Goal: Information Seeking & Learning: Learn about a topic

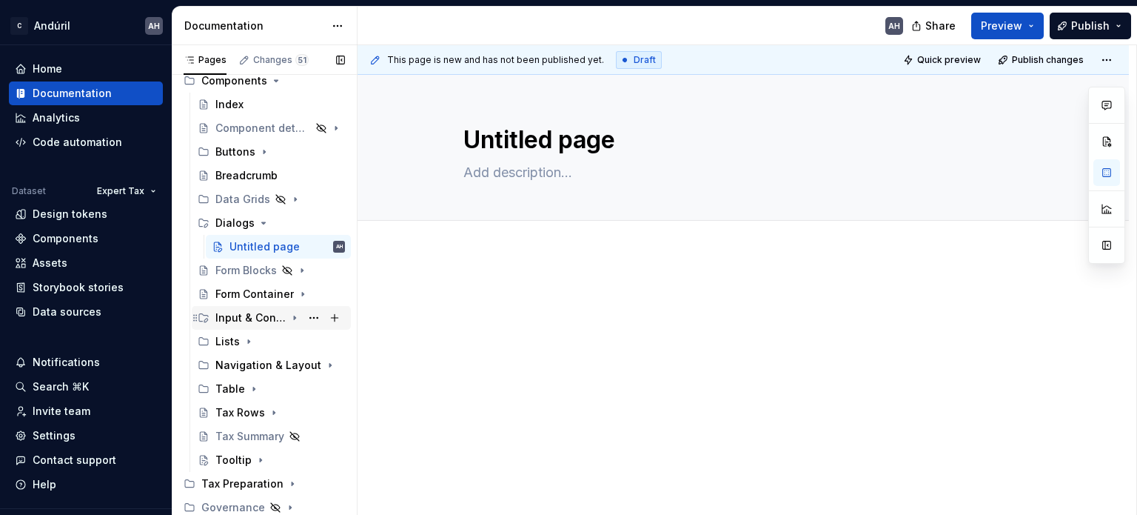
scroll to position [275, 0]
click at [253, 387] on icon "Page tree" at bounding box center [253, 389] width 1 height 4
click at [250, 417] on div "Table" at bounding box center [245, 412] width 30 height 15
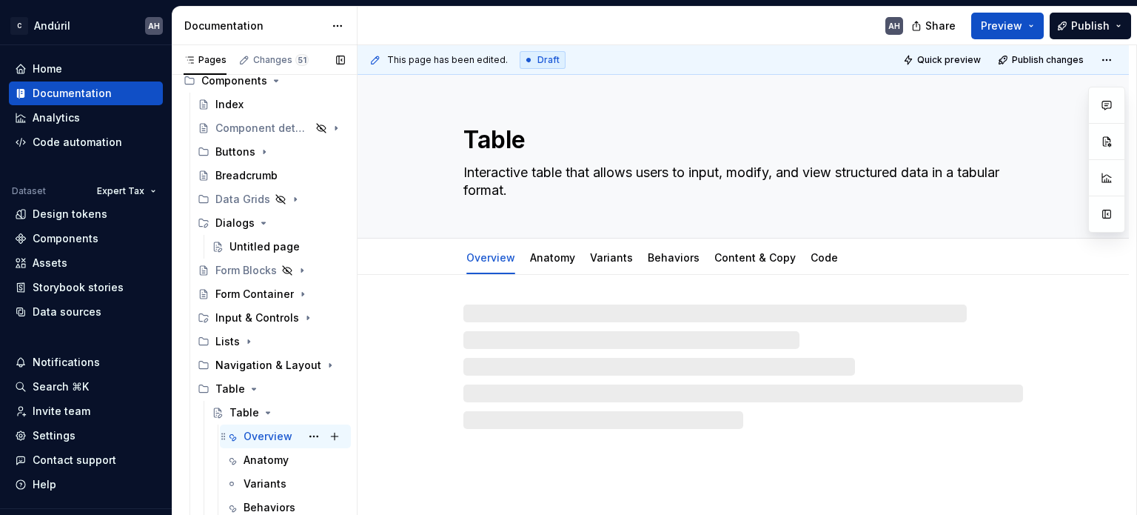
click at [256, 435] on div "Overview" at bounding box center [268, 436] width 49 height 15
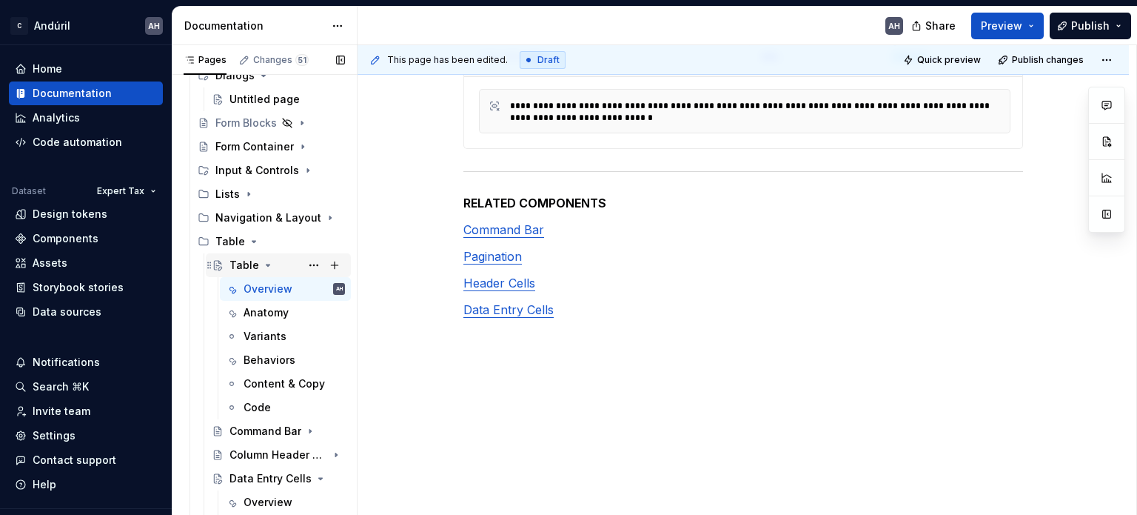
scroll to position [498, 0]
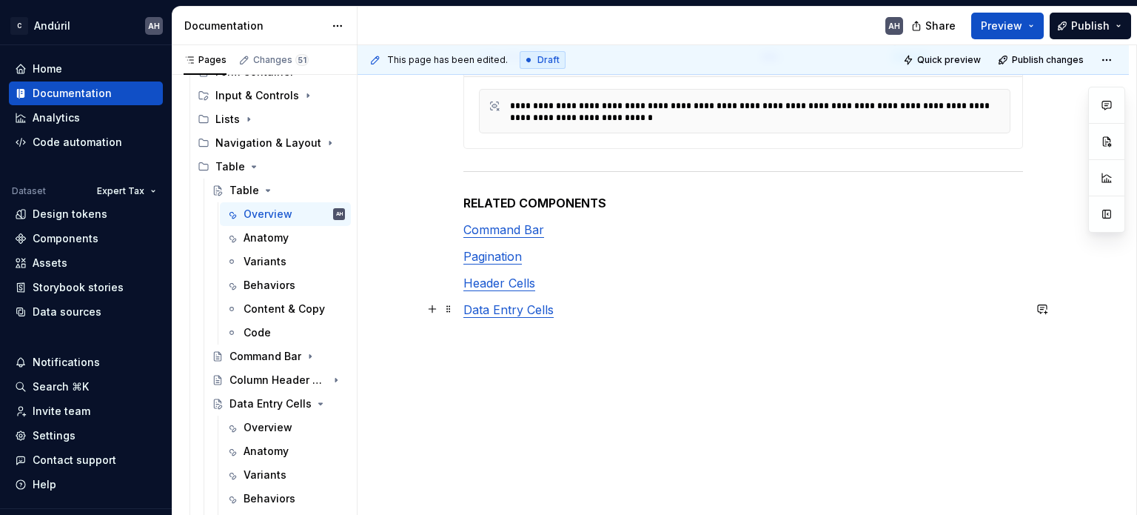
click at [501, 309] on link "Data Entry Cells" at bounding box center [509, 309] width 90 height 15
click at [731, 311] on p "Data Entry Cells" at bounding box center [744, 310] width 560 height 18
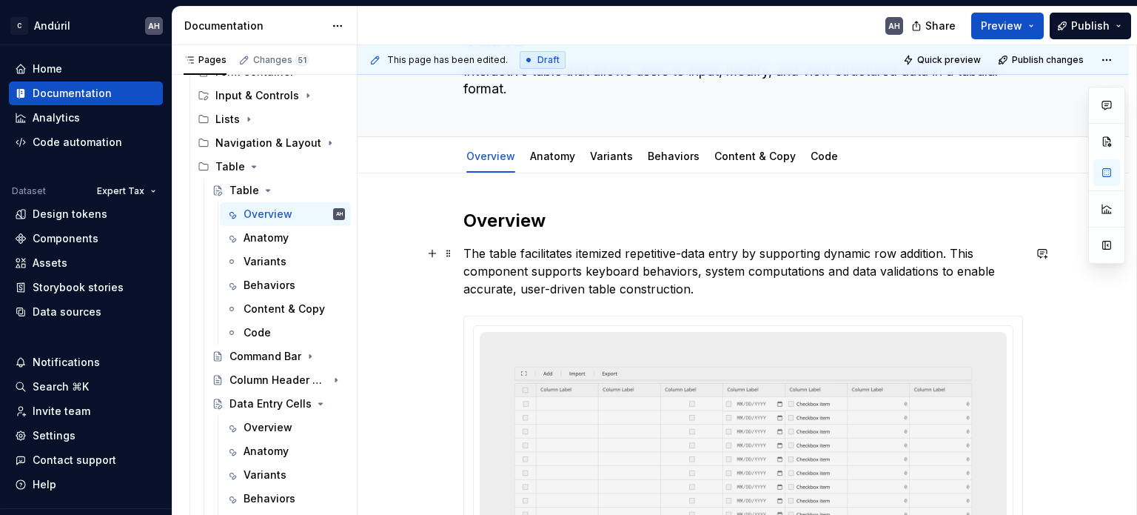
scroll to position [176, 0]
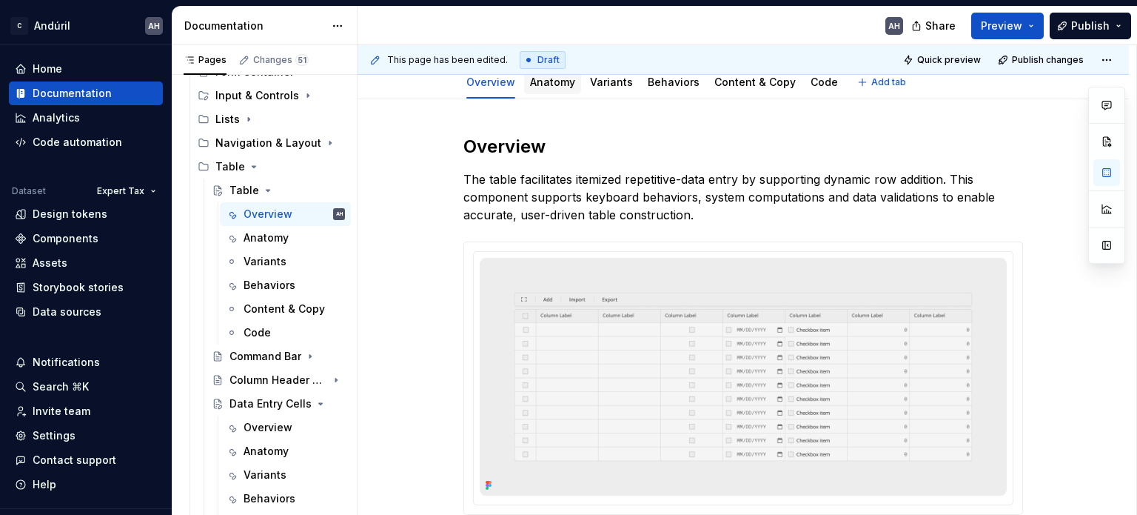
click at [558, 88] on div "Anatomy" at bounding box center [552, 82] width 45 height 15
click at [547, 91] on div "Anatomy" at bounding box center [552, 82] width 57 height 24
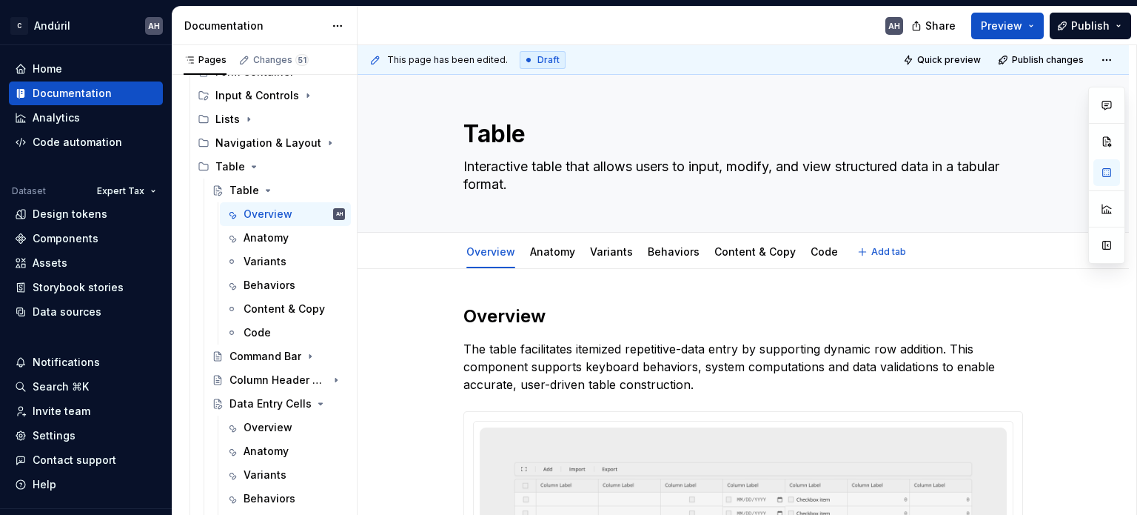
scroll to position [0, 0]
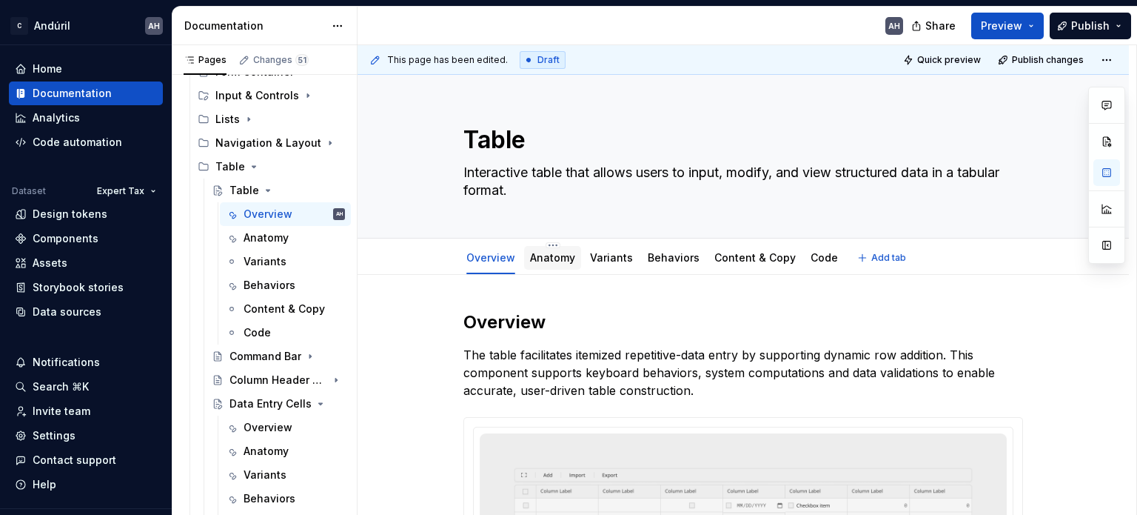
click at [560, 254] on link "Anatomy" at bounding box center [552, 257] width 45 height 13
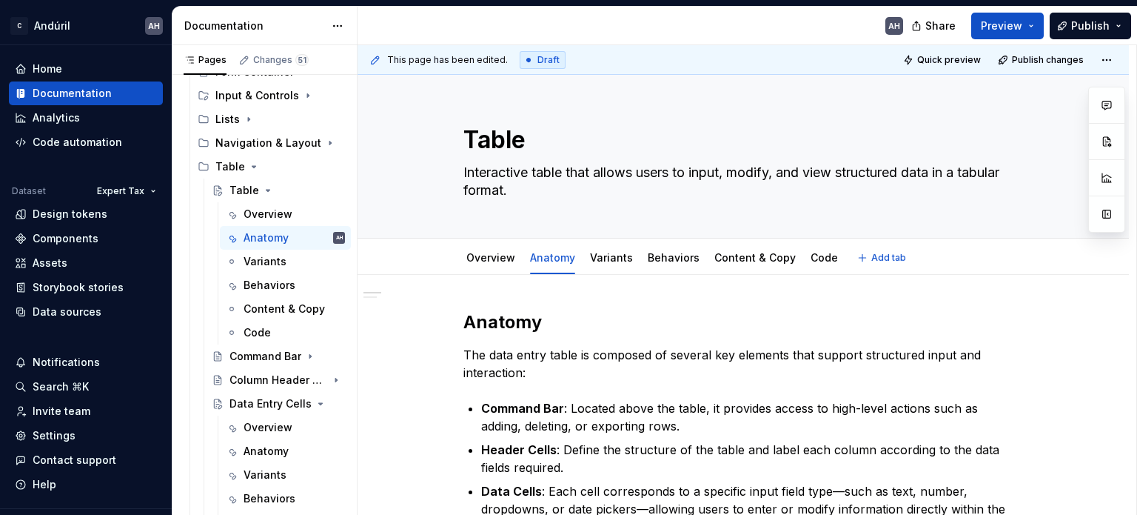
type textarea "*"
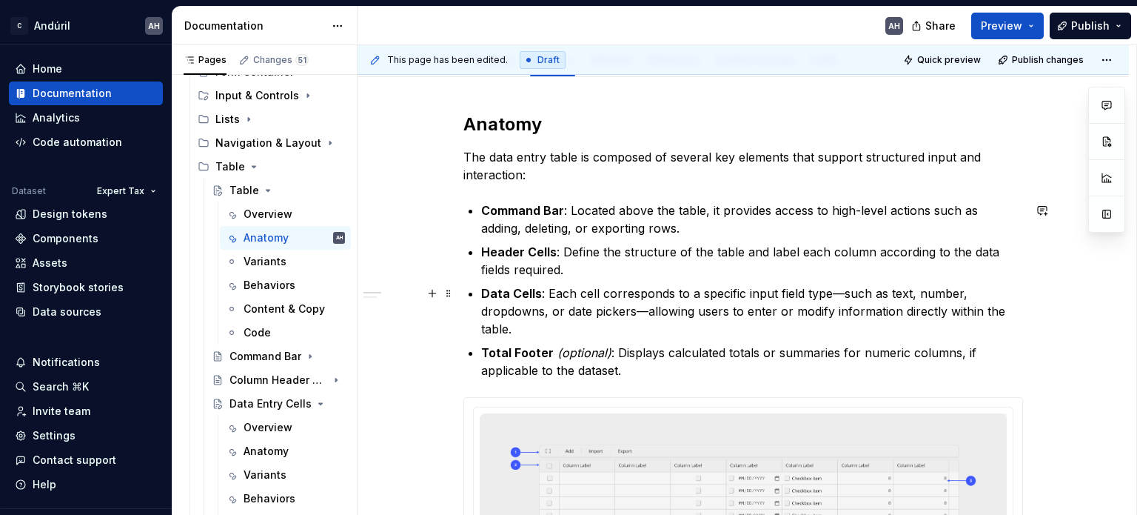
scroll to position [222, 0]
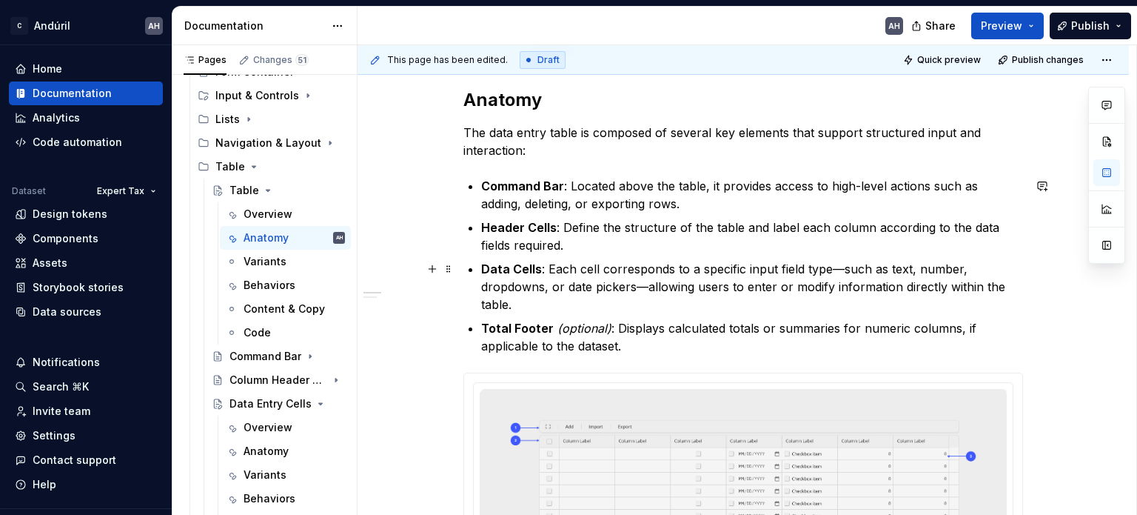
click at [609, 269] on p "Data Cells : Each cell corresponds to a specific input field type—such as text,…" at bounding box center [752, 286] width 542 height 53
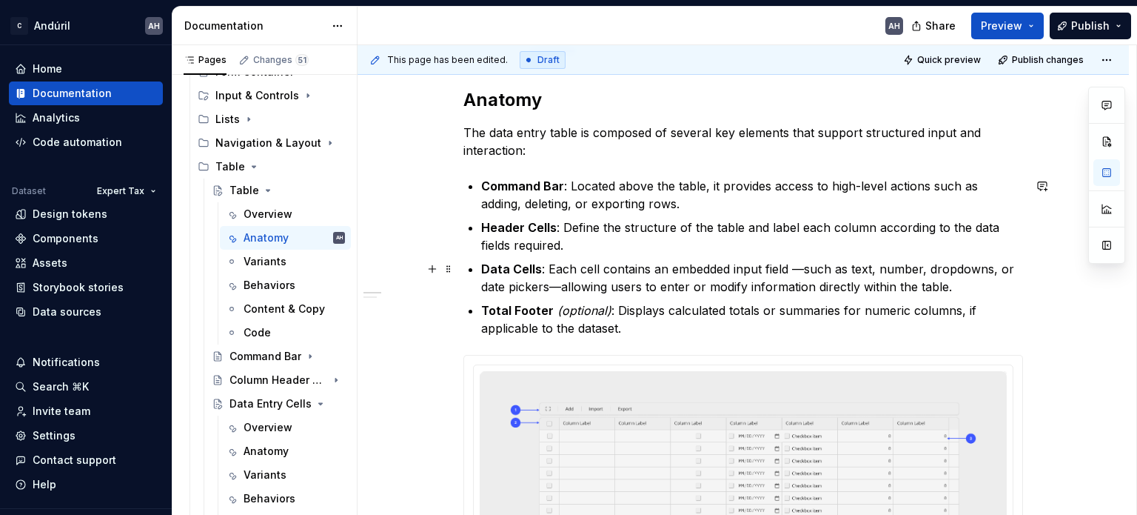
click at [598, 270] on p "Data Cells : Each cell contains an embedded input field —such as text, number, …" at bounding box center [752, 278] width 542 height 36
click at [661, 272] on p "Data Cells : Each cell contains an embedded input field —such as text, number, …" at bounding box center [752, 278] width 542 height 36
click at [948, 284] on p "Data Cells : Each cell contains an embedded input field —such as text, number, …" at bounding box center [752, 278] width 542 height 36
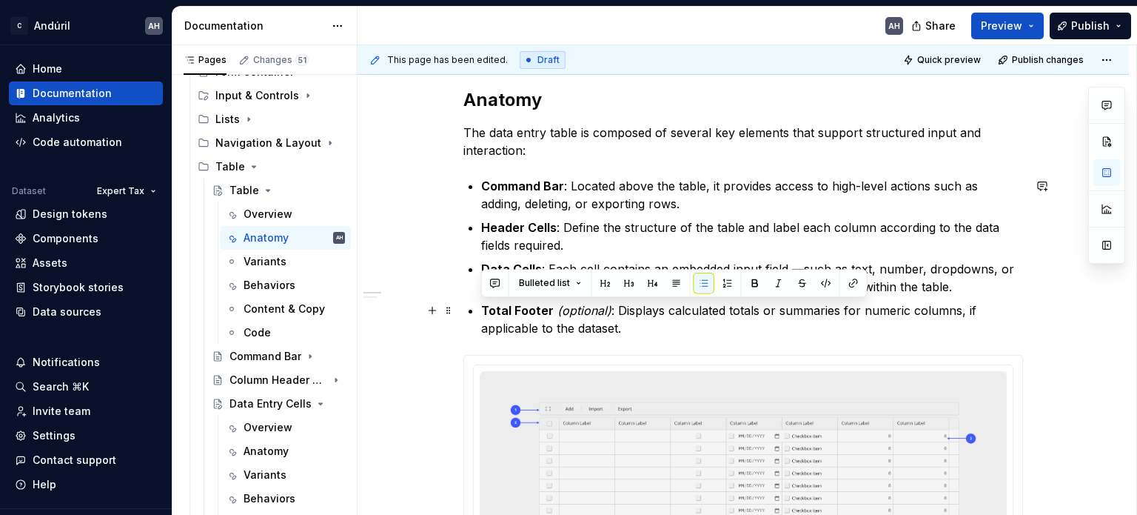
drag, startPoint x: 641, startPoint y: 332, endPoint x: 466, endPoint y: 307, distance: 176.6
click at [466, 307] on div "Anatomy The data entry table is composed of several key elements that support s…" at bounding box center [744, 475] width 560 height 775
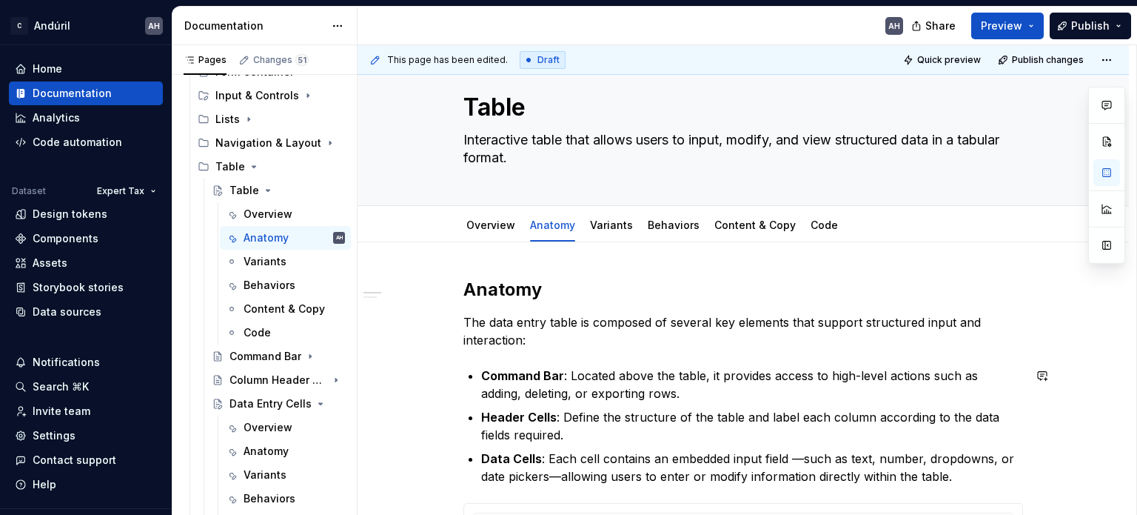
scroll to position [0, 0]
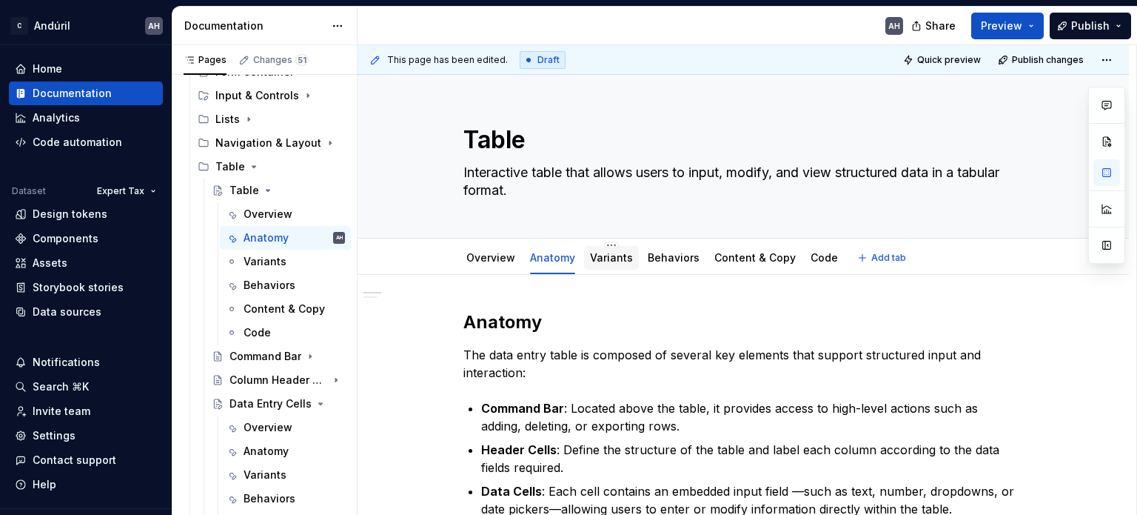
click at [604, 249] on div "Variants" at bounding box center [611, 258] width 43 height 18
click at [604, 260] on link "Variants" at bounding box center [611, 257] width 43 height 13
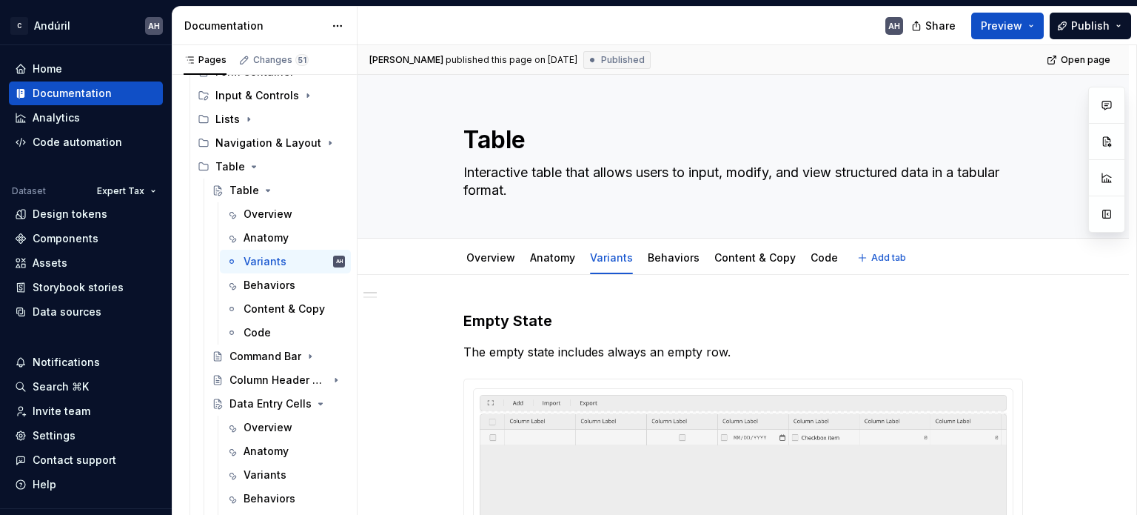
type textarea "*"
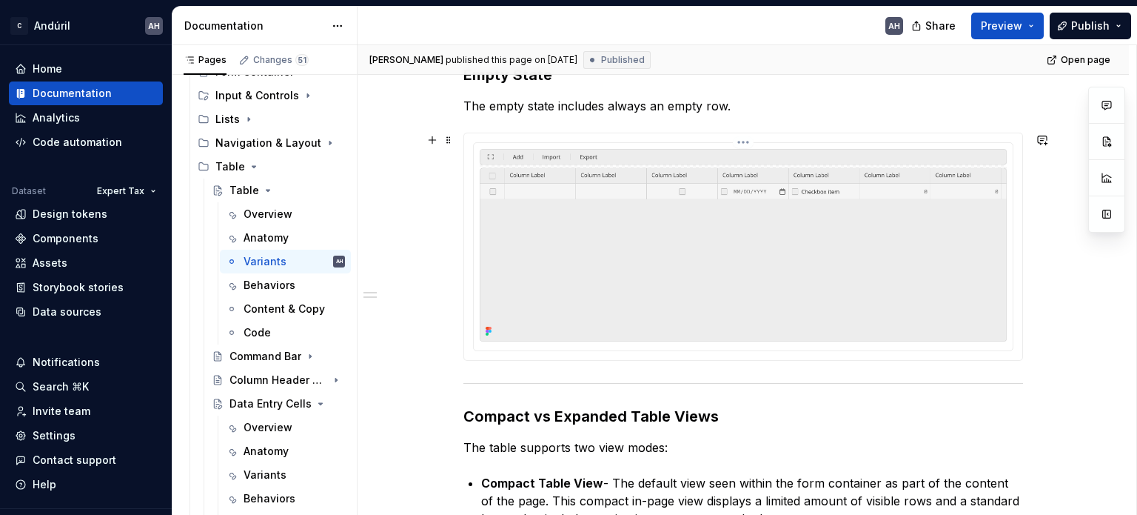
scroll to position [222, 0]
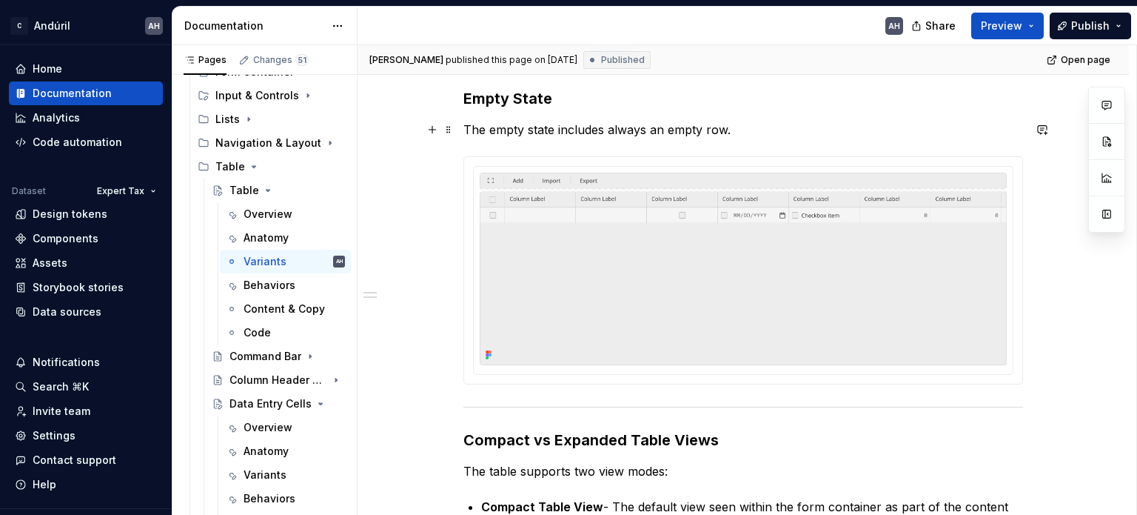
click at [743, 134] on p "The empty state includes always an empty row." at bounding box center [744, 130] width 560 height 18
click at [481, 102] on commenthighlight "Empty State" at bounding box center [508, 99] width 89 height 18
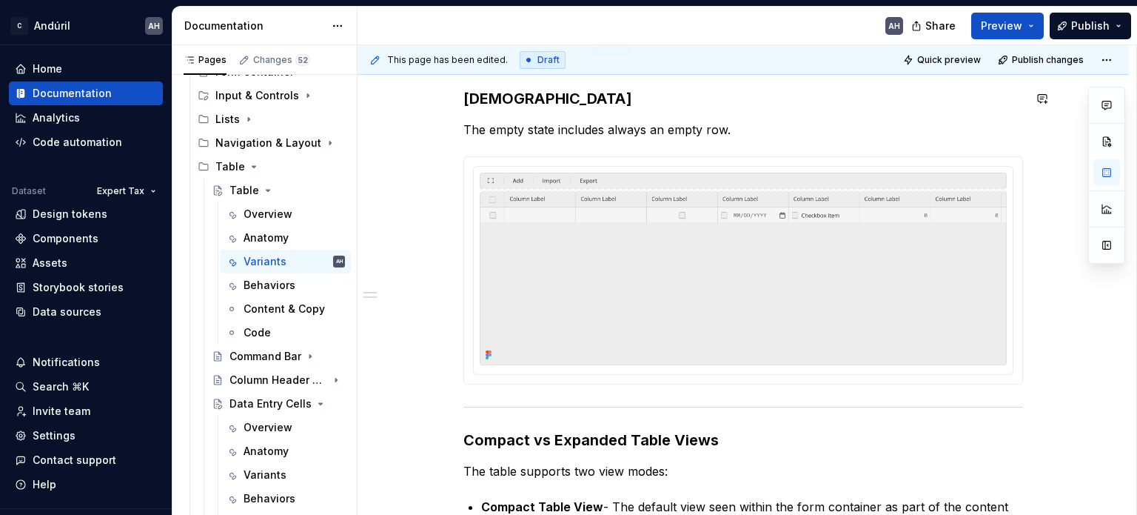
scroll to position [192, 0]
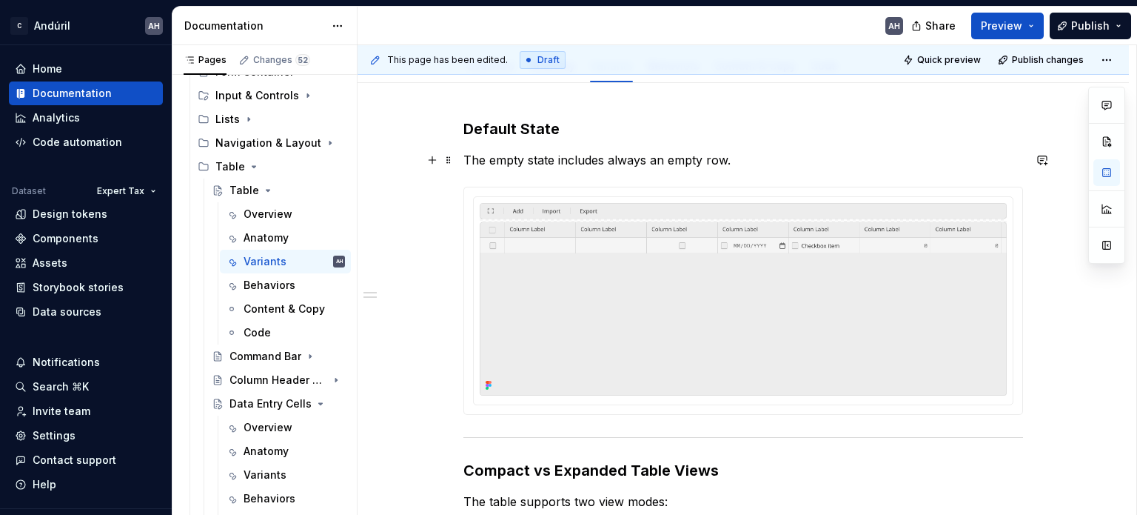
click at [510, 163] on commenthighlight "The empty state includes always an empty row." at bounding box center [597, 160] width 267 height 15
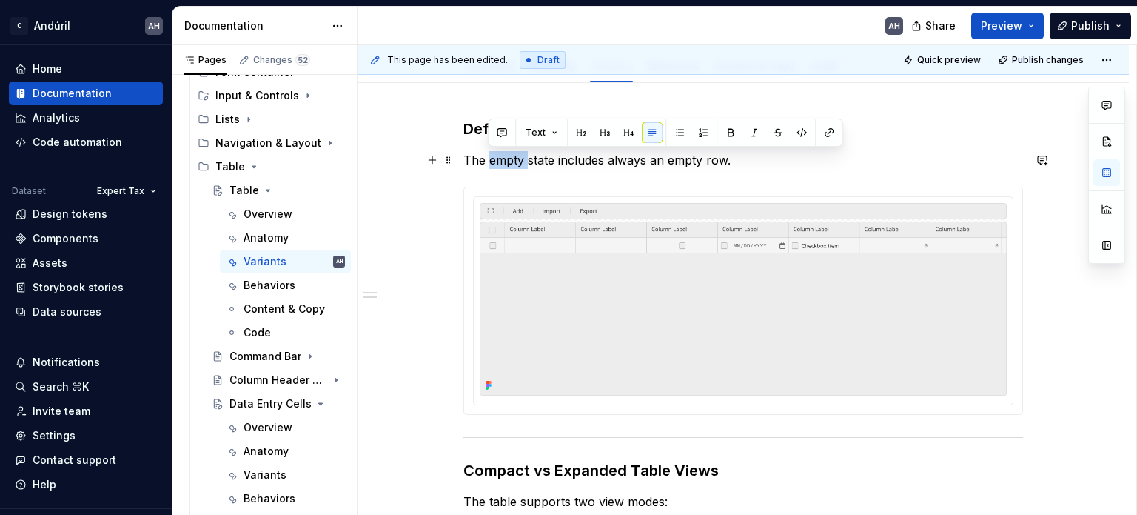
click at [510, 163] on commenthighlight "The empty state includes always an empty row." at bounding box center [597, 160] width 267 height 15
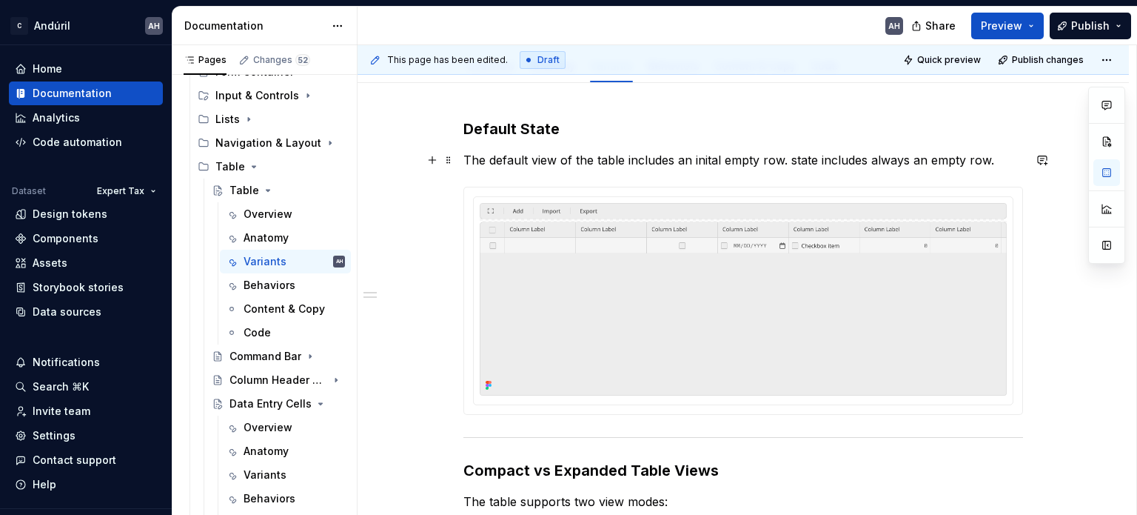
click at [703, 166] on commenthighlight "The default view of the table includes an inital empty row. state includes alwa…" at bounding box center [729, 160] width 531 height 15
click at [788, 161] on commenthighlight "The default view of the table includes an initial empty row. state includes alw…" at bounding box center [730, 160] width 533 height 15
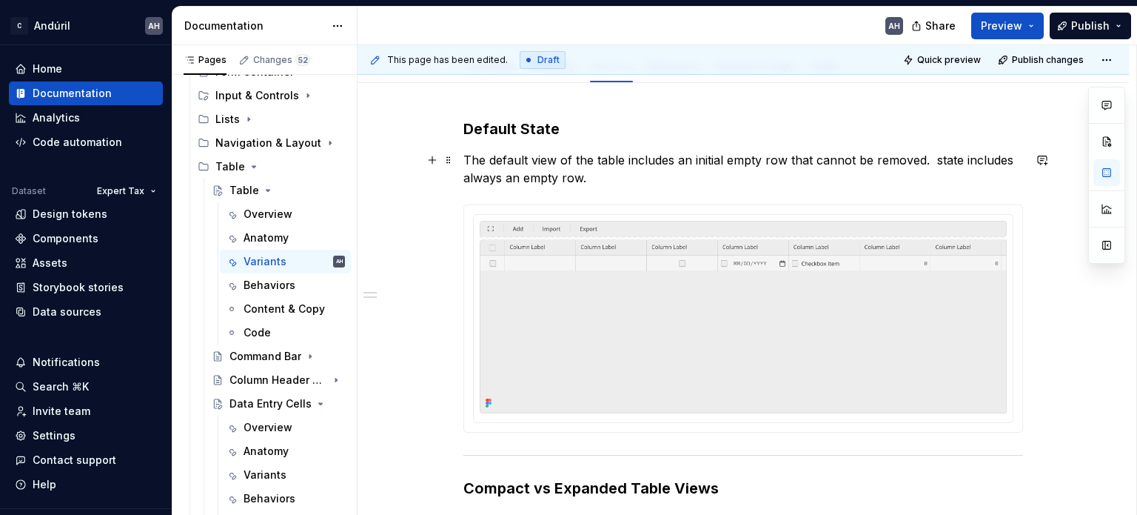
click at [902, 154] on commenthighlight "The default view of the table includes an initial empty row that cannot be remo…" at bounding box center [741, 169] width 554 height 33
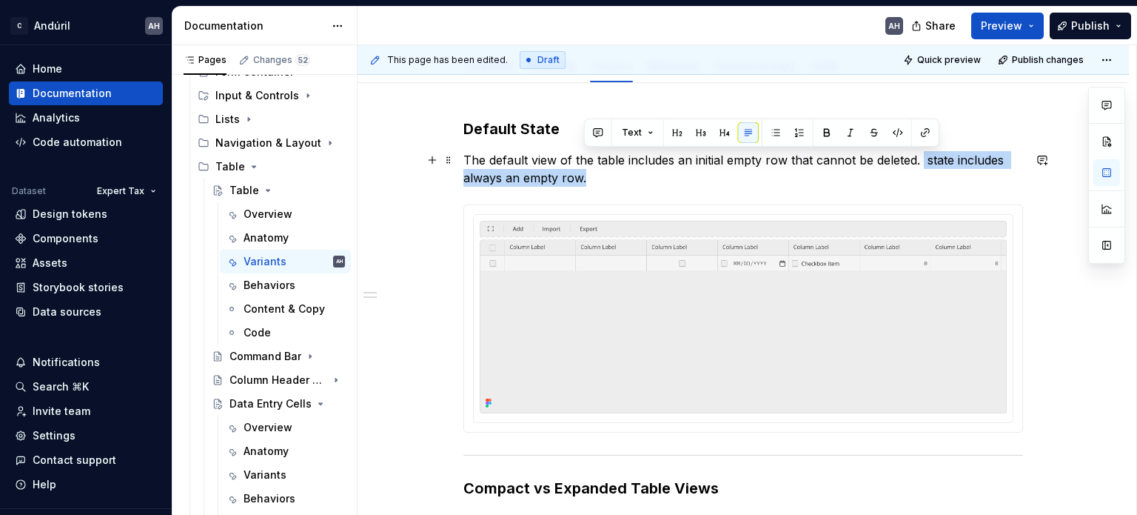
drag, startPoint x: 923, startPoint y: 162, endPoint x: 927, endPoint y: 174, distance: 12.7
click at [927, 174] on p "The default view of the table includes an initial empty row that cannot be dele…" at bounding box center [744, 169] width 560 height 36
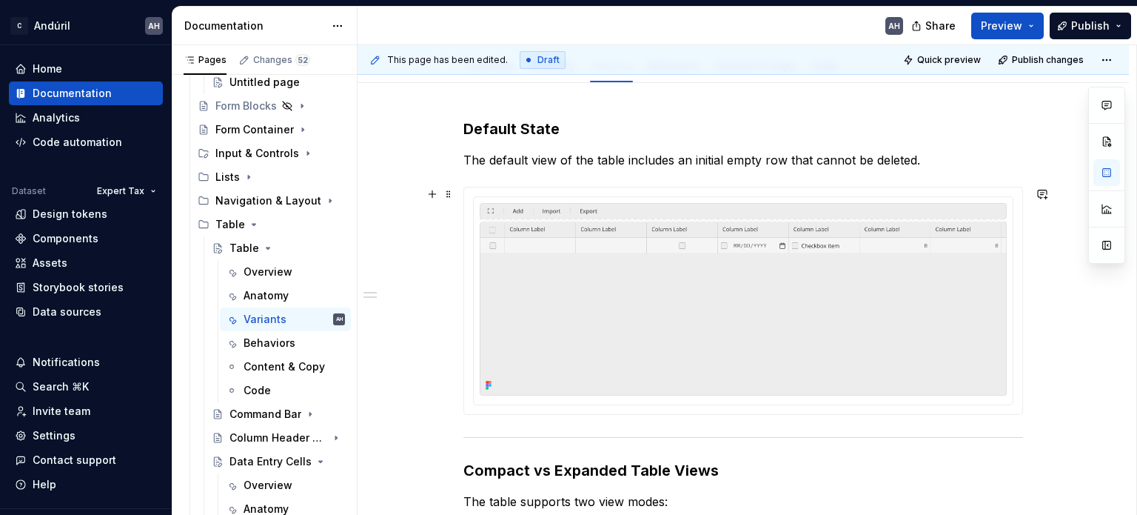
scroll to position [424, 0]
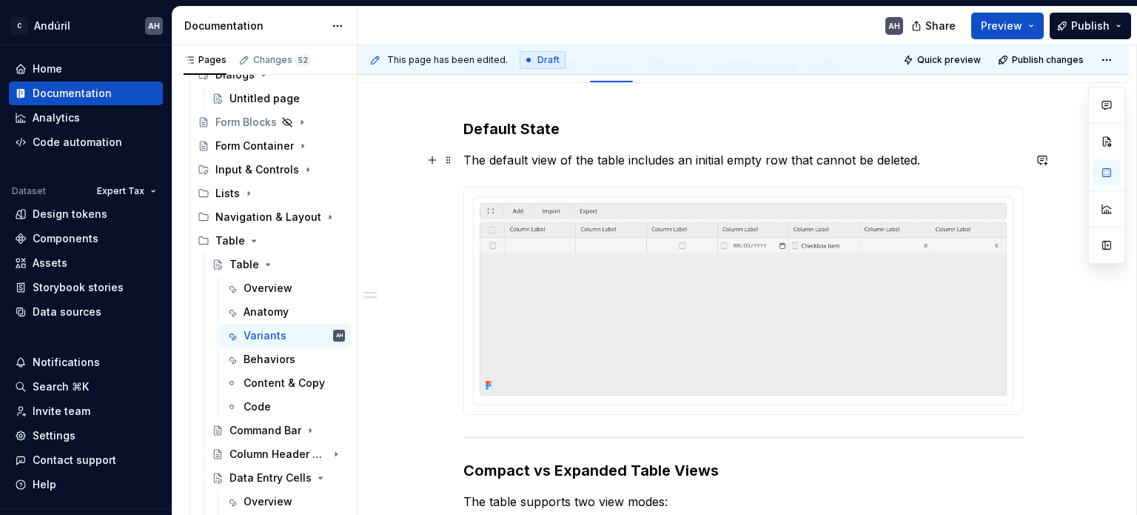
click at [942, 164] on p "The default view of the table includes an initial empty row that cannot be dele…" at bounding box center [744, 160] width 560 height 18
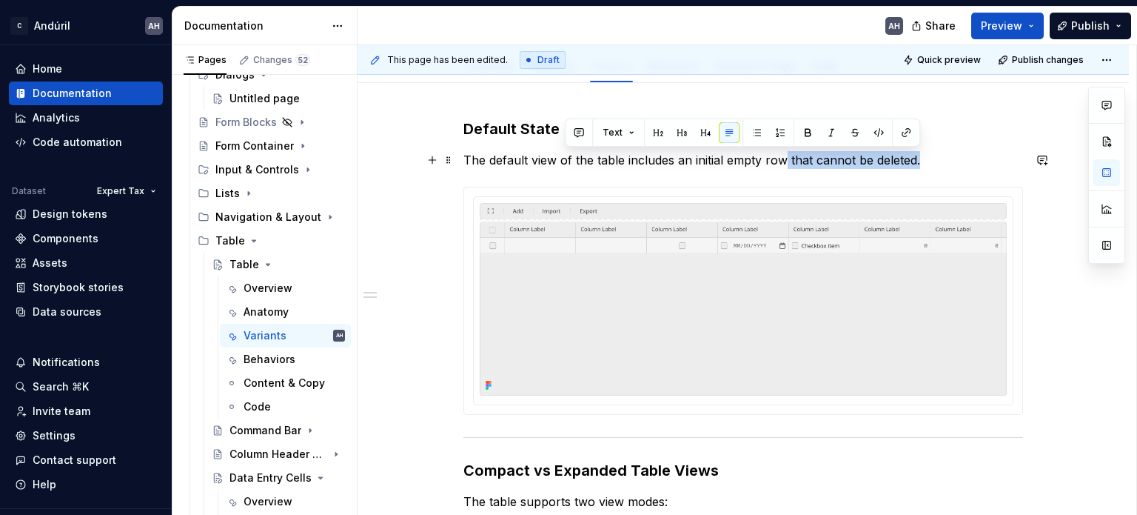
drag, startPoint x: 927, startPoint y: 157, endPoint x: 786, endPoint y: 161, distance: 141.5
click at [786, 161] on p "The default view of the table includes an initial empty row that cannot be dele…" at bounding box center [744, 160] width 560 height 18
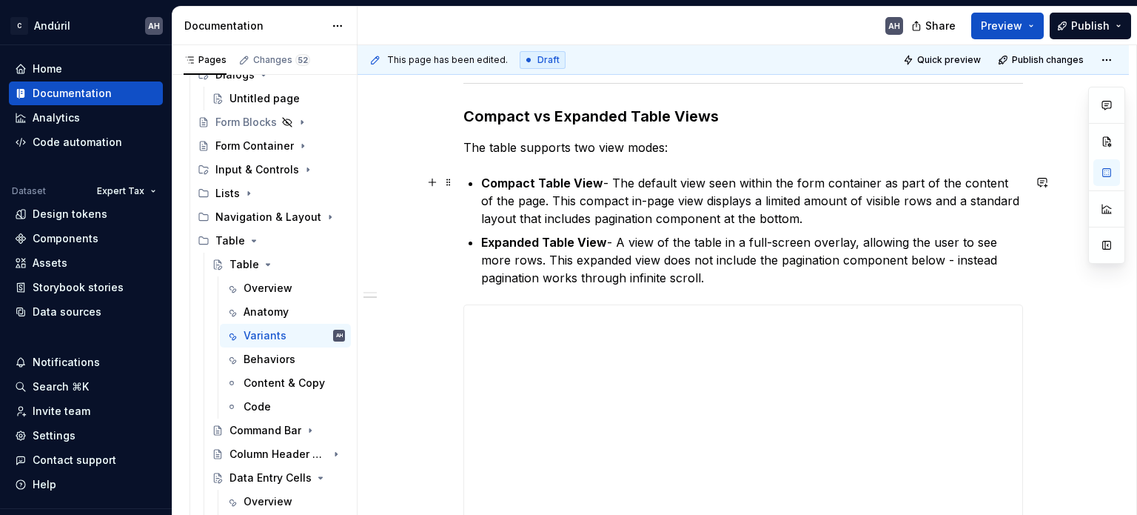
scroll to position [562, 0]
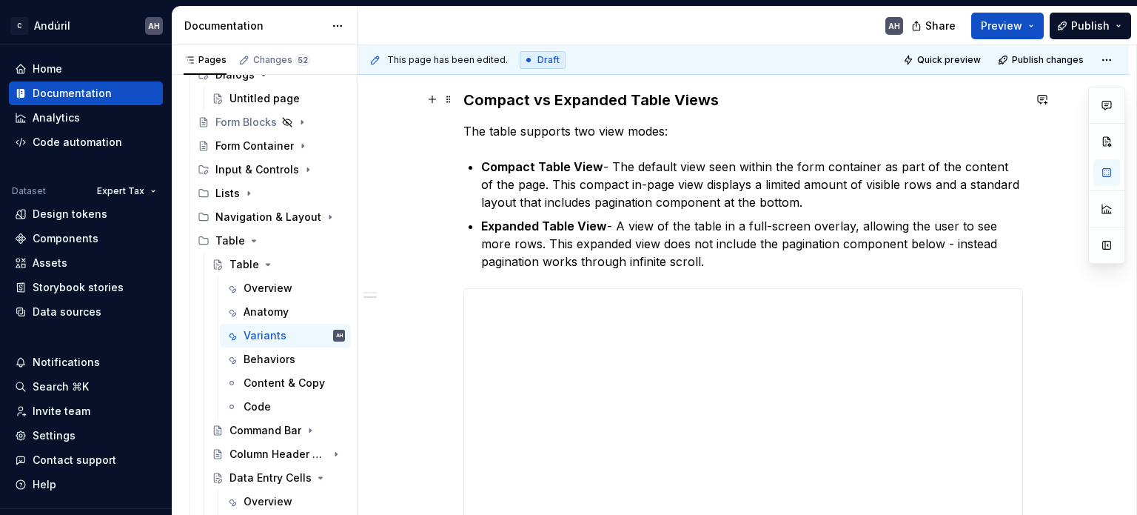
click at [467, 98] on commenthighlight "Compact vs Expanded Table Views" at bounding box center [591, 100] width 255 height 18
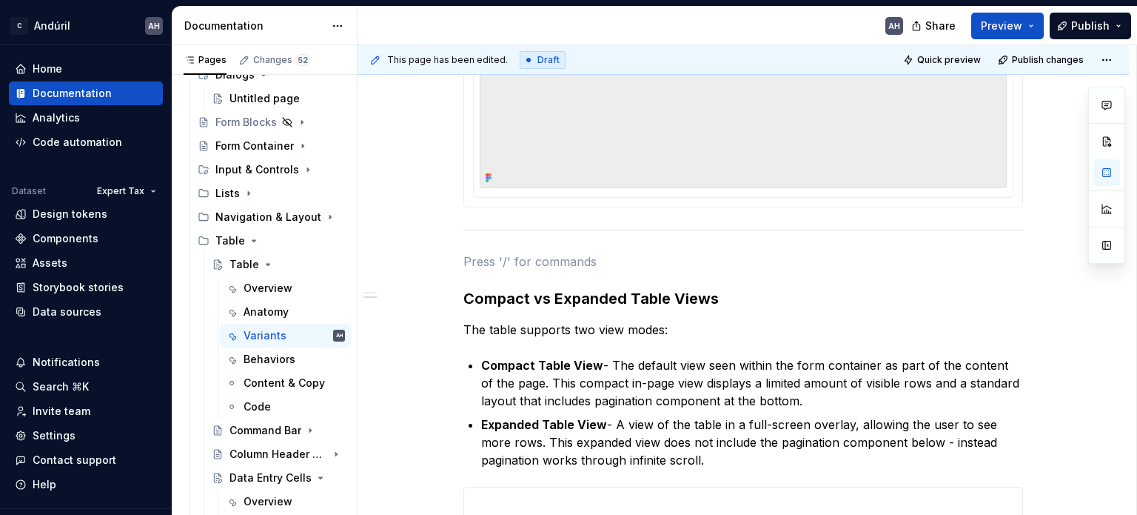
scroll to position [400, 0]
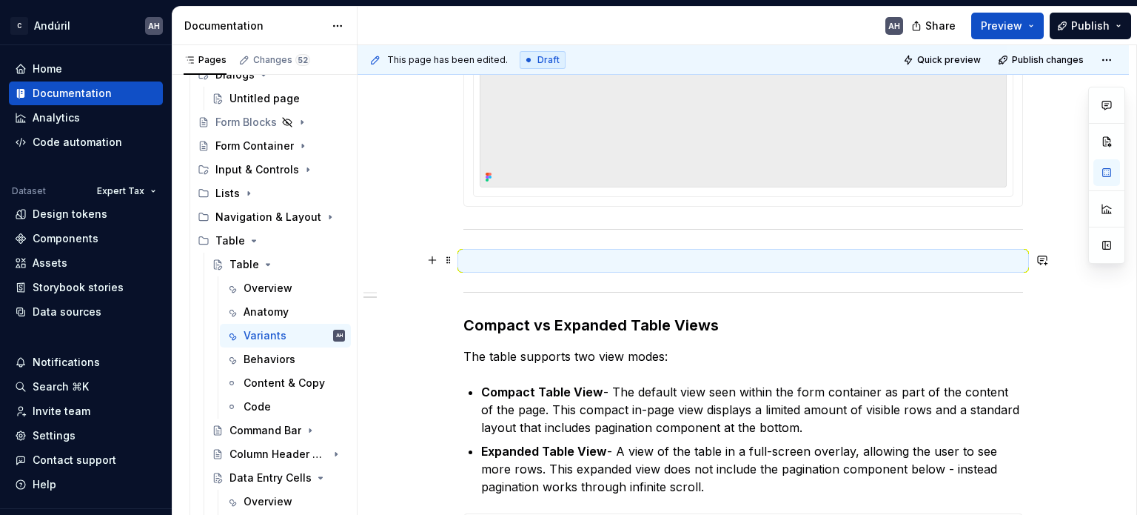
click at [537, 252] on p at bounding box center [744, 261] width 560 height 18
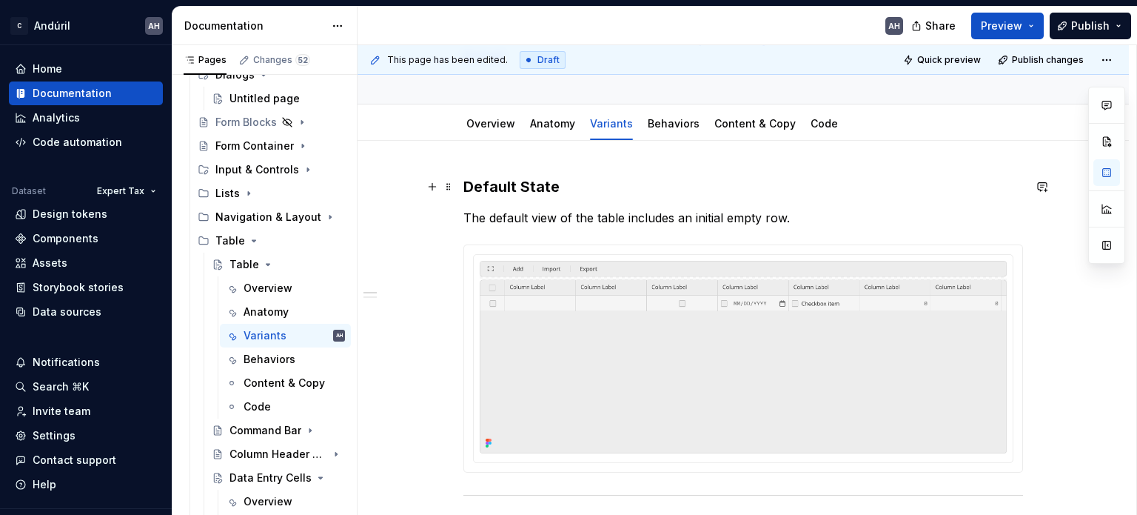
scroll to position [148, 0]
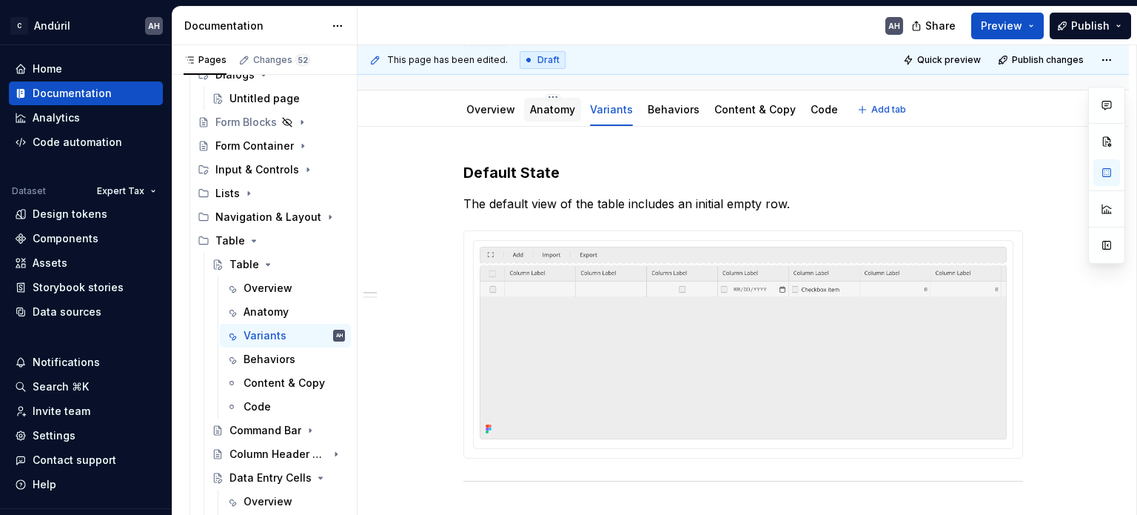
click at [552, 110] on link "Anatomy" at bounding box center [552, 109] width 45 height 13
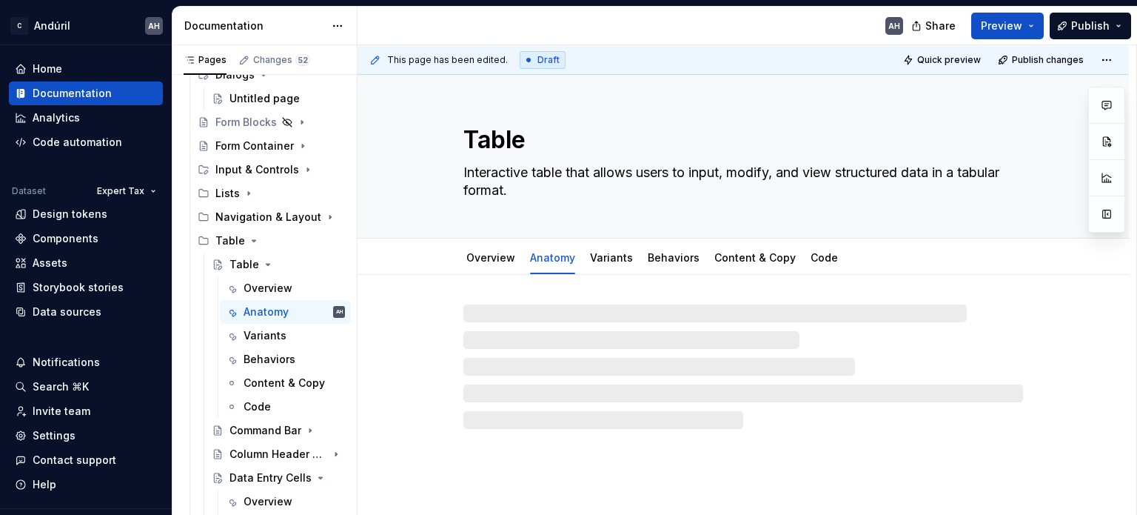
type textarea "*"
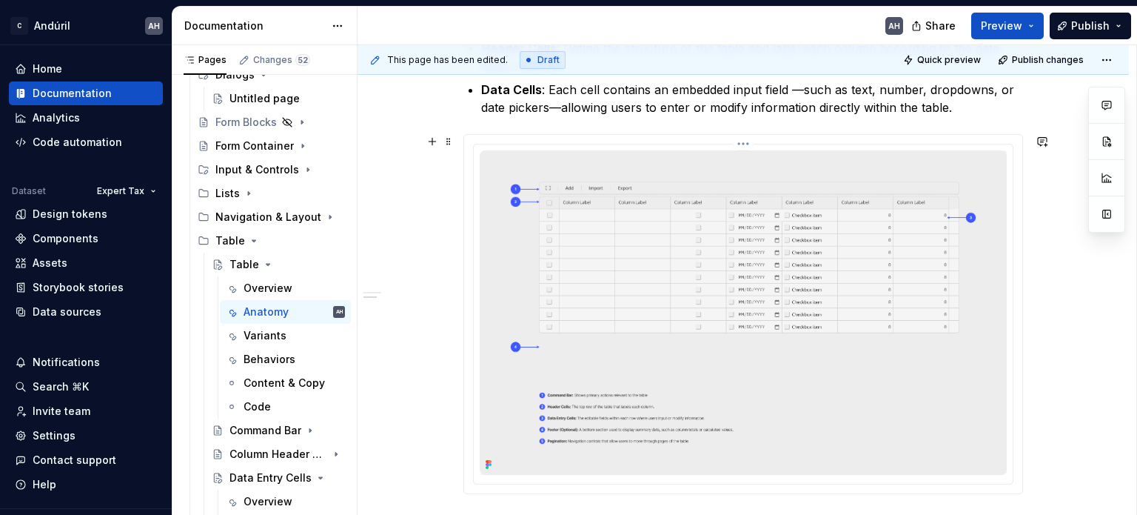
scroll to position [477, 0]
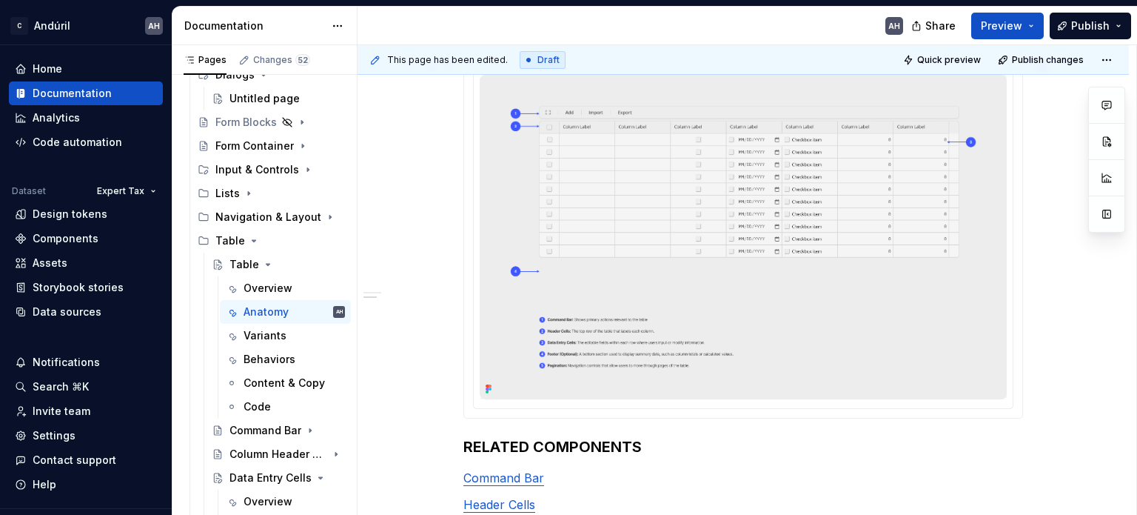
click at [661, 306] on img at bounding box center [743, 237] width 527 height 324
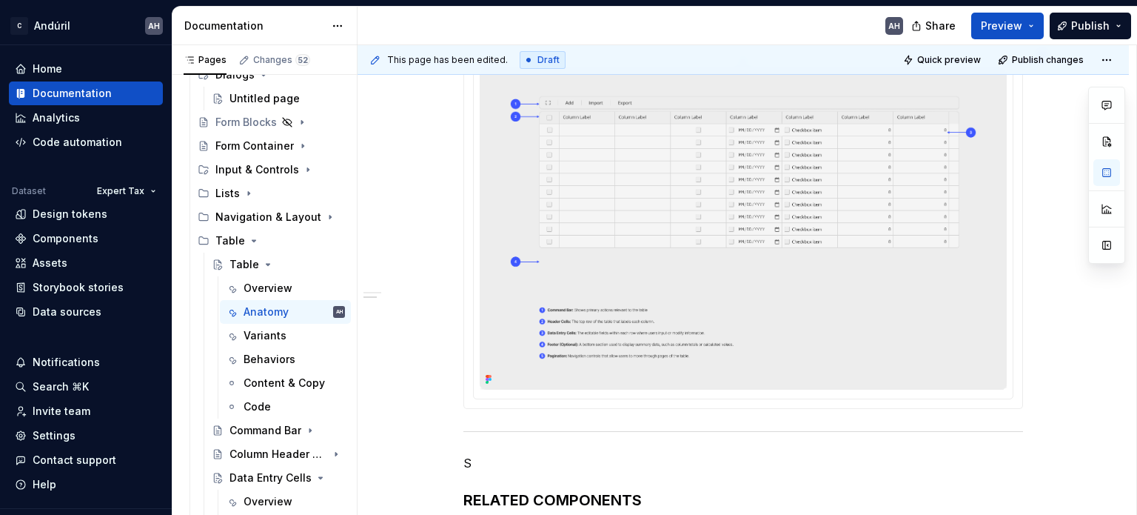
scroll to position [515, 0]
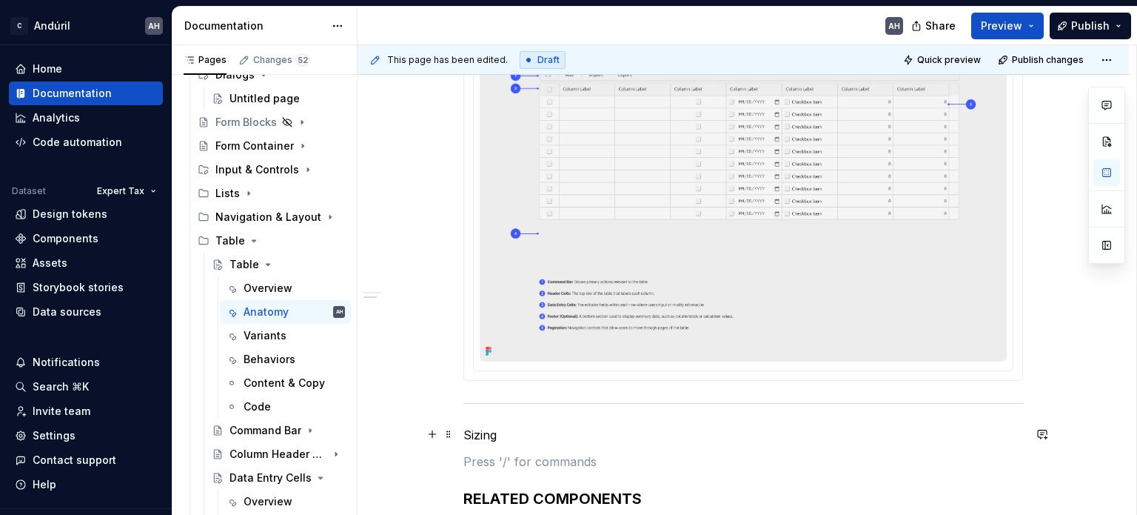
click at [476, 441] on p "Sizing" at bounding box center [744, 435] width 560 height 18
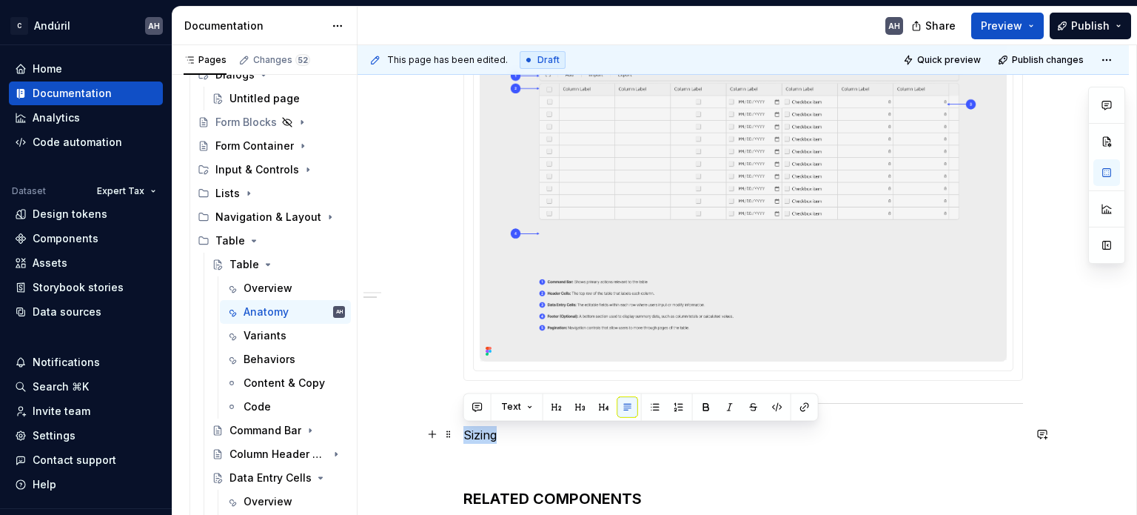
click at [476, 441] on p "Sizing" at bounding box center [744, 435] width 560 height 18
click at [580, 407] on button "button" at bounding box center [580, 406] width 21 height 21
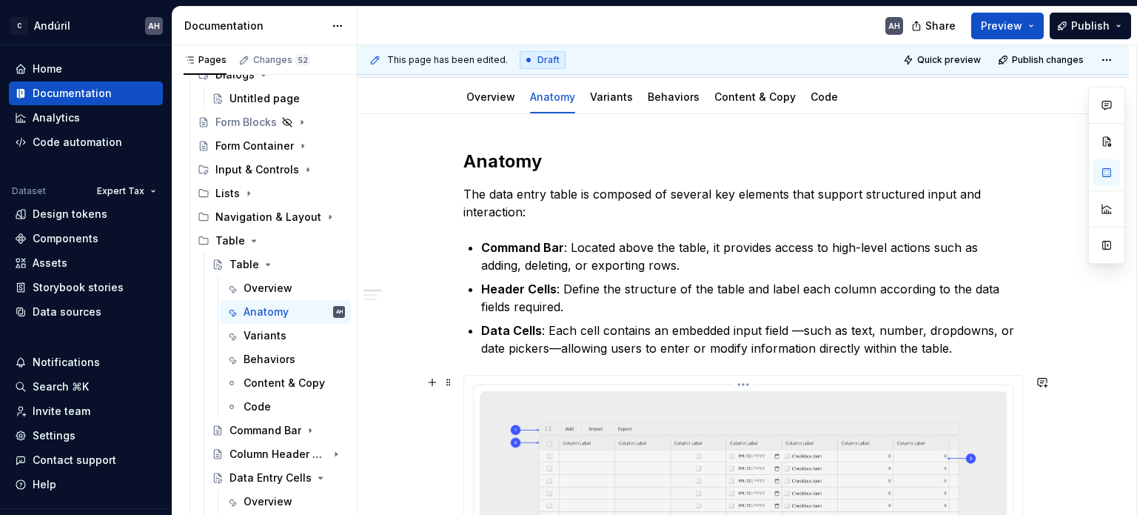
scroll to position [70, 0]
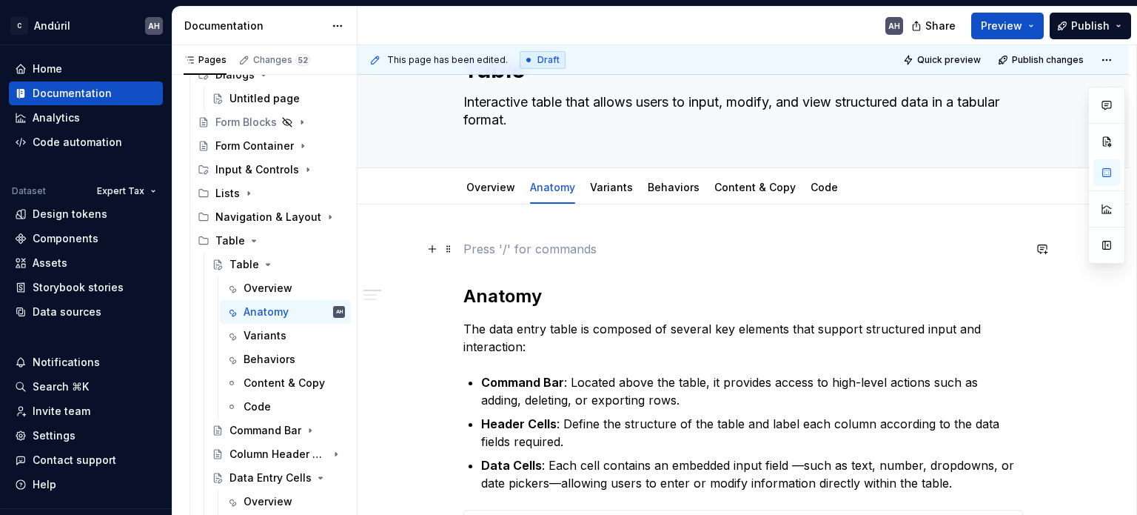
click at [483, 253] on p at bounding box center [744, 249] width 560 height 18
click at [465, 301] on h2 "Anatomy" at bounding box center [744, 296] width 560 height 24
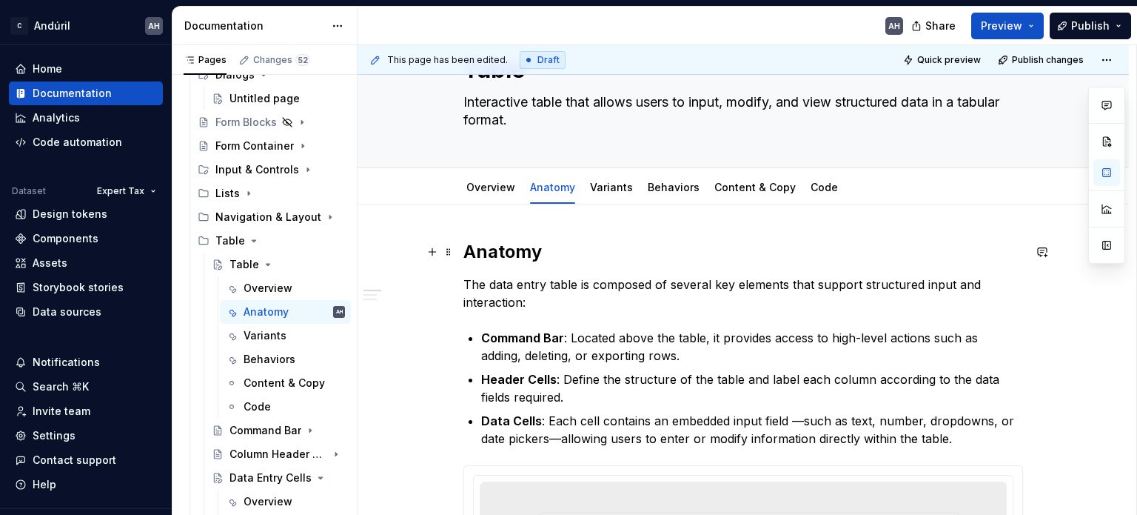
click at [497, 251] on h2 "Anatomy" at bounding box center [744, 252] width 560 height 24
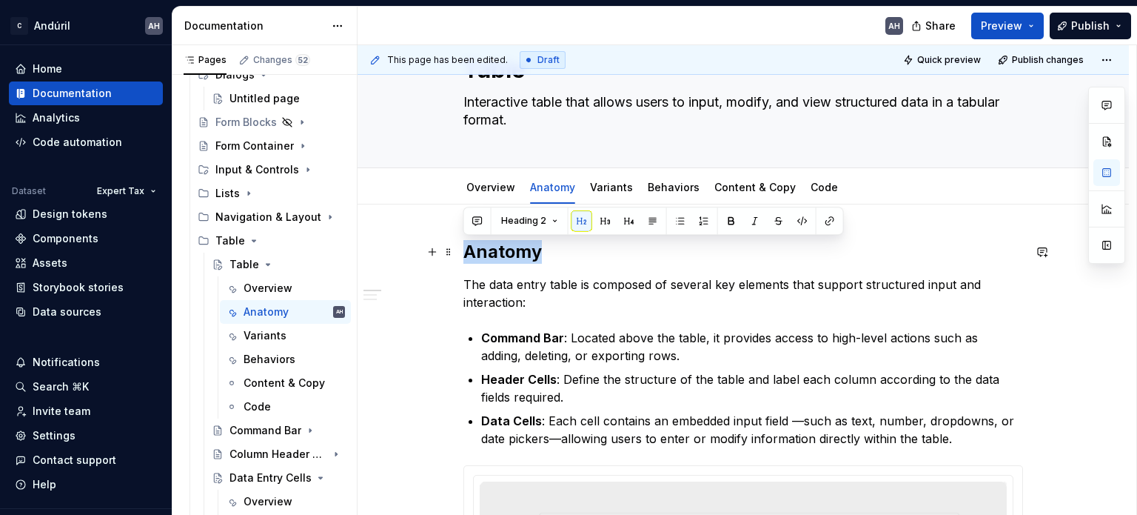
click at [497, 251] on h2 "Anatomy" at bounding box center [744, 252] width 560 height 24
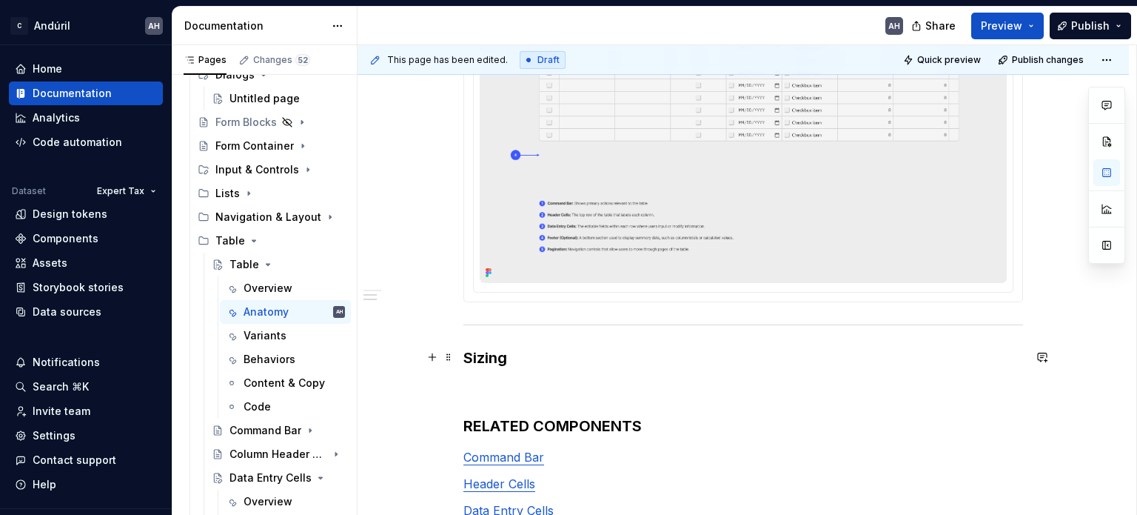
scroll to position [663, 0]
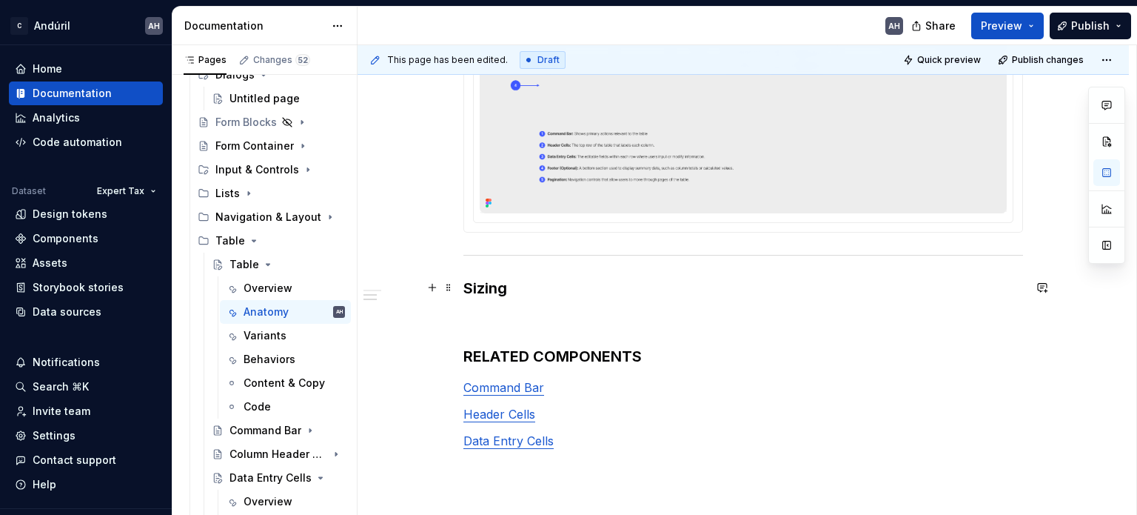
click at [470, 287] on h3 "Sizing" at bounding box center [744, 288] width 560 height 21
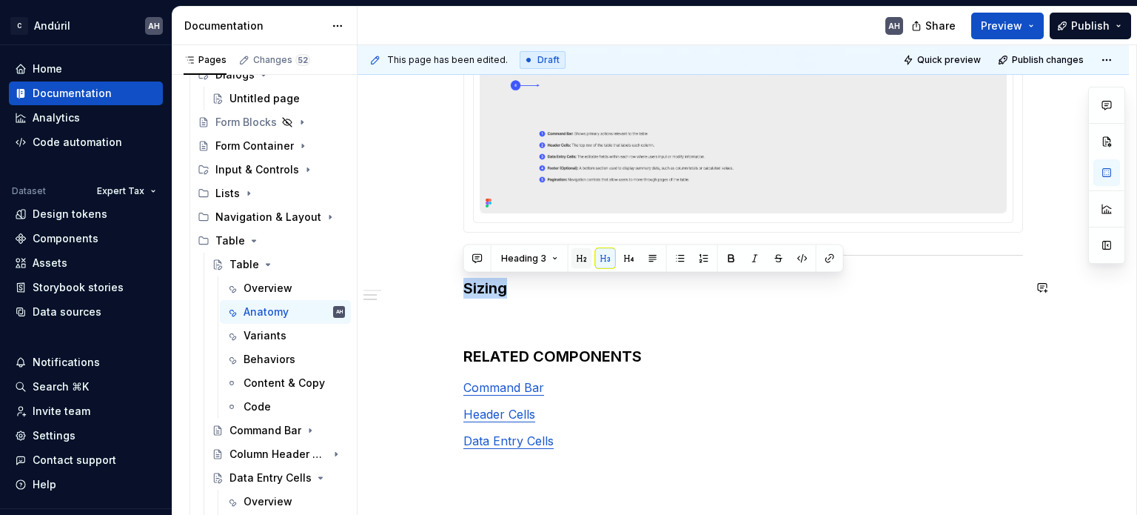
click at [575, 260] on button "button" at bounding box center [582, 258] width 21 height 21
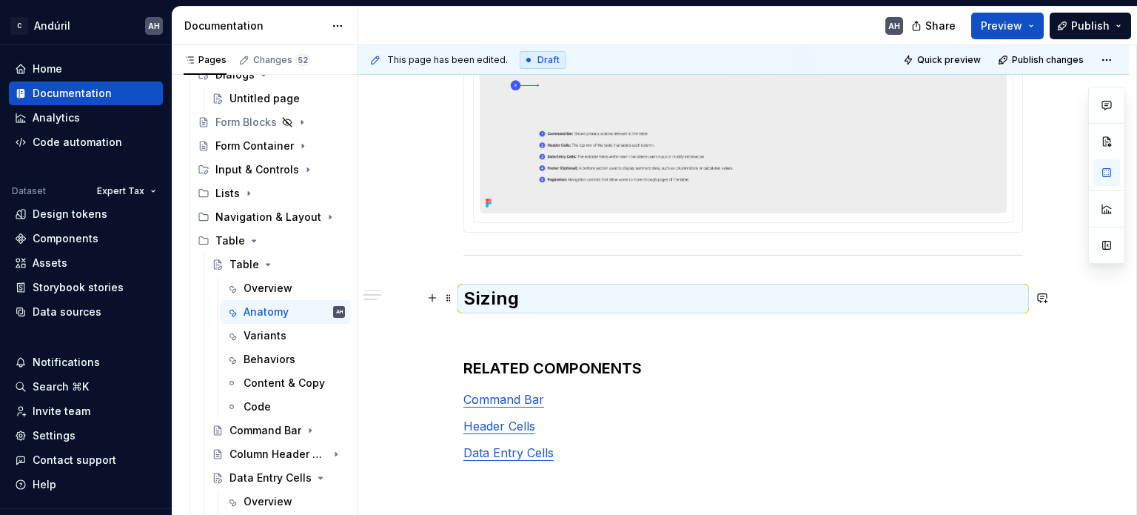
click at [523, 322] on p at bounding box center [744, 331] width 560 height 18
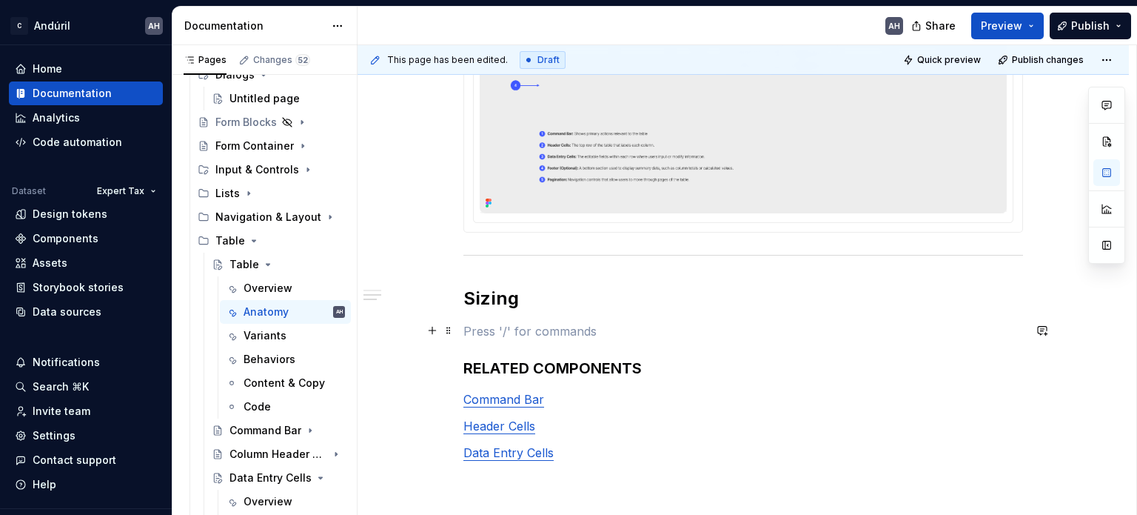
click at [516, 334] on p at bounding box center [744, 331] width 560 height 18
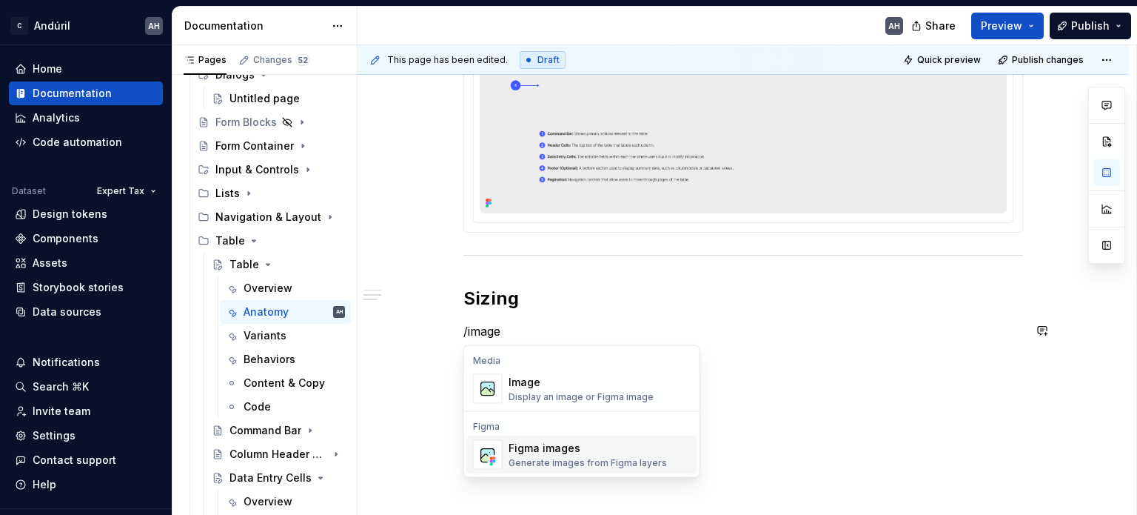
click at [554, 444] on div "Figma images" at bounding box center [588, 448] width 158 height 15
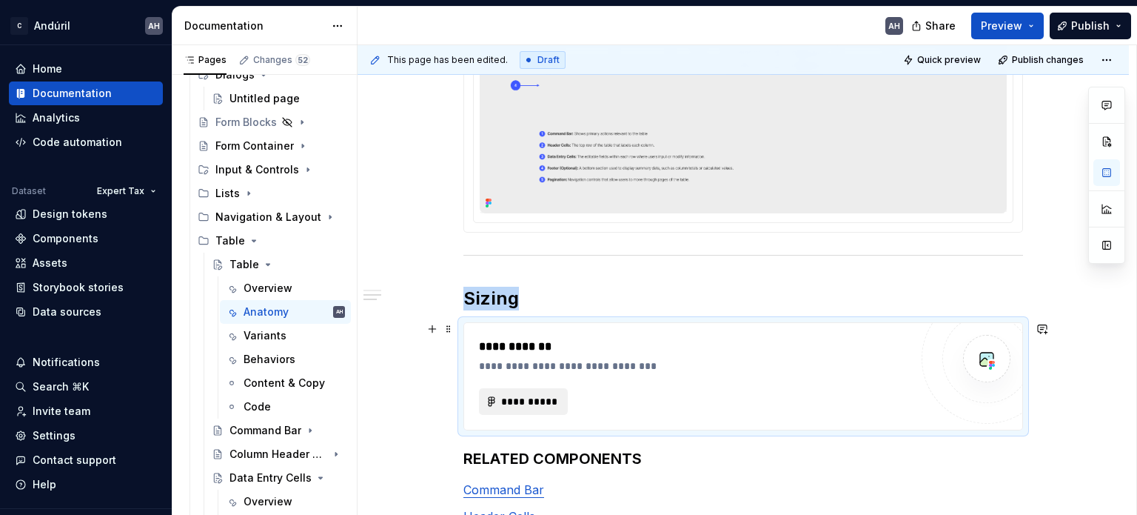
click at [520, 398] on span "**********" at bounding box center [530, 401] width 58 height 15
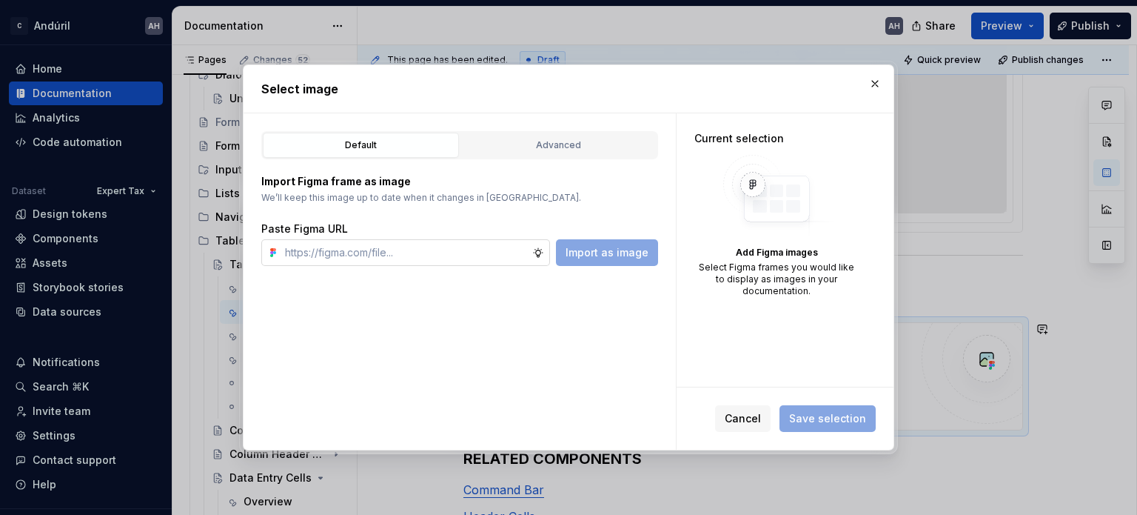
type textarea "*"
type input "https://www.figma.com/design/sXgWr4DmDXOOo84QCxoaGK/Tax-Framework-Components?no…"
click at [604, 251] on span "Import as image" at bounding box center [607, 252] width 83 height 15
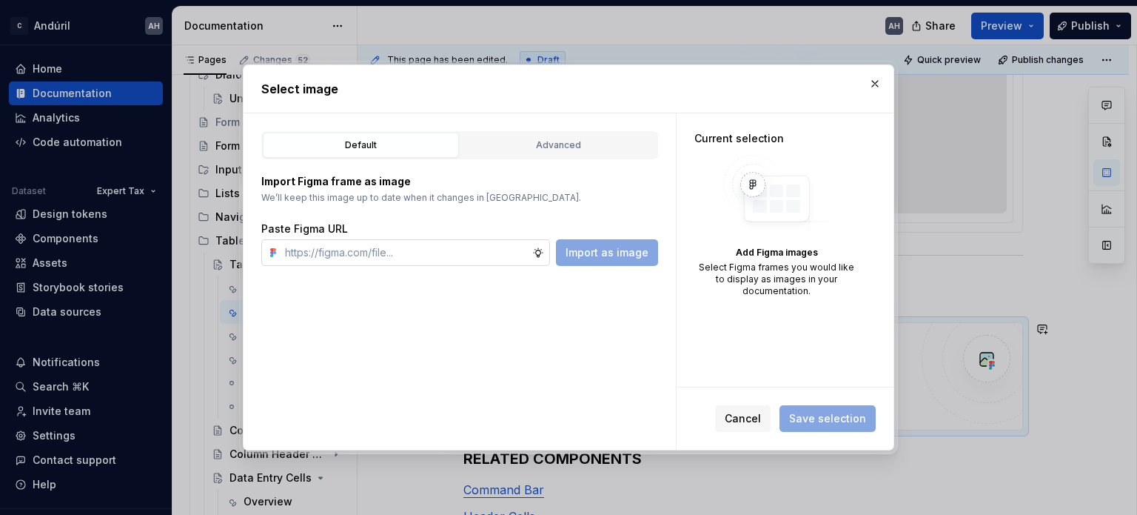
type textarea "*"
click at [475, 253] on input "text" at bounding box center [405, 252] width 253 height 27
paste input "https://www.figma.com/design/sXgWr4DmDXOOo84QCxoaGK/Tax-Framework-Components?no…"
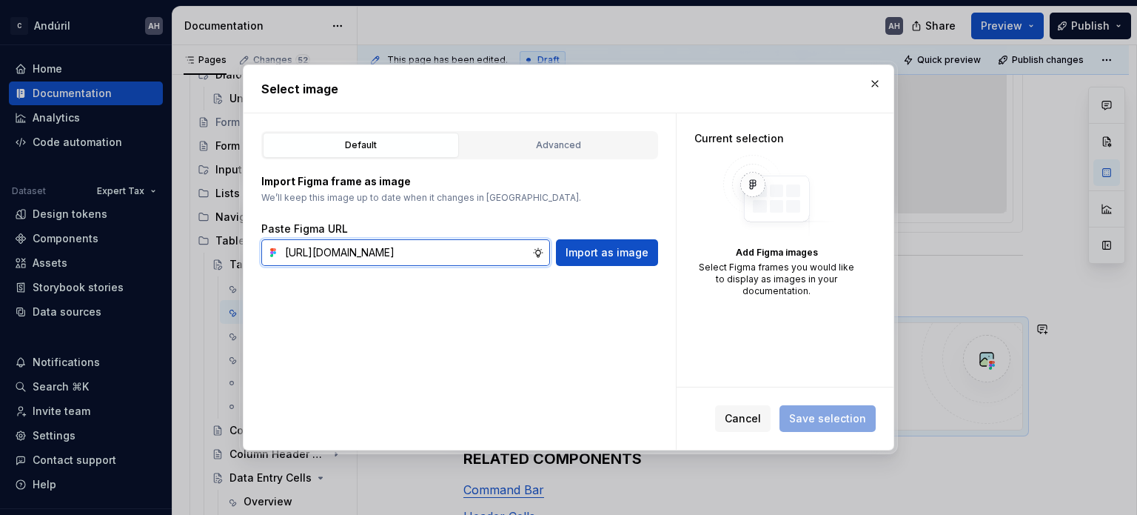
scroll to position [0, 451]
type input "https://www.figma.com/design/sXgWr4DmDXOOo84QCxoaGK/Tax-Framework-Components?no…"
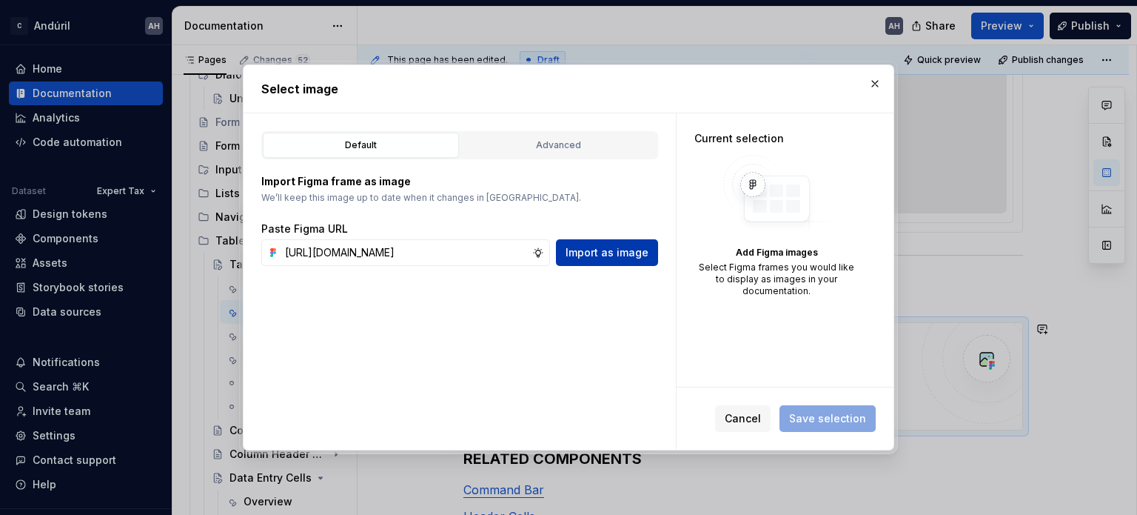
click at [601, 254] on span "Import as image" at bounding box center [607, 252] width 83 height 15
click at [444, 253] on input "text" at bounding box center [405, 252] width 253 height 27
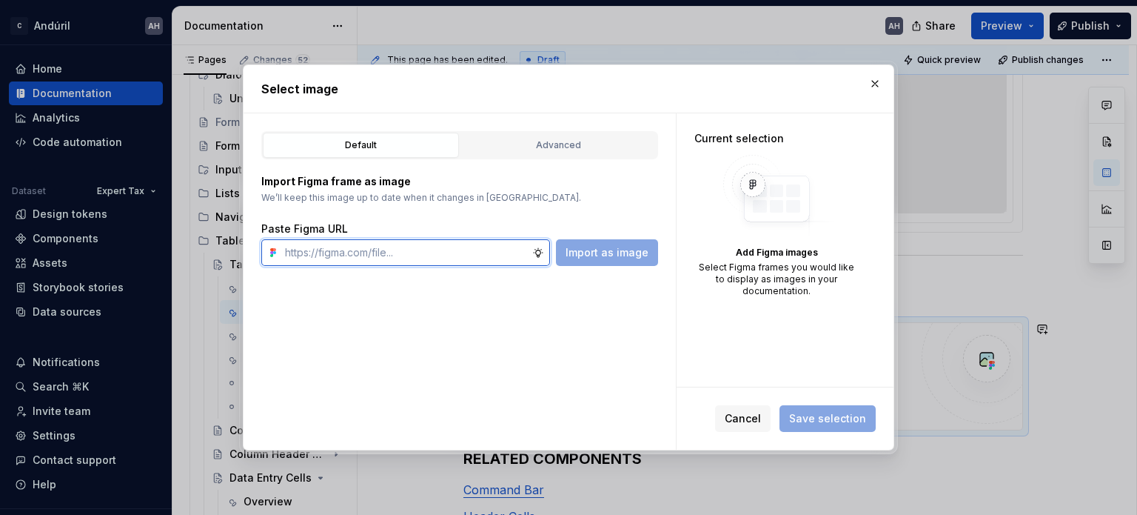
type textarea "*"
click at [439, 247] on input "text" at bounding box center [405, 252] width 253 height 27
paste input "https://www.figma.com/design/sXgWr4DmDXOOo84QCxoaGK/Tax-Framework-Components?no…"
type input "https://www.figma.com/design/sXgWr4DmDXOOo84QCxoaGK/Tax-Framework-Components?no…"
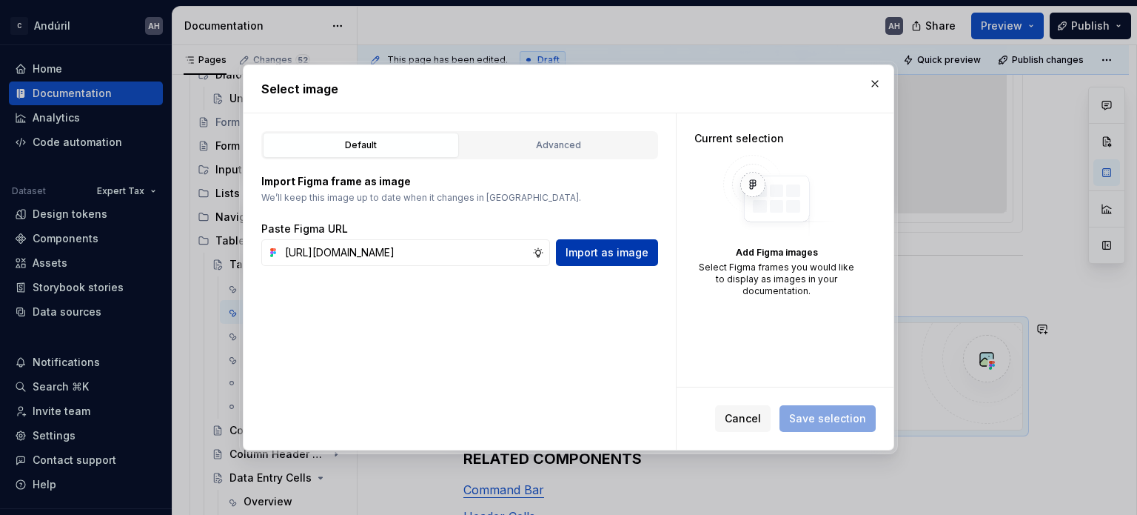
click at [591, 242] on button "Import as image" at bounding box center [607, 252] width 102 height 27
click at [490, 245] on input "text" at bounding box center [405, 252] width 253 height 27
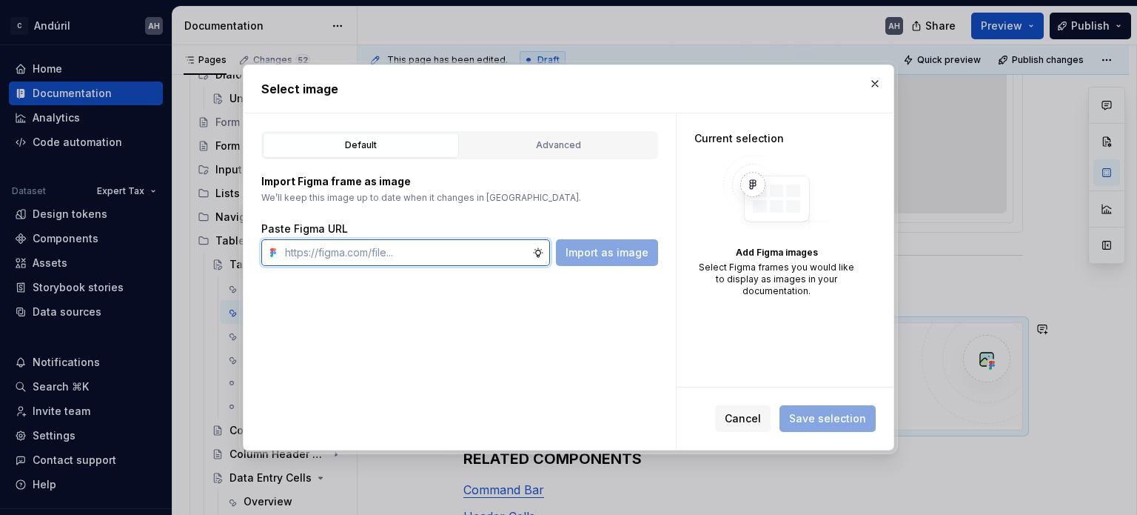
paste input "https://www.figma.com/design/sXgWr4DmDXOOo84QCxoaGK/Tax-Framework-Components?no…"
type input "https://www.figma.com/design/sXgWr4DmDXOOo84QCxoaGK/Tax-Framework-Components?no…"
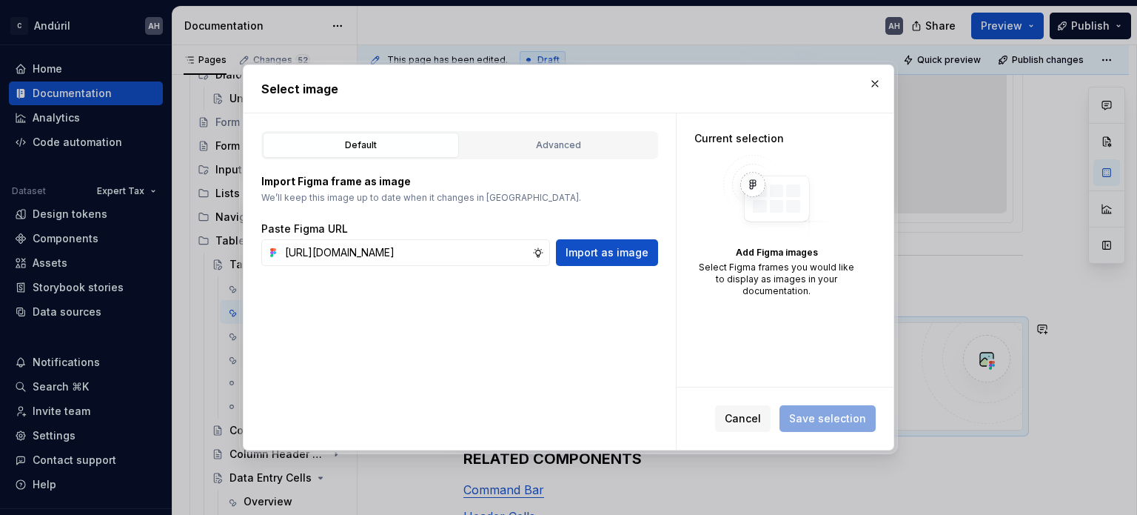
click at [600, 216] on div "Import Figma frame as image We’ll keep this image up to date when it changes in…" at bounding box center [459, 220] width 397 height 92
click at [615, 250] on span "Import as image" at bounding box center [607, 252] width 83 height 15
click at [880, 90] on button "button" at bounding box center [875, 83] width 21 height 21
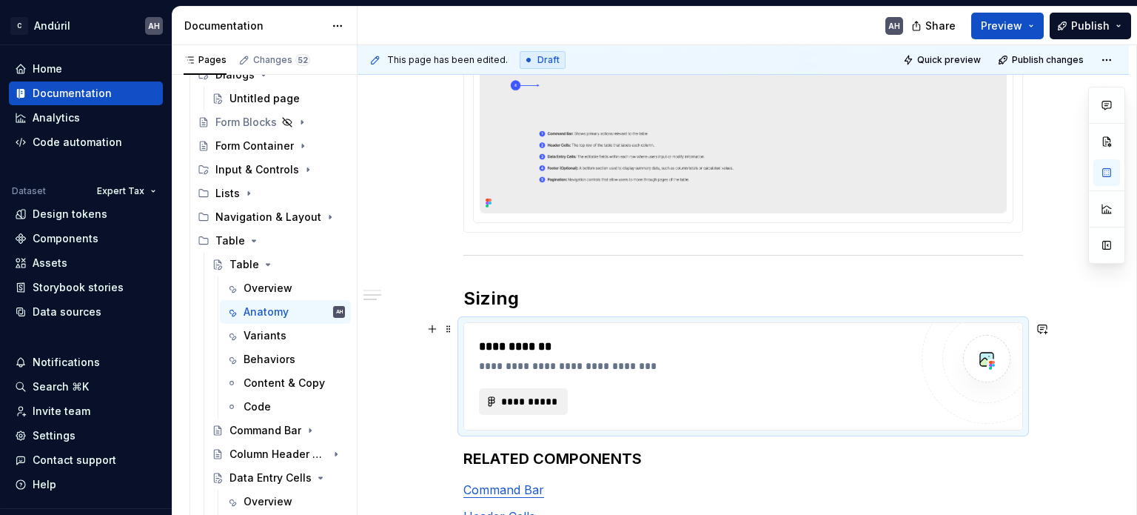
click at [522, 407] on span "**********" at bounding box center [530, 401] width 58 height 15
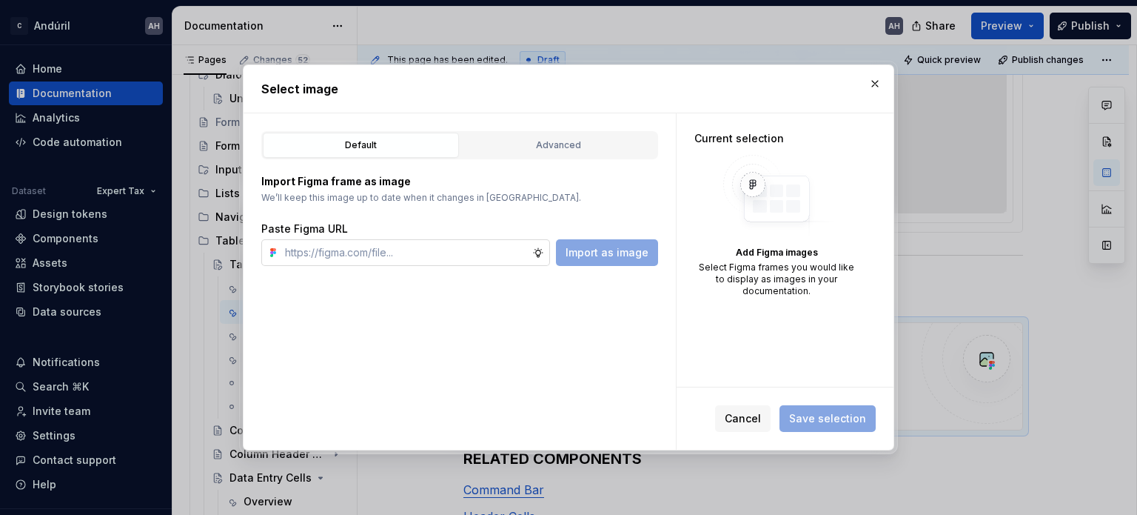
type textarea "*"
type input "https://www.figma.com/design/sXgWr4DmDXOOo84QCxoaGK/Tax-Framework-Components?no…"
type textarea "*"
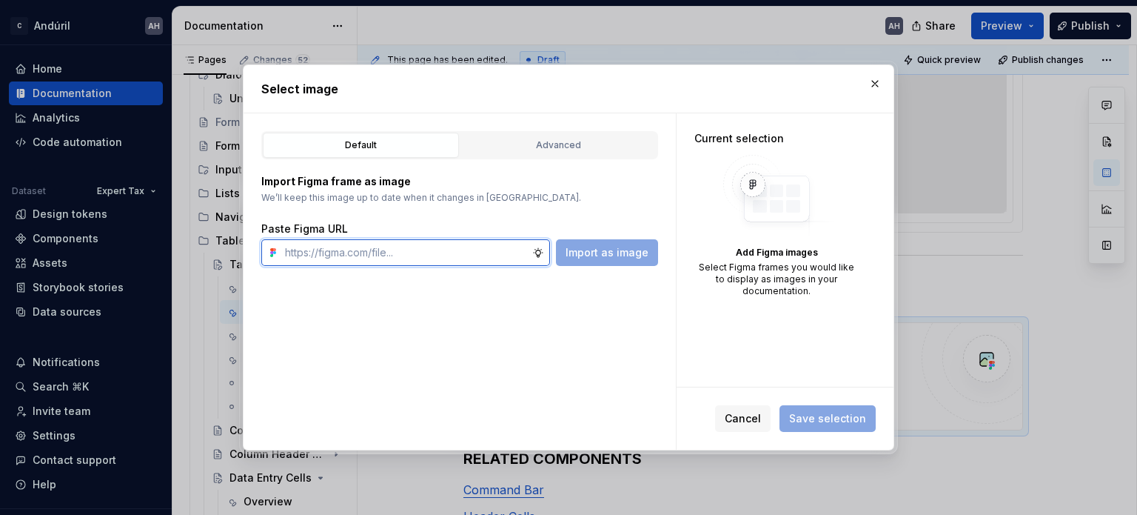
paste input "https://www.figma.com/design/sXgWr4DmDXOOo84QCxoaGK/Tax-Framework-Components?no…"
type input "https://www.figma.com/design/sXgWr4DmDXOOo84QCxoaGK/Tax-Framework-Components?no…"
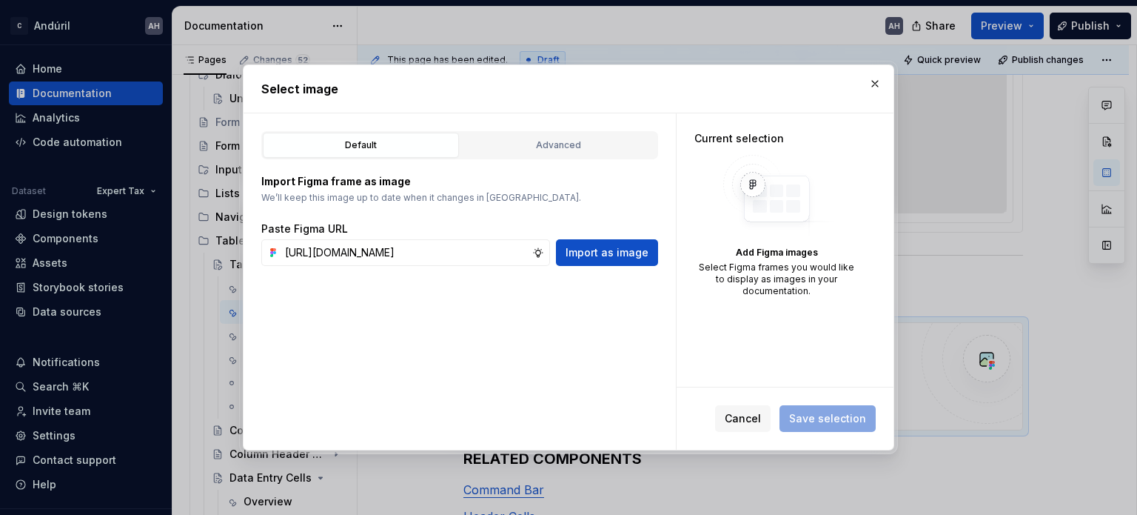
click at [559, 256] on div "https://www.figma.com/design/sXgWr4DmDXOOo84QCxoaGK/Tax-Framework-Components?no…" at bounding box center [459, 252] width 397 height 27
click at [584, 255] on span "Import as image" at bounding box center [607, 252] width 83 height 15
click at [743, 420] on span "Cancel" at bounding box center [743, 418] width 36 height 15
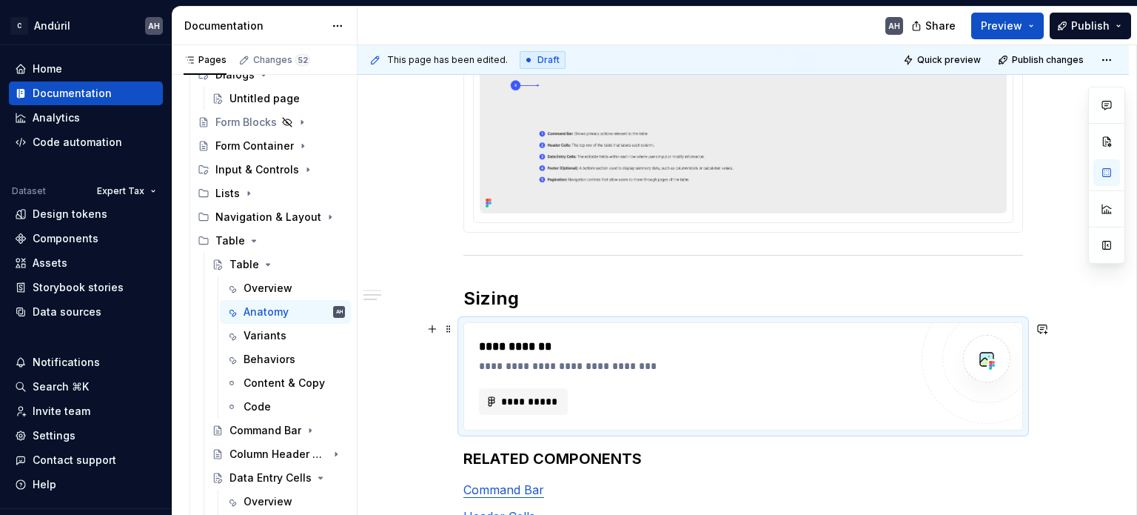
scroll to position [885, 0]
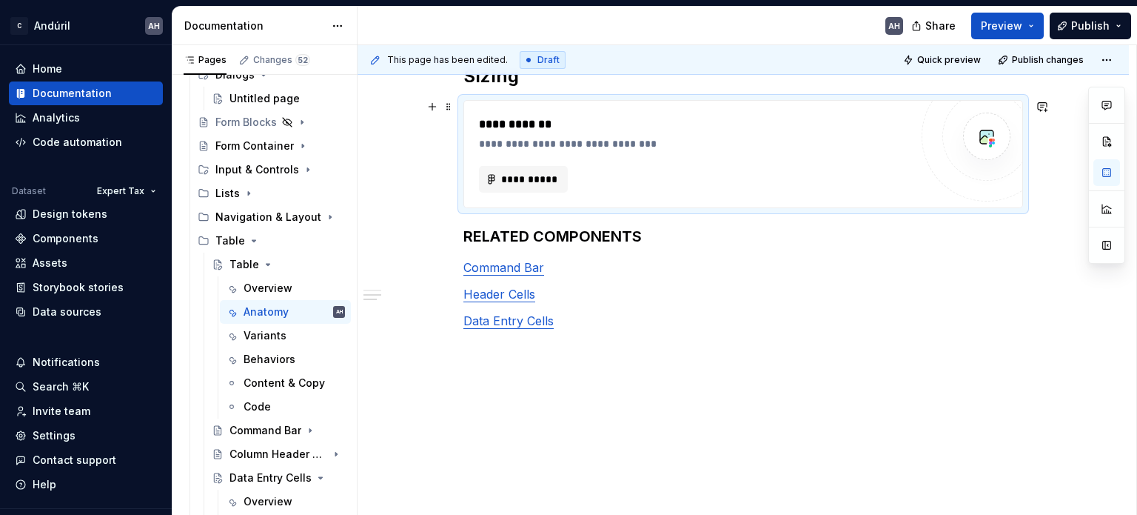
click at [578, 157] on div "**********" at bounding box center [694, 154] width 431 height 77
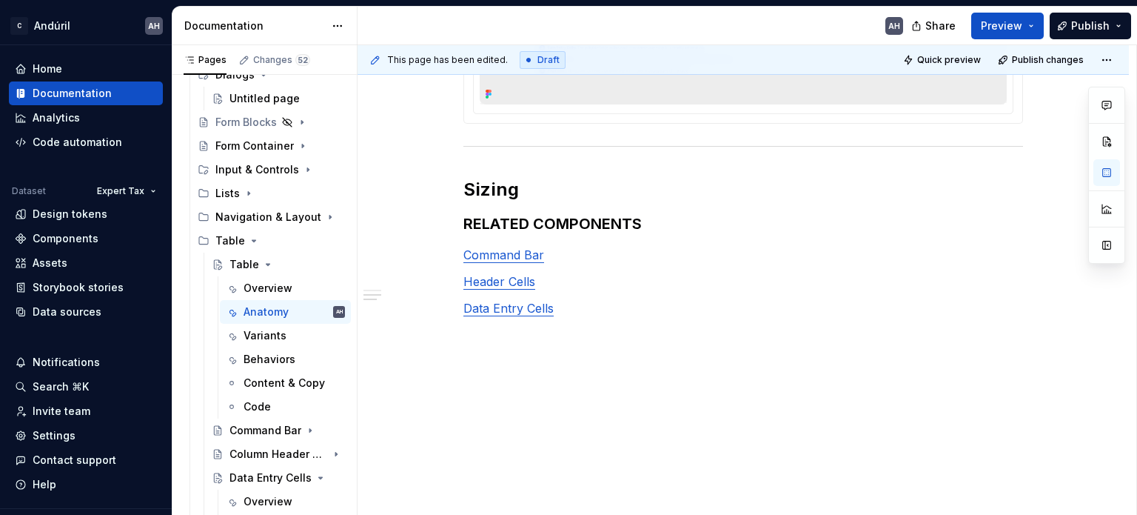
scroll to position [771, 0]
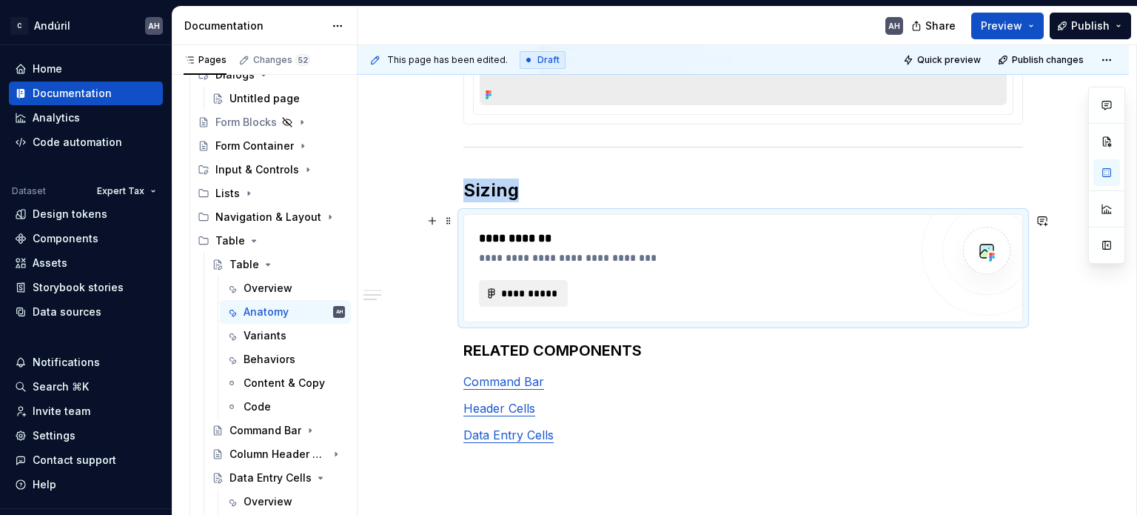
click at [537, 295] on span "**********" at bounding box center [530, 293] width 58 height 15
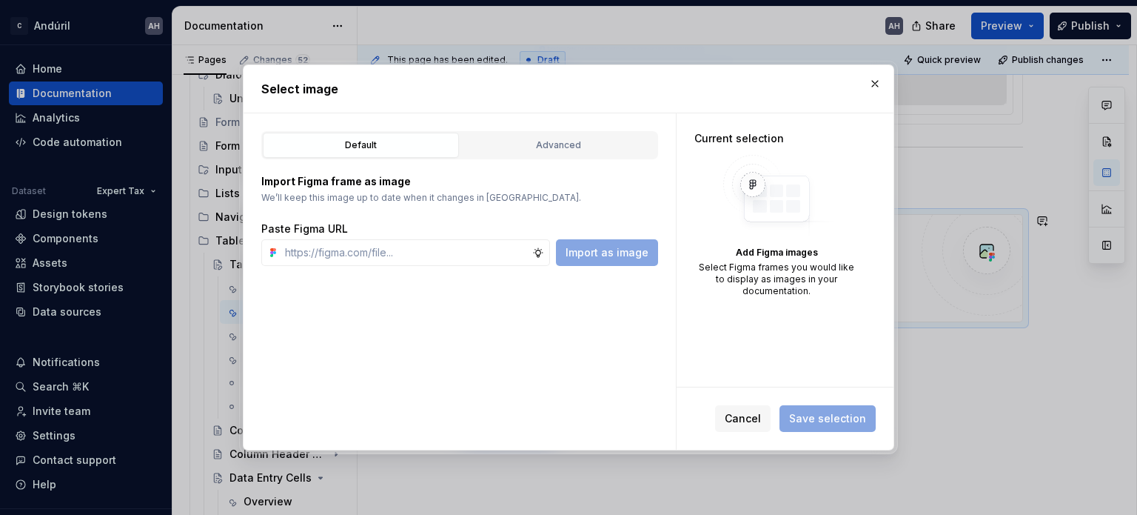
type textarea "*"
type input "https://www.figma.com/design/sXgWr4DmDXOOo84QCxoaGK/Tax-Framework-Components?no…"
type textarea "*"
type input "https://www.figma.com/design/sXgWr4DmDXOOo84QCxoaGK/Tax-Framework-Components?no…"
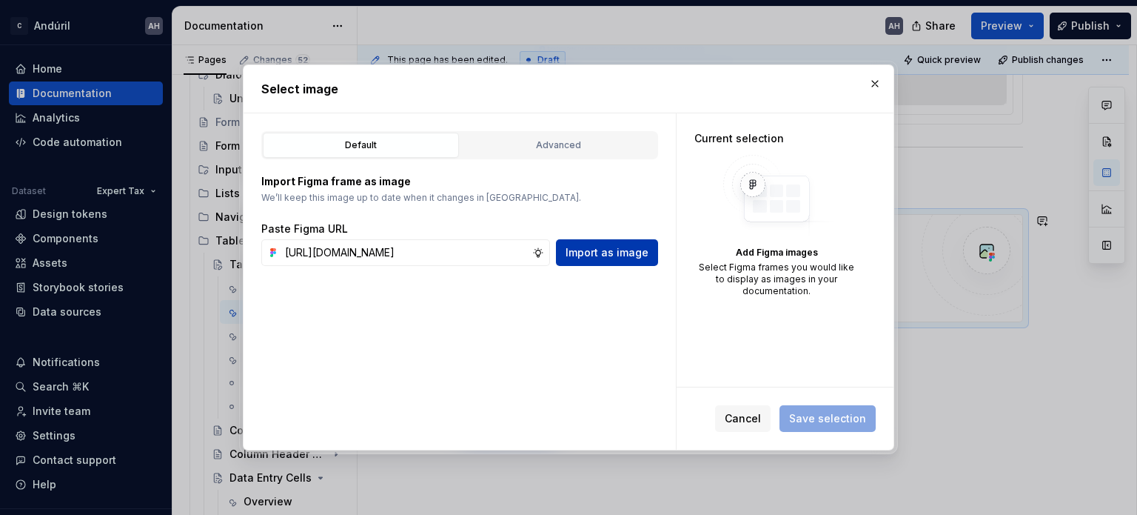
click at [616, 241] on button "Import as image" at bounding box center [607, 252] width 102 height 27
type textarea "*"
click at [533, 145] on div "Advanced" at bounding box center [559, 145] width 186 height 15
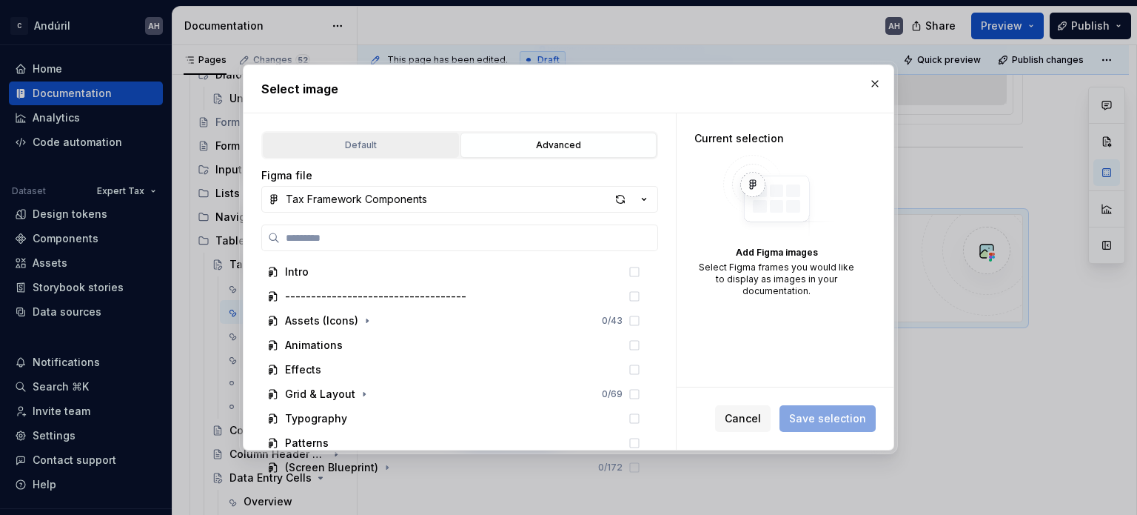
click at [350, 144] on div "Default" at bounding box center [361, 145] width 186 height 15
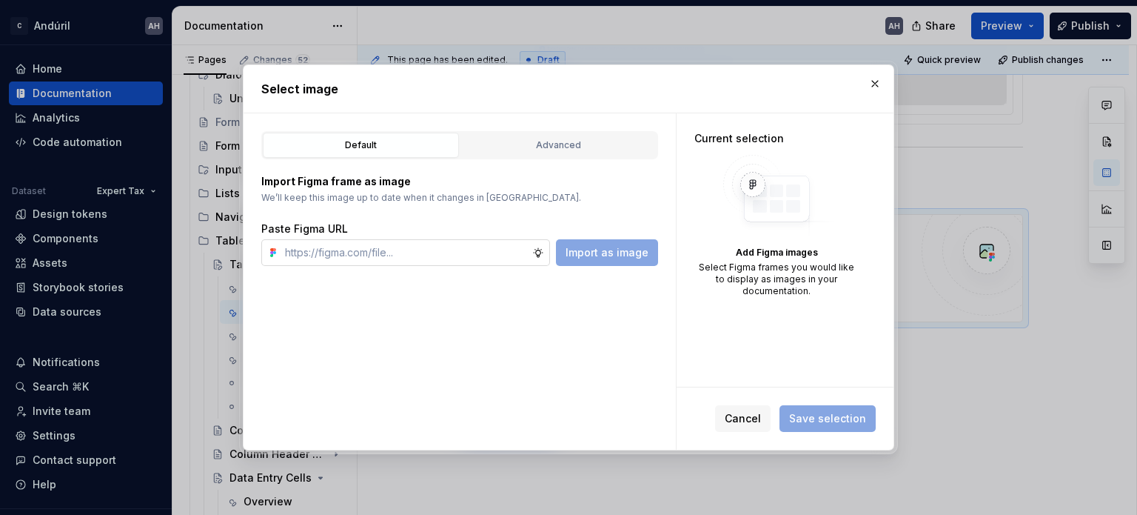
click at [354, 260] on input "text" at bounding box center [405, 252] width 253 height 27
paste input "https://www.figma.com/design/sXgWr4DmDXOOo84QCxoaGK/Tax-Framework-Components?no…"
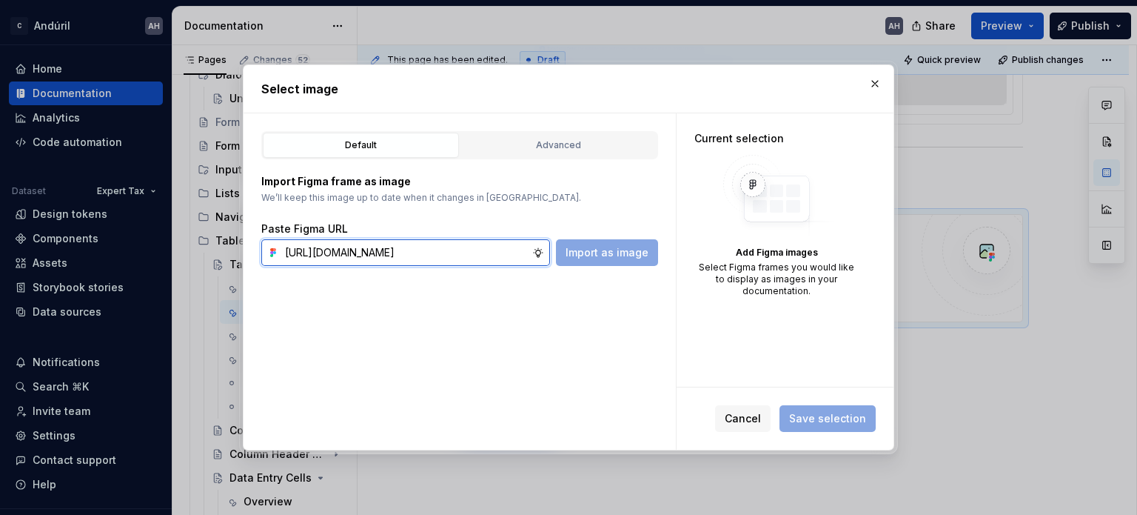
scroll to position [0, 451]
type input "https://www.figma.com/design/sXgWr4DmDXOOo84QCxoaGK/Tax-Framework-Components?no…"
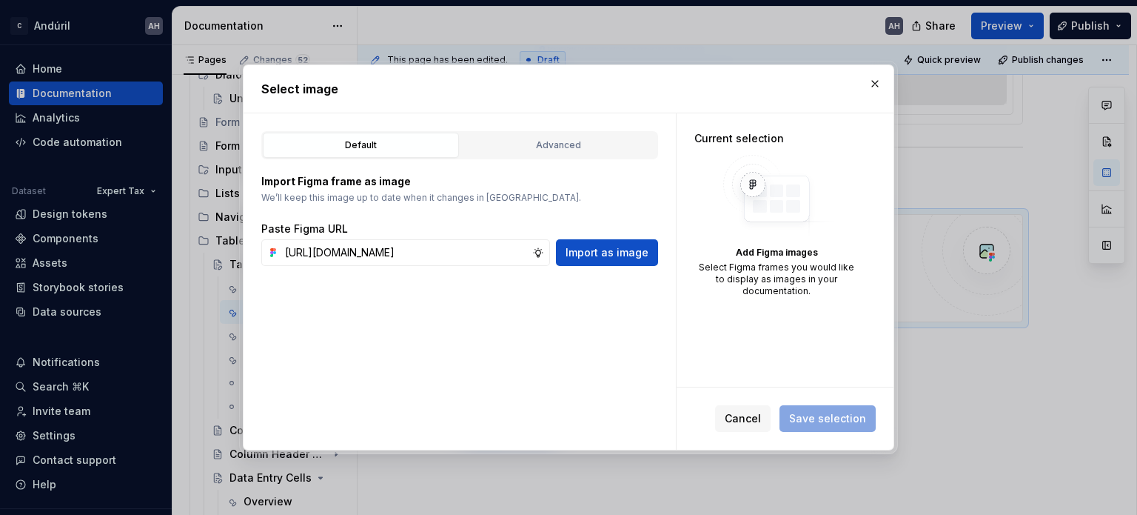
click at [601, 251] on span "Import as image" at bounding box center [607, 252] width 83 height 15
click at [879, 82] on button "button" at bounding box center [875, 83] width 21 height 21
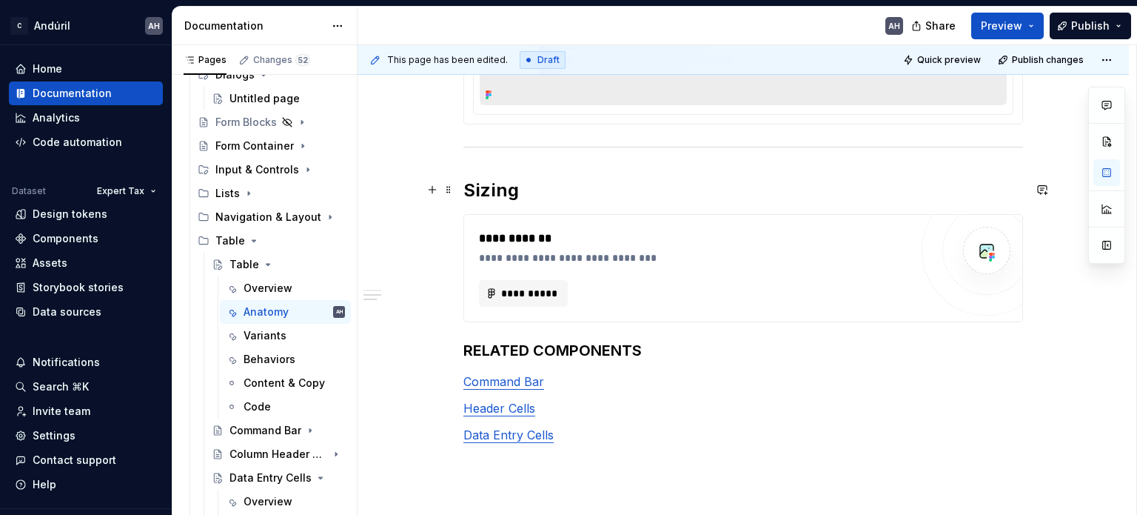
click at [540, 187] on h2 "Sizing" at bounding box center [744, 190] width 560 height 24
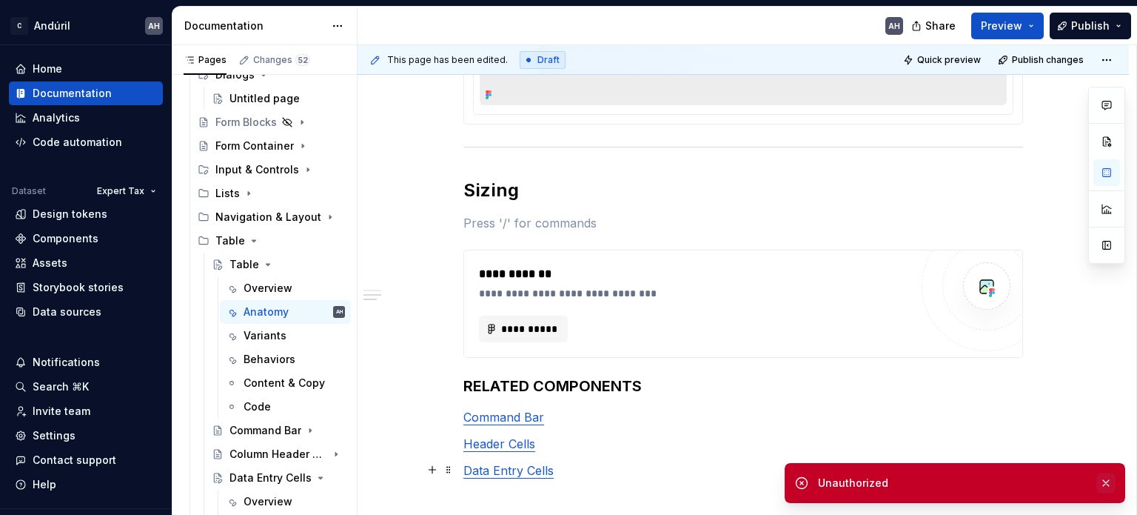
click at [1111, 476] on button "button" at bounding box center [1106, 482] width 19 height 21
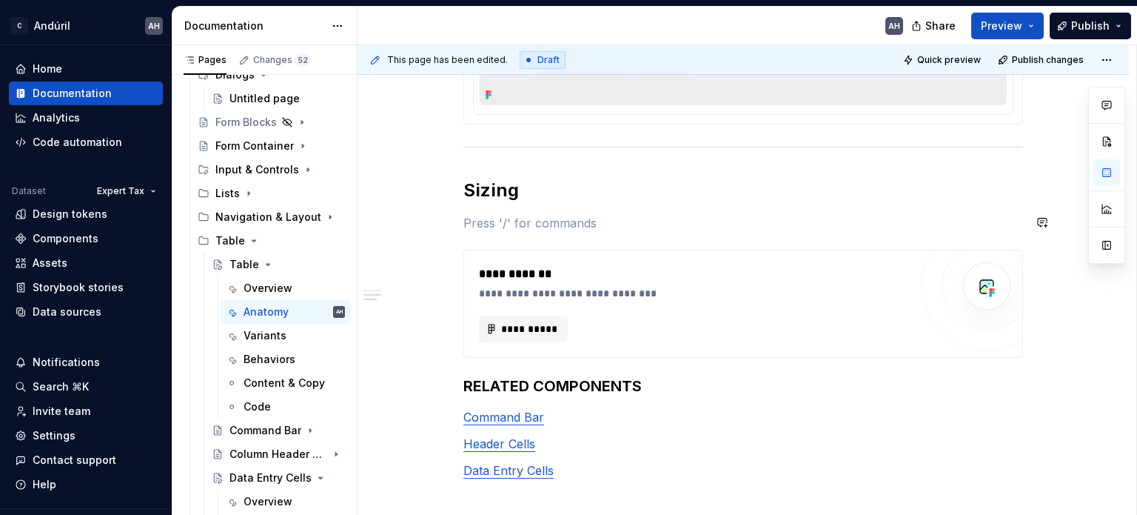
click at [496, 210] on div "**********" at bounding box center [744, 22] width 560 height 966
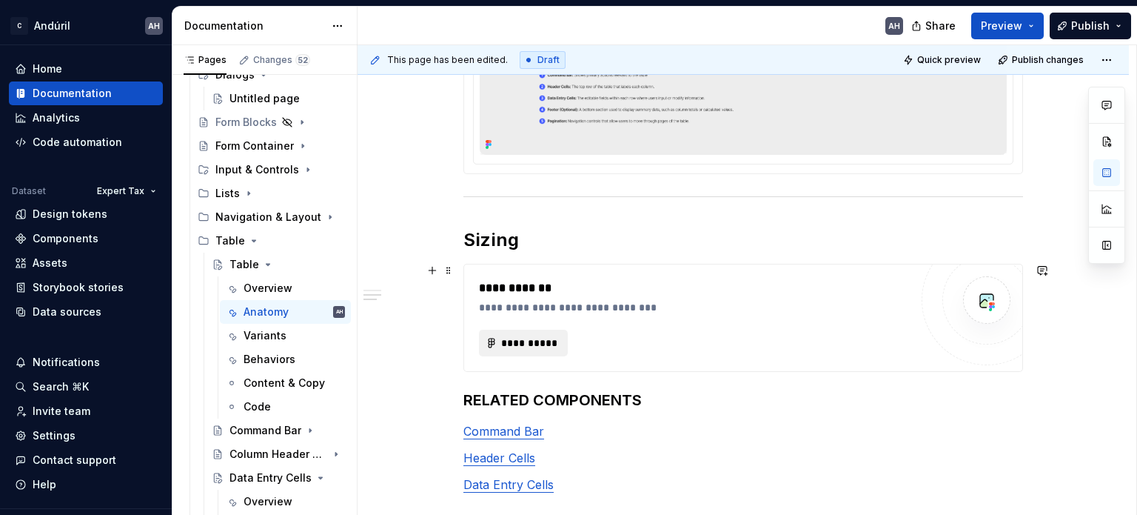
scroll to position [697, 0]
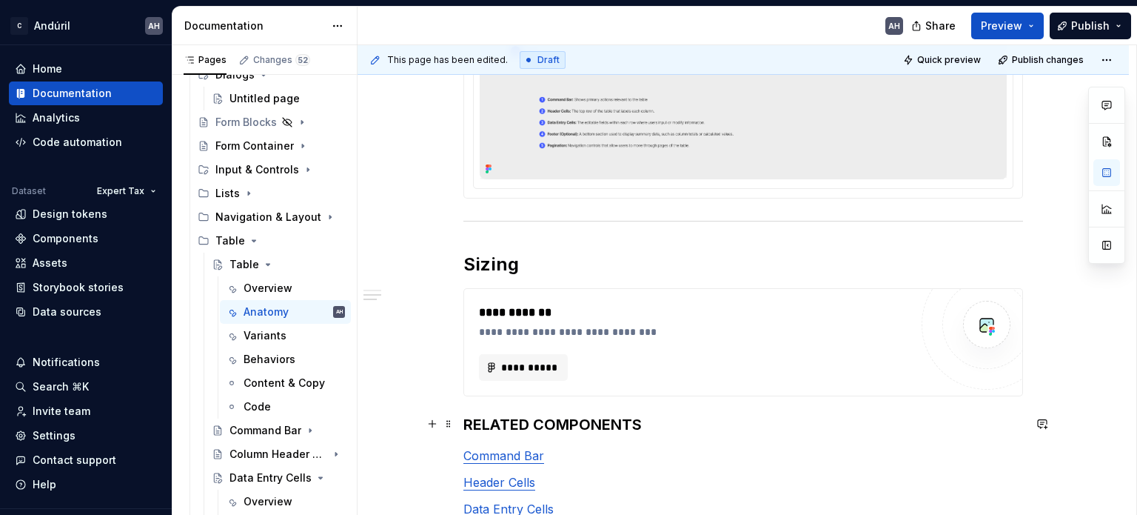
click at [466, 426] on strong "RELATED COMPONENTS" at bounding box center [553, 424] width 178 height 18
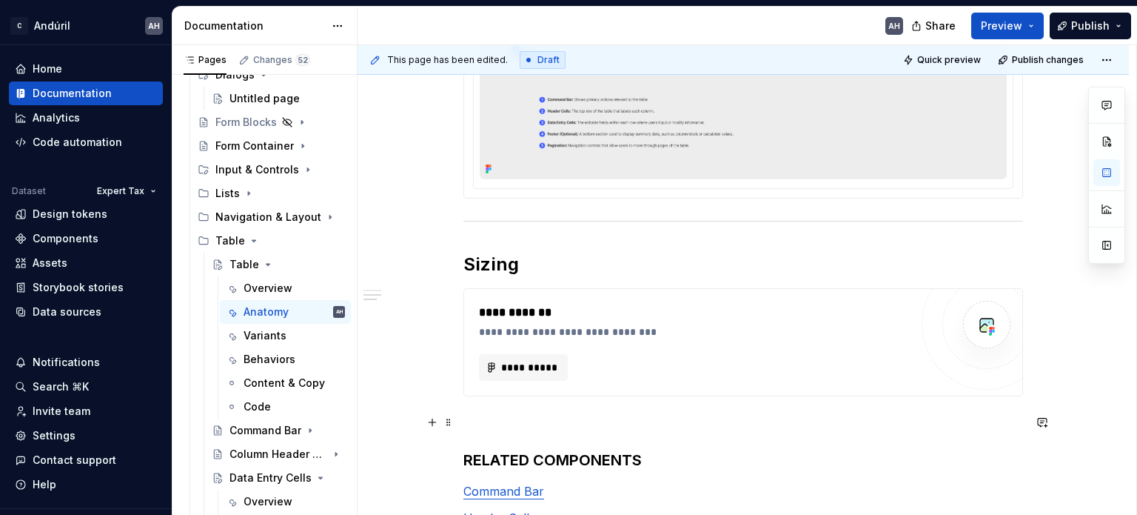
click at [481, 421] on p at bounding box center [744, 423] width 560 height 18
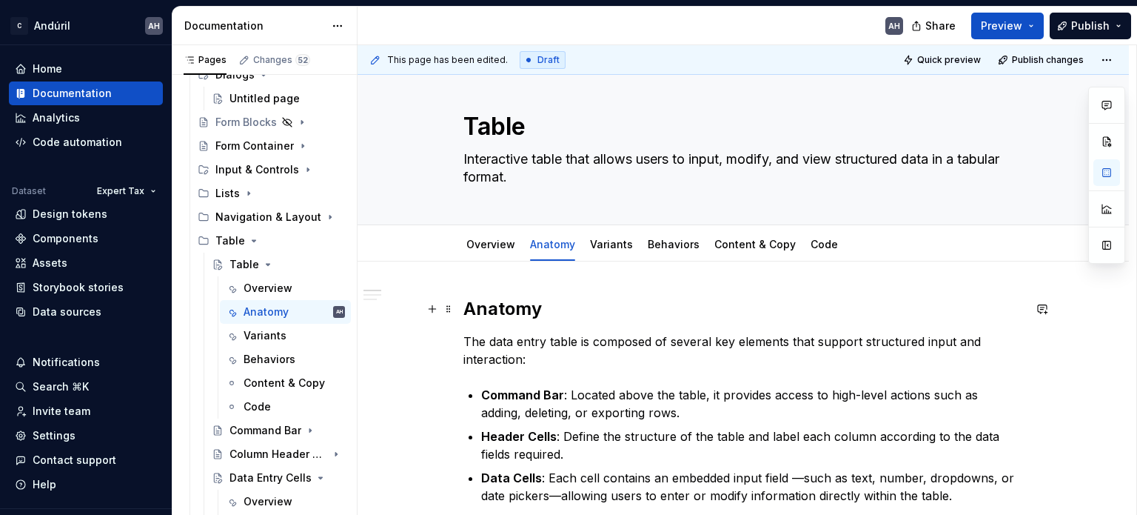
scroll to position [0, 0]
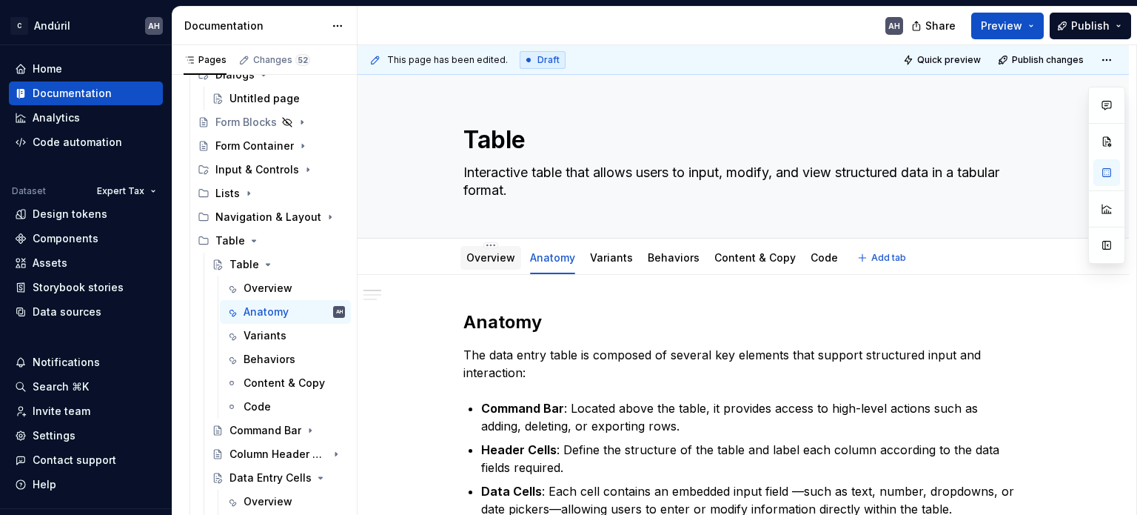
click at [497, 259] on link "Overview" at bounding box center [491, 257] width 49 height 13
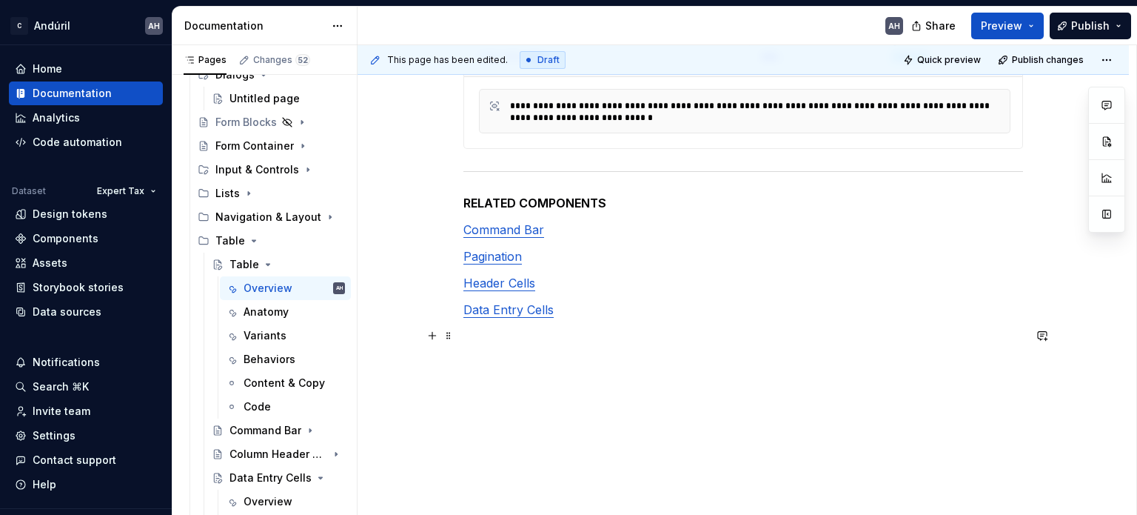
scroll to position [176, 0]
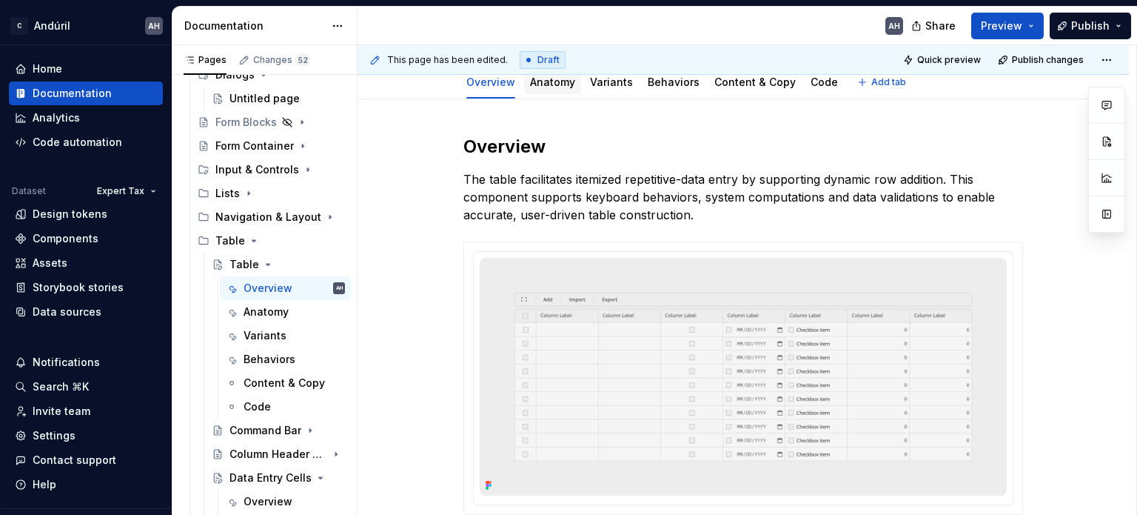
click at [539, 88] on div "Anatomy" at bounding box center [552, 82] width 45 height 15
click at [554, 82] on link "Anatomy" at bounding box center [552, 82] width 45 height 13
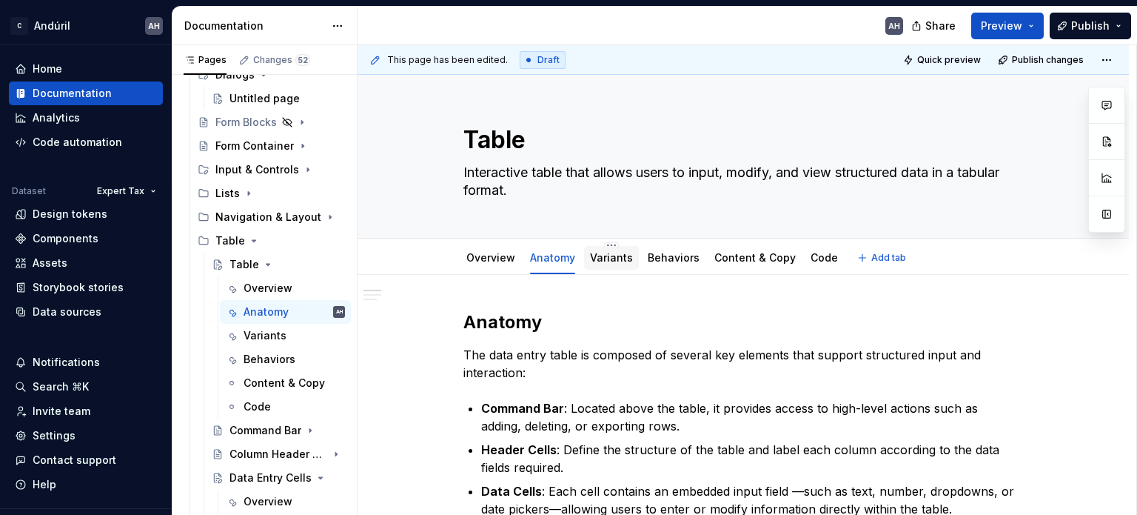
click at [622, 254] on link "Variants" at bounding box center [611, 257] width 43 height 13
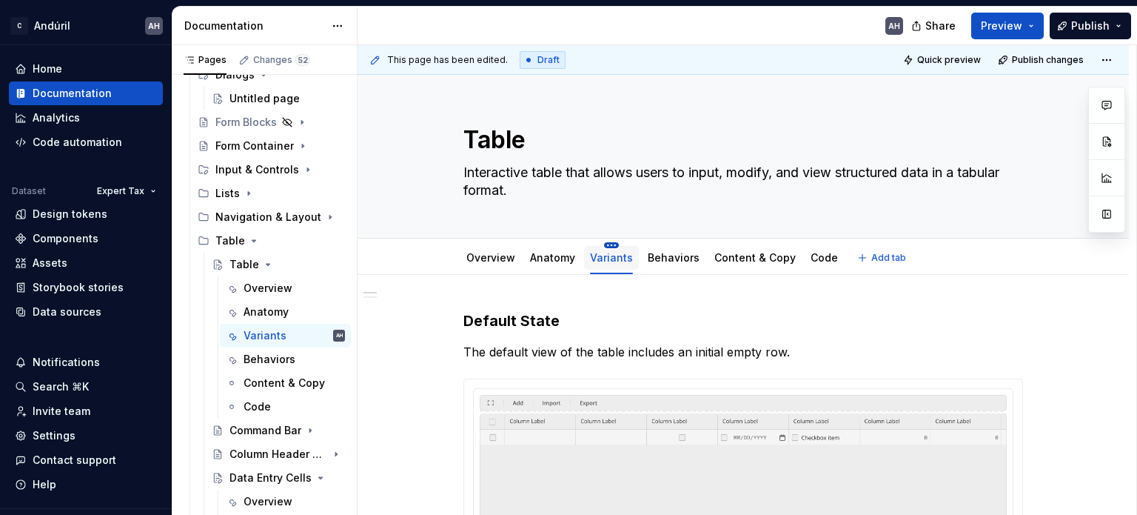
click at [605, 246] on html "C Andúril AH Home Documentation Analytics Code automation Dataset Expert Tax De…" at bounding box center [568, 257] width 1137 height 515
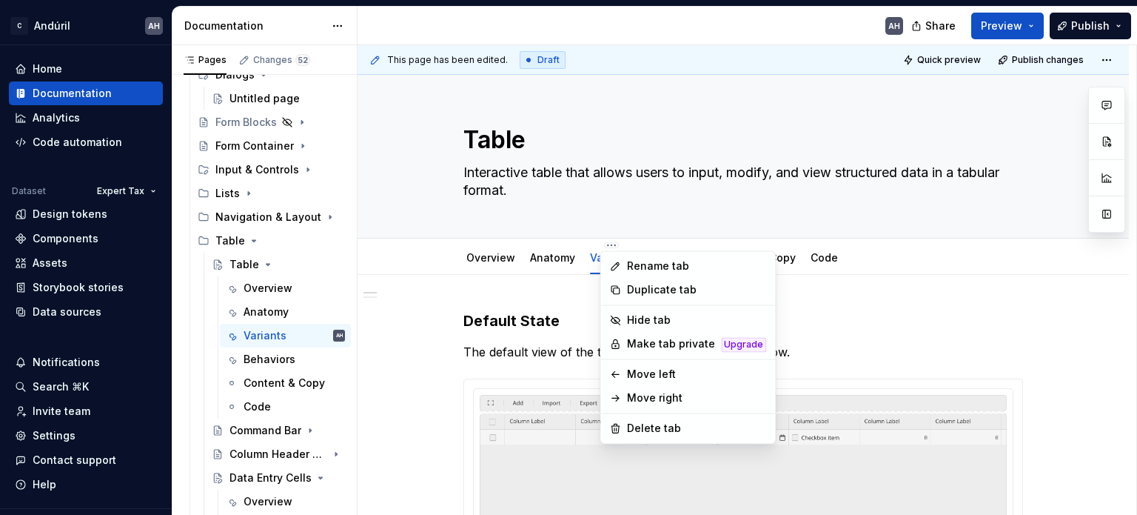
type textarea "*"
click at [655, 267] on div "Rename tab" at bounding box center [696, 265] width 139 height 15
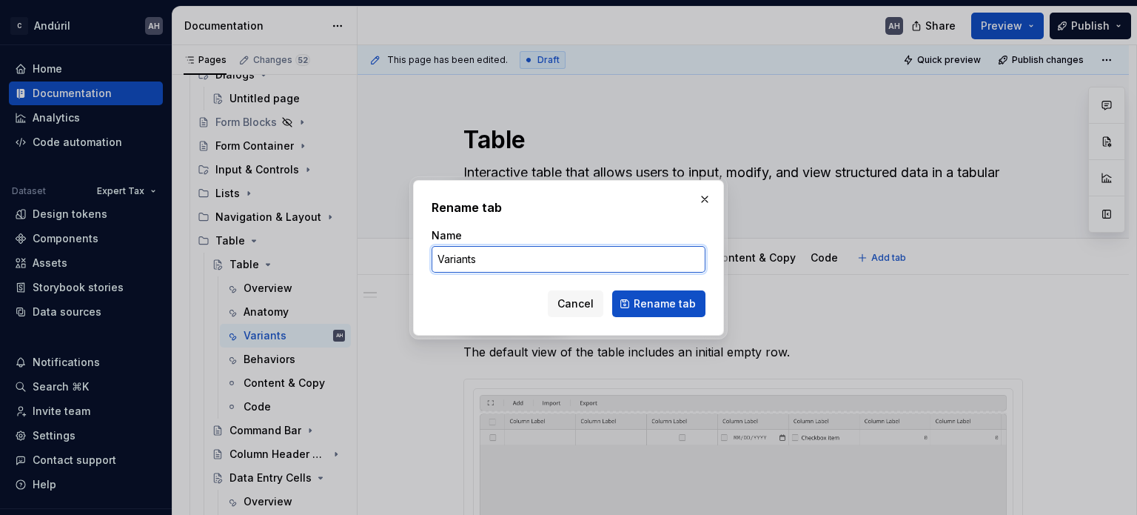
click at [632, 269] on input "Variants" at bounding box center [569, 259] width 274 height 27
type input "Variants"
type textarea "*"
type input "Variants &"
type textarea "*"
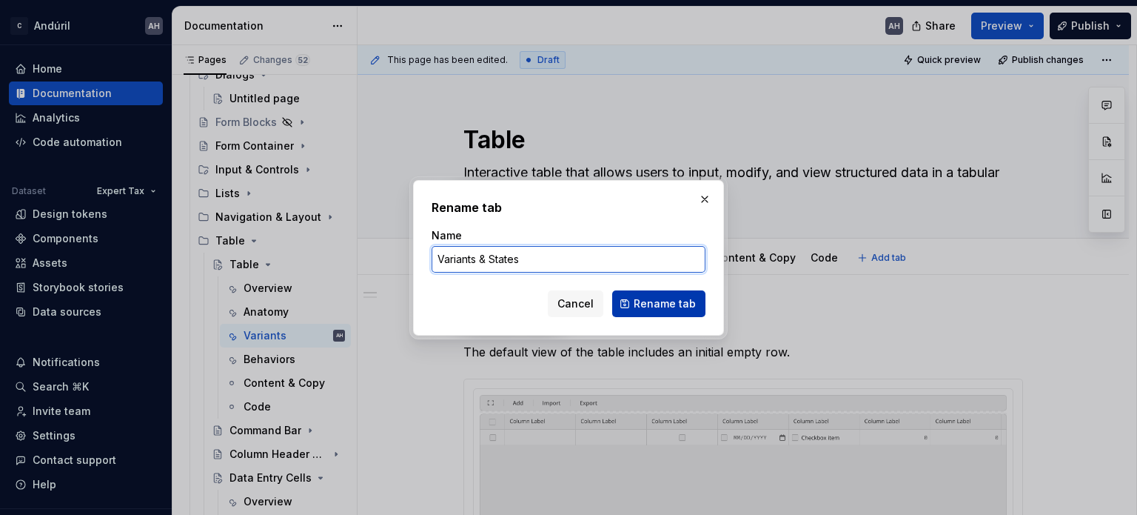
type input "Variants & States"
click at [641, 305] on span "Rename tab" at bounding box center [665, 303] width 62 height 15
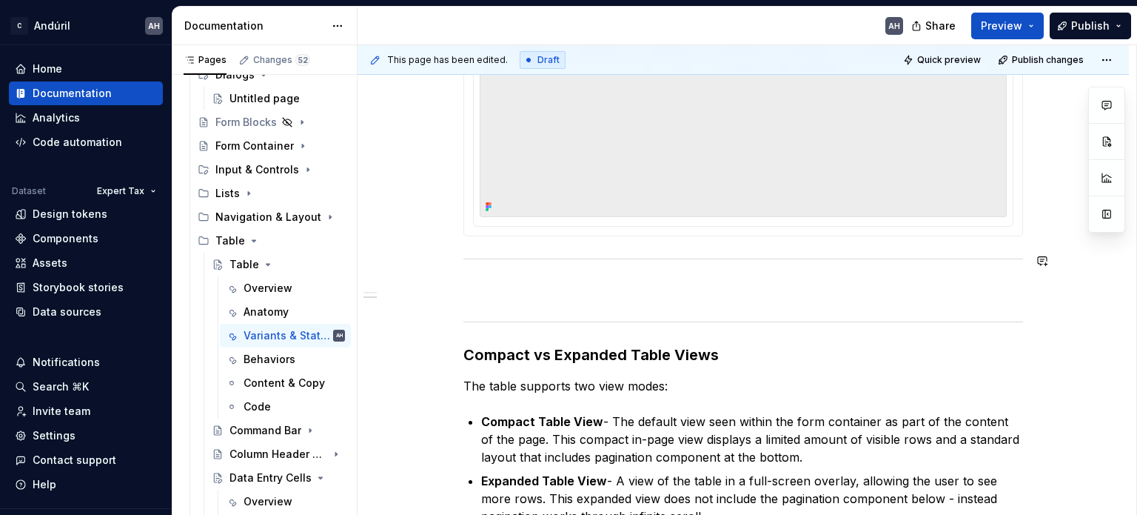
scroll to position [444, 0]
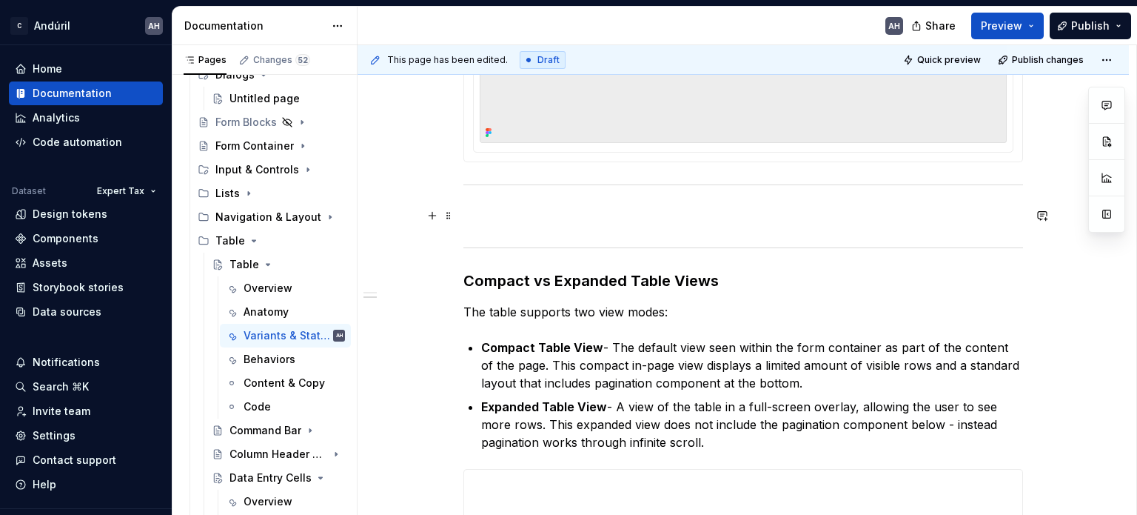
click at [484, 204] on div "**********" at bounding box center [744, 334] width 560 height 937
click at [513, 211] on p at bounding box center [744, 216] width 560 height 18
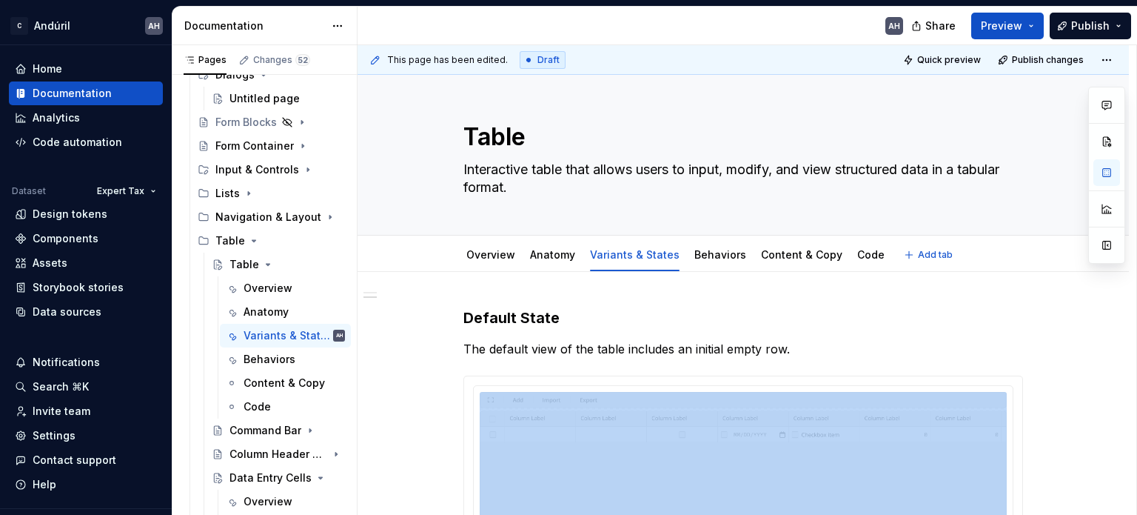
scroll to position [0, 0]
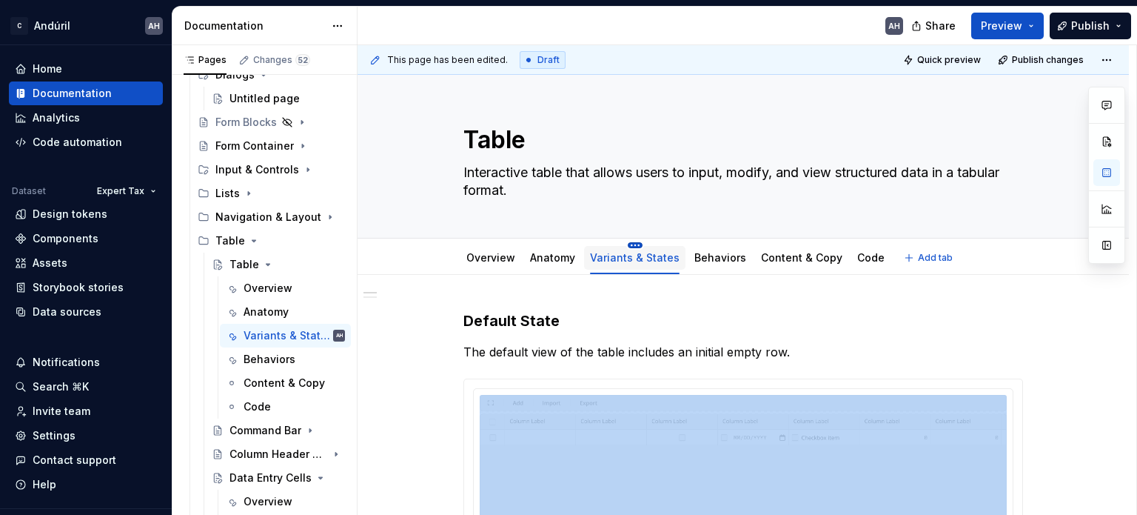
click at [625, 244] on html "C Andúril AH Home Documentation Analytics Code automation Dataset Expert Tax De…" at bounding box center [568, 257] width 1137 height 515
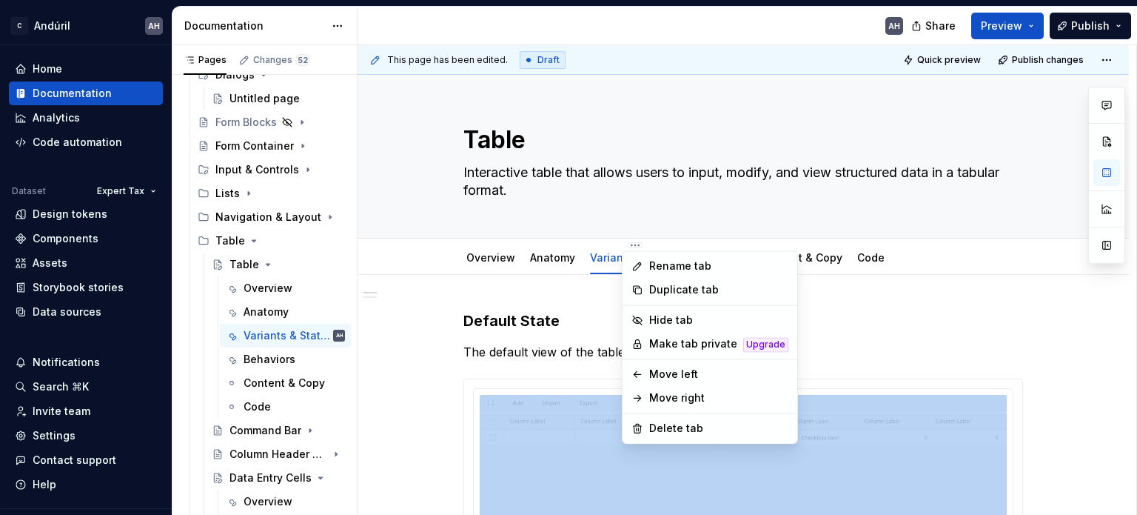
click at [566, 301] on html "C Andúril AH Home Documentation Analytics Code automation Dataset Expert Tax De…" at bounding box center [568, 257] width 1137 height 515
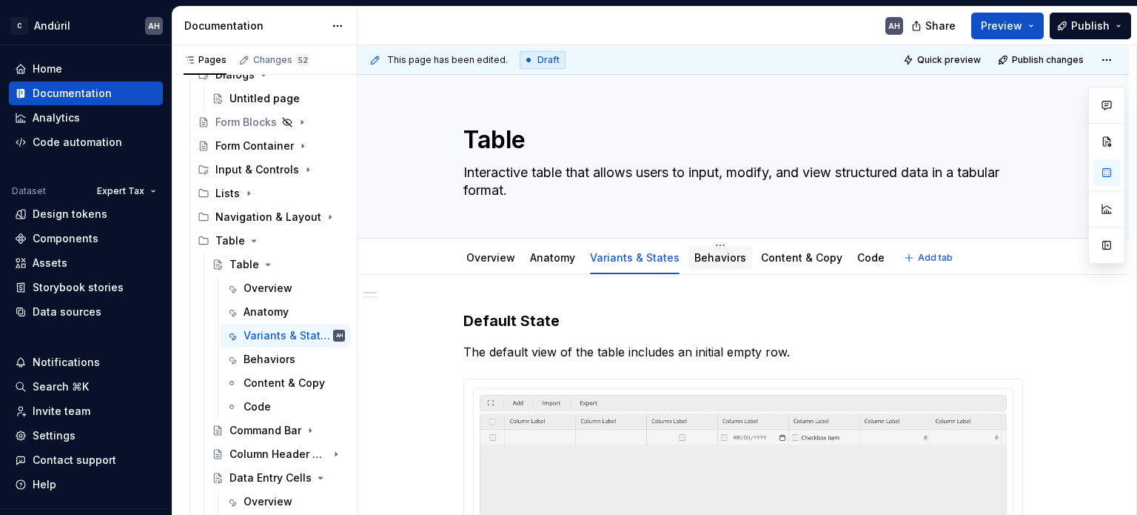
click at [715, 257] on link "Behaviors" at bounding box center [721, 257] width 52 height 13
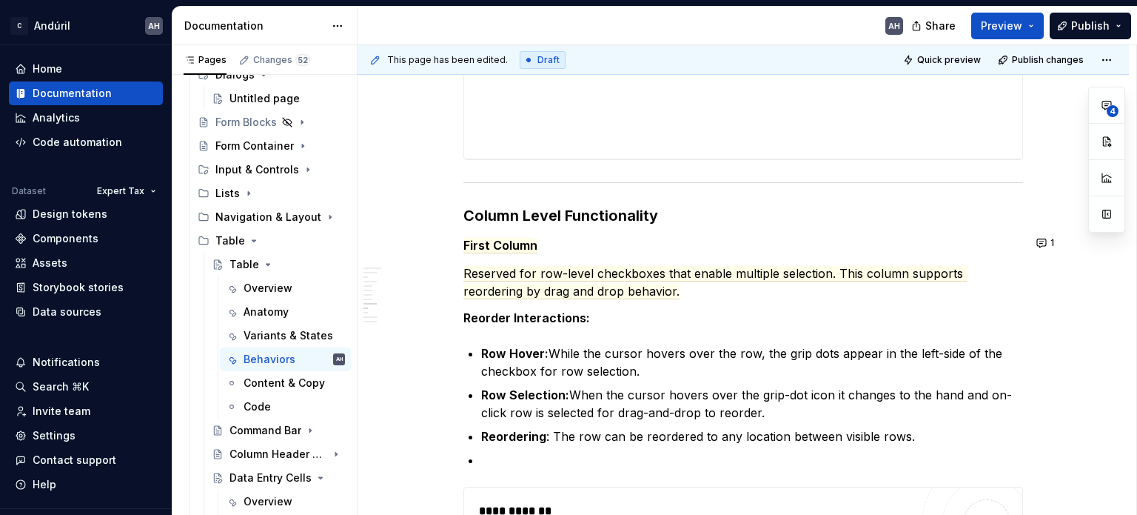
scroll to position [2592, 0]
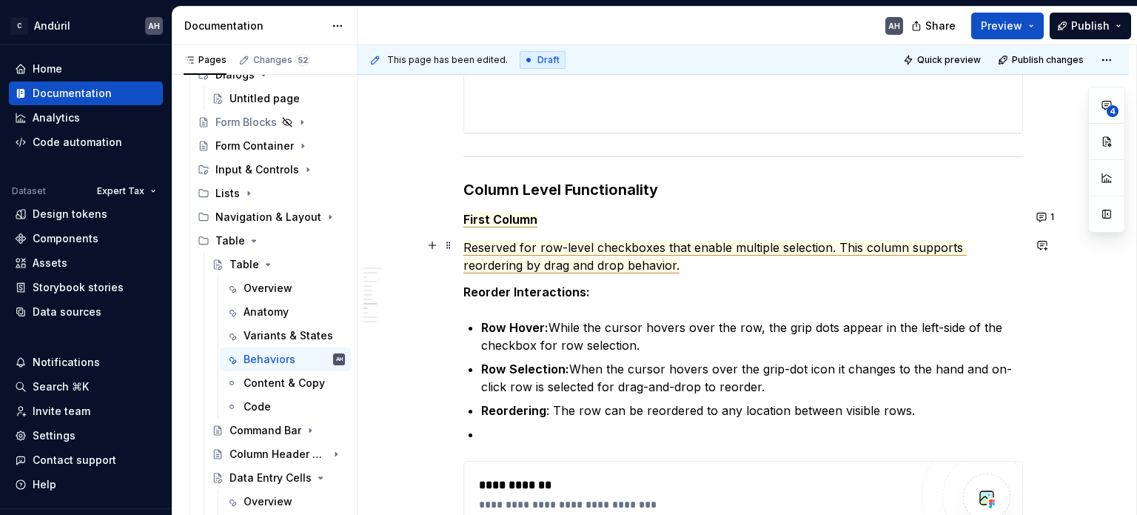
click at [531, 259] on span "Reserved for row-level checkboxes that enable multiple selection. This column s…" at bounding box center [716, 256] width 504 height 33
click at [696, 320] on p "Row Hover: While the cursor hovers over the row, the grip dots appear in the le…" at bounding box center [752, 336] width 542 height 36
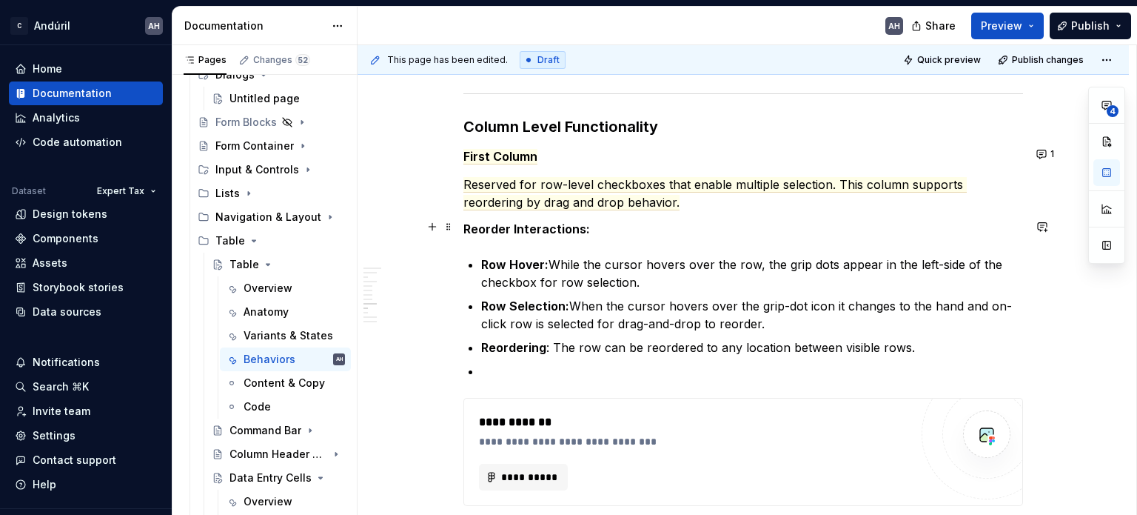
scroll to position [2666, 0]
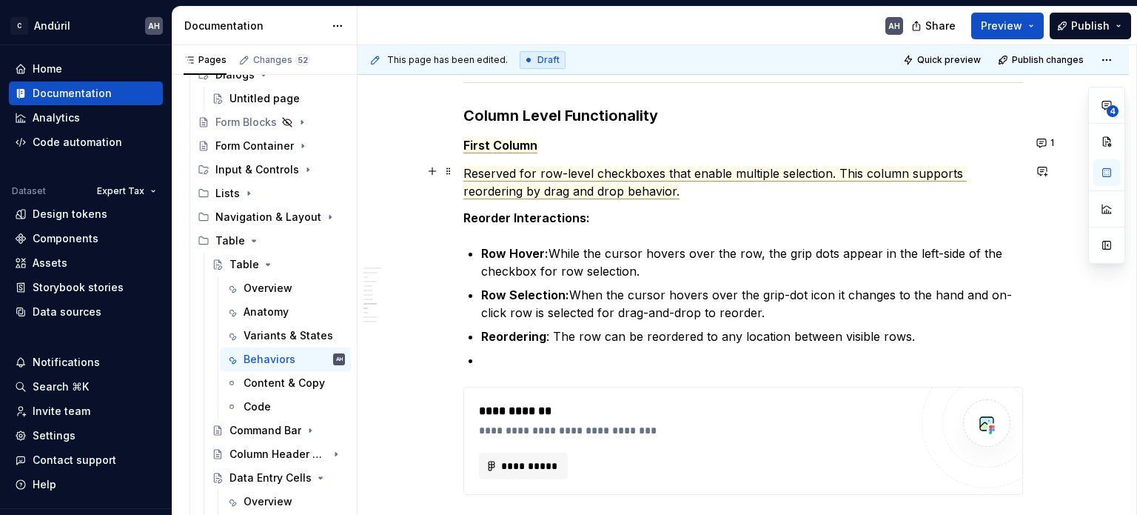
click at [604, 183] on span "Reserved for row-level checkboxes that enable multiple selection. This column s…" at bounding box center [716, 182] width 504 height 33
click at [864, 138] on h5 "First Column" at bounding box center [744, 145] width 560 height 15
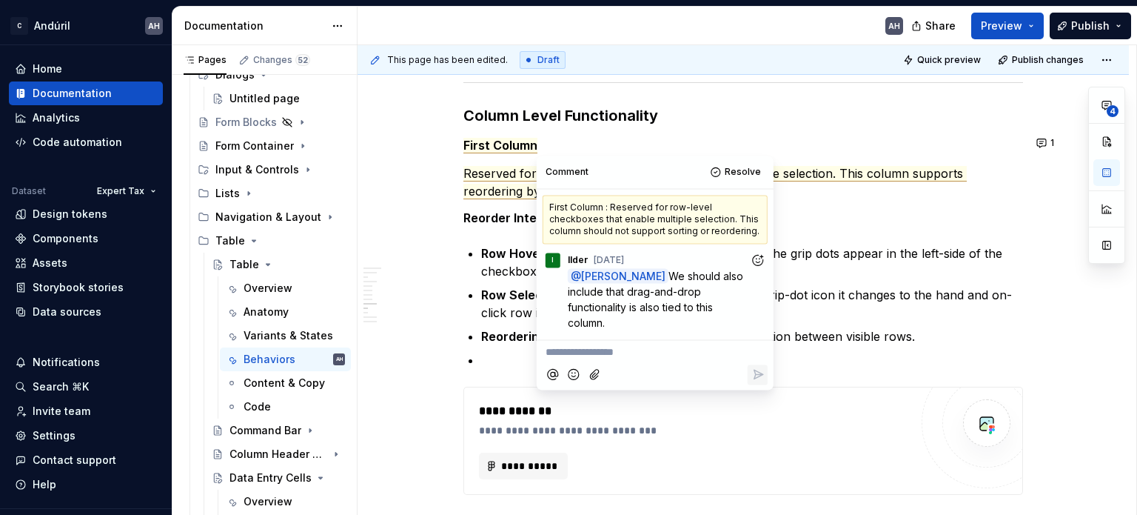
click at [511, 190] on span "Reserved for row-level checkboxes that enable multiple selection. This column s…" at bounding box center [716, 182] width 504 height 33
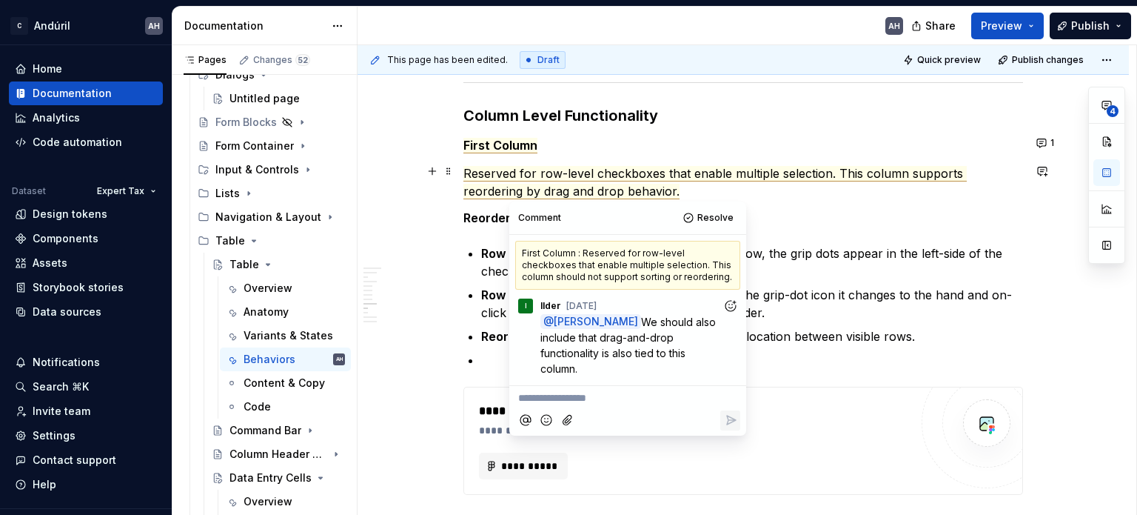
click at [725, 186] on p "Reserved for row-level checkboxes that enable multiple selection. This column s…" at bounding box center [744, 182] width 560 height 36
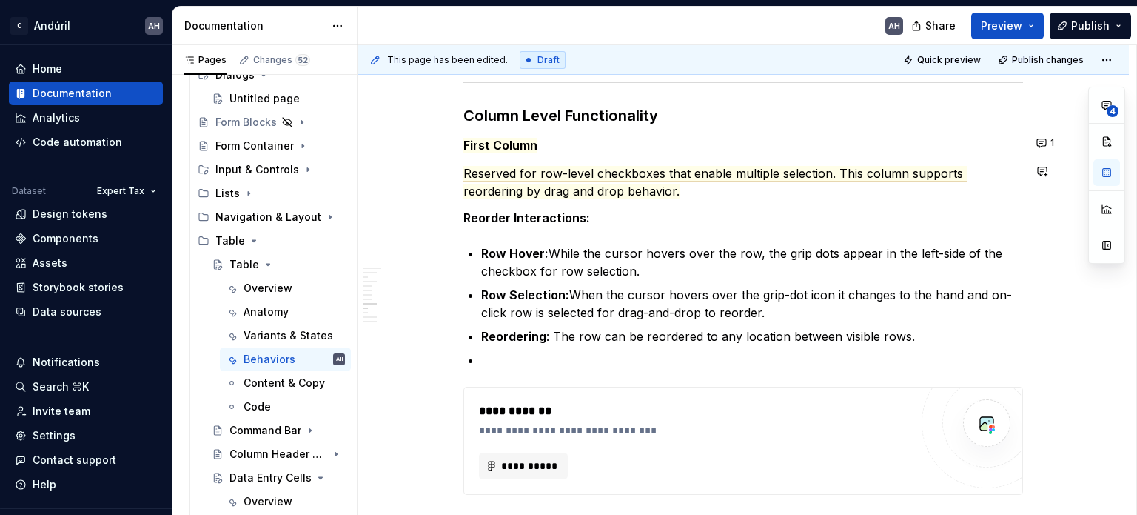
click at [558, 253] on p "Row Hover: While the cursor hovers over the row, the grip dots appear in the le…" at bounding box center [752, 262] width 542 height 36
click at [520, 458] on span "**********" at bounding box center [530, 465] width 58 height 15
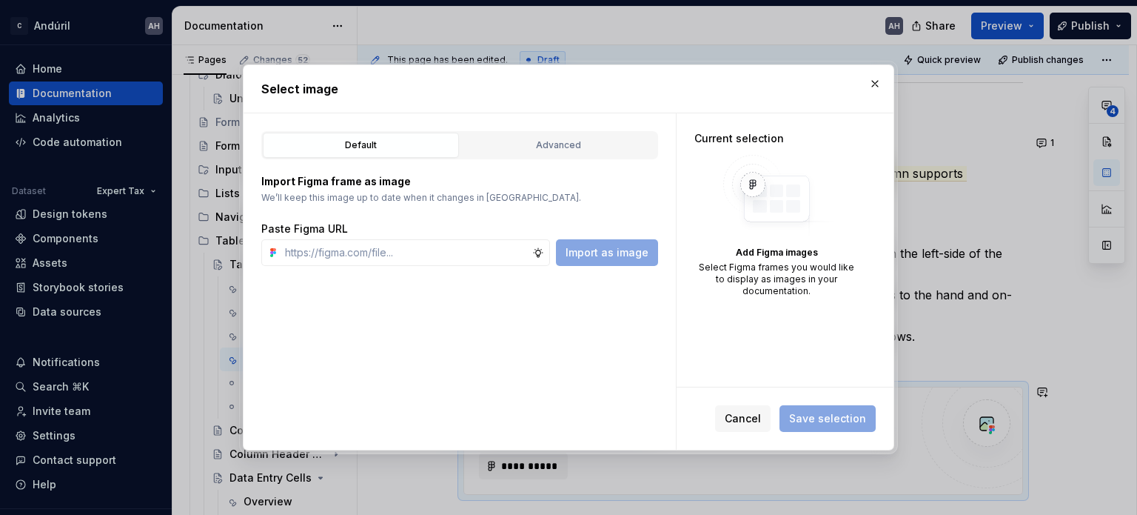
click at [874, 83] on button "button" at bounding box center [875, 83] width 21 height 21
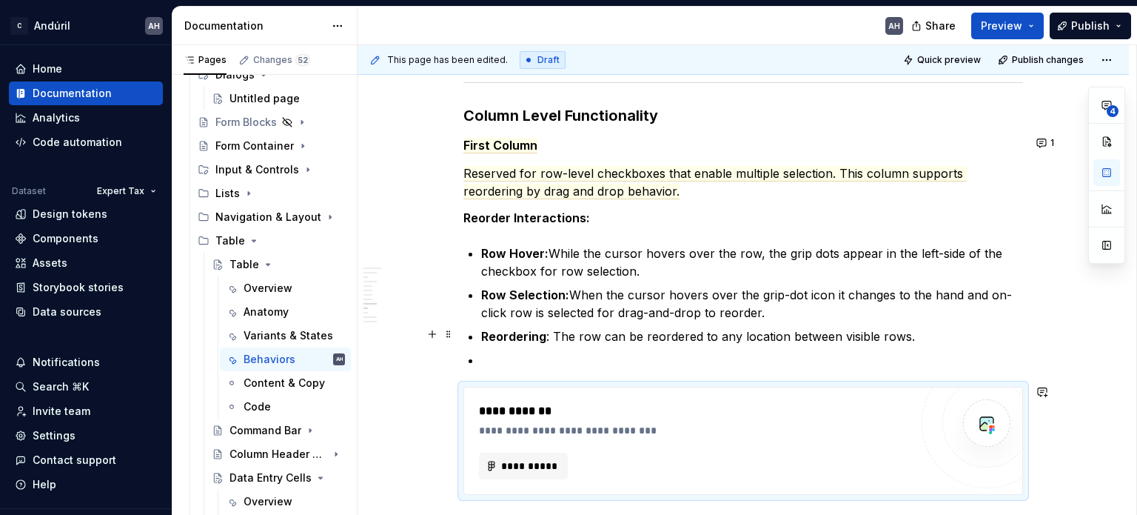
type textarea "*"
click at [549, 352] on p at bounding box center [752, 360] width 542 height 18
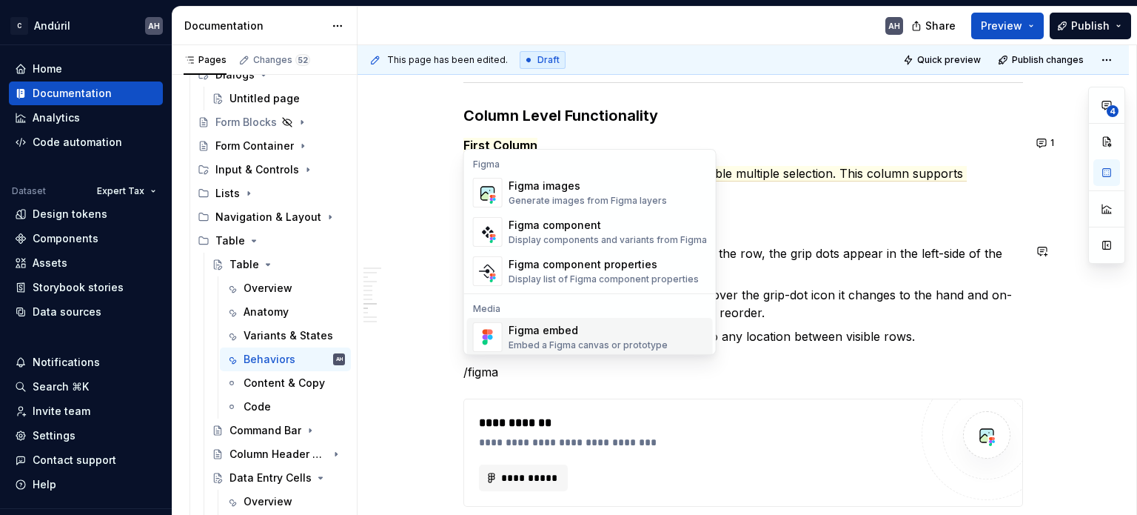
scroll to position [14, 0]
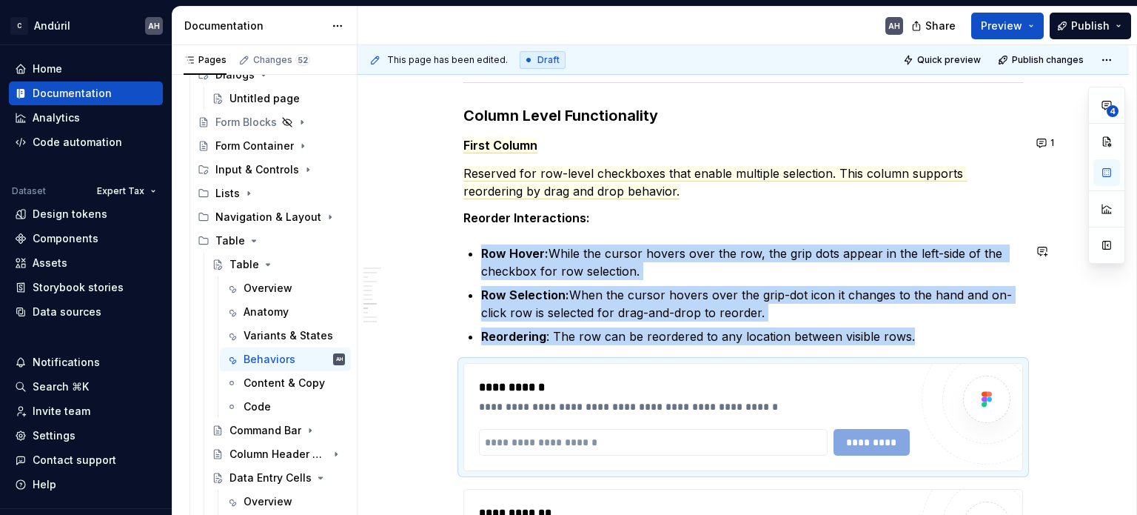
type textarea "*"
click at [572, 432] on input "text" at bounding box center [653, 442] width 349 height 27
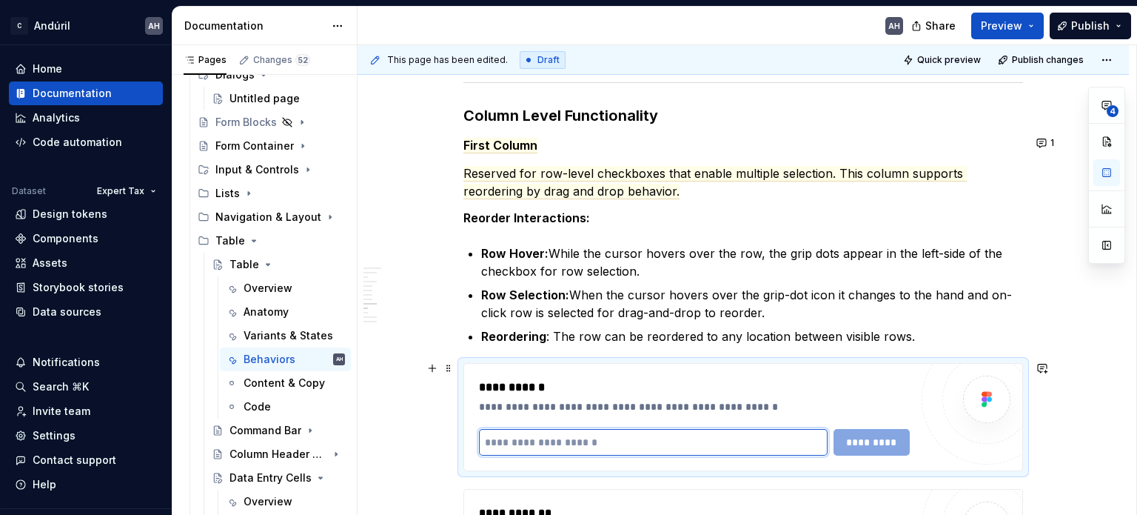
paste input "**********"
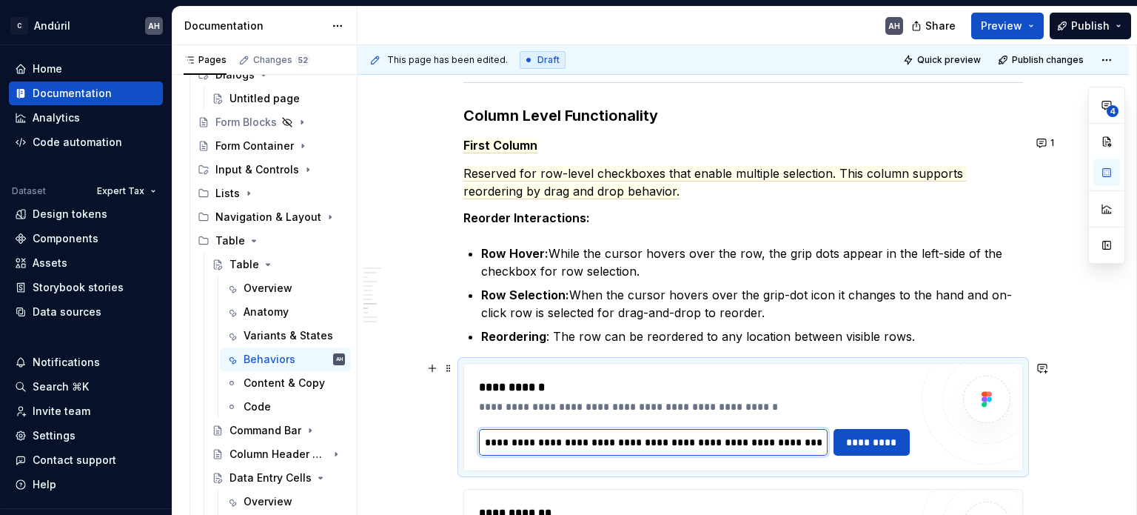
scroll to position [2670, 0]
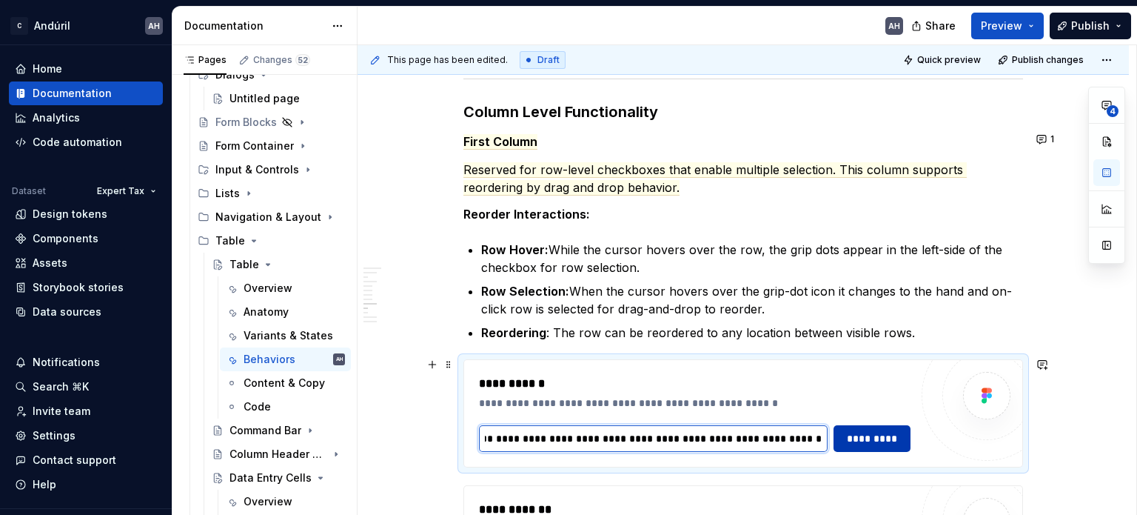
type input "**********"
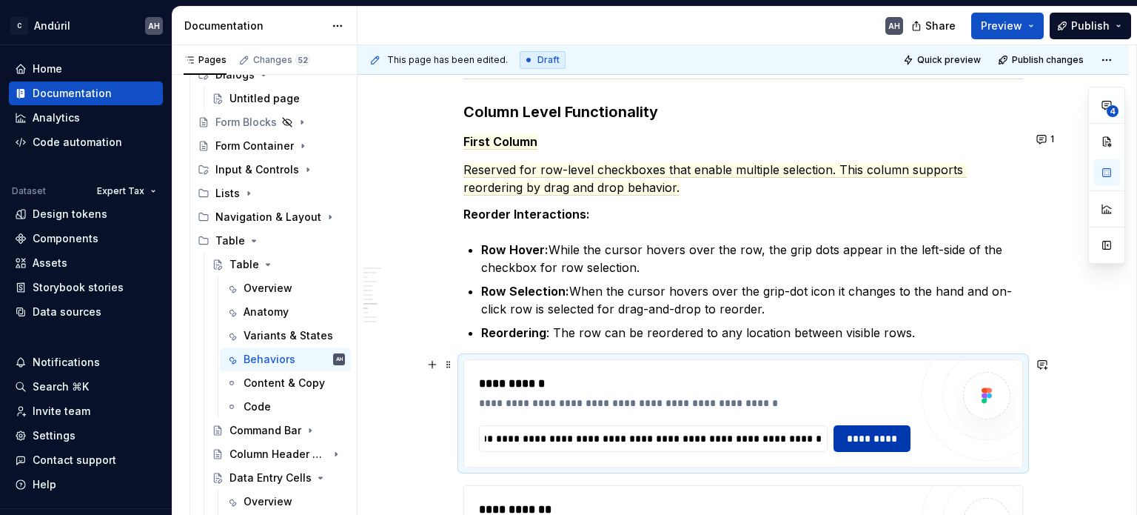
click at [872, 444] on button "*********" at bounding box center [872, 438] width 77 height 27
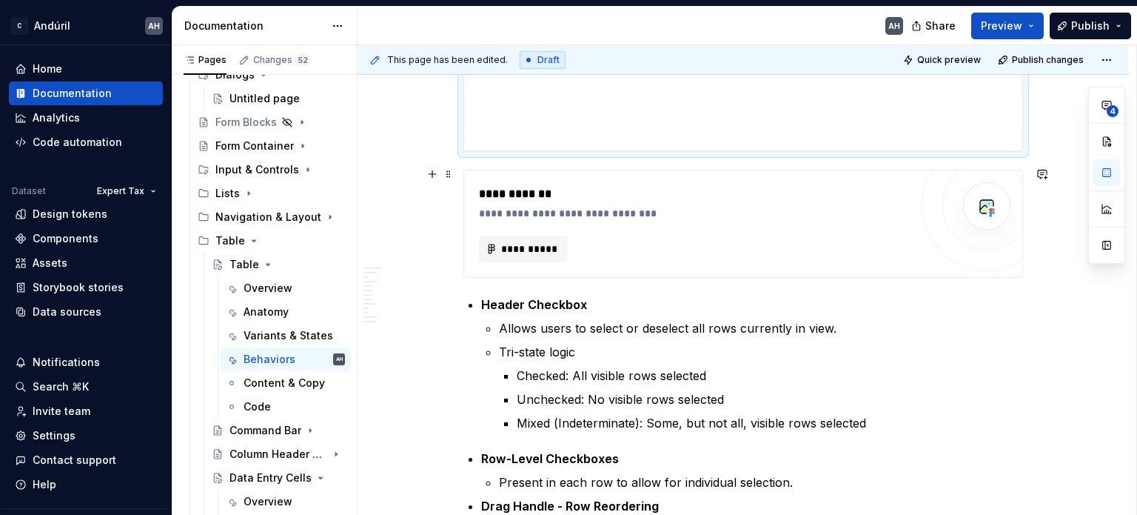
scroll to position [3178, 0]
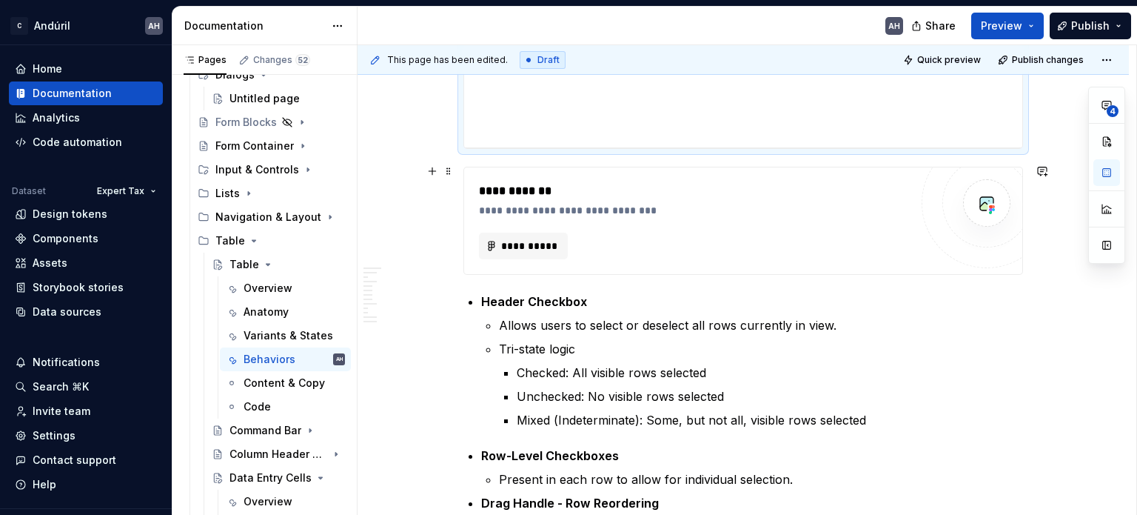
click at [729, 222] on div "**********" at bounding box center [694, 220] width 431 height 77
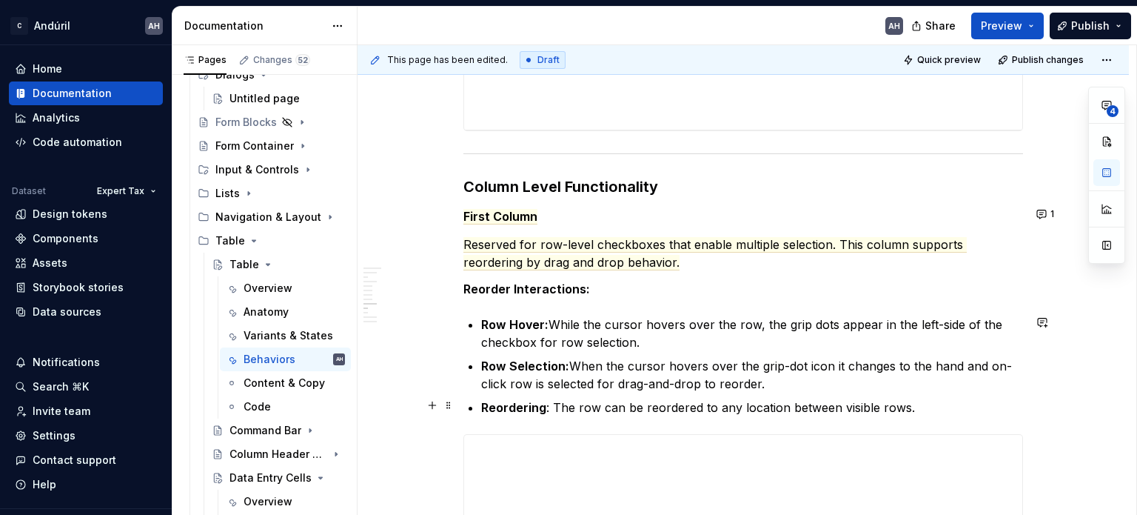
scroll to position [2586, 0]
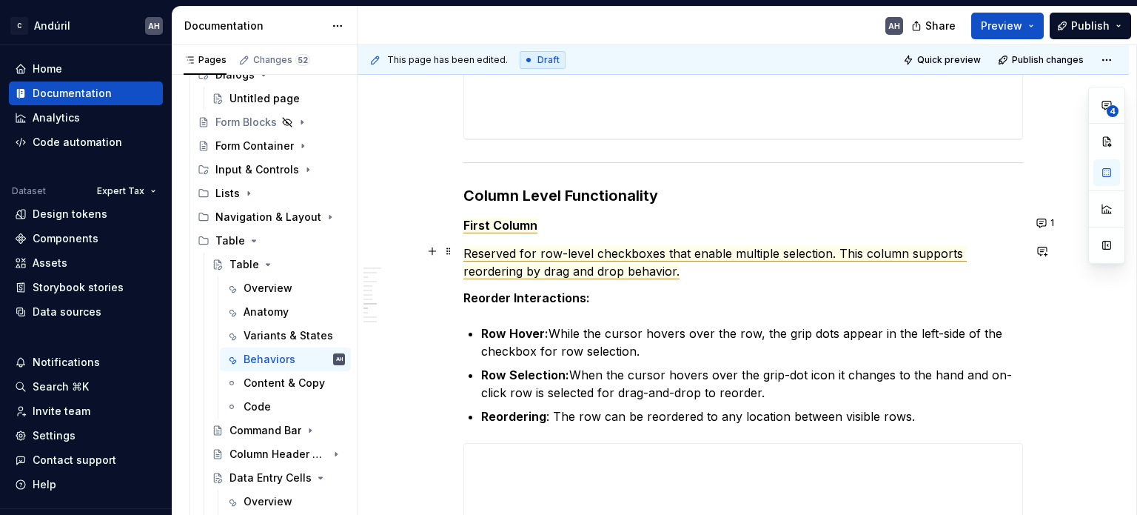
click at [518, 253] on span "Reserved for row-level checkboxes that enable multiple selection. This column s…" at bounding box center [716, 262] width 504 height 33
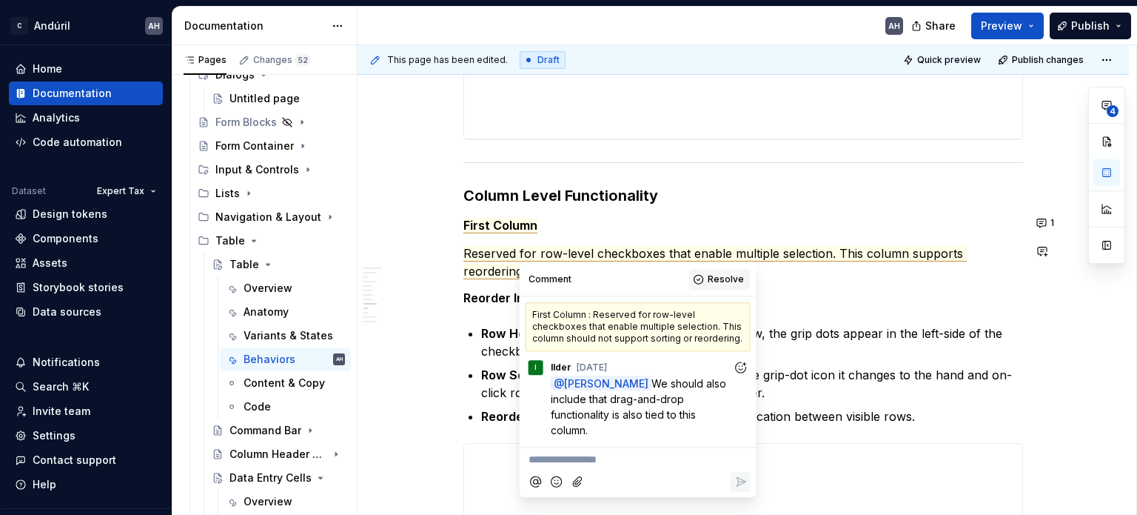
click at [723, 280] on span "Resolve" at bounding box center [726, 279] width 36 height 12
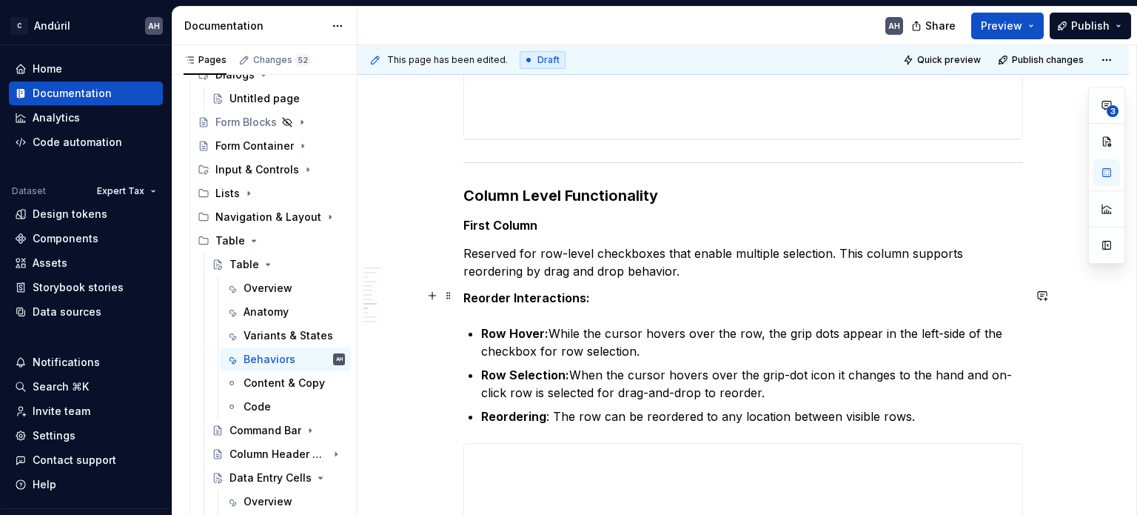
click at [533, 293] on strong "Reorder Interactions:" at bounding box center [527, 297] width 127 height 15
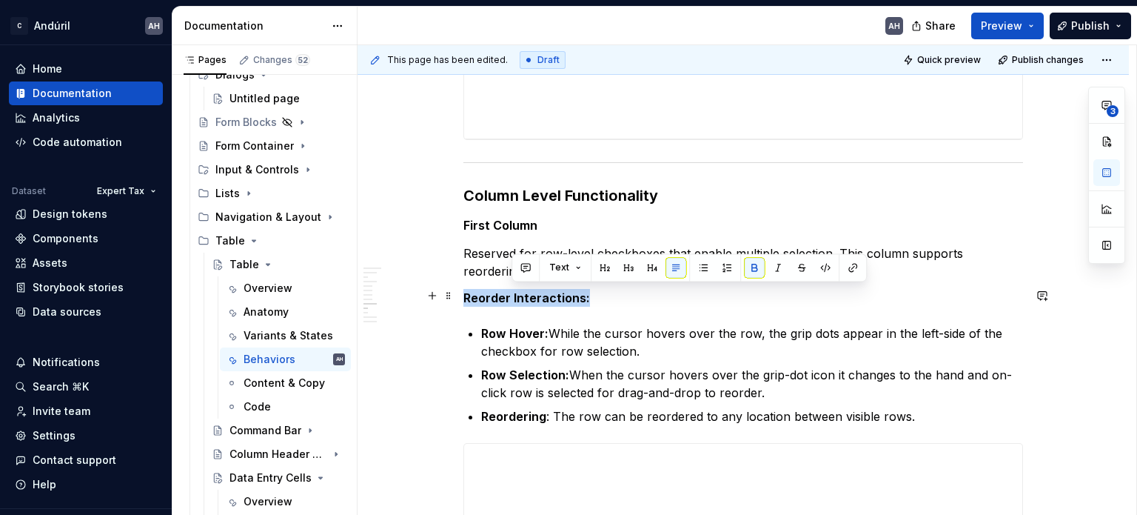
click at [533, 293] on strong "Reorder Interactions:" at bounding box center [527, 297] width 127 height 15
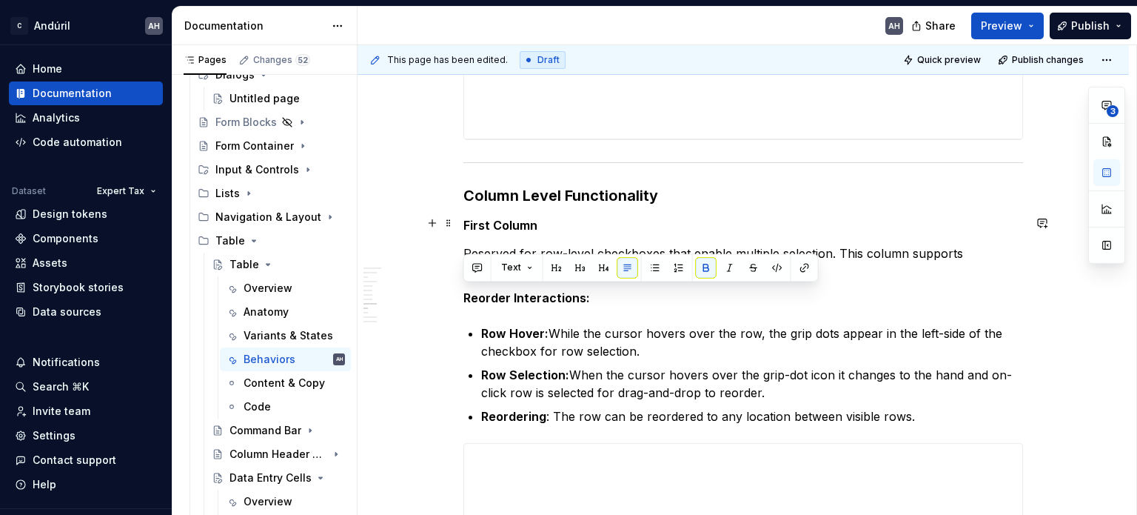
click at [491, 218] on strong "First Column" at bounding box center [501, 225] width 74 height 15
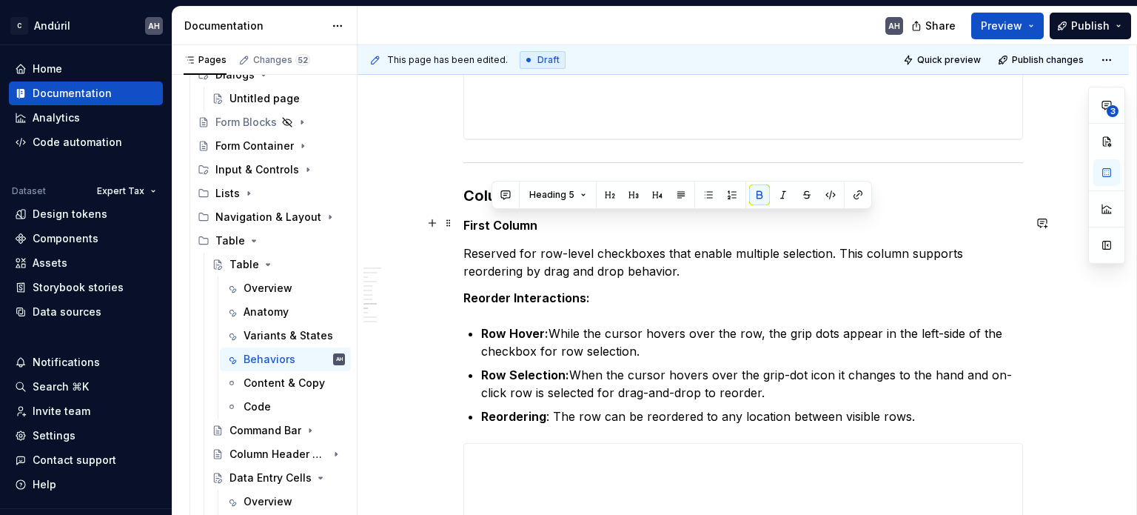
click at [491, 218] on strong "First Column" at bounding box center [501, 225] width 74 height 15
click at [1111, 110] on span "3" at bounding box center [1113, 111] width 12 height 12
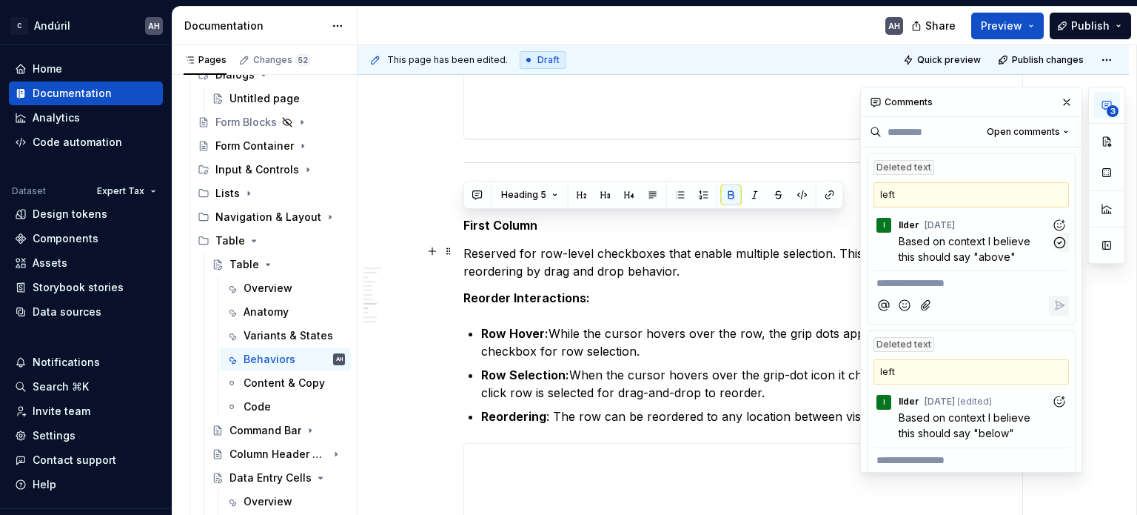
click at [989, 250] on span "Based on context I believe this should say "above"" at bounding box center [966, 249] width 135 height 28
click at [961, 430] on span "Based on context I believe this should say "below"" at bounding box center [966, 425] width 135 height 28
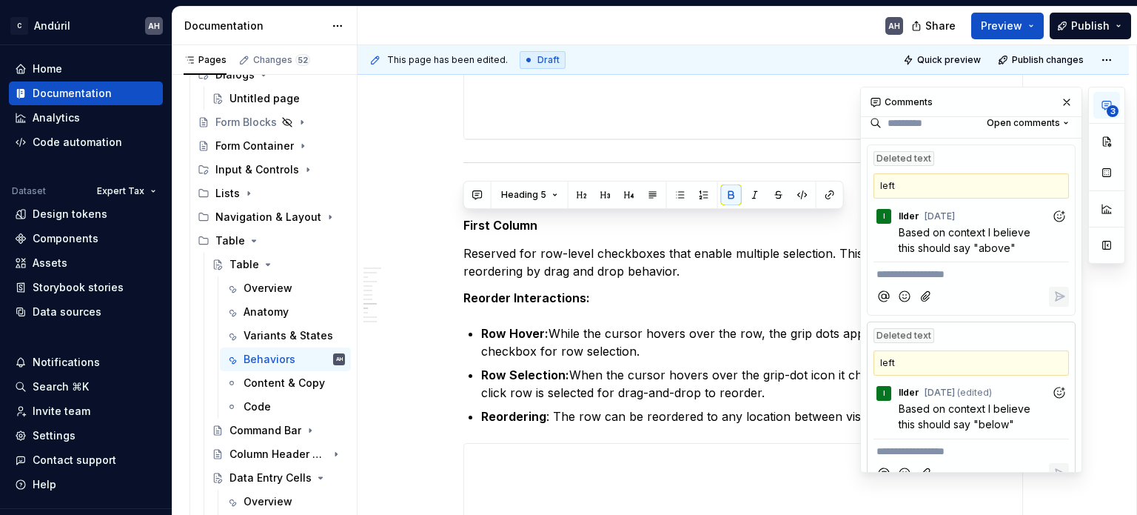
scroll to position [0, 0]
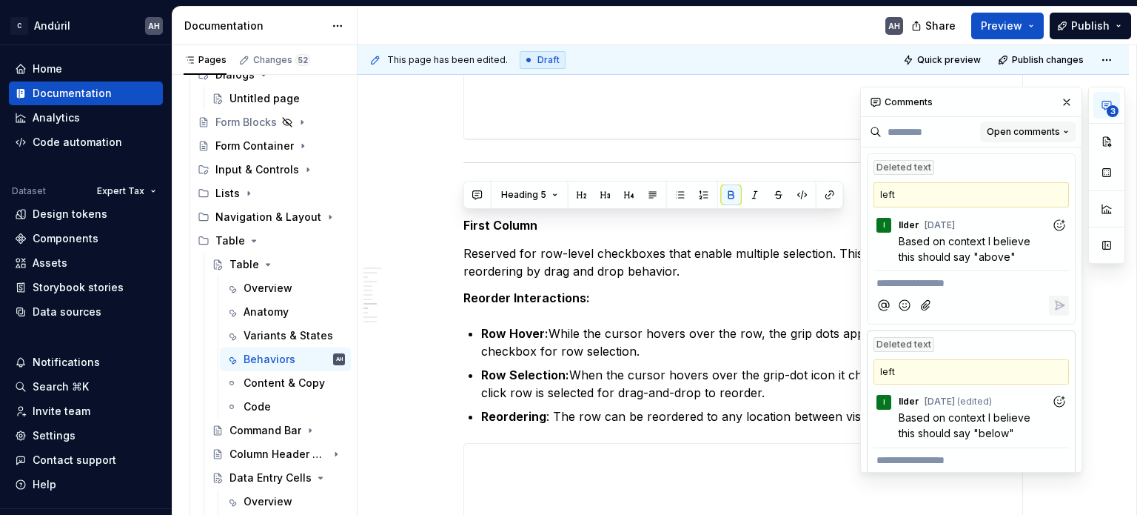
click at [1028, 131] on span "Open comments" at bounding box center [1023, 132] width 73 height 12
click at [1016, 156] on div "Open comments" at bounding box center [1011, 160] width 96 height 15
click at [905, 171] on div "Deleted text" at bounding box center [904, 167] width 61 height 15
click at [891, 220] on div "I" at bounding box center [884, 225] width 15 height 15
click at [889, 227] on div "I" at bounding box center [884, 225] width 15 height 15
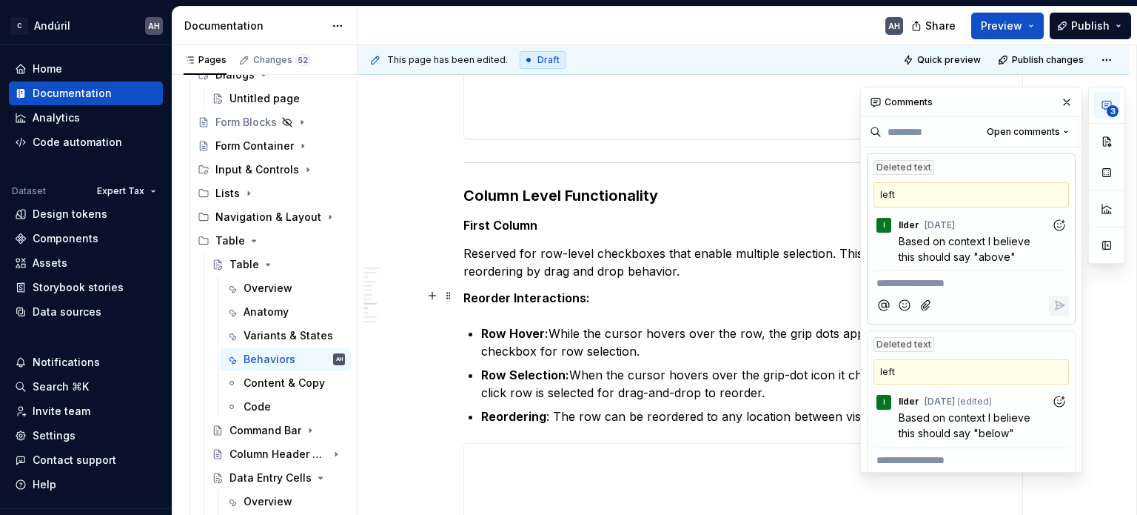
click at [625, 299] on p "Reorder Interactions:" at bounding box center [744, 298] width 560 height 18
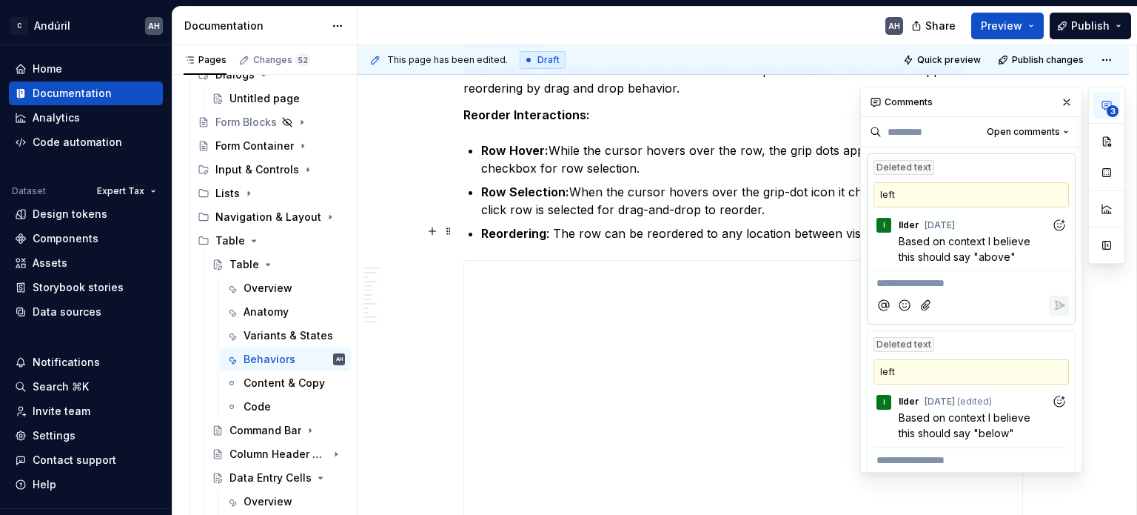
scroll to position [2808, 0]
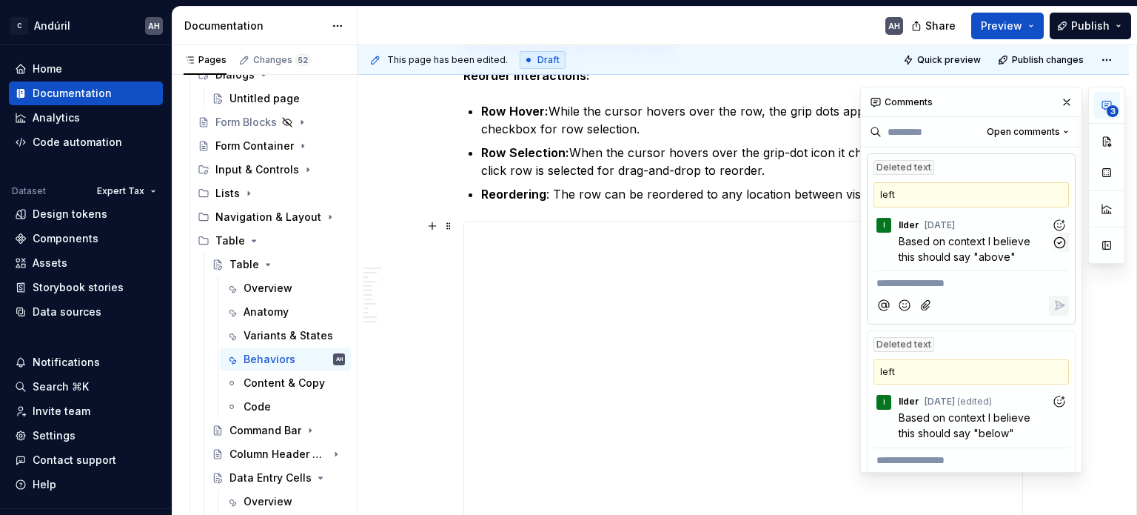
click at [938, 213] on div "I Ilder Aug 6" at bounding box center [972, 222] width 196 height 20
click at [897, 229] on div "I Ilder Aug 6" at bounding box center [914, 225] width 81 height 15
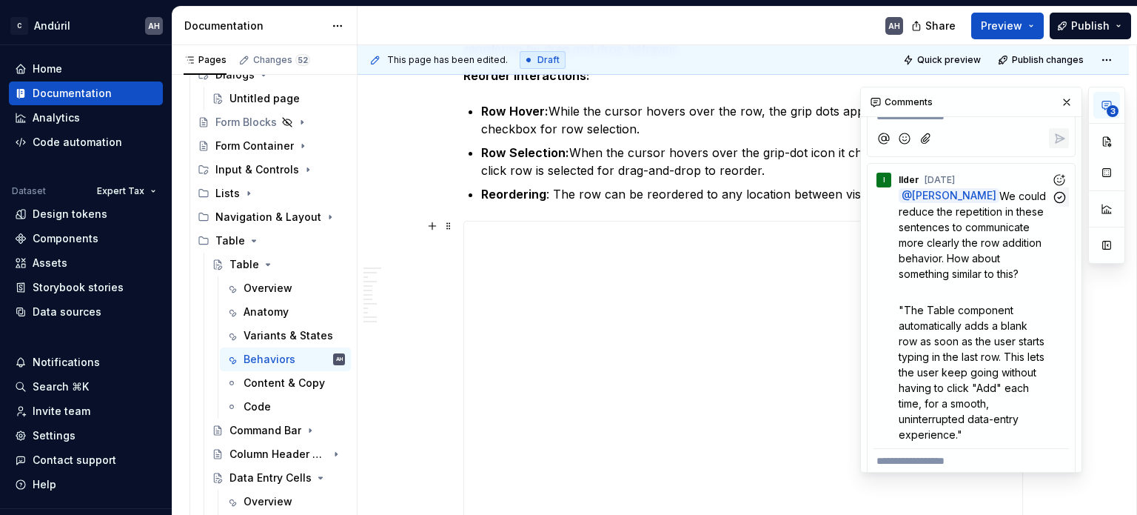
scroll to position [370, 0]
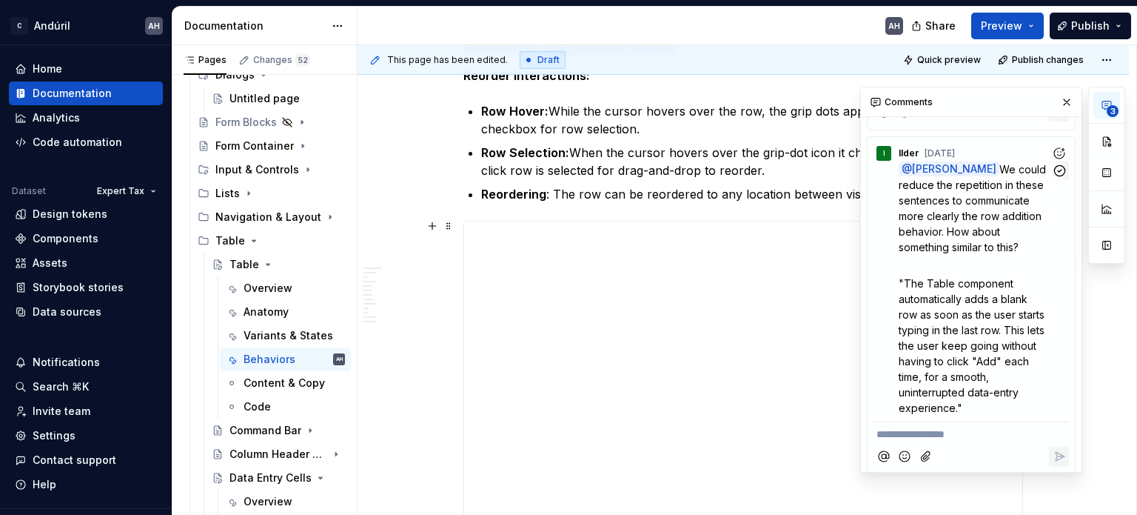
click at [962, 253] on span "We could reduce the repetition in these sentences to communicate more clearly t…" at bounding box center [974, 208] width 150 height 90
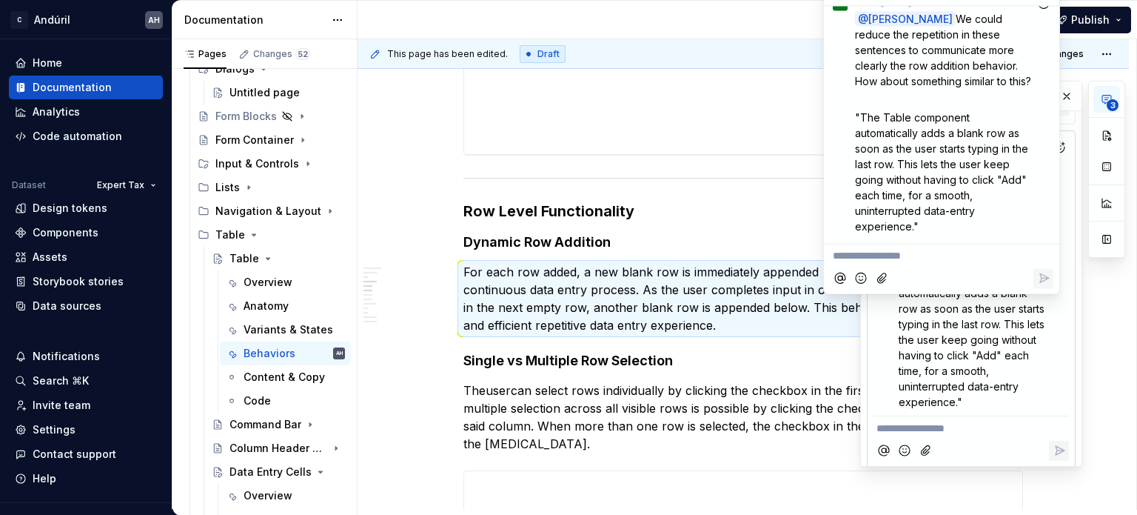
scroll to position [1029, 0]
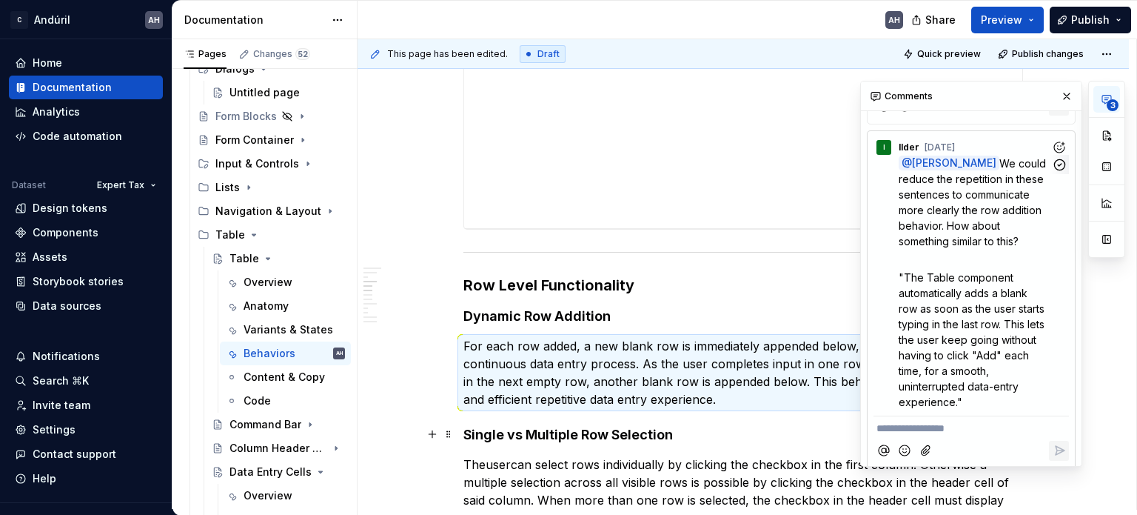
click at [935, 408] on span ""The Table component automatically adds a blank row as soon as the user starts …" at bounding box center [973, 339] width 149 height 137
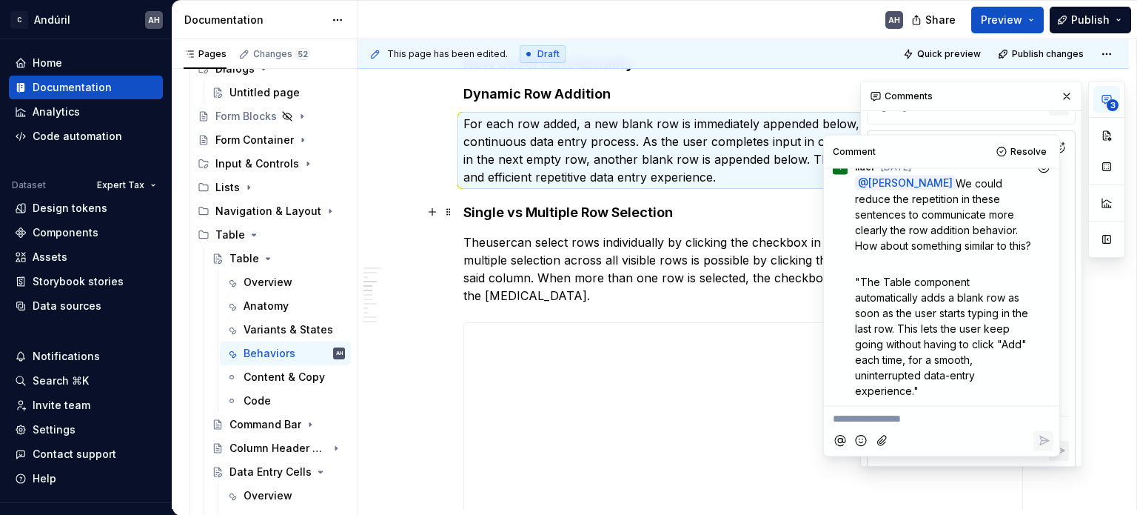
scroll to position [35, 0]
click at [709, 213] on h4 "Single vs Multiple Row Selection" at bounding box center [744, 213] width 560 height 18
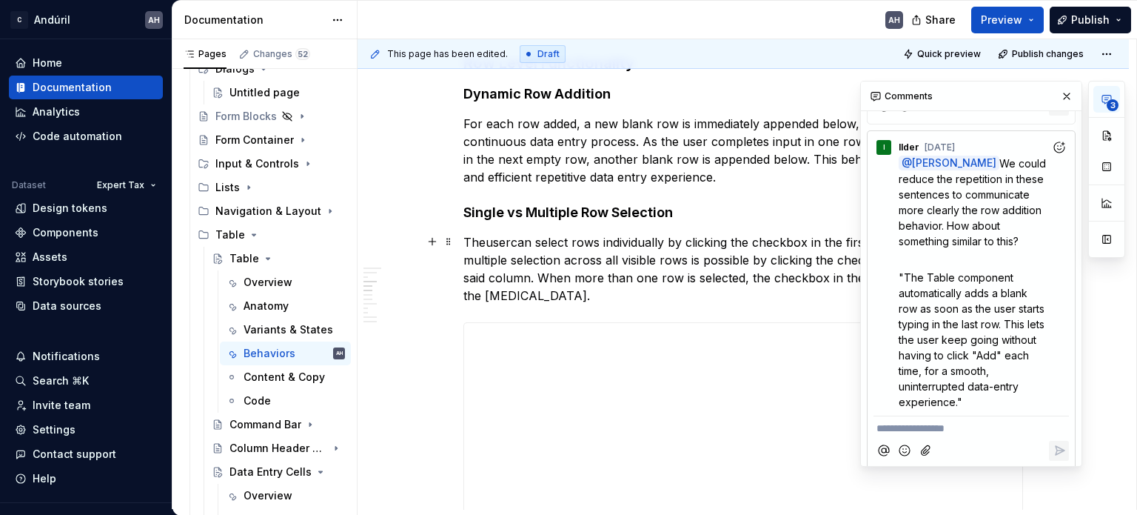
click at [660, 245] on p "The user can select rows individually by clicking the checkbox in the first col…" at bounding box center [744, 268] width 560 height 71
click at [1062, 99] on button "button" at bounding box center [1067, 96] width 21 height 21
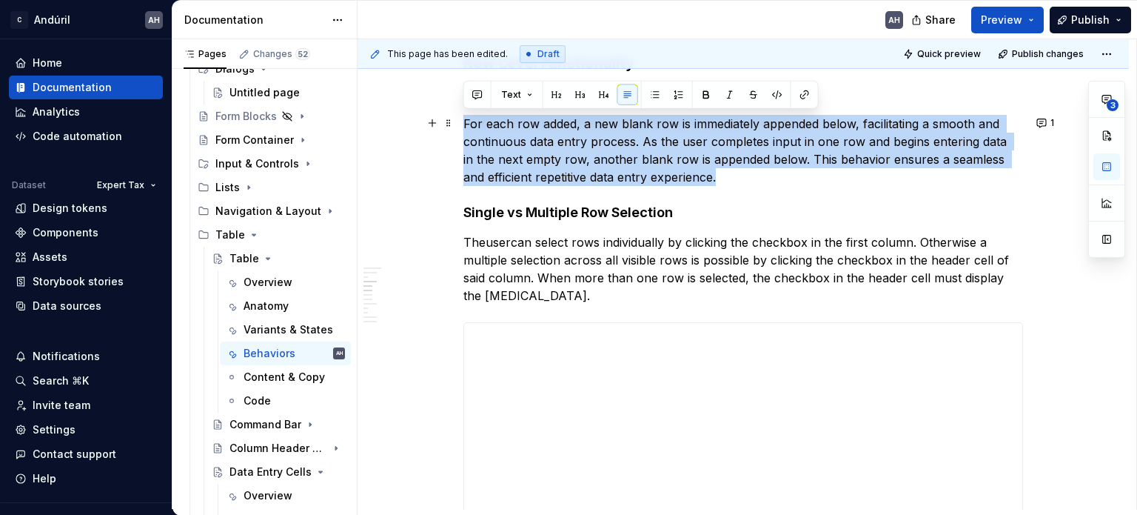
drag, startPoint x: 720, startPoint y: 178, endPoint x: 462, endPoint y: 127, distance: 262.9
copy p "For each row added, a new blank row is immediately appended below, facilitating…"
click at [678, 161] on p "For each row added, a new blank row is immediately appended below, facilitating…" at bounding box center [744, 150] width 560 height 71
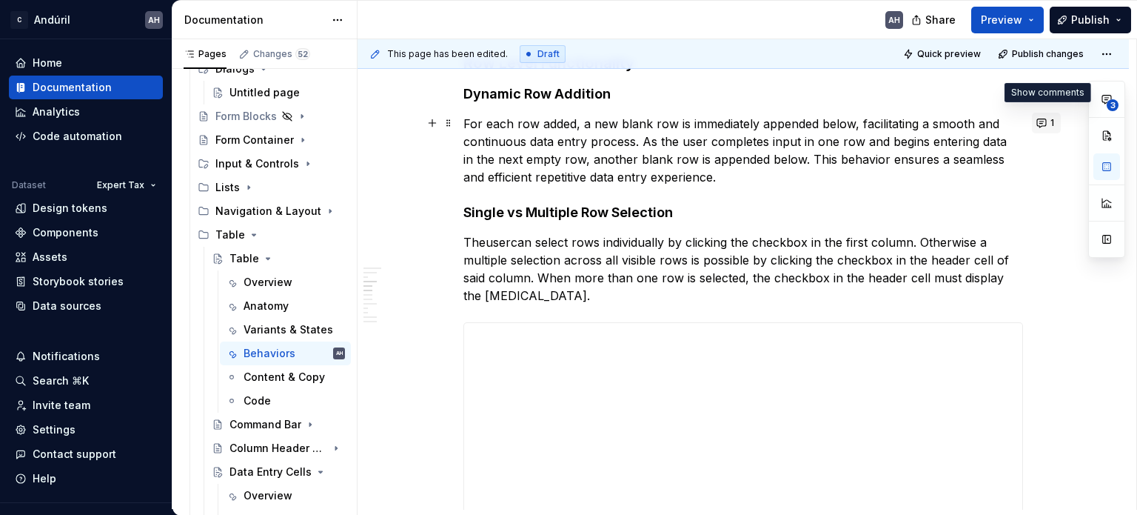
click at [1051, 117] on span "1" at bounding box center [1053, 123] width 4 height 12
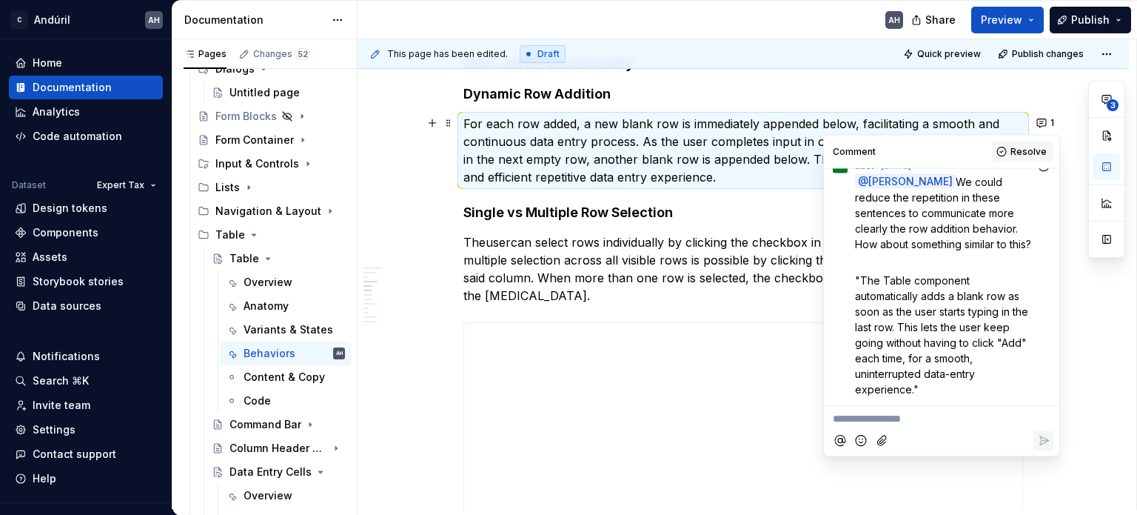
click at [1014, 153] on span "Resolve" at bounding box center [1029, 152] width 36 height 12
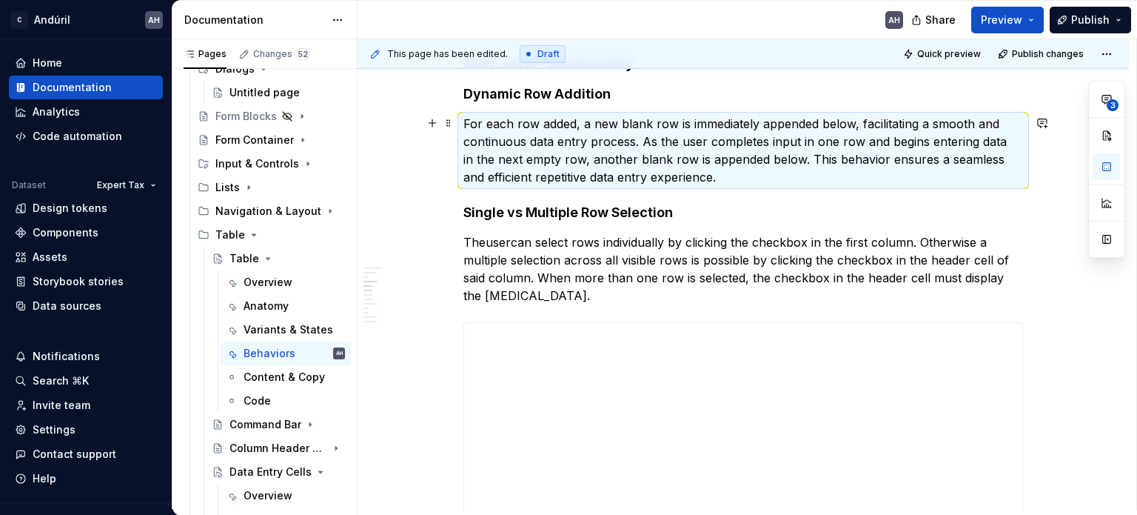
click at [723, 165] on p "For each row added, a new blank row is immediately appended below, facilitating…" at bounding box center [744, 150] width 560 height 71
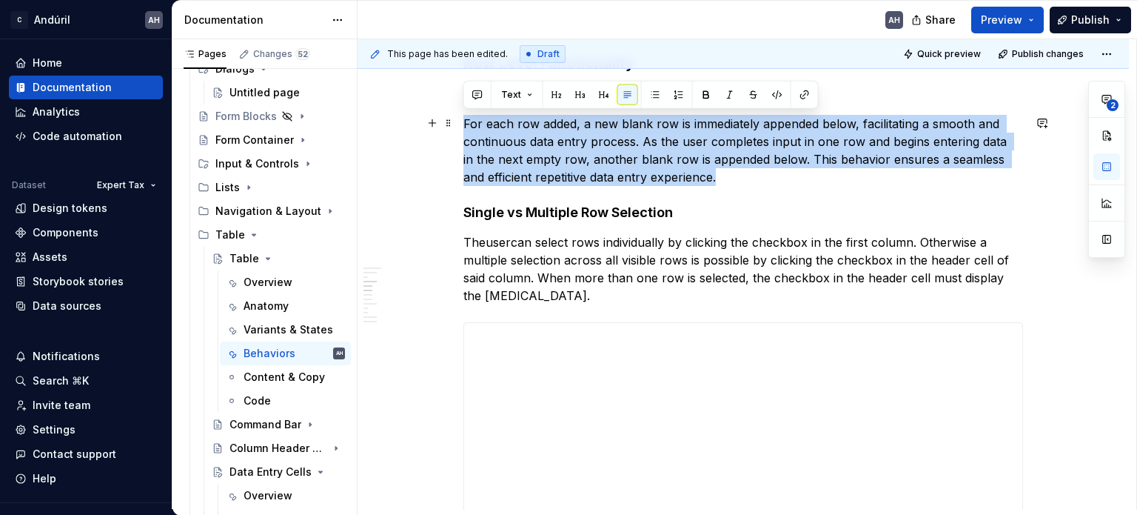
drag, startPoint x: 704, startPoint y: 176, endPoint x: 466, endPoint y: 128, distance: 243.3
click at [466, 128] on p "For each row added, a new blank row is immediately appended below, facilitating…" at bounding box center [744, 150] width 560 height 71
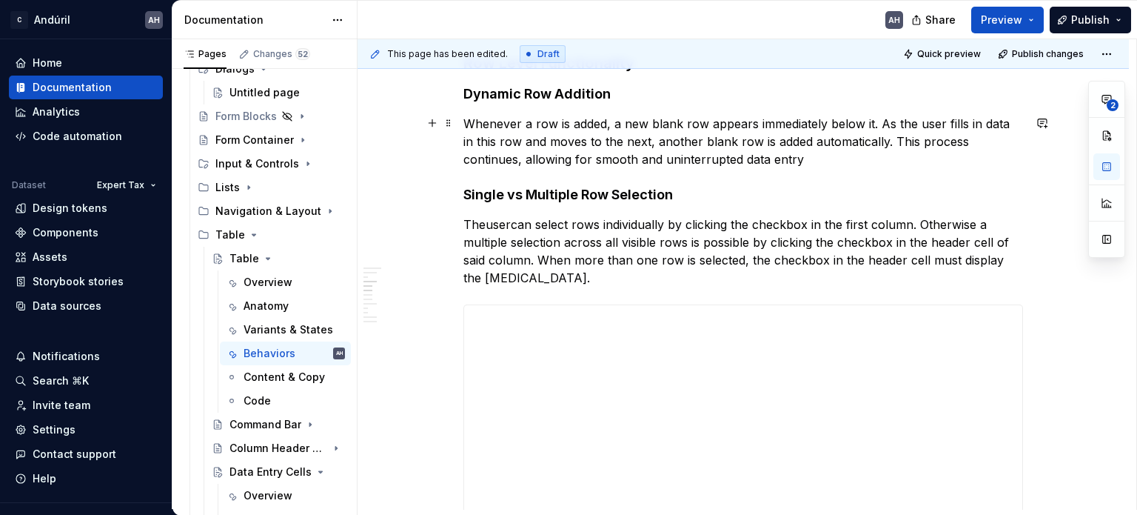
click at [510, 159] on p "Whenever a row is added, a new blank row appears immediately below it. As the u…" at bounding box center [744, 141] width 560 height 53
click at [778, 159] on p "Whenever a row is added, a new blank row appears immediately below it. As the u…" at bounding box center [744, 141] width 560 height 53
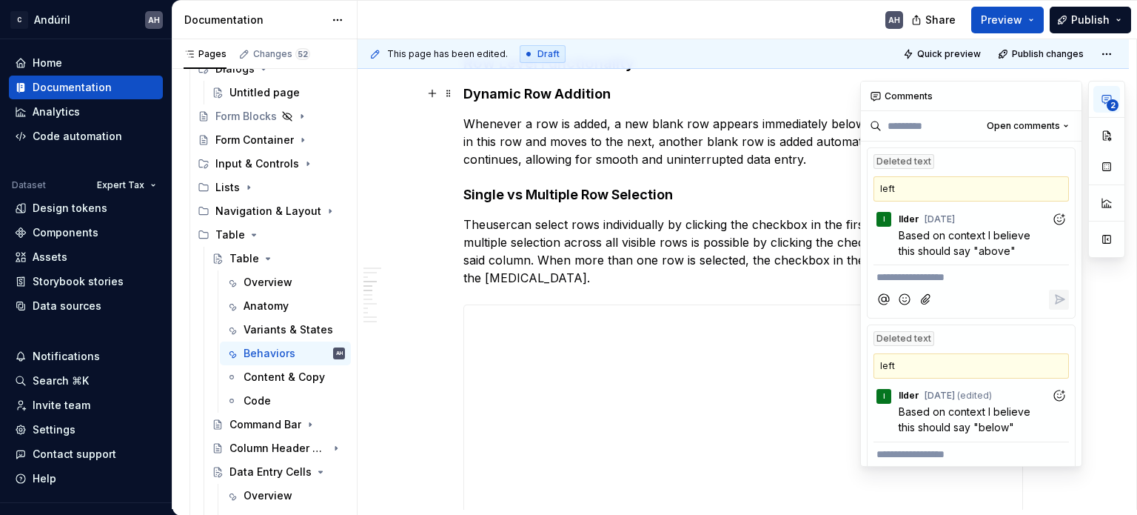
click at [1114, 99] on span "2" at bounding box center [1113, 105] width 12 height 12
click at [984, 233] on span "Based on context I believe this should say "above"" at bounding box center [966, 243] width 135 height 28
drag, startPoint x: 924, startPoint y: 238, endPoint x: 915, endPoint y: 237, distance: 8.9
click at [924, 238] on span "Based on context I believe this should say "above"" at bounding box center [966, 243] width 135 height 28
click at [905, 187] on div "left" at bounding box center [972, 188] width 196 height 25
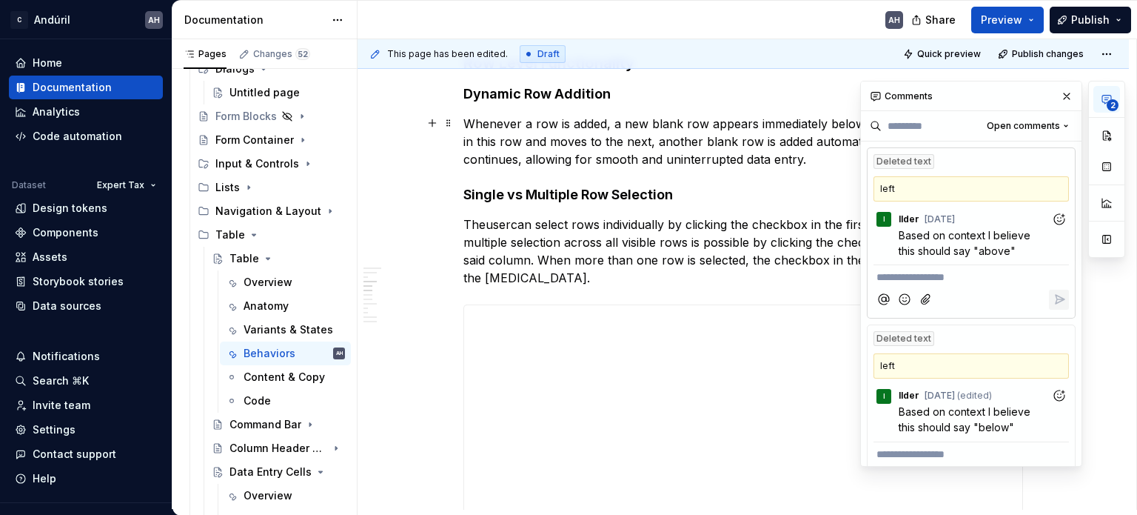
click at [900, 157] on div "Deleted text" at bounding box center [904, 161] width 61 height 15
click at [905, 196] on div "left" at bounding box center [972, 188] width 196 height 25
click at [889, 224] on div "I" at bounding box center [884, 219] width 15 height 15
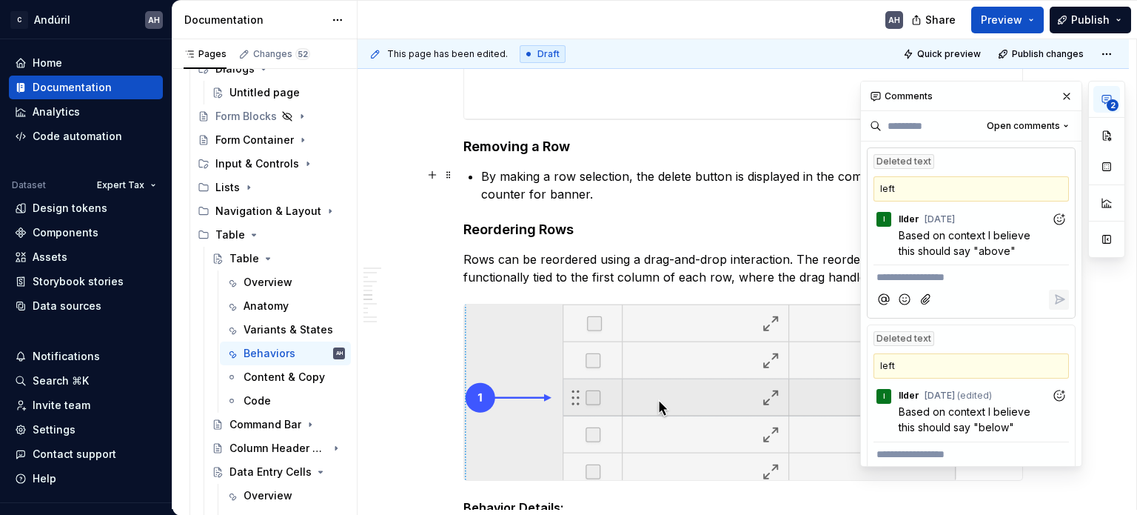
scroll to position [1769, 0]
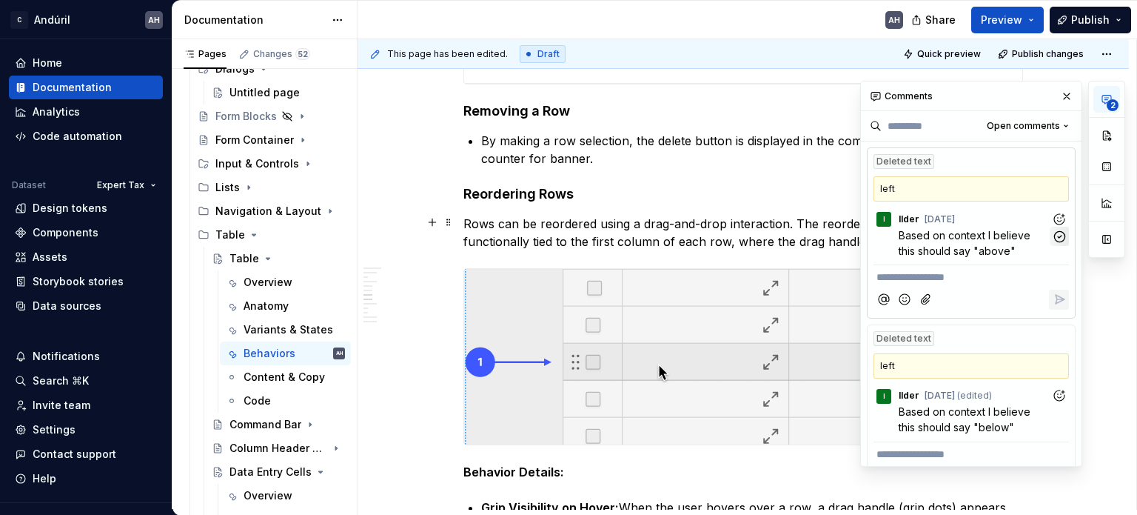
click at [1055, 235] on icon "button" at bounding box center [1060, 237] width 14 height 14
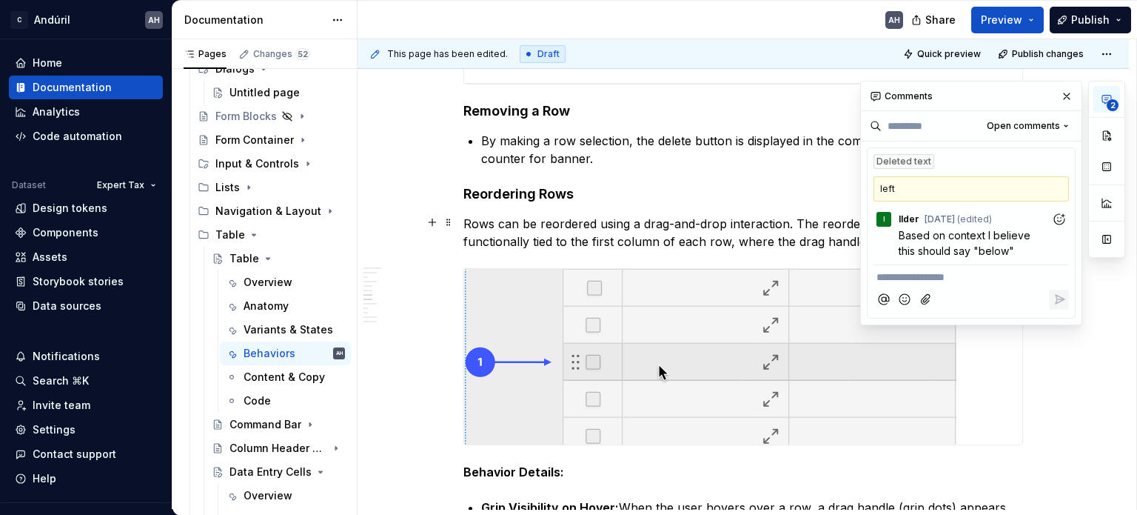
click at [1055, 235] on icon "button" at bounding box center [1060, 237] width 14 height 14
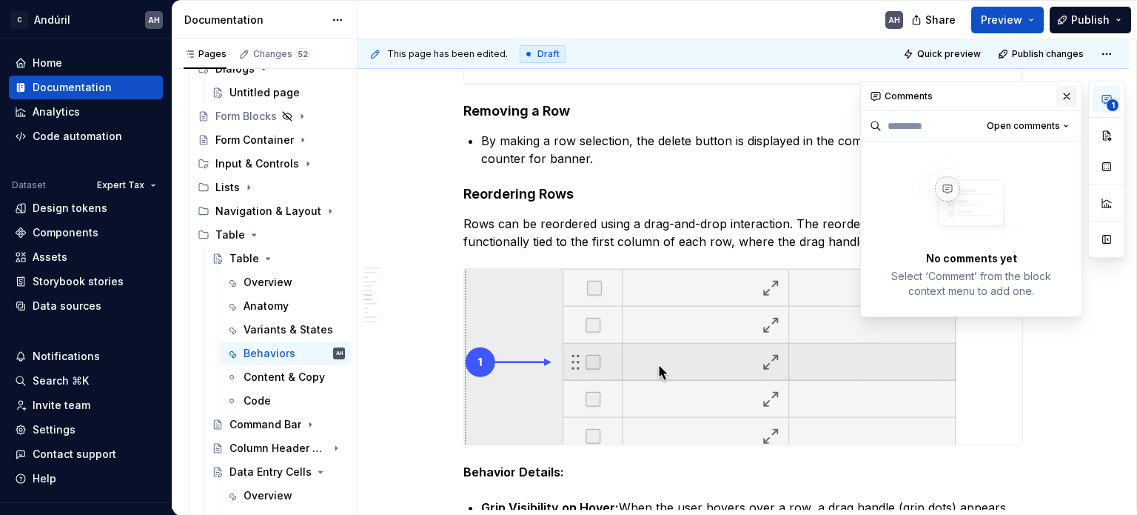
click at [1069, 91] on button "button" at bounding box center [1067, 96] width 21 height 21
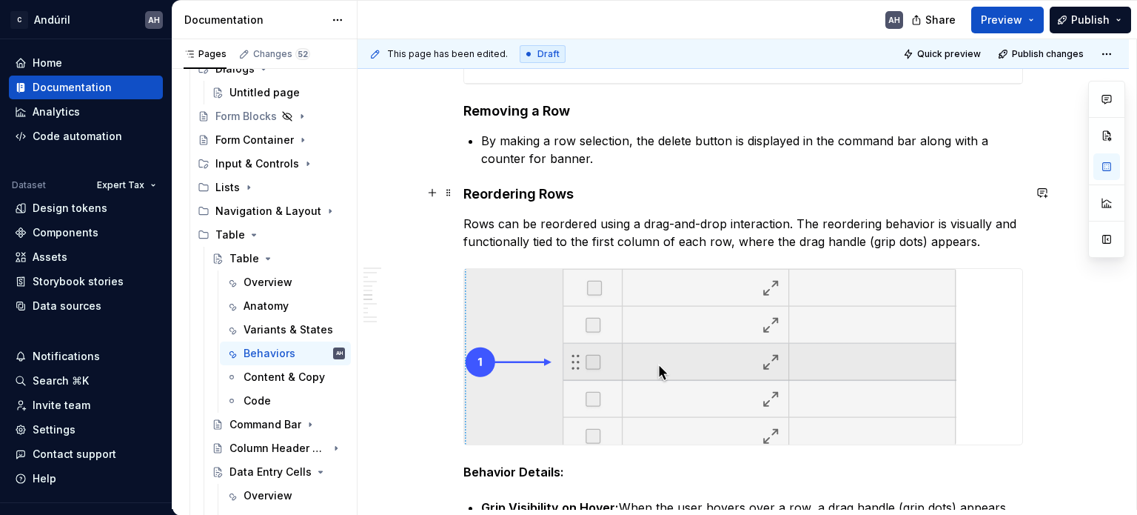
click at [838, 190] on h4 "Reordering Rows" at bounding box center [744, 194] width 560 height 18
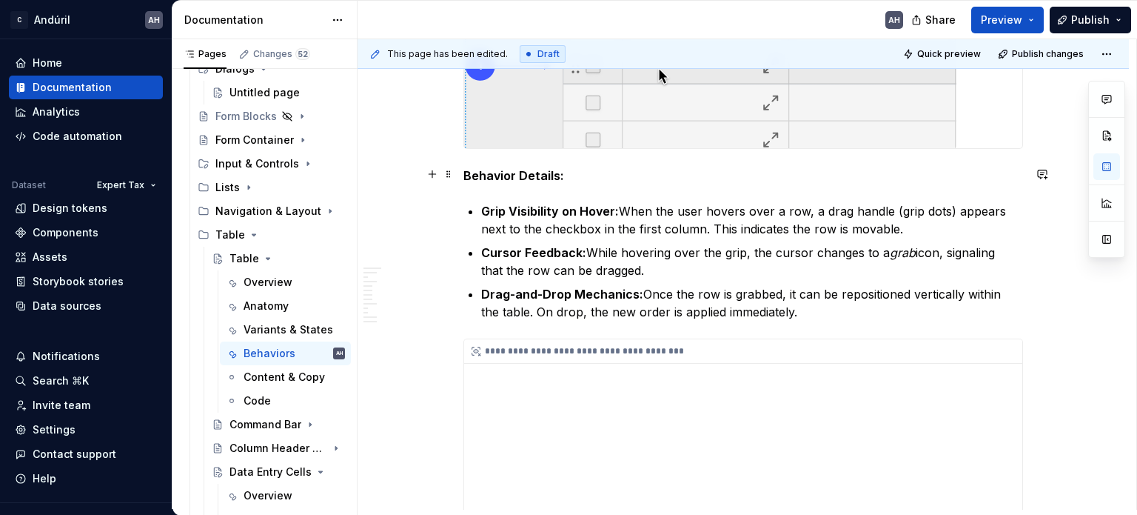
scroll to position [2139, 0]
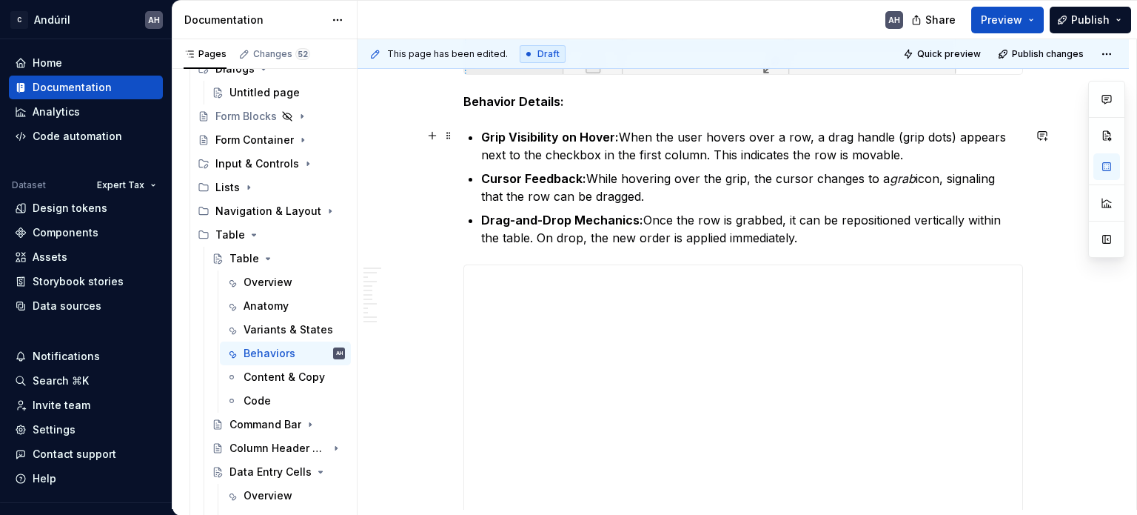
click at [683, 138] on p "Grip Visibility on Hover: When the user hovers over a row, a drag handle (grip …" at bounding box center [752, 146] width 542 height 36
click at [956, 133] on p "Grip Visibility on Hover: When the cursor hovers over a row, a drag handle (gri…" at bounding box center [752, 146] width 542 height 36
click at [668, 197] on p "Cursor Feedback: While hovering over the grip, the cursor changes to a grab ico…" at bounding box center [752, 188] width 542 height 36
click at [666, 226] on p "Drag-and-Drop Mechanics: Once the row is grabbed, it can be repositioned vertic…" at bounding box center [752, 229] width 542 height 36
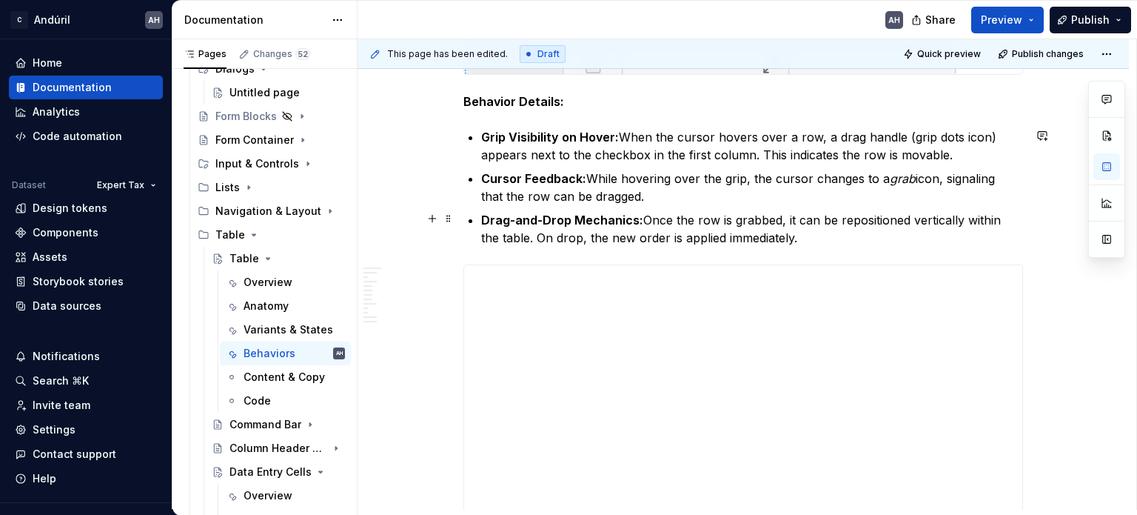
click at [775, 223] on p "Drag-and-Drop Mechanics: Once the row is grabbed, it can be repositioned vertic…" at bounding box center [752, 229] width 542 height 36
click at [871, 220] on p "Drag-and-Drop Mechanics: Once the row is grabbed, it can be repositioned vertic…" at bounding box center [752, 229] width 542 height 36
click at [863, 237] on p "Drag-and-Drop Mechanics: Once the row is grabbed, it can be repositioned vertic…" at bounding box center [752, 229] width 542 height 36
click at [801, 235] on p "Drag-and-Drop Mechanics: Once the row is grabbed, it can be repositioned vertic…" at bounding box center [752, 229] width 542 height 36
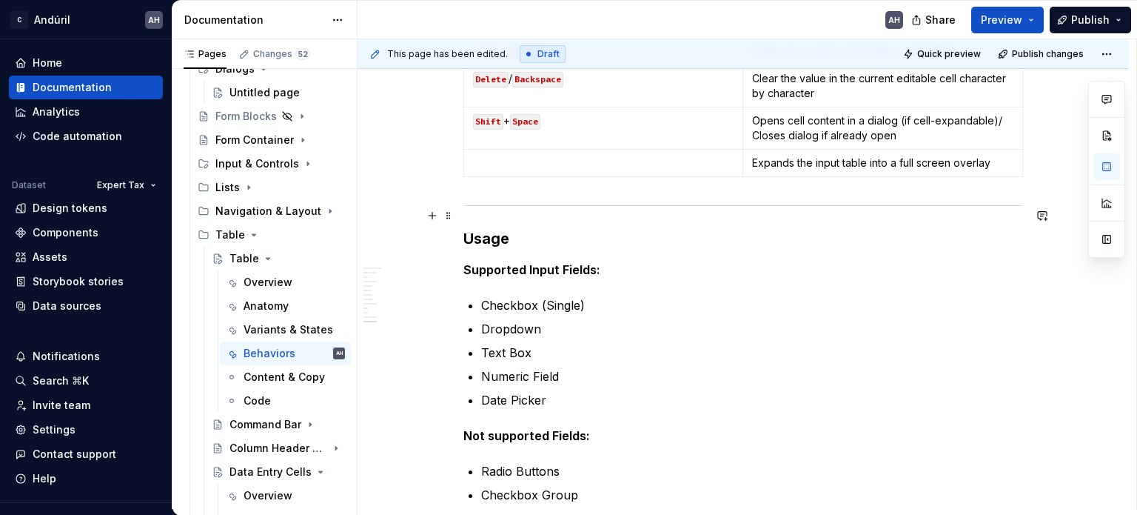
scroll to position [4213, 0]
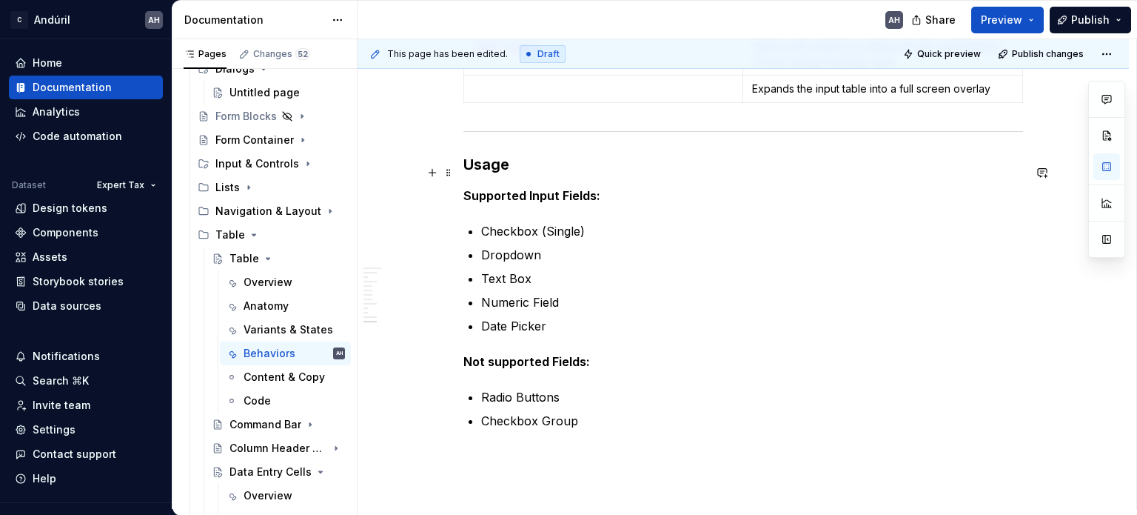
click at [602, 187] on p "Supported Input Fields:" at bounding box center [744, 196] width 560 height 18
click at [598, 412] on p "Checkbox Group" at bounding box center [752, 421] width 542 height 18
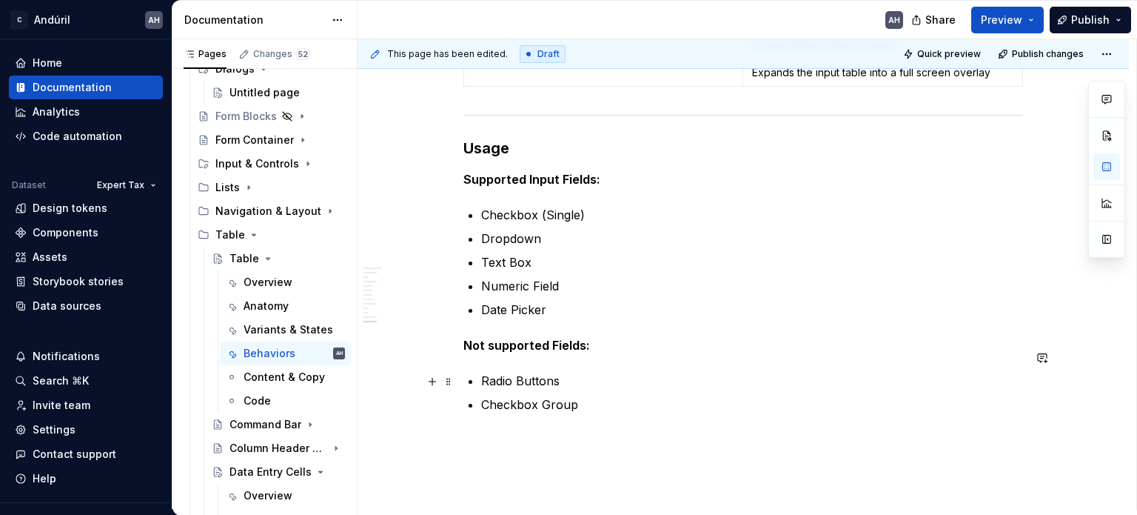
scroll to position [4207, 0]
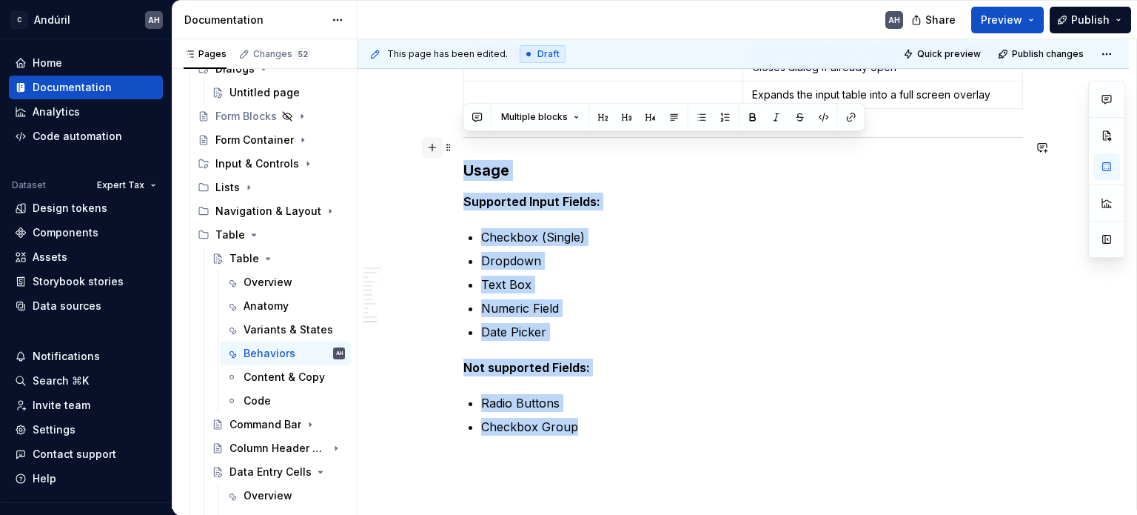
drag, startPoint x: 592, startPoint y: 401, endPoint x: 434, endPoint y: 146, distance: 300.0
copy div "Usage Supported Input Fields: Checkbox (Single) Dropdown Text Box Numeric Field…"
click at [244, 488] on div "Overview" at bounding box center [268, 495] width 49 height 15
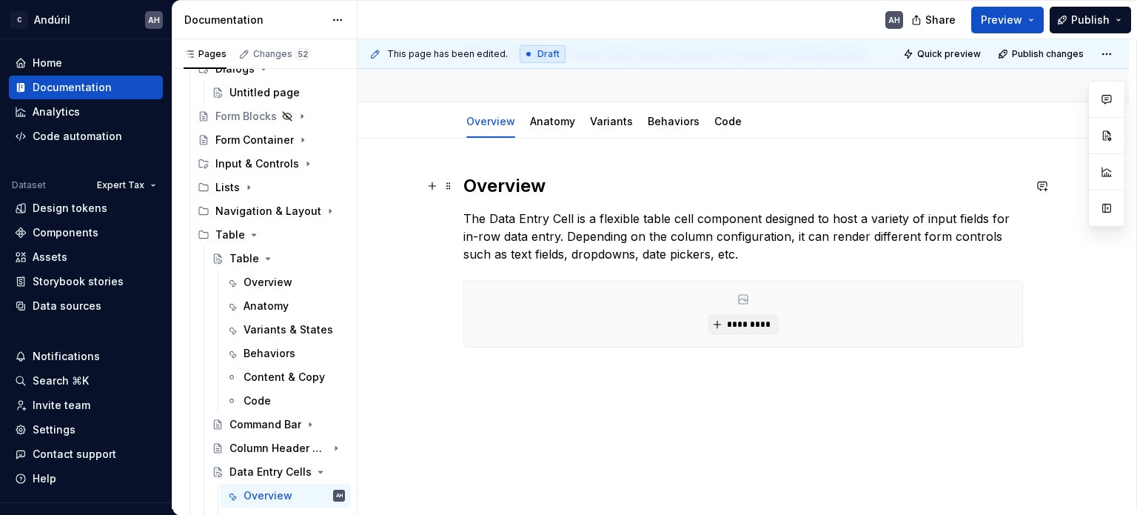
scroll to position [121, 0]
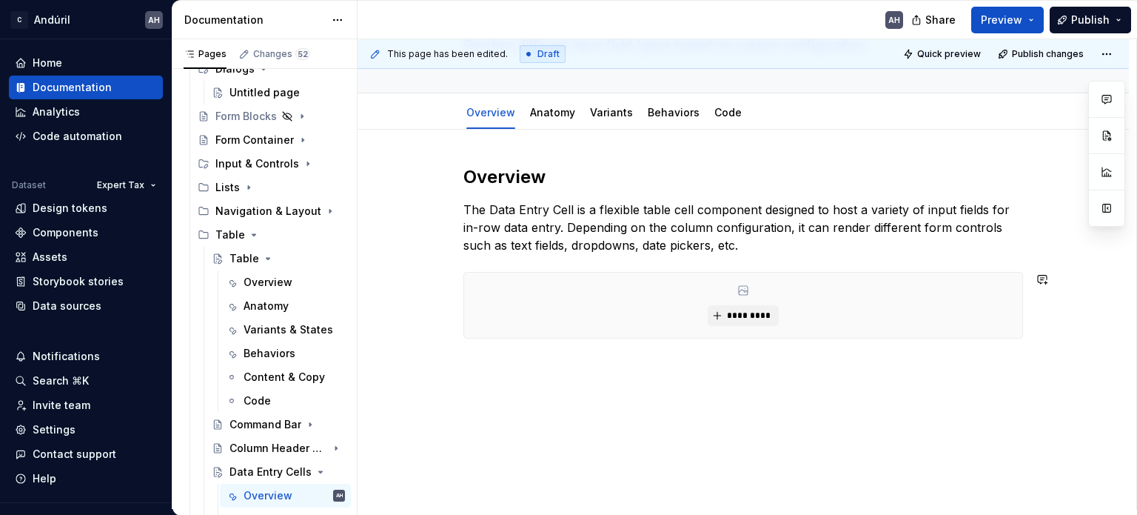
type textarea "*"
click at [551, 396] on div "Overview The Data Entry Cell is a flexible table cell component designed to hos…" at bounding box center [744, 320] width 772 height 381
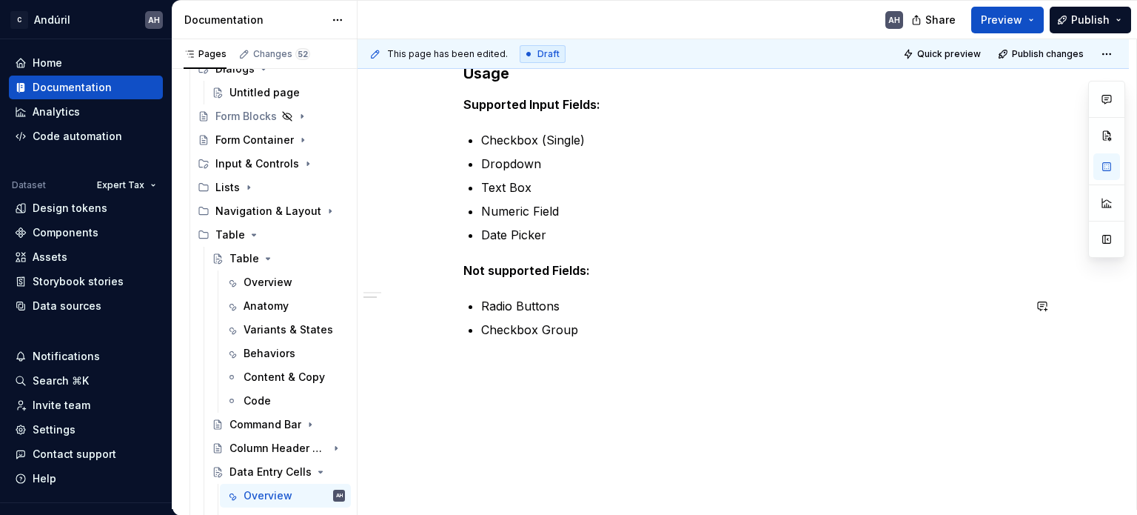
scroll to position [341, 0]
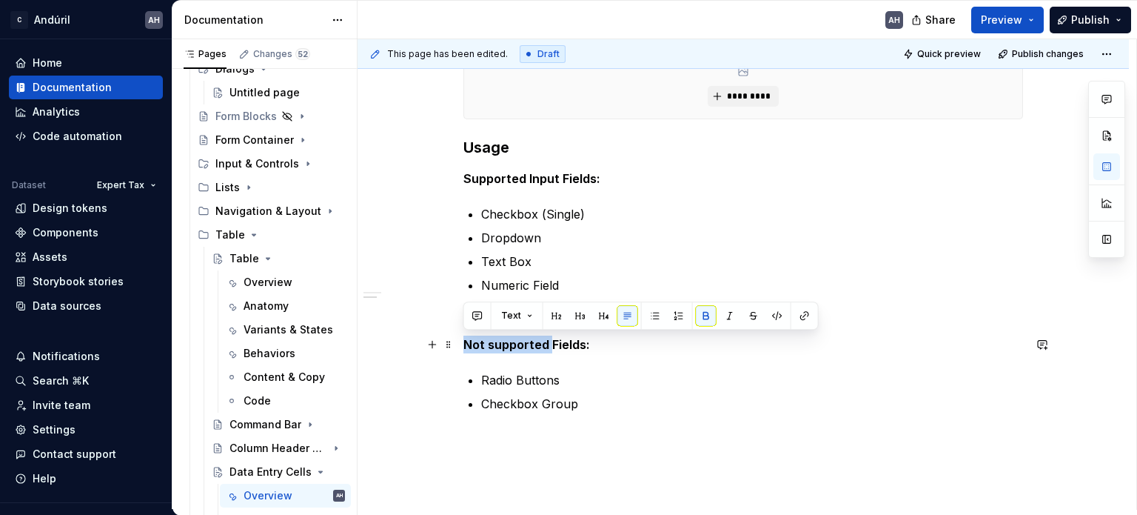
drag, startPoint x: 549, startPoint y: 342, endPoint x: 465, endPoint y: 343, distance: 83.7
click at [465, 343] on strong "Not supported Fields:" at bounding box center [527, 344] width 127 height 15
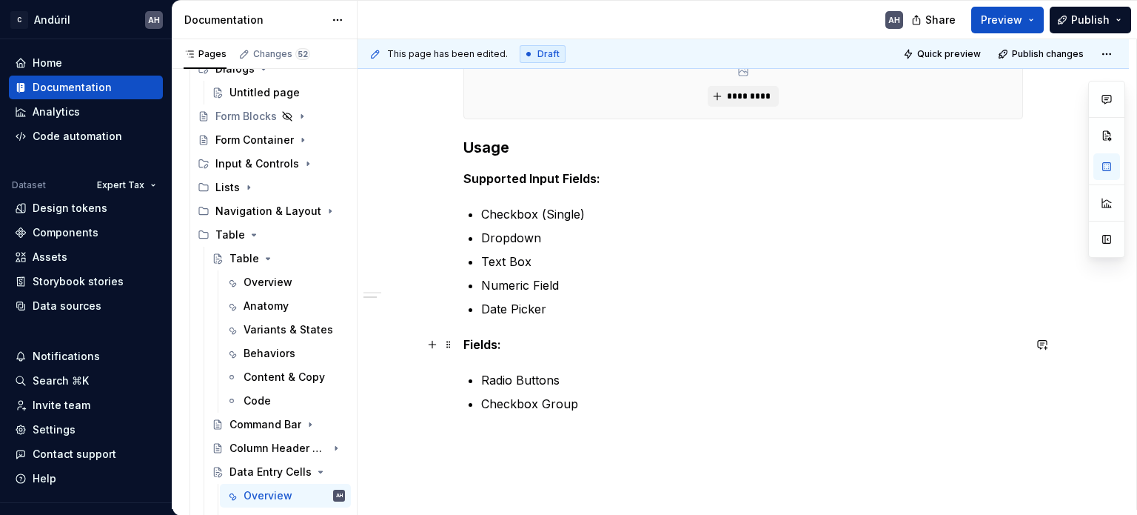
click at [497, 346] on strong "Fields:" at bounding box center [483, 344] width 38 height 15
click at [597, 395] on p "Checkbox Group" at bounding box center [752, 404] width 542 height 18
click at [578, 381] on p "Radio Buttons" at bounding box center [752, 380] width 542 height 18
click at [268, 352] on div "Behaviors" at bounding box center [270, 353] width 52 height 15
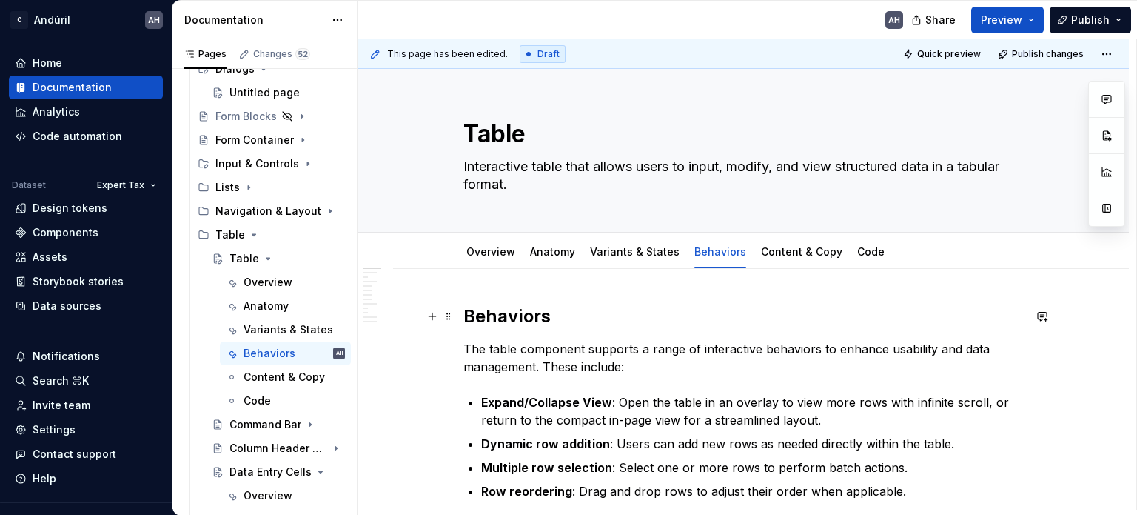
click at [555, 319] on h2 "Behaviors" at bounding box center [744, 316] width 560 height 24
click at [635, 355] on p "The table component supports a range of interactive behaviors to enhance usabil…" at bounding box center [744, 358] width 560 height 36
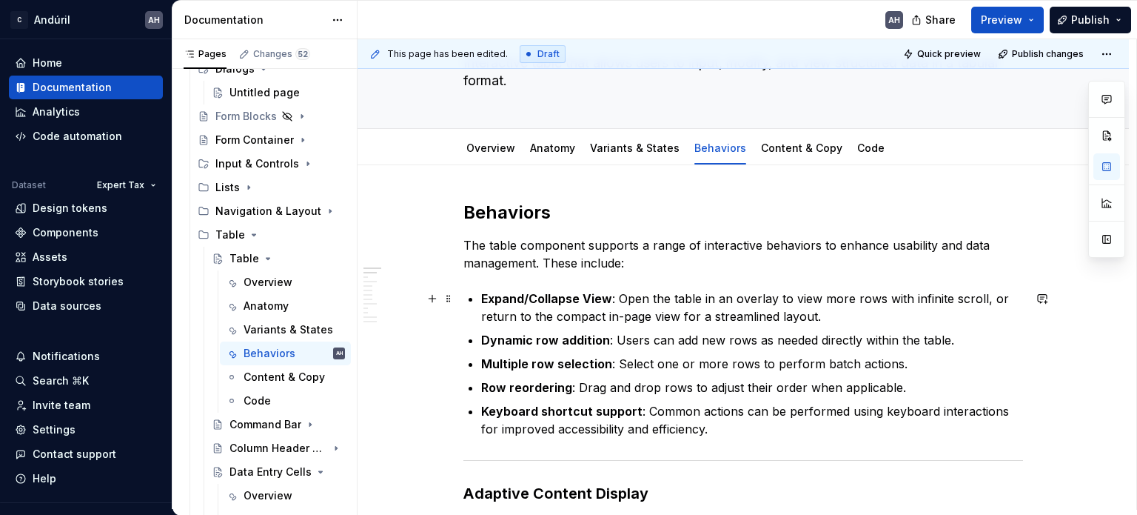
scroll to position [148, 0]
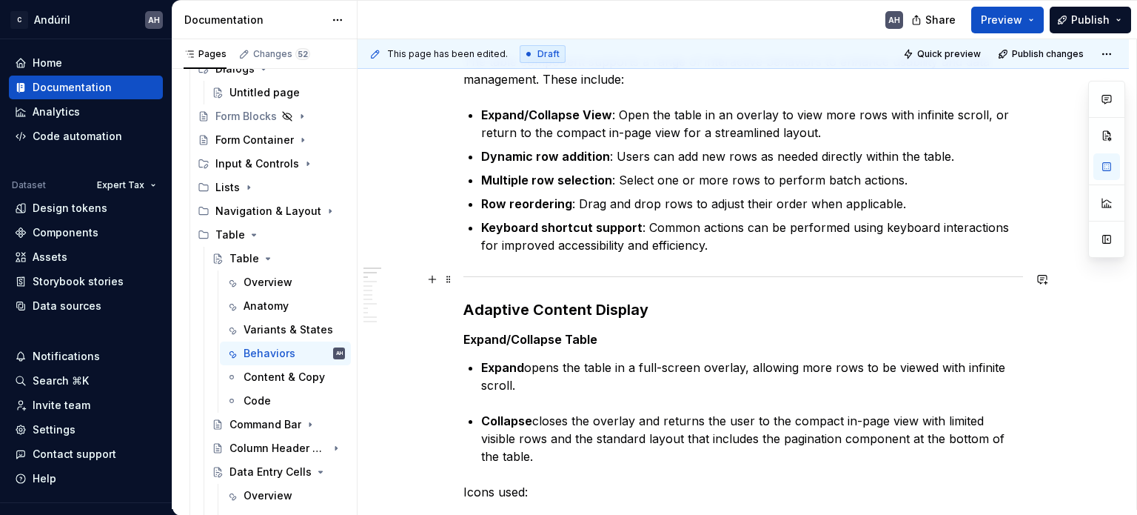
scroll to position [296, 0]
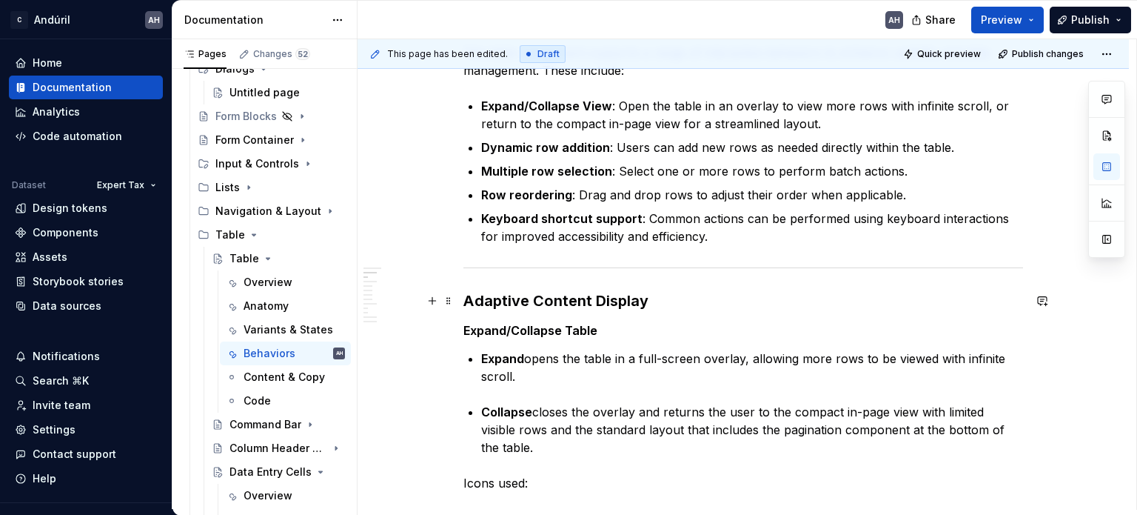
click at [470, 295] on strong "Adaptive Content Display" at bounding box center [556, 301] width 185 height 18
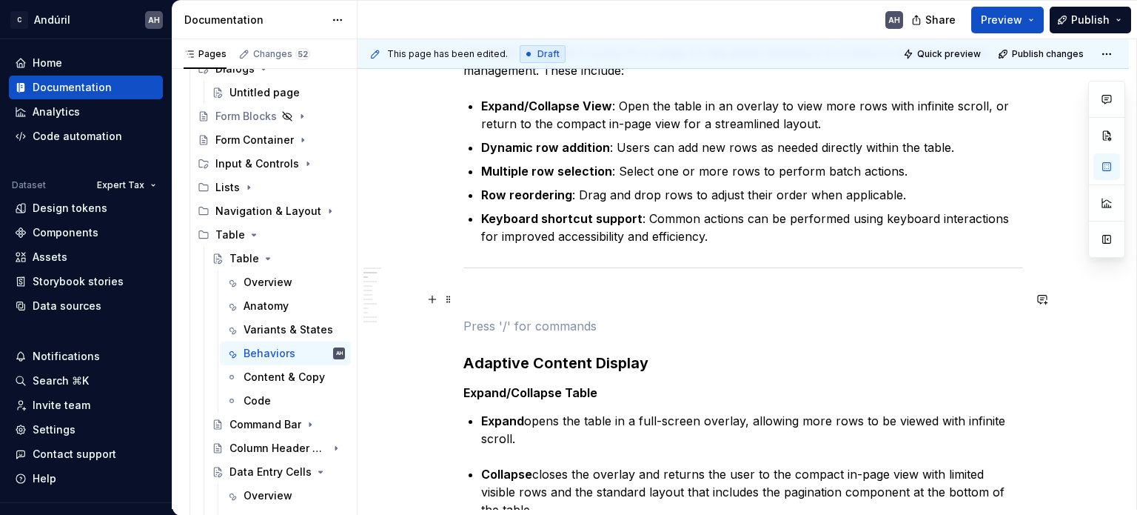
click at [547, 302] on p at bounding box center [744, 299] width 560 height 18
click at [544, 328] on p at bounding box center [744, 326] width 560 height 18
click at [606, 301] on p at bounding box center [744, 299] width 560 height 18
type textarea "*"
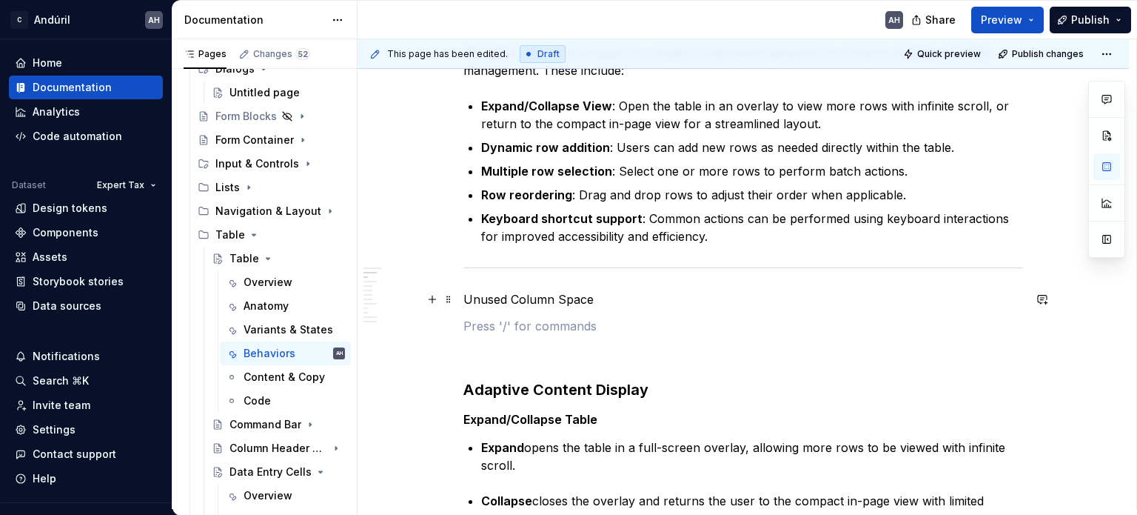
click at [515, 298] on p "Unused Column Space" at bounding box center [744, 299] width 560 height 18
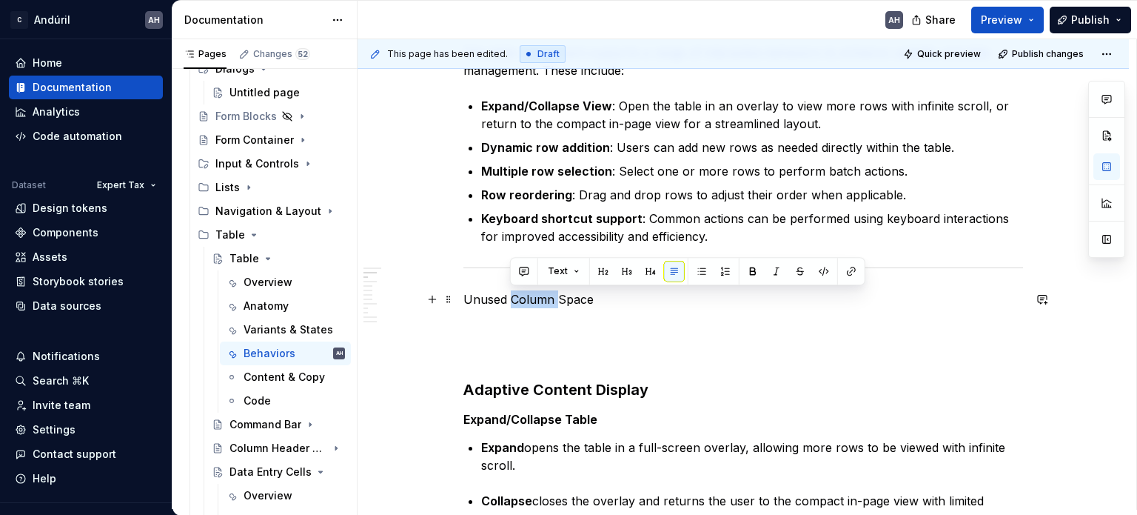
click at [515, 298] on p "Unused Column Space" at bounding box center [744, 299] width 560 height 18
click at [532, 384] on strong "Adaptive Content Display" at bounding box center [556, 390] width 185 height 18
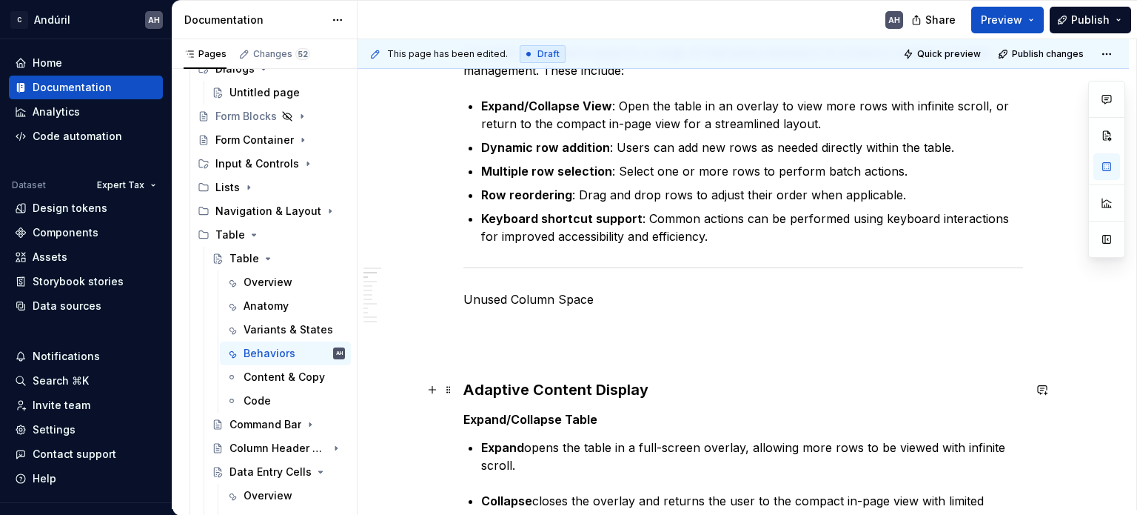
click at [532, 384] on strong "Adaptive Content Display" at bounding box center [556, 390] width 185 height 18
click at [532, 298] on p "Unused Column Space" at bounding box center [744, 299] width 560 height 18
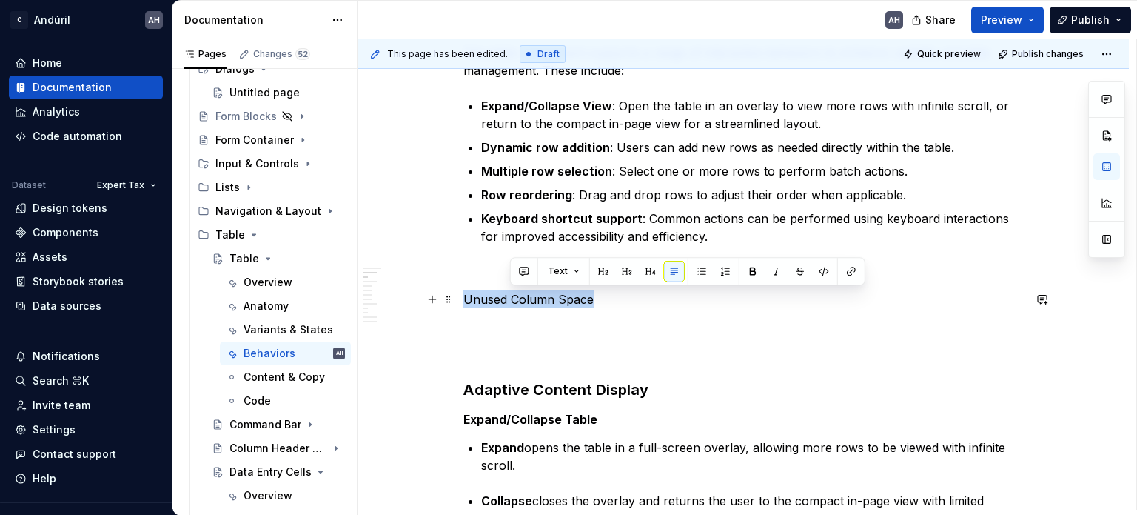
click at [532, 298] on p "Unused Column Space" at bounding box center [744, 299] width 560 height 18
click at [575, 274] on button "button" at bounding box center [580, 271] width 21 height 21
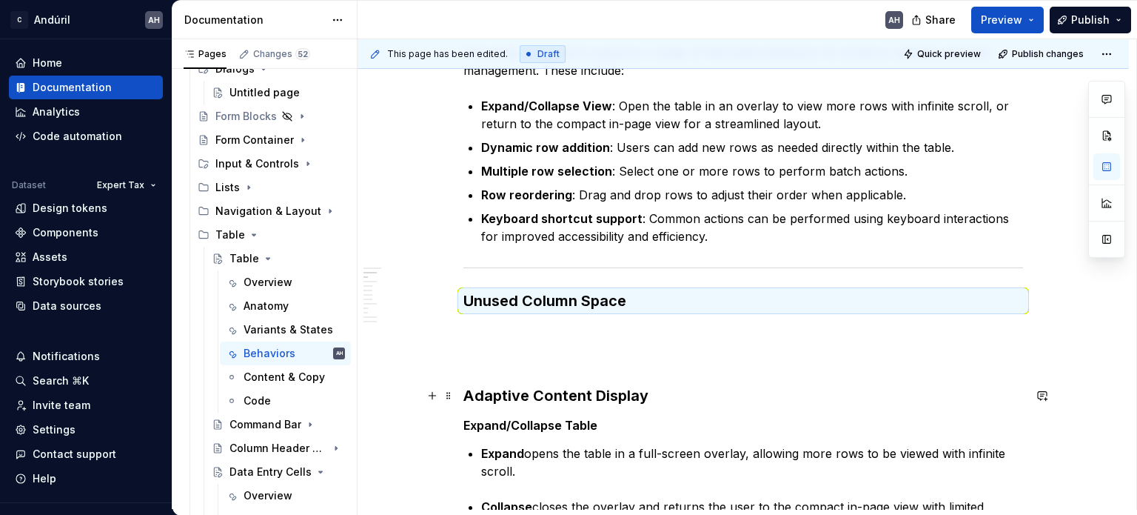
click at [540, 390] on strong "Adaptive Content Display" at bounding box center [556, 396] width 185 height 18
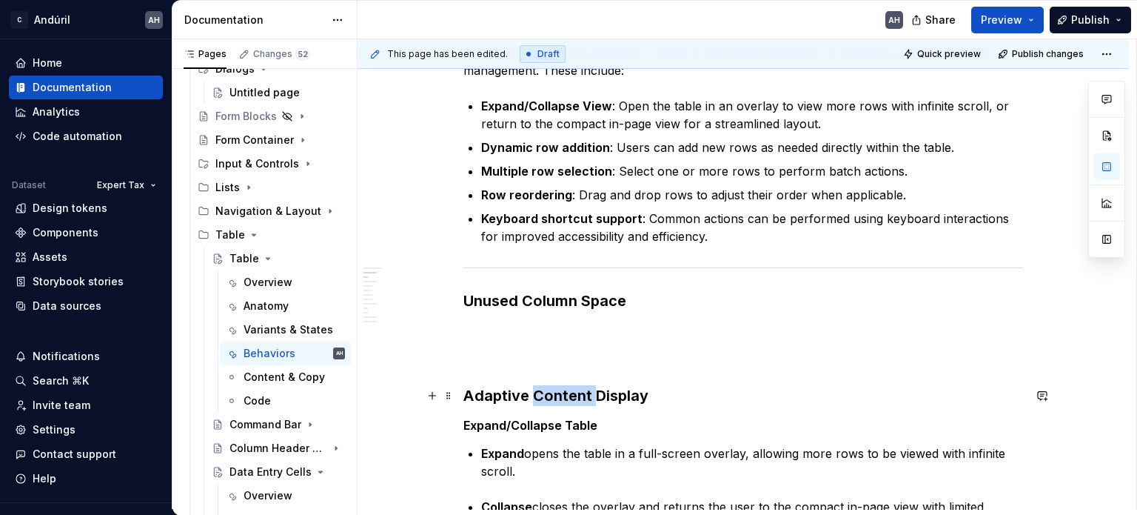
click at [540, 390] on strong "Adaptive Content Display" at bounding box center [556, 396] width 185 height 18
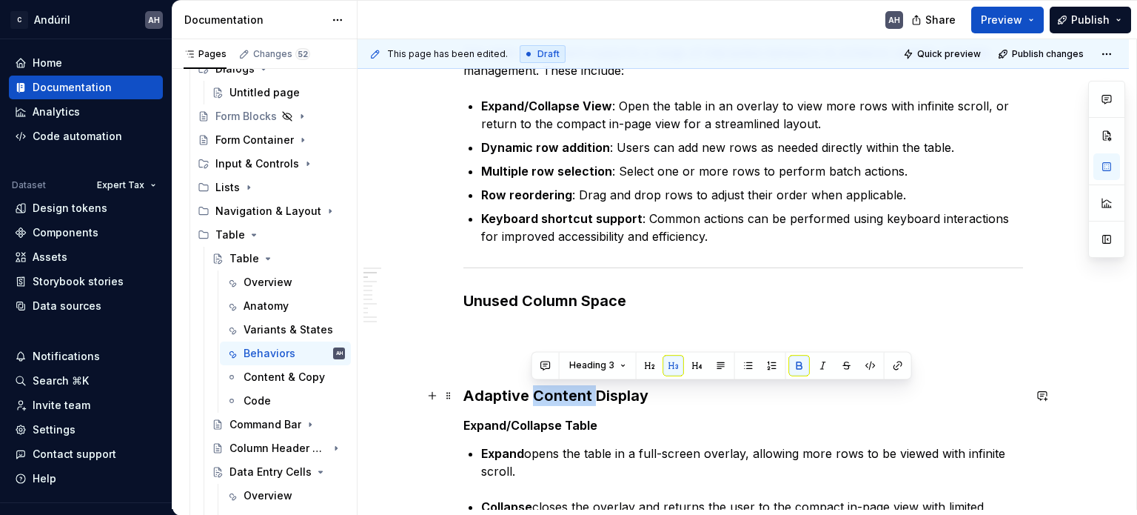
click at [540, 390] on strong "Adaptive Content Display" at bounding box center [556, 396] width 185 height 18
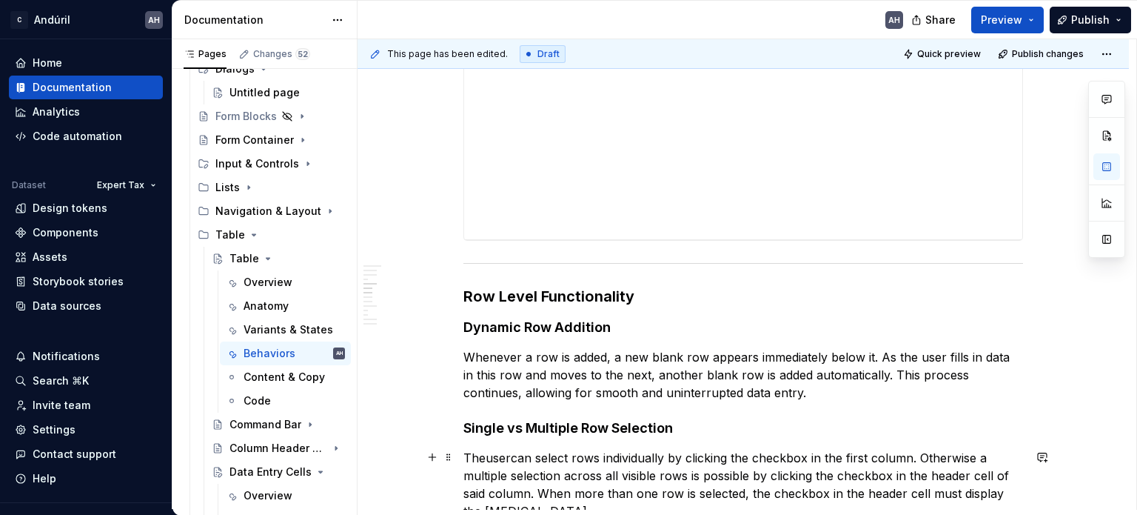
scroll to position [1111, 0]
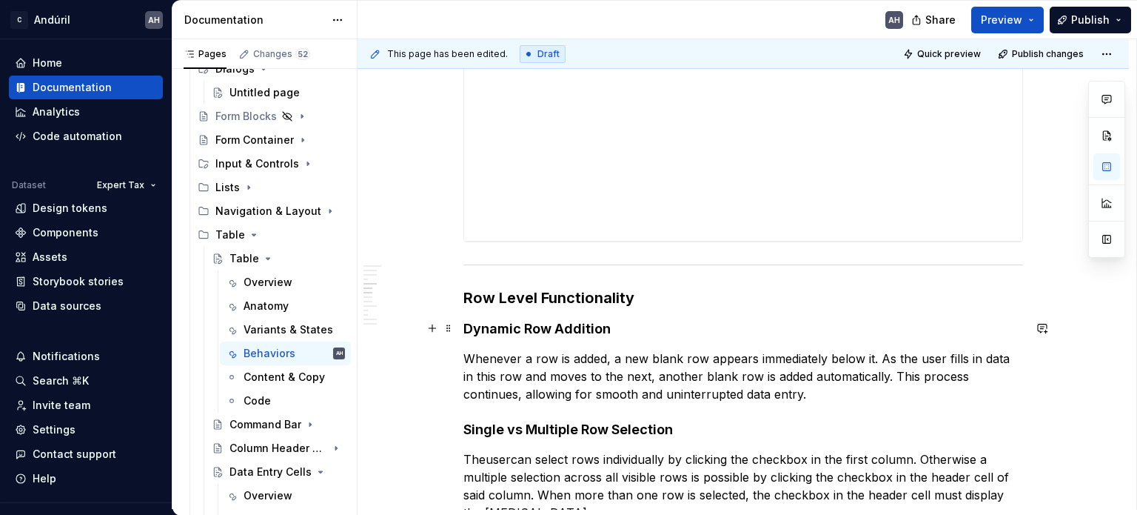
click at [578, 331] on strong "Dynamic Row Addition" at bounding box center [537, 329] width 147 height 16
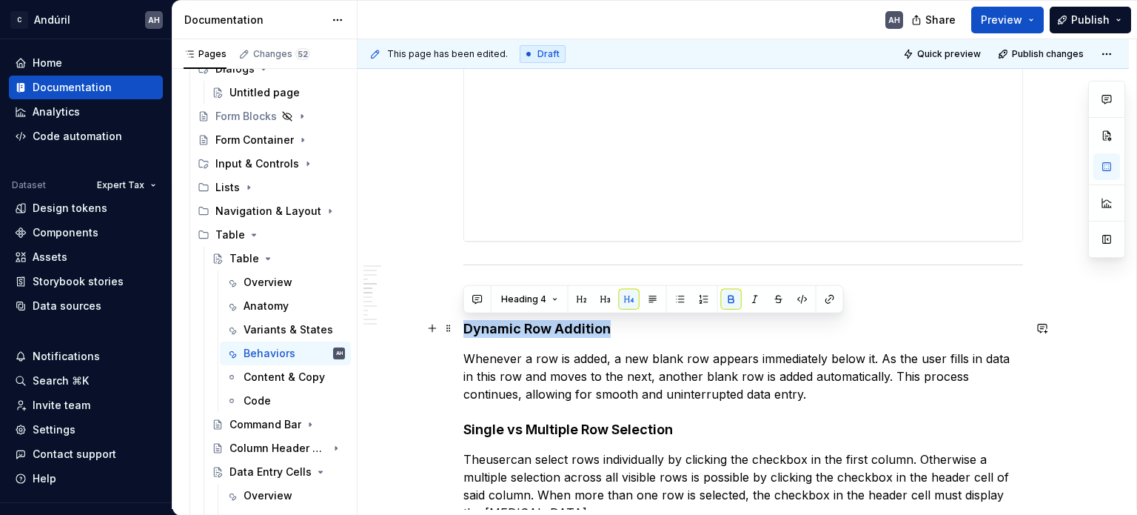
click at [578, 331] on strong "Dynamic Row Addition" at bounding box center [537, 329] width 147 height 16
click at [1111, 237] on button "button" at bounding box center [1107, 239] width 27 height 27
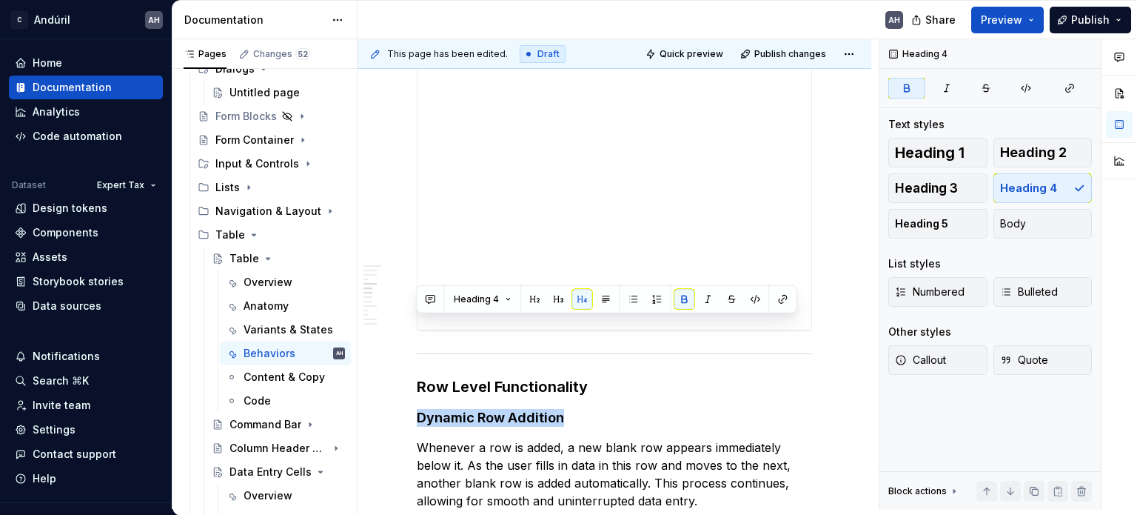
scroll to position [1200, 0]
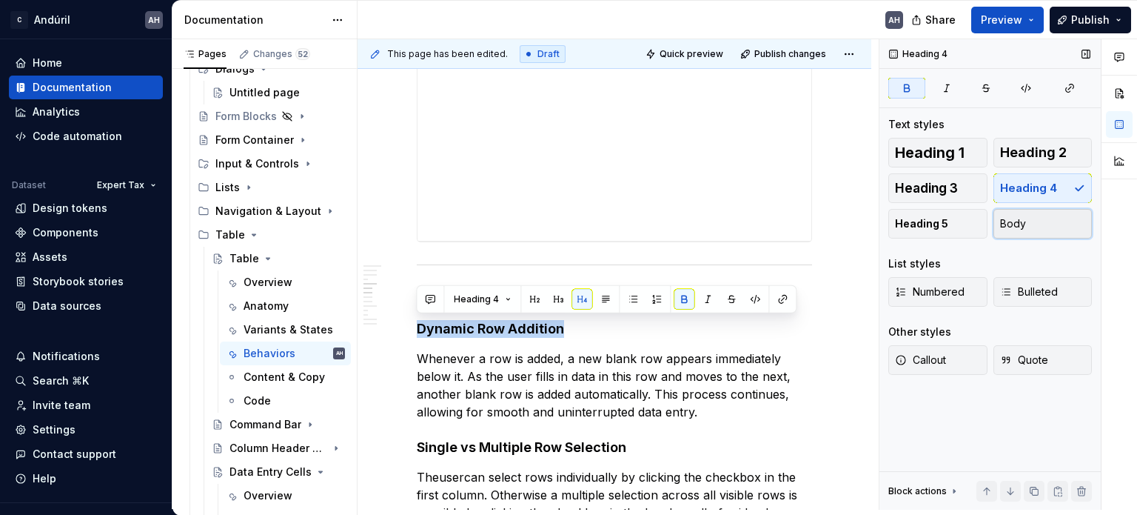
click at [1029, 224] on button "Body" at bounding box center [1043, 224] width 99 height 30
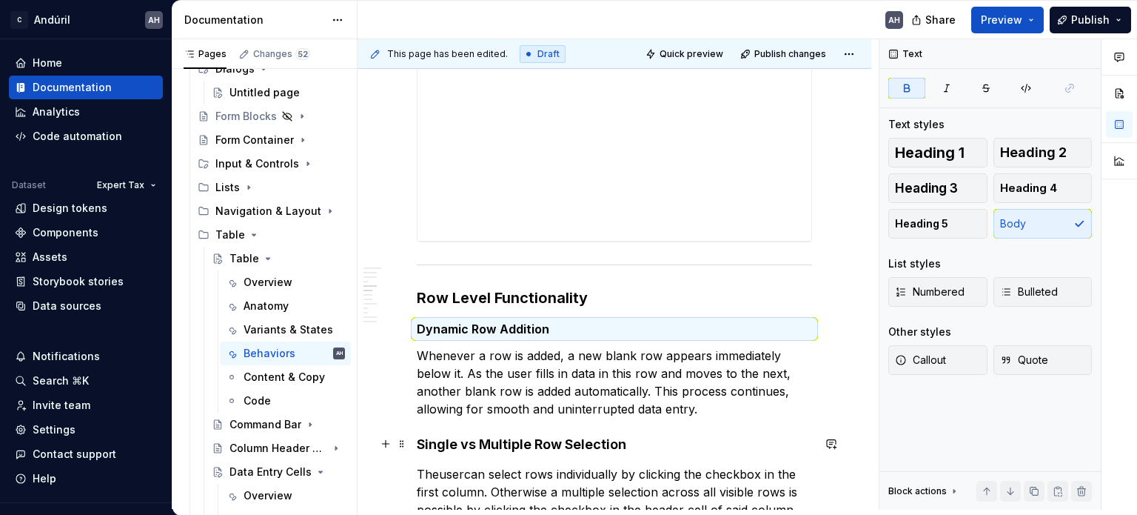
click at [533, 438] on strong "Single vs Multiple Row Selection" at bounding box center [522, 444] width 210 height 16
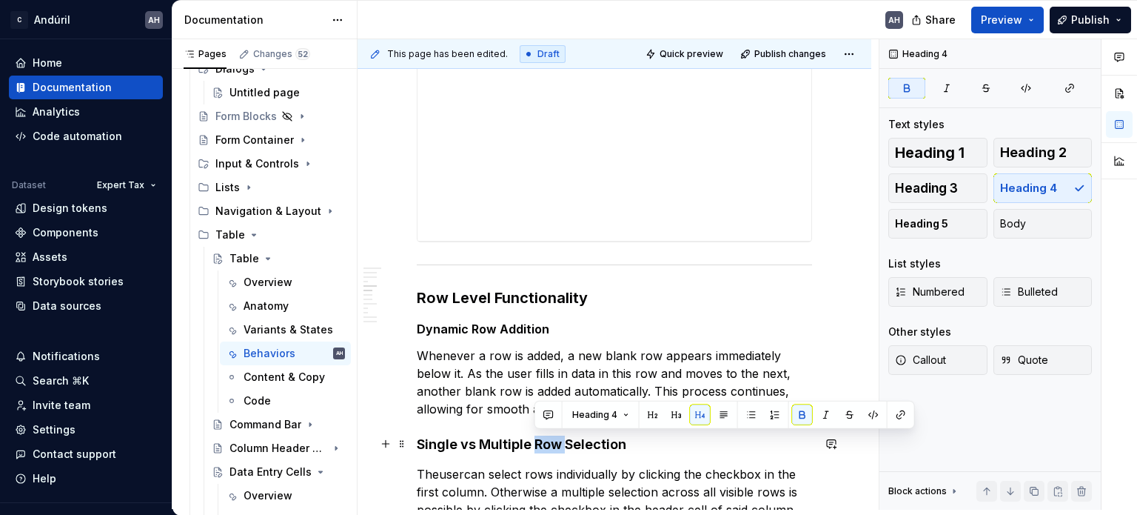
click at [533, 438] on strong "Single vs Multiple Row Selection" at bounding box center [522, 444] width 210 height 16
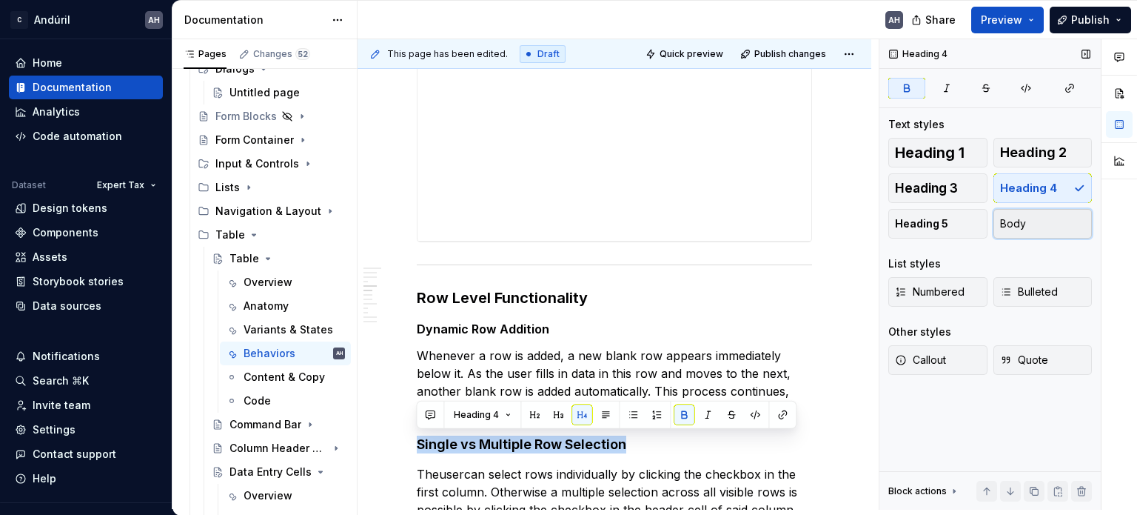
click at [1037, 222] on button "Body" at bounding box center [1043, 224] width 99 height 30
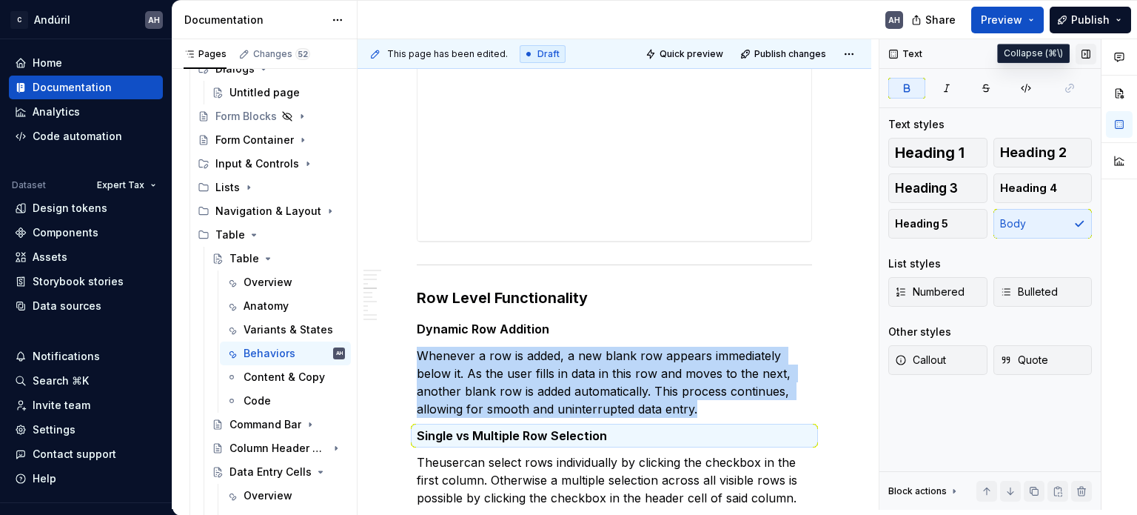
click at [1077, 53] on button "button" at bounding box center [1086, 54] width 21 height 21
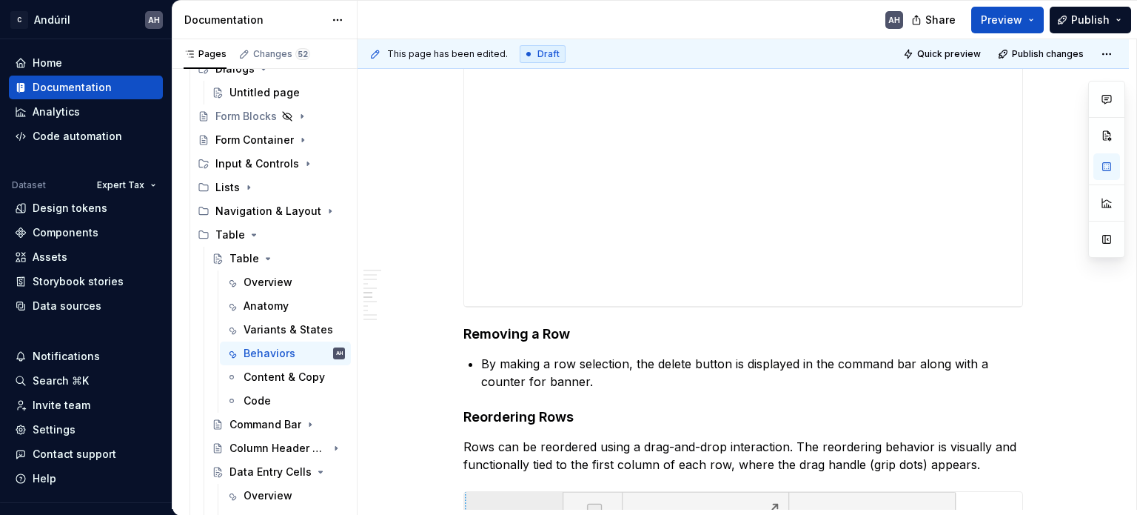
scroll to position [1629, 0]
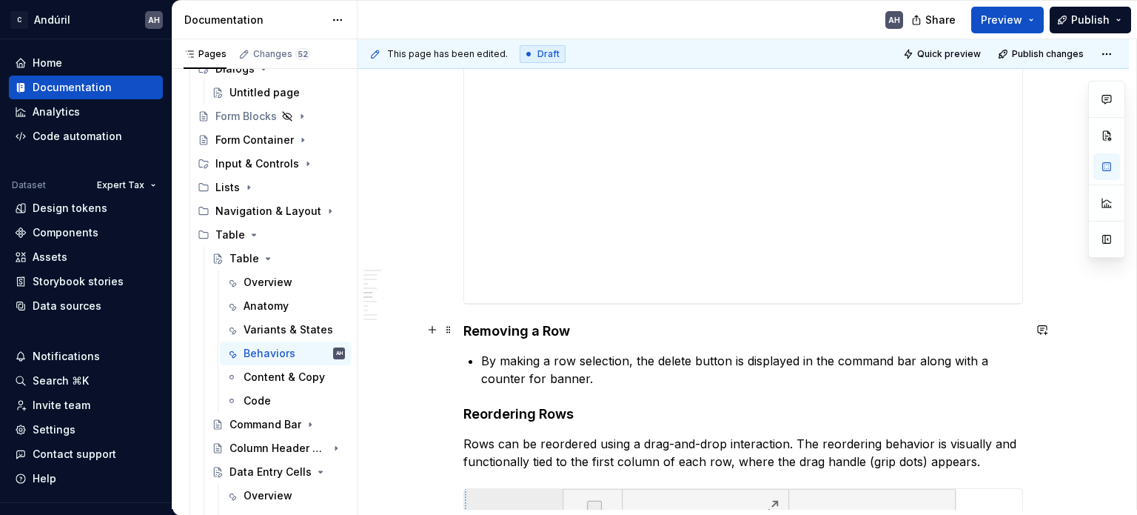
click at [510, 326] on strong "Removing a Row" at bounding box center [517, 331] width 107 height 16
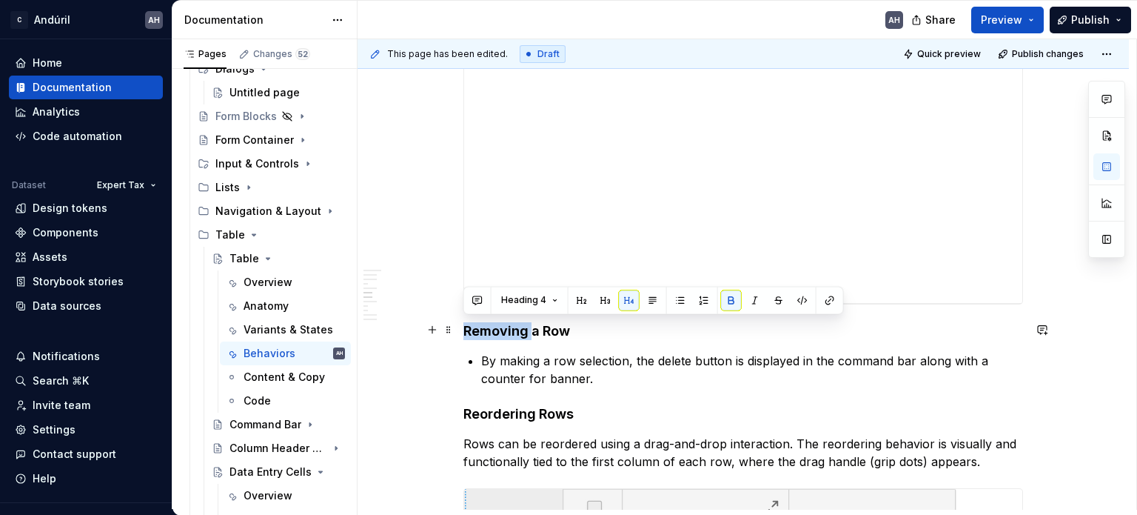
click at [510, 326] on strong "Removing a Row" at bounding box center [517, 331] width 107 height 16
click at [1105, 244] on button "button" at bounding box center [1107, 239] width 27 height 27
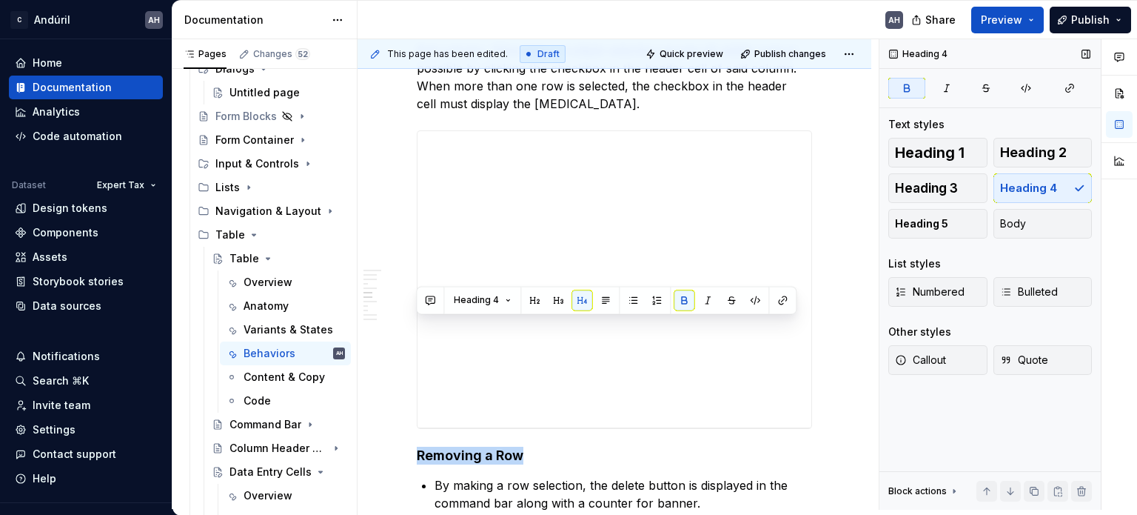
scroll to position [1754, 0]
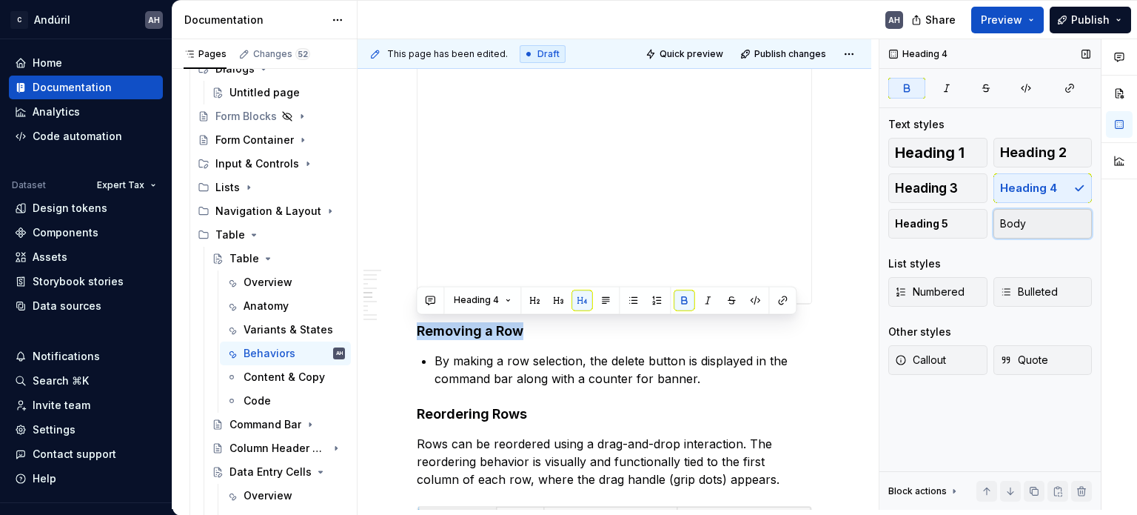
click at [1040, 218] on button "Body" at bounding box center [1043, 224] width 99 height 30
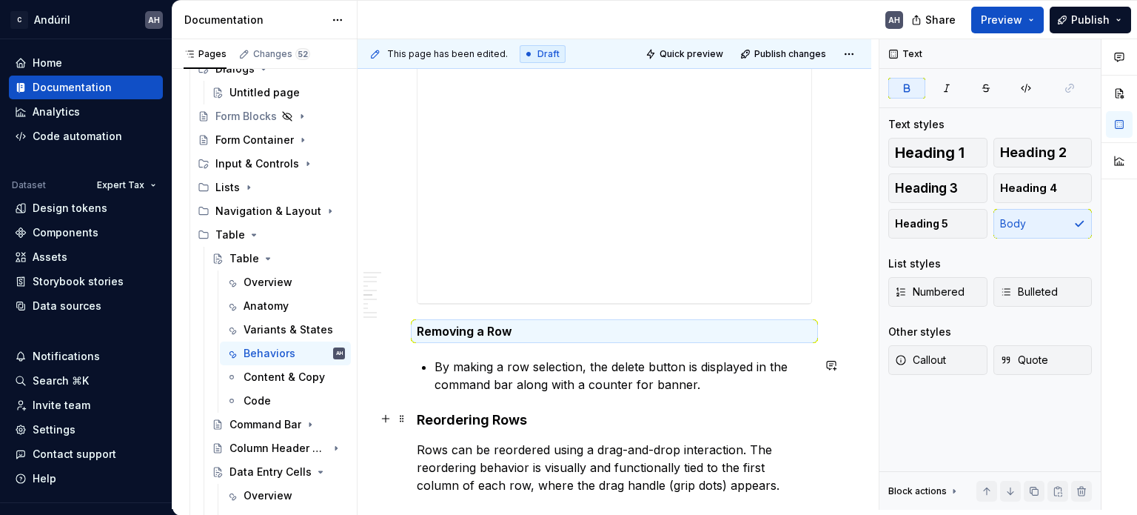
click at [472, 418] on h4 "Reordering Rows" at bounding box center [614, 420] width 395 height 18
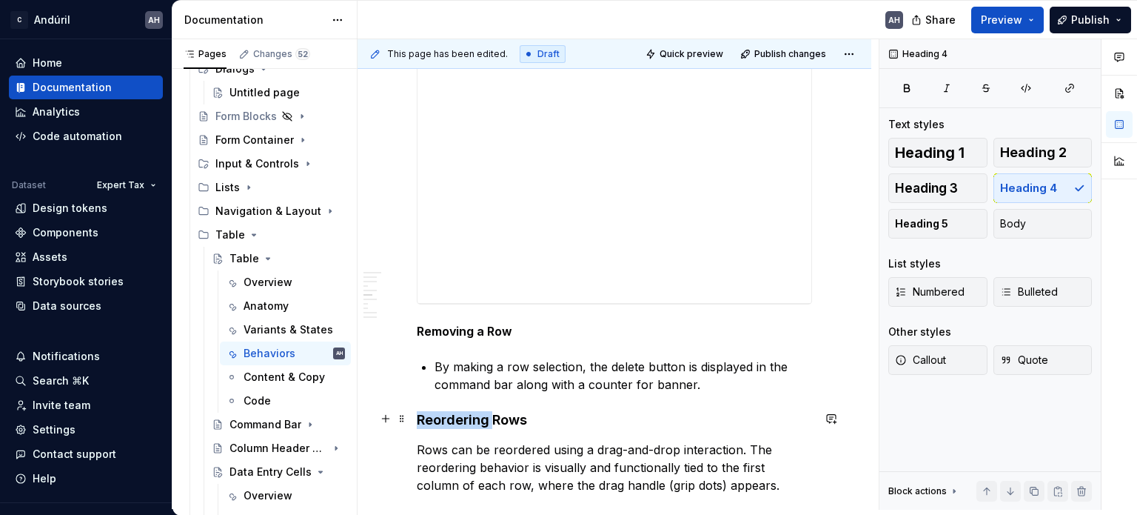
click at [472, 418] on h4 "Reordering Rows" at bounding box center [614, 420] width 395 height 18
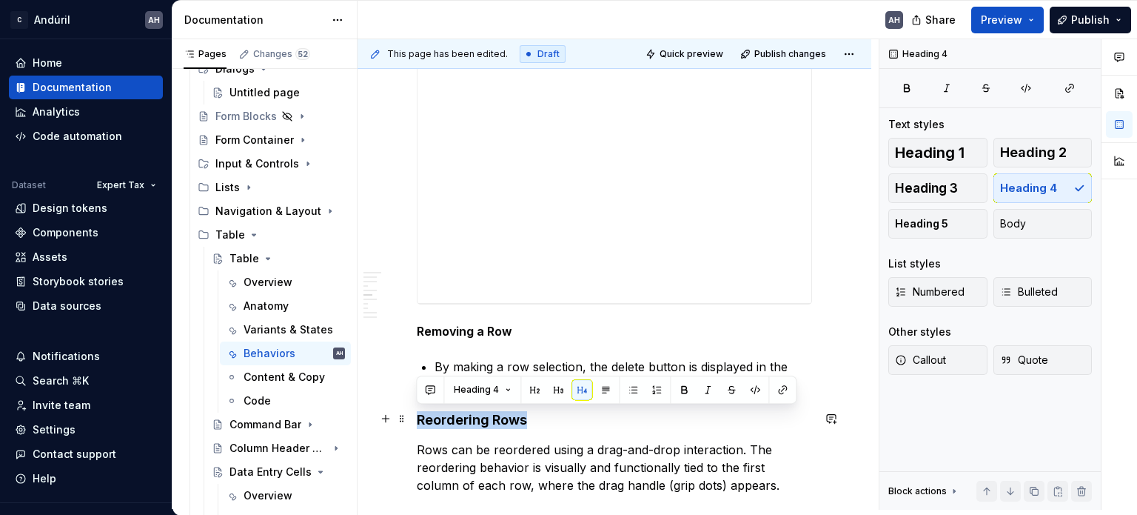
click at [472, 418] on h4 "Reordering Rows" at bounding box center [614, 420] width 395 height 18
click at [1032, 230] on button "Body" at bounding box center [1043, 224] width 99 height 30
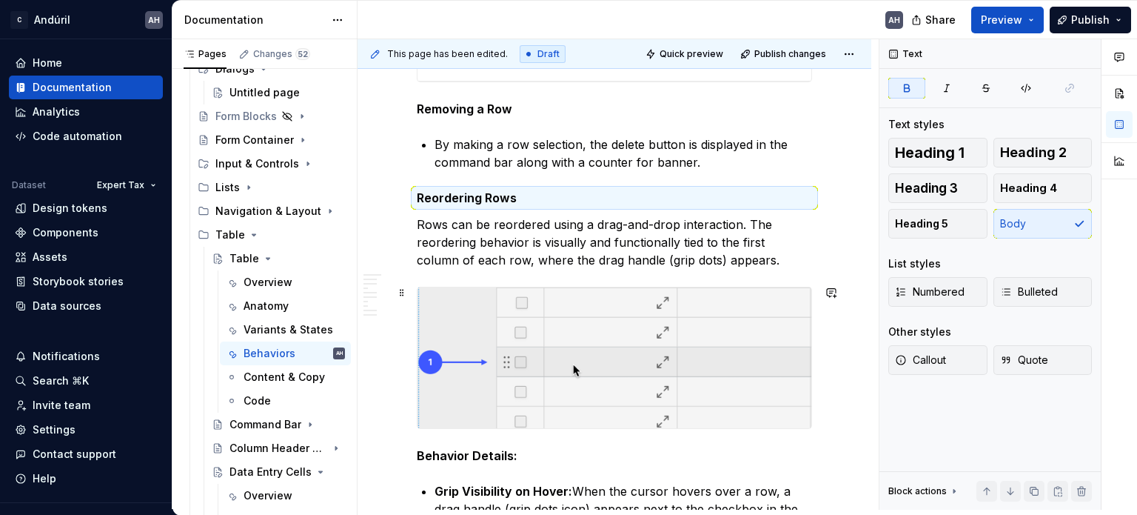
scroll to position [2124, 0]
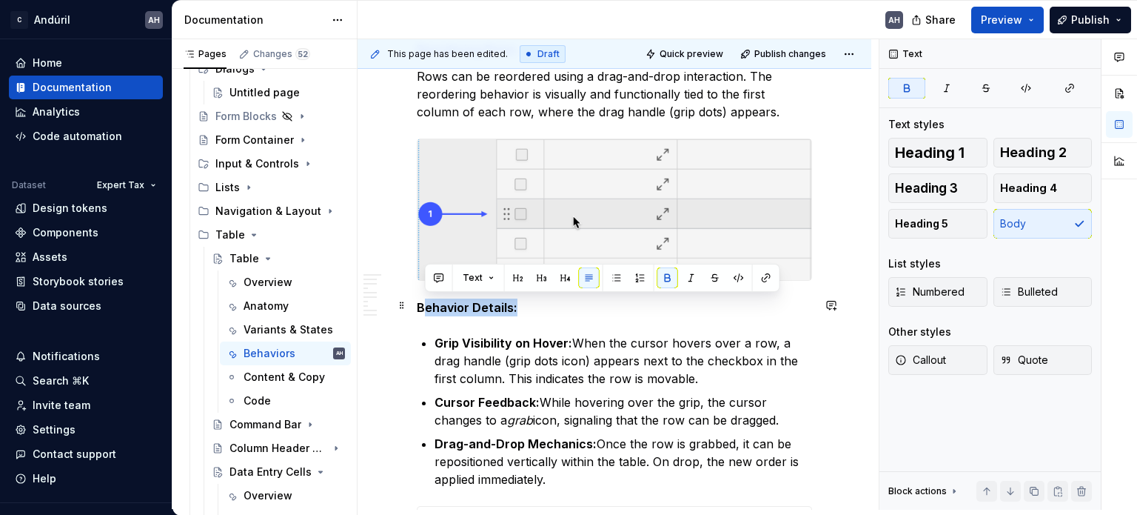
drag, startPoint x: 526, startPoint y: 304, endPoint x: 422, endPoint y: 307, distance: 103.7
click at [422, 307] on p "Behavior Details:" at bounding box center [614, 307] width 395 height 18
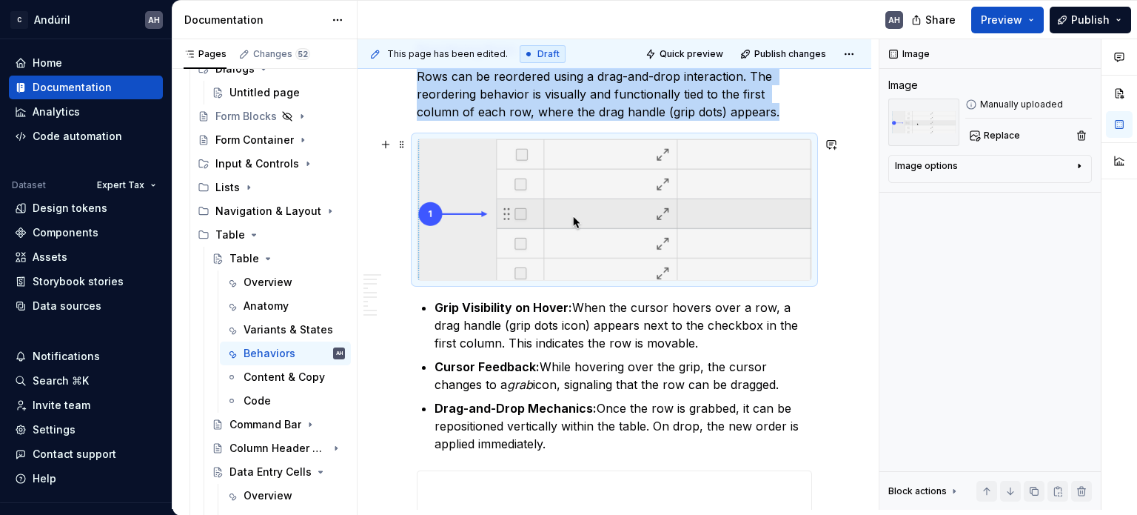
click at [566, 205] on img at bounding box center [615, 209] width 394 height 141
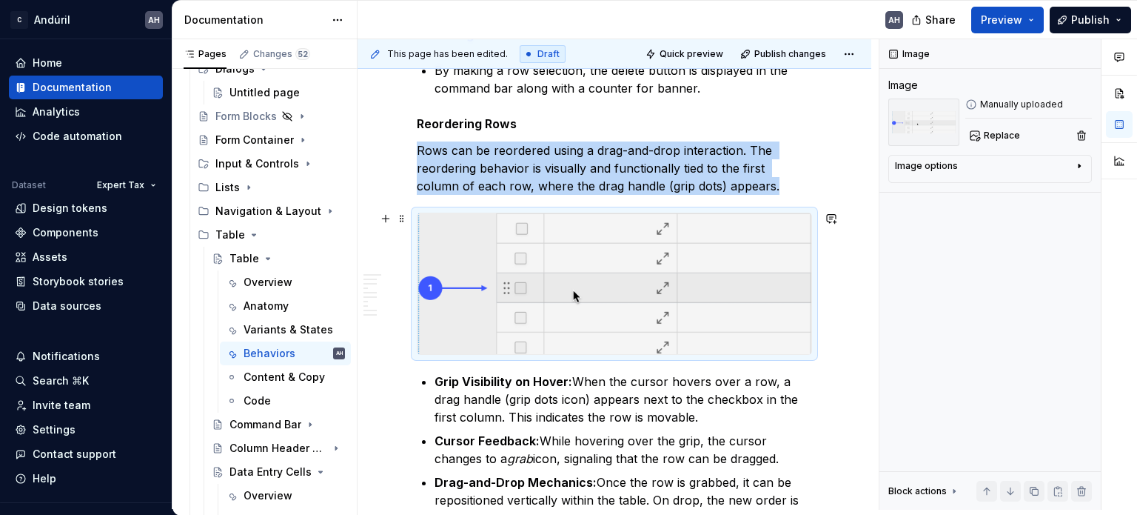
click at [544, 288] on img at bounding box center [615, 283] width 394 height 141
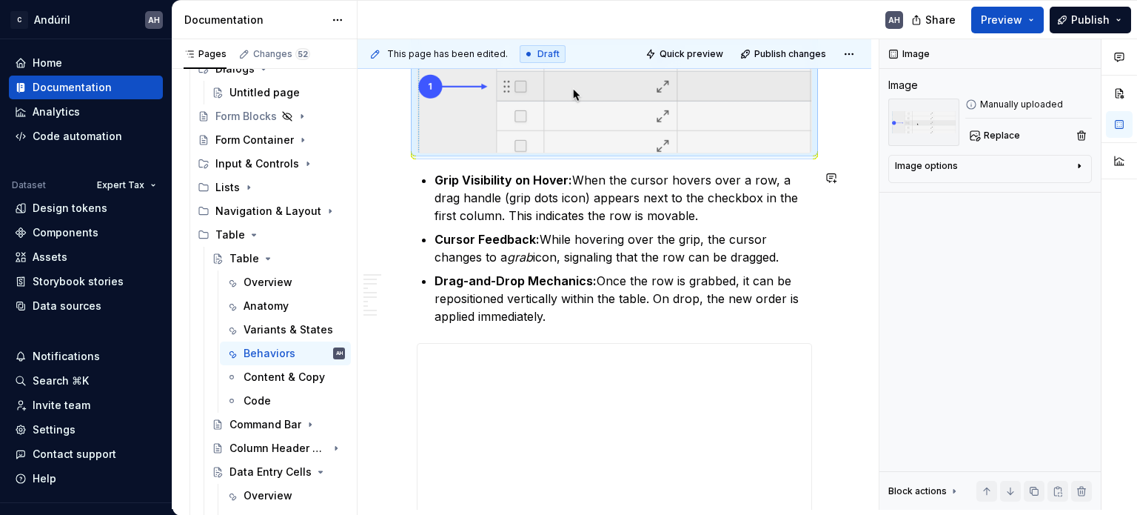
scroll to position [2272, 0]
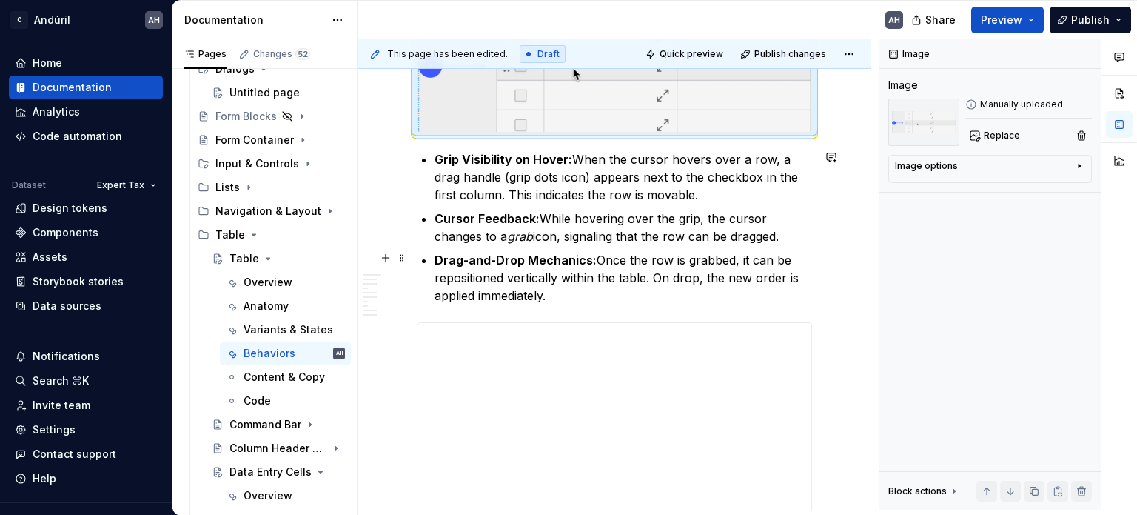
click at [603, 298] on p "Drag-and-Drop Mechanics: Once the row is grabbed, it can be repositioned vertic…" at bounding box center [624, 277] width 378 height 53
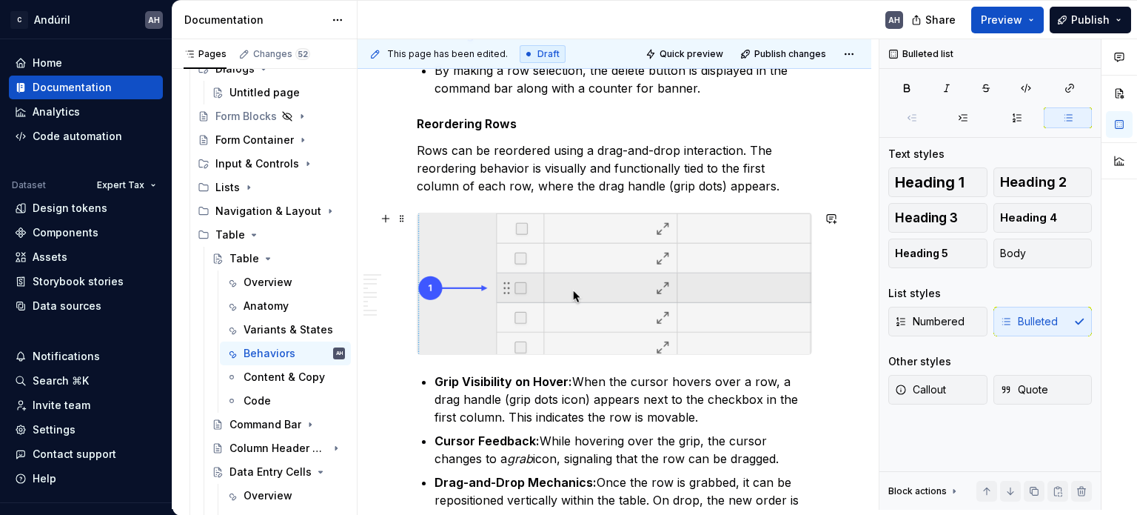
scroll to position [1976, 0]
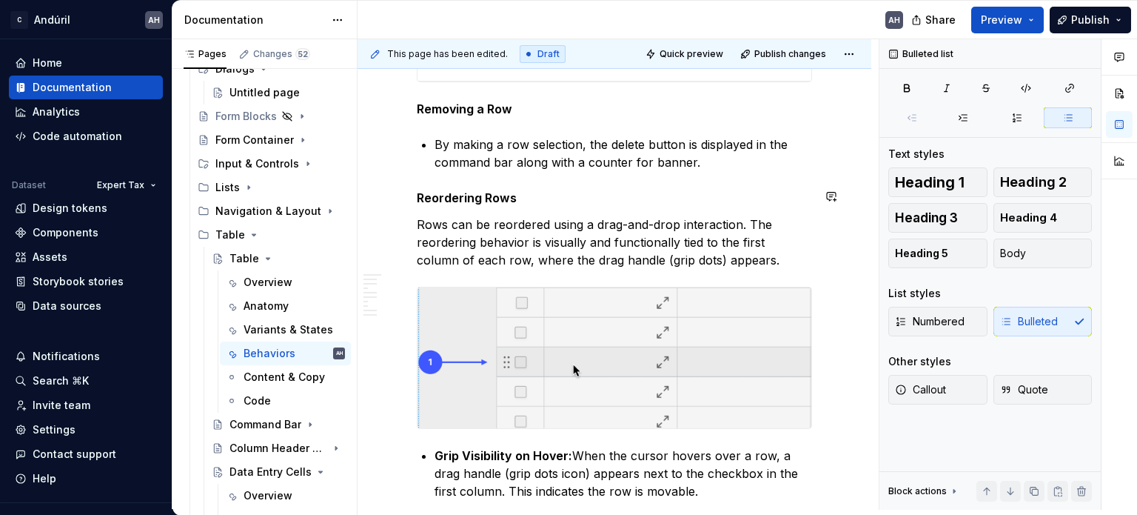
click at [724, 163] on p "By making a row selection, the delete button is displayed in the command bar al…" at bounding box center [624, 154] width 378 height 36
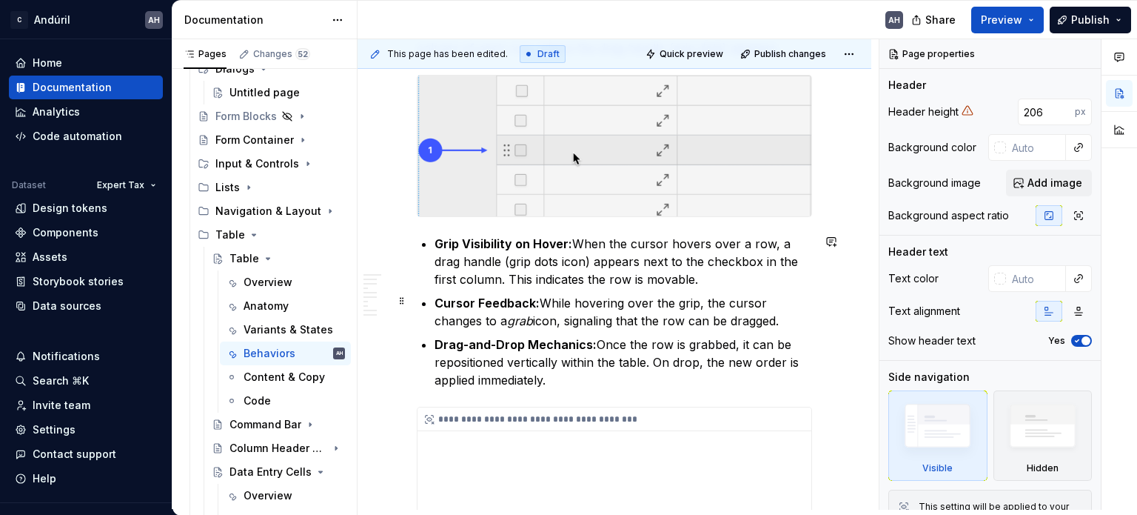
scroll to position [2198, 0]
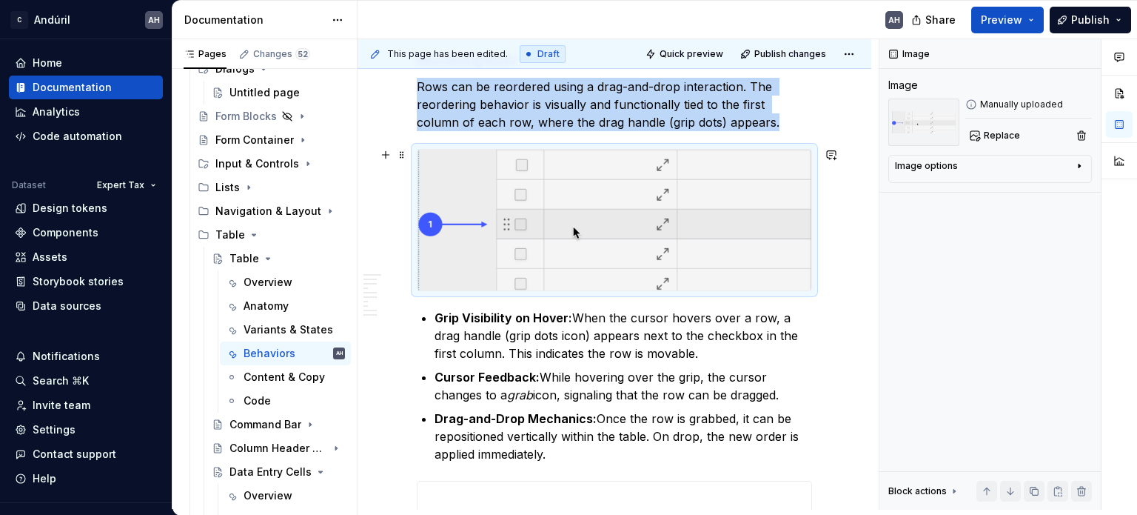
click at [507, 180] on img at bounding box center [615, 220] width 394 height 141
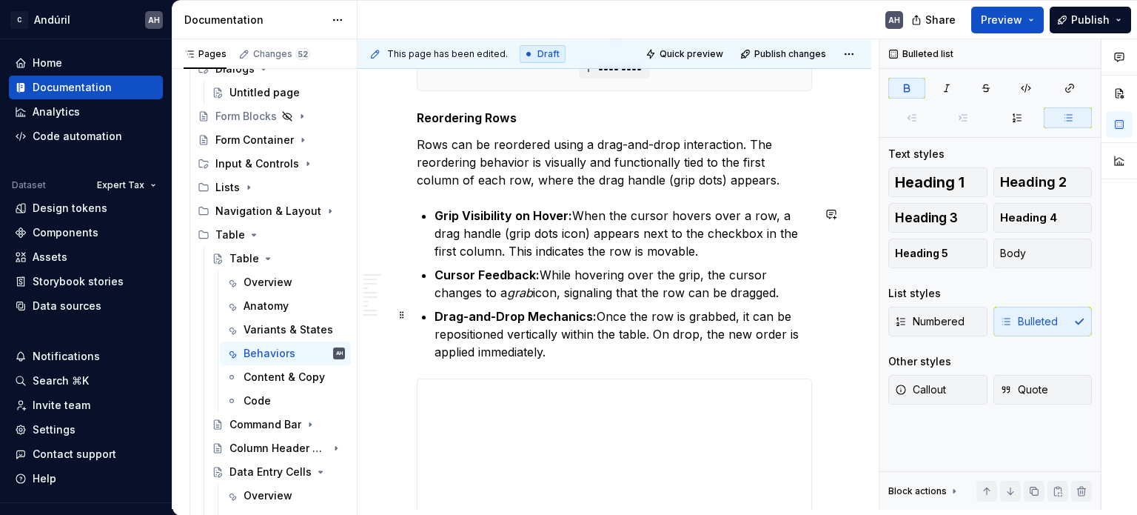
scroll to position [2124, 0]
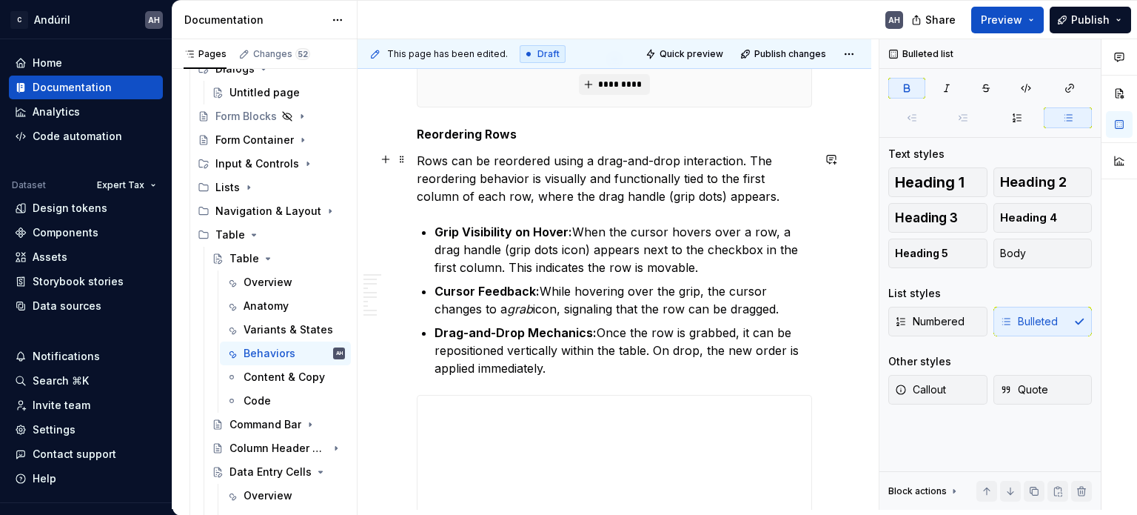
click at [763, 192] on p "Rows can be reordered using a drag-and-drop interaction. The reordering behavio…" at bounding box center [614, 178] width 395 height 53
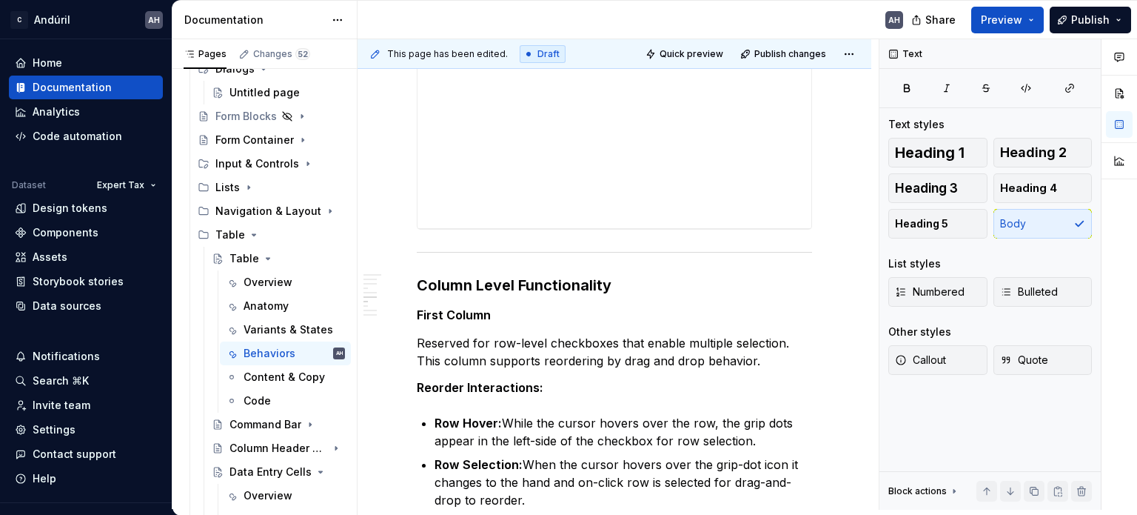
scroll to position [2642, 0]
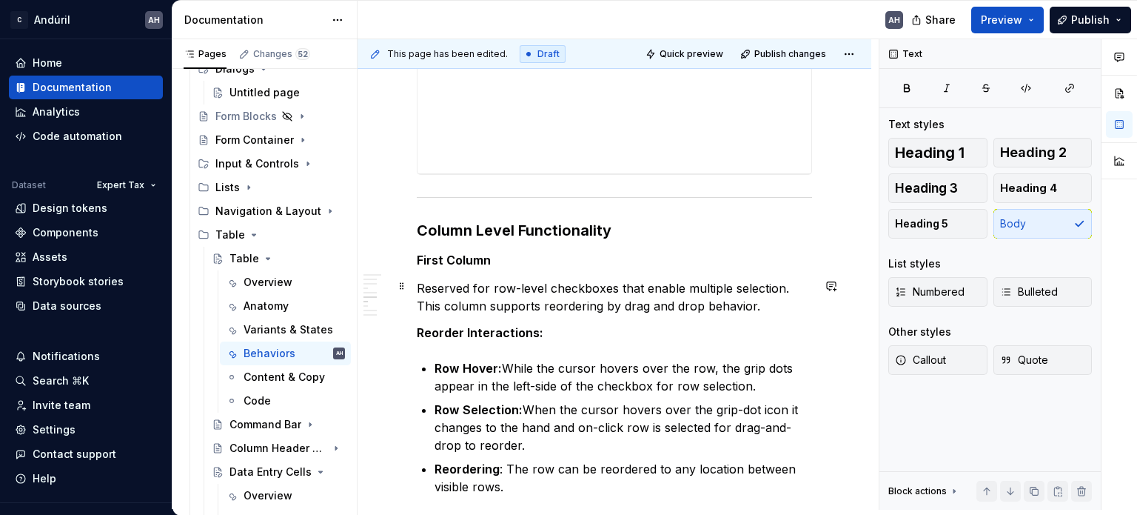
click at [541, 306] on commenthighlight "Reserved for row-level checkboxes that enable multiple selection. This column s…" at bounding box center [605, 297] width 376 height 33
click at [787, 301] on p "Reserved for row-level checkboxes that enable multiple selection. This column s…" at bounding box center [614, 297] width 395 height 36
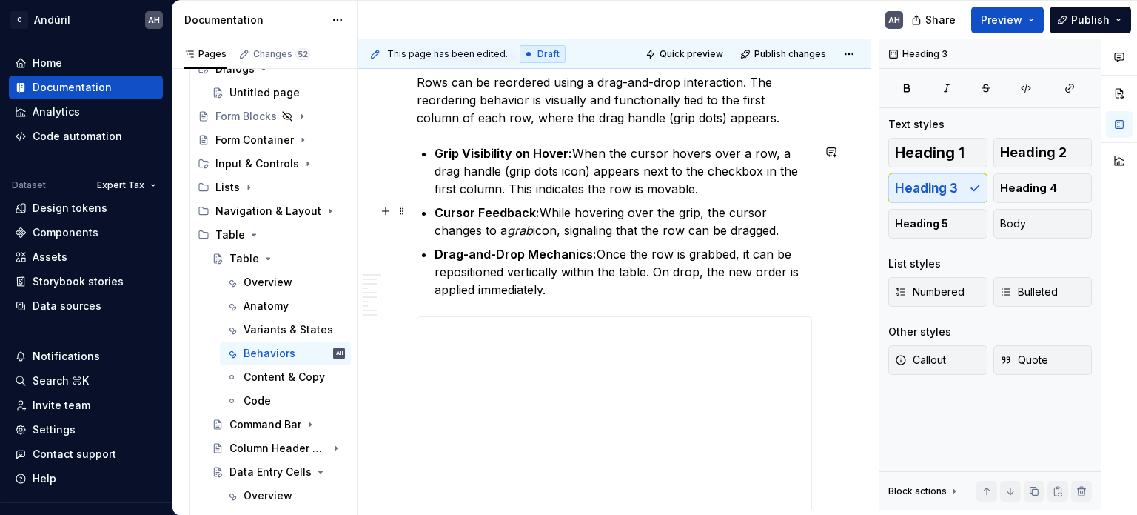
scroll to position [2124, 0]
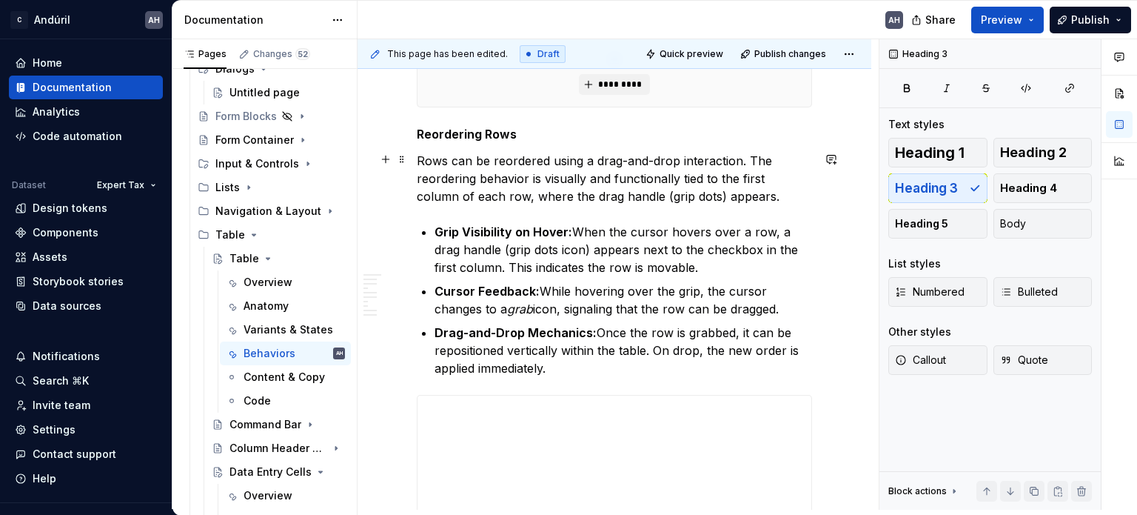
click at [576, 177] on p "Rows can be reordered using a drag-and-drop interaction. The reordering behavio…" at bounding box center [614, 178] width 395 height 53
click at [733, 195] on p "Rows can be reordered using a drag-and-drop interaction. The reordering behavio…" at bounding box center [614, 178] width 395 height 53
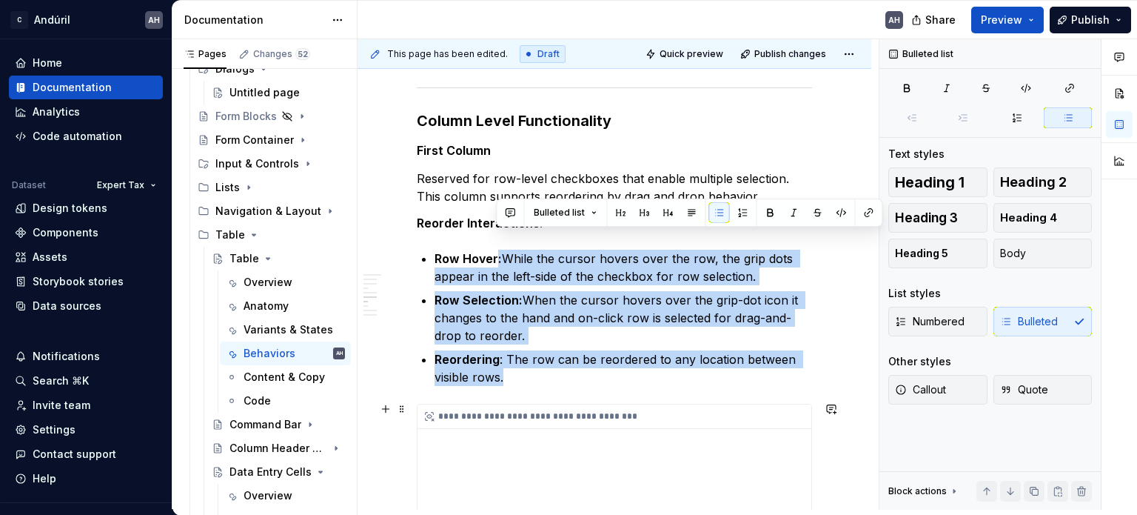
scroll to position [2767, 0]
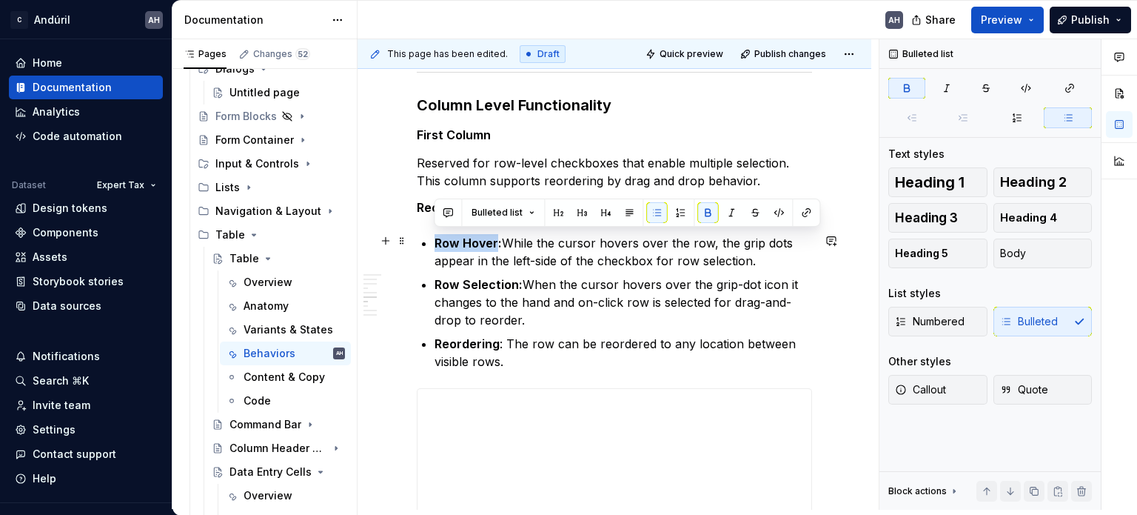
drag, startPoint x: 495, startPoint y: 443, endPoint x: 430, endPoint y: 242, distance: 211.2
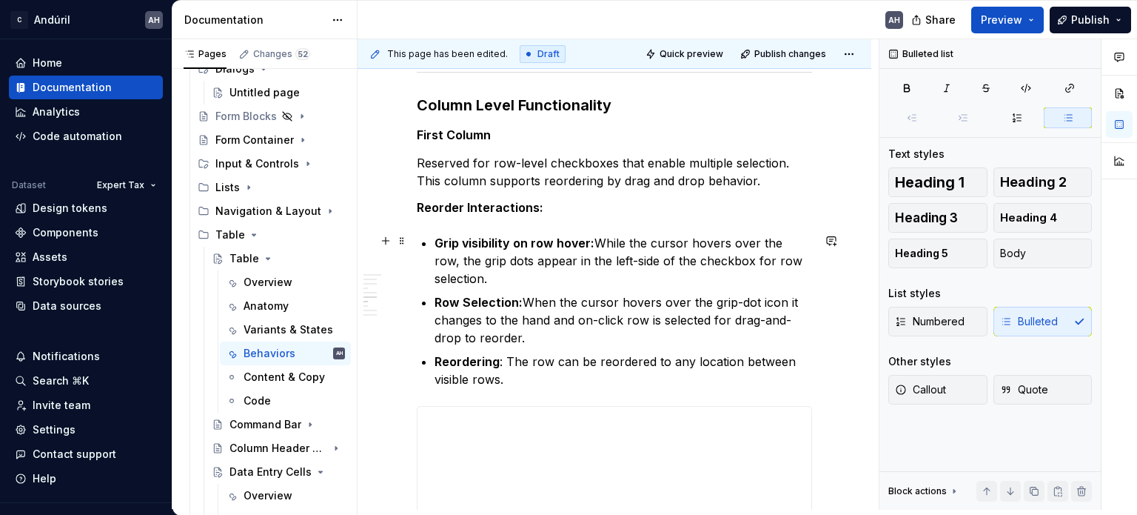
click at [626, 259] on p "Grip visibility on row hover: While the cursor hovers over the row, the grip do…" at bounding box center [624, 260] width 378 height 53
click at [583, 259] on p "Grip visibility on row hover: While the cursor hovers over the row, the grip do…" at bounding box center [624, 260] width 378 height 53
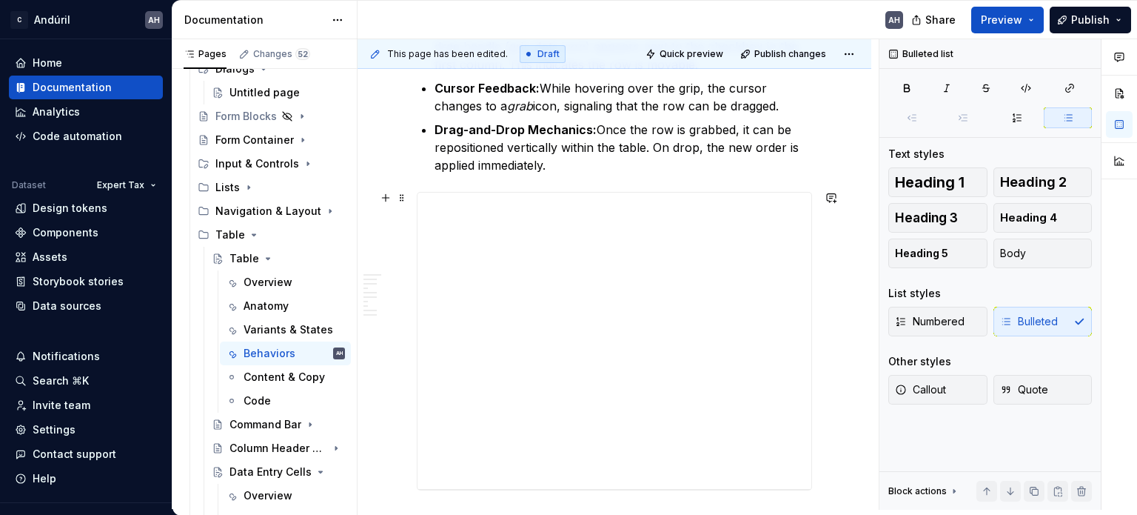
scroll to position [2249, 0]
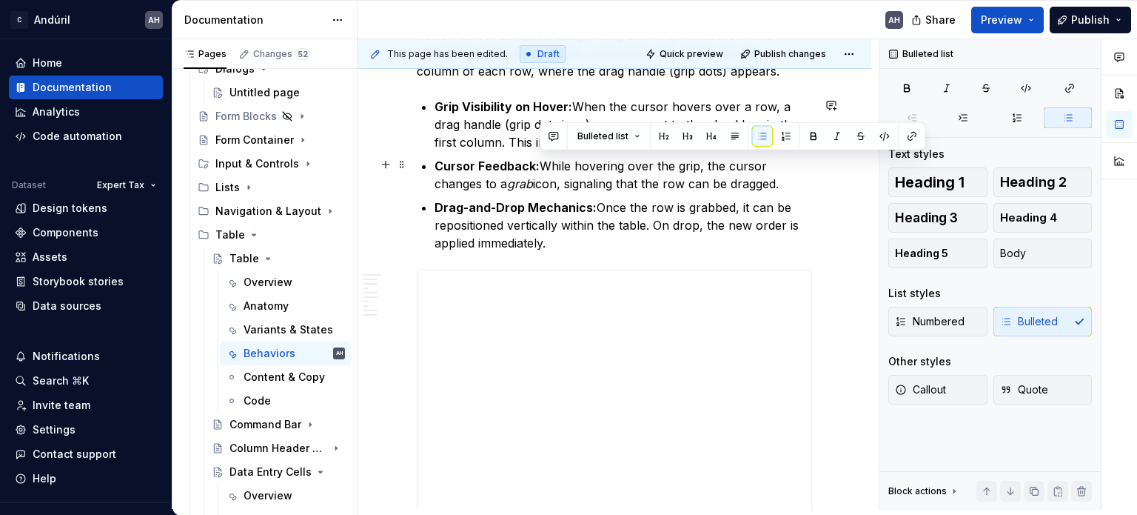
drag, startPoint x: 787, startPoint y: 178, endPoint x: 538, endPoint y: 167, distance: 249.1
click at [538, 167] on p "Cursor Feedback: While hovering over the grip, the cursor changes to a grab ico…" at bounding box center [624, 175] width 378 height 36
copy p "While hovering over the grip, the cursor changes to a grab icon, signaling that…"
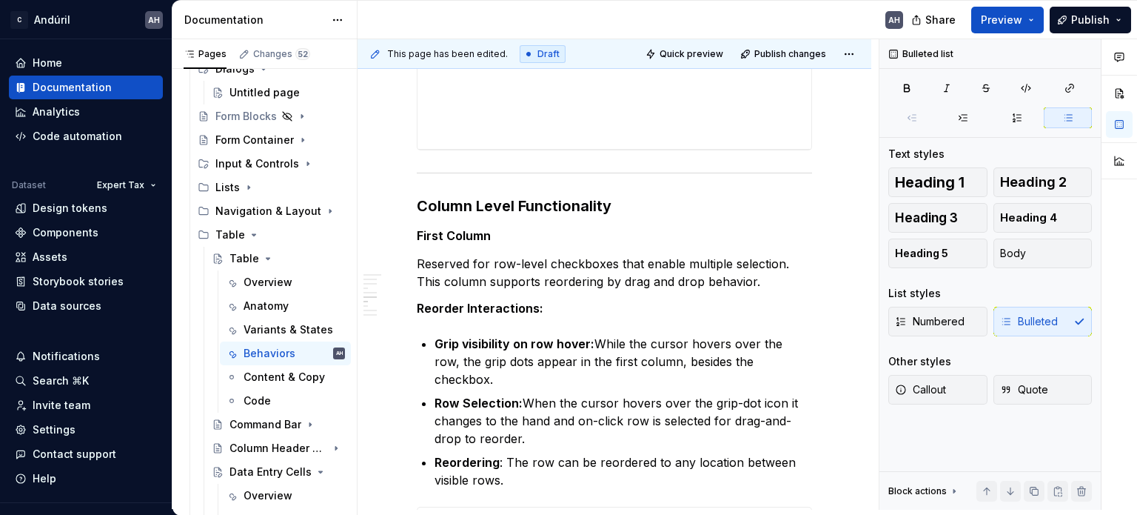
scroll to position [2693, 0]
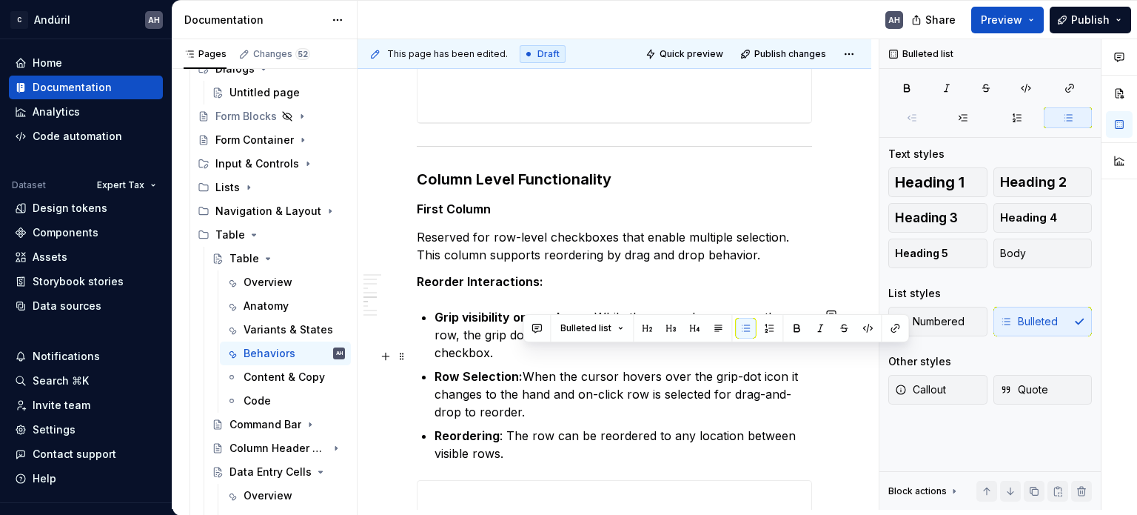
drag, startPoint x: 521, startPoint y: 355, endPoint x: 530, endPoint y: 384, distance: 30.2
click at [530, 384] on p "Row Selection: When the cursor hovers over the grip-dot icon it changes to the …" at bounding box center [624, 393] width 378 height 53
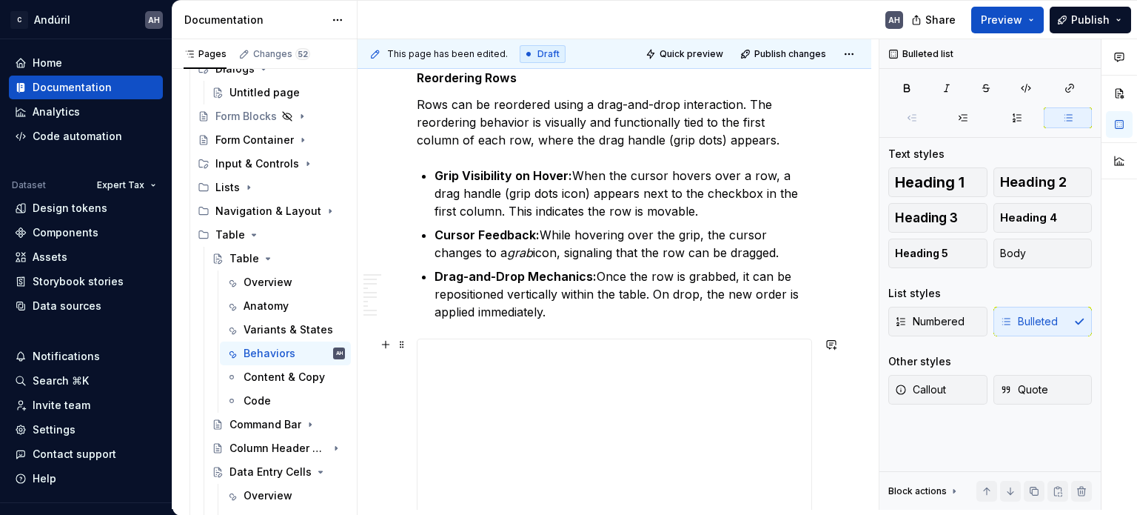
scroll to position [2175, 0]
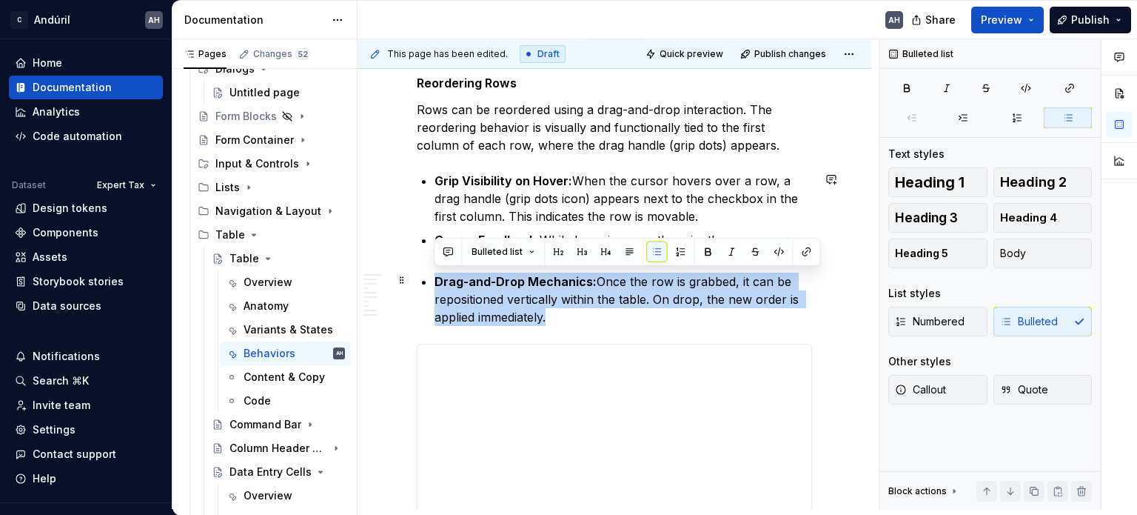
drag, startPoint x: 567, startPoint y: 315, endPoint x: 430, endPoint y: 267, distance: 145.5
click at [430, 267] on div "Behaviors The table component supports a range of interactive behaviors to enha…" at bounding box center [614, 391] width 395 height 4524
copy p "Drag-and-Drop Mechanics: Once the row is grabbed, it can be repositioned vertic…"
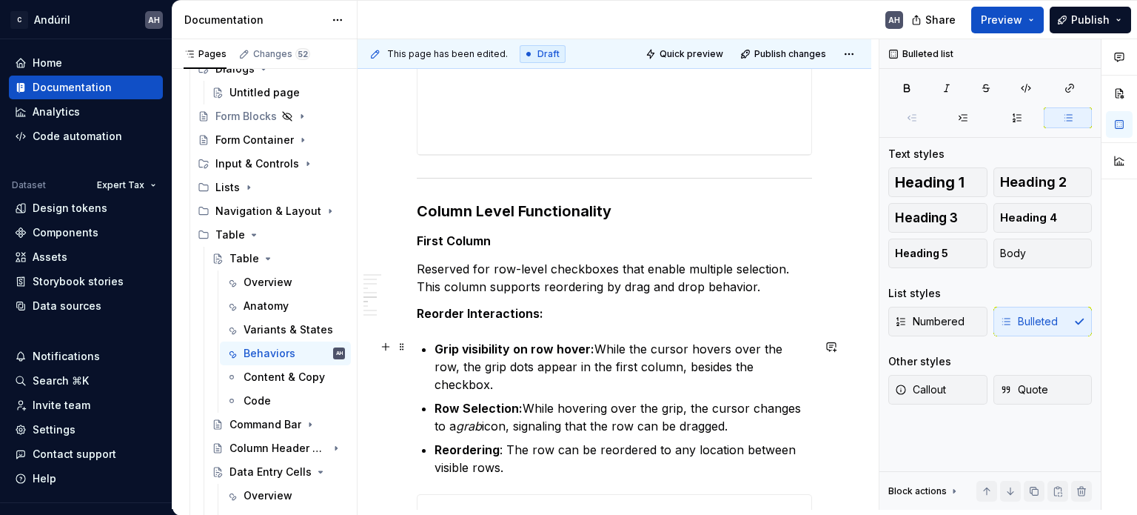
scroll to position [2693, 0]
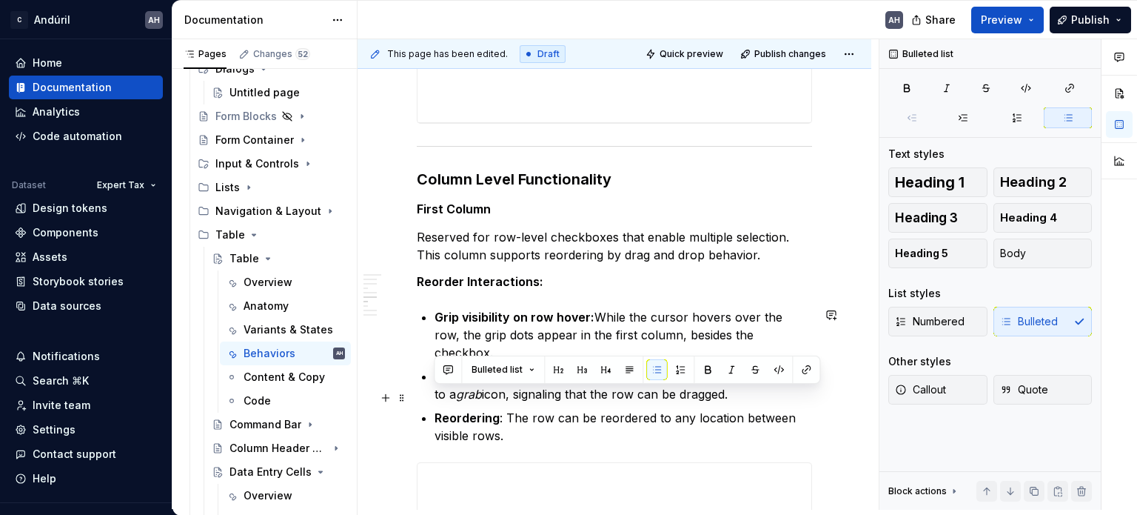
drag, startPoint x: 481, startPoint y: 404, endPoint x: 432, endPoint y: 392, distance: 49.8
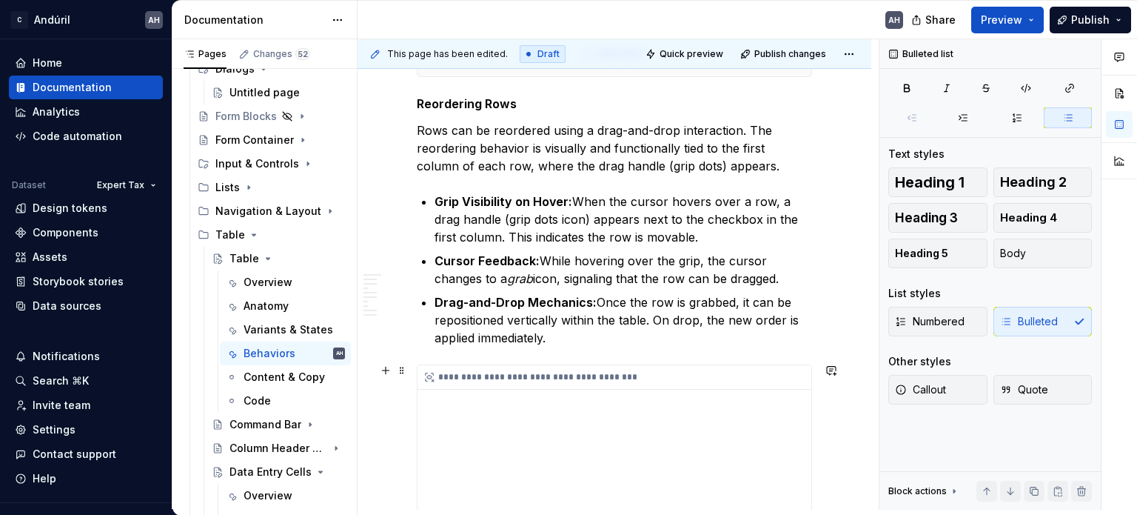
scroll to position [2175, 0]
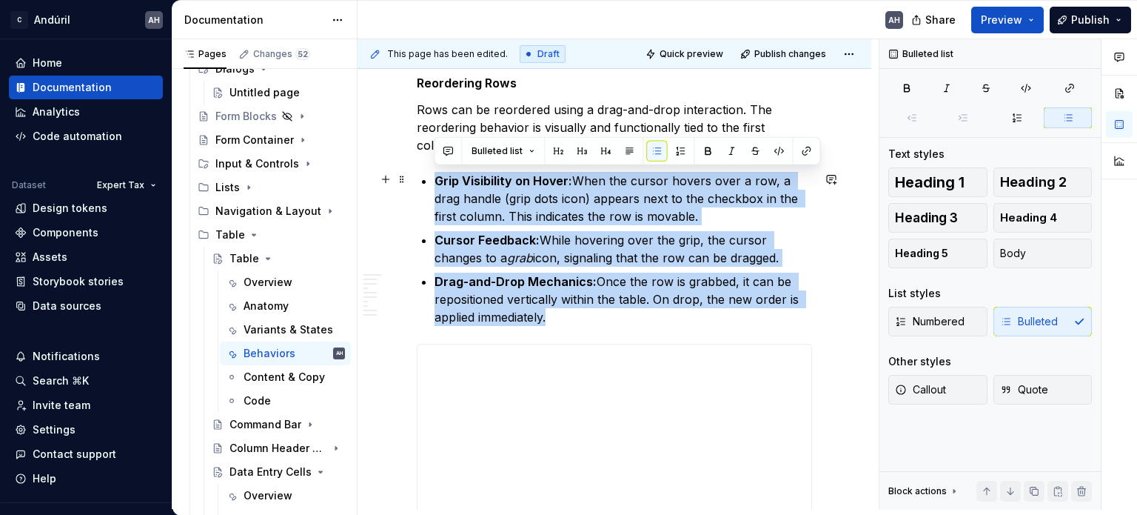
drag, startPoint x: 568, startPoint y: 313, endPoint x: 427, endPoint y: 180, distance: 194.4
click at [435, 180] on ul "Grip Visibility on Hover: When the cursor hovers over a row, a drag handle (gri…" at bounding box center [624, 249] width 378 height 154
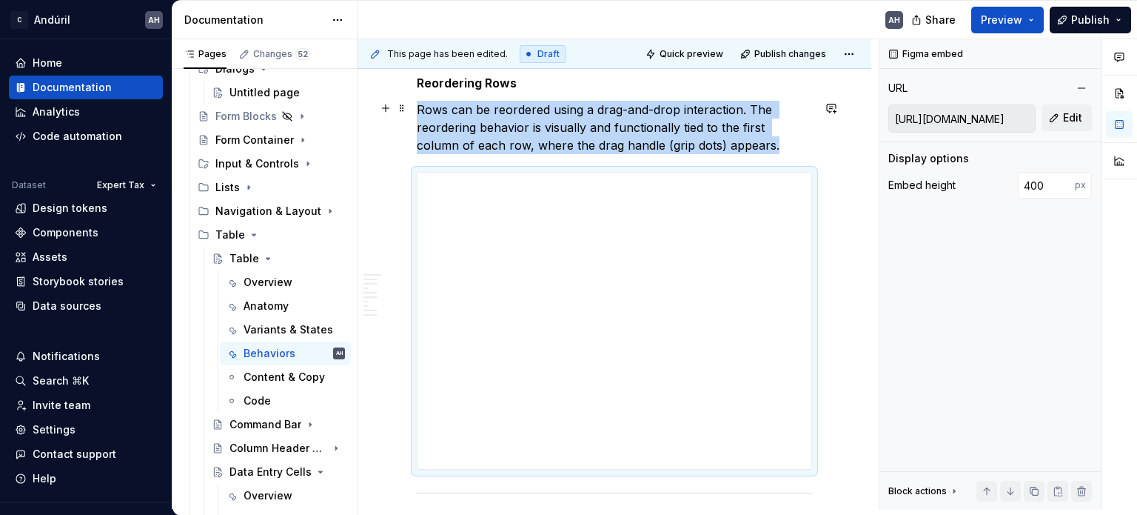
click at [755, 147] on p "Rows can be reordered using a drag-and-drop interaction. The reordering behavio…" at bounding box center [614, 127] width 395 height 53
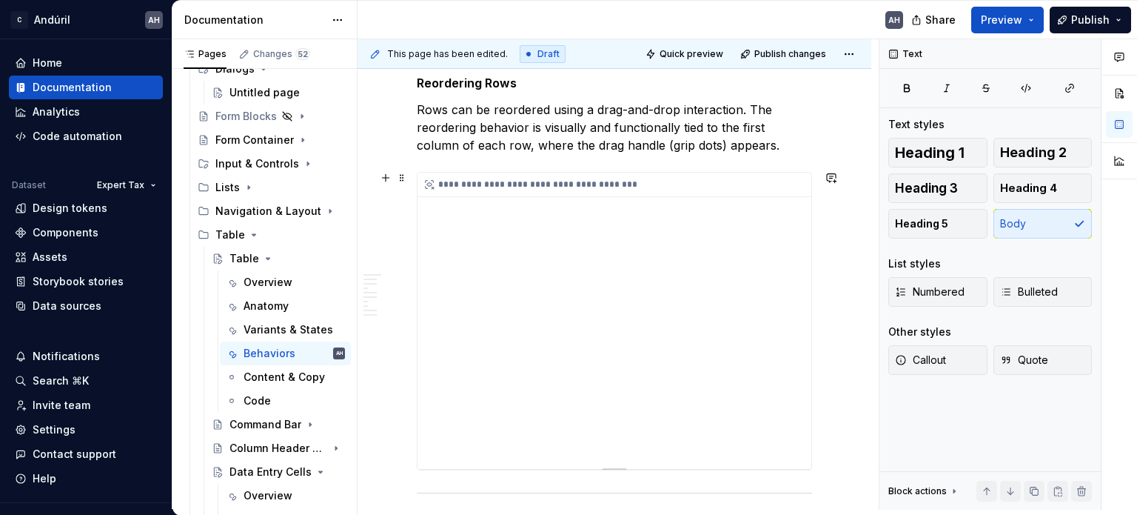
click at [683, 270] on div "**********" at bounding box center [615, 321] width 394 height 296
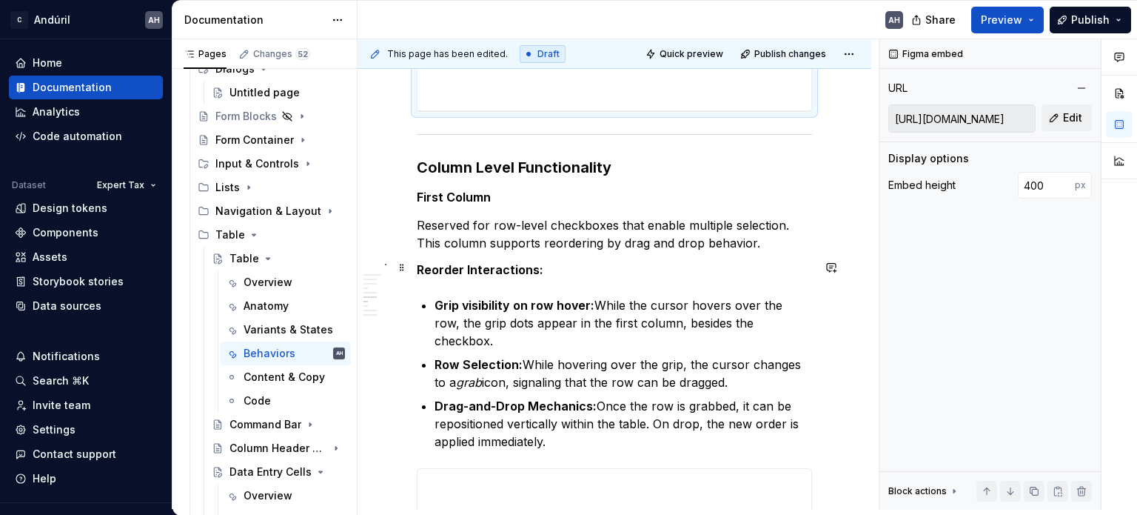
scroll to position [2619, 0]
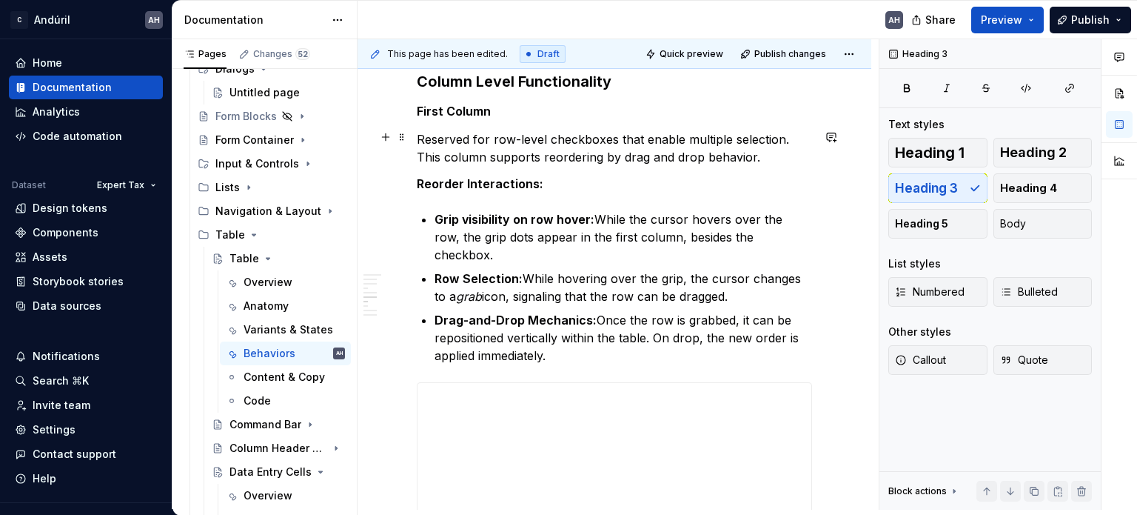
click at [546, 136] on commenthighlight "Reserved for row-level checkboxes that enable multiple selection. This column s…" at bounding box center [605, 148] width 376 height 33
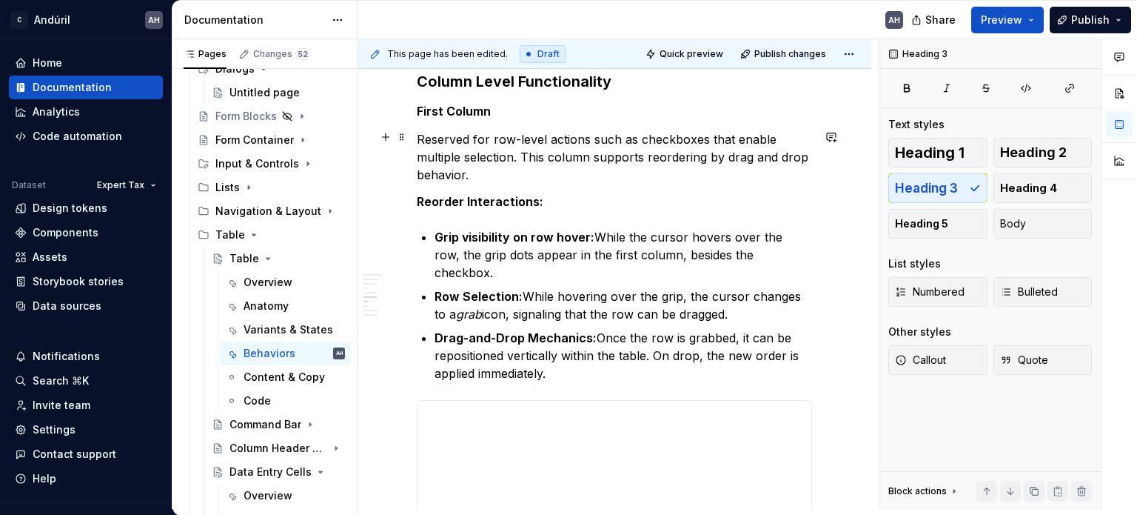
click at [638, 136] on commenthighlight "Reserved for row-level actions such as checkboxes that enable multiple selectio…" at bounding box center [614, 157] width 395 height 50
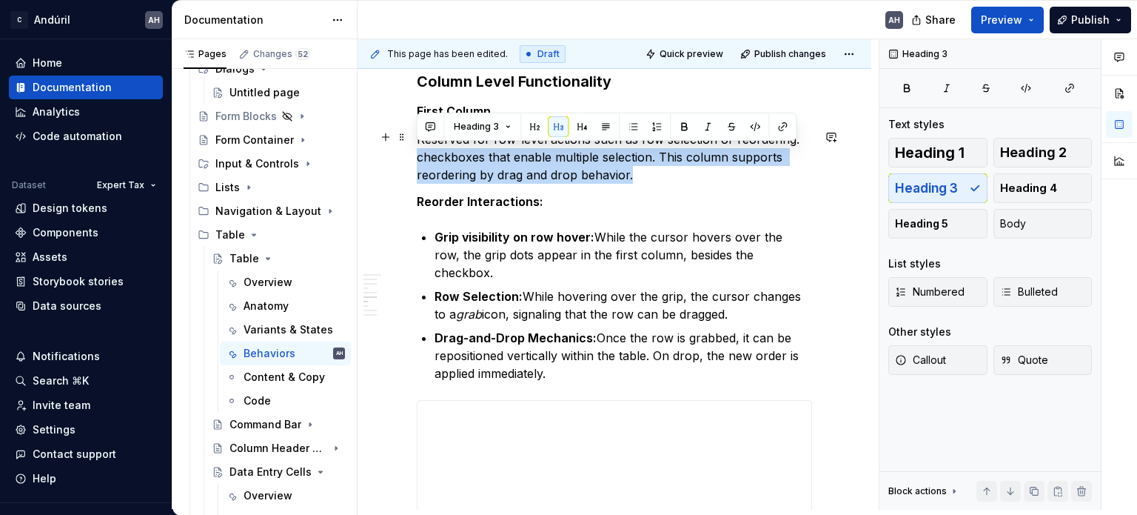
drag, startPoint x: 634, startPoint y: 174, endPoint x: 407, endPoint y: 156, distance: 227.4
click at [749, 168] on p "Reserved for row-level actions such as row selection or reordering. checkboxes …" at bounding box center [614, 156] width 395 height 53
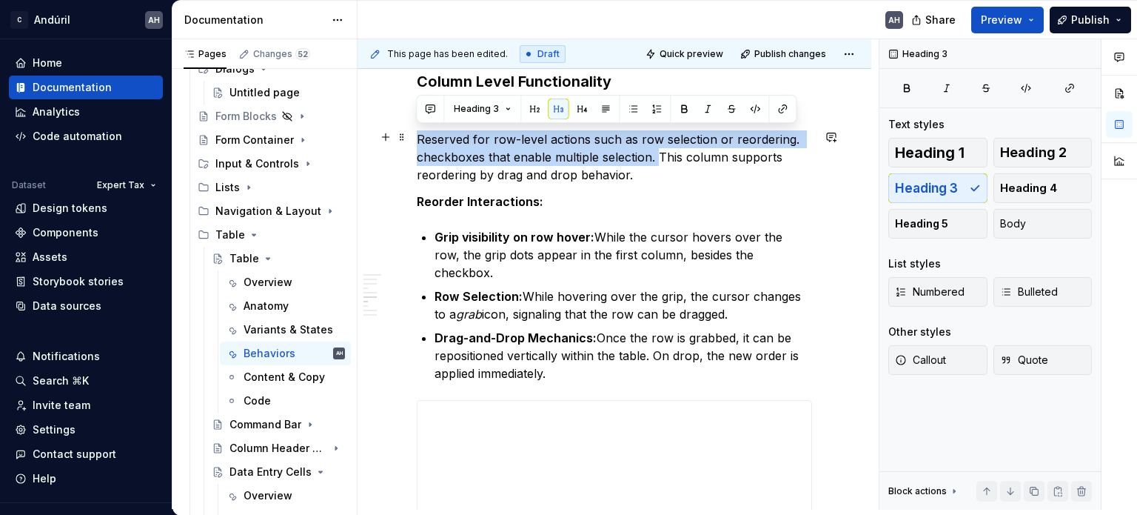
drag, startPoint x: 620, startPoint y: 152, endPoint x: 419, endPoint y: 136, distance: 201.3
click at [419, 136] on commenthighlight "Reserved for row-level actions such as row selection or reordering. checkboxes …" at bounding box center [610, 157] width 387 height 50
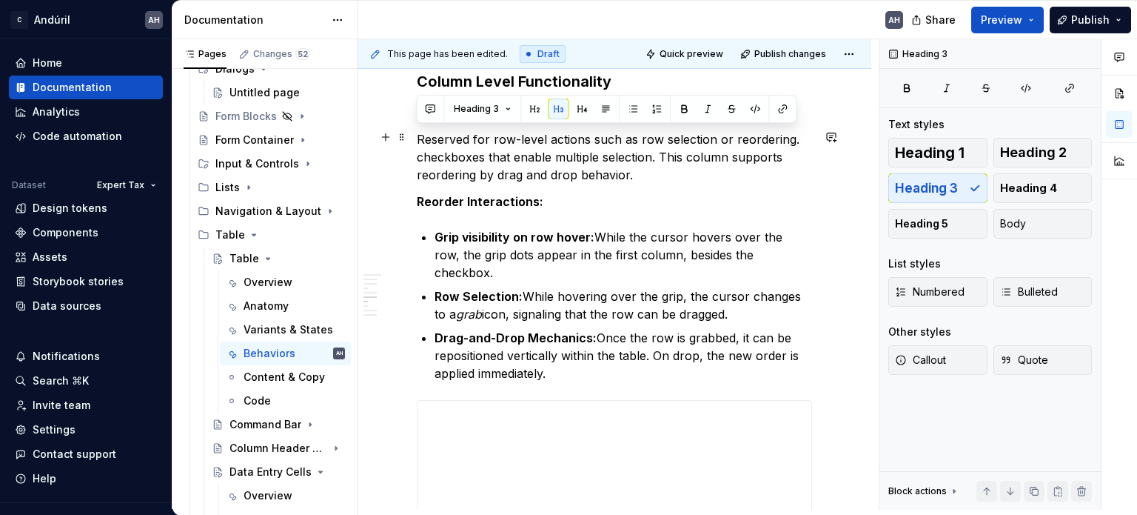
click at [707, 161] on p "Reserved for row-level actions such as row selection or reordering. checkboxes …" at bounding box center [614, 156] width 395 height 53
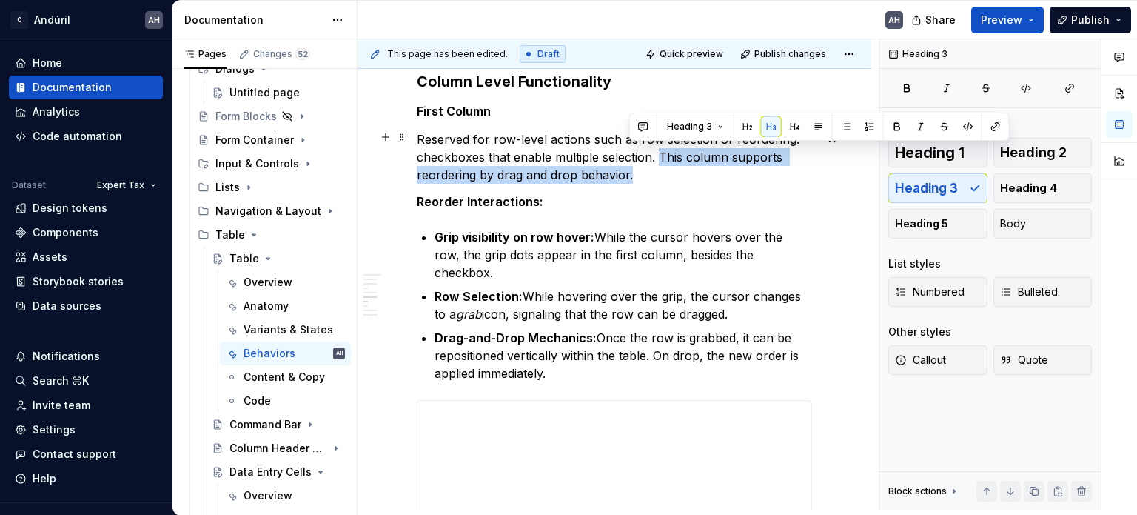
drag, startPoint x: 661, startPoint y: 158, endPoint x: 664, endPoint y: 171, distance: 13.7
click at [664, 171] on p "Reserved for row-level actions such as row selection or reordering. checkboxes …" at bounding box center [614, 156] width 395 height 53
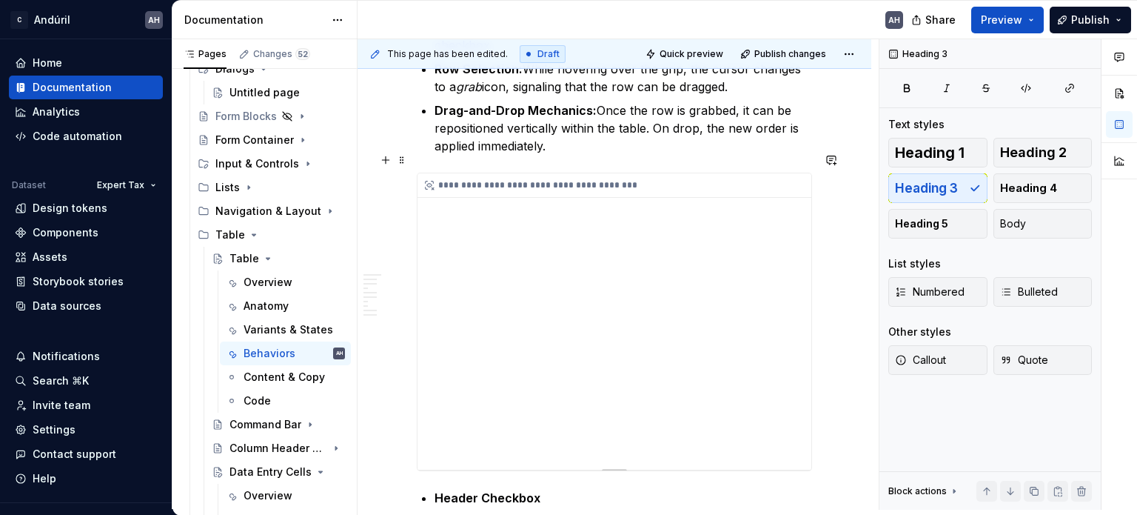
scroll to position [2915, 0]
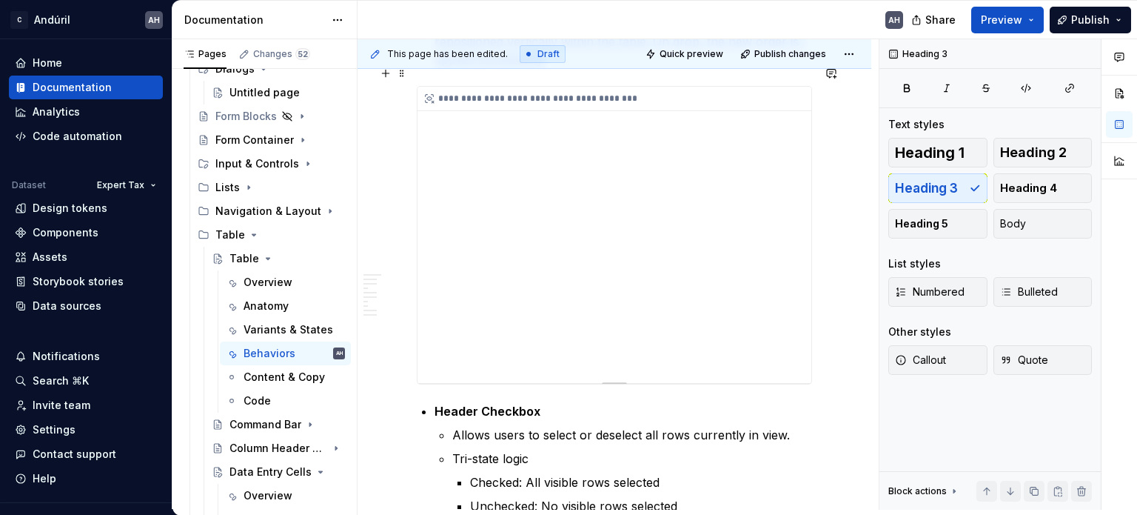
click at [606, 279] on div "**********" at bounding box center [615, 235] width 394 height 296
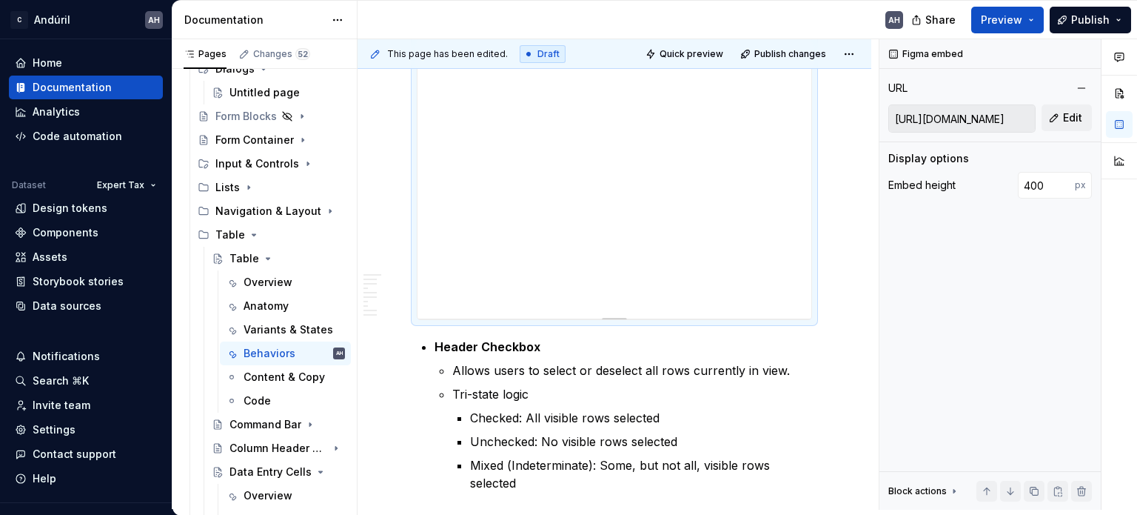
scroll to position [3064, 0]
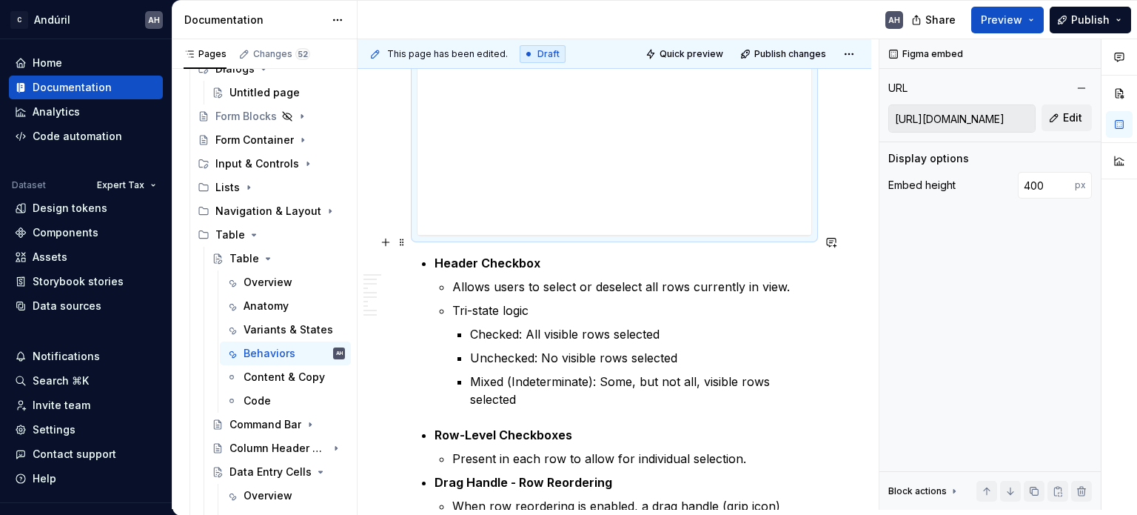
click at [471, 255] on strong "Header Checkbox" at bounding box center [488, 262] width 106 height 15
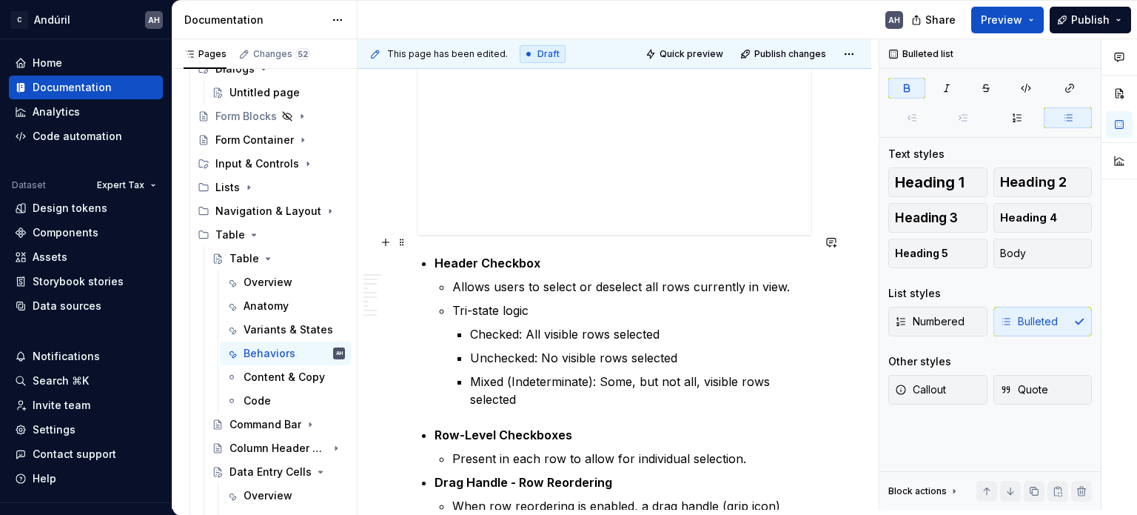
click at [572, 254] on li "Header Checkbox Allows users to select or deselect all rows currently in view. …" at bounding box center [624, 331] width 378 height 154
click at [550, 301] on p "Tri-state logic" at bounding box center [632, 310] width 360 height 18
click at [566, 325] on p "Checked: All visible rows selected" at bounding box center [641, 334] width 342 height 18
click at [680, 325] on p "Checked: All visible rows selected" at bounding box center [641, 334] width 342 height 18
click at [492, 254] on p "Header Checkbox" at bounding box center [624, 263] width 378 height 18
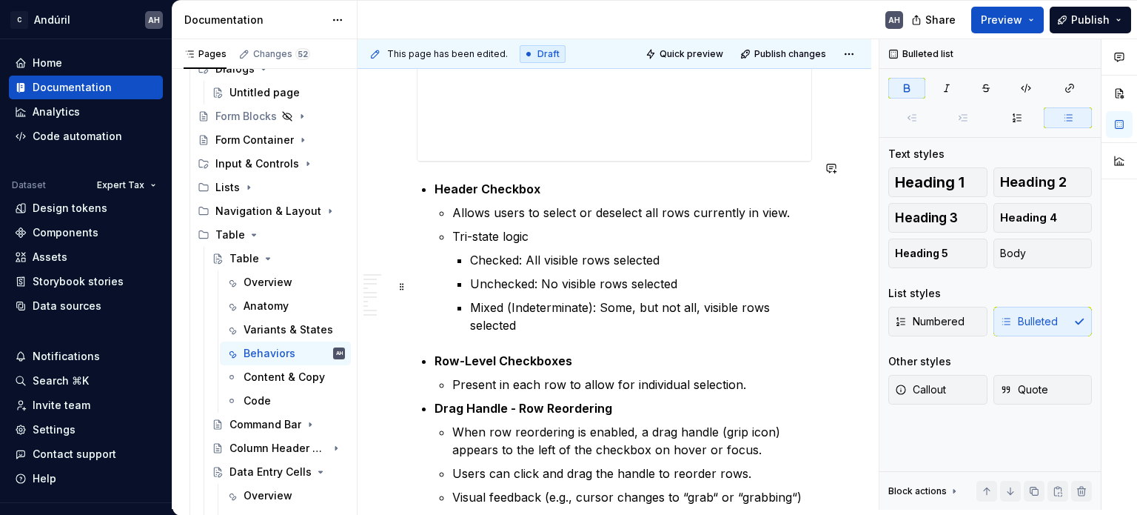
scroll to position [3212, 0]
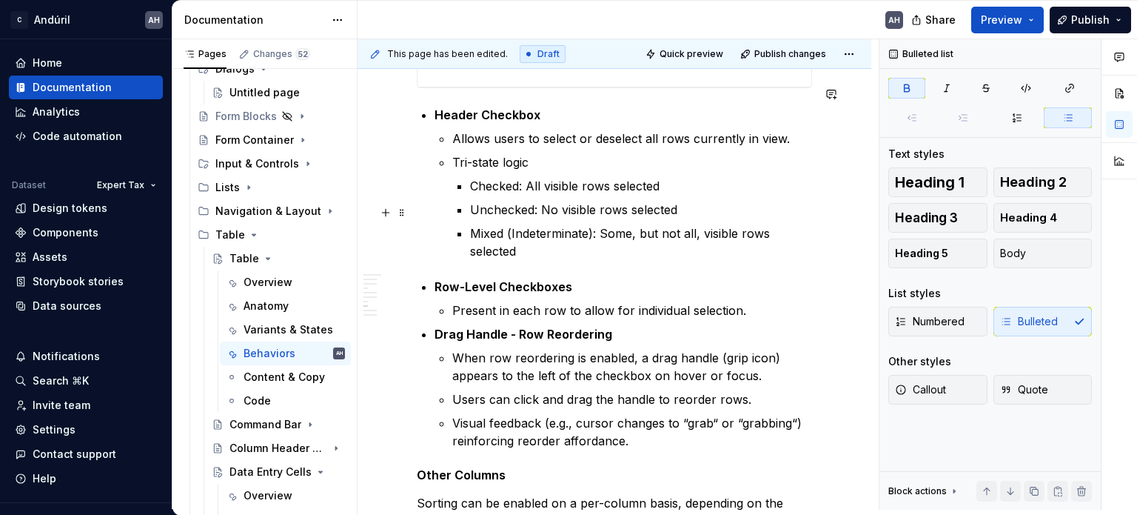
click at [575, 301] on p "Present in each row to allow for individual selection." at bounding box center [632, 310] width 360 height 18
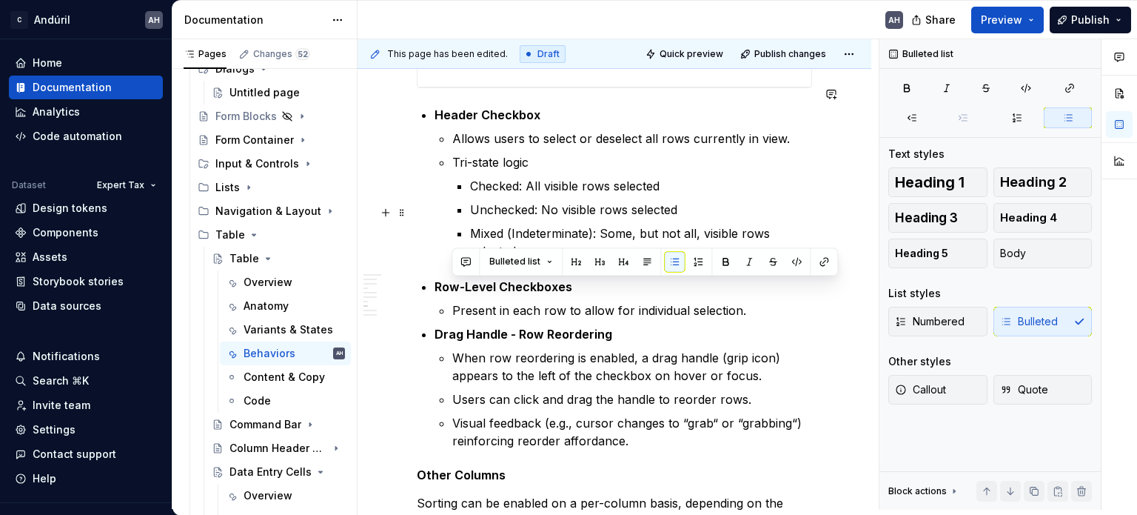
click at [575, 301] on p "Present in each row to allow for individual selection." at bounding box center [632, 310] width 360 height 18
click at [623, 301] on p "Present in each row to allow for individual selection." at bounding box center [632, 310] width 360 height 18
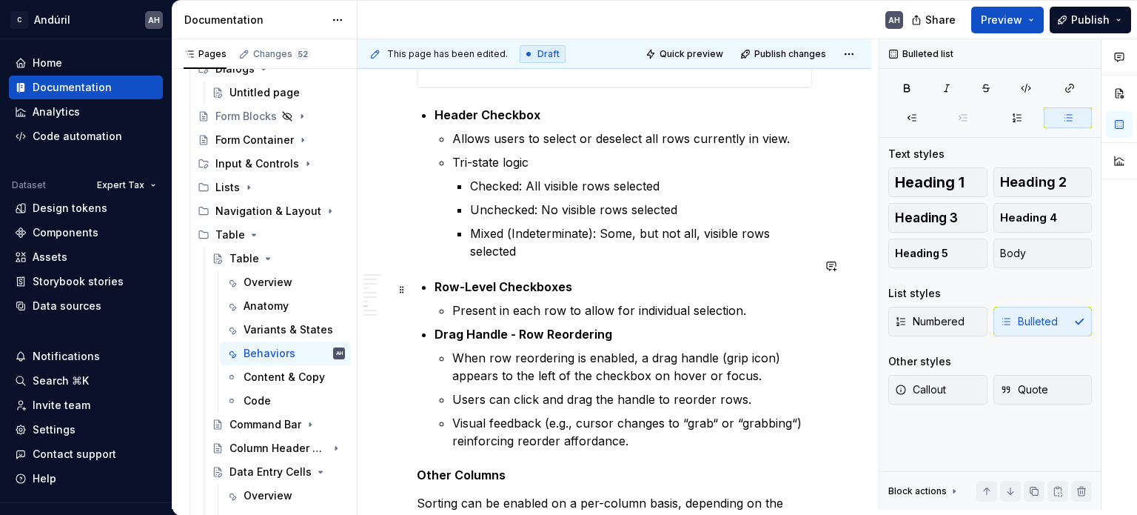
click at [713, 301] on p "Present in each row to allow for individual selection." at bounding box center [632, 310] width 360 height 18
click at [613, 349] on p "When row reordering is enabled, a drag handle (grip icon) appears to the left o…" at bounding box center [632, 367] width 360 height 36
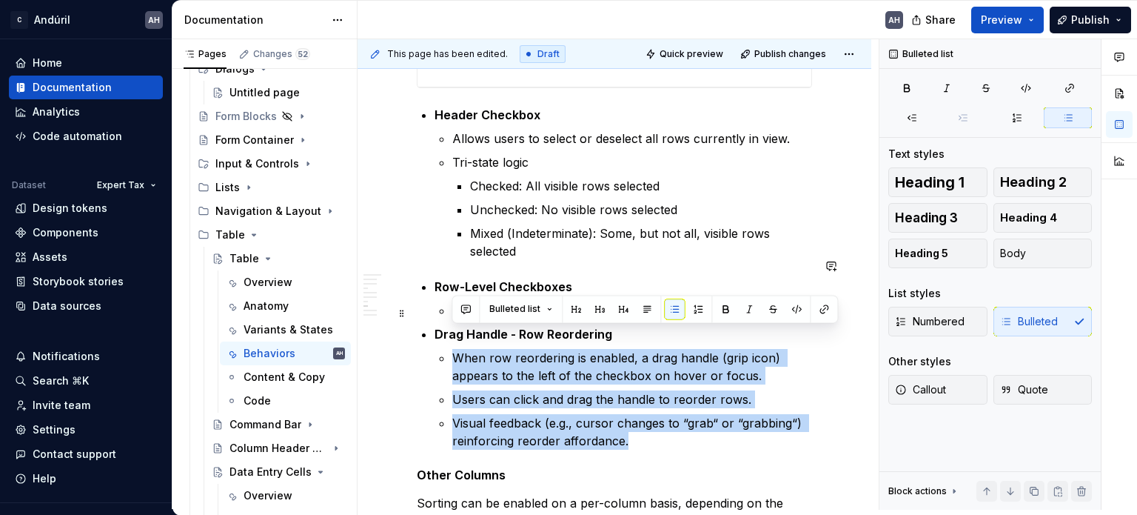
drag, startPoint x: 633, startPoint y: 412, endPoint x: 447, endPoint y: 324, distance: 205.7
click at [447, 325] on li "Drag Handle - Row Reordering When row reordering is enabled, a drag handle (gri…" at bounding box center [624, 387] width 378 height 124
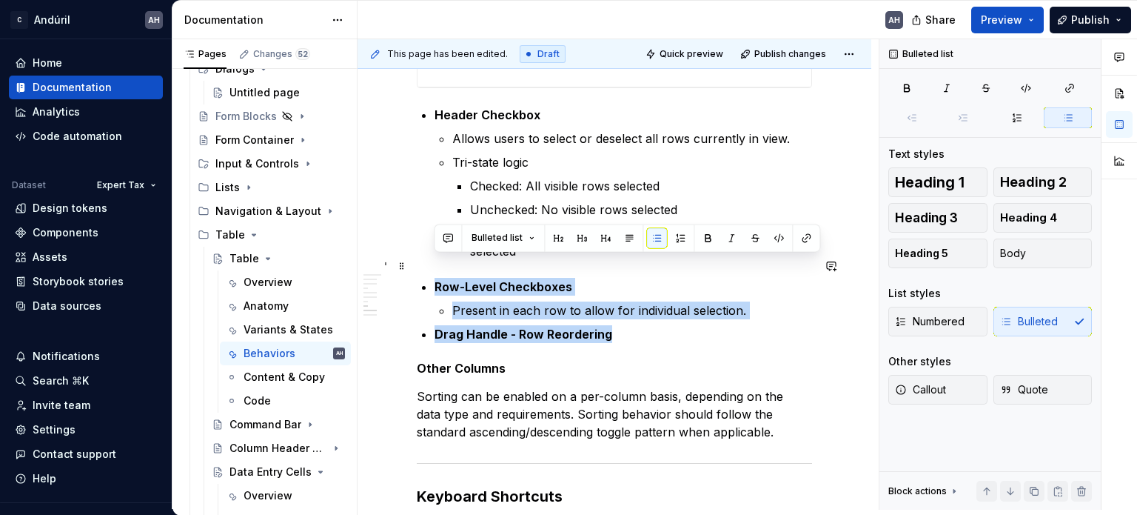
drag, startPoint x: 635, startPoint y: 311, endPoint x: 424, endPoint y: 264, distance: 215.6
click at [435, 278] on ul "Row-Level Checkboxes Present in each row to allow for individual selection. Dra…" at bounding box center [624, 310] width 378 height 65
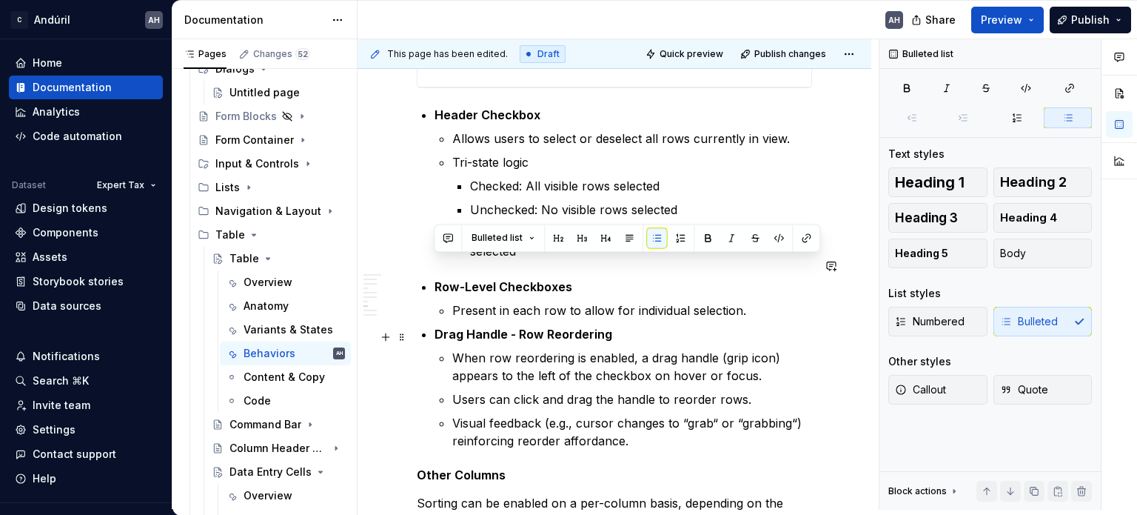
click at [571, 355] on p "When row reordering is enabled, a drag handle (grip icon) appears to the left o…" at bounding box center [632, 367] width 360 height 36
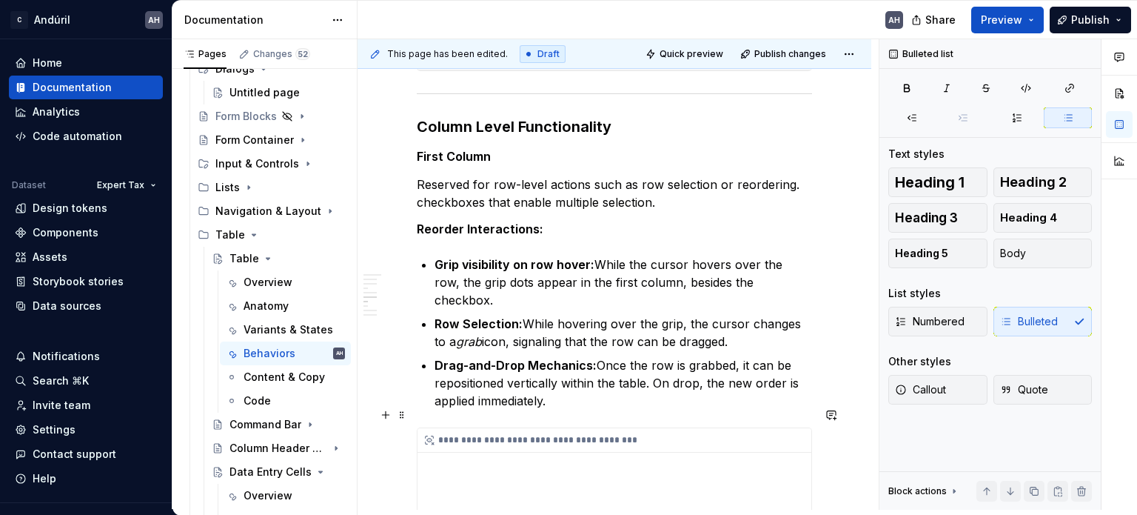
scroll to position [2545, 0]
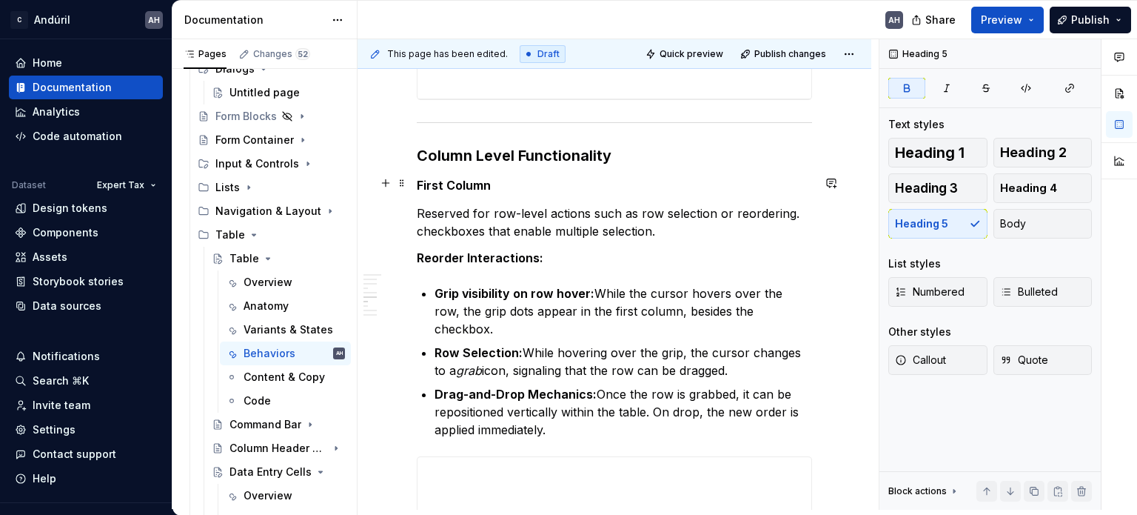
click at [493, 186] on h5 "First Column" at bounding box center [614, 185] width 395 height 15
click at [545, 258] on p "Reorder Interactions:" at bounding box center [614, 258] width 395 height 18
click at [464, 255] on strong "Reorder Interactions:" at bounding box center [480, 257] width 127 height 15
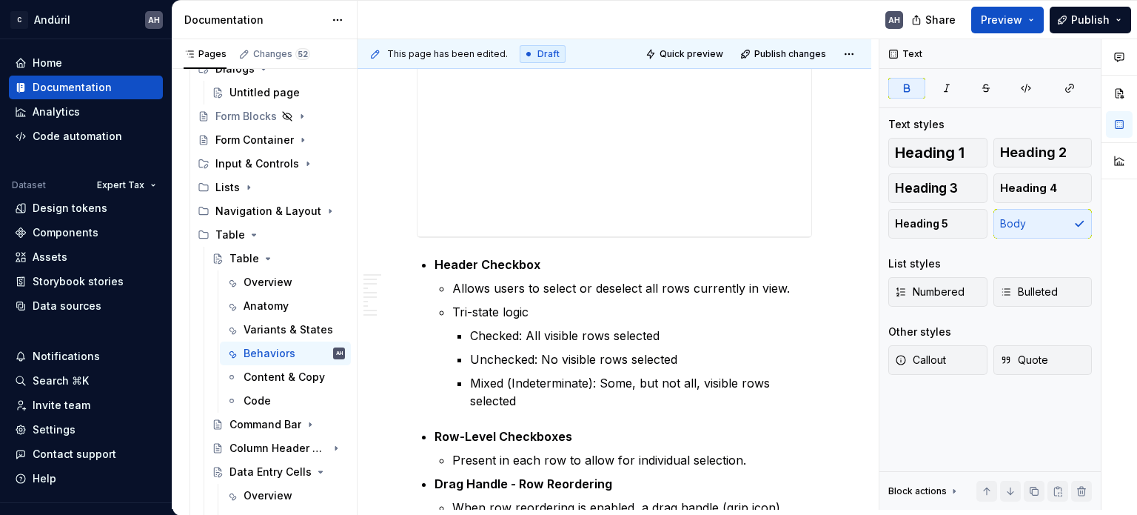
scroll to position [3064, 0]
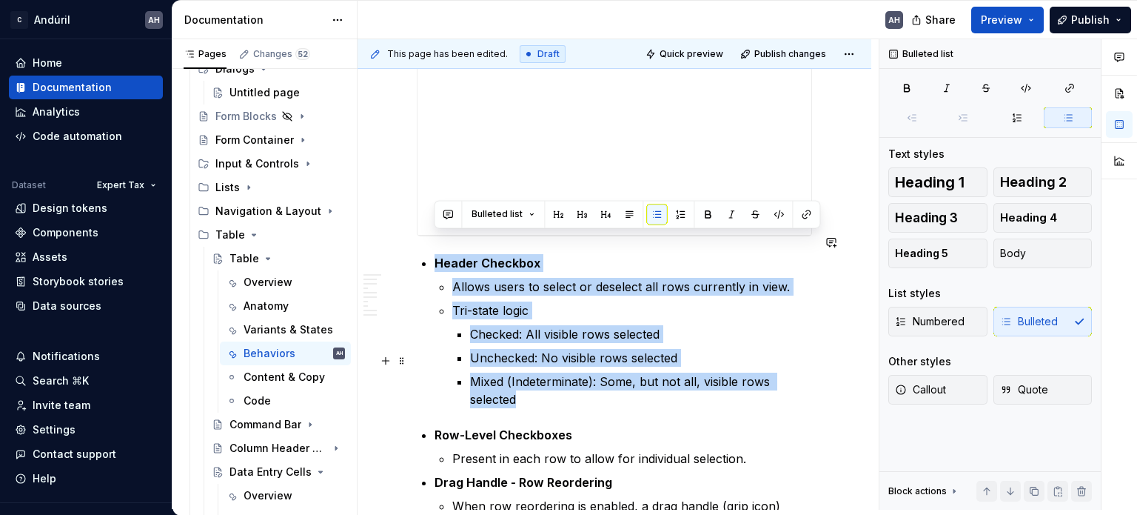
drag, startPoint x: 432, startPoint y: 237, endPoint x: 548, endPoint y: 378, distance: 182.6
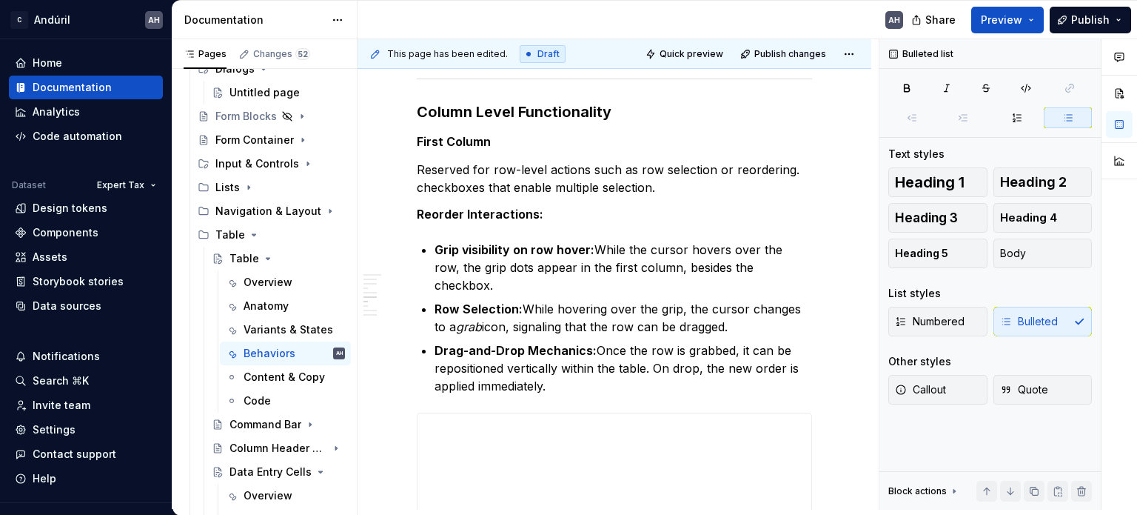
scroll to position [2587, 0]
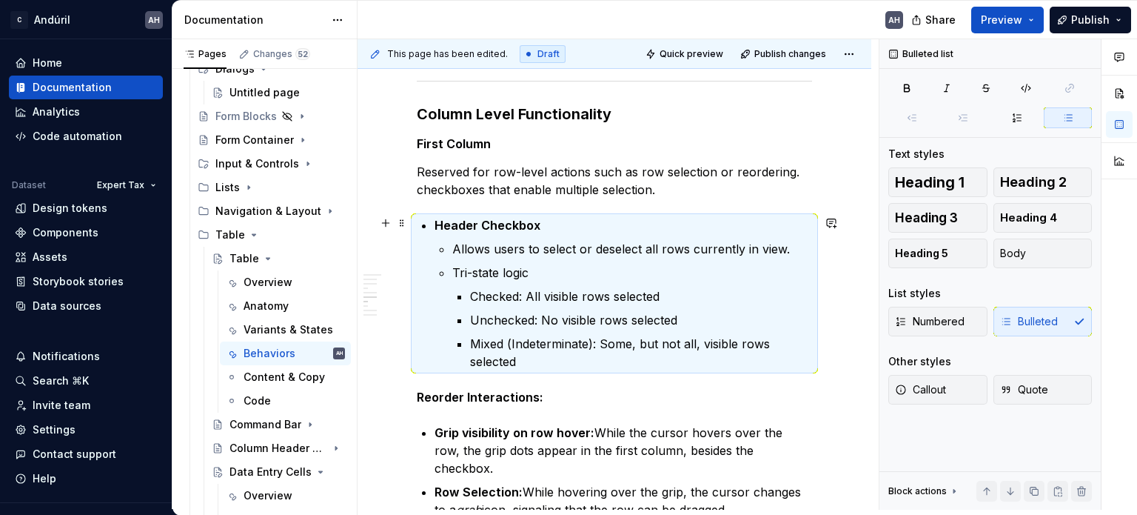
click at [470, 218] on strong "Header Checkbox" at bounding box center [488, 225] width 106 height 15
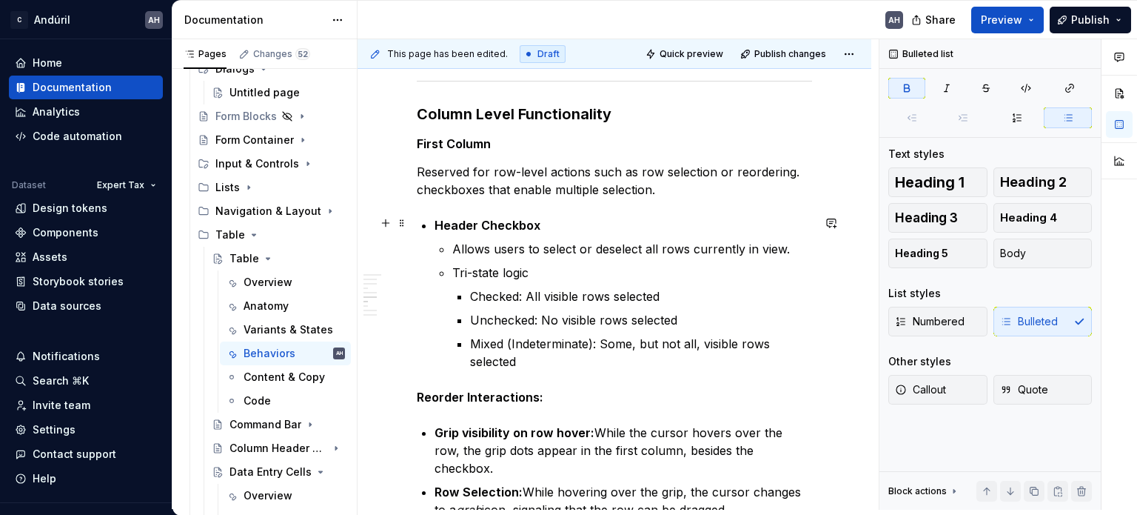
click at [437, 430] on strong "Grip visibility on row hover:" at bounding box center [515, 432] width 160 height 15
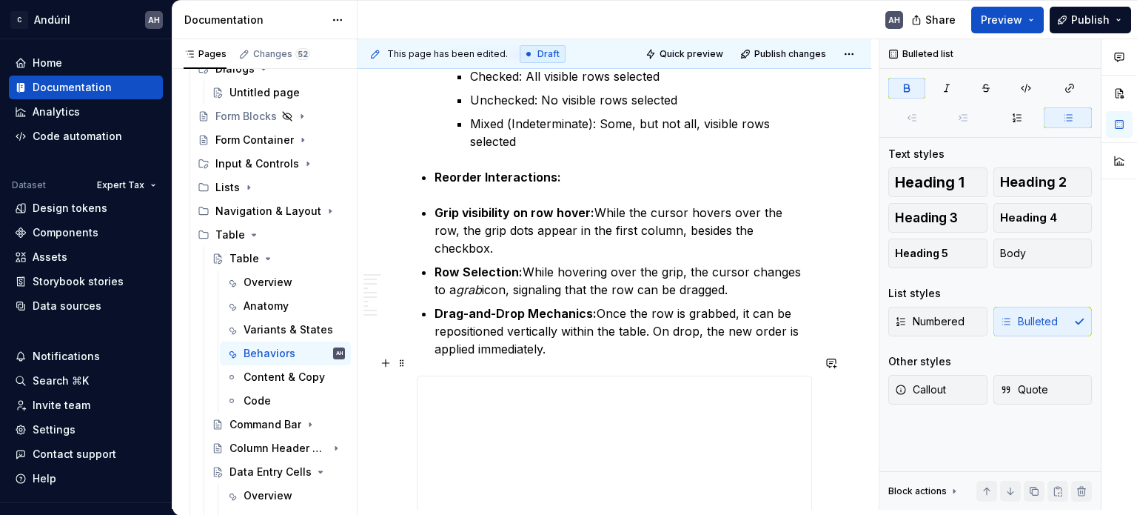
scroll to position [2809, 0]
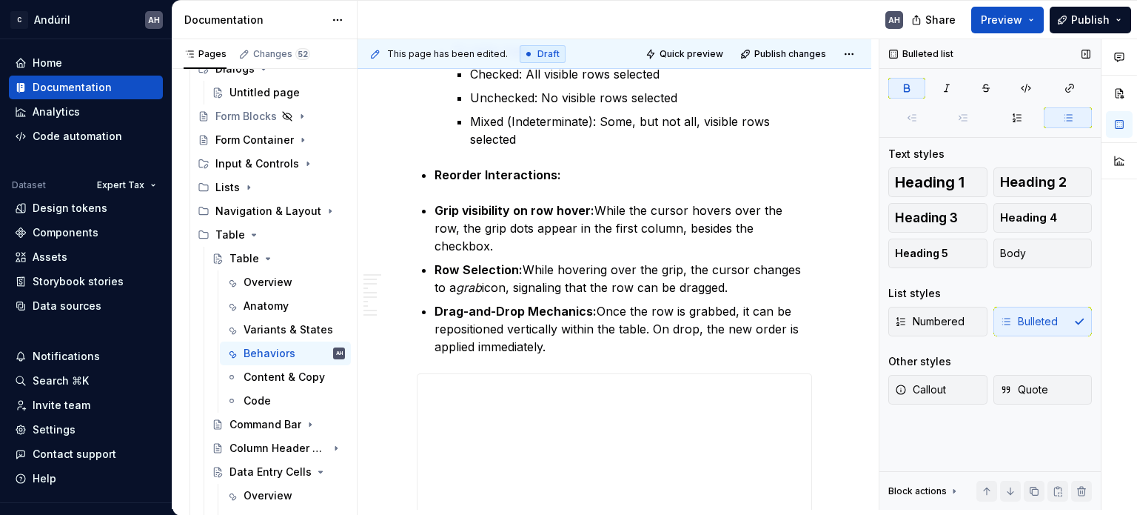
click at [967, 112] on span at bounding box center [964, 117] width 48 height 21
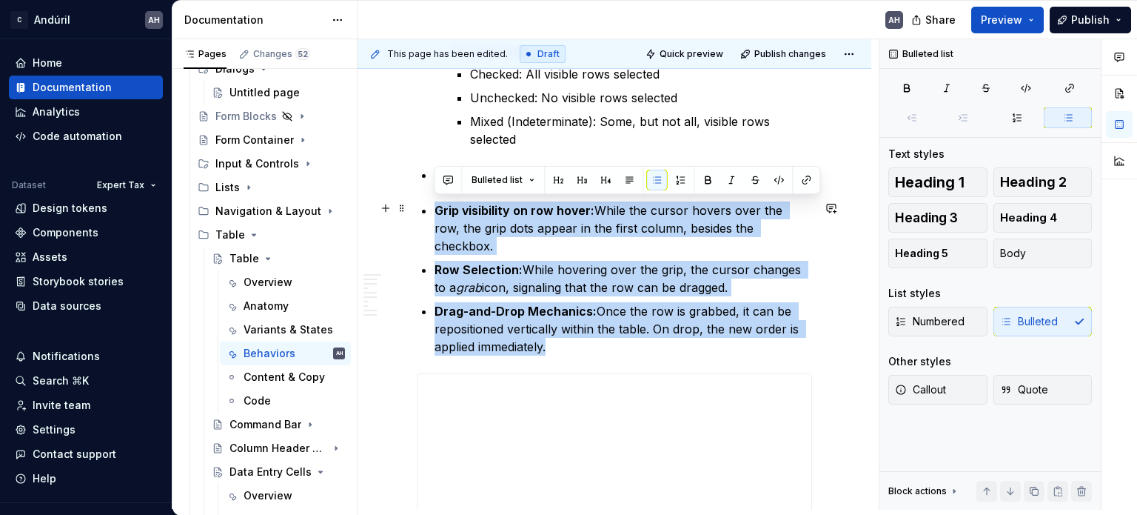
drag, startPoint x: 486, startPoint y: 278, endPoint x: 435, endPoint y: 204, distance: 89.6
click at [435, 204] on ul "Grip visibility on row hover: While the cursor hovers over the row, the grip do…" at bounding box center [624, 278] width 378 height 154
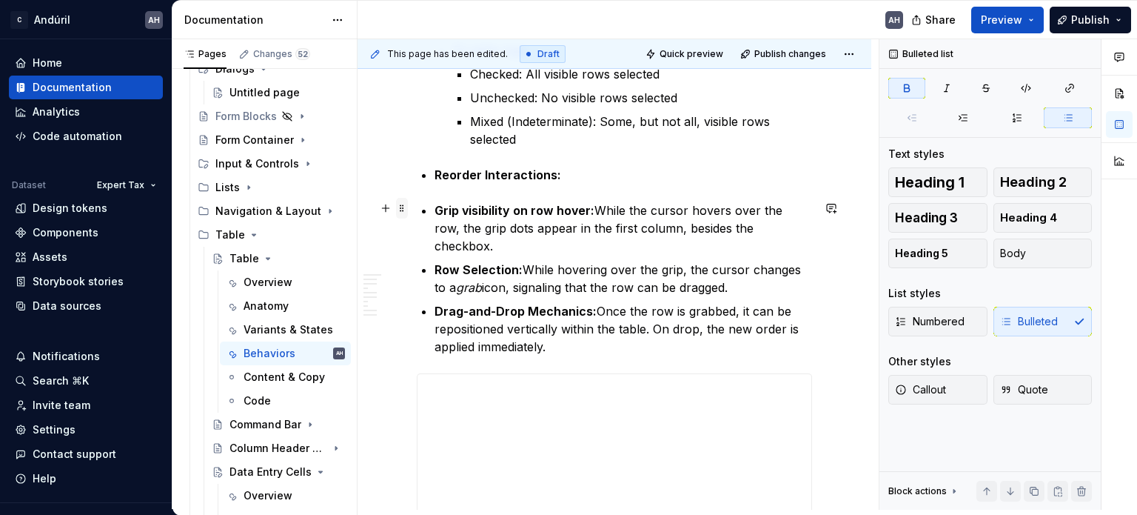
click at [398, 207] on span at bounding box center [402, 208] width 12 height 21
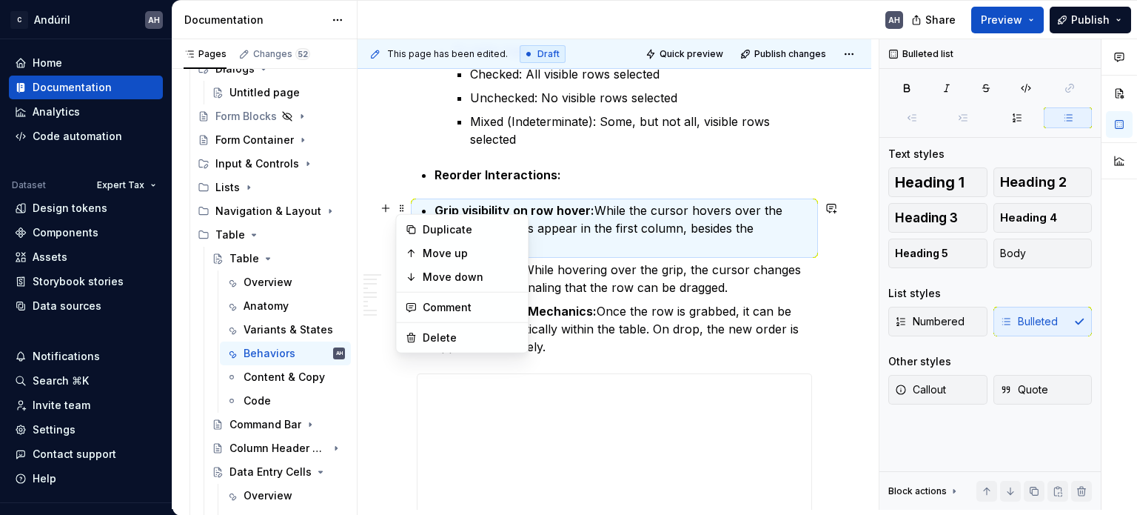
click at [439, 207] on strong "Grip visibility on row hover:" at bounding box center [515, 210] width 160 height 15
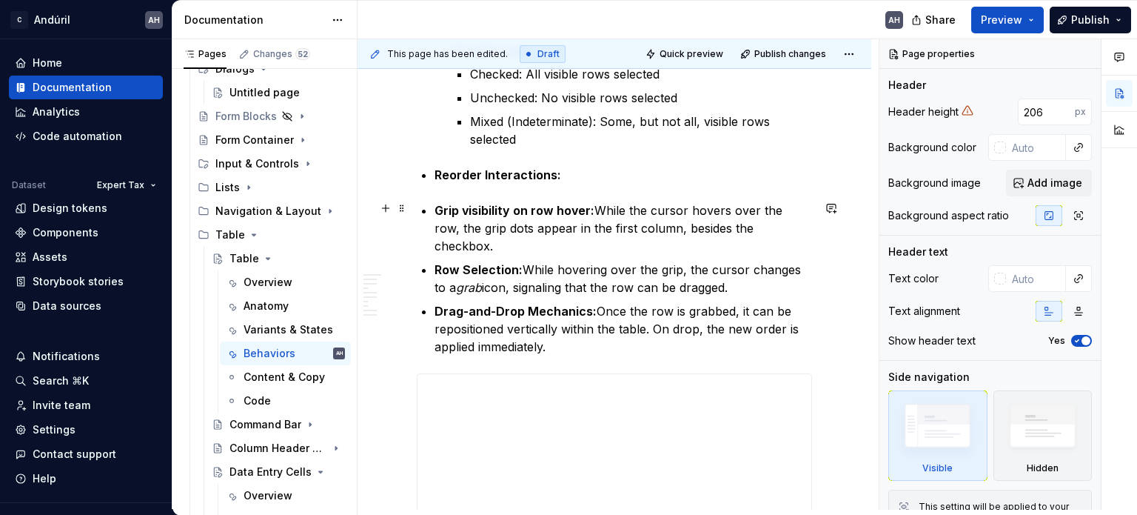
click at [435, 203] on strong "Grip visibility on row hover:" at bounding box center [515, 210] width 160 height 15
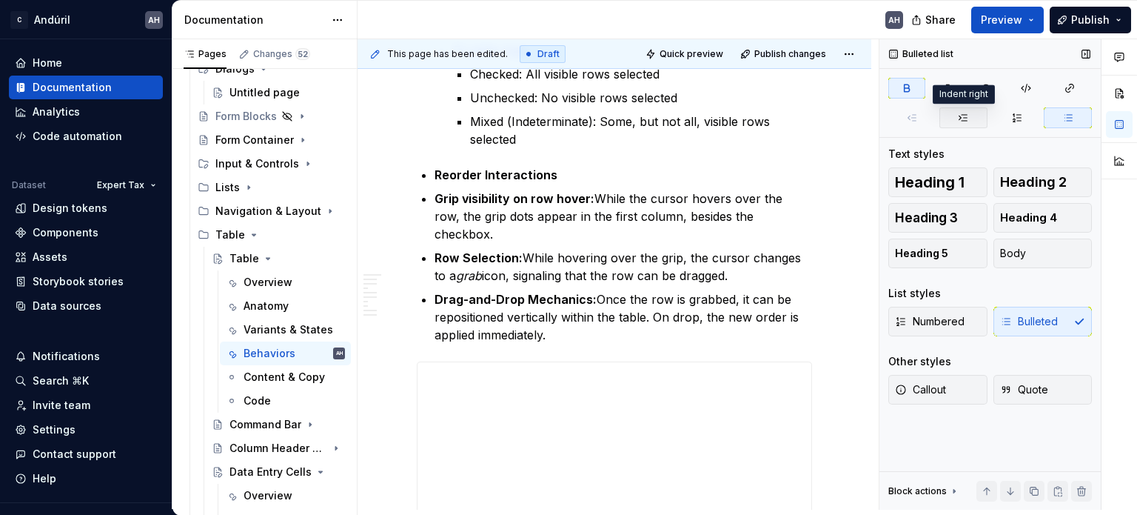
click at [960, 114] on icon "button" at bounding box center [964, 118] width 12 height 12
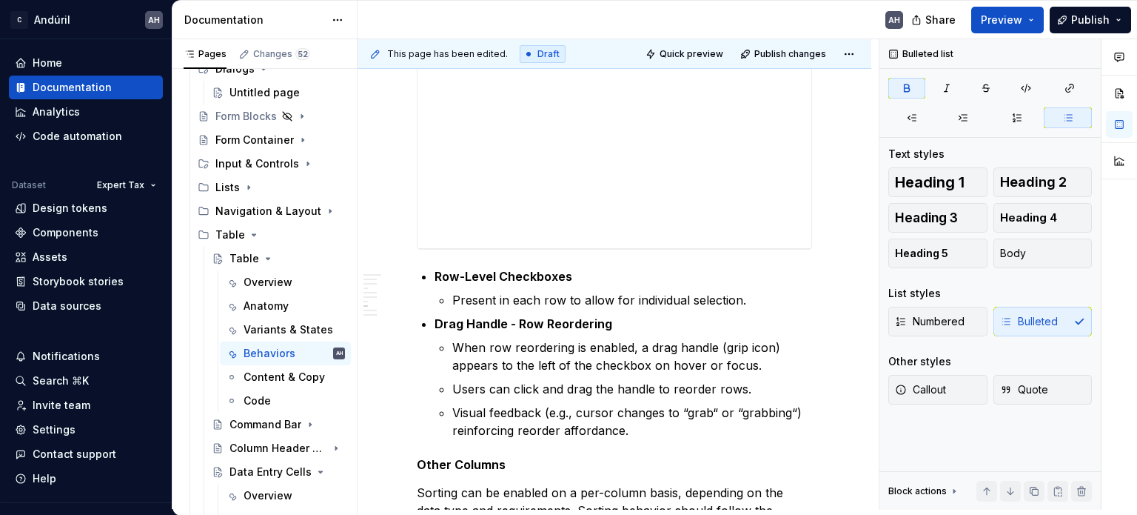
scroll to position [3253, 0]
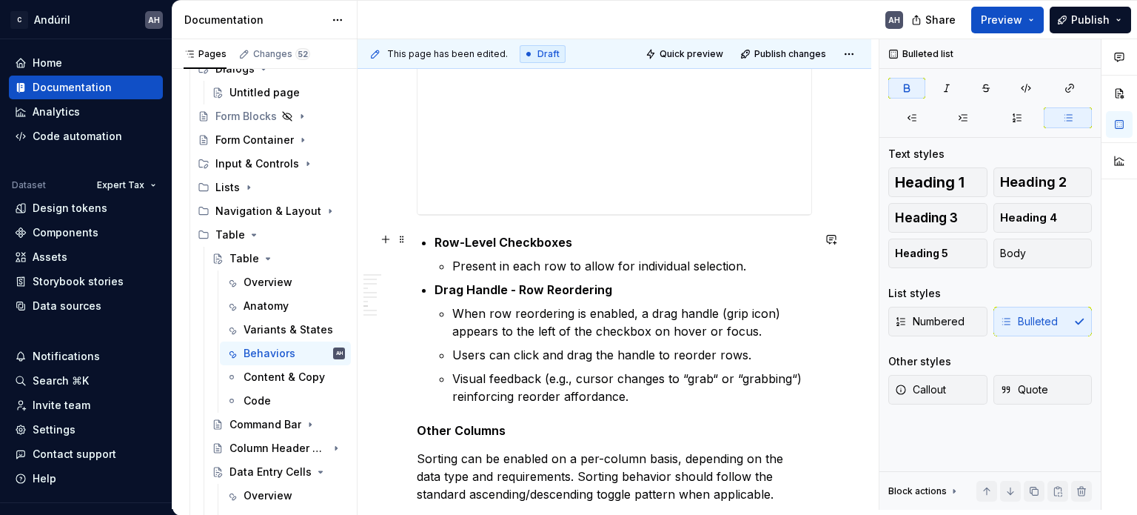
click at [451, 248] on li "Row-Level Checkboxes Present in each row to allow for individual selection." at bounding box center [624, 253] width 378 height 41
click at [622, 263] on p "Present in each row to allow for individual selection." at bounding box center [632, 266] width 360 height 18
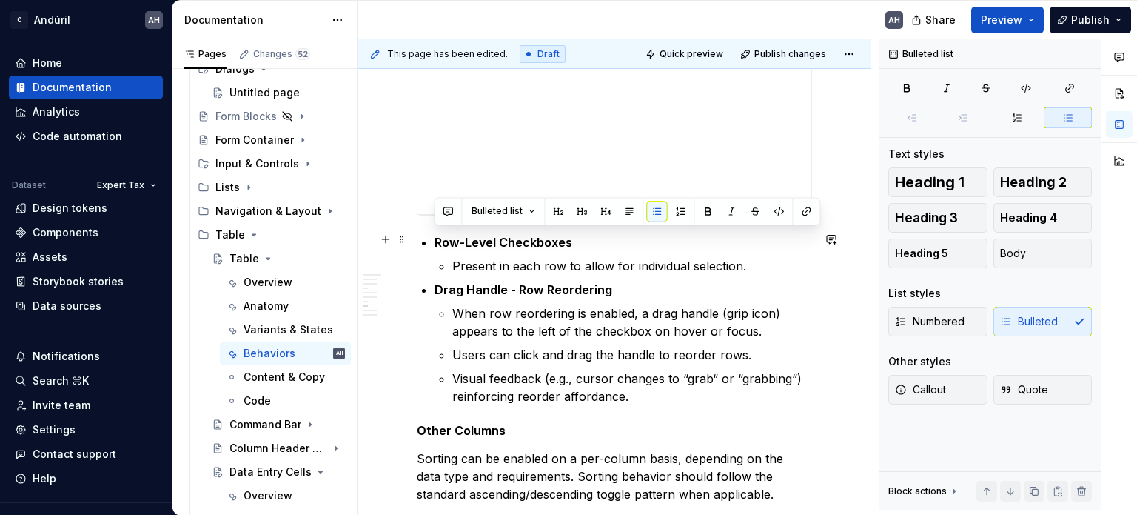
drag, startPoint x: 748, startPoint y: 261, endPoint x: 421, endPoint y: 239, distance: 327.3
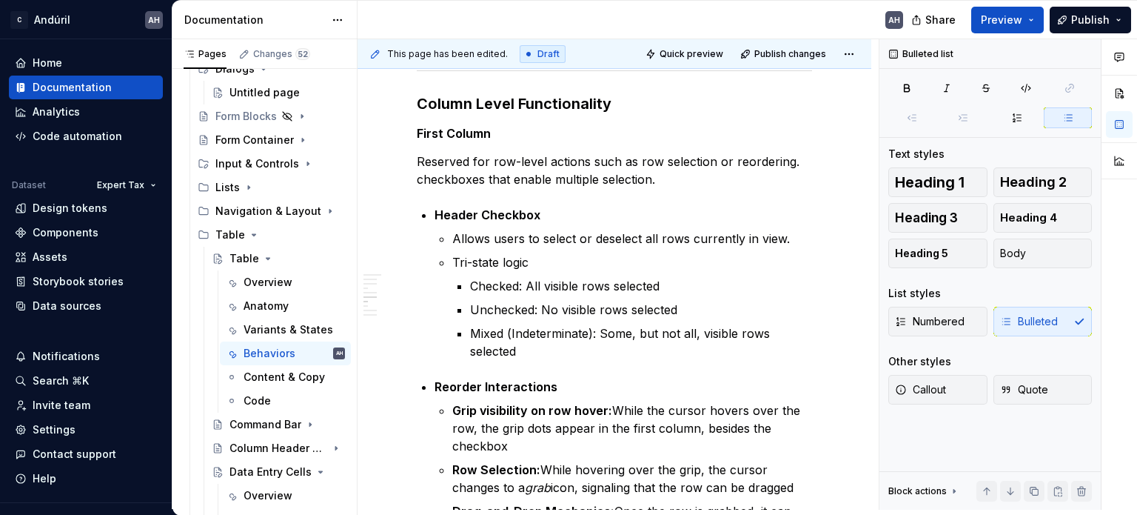
scroll to position [2601, 0]
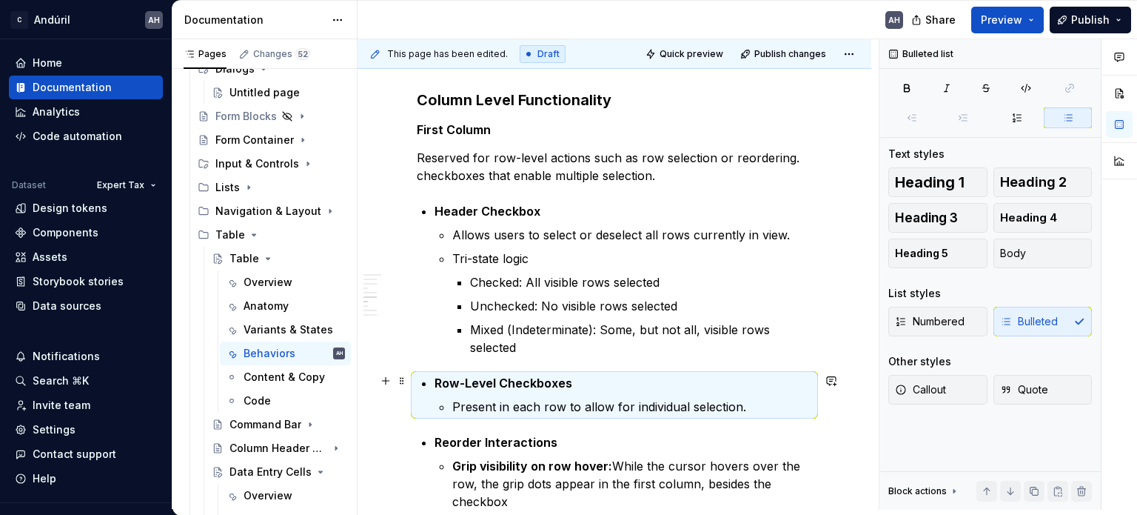
click at [521, 384] on strong "Row-Level Checkboxes" at bounding box center [504, 382] width 138 height 15
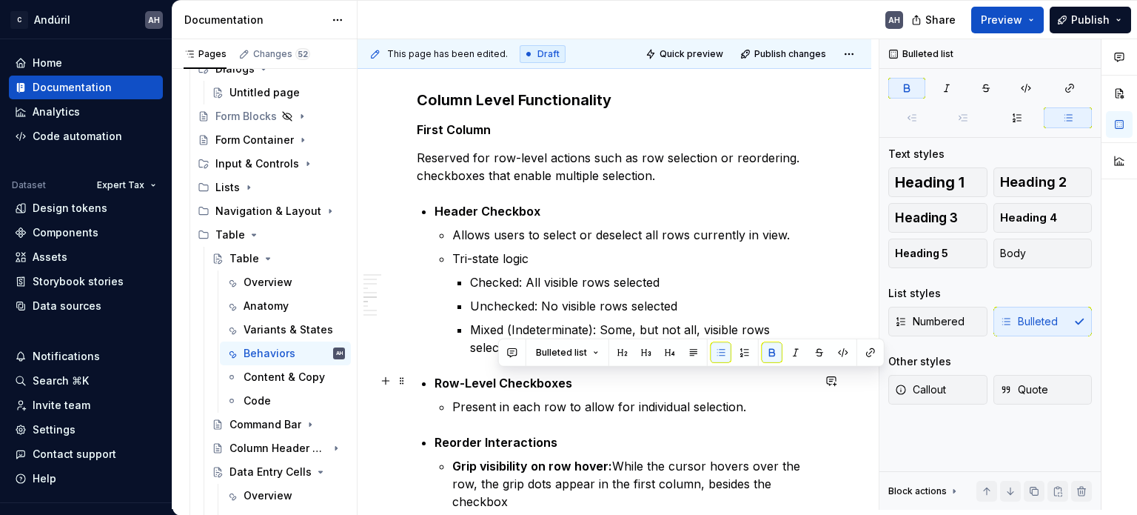
click at [521, 384] on strong "Row-Level Checkboxes" at bounding box center [504, 382] width 138 height 15
click at [517, 401] on p "Present in each row to allow for individual selection." at bounding box center [632, 407] width 360 height 18
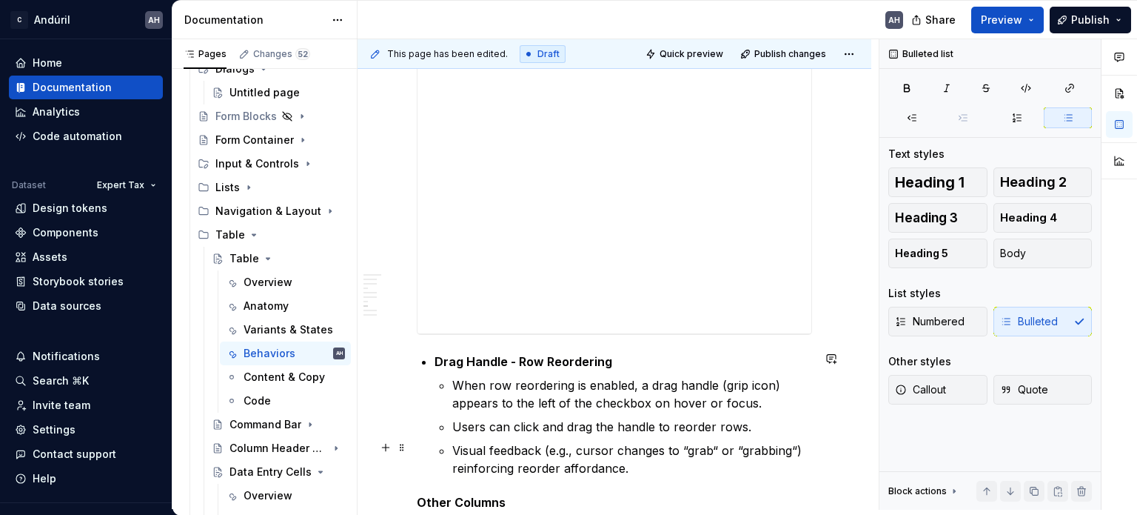
scroll to position [3382, 0]
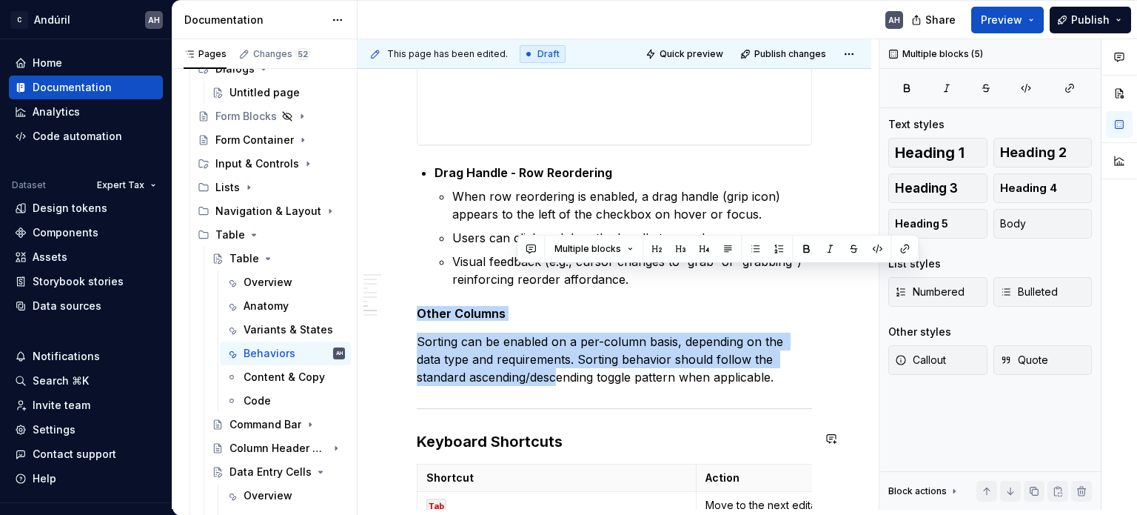
drag, startPoint x: 623, startPoint y: 464, endPoint x: 507, endPoint y: 381, distance: 143.2
click at [572, 363] on p "Sorting can be enabled on a per-column basis, depending on the data type and re…" at bounding box center [614, 358] width 395 height 53
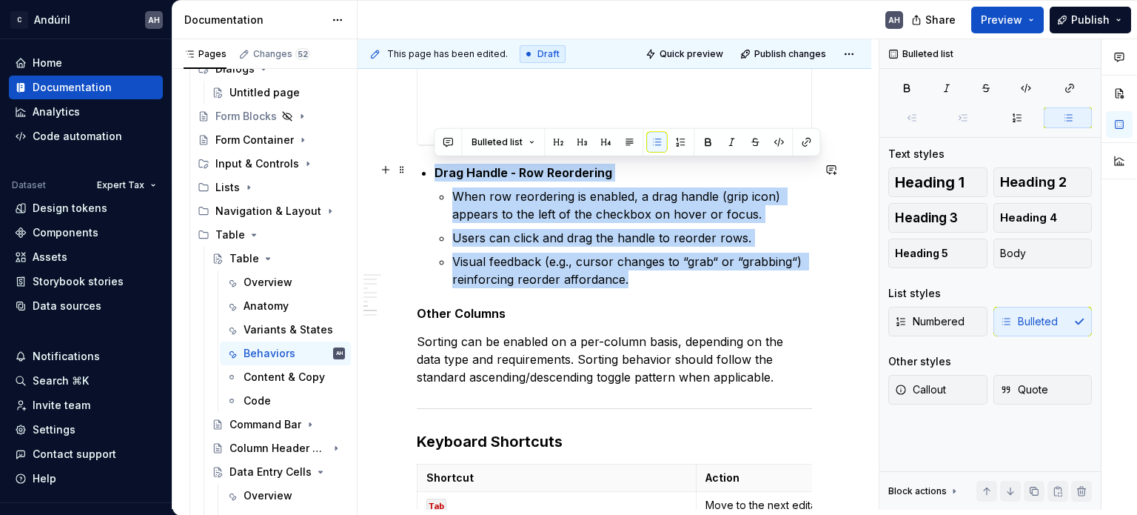
drag, startPoint x: 643, startPoint y: 278, endPoint x: 433, endPoint y: 164, distance: 238.9
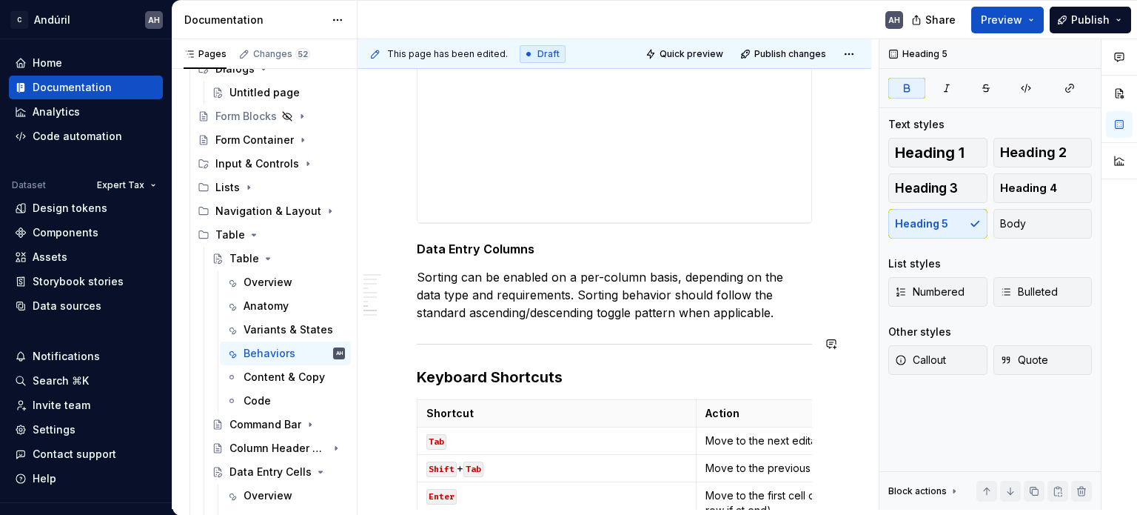
scroll to position [3308, 0]
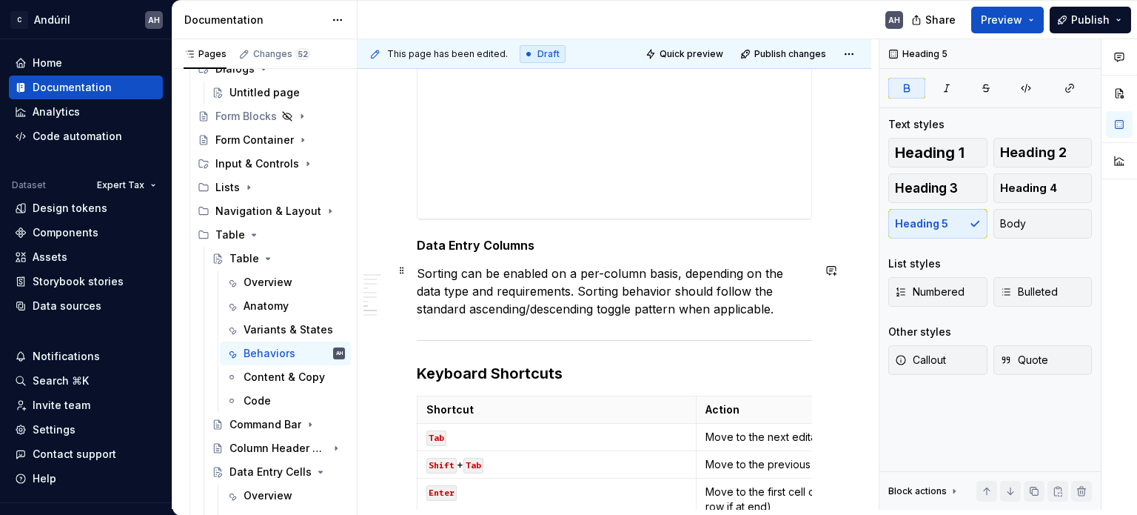
click at [746, 307] on p "Sorting can be enabled on a per-column basis, depending on the data type and re…" at bounding box center [614, 290] width 395 height 53
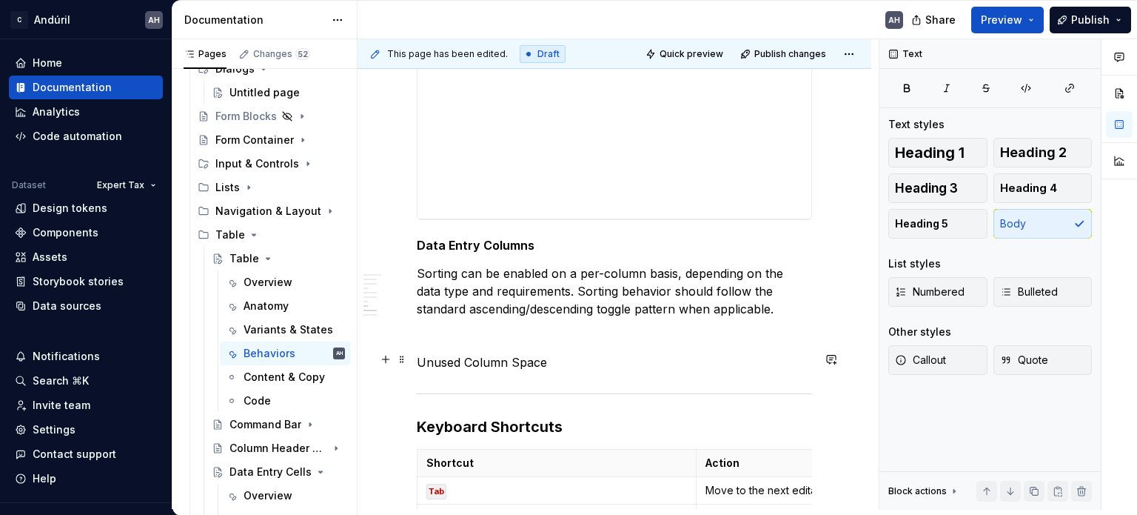
click at [480, 357] on p "Unused Column Space" at bounding box center [614, 362] width 395 height 18
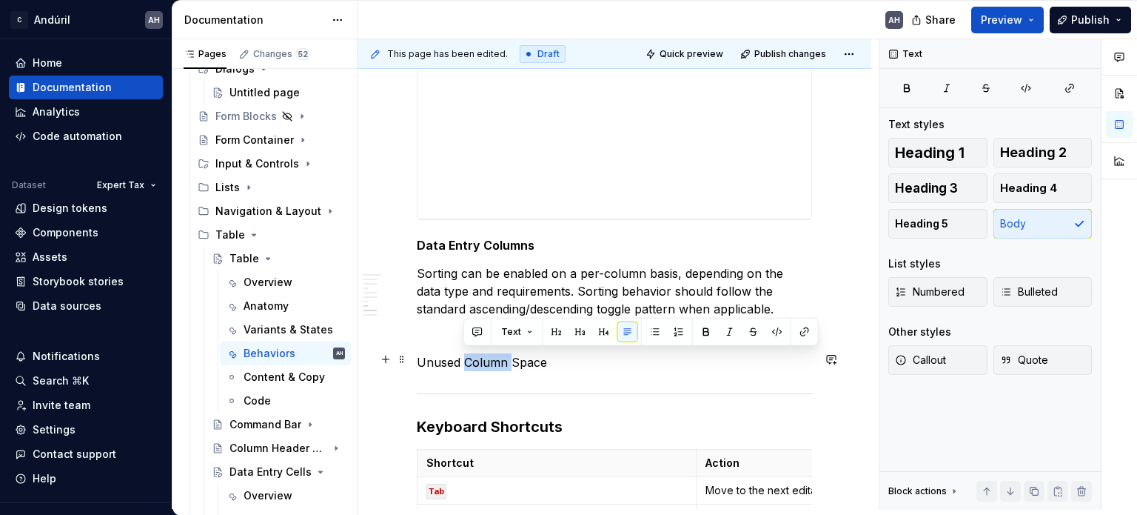
click at [480, 357] on p "Unused Column Space" at bounding box center [614, 362] width 395 height 18
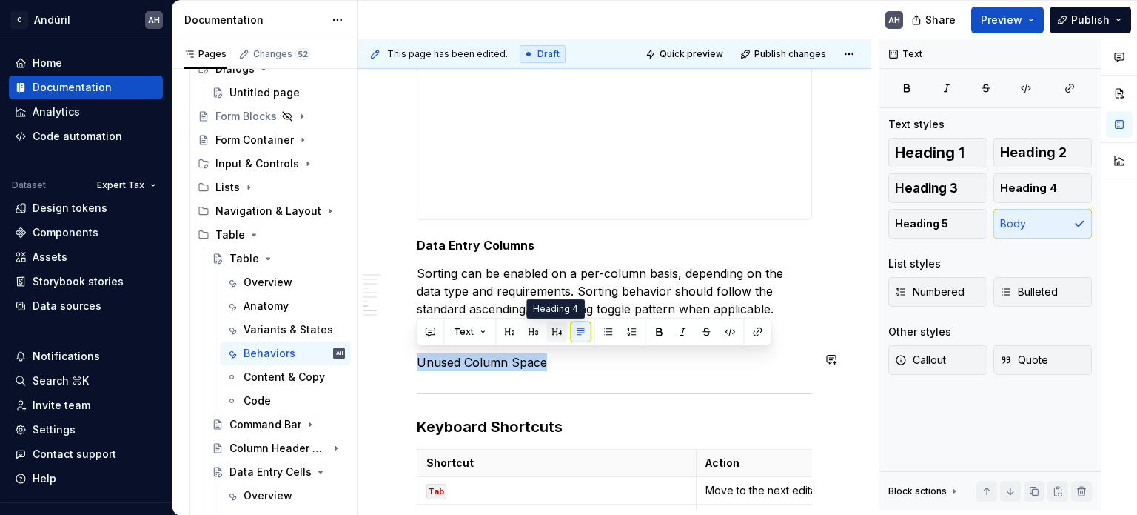
click at [552, 334] on button "button" at bounding box center [557, 331] width 21 height 21
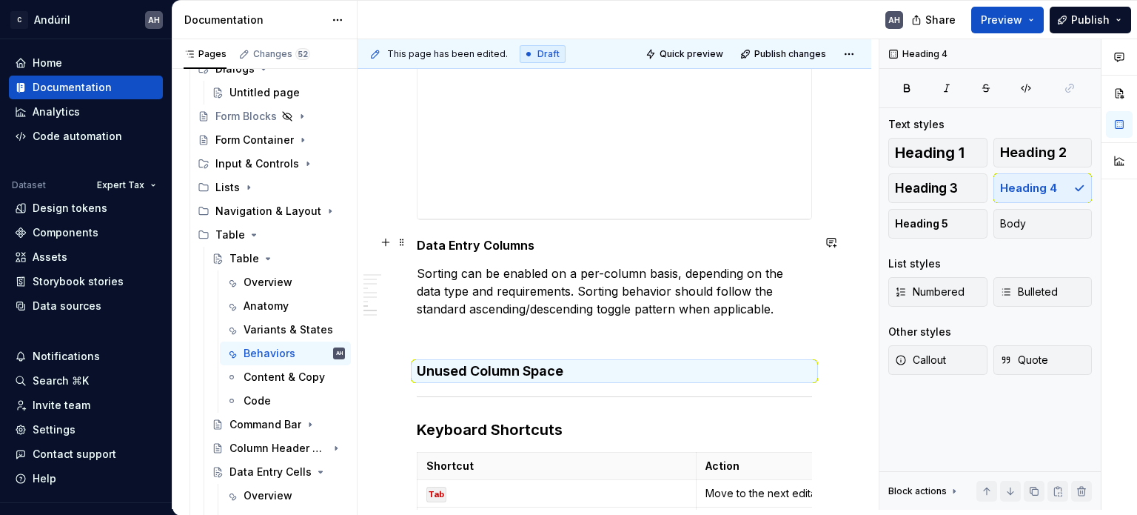
click at [453, 247] on strong "Data Entry Columns" at bounding box center [476, 245] width 118 height 15
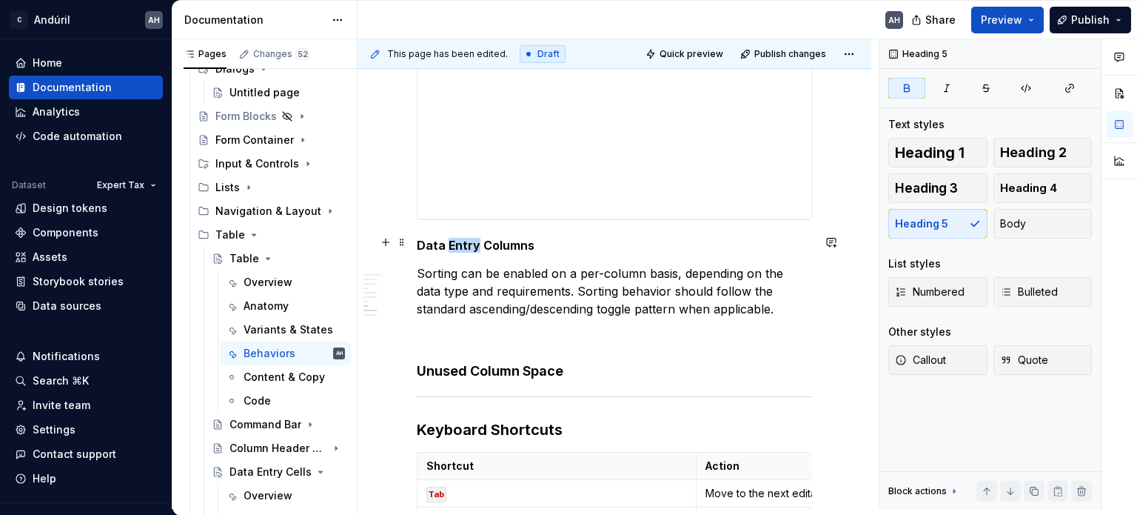
click at [453, 247] on strong "Data Entry Columns" at bounding box center [476, 245] width 118 height 15
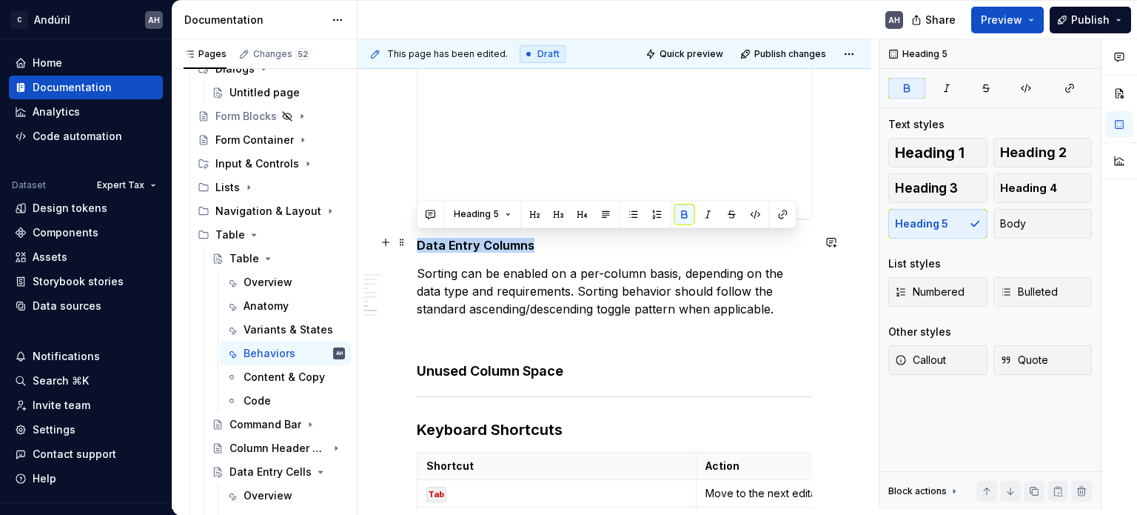
click at [453, 247] on strong "Data Entry Columns" at bounding box center [476, 245] width 118 height 15
click at [524, 367] on h4 "Unused Column Space" at bounding box center [614, 371] width 395 height 18
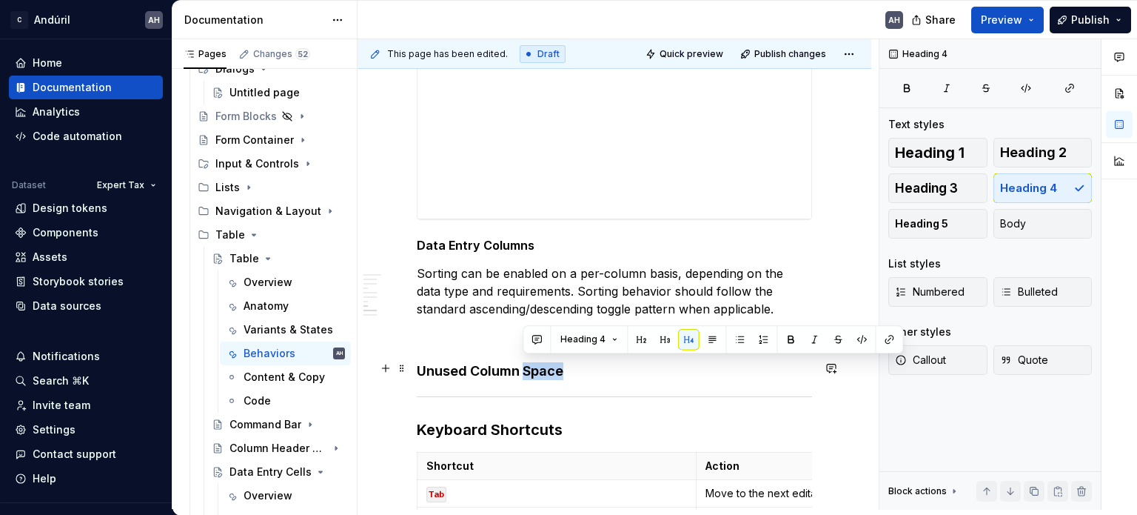
click at [524, 367] on h4 "Unused Column Space" at bounding box center [614, 371] width 395 height 18
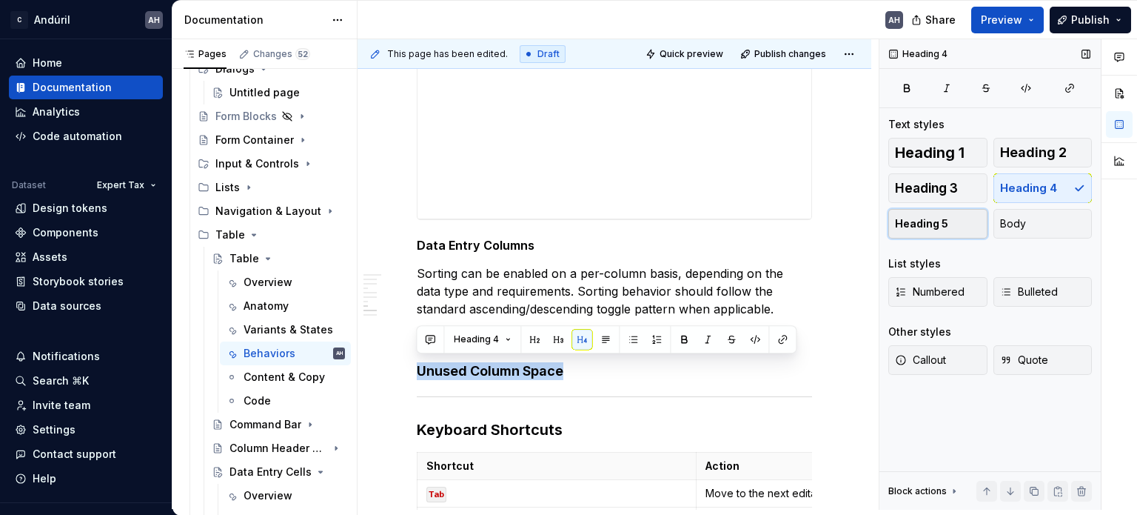
click at [922, 228] on span "Heading 5" at bounding box center [921, 223] width 53 height 15
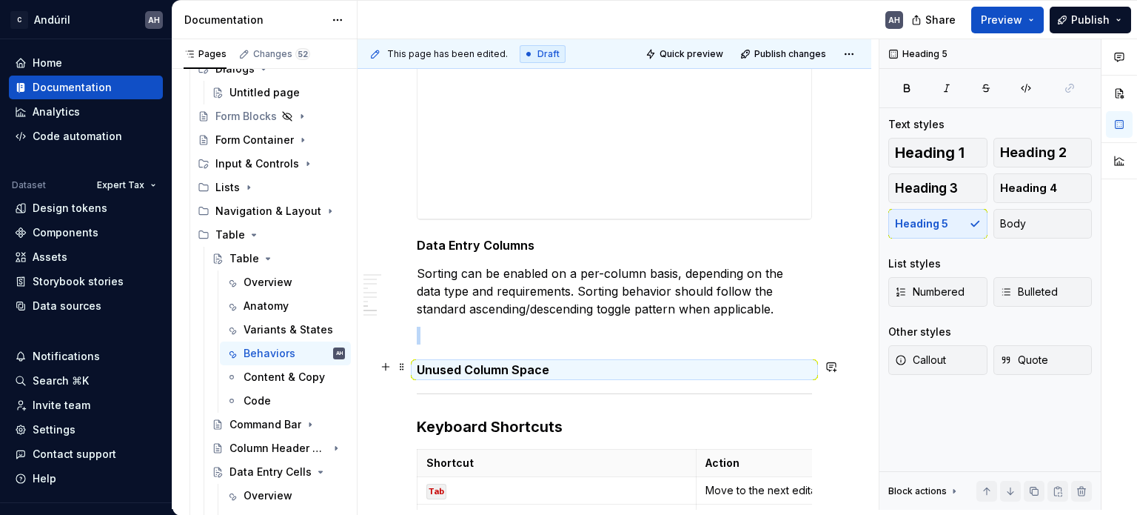
click at [582, 367] on h5 "Unused Column Space" at bounding box center [614, 369] width 395 height 15
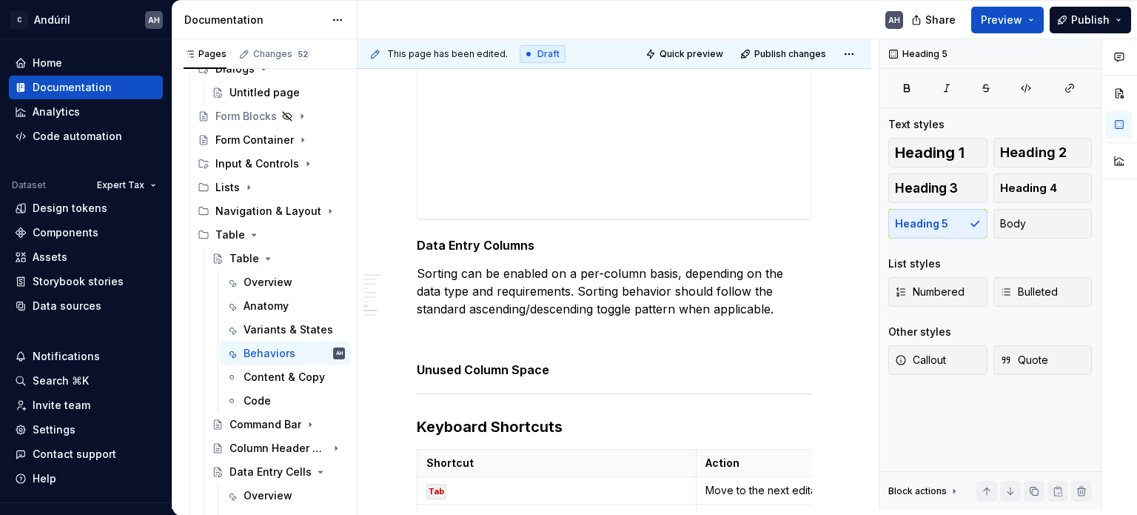
type textarea "*"
click at [561, 362] on h5 "Unused Column Space" at bounding box center [614, 369] width 395 height 15
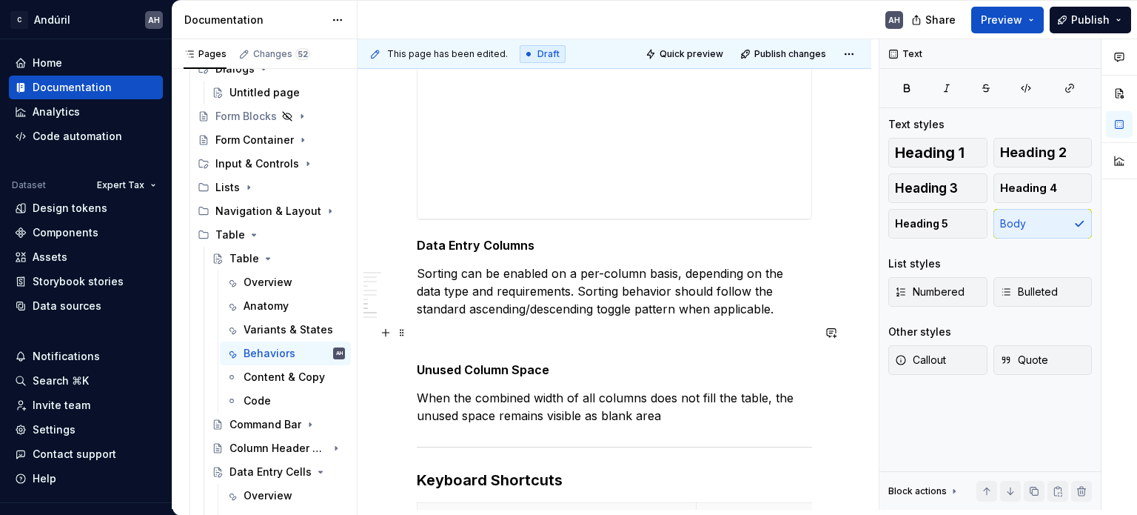
click at [420, 337] on p at bounding box center [614, 336] width 395 height 18
click at [749, 271] on p "Sorting can be enabled on a per-column basis, depending on the data type and re…" at bounding box center [614, 290] width 395 height 53
click at [575, 290] on p "Sorting can be enabled on a per-column basis, depending on the data type and re…" at bounding box center [614, 290] width 395 height 53
click at [518, 291] on p "Sorting can be enabled on a per-column basis, depending on the data type and re…" at bounding box center [614, 290] width 395 height 53
click at [592, 287] on p "Sorting can be enabled on a per-column basis, depending on the data type and re…" at bounding box center [614, 290] width 395 height 53
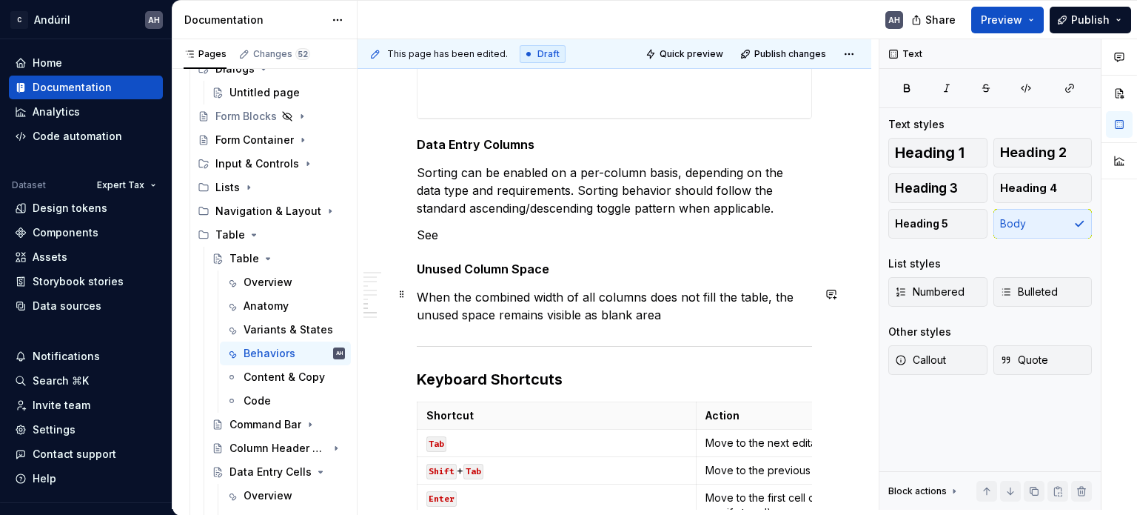
scroll to position [3442, 0]
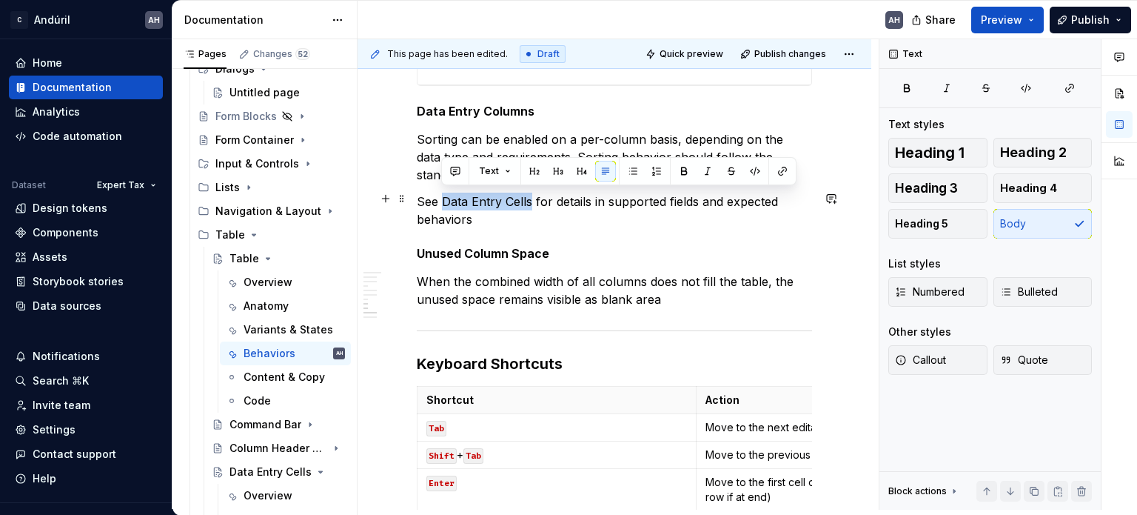
drag, startPoint x: 529, startPoint y: 201, endPoint x: 444, endPoint y: 198, distance: 85.2
click at [444, 198] on p "See Data Entry Cells for details in supported fields and expected behaviors" at bounding box center [614, 211] width 395 height 36
click at [778, 173] on button "button" at bounding box center [782, 171] width 21 height 21
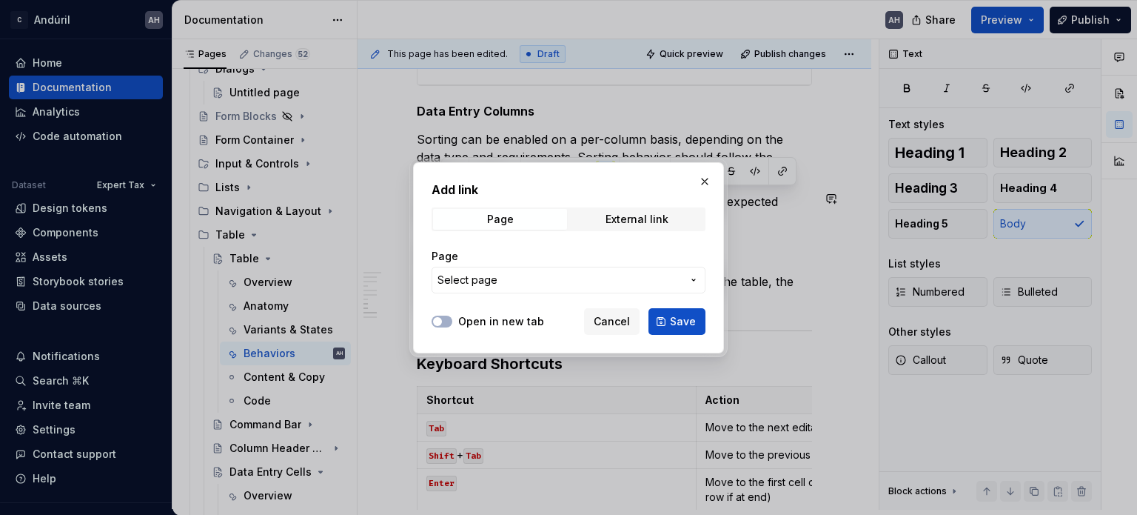
click at [610, 284] on span "Select page" at bounding box center [560, 280] width 244 height 15
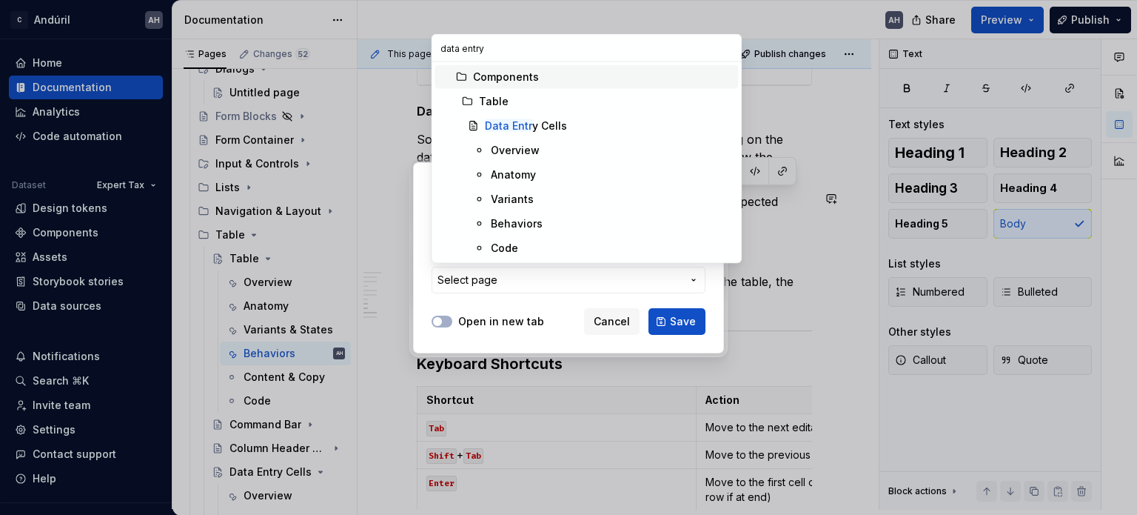
type input "data entry"
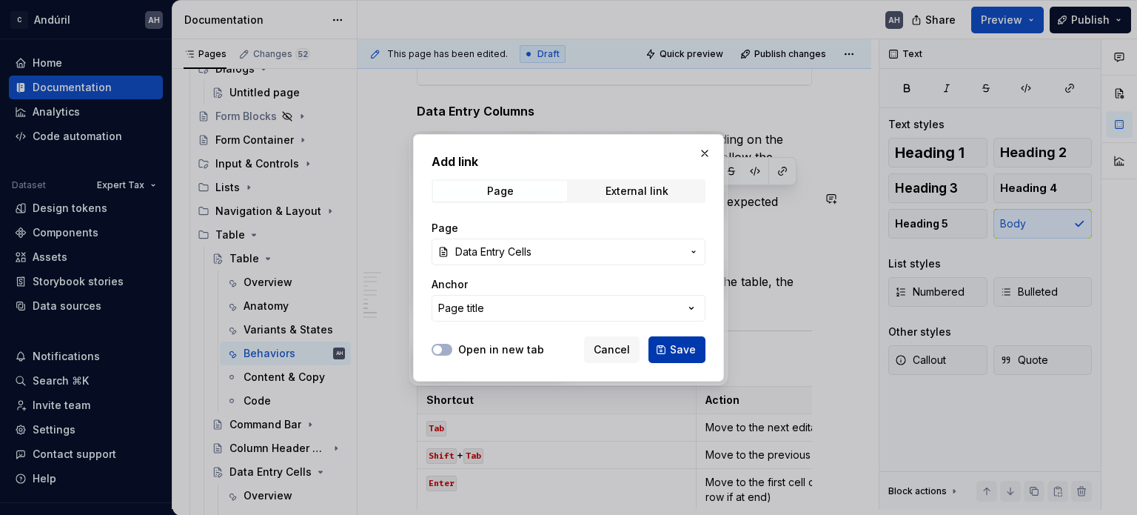
click at [678, 340] on button "Save" at bounding box center [677, 349] width 57 height 27
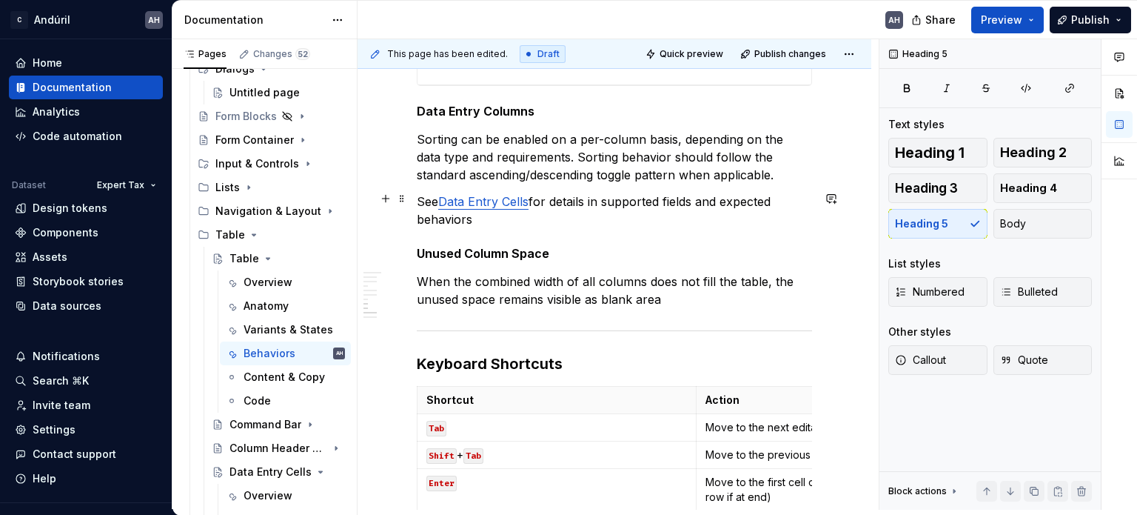
click at [616, 203] on p "See Data Entry Cells for details in supported fields and expected behaviors" at bounding box center [614, 211] width 395 height 36
click at [592, 198] on p "See Data Entry Cells for details in supported fields and expected behaviors" at bounding box center [614, 211] width 395 height 36
click at [605, 213] on p "See Data Entry Cells for details in supported fields and expected behaviors" at bounding box center [614, 211] width 395 height 36
click at [701, 200] on p "See Data Entry Cells for details in supported fields and expected behaviors" at bounding box center [614, 211] width 395 height 36
click at [719, 198] on p "See Data Entry Cells for details in supported fields and expected behaviors" at bounding box center [614, 211] width 395 height 36
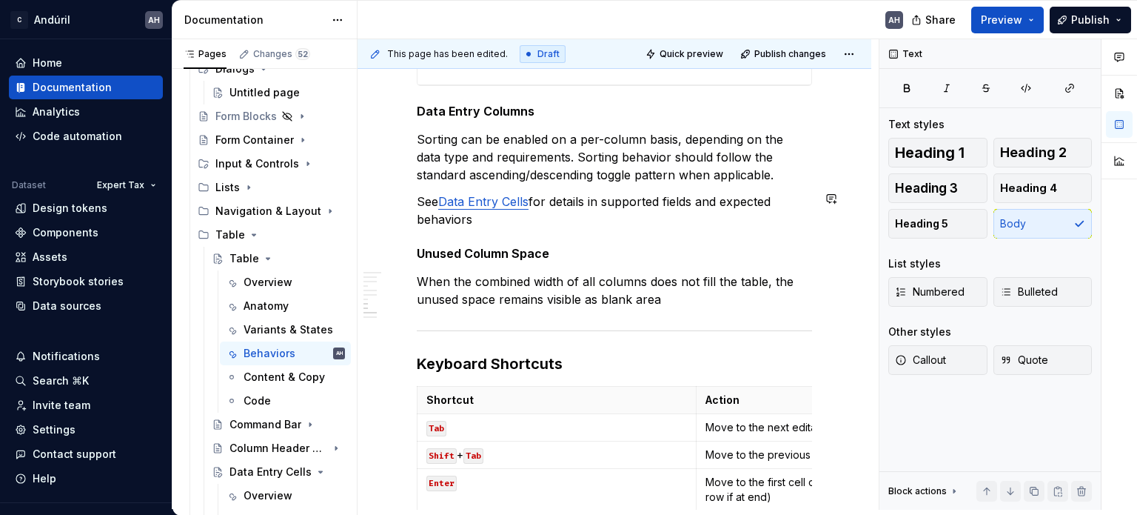
click at [493, 221] on p "See Data Entry Cells for details in supported fields and expected behaviors" at bounding box center [614, 211] width 395 height 36
click at [604, 251] on h5 "Unused Column Space" at bounding box center [614, 253] width 395 height 15
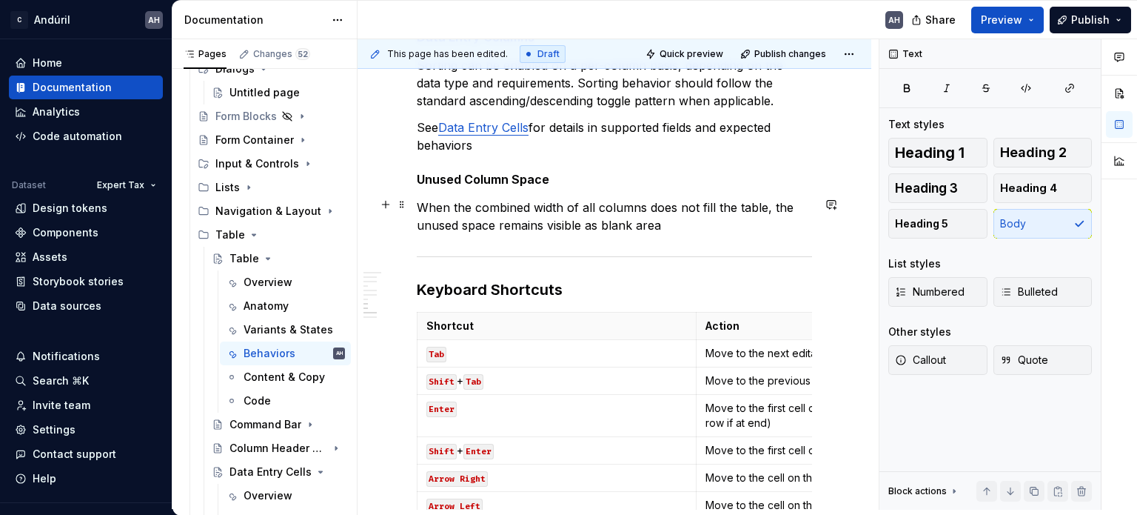
click at [703, 230] on p "When the combined width of all columns does not fill the table, the unused spac…" at bounding box center [614, 216] width 395 height 36
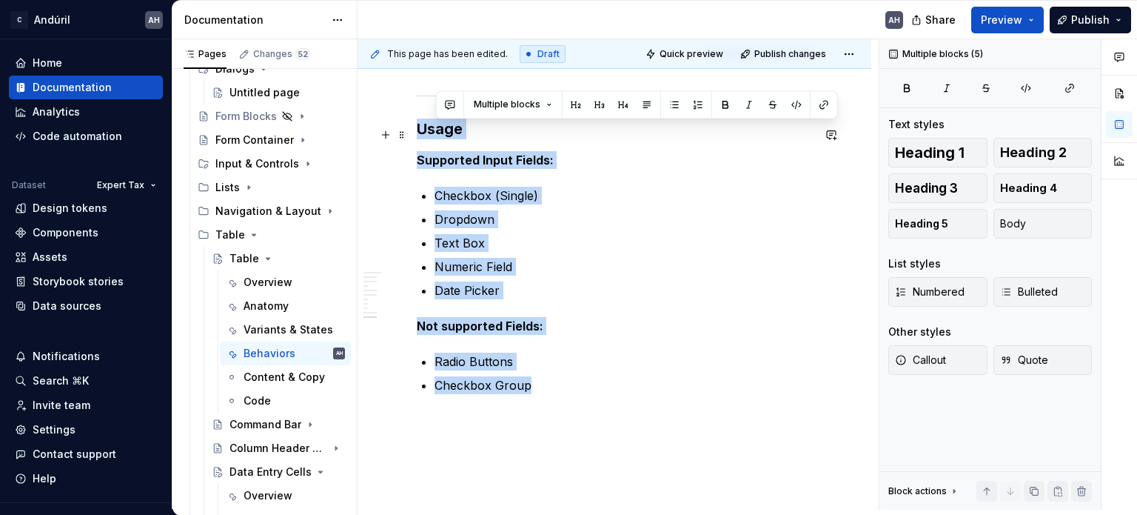
scroll to position [4243, 0]
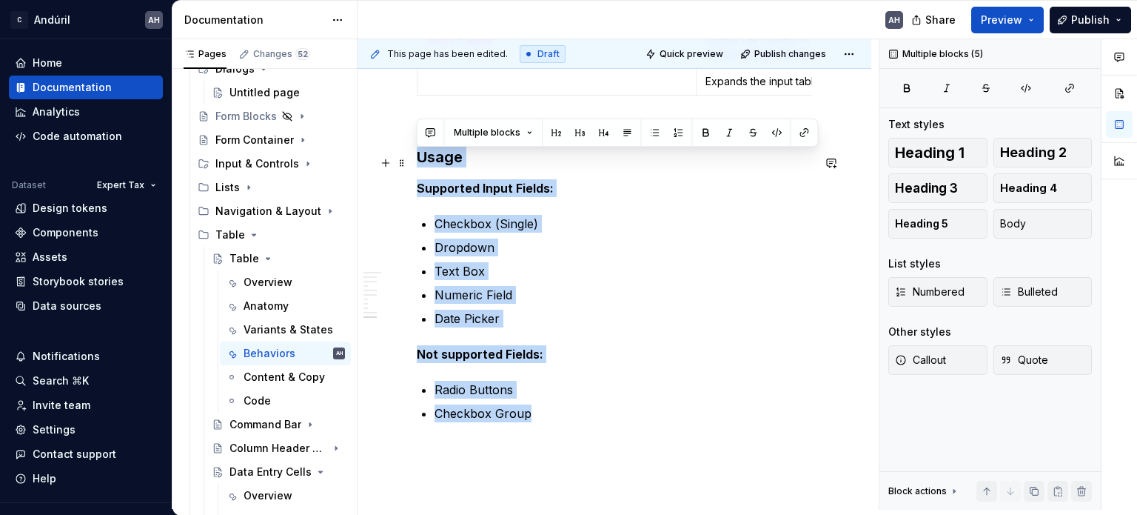
drag, startPoint x: 579, startPoint y: 336, endPoint x: 418, endPoint y: 153, distance: 244.0
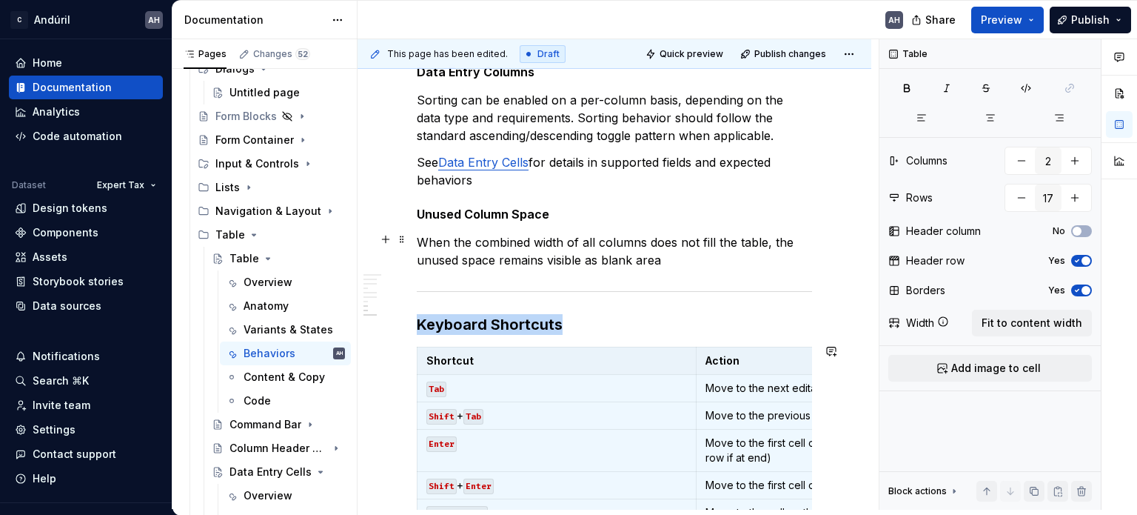
scroll to position [3407, 0]
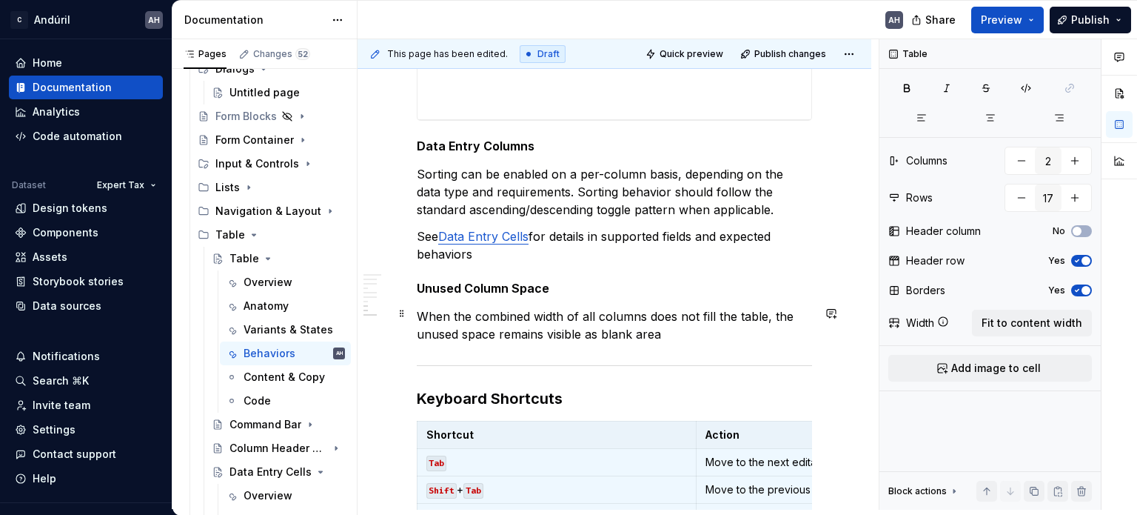
click at [681, 333] on p "When the combined width of all columns does not fill the table, the unused spac…" at bounding box center [614, 325] width 395 height 36
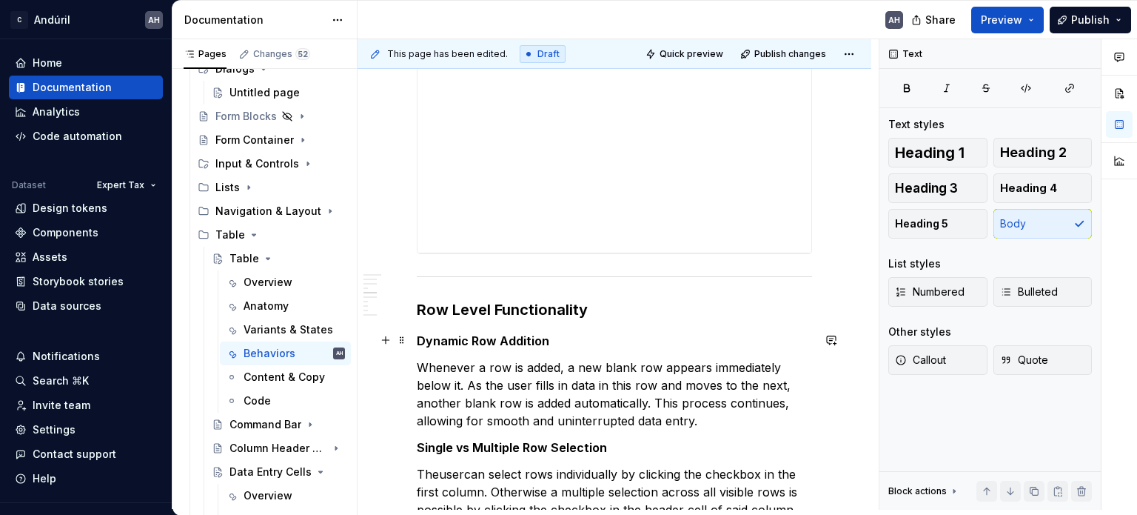
scroll to position [1112, 0]
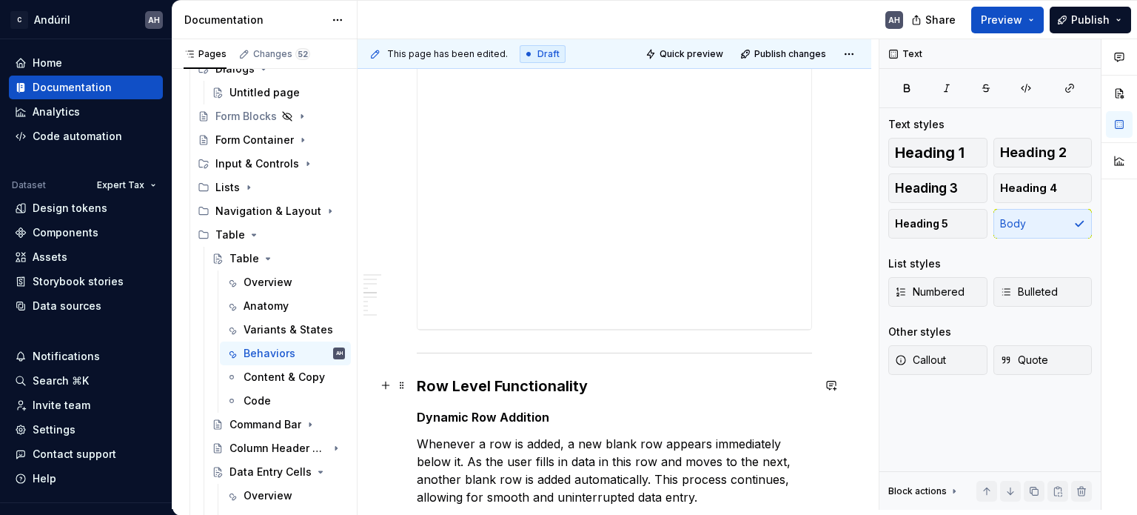
click at [614, 378] on h3 "Row Level Functionality" at bounding box center [614, 385] width 395 height 21
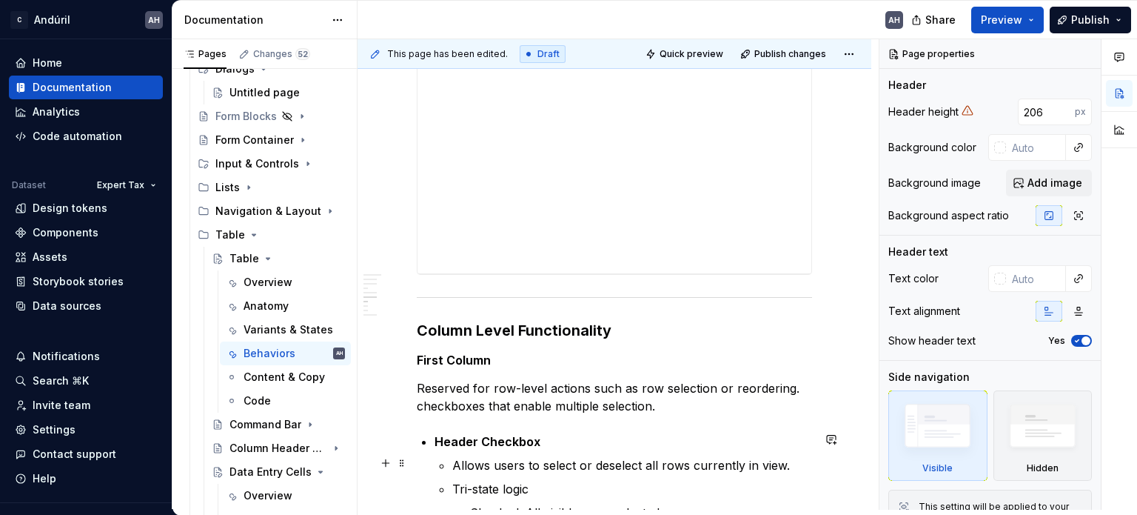
scroll to position [2444, 0]
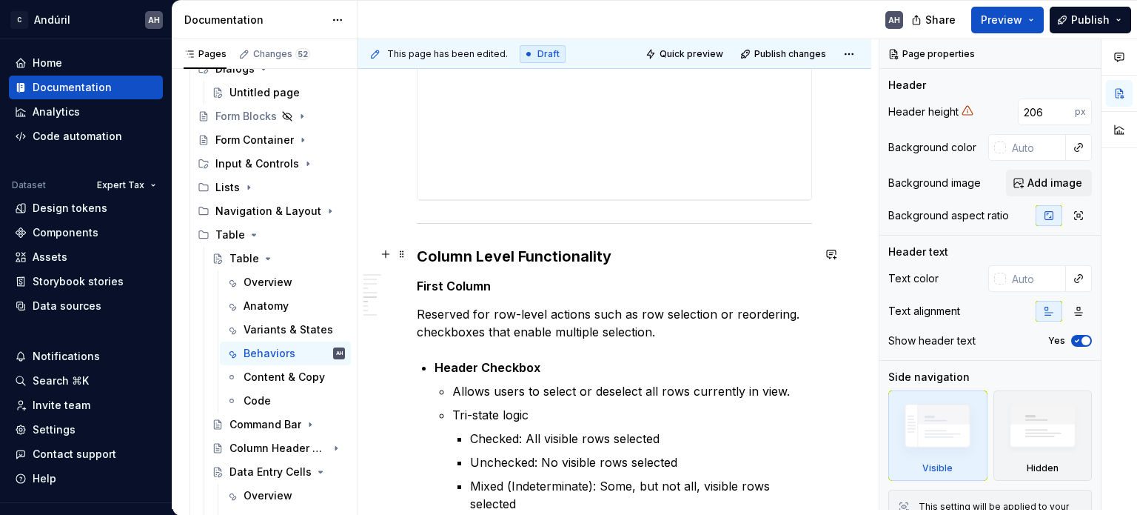
click at [641, 260] on h3 "Column Level Functionality" at bounding box center [614, 256] width 395 height 21
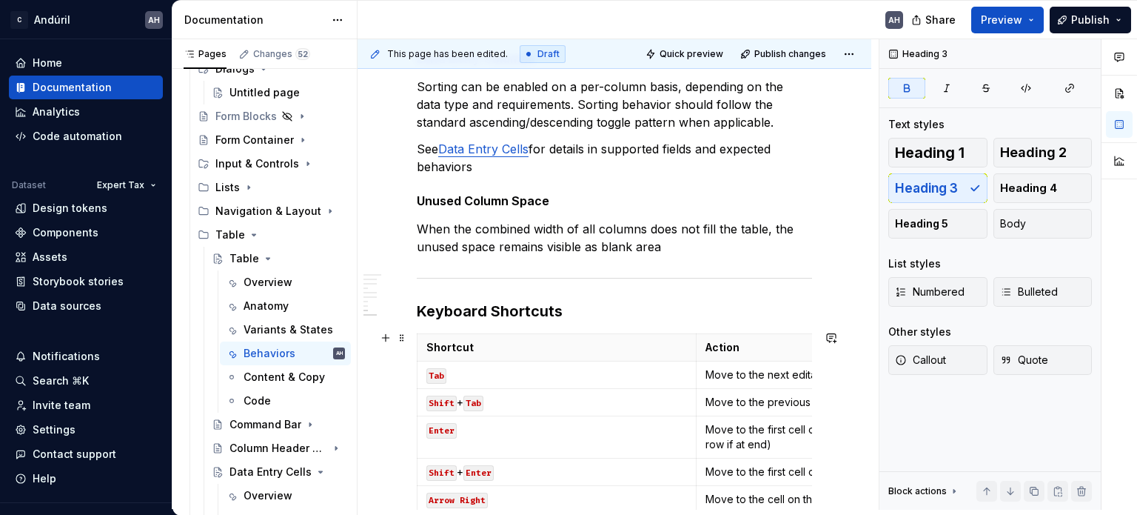
scroll to position [3481, 0]
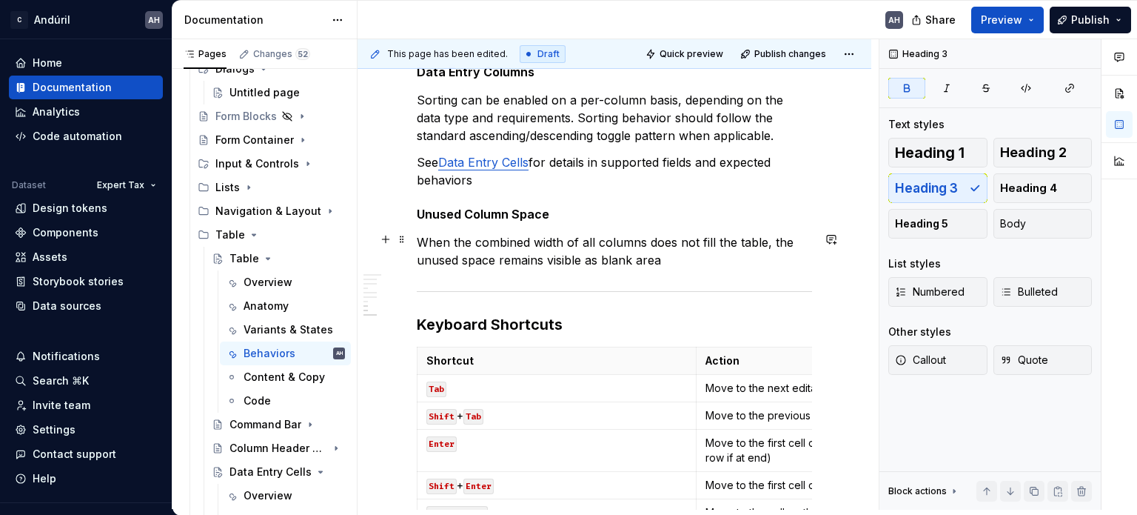
click at [670, 254] on p "When the combined width of all columns does not fill the table, the unused spac…" at bounding box center [614, 251] width 395 height 36
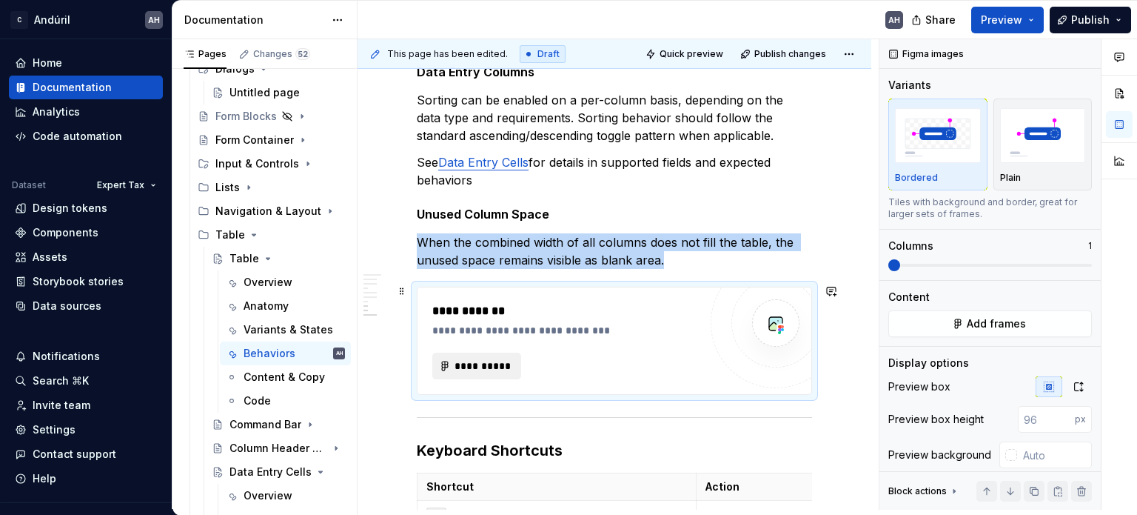
click at [498, 362] on span "**********" at bounding box center [483, 365] width 58 height 15
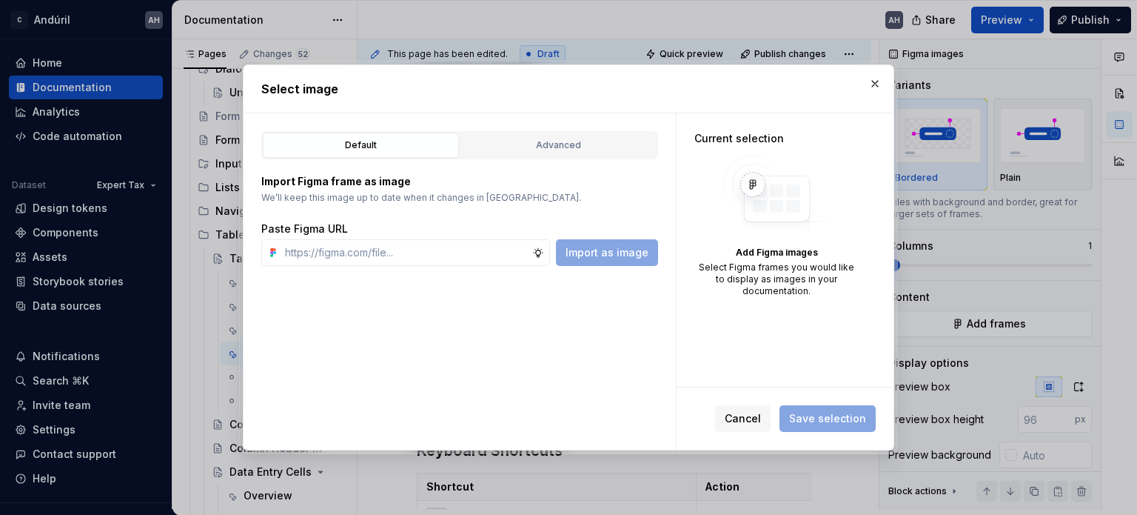
type textarea "*"
type input "https://www.figma.com/design/sXgWr4DmDXOOo84QCxoaGK/Tax-Framework-Components?no…"
click at [626, 250] on span "Import as image" at bounding box center [607, 252] width 83 height 15
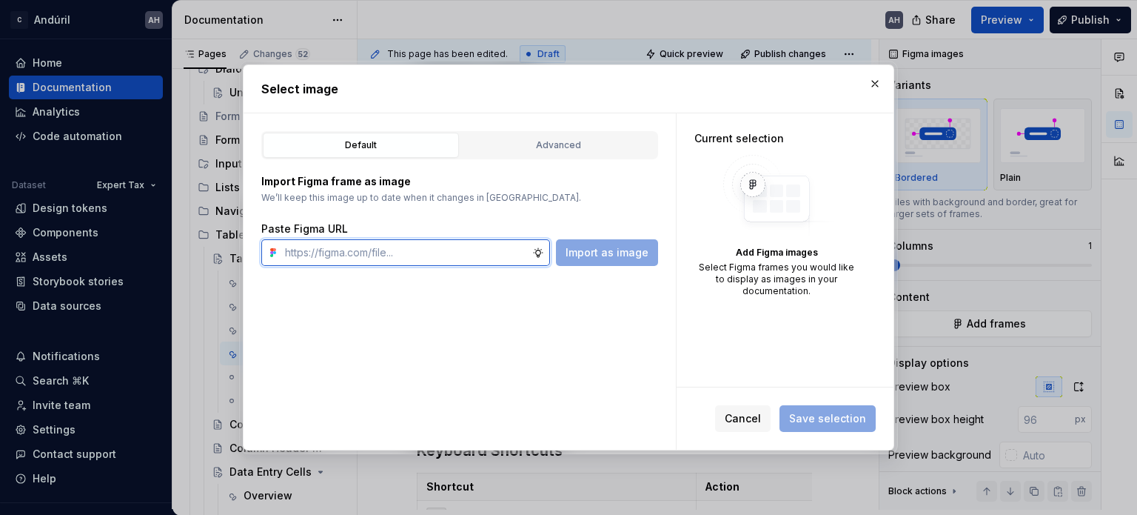
click at [474, 260] on input "text" at bounding box center [405, 252] width 253 height 27
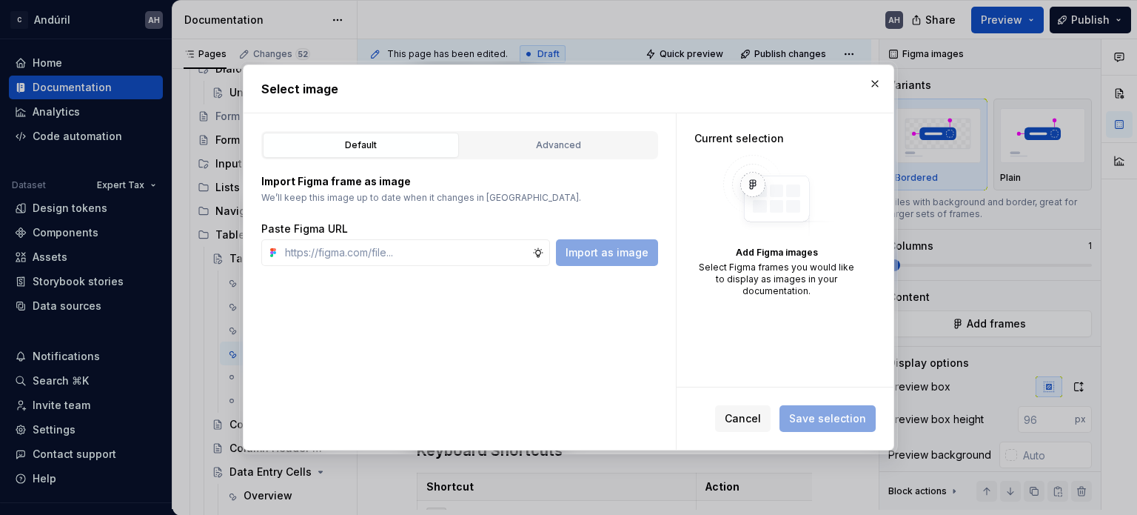
drag, startPoint x: 521, startPoint y: 210, endPoint x: 490, endPoint y: 231, distance: 37.8
click at [521, 210] on div "Import Figma frame as image We’ll keep this image up to date when it changes in…" at bounding box center [459, 220] width 397 height 92
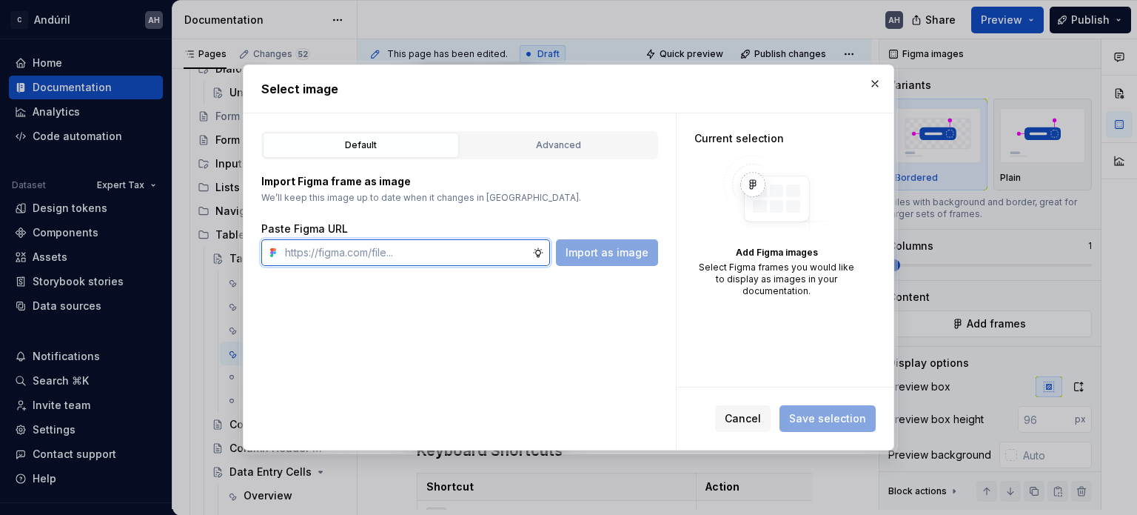
click at [465, 246] on input "text" at bounding box center [405, 252] width 253 height 27
paste input "https://www.figma.com/design/sXgWr4DmDXOOo84QCxoaGK/Tax-Framework-Components?no…"
type input "https://www.figma.com/design/sXgWr4DmDXOOo84QCxoaGK/Tax-Framework-Components?no…"
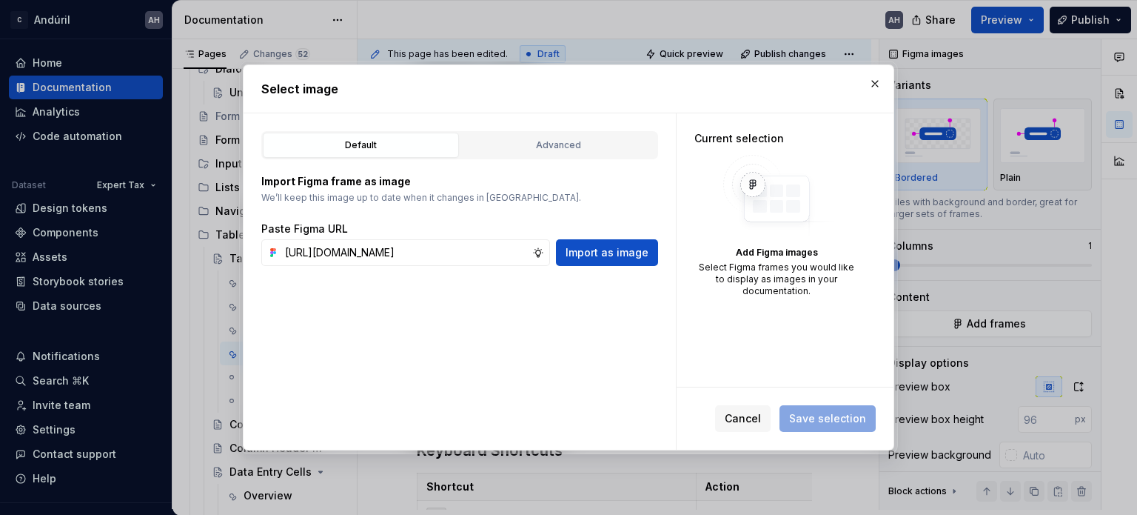
click at [610, 316] on div "Default Advanced Import Figma frame as image We’ll keep this image up to date w…" at bounding box center [460, 281] width 432 height 336
click at [605, 255] on span "Import as image" at bounding box center [607, 252] width 83 height 15
click at [877, 82] on button "button" at bounding box center [875, 83] width 21 height 21
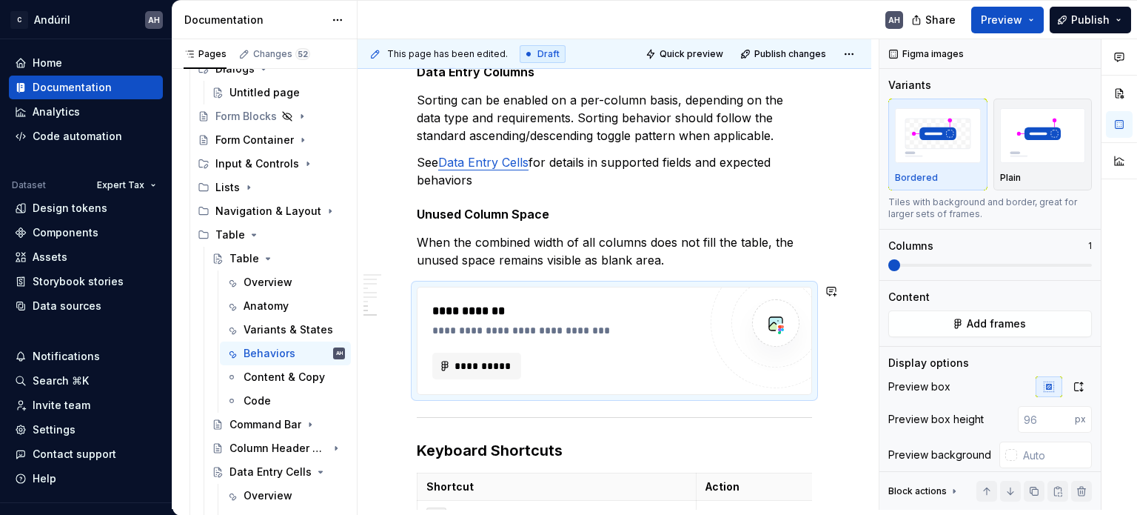
click at [648, 306] on div "**********" at bounding box center [565, 311] width 267 height 18
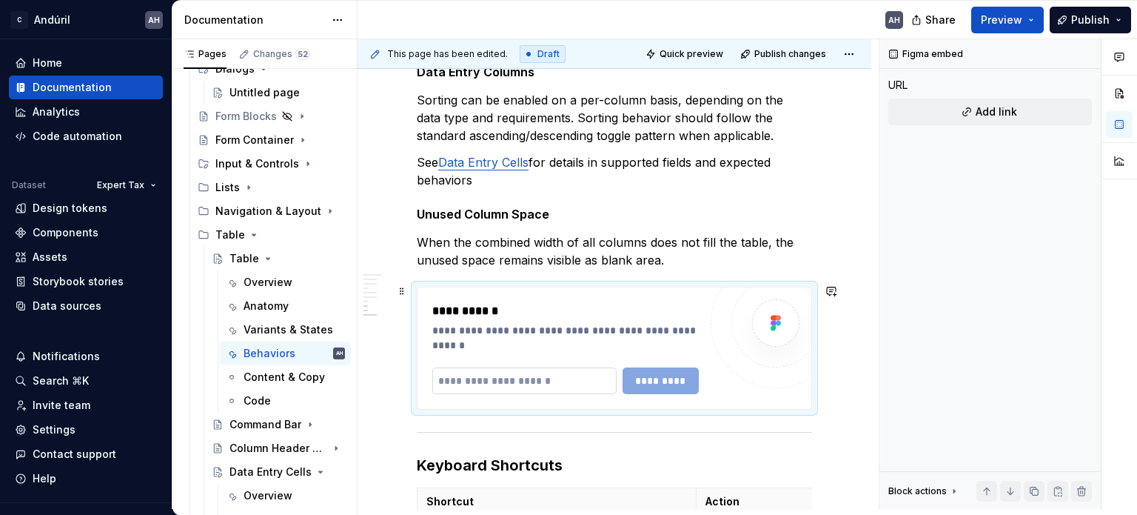
click at [526, 376] on input "text" at bounding box center [524, 380] width 184 height 27
paste input "**********"
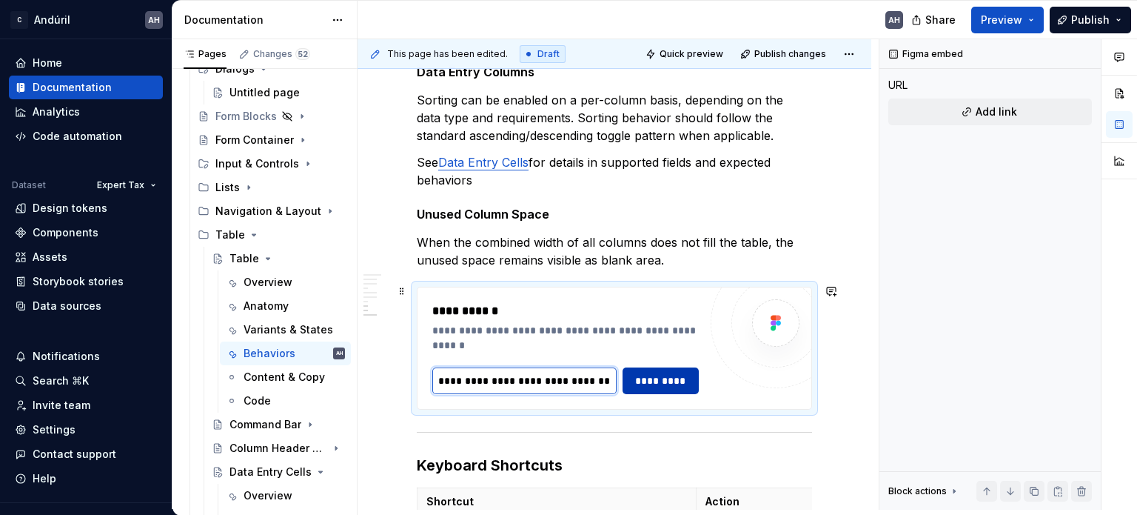
scroll to position [0, 524]
type input "**********"
click at [661, 375] on span "*********" at bounding box center [661, 380] width 58 height 15
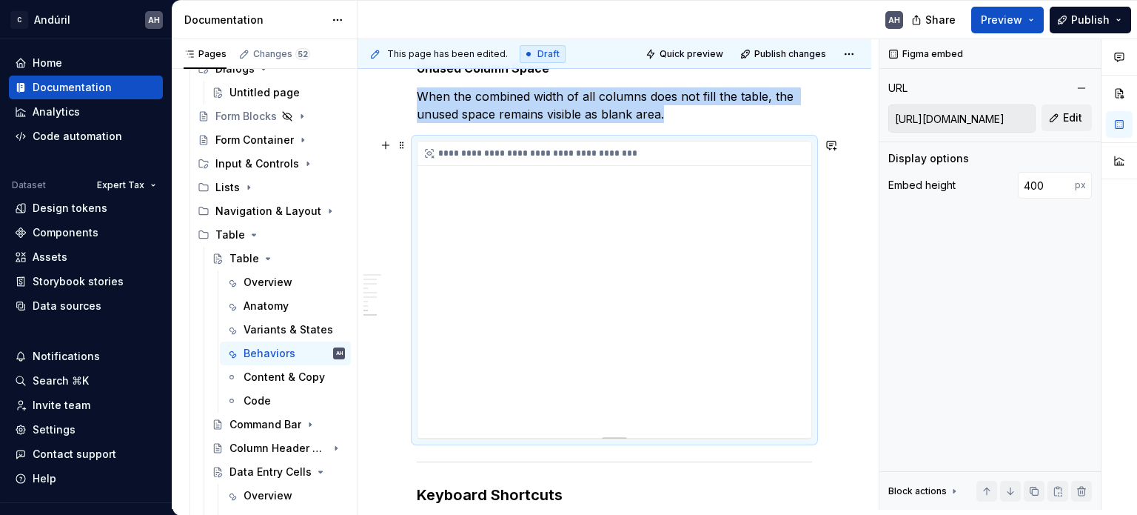
scroll to position [3553, 0]
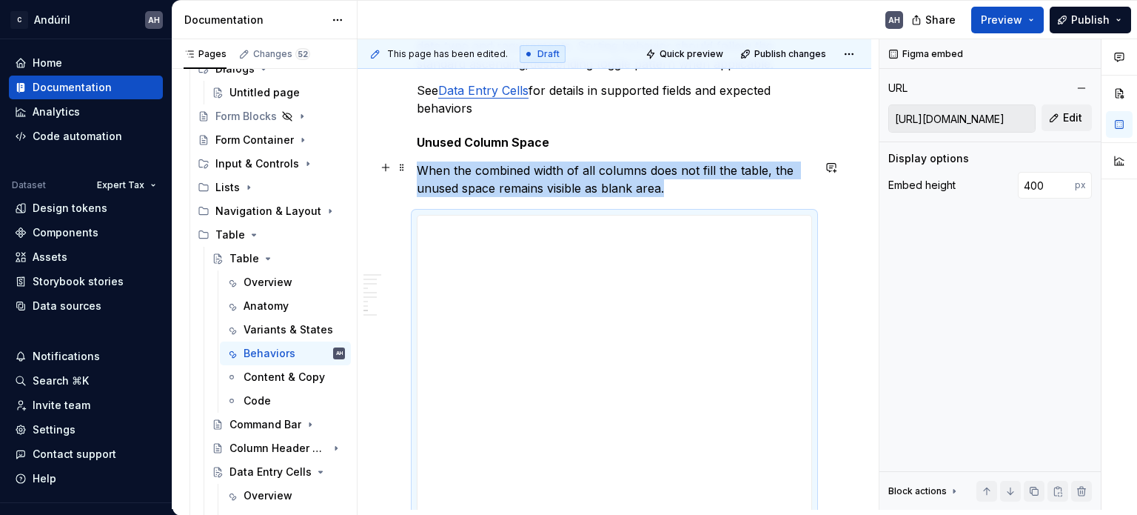
click at [580, 167] on p "When the combined width of all columns does not fill the table, the unused spac…" at bounding box center [614, 179] width 395 height 36
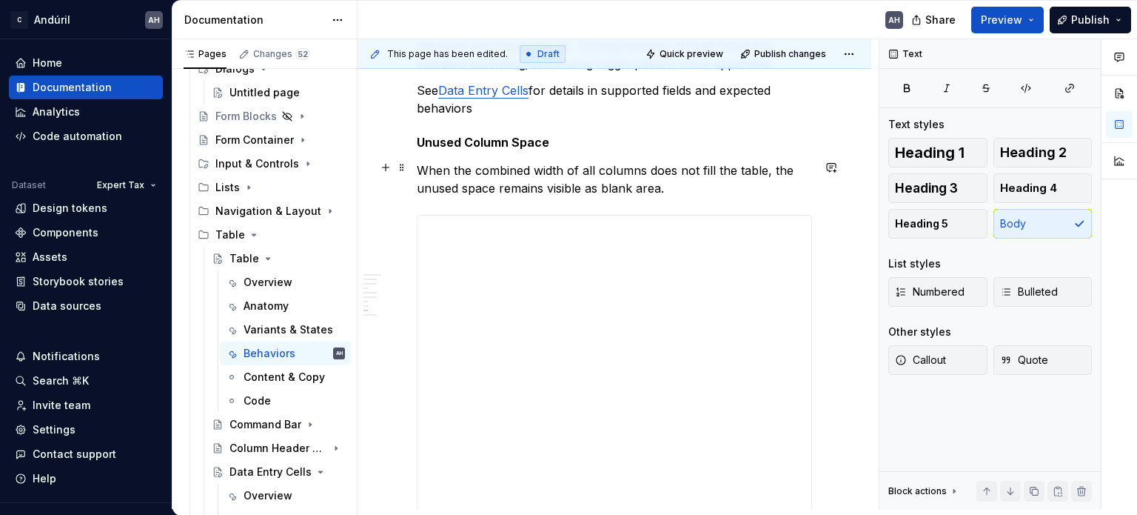
click at [682, 185] on p "When the combined width of all columns does not fill the table, the unused spac…" at bounding box center [614, 179] width 395 height 36
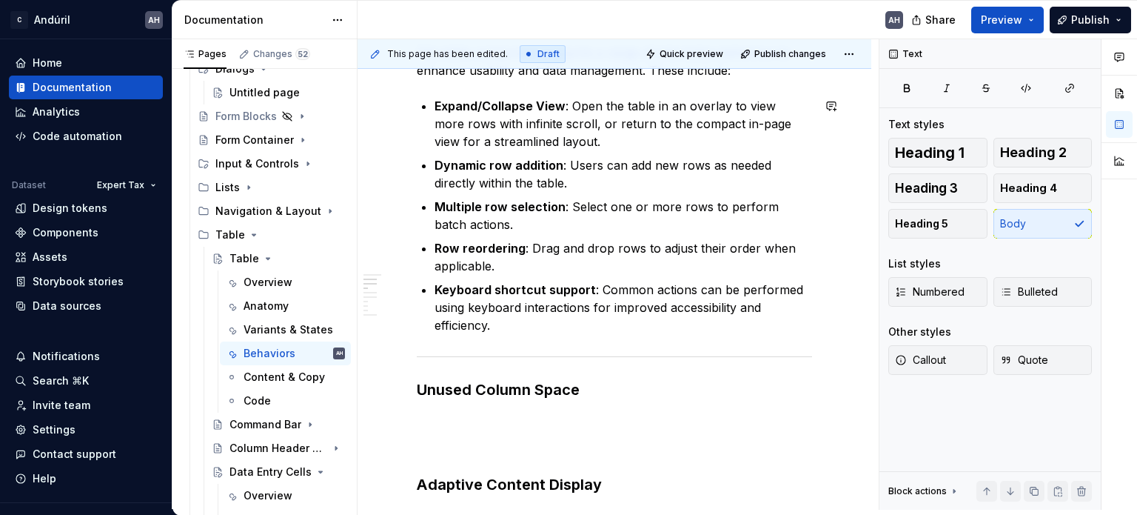
scroll to position [370, 0]
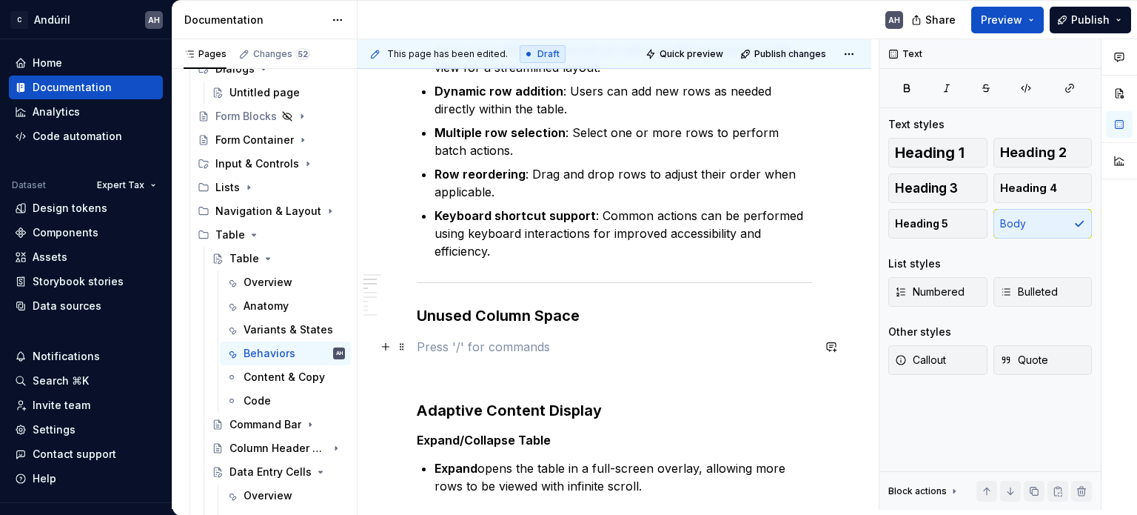
click at [545, 354] on p at bounding box center [614, 347] width 395 height 18
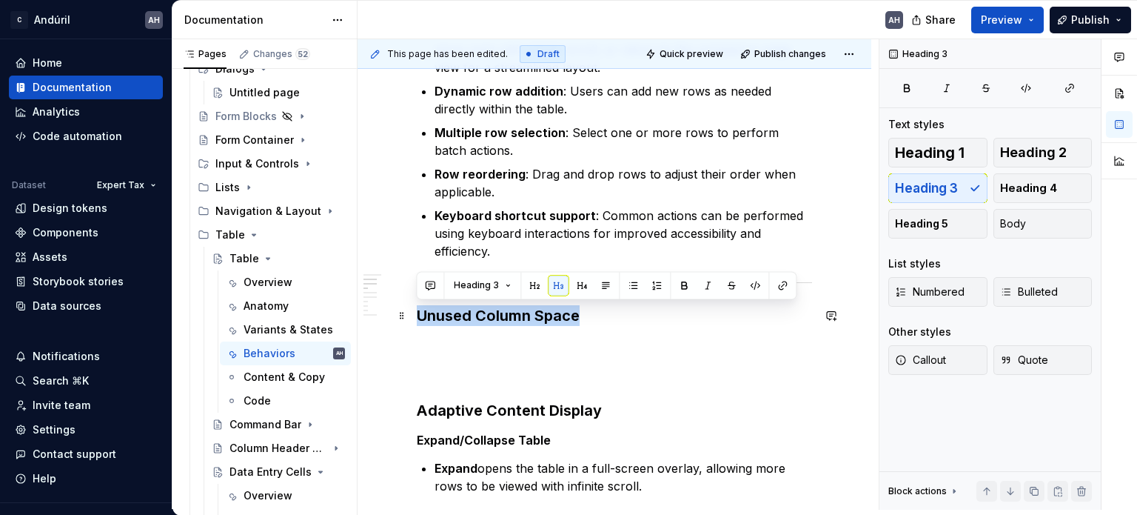
drag, startPoint x: 594, startPoint y: 317, endPoint x: 418, endPoint y: 324, distance: 175.7
click at [418, 324] on h3 "Unused Column Space" at bounding box center [614, 315] width 395 height 21
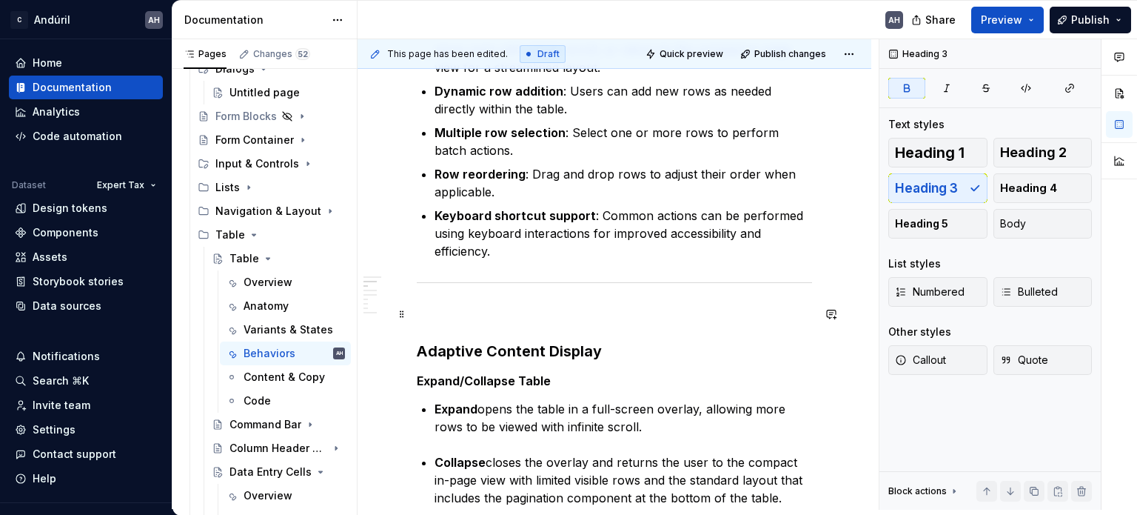
click at [438, 312] on p at bounding box center [614, 314] width 395 height 18
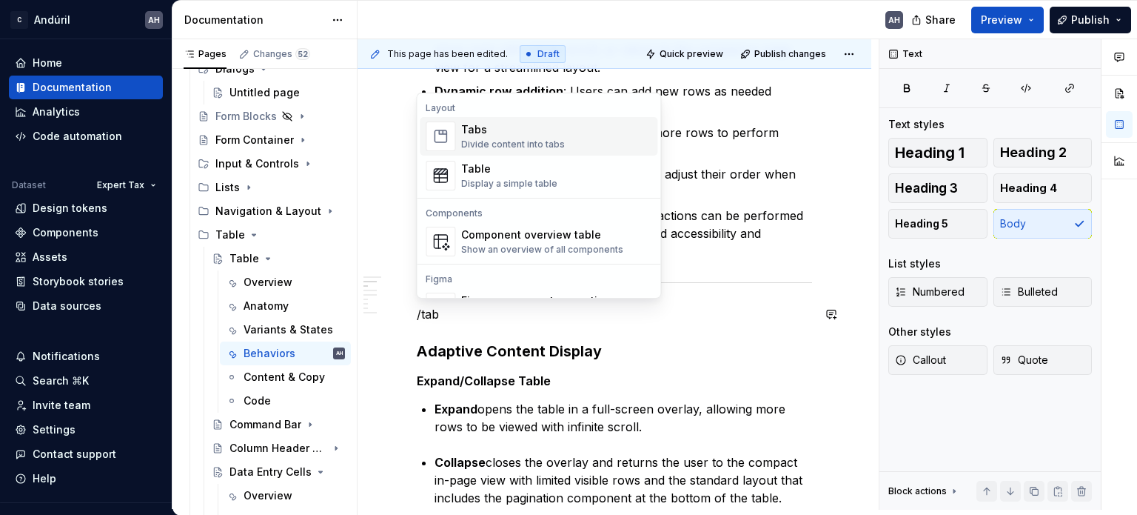
click at [519, 142] on div "Divide content into tabs" at bounding box center [513, 144] width 104 height 12
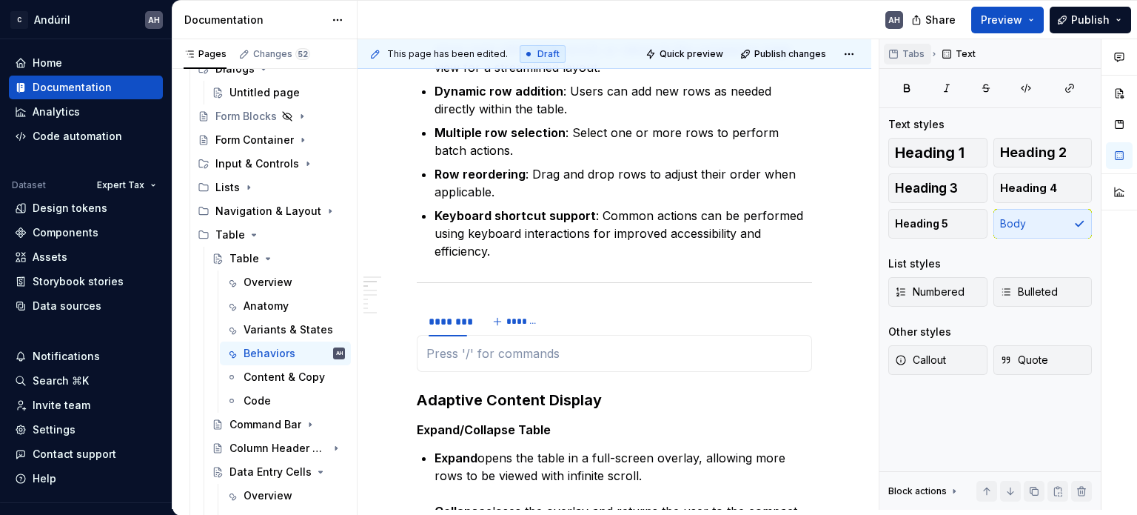
click at [908, 48] on span "Tabs" at bounding box center [914, 54] width 22 height 12
type textarea "*"
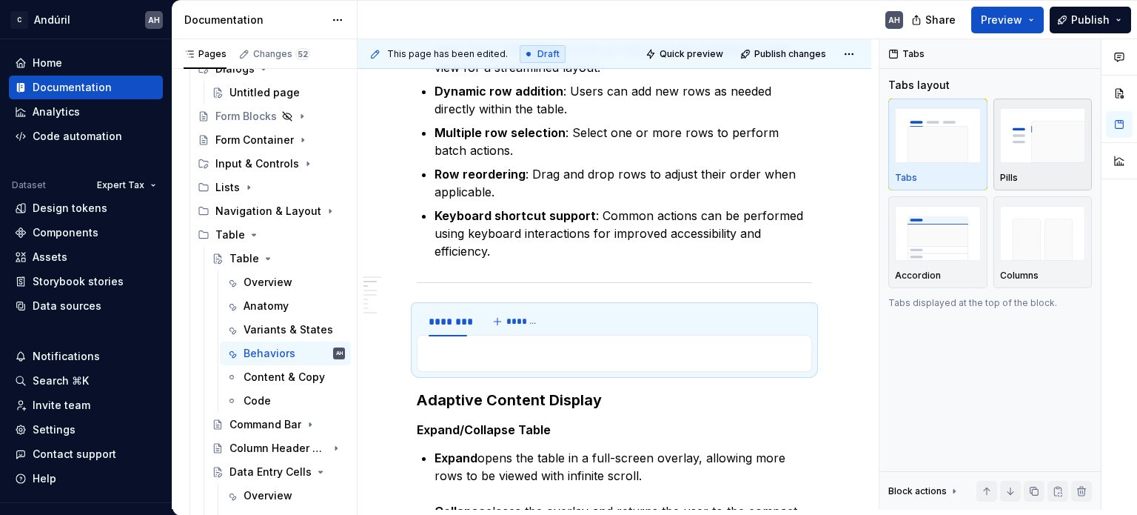
click at [1046, 160] on img "button" at bounding box center [1043, 135] width 86 height 54
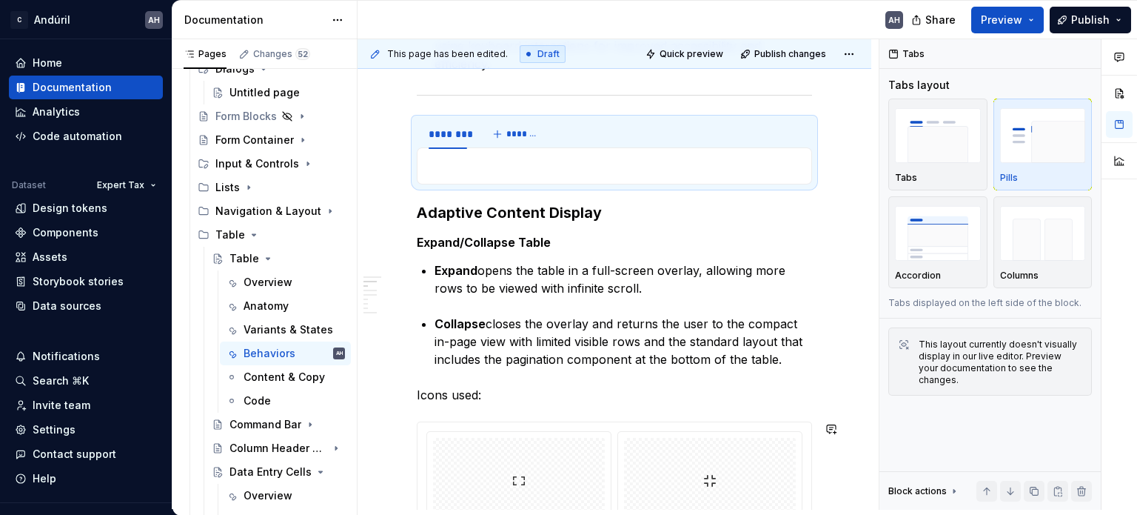
scroll to position [518, 0]
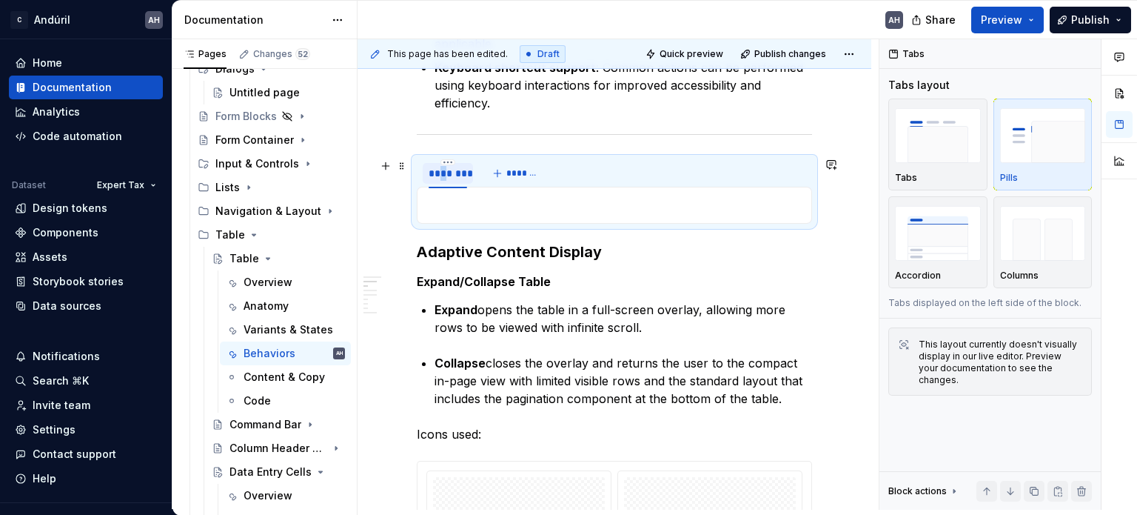
click at [444, 178] on div "********" at bounding box center [448, 173] width 39 height 15
type input "*********"
click at [511, 171] on button "*******" at bounding box center [529, 173] width 59 height 21
type input "*******"
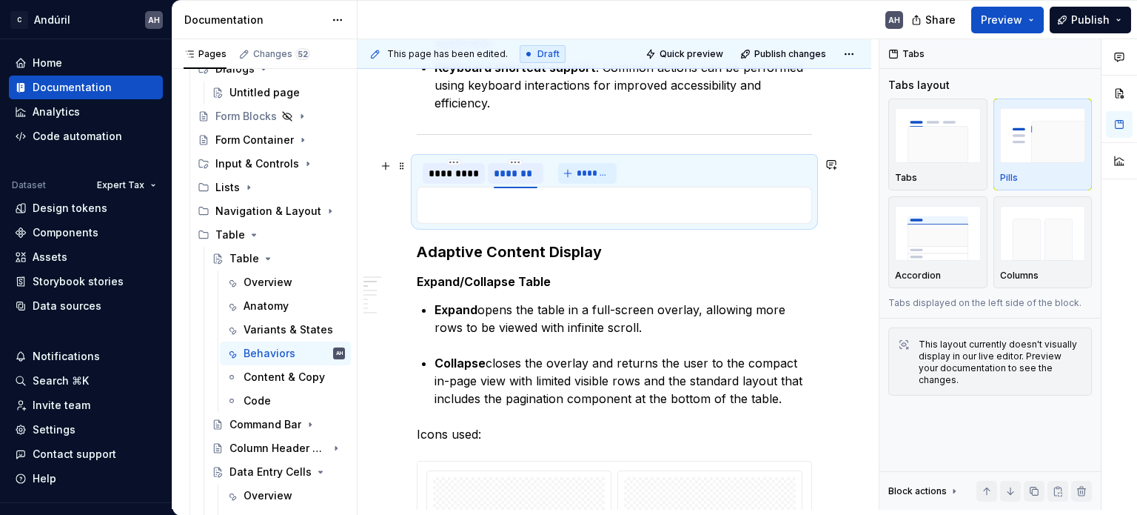
click at [586, 171] on span "*******" at bounding box center [593, 173] width 33 height 12
type input "**********"
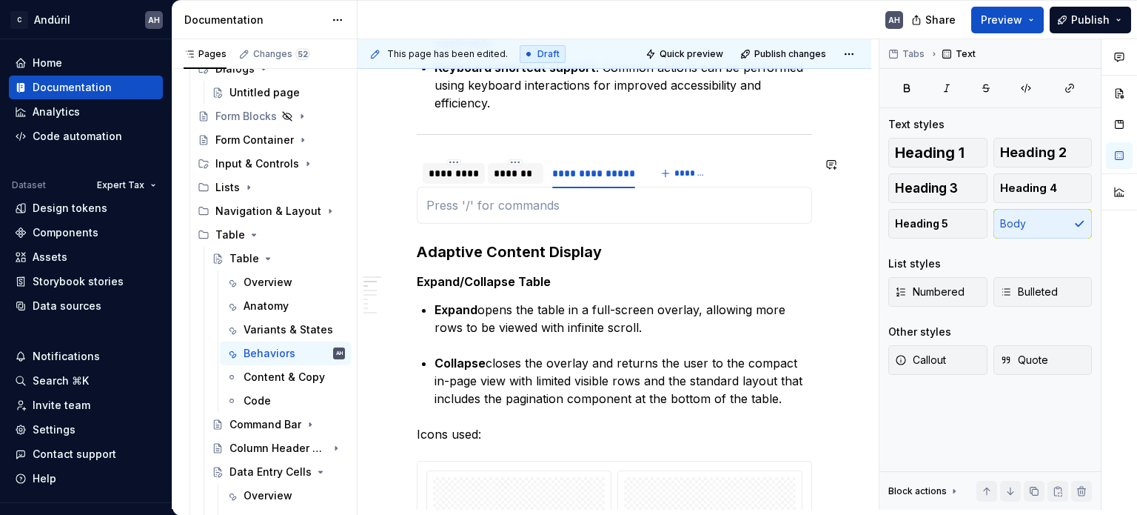
click at [596, 221] on div at bounding box center [614, 205] width 395 height 37
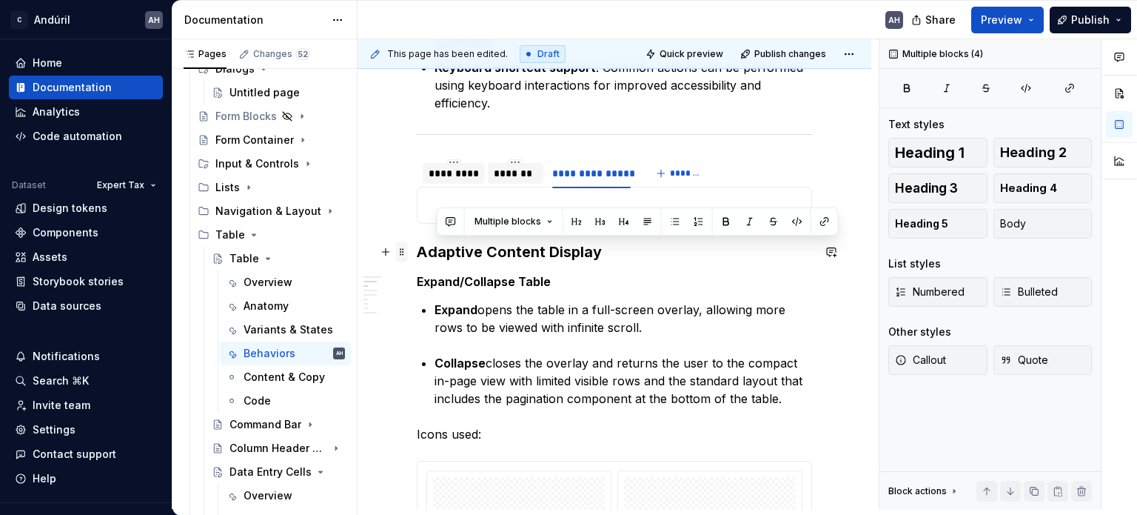
drag, startPoint x: 709, startPoint y: 383, endPoint x: 403, endPoint y: 248, distance: 334.2
copy div "Adaptive Content Display Expand/Collapse Table Expand opens the table in a full…"
click at [502, 200] on p at bounding box center [615, 205] width 376 height 18
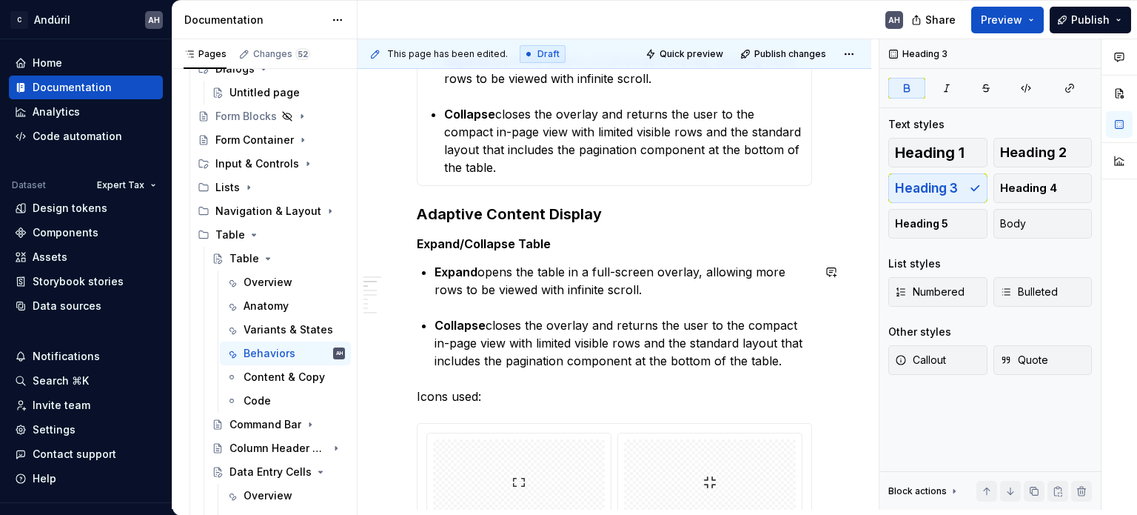
scroll to position [741, 0]
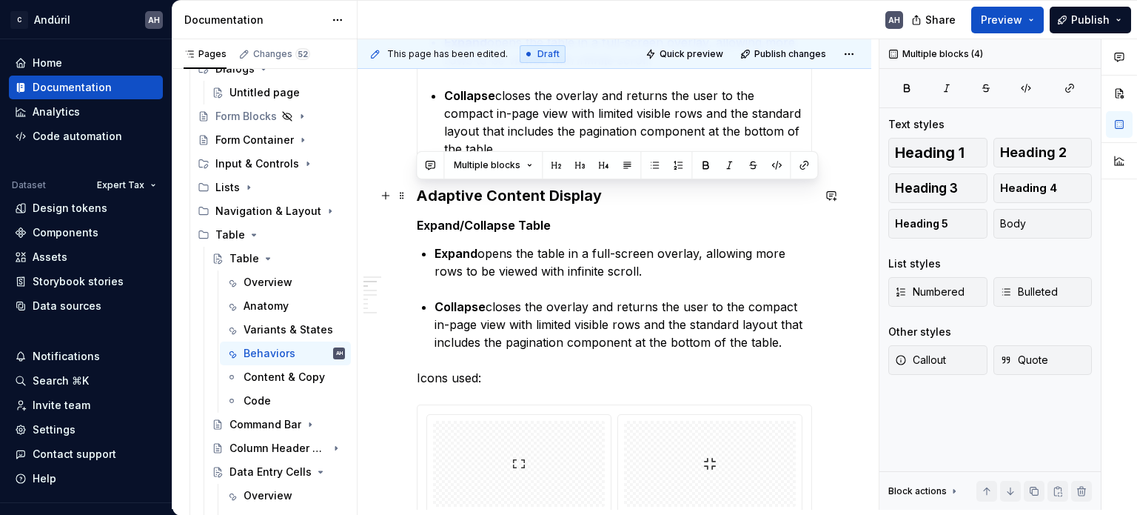
drag, startPoint x: 787, startPoint y: 340, endPoint x: 418, endPoint y: 196, distance: 396.5
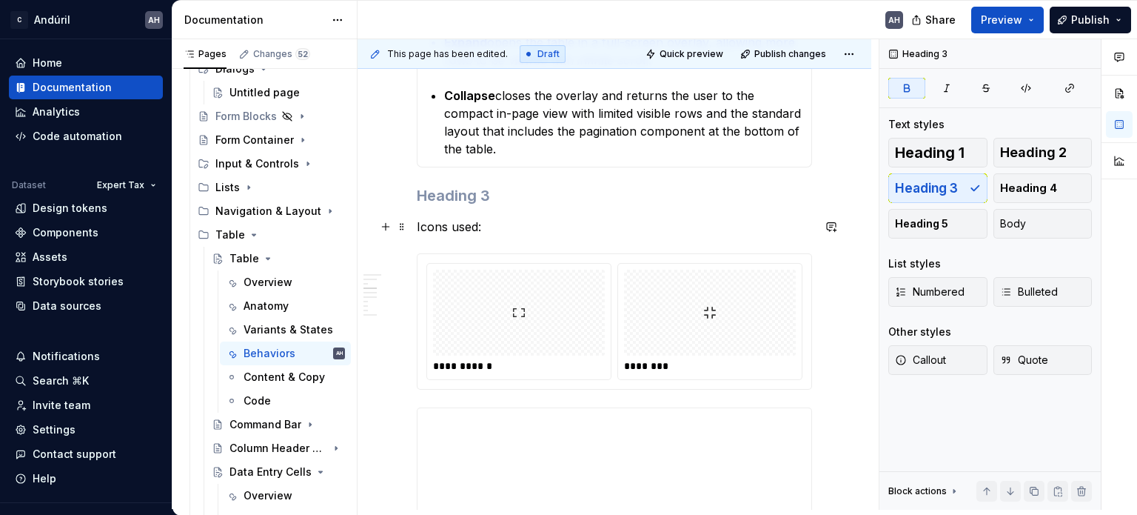
scroll to position [815, 0]
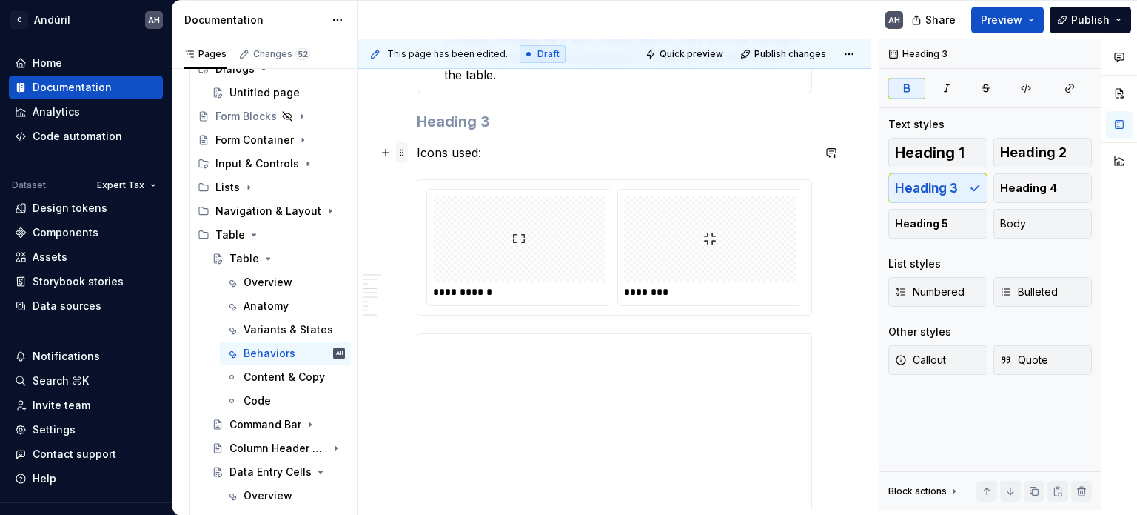
click at [403, 153] on span at bounding box center [402, 152] width 12 height 21
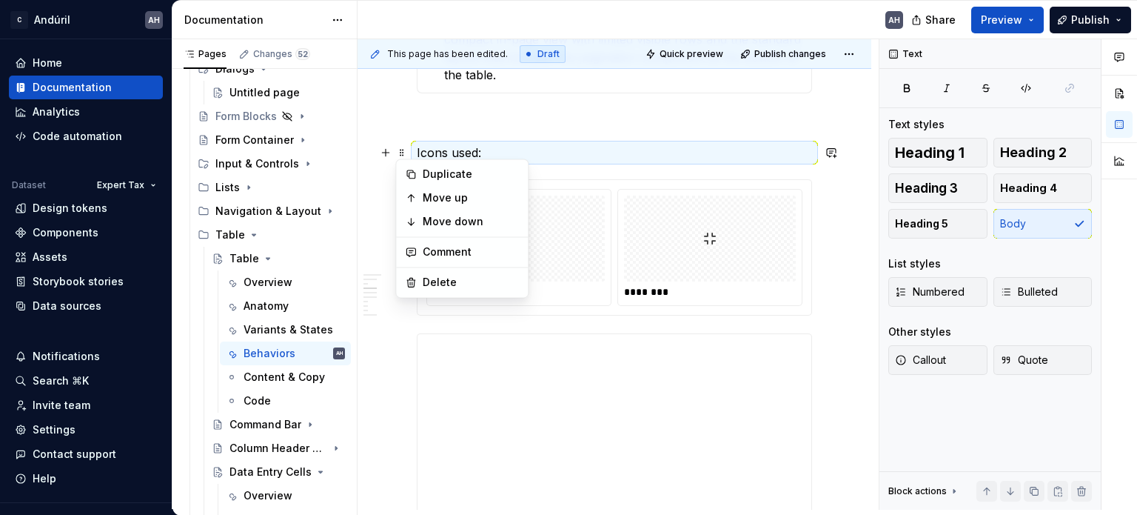
click at [596, 144] on p "Icons used:" at bounding box center [614, 153] width 395 height 18
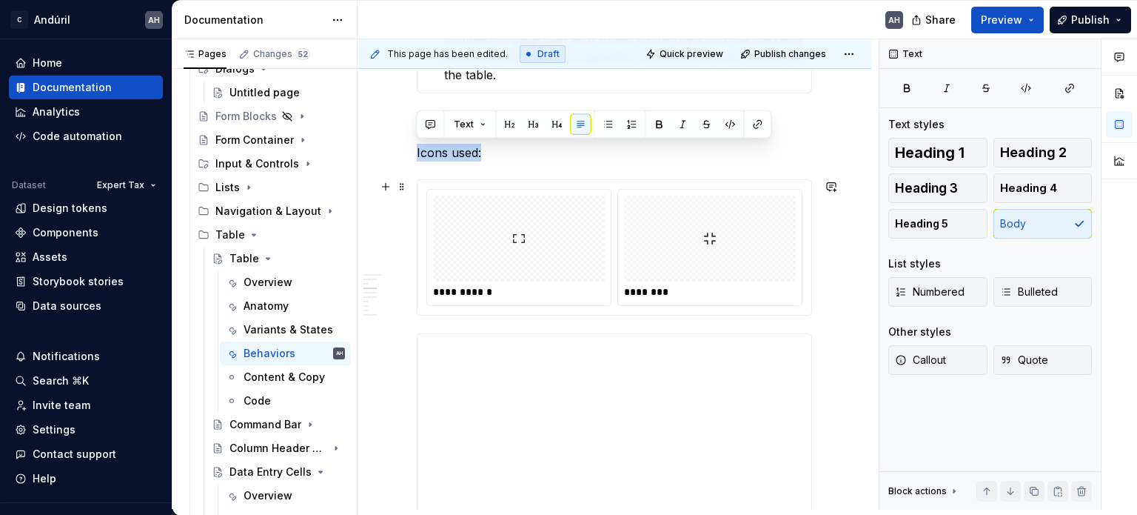
drag, startPoint x: 419, startPoint y: 152, endPoint x: 822, endPoint y: 319, distance: 436.2
copy p "Icons used:"
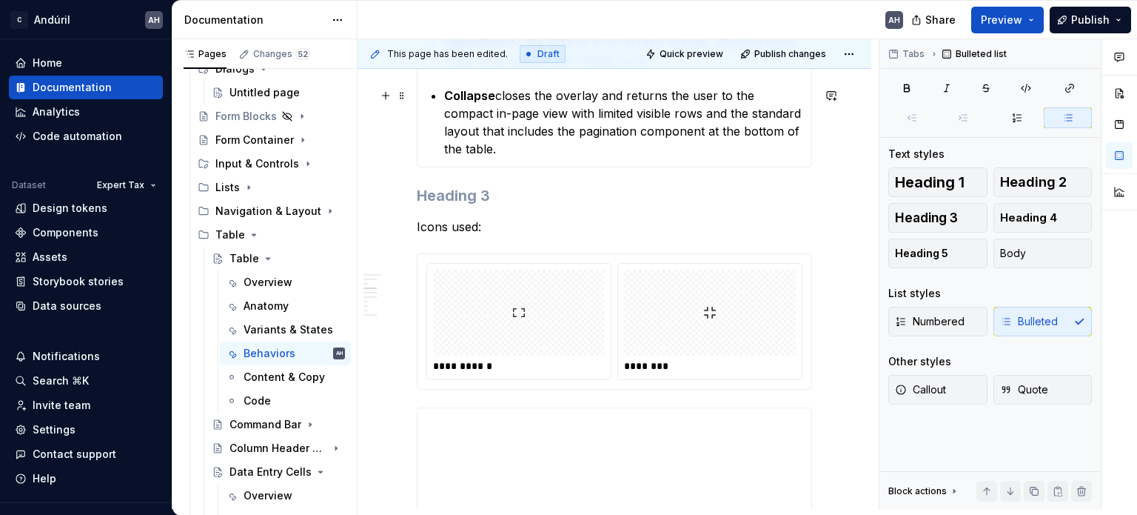
click at [679, 150] on p "Collapse closes the overlay and returns the user to the compact in-page view wi…" at bounding box center [623, 122] width 358 height 71
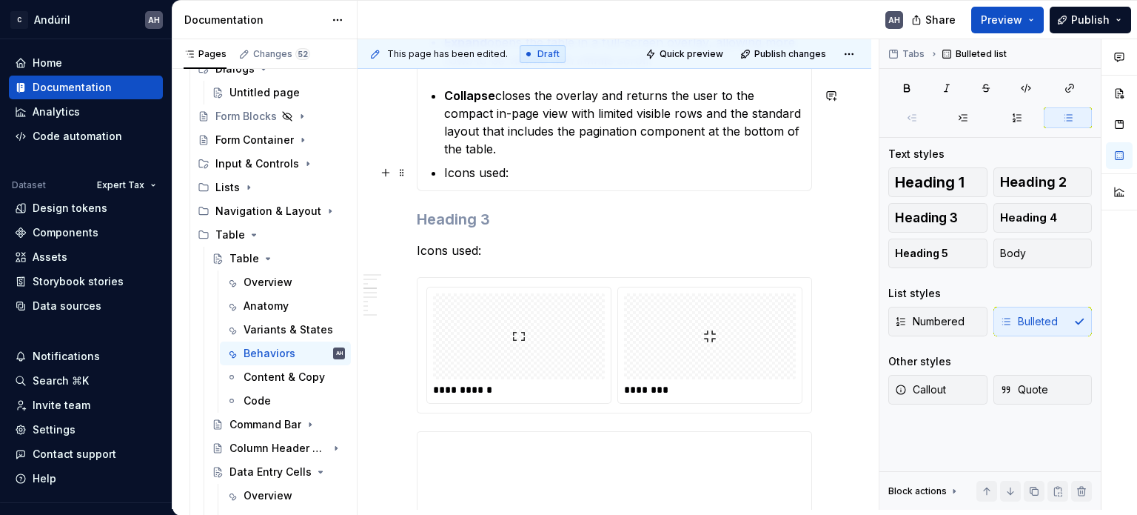
click at [443, 174] on section-item-column "Adaptive Content Display Expand/Collapse Table Expand opens the table in a full…" at bounding box center [615, 77] width 376 height 207
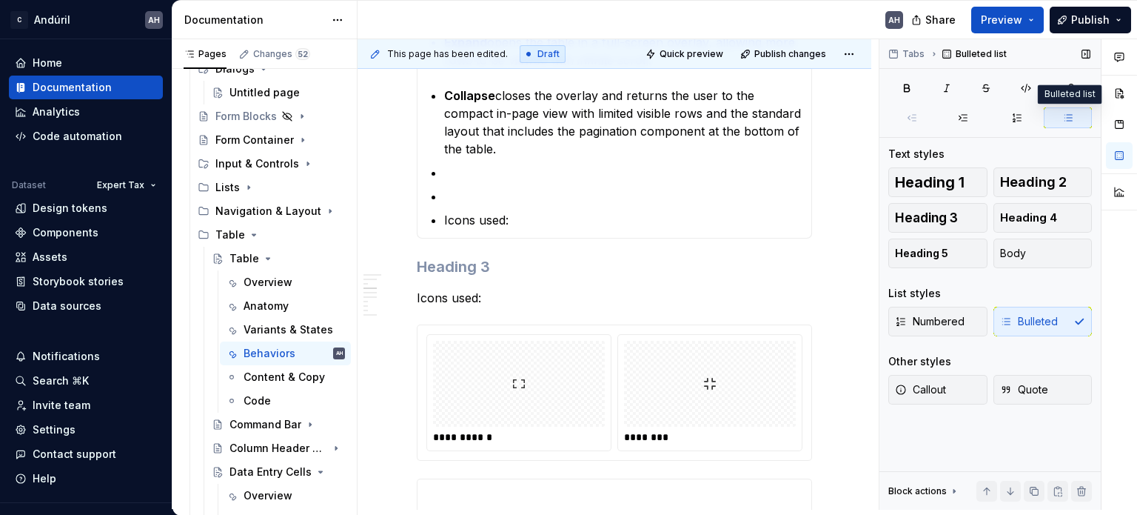
click at [1068, 110] on button "button" at bounding box center [1068, 117] width 48 height 21
click at [1031, 331] on div "Numbered Bulleted" at bounding box center [991, 322] width 204 height 30
click at [970, 119] on button "button" at bounding box center [964, 117] width 48 height 21
click at [918, 118] on button "button" at bounding box center [913, 117] width 48 height 21
click at [918, 118] on span at bounding box center [913, 117] width 48 height 21
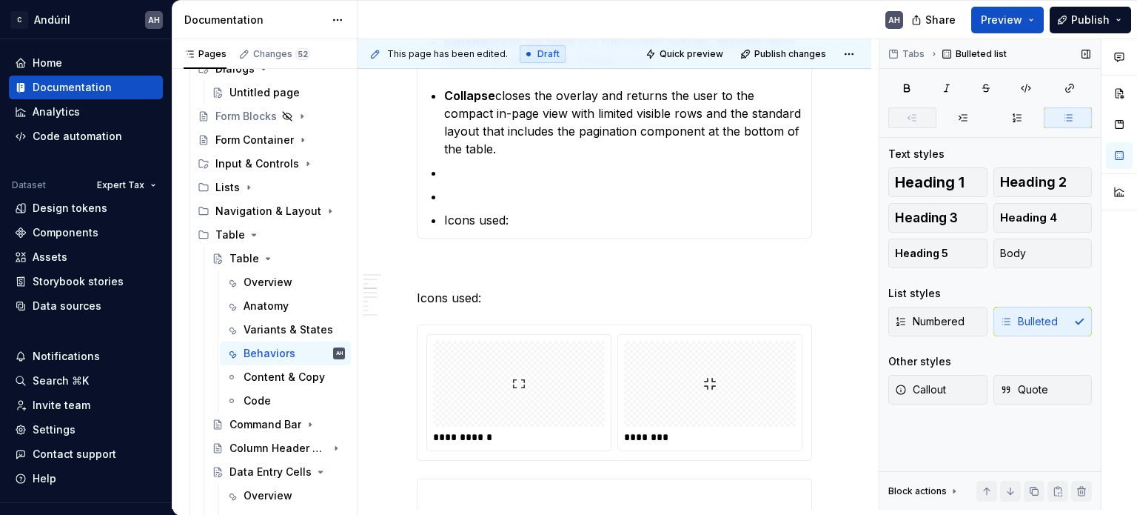
click at [918, 118] on span at bounding box center [913, 117] width 48 height 21
click at [524, 202] on p at bounding box center [623, 196] width 358 height 18
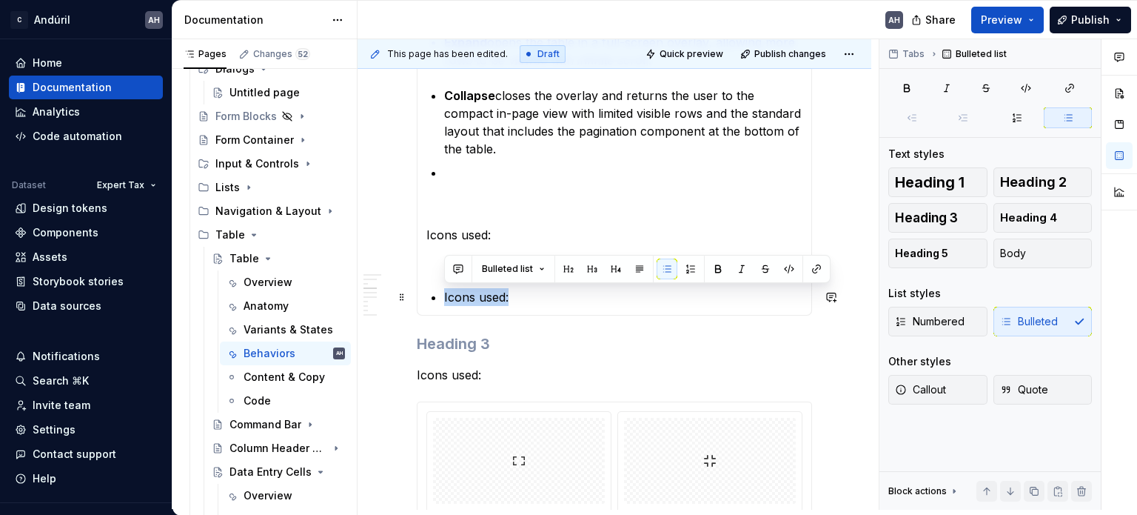
drag, startPoint x: 504, startPoint y: 298, endPoint x: 438, endPoint y: 291, distance: 66.3
click at [438, 291] on section-item-column "Adaptive Content Display Expand/Collapse Table Expand opens the table in a full…" at bounding box center [615, 140] width 376 height 332
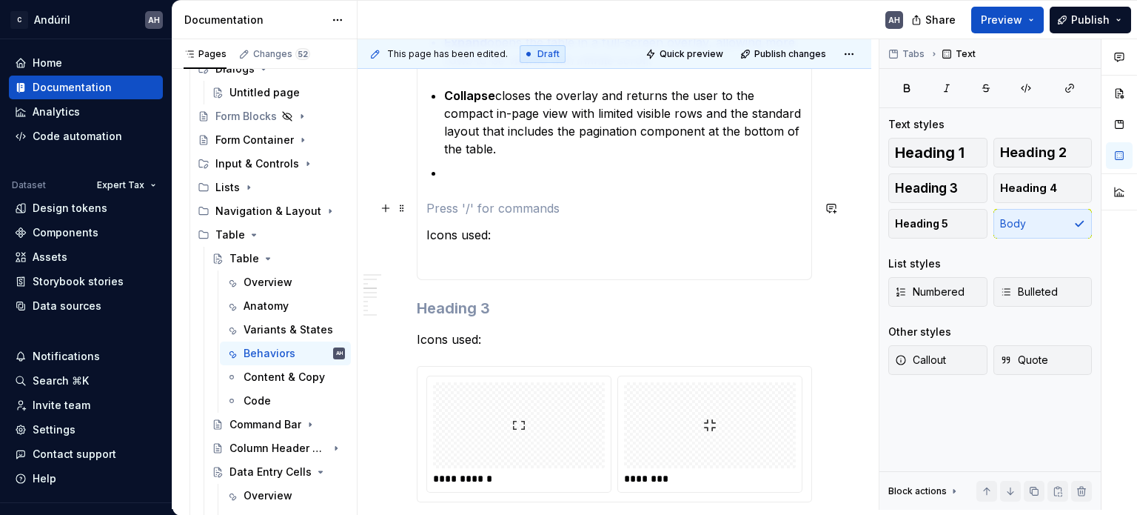
click at [461, 208] on p at bounding box center [615, 208] width 376 height 18
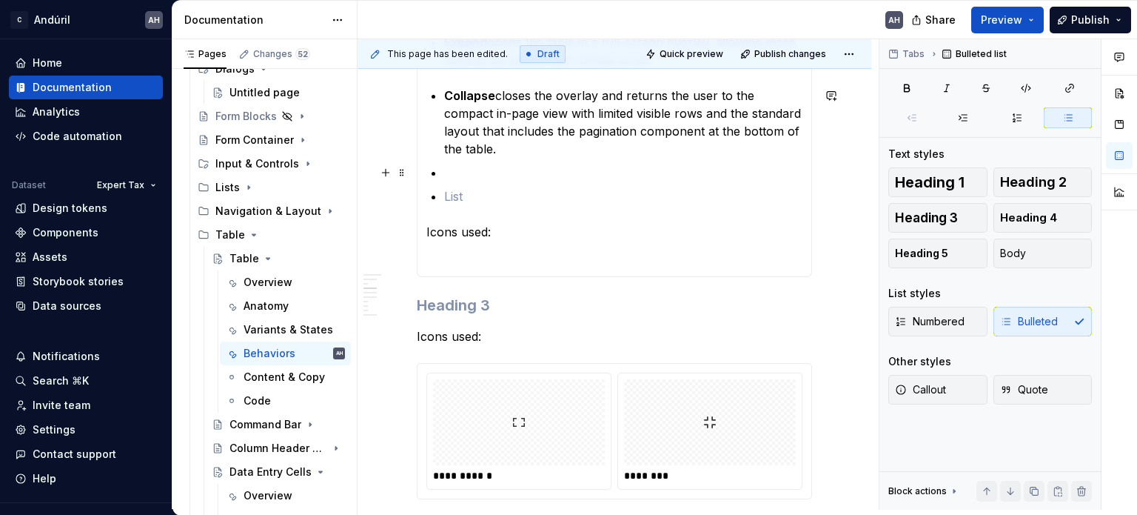
click at [461, 173] on p at bounding box center [623, 173] width 358 height 18
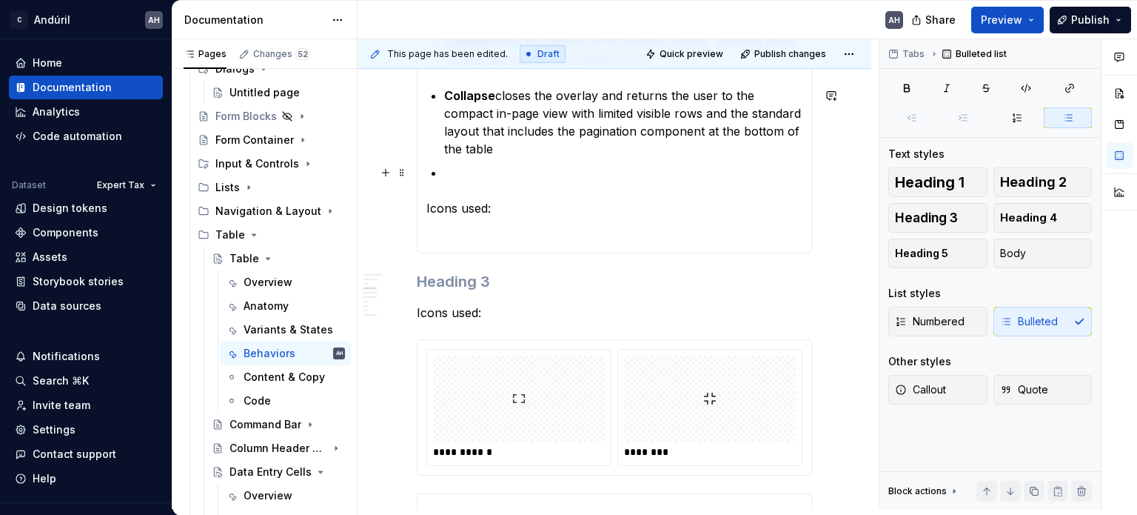
click at [461, 170] on p at bounding box center [623, 173] width 358 height 18
click at [584, 145] on p "Collapse closes the overlay and returns the user to the compact in-page view wi…" at bounding box center [623, 122] width 358 height 71
click at [506, 174] on p at bounding box center [623, 173] width 358 height 18
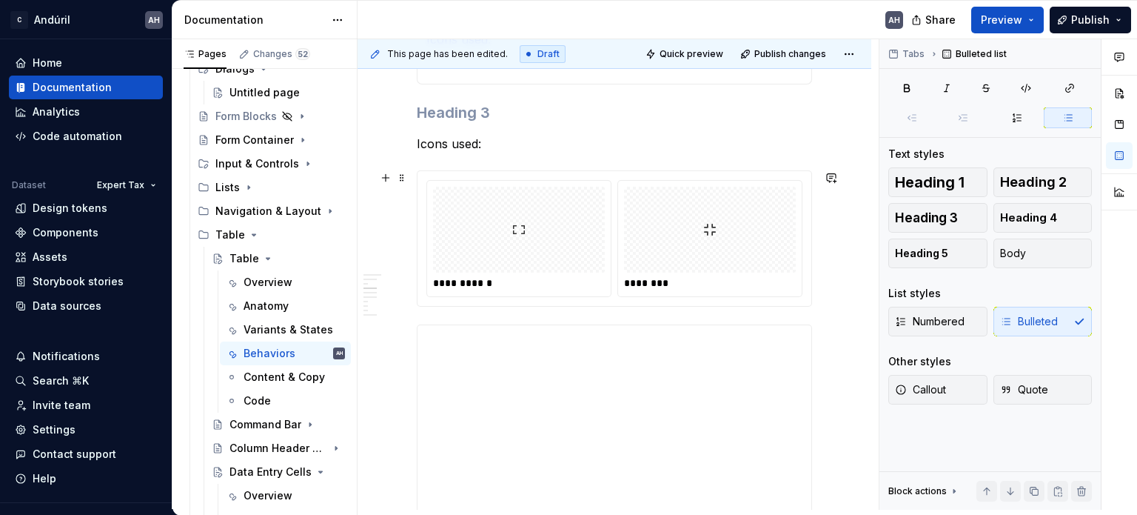
click at [511, 297] on div "**********" at bounding box center [615, 238] width 394 height 135
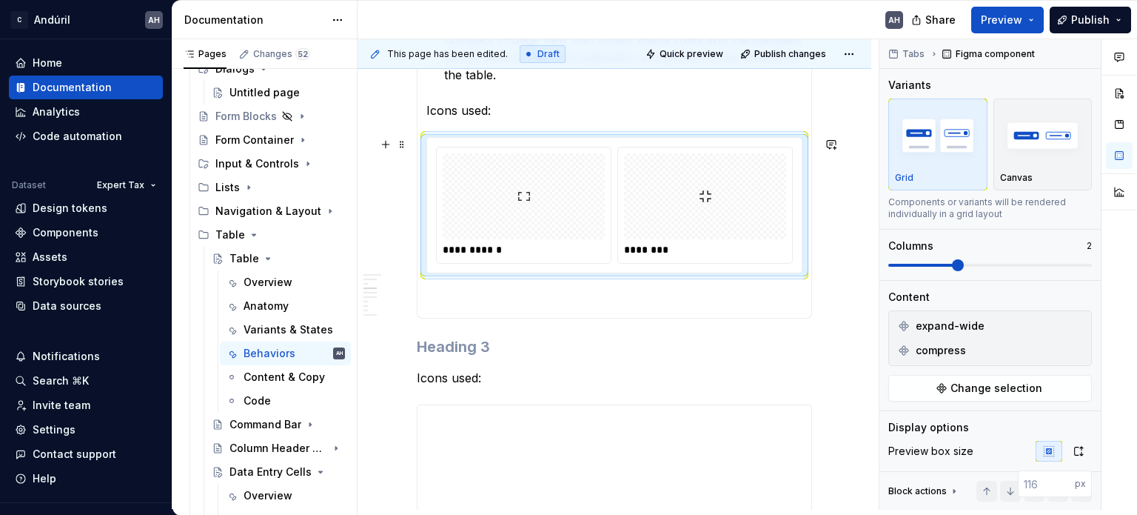
scroll to position [889, 0]
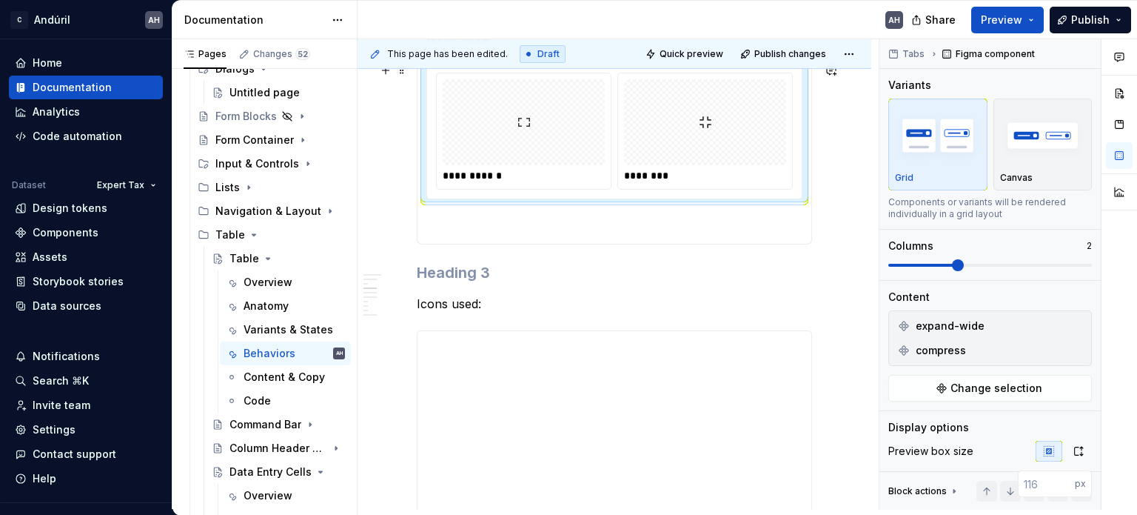
click at [517, 188] on div "**********" at bounding box center [614, 131] width 375 height 135
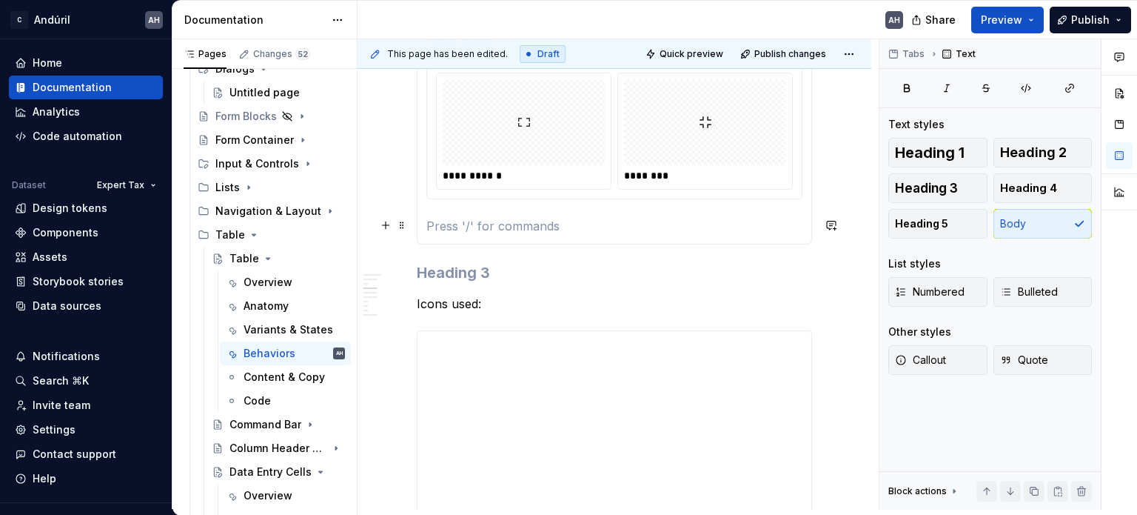
click at [510, 230] on p at bounding box center [615, 226] width 376 height 18
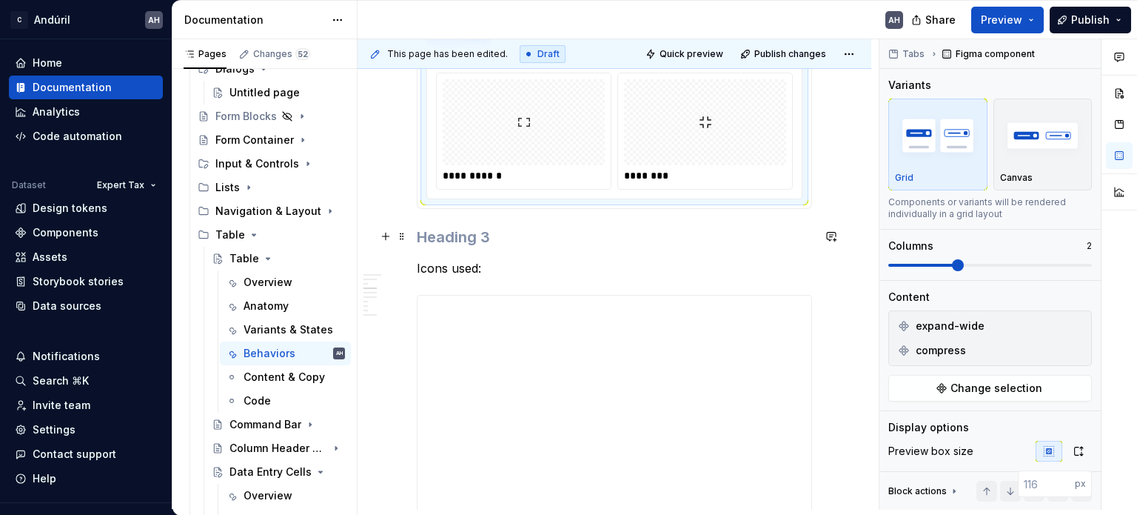
click at [478, 237] on h3 at bounding box center [614, 237] width 395 height 21
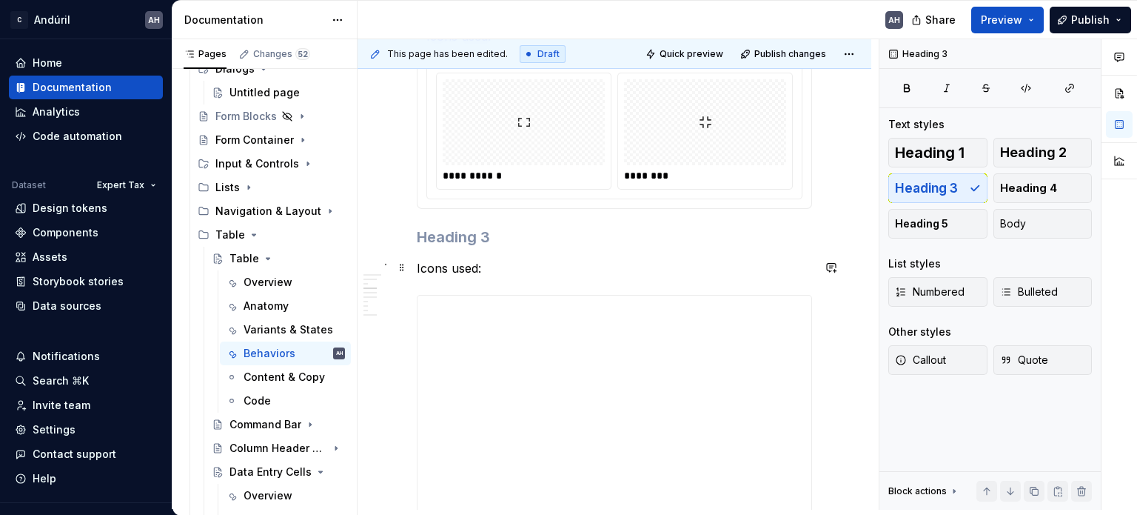
click at [495, 267] on p "Icons used:" at bounding box center [614, 268] width 395 height 18
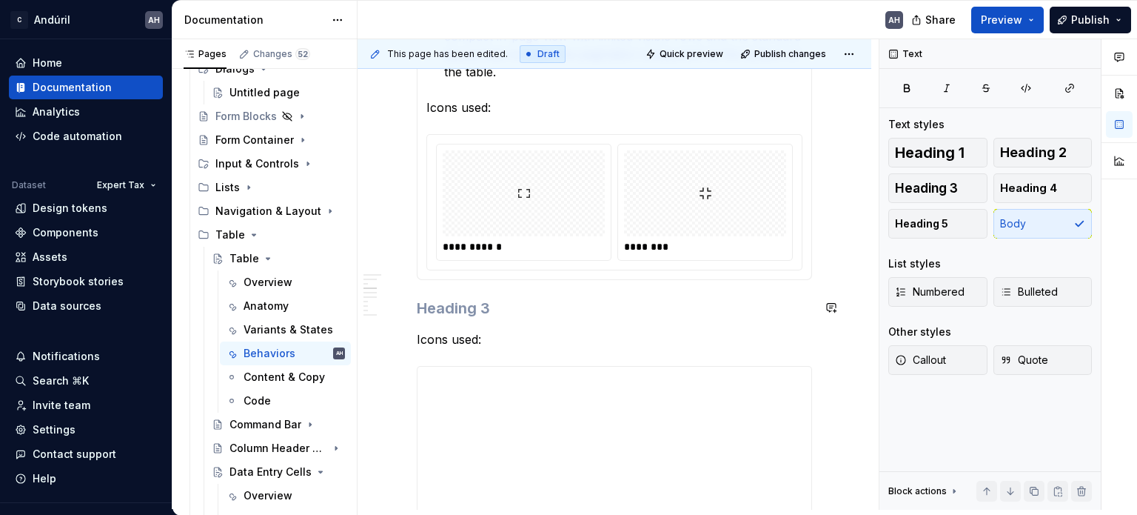
scroll to position [815, 0]
click at [453, 341] on p "Icons used:" at bounding box center [614, 342] width 395 height 18
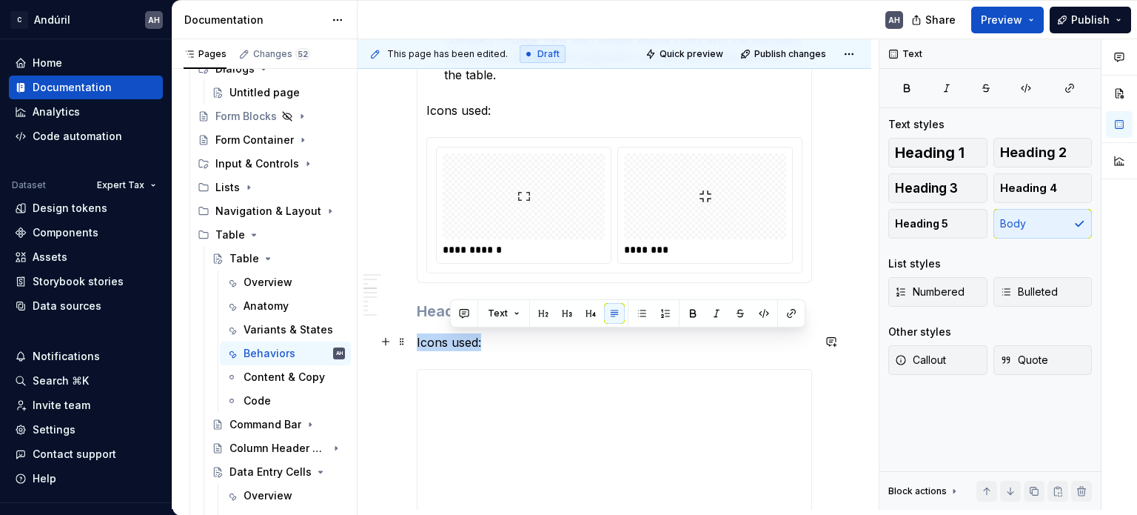
click at [453, 341] on p "Icons used:" at bounding box center [614, 342] width 395 height 18
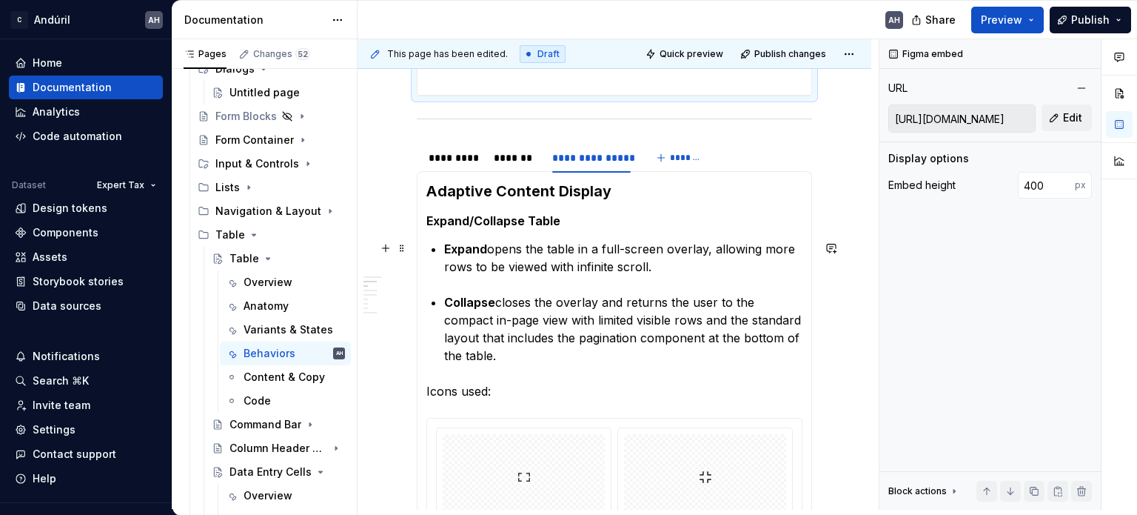
scroll to position [813, 0]
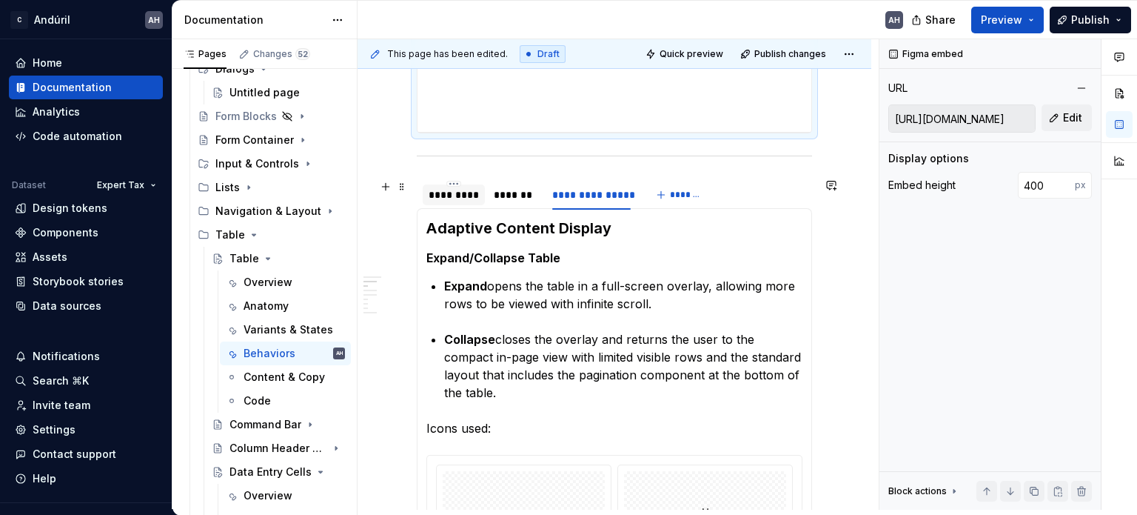
click at [459, 189] on div "*********" at bounding box center [454, 194] width 50 height 15
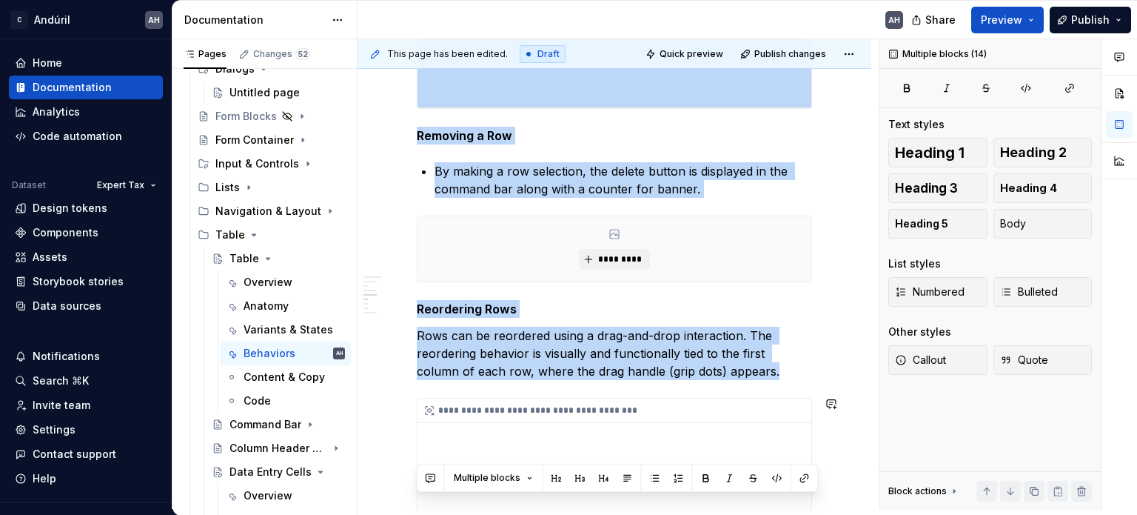
scroll to position [1900, 0]
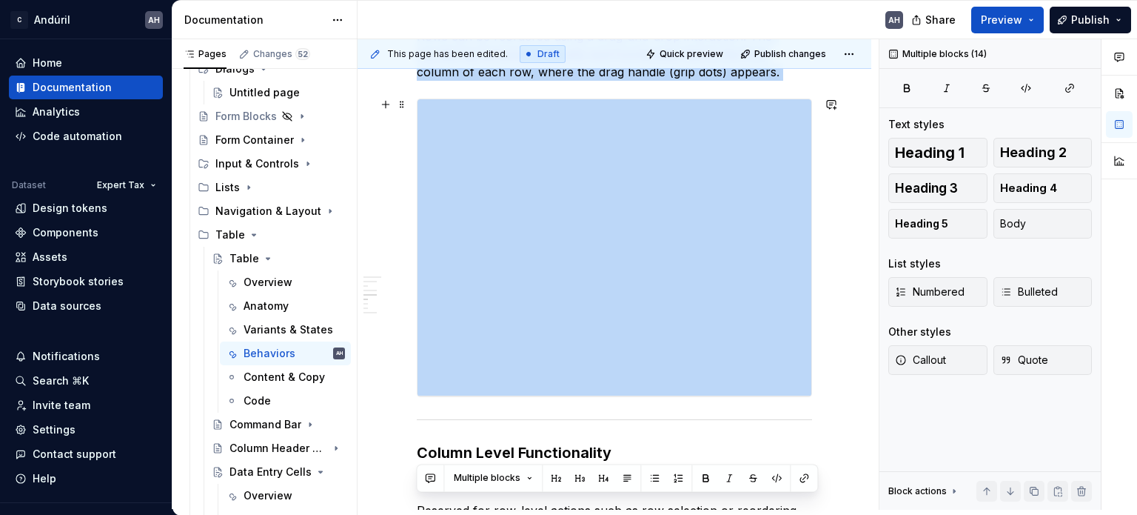
drag, startPoint x: 418, startPoint y: 115, endPoint x: 819, endPoint y: 395, distance: 489.2
click at [819, 395] on div "**********" at bounding box center [615, 477] width 514 height 4217
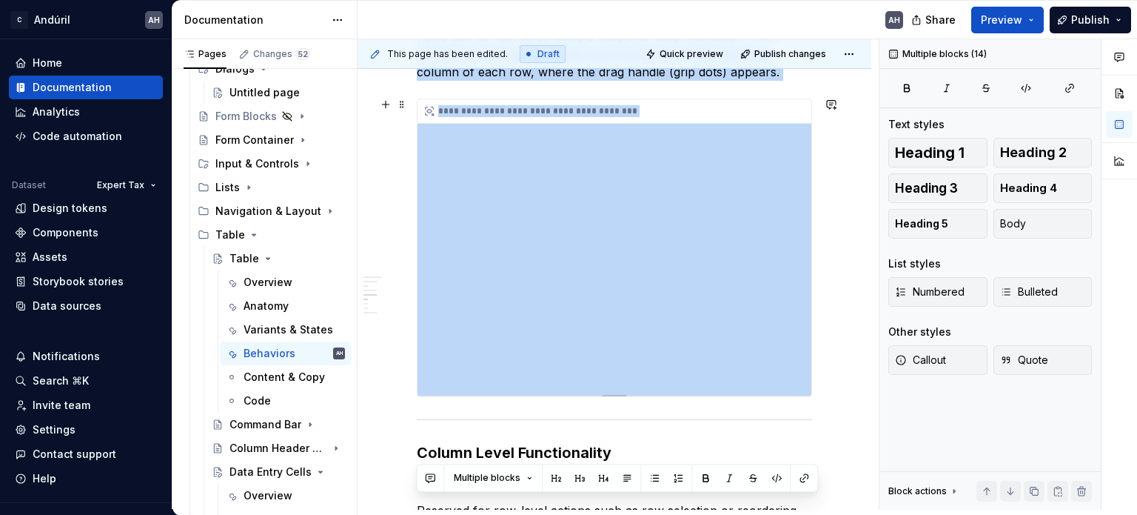
copy div "**********"
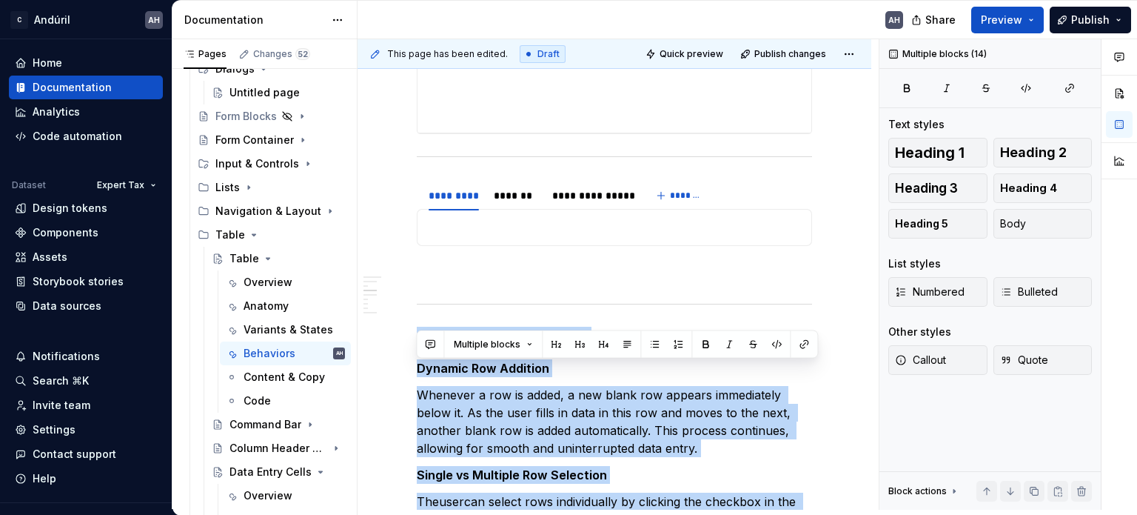
scroll to position [815, 0]
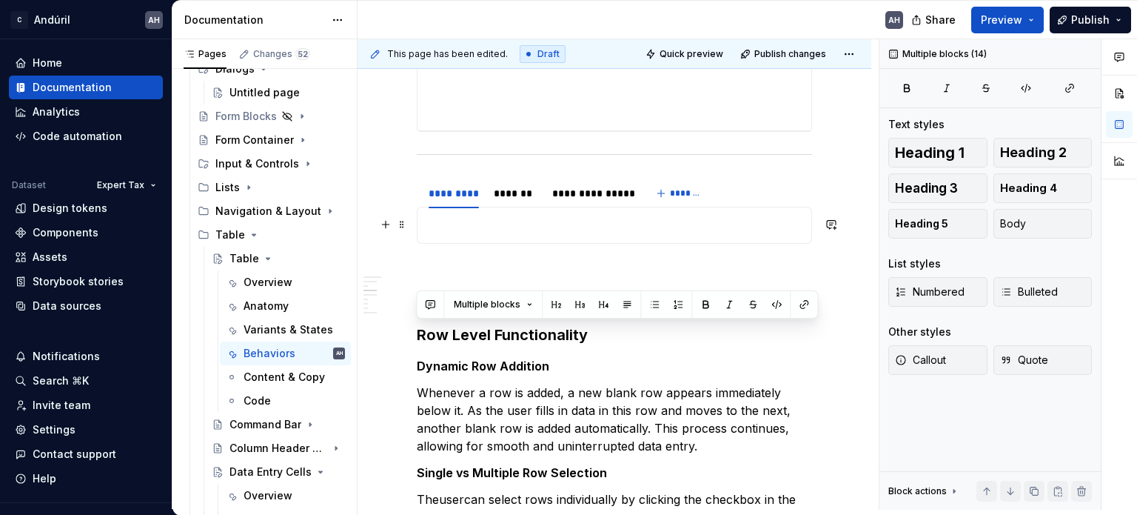
click at [450, 221] on p at bounding box center [615, 225] width 376 height 18
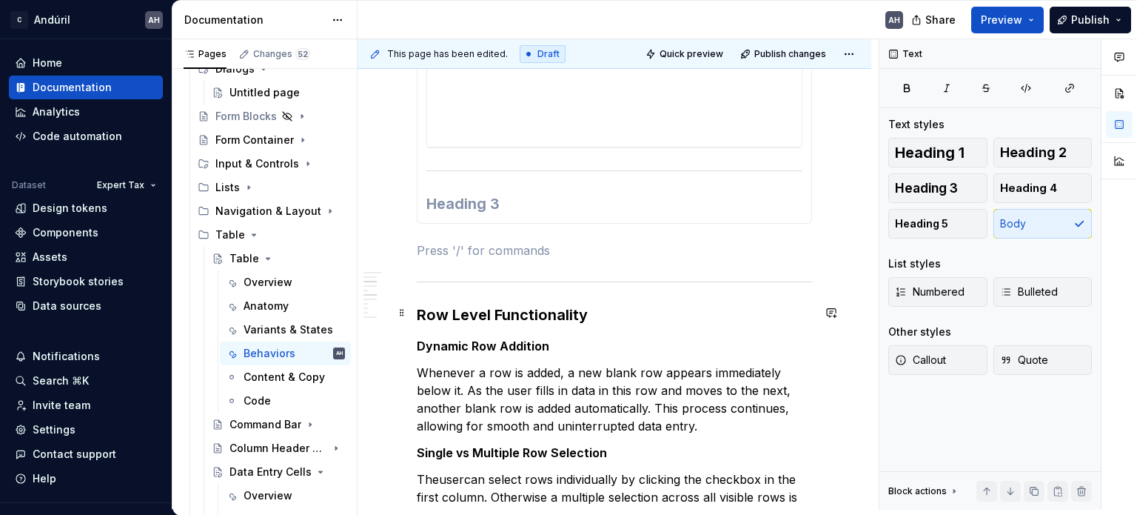
scroll to position [1999, 0]
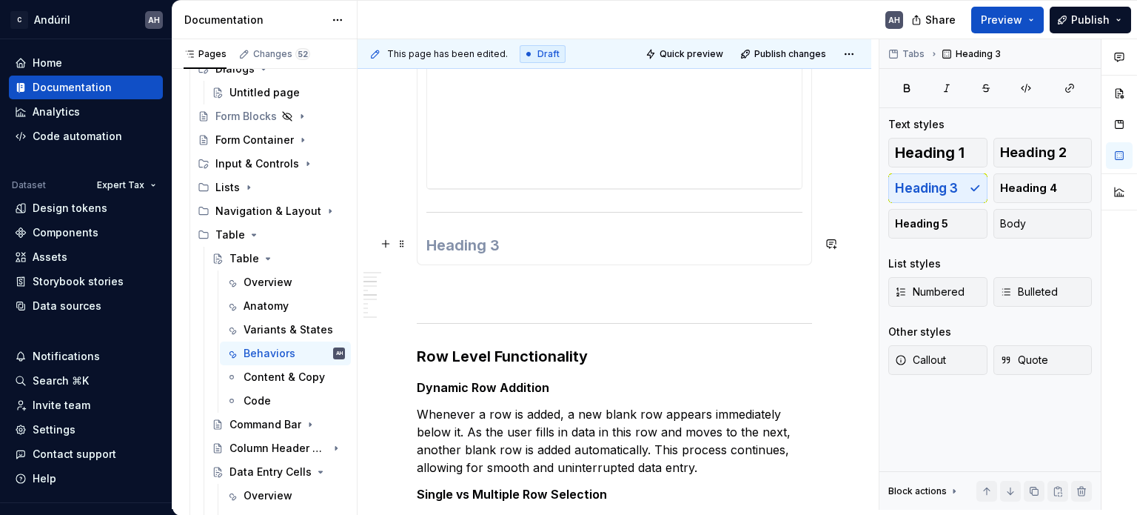
click at [477, 241] on h3 at bounding box center [615, 245] width 376 height 21
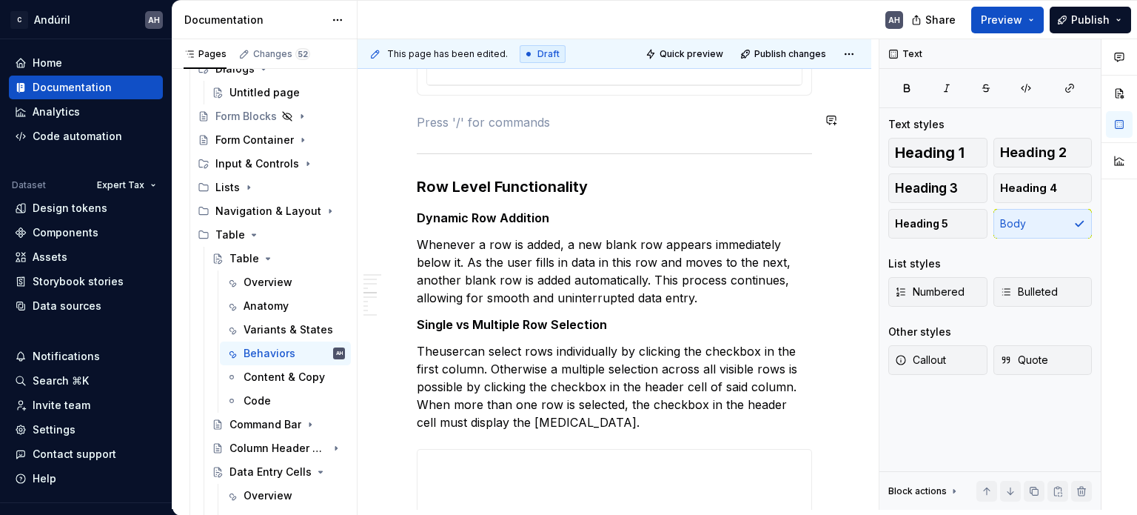
scroll to position [2148, 0]
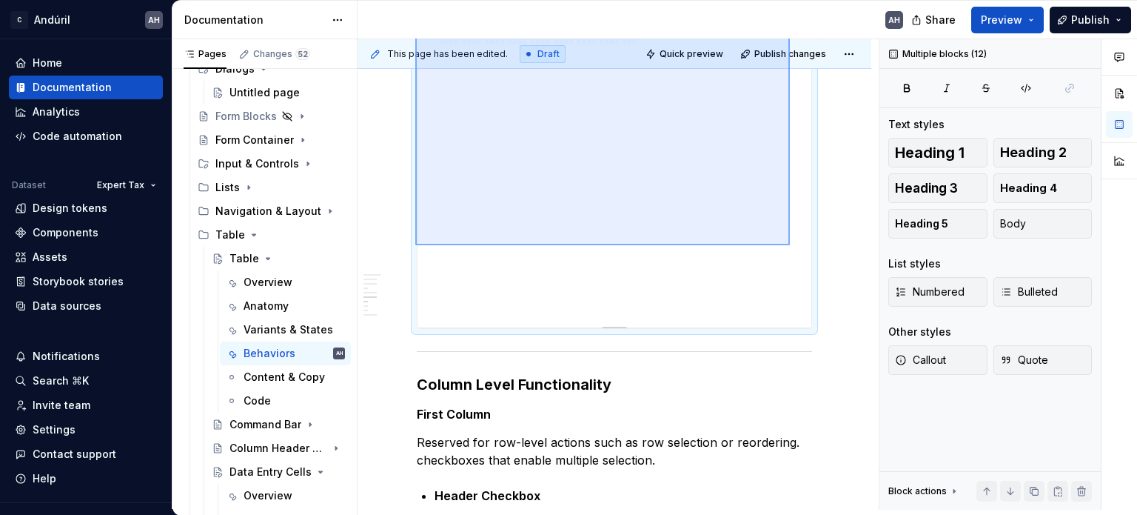
drag, startPoint x: 415, startPoint y: 133, endPoint x: 723, endPoint y: 272, distance: 337.4
click at [792, 255] on div "This page has been edited. Draft Quick preview Publish changes Table Interactiv…" at bounding box center [618, 274] width 521 height 470
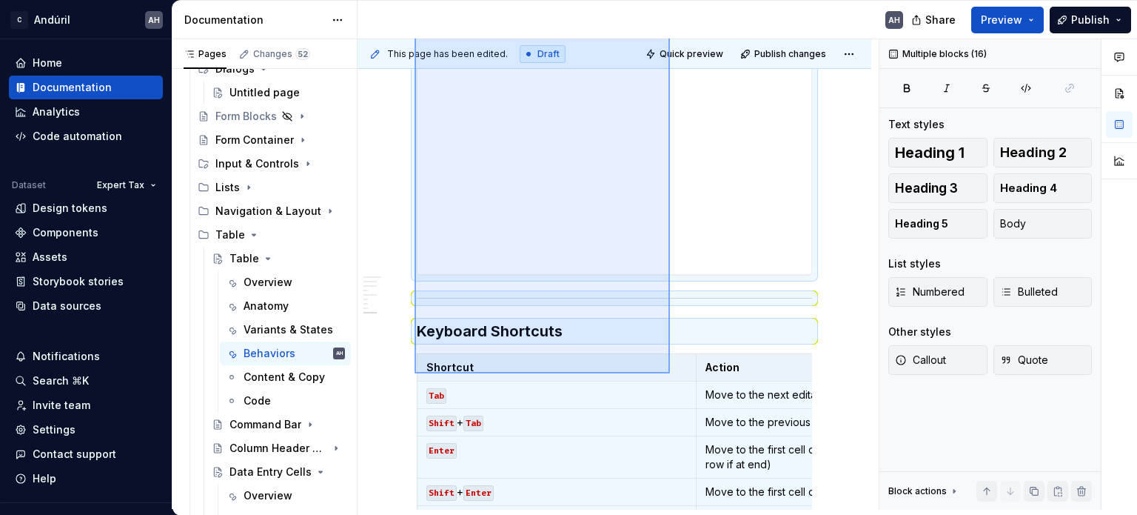
scroll to position [3355, 0]
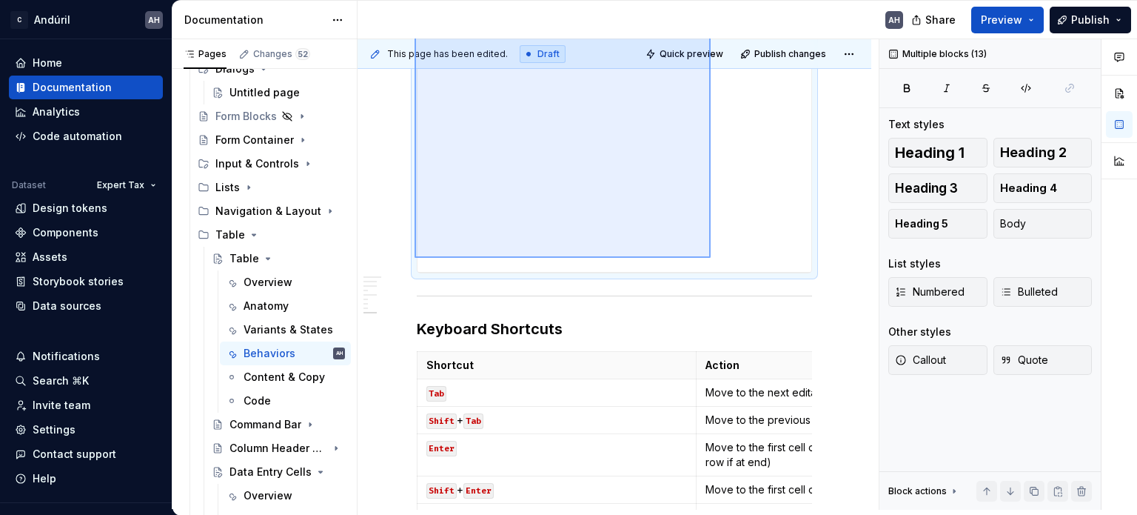
drag, startPoint x: 415, startPoint y: 124, endPoint x: 711, endPoint y: 258, distance: 324.8
click at [711, 258] on div "**********" at bounding box center [618, 274] width 521 height 470
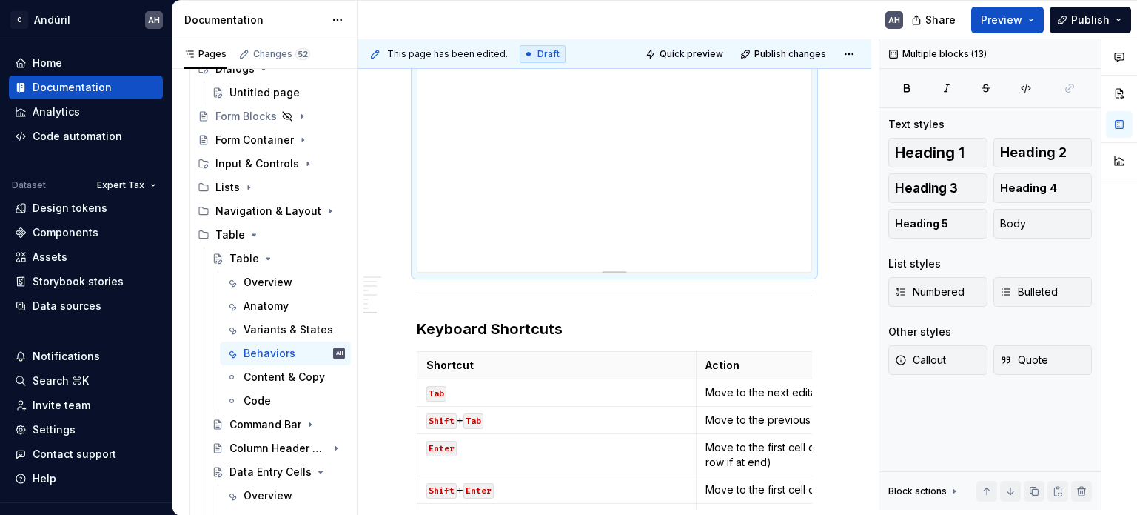
scroll to position [3287, 0]
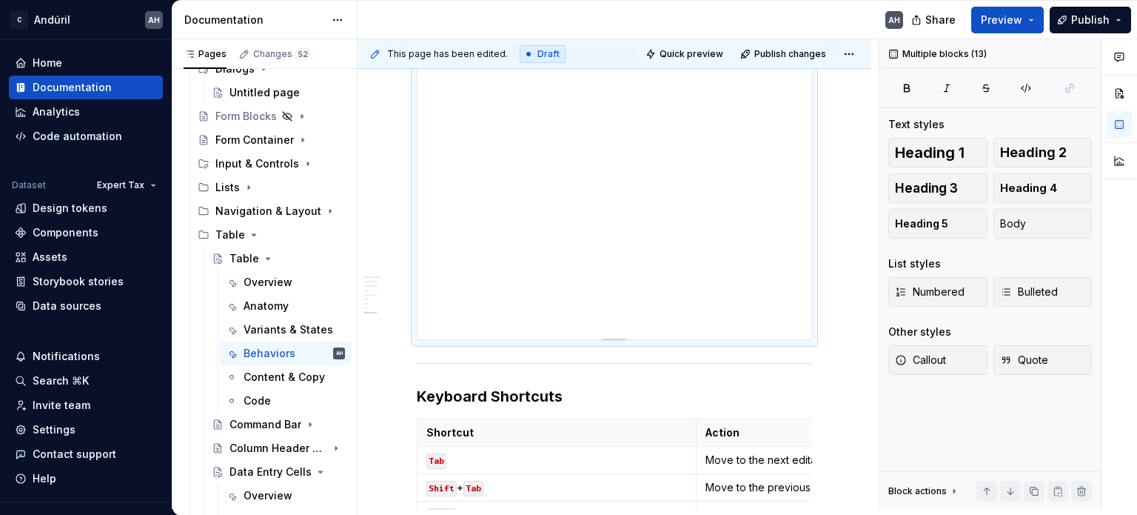
copy div "**********"
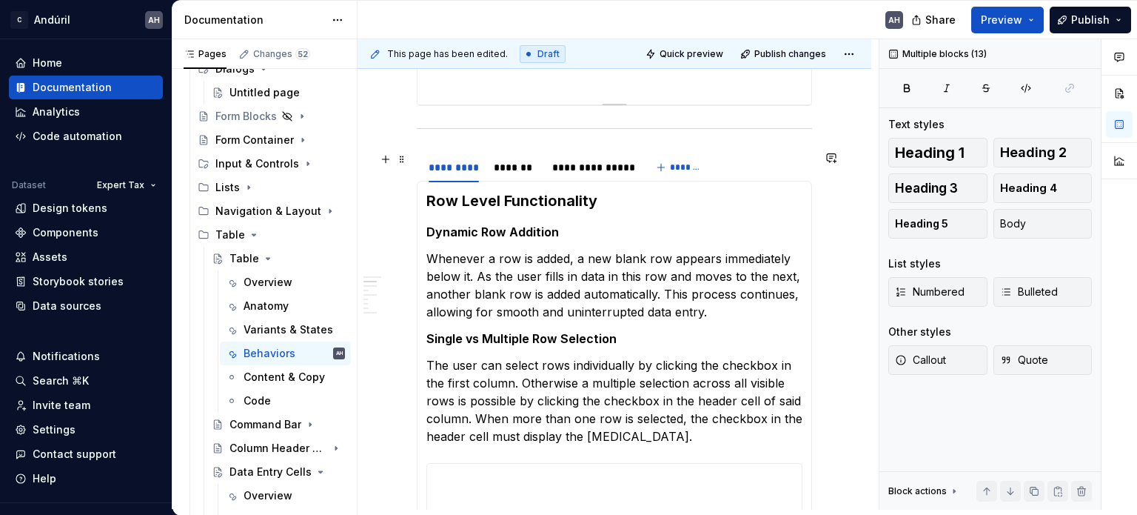
scroll to position [889, 0]
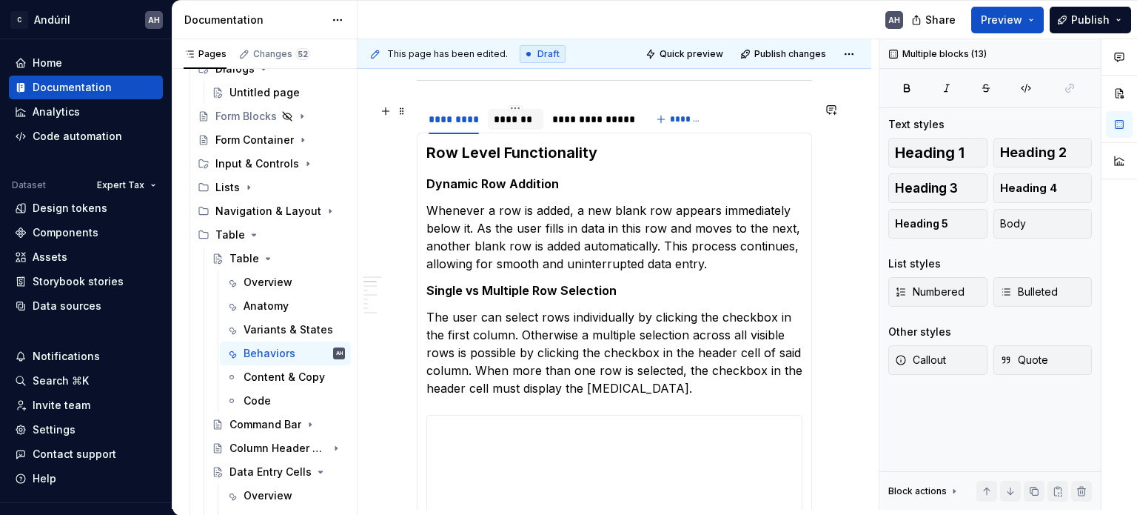
click at [518, 118] on div "*******" at bounding box center [516, 119] width 44 height 15
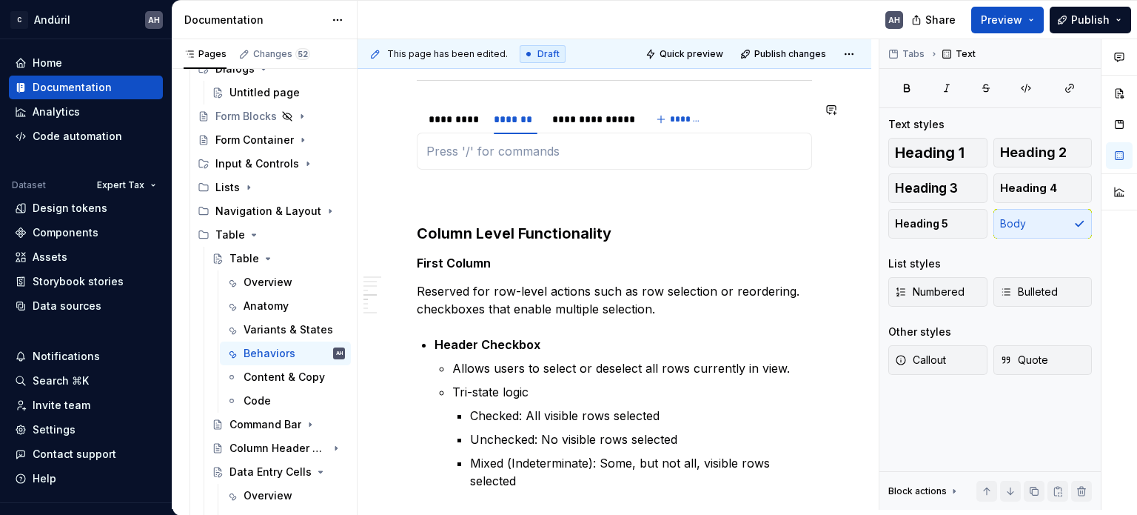
click at [517, 164] on div "**********" at bounding box center [614, 151] width 395 height 37
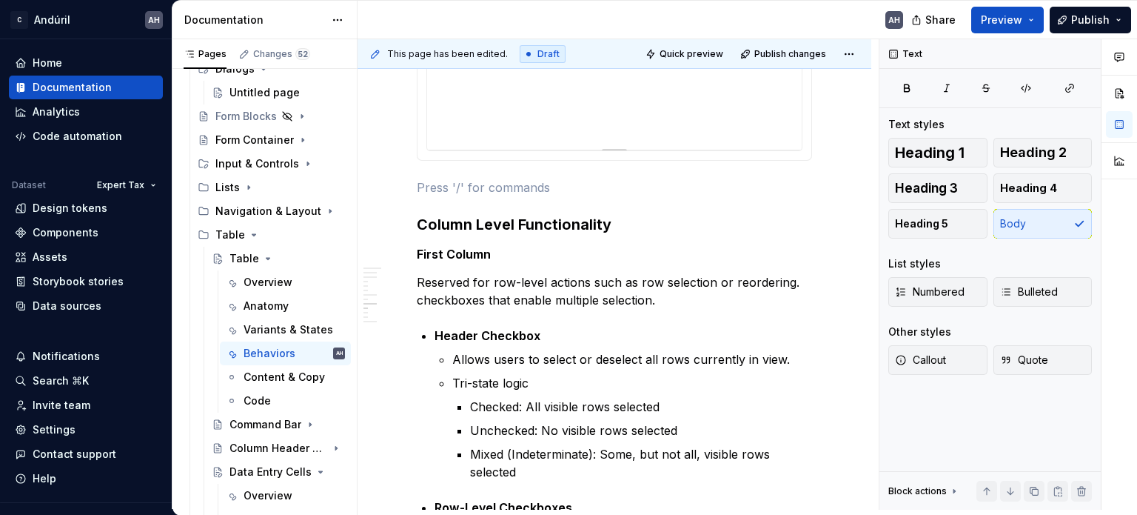
scroll to position [2296, 0]
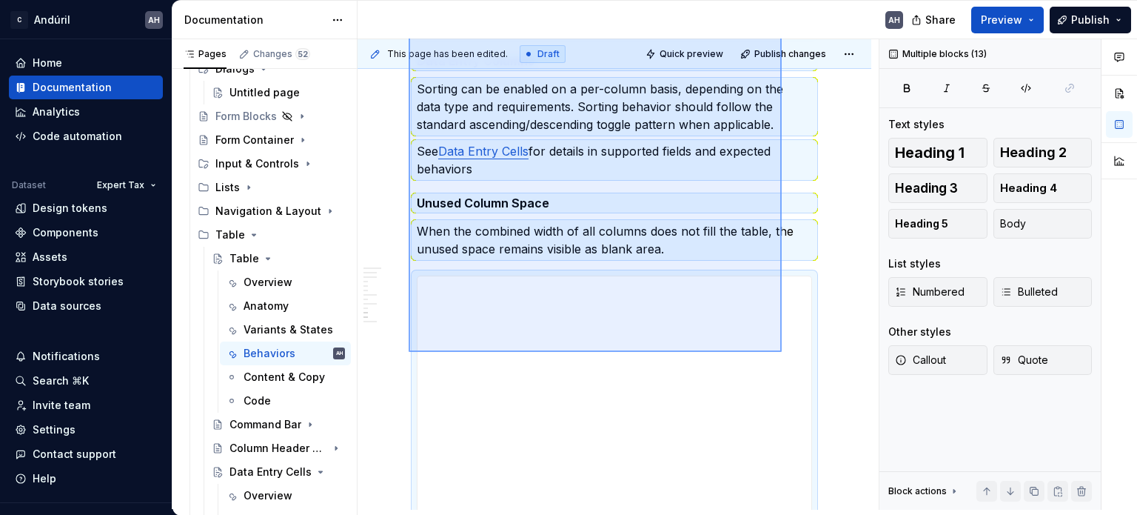
drag, startPoint x: 409, startPoint y: 194, endPoint x: 782, endPoint y: 352, distance: 405.2
click at [782, 352] on div "This page has been edited. Draft Quick preview Publish changes Table Interactiv…" at bounding box center [618, 274] width 521 height 470
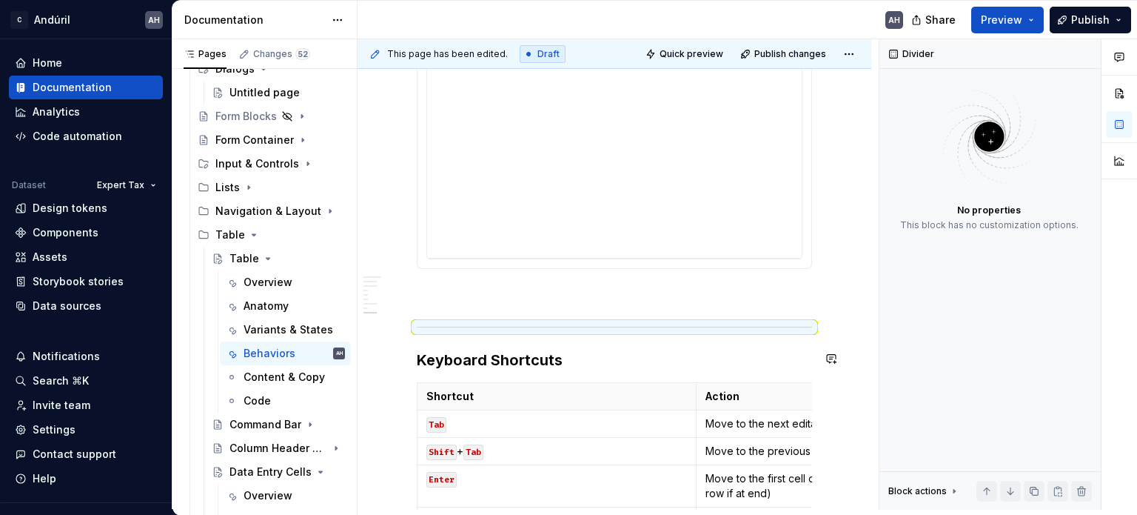
scroll to position [2150, 0]
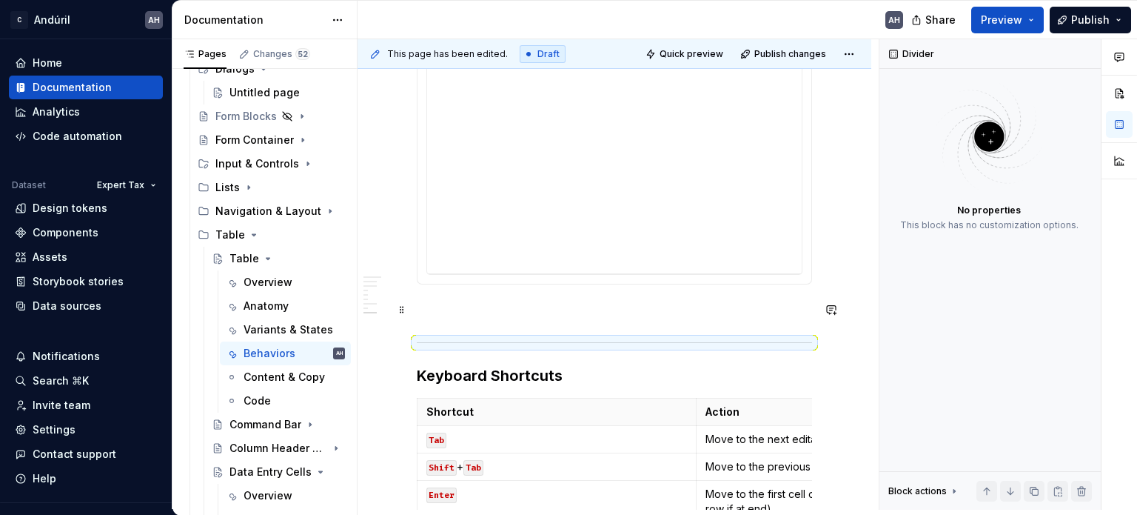
click at [529, 310] on p at bounding box center [614, 311] width 395 height 18
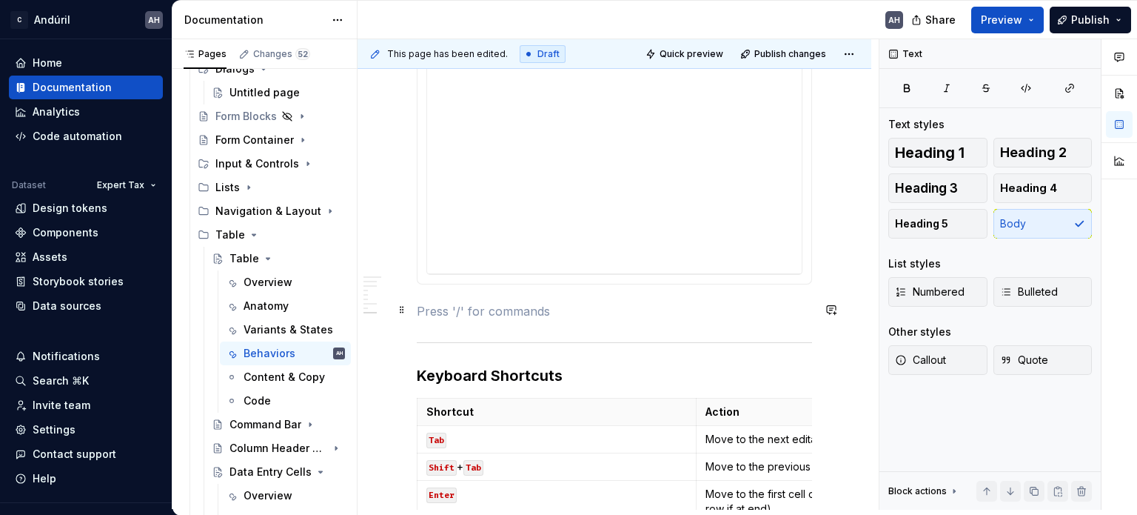
scroll to position [1922, 0]
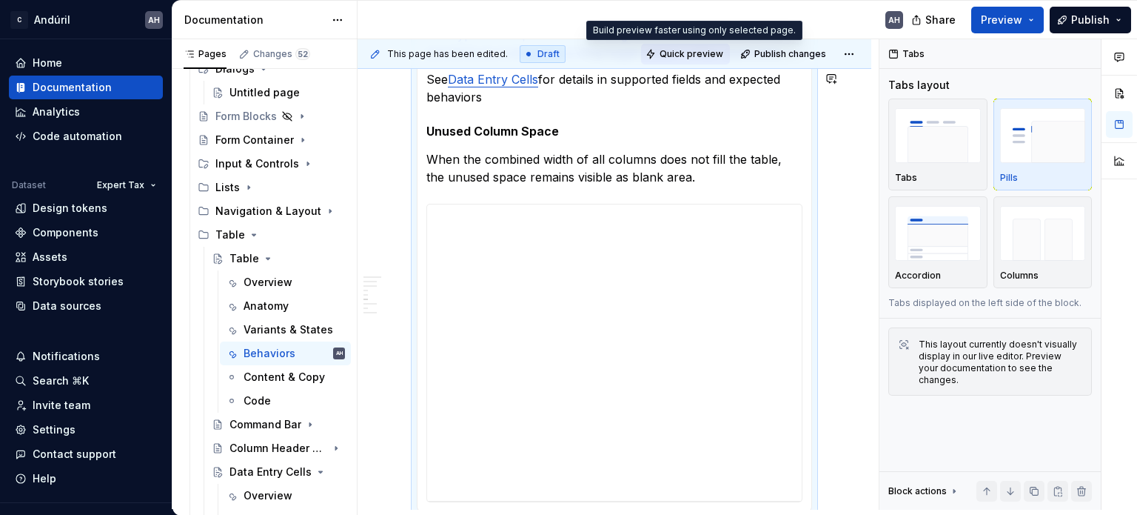
click at [677, 55] on span "Quick preview" at bounding box center [692, 54] width 64 height 12
click at [691, 56] on span "Quick preview" at bounding box center [692, 54] width 64 height 12
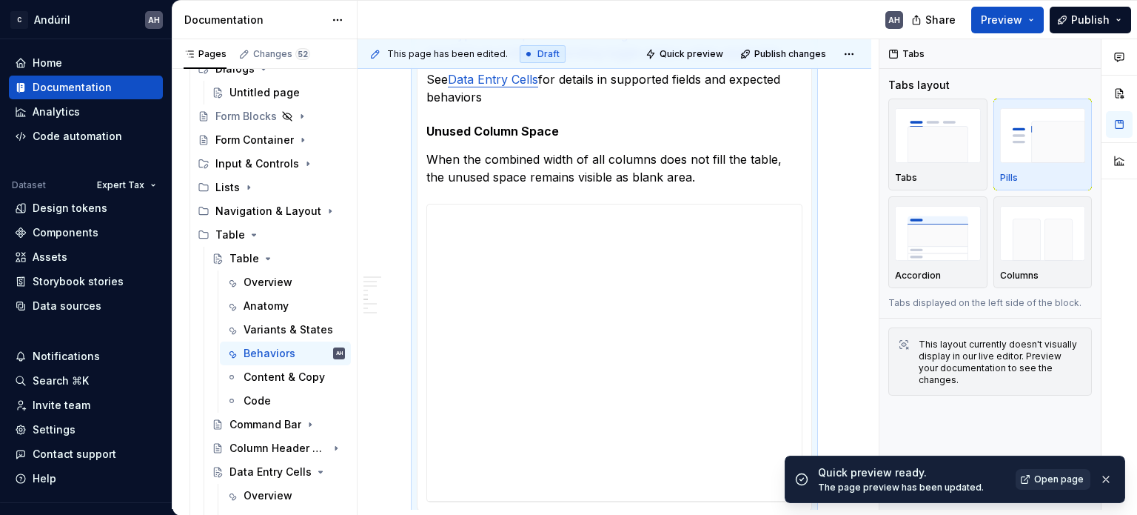
click at [1057, 478] on span "Open page" at bounding box center [1060, 479] width 50 height 12
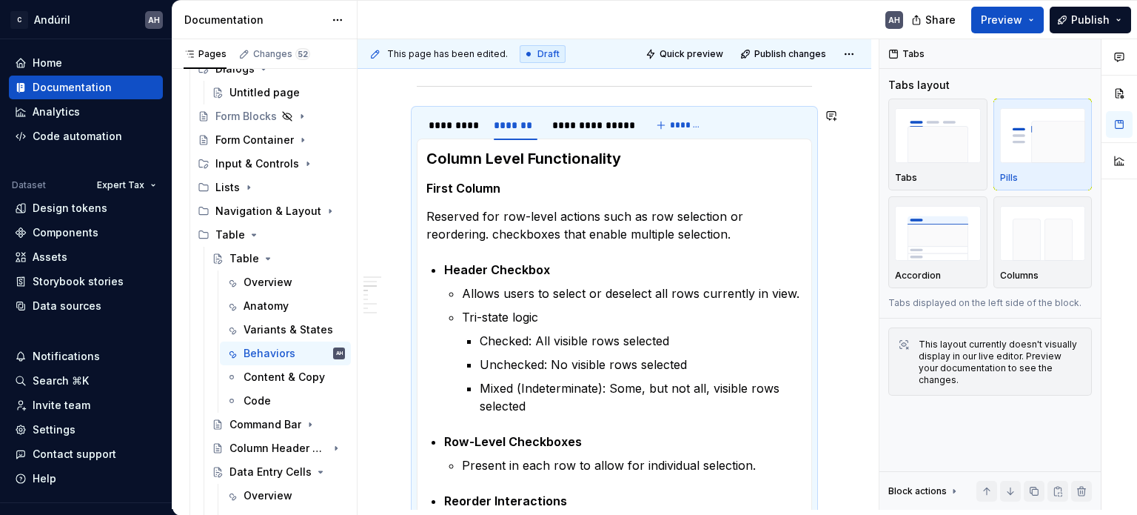
scroll to position [886, 0]
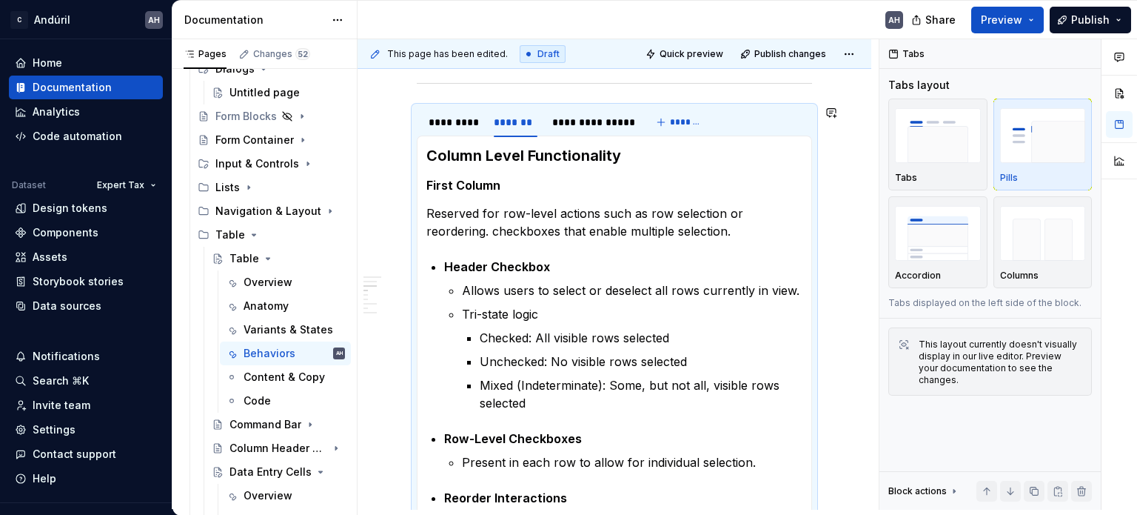
click at [518, 224] on p "Reserved for row-level actions such as row selection or reordering. checkboxes …" at bounding box center [615, 222] width 376 height 36
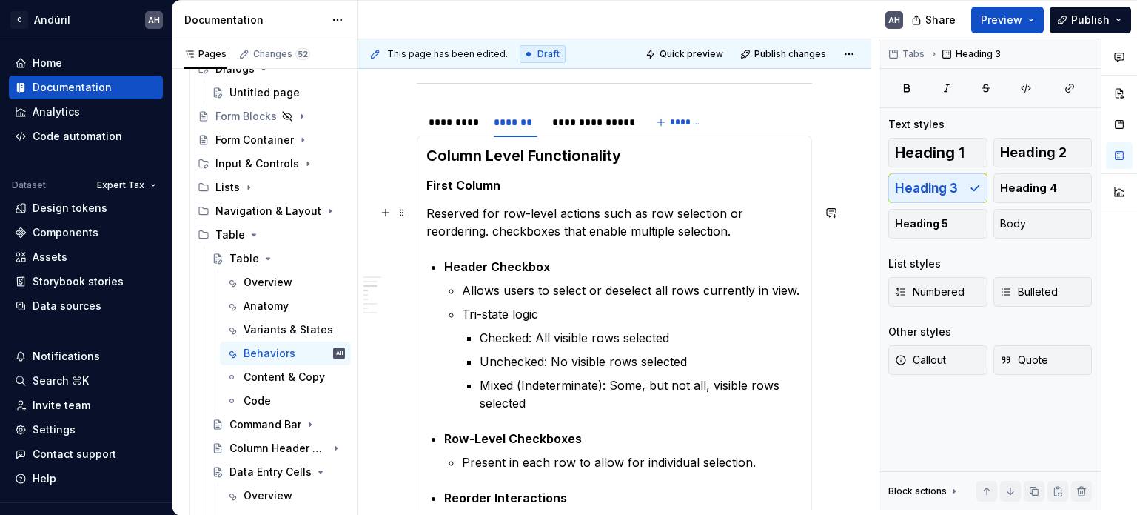
click at [518, 224] on p "Reserved for row-level actions such as row selection or reordering. checkboxes …" at bounding box center [615, 222] width 376 height 36
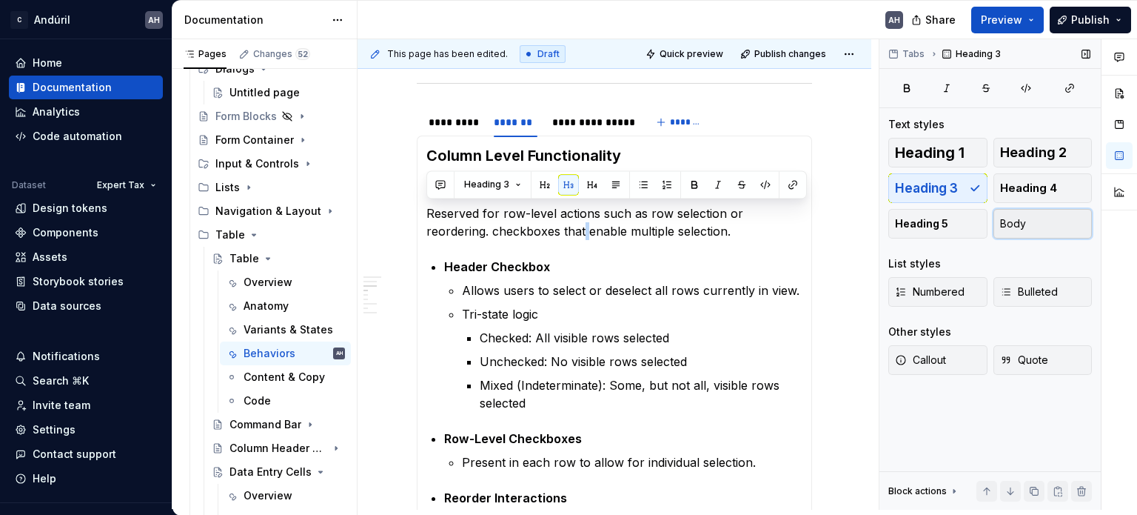
click at [1031, 220] on button "Body" at bounding box center [1043, 224] width 99 height 30
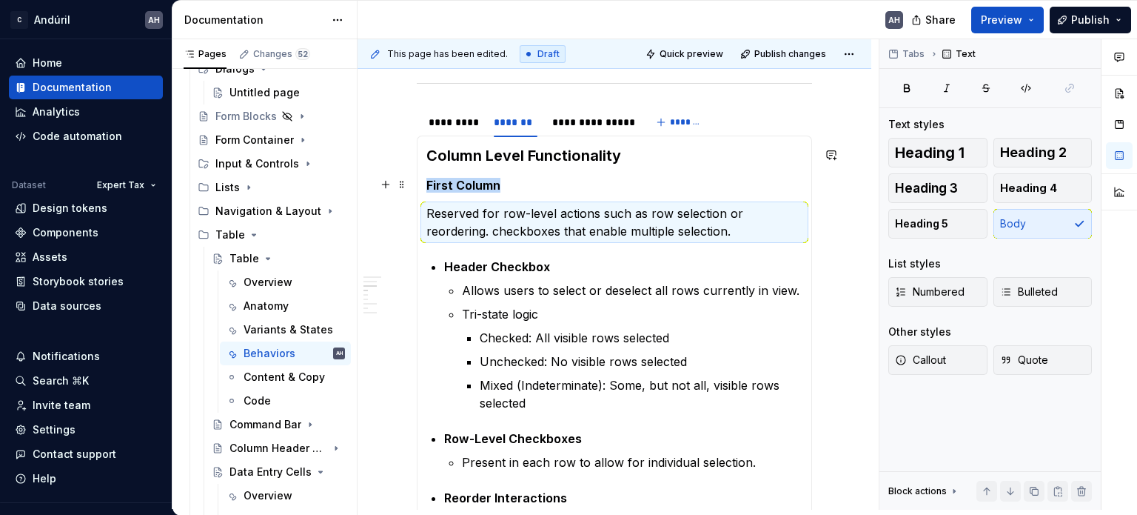
click at [499, 187] on h5 "First Column" at bounding box center [615, 185] width 376 height 15
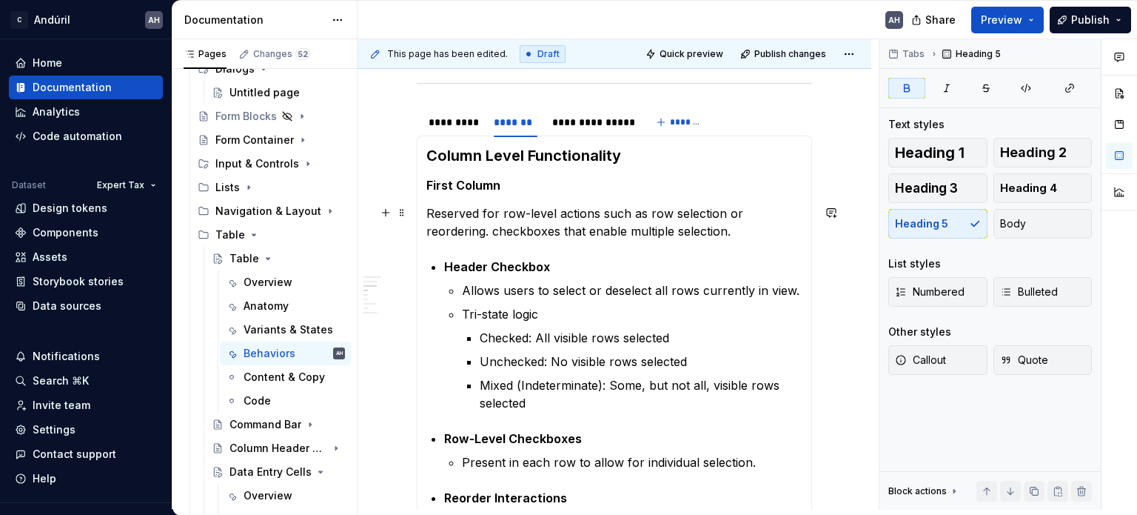
click at [673, 229] on p "Reserved for row-level actions such as row selection or reordering. checkboxes …" at bounding box center [615, 222] width 376 height 36
click at [435, 181] on strong "First Column" at bounding box center [464, 185] width 74 height 15
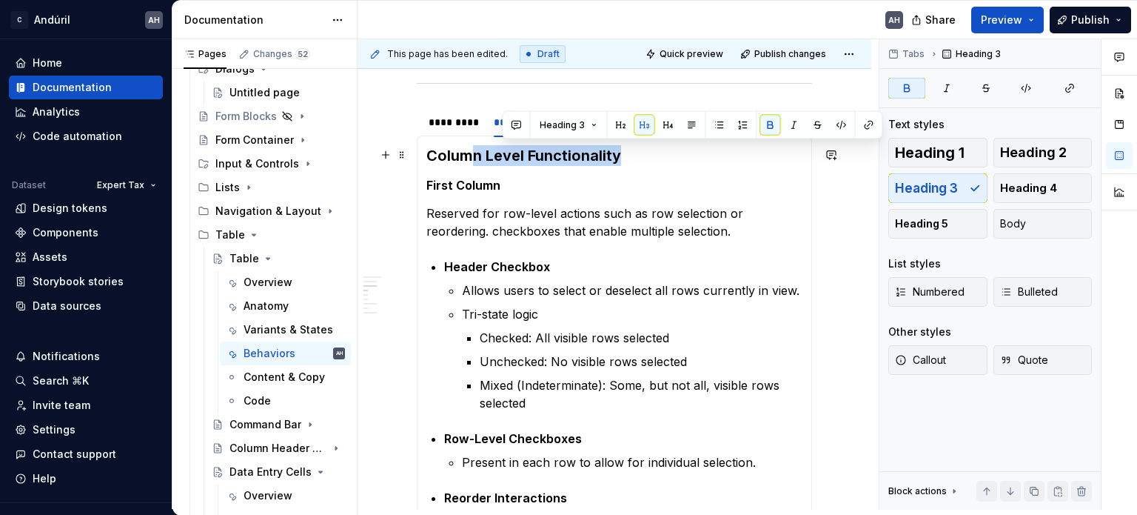
drag, startPoint x: 549, startPoint y: 159, endPoint x: 470, endPoint y: 156, distance: 78.6
click at [470, 156] on h3 "Column Level Functionality" at bounding box center [615, 155] width 376 height 21
click at [497, 156] on strong "Column Level Functionality" at bounding box center [524, 156] width 195 height 18
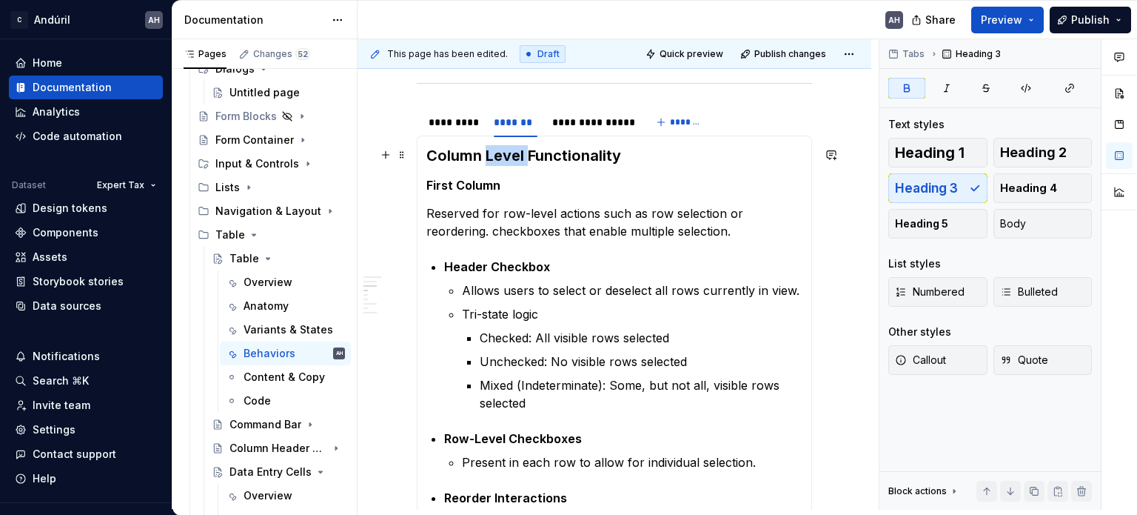
click at [497, 156] on strong "Column Level Functionality" at bounding box center [524, 156] width 195 height 18
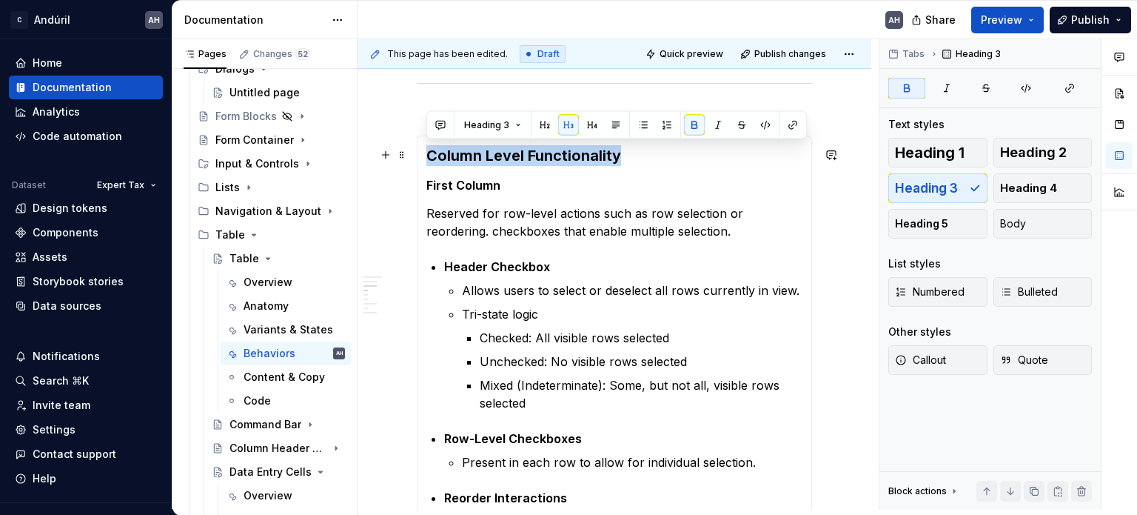
click at [497, 156] on strong "Column Level Functionality" at bounding box center [524, 156] width 195 height 18
click at [592, 123] on button "button" at bounding box center [592, 125] width 21 height 21
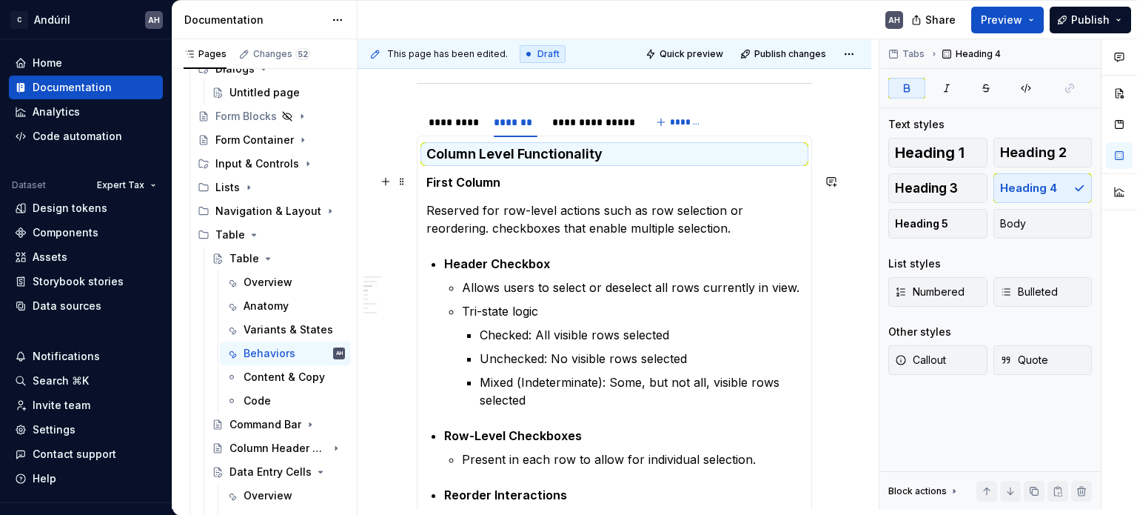
click at [501, 179] on h5 "First Column" at bounding box center [615, 182] width 376 height 15
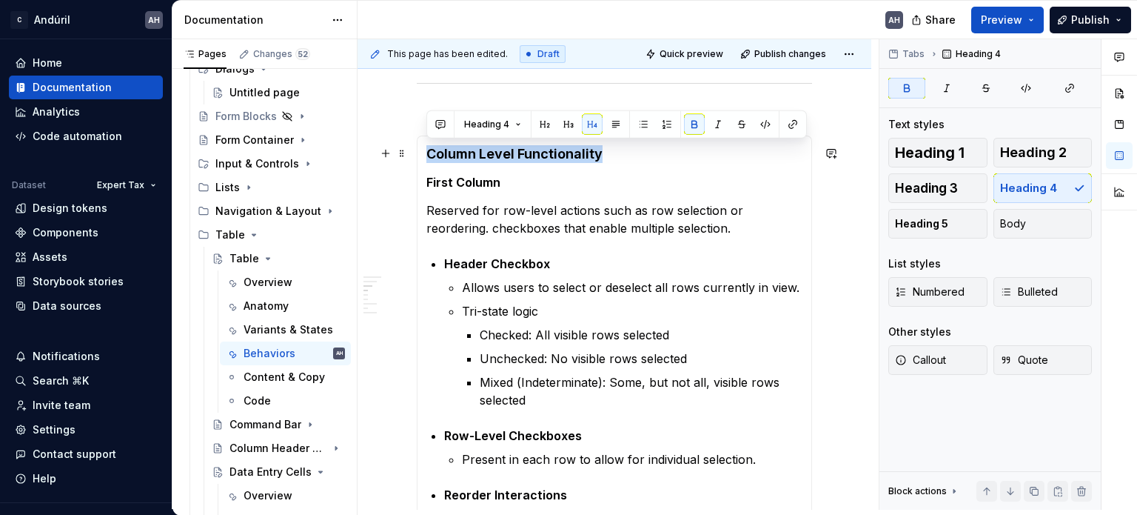
drag, startPoint x: 429, startPoint y: 154, endPoint x: 612, endPoint y: 151, distance: 183.7
click at [612, 151] on h4 "Column Level Functionality" at bounding box center [615, 154] width 376 height 18
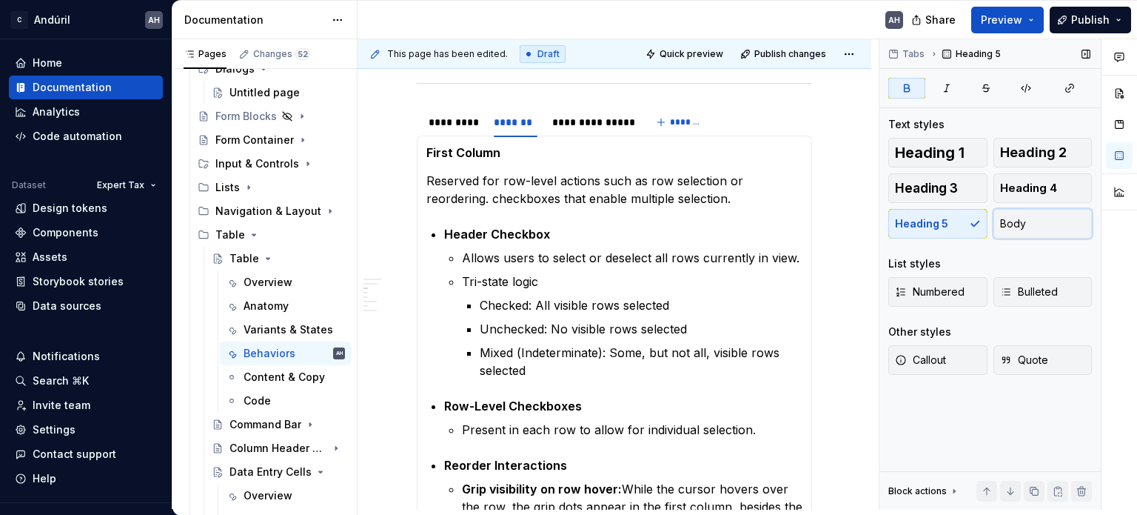
click at [1040, 214] on button "Body" at bounding box center [1043, 224] width 99 height 30
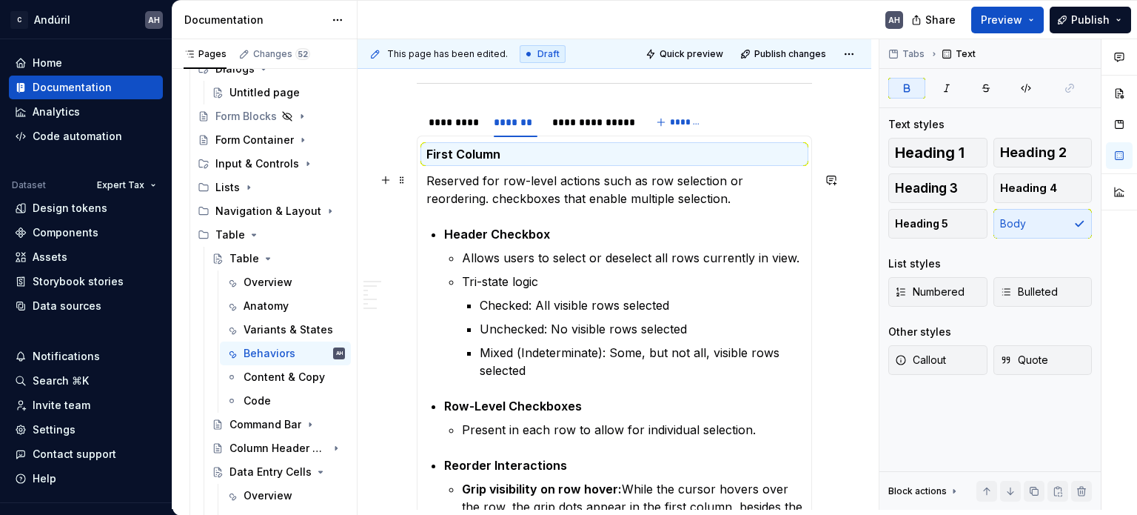
click at [500, 195] on p "Reserved for row-level actions such as row selection or reordering. checkboxes …" at bounding box center [615, 190] width 376 height 36
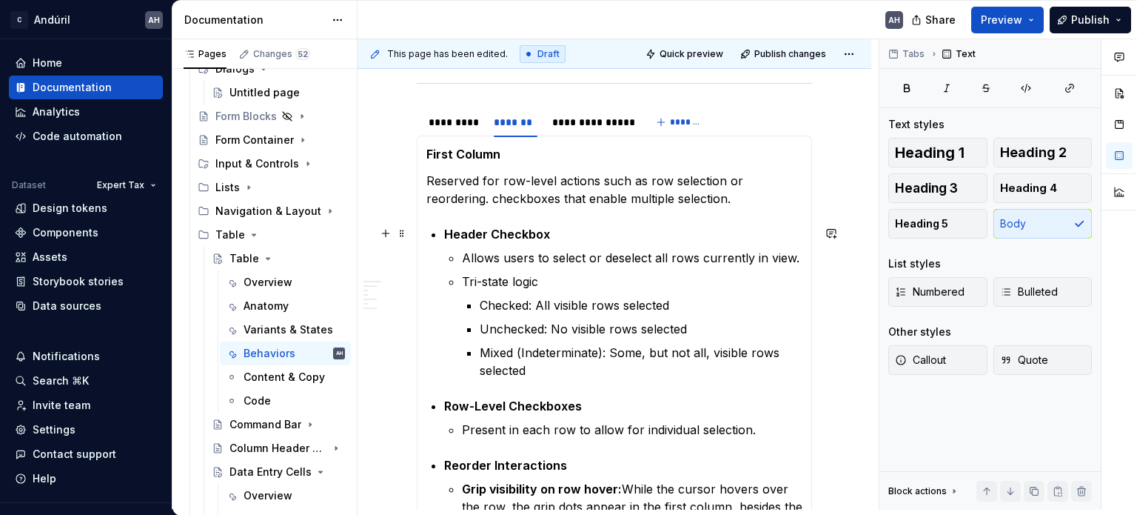
click at [444, 154] on strong "First Column" at bounding box center [464, 154] width 74 height 15
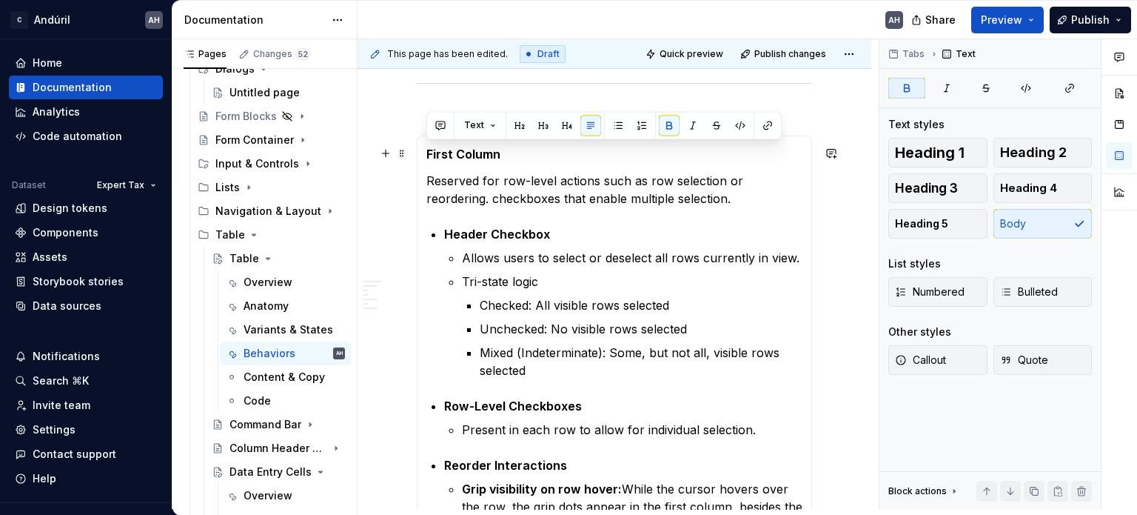
click at [444, 154] on strong "First Column" at bounding box center [464, 154] width 74 height 15
click at [939, 218] on span "Heading 5" at bounding box center [921, 223] width 53 height 15
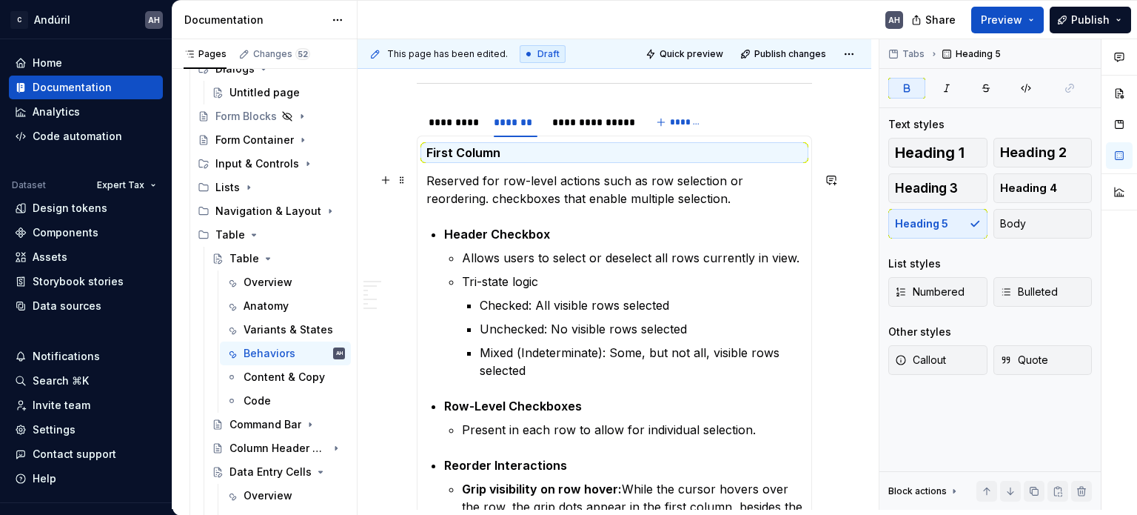
click at [441, 184] on p "Reserved for row-level actions such as row selection or reordering. checkboxes …" at bounding box center [615, 190] width 376 height 36
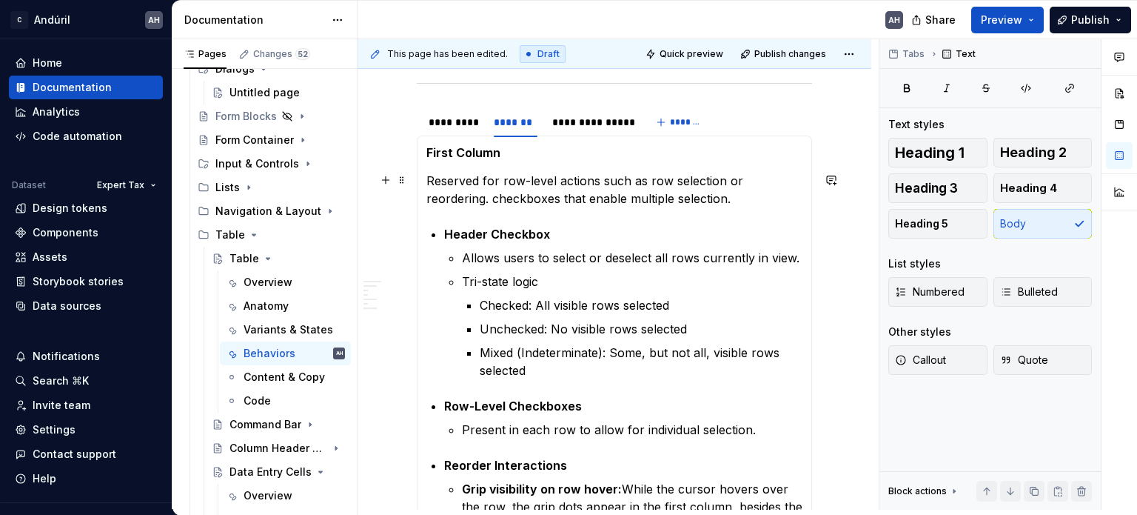
click at [430, 181] on p "Reserved for row-level actions such as row selection or reordering. checkboxes …" at bounding box center [615, 190] width 376 height 36
click at [1036, 227] on button "Body" at bounding box center [1043, 224] width 99 height 30
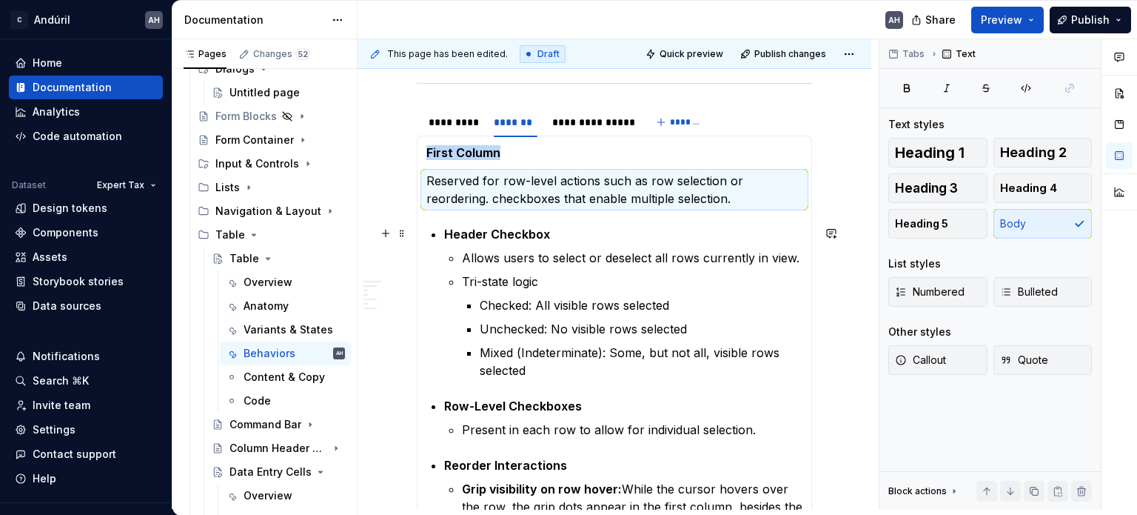
click at [520, 239] on p "Header Checkbox" at bounding box center [623, 234] width 358 height 18
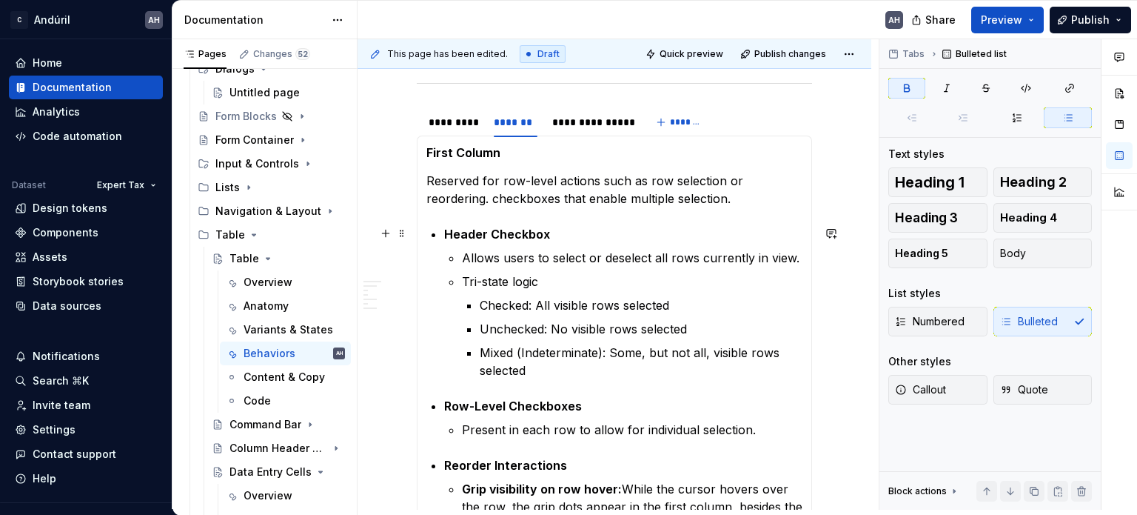
click at [584, 236] on p "Header Checkbox" at bounding box center [623, 234] width 358 height 18
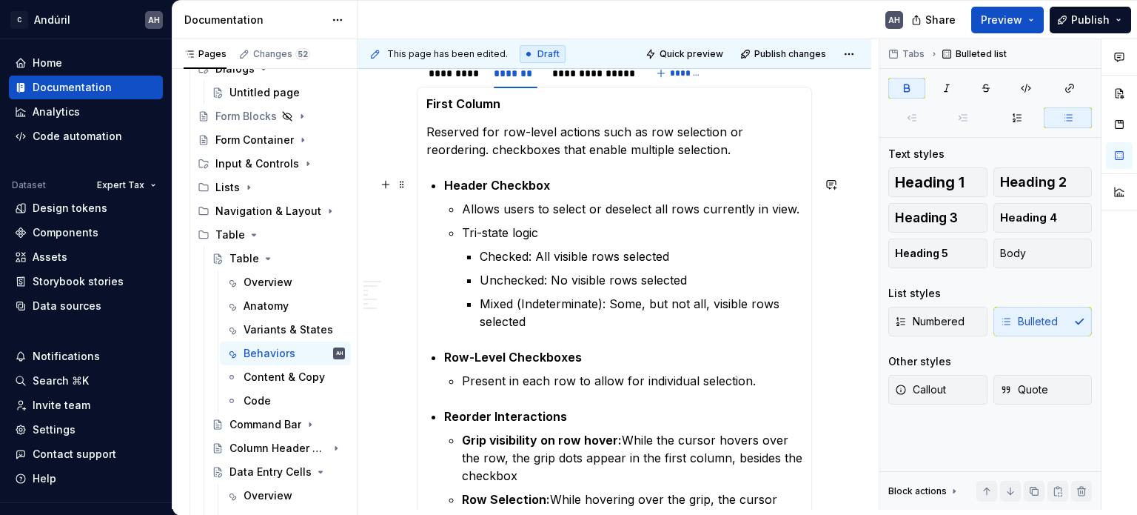
scroll to position [960, 0]
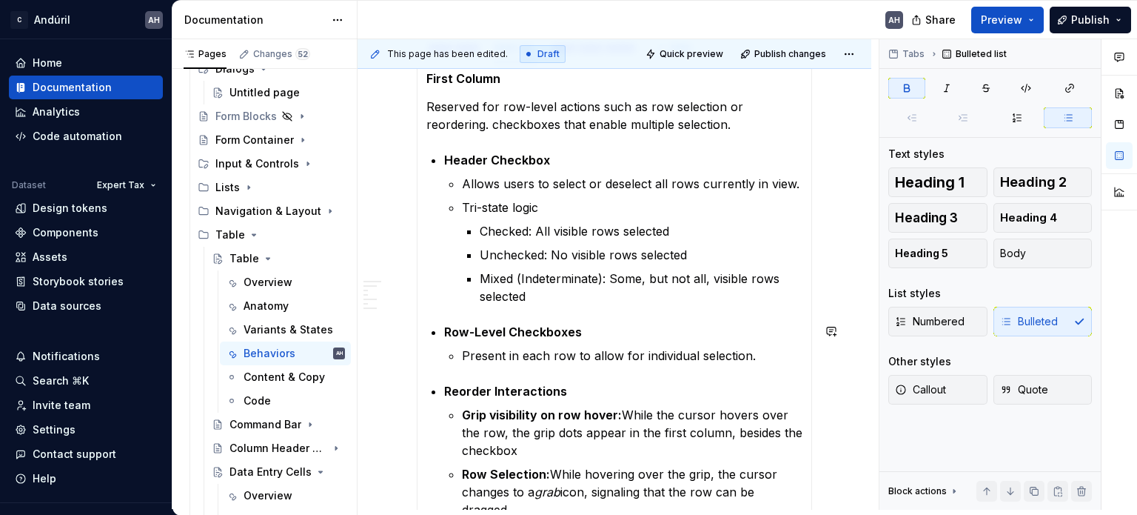
click at [574, 332] on strong "Row-Level Checkboxes" at bounding box center [513, 331] width 138 height 15
click at [592, 332] on p "Row-Level Checkboxes" at bounding box center [623, 332] width 358 height 18
click at [561, 160] on p "Header Checkbox" at bounding box center [623, 160] width 358 height 18
click at [485, 156] on strong "Header Checkbox" at bounding box center [497, 160] width 106 height 15
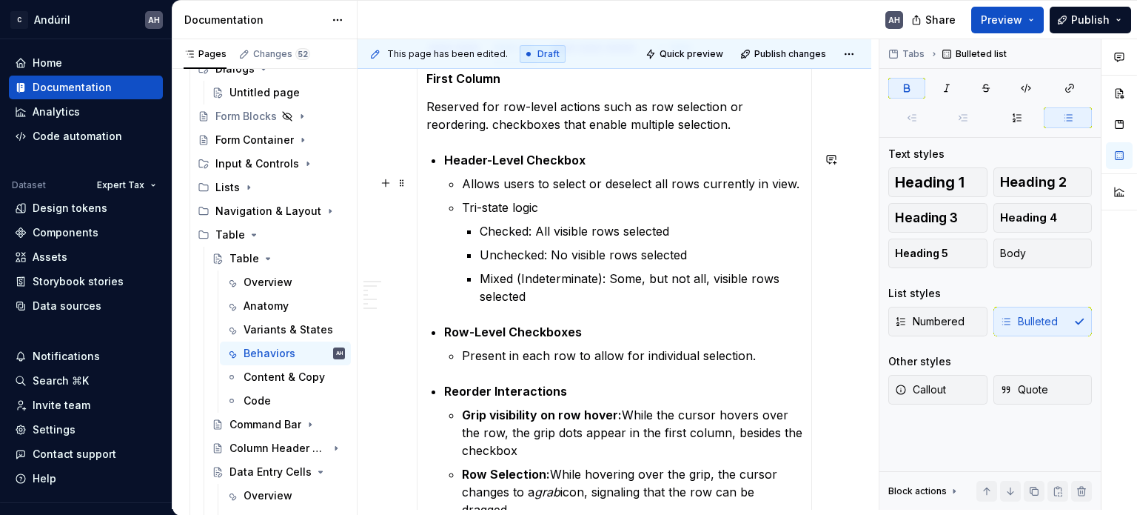
click at [462, 181] on p "Allows users to select or deselect all rows currently in view." at bounding box center [632, 184] width 341 height 18
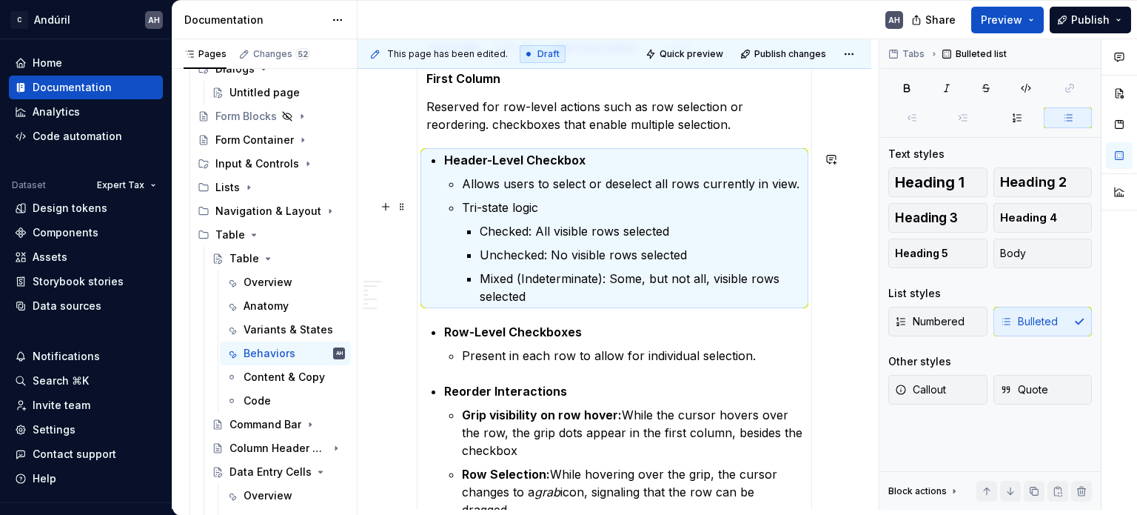
click at [468, 190] on p "Allows users to select or deselect all rows currently in view." at bounding box center [632, 184] width 341 height 18
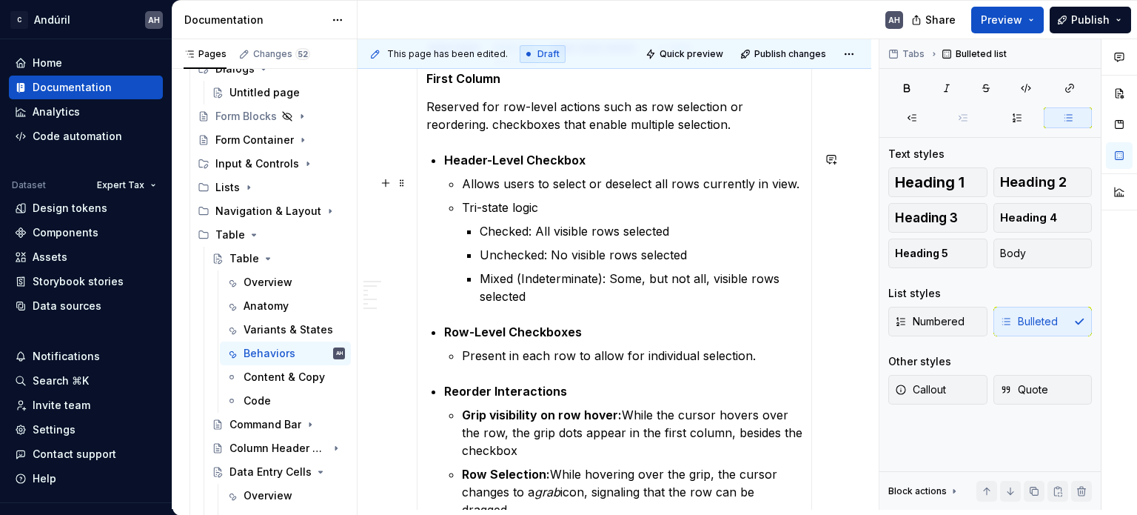
click at [462, 181] on p "Allows users to select or deselect all rows currently in view." at bounding box center [632, 184] width 341 height 18
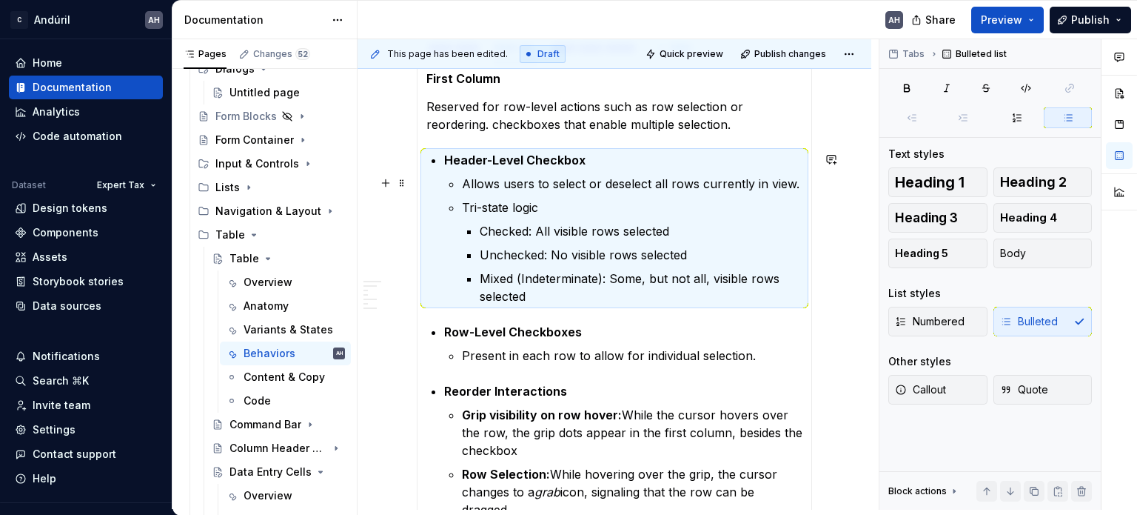
click at [509, 178] on p "Allows users to select or deselect all rows currently in view." at bounding box center [632, 184] width 341 height 18
click at [468, 183] on p "Allows users to select or deselect all rows currently in view." at bounding box center [632, 184] width 341 height 18
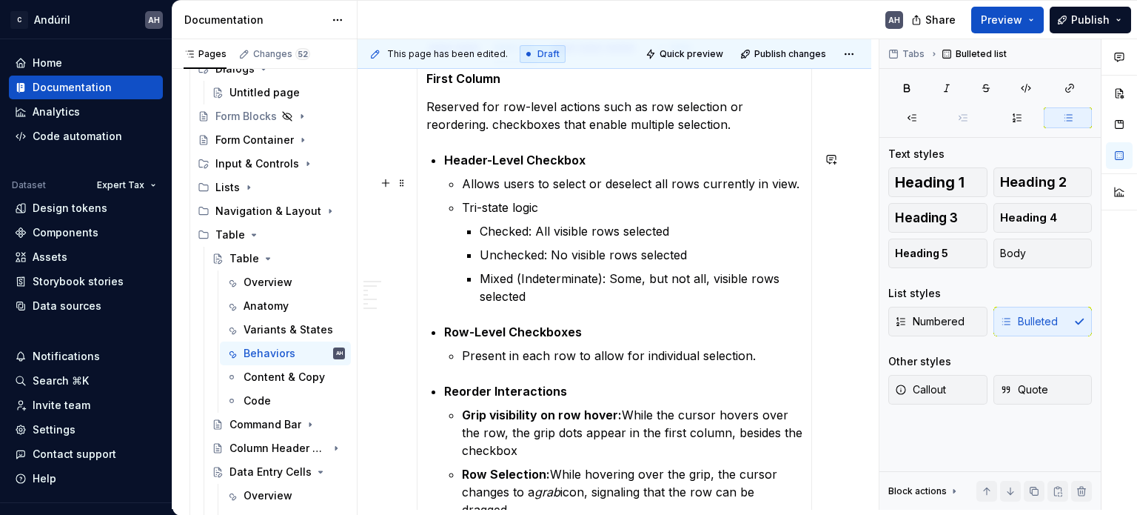
click at [463, 180] on p "Allows users to select or deselect all rows currently in view." at bounding box center [632, 184] width 341 height 18
click at [915, 118] on icon "button" at bounding box center [912, 118] width 12 height 12
click at [915, 118] on span at bounding box center [913, 117] width 48 height 21
click at [446, 185] on p "Allows users to select or deselect all rows currently in view." at bounding box center [623, 184] width 358 height 18
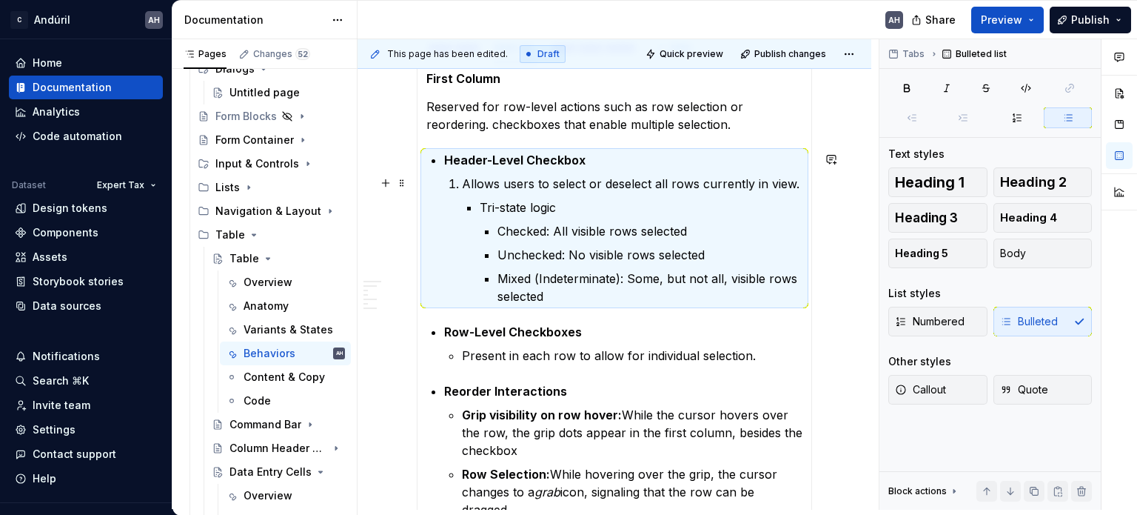
click at [470, 180] on p "Allows users to select or deselect all rows currently in view." at bounding box center [632, 184] width 341 height 18
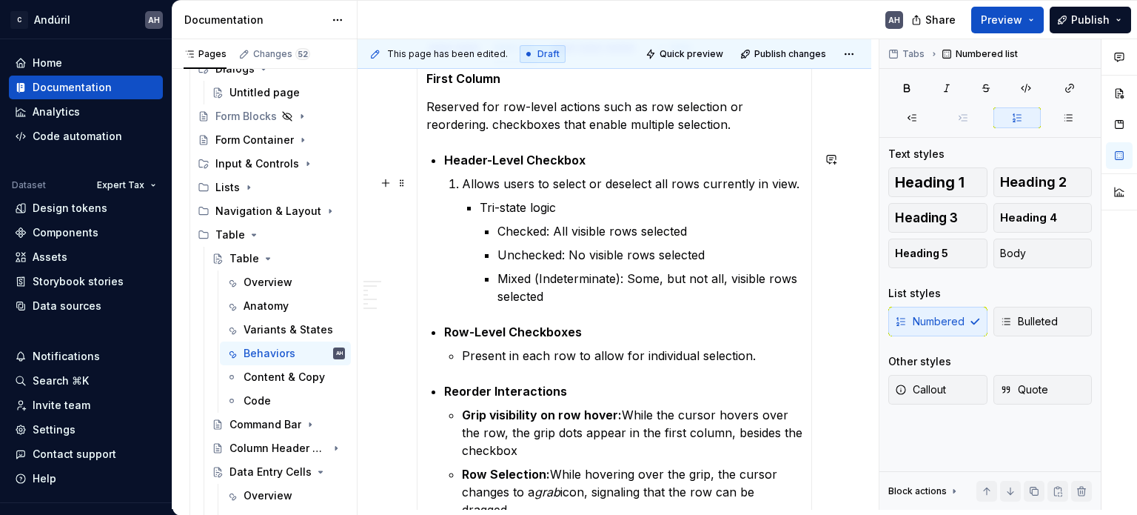
click at [462, 183] on p "Allows users to select or deselect all rows currently in view." at bounding box center [632, 184] width 341 height 18
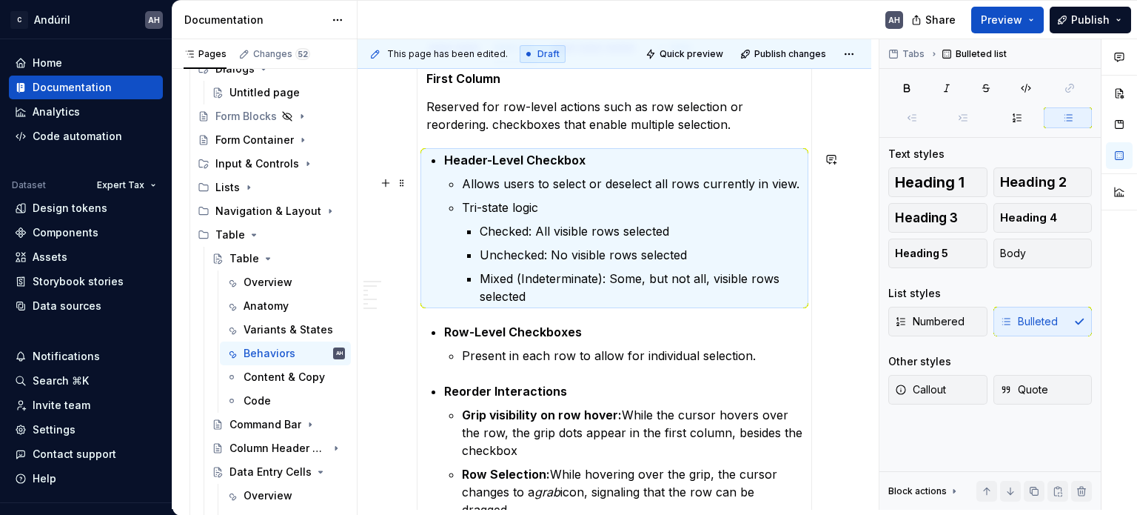
click at [501, 183] on p "Allows users to select or deselect all rows currently in view." at bounding box center [632, 184] width 341 height 18
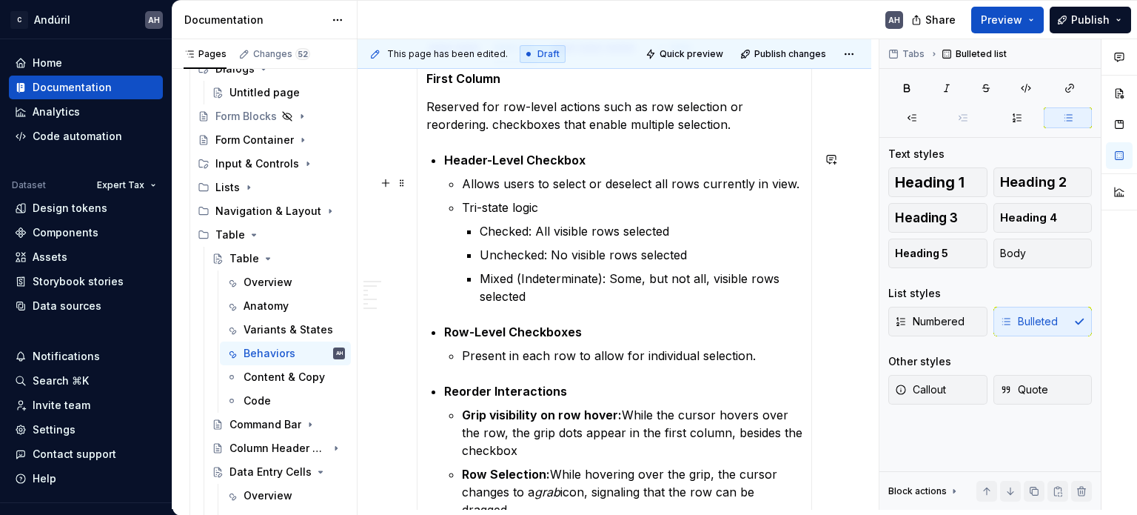
click at [628, 180] on p "Allows users to select or deselect all rows currently in view." at bounding box center [632, 184] width 341 height 18
click at [615, 154] on p "Header-Level Checkbox" at bounding box center [623, 160] width 358 height 18
click at [619, 353] on p "Present in each row to allow for individual selection." at bounding box center [632, 356] width 341 height 18
click at [757, 354] on p "Present in each row to allow for individual selection." at bounding box center [632, 356] width 341 height 18
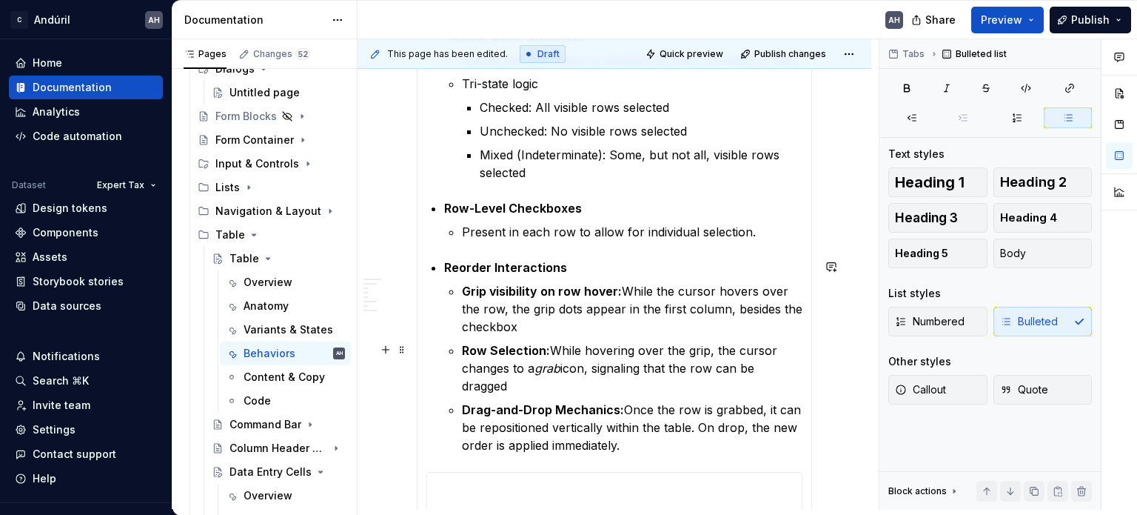
scroll to position [1108, 0]
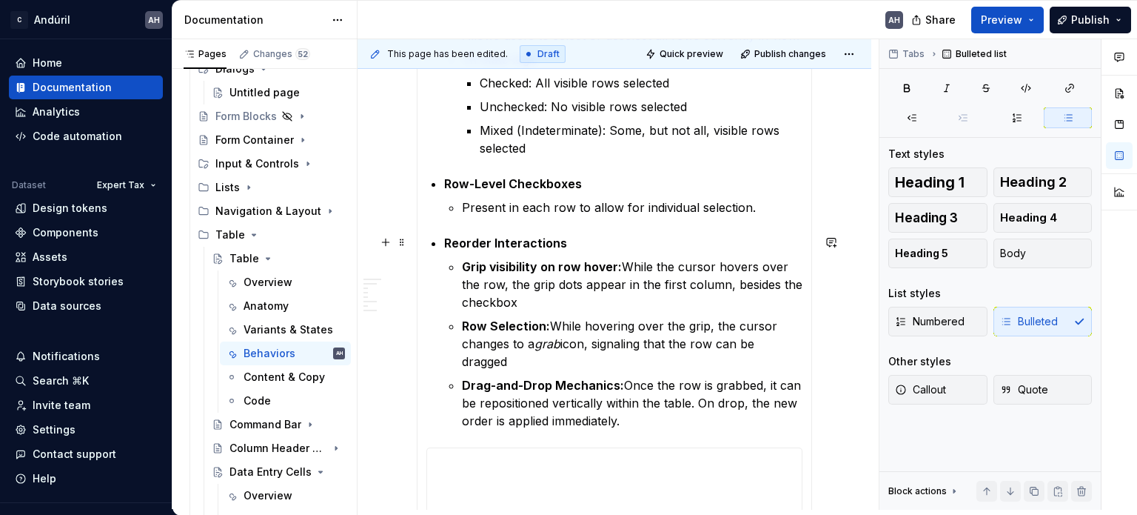
click at [446, 238] on strong "Reorder Interactions" at bounding box center [505, 242] width 123 height 15
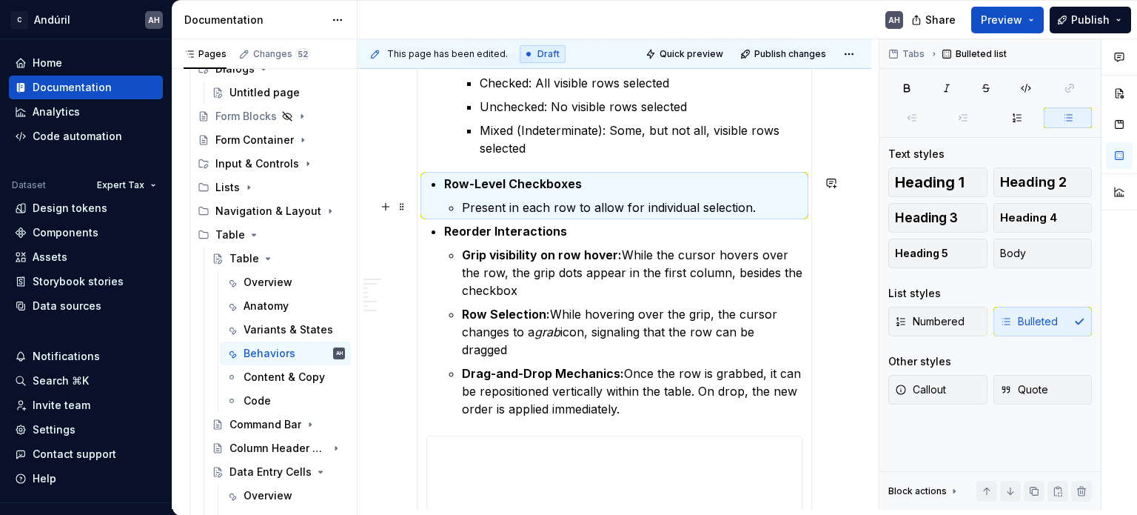
click at [672, 209] on p "Present in each row to allow for individual selection." at bounding box center [632, 207] width 341 height 18
click at [760, 202] on p "Present in each row to allow for individual selection." at bounding box center [632, 207] width 341 height 18
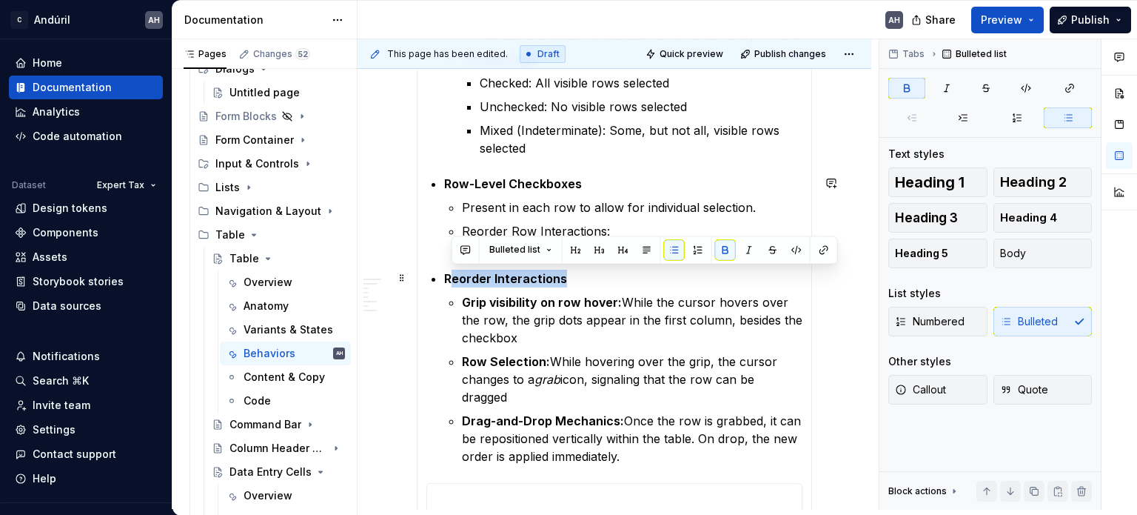
drag, startPoint x: 578, startPoint y: 283, endPoint x: 450, endPoint y: 278, distance: 127.4
click at [450, 278] on p "Reorder Interactions" at bounding box center [623, 279] width 358 height 18
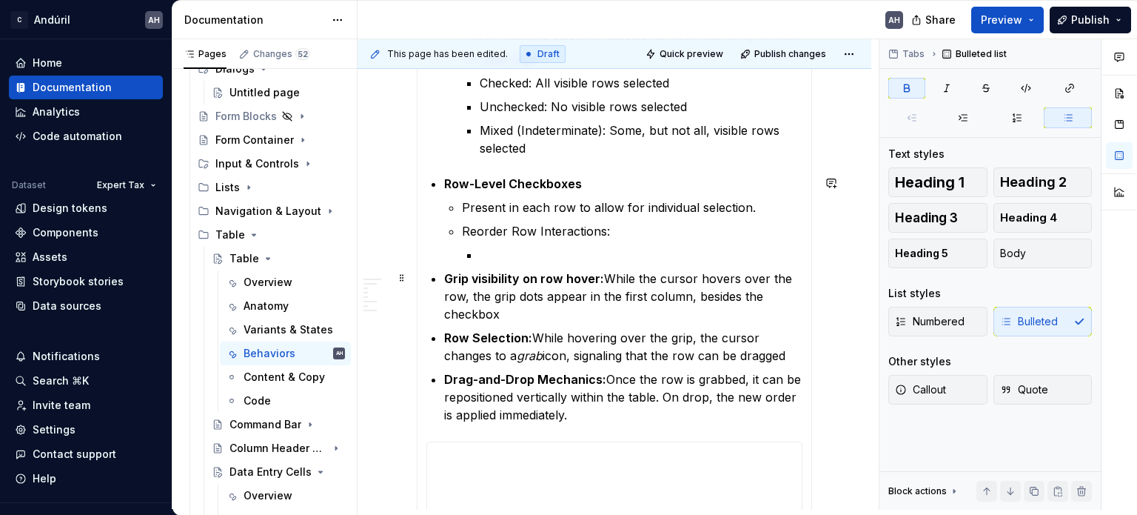
click at [447, 281] on strong "Grip visibility on row hover:" at bounding box center [524, 278] width 160 height 15
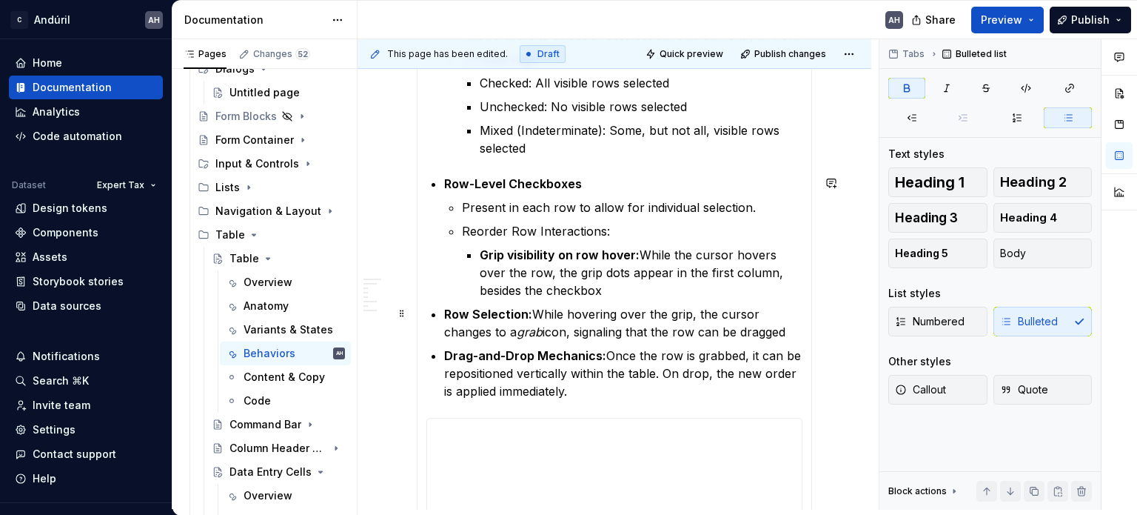
click at [444, 307] on strong "Row Selection:" at bounding box center [488, 314] width 88 height 15
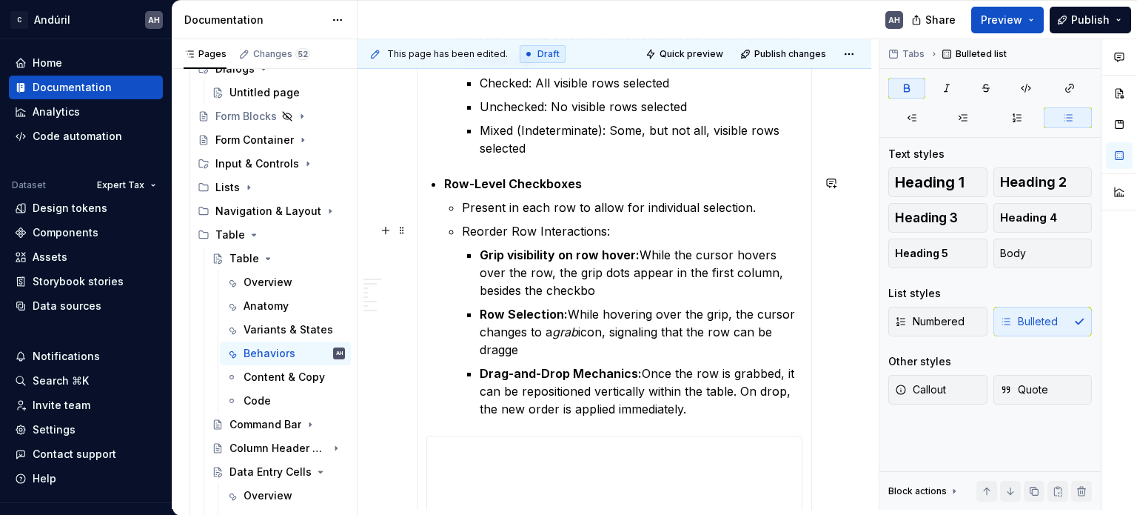
click at [625, 222] on p "Reorder Row Interactions:" at bounding box center [632, 231] width 341 height 18
click at [561, 284] on p "Grip visibility on row hover: While the cursor hovers over the row, the grip do…" at bounding box center [641, 272] width 323 height 53
click at [633, 254] on strong "Grip visibility on row hover:" at bounding box center [560, 254] width 160 height 15
click at [626, 206] on p "Present in each row to allow for individual selection." at bounding box center [632, 207] width 341 height 18
click at [662, 198] on p "Present in each row to allow for individual selection." at bounding box center [632, 207] width 341 height 18
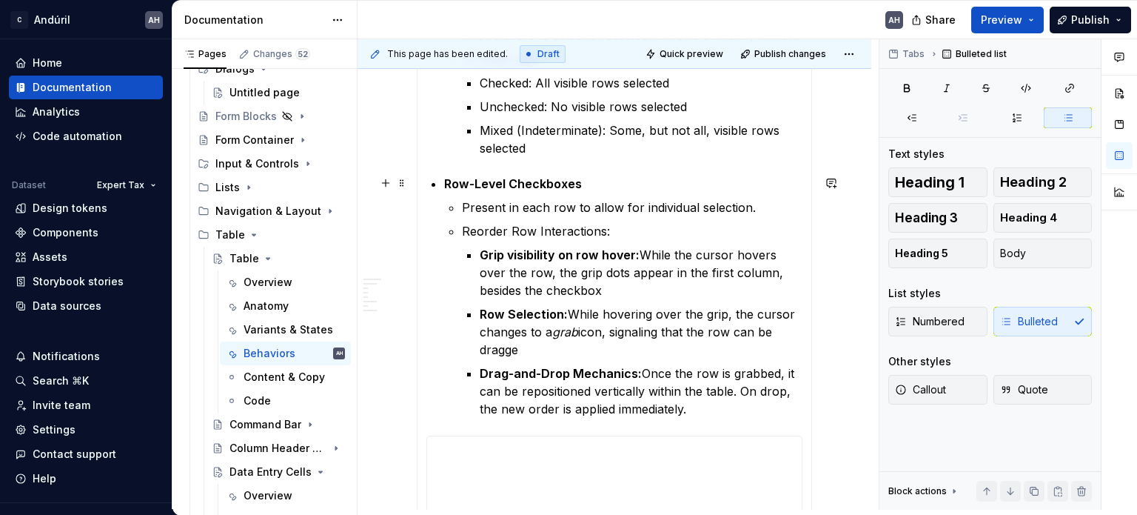
click at [616, 182] on p "Row-Level Checkboxes" at bounding box center [623, 184] width 358 height 18
click at [619, 203] on p "Present in each row to allow for individual selection." at bounding box center [632, 207] width 341 height 18
click at [761, 207] on p "Present in each row to allow for individual selection." at bounding box center [632, 207] width 341 height 18
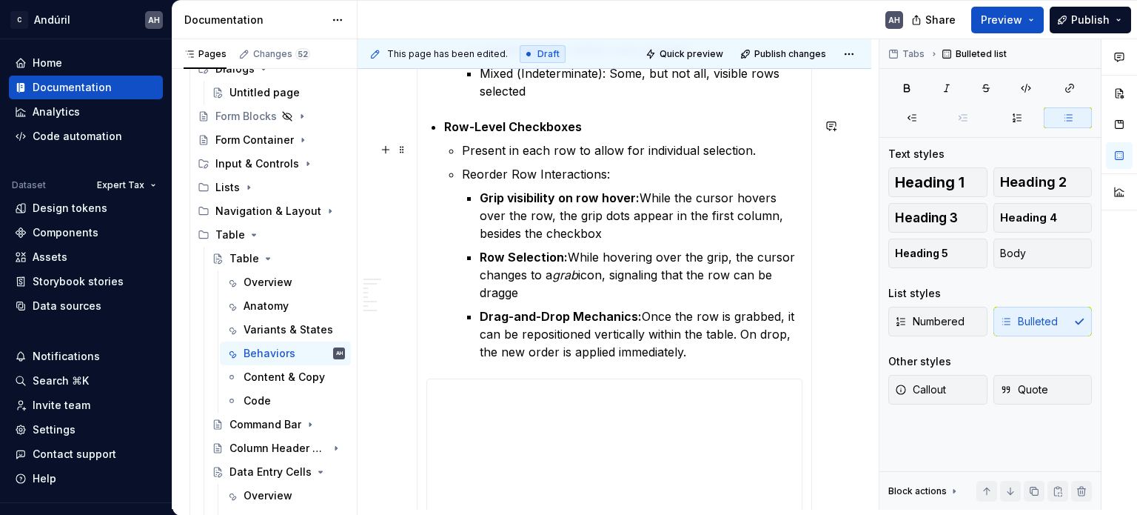
scroll to position [1182, 0]
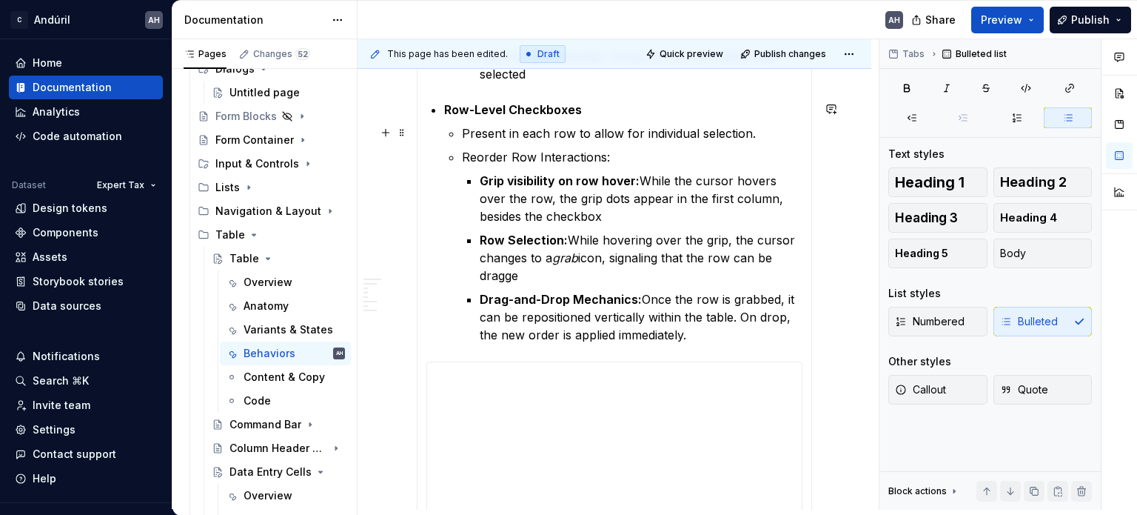
click at [748, 130] on p "Present in each row to allow for individual selection." at bounding box center [632, 133] width 341 height 18
click at [728, 129] on p "Present in each row to allow for individual selection." at bounding box center [632, 133] width 341 height 18
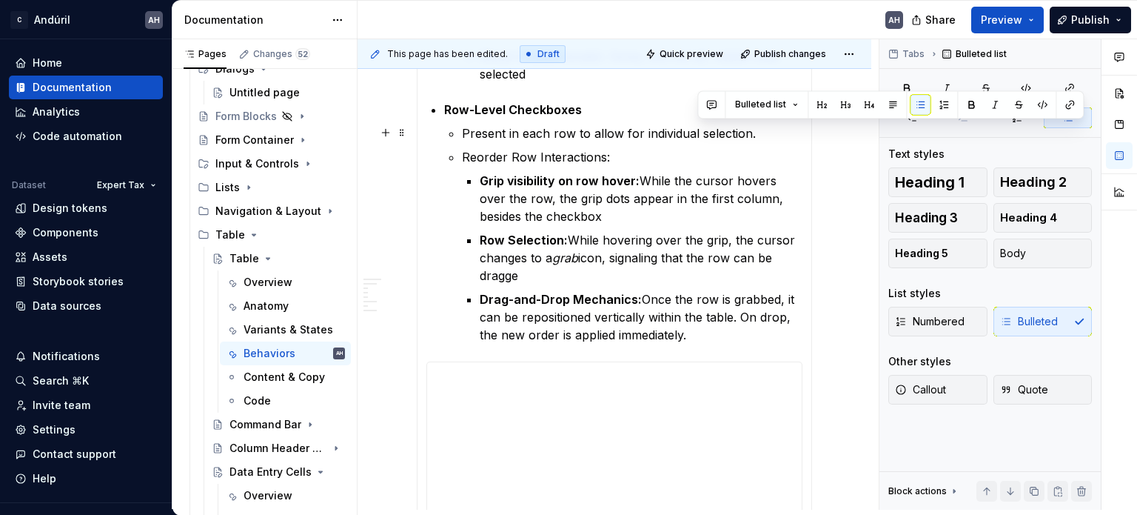
click at [728, 129] on p "Present in each row to allow for individual selection." at bounding box center [632, 133] width 341 height 18
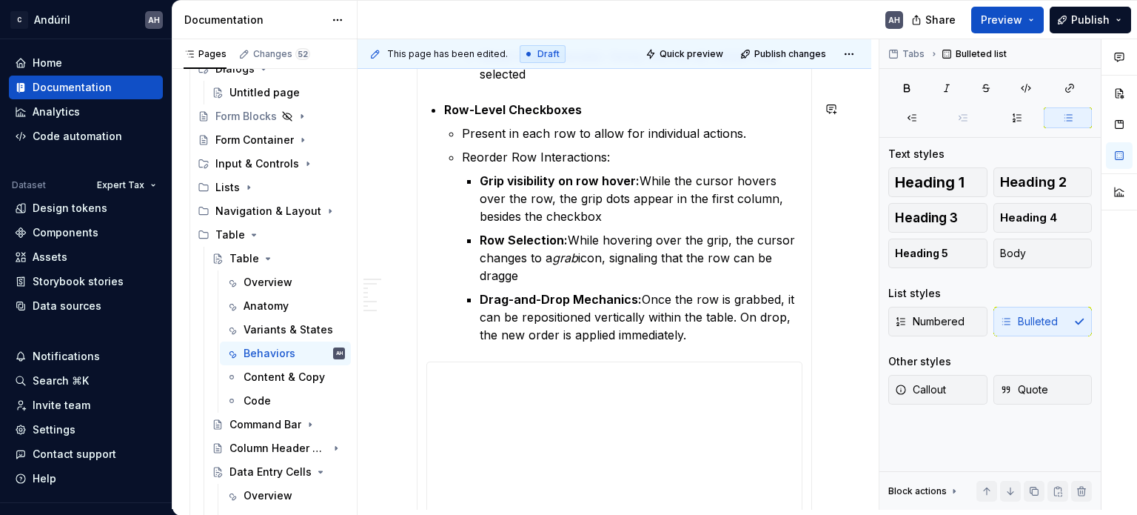
click at [728, 129] on p "Present in each row to allow for individual actions." at bounding box center [632, 133] width 341 height 18
click at [620, 161] on p "Reorder Row Interactions:" at bounding box center [632, 157] width 341 height 18
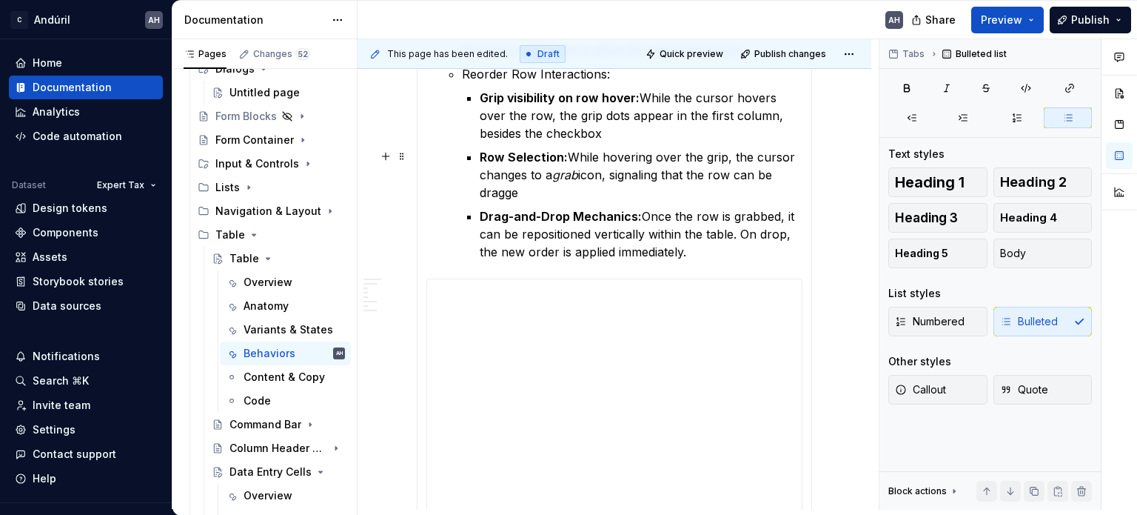
scroll to position [1330, 0]
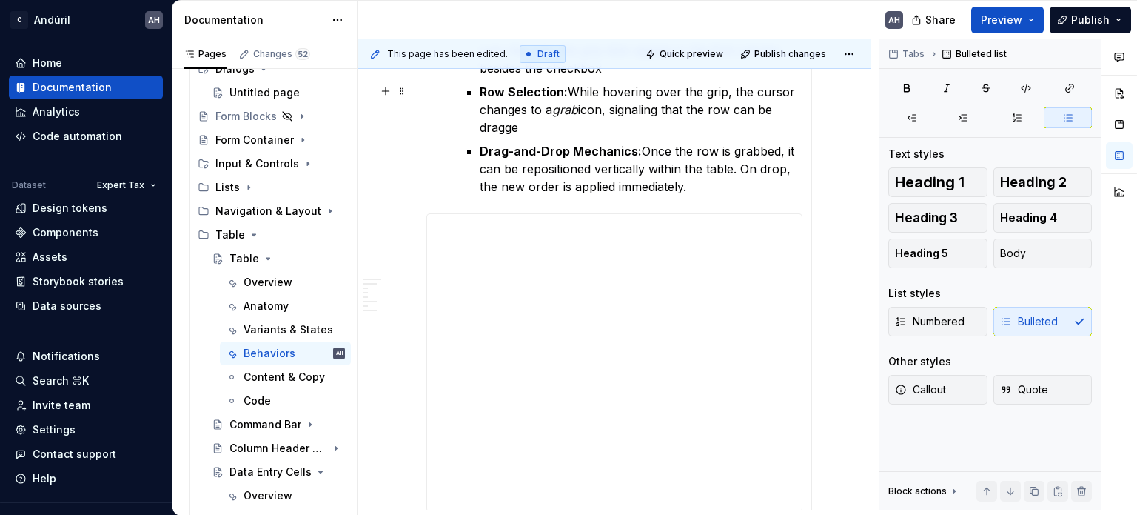
click at [527, 128] on p "Row Selection: While hovering over the grip, the cursor changes to a grab icon,…" at bounding box center [641, 109] width 323 height 53
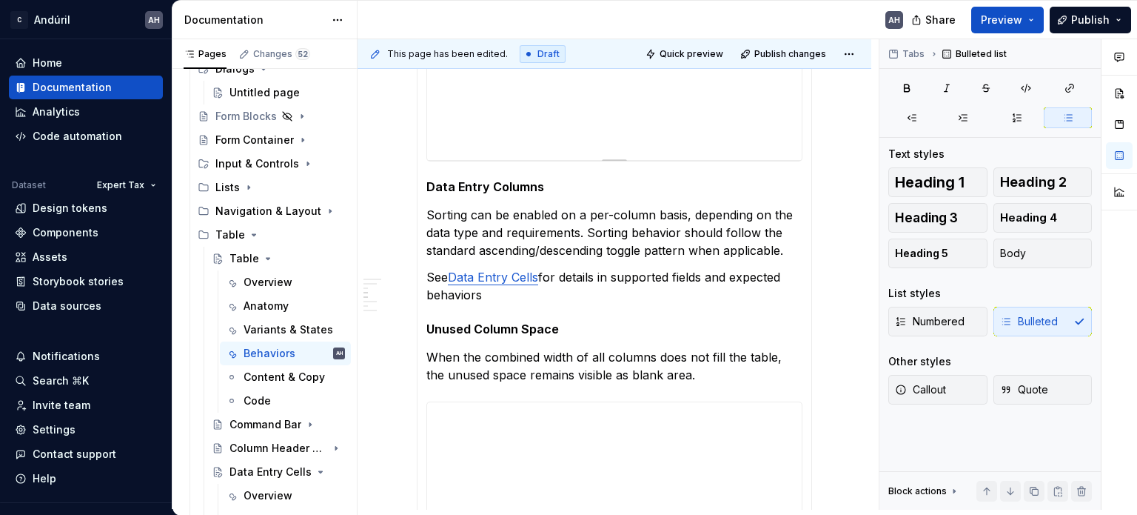
scroll to position [1700, 0]
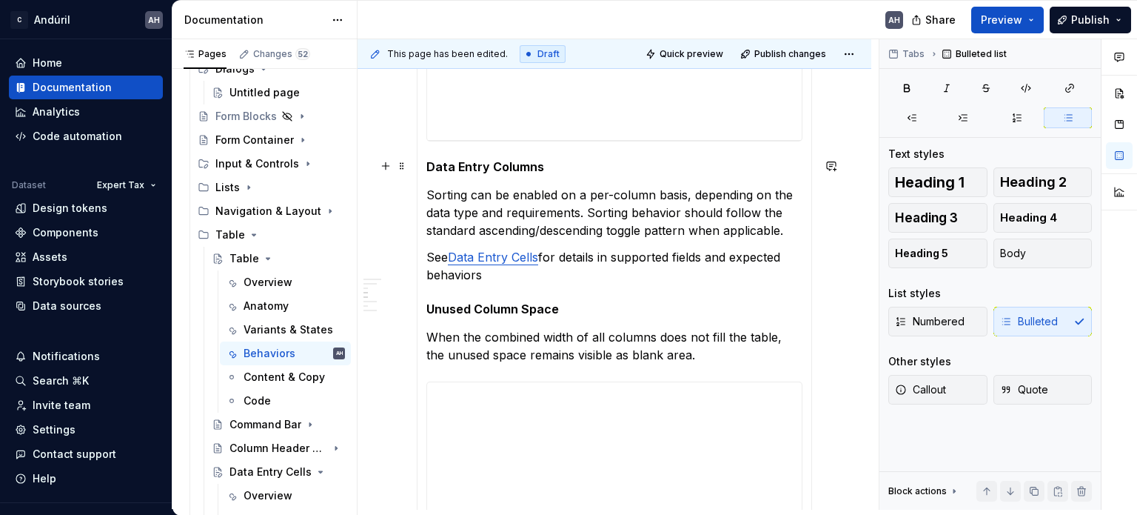
click at [550, 153] on section-item-column "**********" at bounding box center [615, 5] width 376 height 1349
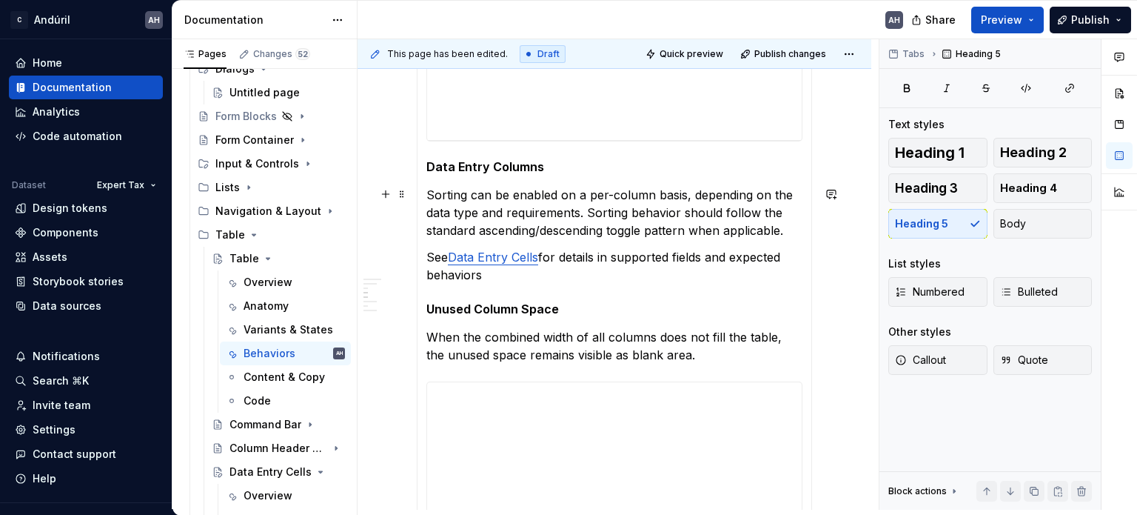
click at [512, 190] on p "Sorting can be enabled on a per-column basis, depending on the data type and re…" at bounding box center [615, 212] width 376 height 53
click at [582, 298] on section-item-column "**********" at bounding box center [615, 5] width 376 height 1349
click at [584, 238] on section-item-column "**********" at bounding box center [615, 5] width 376 height 1349
click at [587, 287] on section-item-column "**********" at bounding box center [615, 5] width 376 height 1349
click at [575, 198] on p "Sorting can be enabled on a per-column basis, depending on the data type and re…" at bounding box center [615, 212] width 376 height 53
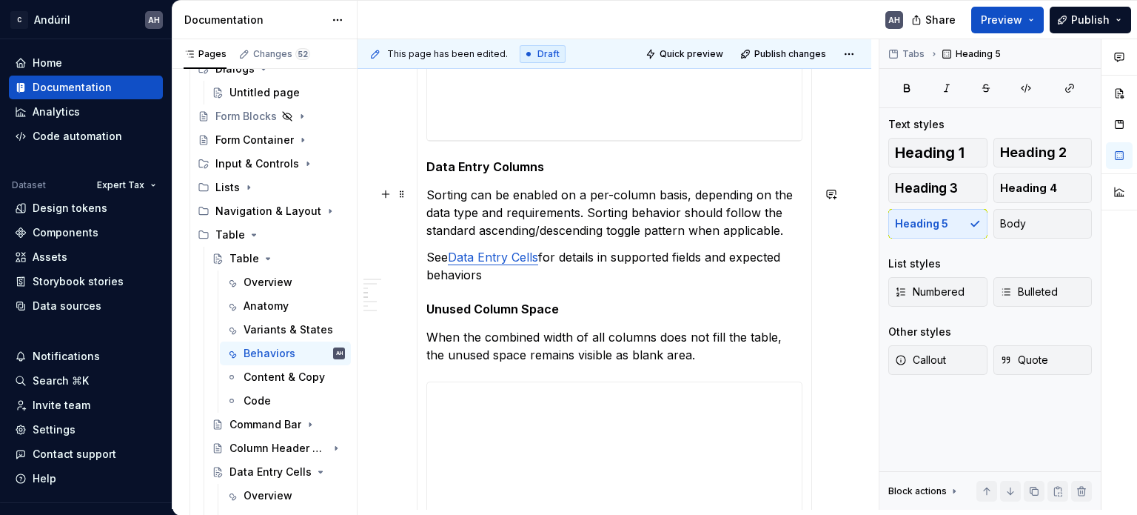
click at [619, 193] on p "Sorting can be enabled on a per-column basis, depending on the data type and re…" at bounding box center [615, 212] width 376 height 53
click at [707, 192] on p "Sorting can be enabled on a per-column basis, depending on the data type and re…" at bounding box center [615, 212] width 376 height 53
click at [775, 192] on p "Sorting can be enabled on a per-column basis, depending on the data type and re…" at bounding box center [615, 212] width 376 height 53
click at [504, 216] on p "Sorting can be enabled on a per-column basis, depending on the data type and re…" at bounding box center [615, 212] width 376 height 53
click at [561, 213] on p "Sorting can be enabled on a per-column basis, depending on the data type and re…" at bounding box center [615, 212] width 376 height 53
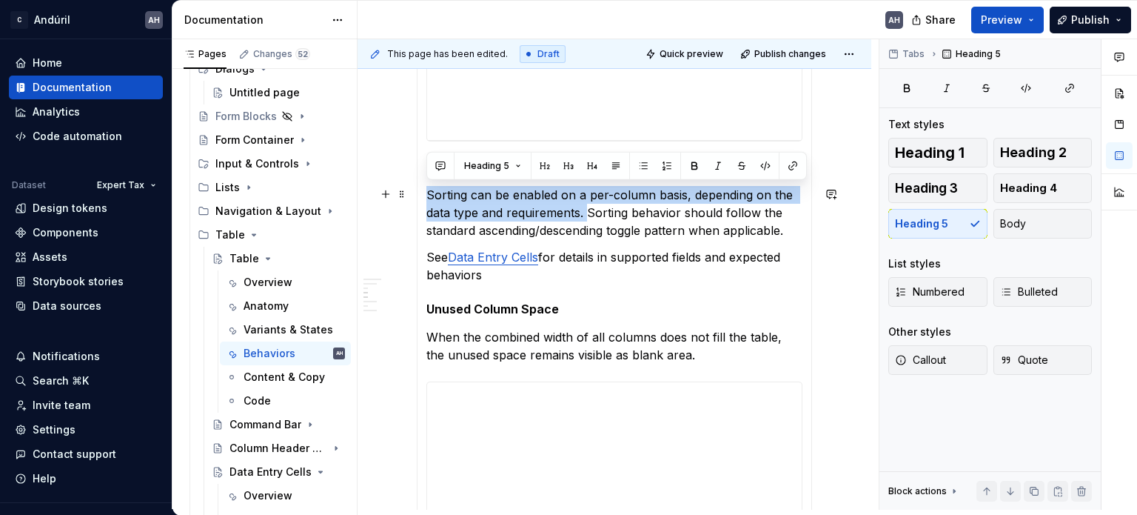
drag, startPoint x: 587, startPoint y: 210, endPoint x: 429, endPoint y: 198, distance: 158.2
click at [429, 198] on p "Sorting can be enabled on a per-column basis, depending on the data type and re…" at bounding box center [615, 212] width 376 height 53
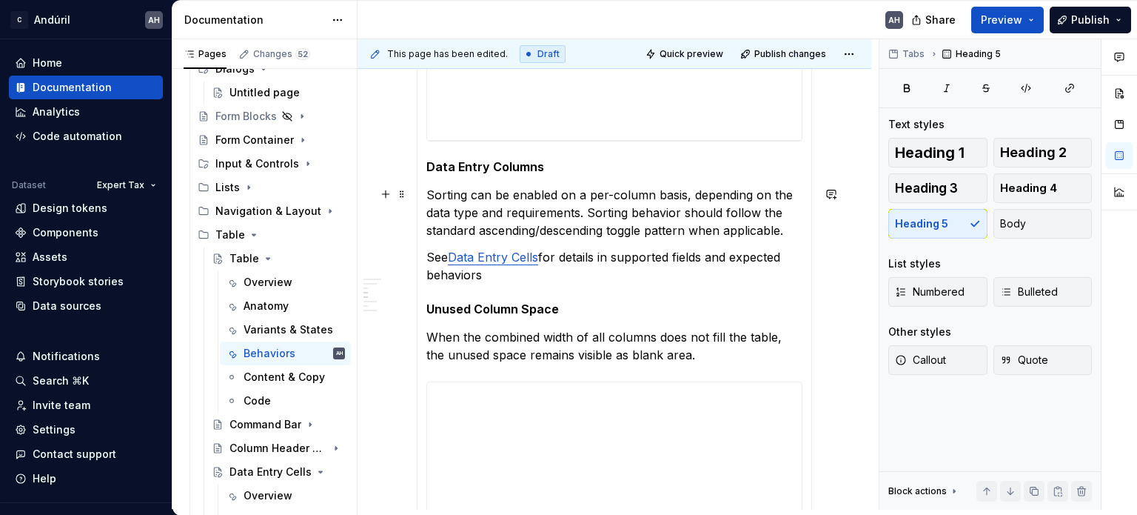
click at [678, 201] on p "Sorting can be enabled on a per-column basis, depending on the data type and re…" at bounding box center [615, 212] width 376 height 53
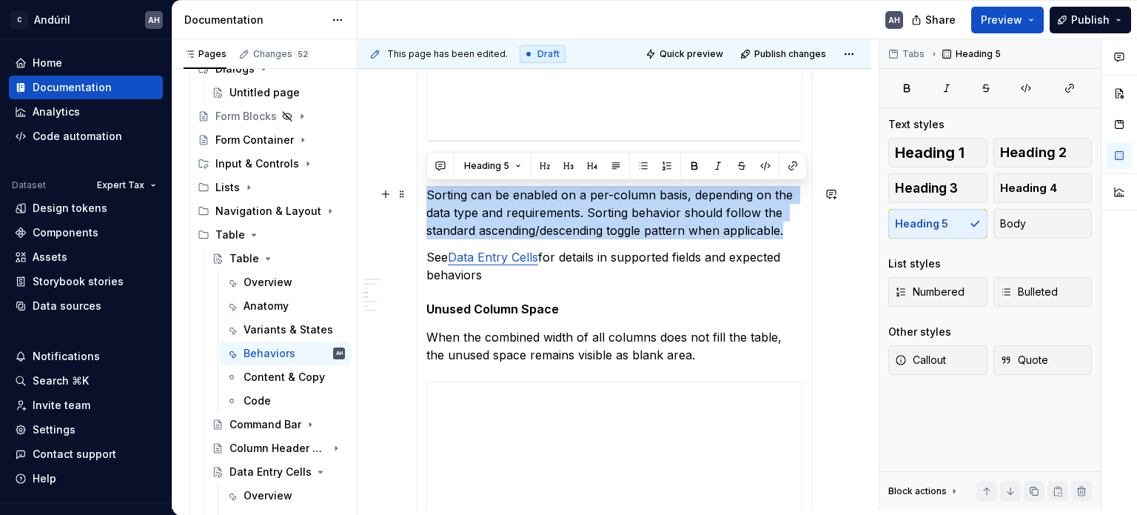
drag, startPoint x: 769, startPoint y: 225, endPoint x: 428, endPoint y: 198, distance: 341.7
click at [428, 198] on p "Sorting can be enabled on a per-column basis, depending on the data type and re…" at bounding box center [615, 212] width 376 height 53
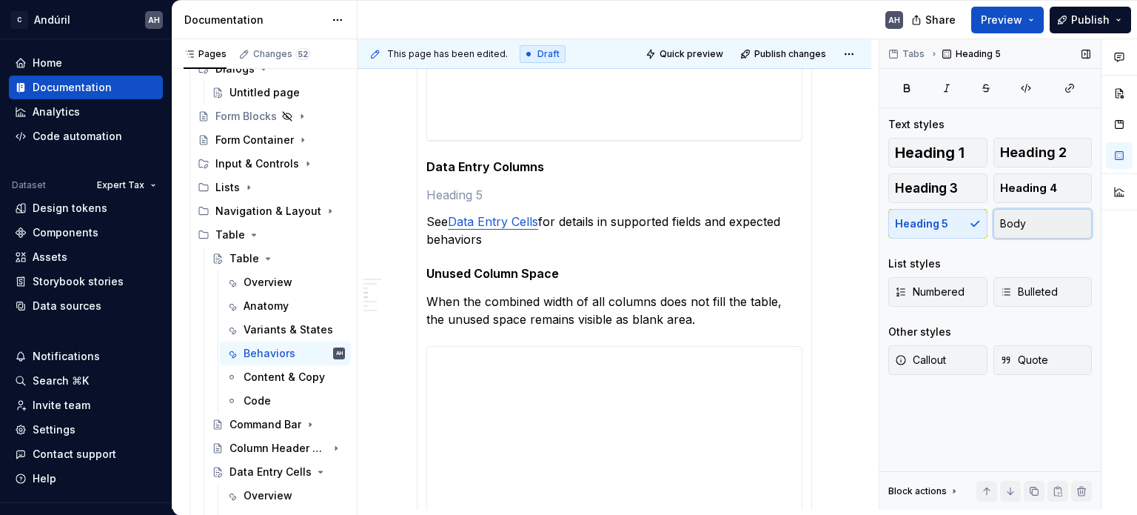
click at [1011, 221] on span "Body" at bounding box center [1013, 223] width 26 height 15
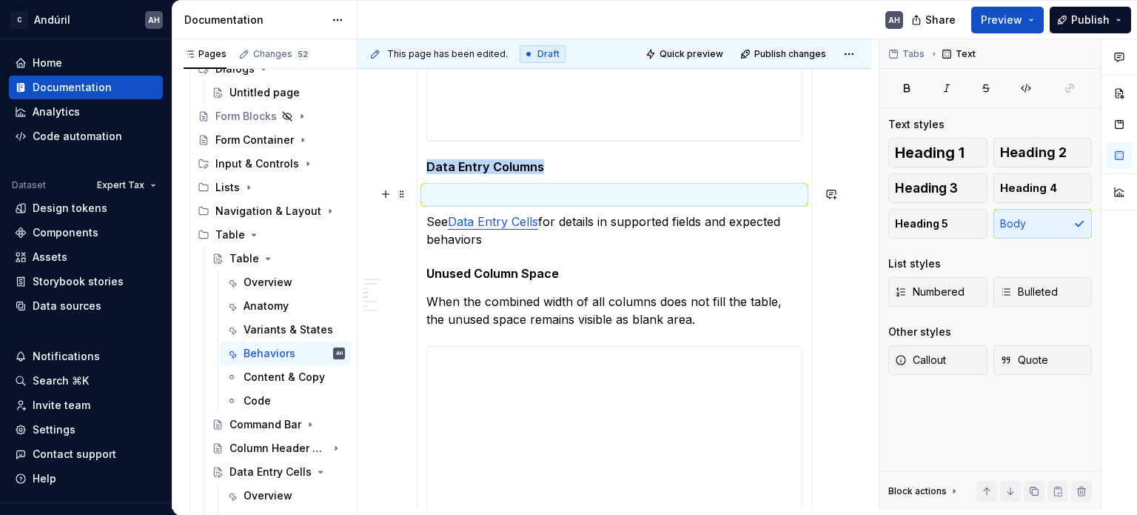
click at [723, 197] on p at bounding box center [615, 195] width 376 height 18
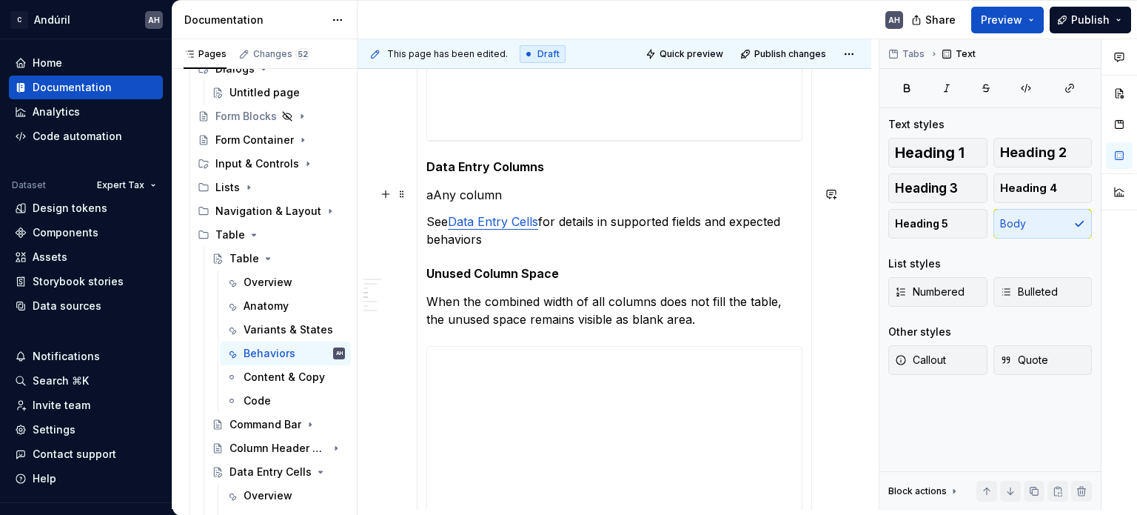
click at [432, 192] on p "aAny column" at bounding box center [615, 195] width 376 height 18
click at [509, 195] on p "Any column" at bounding box center [615, 195] width 376 height 18
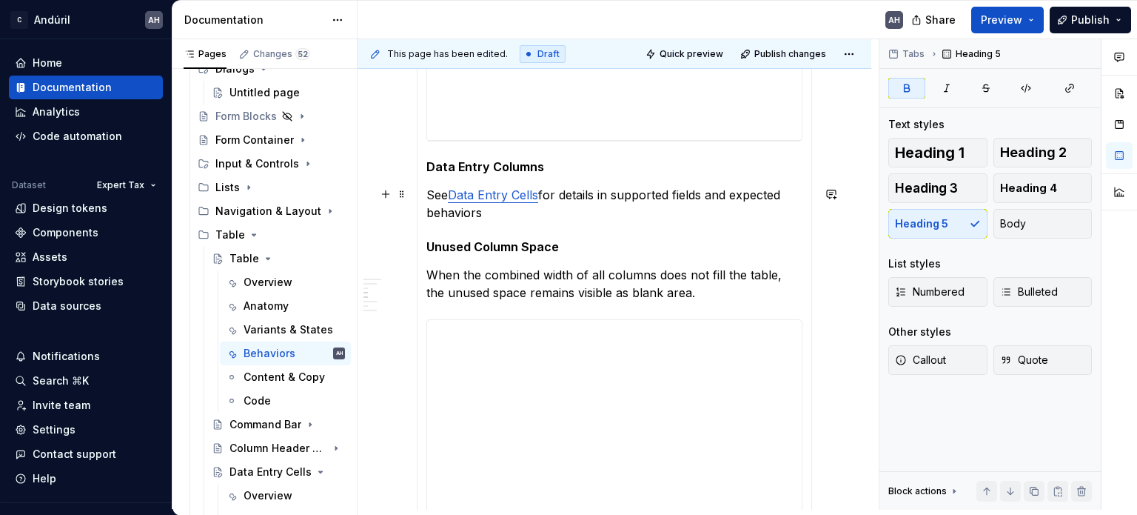
click at [606, 207] on p "See Data Entry Cells for details in supported fields and expected behaviors" at bounding box center [615, 204] width 376 height 36
click at [563, 241] on h5 "Unused Column Space" at bounding box center [615, 246] width 376 height 15
click at [427, 244] on h5 "Unused Column Space" at bounding box center [615, 246] width 376 height 15
click at [574, 245] on h5 "Unused Column Space" at bounding box center [615, 246] width 376 height 15
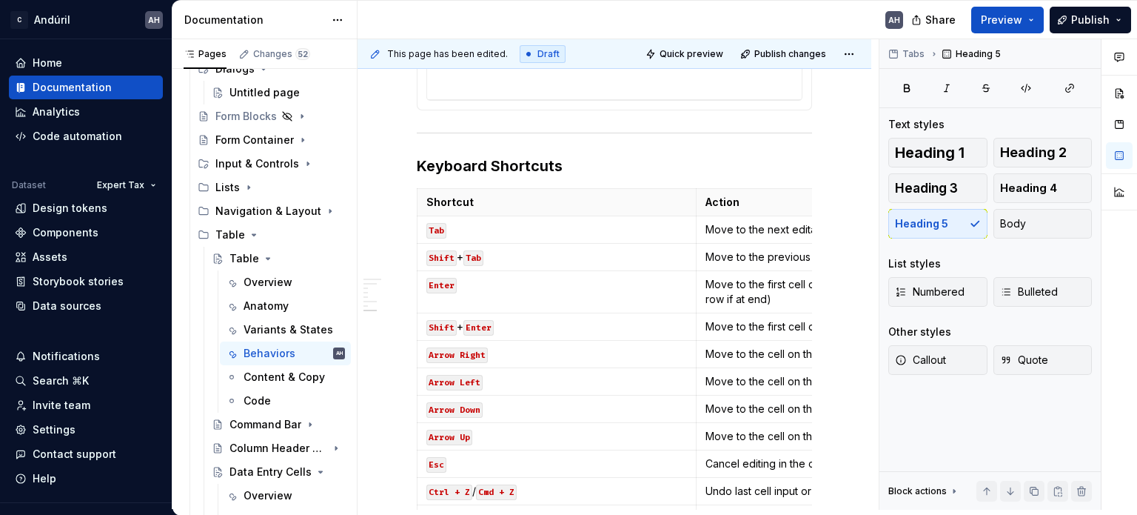
scroll to position [2219, 0]
click at [678, 55] on span "Quick preview" at bounding box center [692, 54] width 64 height 12
click at [1034, 23] on button "Preview" at bounding box center [1008, 20] width 73 height 27
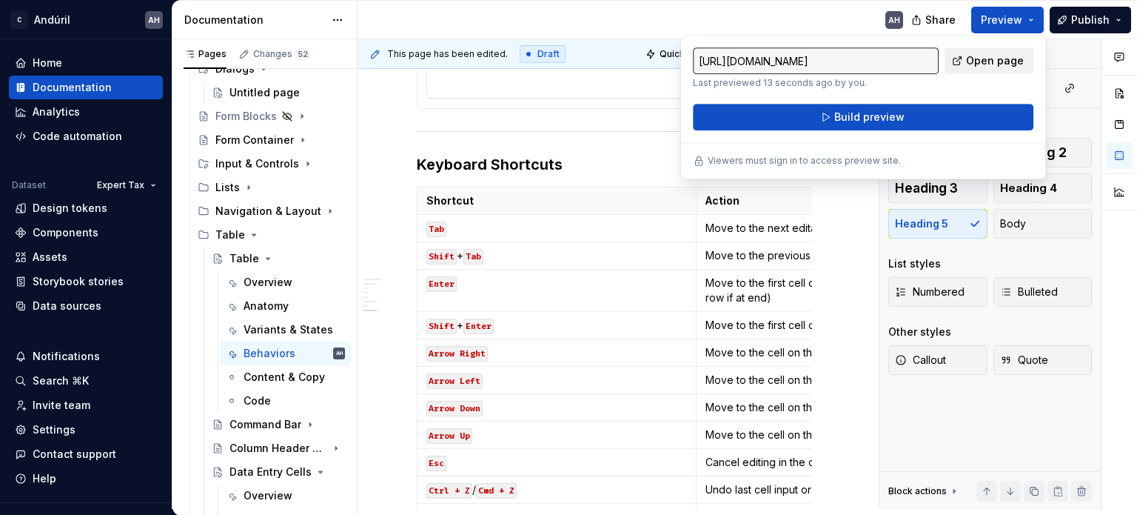
click at [971, 55] on span "Open page" at bounding box center [995, 60] width 58 height 15
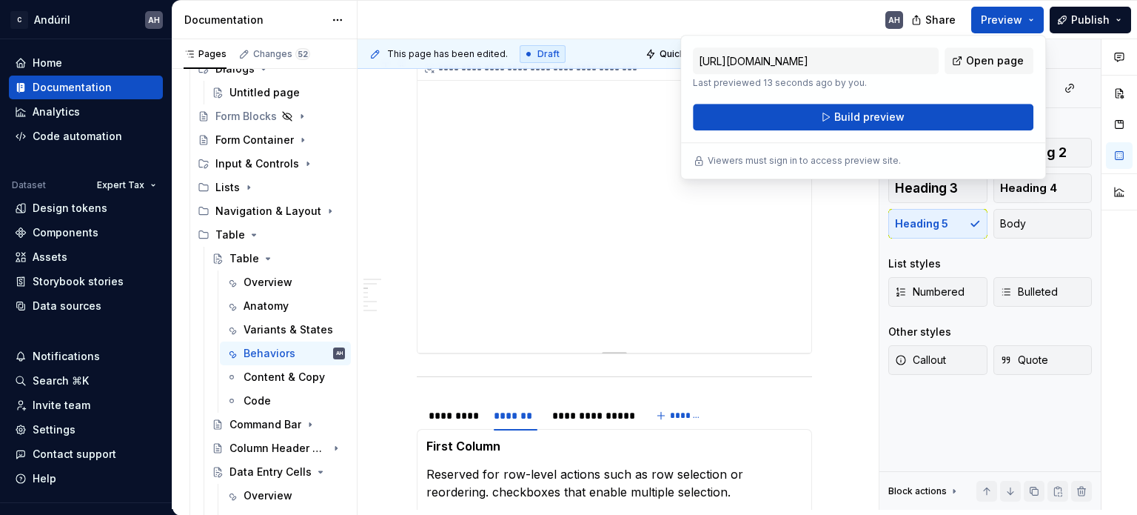
scroll to position [589, 0]
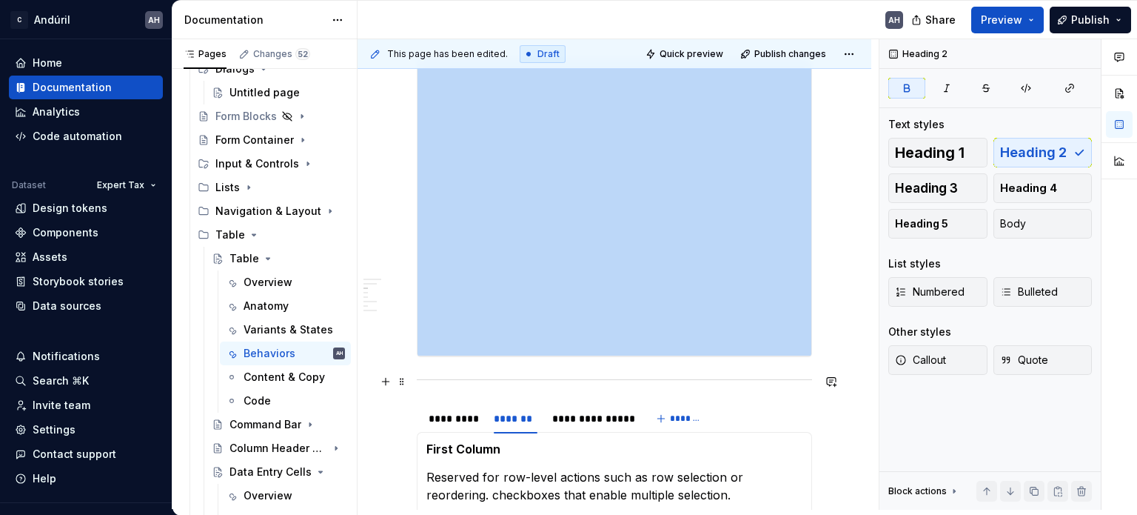
click at [484, 378] on div at bounding box center [614, 380] width 395 height 10
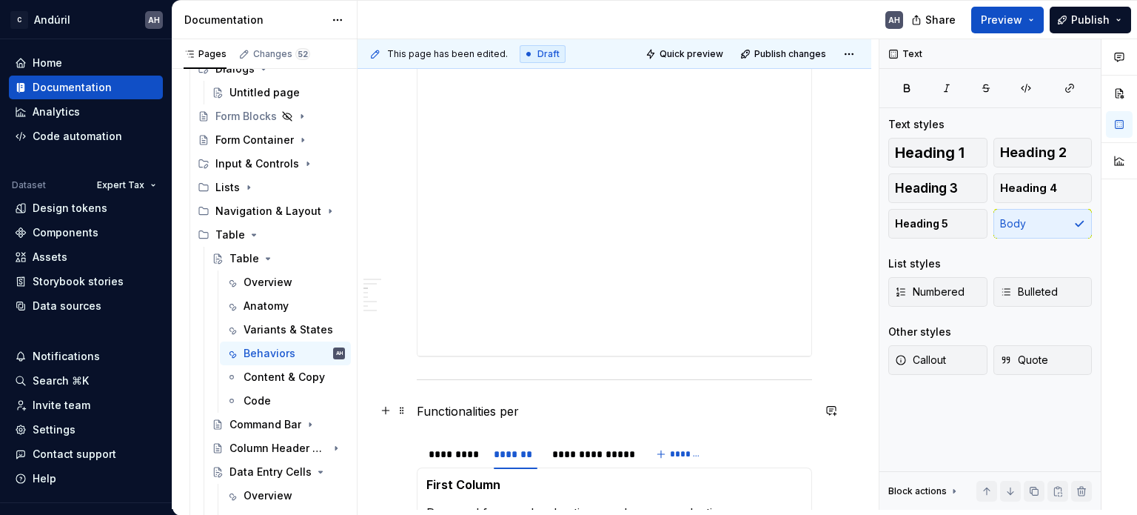
click at [508, 412] on p "Functionalities per" at bounding box center [614, 411] width 395 height 18
click at [508, 412] on p "Functionalities" at bounding box center [614, 411] width 395 height 18
click at [1026, 190] on span "Heading 4" at bounding box center [1028, 188] width 57 height 15
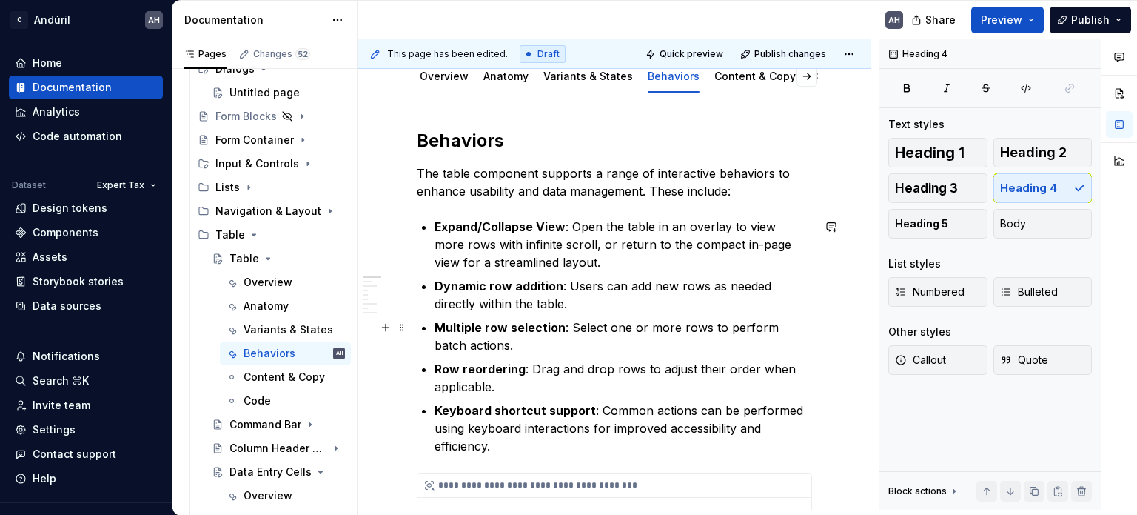
scroll to position [145, 0]
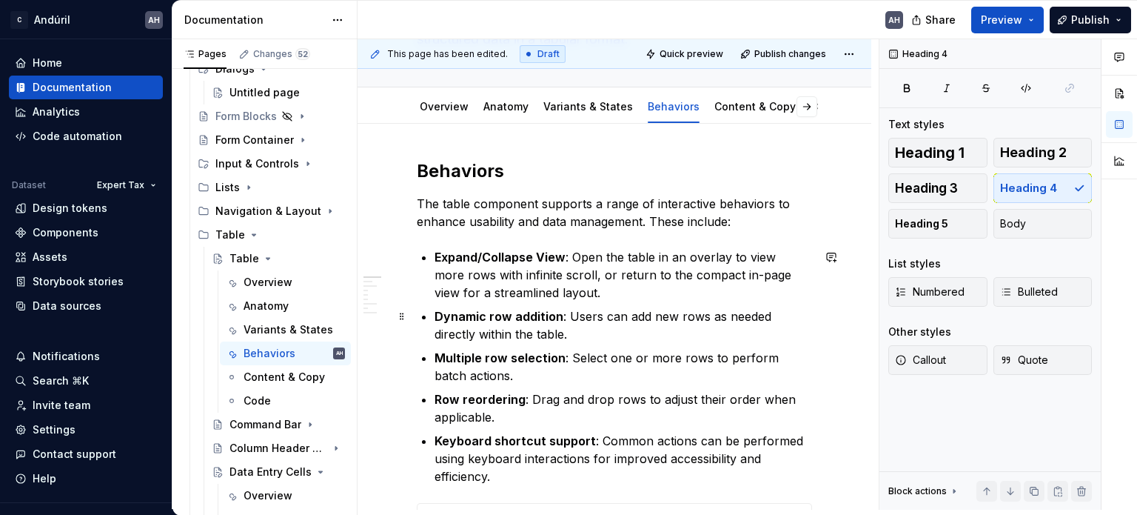
click at [567, 318] on p "Dynamic row addition : Users can add new rows as needed directly within the tab…" at bounding box center [624, 325] width 378 height 36
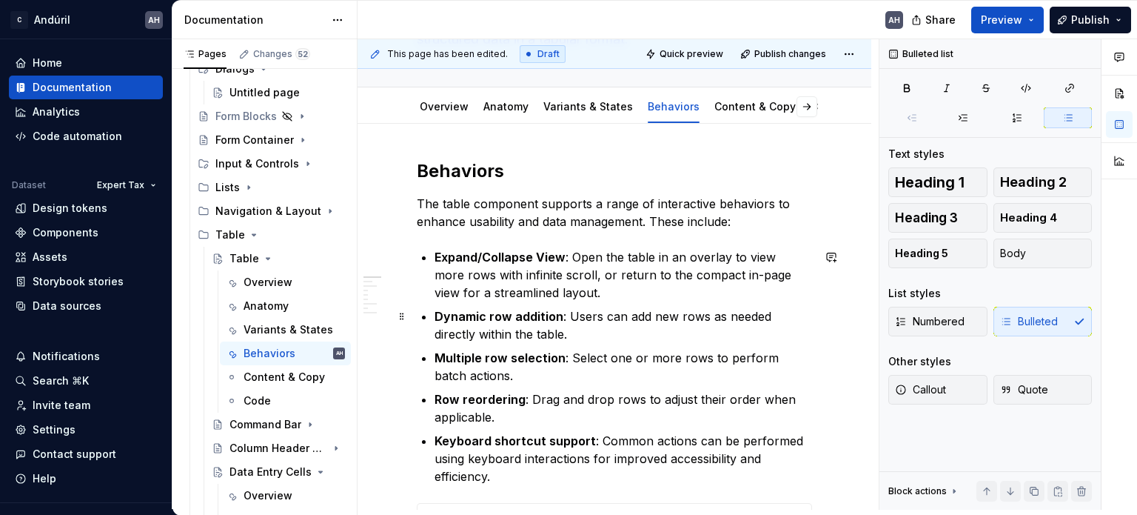
click at [578, 334] on p "Dynamic row addition : Users can add new rows as needed directly within the tab…" at bounding box center [624, 325] width 378 height 36
click at [536, 372] on p "Multiple row selection : Select one or more rows to perform batch actions." at bounding box center [624, 367] width 378 height 36
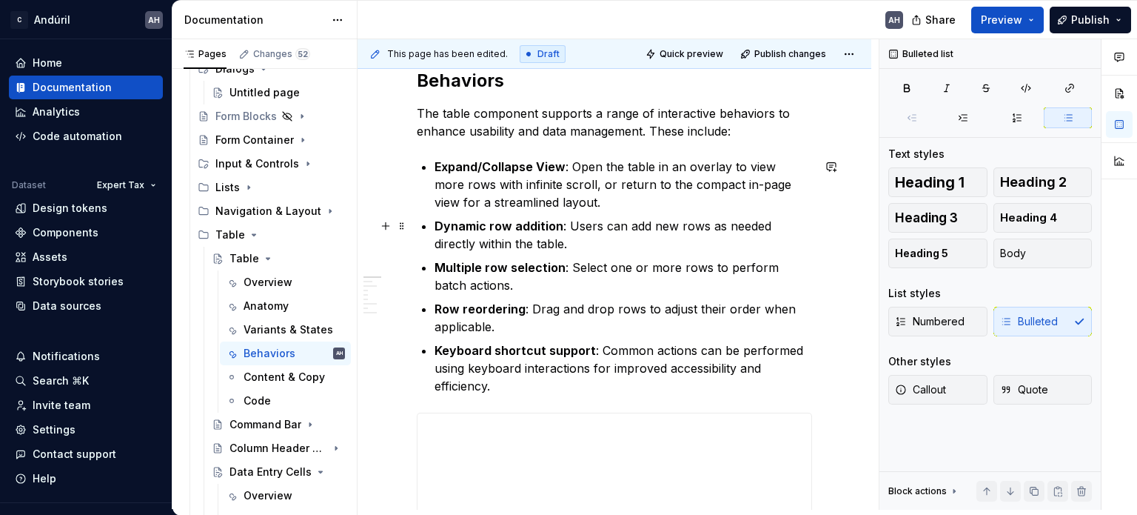
scroll to position [219, 0]
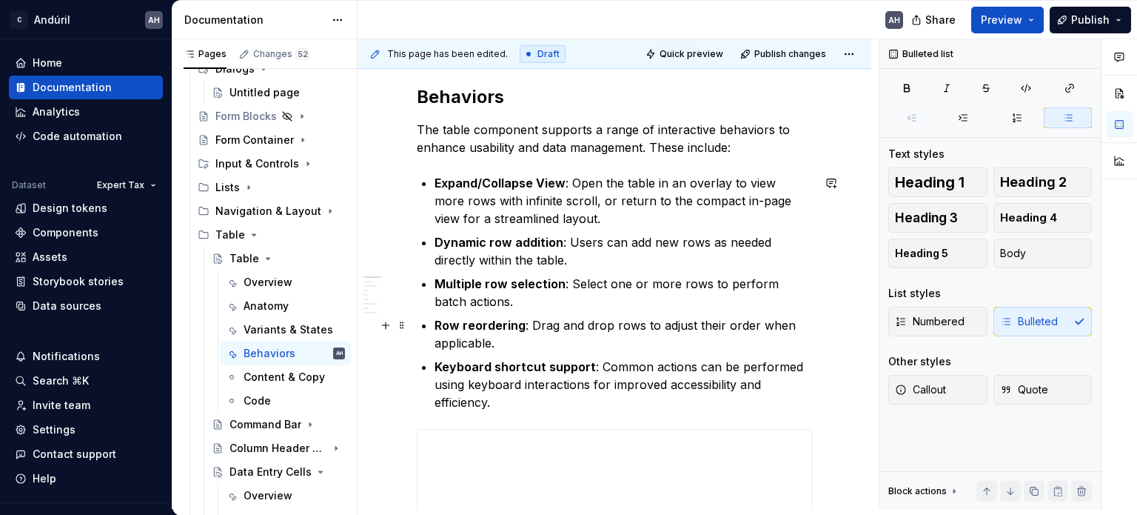
click at [527, 344] on p "Row reordering : Drag and drop rows to adjust their order when applicable." at bounding box center [624, 334] width 378 height 36
click at [521, 324] on strong "Row reordering" at bounding box center [480, 325] width 91 height 15
click at [524, 360] on strong "Keyboard shortcut support" at bounding box center [515, 366] width 161 height 15
click at [527, 332] on p "Row reordering : Drag and drop rows to adjust their order when applicable." at bounding box center [624, 334] width 378 height 36
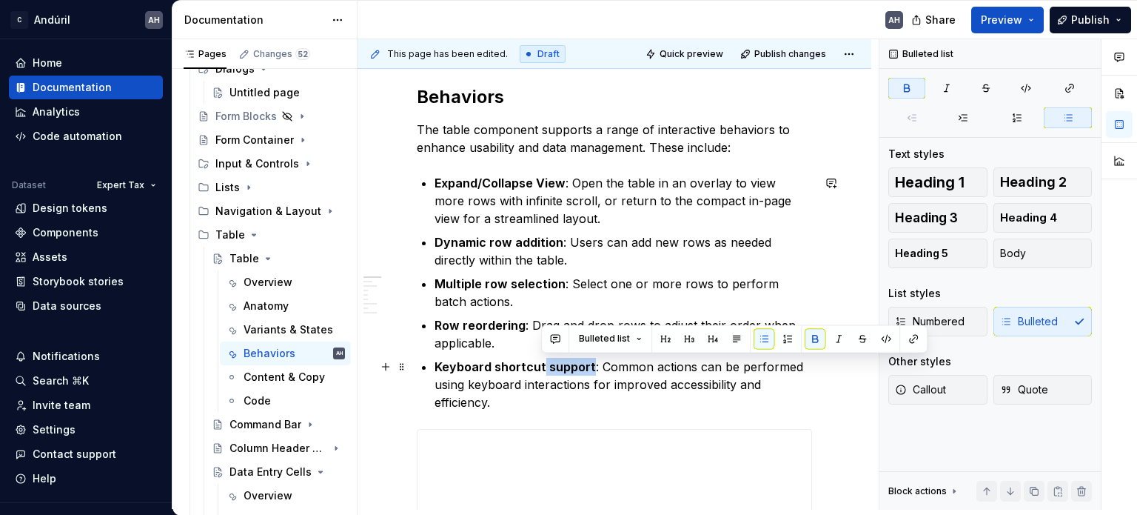
drag, startPoint x: 589, startPoint y: 367, endPoint x: 542, endPoint y: 368, distance: 47.4
click at [542, 368] on p "Keyboard shortcut support : Common actions can be performed using keyboard inte…" at bounding box center [624, 384] width 378 height 53
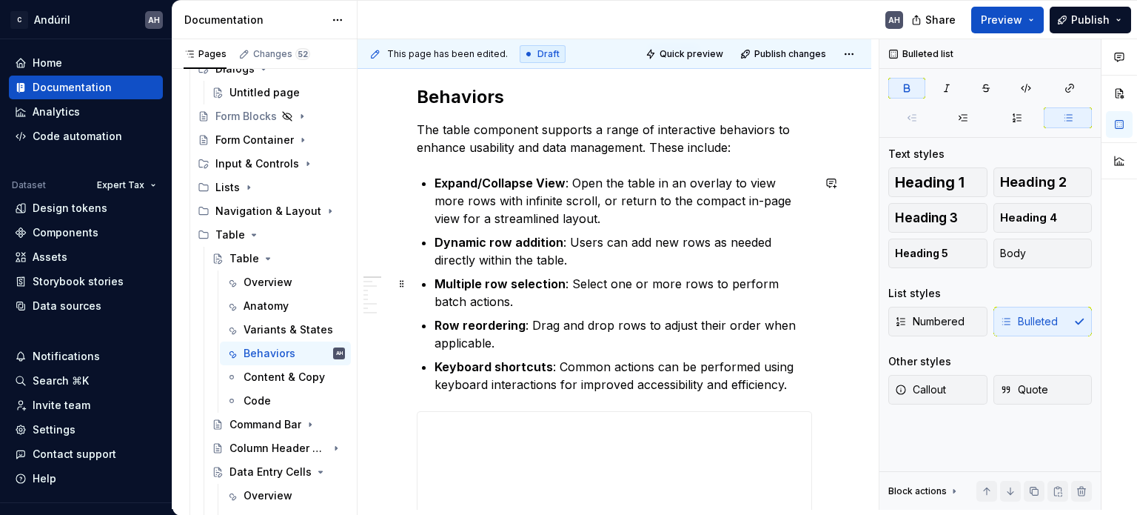
click at [512, 298] on p "Multiple row selection : Select one or more rows to perform batch actions." at bounding box center [624, 293] width 378 height 36
click at [549, 284] on strong "Multiple row selection" at bounding box center [500, 283] width 131 height 15
click at [572, 284] on p "Multiple row selection : Select one or more rows to perform batch actions." at bounding box center [624, 293] width 378 height 36
click at [560, 284] on strong "Multiple row selection" at bounding box center [500, 283] width 131 height 15
click at [527, 250] on p "Dynamic row addition : Users can add new rows as needed directly within the tab…" at bounding box center [624, 251] width 378 height 36
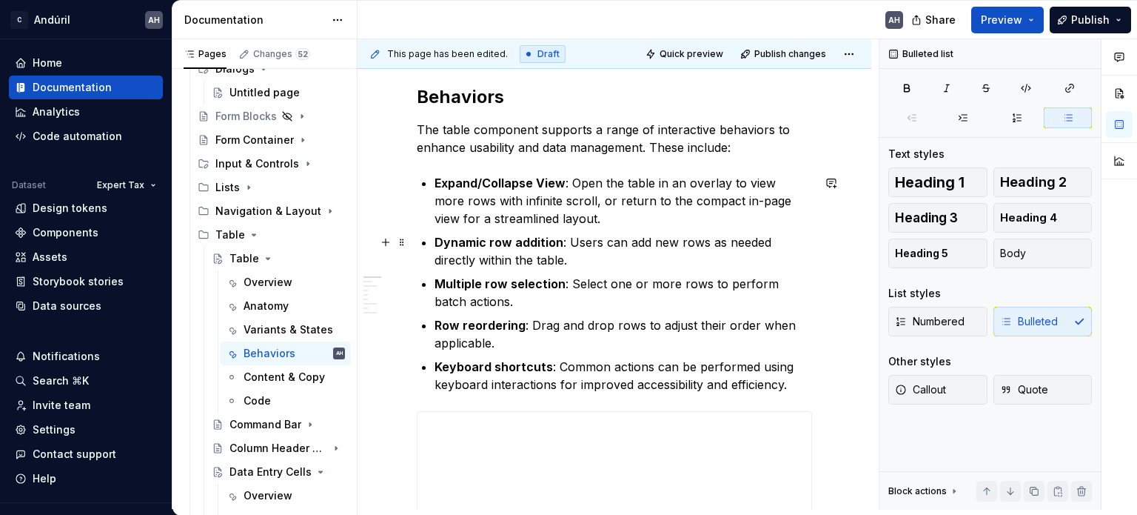
click at [571, 255] on p "Dynamic row addition : Users can add new rows as needed directly within the tab…" at bounding box center [624, 251] width 378 height 36
click at [564, 187] on p "Expand/Collapse View : Open the table in an overlay to view more rows with infi…" at bounding box center [624, 200] width 378 height 53
click at [580, 223] on p "Expand/Collapse View : Open the table in an overlay to view more rows with infi…" at bounding box center [624, 200] width 378 height 53
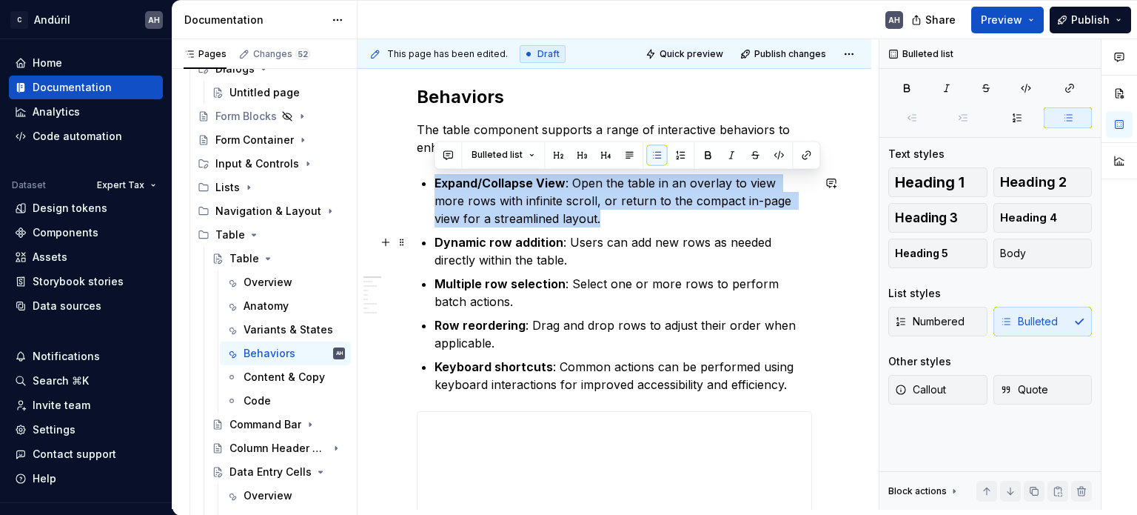
drag, startPoint x: 435, startPoint y: 181, endPoint x: 581, endPoint y: 231, distance: 154.3
copy p "Expand/Collapse View : Open the table in an overlay to view more rows with infi…"
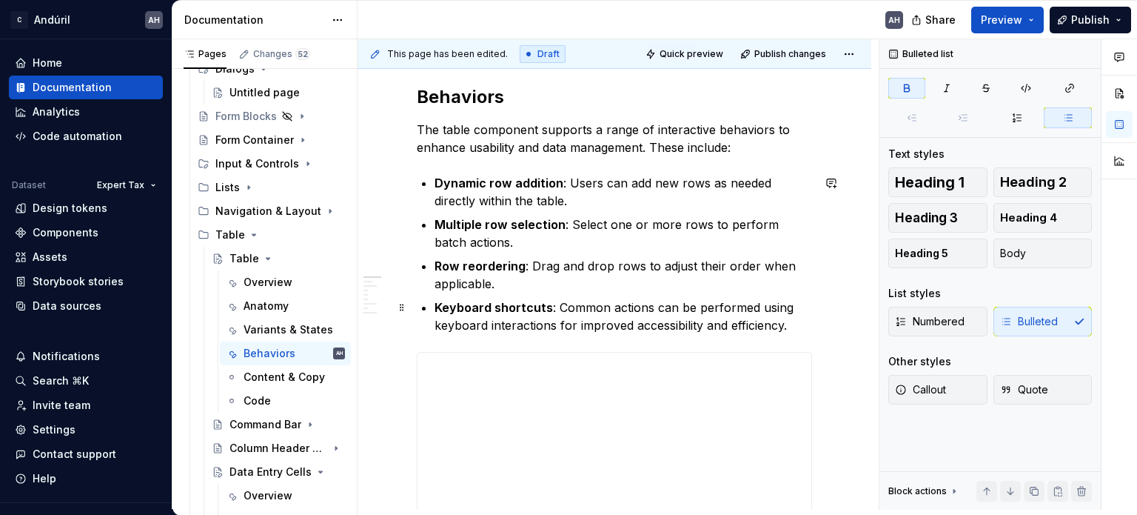
click at [793, 328] on p "Keyboard shortcuts : Common actions can be performed using keyboard interaction…" at bounding box center [624, 316] width 378 height 36
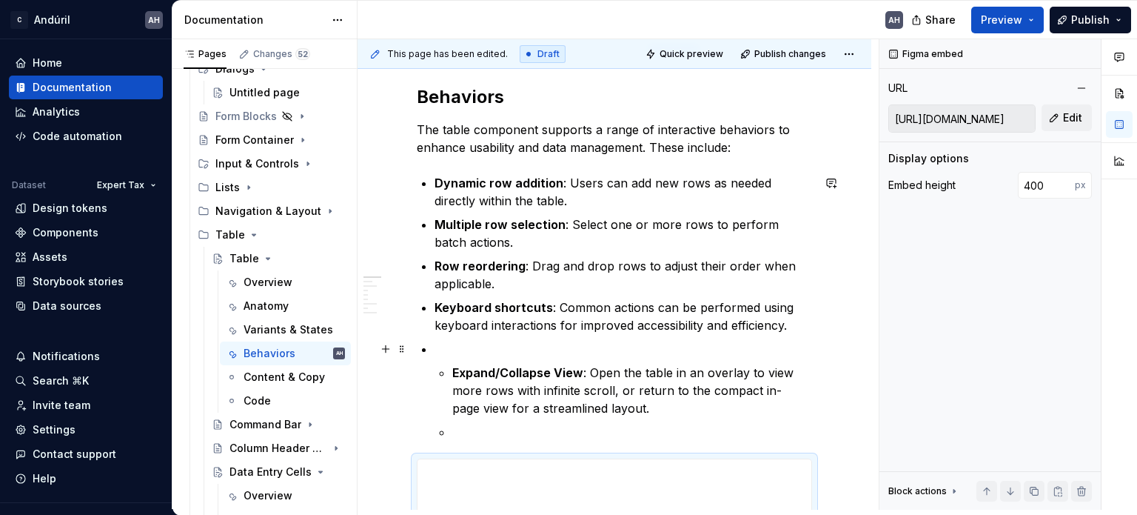
click at [458, 346] on p at bounding box center [624, 349] width 378 height 18
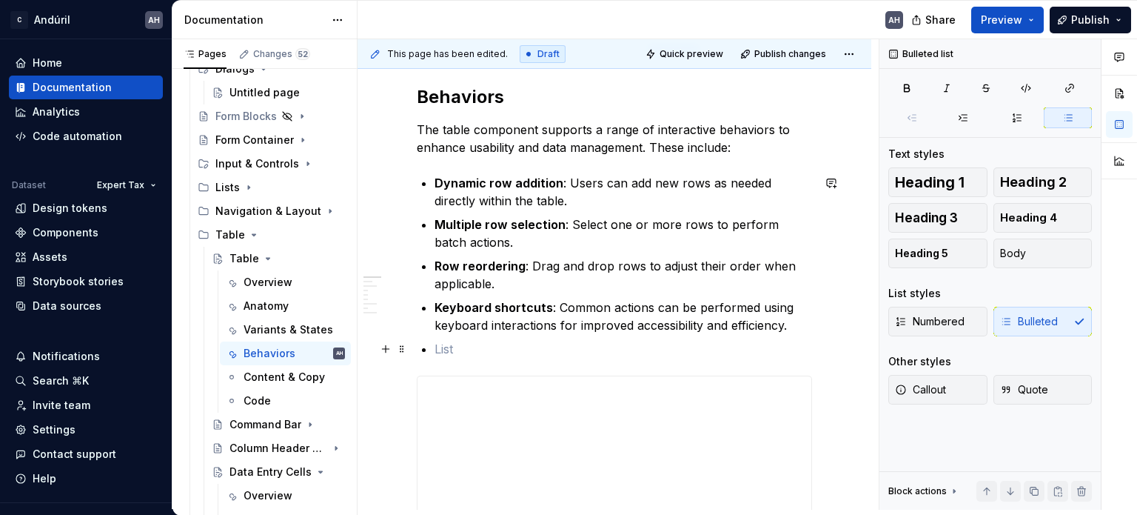
click at [448, 349] on p at bounding box center [624, 349] width 378 height 18
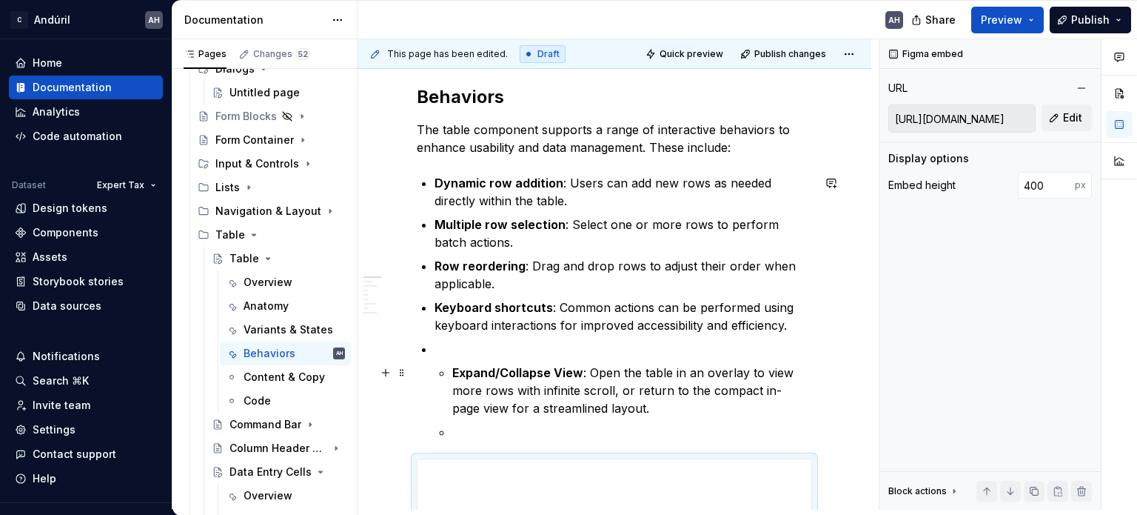
click at [448, 367] on li "Expand/Collapse View : Open the table in an overlay to view more rows with infi…" at bounding box center [624, 390] width 378 height 101
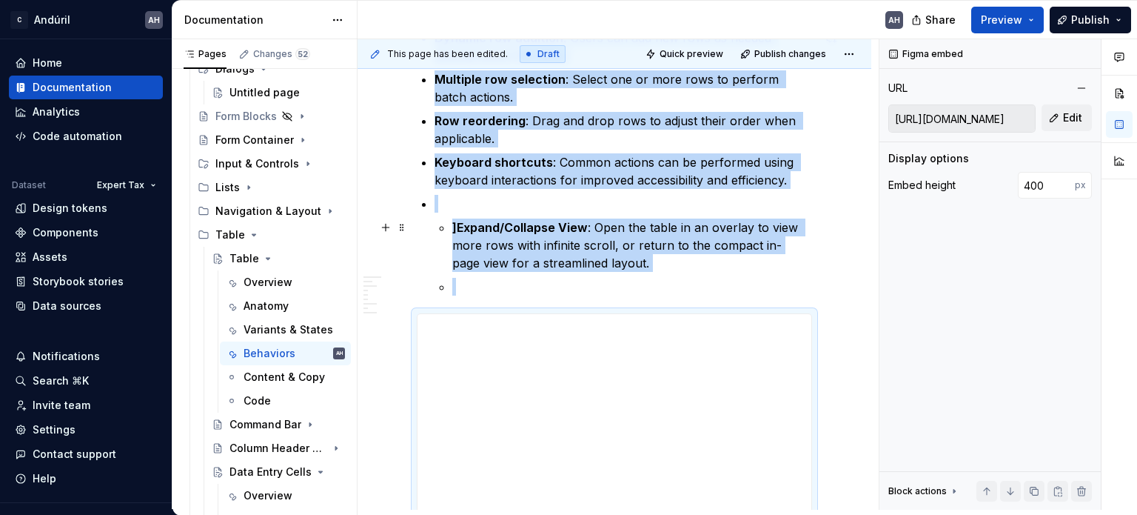
scroll to position [317, 0]
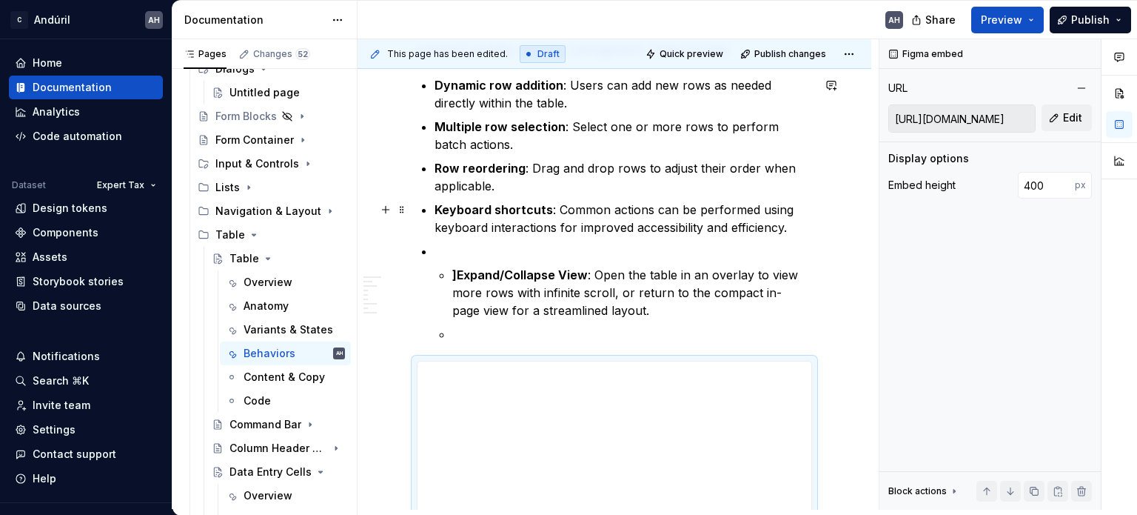
click at [801, 231] on p "Keyboard shortcuts : Common actions can be performed using keyboard interaction…" at bounding box center [624, 219] width 378 height 36
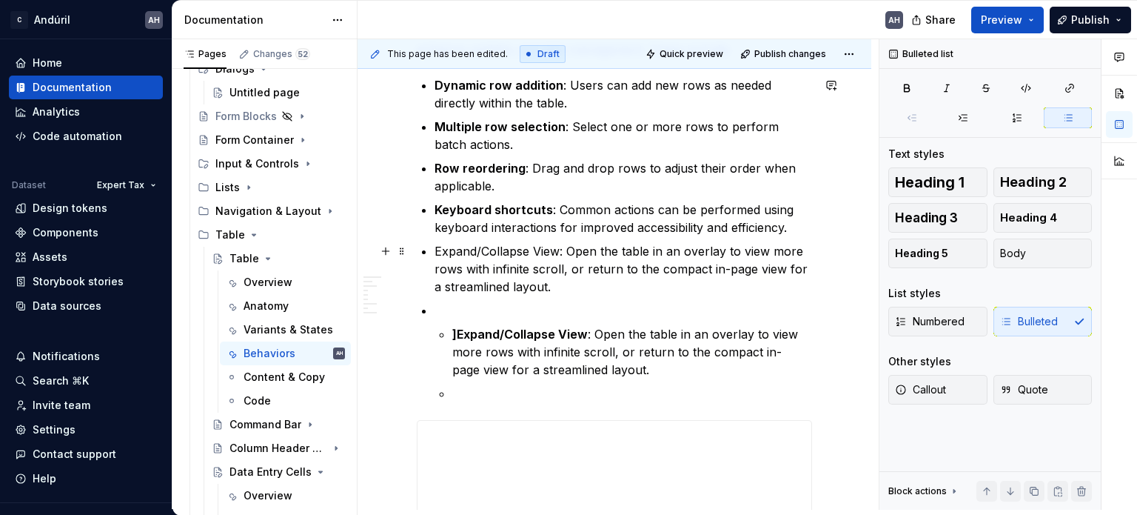
click at [555, 251] on p "Expand/Collapse View: Open the table in an overlay to view more rows with infin…" at bounding box center [624, 268] width 378 height 53
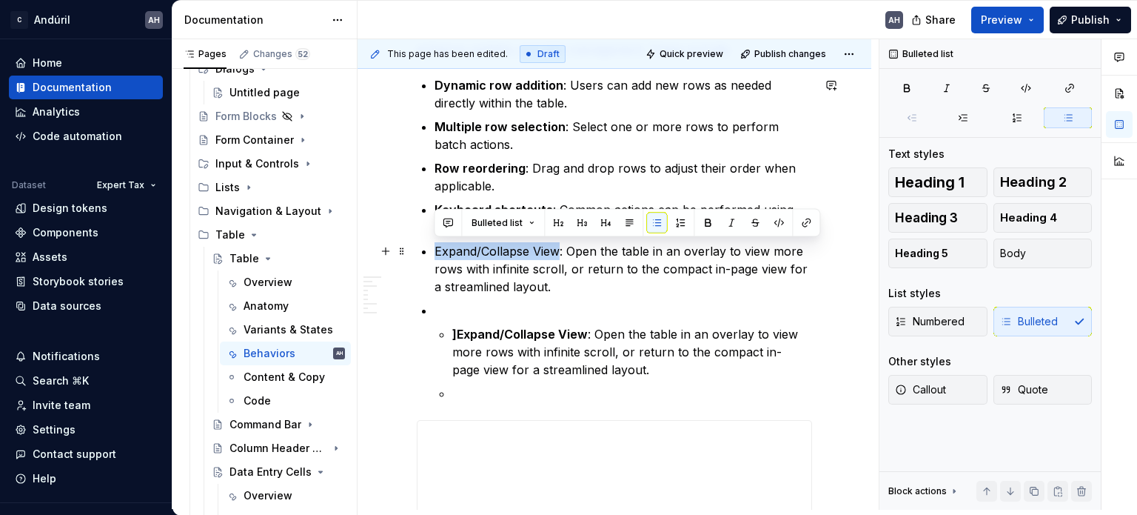
drag, startPoint x: 559, startPoint y: 251, endPoint x: 431, endPoint y: 245, distance: 128.2
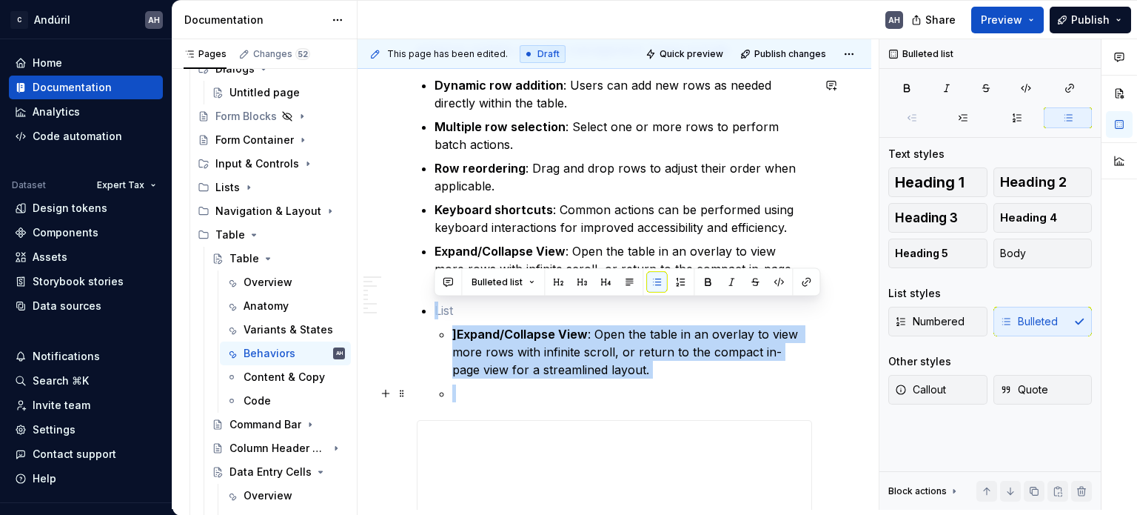
drag, startPoint x: 458, startPoint y: 302, endPoint x: 528, endPoint y: 393, distance: 115.1
click at [528, 393] on li "]Expand/Collapse View : Open the table in an overlay to view more rows with inf…" at bounding box center [624, 351] width 378 height 101
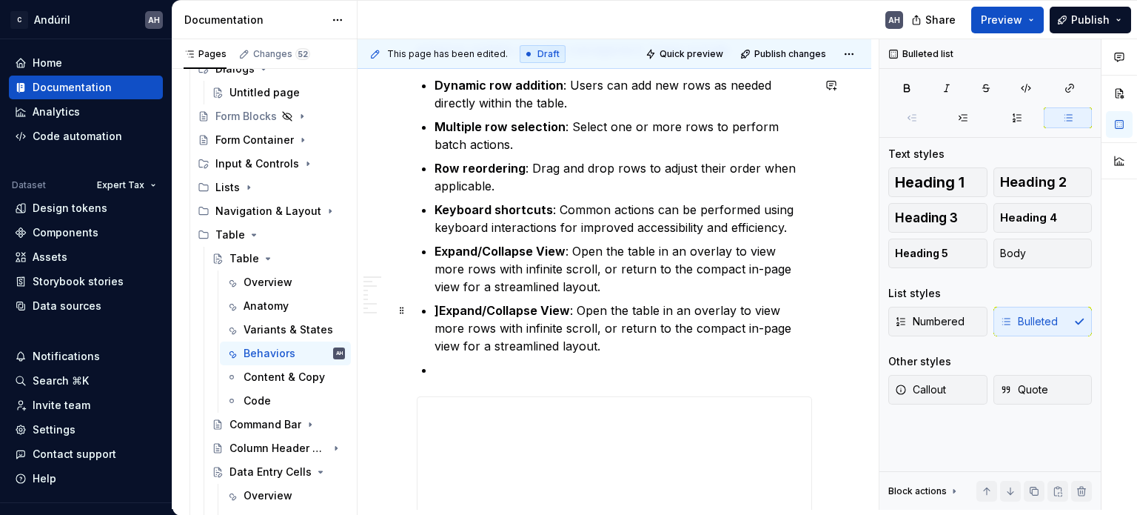
click at [468, 346] on p "]Expand/Collapse View : Open the table in an overlay to view more rows with inf…" at bounding box center [624, 327] width 378 height 53
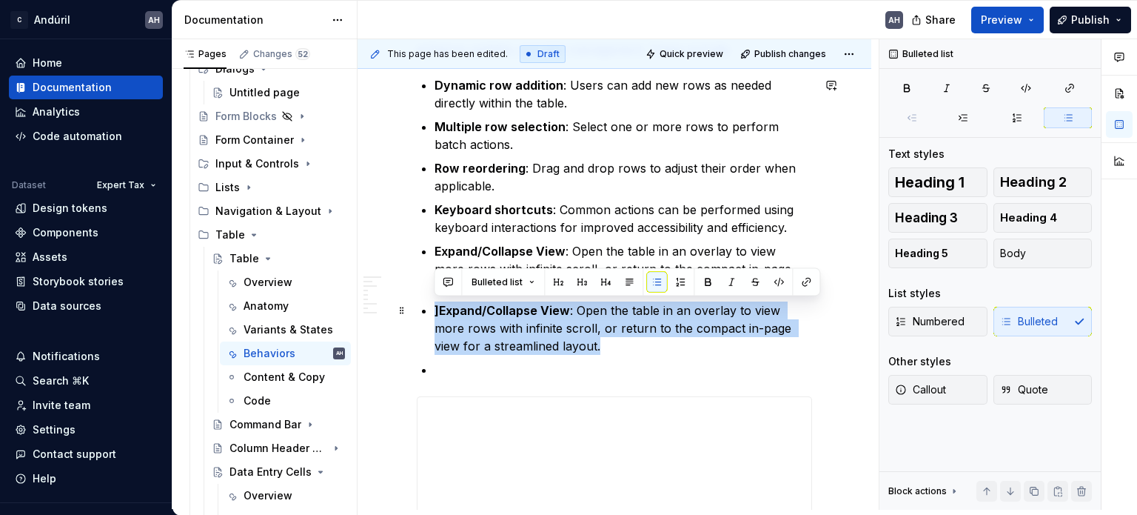
drag, startPoint x: 552, startPoint y: 346, endPoint x: 430, endPoint y: 301, distance: 130.0
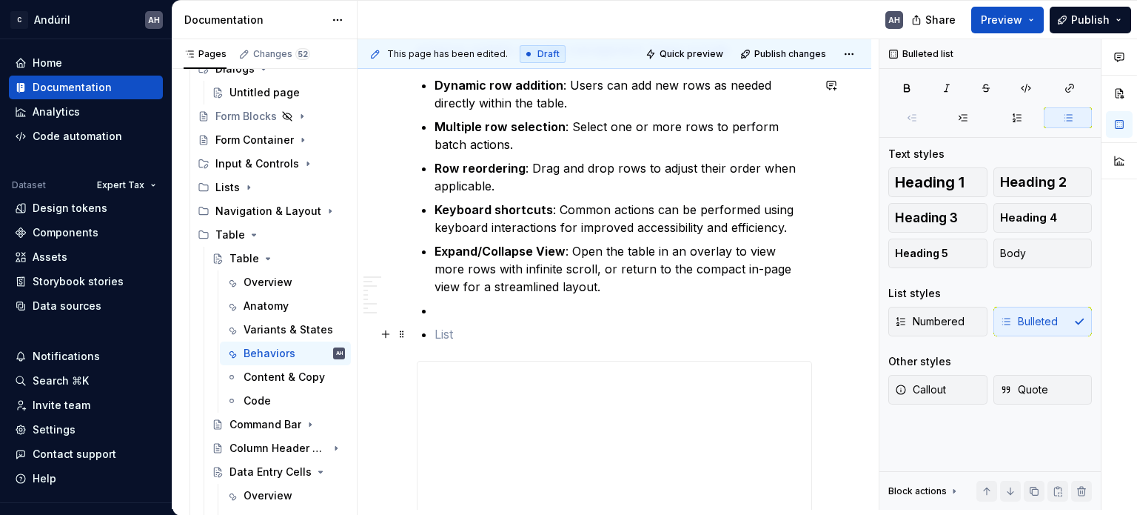
click at [455, 331] on p at bounding box center [624, 334] width 378 height 18
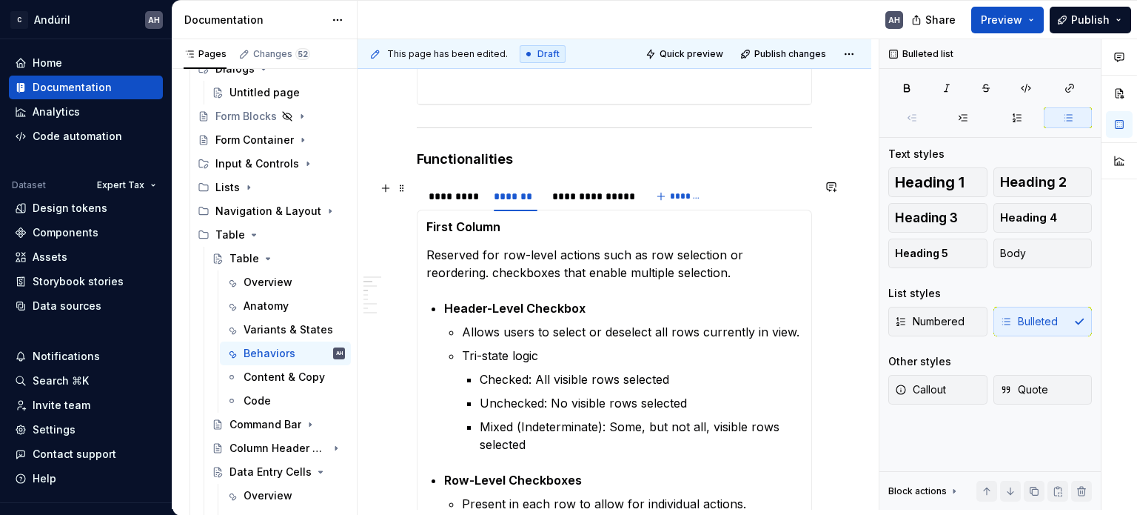
scroll to position [835, 0]
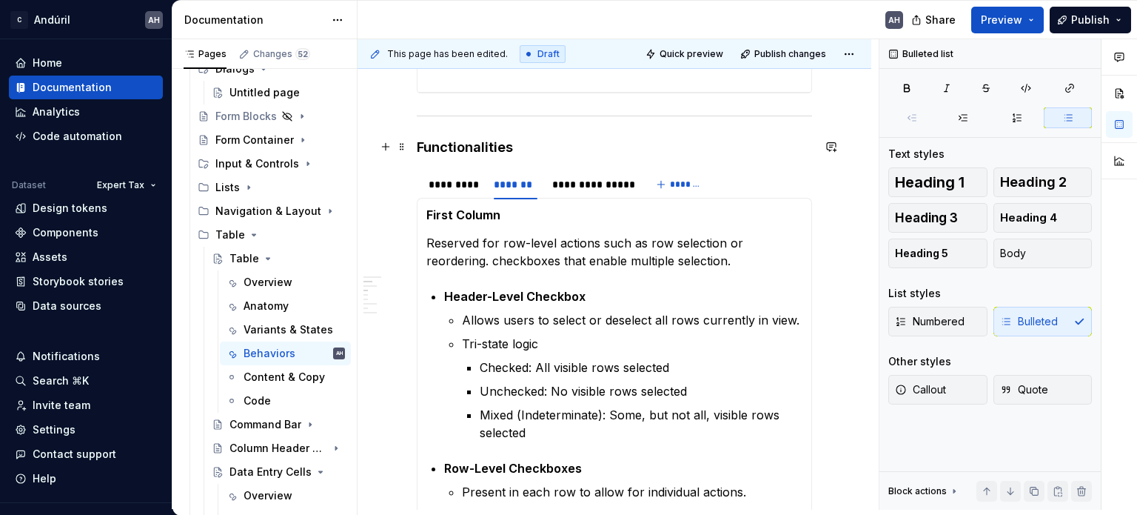
click at [475, 146] on h4 "Functionalities" at bounding box center [614, 147] width 395 height 18
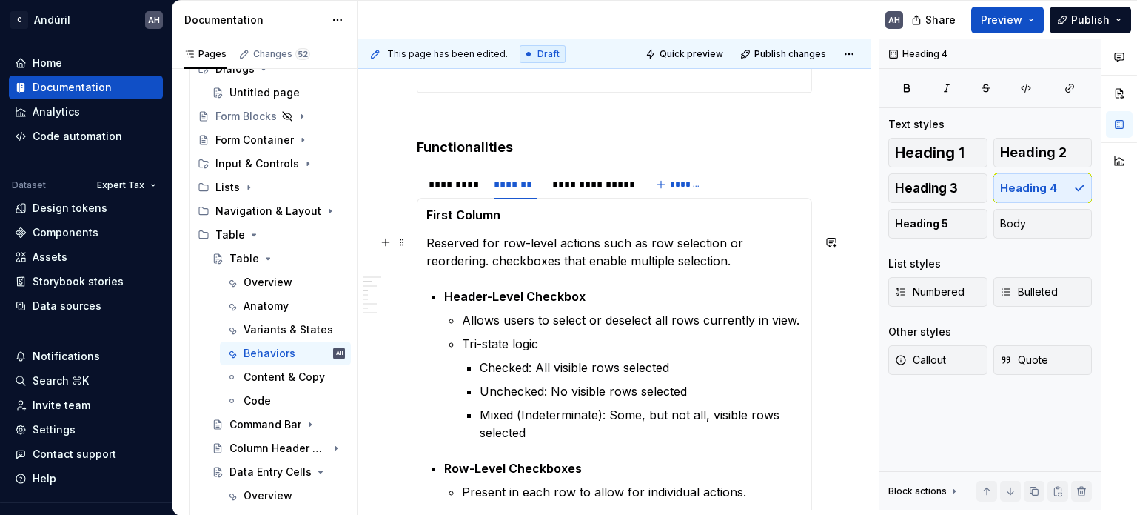
click at [498, 244] on p "Reserved for row-level actions such as row selection or reordering. checkboxes …" at bounding box center [615, 252] width 376 height 36
click at [446, 187] on div "*********" at bounding box center [454, 184] width 50 height 15
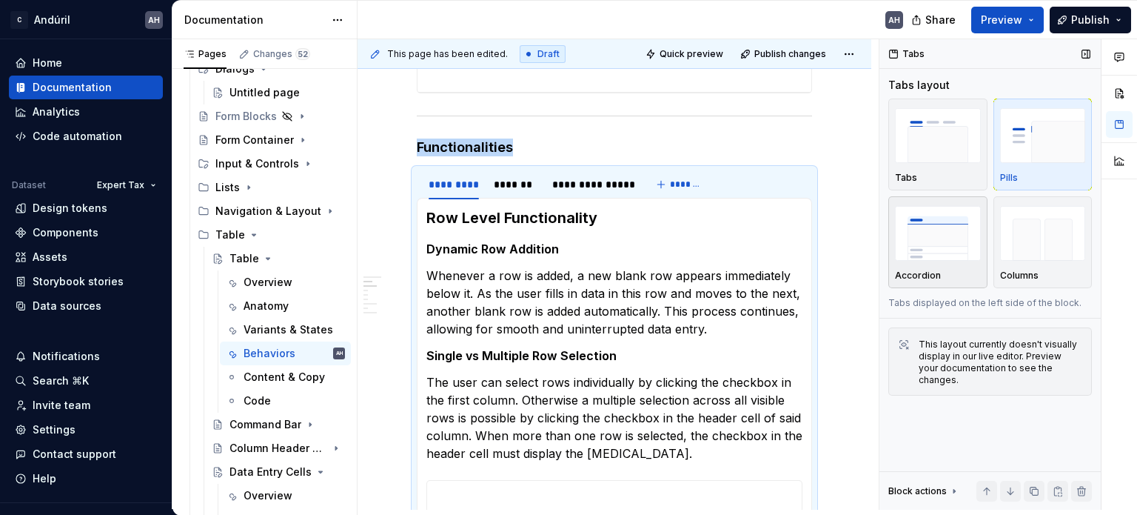
click at [954, 245] on img "button" at bounding box center [938, 233] width 86 height 54
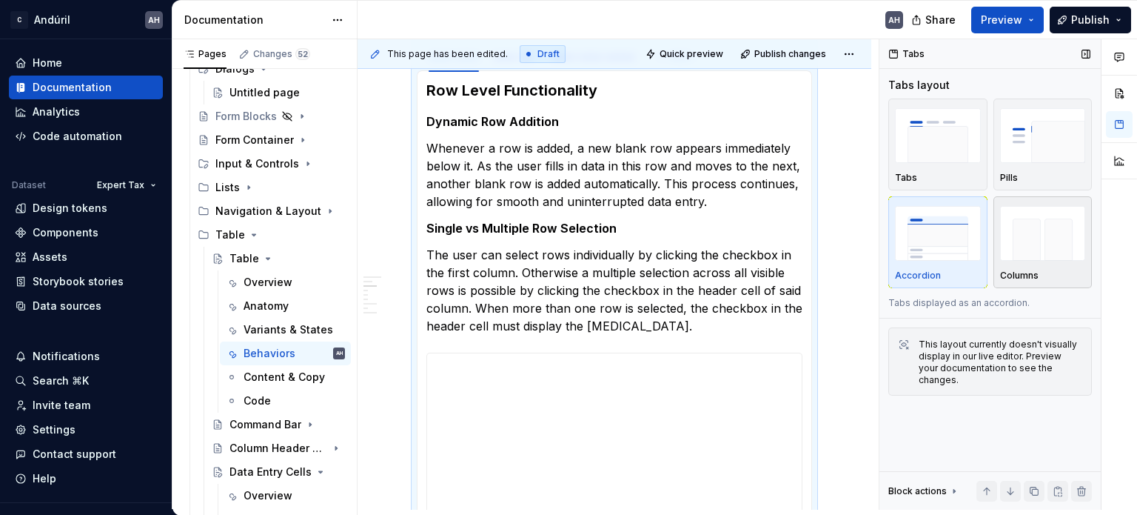
click at [1045, 252] on img "button" at bounding box center [1043, 233] width 86 height 54
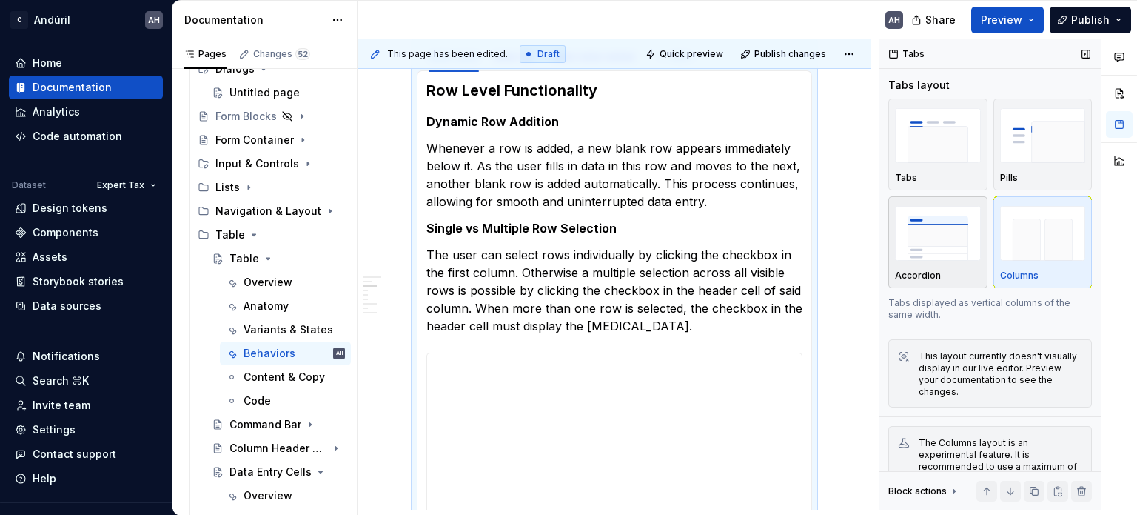
click at [940, 252] on img "button" at bounding box center [938, 233] width 86 height 54
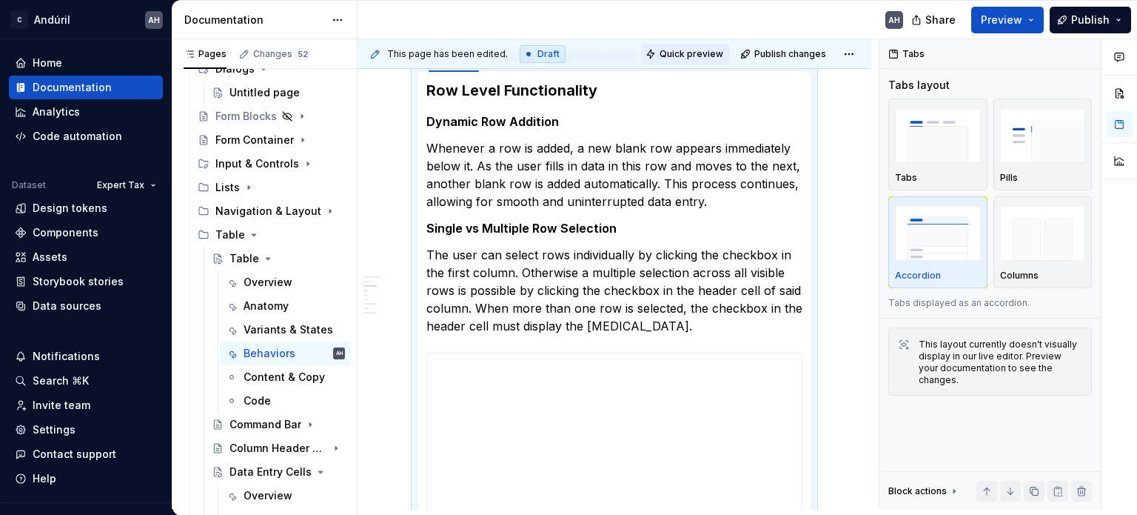
click at [681, 56] on span "Quick preview" at bounding box center [692, 54] width 64 height 12
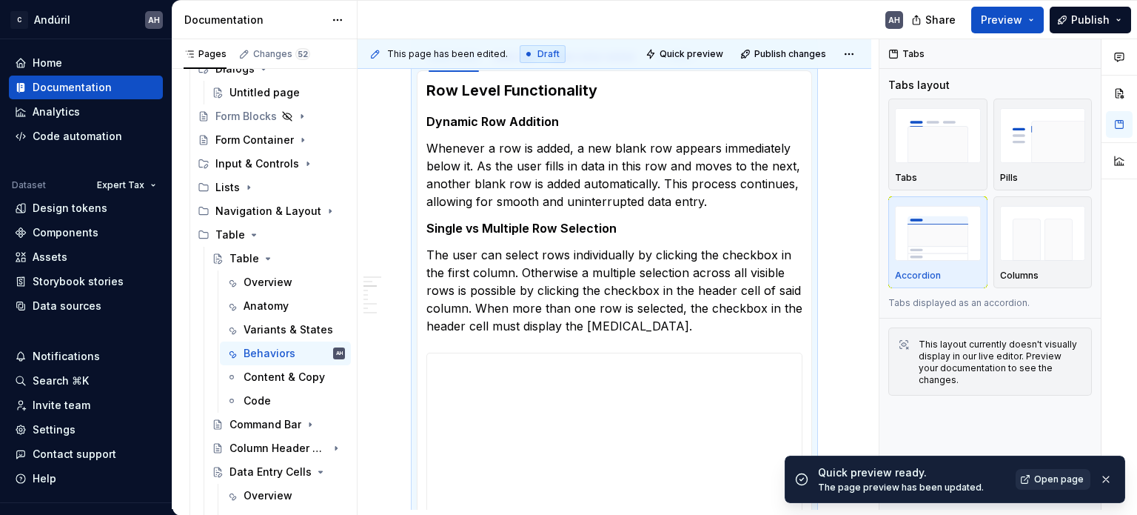
click at [1040, 474] on span "Open page" at bounding box center [1060, 479] width 50 height 12
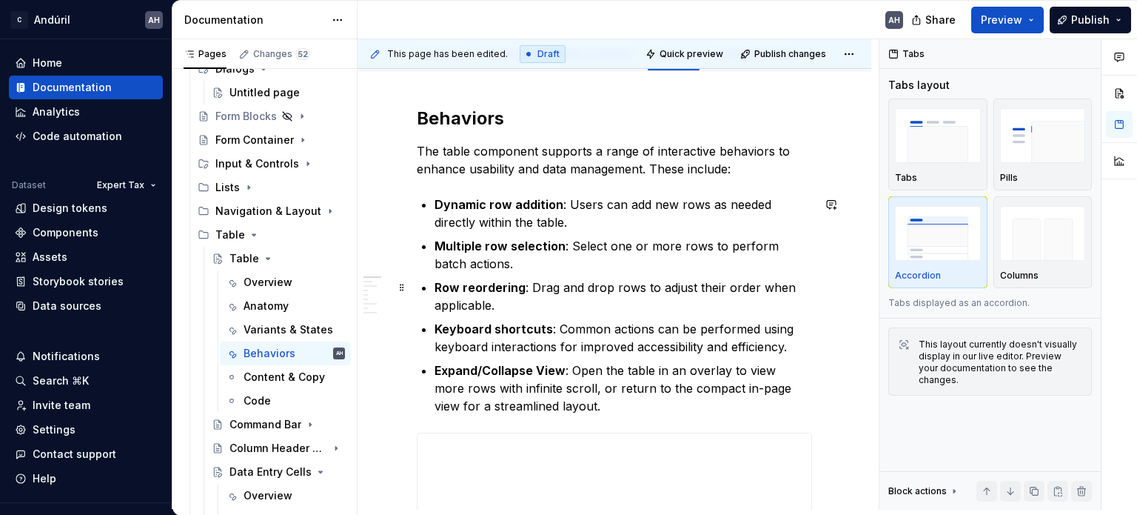
scroll to position [0, 0]
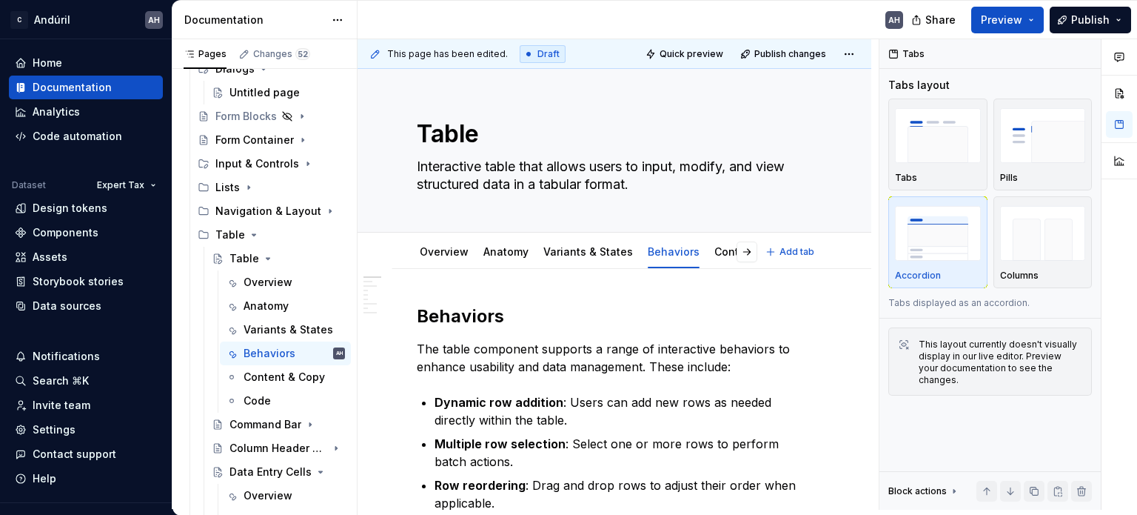
type textarea "*"
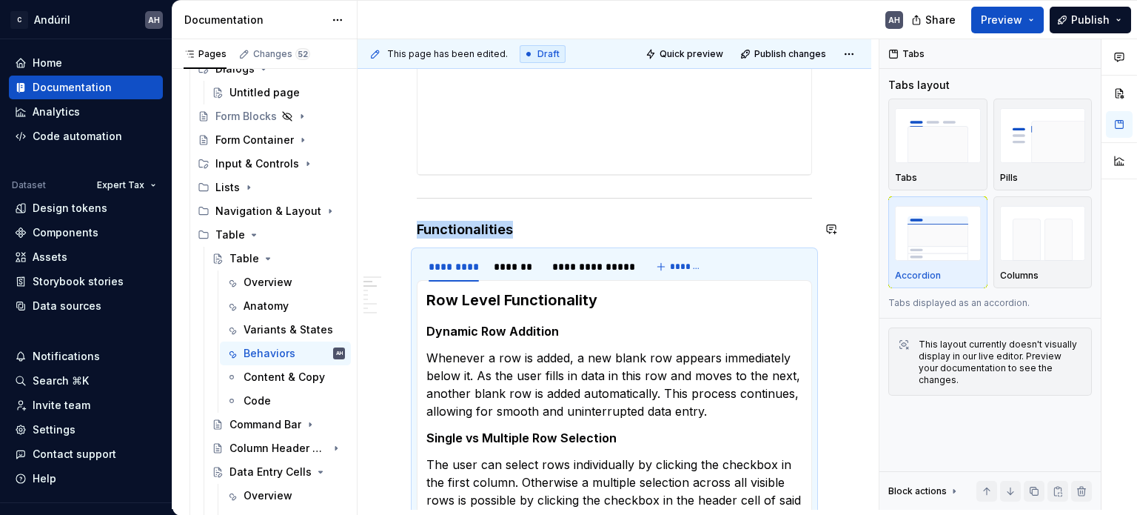
scroll to position [741, 0]
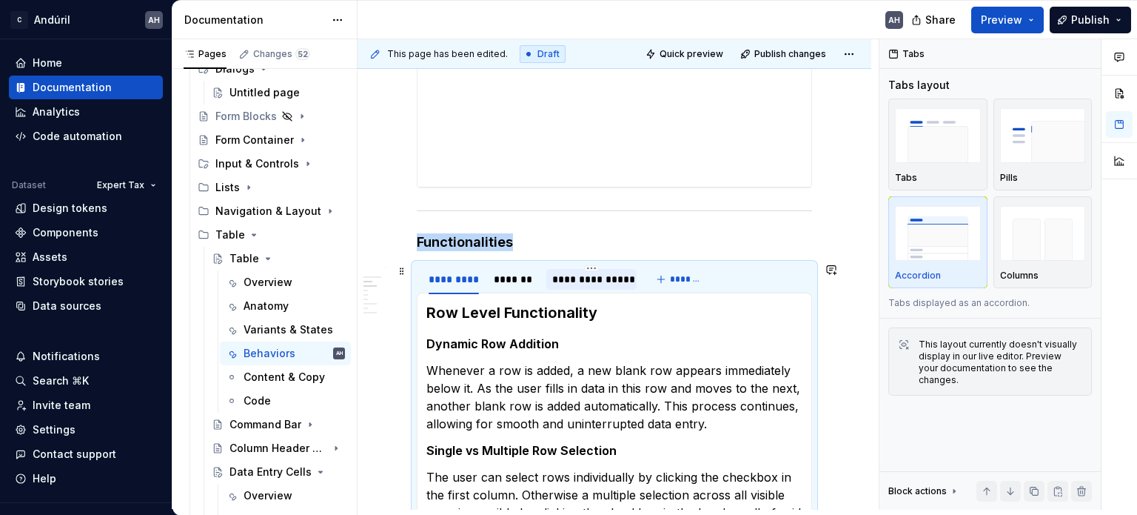
click at [589, 272] on div "**********" at bounding box center [591, 279] width 78 height 15
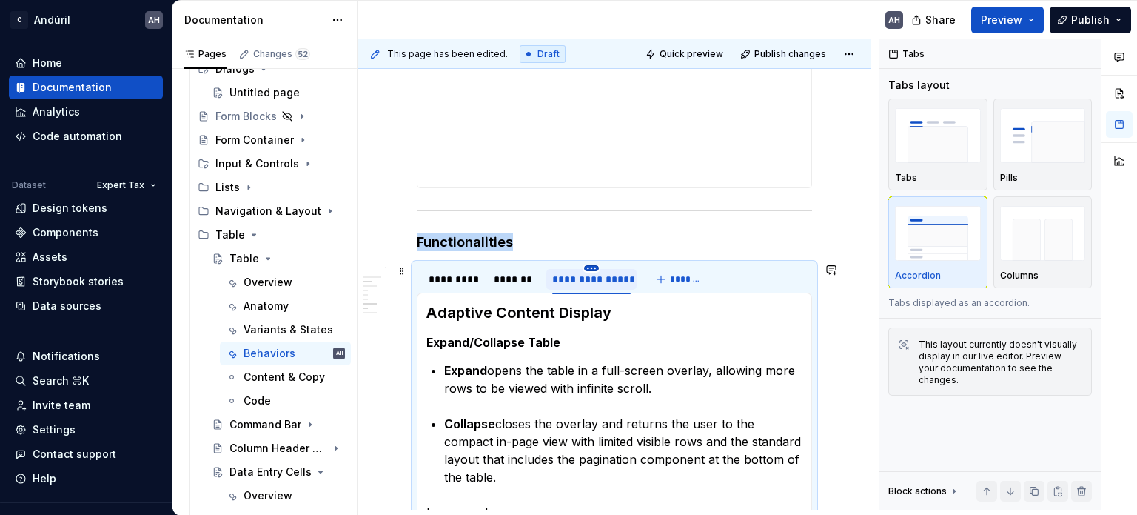
click at [593, 266] on html "C Andúril AH Home Documentation Analytics Code automation Dataset Expert Tax De…" at bounding box center [568, 257] width 1137 height 515
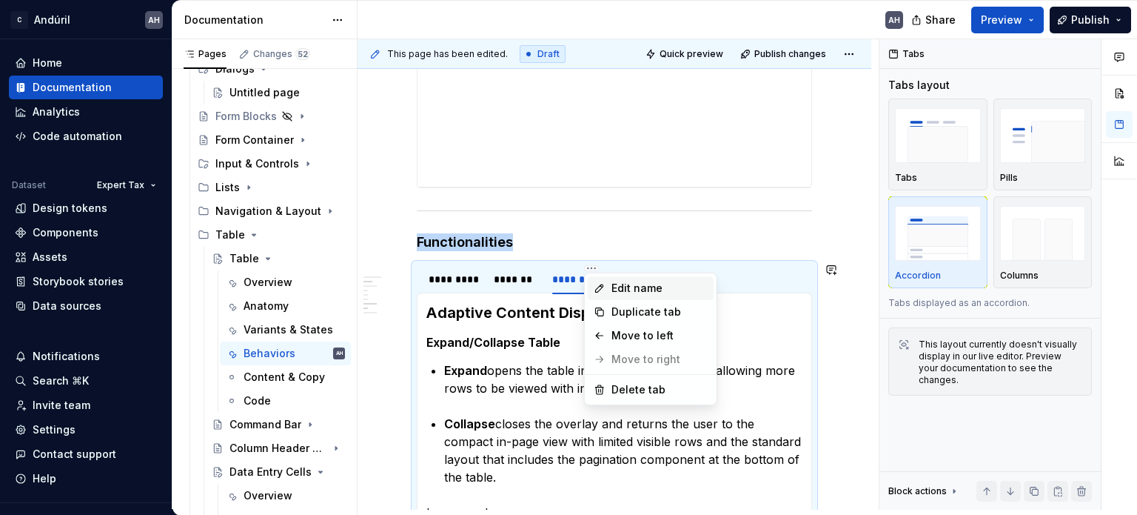
click at [631, 285] on div "Edit name" at bounding box center [660, 288] width 96 height 15
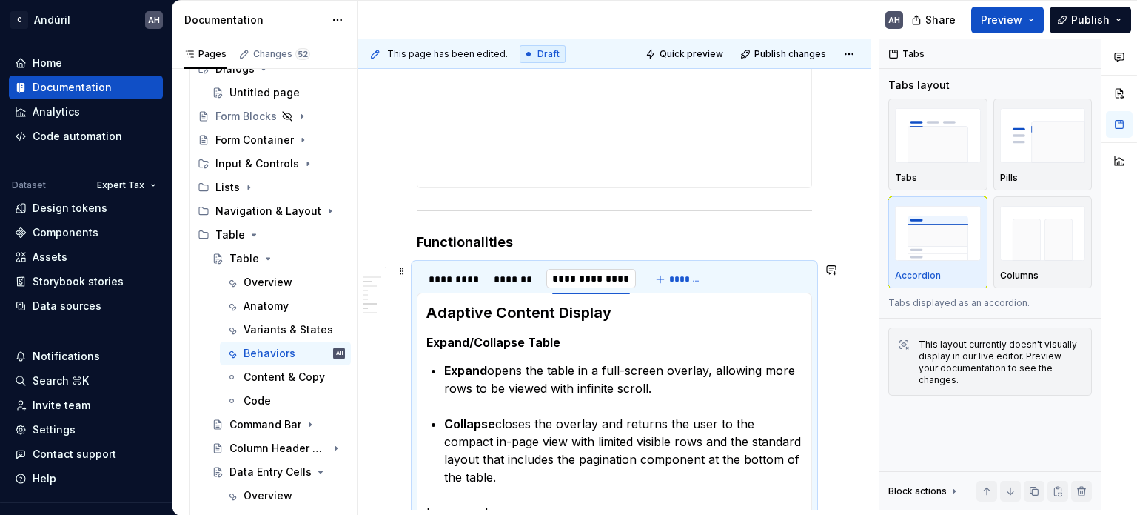
type input "*"
type input "**********"
click at [591, 266] on html "C Andúril AH Home Documentation Analytics Code automation Dataset Expert Tax De…" at bounding box center [568, 257] width 1137 height 515
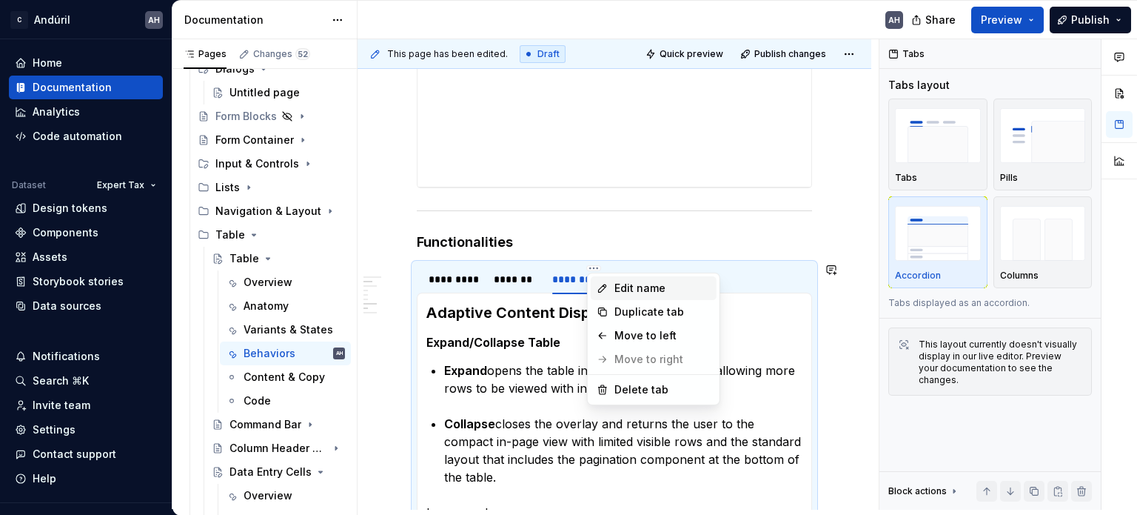
click at [609, 284] on div "Edit name" at bounding box center [654, 288] width 126 height 24
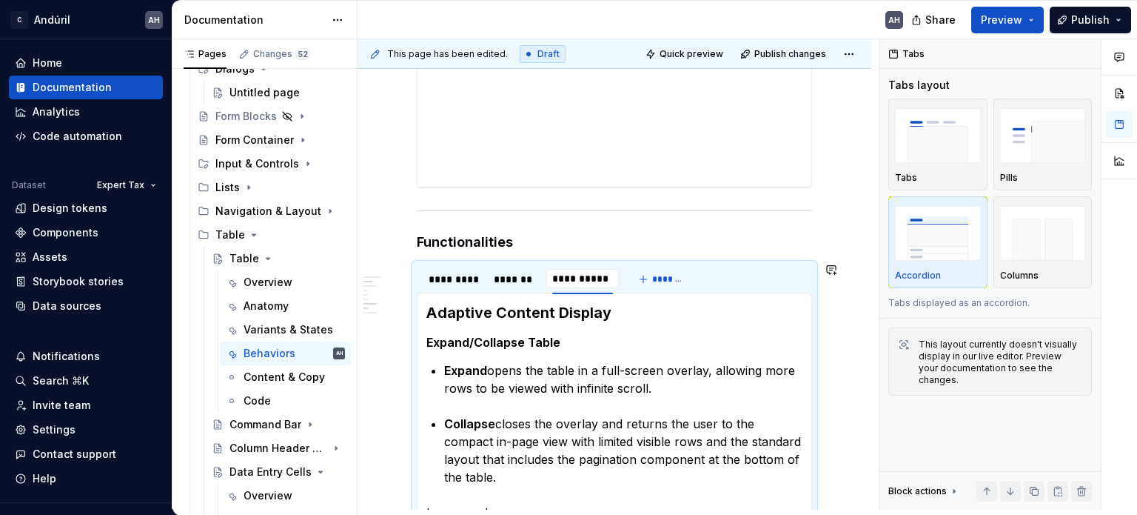
type input "**********"
click at [591, 242] on h4 "Functionalities" at bounding box center [614, 242] width 395 height 18
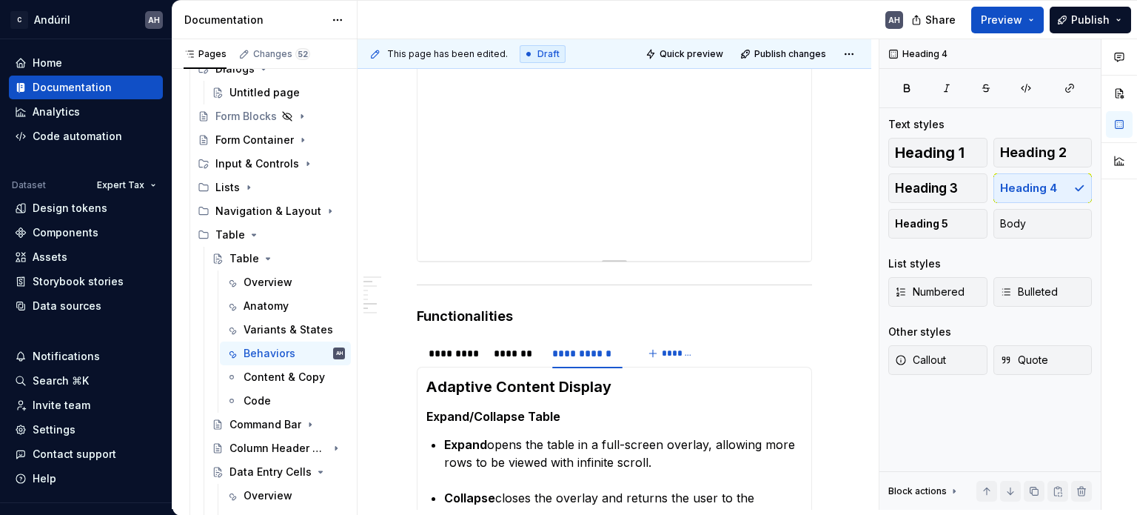
scroll to position [741, 0]
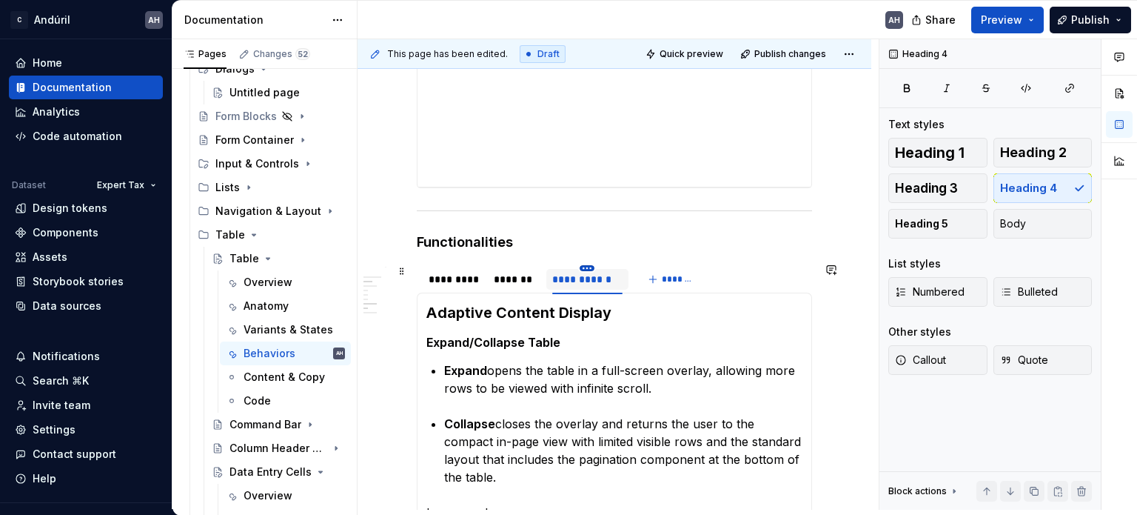
click at [586, 264] on div "**********" at bounding box center [588, 278] width 82 height 28
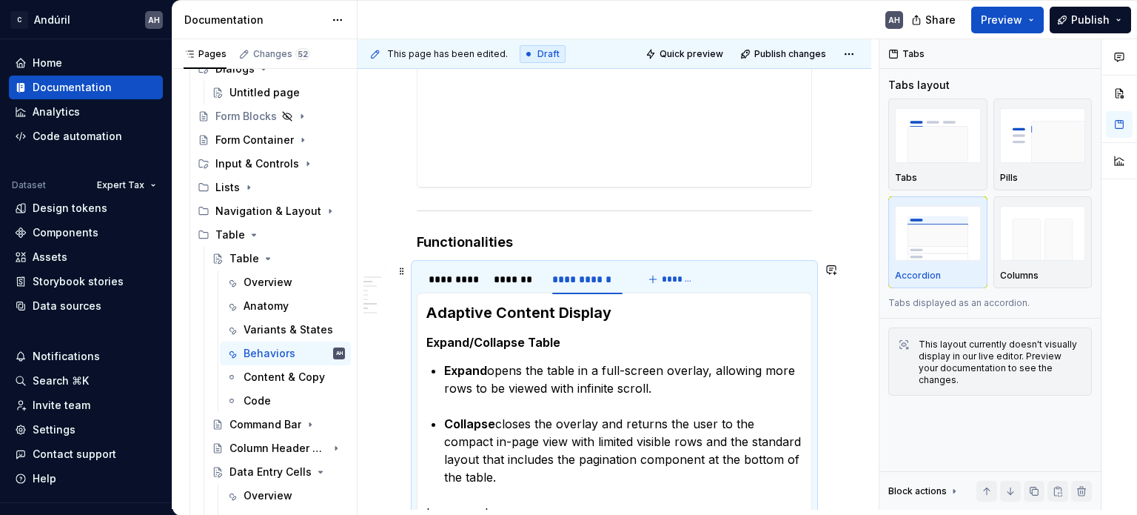
click at [586, 277] on div "**********" at bounding box center [587, 279] width 70 height 15
type input "**********"
click at [675, 278] on span "*******" at bounding box center [691, 279] width 33 height 12
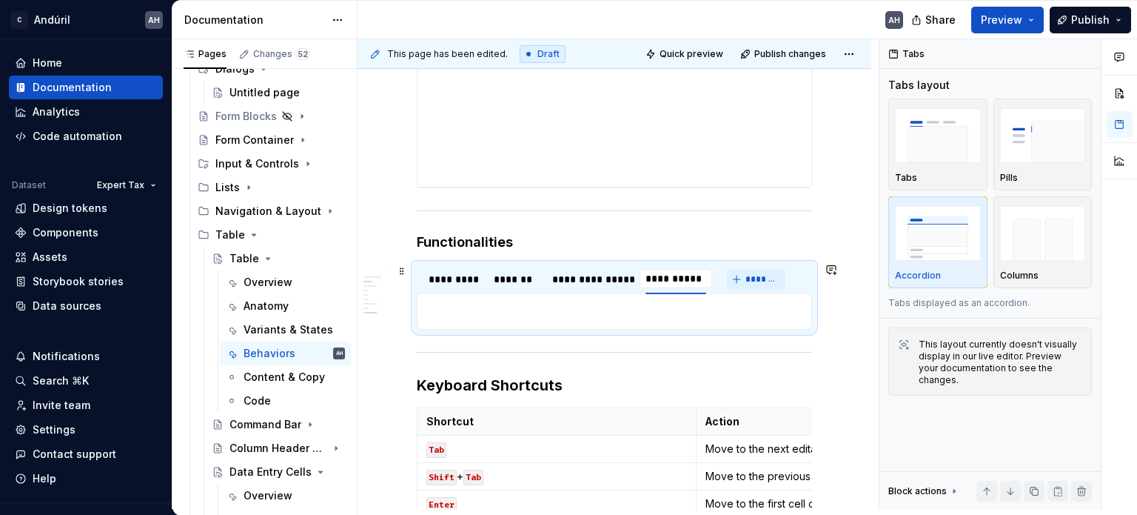
type input "**********"
click at [595, 281] on div "**********" at bounding box center [591, 279] width 78 height 15
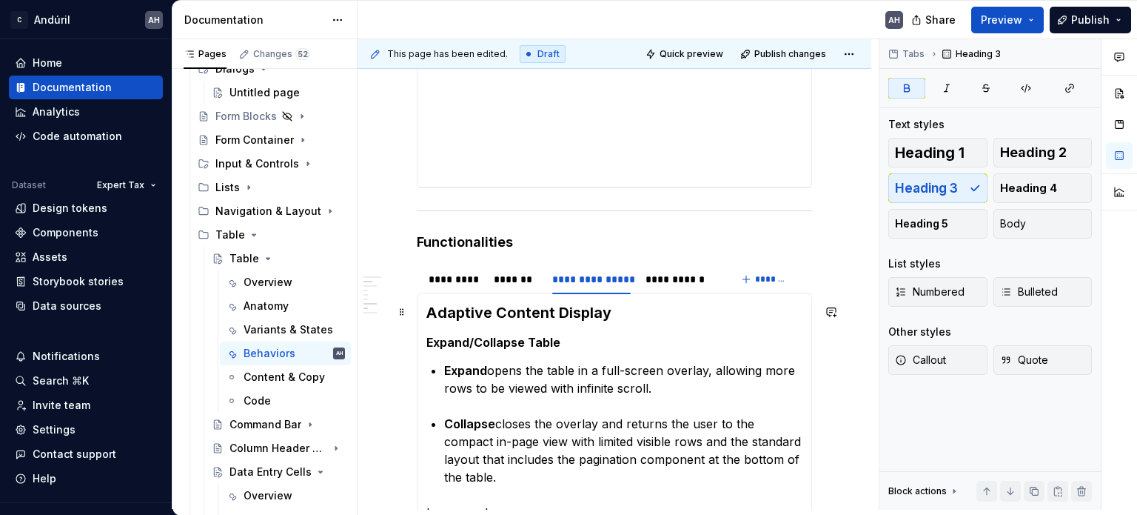
click at [615, 304] on h3 "Adaptive Content Display" at bounding box center [615, 312] width 376 height 21
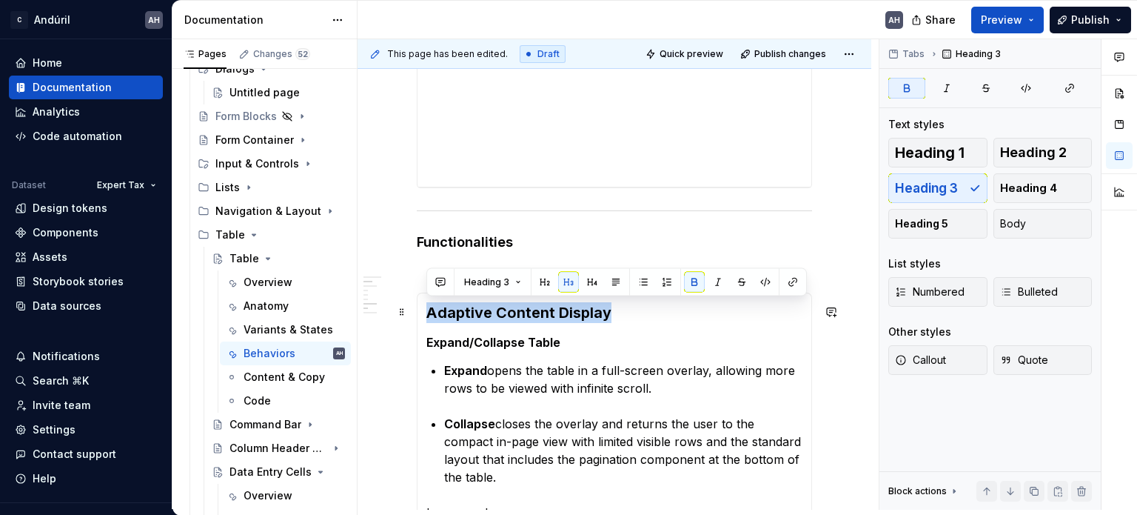
drag, startPoint x: 615, startPoint y: 310, endPoint x: 430, endPoint y: 313, distance: 185.2
click at [430, 313] on h3 "Adaptive Content Display" at bounding box center [615, 312] width 376 height 21
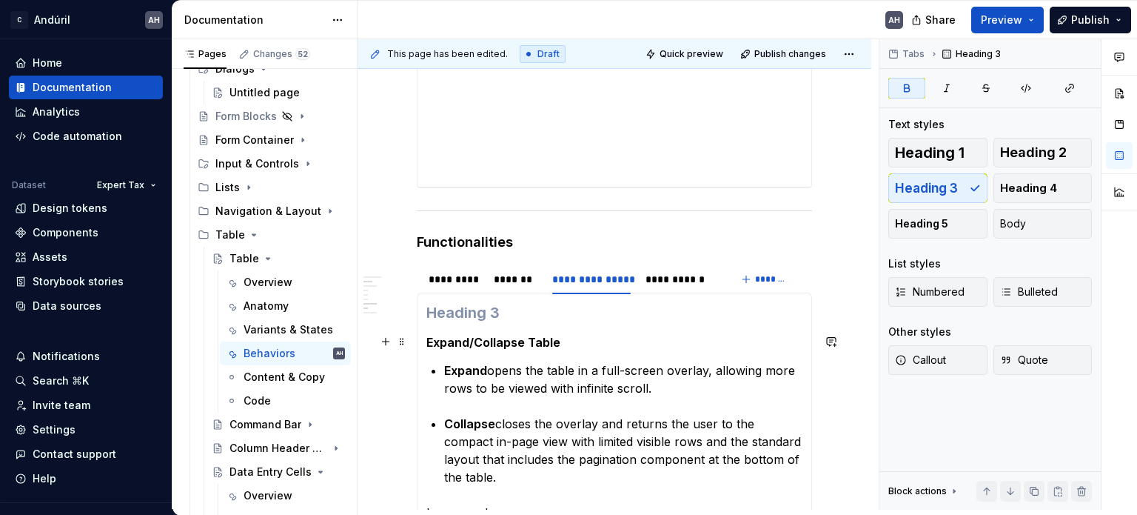
click at [429, 344] on strong "Expand/Collapse Table" at bounding box center [494, 342] width 134 height 15
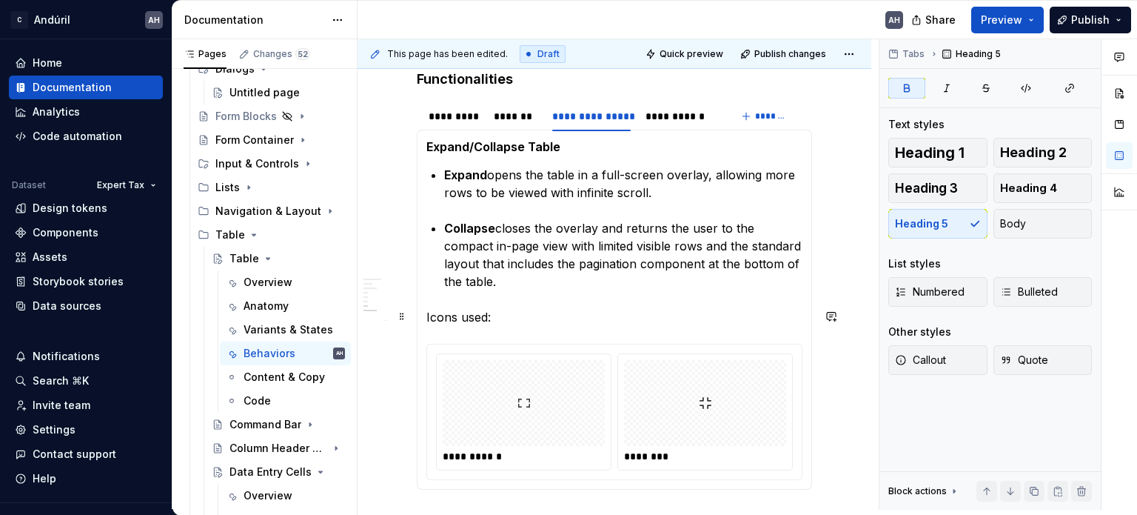
scroll to position [963, 0]
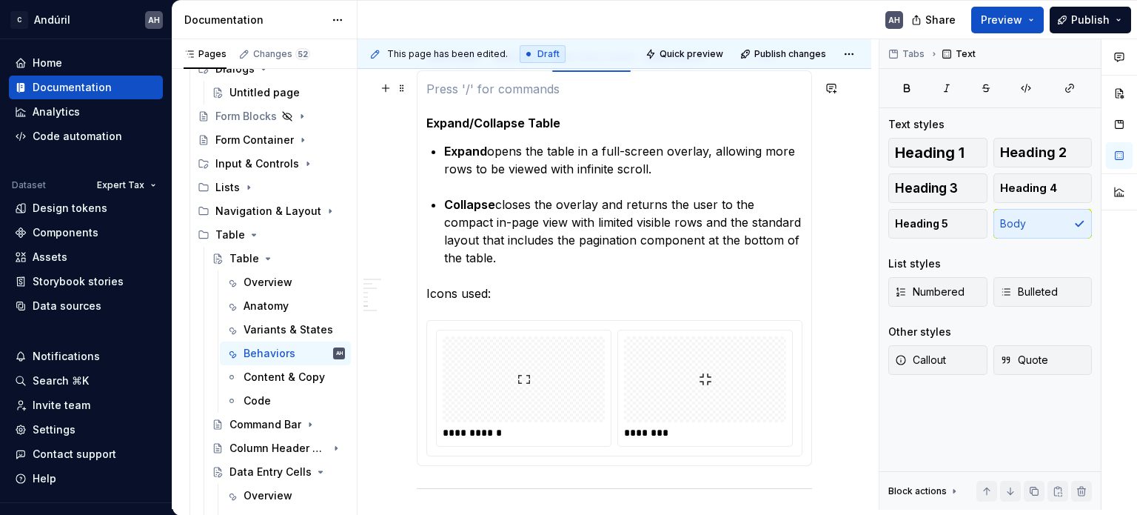
click at [444, 90] on p at bounding box center [615, 89] width 376 height 18
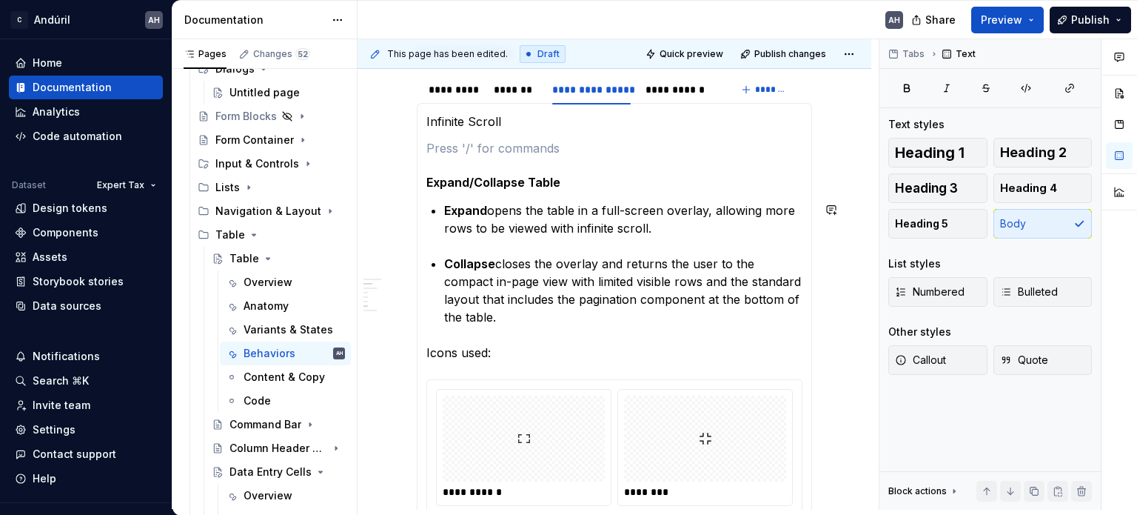
click at [512, 175] on strong "Expand/Collapse Table" at bounding box center [494, 182] width 134 height 15
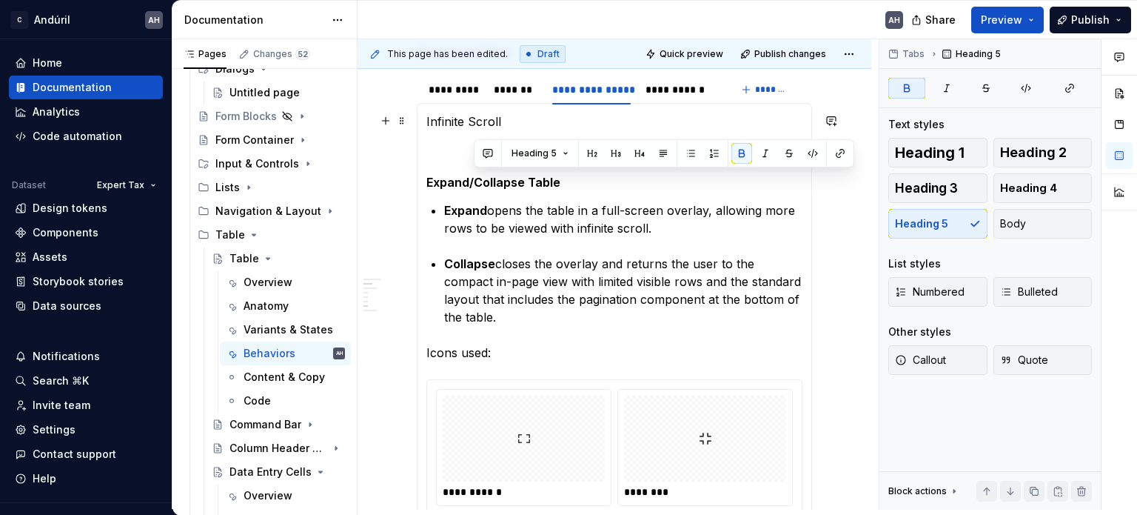
click at [471, 118] on p "Infinite Scroll" at bounding box center [615, 122] width 376 height 18
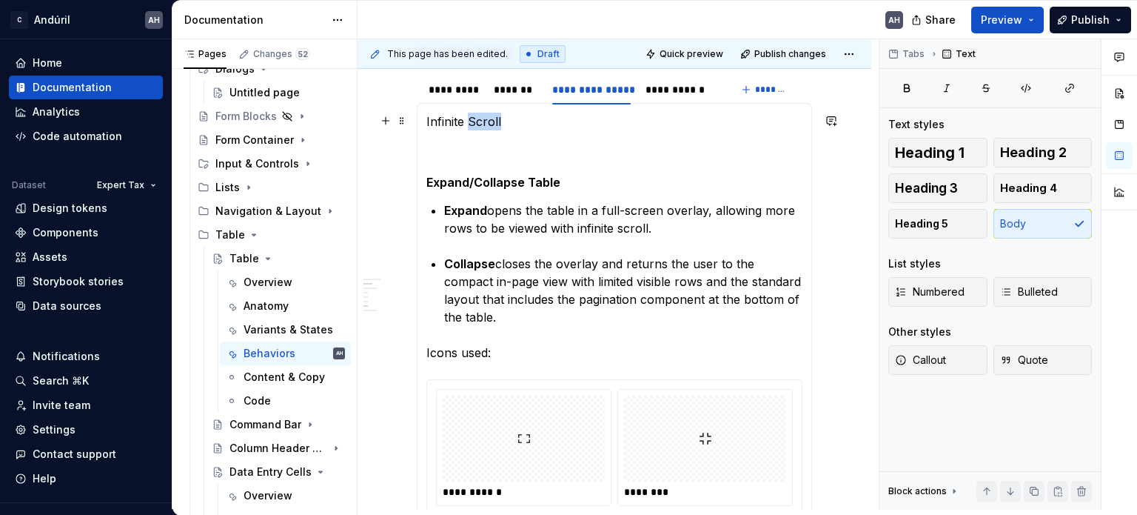
click at [471, 118] on p "Infinite Scroll" at bounding box center [615, 122] width 376 height 18
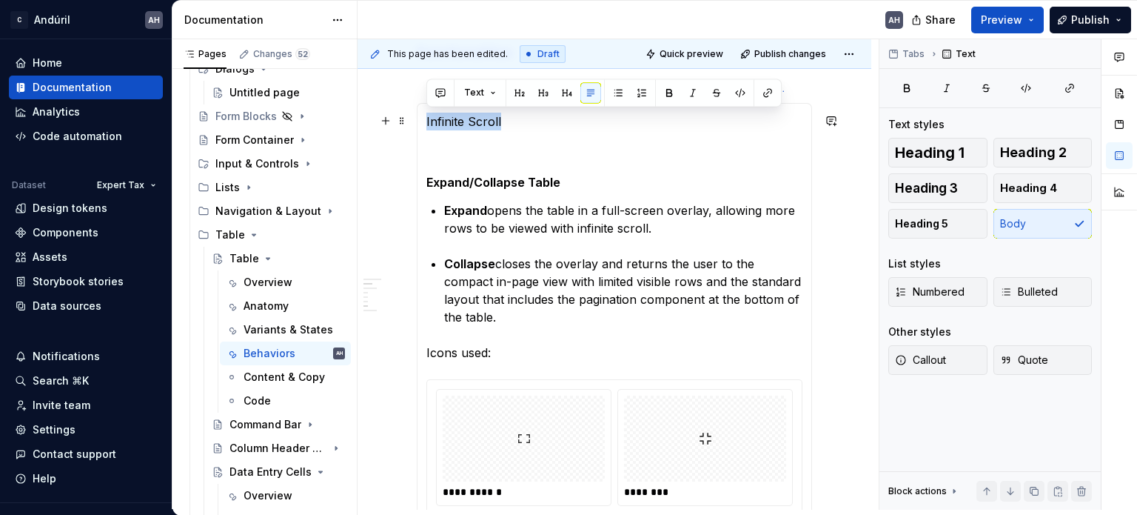
click at [471, 118] on p "Infinite Scroll" at bounding box center [615, 122] width 376 height 18
click at [950, 221] on button "Heading 5" at bounding box center [938, 224] width 99 height 30
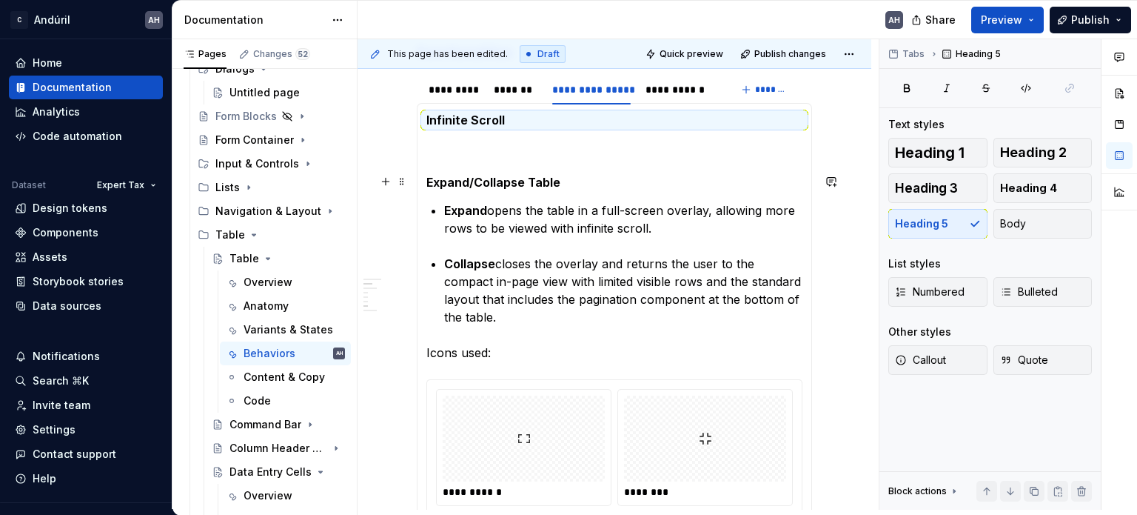
click at [529, 133] on section-item-column "**********" at bounding box center [615, 314] width 376 height 403
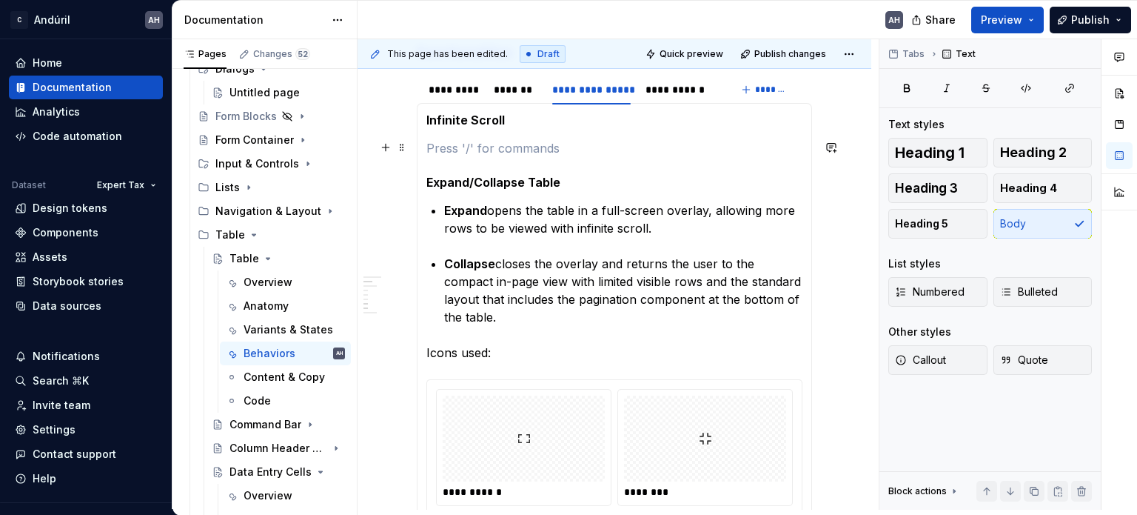
click at [511, 149] on p at bounding box center [615, 148] width 376 height 18
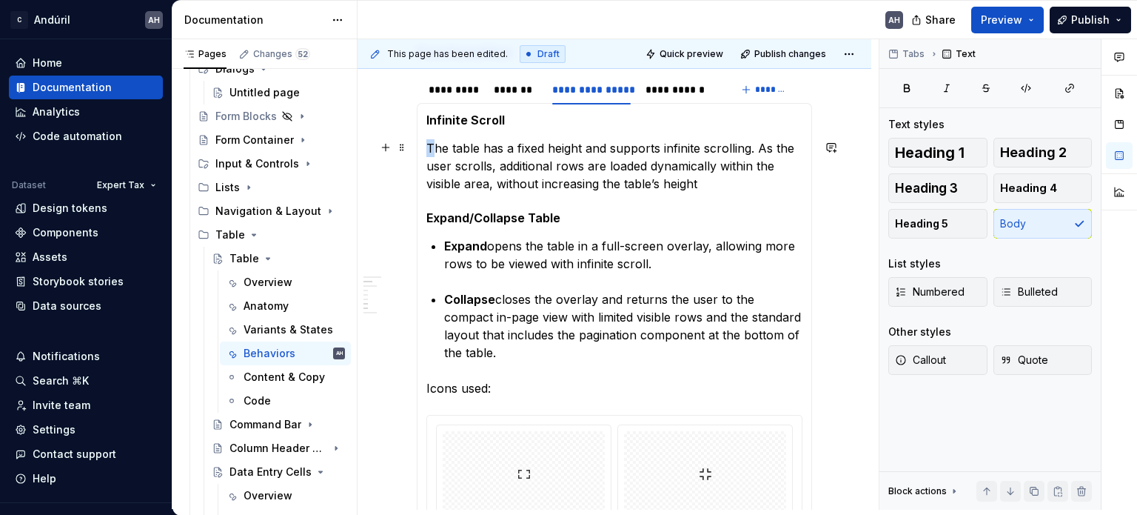
click at [430, 146] on p "The table has a fixed height and supports infinite scrolling. As the user scrol…" at bounding box center [615, 165] width 376 height 53
click at [1015, 230] on button "Body" at bounding box center [1043, 224] width 99 height 30
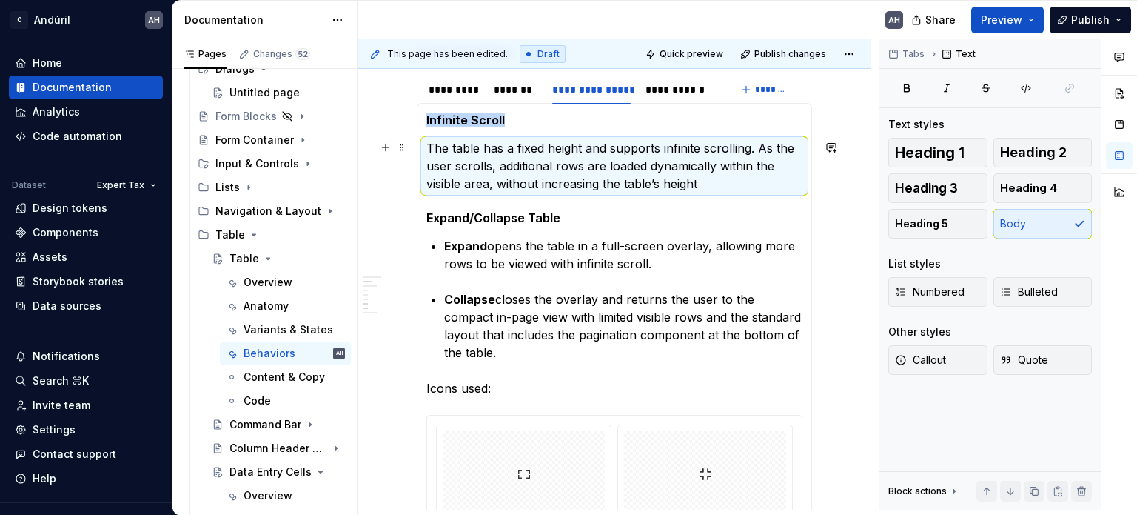
click at [634, 185] on p "The table has a fixed height and supports infinite scrolling. As the user scrol…" at bounding box center [615, 165] width 376 height 53
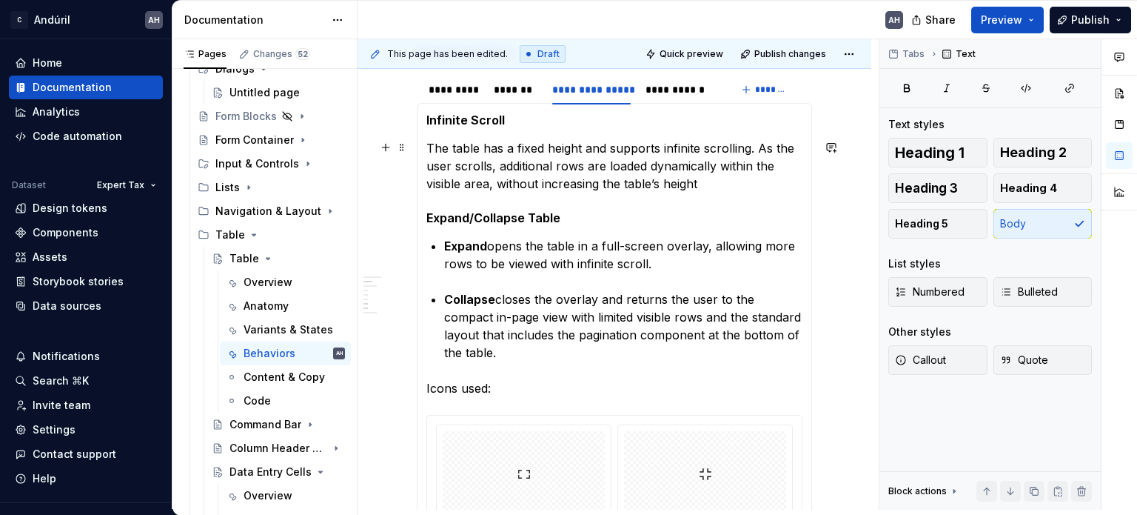
click at [764, 159] on p "The table has a fixed height and supports infinite scrolling. As the user scrol…" at bounding box center [615, 165] width 376 height 53
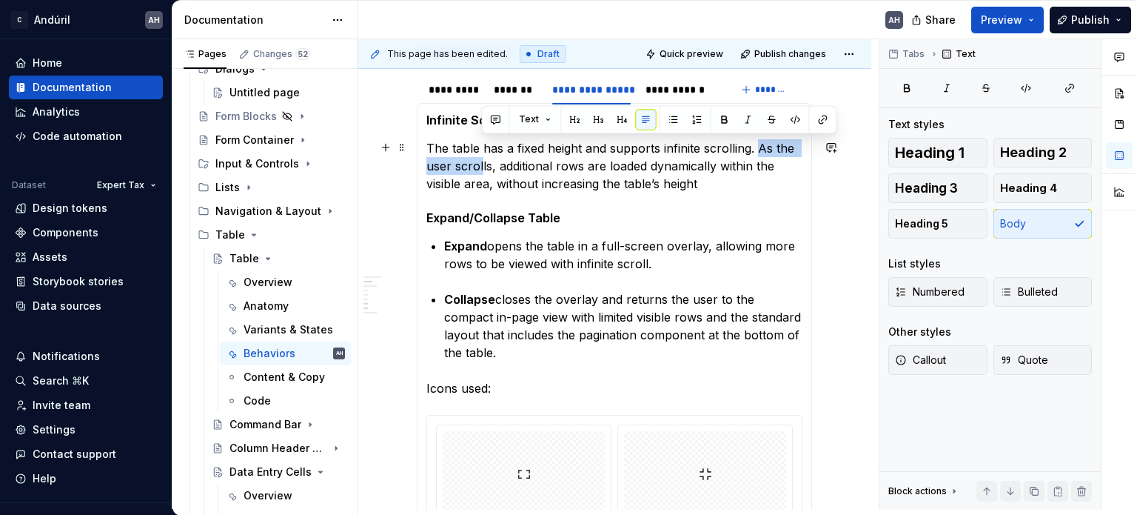
drag, startPoint x: 499, startPoint y: 147, endPoint x: 482, endPoint y: 158, distance: 20.3
click at [482, 158] on p "The table has a fixed height and supports infinite scrolling. As the user scrol…" at bounding box center [615, 165] width 376 height 53
click at [751, 193] on section-item-column "**********" at bounding box center [615, 332] width 376 height 438
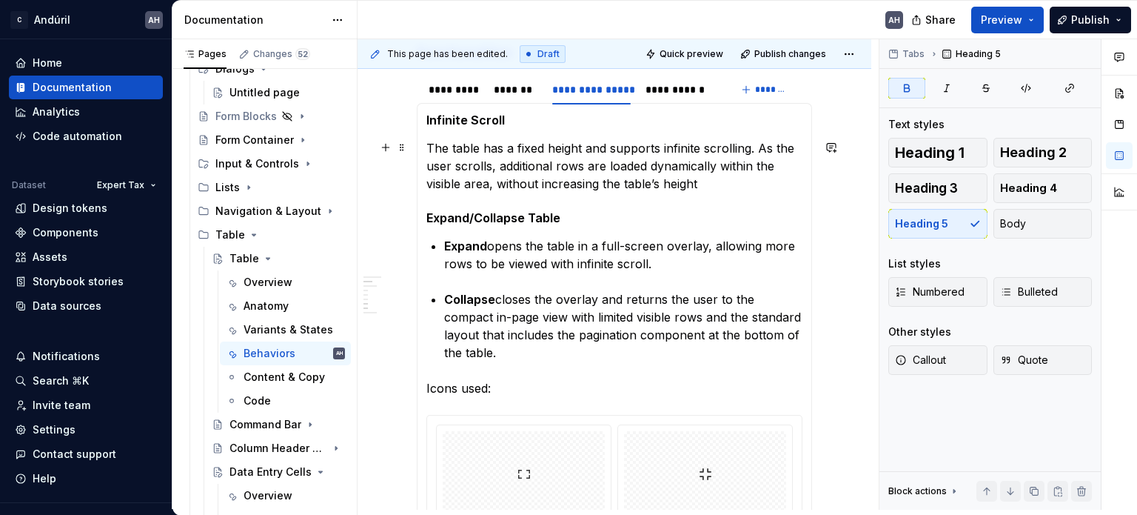
click at [755, 160] on p "The table has a fixed height and supports infinite scrolling. As the user scrol…" at bounding box center [615, 165] width 376 height 53
click at [748, 190] on p "The table has a fixed height and supports infinite scrolling. As the user scrol…" at bounding box center [615, 165] width 376 height 53
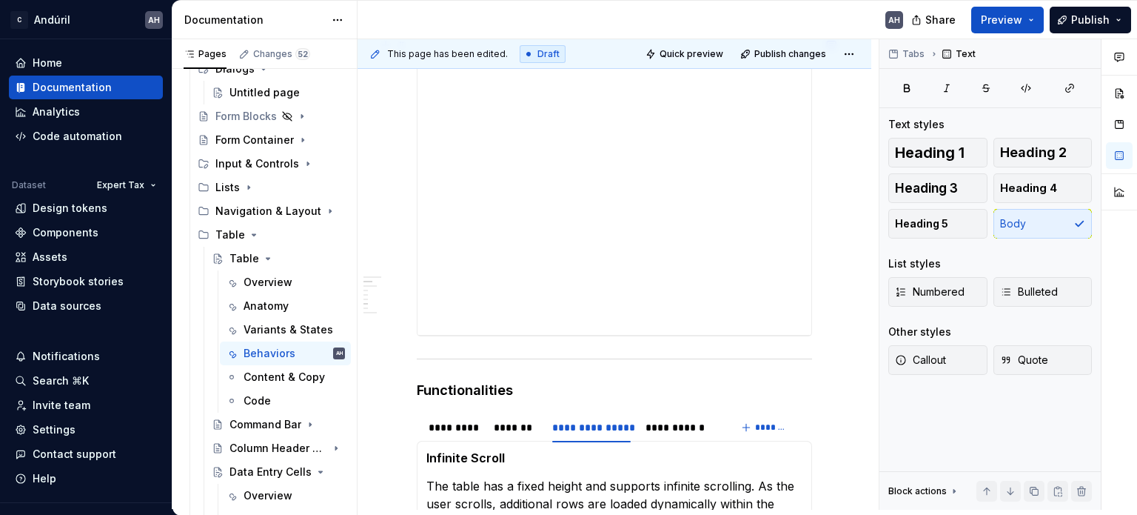
scroll to position [666, 0]
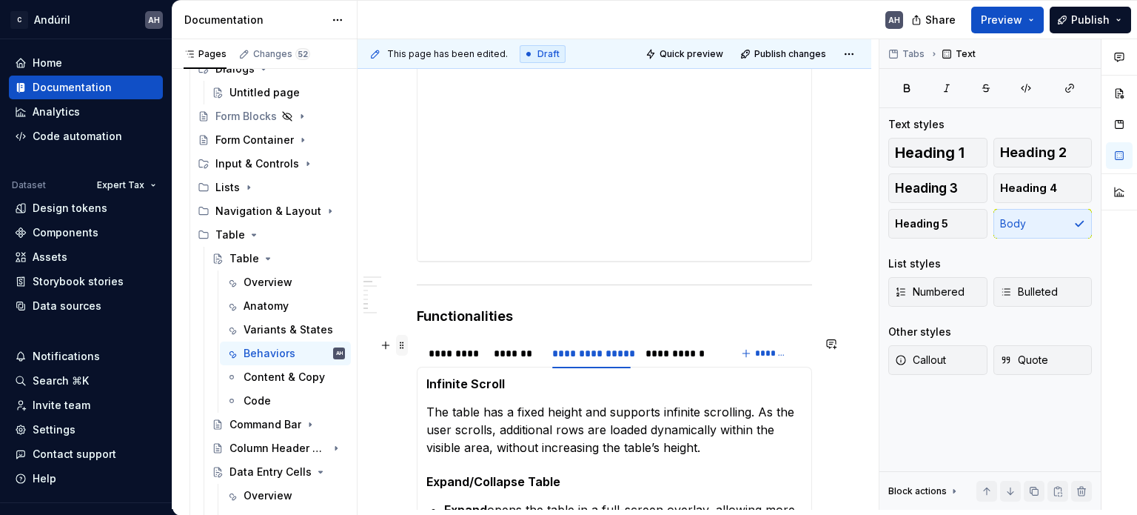
click at [403, 342] on span at bounding box center [402, 345] width 12 height 21
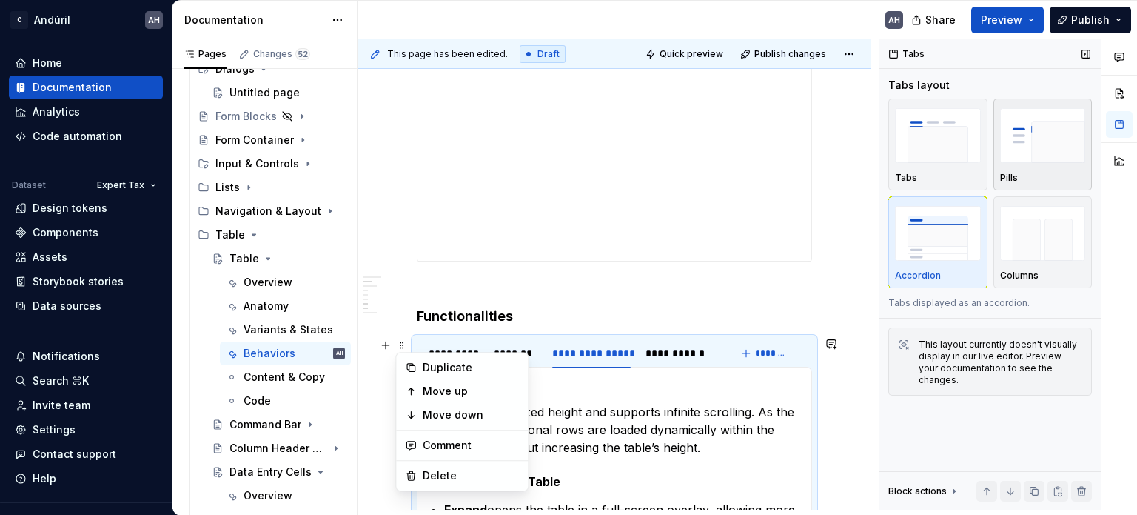
click at [1030, 157] on img "button" at bounding box center [1043, 135] width 86 height 54
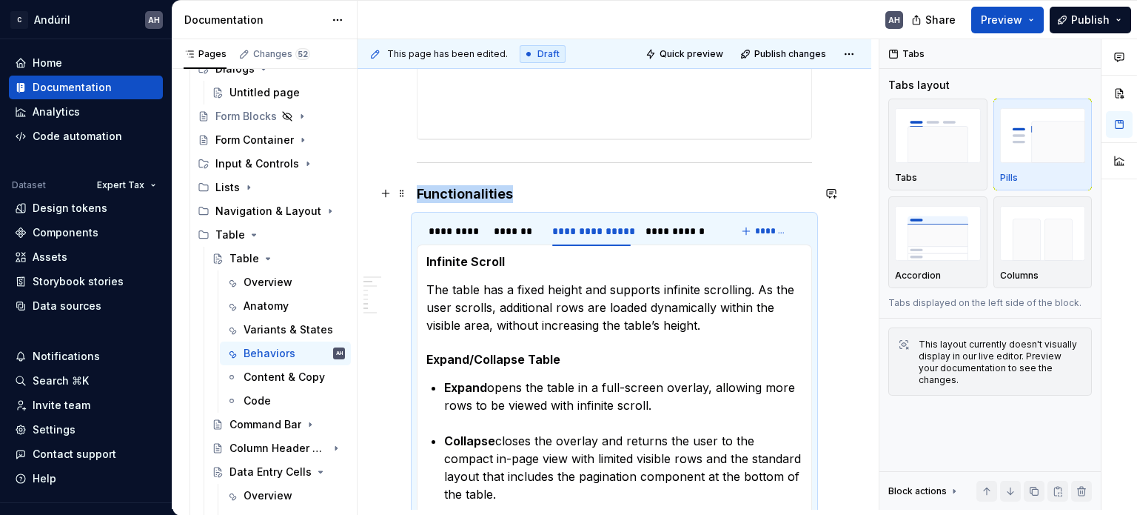
scroll to position [792, 0]
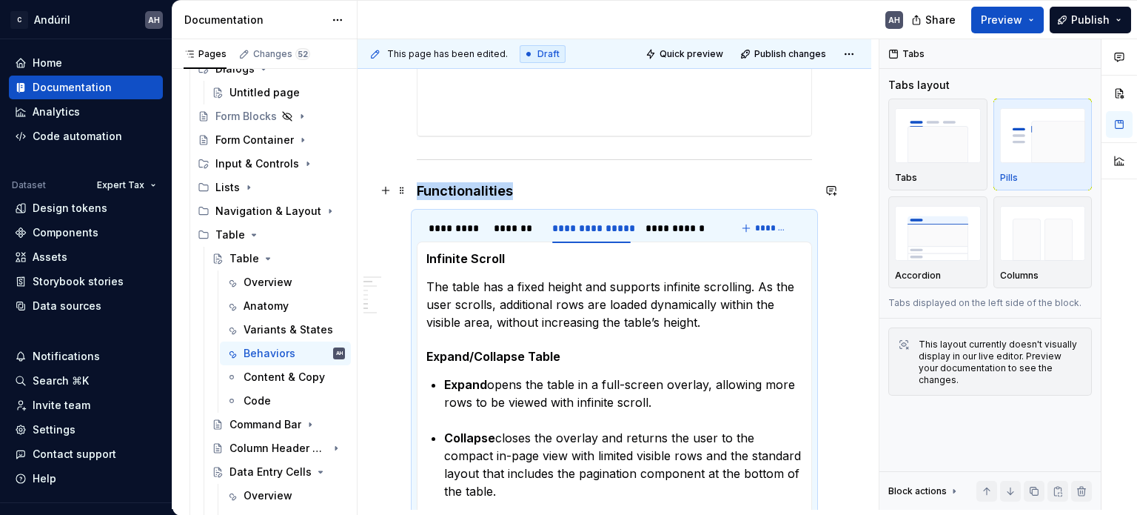
click at [535, 191] on h4 "Functionalities" at bounding box center [614, 191] width 395 height 18
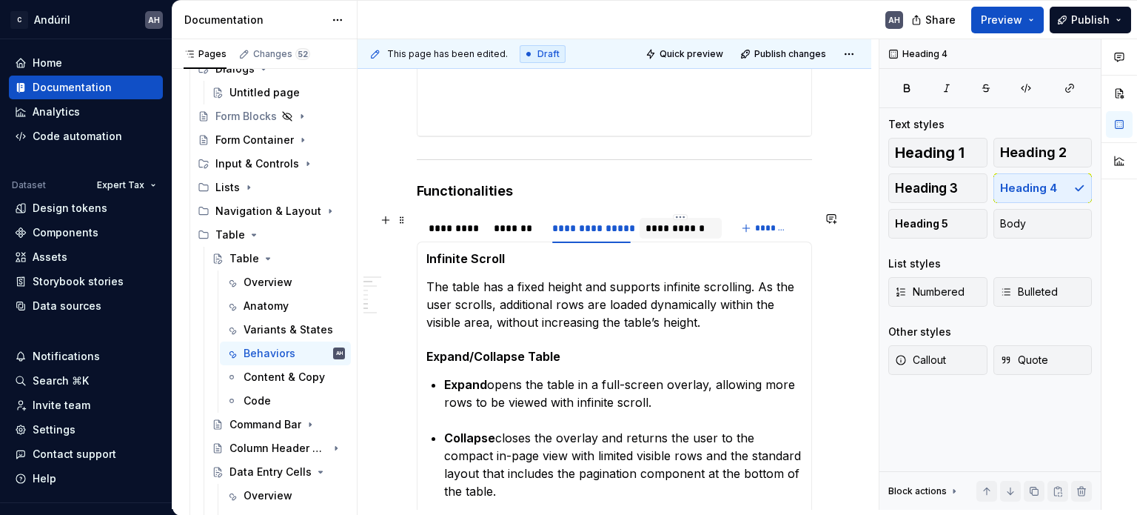
click at [684, 227] on div "**********" at bounding box center [681, 228] width 70 height 15
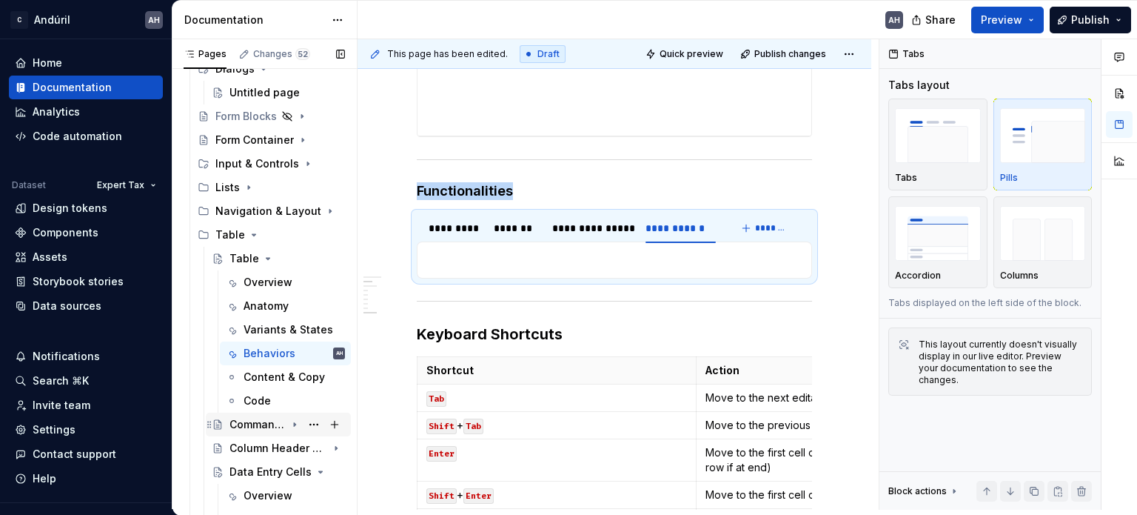
click at [250, 425] on div "Command Bar" at bounding box center [258, 424] width 56 height 15
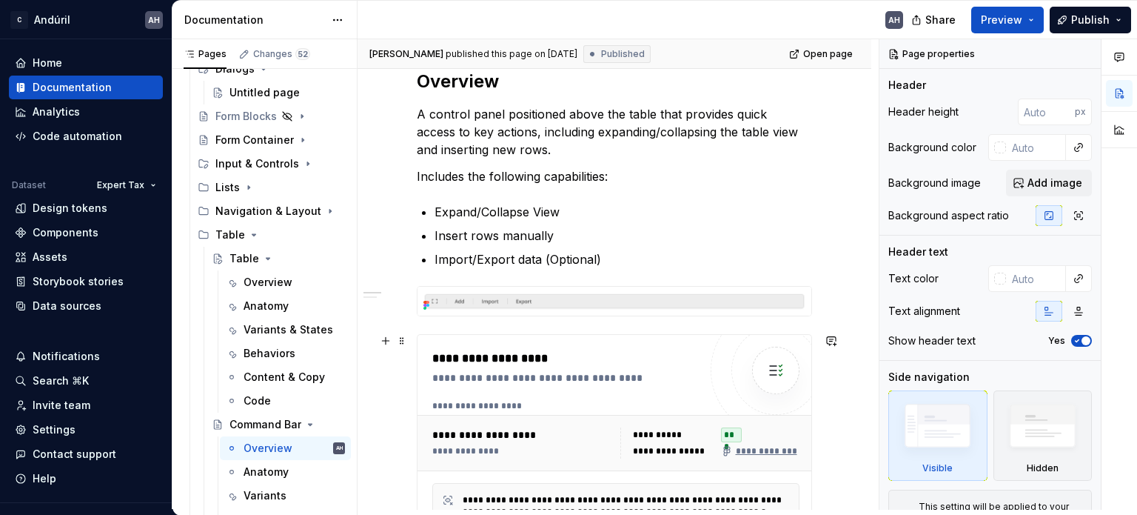
scroll to position [193, 0]
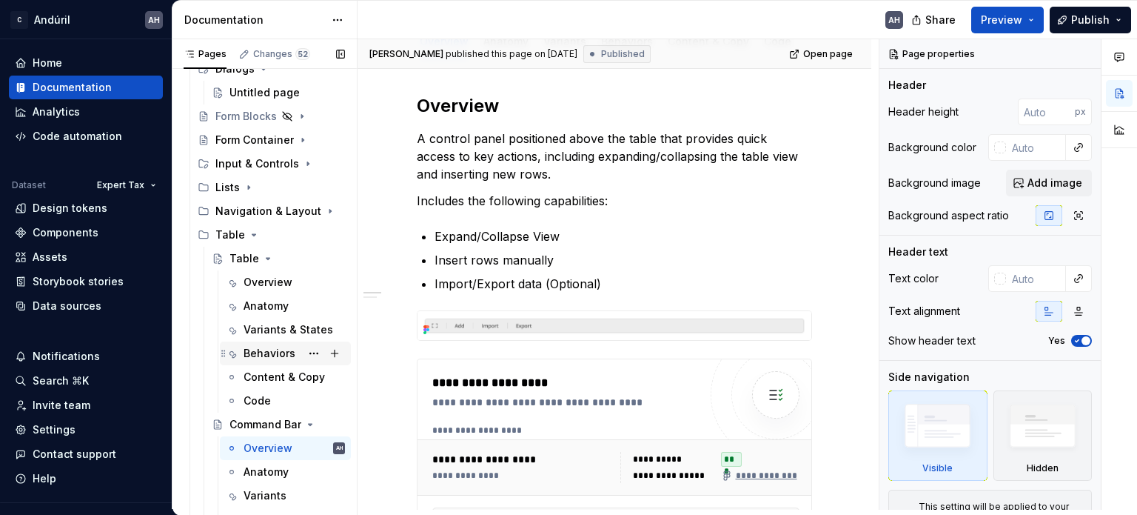
click at [264, 355] on div "Behaviors" at bounding box center [270, 353] width 52 height 15
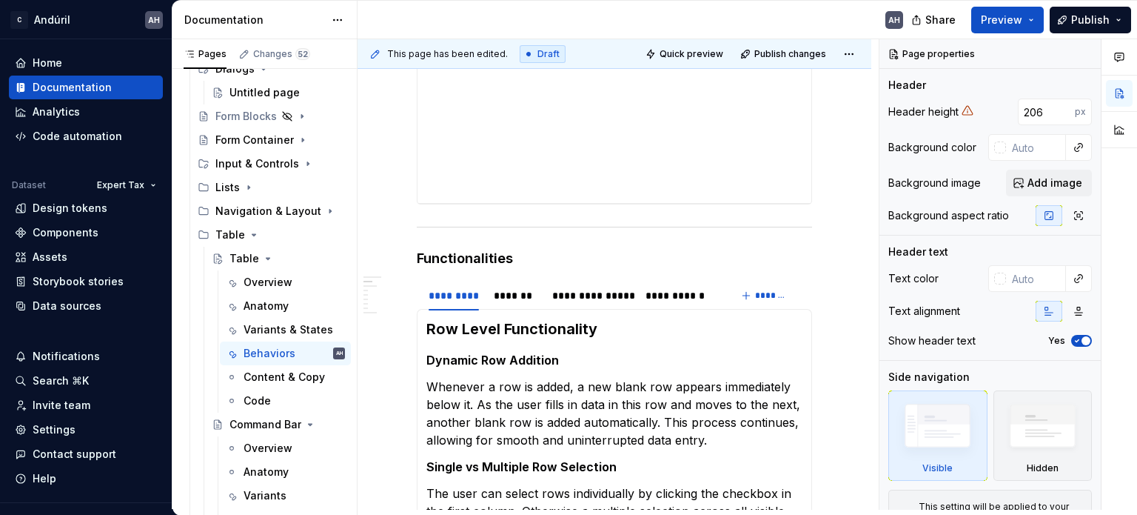
scroll to position [741, 0]
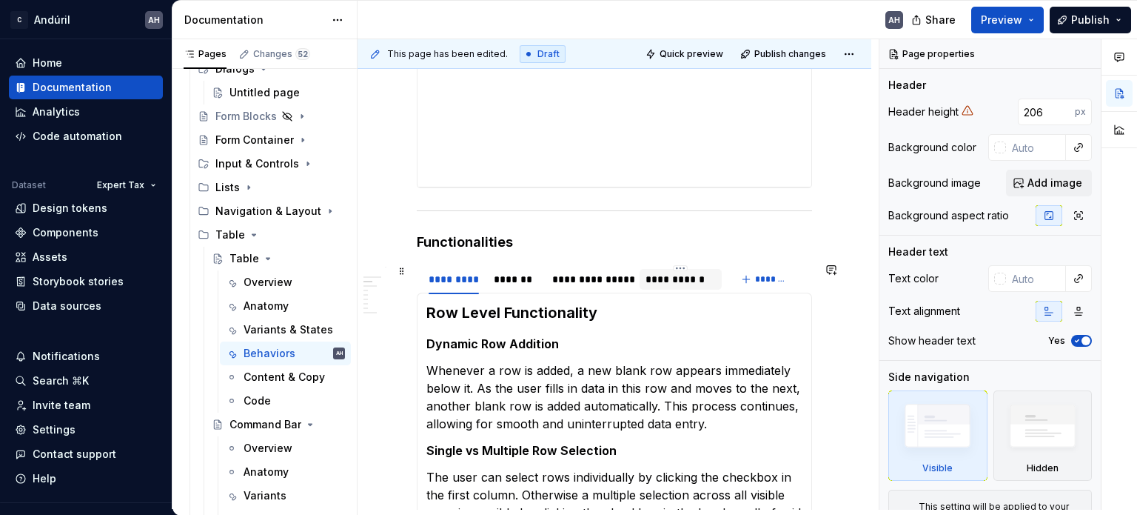
type textarea "*"
click at [672, 279] on div "**********" at bounding box center [681, 279] width 70 height 15
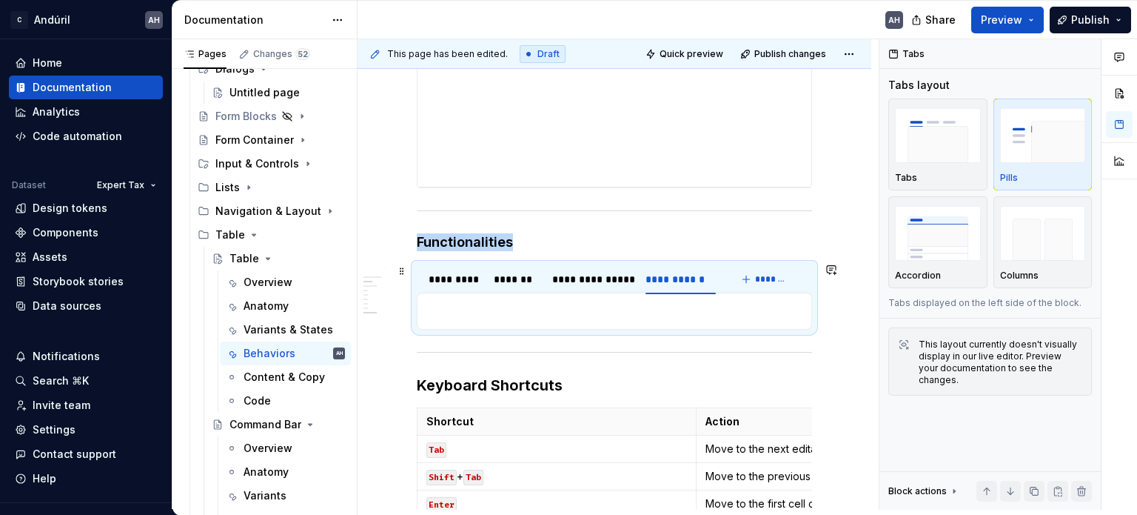
click at [676, 263] on html "C Andúril AH Home Documentation Analytics Code automation Dataset Expert Tax De…" at bounding box center [568, 257] width 1137 height 515
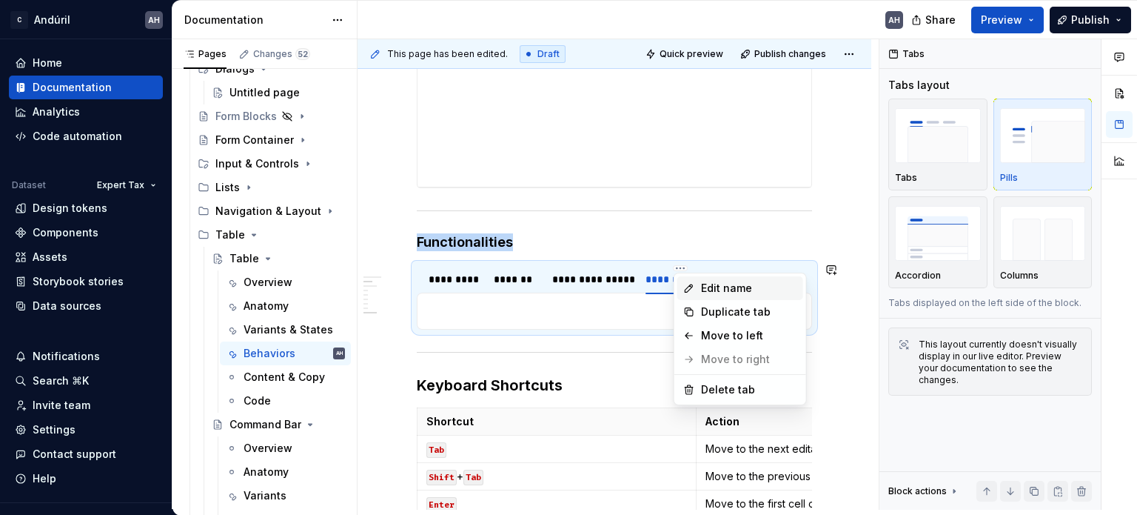
click at [702, 284] on div "Edit name" at bounding box center [749, 288] width 96 height 15
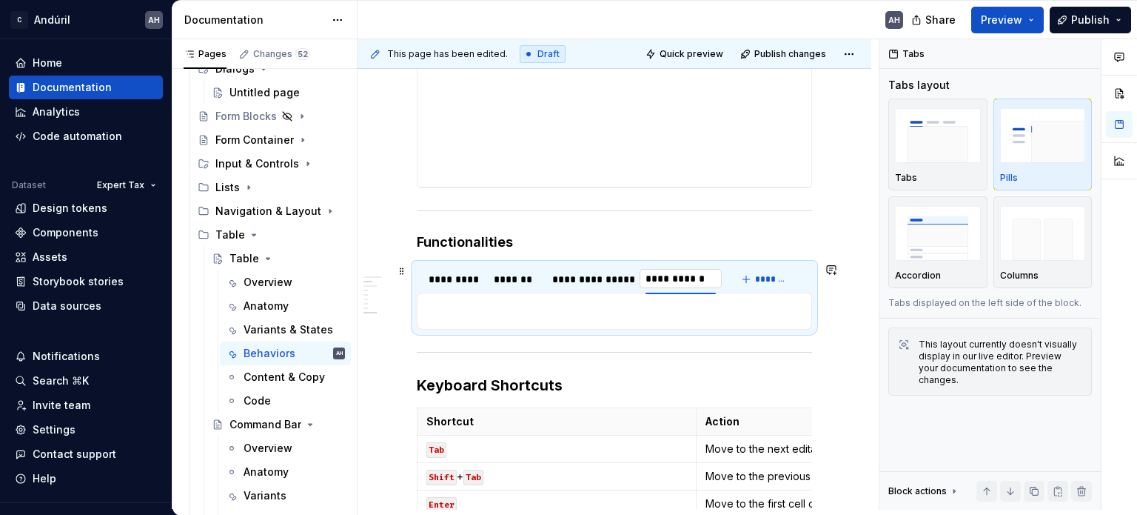
click at [696, 277] on input "**********" at bounding box center [681, 278] width 82 height 27
click at [696, 273] on input "**********" at bounding box center [681, 278] width 82 height 27
drag, startPoint x: 696, startPoint y: 276, endPoint x: 717, endPoint y: 275, distance: 20.7
click at [717, 275] on input "**********" at bounding box center [681, 278] width 82 height 27
type input "********"
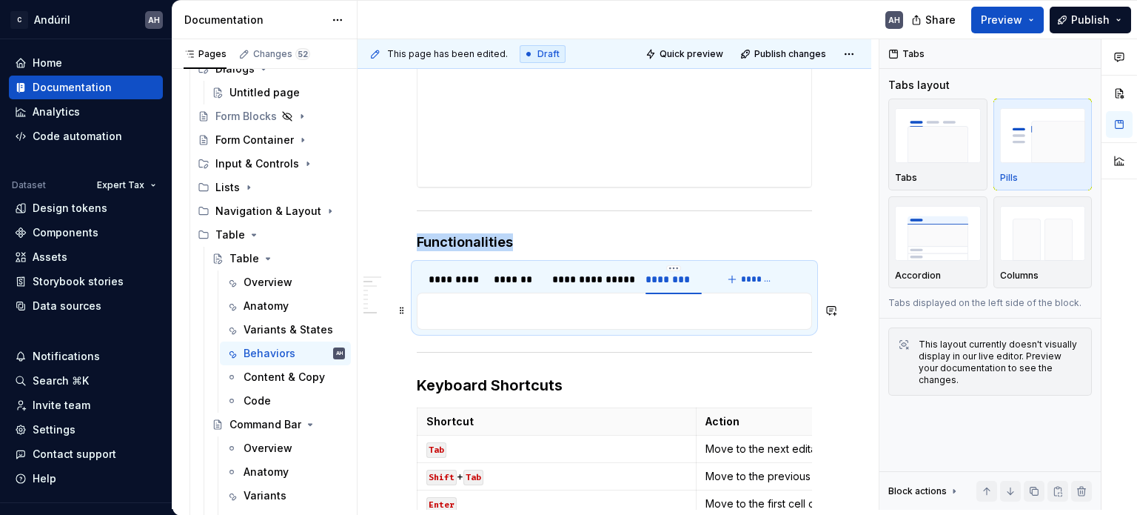
click at [696, 312] on p at bounding box center [615, 311] width 376 height 18
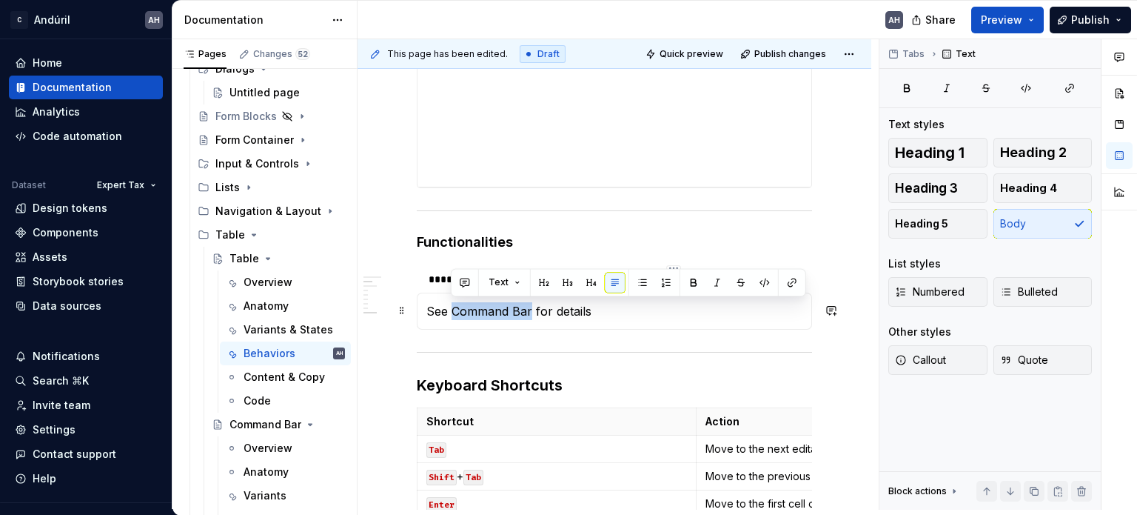
drag, startPoint x: 529, startPoint y: 313, endPoint x: 453, endPoint y: 309, distance: 76.4
click at [453, 309] on p "See Command Bar for details" at bounding box center [615, 311] width 376 height 18
click at [785, 287] on button "button" at bounding box center [792, 282] width 21 height 21
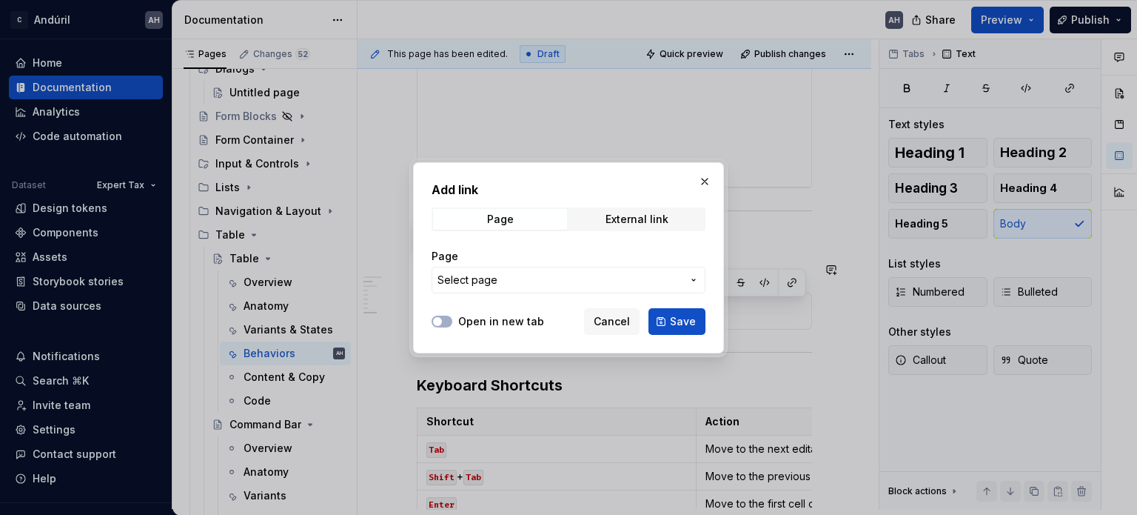
click at [582, 278] on span "Select page" at bounding box center [560, 280] width 244 height 15
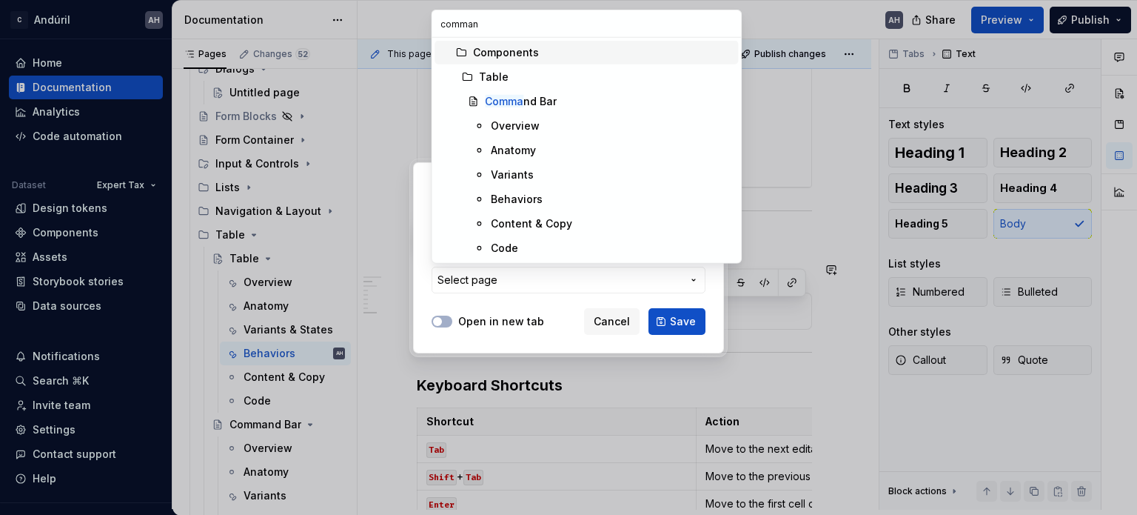
type input "command"
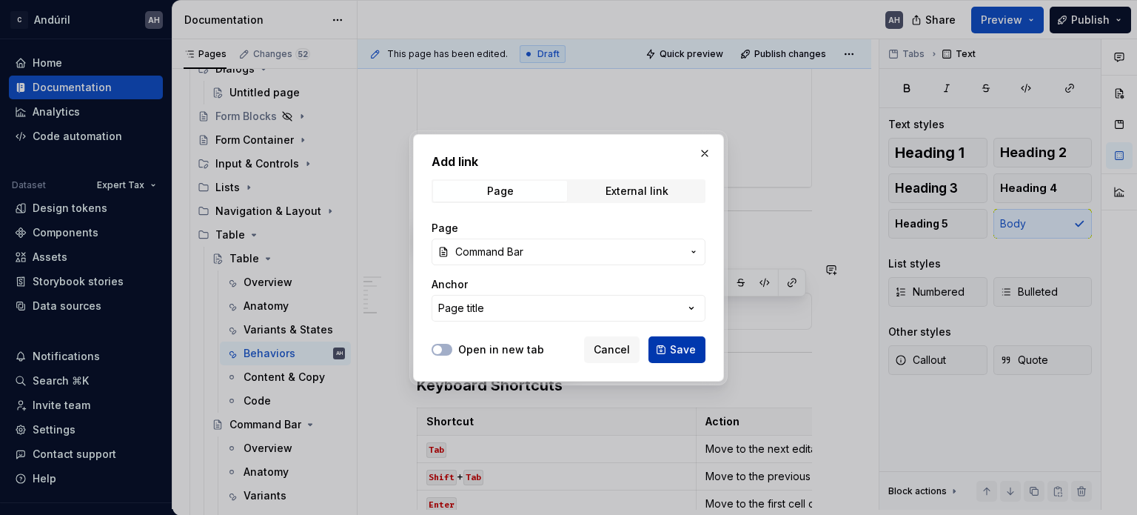
click at [685, 358] on button "Save" at bounding box center [677, 349] width 57 height 27
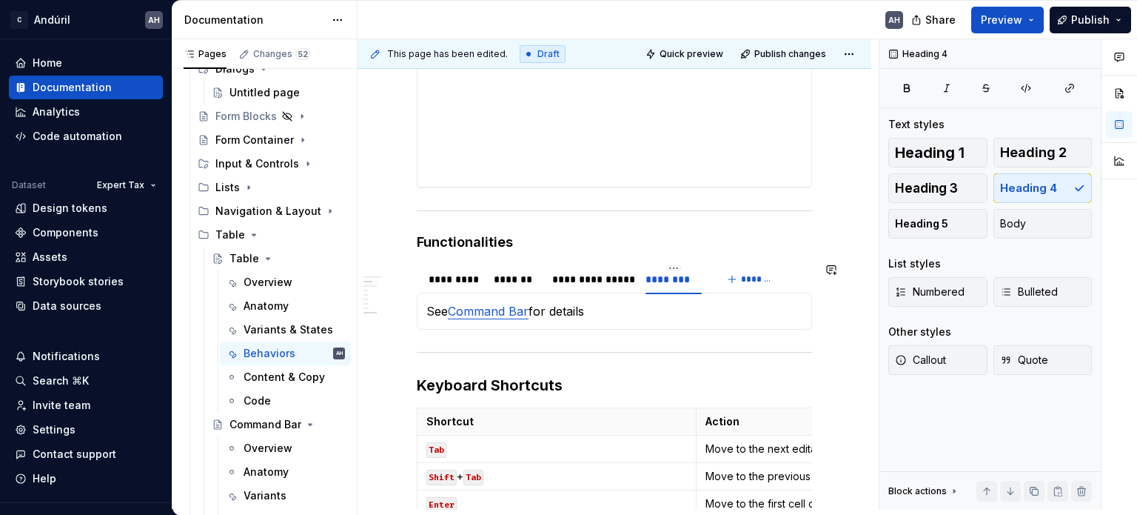
click at [628, 330] on section "**********" at bounding box center [614, 296] width 395 height 67
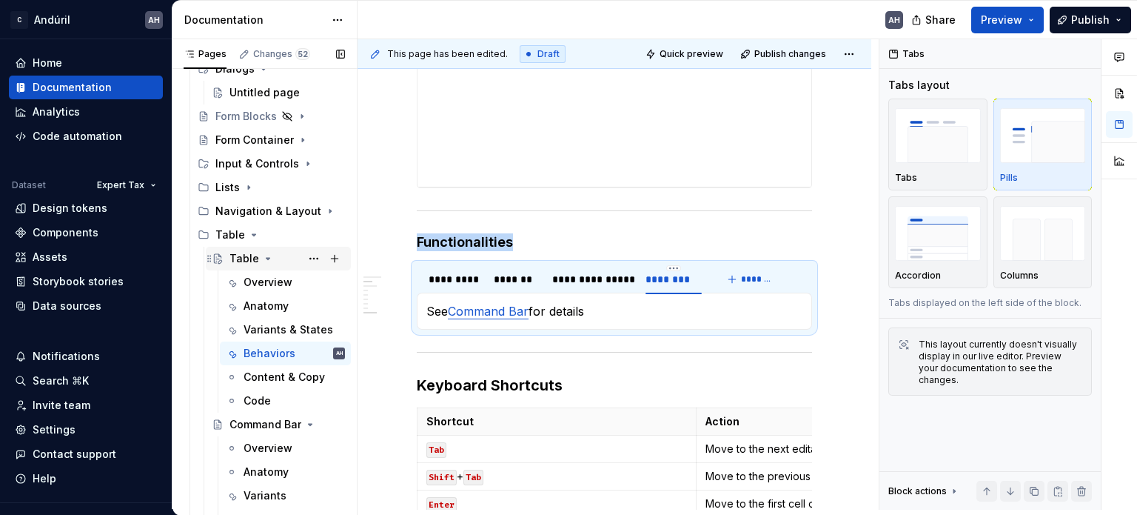
click at [262, 258] on icon "Page tree" at bounding box center [268, 259] width 12 height 12
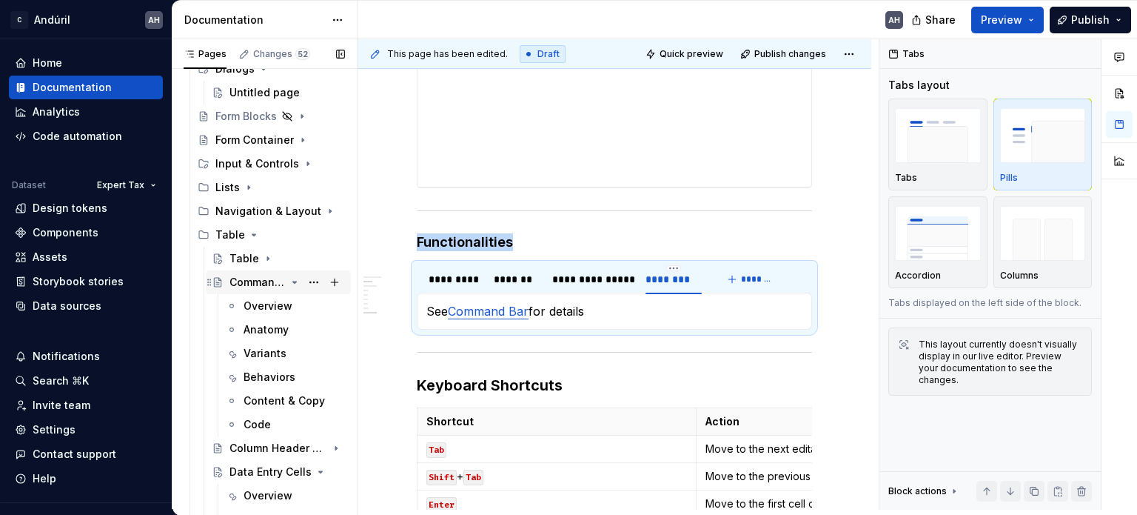
click at [289, 283] on icon "Page tree" at bounding box center [295, 282] width 12 height 12
click at [250, 310] on div "Column Header Cells" at bounding box center [258, 305] width 56 height 15
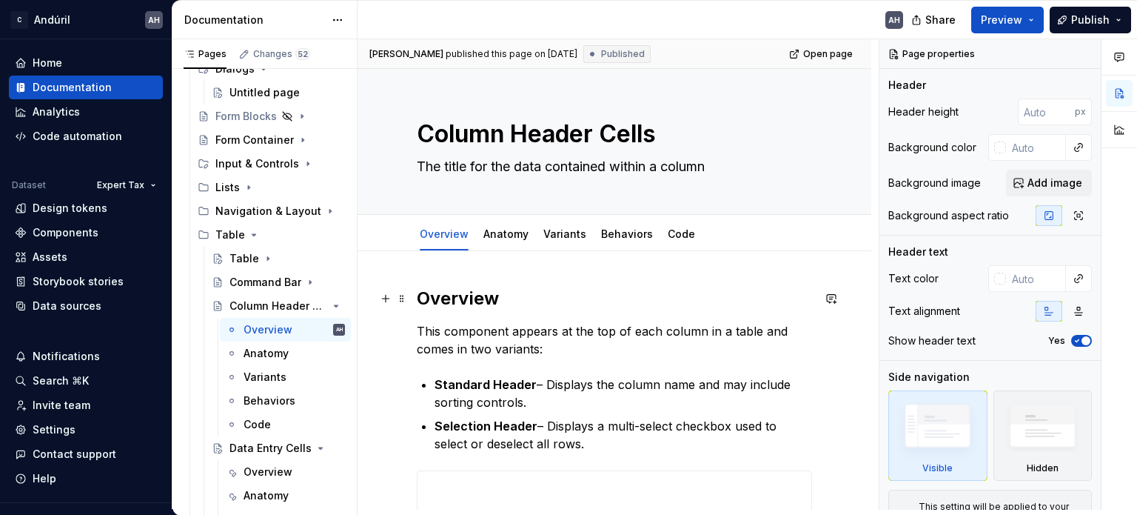
click at [532, 301] on h2 "Overview" at bounding box center [614, 299] width 395 height 24
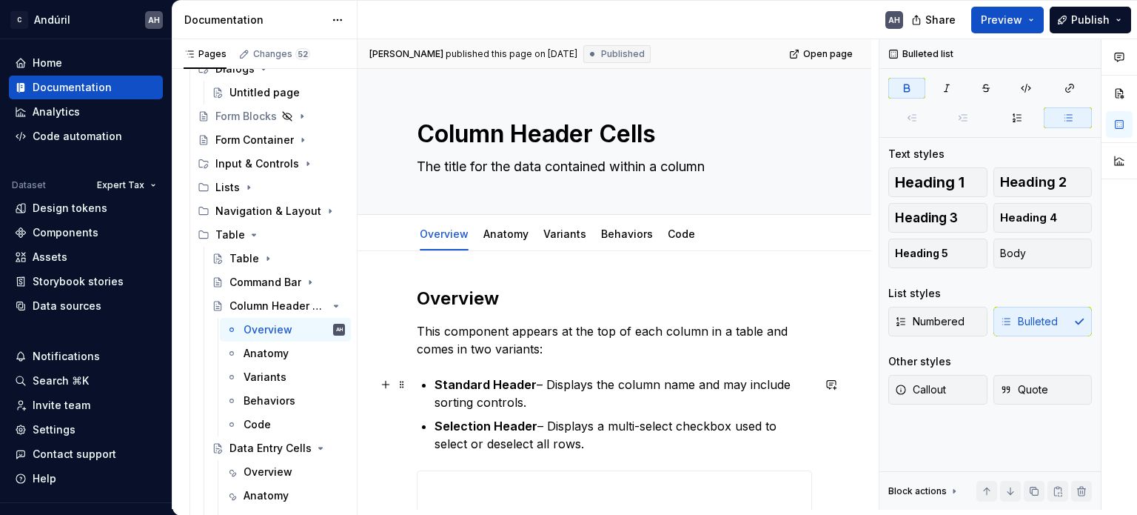
click at [579, 407] on p "Standard Header – Displays the column name and may include sorting controls." at bounding box center [624, 393] width 378 height 36
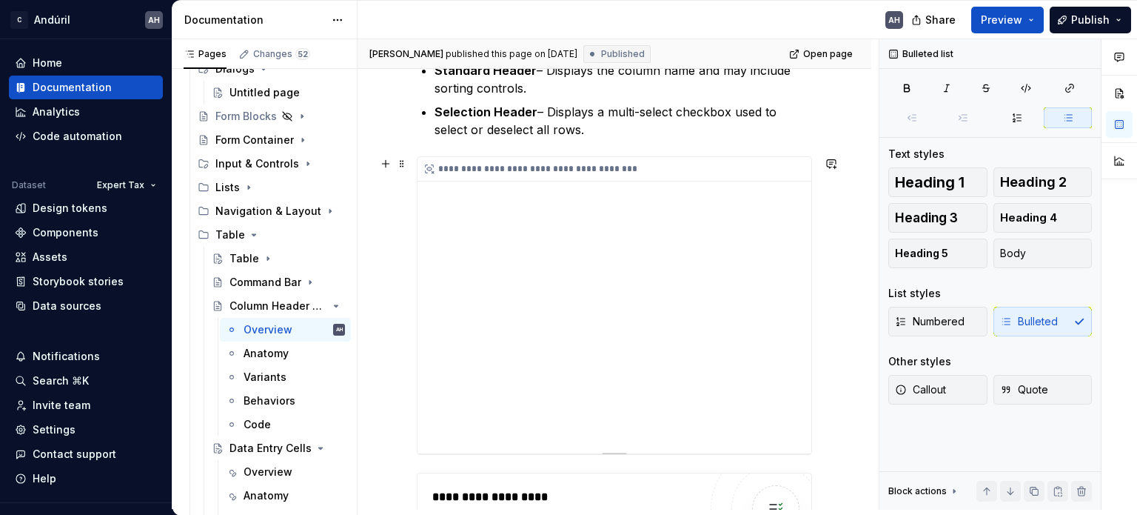
scroll to position [370, 0]
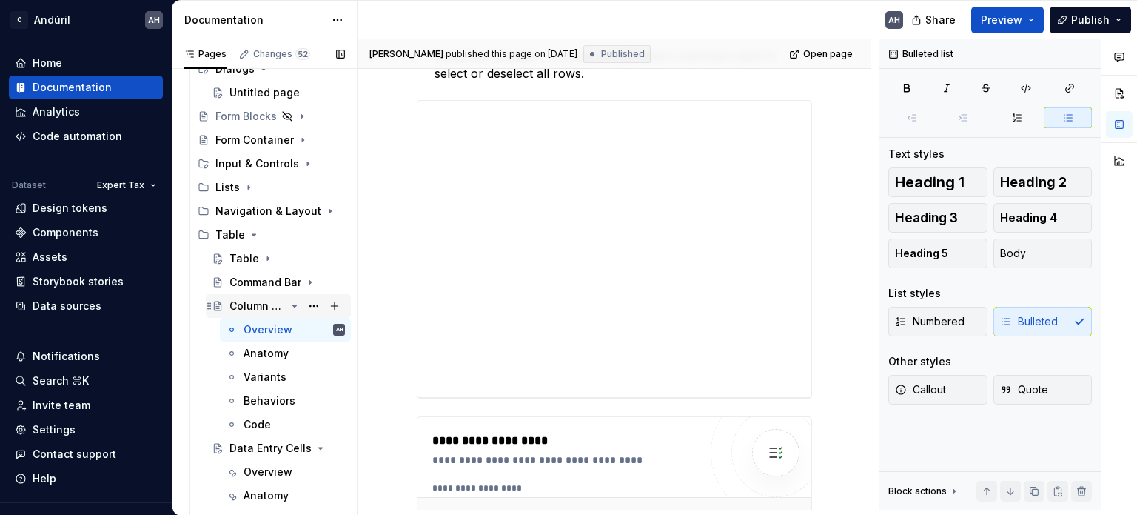
click at [289, 304] on icon "Page tree" at bounding box center [295, 306] width 12 height 12
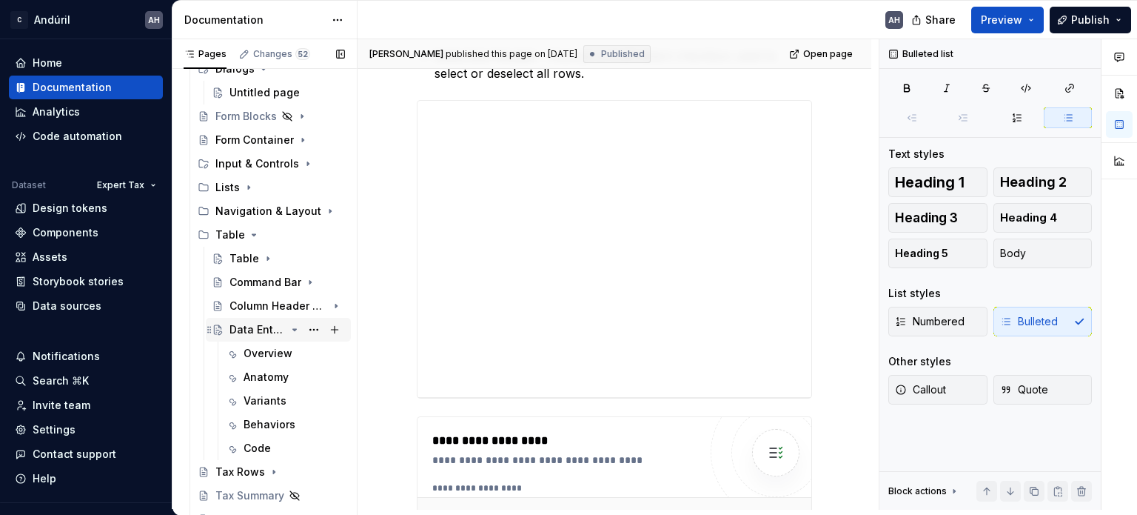
click at [243, 327] on div "Data Entry Cells" at bounding box center [258, 329] width 56 height 15
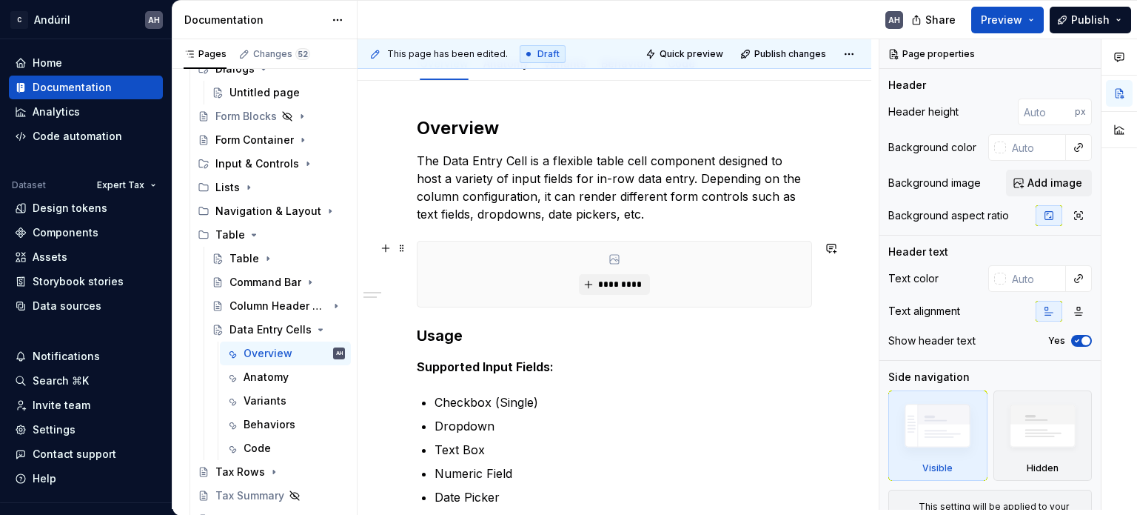
scroll to position [222, 0]
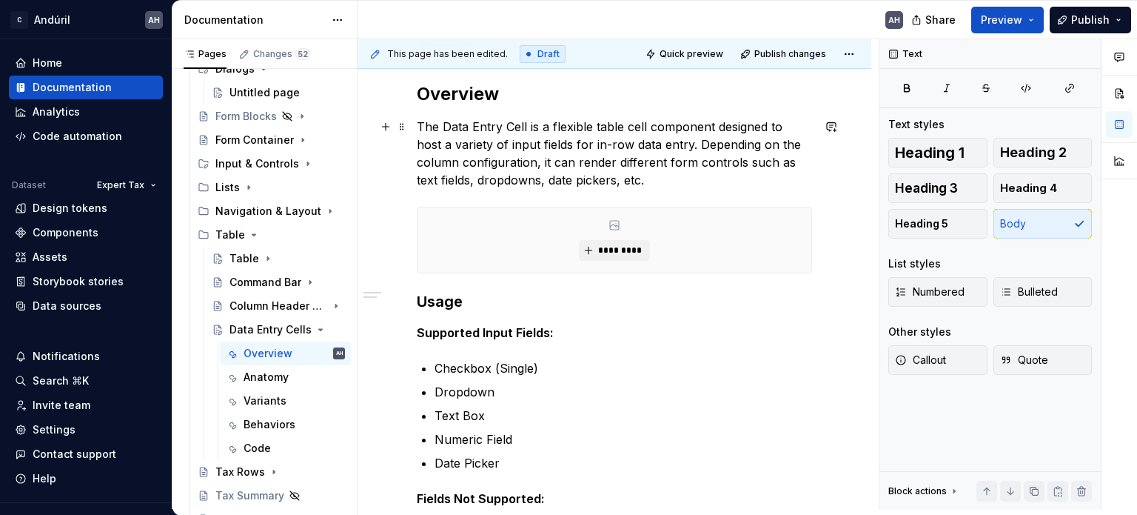
click at [670, 144] on p "The Data Entry Cell is a flexible table cell component designed to host a varie…" at bounding box center [614, 153] width 395 height 71
drag, startPoint x: 732, startPoint y: 147, endPoint x: 707, endPoint y: 156, distance: 26.3
click at [732, 147] on p "The Data Entry Cell is a flexible table cell component designed to host a varie…" at bounding box center [614, 153] width 395 height 71
click at [543, 168] on p "The Data Entry Cell is a flexible table cell component designed to host a varie…" at bounding box center [614, 153] width 395 height 71
click at [658, 163] on p "The Data Entry Cell is a flexible table cell component designed to host a varie…" at bounding box center [614, 153] width 395 height 71
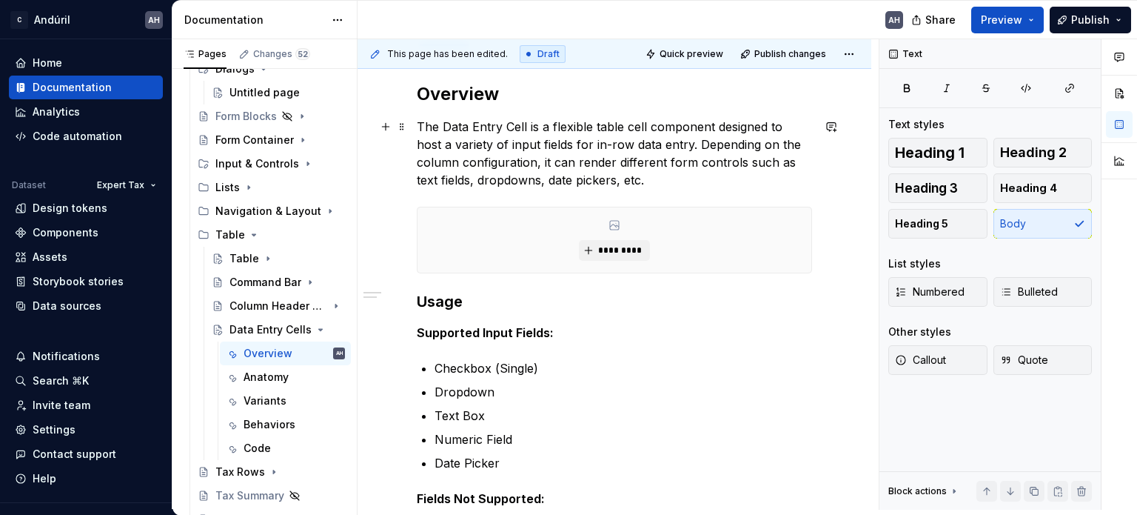
click at [713, 162] on p "The Data Entry Cell is a flexible table cell component designed to host a varie…" at bounding box center [614, 153] width 395 height 71
click at [478, 189] on div "Overview The Data Entry Cell is a flexible table cell component designed to hos…" at bounding box center [614, 324] width 395 height 484
click at [592, 185] on p "The Data Entry Cell is a flexible table cell component designed to host a varie…" at bounding box center [614, 153] width 395 height 71
click at [637, 183] on p "The Data Entry Cell is a flexible table cell component designed to host a varie…" at bounding box center [614, 153] width 395 height 71
drag, startPoint x: 658, startPoint y: 183, endPoint x: 639, endPoint y: 198, distance: 24.7
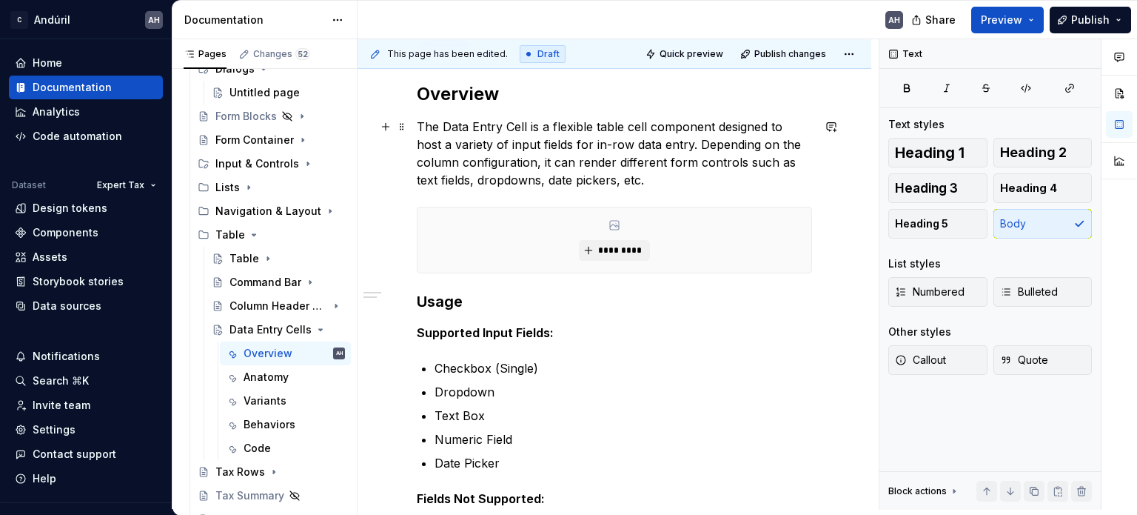
click at [658, 183] on p "The Data Entry Cell is a flexible table cell component designed to host a varie…" at bounding box center [614, 153] width 395 height 71
click at [502, 302] on h3 "Usage" at bounding box center [614, 301] width 395 height 21
click at [427, 304] on h3 "Usage" at bounding box center [614, 301] width 395 height 21
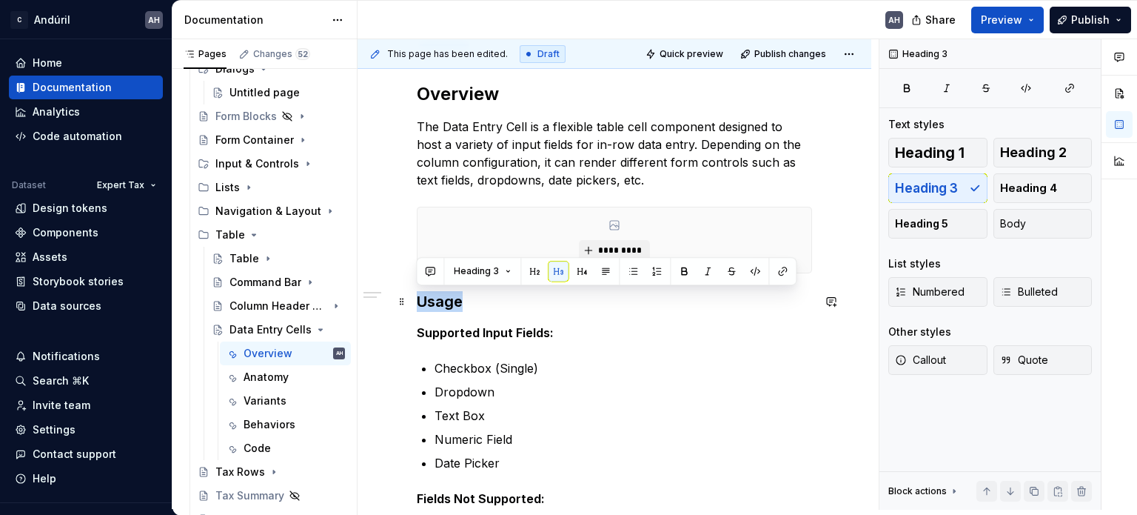
click at [427, 304] on h3 "Usage" at bounding box center [614, 301] width 395 height 21
type textarea "*"
click at [653, 179] on p "The Data Entry Cell is a flexible table cell component designed to host a varie…" at bounding box center [614, 153] width 395 height 71
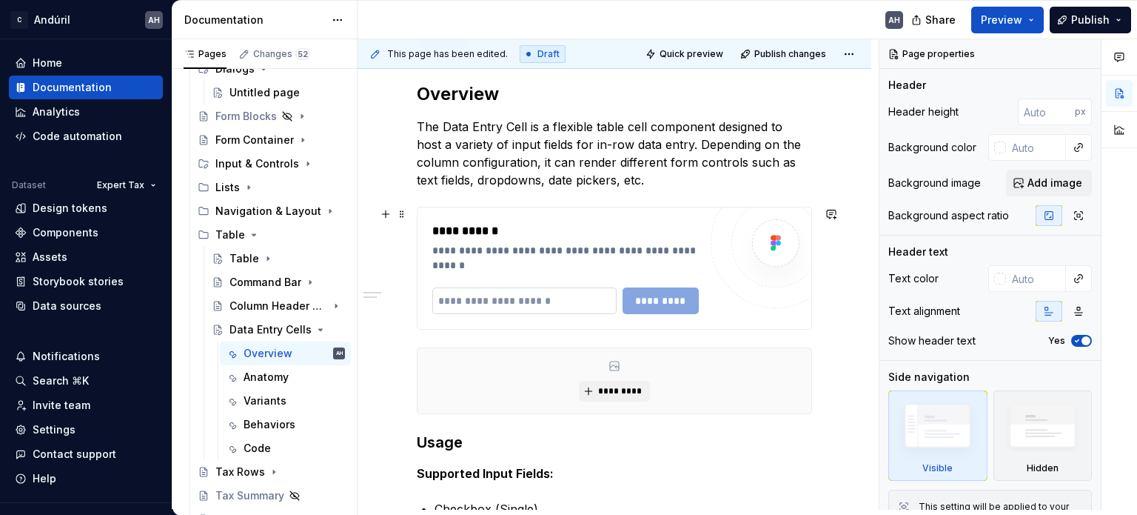
click at [518, 302] on input "text" at bounding box center [524, 300] width 184 height 27
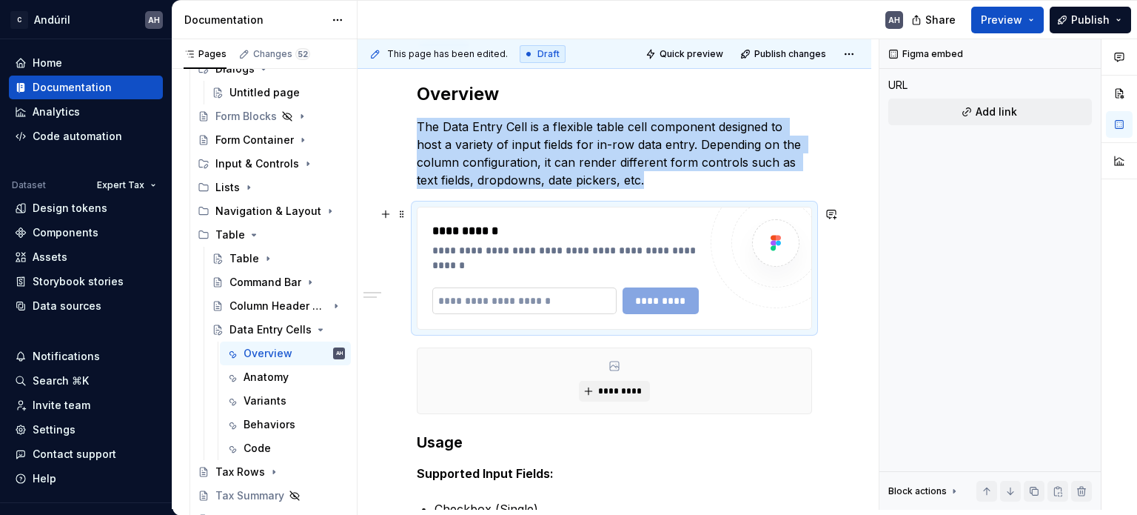
click at [541, 299] on input "text" at bounding box center [524, 300] width 184 height 27
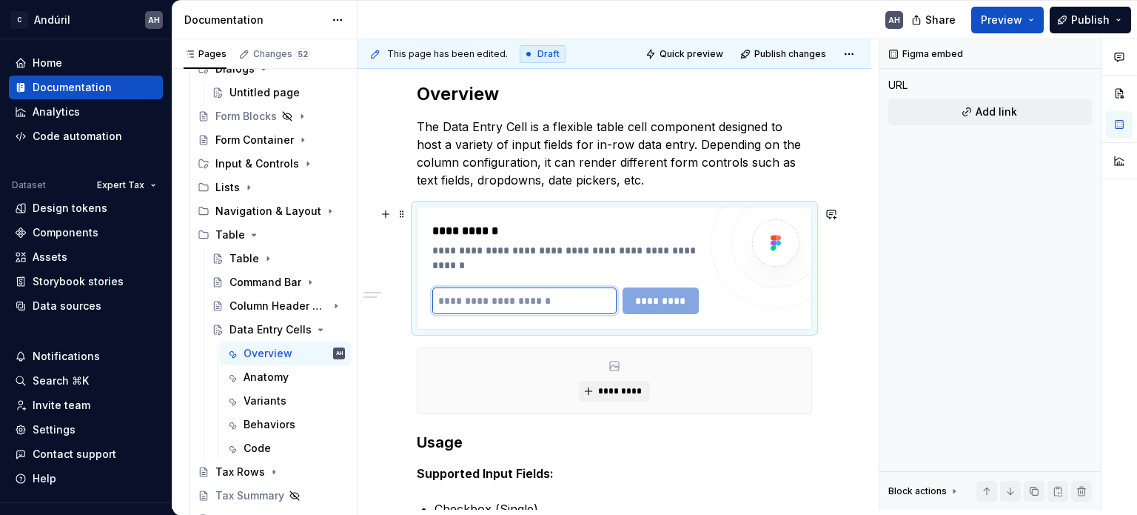
paste input "**********"
type input "**********"
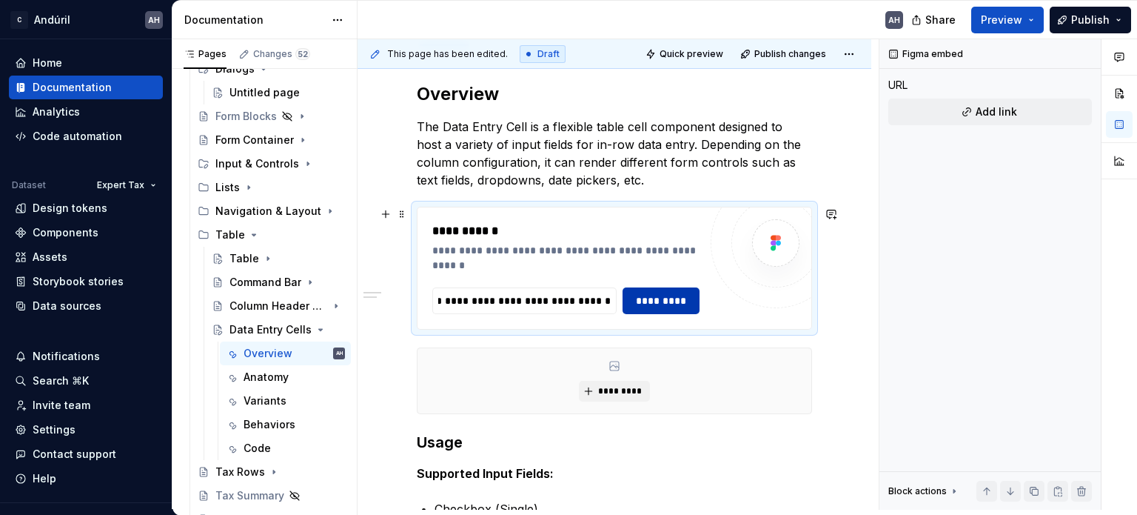
click at [664, 304] on span "*********" at bounding box center [661, 300] width 58 height 15
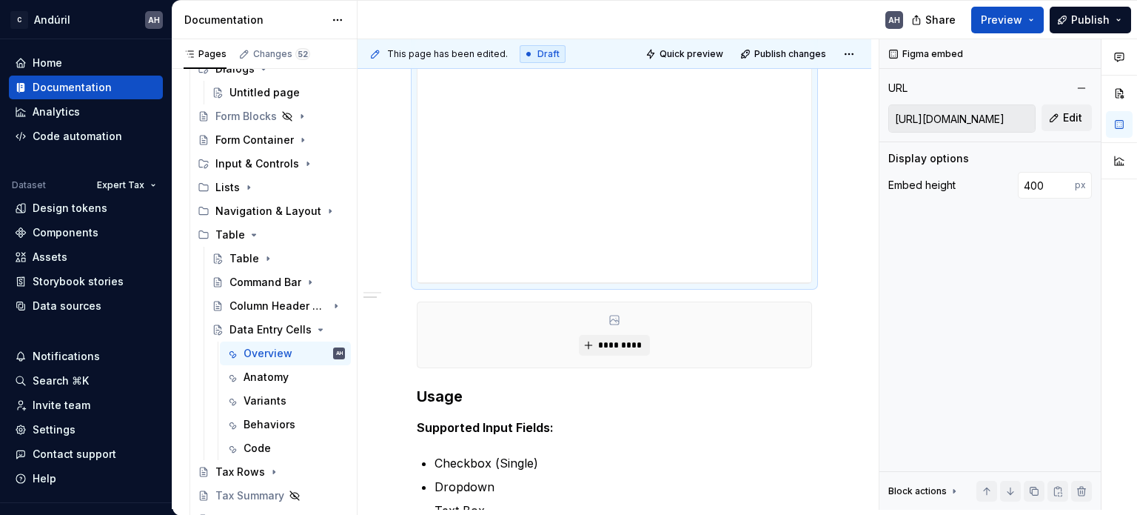
scroll to position [444, 0]
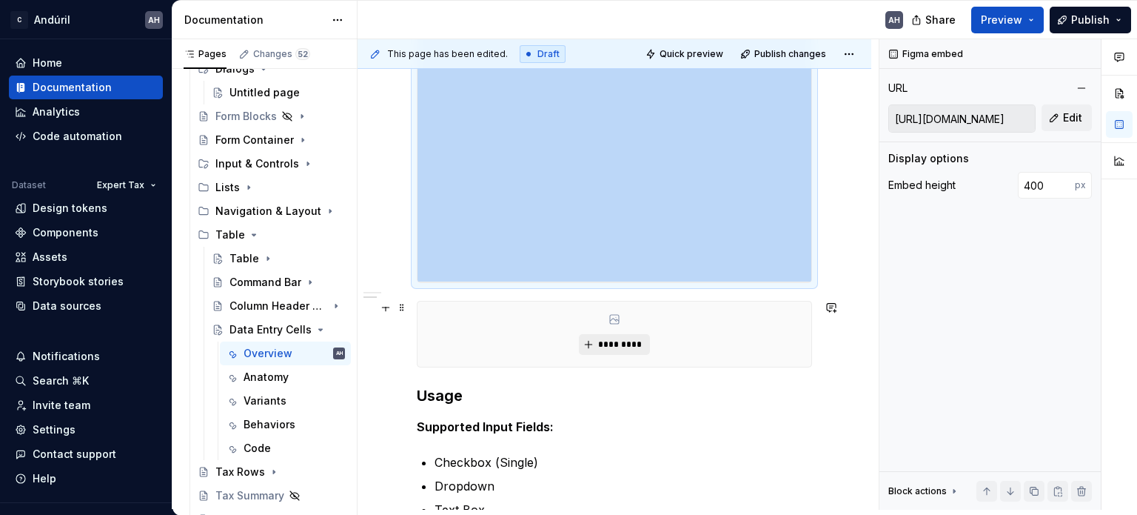
click at [617, 334] on button "*********" at bounding box center [614, 344] width 70 height 21
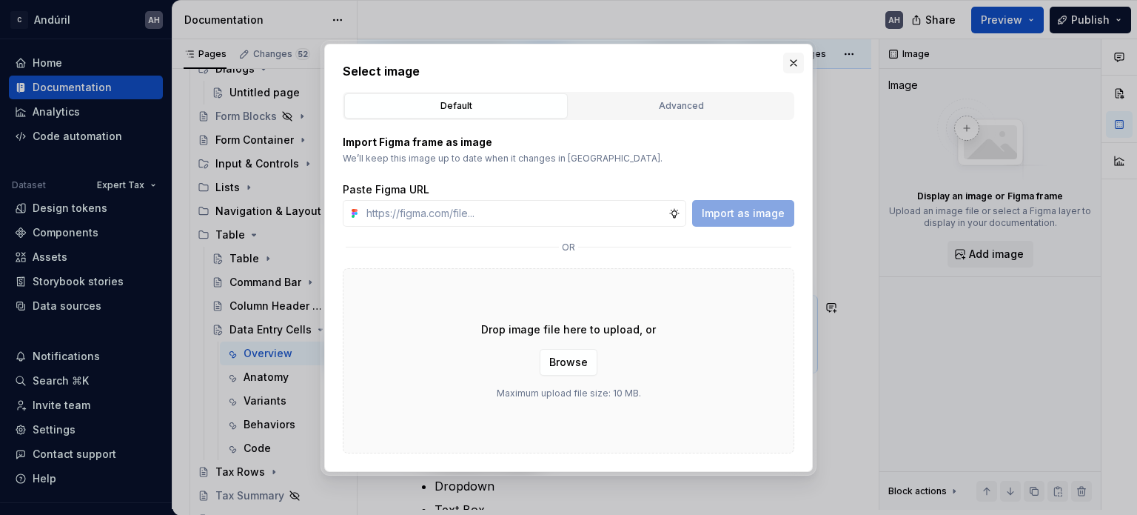
click at [803, 62] on button "button" at bounding box center [793, 63] width 21 height 21
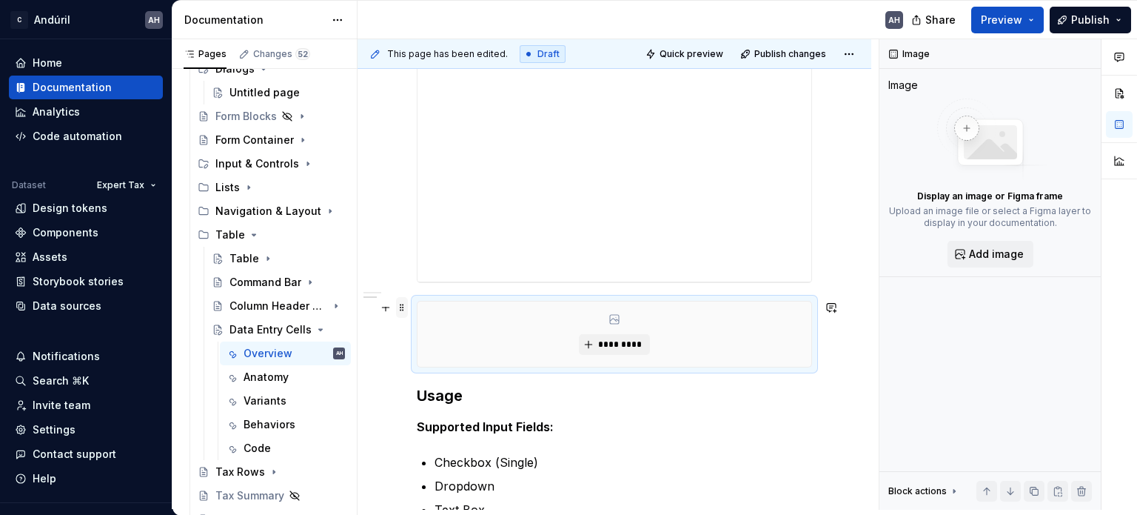
click at [400, 304] on span at bounding box center [402, 307] width 12 height 21
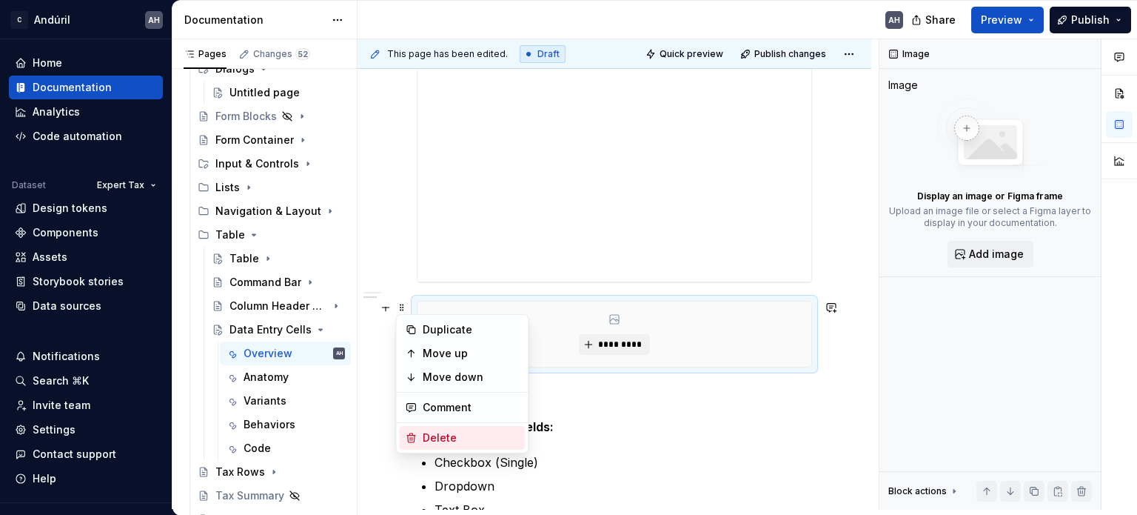
click at [434, 438] on div "Delete" at bounding box center [471, 437] width 96 height 15
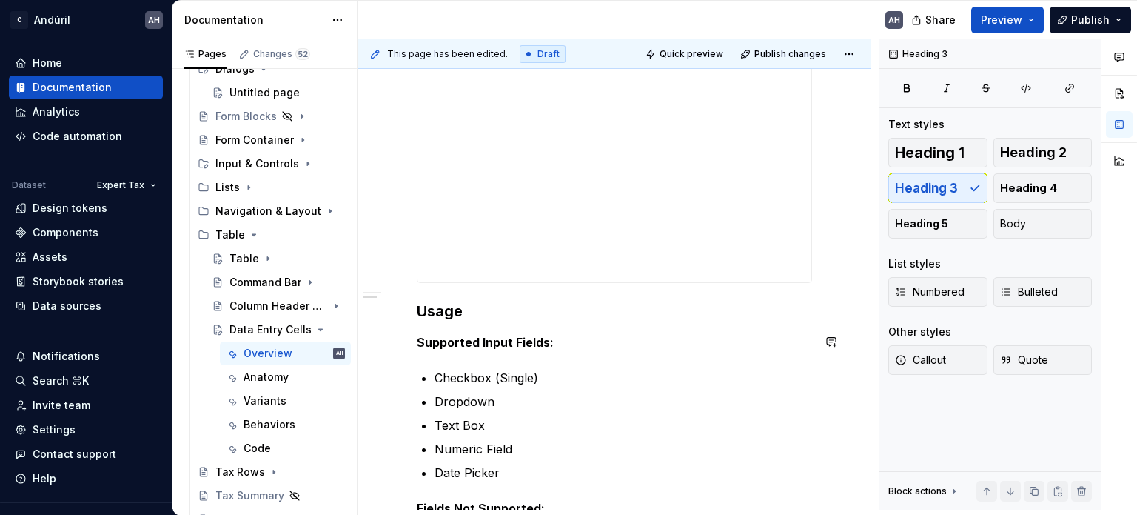
click at [499, 325] on div "**********" at bounding box center [614, 218] width 395 height 716
click at [469, 311] on h3 "Usage" at bounding box center [614, 311] width 395 height 21
click at [441, 349] on p "Supported Input Fields:" at bounding box center [614, 342] width 395 height 18
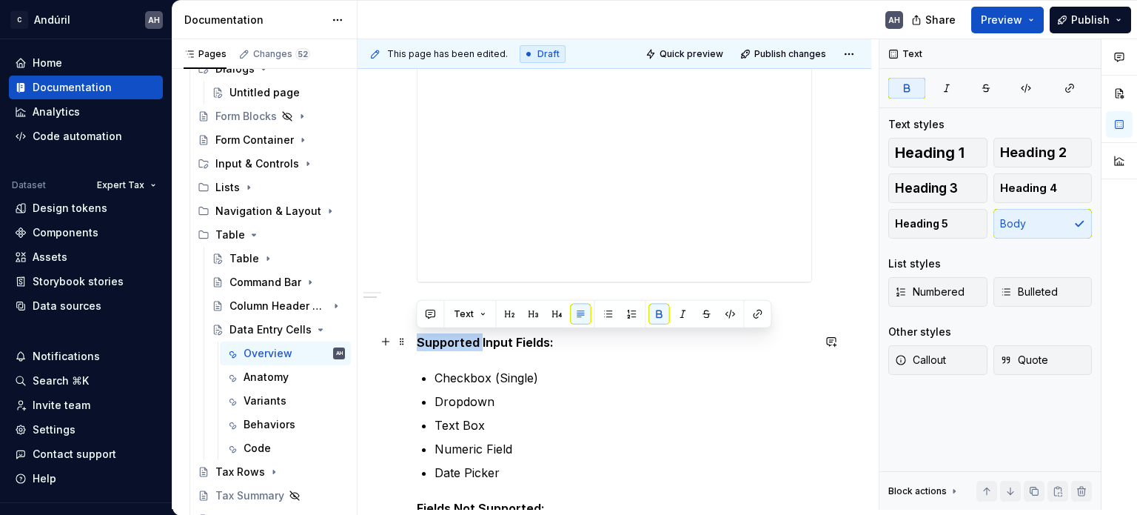
click at [476, 342] on strong "Supported Input Fields:" at bounding box center [485, 342] width 137 height 15
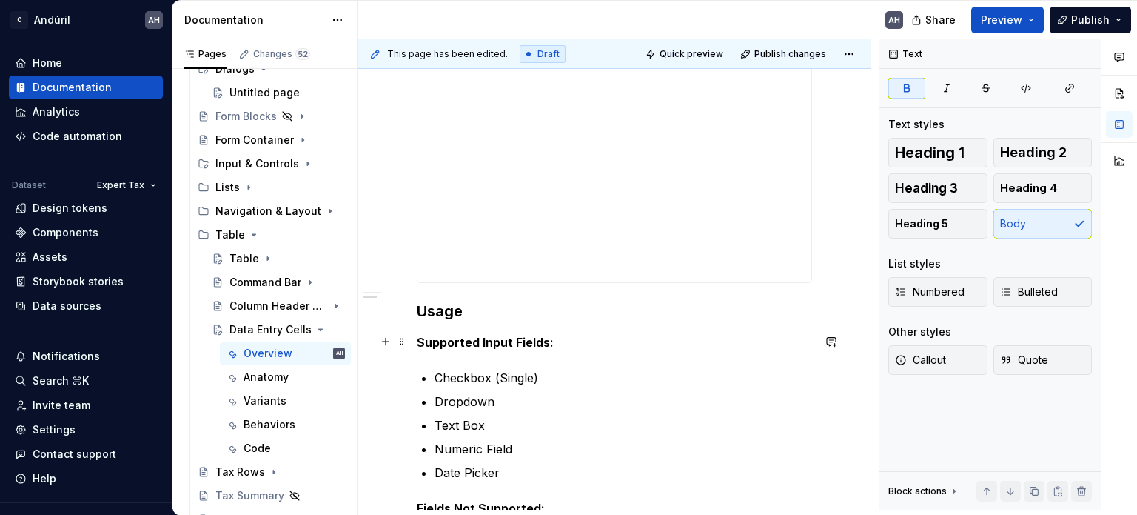
click at [518, 340] on strong "Supported Input Fields:" at bounding box center [485, 342] width 137 height 15
click at [522, 319] on h3 "Usage" at bounding box center [614, 311] width 395 height 21
click at [562, 341] on p "Supported Input Fields:" at bounding box center [614, 342] width 395 height 18
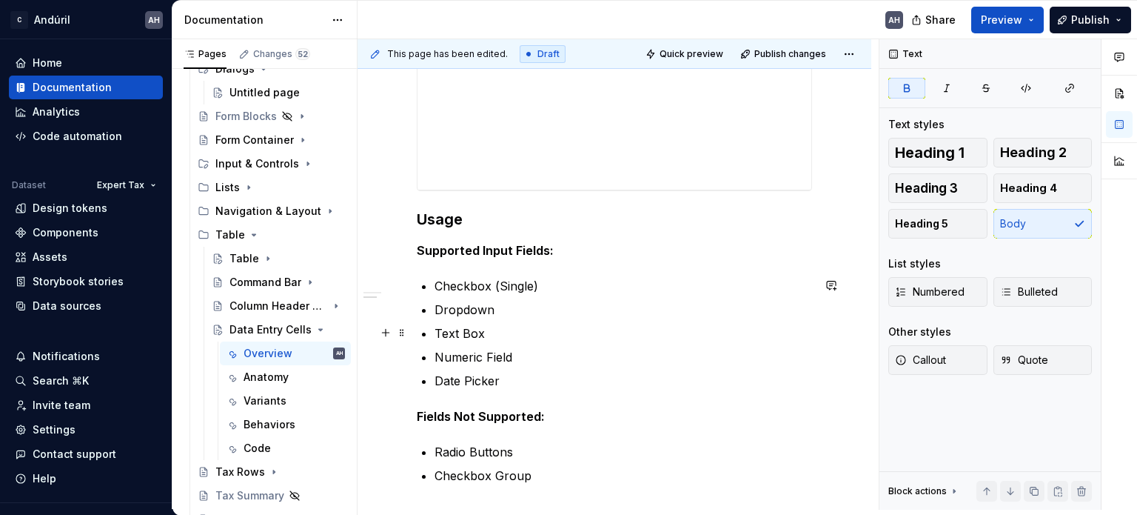
scroll to position [592, 0]
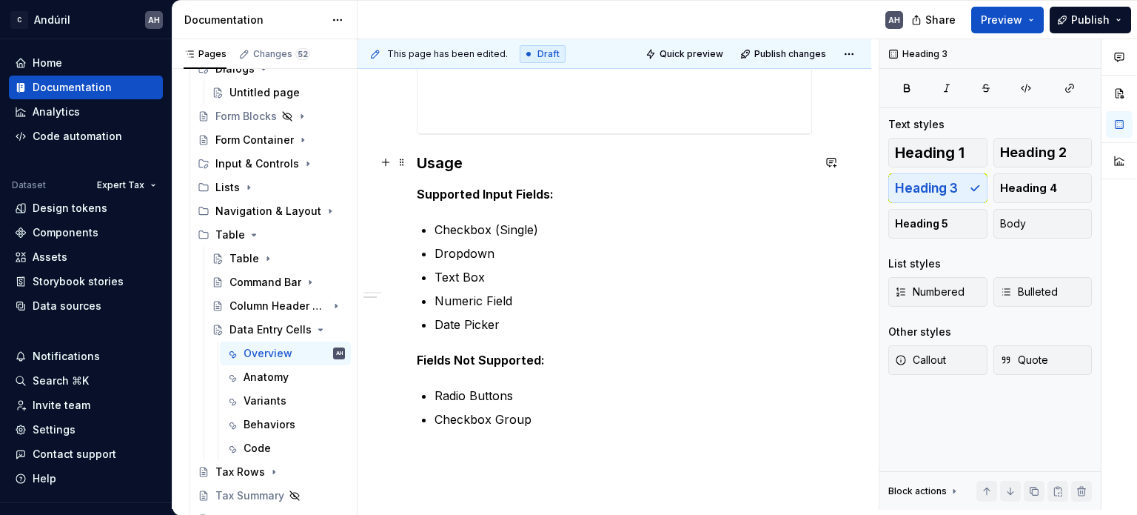
click at [495, 157] on h3 "Usage" at bounding box center [614, 163] width 395 height 21
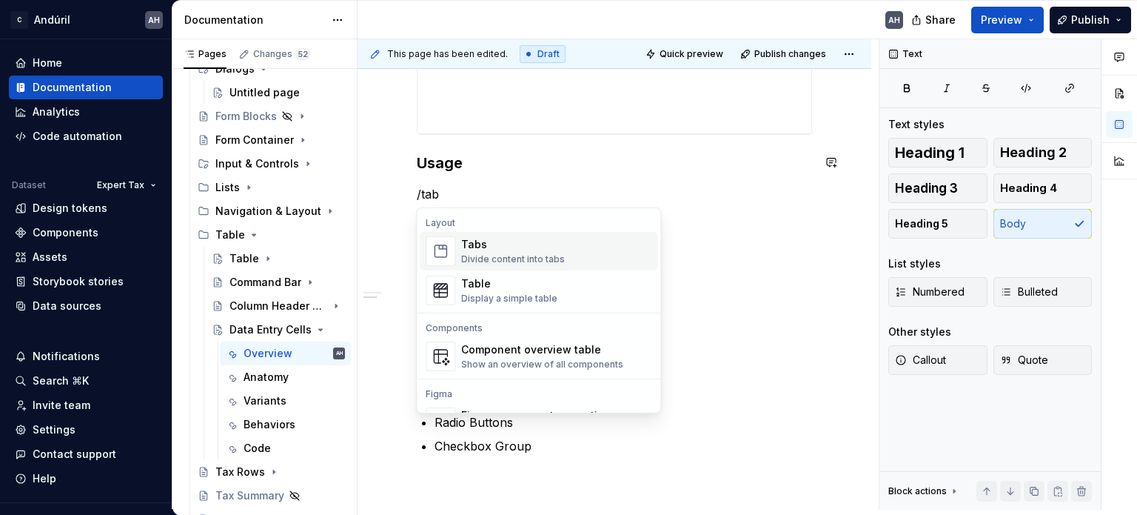
click at [491, 245] on div "Tabs" at bounding box center [513, 244] width 104 height 15
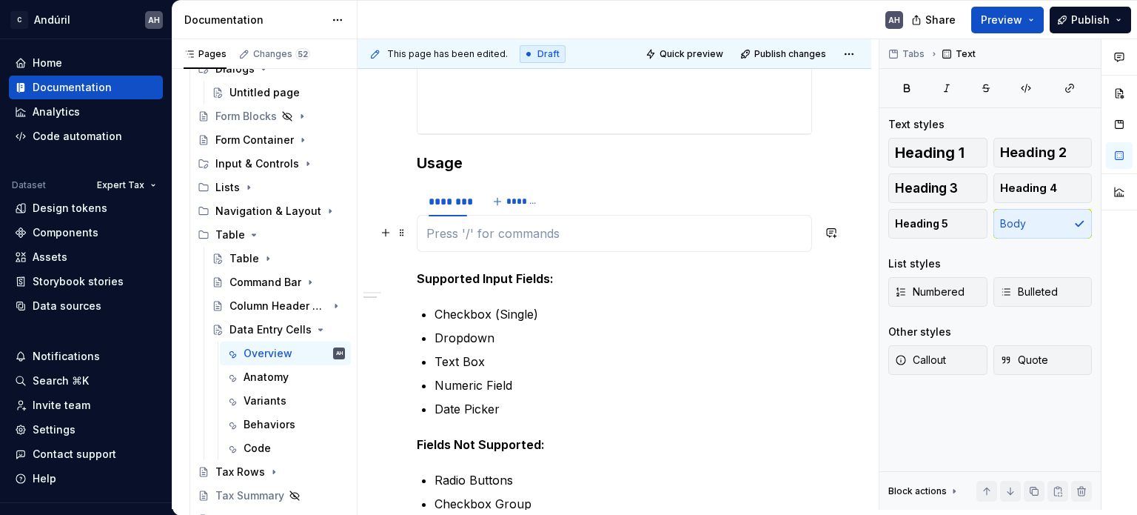
type textarea "*"
click at [909, 51] on span "Tabs" at bounding box center [914, 54] width 22 height 12
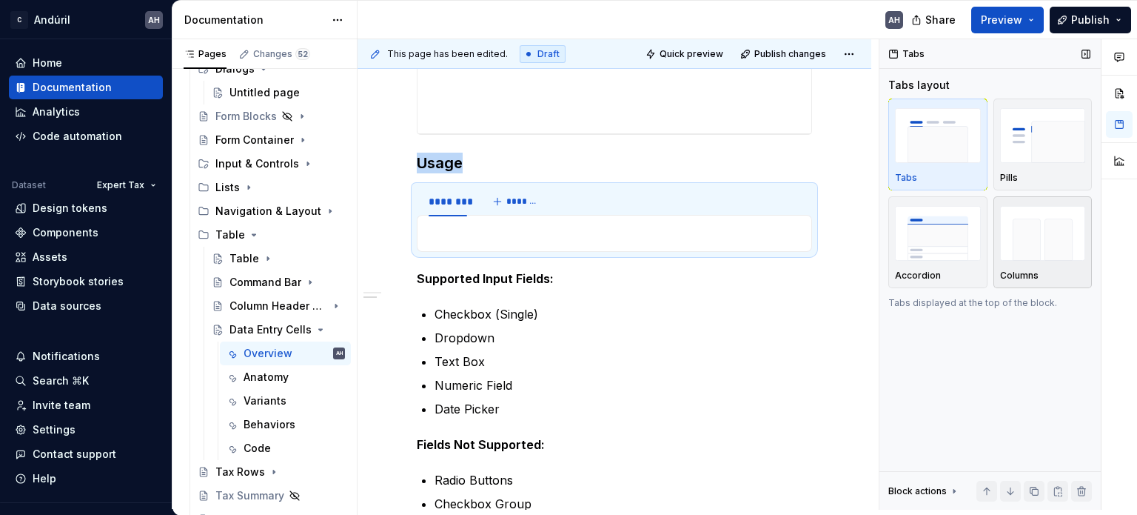
click at [1034, 244] on img "button" at bounding box center [1043, 233] width 86 height 54
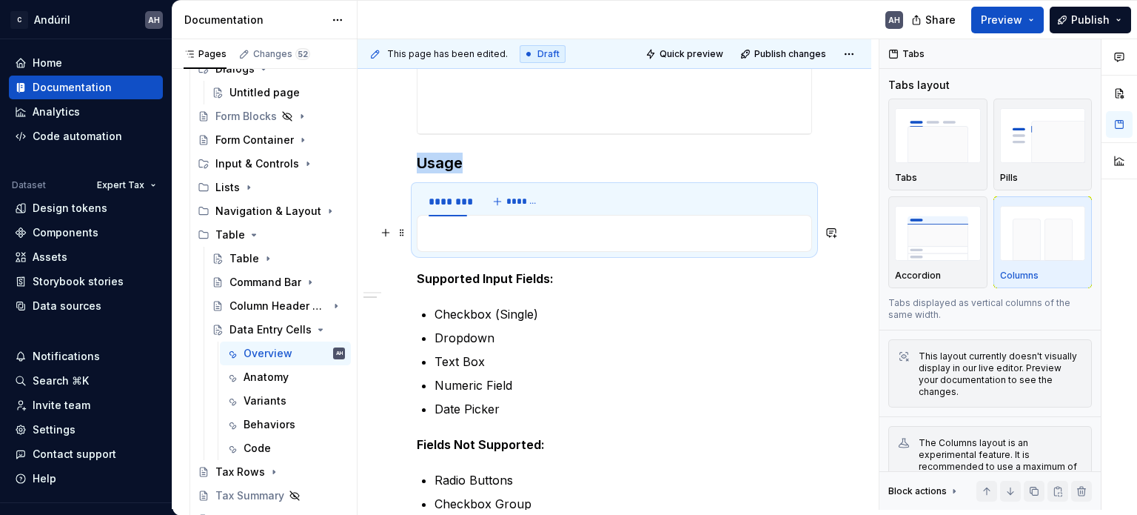
click at [484, 228] on p at bounding box center [615, 233] width 376 height 18
click at [446, 203] on div "********" at bounding box center [448, 201] width 39 height 15
type input "**********"
click at [549, 199] on button "*******" at bounding box center [563, 201] width 59 height 21
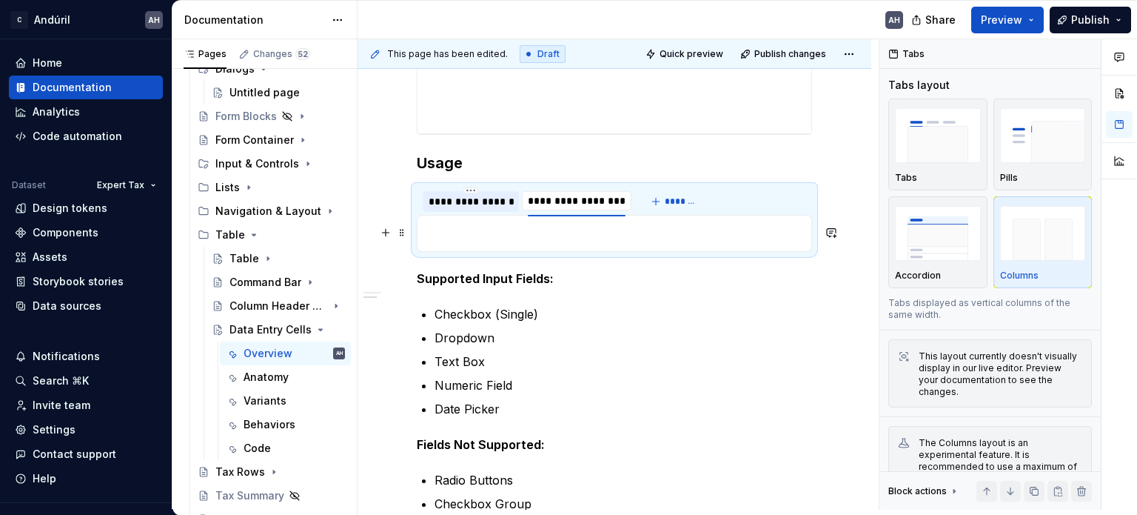
type input "**********"
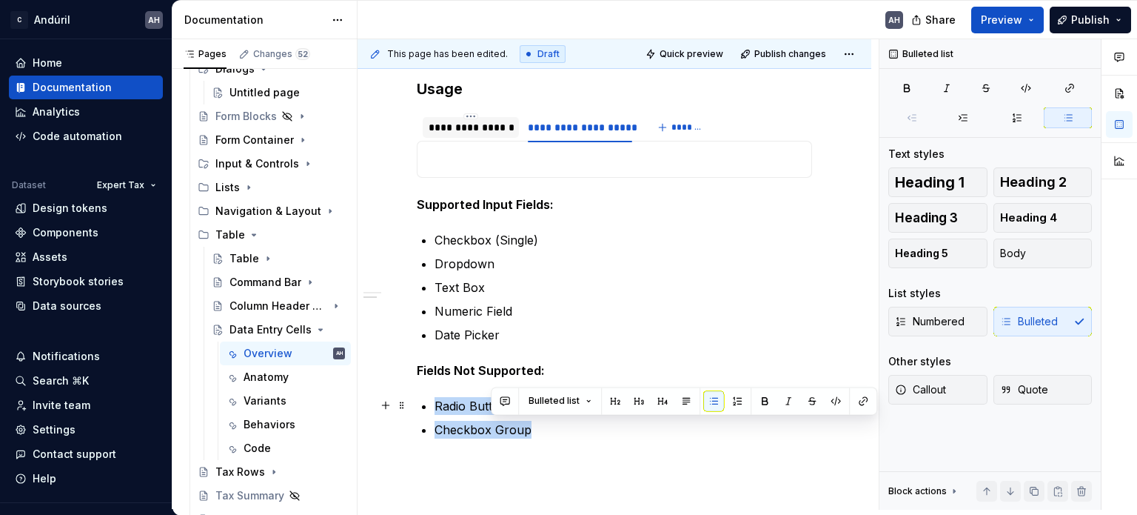
drag, startPoint x: 435, startPoint y: 410, endPoint x: 424, endPoint y: 404, distance: 13.2
click at [435, 404] on ul "Radio Buttons Checkbox Group" at bounding box center [624, 417] width 378 height 41
copy p "Group"
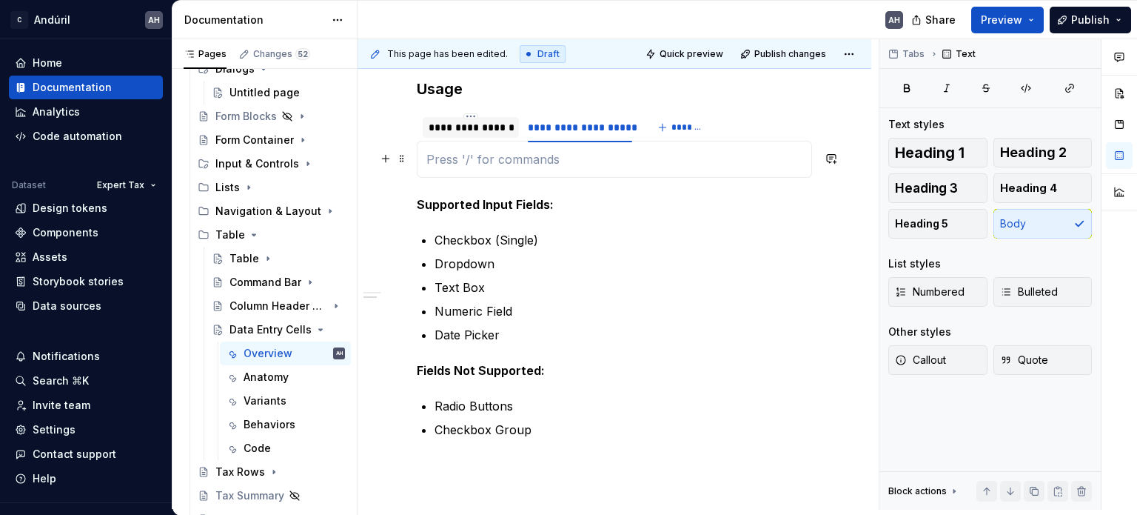
click at [488, 159] on p at bounding box center [615, 159] width 376 height 18
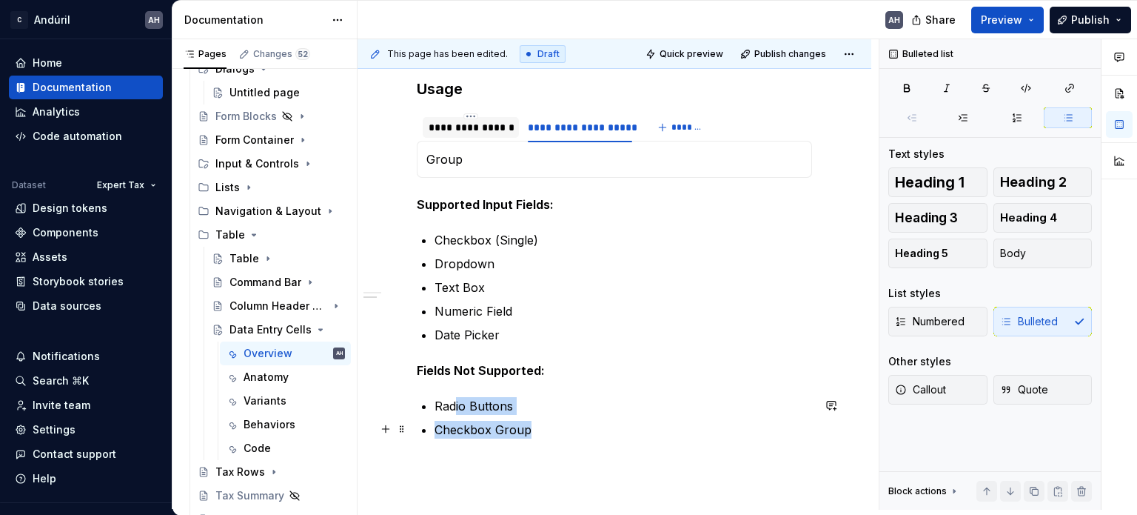
drag, startPoint x: 532, startPoint y: 432, endPoint x: 435, endPoint y: 405, distance: 100.8
click at [435, 405] on ul "Radio Buttons Checkbox Group" at bounding box center [624, 417] width 378 height 41
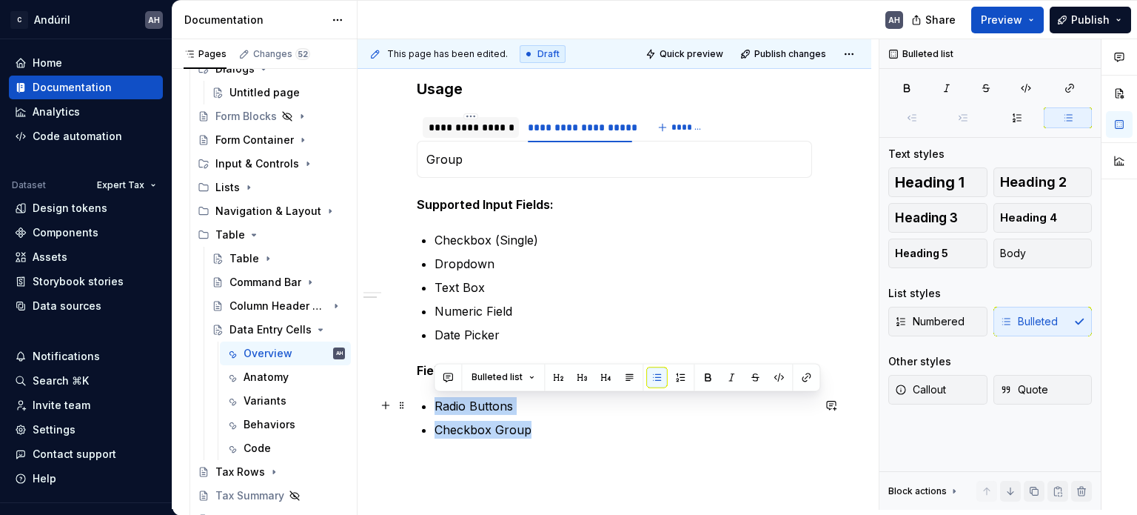
click at [415, 404] on div "**********" at bounding box center [615, 106] width 514 height 1009
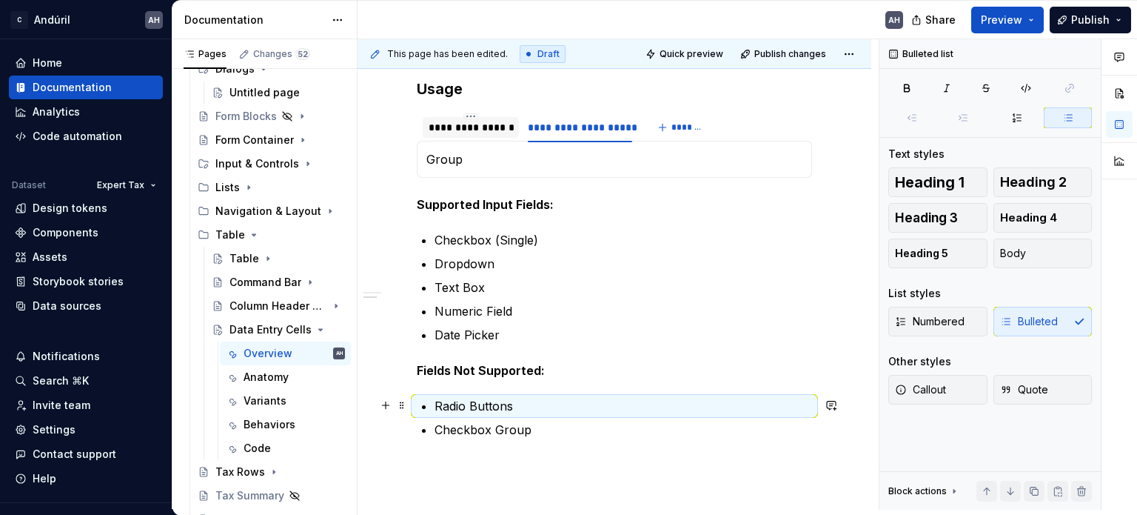
click at [417, 405] on div "**********" at bounding box center [614, 38] width 395 height 801
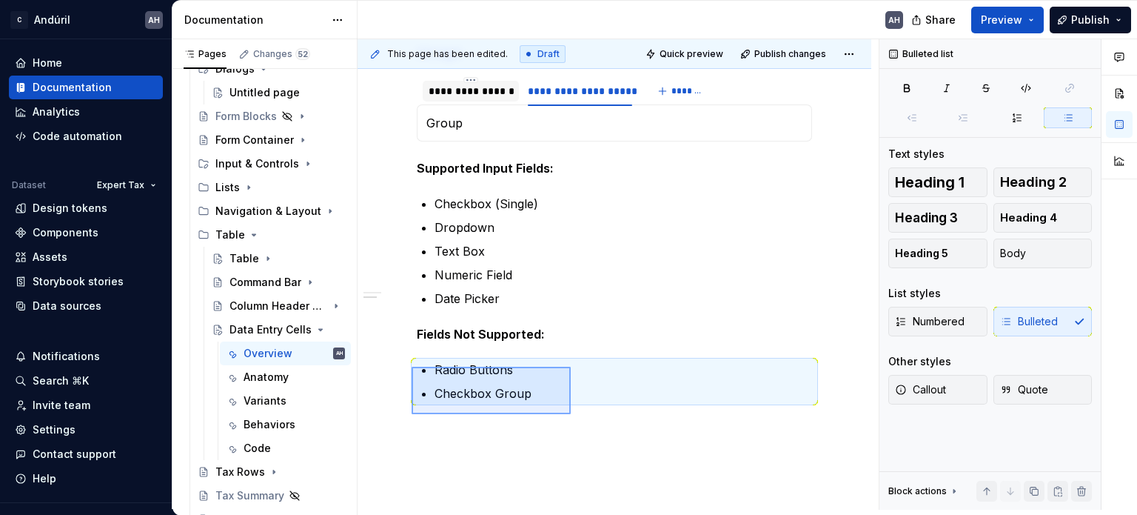
scroll to position [703, 0]
drag, startPoint x: 412, startPoint y: 404, endPoint x: 570, endPoint y: 411, distance: 158.6
click at [570, 411] on div "**********" at bounding box center [618, 274] width 521 height 470
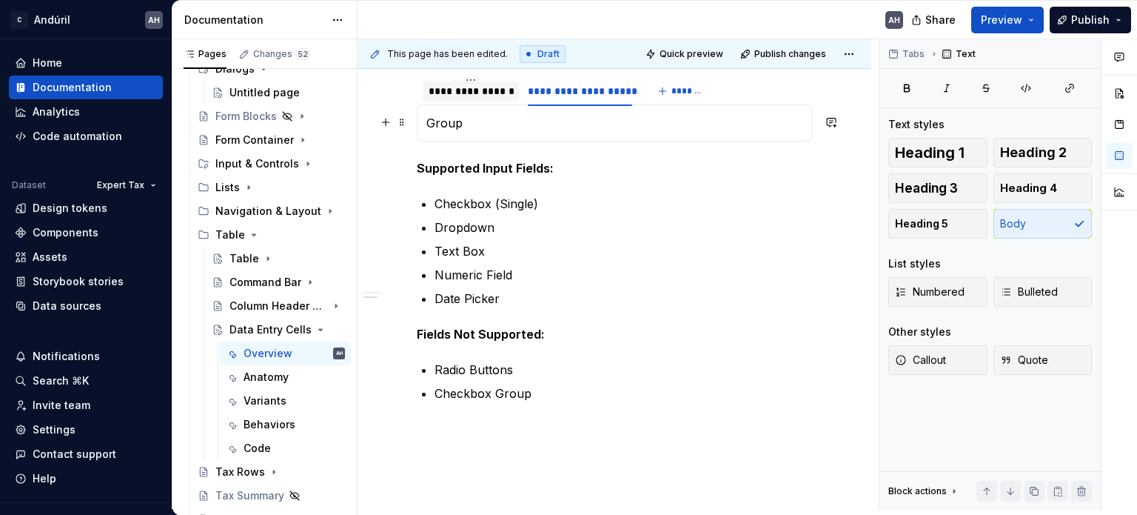
click at [453, 124] on p "Group" at bounding box center [615, 123] width 376 height 18
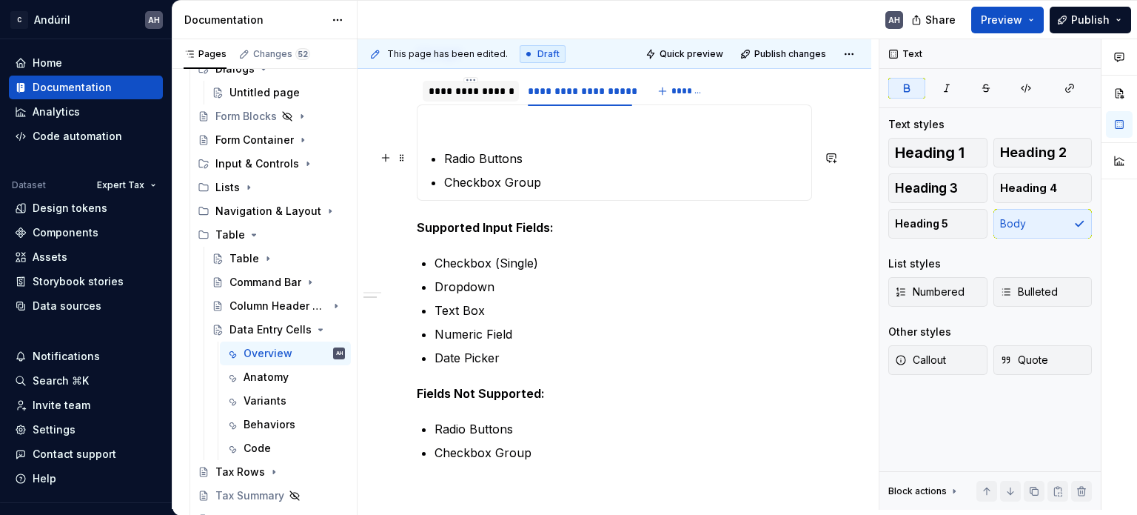
click at [450, 121] on p at bounding box center [615, 123] width 376 height 18
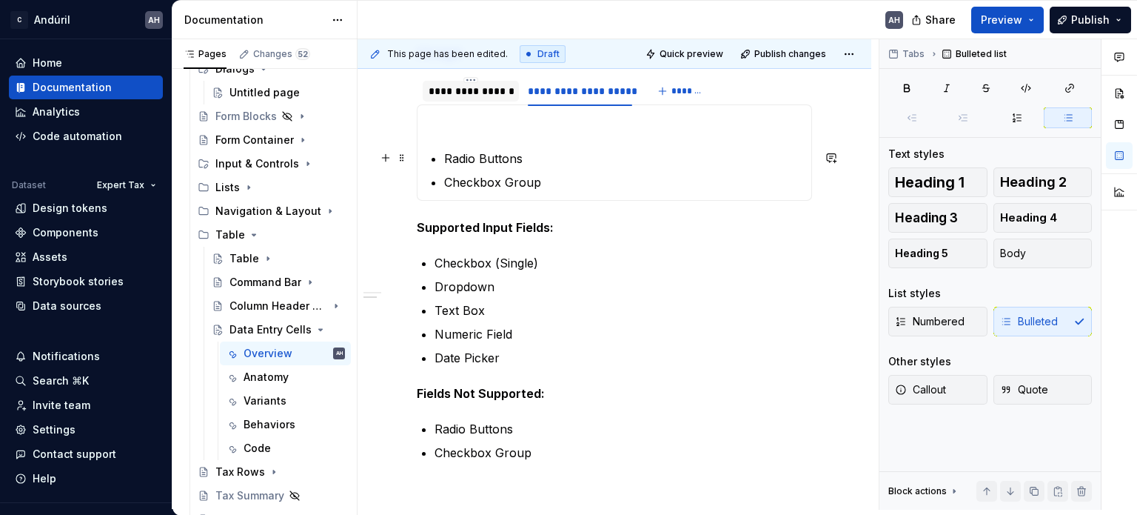
click at [444, 156] on p "Radio Buttons" at bounding box center [623, 159] width 358 height 18
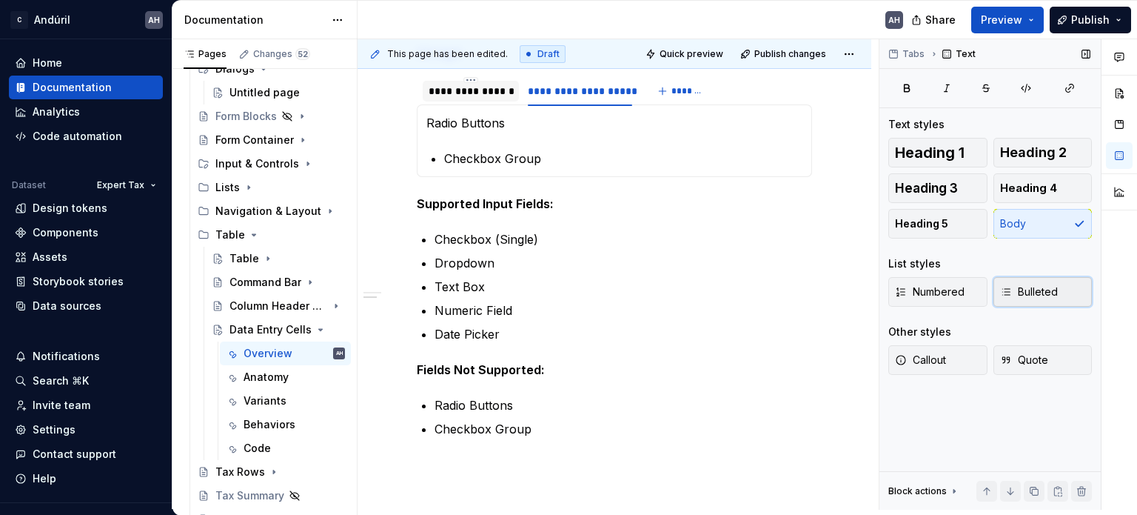
click at [1023, 295] on span "Bulleted" at bounding box center [1029, 291] width 58 height 15
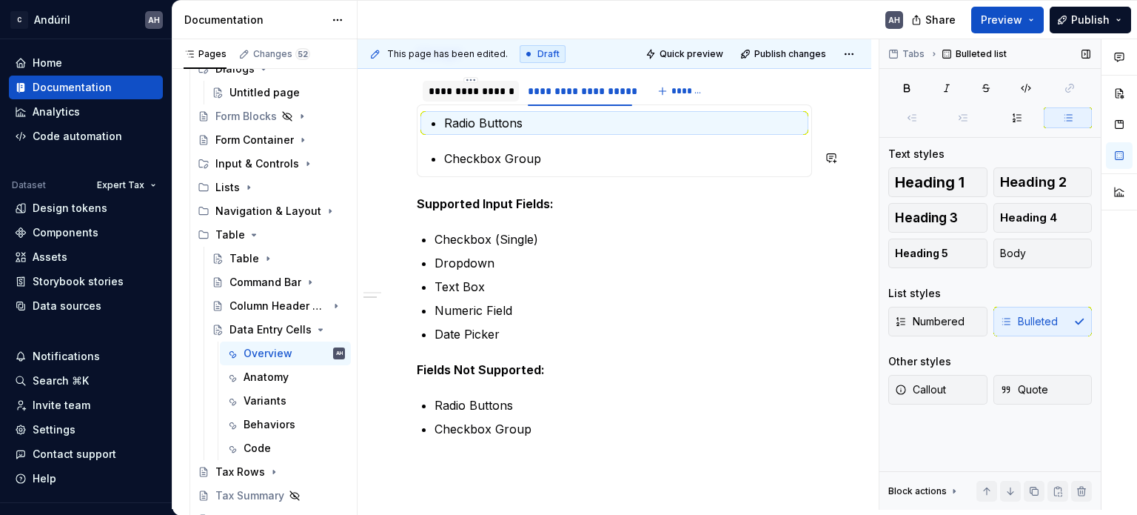
click at [485, 138] on section-item-column "Radio Buttons Checkbox Group" at bounding box center [615, 140] width 376 height 53
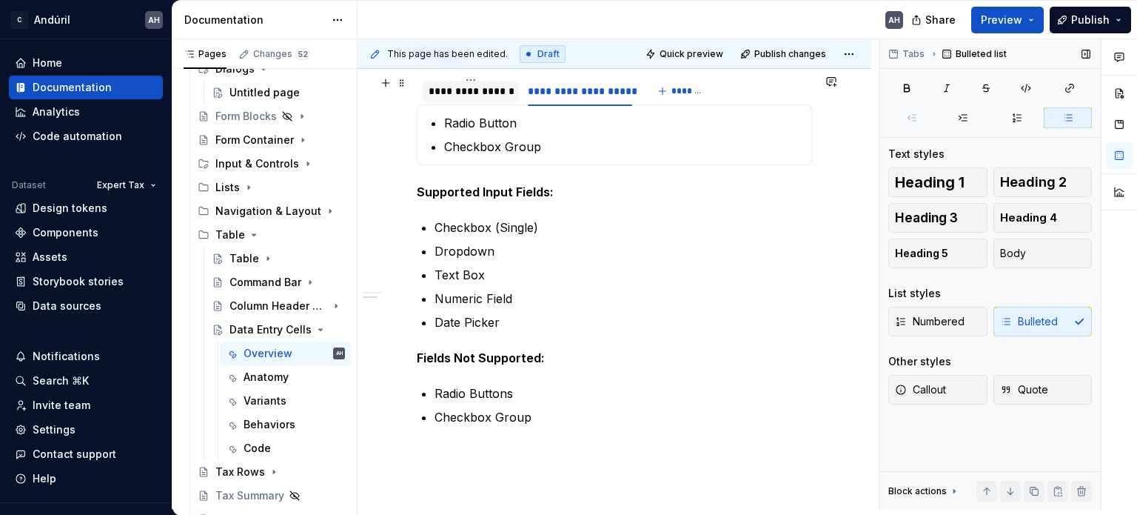
click at [474, 95] on div "**********" at bounding box center [471, 91] width 84 height 15
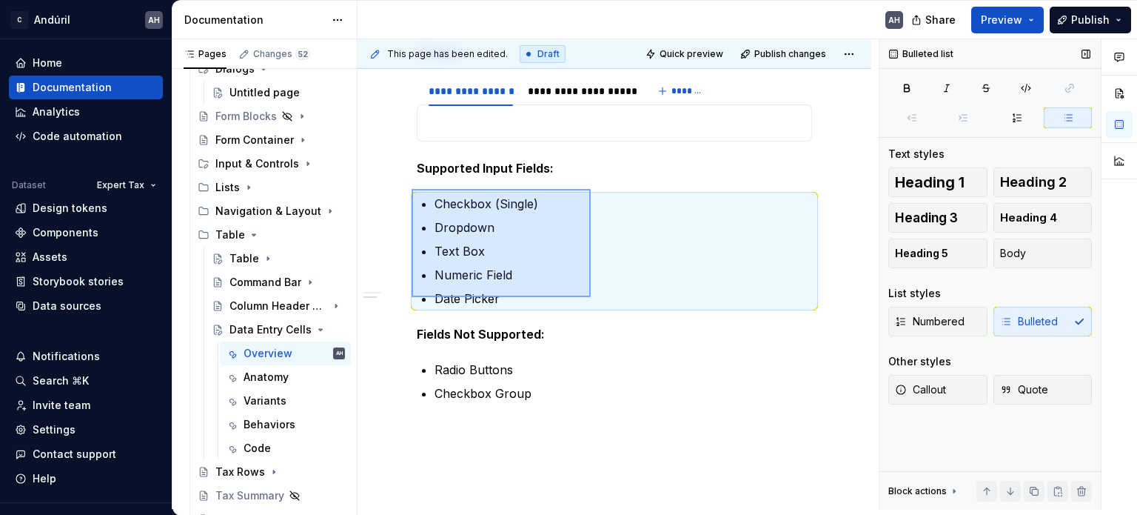
drag, startPoint x: 412, startPoint y: 297, endPoint x: 591, endPoint y: 189, distance: 209.3
click at [591, 189] on div "**********" at bounding box center [618, 274] width 521 height 470
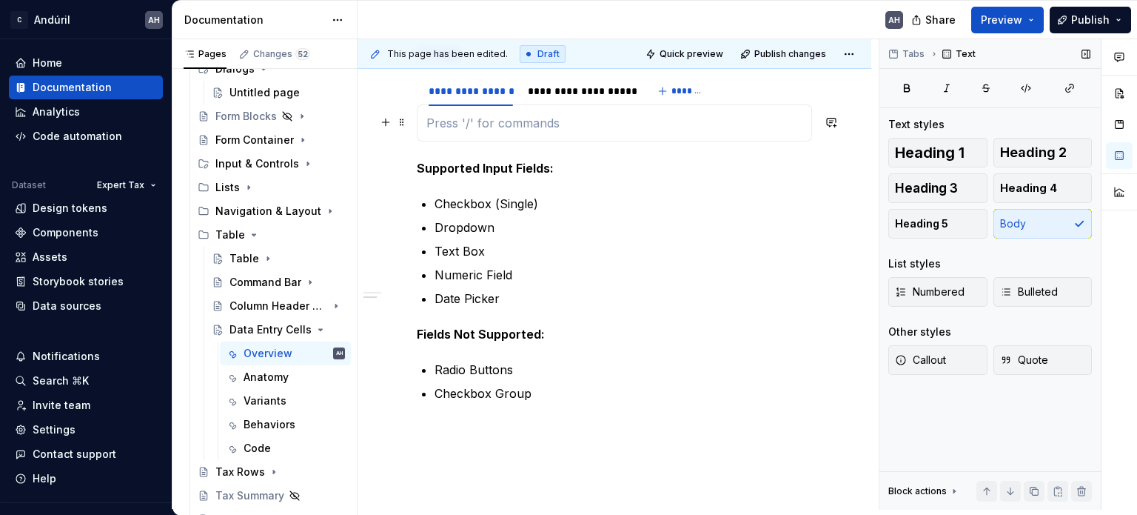
click at [452, 115] on p at bounding box center [615, 123] width 376 height 18
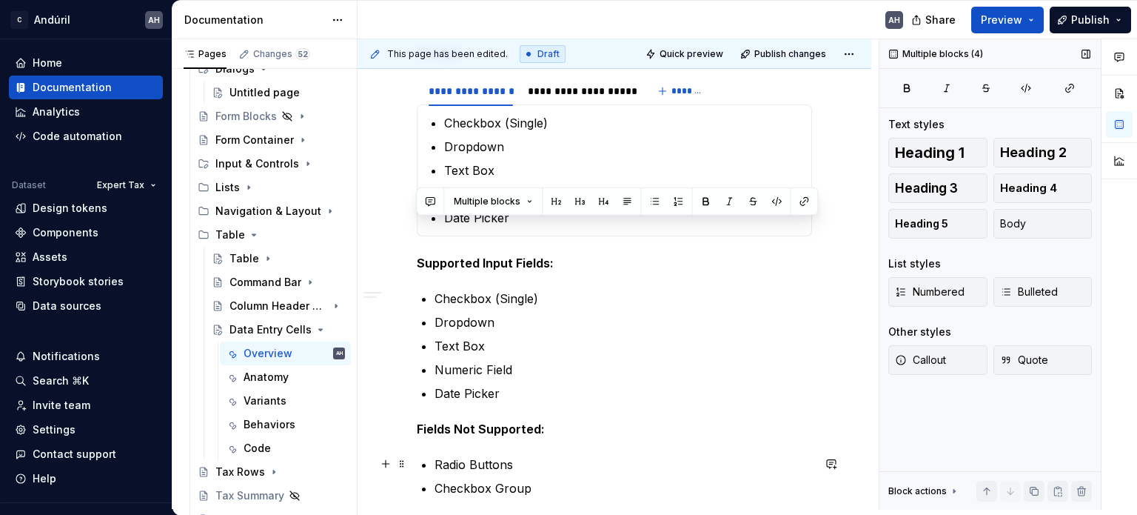
scroll to position [861, 0]
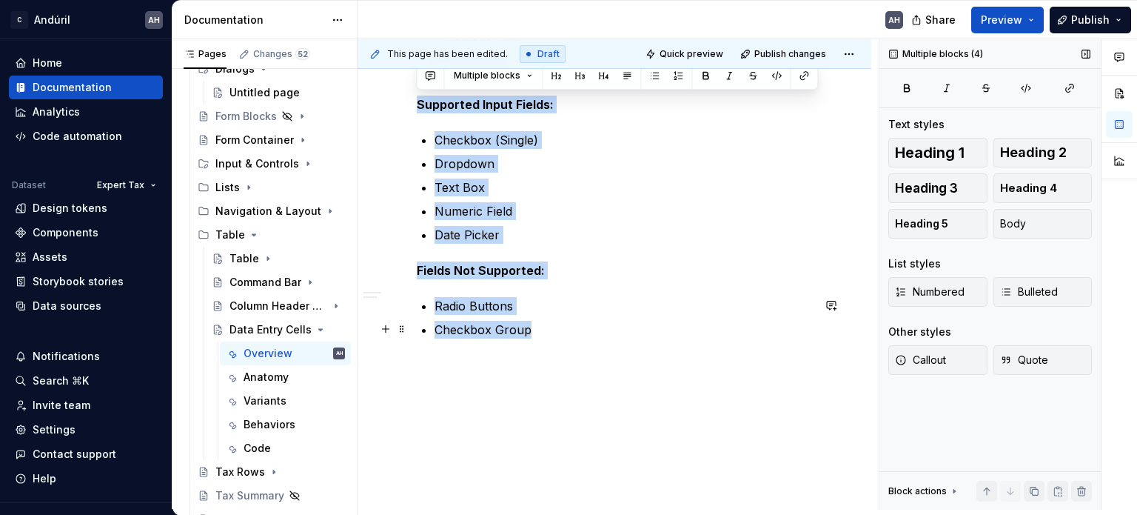
drag, startPoint x: 418, startPoint y: 261, endPoint x: 566, endPoint y: 324, distance: 160.2
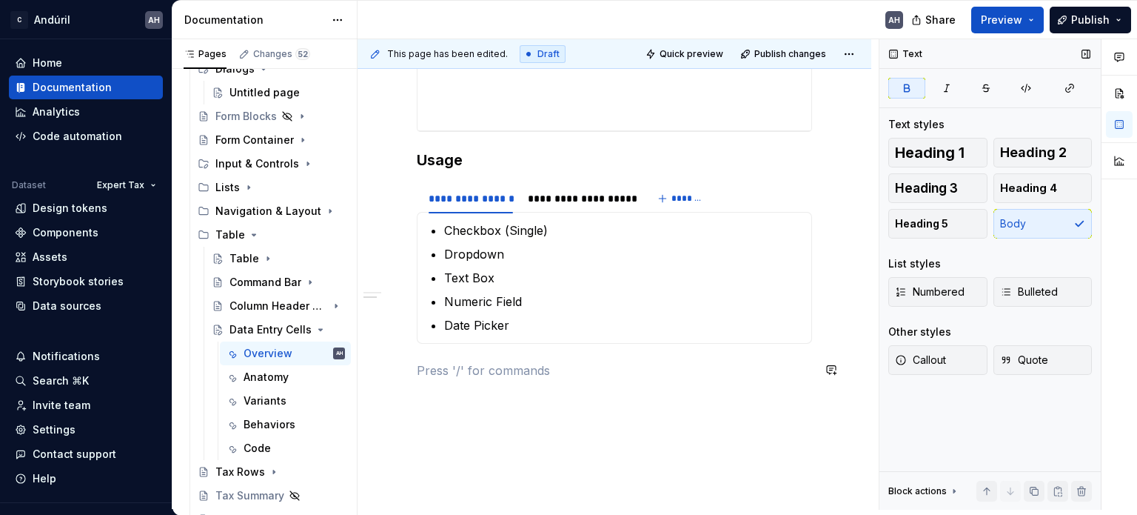
scroll to position [562, 0]
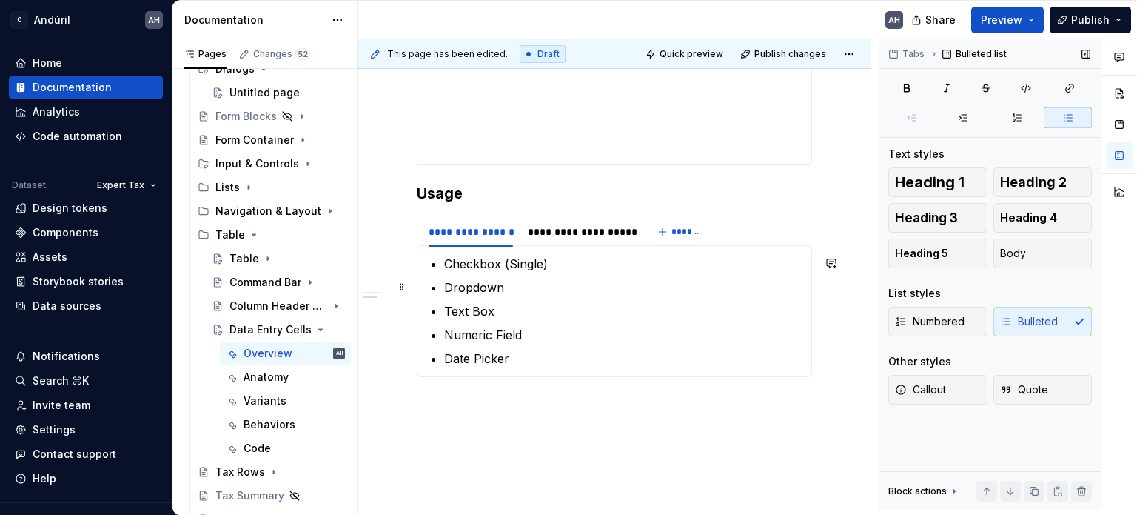
click at [495, 284] on p "Dropdown" at bounding box center [623, 287] width 358 height 18
click at [509, 284] on p "Dropdown" at bounding box center [623, 287] width 358 height 18
click at [515, 310] on p "Text Box" at bounding box center [623, 311] width 358 height 18
click at [427, 261] on section-item-column "Checkbox (Single) Dropdown (Single/Multi Select) Text Box Numeric Field Date Pi…" at bounding box center [615, 311] width 376 height 113
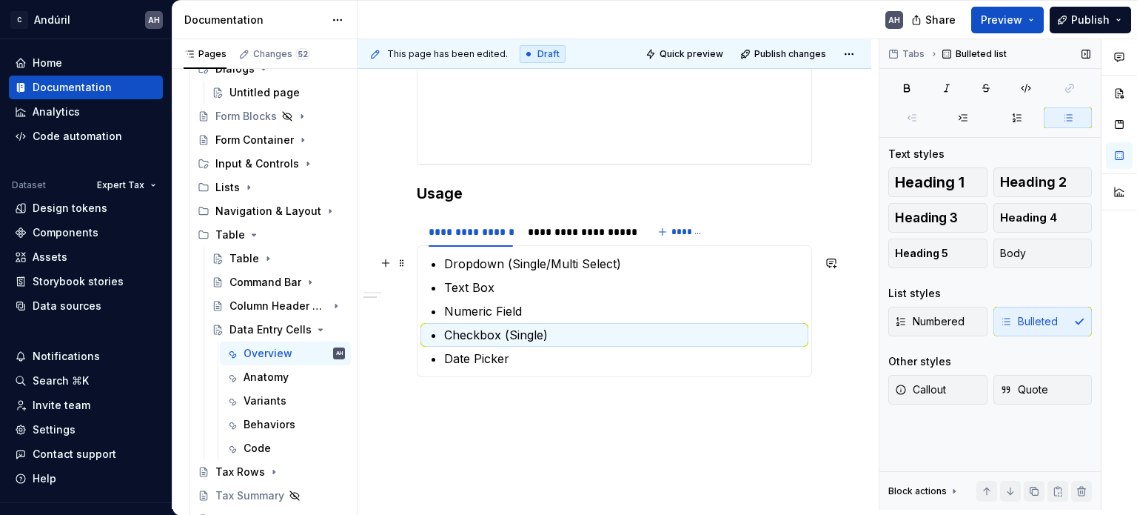
click at [437, 262] on section-item-column "Dropdown (Single/Multi Select) Text Box Numeric Field Checkbox (Single) Date Pi…" at bounding box center [615, 311] width 376 height 113
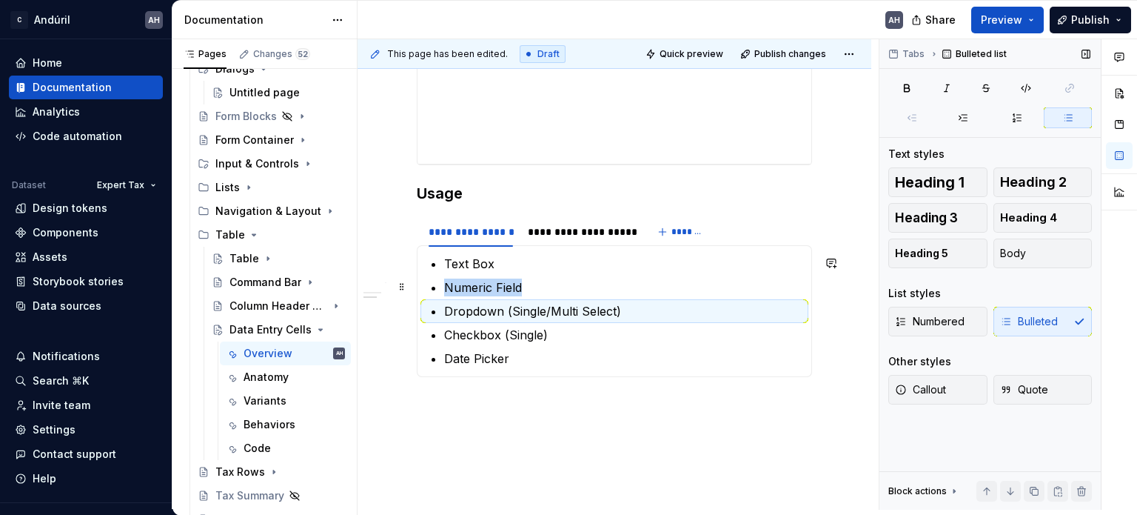
click at [504, 284] on p "Numeric Field" at bounding box center [623, 287] width 358 height 18
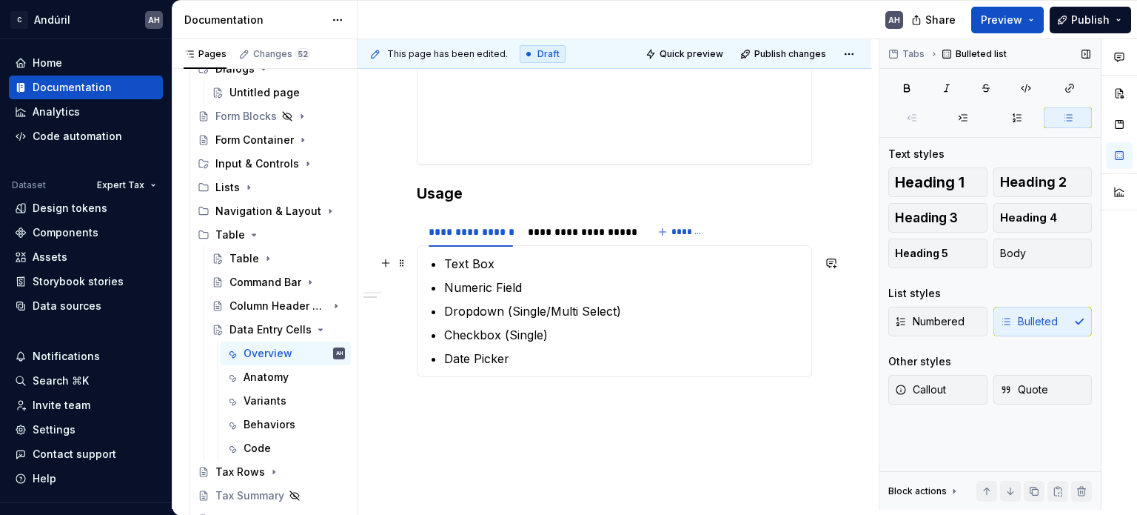
click at [502, 266] on p "Text Box" at bounding box center [623, 264] width 358 height 18
click at [469, 265] on p "Text Box" at bounding box center [623, 264] width 358 height 18
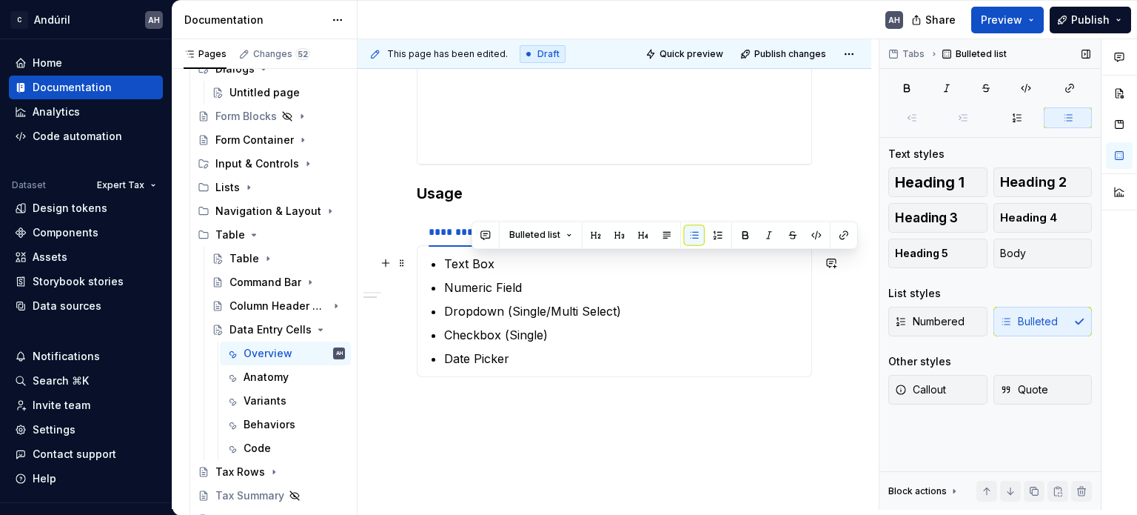
click at [469, 265] on p "Text Box" at bounding box center [623, 264] width 358 height 18
click at [507, 269] on p "Text Box" at bounding box center [623, 264] width 358 height 18
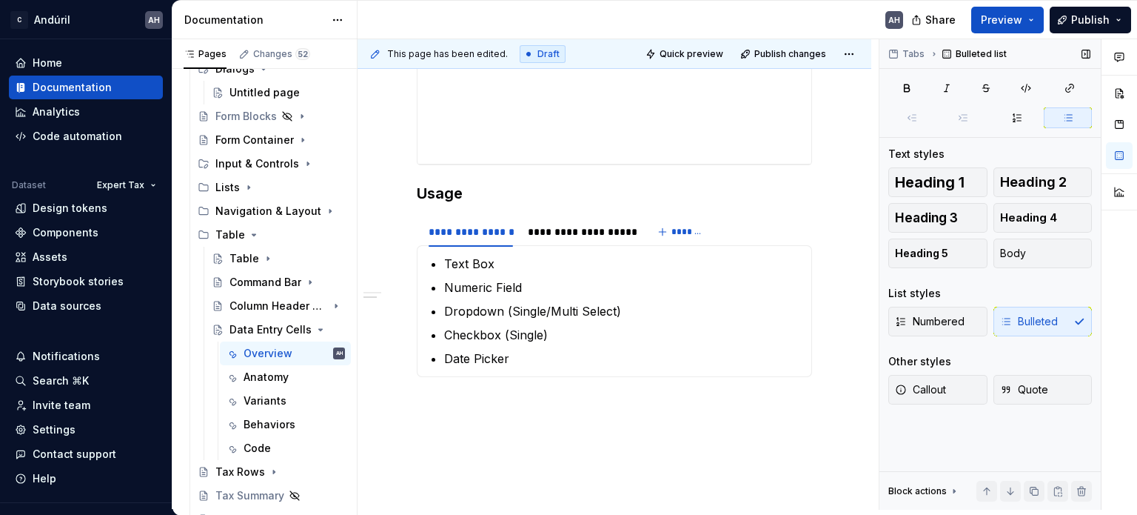
click at [701, 54] on span "Quick preview" at bounding box center [692, 54] width 64 height 12
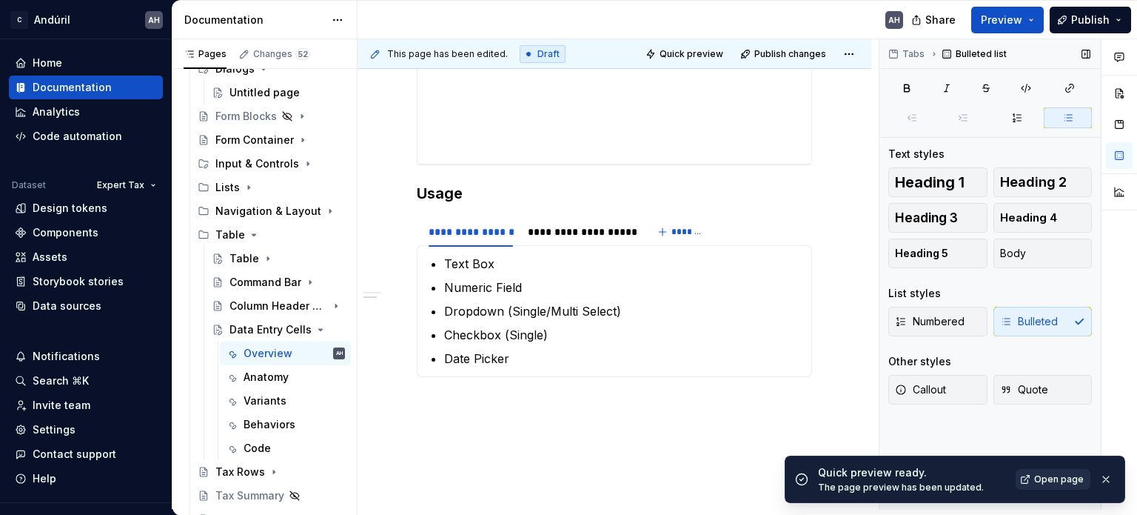
click at [1050, 476] on span "Open page" at bounding box center [1060, 479] width 50 height 12
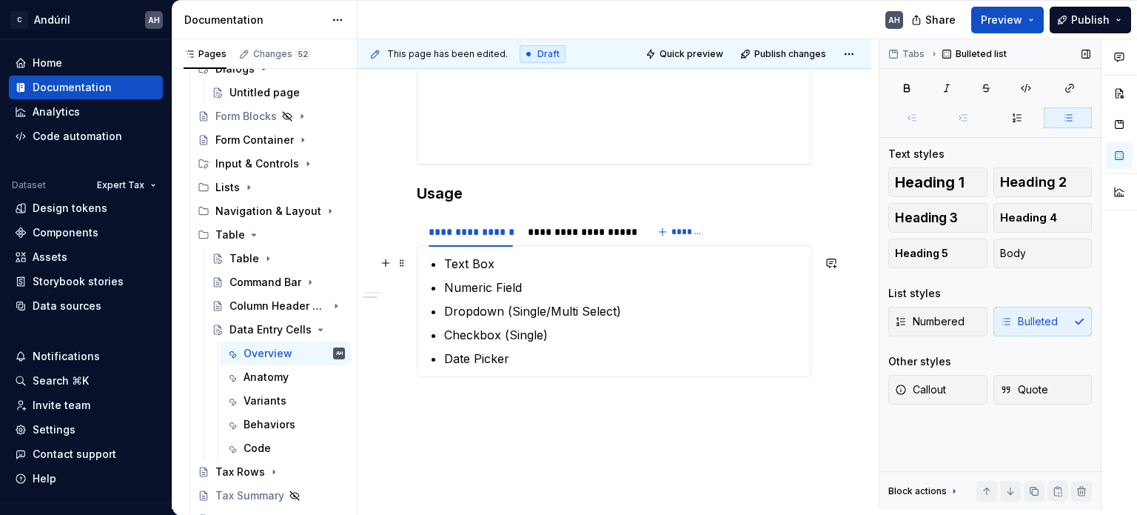
click at [443, 261] on section-item-column "Text Box Numeric Field Dropdown (Single/Multi Select) Checkbox (Single) Date Pi…" at bounding box center [615, 311] width 376 height 113
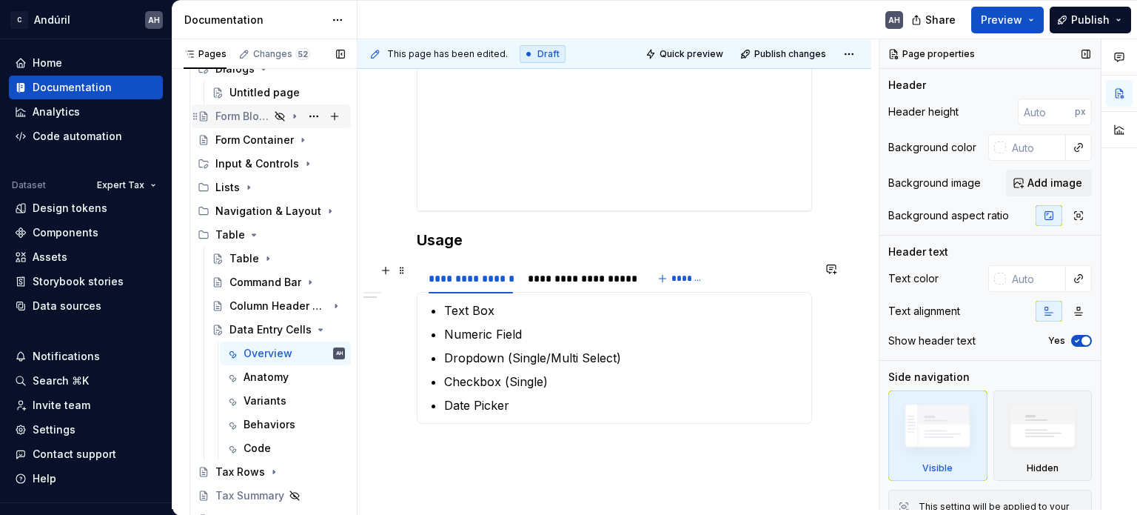
scroll to position [488, 0]
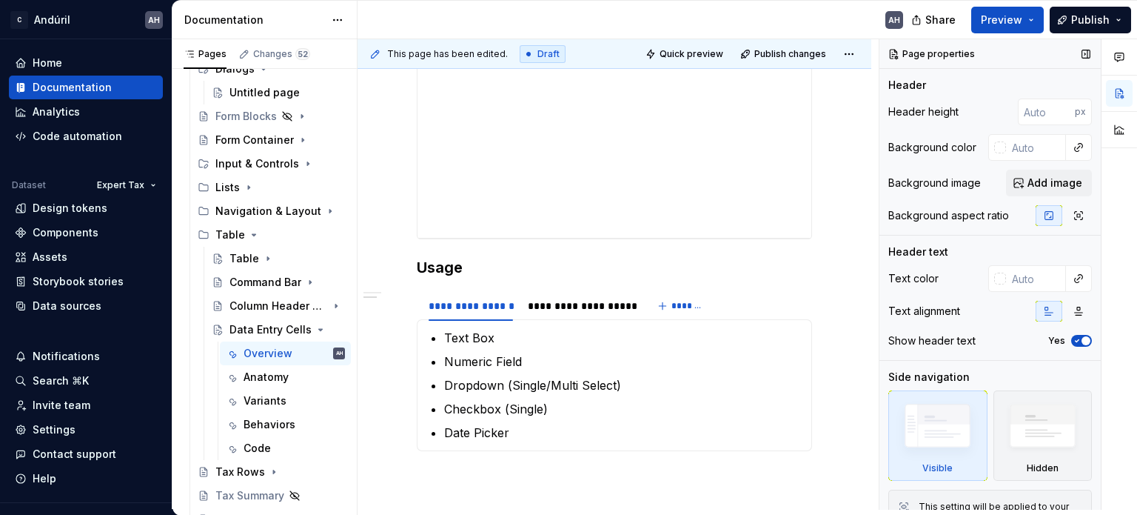
type textarea "*"
click at [443, 335] on section-item-column "Text Box Numeric Field Dropdown (Single/Multi Select) Checkbox (Single) Date Pi…" at bounding box center [615, 385] width 376 height 113
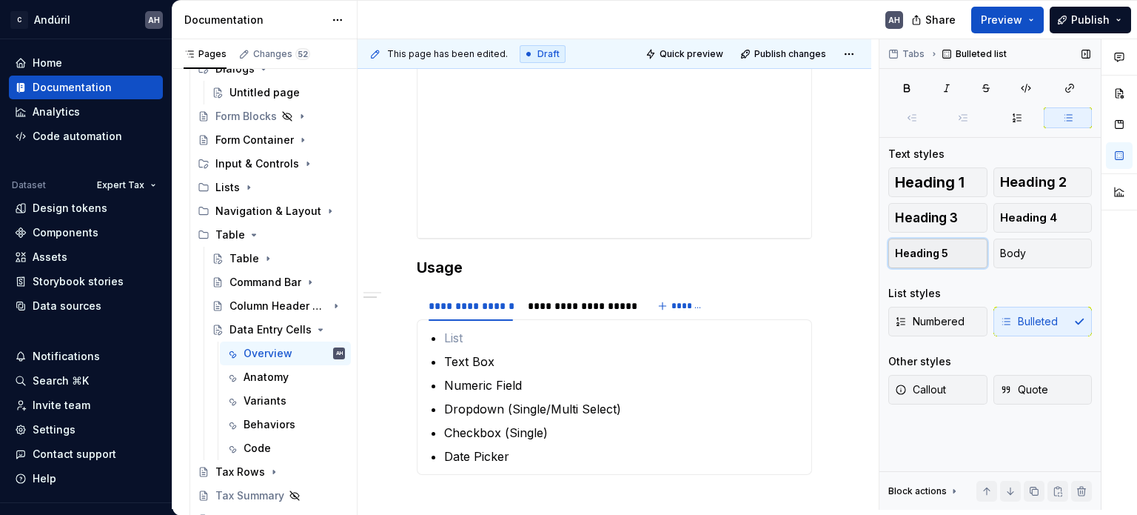
click at [928, 266] on button "Heading 5" at bounding box center [938, 253] width 99 height 30
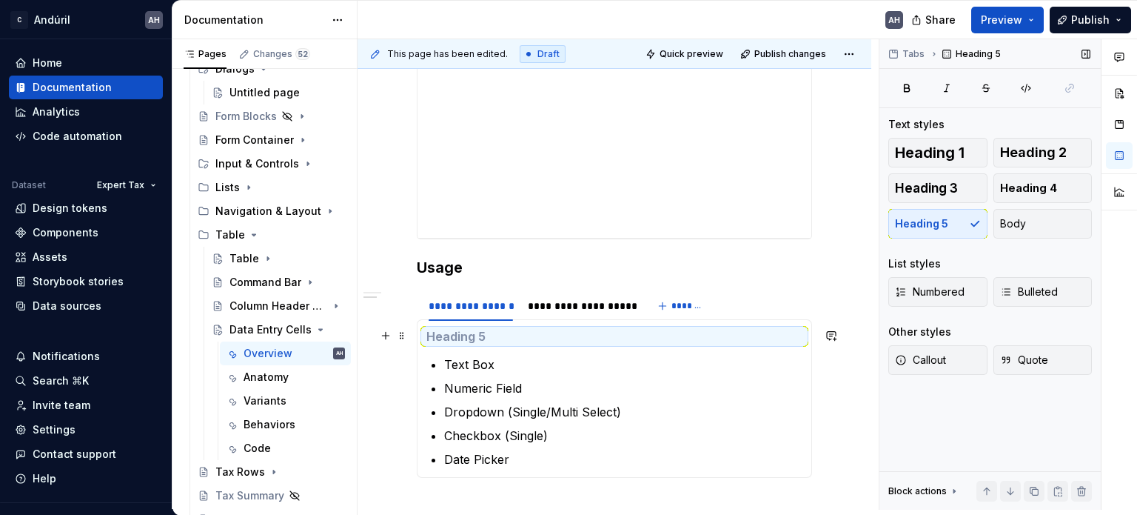
click at [512, 337] on h5 at bounding box center [615, 336] width 376 height 15
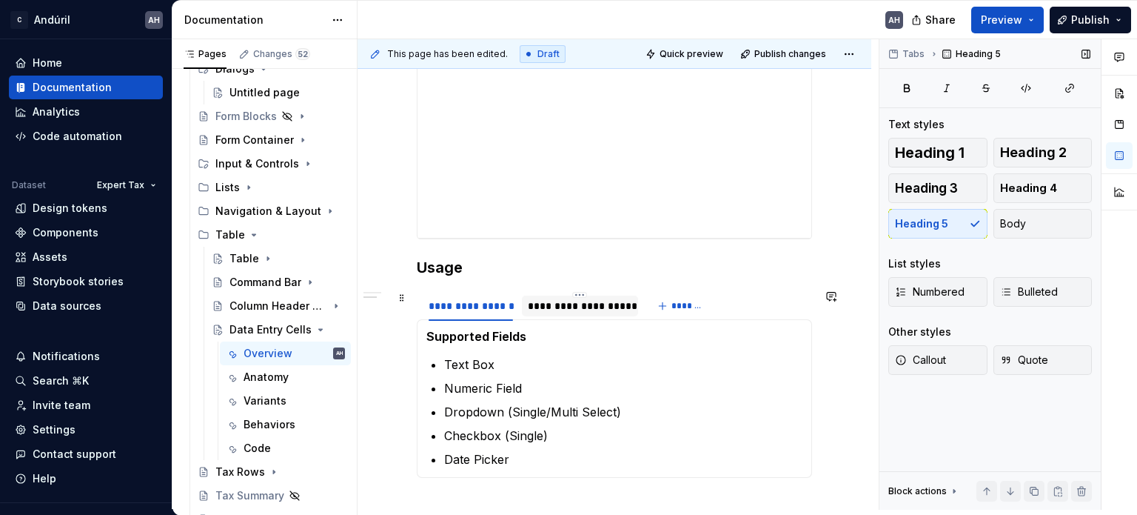
click at [573, 310] on div "**********" at bounding box center [580, 305] width 104 height 15
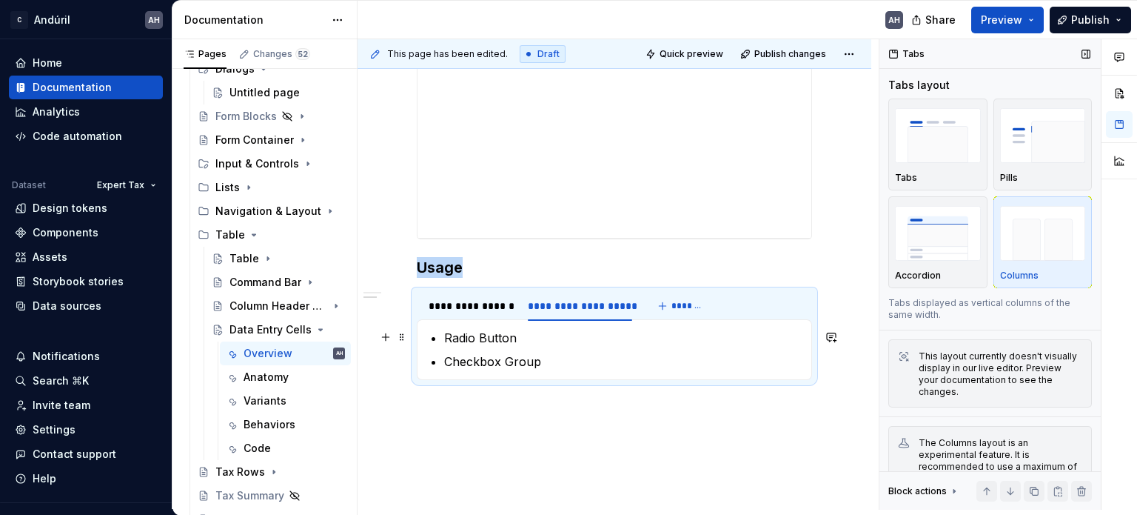
click at [551, 329] on p "Radio Button" at bounding box center [623, 338] width 358 height 18
click at [445, 335] on p "Radio Button" at bounding box center [623, 338] width 358 height 18
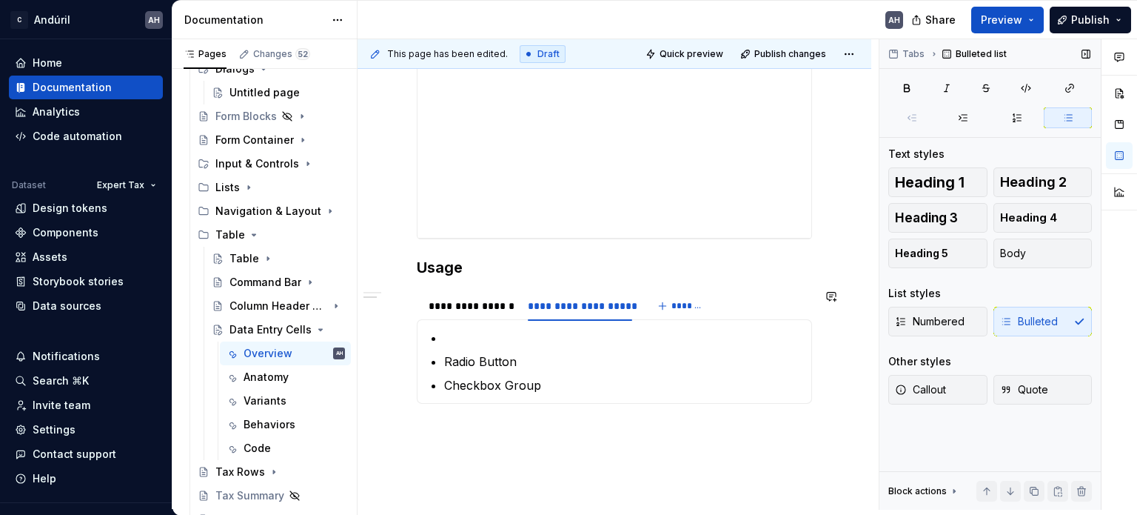
click at [507, 290] on section "**********" at bounding box center [614, 347] width 395 height 114
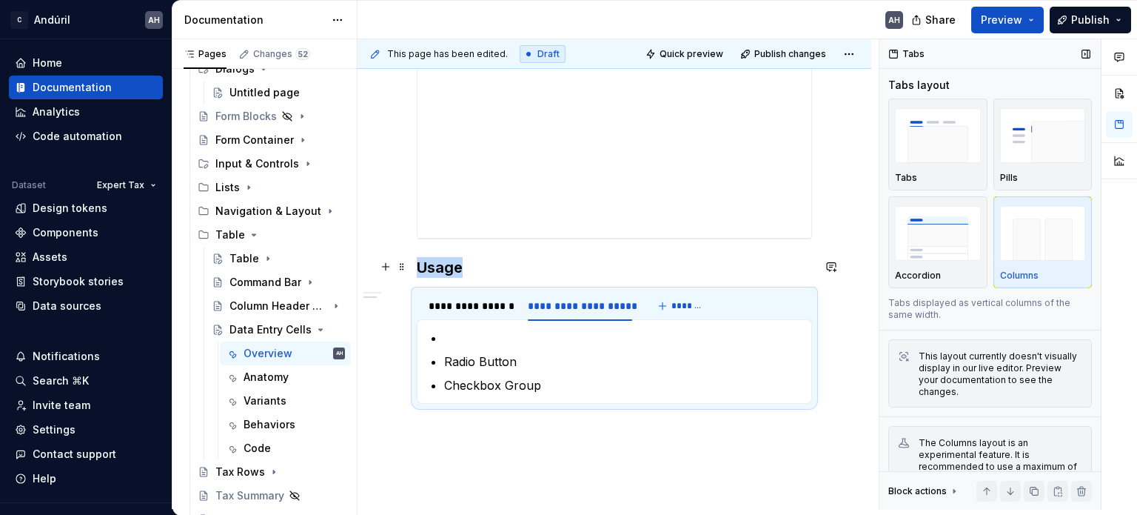
click at [510, 271] on h3 "Usage" at bounding box center [614, 267] width 395 height 21
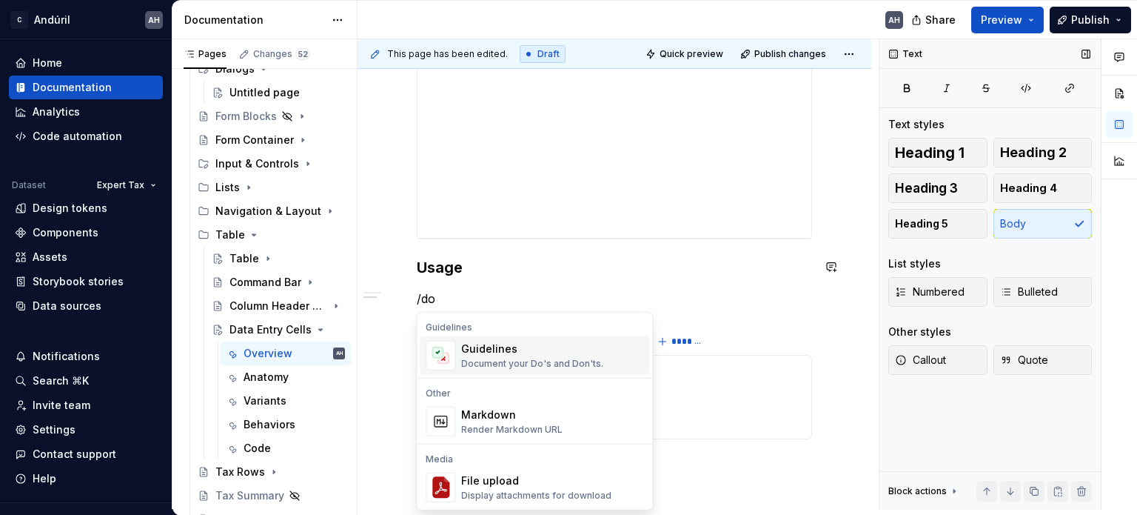
click at [498, 345] on div "Guidelines" at bounding box center [532, 348] width 142 height 15
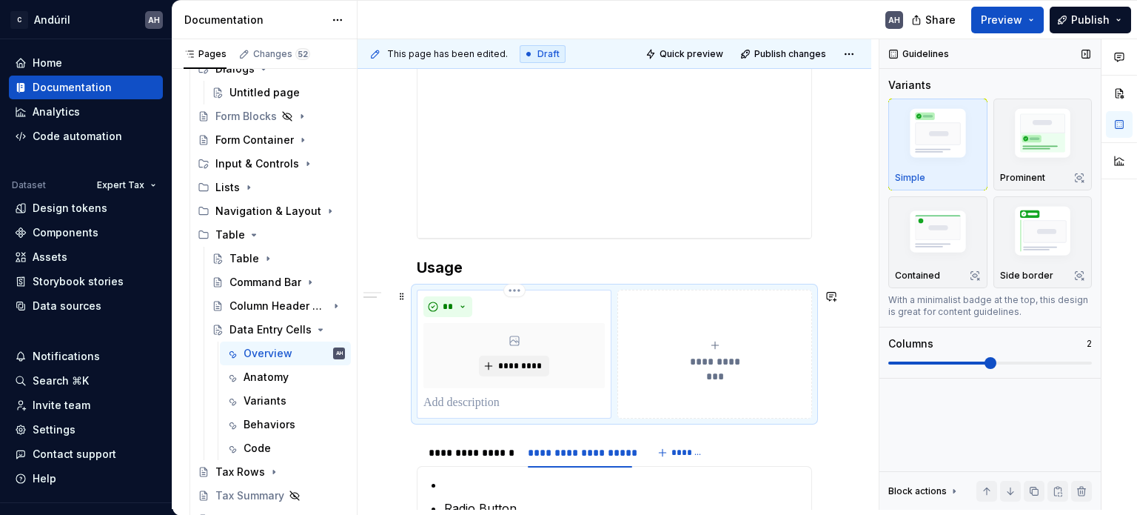
click at [492, 401] on p at bounding box center [514, 403] width 181 height 18
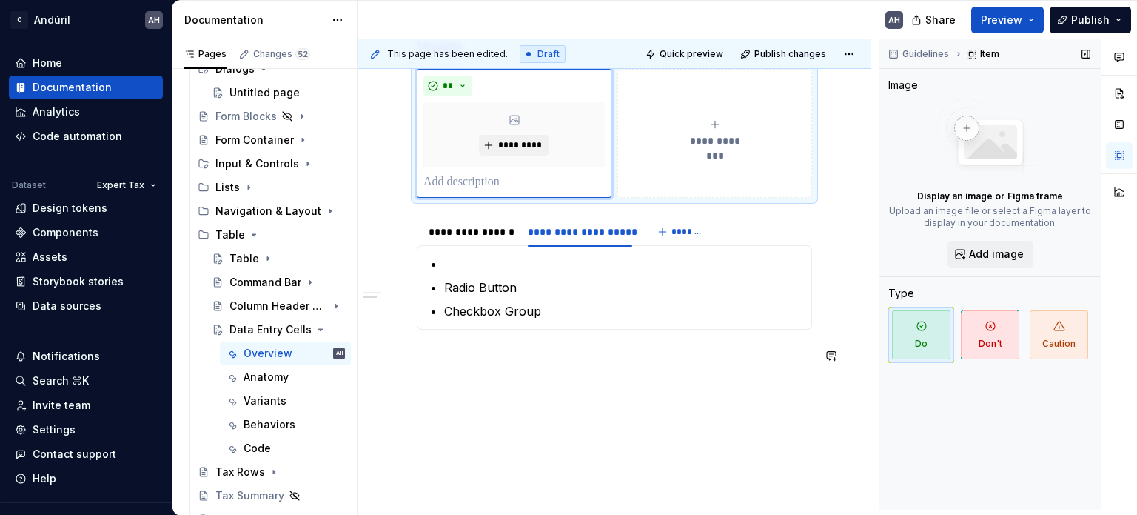
scroll to position [710, 0]
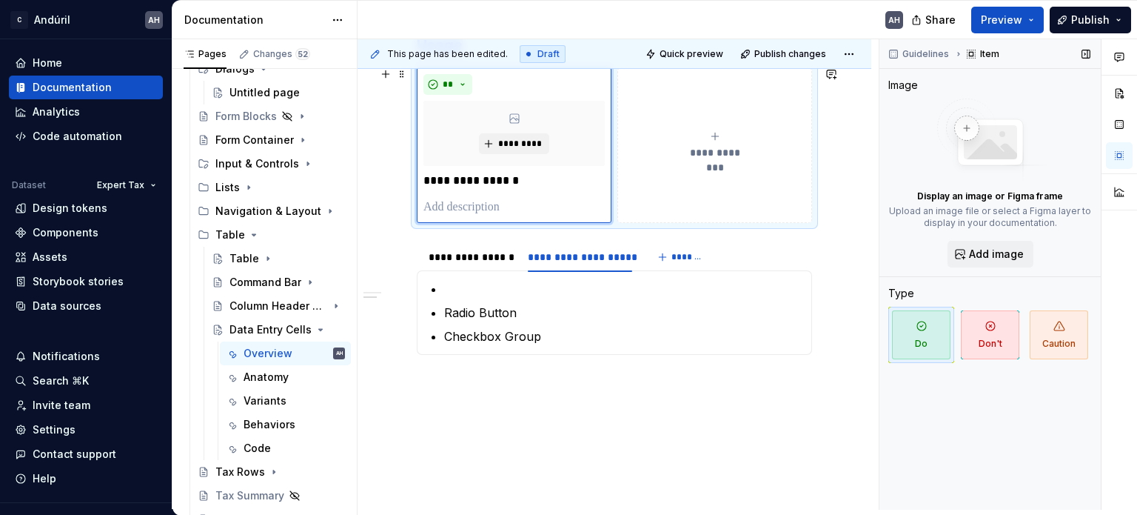
click at [675, 158] on button "**********" at bounding box center [715, 145] width 195 height 156
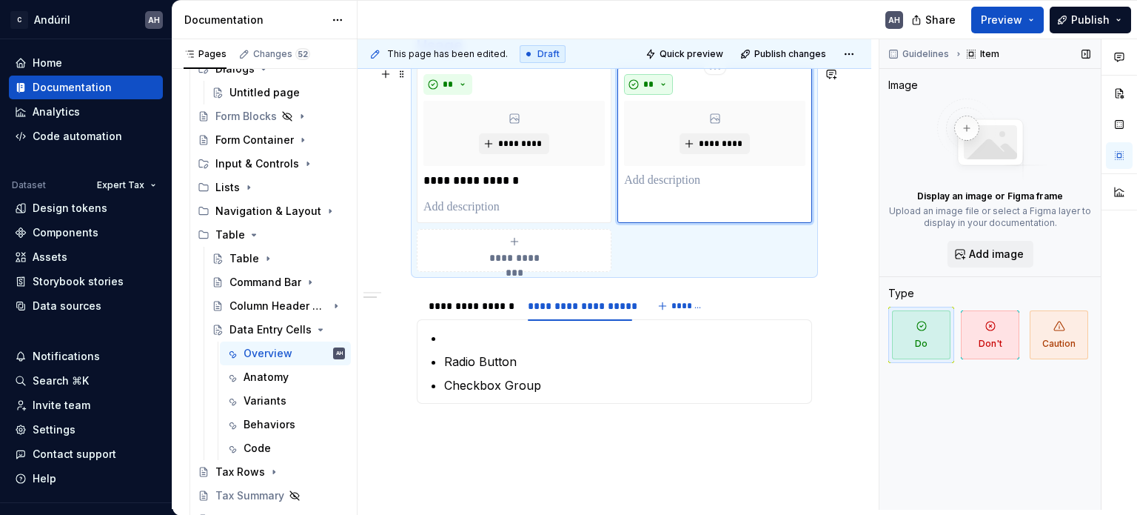
click at [655, 81] on button "**" at bounding box center [648, 84] width 49 height 21
click at [672, 136] on div "Don't" at bounding box center [682, 135] width 27 height 15
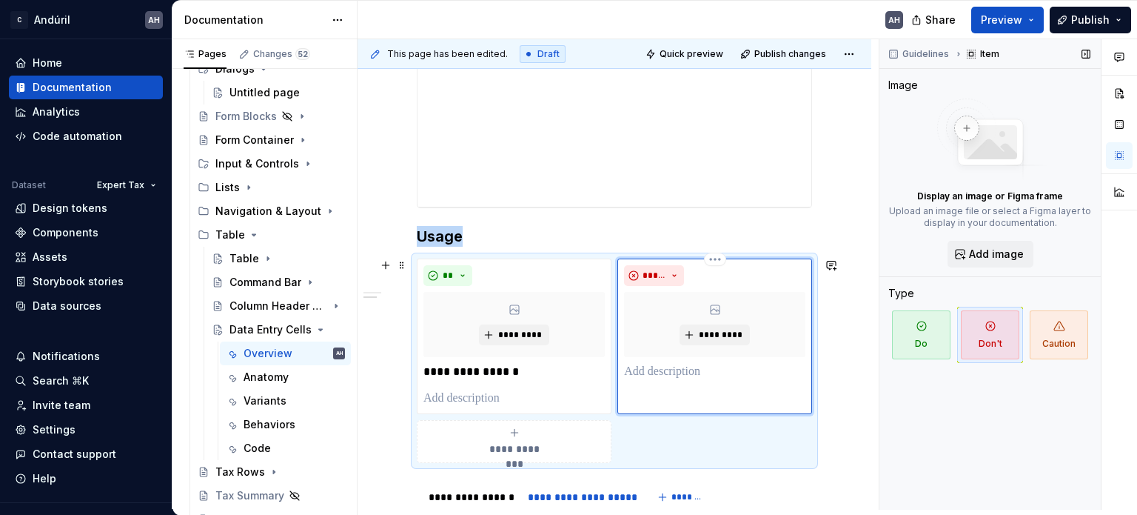
click at [681, 372] on p at bounding box center [714, 372] width 181 height 18
click at [681, 378] on p "**********" at bounding box center [714, 372] width 181 height 18
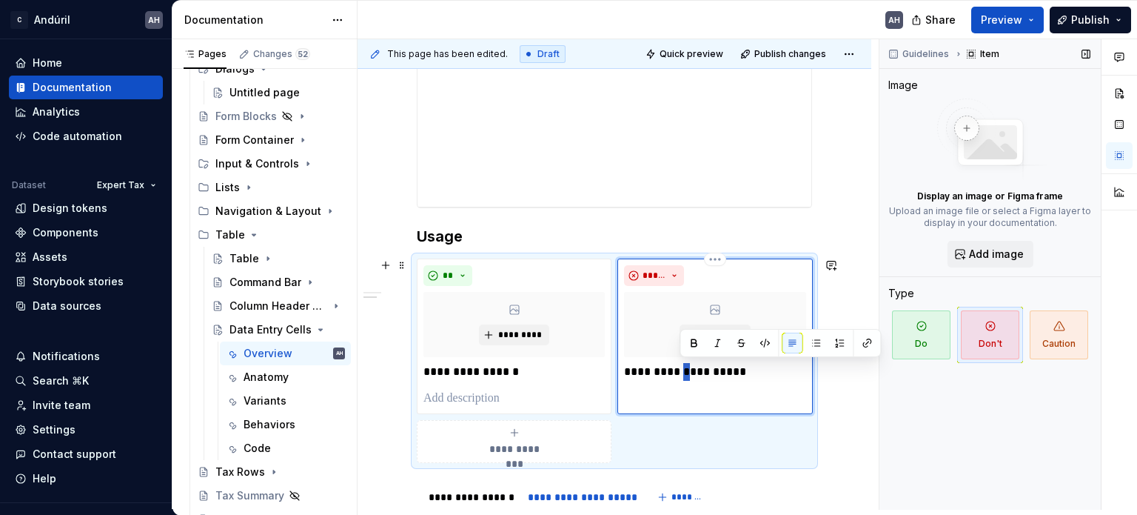
click at [681, 378] on p "**********" at bounding box center [714, 372] width 181 height 18
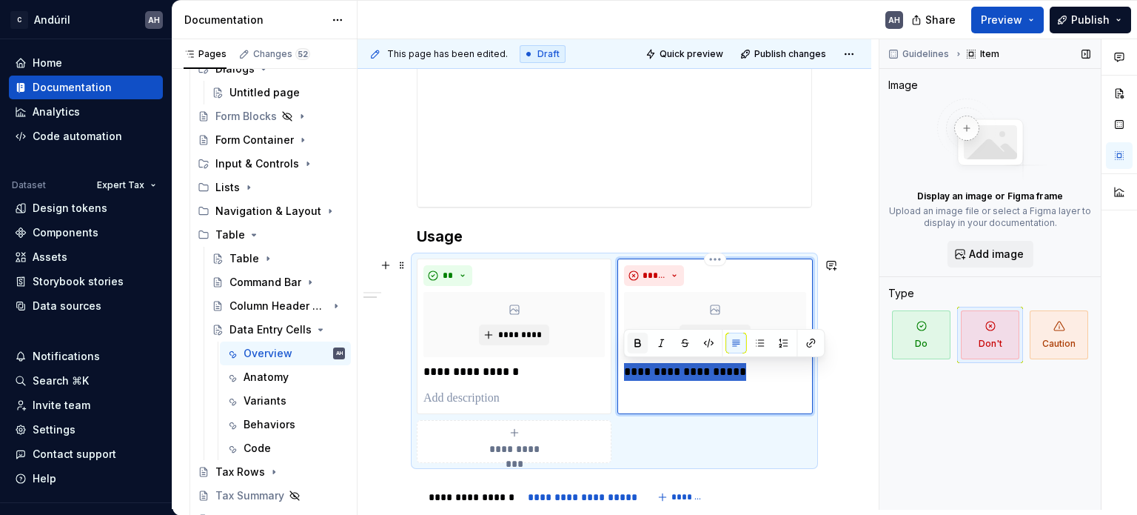
click at [635, 340] on button "button" at bounding box center [637, 342] width 21 height 21
click at [486, 367] on p "**********" at bounding box center [514, 372] width 181 height 18
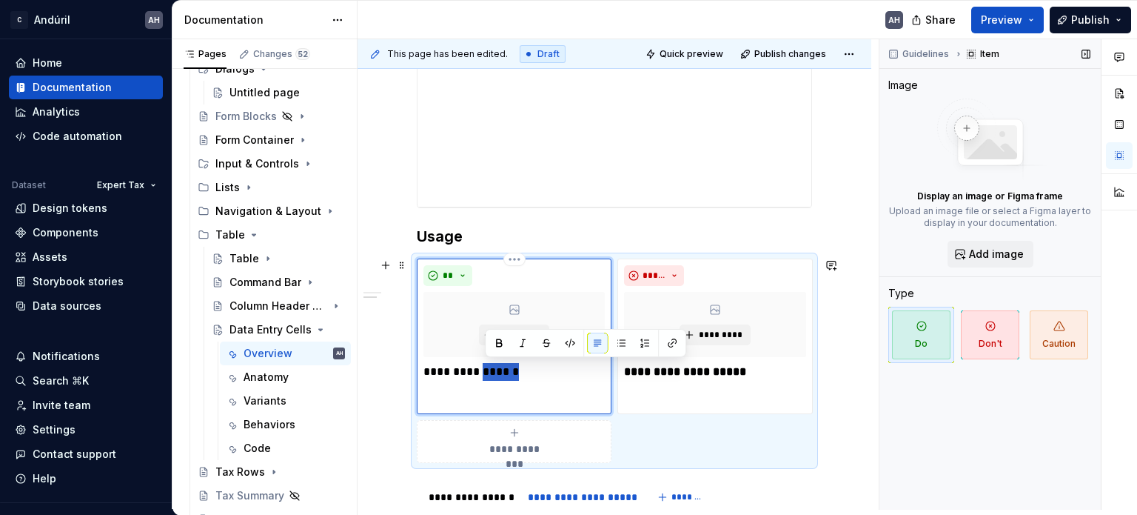
click at [486, 367] on p "**********" at bounding box center [514, 372] width 181 height 18
click at [498, 370] on p "**********" at bounding box center [514, 372] width 181 height 18
click at [519, 375] on strong "**********" at bounding box center [472, 371] width 96 height 11
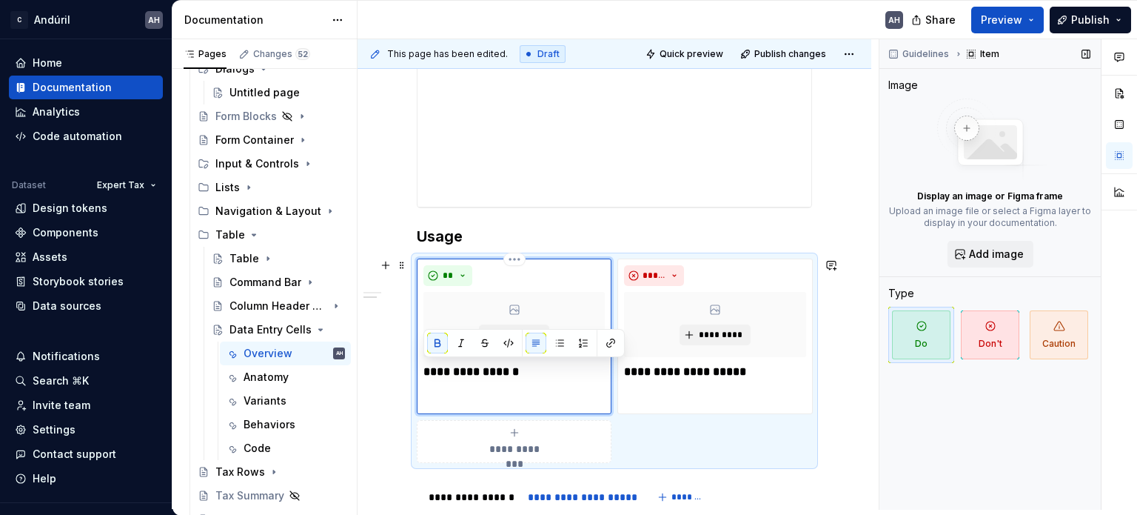
click at [501, 374] on strong "**********" at bounding box center [472, 371] width 96 height 11
click at [495, 373] on strong "**********" at bounding box center [472, 371] width 96 height 11
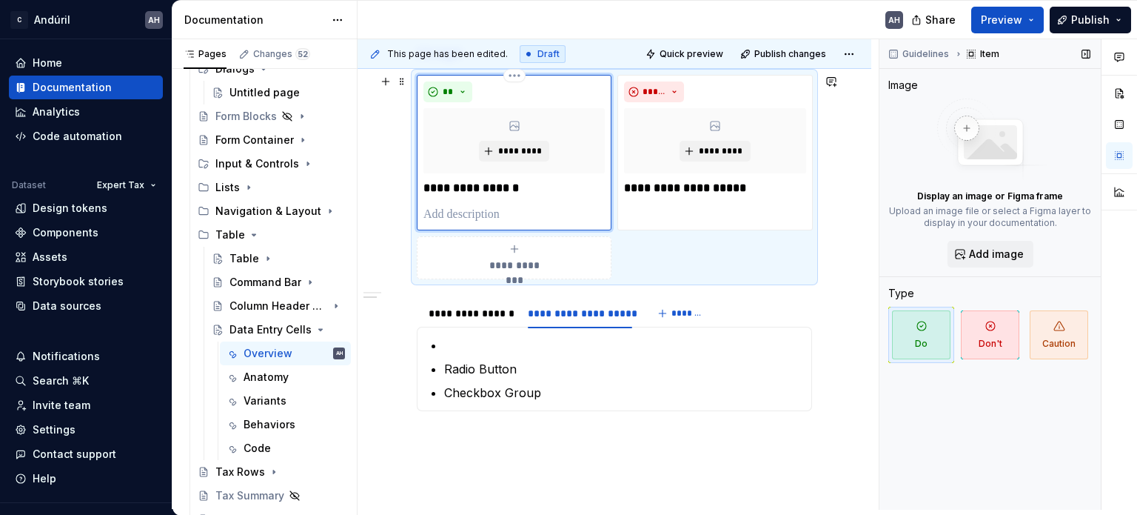
scroll to position [741, 0]
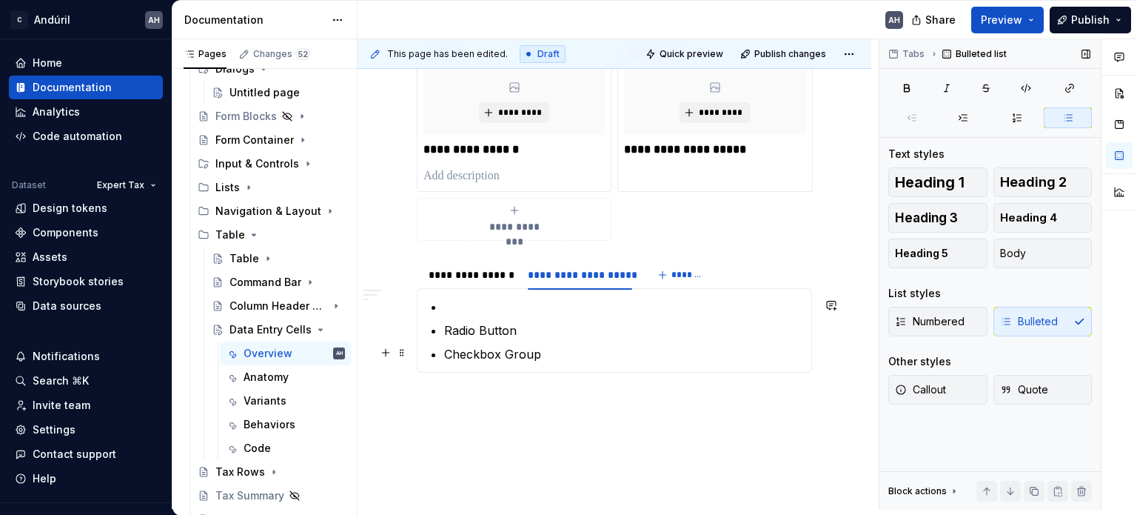
click at [559, 349] on p "Checkbox Group" at bounding box center [623, 354] width 358 height 18
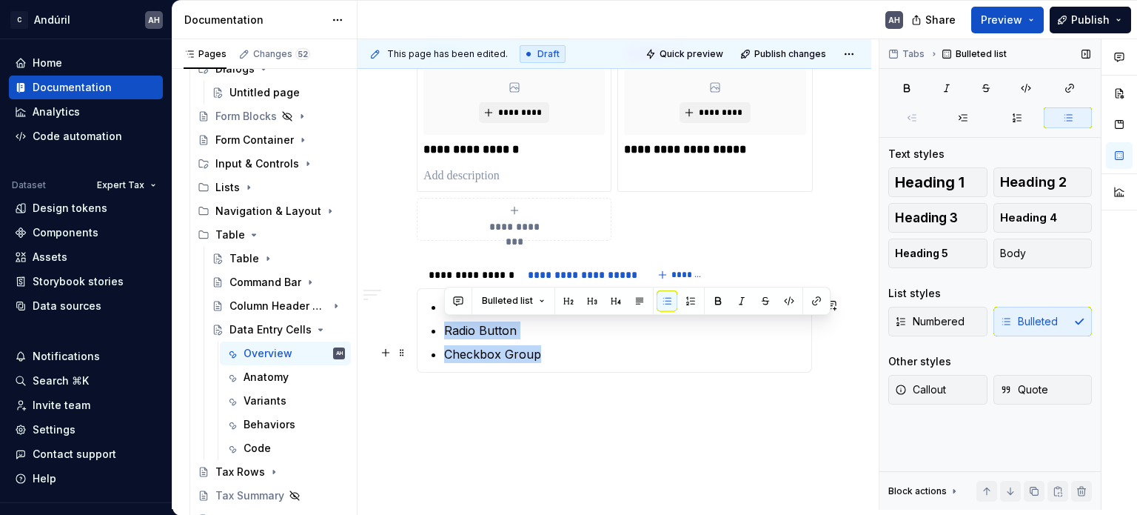
drag, startPoint x: 427, startPoint y: 328, endPoint x: 567, endPoint y: 349, distance: 142.2
click at [567, 349] on section-item-column "Radio Button Checkbox Group" at bounding box center [615, 330] width 376 height 65
click at [689, 168] on div "**********" at bounding box center [715, 114] width 195 height 156
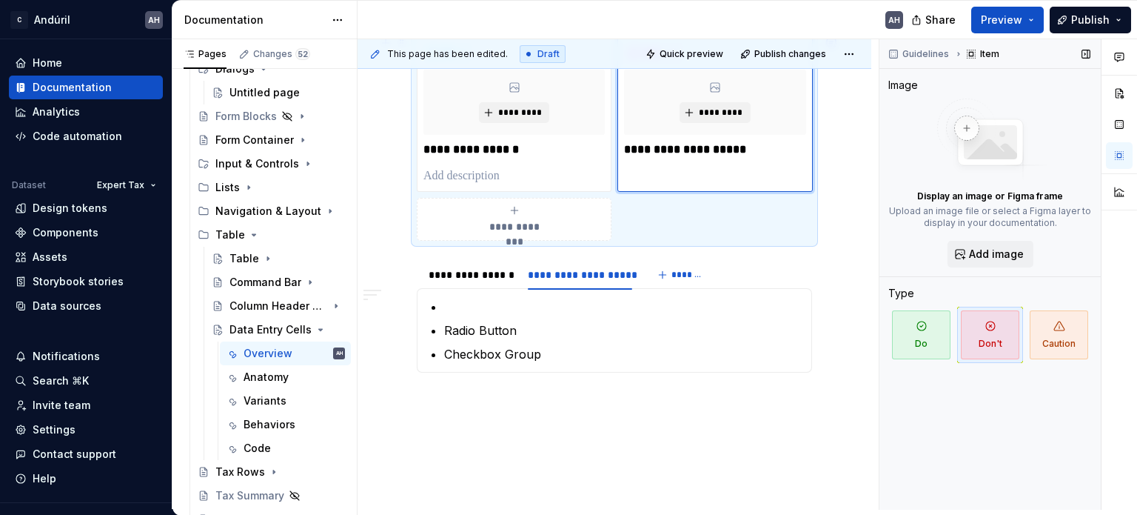
click at [658, 168] on div "**********" at bounding box center [715, 114] width 195 height 156
click at [635, 169] on div "**********" at bounding box center [715, 114] width 195 height 156
click at [646, 151] on strong "**********" at bounding box center [685, 149] width 122 height 11
click at [649, 165] on div "**********" at bounding box center [715, 114] width 195 height 156
drag, startPoint x: 745, startPoint y: 136, endPoint x: 760, endPoint y: 141, distance: 15.7
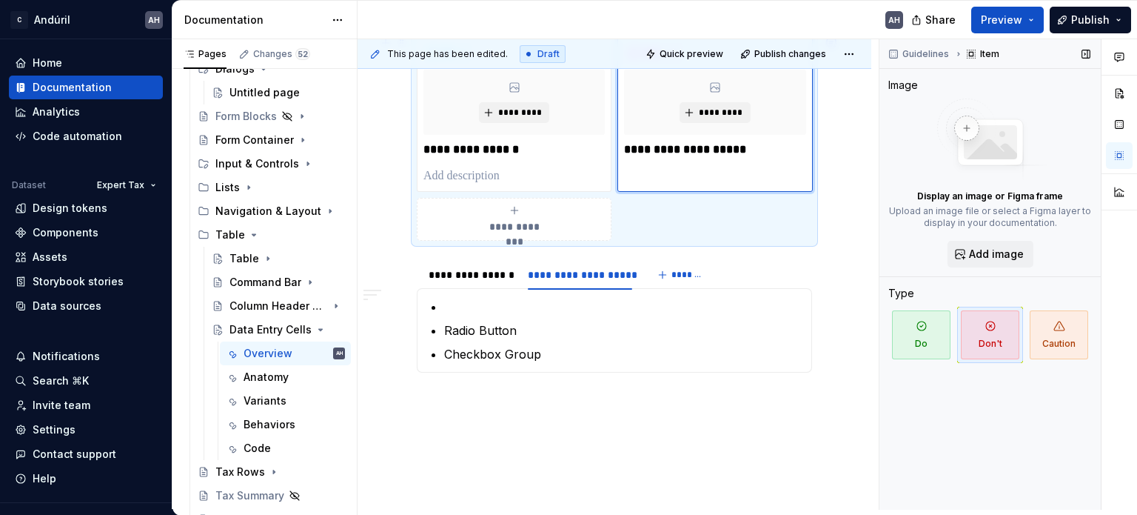
click at [755, 141] on body "C Andúril AH Home Documentation Analytics Code automation Dataset Expert Tax De…" at bounding box center [568, 257] width 1137 height 515
click at [750, 144] on p "**********" at bounding box center [714, 150] width 181 height 18
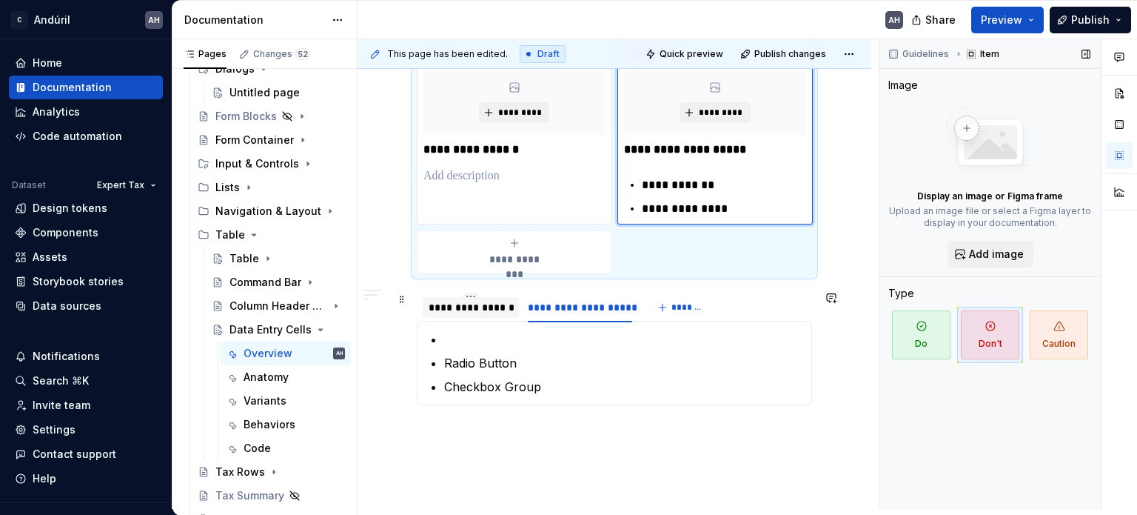
click at [492, 301] on div "**********" at bounding box center [471, 307] width 84 height 15
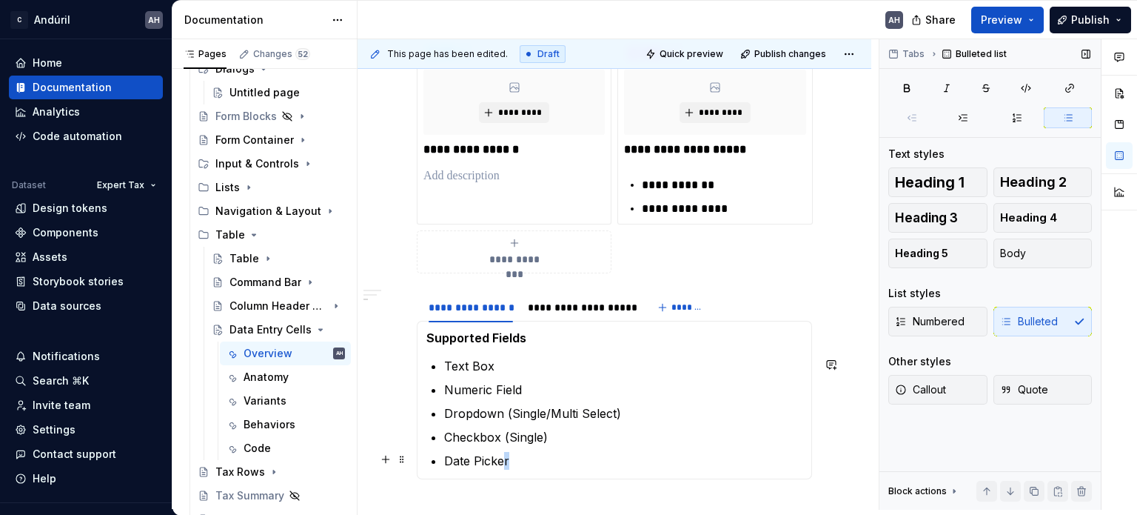
scroll to position [765, 0]
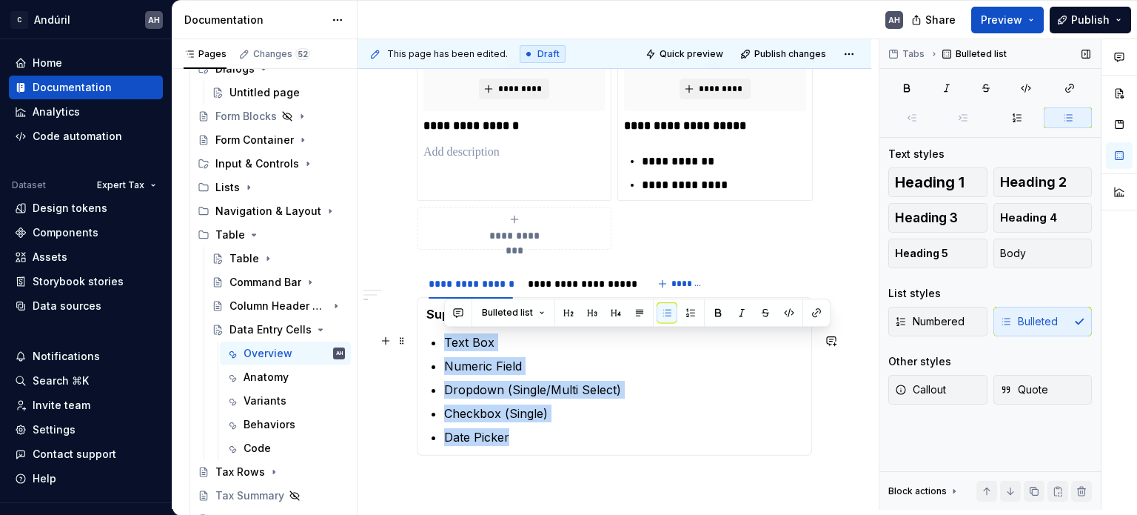
drag, startPoint x: 521, startPoint y: 453, endPoint x: 438, endPoint y: 338, distance: 141.6
click at [438, 338] on section-item-column "Supported Fields Text Box Numeric Field Dropdown (Single/Multi Select) Checkbox…" at bounding box center [615, 376] width 376 height 139
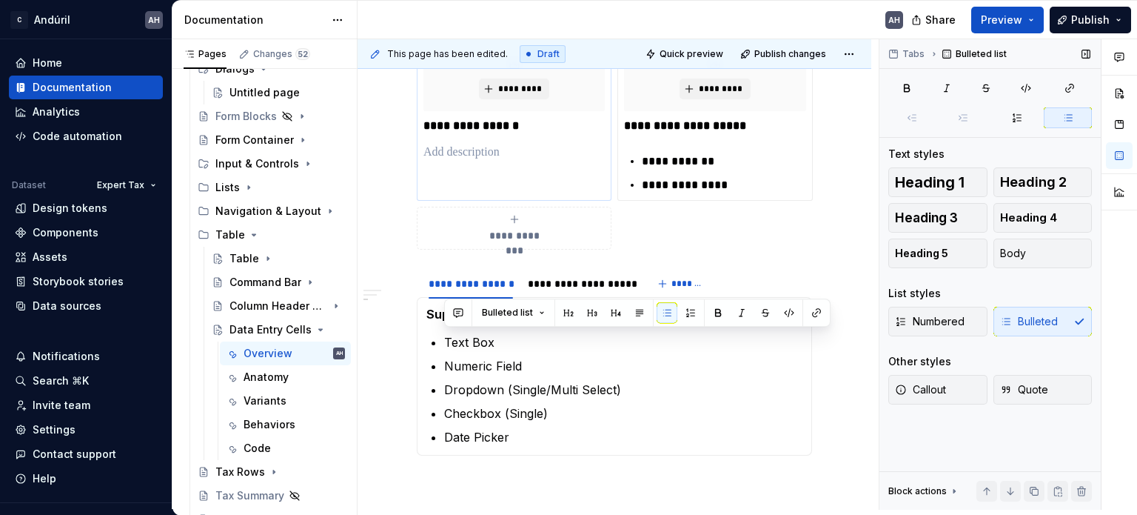
click at [447, 150] on p at bounding box center [514, 153] width 181 height 18
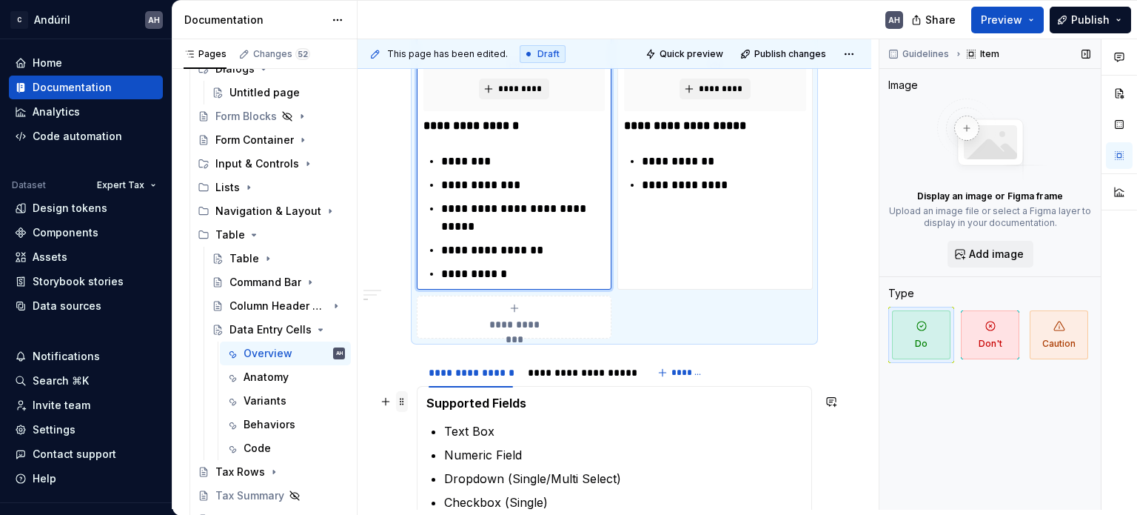
click at [400, 402] on span at bounding box center [402, 401] width 12 height 21
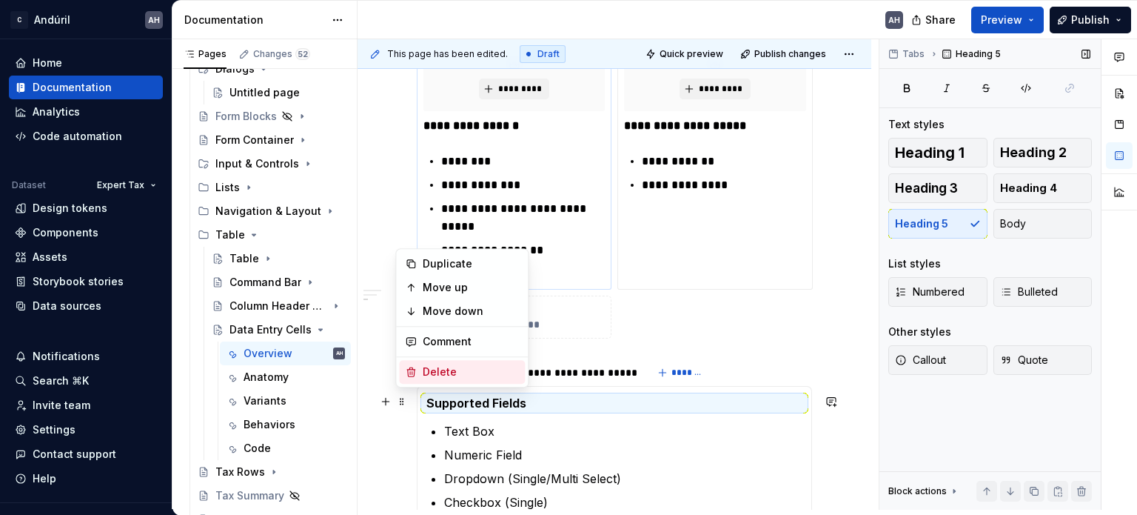
click at [450, 367] on div "Delete" at bounding box center [471, 371] width 96 height 15
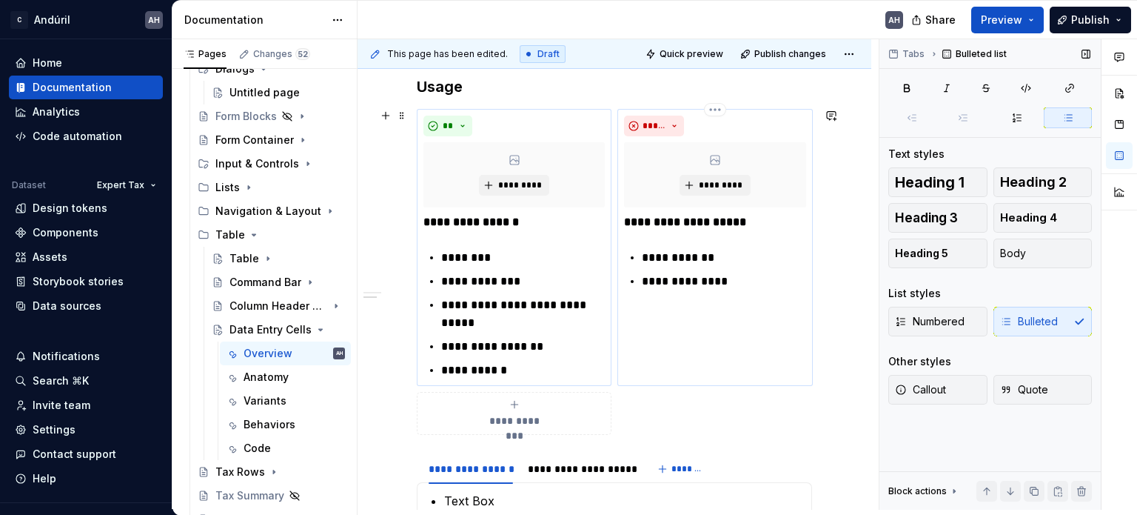
scroll to position [691, 0]
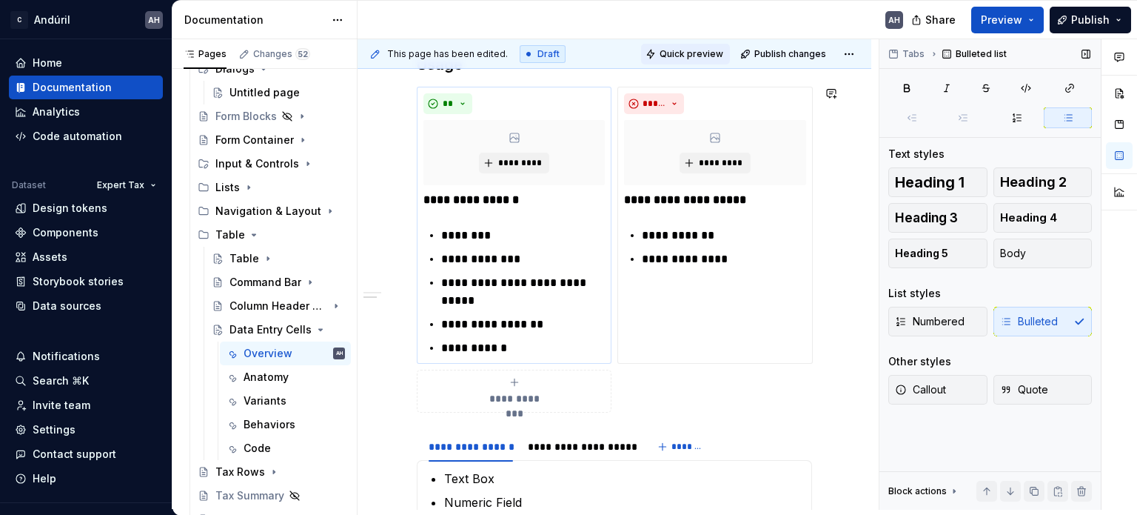
click at [684, 48] on span "Quick preview" at bounding box center [692, 54] width 64 height 12
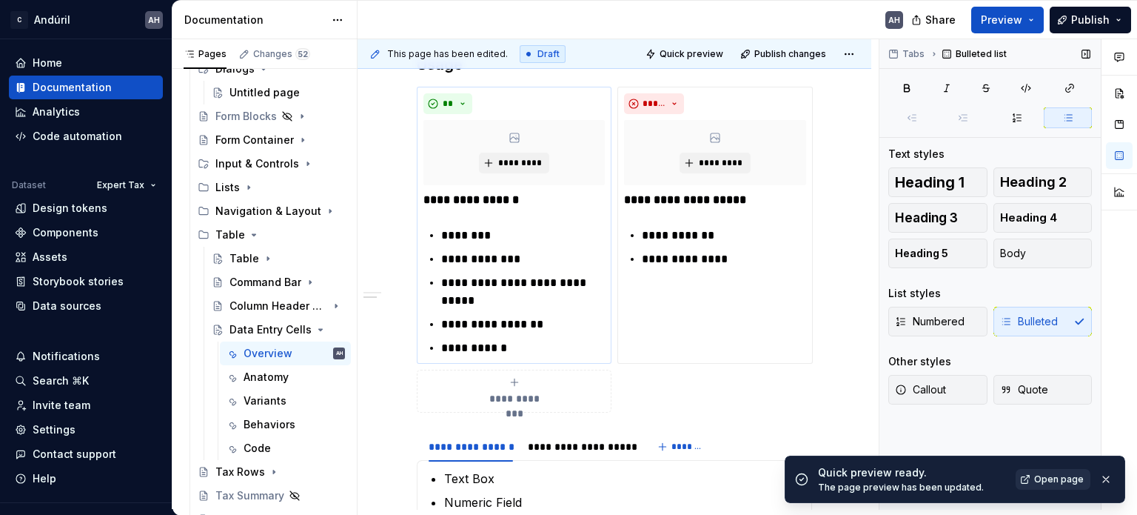
click at [1054, 481] on span "Open page" at bounding box center [1060, 479] width 50 height 12
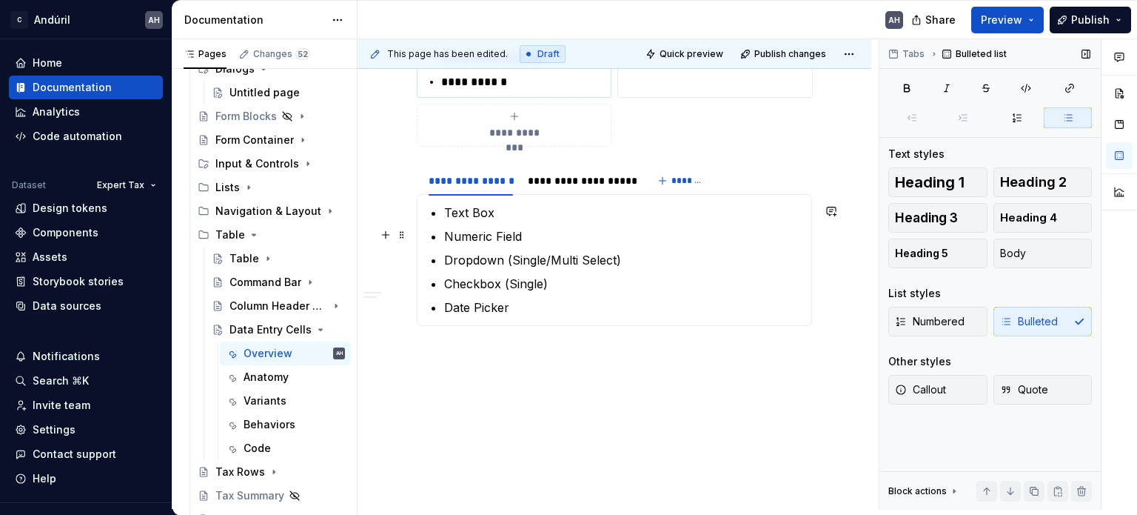
scroll to position [979, 0]
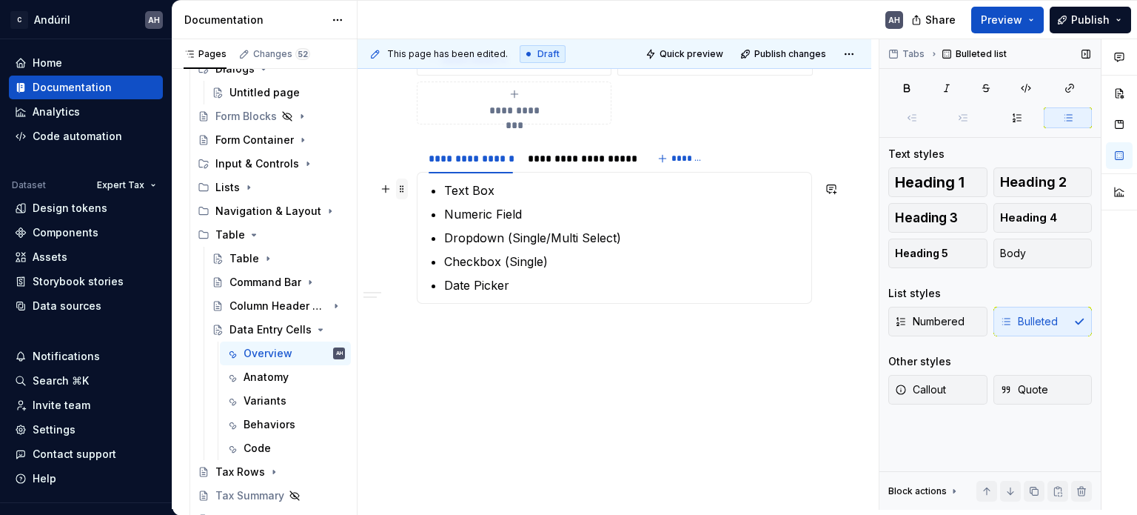
click at [401, 191] on span at bounding box center [402, 188] width 12 height 21
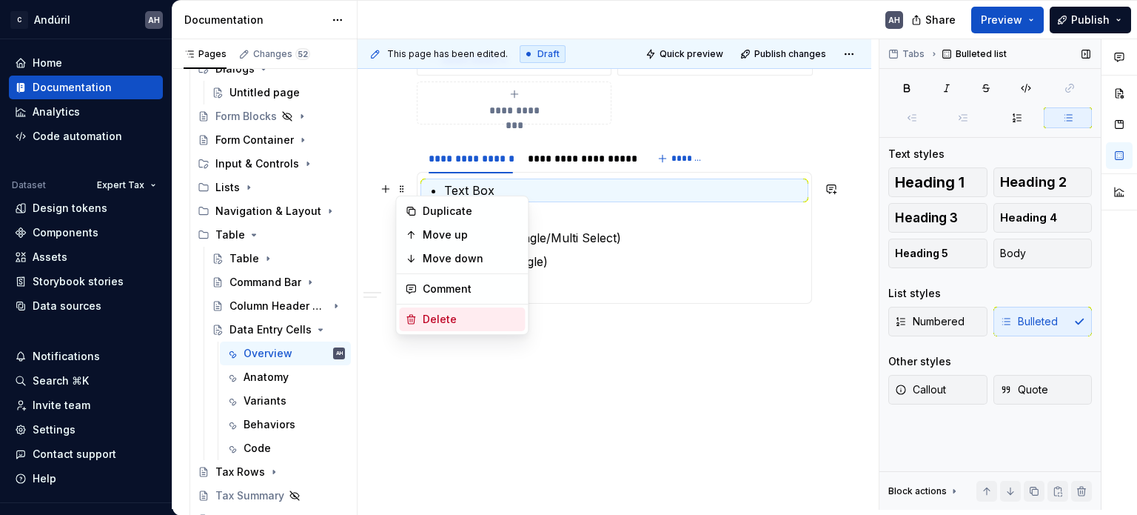
click at [446, 323] on div "Delete" at bounding box center [471, 319] width 96 height 15
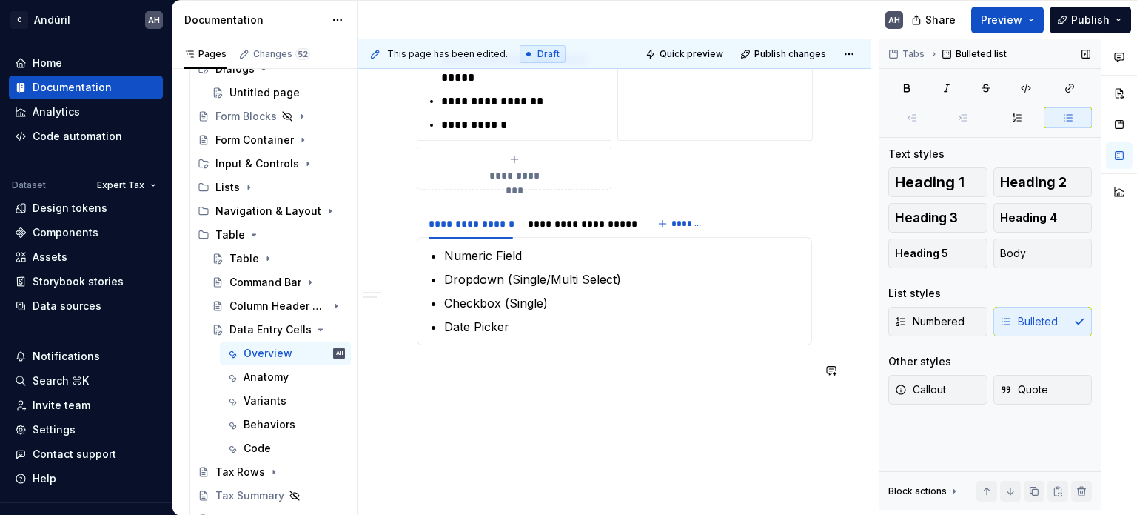
scroll to position [881, 0]
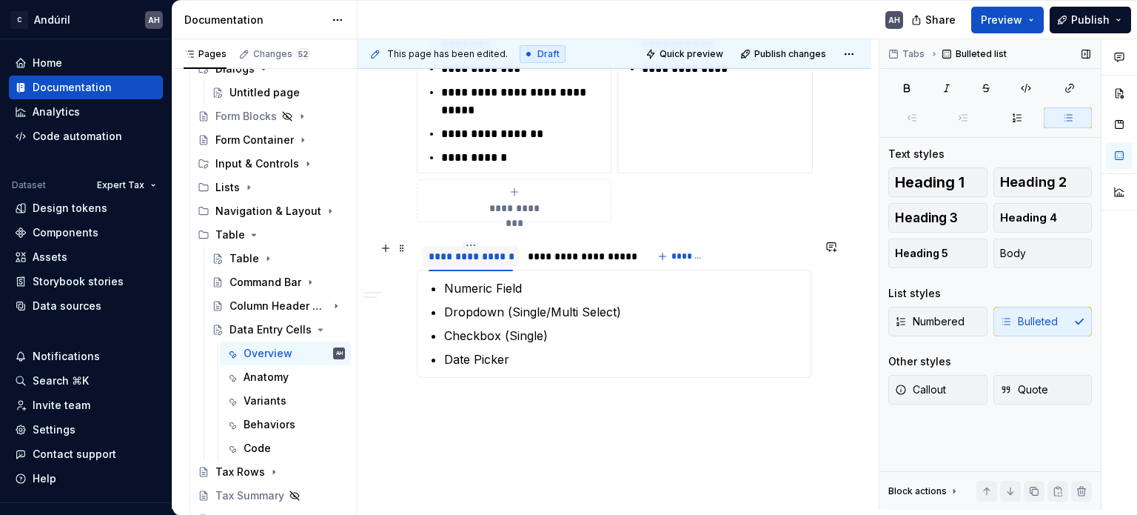
click at [423, 250] on div "**********" at bounding box center [471, 256] width 96 height 21
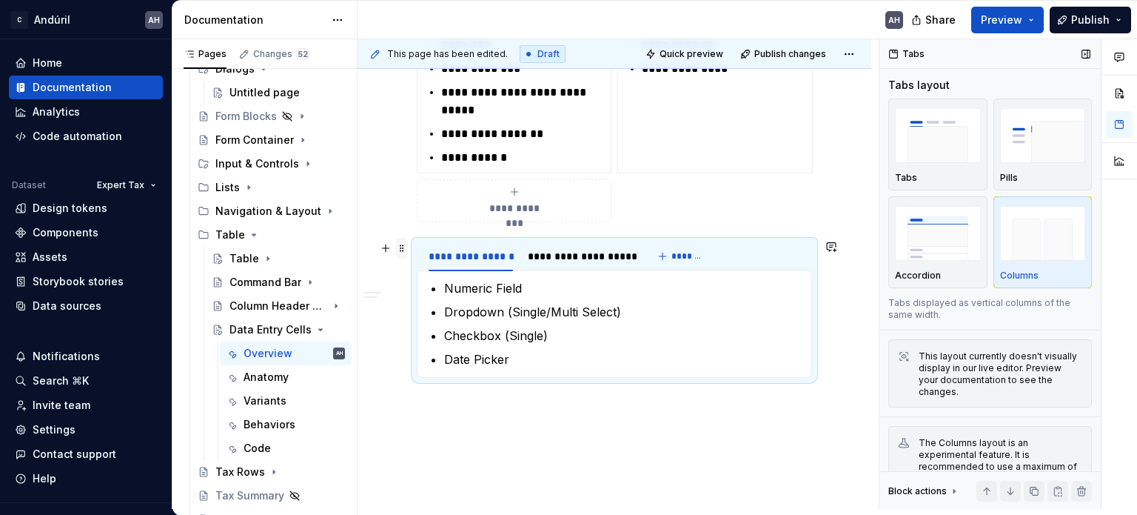
click at [401, 247] on span at bounding box center [402, 248] width 12 height 21
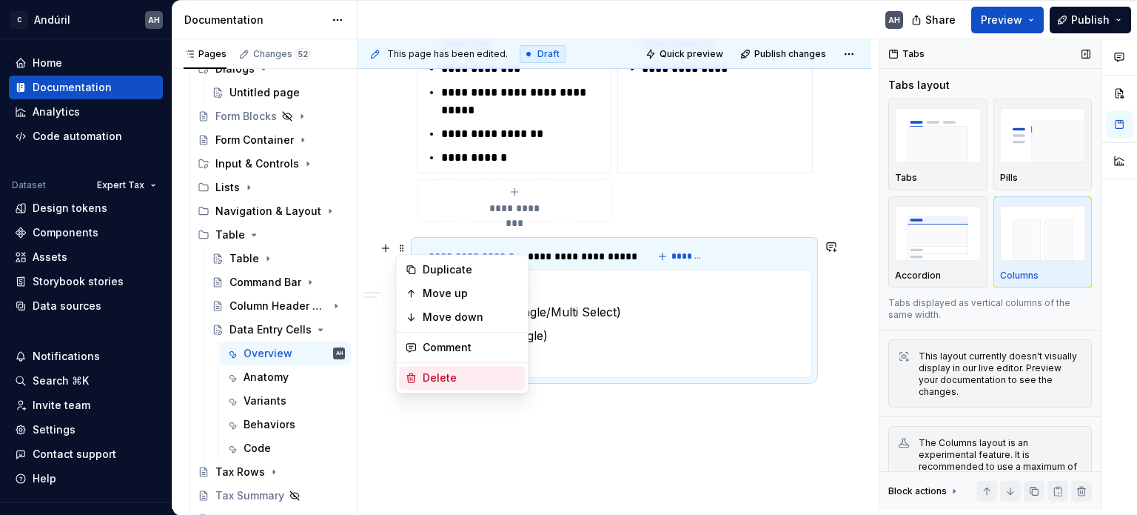
click at [444, 378] on div "Delete" at bounding box center [471, 377] width 96 height 15
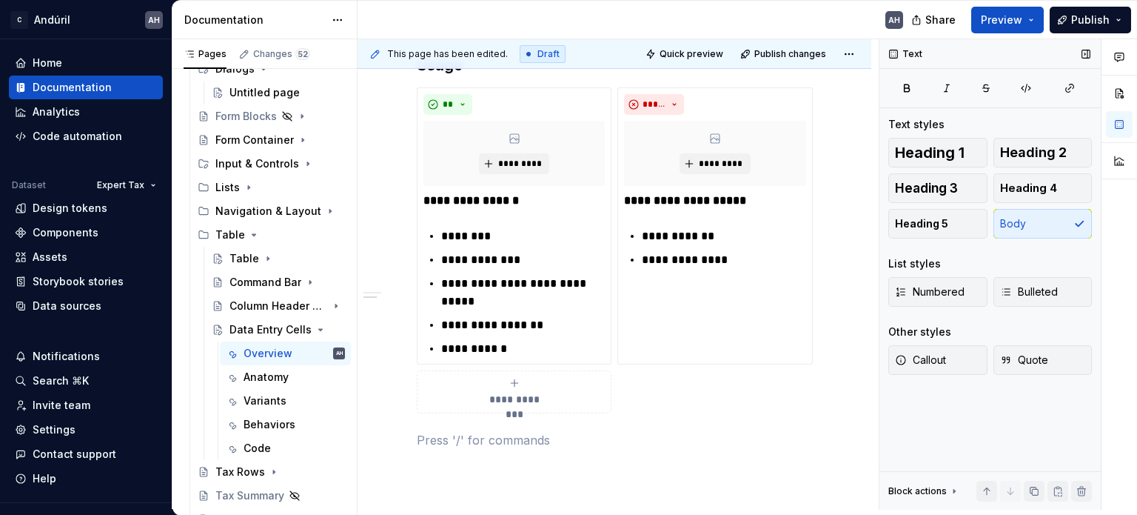
scroll to position [652, 0]
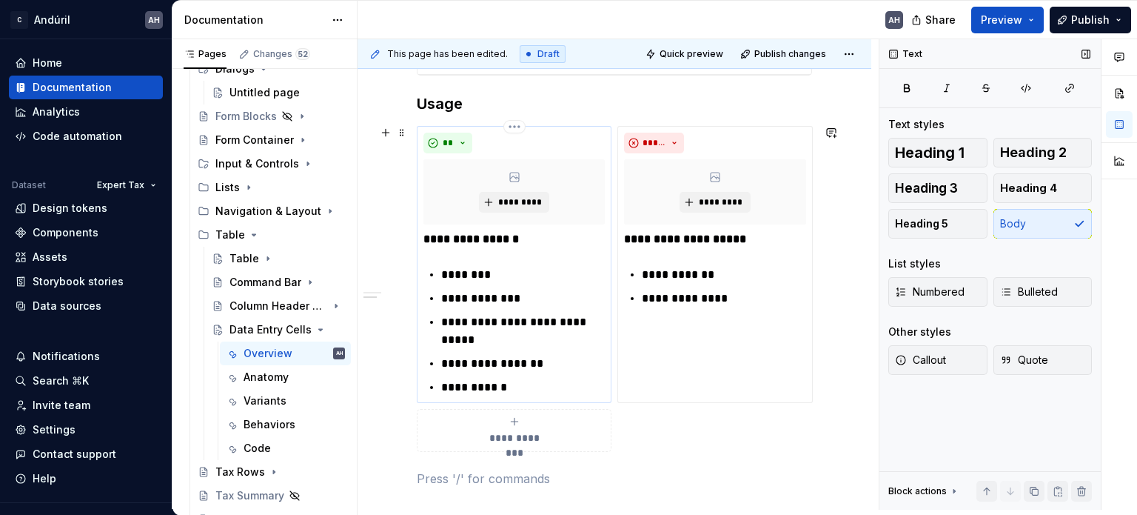
click at [527, 250] on div "**********" at bounding box center [514, 313] width 181 height 166
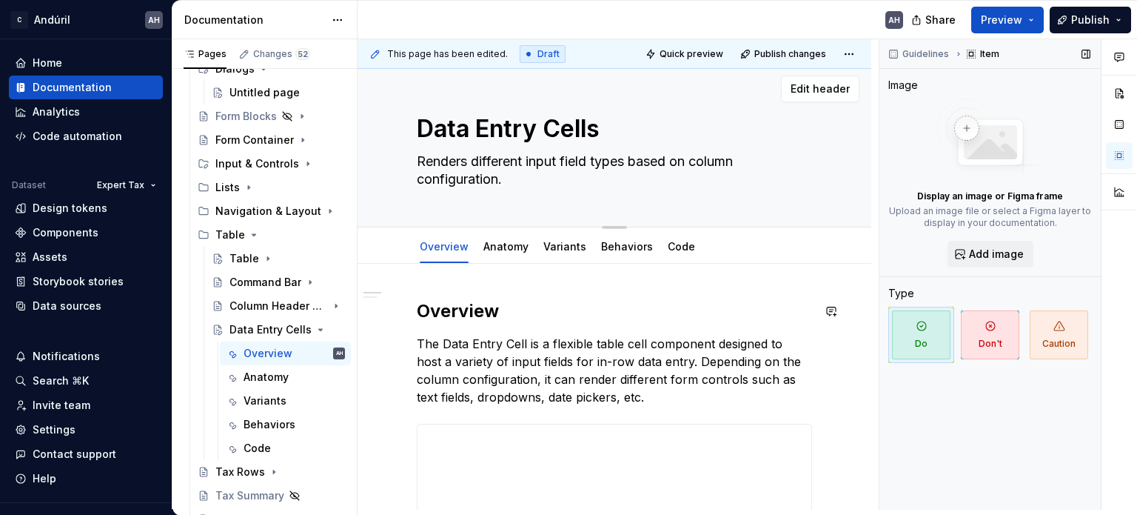
scroll to position [0, 0]
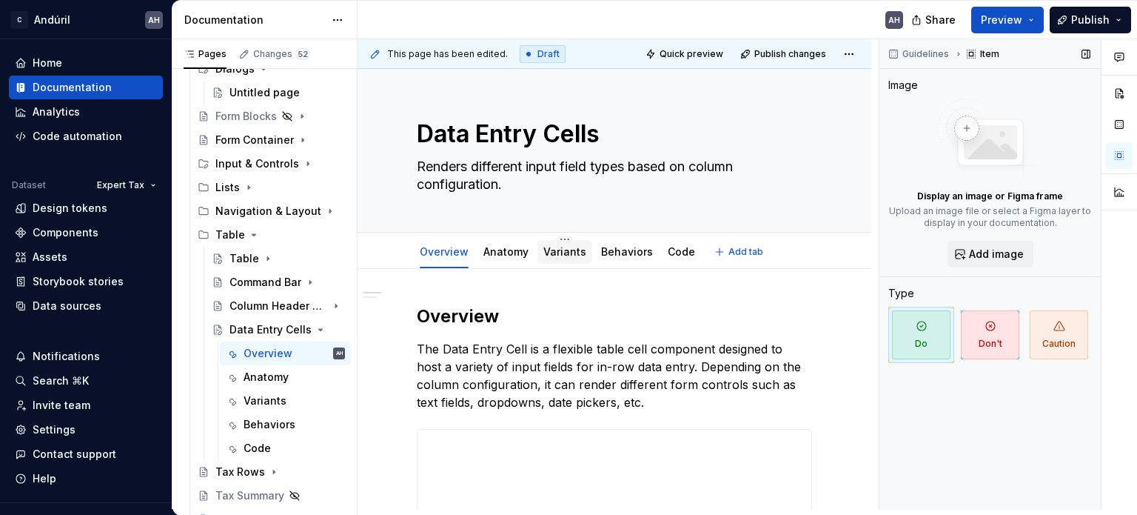
click at [563, 253] on link "Variants" at bounding box center [565, 251] width 43 height 13
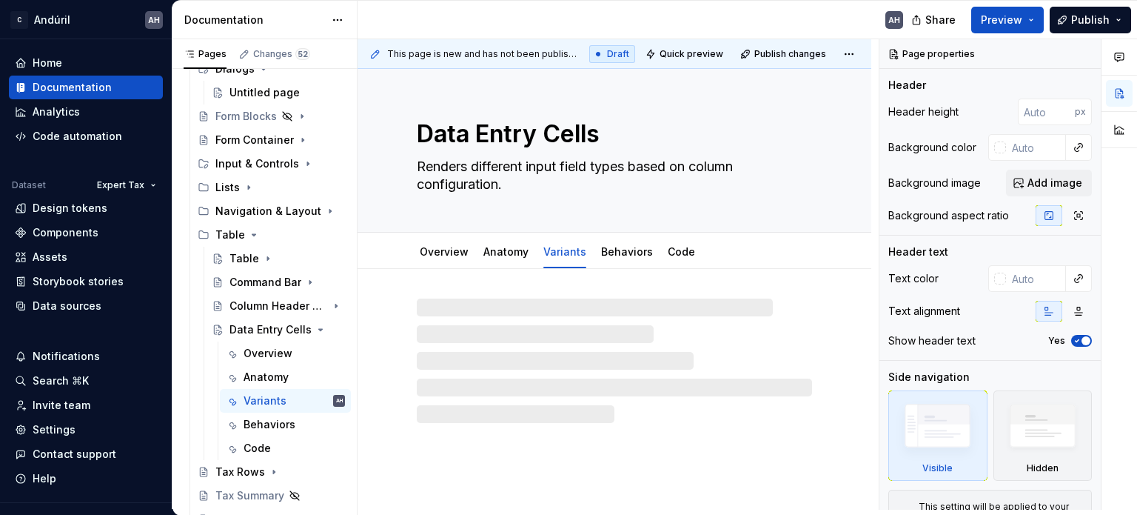
type textarea "*"
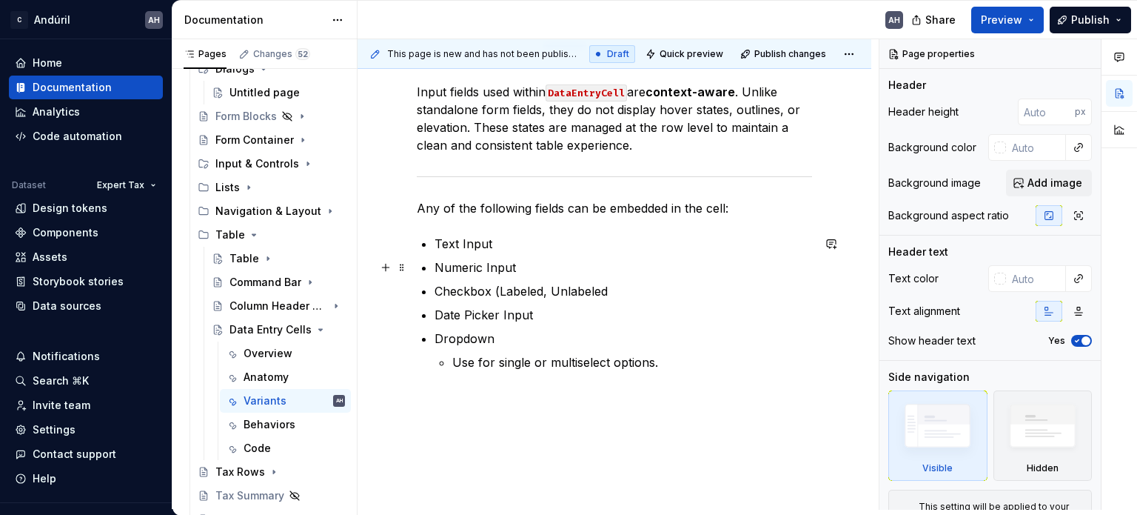
scroll to position [255, 0]
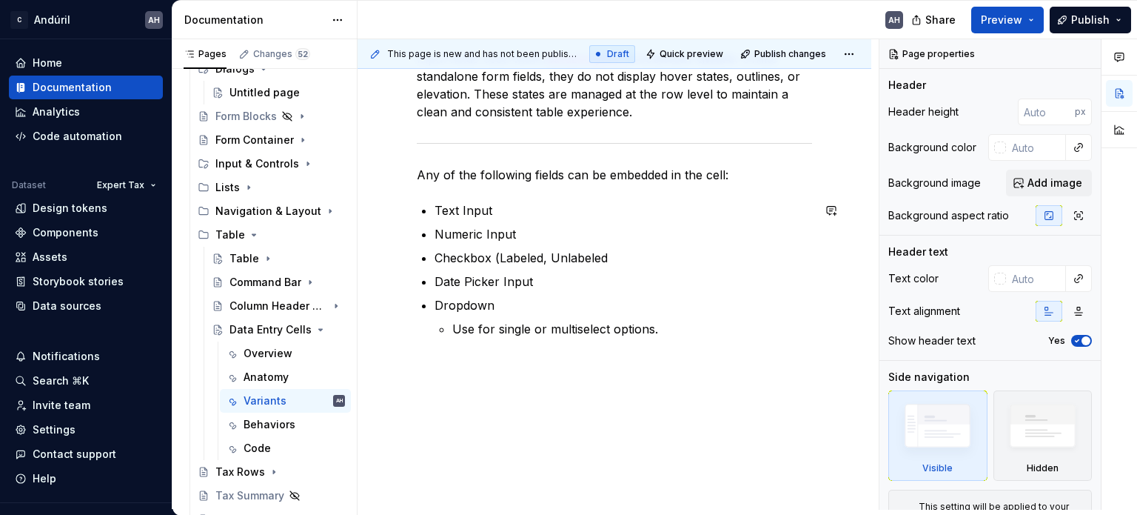
click at [524, 391] on div "Input fields used within DataEntryCell are context-aware . Unlike standalone fo…" at bounding box center [615, 262] width 514 height 496
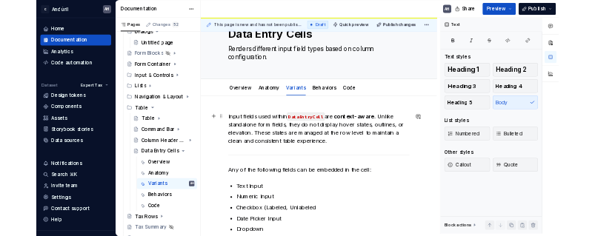
scroll to position [148, 0]
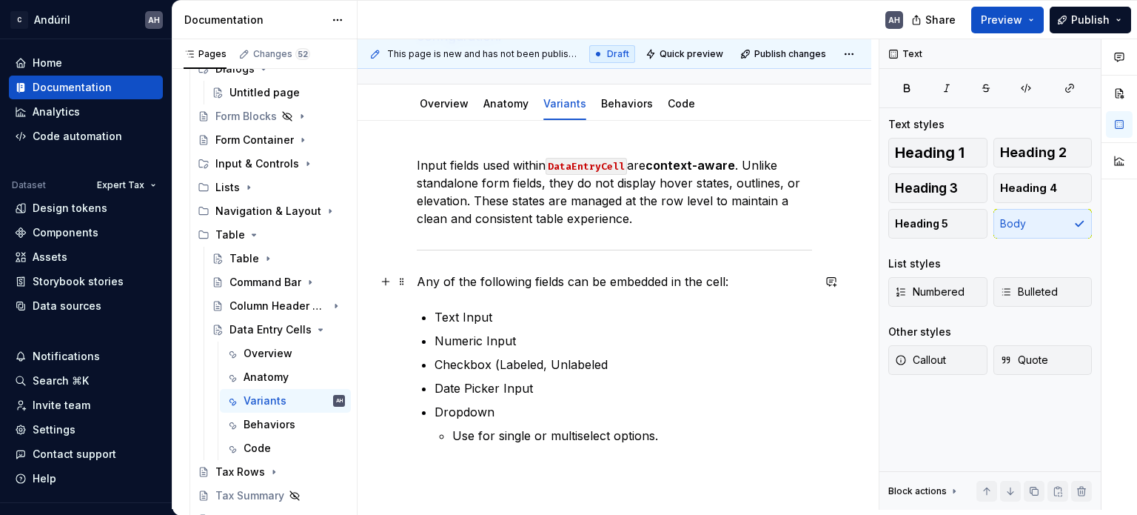
click at [733, 282] on p "Any of the following fields can be embedded in the cell:" at bounding box center [614, 282] width 395 height 18
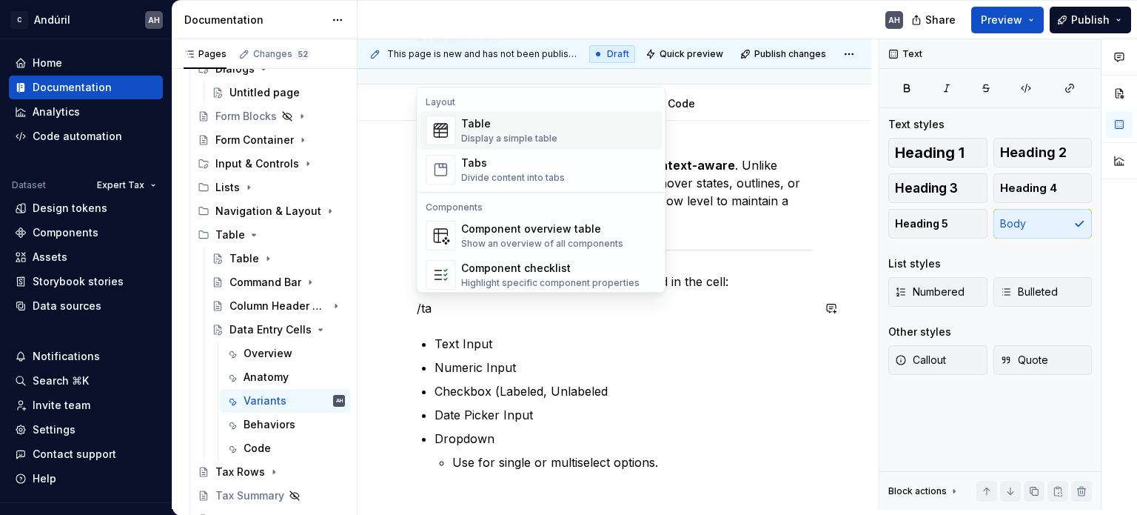
click at [487, 135] on div "Display a simple table" at bounding box center [509, 139] width 96 height 12
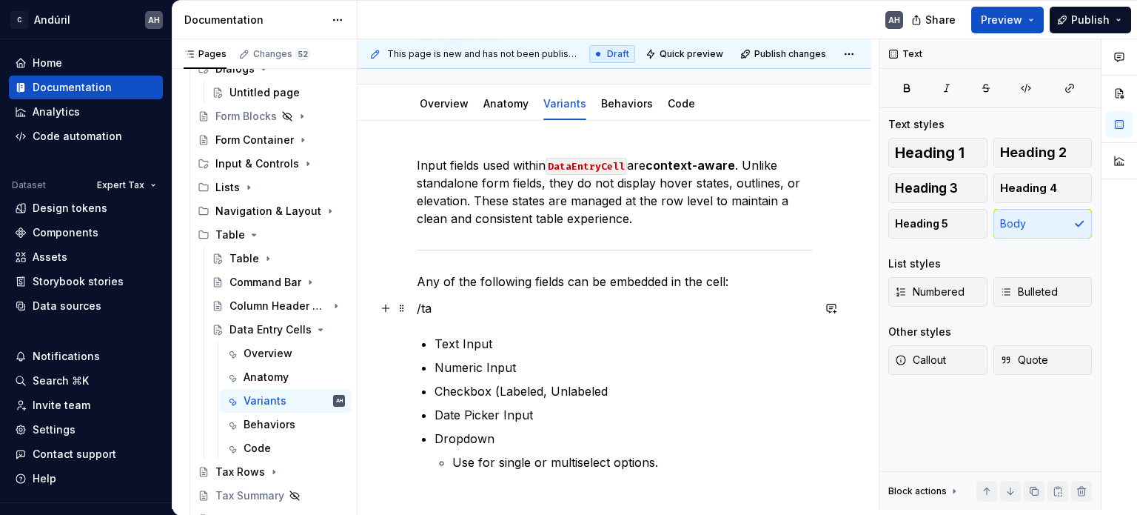
click at [468, 310] on p "/ta" at bounding box center [614, 308] width 395 height 18
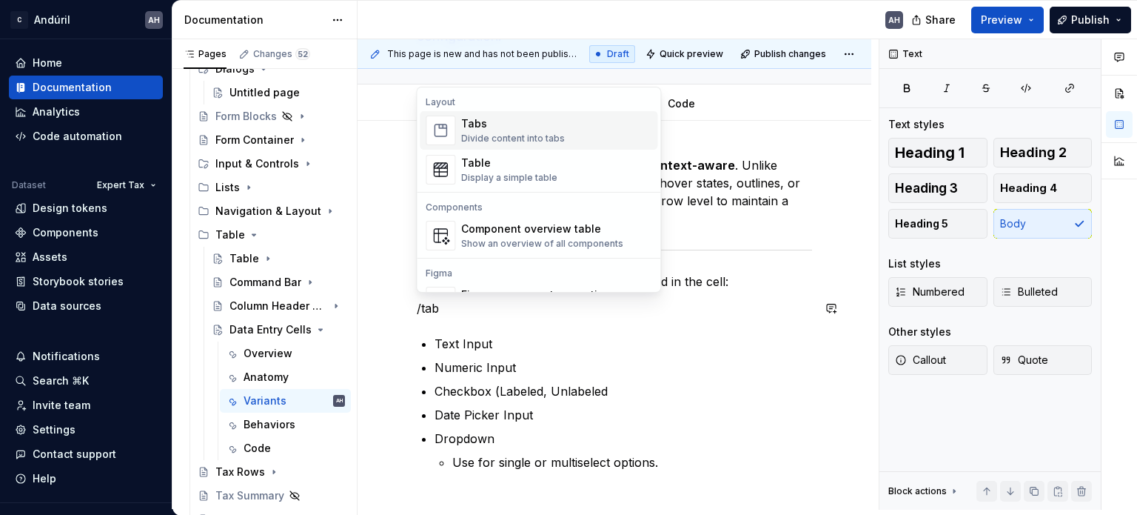
click at [474, 131] on div "Tabs Divide content into tabs" at bounding box center [513, 130] width 104 height 28
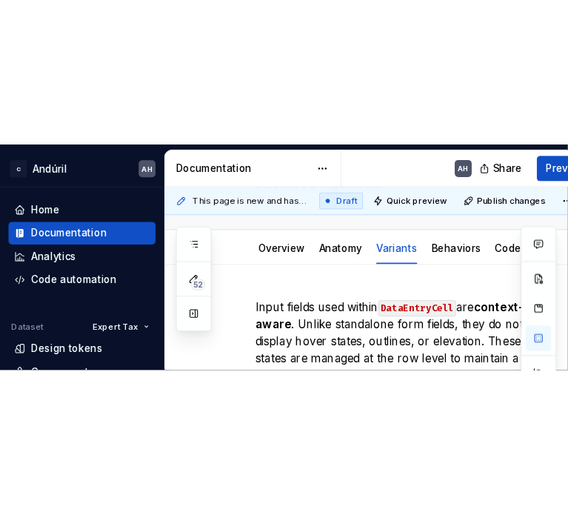
scroll to position [0, 0]
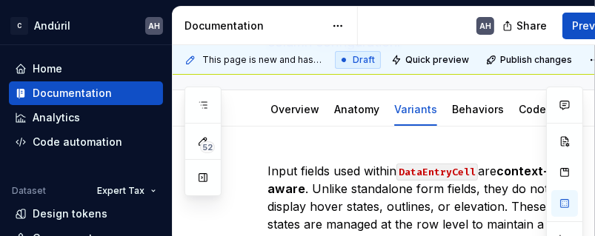
type textarea "*"
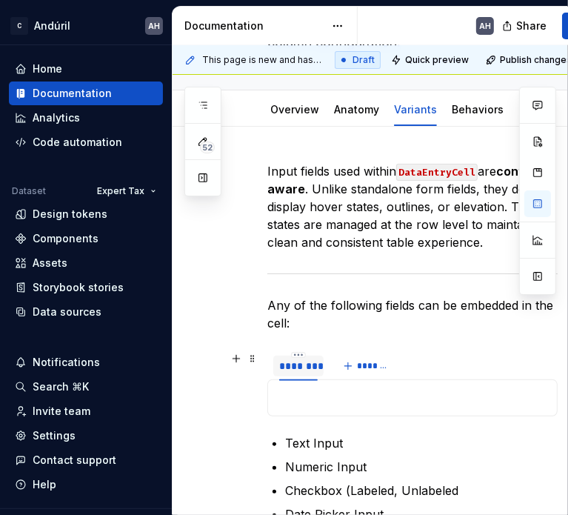
click at [298, 365] on div "********" at bounding box center [298, 365] width 39 height 15
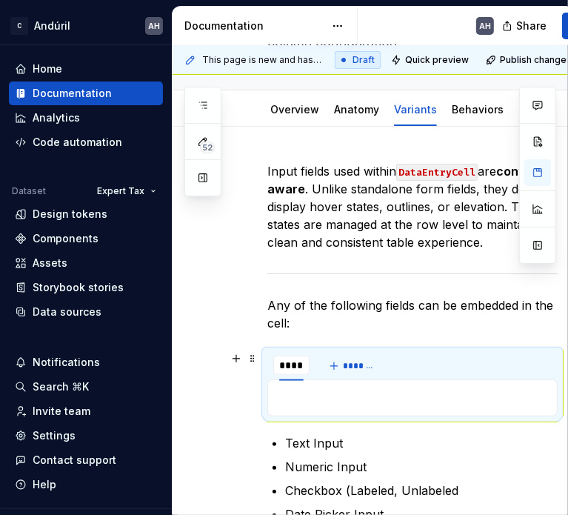
type input "****"
click at [347, 363] on span "*******" at bounding box center [356, 366] width 33 height 12
type input "**********"
click at [431, 363] on button "*******" at bounding box center [448, 365] width 59 height 21
type input "*******"
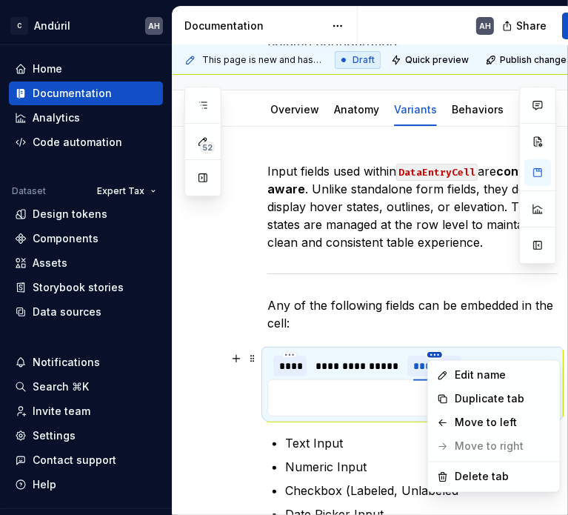
click at [332, 352] on html "C Andúril AH Home Documentation Analytics Code automation Dataset Expert Tax De…" at bounding box center [284, 257] width 568 height 515
click at [441, 358] on html "C Andúril AH Home Documentation Analytics Code automation Dataset Expert Tax De…" at bounding box center [284, 257] width 568 height 515
click at [418, 358] on html "C Andúril AH Home Documentation Analytics Code automation Dataset Expert Tax De…" at bounding box center [284, 257] width 568 height 515
click at [404, 384] on html "C Andúril AH Home Documentation Analytics Code automation Dataset Expert Tax De…" at bounding box center [284, 257] width 568 height 515
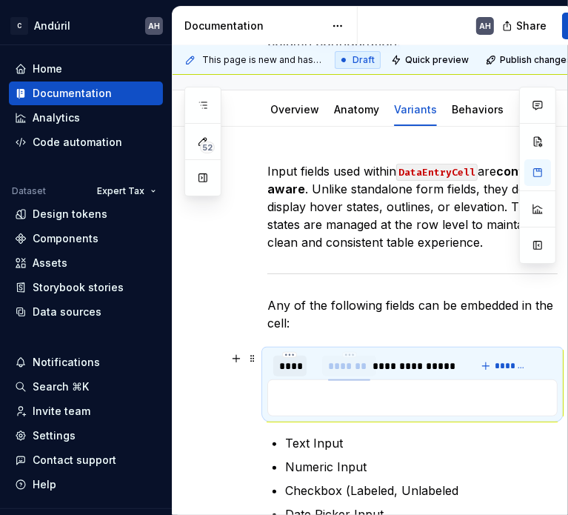
drag, startPoint x: 433, startPoint y: 370, endPoint x: 348, endPoint y: 368, distance: 85.2
click at [348, 368] on div "*******" at bounding box center [349, 365] width 42 height 15
type textarea "*"
click at [493, 370] on button "*******" at bounding box center [505, 365] width 59 height 21
type input "**********"
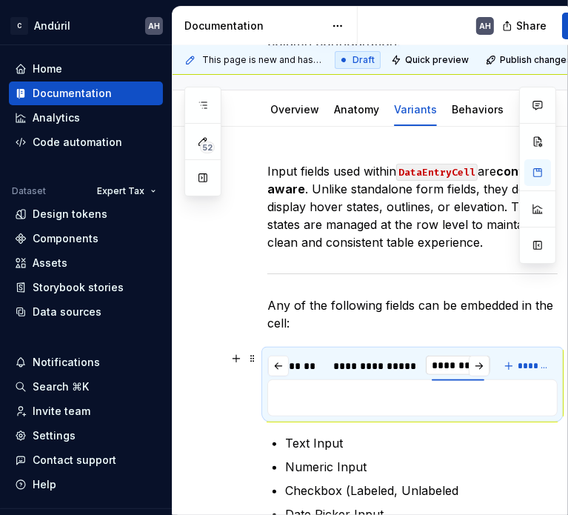
scroll to position [0, 47]
click at [511, 364] on button "*******" at bounding box center [528, 365] width 59 height 21
type input "********"
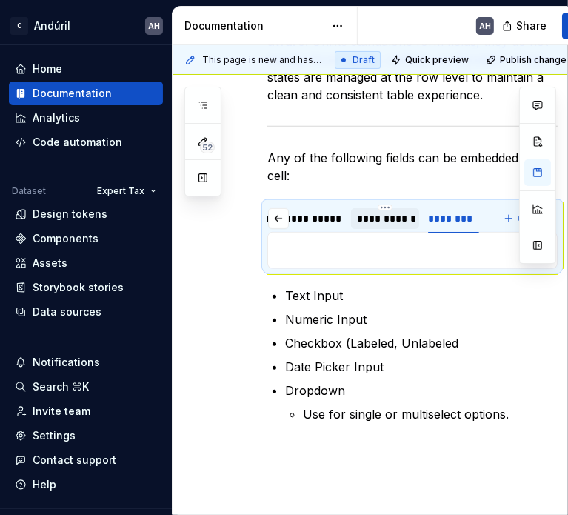
scroll to position [370, 0]
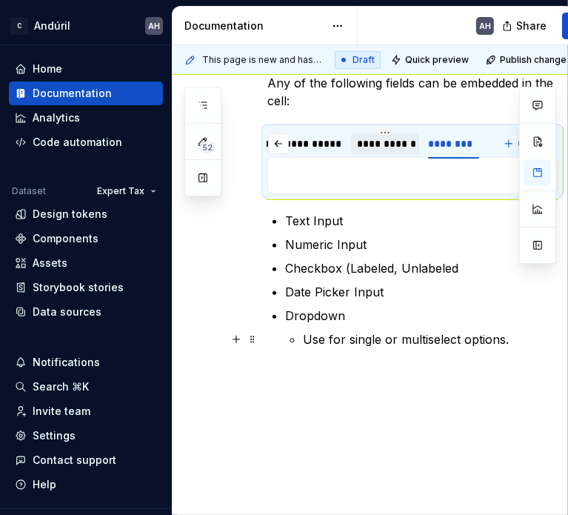
click at [433, 327] on li "Dropdown Use for single or multiselect options." at bounding box center [421, 327] width 273 height 41
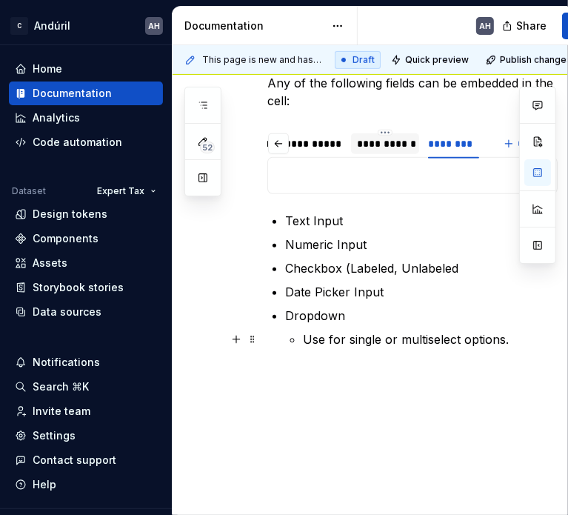
click at [507, 338] on p "Use for single or multiselect options." at bounding box center [430, 339] width 255 height 18
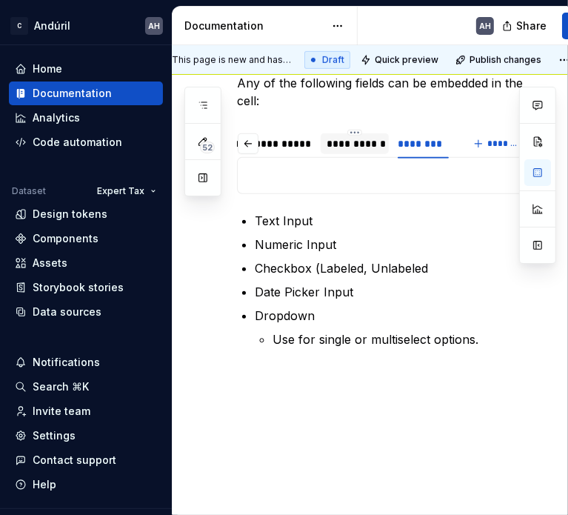
scroll to position [370, 56]
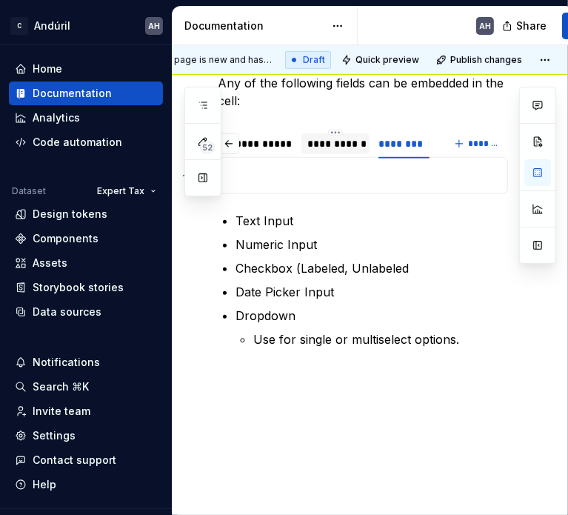
click at [353, 169] on p at bounding box center [362, 176] width 271 height 18
click at [310, 178] on p at bounding box center [362, 176] width 271 height 18
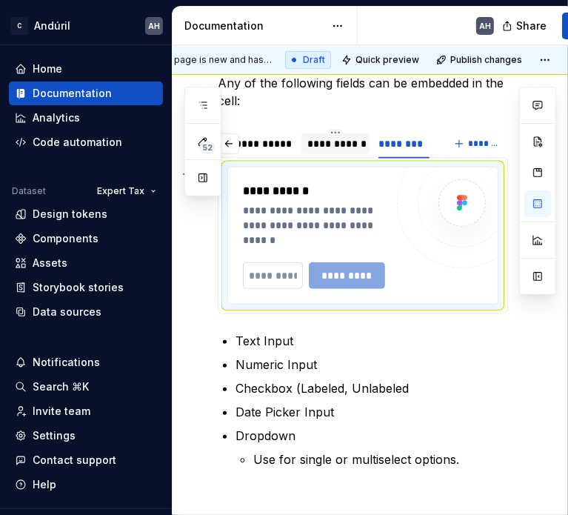
click at [270, 272] on input "text" at bounding box center [273, 275] width 60 height 27
click at [154, 47] on button "Collapse sidebar" at bounding box center [161, 45] width 21 height 21
type textarea "*"
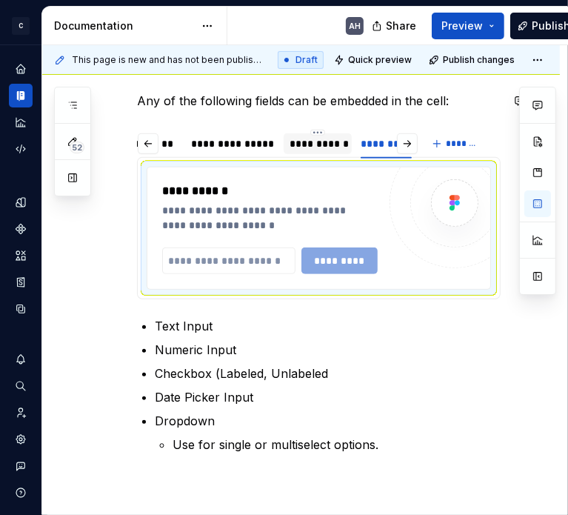
scroll to position [0, 41]
click at [204, 261] on input "text" at bounding box center [228, 260] width 133 height 27
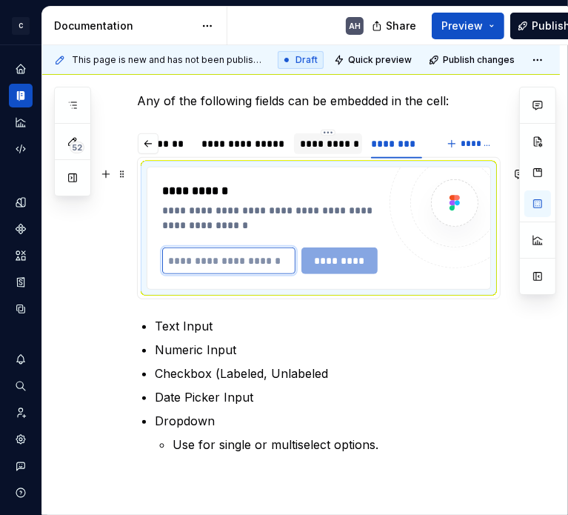
paste input "**********"
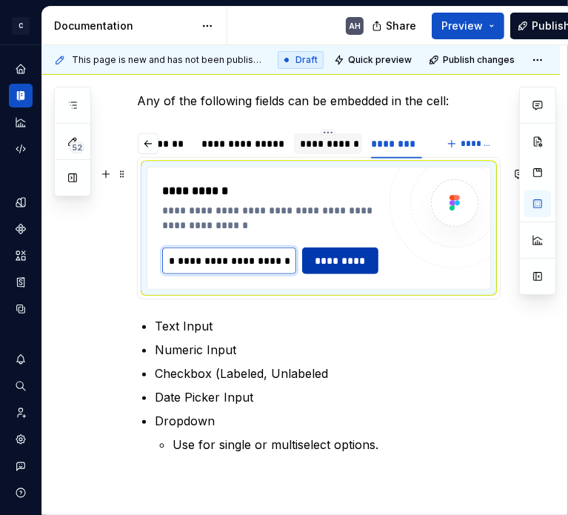
type input "**********"
click at [346, 264] on span "*********" at bounding box center [341, 260] width 58 height 15
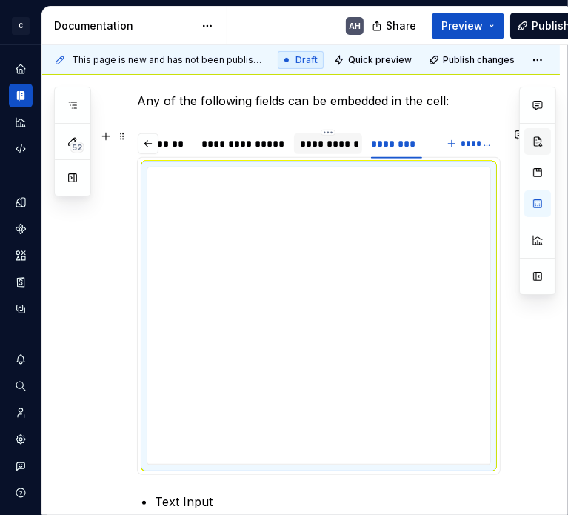
type textarea "*"
click at [314, 139] on div "**********" at bounding box center [328, 143] width 56 height 15
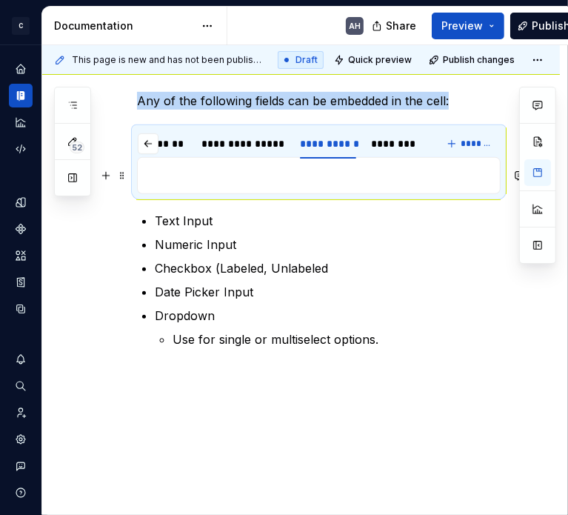
click at [206, 176] on p at bounding box center [319, 176] width 344 height 18
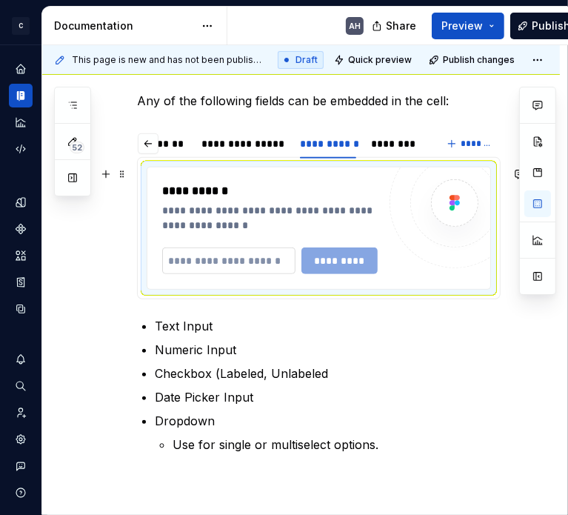
click at [205, 258] on input "text" at bounding box center [228, 260] width 133 height 27
paste input "**********"
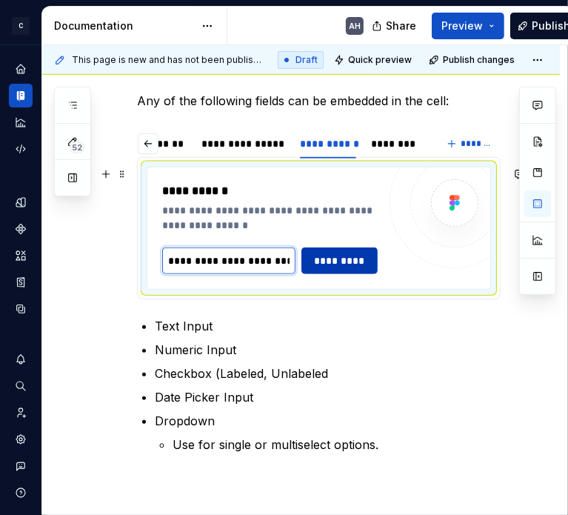
scroll to position [0, 578]
type input "**********"
click at [344, 254] on span "*********" at bounding box center [341, 260] width 58 height 15
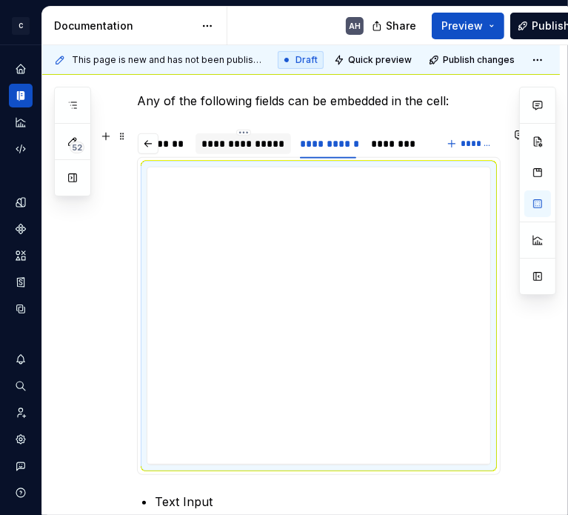
click at [251, 144] on div "**********" at bounding box center [243, 143] width 84 height 15
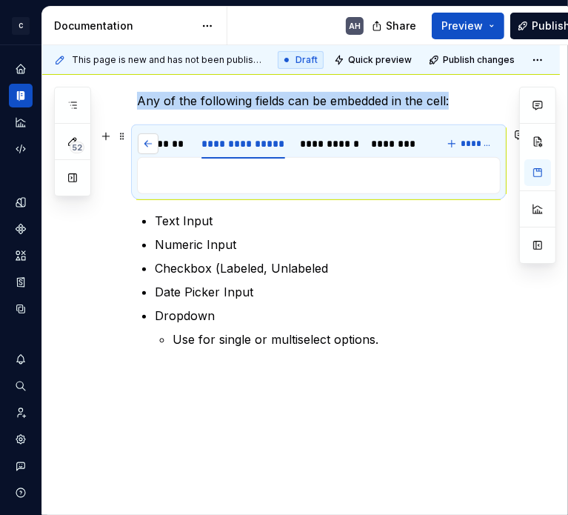
click at [144, 142] on button "button" at bounding box center [148, 143] width 21 height 21
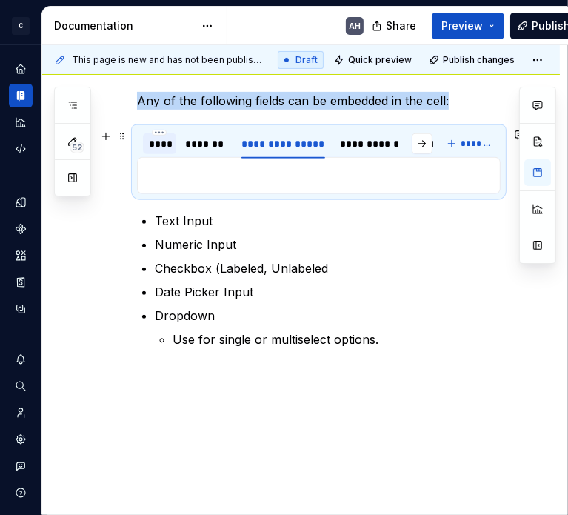
click at [144, 142] on div "****" at bounding box center [159, 143] width 33 height 21
click at [170, 182] on p at bounding box center [319, 176] width 344 height 18
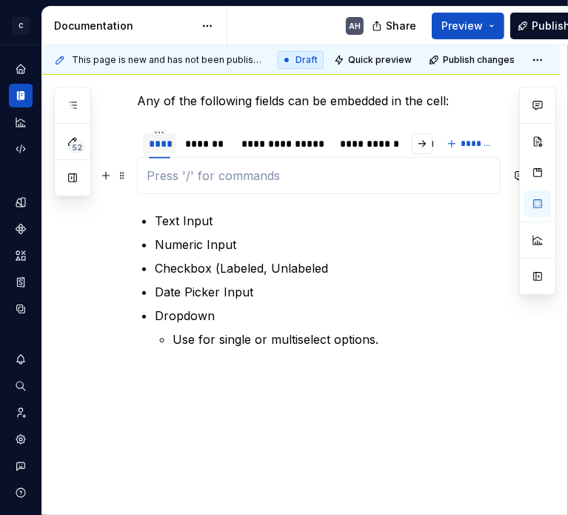
click at [194, 173] on p at bounding box center [319, 176] width 344 height 18
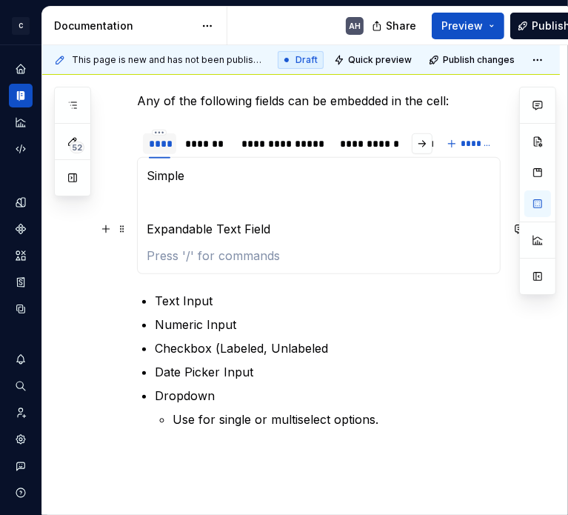
click at [184, 222] on p "Expandable Text Field" at bounding box center [319, 229] width 344 height 18
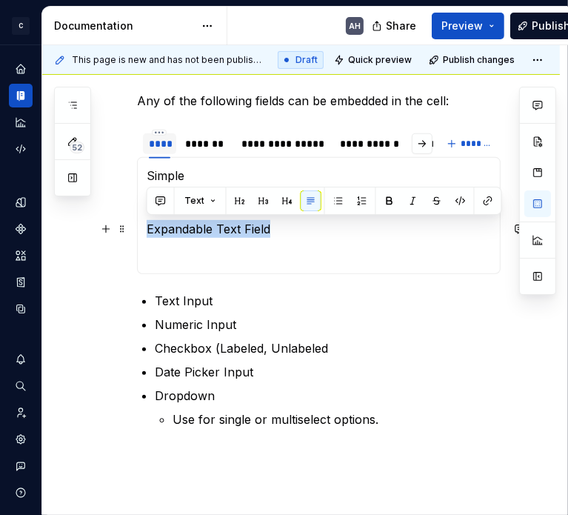
click at [184, 222] on p "Expandable Text Field" at bounding box center [319, 229] width 344 height 18
click at [222, 240] on section-item-column "Simple Expandable Text Field" at bounding box center [319, 216] width 344 height 98
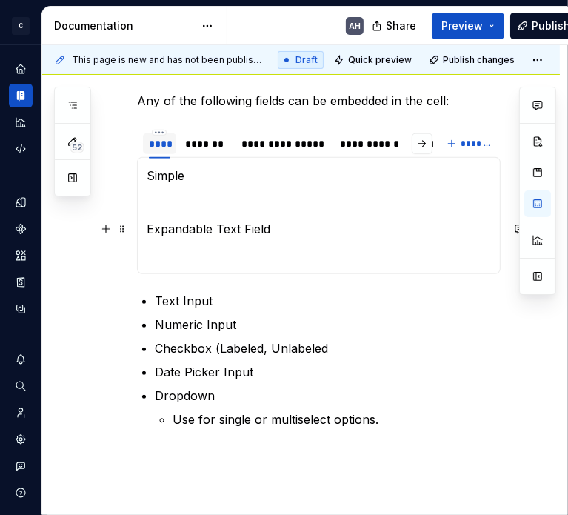
click at [181, 230] on p "Expandable Text Field" at bounding box center [319, 229] width 344 height 18
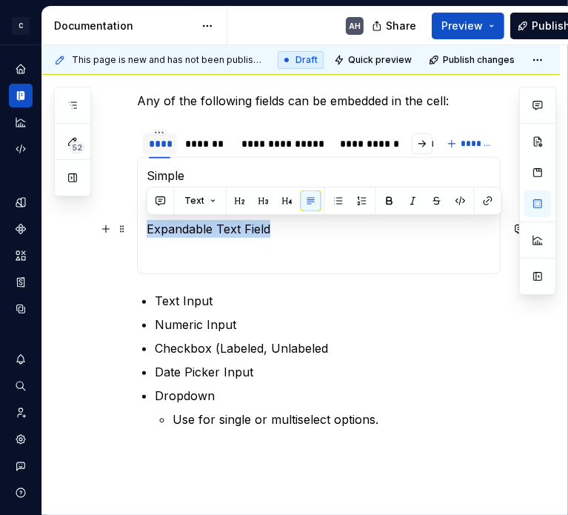
click at [181, 229] on p "Expandable Text Field" at bounding box center [319, 229] width 344 height 18
click at [285, 238] on section-item-column "Simple Expandable Text Field" at bounding box center [319, 216] width 344 height 98
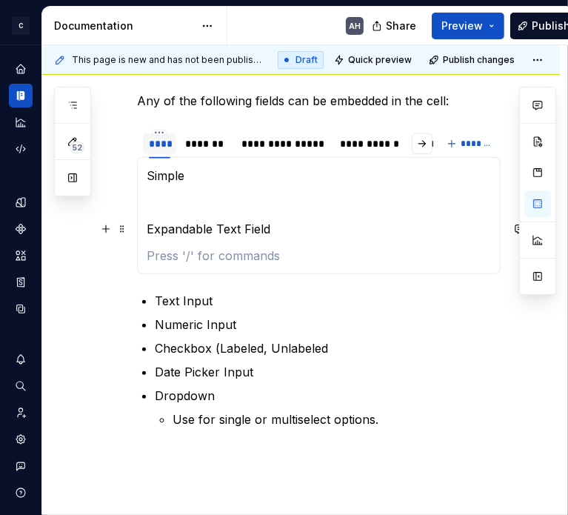
click at [217, 233] on p "Expandable Text Field" at bounding box center [319, 229] width 344 height 18
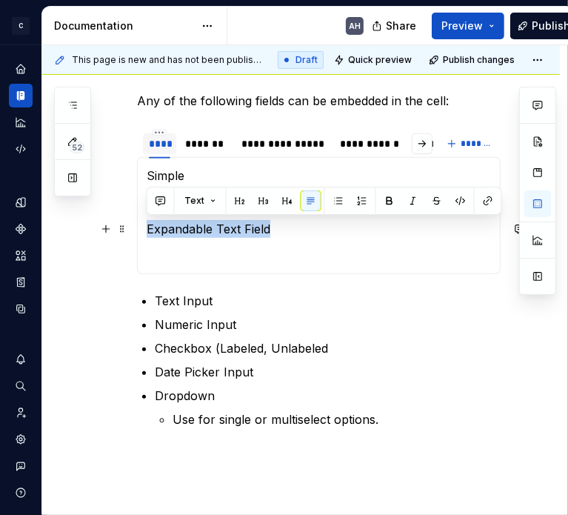
click at [217, 233] on p "Expandable Text Field" at bounding box center [319, 229] width 344 height 18
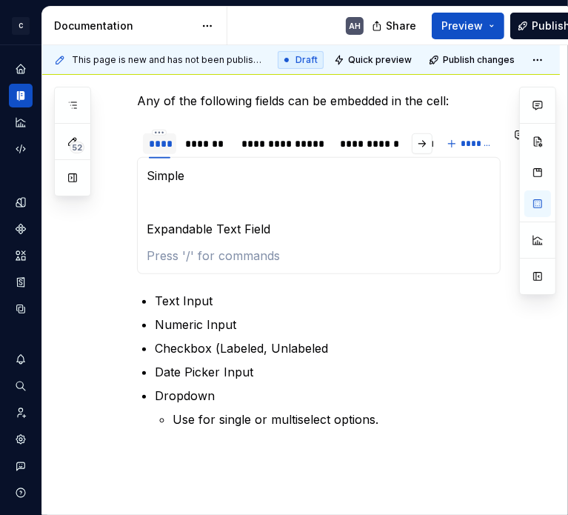
click at [221, 266] on div "**********" at bounding box center [319, 215] width 364 height 117
click at [227, 227] on p "Expandable Text Field" at bounding box center [319, 229] width 344 height 18
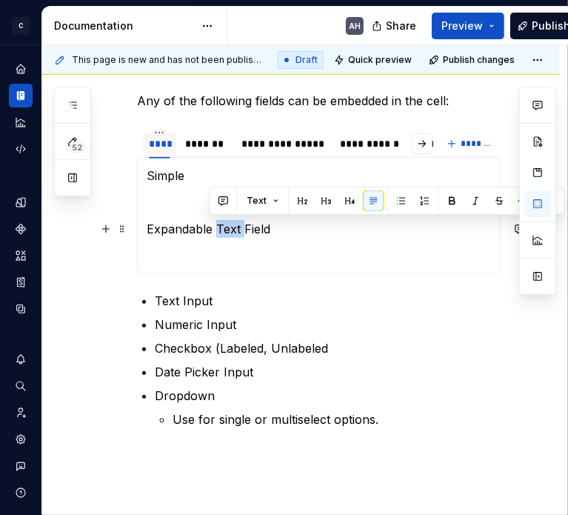
click at [227, 227] on p "Expandable Text Field" at bounding box center [319, 229] width 344 height 18
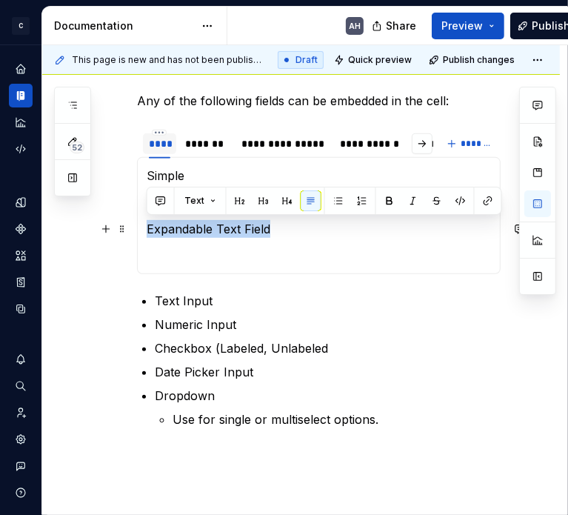
click at [227, 227] on p "Expandable Text Field" at bounding box center [319, 229] width 344 height 18
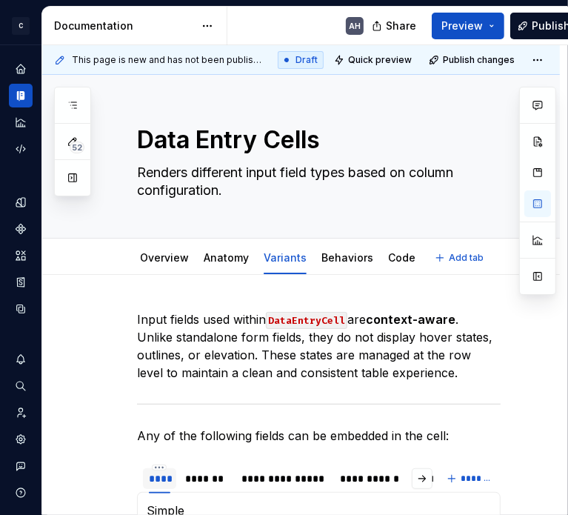
type textarea "*"
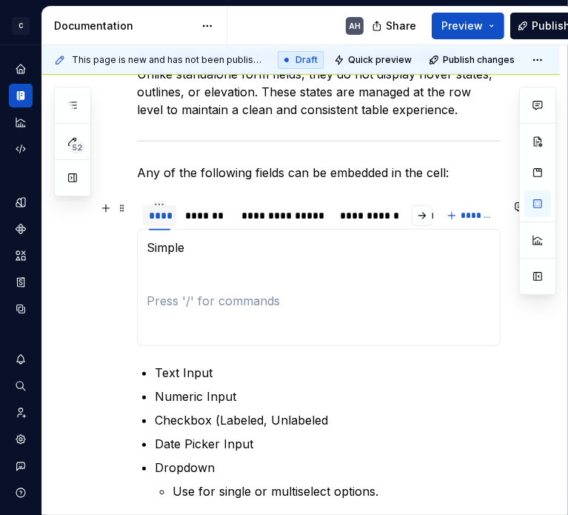
scroll to position [296, 0]
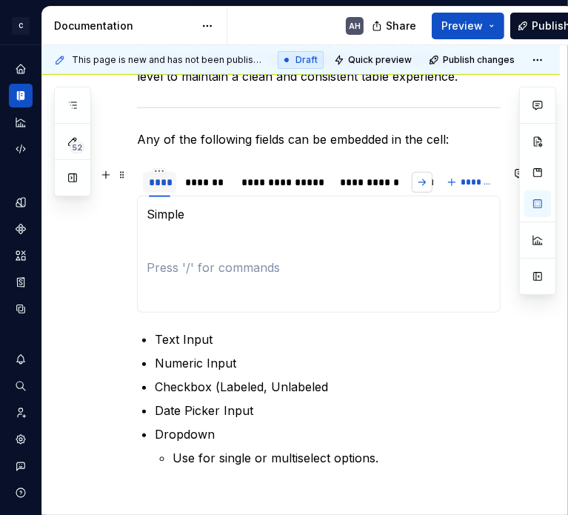
click at [421, 178] on button "button" at bounding box center [422, 182] width 21 height 21
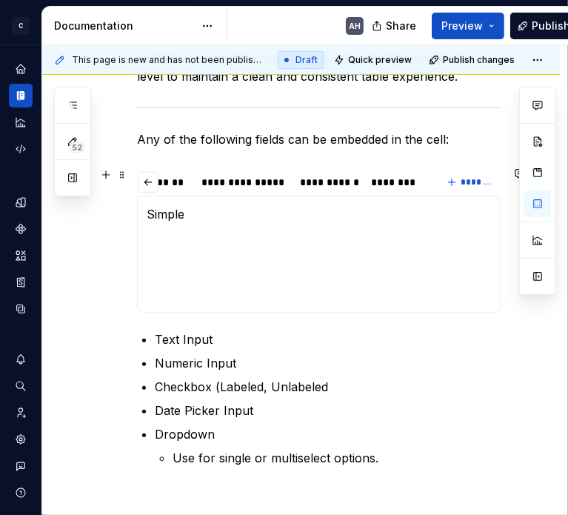
click at [421, 178] on div "********" at bounding box center [396, 182] width 63 height 21
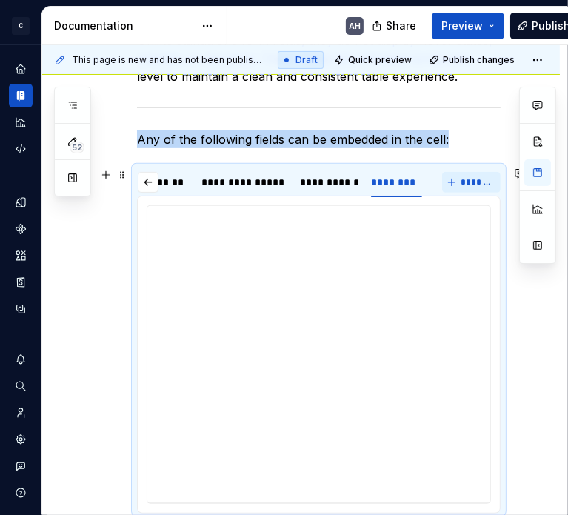
click at [462, 178] on span "*******" at bounding box center [477, 182] width 33 height 12
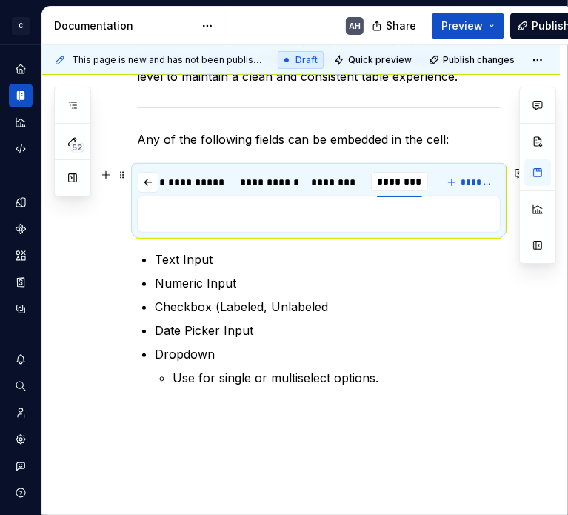
type input "*********"
click at [388, 210] on p at bounding box center [319, 214] width 344 height 18
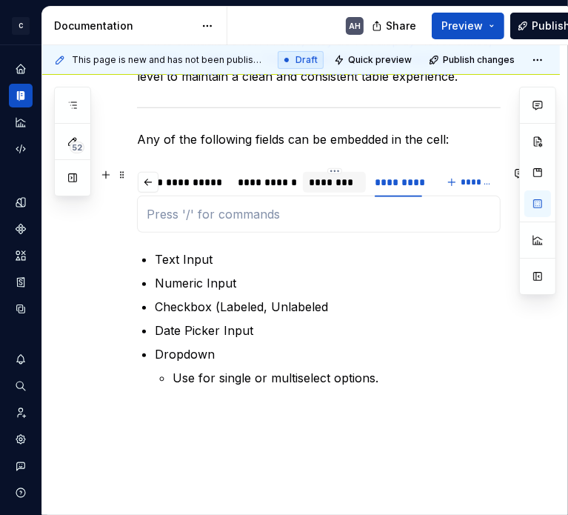
click at [327, 179] on div "********" at bounding box center [334, 182] width 51 height 15
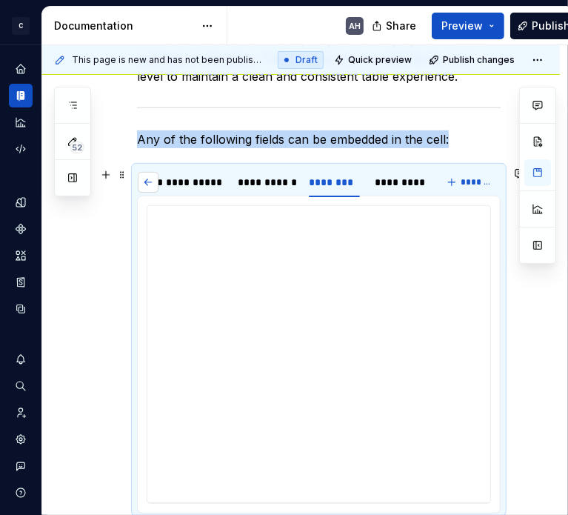
click at [151, 180] on button "button" at bounding box center [148, 182] width 21 height 21
click at [424, 178] on button "button" at bounding box center [422, 182] width 21 height 21
click at [389, 182] on div "*********" at bounding box center [398, 182] width 47 height 15
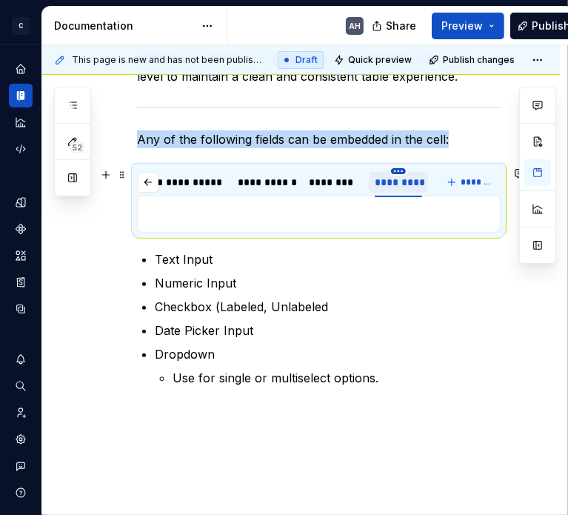
click at [399, 171] on html "C Andúril AH Dataset Expert Tax Documentation AH Share Preview Publish 52 Pages…" at bounding box center [284, 257] width 568 height 515
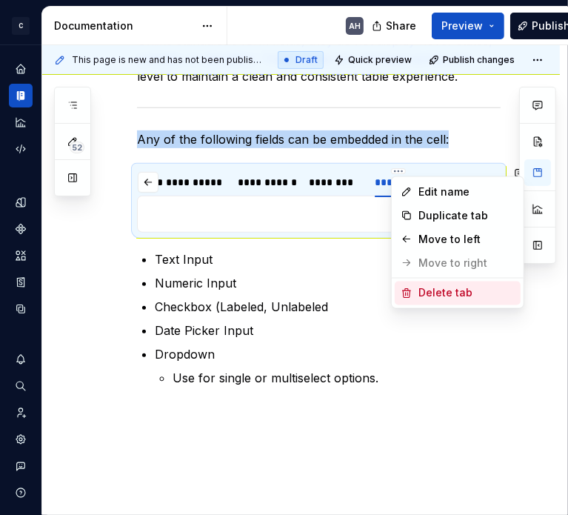
click at [432, 290] on div "Delete tab" at bounding box center [466, 293] width 96 height 15
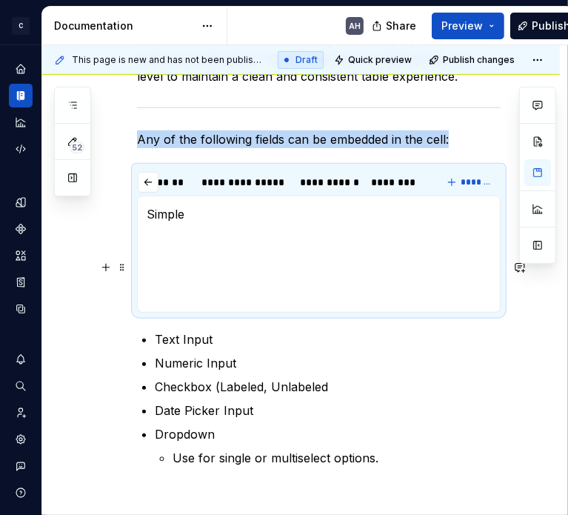
scroll to position [0, 41]
click at [270, 227] on section-item-column "Simple" at bounding box center [319, 254] width 344 height 98
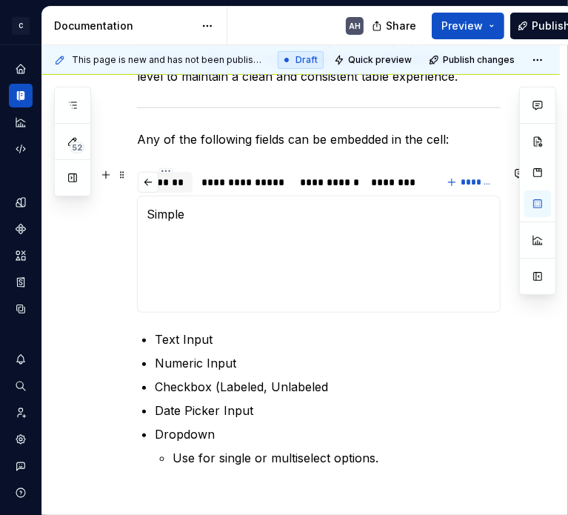
click at [178, 181] on div "*******" at bounding box center [166, 182] width 42 height 15
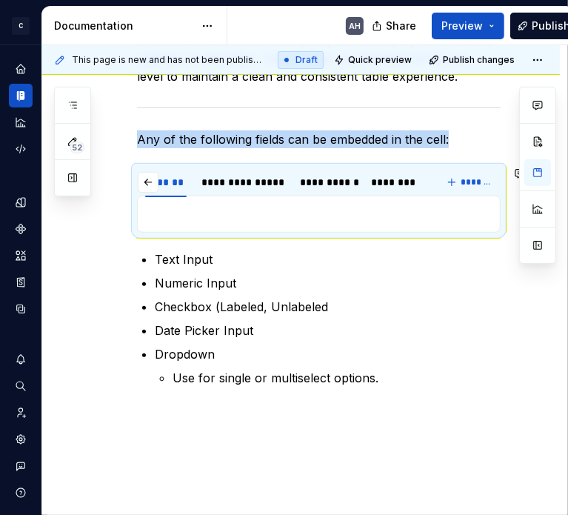
click at [188, 229] on div "**********" at bounding box center [319, 214] width 364 height 37
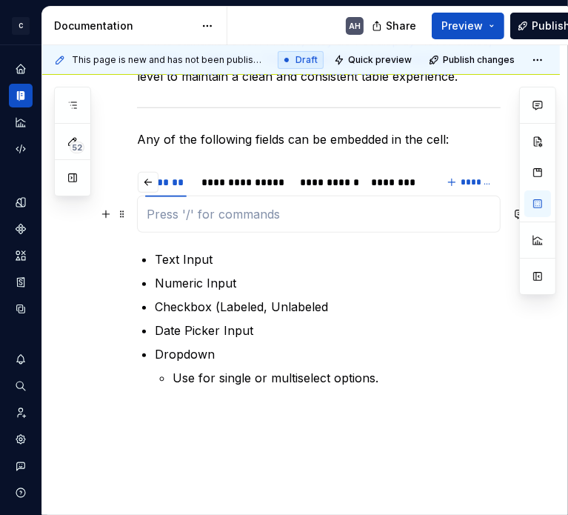
click at [190, 219] on p at bounding box center [319, 214] width 344 height 18
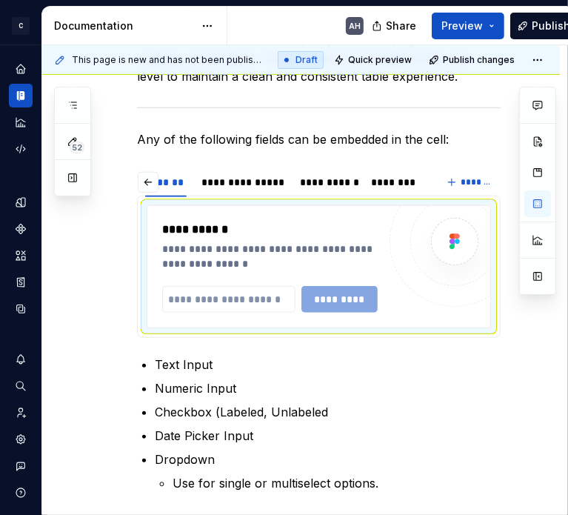
type textarea "*"
click at [222, 295] on input "text" at bounding box center [228, 299] width 133 height 27
paste input "**********"
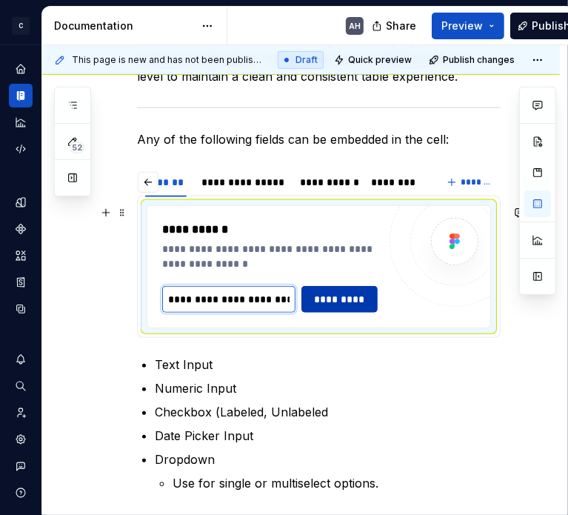
scroll to position [0, 576]
type input "**********"
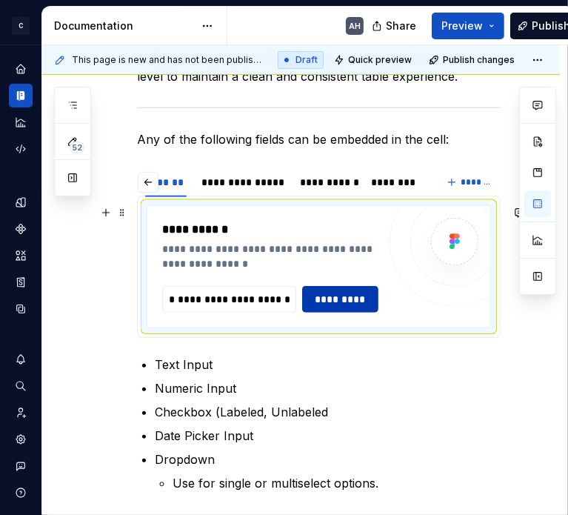
click at [370, 303] on button "*********" at bounding box center [340, 299] width 77 height 27
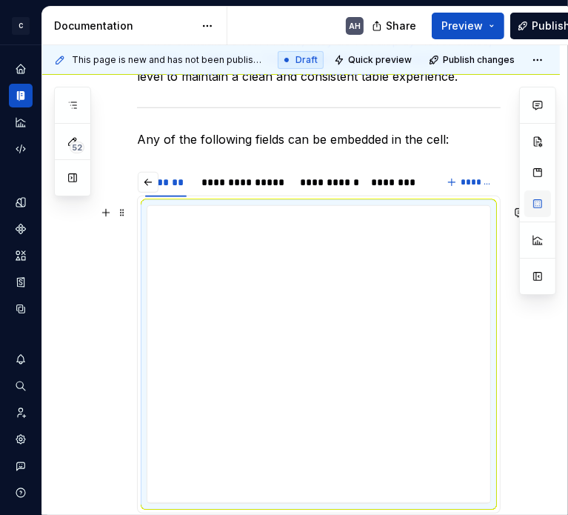
type textarea "*"
click at [231, 181] on div "**********" at bounding box center [243, 182] width 84 height 15
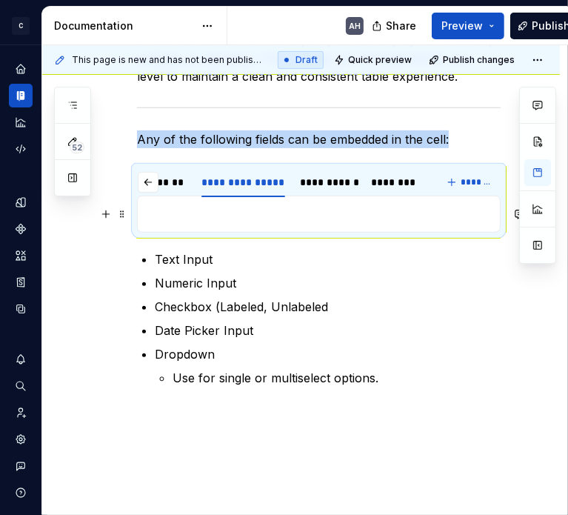
click at [224, 221] on p at bounding box center [319, 214] width 344 height 18
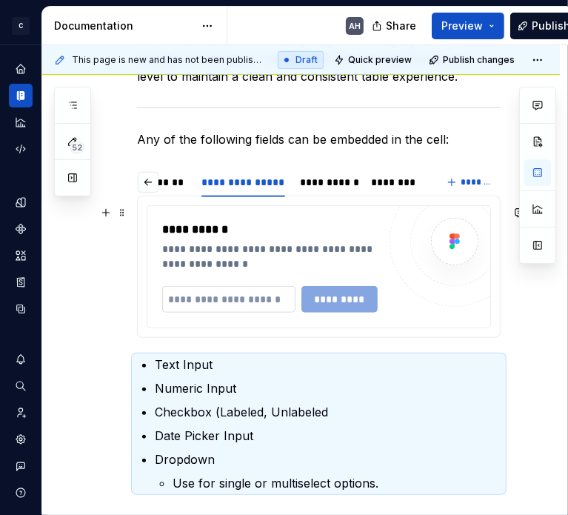
click at [187, 301] on input "text" at bounding box center [228, 299] width 133 height 27
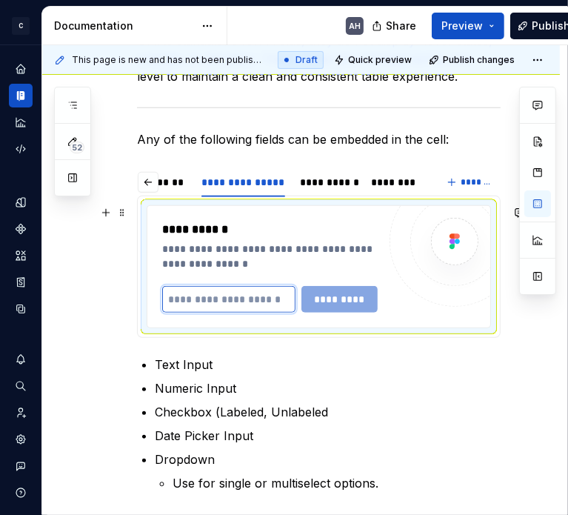
paste input "**********"
type input "**********"
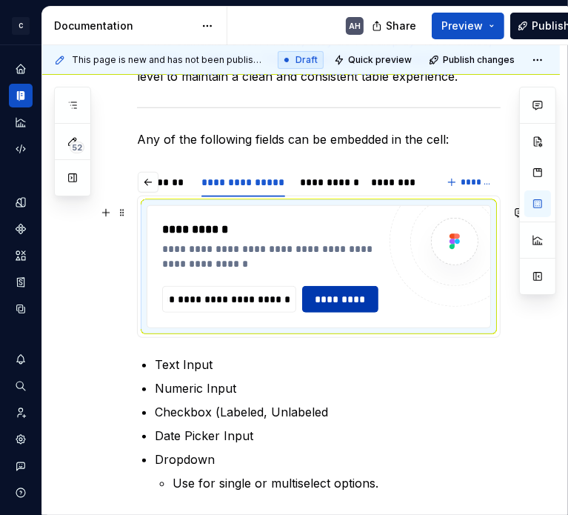
click at [329, 296] on span "*********" at bounding box center [341, 299] width 58 height 15
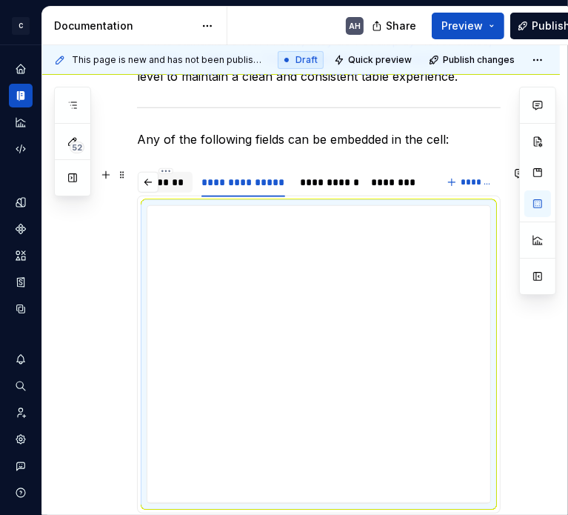
click at [169, 177] on div "*******" at bounding box center [166, 182] width 42 height 15
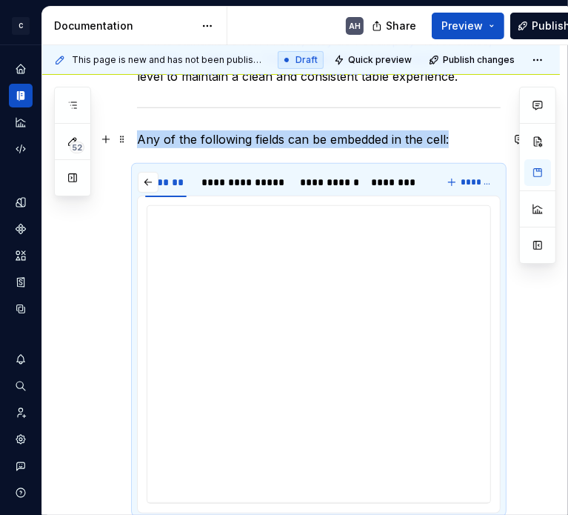
click at [345, 141] on p "Any of the following fields can be embedded in the cell:" at bounding box center [319, 139] width 364 height 18
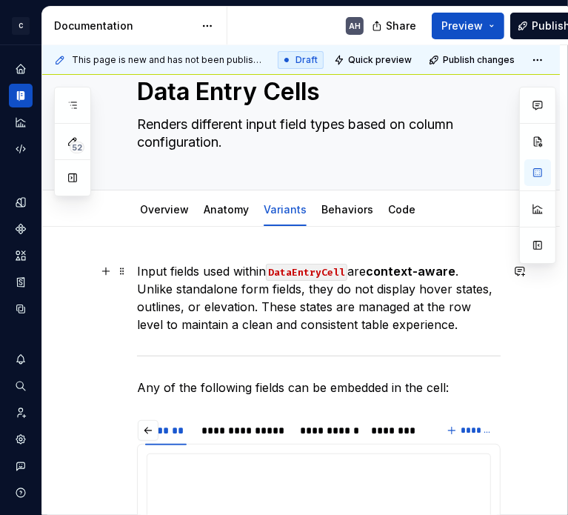
scroll to position [74, 0]
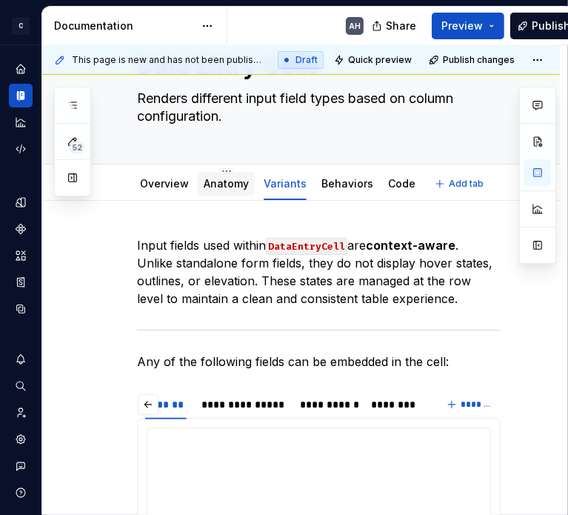
click at [223, 189] on div "Anatomy" at bounding box center [226, 183] width 45 height 15
click at [225, 186] on link "Anatomy" at bounding box center [226, 183] width 45 height 13
click at [221, 183] on link "Anatomy" at bounding box center [226, 183] width 45 height 13
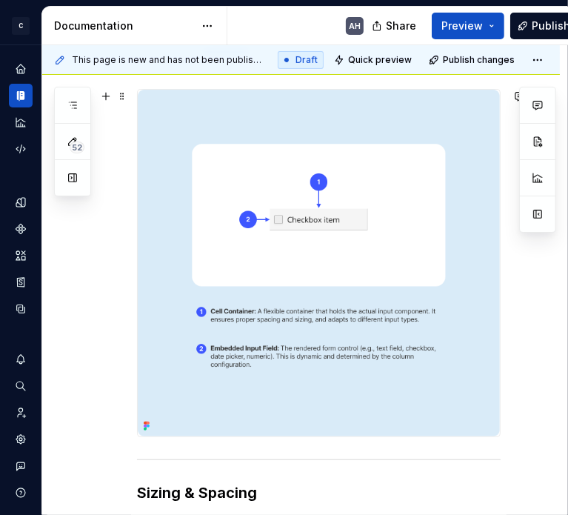
scroll to position [296, 0]
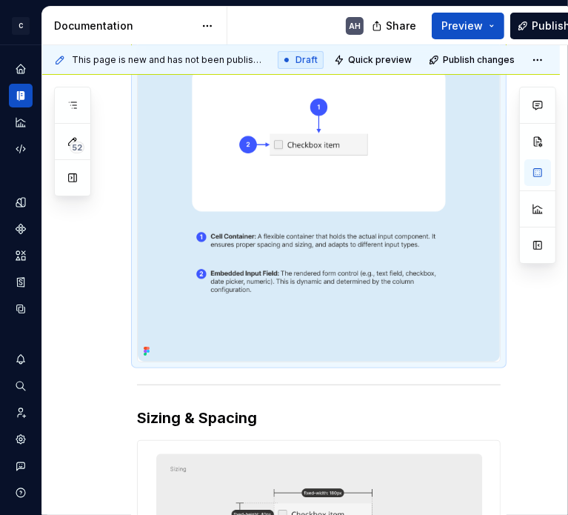
click at [278, 336] on img at bounding box center [319, 188] width 362 height 347
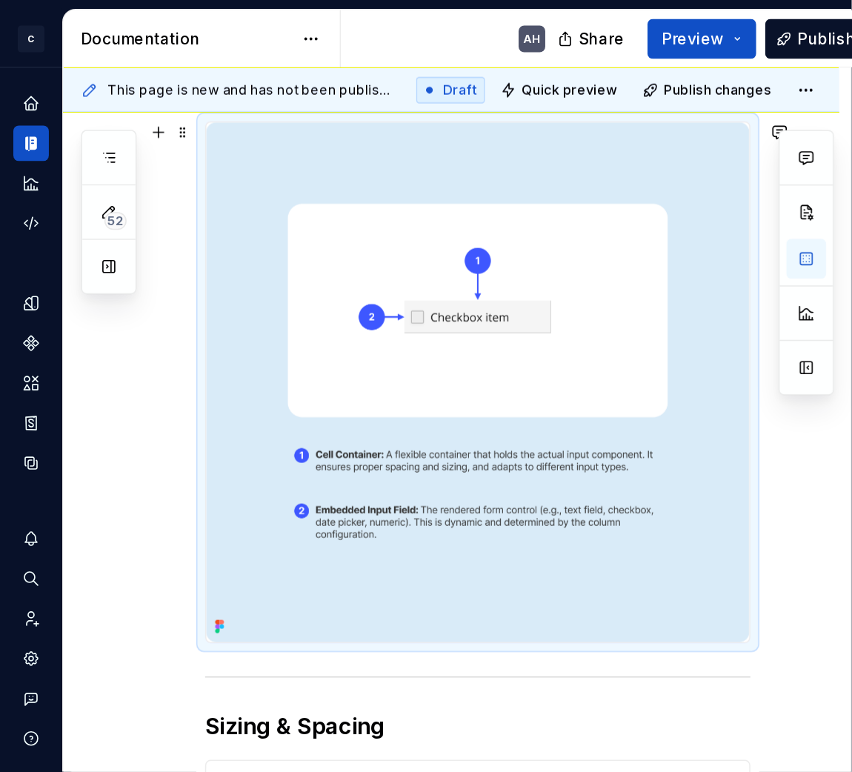
scroll to position [148, 0]
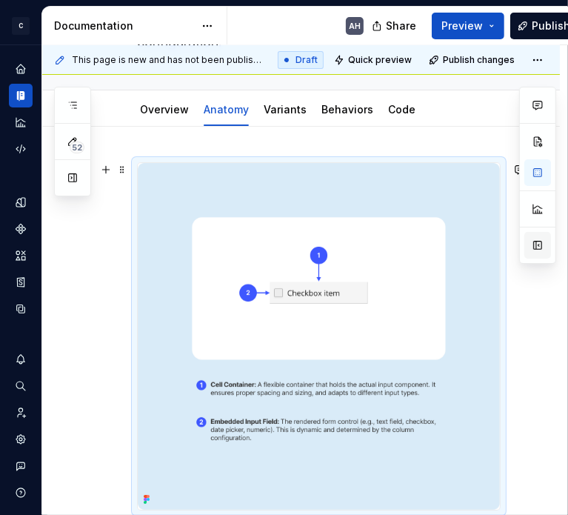
click at [540, 244] on button "button" at bounding box center [537, 245] width 27 height 27
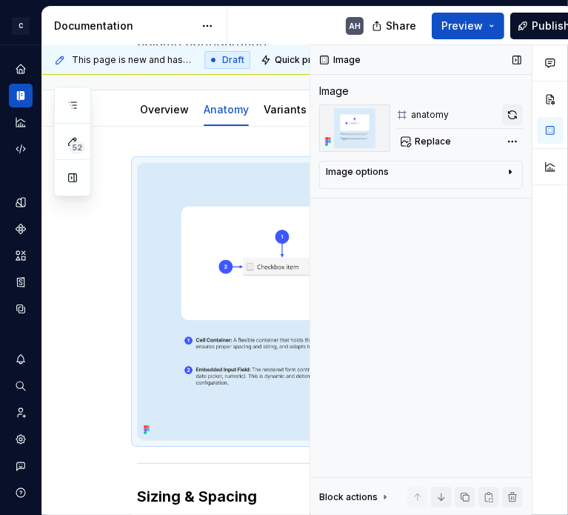
click at [510, 118] on button "button" at bounding box center [512, 114] width 21 height 21
click at [515, 50] on button "button" at bounding box center [517, 60] width 21 height 21
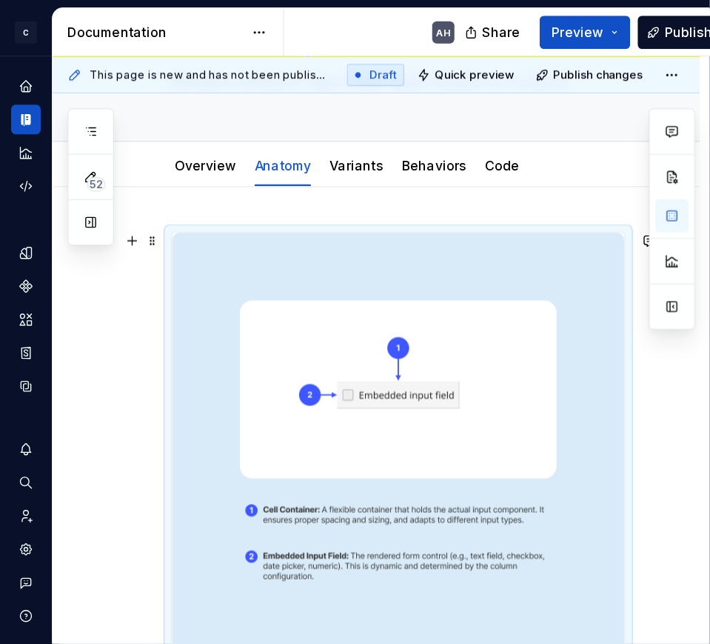
scroll to position [147, 0]
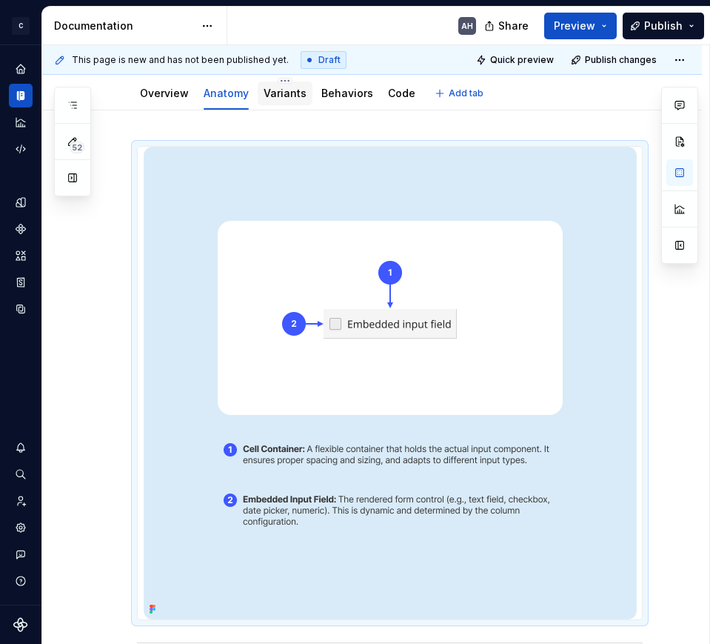
click at [289, 94] on link "Variants" at bounding box center [285, 93] width 43 height 13
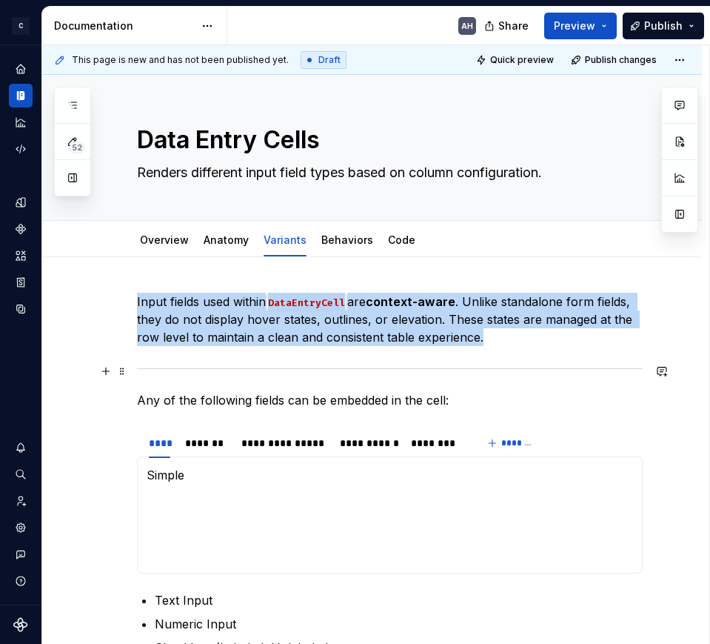
click at [462, 368] on hr at bounding box center [390, 368] width 506 height 1
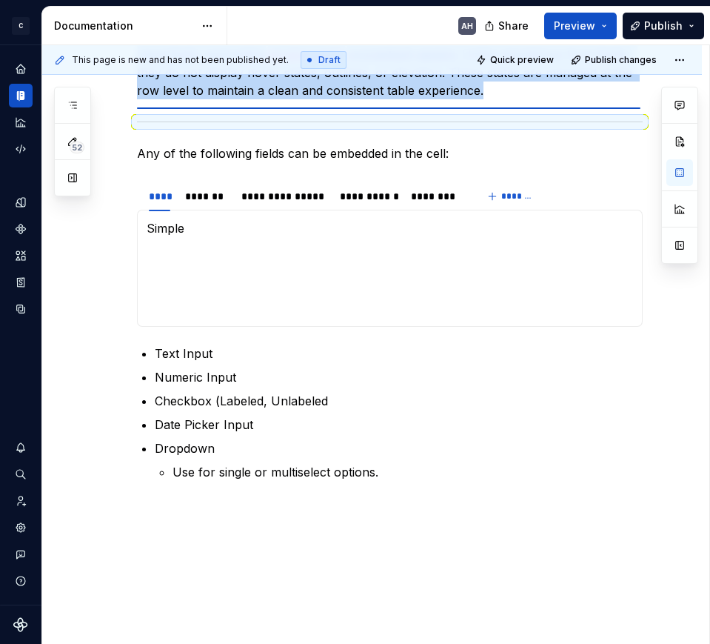
scroll to position [242, 0]
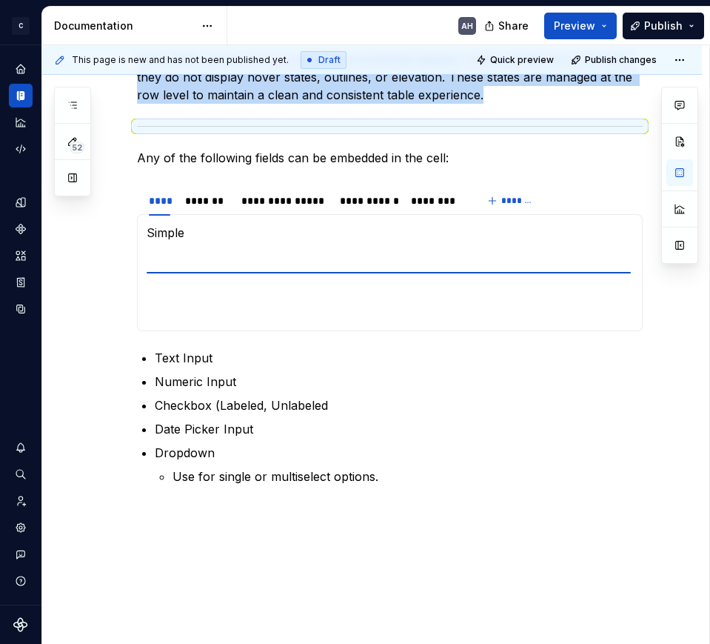
type textarea "*"
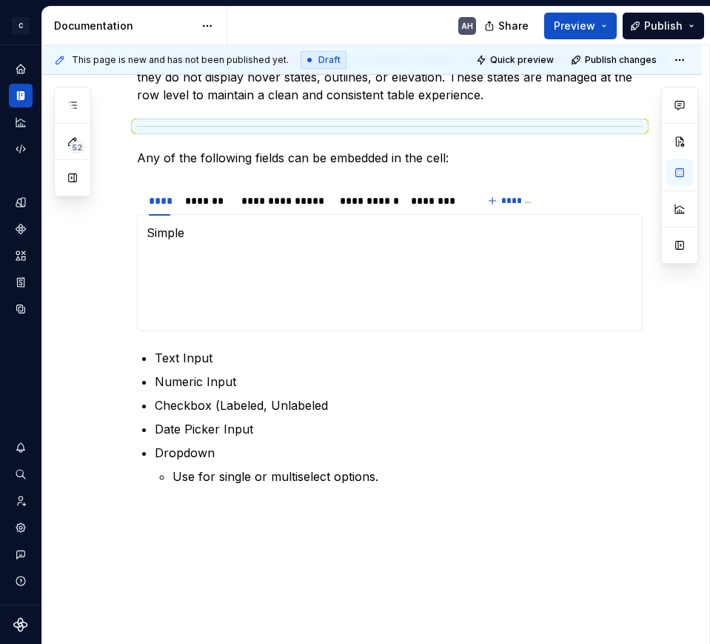
click at [225, 101] on p "Input fields used within DataEntryCell are context-aware . Unlike standalone fo…" at bounding box center [390, 76] width 506 height 53
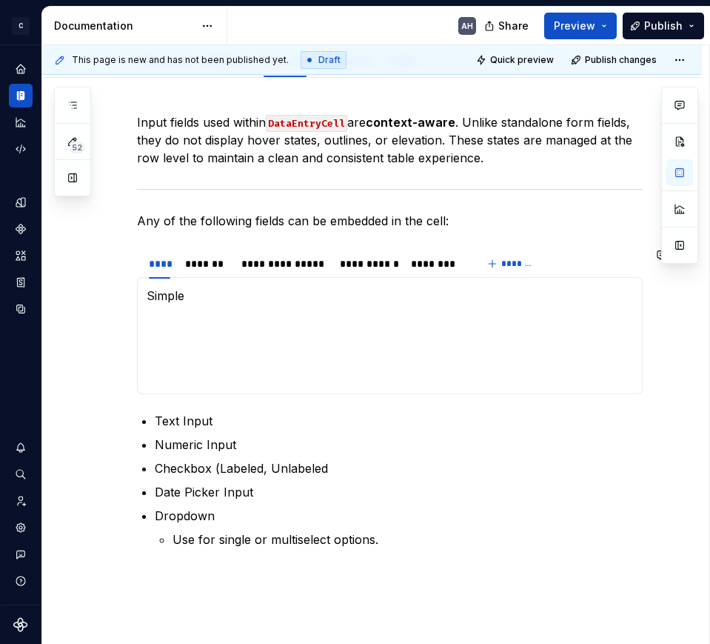
scroll to position [150, 0]
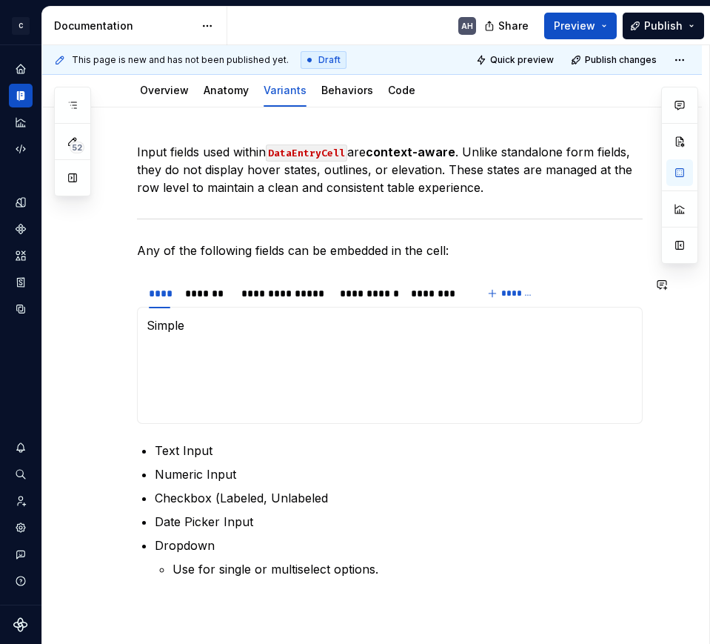
click at [323, 433] on div "**********" at bounding box center [390, 378] width 506 height 470
click at [314, 375] on p at bounding box center [390, 379] width 487 height 18
click at [165, 329] on p "Simple" at bounding box center [390, 325] width 487 height 18
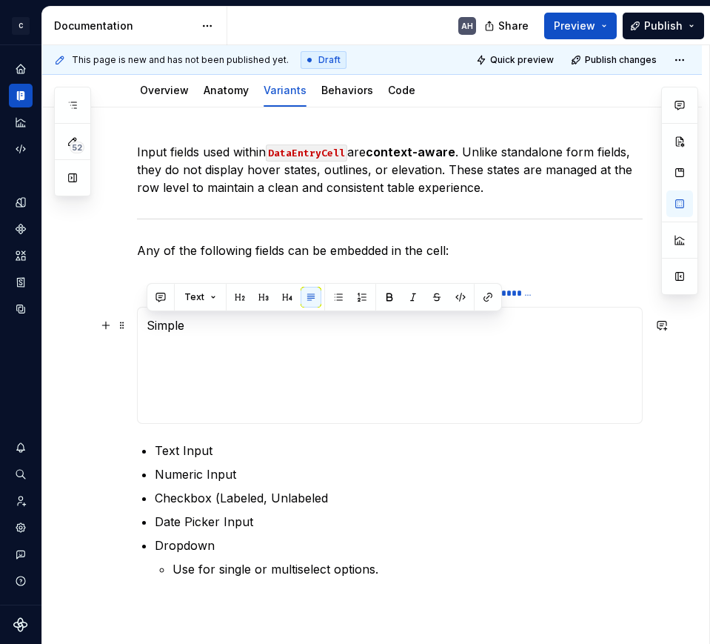
click at [165, 329] on p "Simple" at bounding box center [390, 325] width 487 height 18
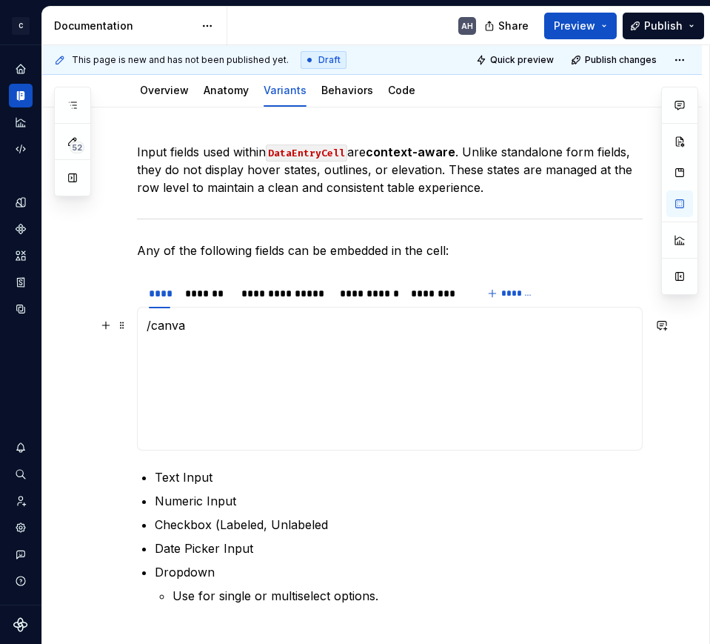
click at [165, 329] on p "/canva" at bounding box center [390, 325] width 487 height 18
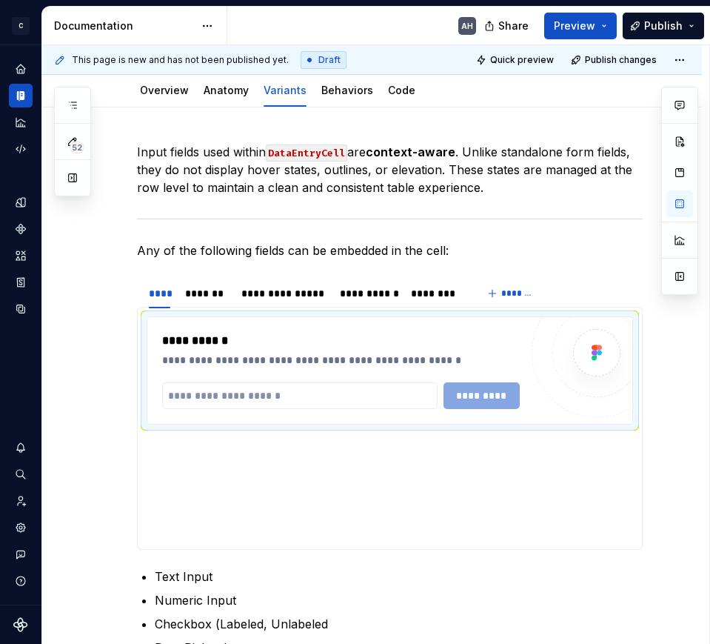
type textarea "*"
click at [233, 382] on input "text" at bounding box center [299, 395] width 275 height 27
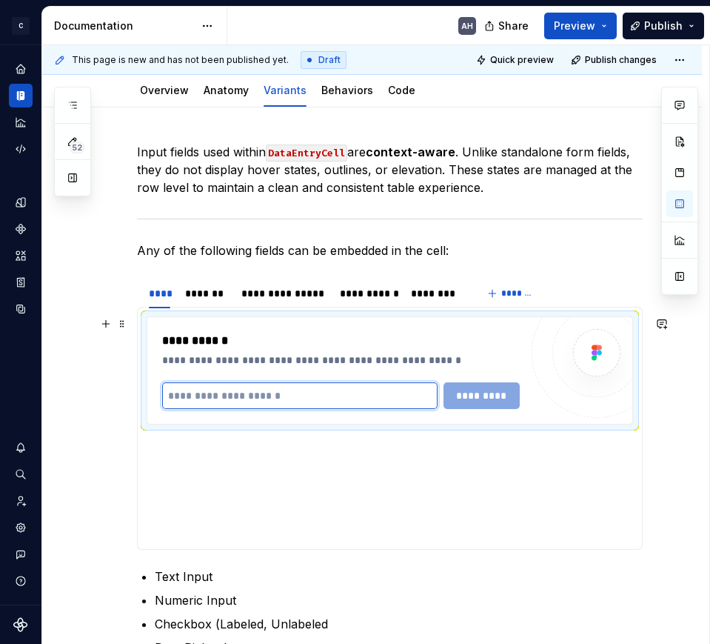
paste input "**********"
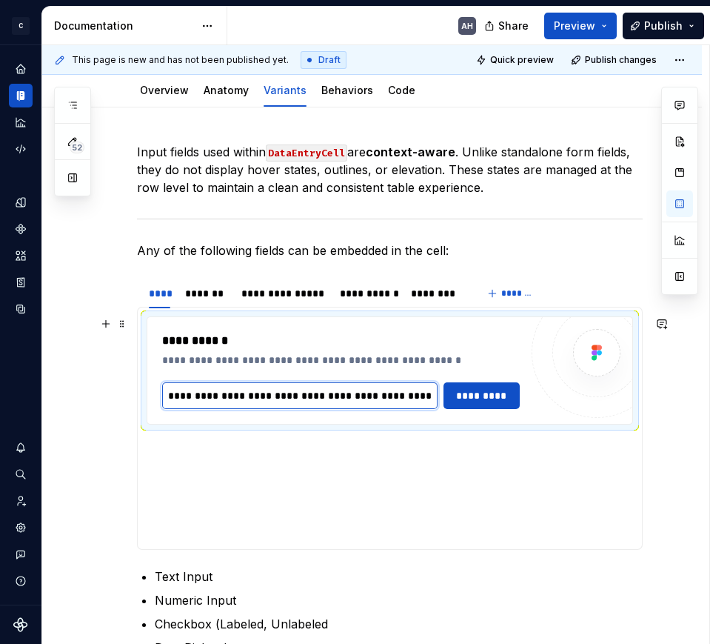
scroll to position [0, 438]
type input "**********"
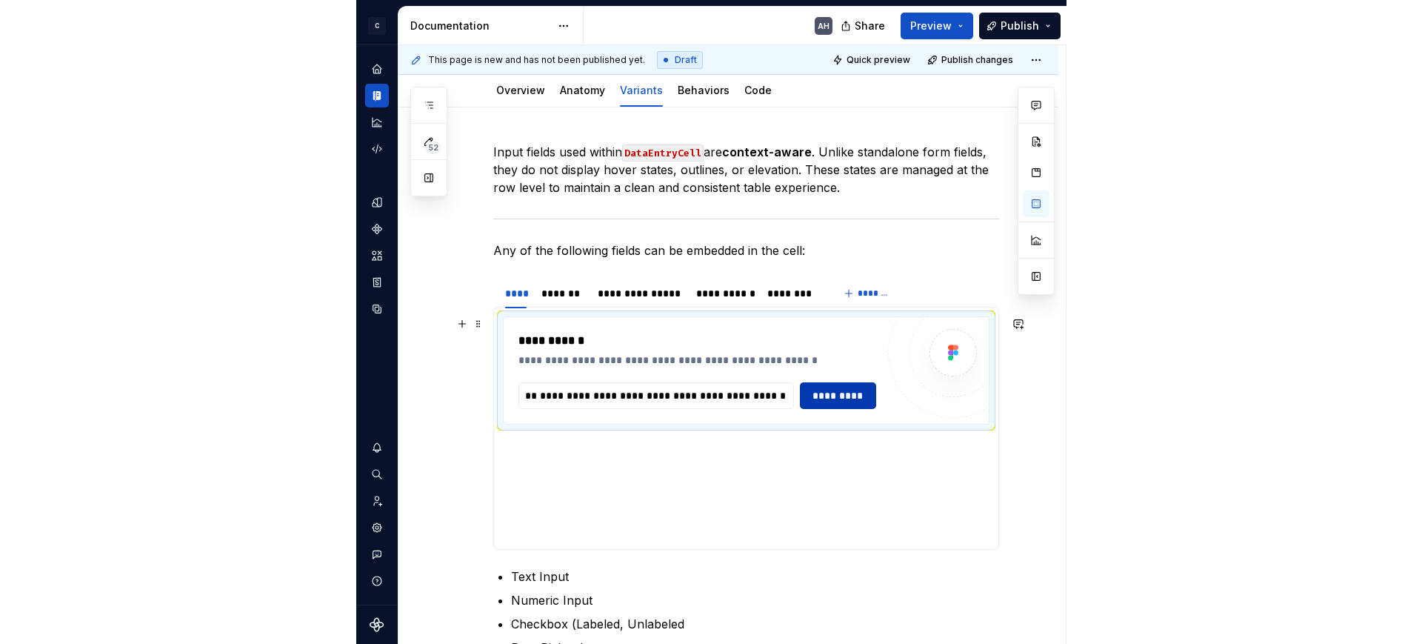
scroll to position [0, 0]
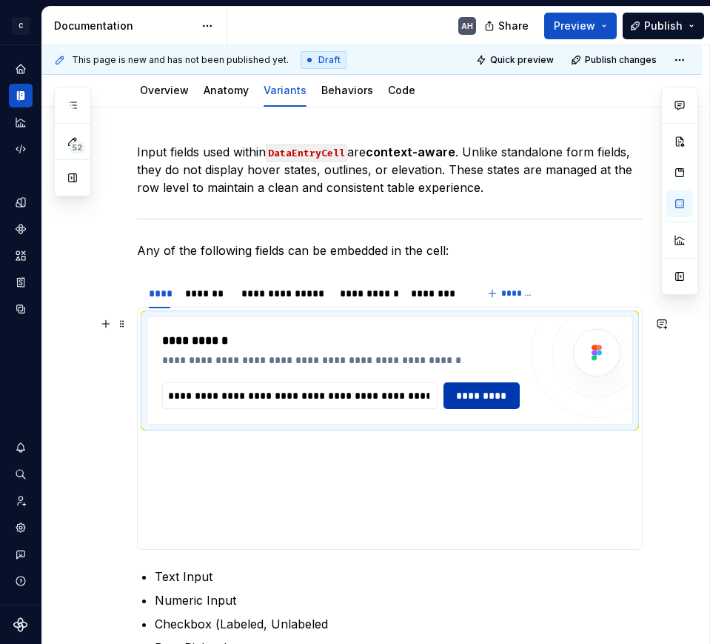
click at [479, 386] on button "*********" at bounding box center [482, 395] width 77 height 27
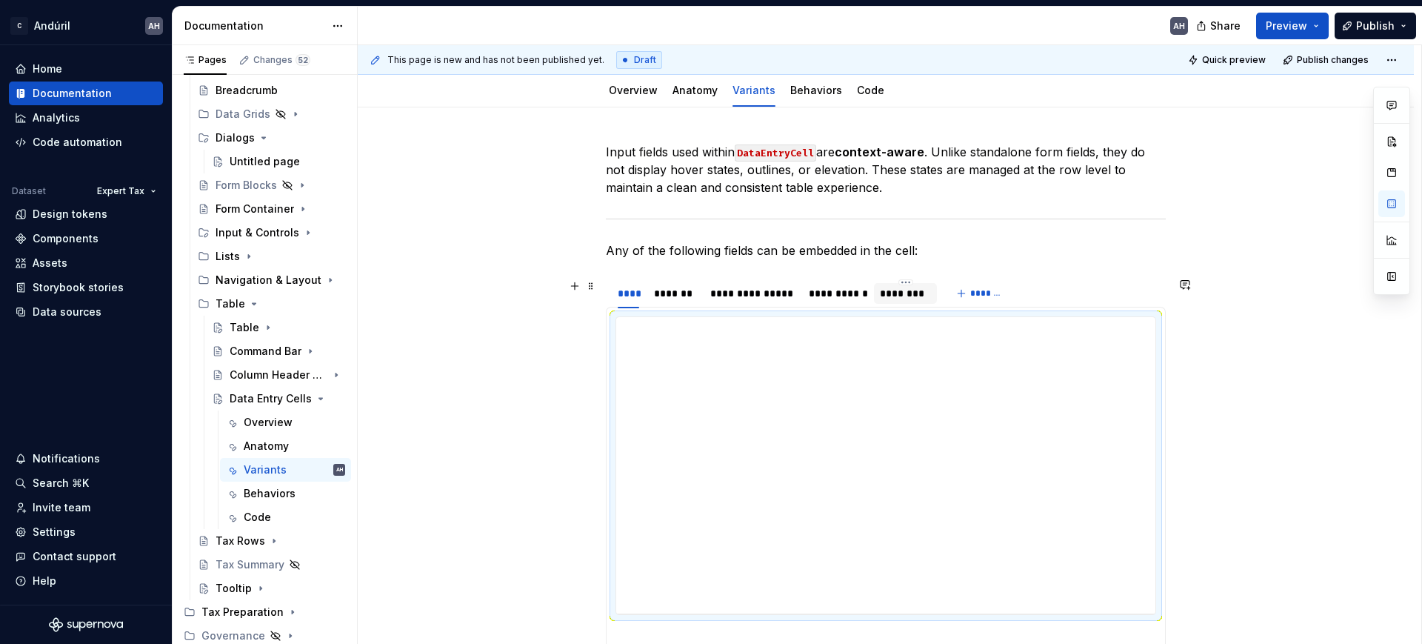
click at [918, 290] on div "********" at bounding box center [905, 293] width 51 height 15
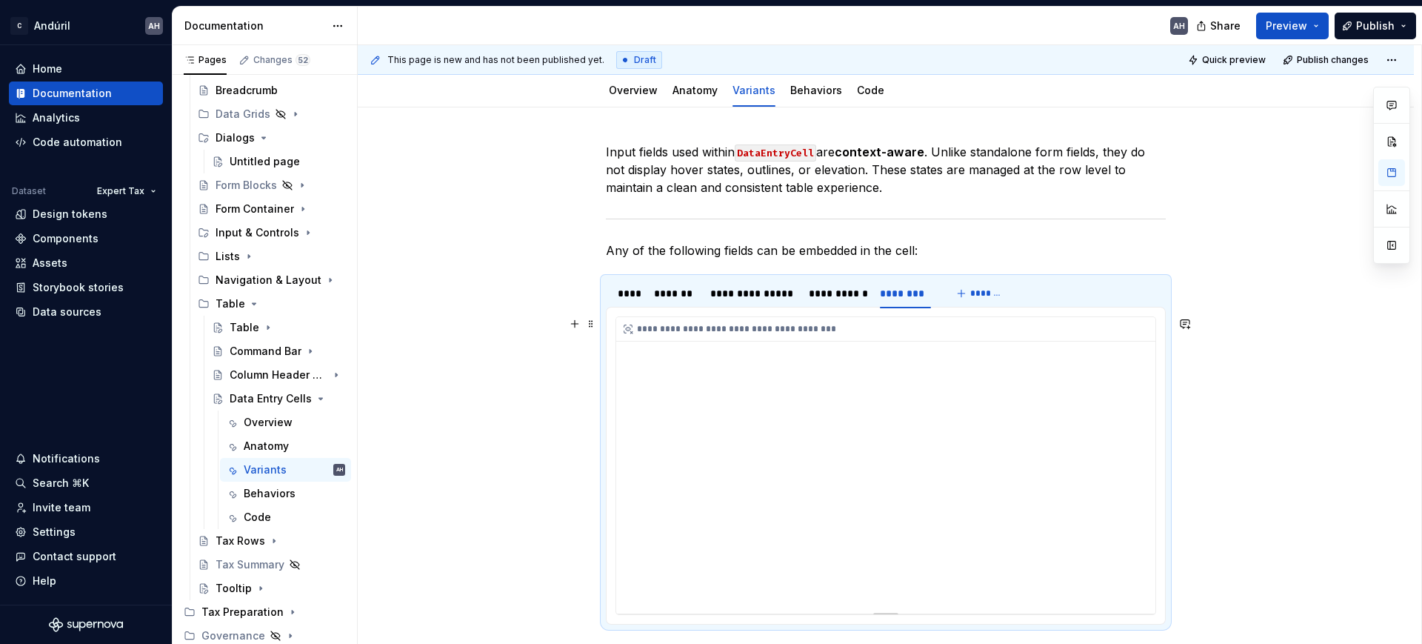
click at [663, 445] on div "**********" at bounding box center [885, 465] width 539 height 296
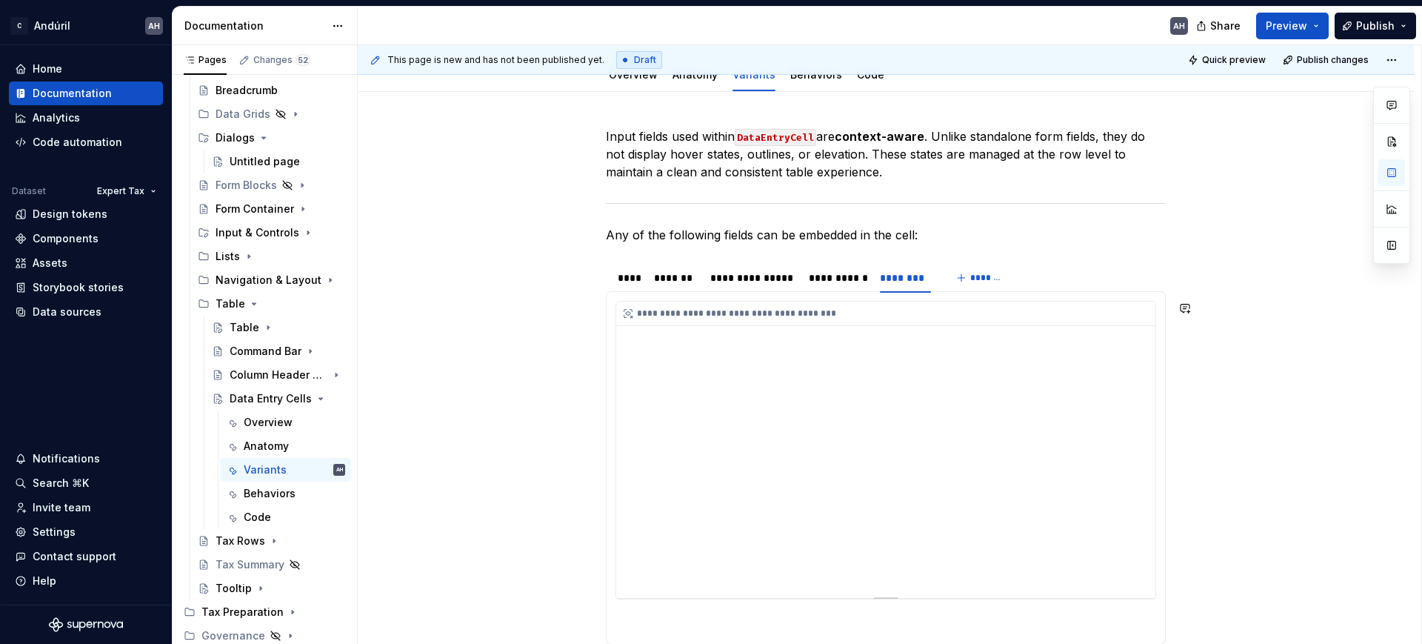
scroll to position [203, 0]
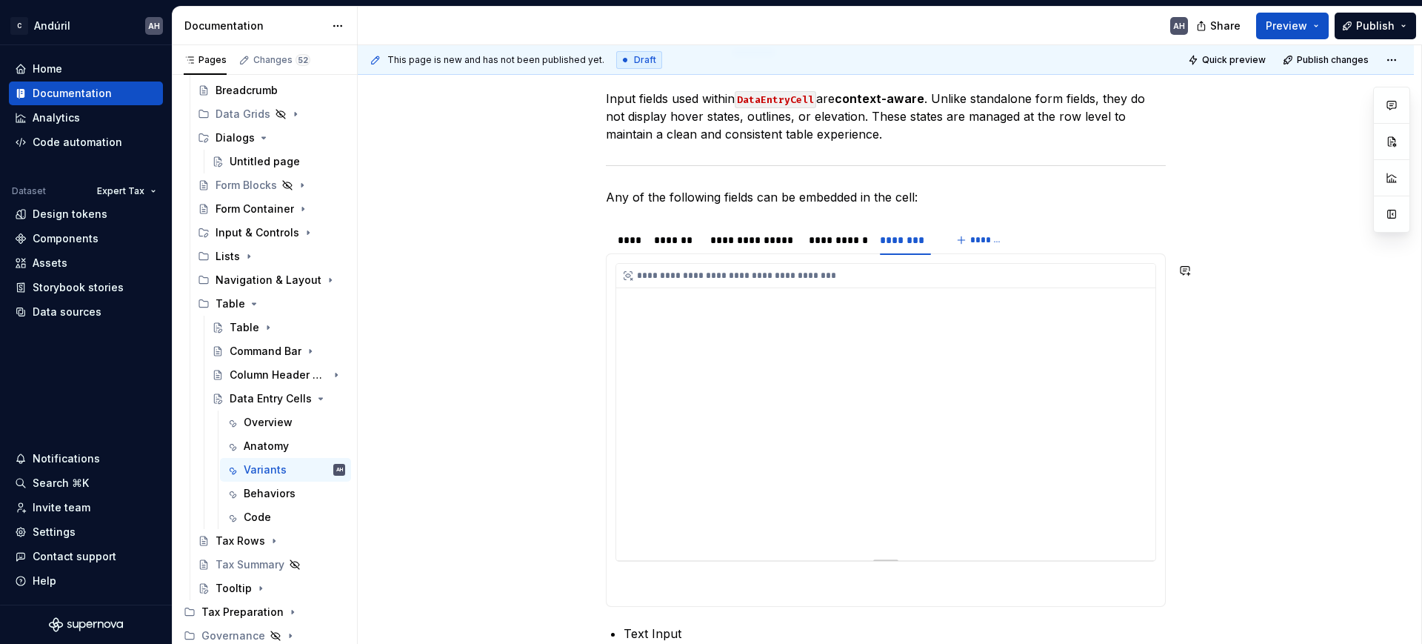
click at [684, 409] on div "**********" at bounding box center [885, 412] width 539 height 296
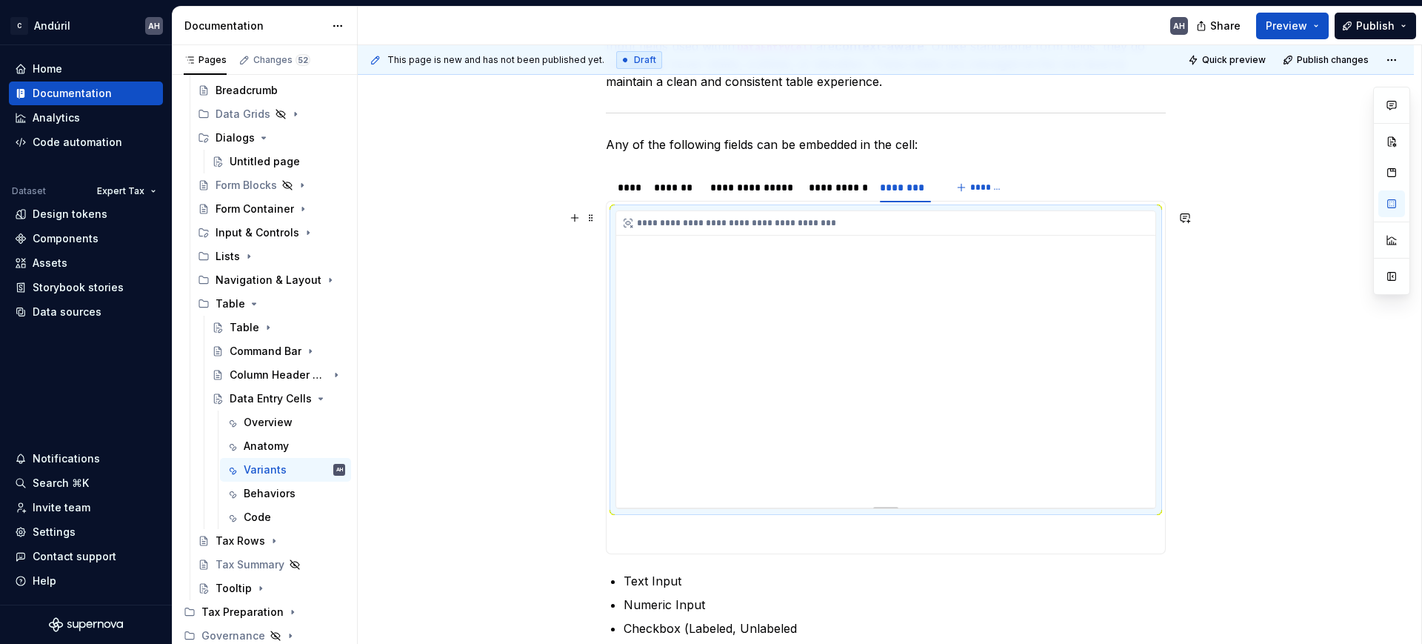
scroll to position [295, 0]
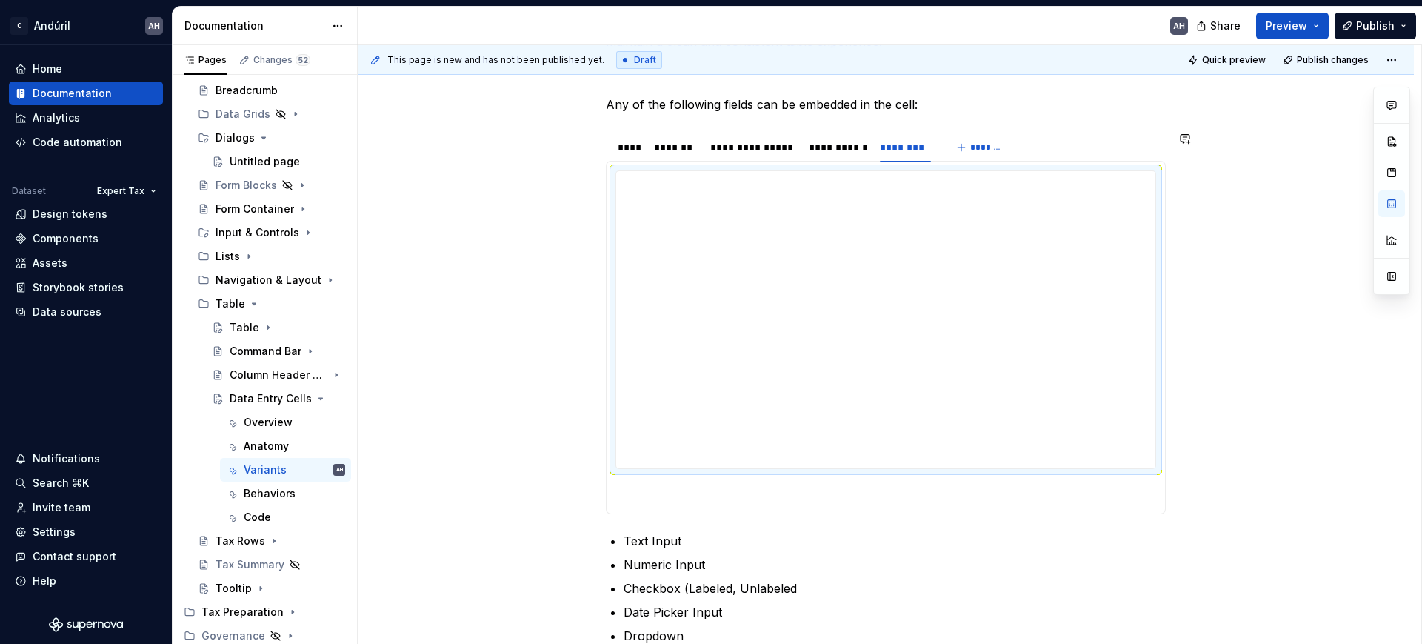
click at [706, 507] on div "**********" at bounding box center [886, 337] width 560 height 353
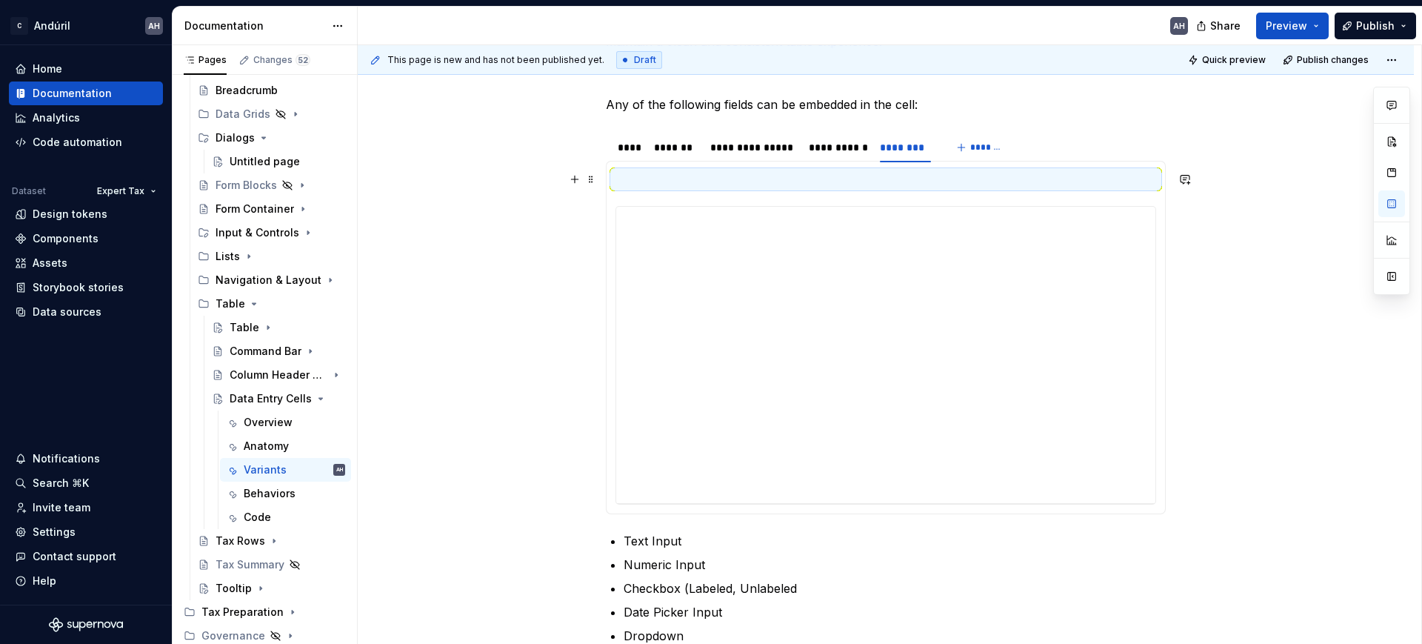
click at [665, 176] on p at bounding box center [885, 179] width 541 height 18
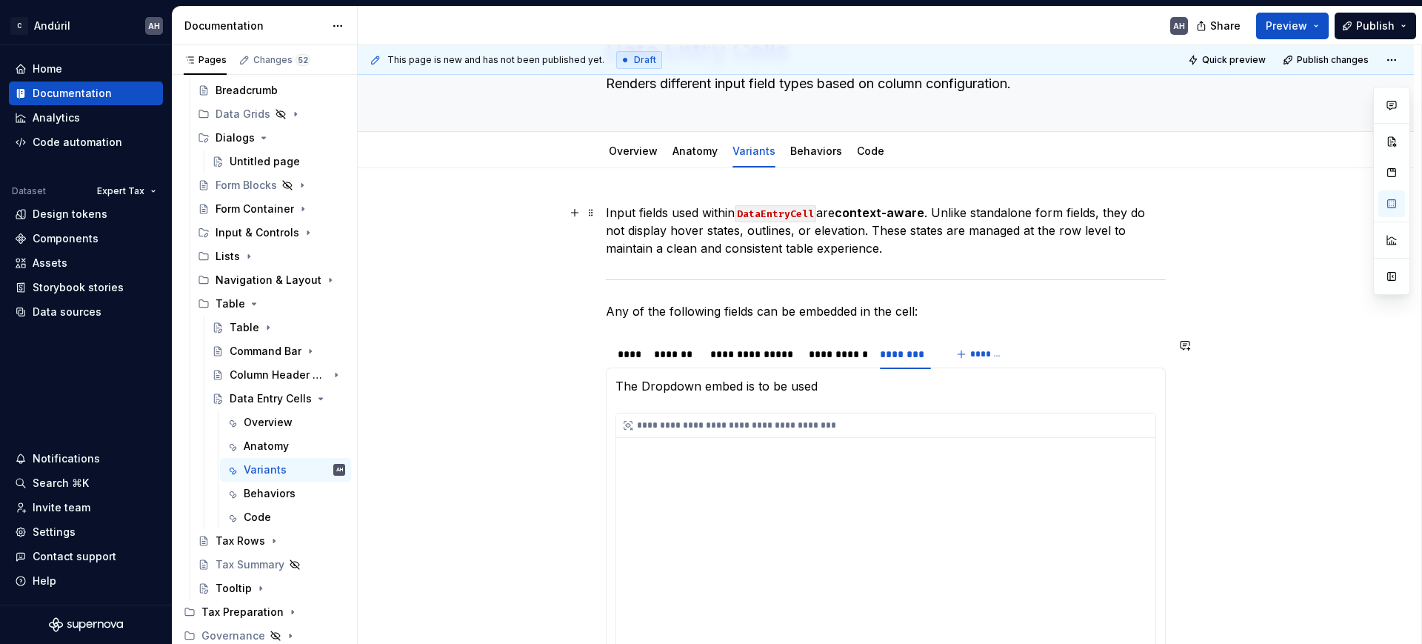
scroll to position [0, 0]
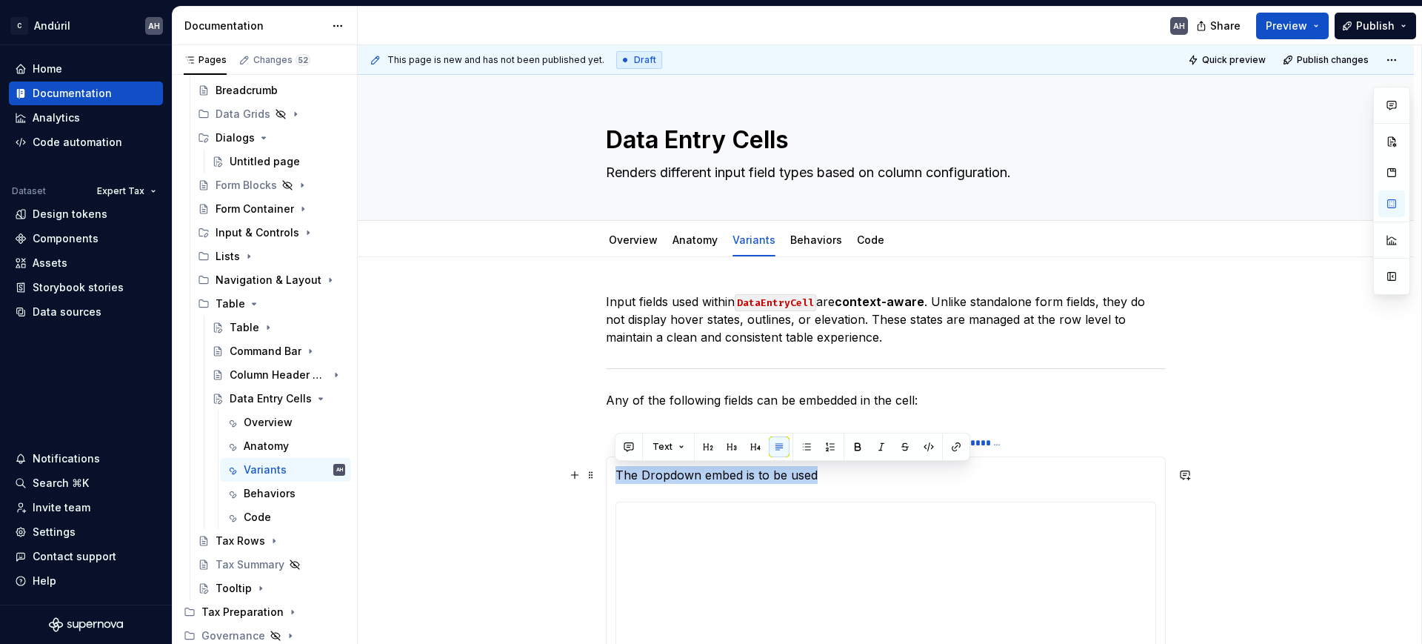
drag, startPoint x: 743, startPoint y: 473, endPoint x: 616, endPoint y: 470, distance: 127.4
click at [616, 470] on p "The Dropdown embed is to be used" at bounding box center [885, 475] width 541 height 18
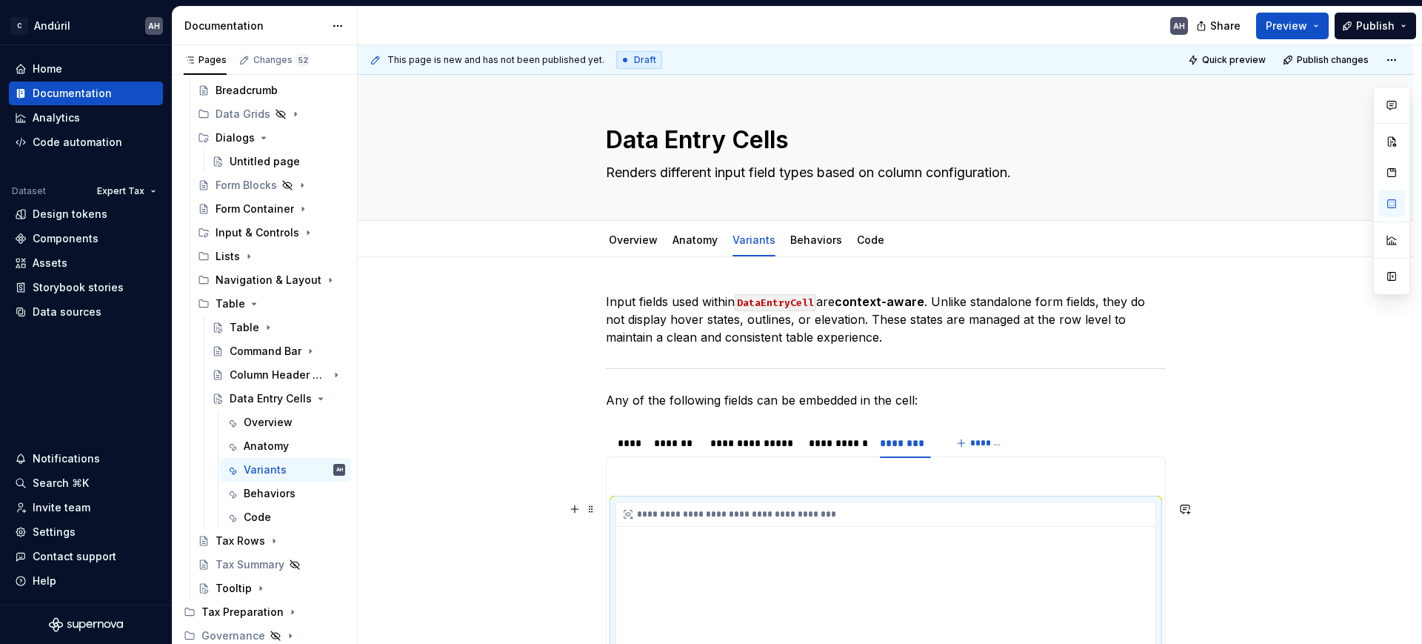
click at [624, 511] on icon at bounding box center [628, 514] width 8 height 8
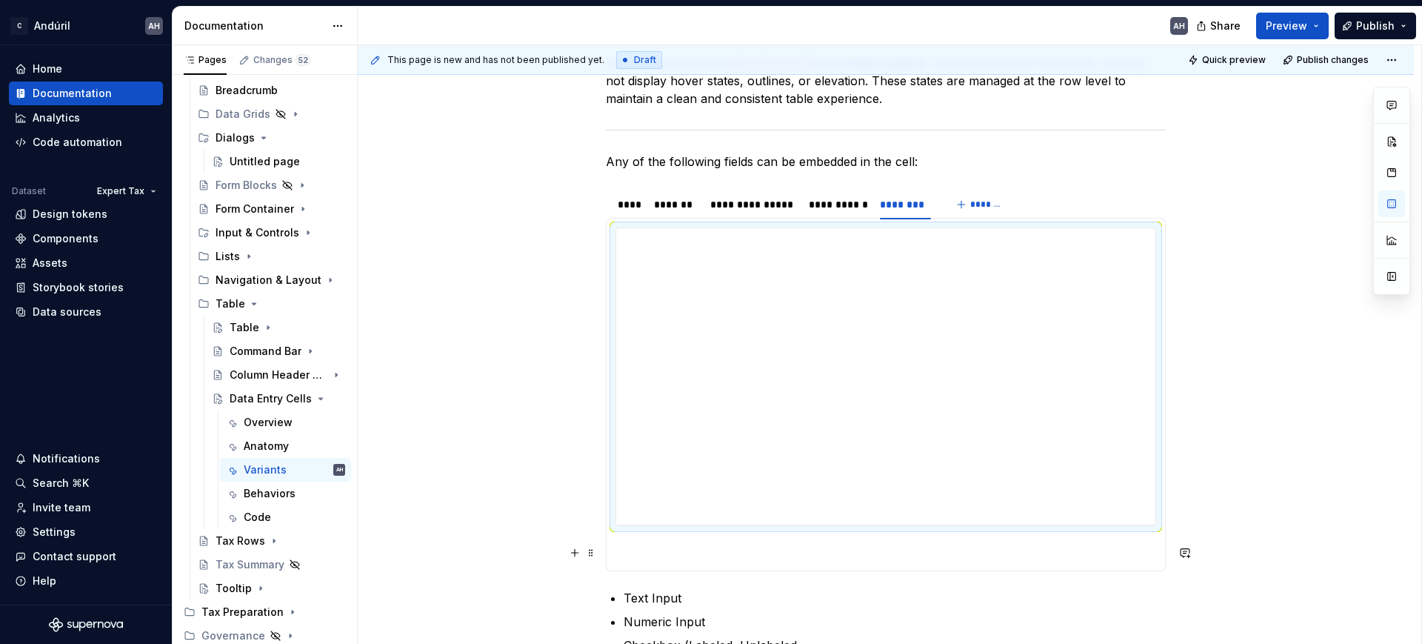
scroll to position [278, 0]
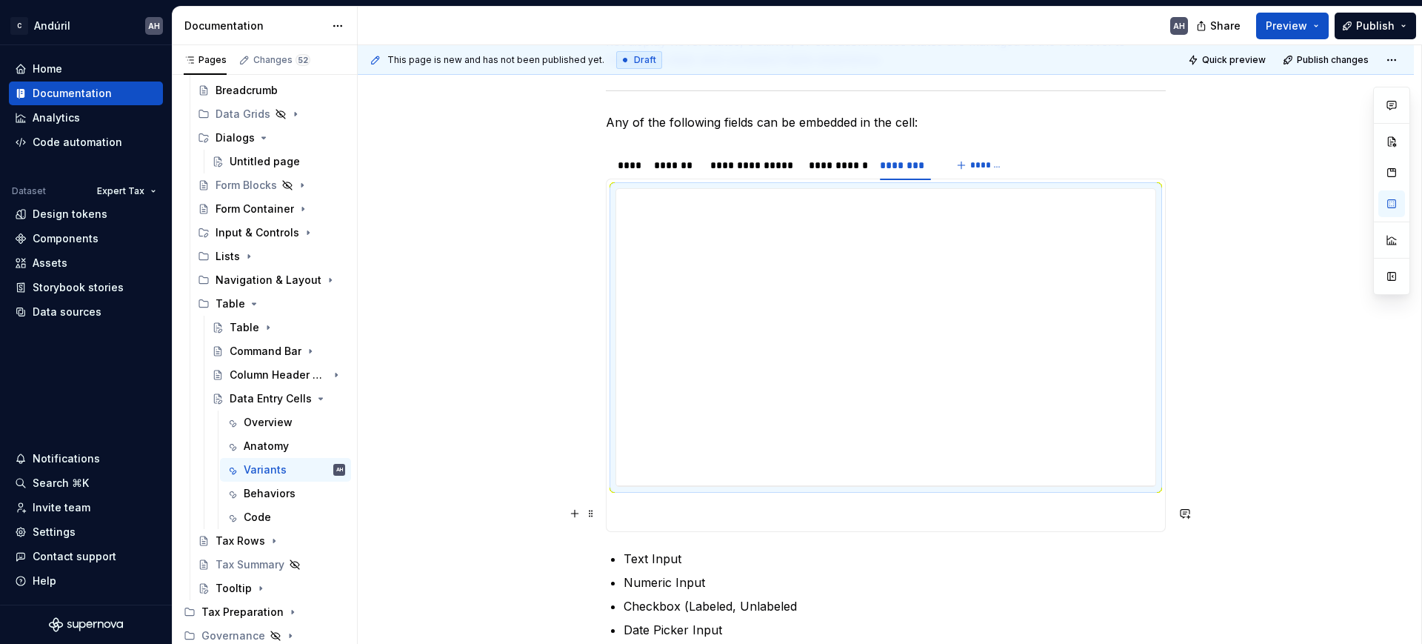
click at [666, 507] on p at bounding box center [885, 513] width 541 height 18
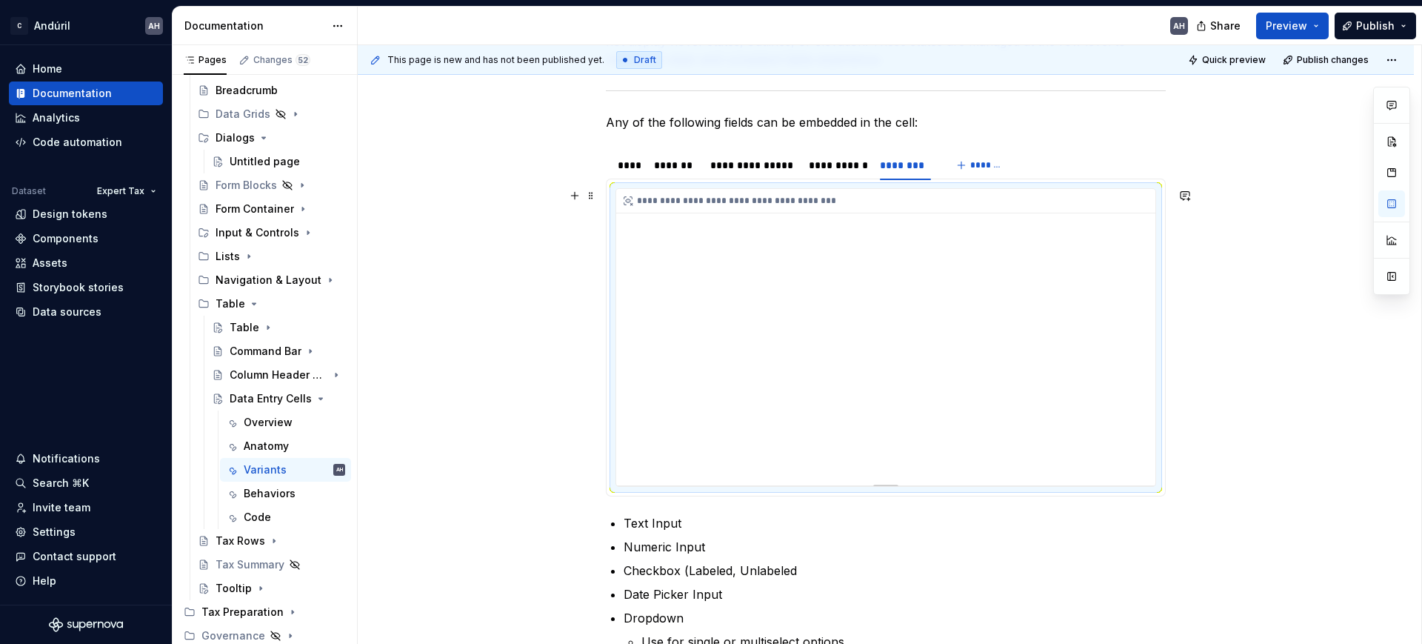
click at [808, 374] on div "**********" at bounding box center [885, 337] width 539 height 296
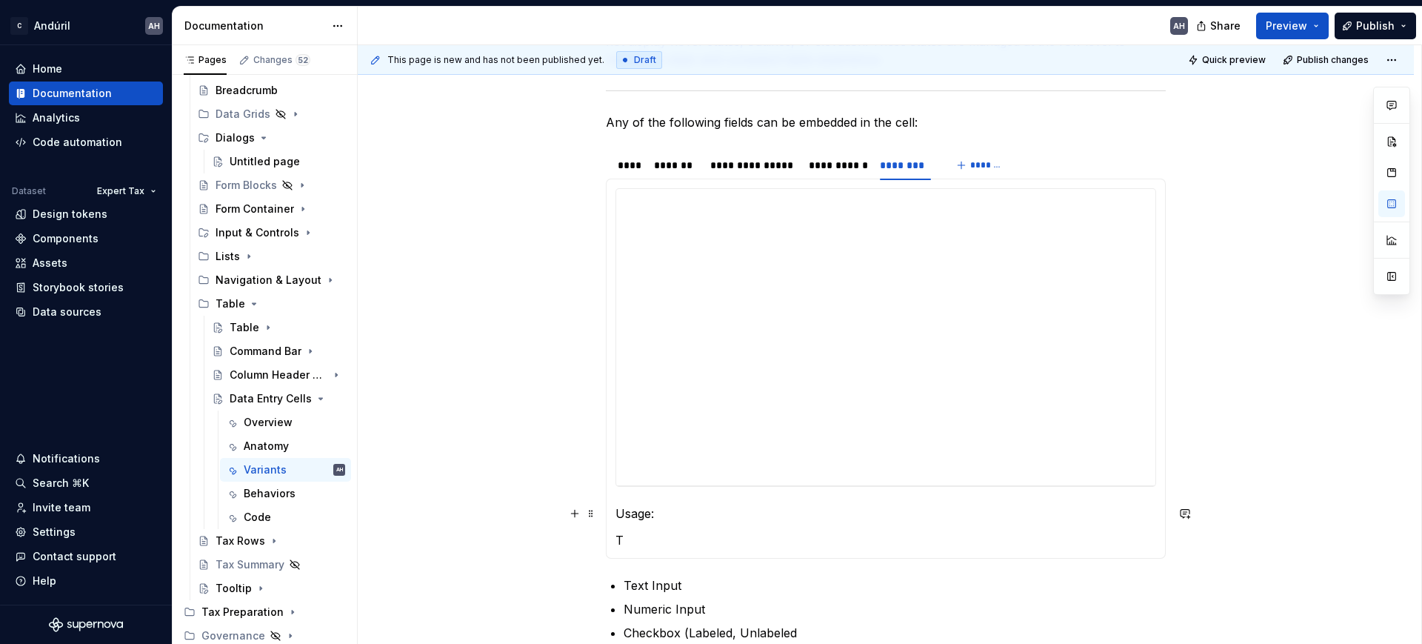
click at [626, 514] on p "Usage:" at bounding box center [885, 513] width 541 height 18
click at [746, 478] on button "button" at bounding box center [755, 485] width 21 height 21
click at [632, 514] on p "T" at bounding box center [885, 543] width 541 height 18
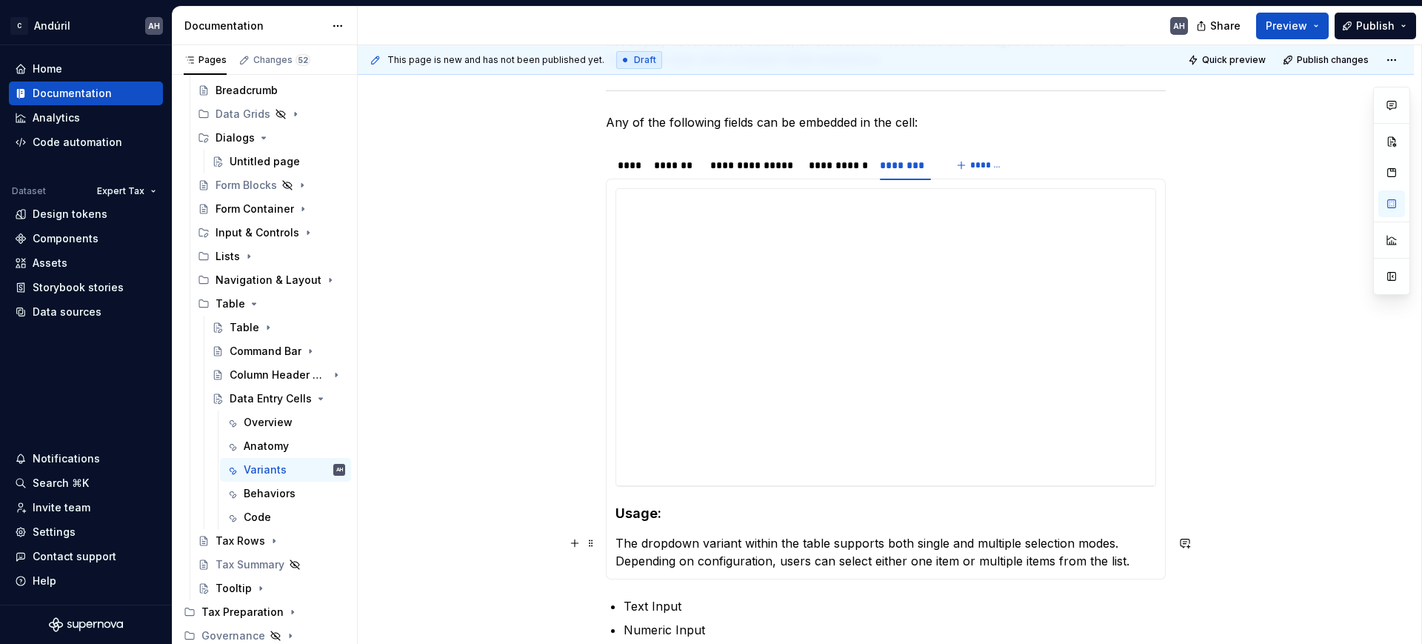
scroll to position [370, 0]
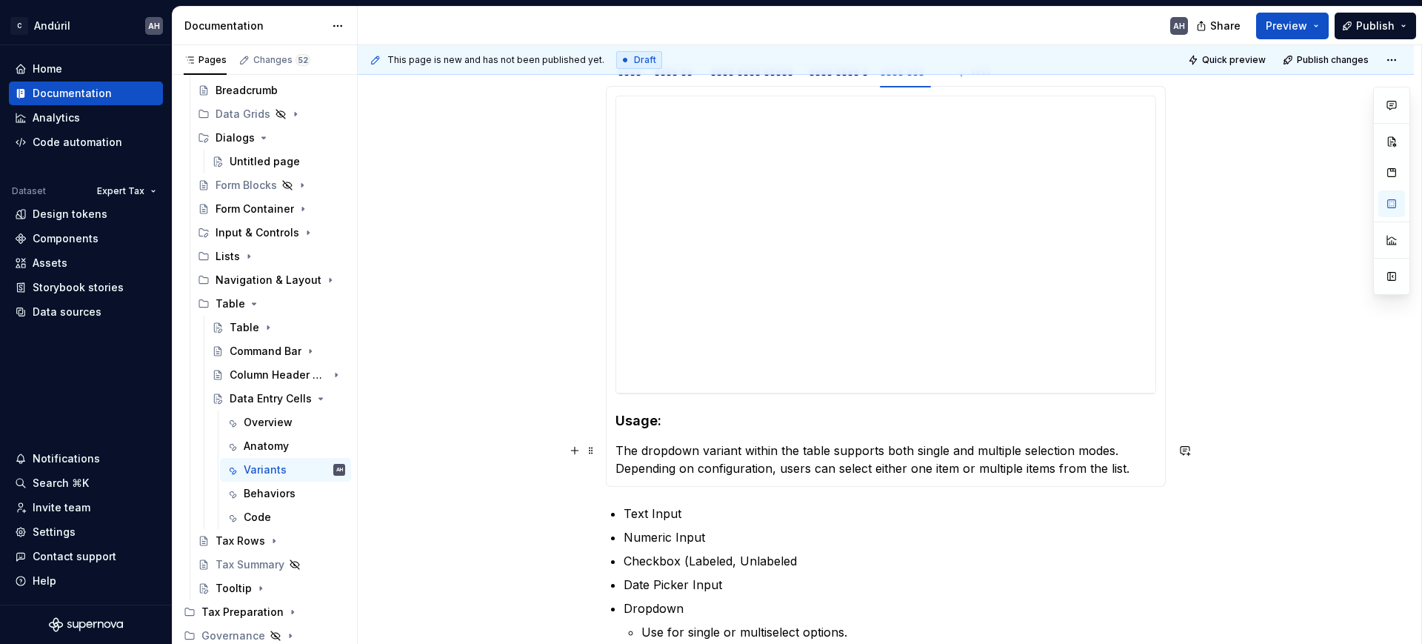
click at [1121, 454] on p "The dropdown variant within the table supports both single and multiple selecti…" at bounding box center [885, 459] width 541 height 36
click at [757, 463] on p "The dropdown variant within the table supports both single and multiple selecti…" at bounding box center [885, 459] width 541 height 36
click at [813, 466] on p "The dropdown variant within the table supports both single and multiple selecti…" at bounding box center [885, 459] width 541 height 36
click at [980, 464] on p "The dropdown variant within the table supports both single and multiple selecti…" at bounding box center [885, 459] width 541 height 36
click at [1134, 467] on p "The dropdown variant within the table supports both single and multiple selecti…" at bounding box center [885, 459] width 541 height 36
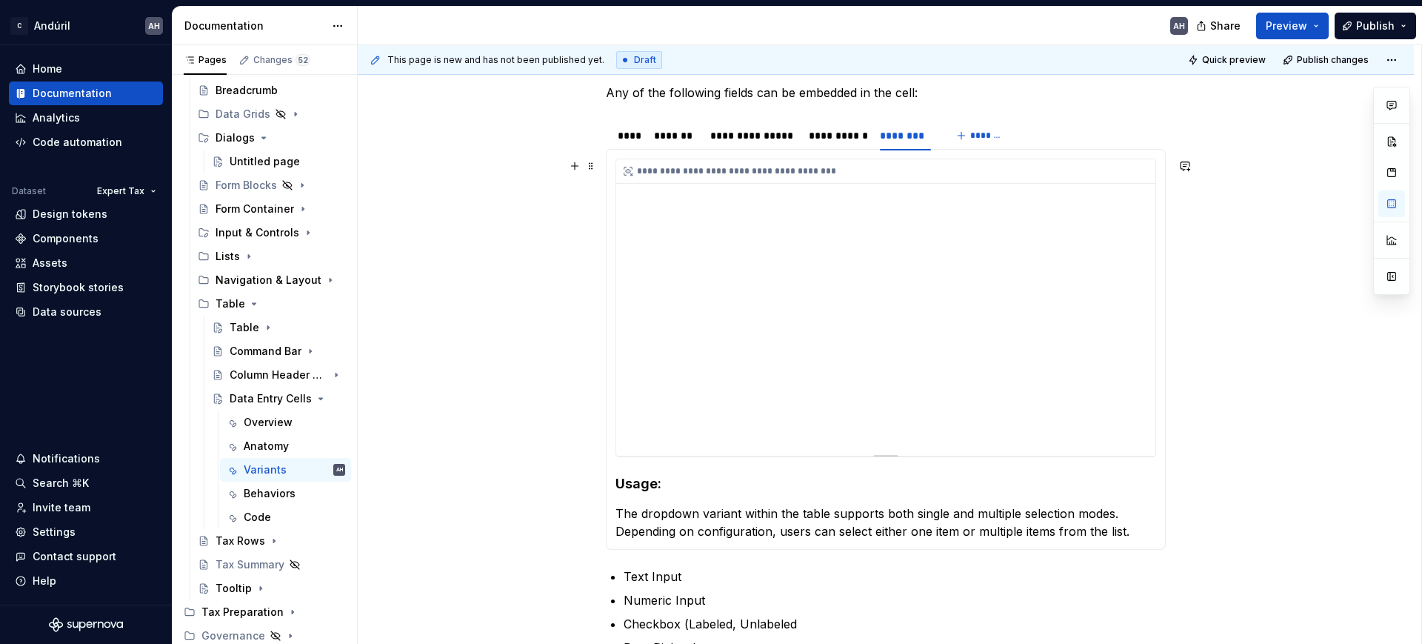
scroll to position [278, 0]
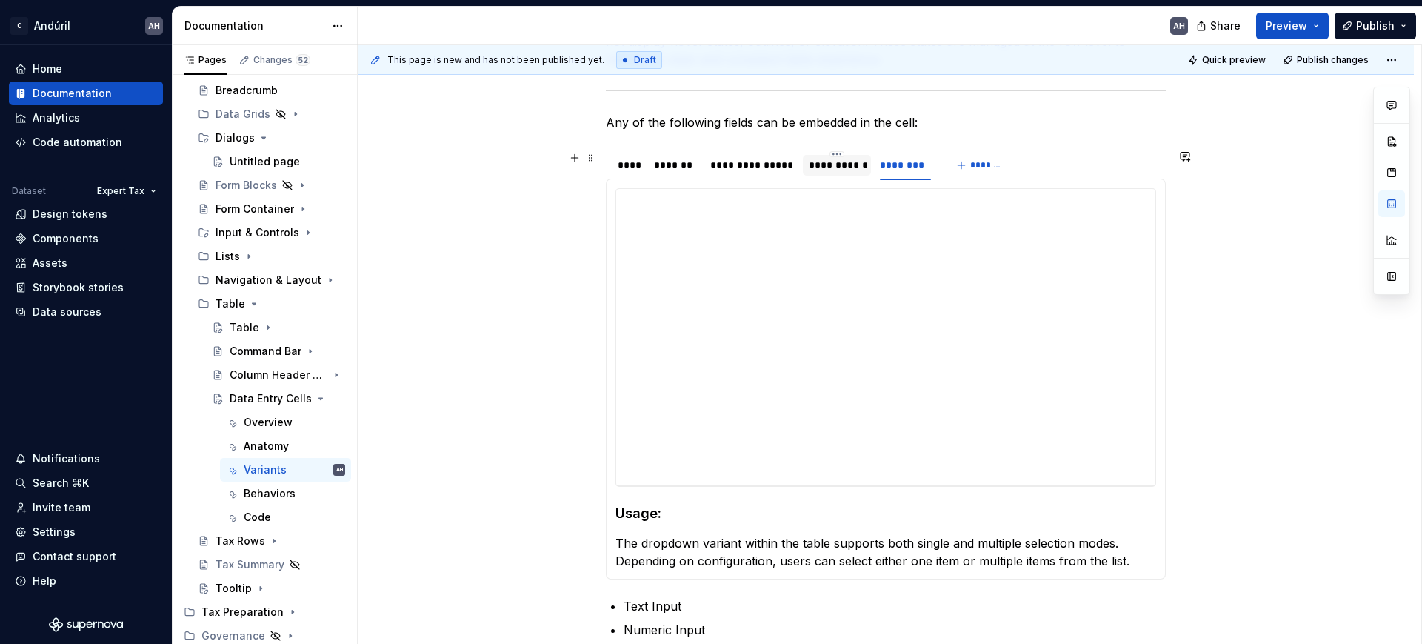
click at [837, 161] on div "**********" at bounding box center [837, 165] width 56 height 15
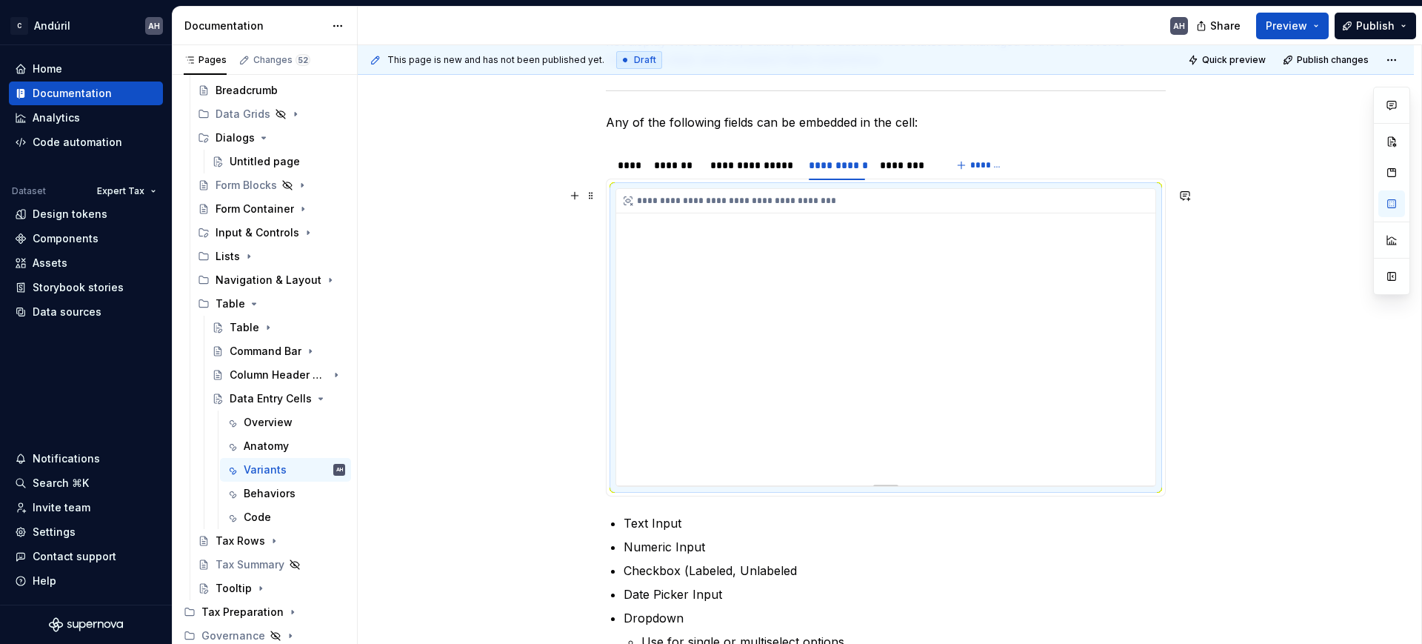
click at [707, 460] on div "**********" at bounding box center [885, 337] width 539 height 296
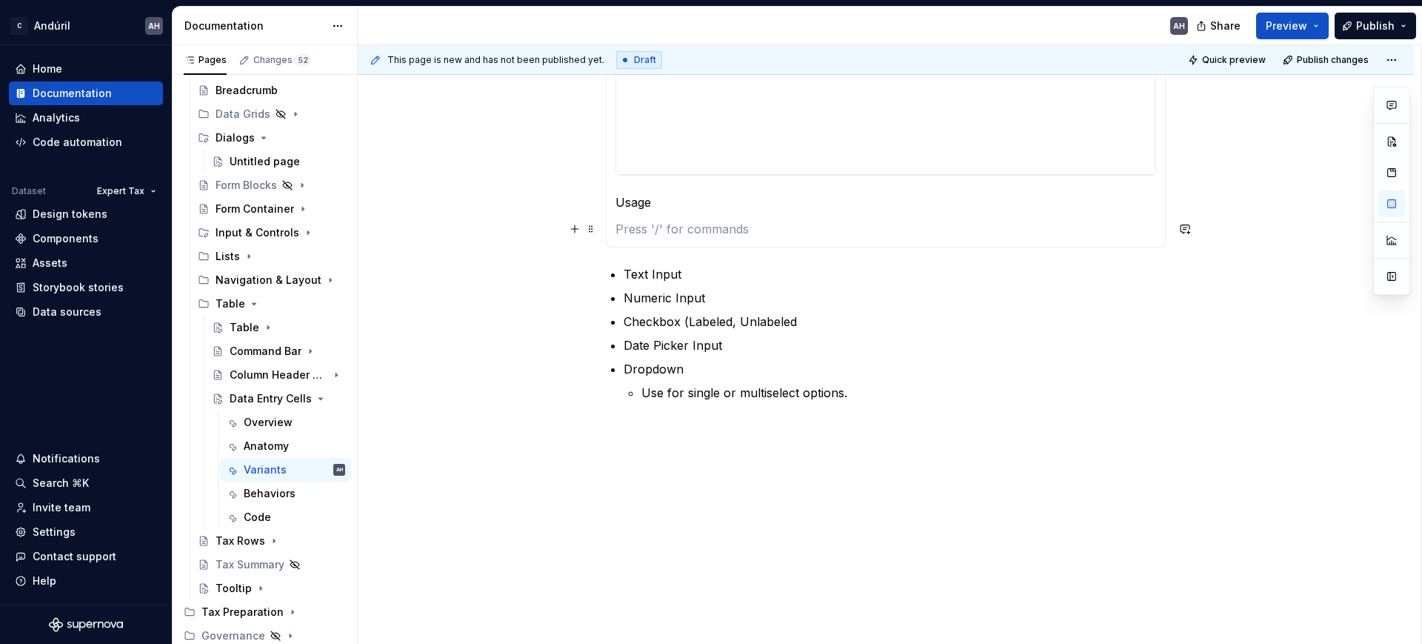
scroll to position [592, 0]
click at [641, 200] on p "Usage" at bounding box center [885, 199] width 541 height 18
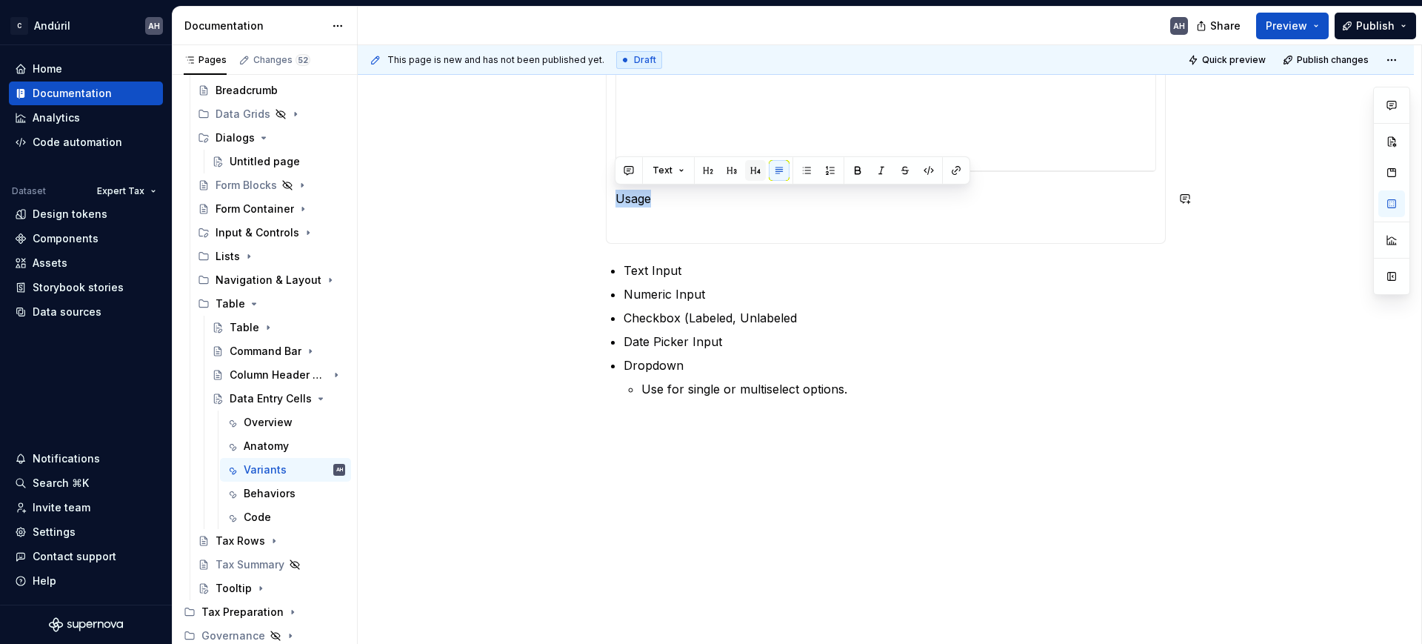
click at [754, 170] on button "button" at bounding box center [755, 170] width 21 height 21
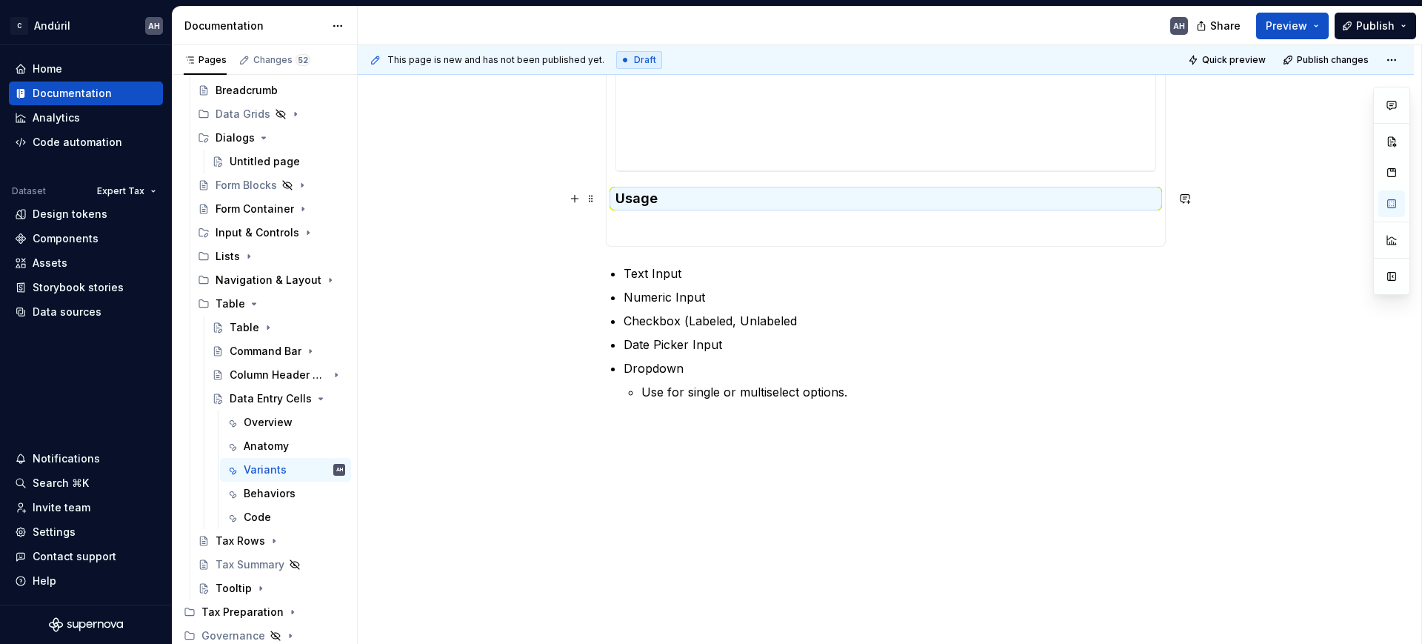
click at [669, 195] on h4 "Usage" at bounding box center [885, 199] width 541 height 18
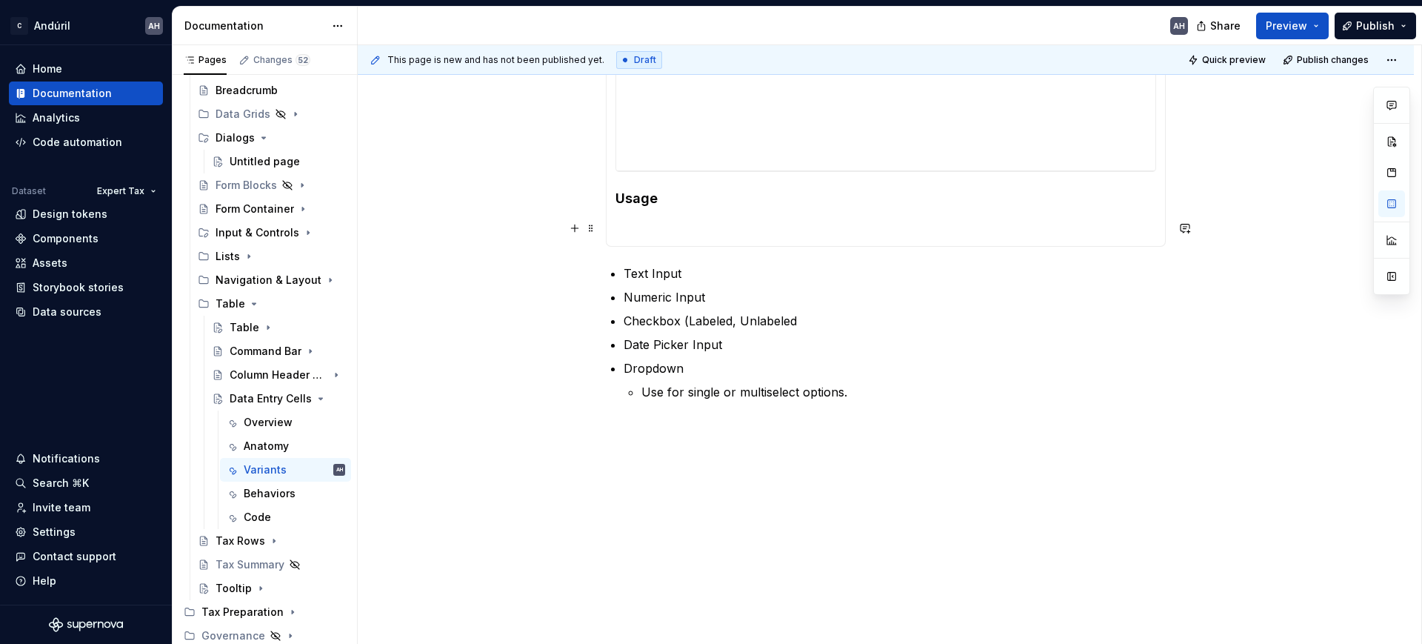
click at [646, 224] on p at bounding box center [885, 228] width 541 height 18
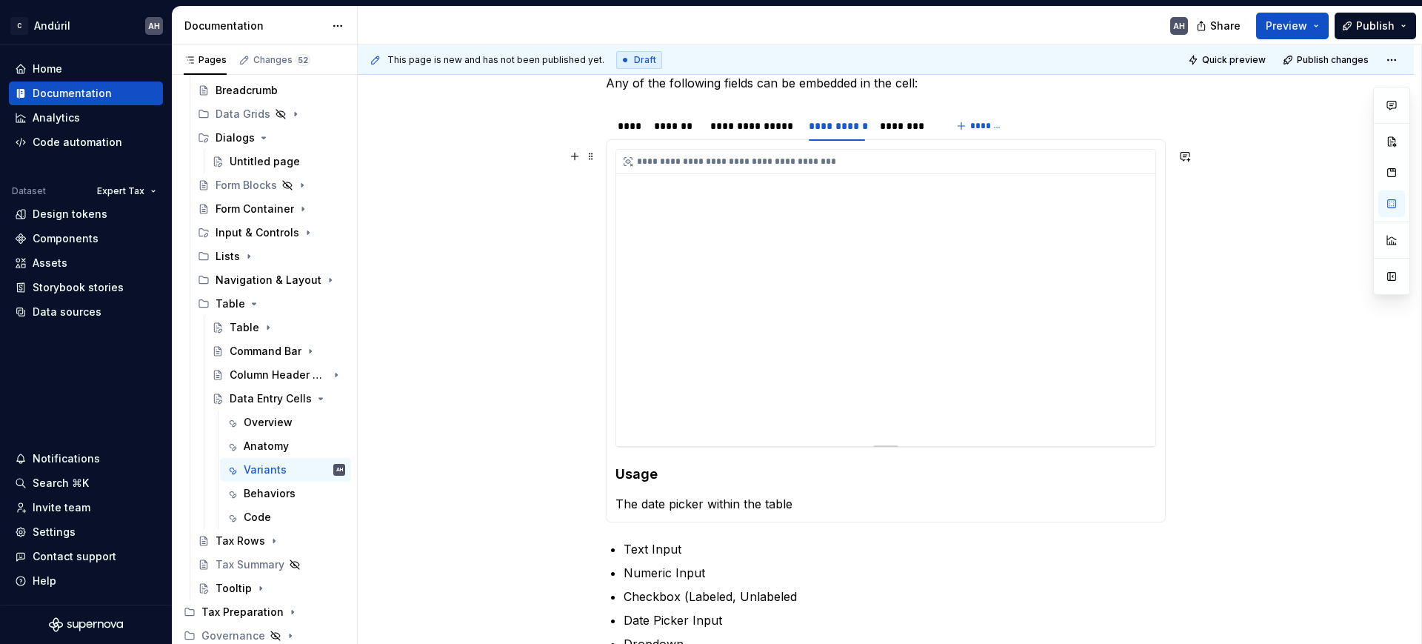
scroll to position [315, 0]
click at [887, 134] on div "********" at bounding box center [905, 128] width 51 height 15
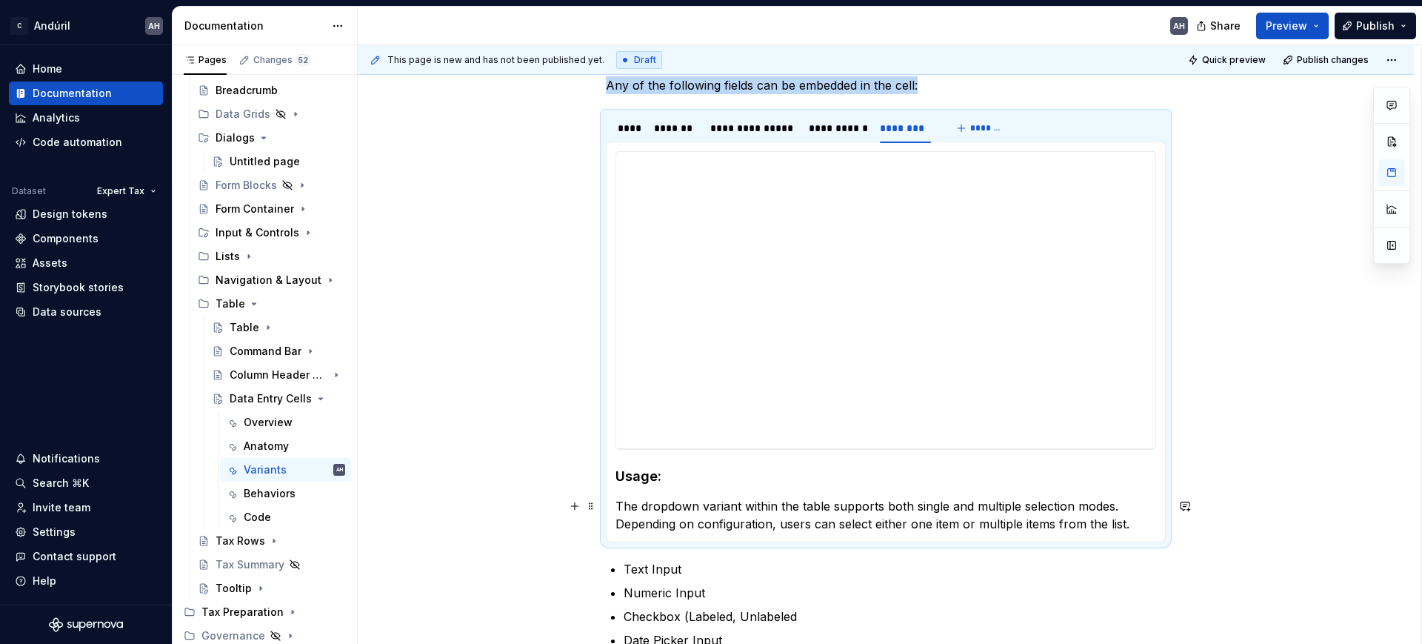
click at [743, 507] on p "The dropdown variant within the table supports both single and multiple selecti…" at bounding box center [885, 515] width 541 height 36
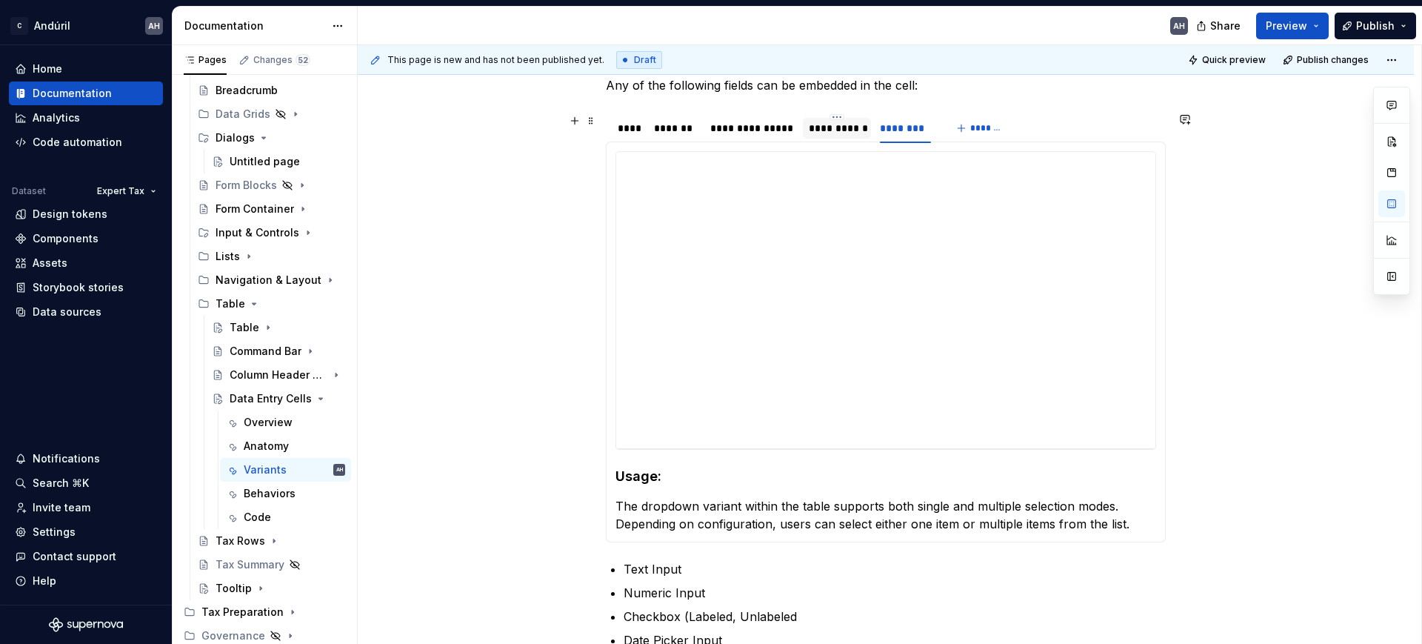
click at [831, 121] on div "**********" at bounding box center [837, 128] width 56 height 15
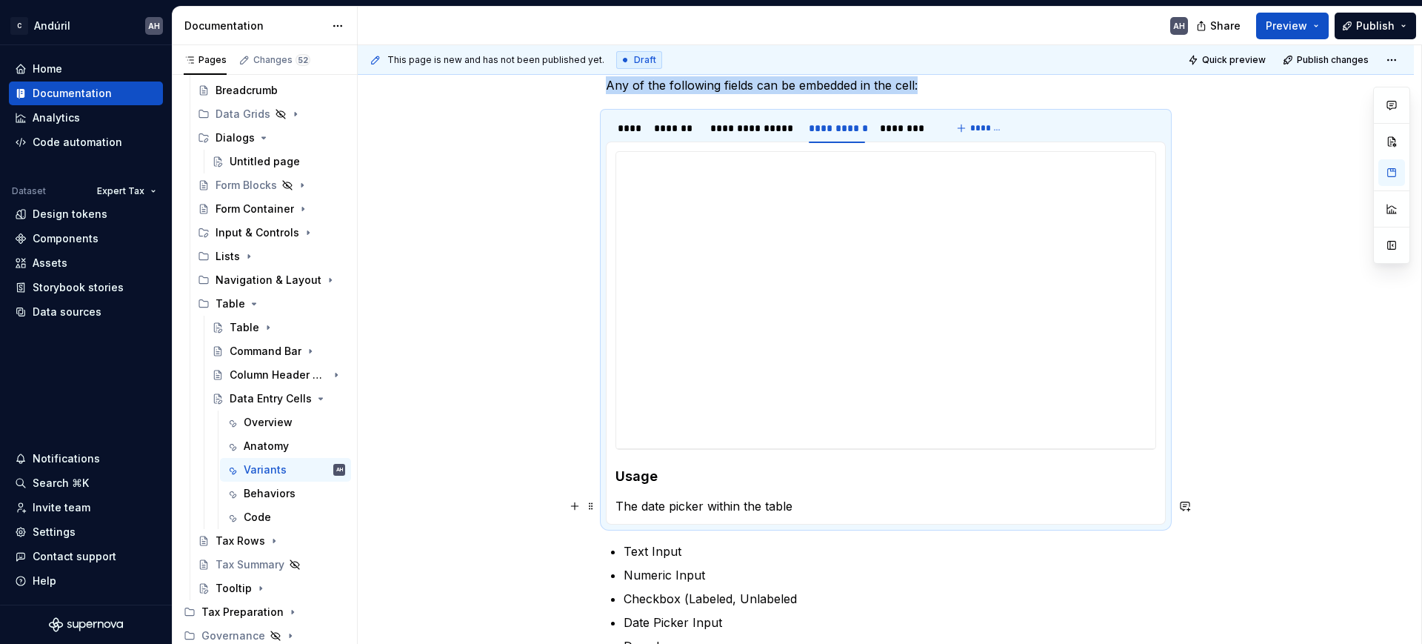
click at [713, 502] on p "The date picker within the table" at bounding box center [885, 506] width 541 height 18
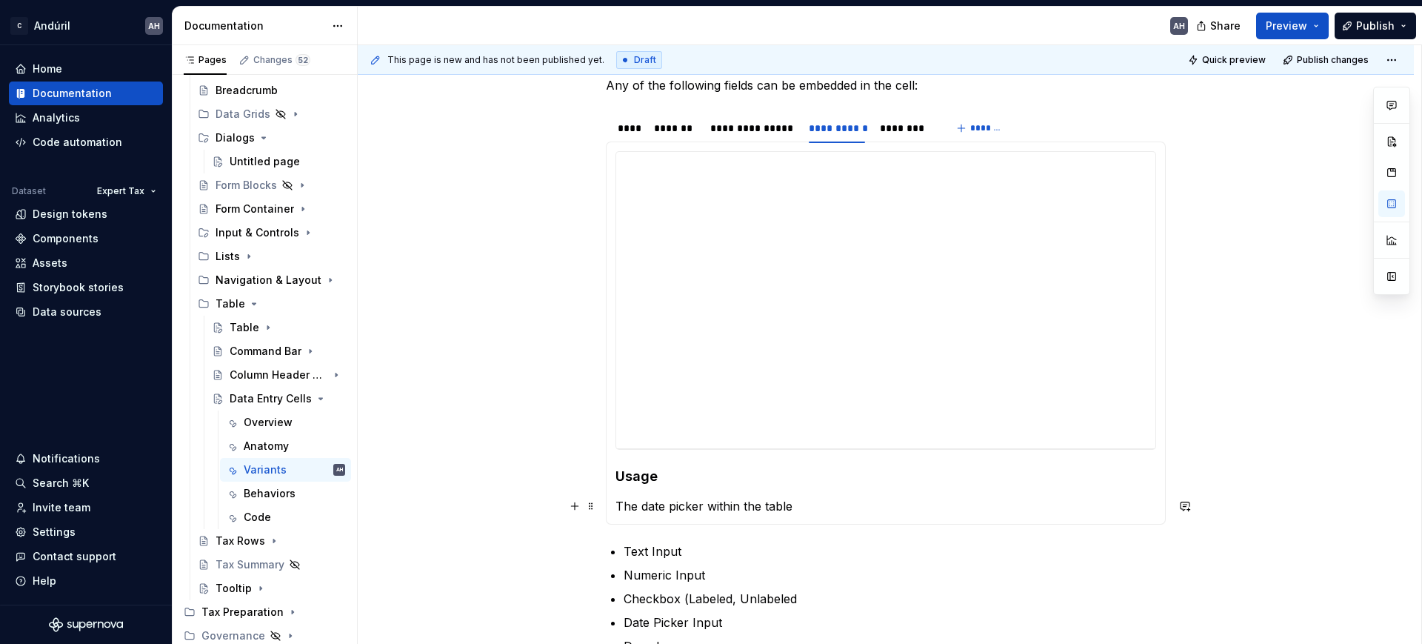
click at [713, 502] on p "The date picker within the table" at bounding box center [885, 506] width 541 height 18
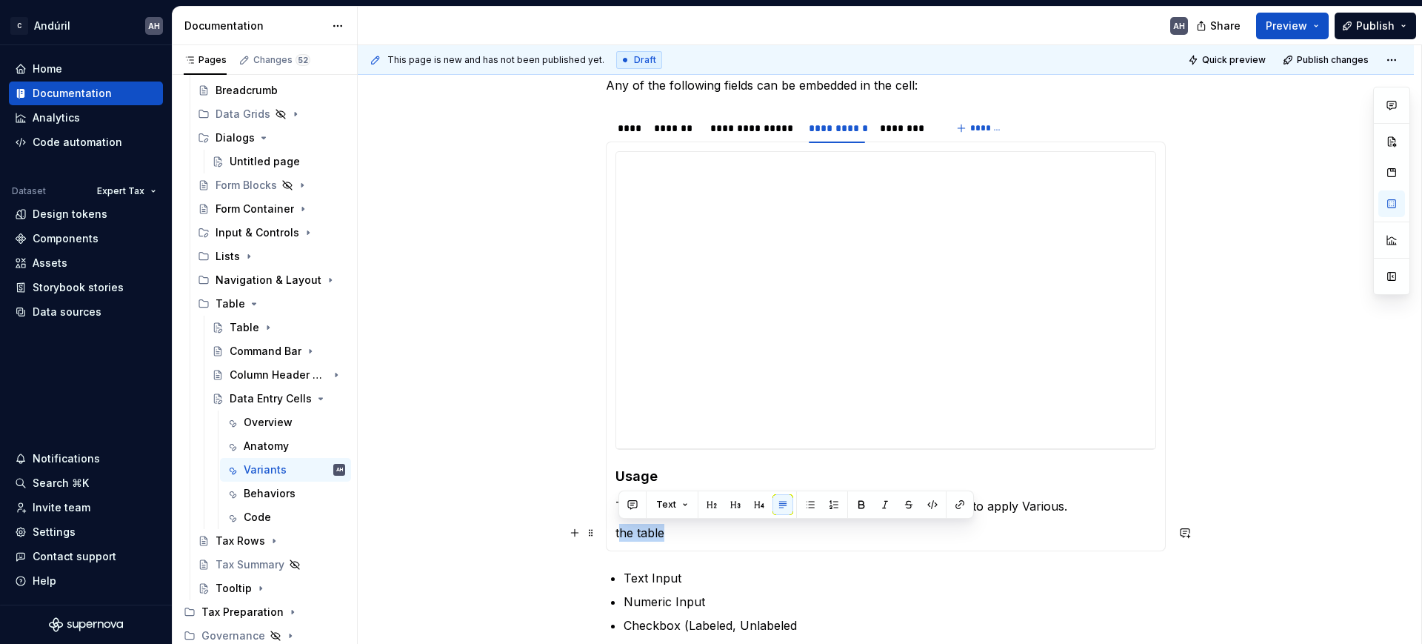
drag, startPoint x: 666, startPoint y: 533, endPoint x: 618, endPoint y: 538, distance: 48.3
click at [618, 514] on p "the table" at bounding box center [885, 533] width 541 height 18
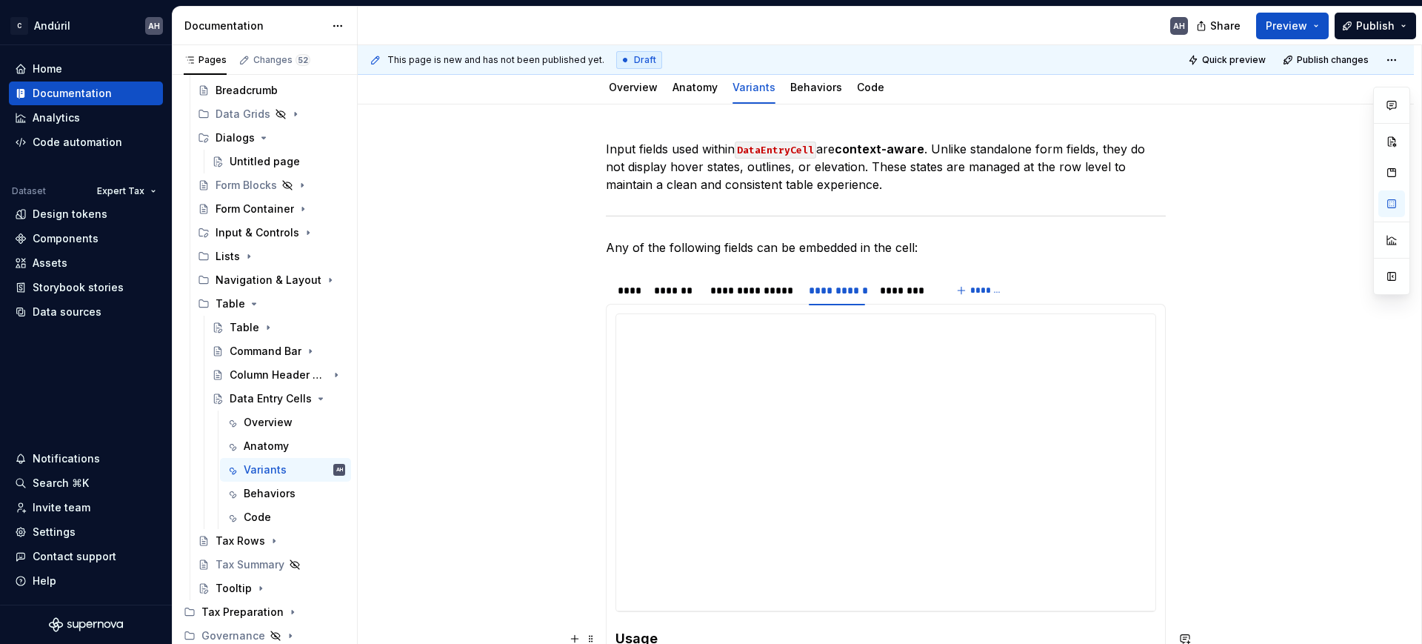
scroll to position [130, 0]
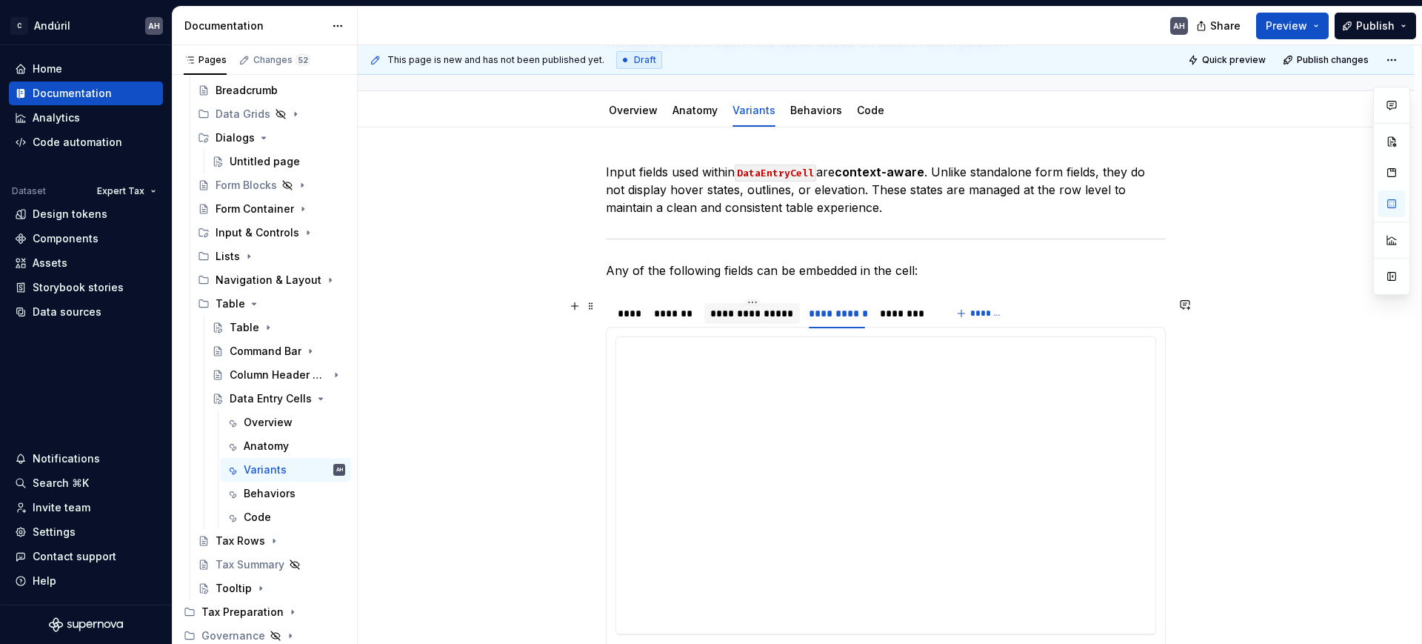
click at [735, 303] on div "**********" at bounding box center [752, 313] width 96 height 21
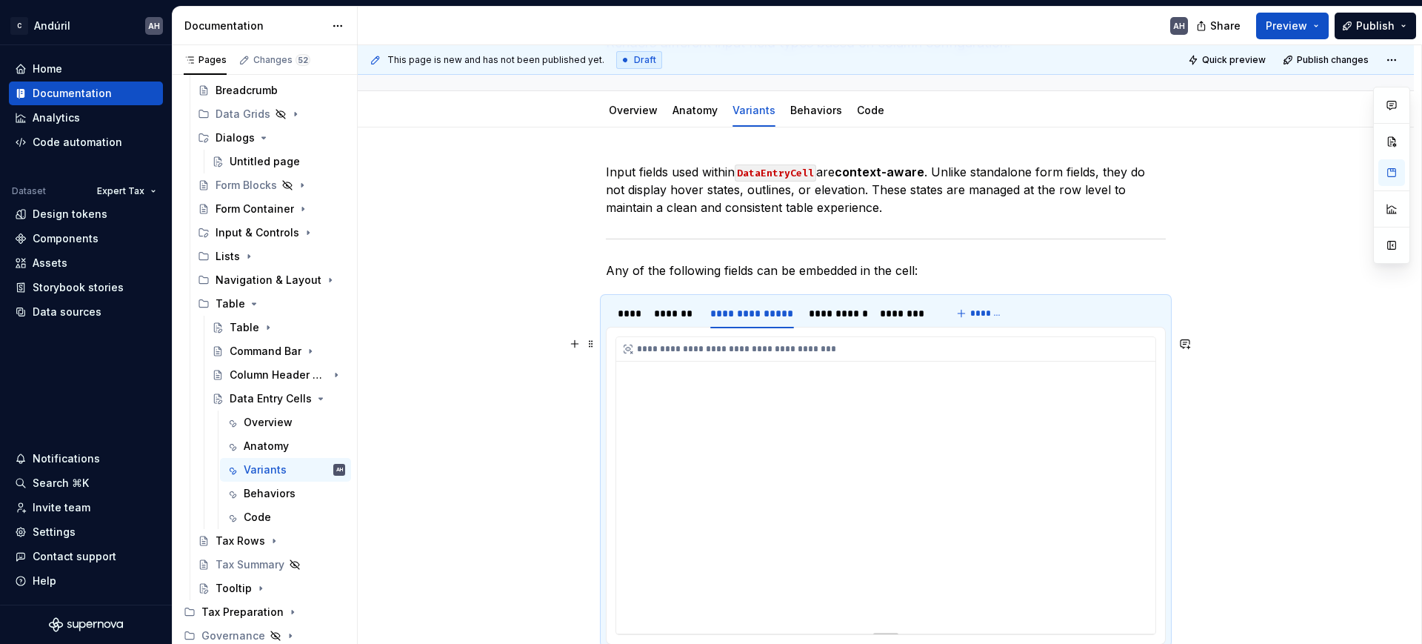
click at [876, 403] on div "**********" at bounding box center [885, 485] width 539 height 296
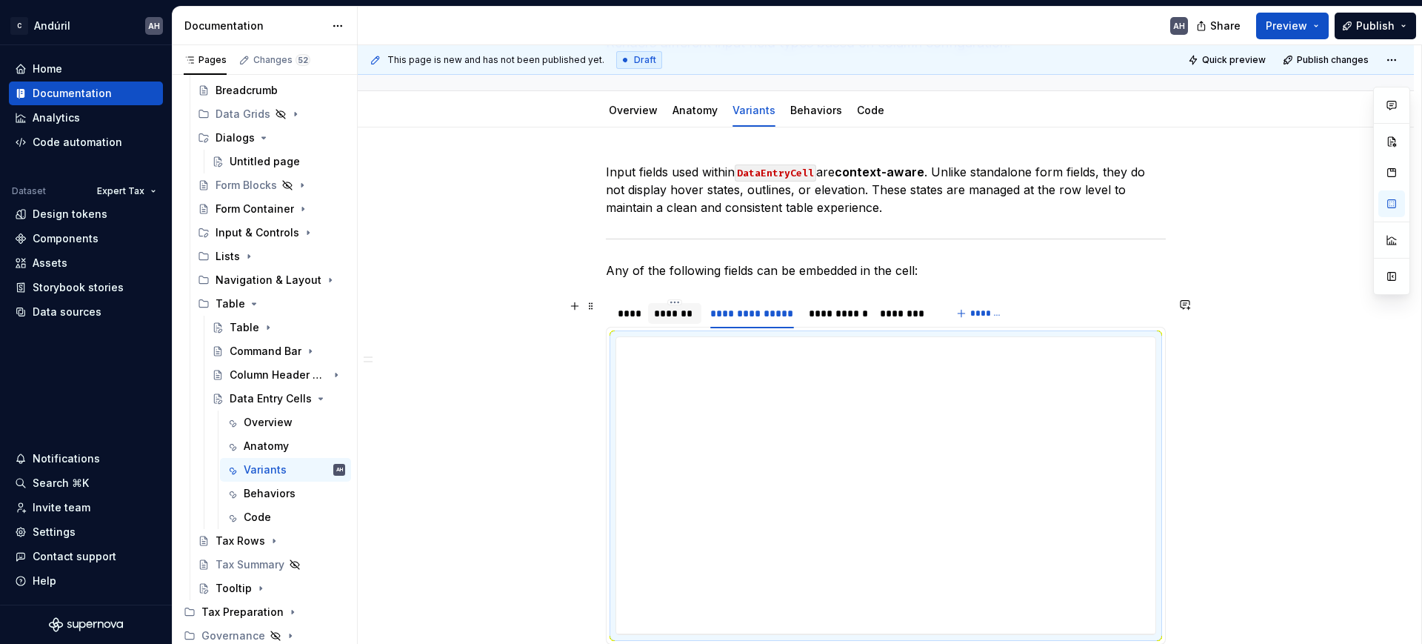
click at [680, 319] on div "*******" at bounding box center [675, 313] width 42 height 15
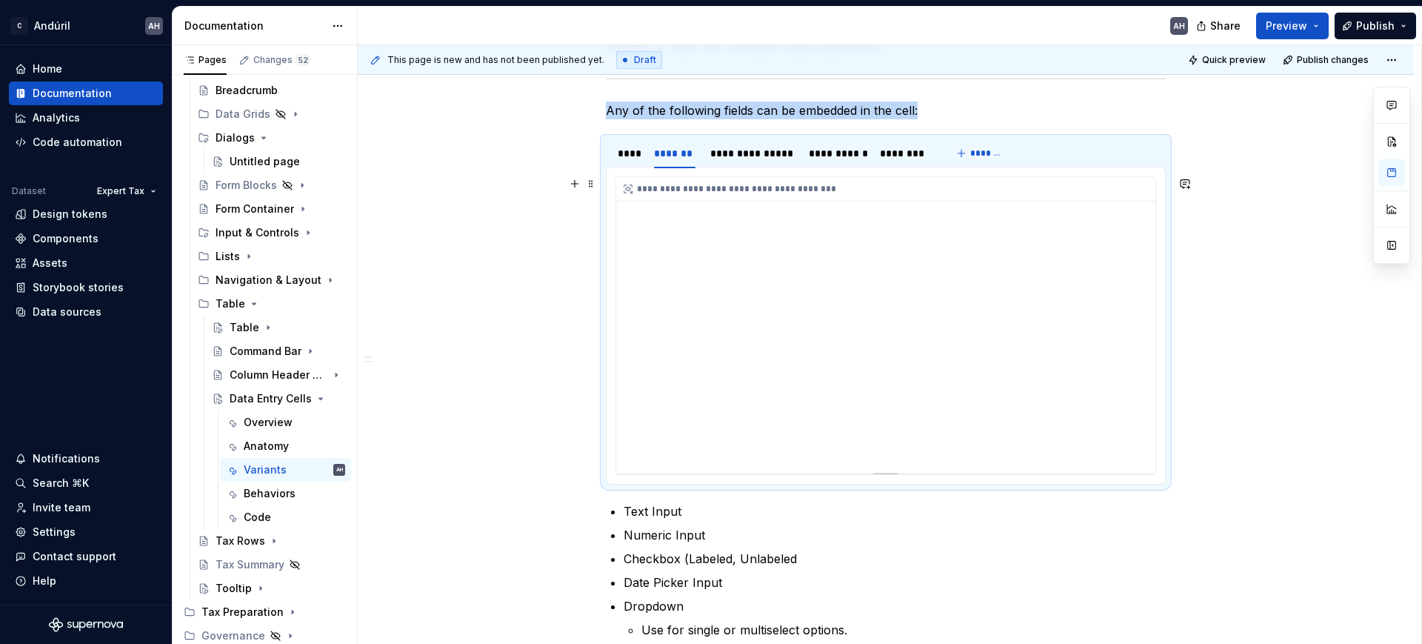
scroll to position [315, 0]
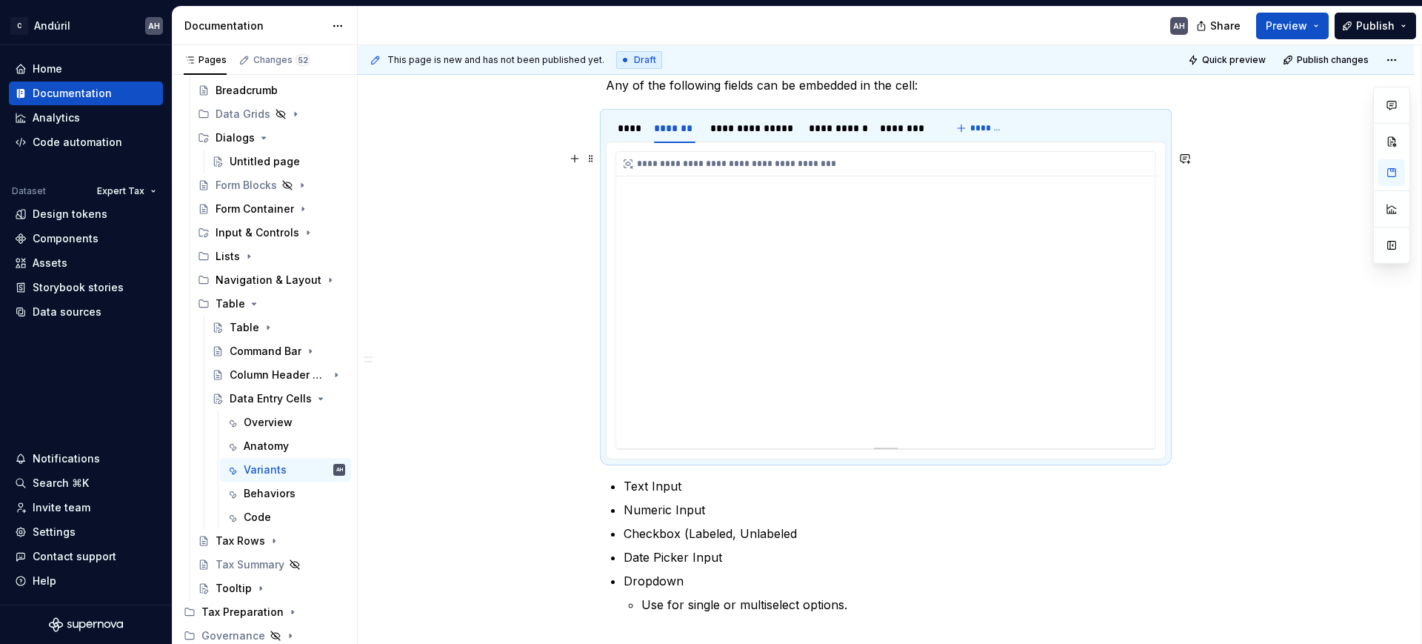
click at [1136, 390] on div "**********" at bounding box center [885, 300] width 539 height 296
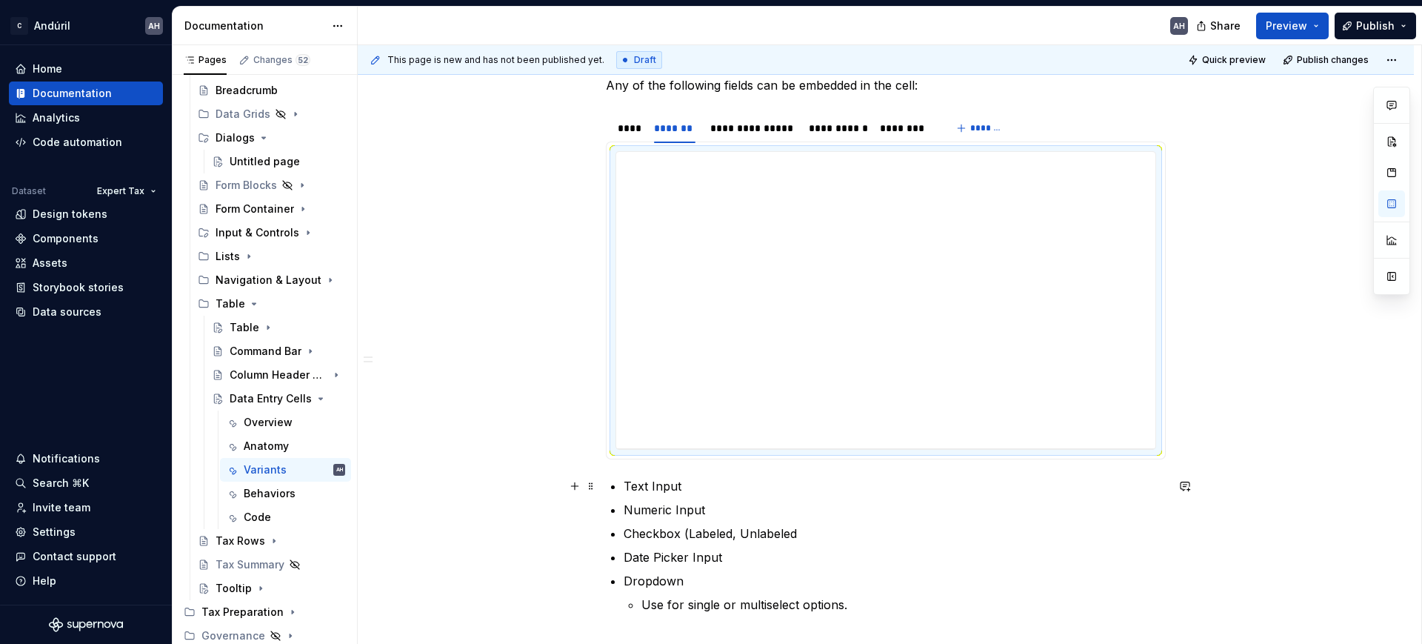
click at [724, 493] on p "Text Input" at bounding box center [895, 486] width 542 height 18
click at [726, 339] on div "**********" at bounding box center [885, 300] width 539 height 296
click at [770, 514] on p "Date Picker Input" at bounding box center [895, 557] width 542 height 18
click at [863, 514] on p "Use for single or multiselect options." at bounding box center [903, 604] width 524 height 18
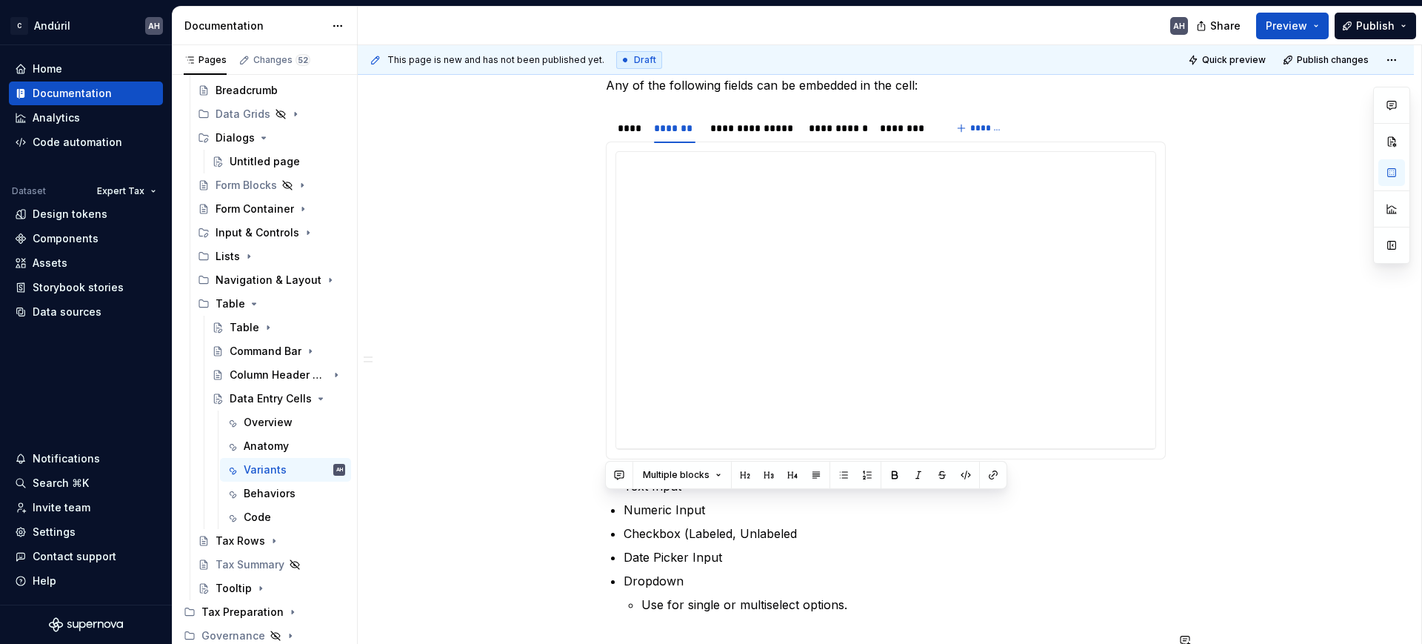
scroll to position [416, 0]
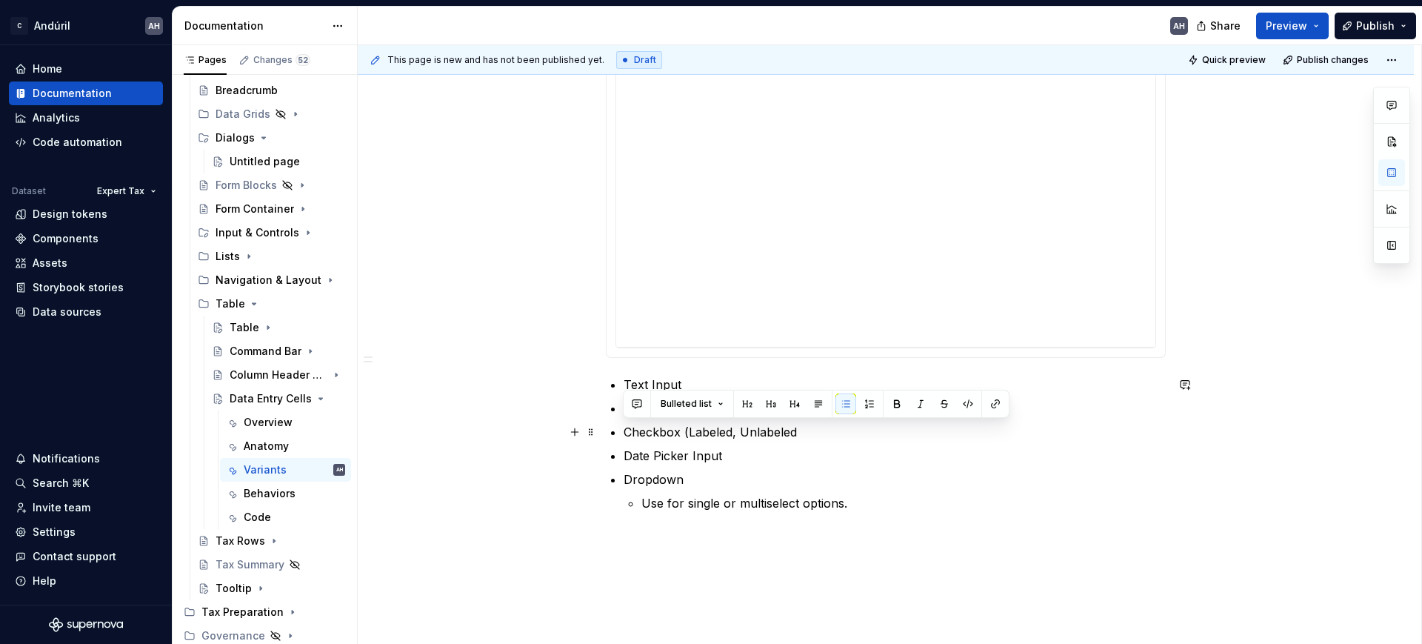
drag, startPoint x: 862, startPoint y: 601, endPoint x: 703, endPoint y: 426, distance: 236.4
click at [606, 424] on div "**********" at bounding box center [886, 211] width 560 height 671
click at [1057, 514] on p at bounding box center [886, 538] width 560 height 18
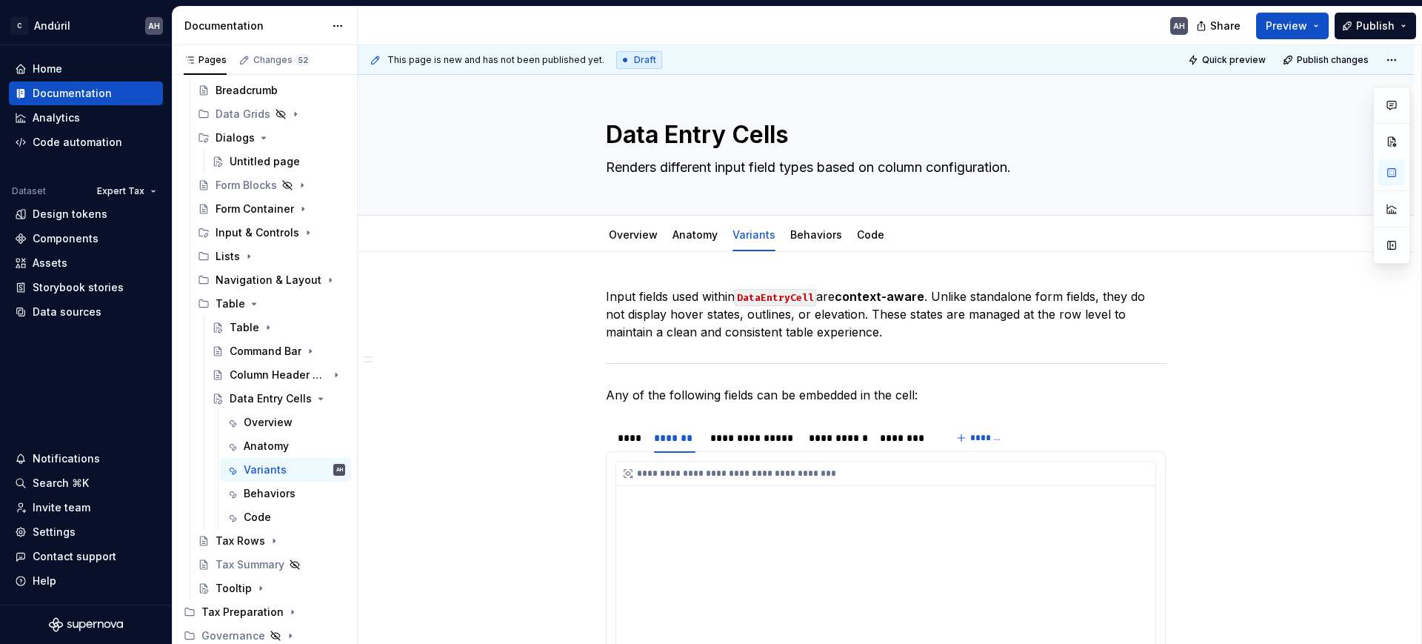
scroll to position [0, 0]
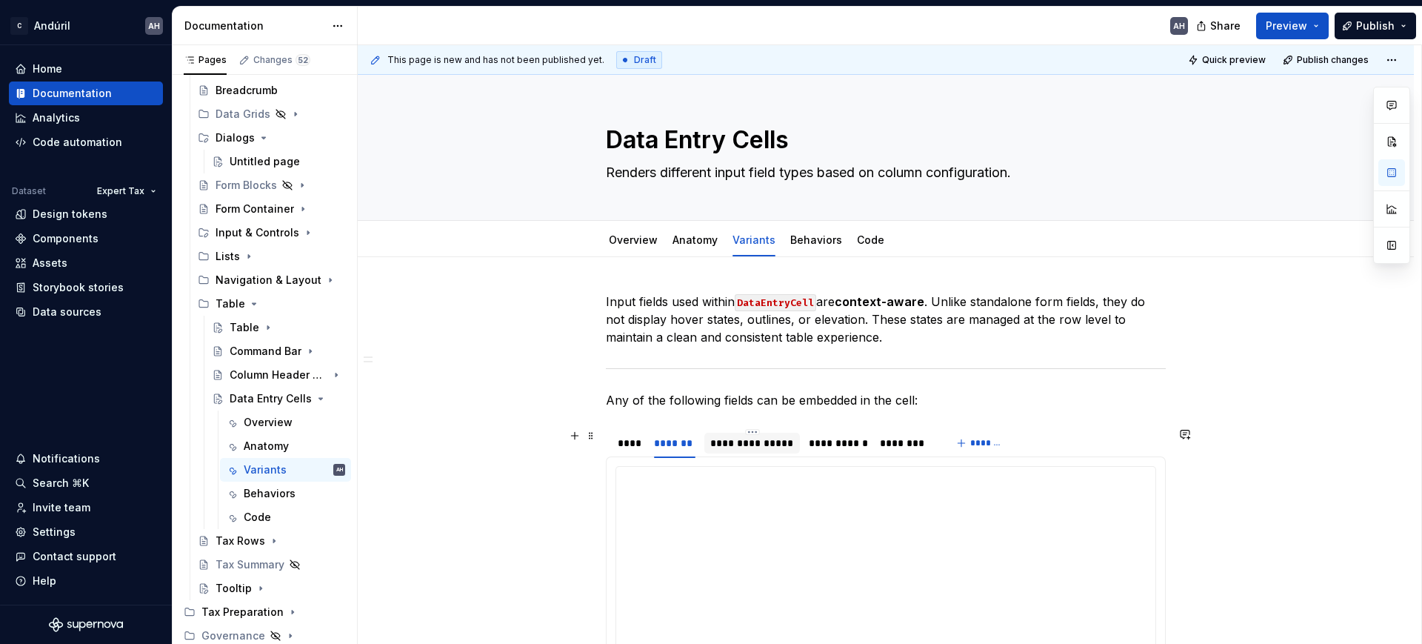
click at [749, 437] on div "**********" at bounding box center [752, 442] width 84 height 15
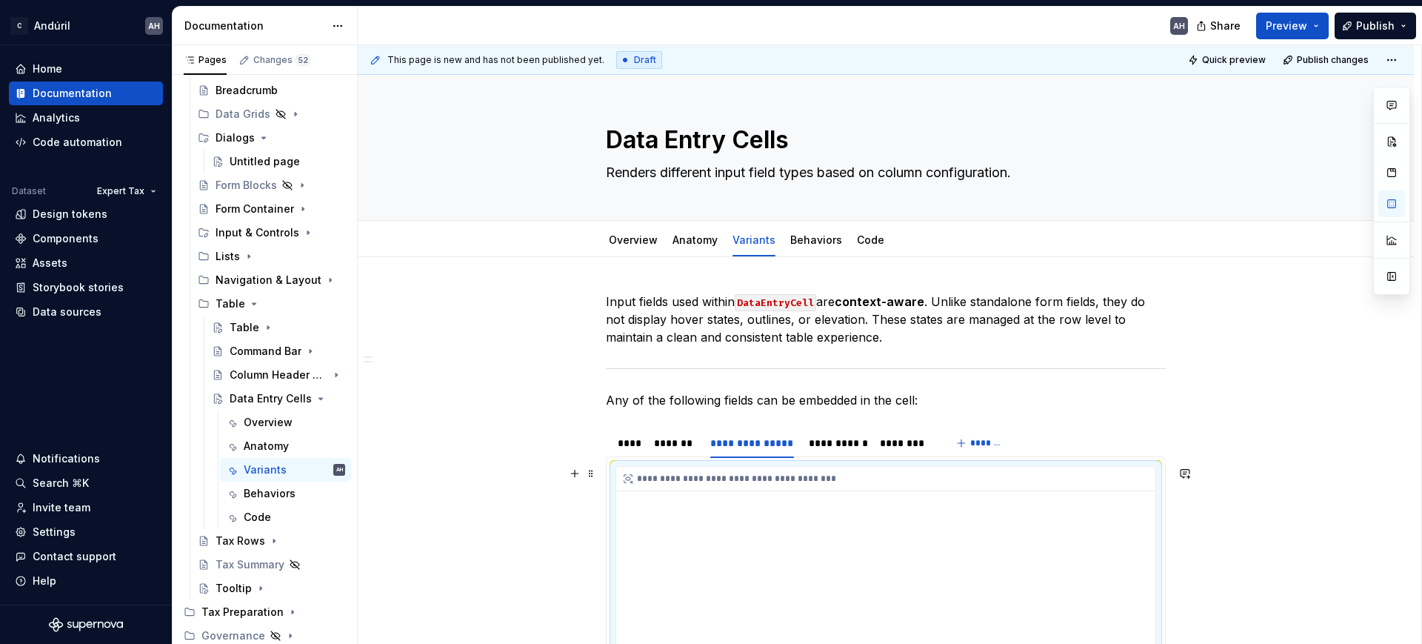
click at [778, 514] on div "**********" at bounding box center [885, 615] width 539 height 296
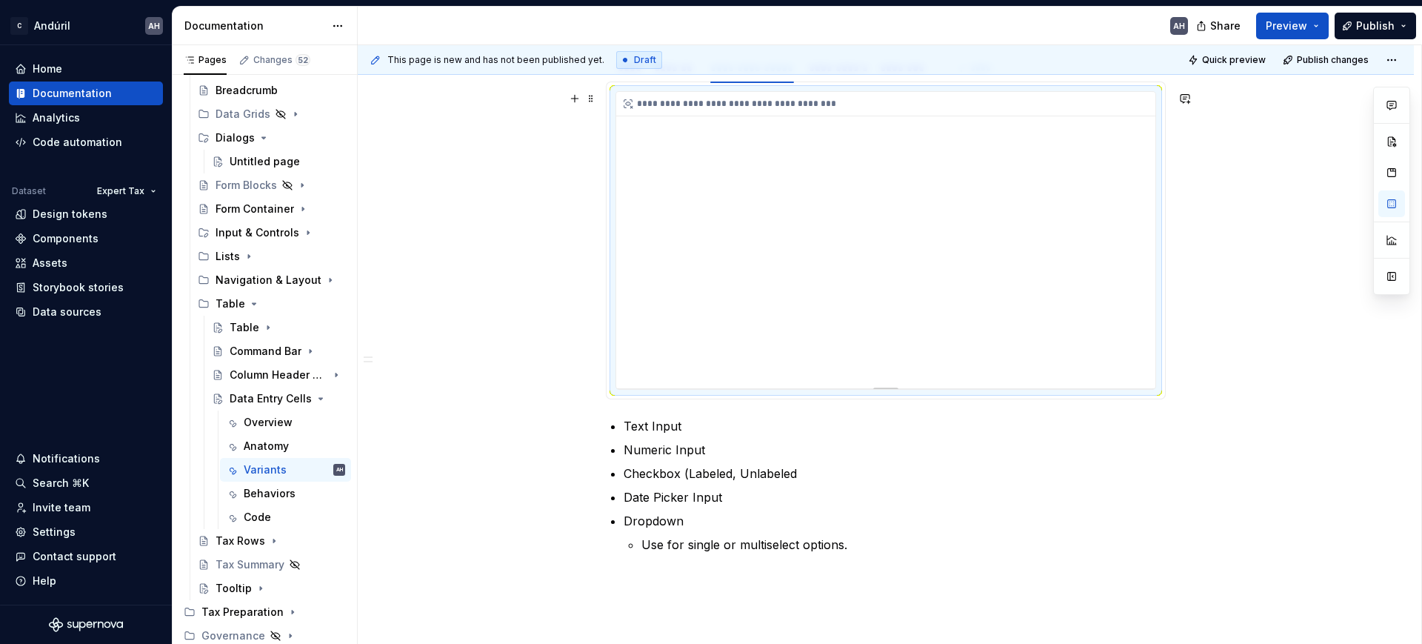
scroll to position [463, 0]
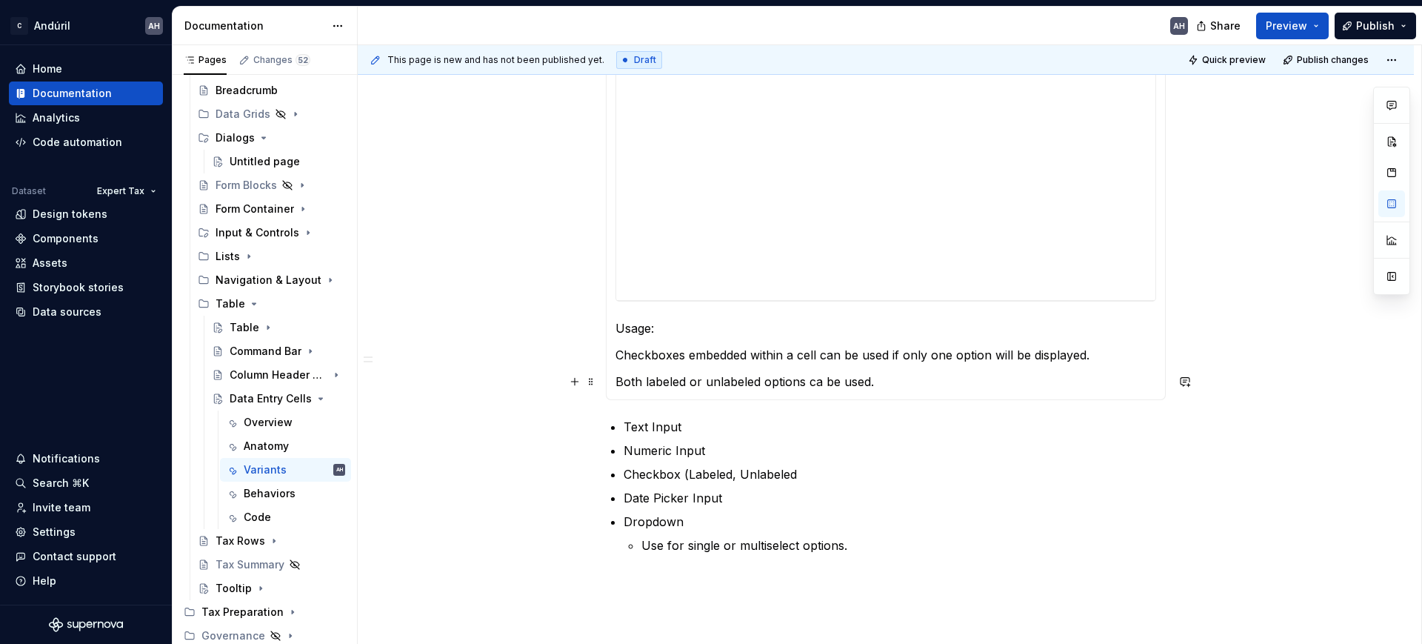
click at [790, 381] on p "Both labeled or unlabeled options ca be used." at bounding box center [885, 381] width 541 height 18
click at [639, 319] on p "Usage:" at bounding box center [885, 328] width 541 height 18
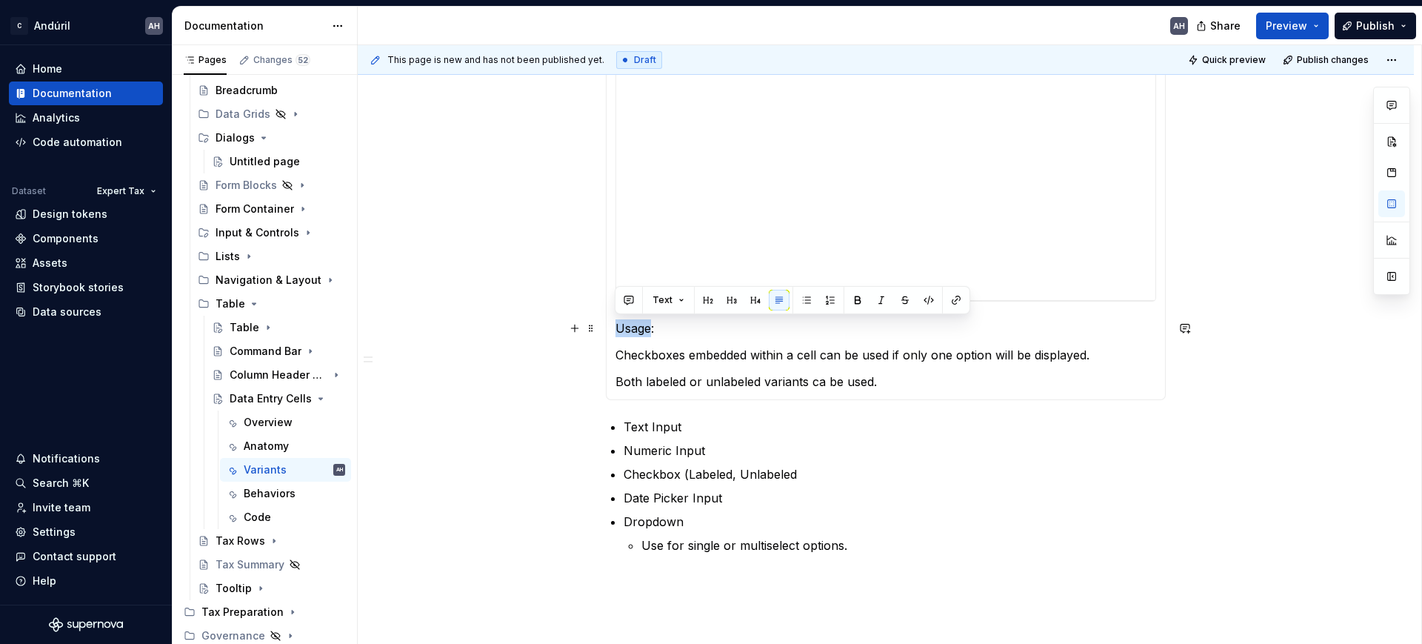
click at [639, 319] on p "Usage:" at bounding box center [885, 328] width 541 height 18
click at [751, 298] on button "button" at bounding box center [755, 300] width 21 height 21
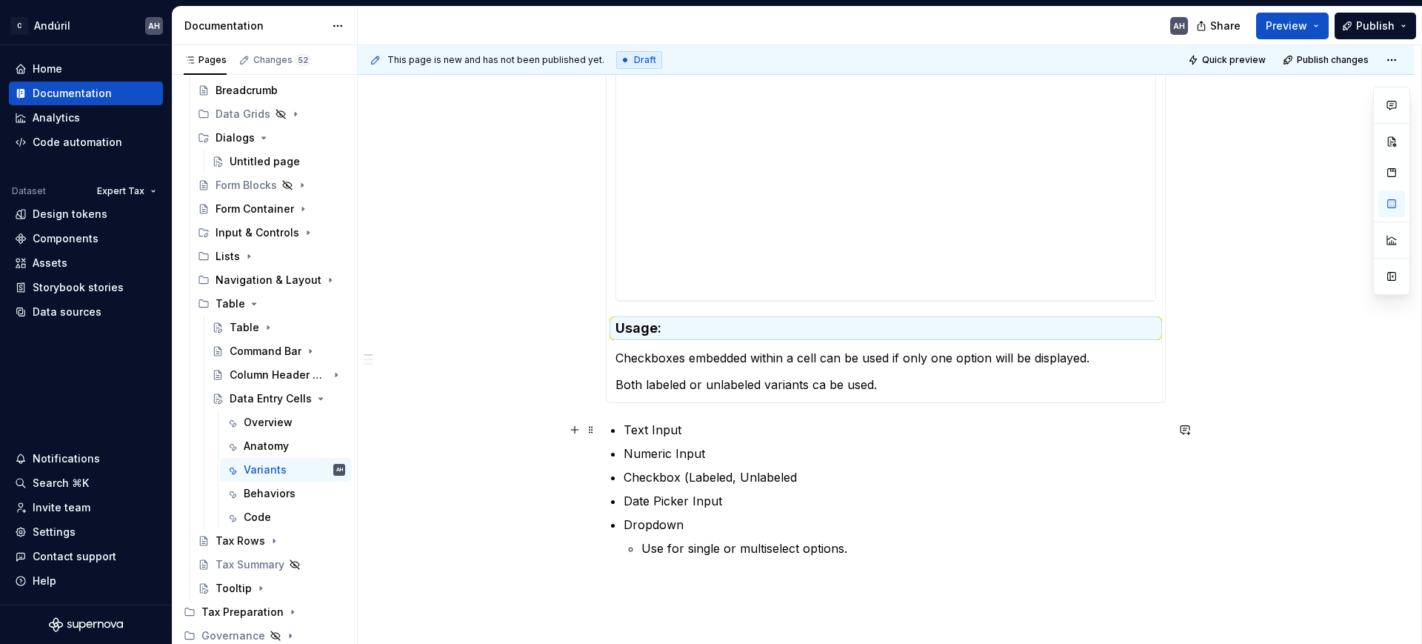
click at [842, 423] on p "Text Input" at bounding box center [895, 430] width 542 height 18
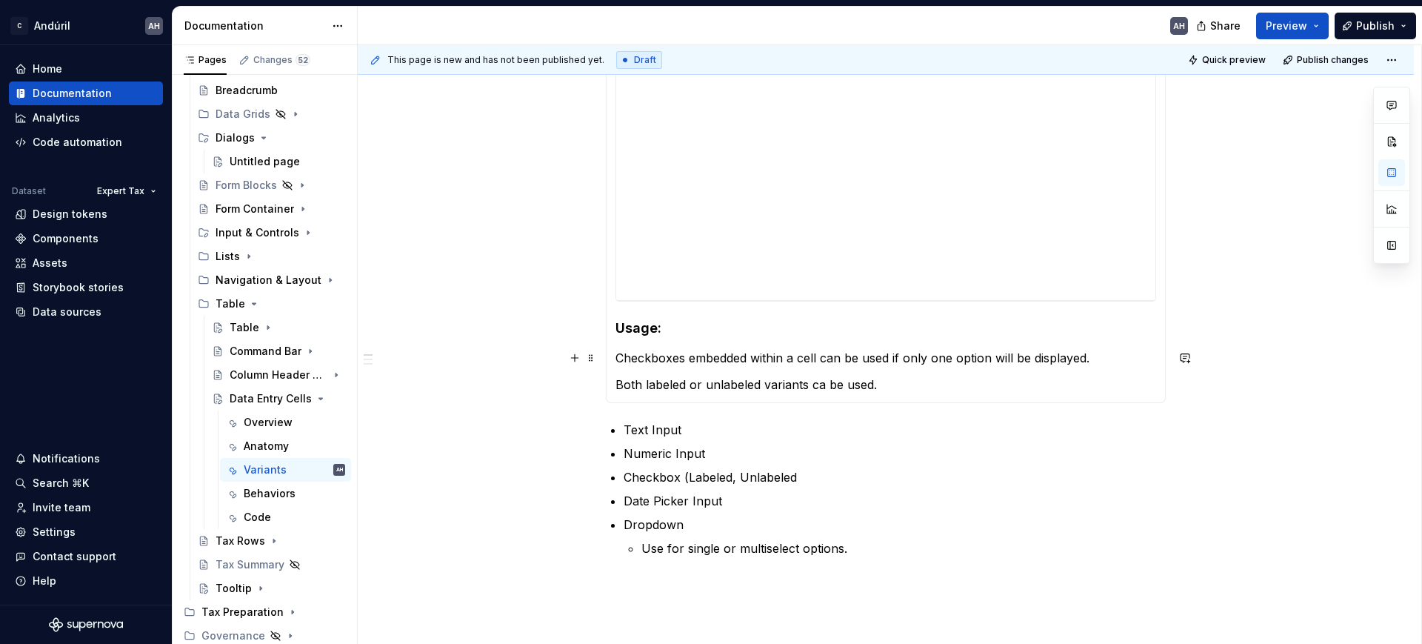
click at [626, 363] on p "Checkboxes embedded within a cell can be used if only one option will be displa…" at bounding box center [885, 358] width 541 height 18
click at [618, 361] on p "Checkboxes embedded within a cell can be used if only one option will be displa…" at bounding box center [885, 358] width 541 height 18
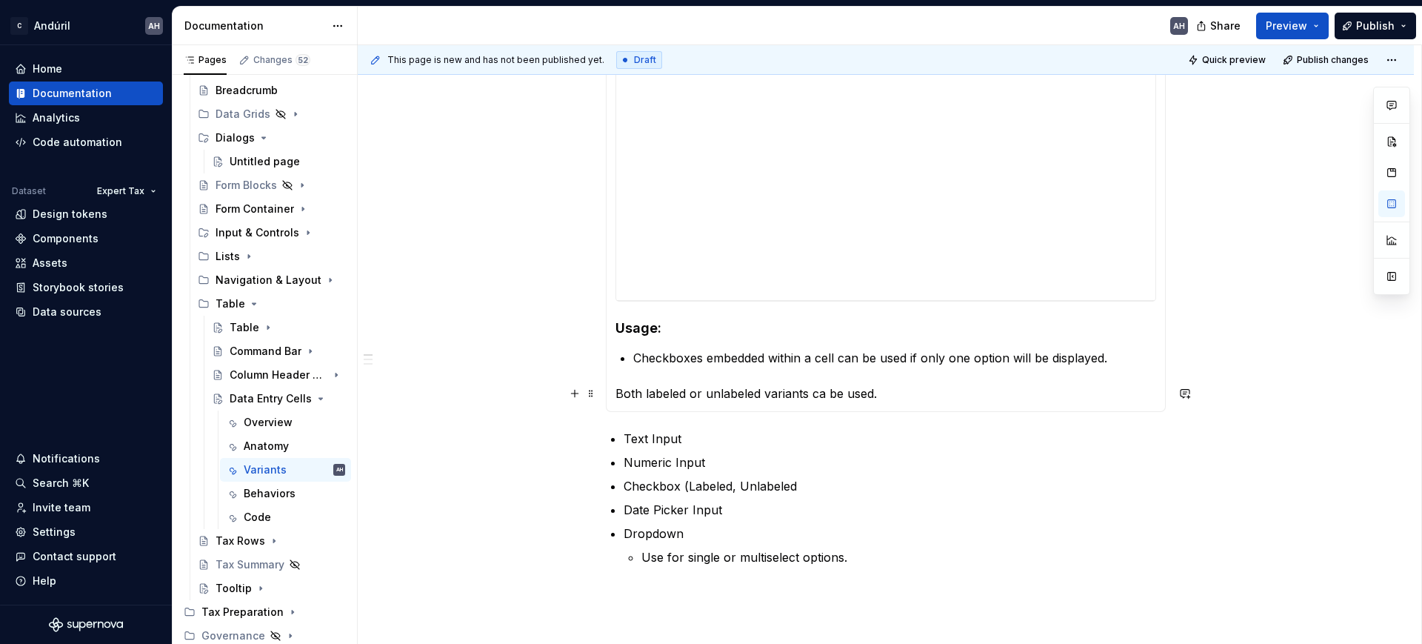
click at [609, 392] on div "**********" at bounding box center [886, 202] width 560 height 418
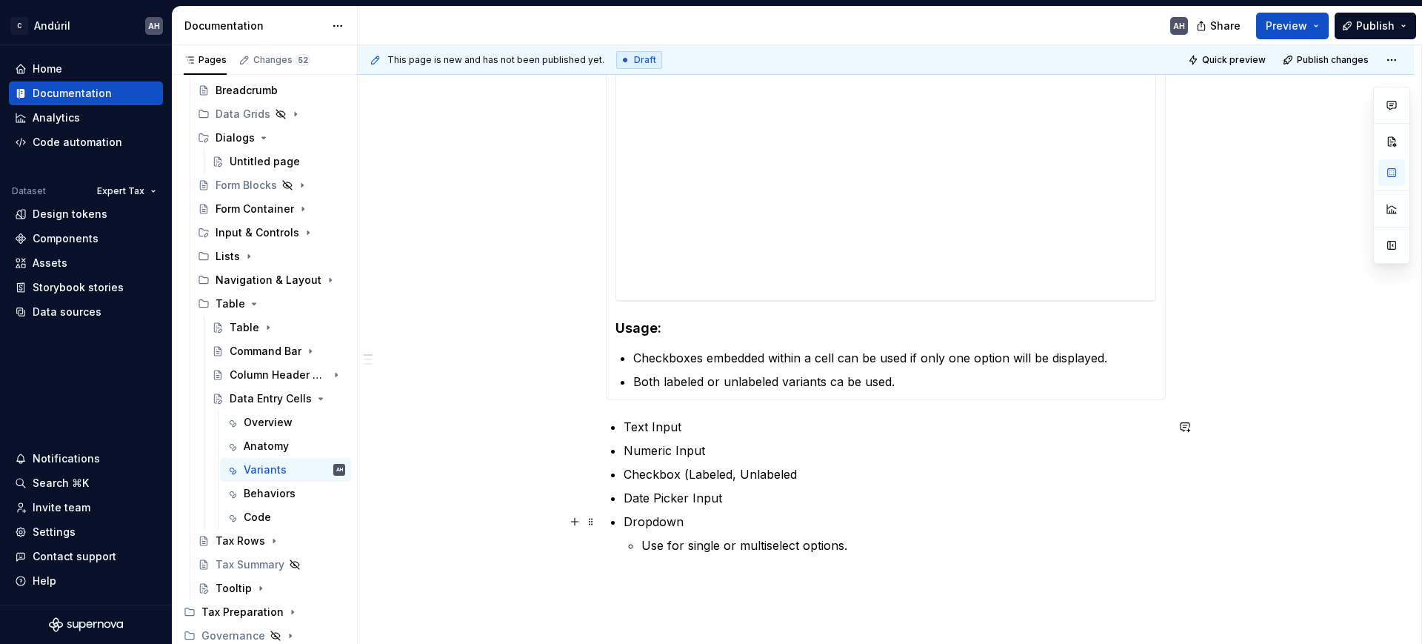
click at [868, 514] on li "Dropdown Use for single or multiselect options." at bounding box center [895, 532] width 542 height 41
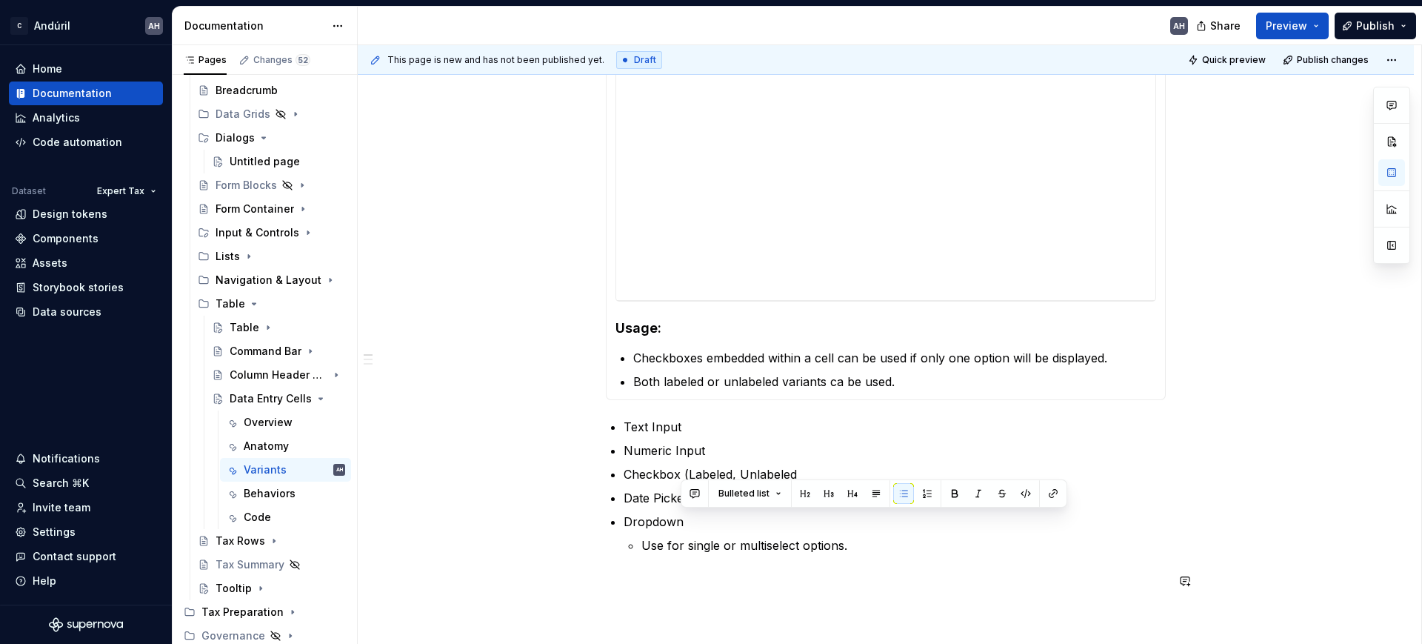
click at [880, 514] on p "Use for single or multiselect options." at bounding box center [903, 545] width 524 height 18
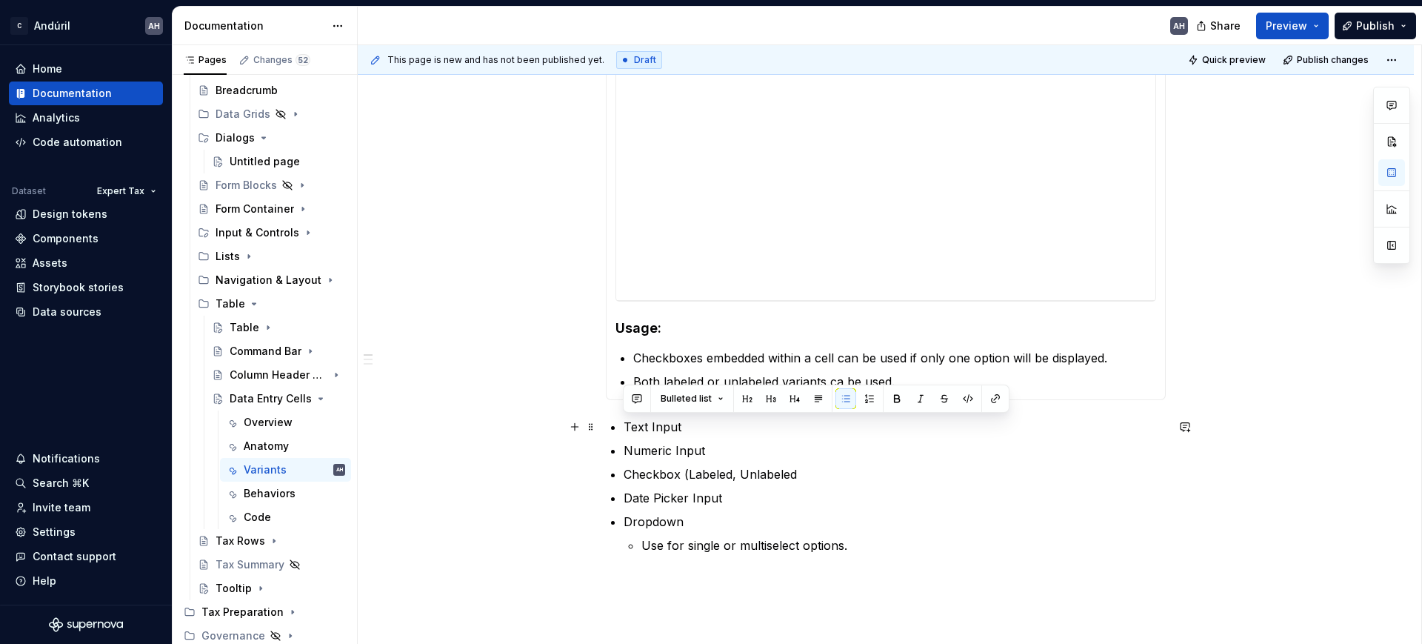
drag, startPoint x: 873, startPoint y: 550, endPoint x: 626, endPoint y: 424, distance: 277.5
click at [626, 424] on ul "Text Input Numeric Input Checkbox (Labeled, Unlabeled Date Picker Input Dropdow…" at bounding box center [895, 486] width 542 height 136
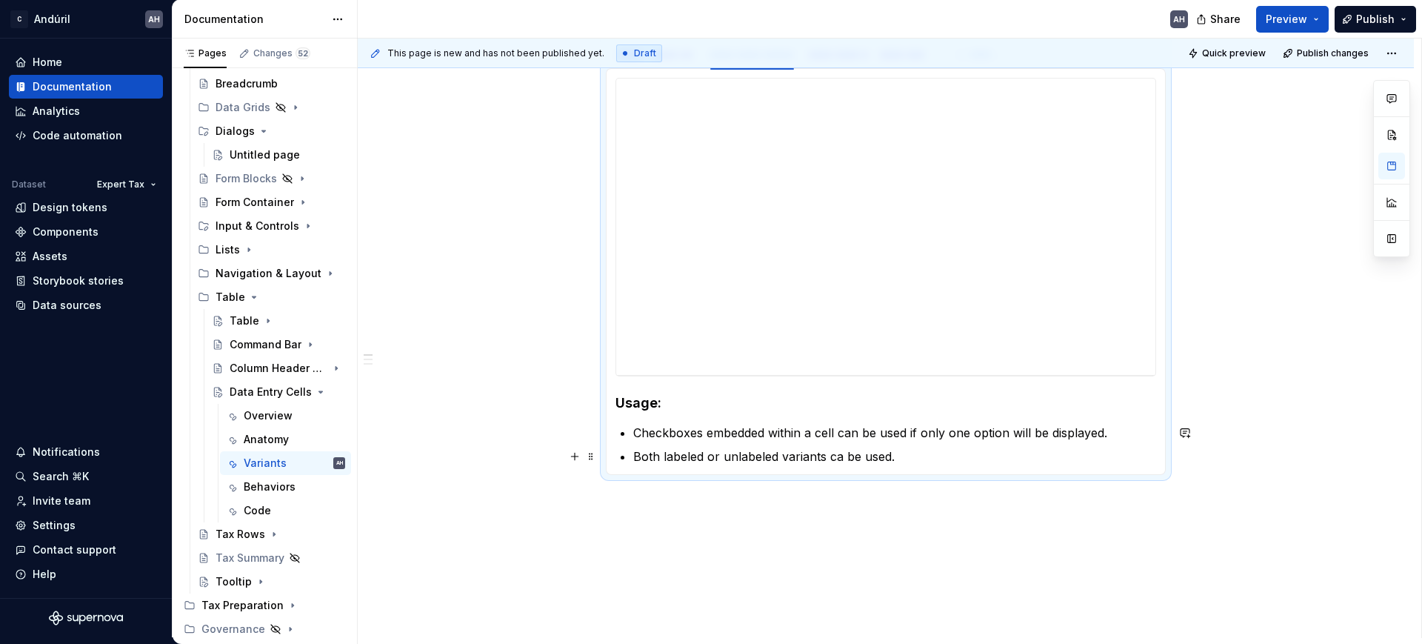
scroll to position [196, 0]
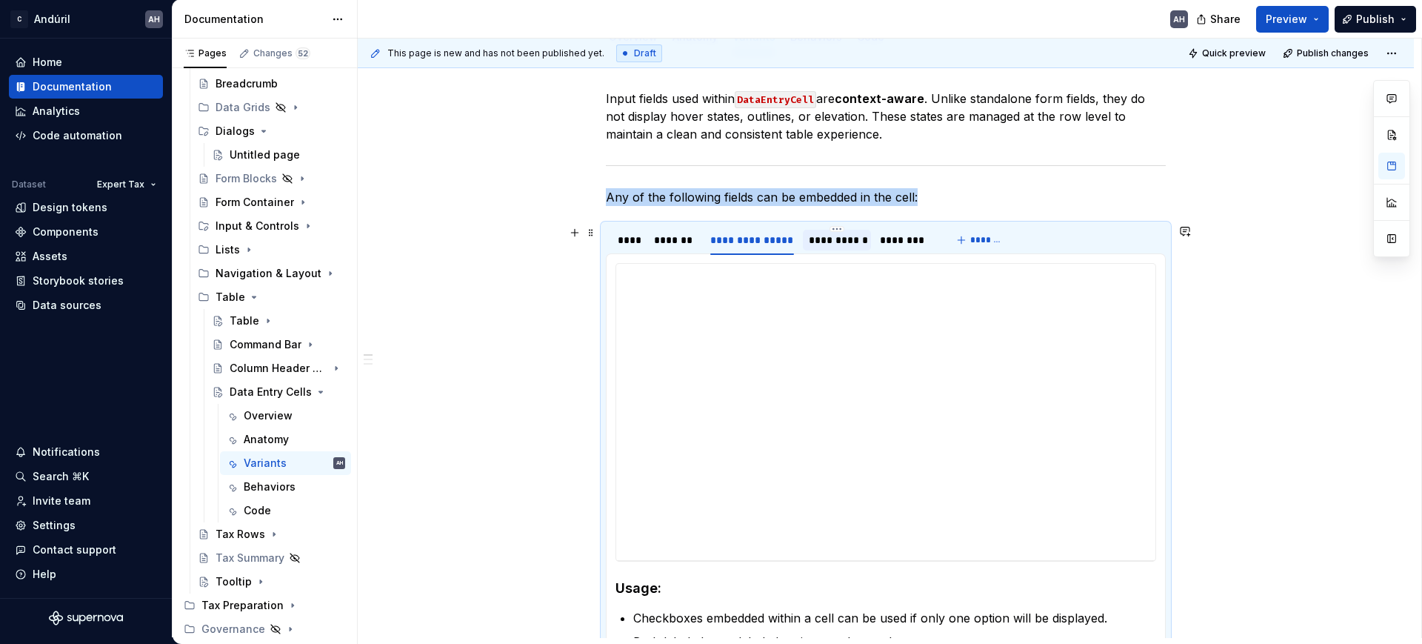
click at [847, 230] on div "**********" at bounding box center [837, 240] width 68 height 21
click at [746, 231] on html "C Andúril AH Home Documentation Analytics Code automation Dataset Expert Tax De…" at bounding box center [711, 322] width 1422 height 644
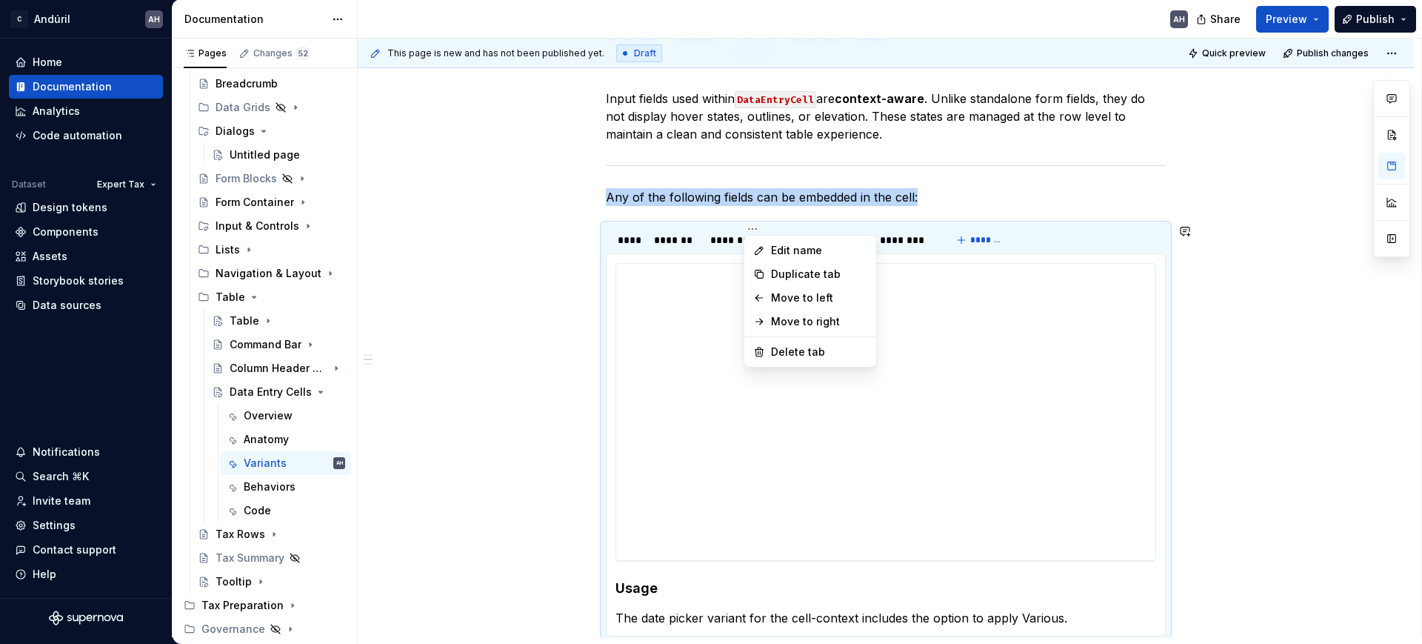
click at [721, 241] on html "C Andúril AH Home Documentation Analytics Code automation Dataset Expert Tax De…" at bounding box center [711, 322] width 1422 height 644
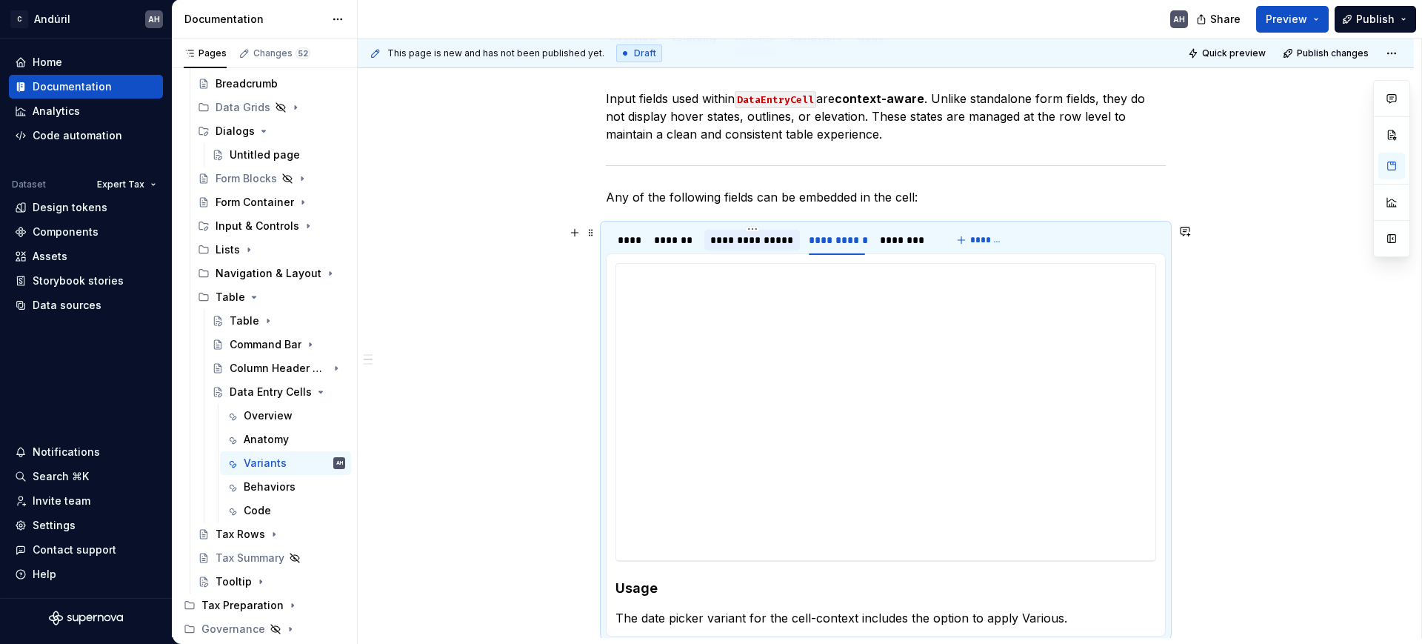
click at [714, 241] on div "**********" at bounding box center [752, 240] width 84 height 15
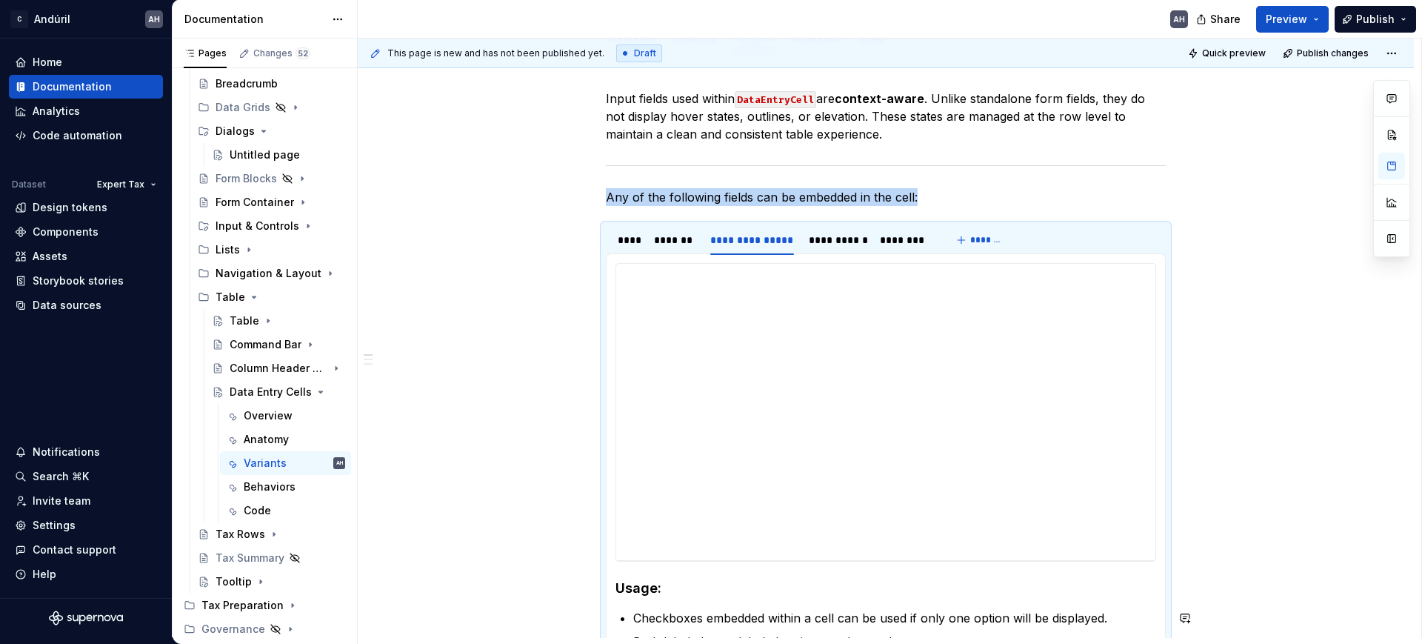
click at [678, 514] on section-item-column "**********" at bounding box center [885, 456] width 541 height 387
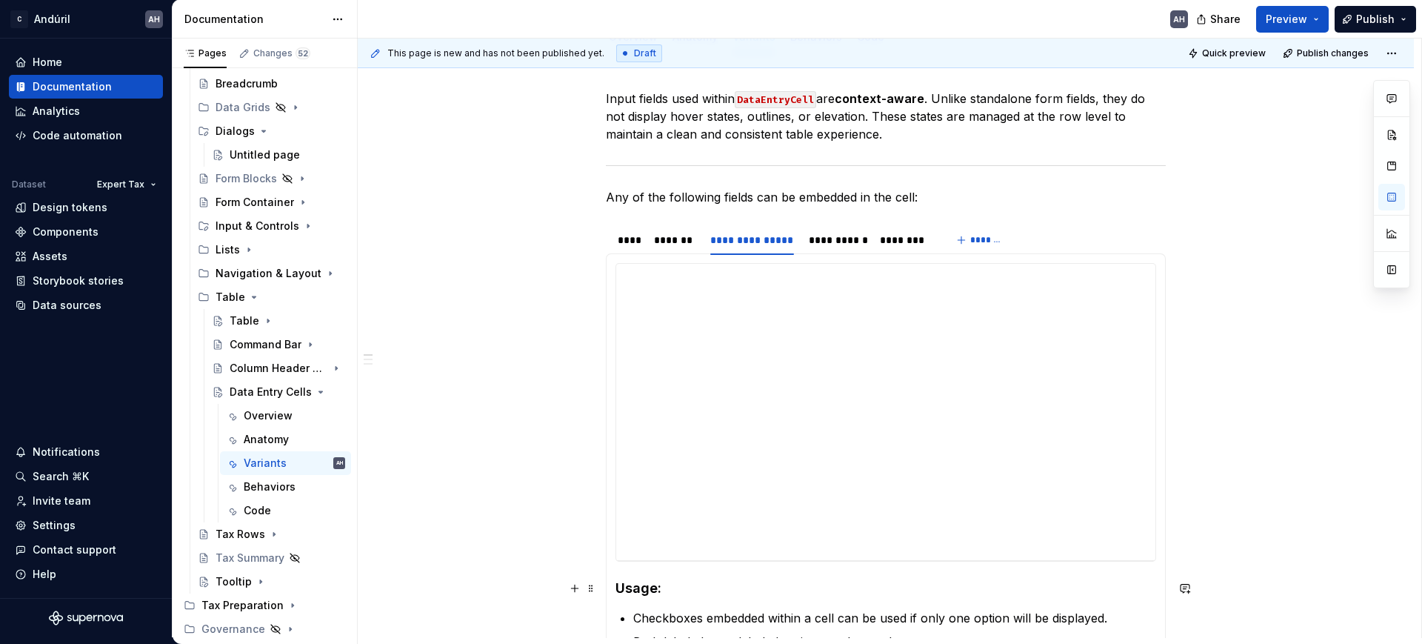
click at [683, 514] on h4 "Usage:" at bounding box center [885, 588] width 541 height 18
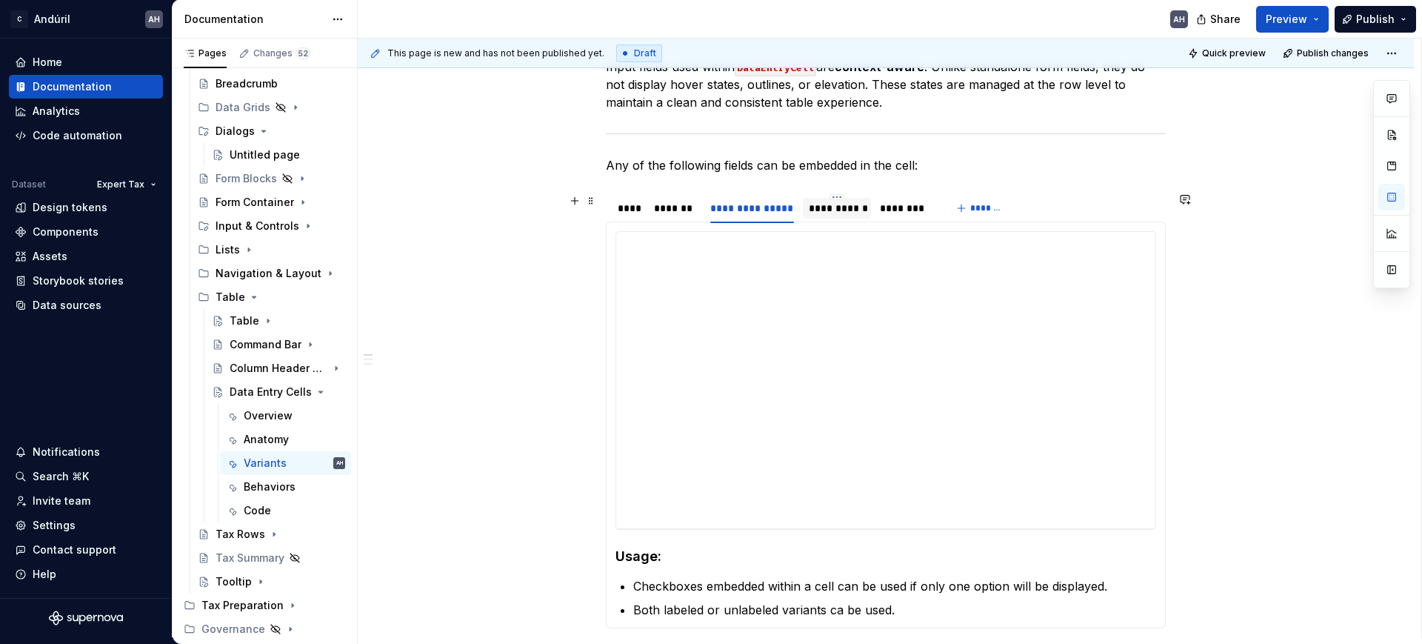
click at [847, 201] on div "**********" at bounding box center [837, 208] width 56 height 15
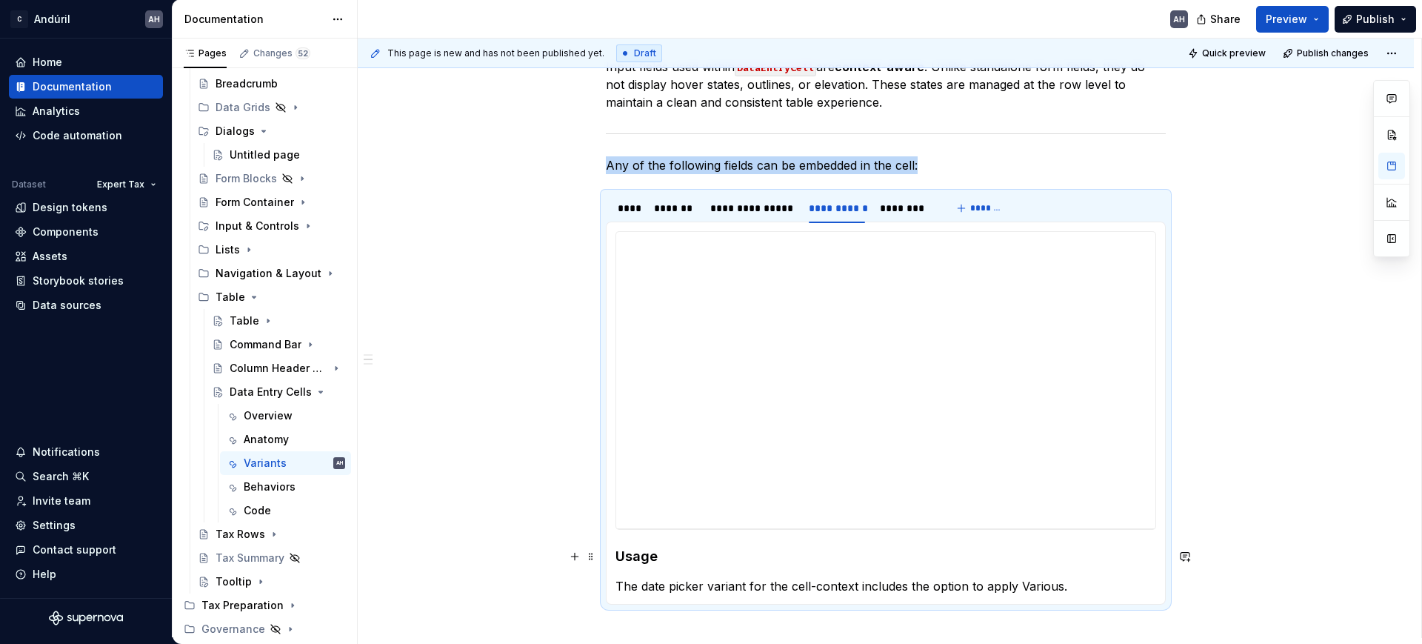
click at [661, 514] on h4 "Usage" at bounding box center [885, 556] width 541 height 18
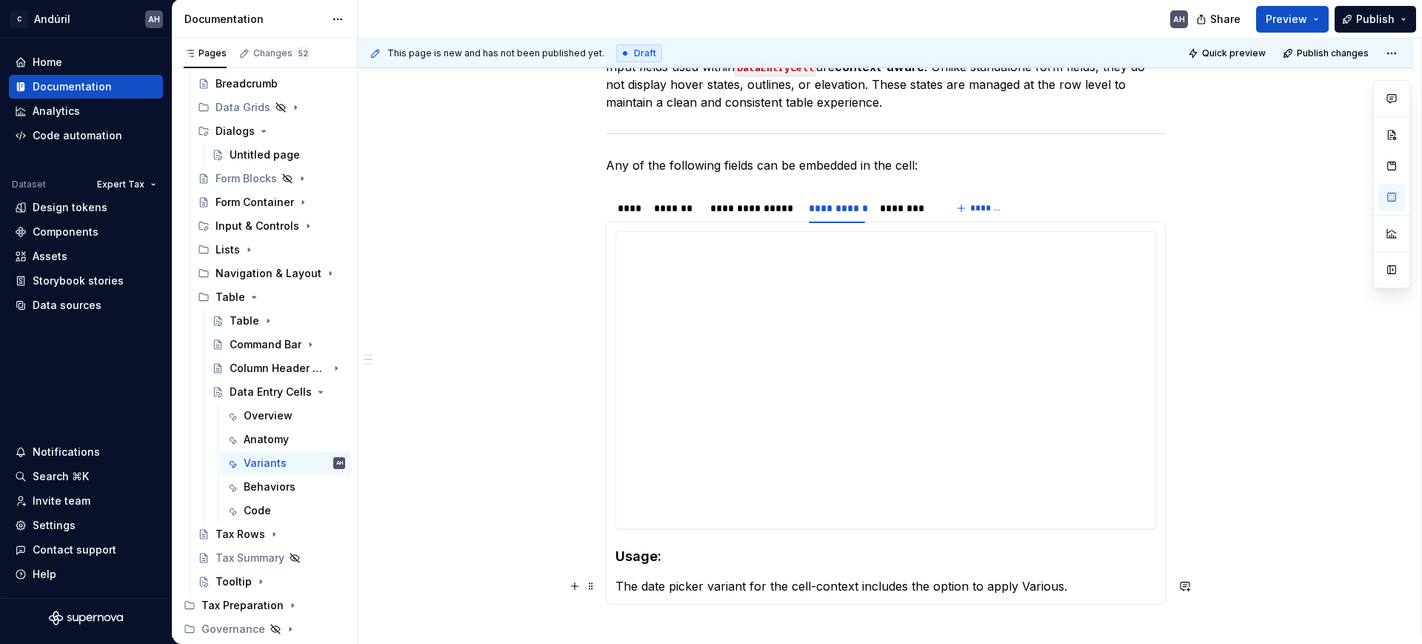
click at [616, 514] on p "The date picker variant for the cell-context includes the option to apply Vario…" at bounding box center [885, 586] width 541 height 18
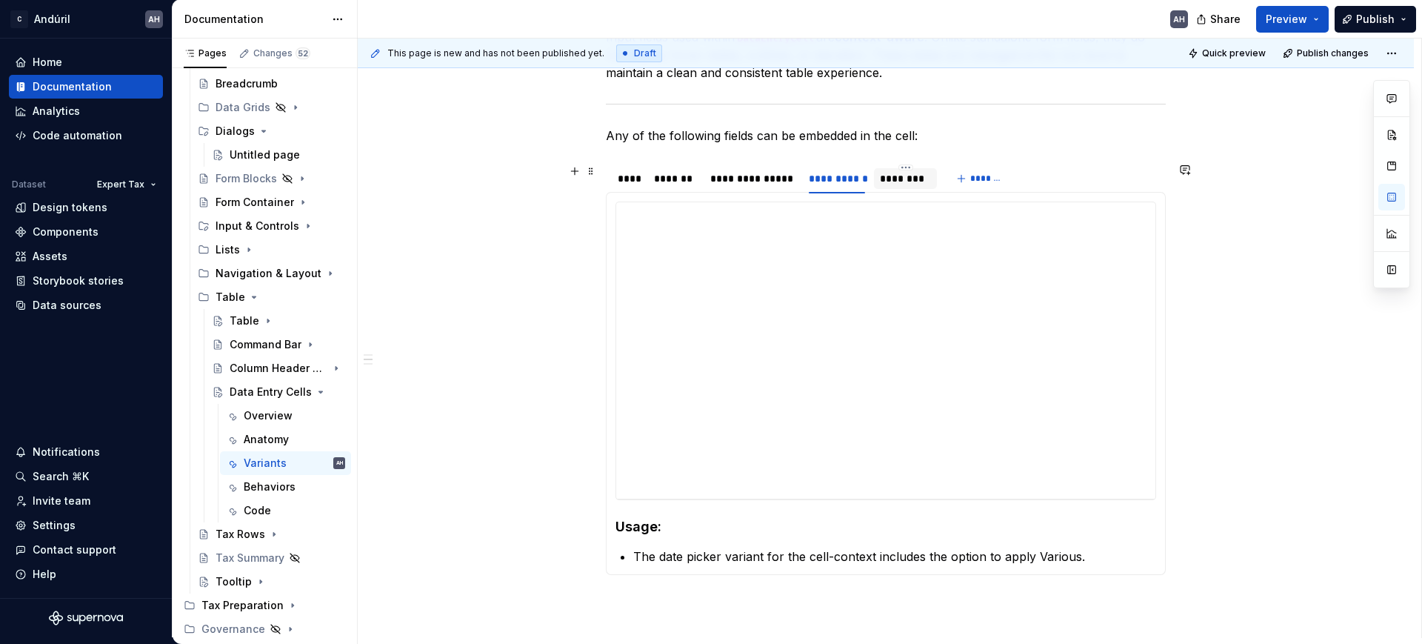
click at [909, 178] on div "********" at bounding box center [905, 178] width 51 height 15
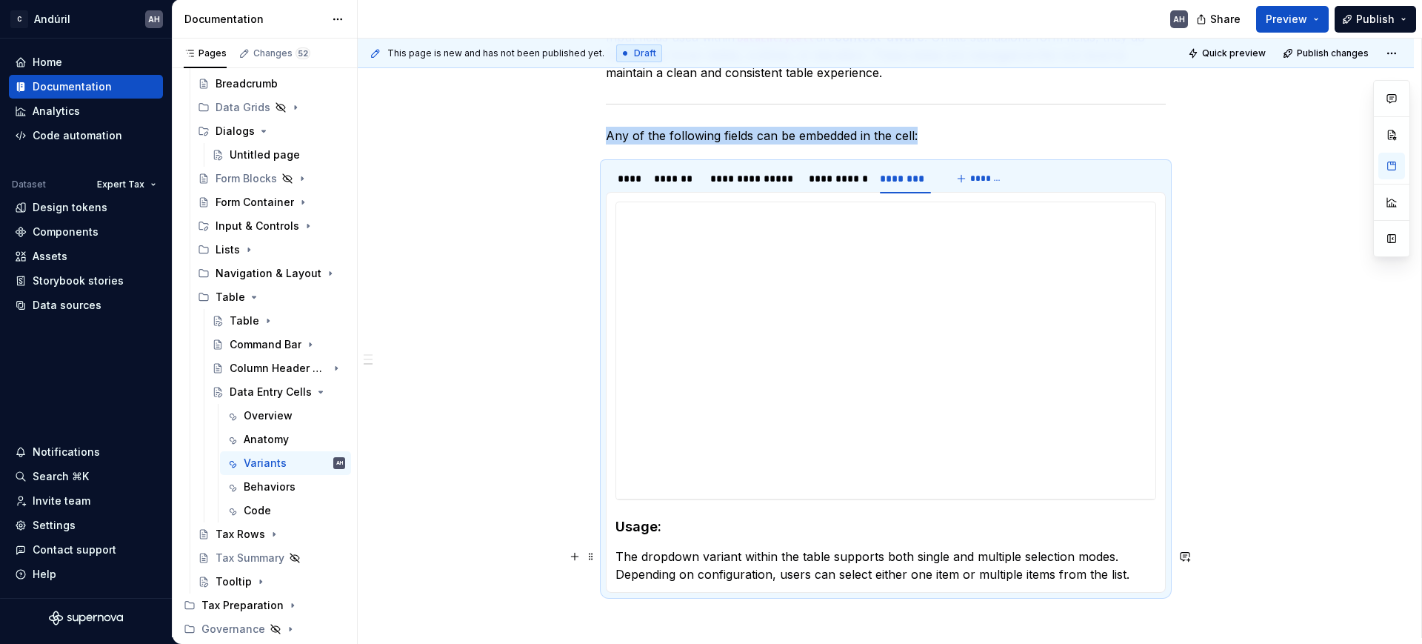
click at [644, 514] on p "The dropdown variant within the table supports both single and multiple selecti…" at bounding box center [885, 565] width 541 height 36
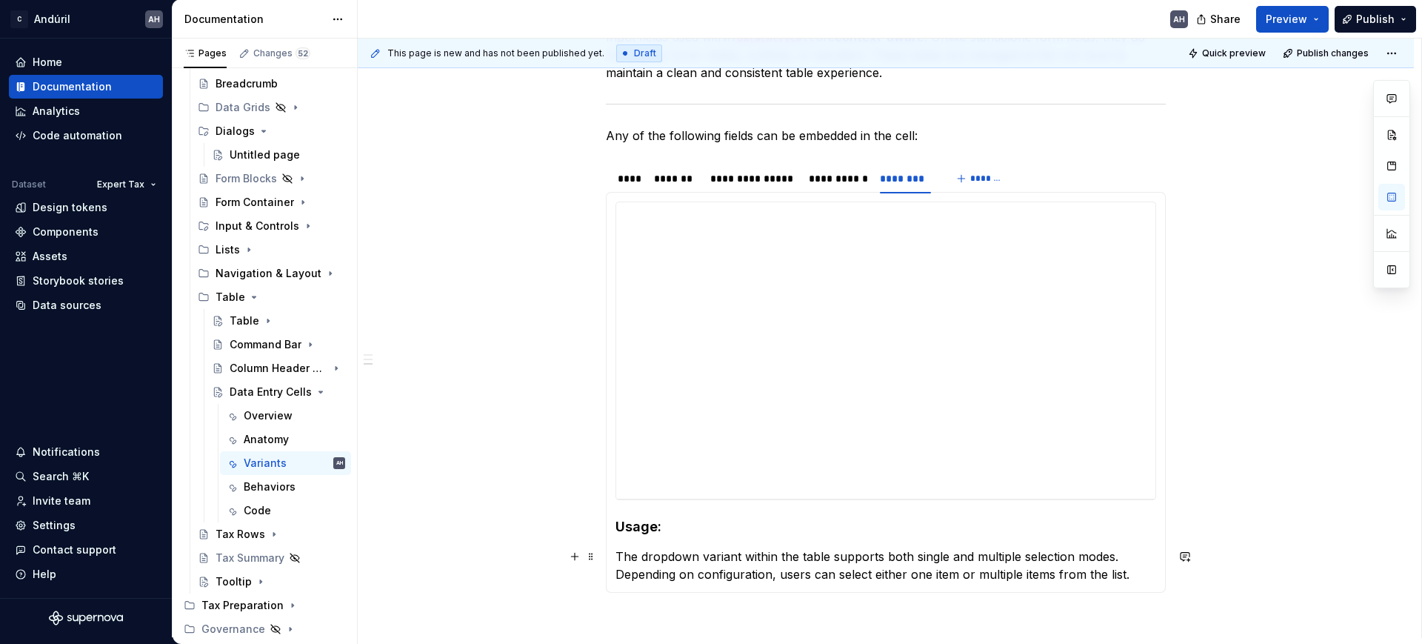
click at [620, 514] on p "The dropdown variant within the table supports both single and multiple selecti…" at bounding box center [885, 565] width 541 height 36
click at [616, 514] on p "The dropdown variant within the table supports both single and multiple selecti…" at bounding box center [885, 565] width 541 height 36
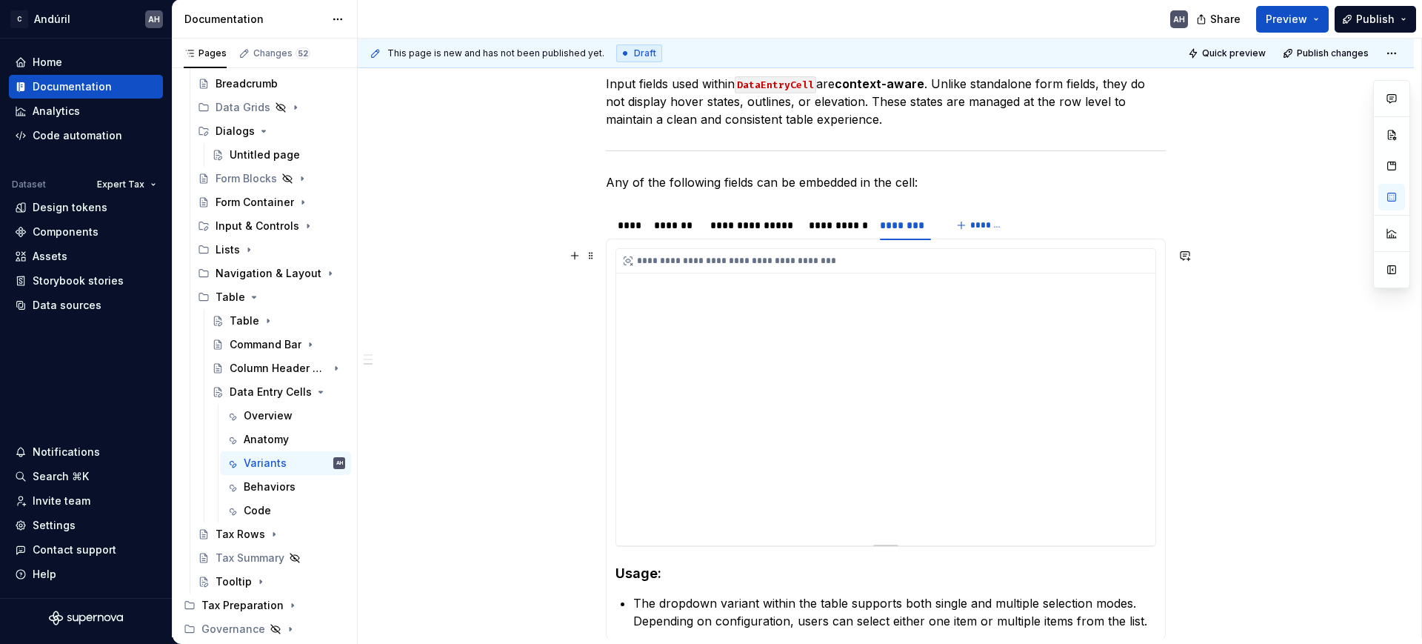
scroll to position [183, 0]
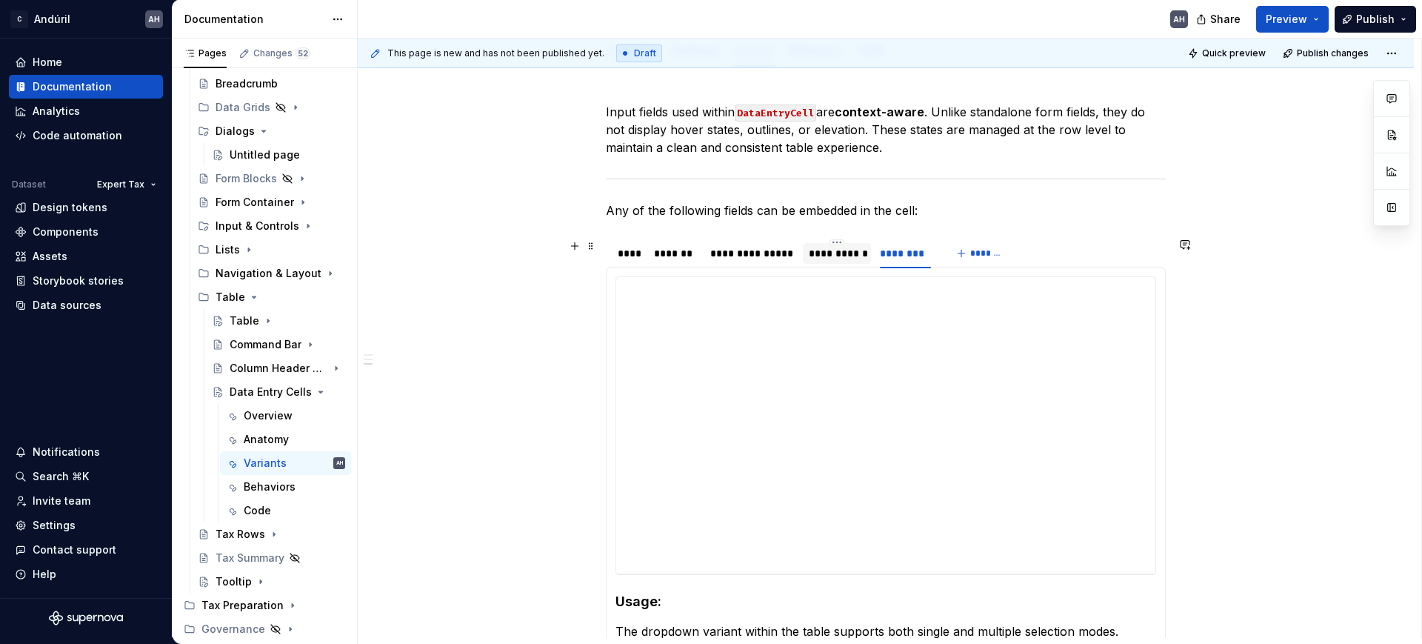
click at [829, 255] on div "**********" at bounding box center [837, 253] width 56 height 15
type textarea "*"
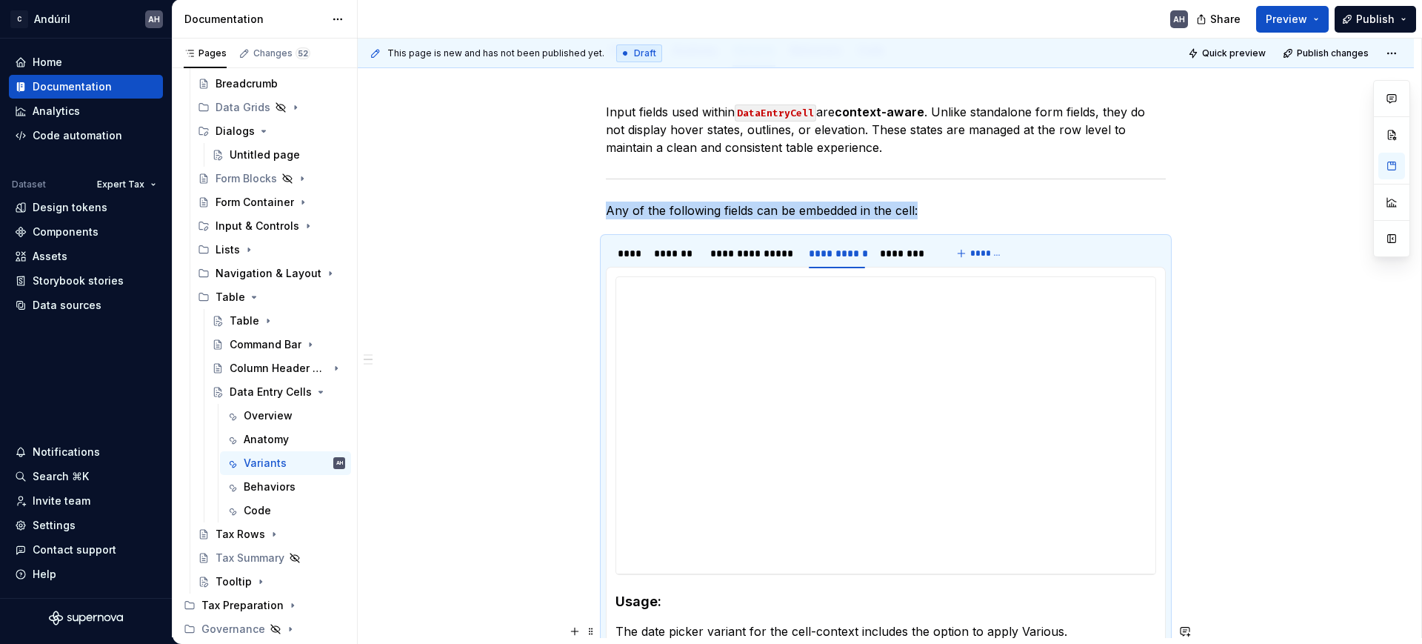
click at [704, 514] on section-item-column "**********" at bounding box center [885, 458] width 541 height 364
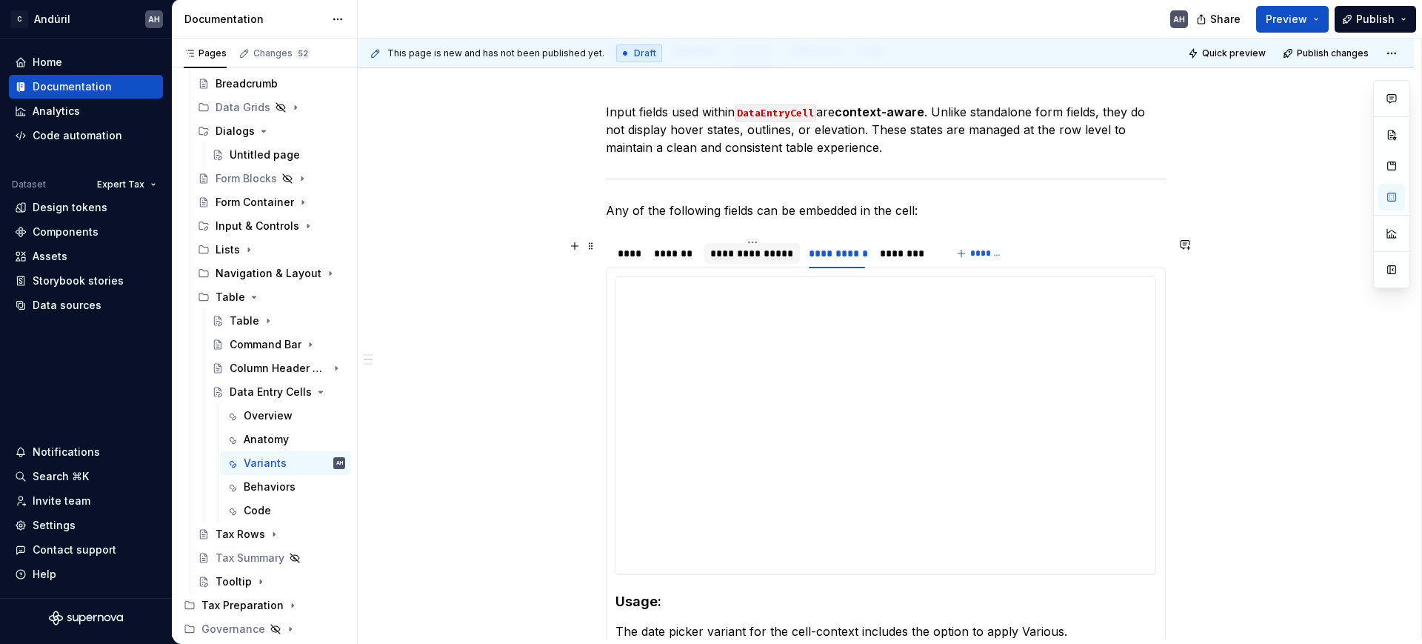
click at [735, 253] on div "**********" at bounding box center [752, 253] width 84 height 15
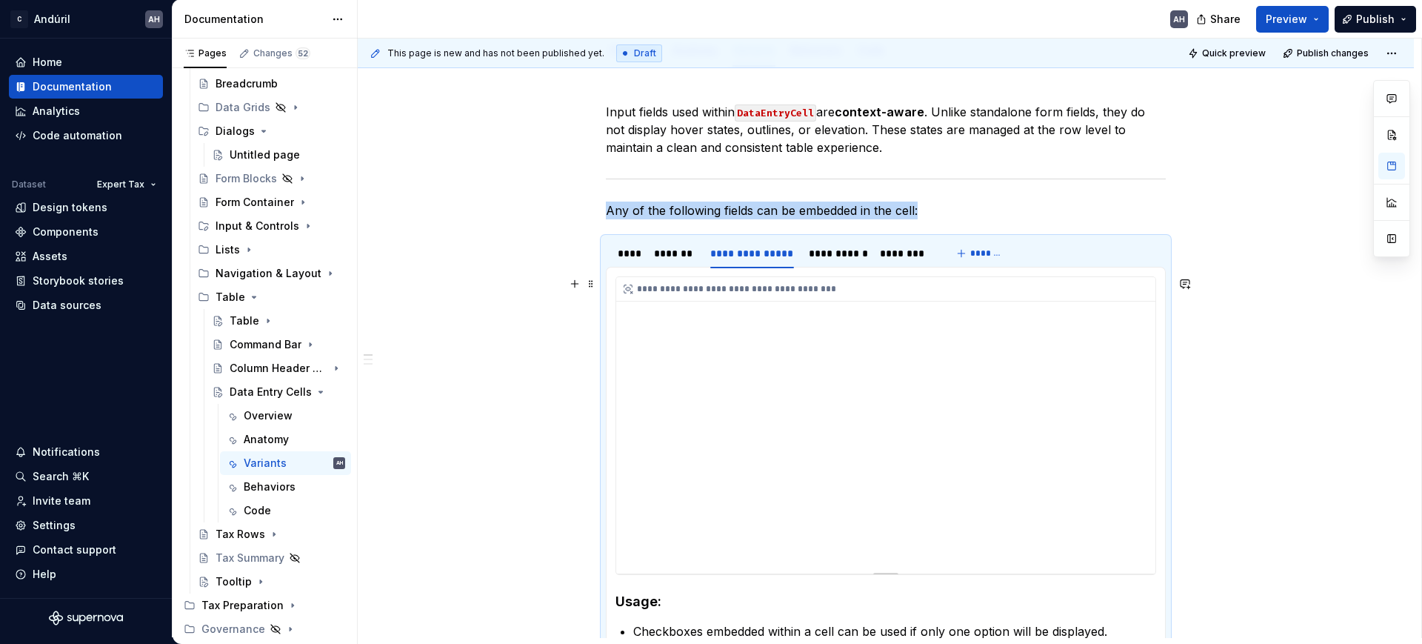
scroll to position [275, 0]
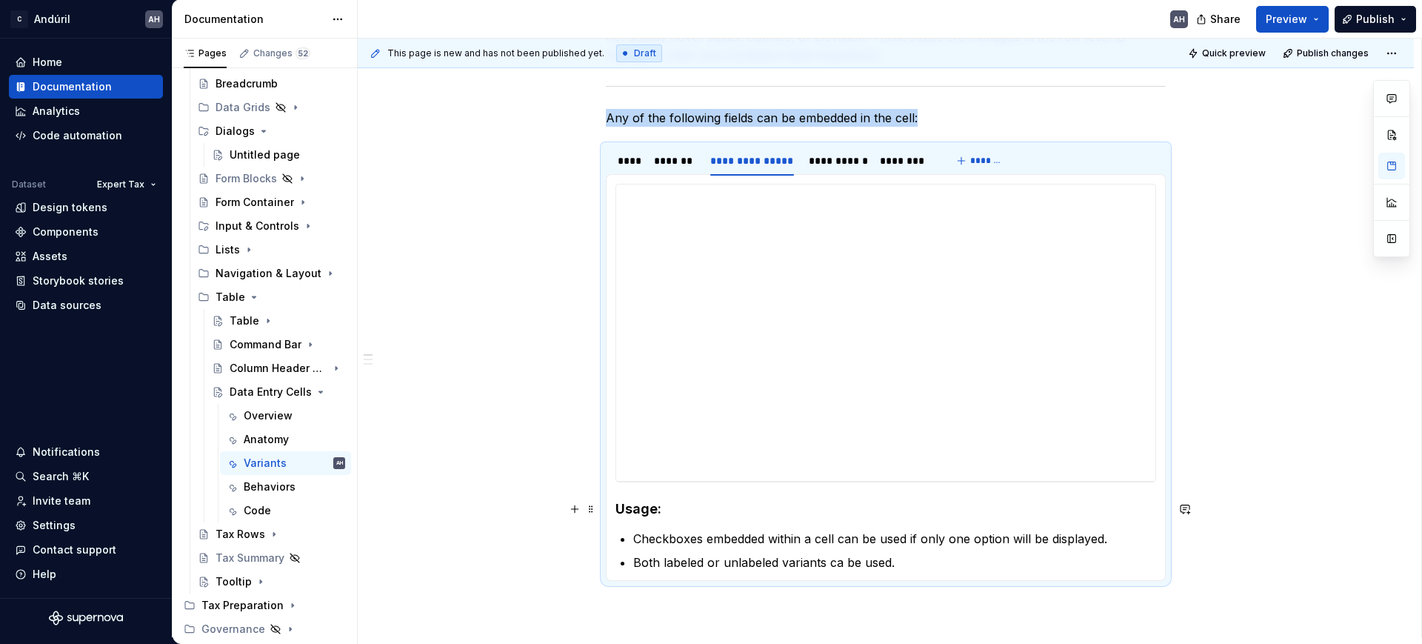
click at [666, 510] on h4 "Usage:" at bounding box center [885, 509] width 541 height 18
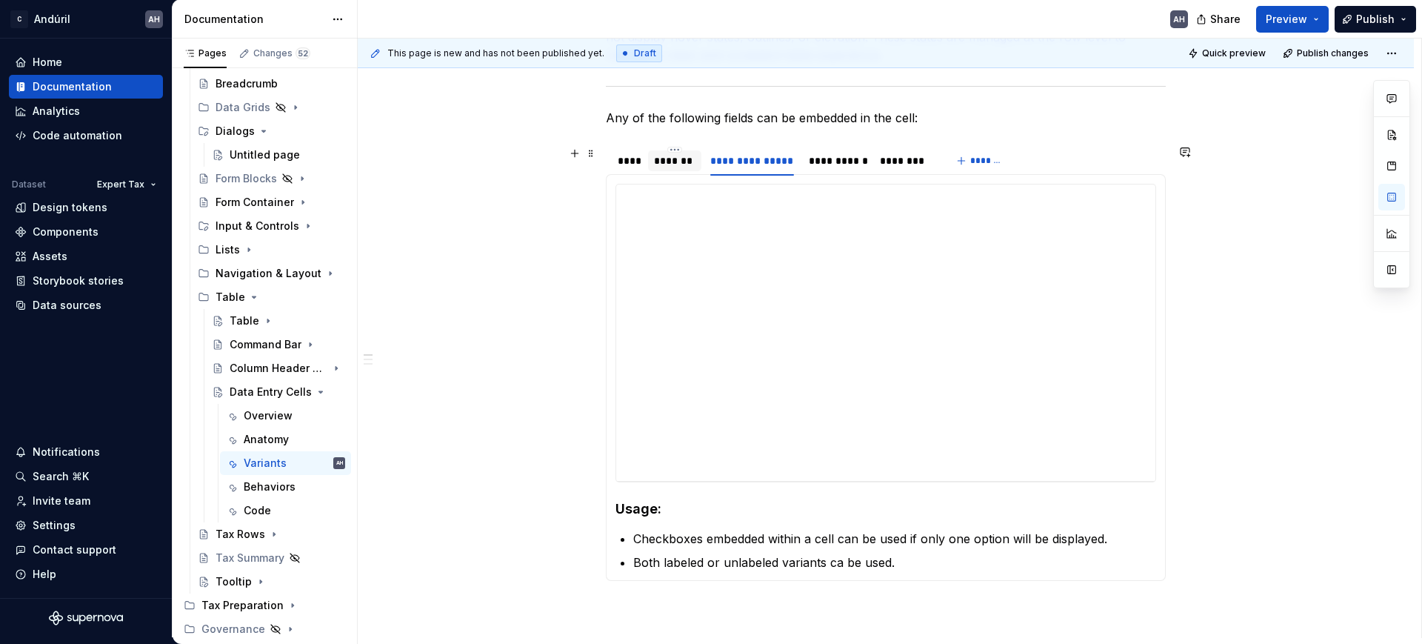
click at [653, 147] on div "*******" at bounding box center [675, 160] width 54 height 28
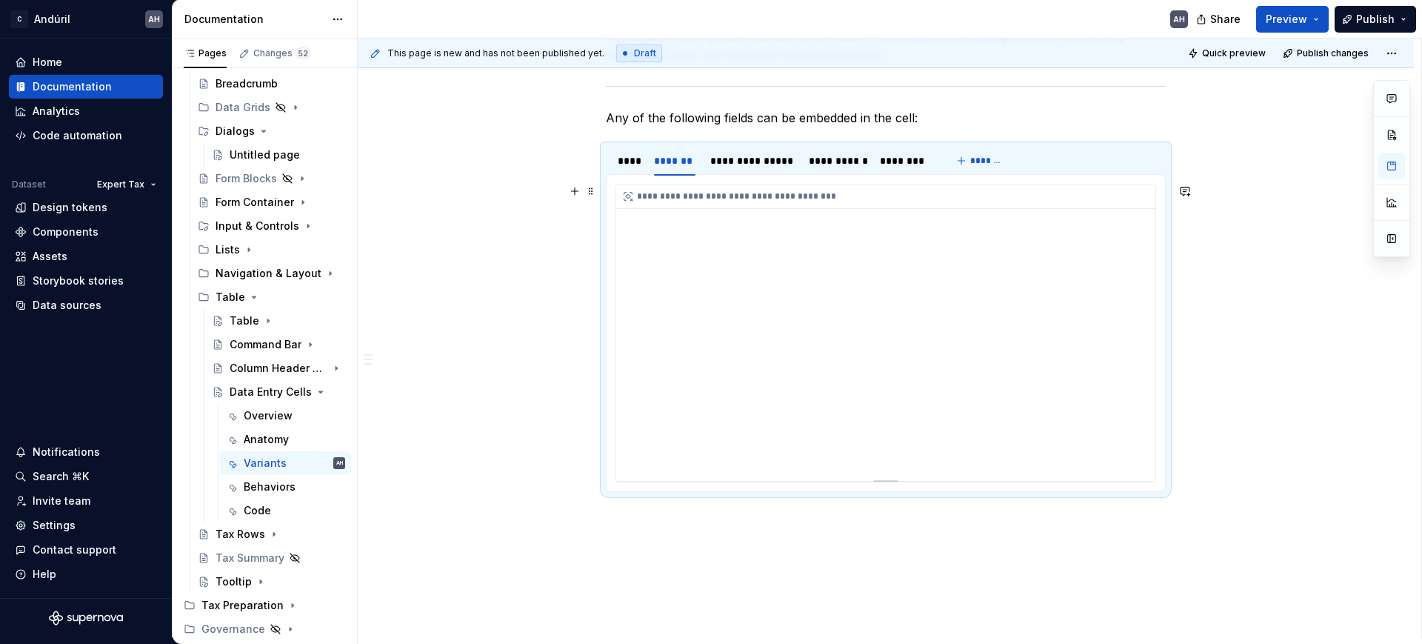
click at [689, 455] on div "**********" at bounding box center [885, 332] width 539 height 296
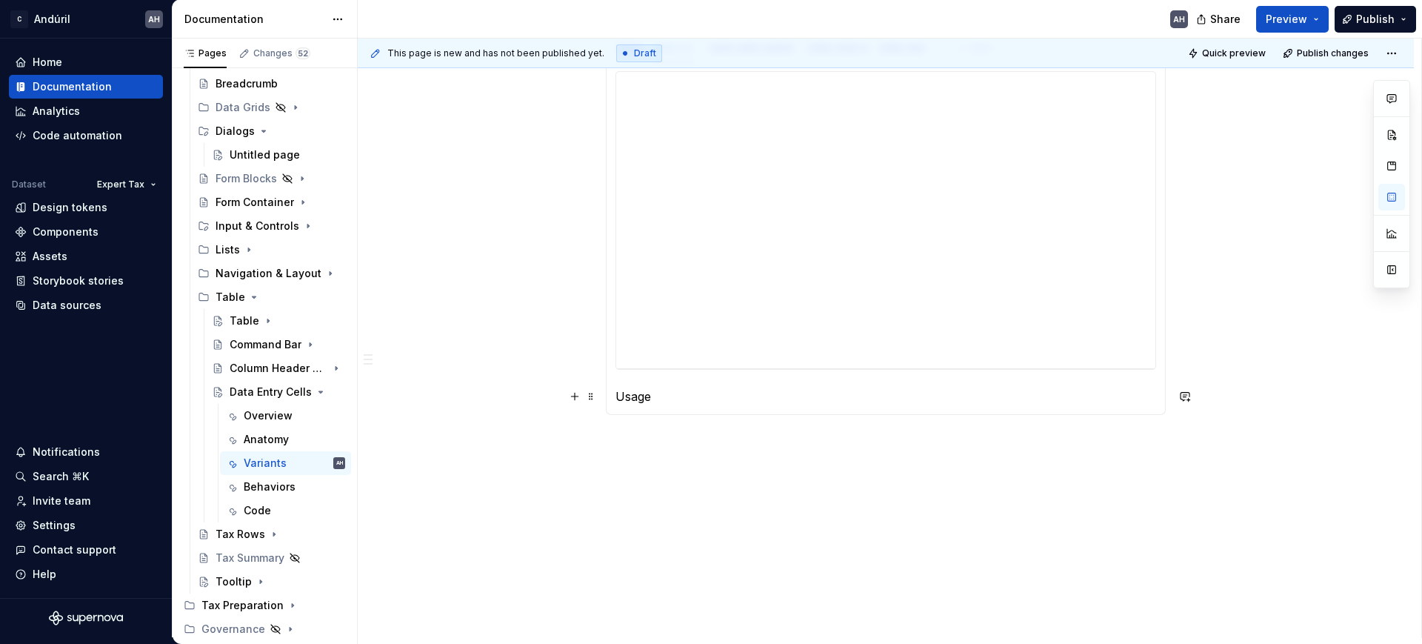
scroll to position [295, 0]
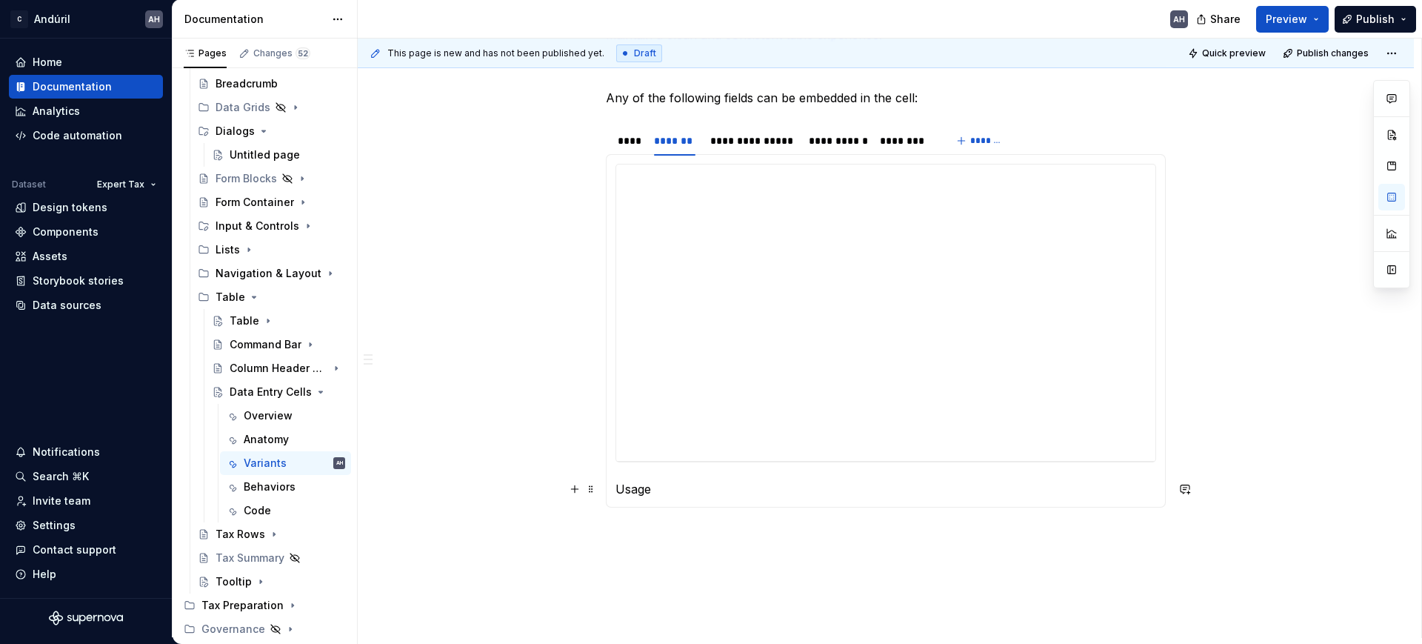
click at [624, 492] on p "Usage" at bounding box center [885, 489] width 541 height 18
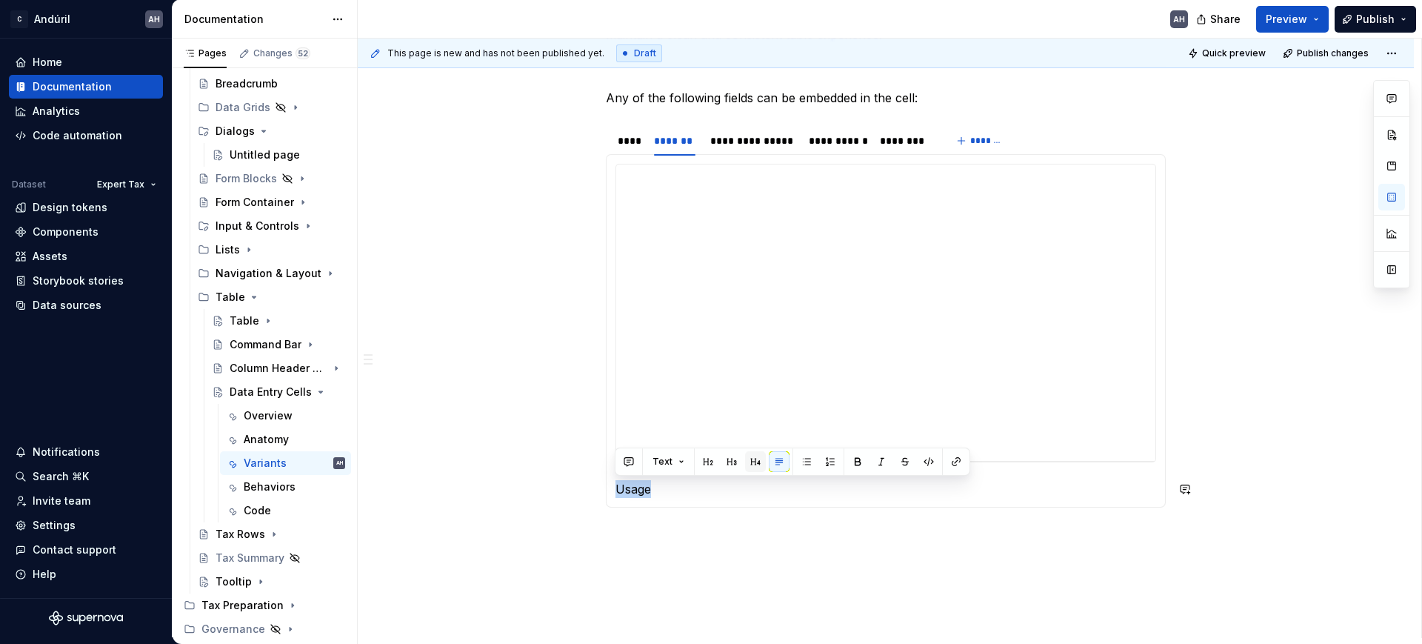
click at [758, 461] on button "button" at bounding box center [755, 461] width 21 height 21
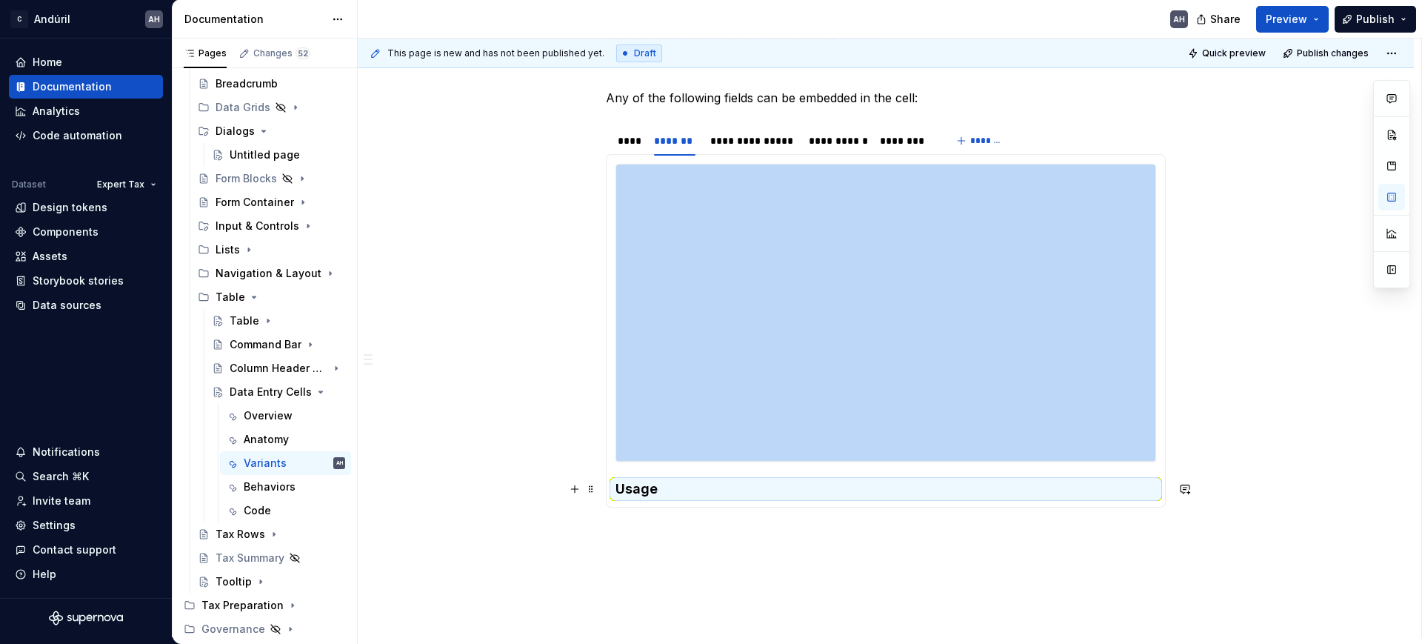
click at [646, 487] on h4 "Usage" at bounding box center [885, 489] width 541 height 18
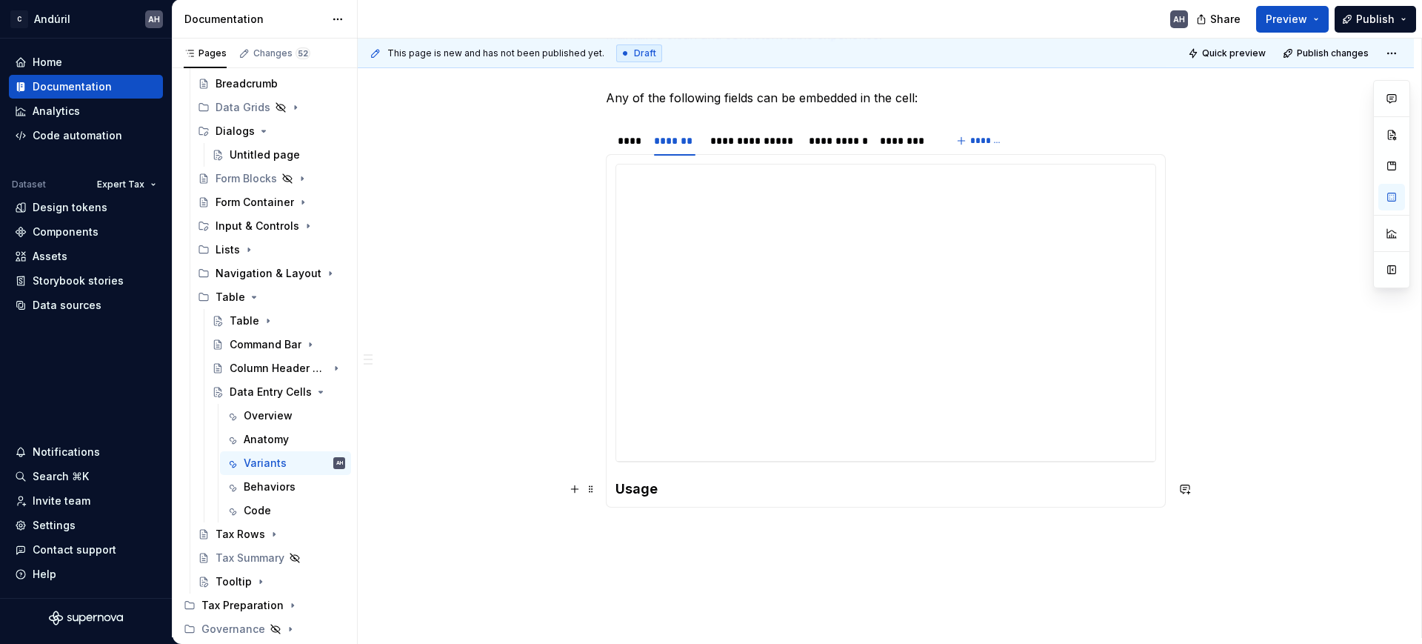
click at [678, 485] on h4 "Usage" at bounding box center [885, 489] width 541 height 18
click at [623, 139] on div "****" at bounding box center [628, 140] width 21 height 15
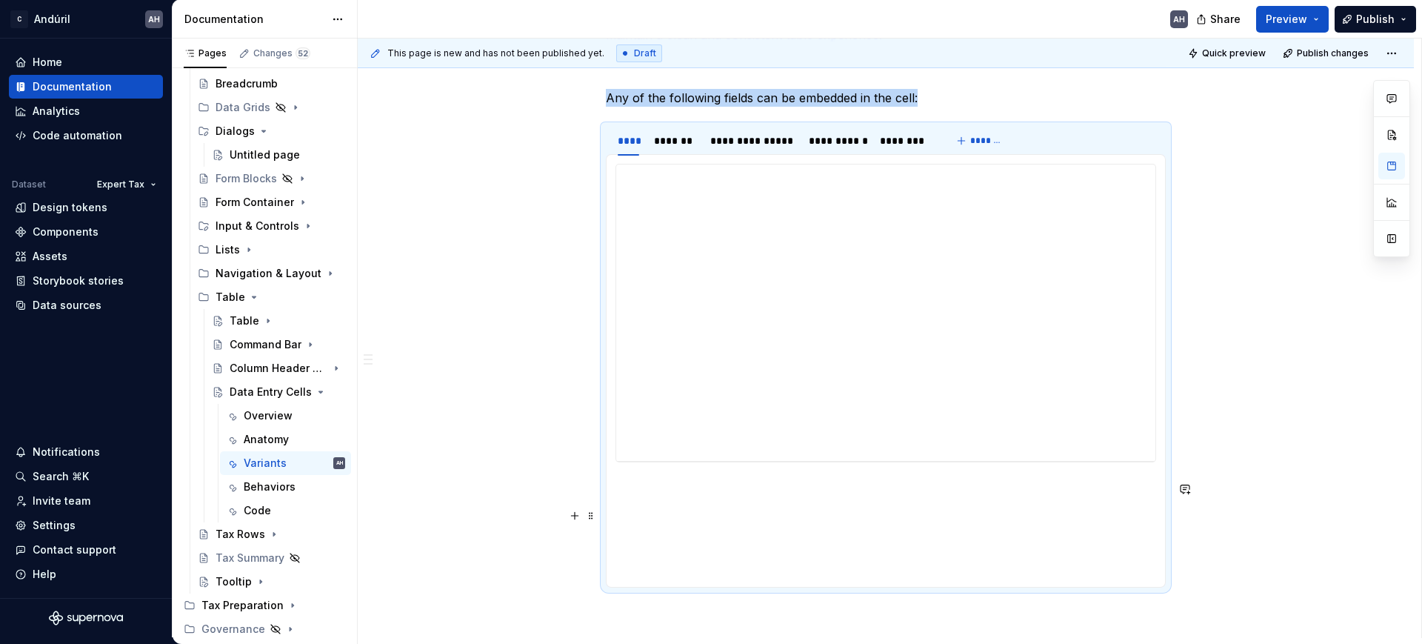
click at [723, 509] on p at bounding box center [885, 516] width 541 height 18
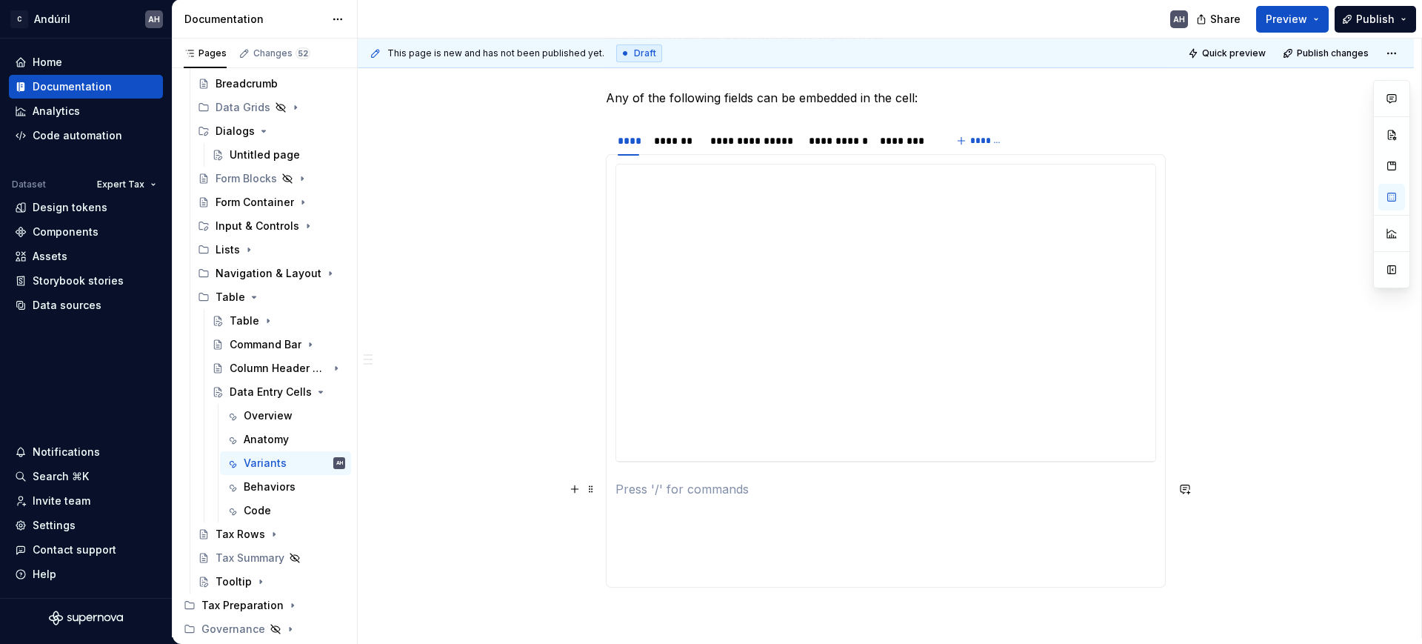
click at [673, 478] on section-item-column "**********" at bounding box center [885, 371] width 541 height 414
click at [640, 484] on p "Usage" at bounding box center [885, 489] width 541 height 18
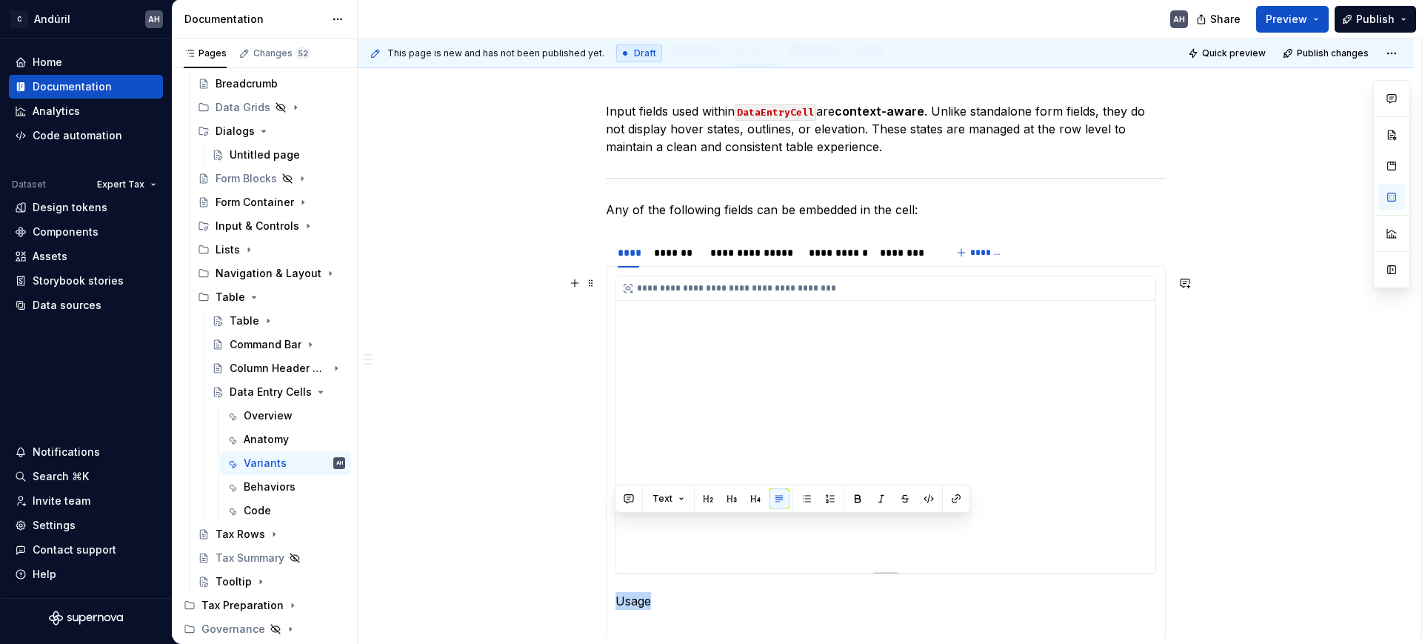
scroll to position [278, 0]
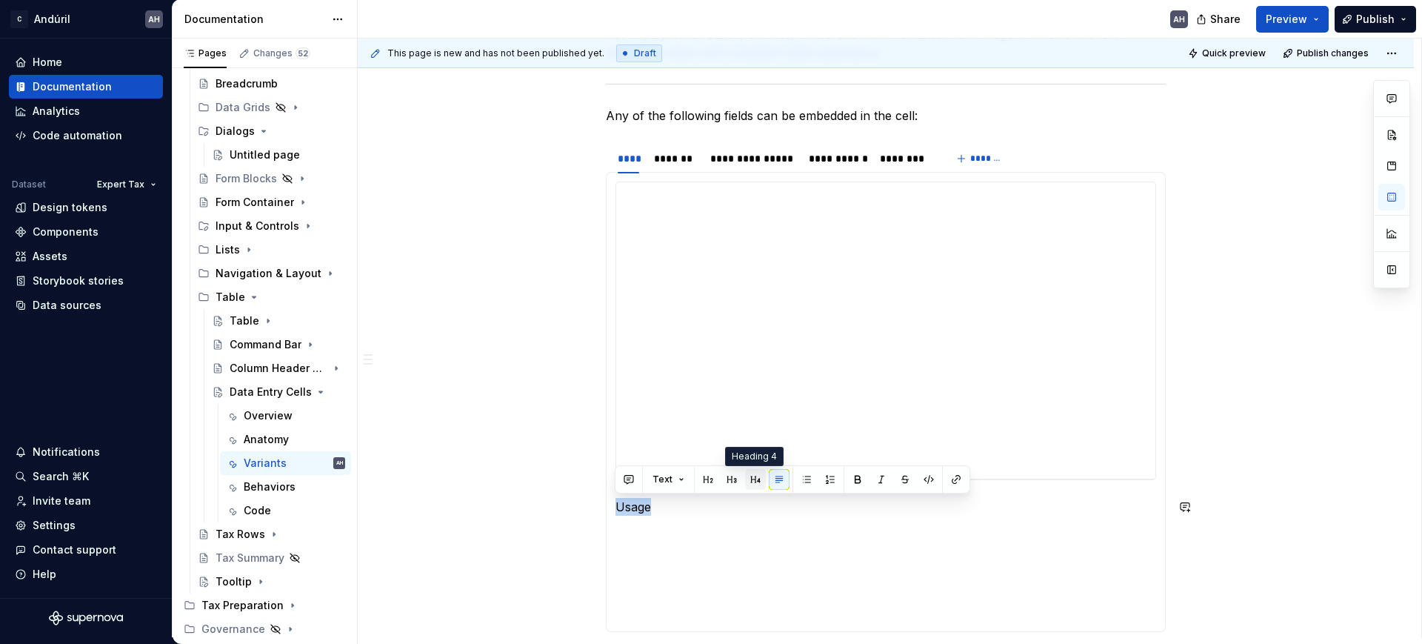
click at [749, 483] on button "button" at bounding box center [755, 479] width 21 height 21
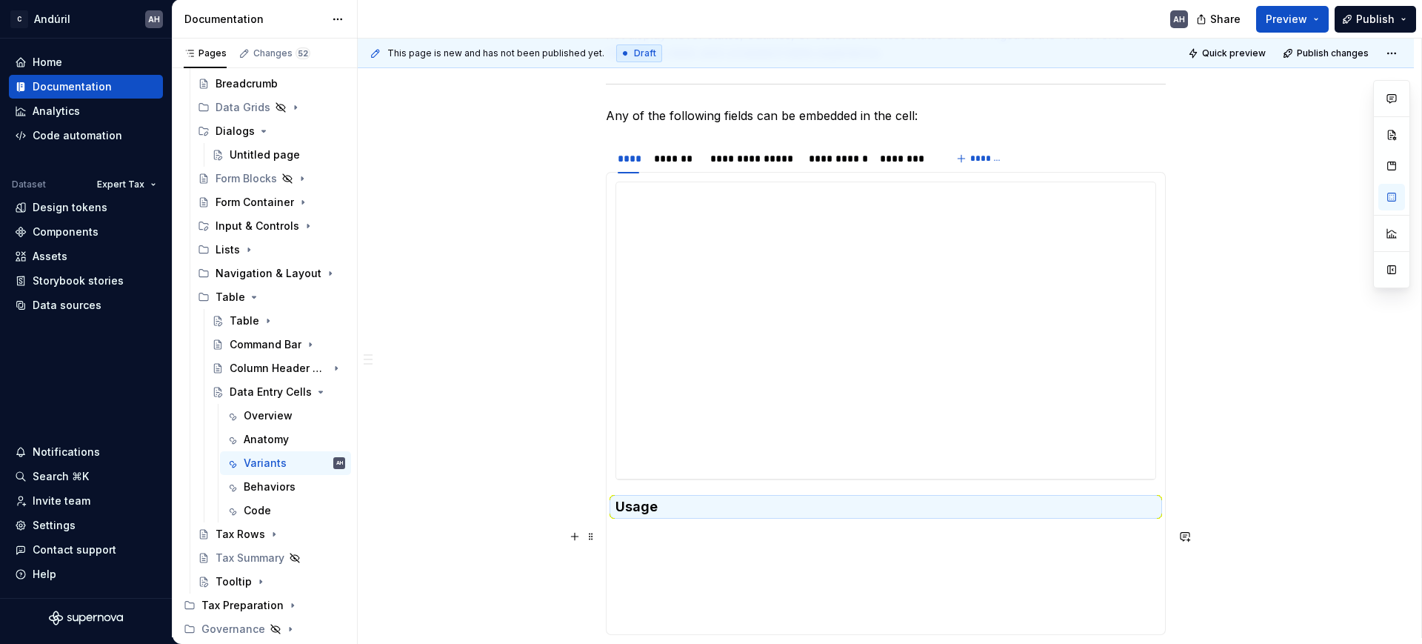
click at [663, 514] on p at bounding box center [885, 536] width 541 height 18
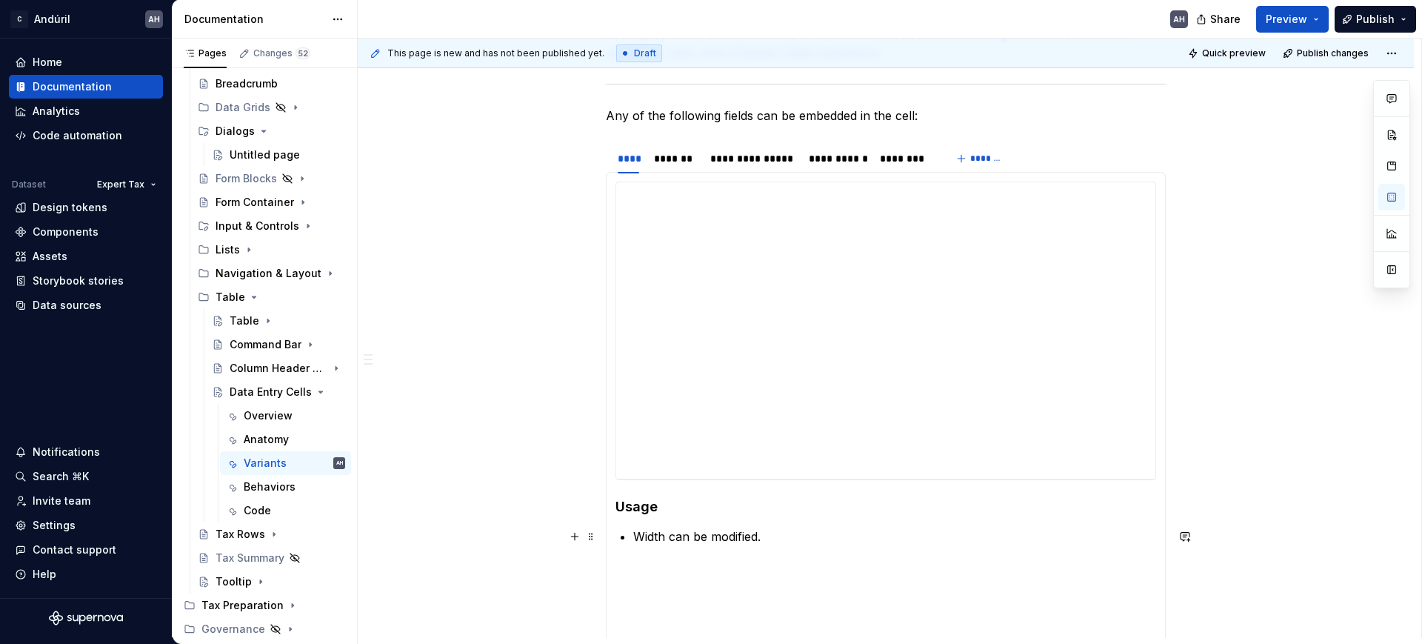
click at [832, 514] on p "Width can be modified." at bounding box center [894, 536] width 523 height 18
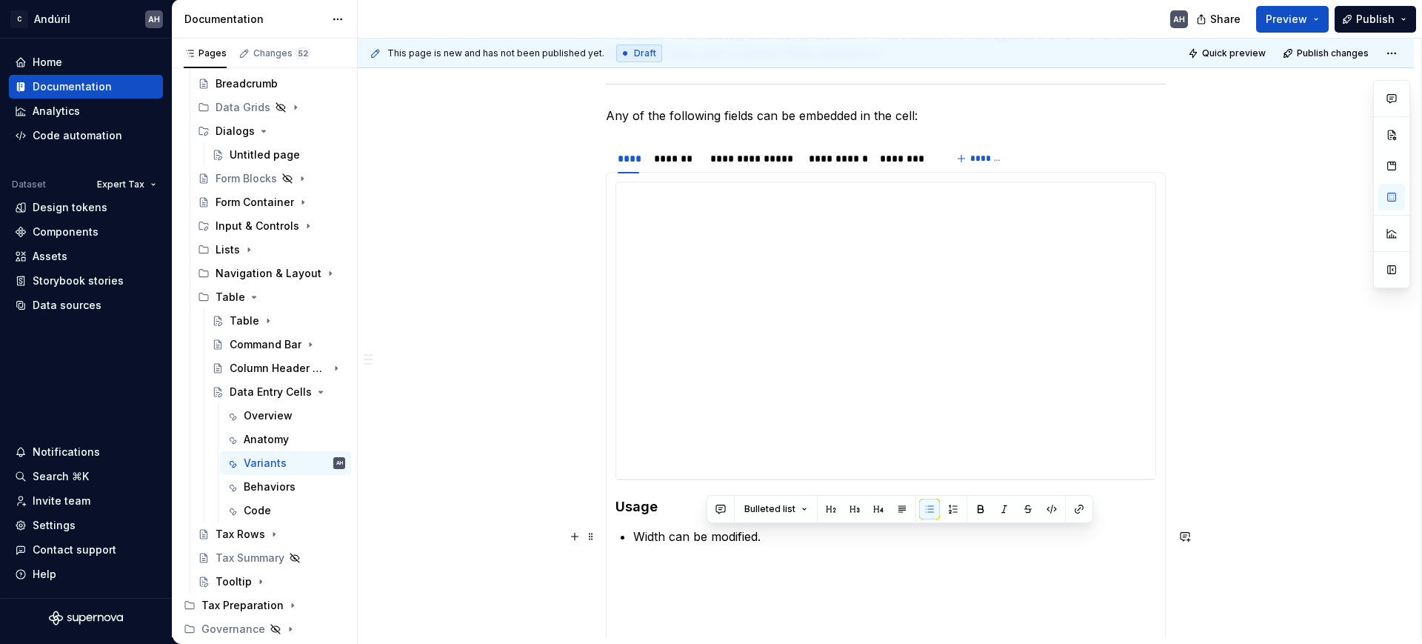
drag, startPoint x: 774, startPoint y: 535, endPoint x: 704, endPoint y: 532, distance: 69.6
click at [704, 514] on p "Width can be modified." at bounding box center [894, 536] width 523 height 18
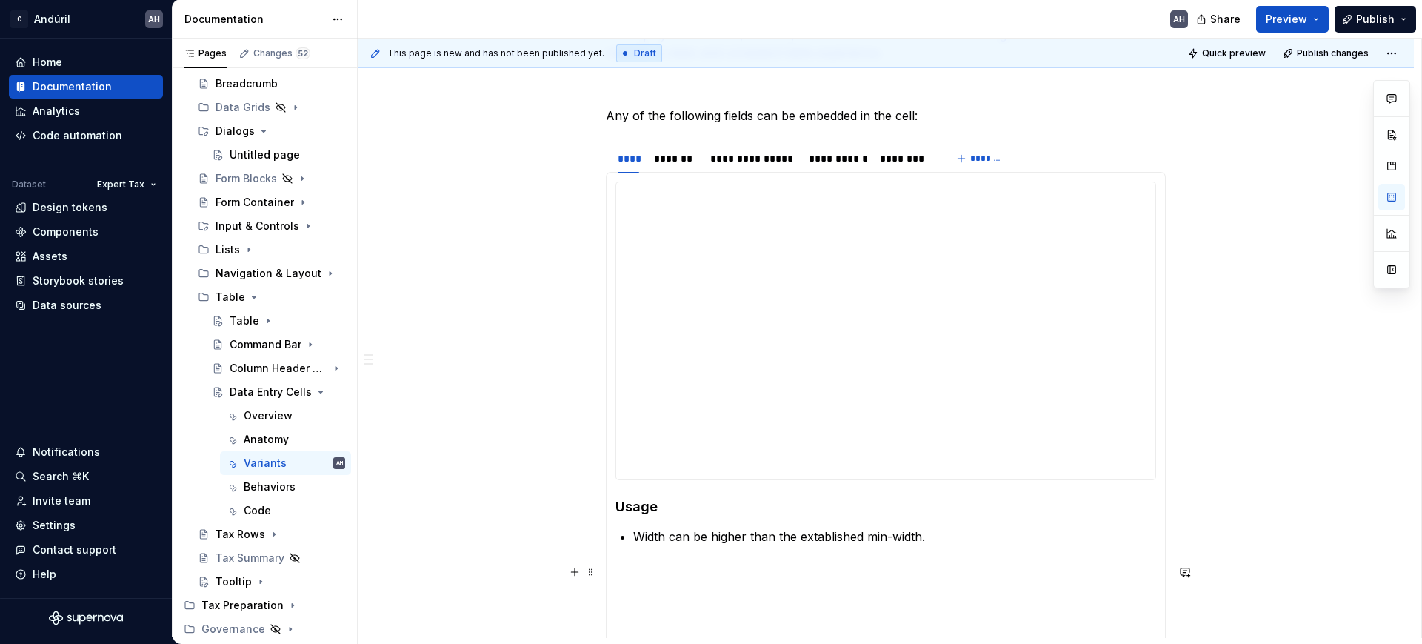
click at [835, 514] on p "Width can be higher than the extablished min-width." at bounding box center [894, 536] width 523 height 18
click at [953, 514] on p "Width can be higher than the established min-width." at bounding box center [894, 536] width 523 height 18
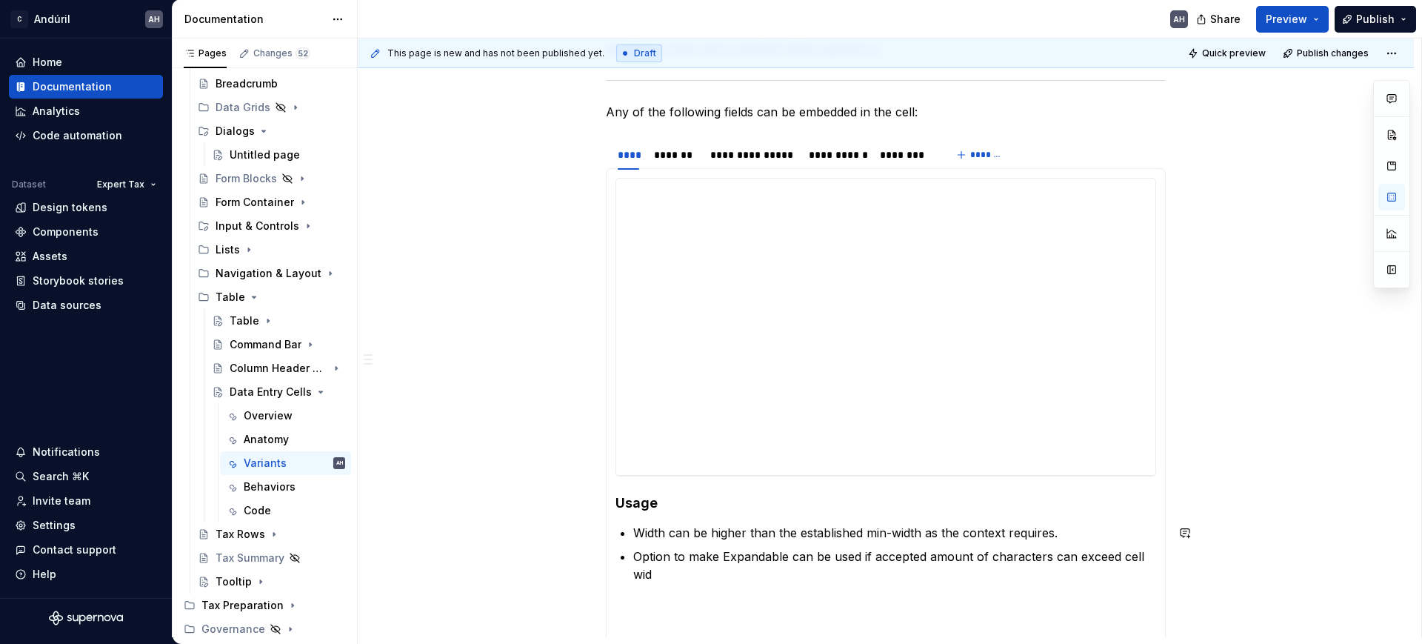
scroll to position [299, 0]
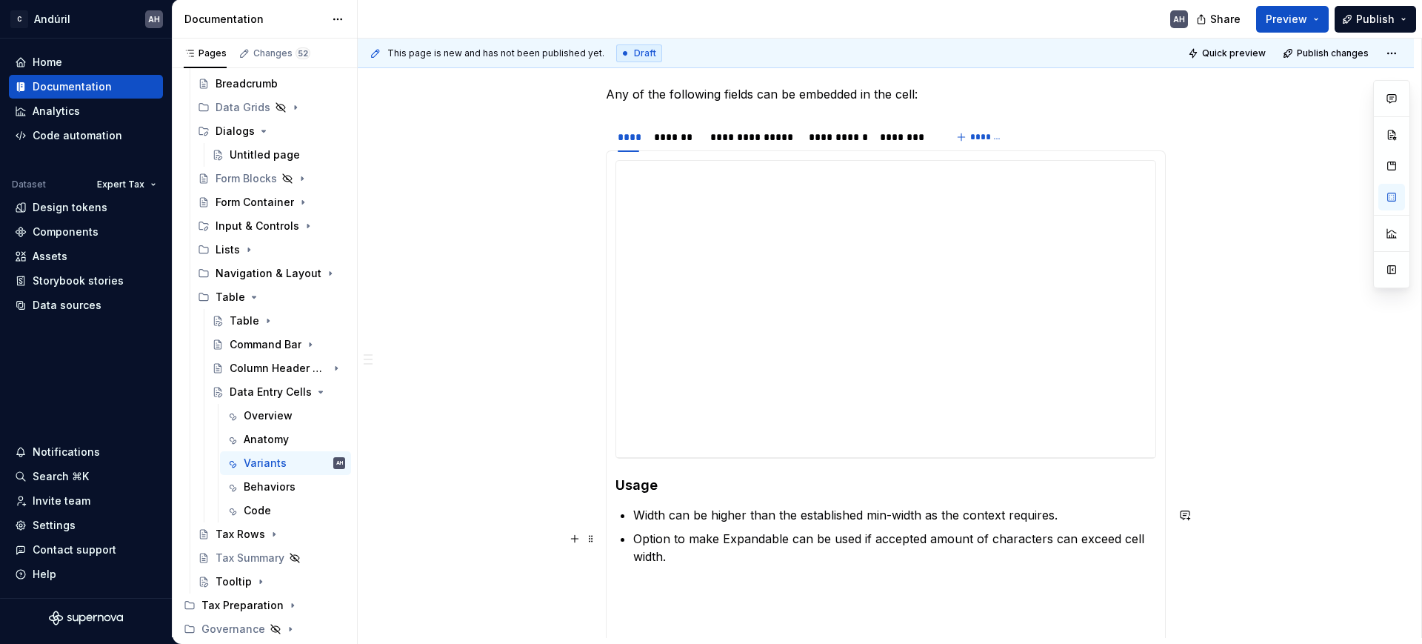
click at [849, 514] on p "Option to make Expandable can be used if accepted amount of characters can exce…" at bounding box center [894, 547] width 523 height 36
click at [686, 144] on div "*******" at bounding box center [675, 137] width 54 height 21
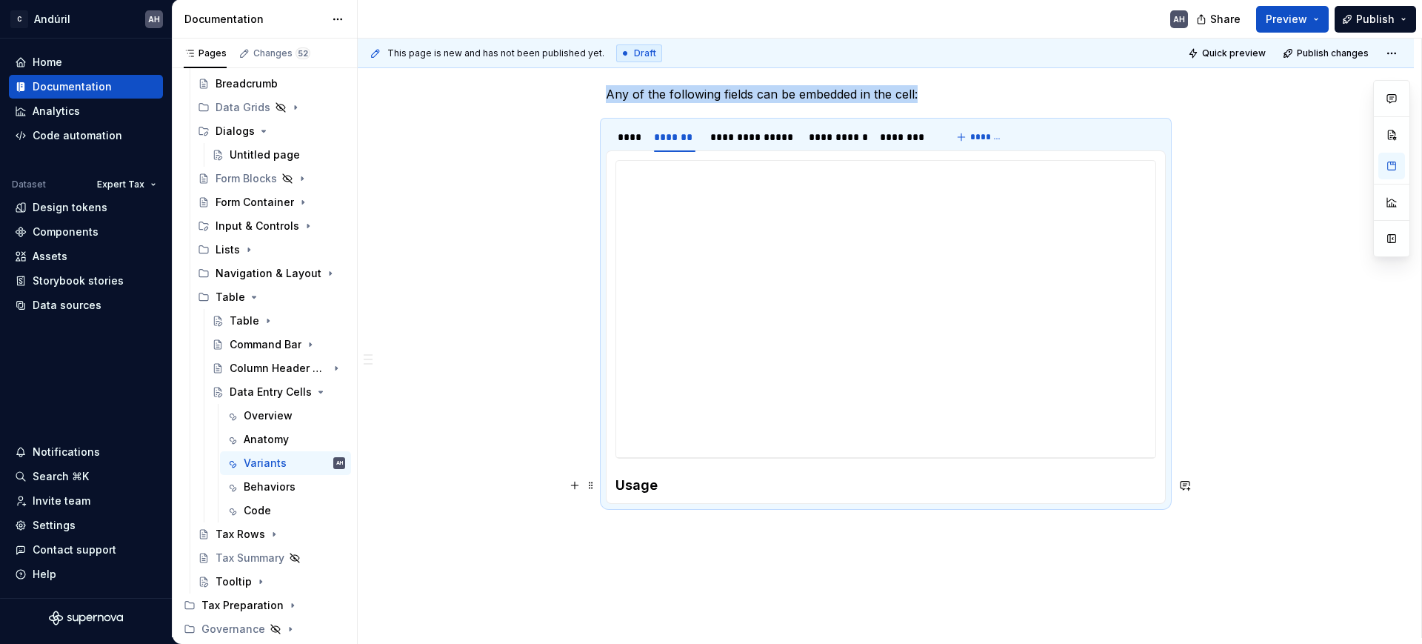
click at [698, 478] on h4 "Usage" at bounding box center [885, 485] width 541 height 18
click at [682, 491] on h4 "Usage" at bounding box center [885, 485] width 541 height 18
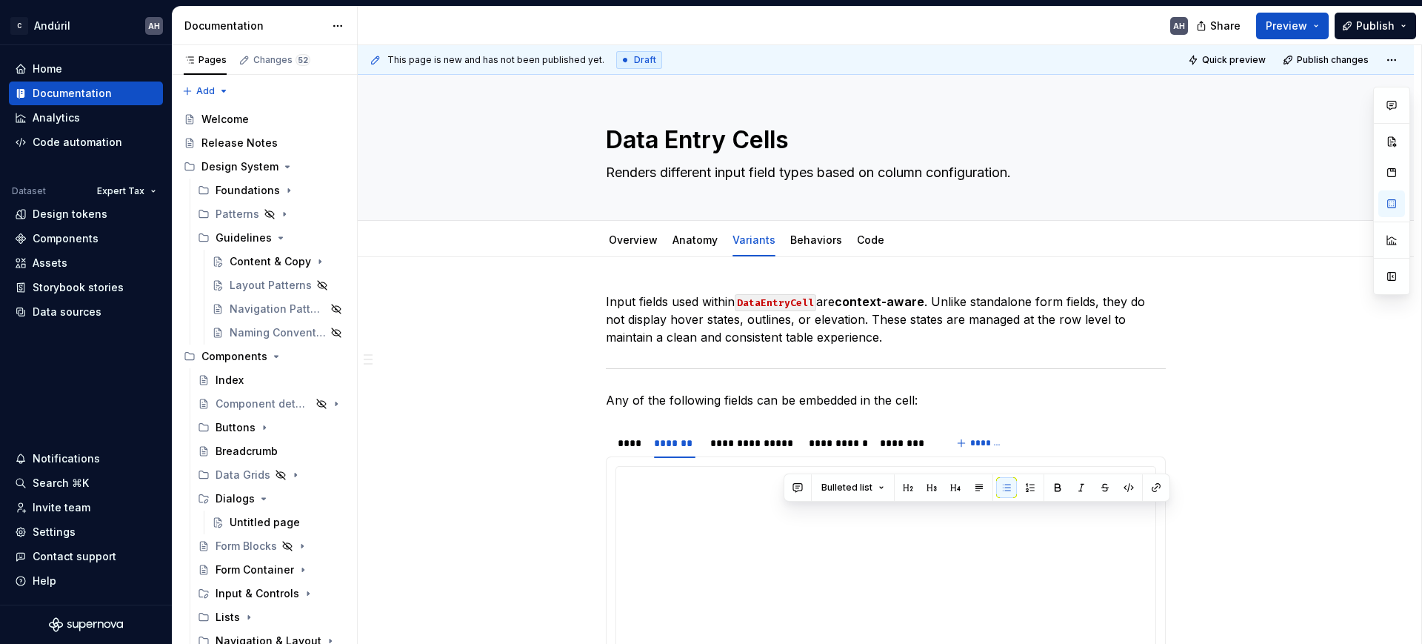
scroll to position [299, 0]
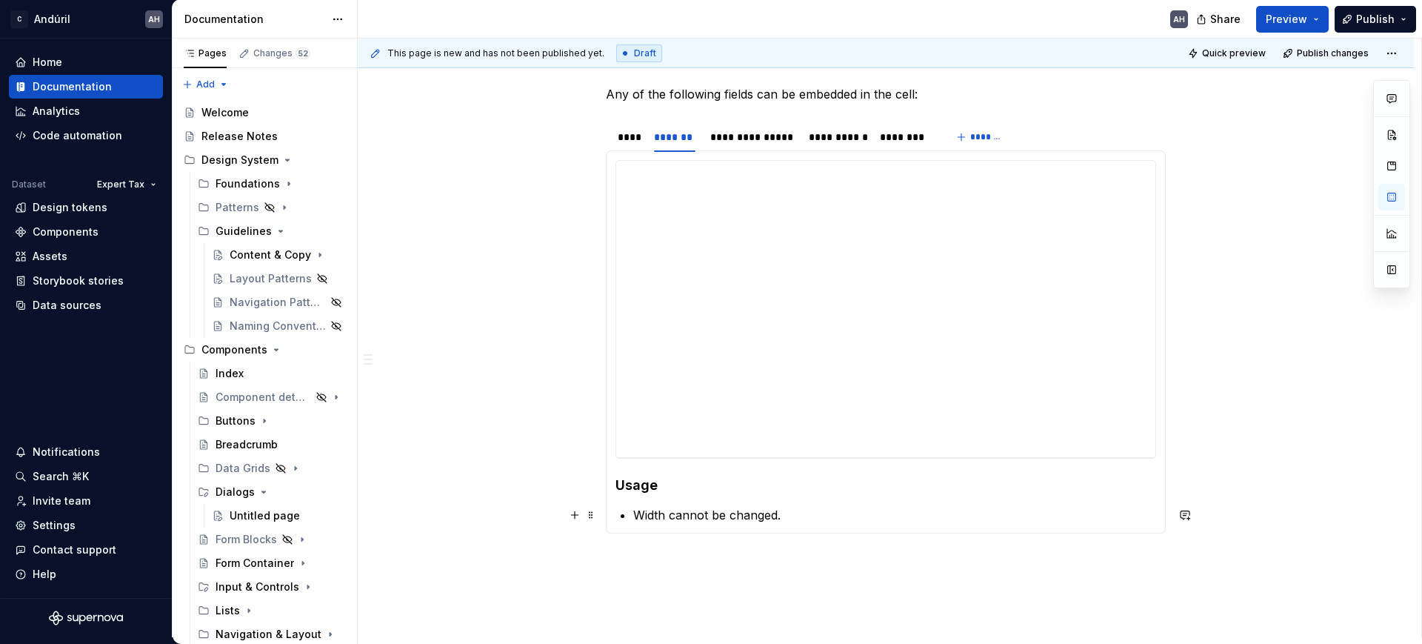
click at [698, 521] on p "Width cannot be changed." at bounding box center [894, 515] width 523 height 18
click at [758, 136] on div "**********" at bounding box center [752, 137] width 84 height 15
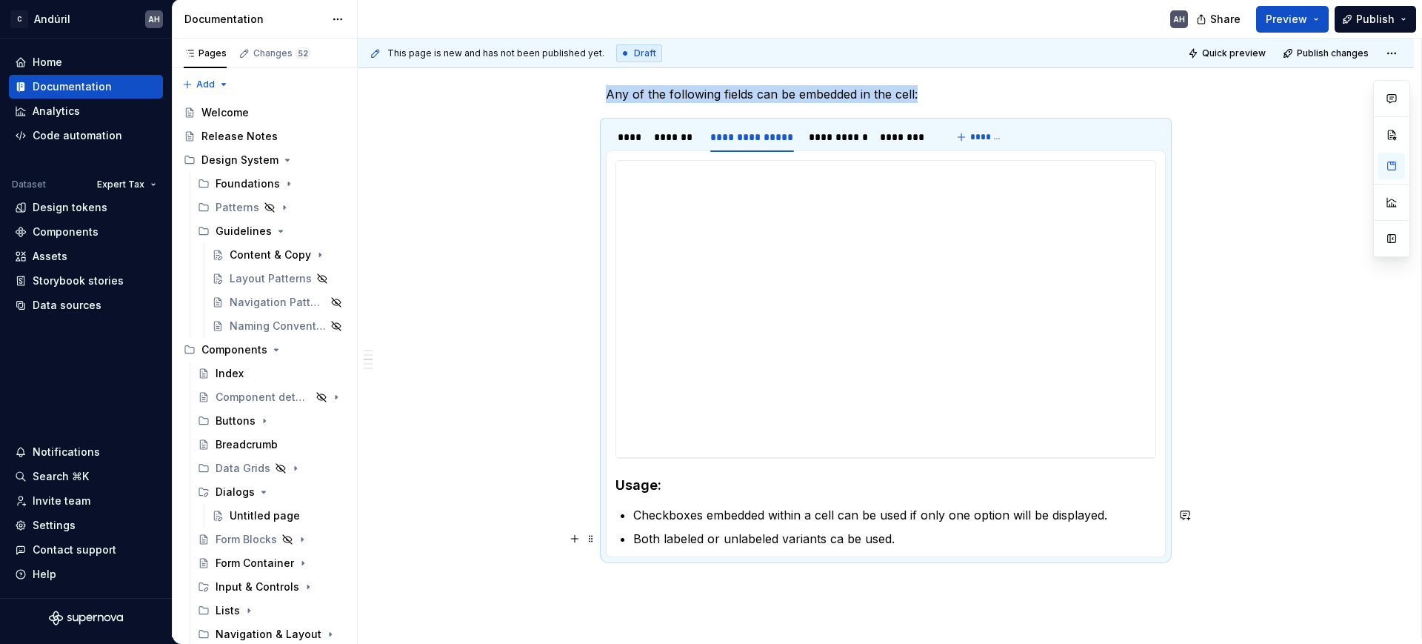
click at [900, 532] on p "Both labeled or unlabeled variants ca be used." at bounding box center [894, 538] width 523 height 18
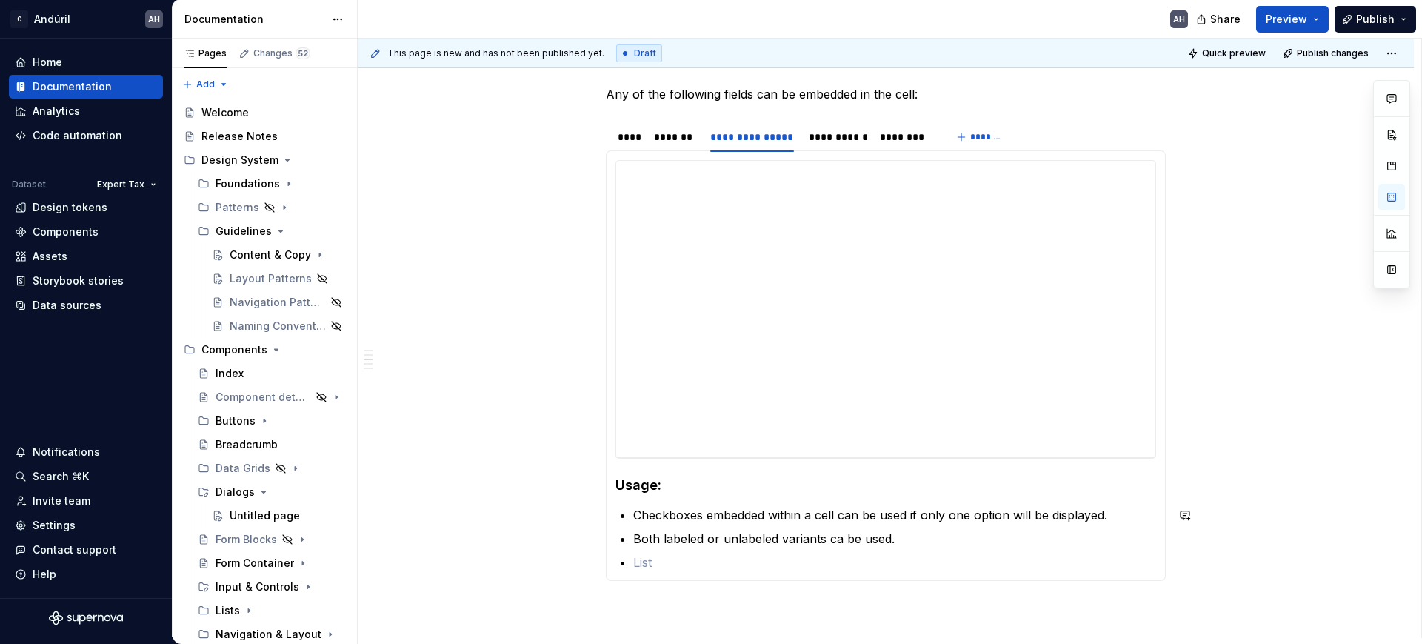
scroll to position [305, 0]
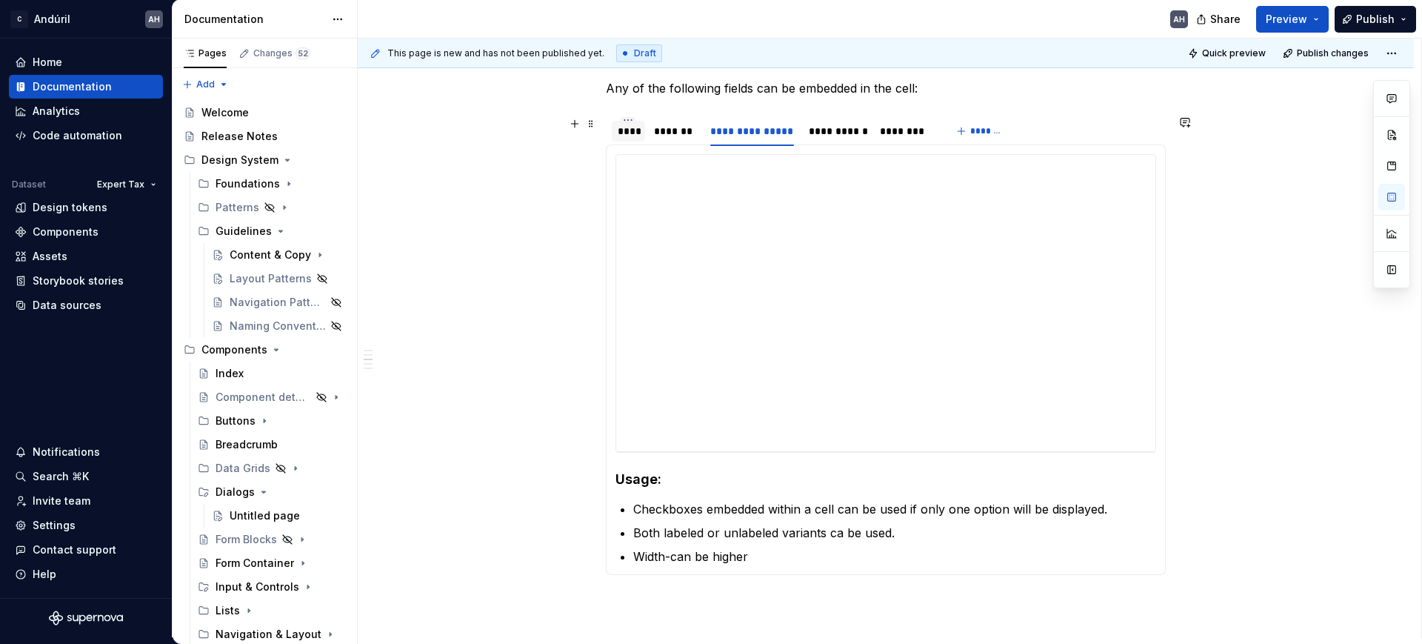
click at [637, 127] on div "****" at bounding box center [628, 131] width 21 height 15
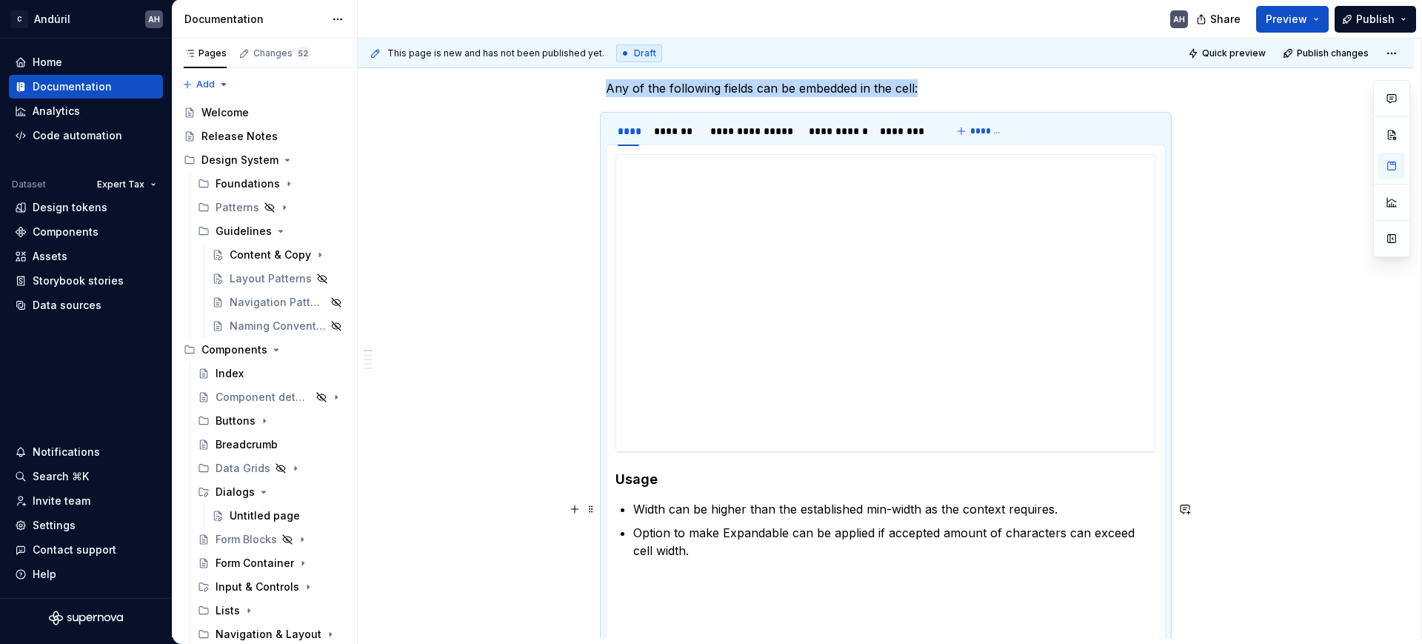
click at [1091, 504] on p "Width can be higher than the established min-width as the context requires." at bounding box center [894, 509] width 523 height 18
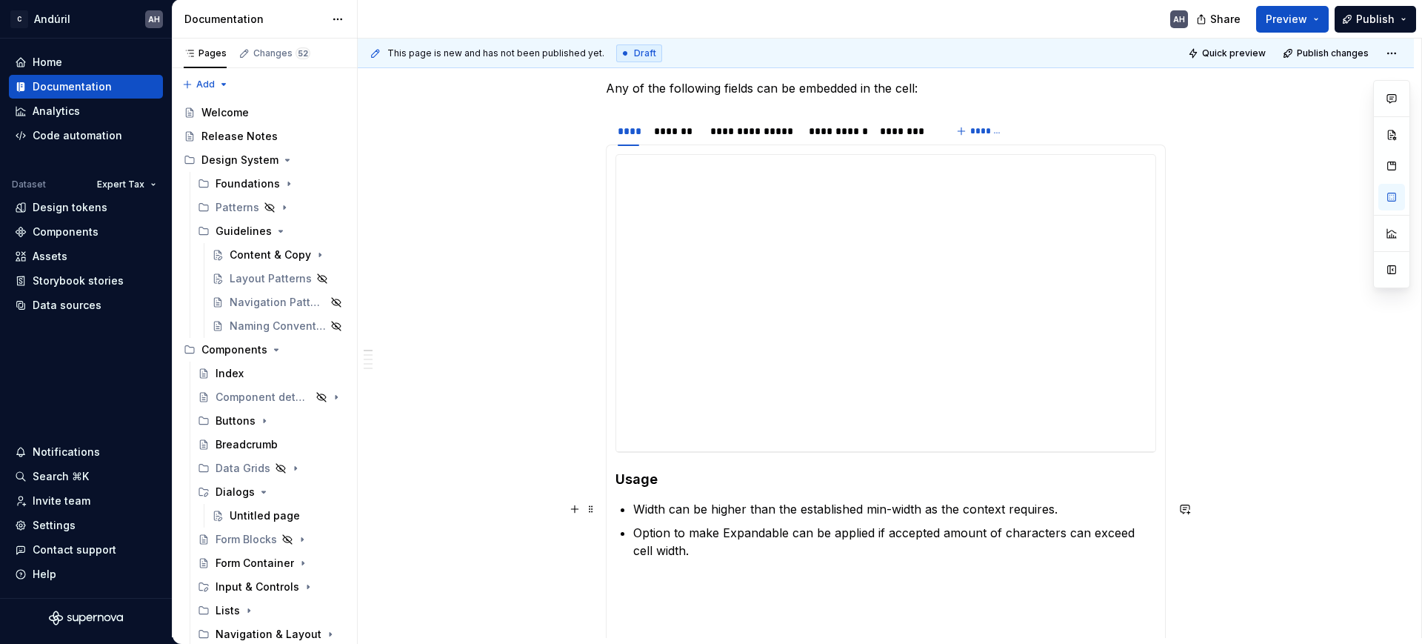
click at [1069, 505] on p "Width can be higher than the established min-width as the context requires." at bounding box center [894, 509] width 523 height 18
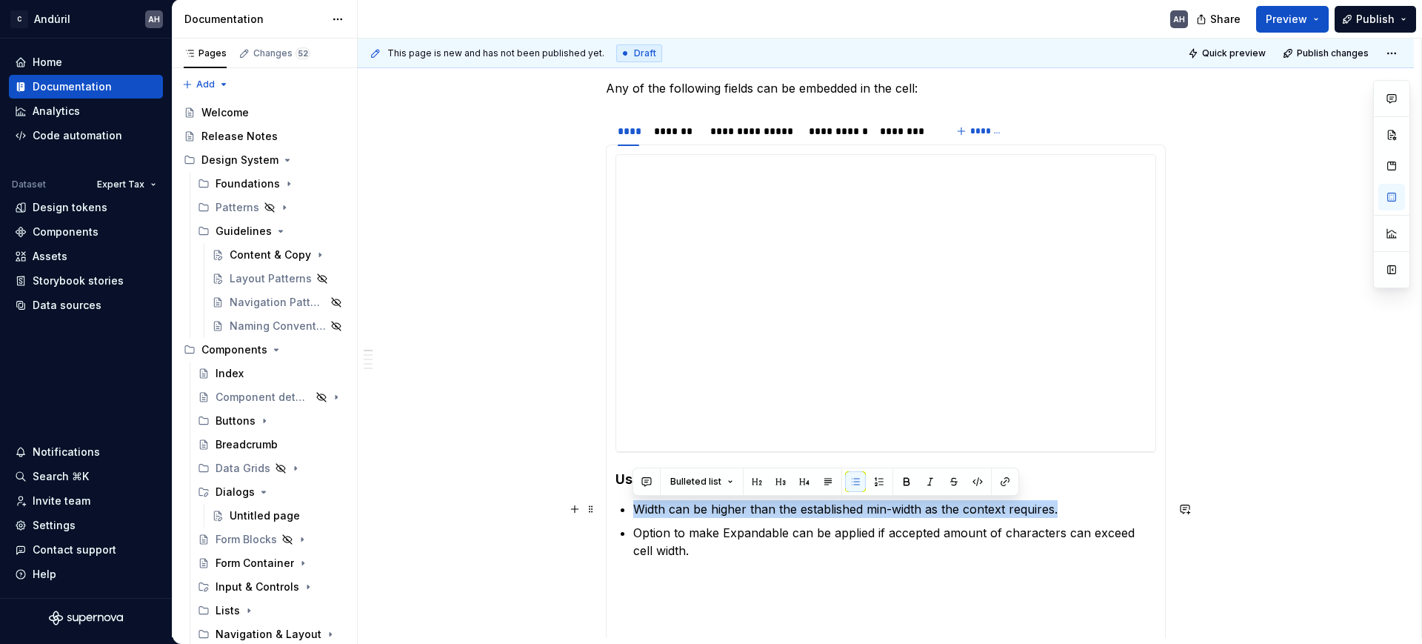
drag, startPoint x: 1068, startPoint y: 507, endPoint x: 616, endPoint y: 513, distance: 451.8
click at [616, 513] on section-item-column "**********" at bounding box center [885, 401] width 541 height 494
copy p "Width can be higher than the established min-width as the context requires."
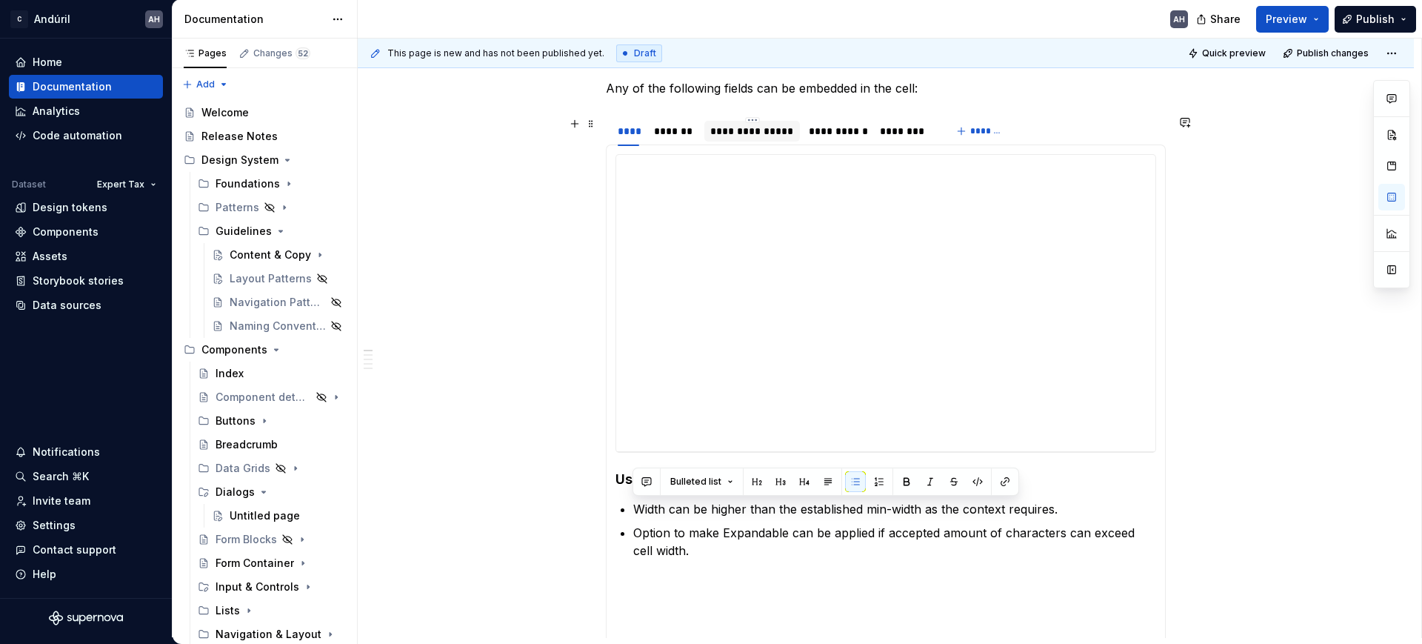
click at [741, 126] on div "**********" at bounding box center [752, 131] width 84 height 15
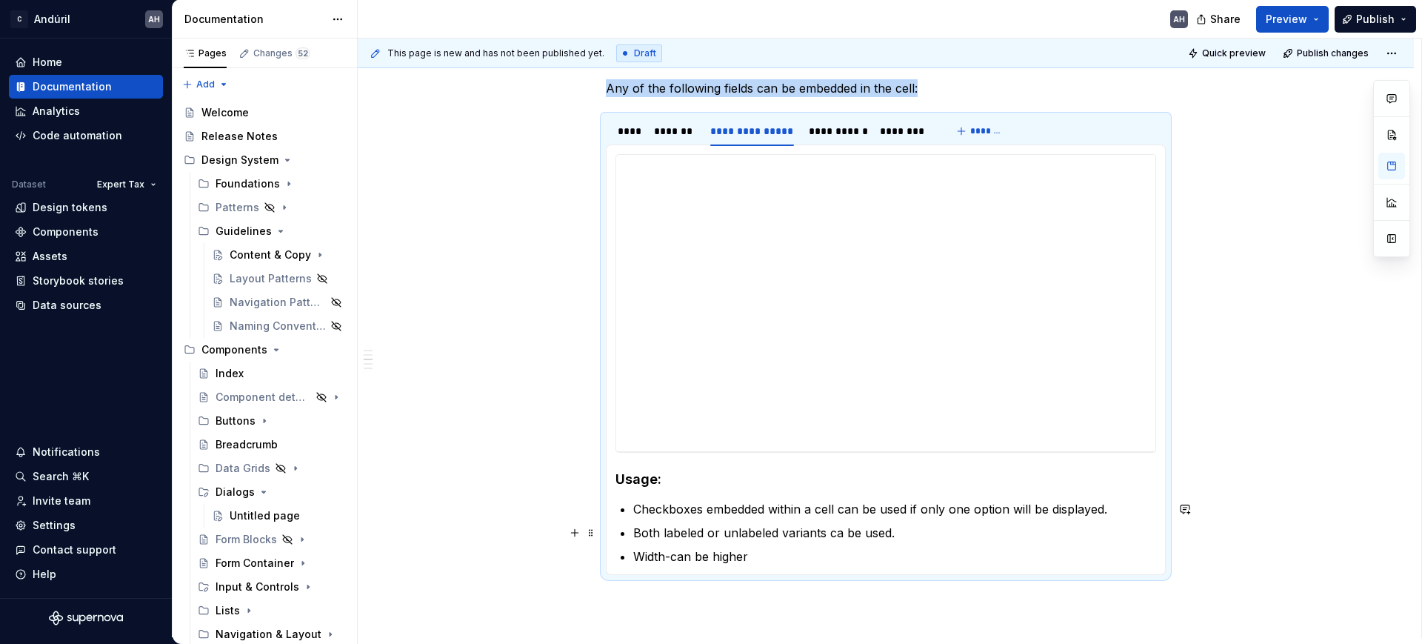
click at [726, 529] on p "Both labeled or unlabeled variants ca be used." at bounding box center [894, 533] width 523 height 18
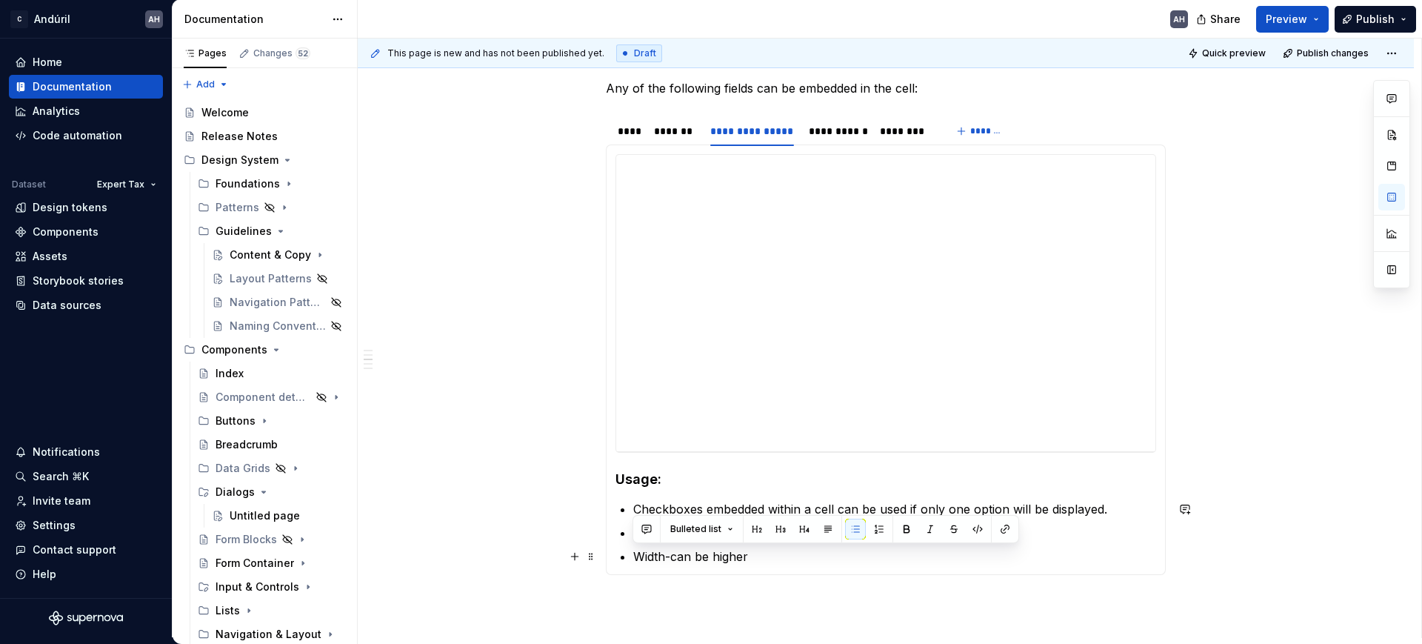
drag, startPoint x: 754, startPoint y: 560, endPoint x: 629, endPoint y: 559, distance: 125.2
click at [627, 559] on section-item-column "**********" at bounding box center [885, 359] width 541 height 411
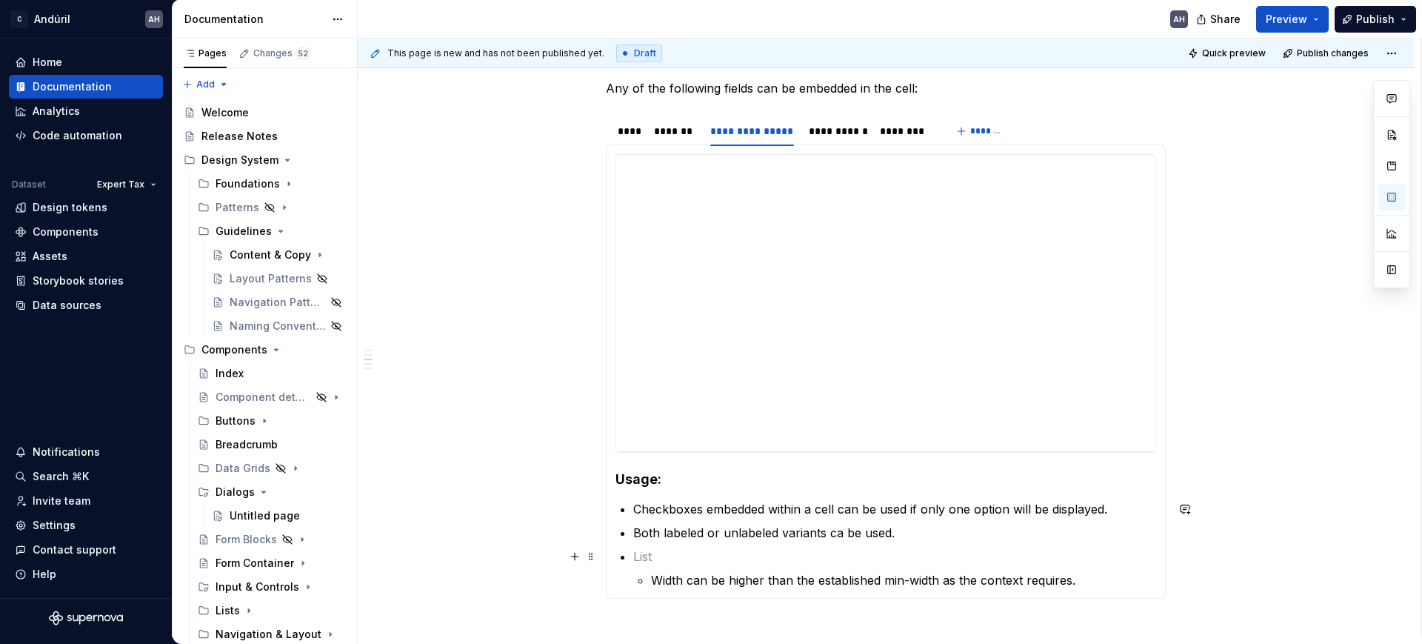
click at [718, 558] on p at bounding box center [894, 556] width 523 height 18
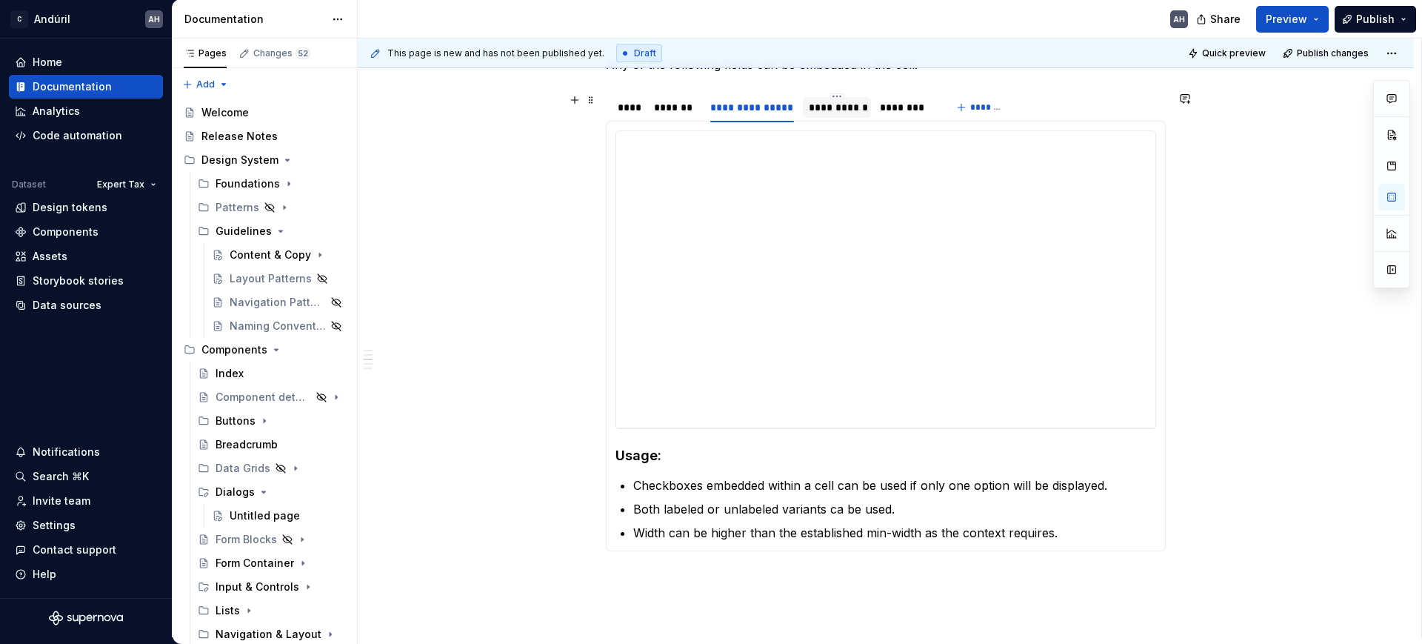
click at [811, 107] on div "**********" at bounding box center [837, 107] width 56 height 15
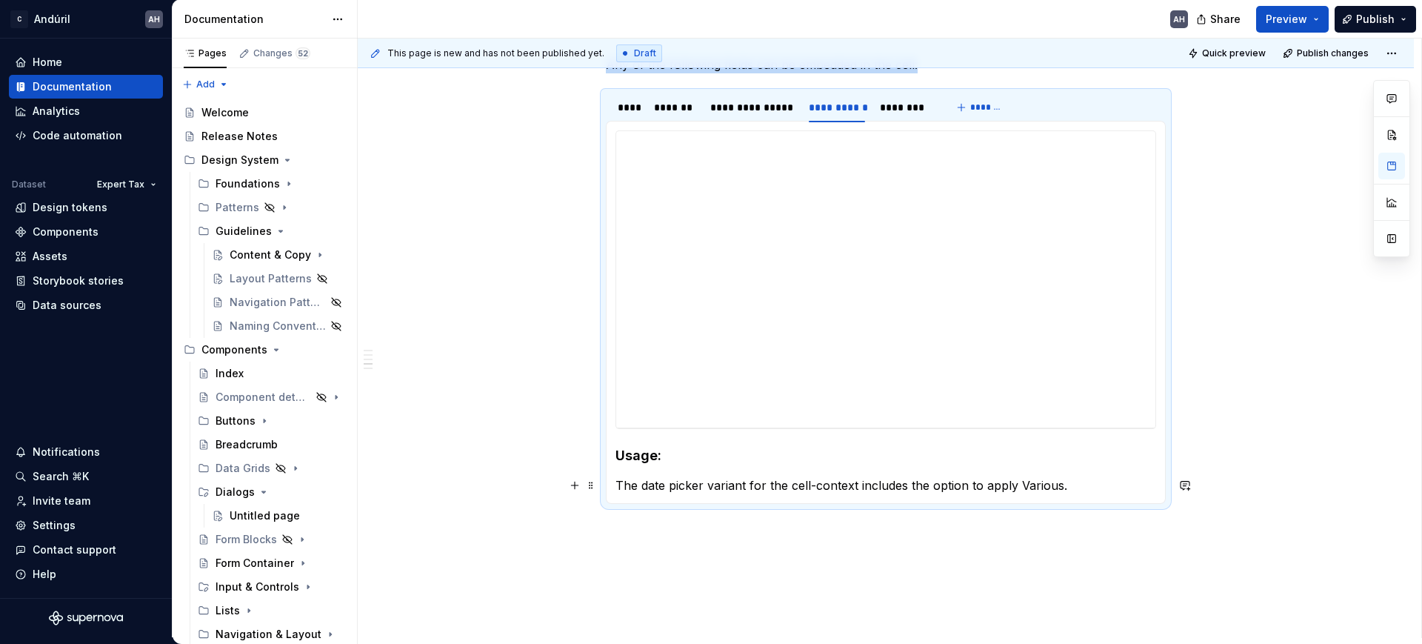
click at [1095, 484] on p "The date picker variant for the cell-context includes the option to apply Vario…" at bounding box center [885, 485] width 541 height 18
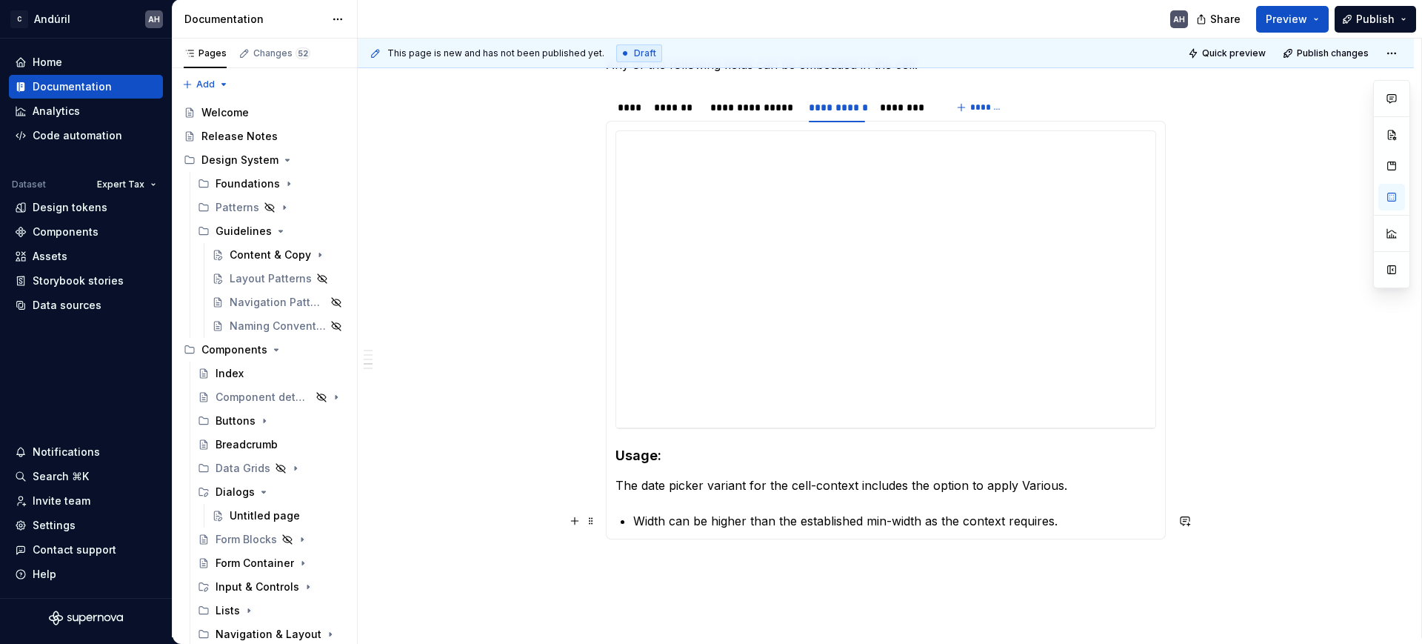
click at [688, 522] on p "Width can be higher than the established min-width as the context requires." at bounding box center [894, 521] width 523 height 18
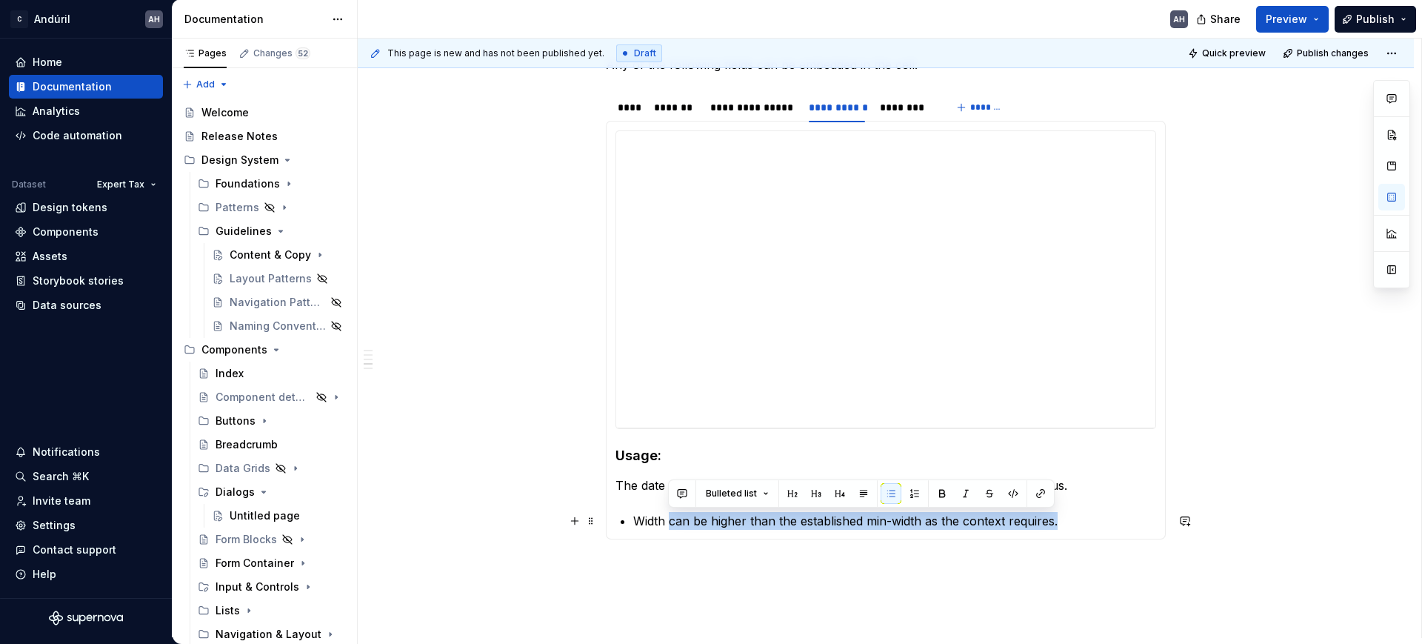
drag, startPoint x: 666, startPoint y: 521, endPoint x: 1060, endPoint y: 518, distance: 394.0
click at [1060, 518] on p "Width can be higher than the established min-width as the context requires." at bounding box center [894, 521] width 523 height 18
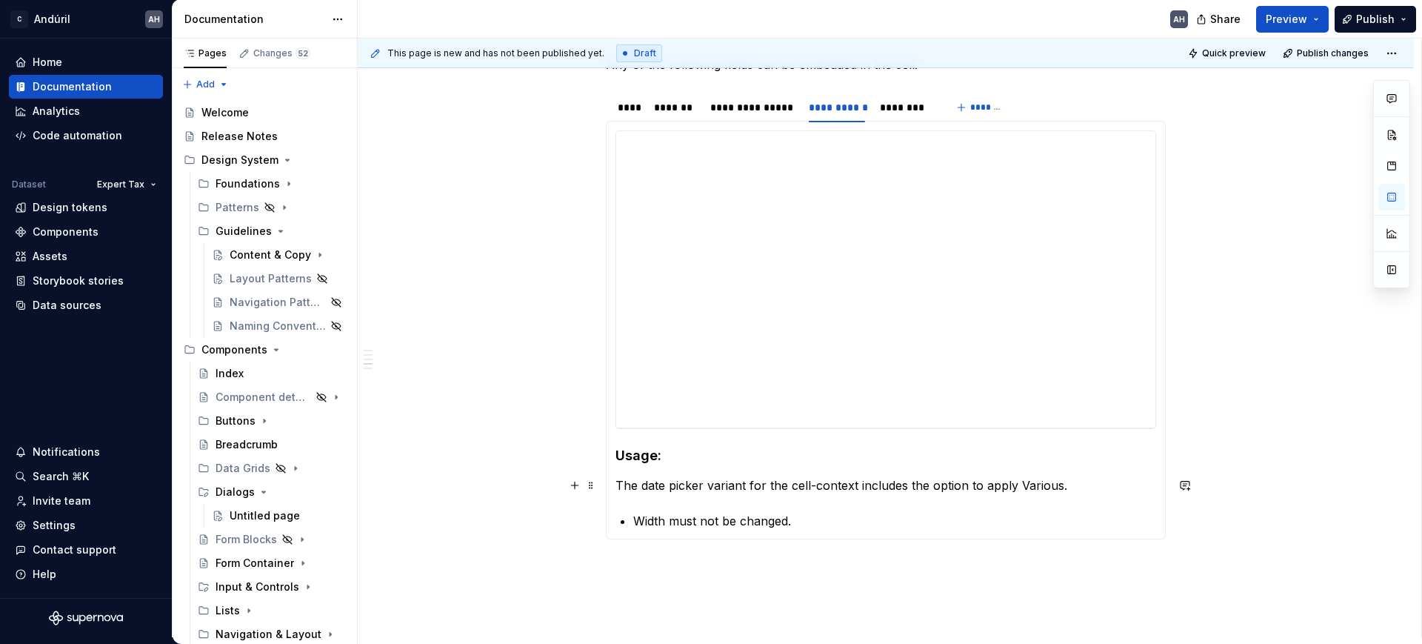
click at [617, 488] on p "The date picker variant for the cell-context includes the option to apply Vario…" at bounding box center [885, 485] width 541 height 18
click at [629, 511] on section-item-column "**********" at bounding box center [885, 329] width 541 height 399
click at [909, 114] on div "********" at bounding box center [905, 107] width 51 height 15
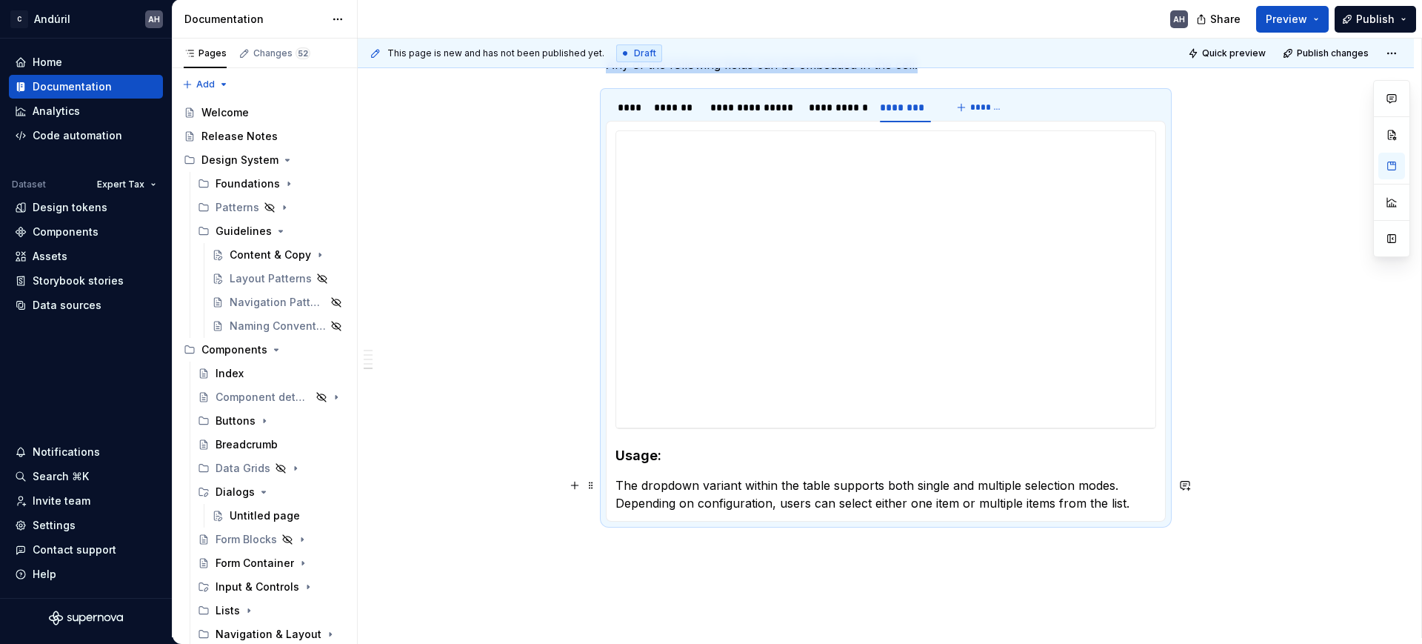
click at [618, 482] on p "The dropdown variant within the table supports both single and multiple selecti…" at bounding box center [885, 494] width 541 height 36
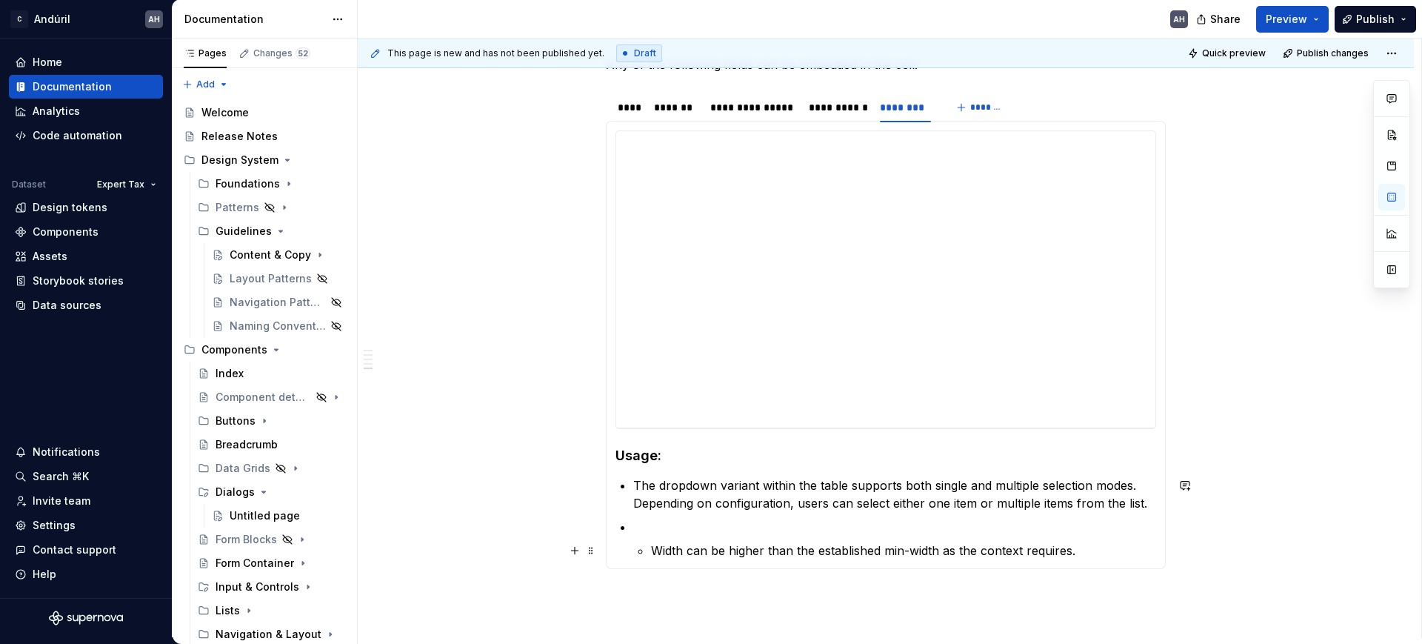
click at [649, 551] on li "Width can be higher than the established min-width as the context requires." at bounding box center [894, 538] width 523 height 41
click at [649, 518] on p at bounding box center [894, 527] width 523 height 18
click at [655, 544] on p "Width can be higher than the established min-width as the context requires." at bounding box center [903, 550] width 505 height 18
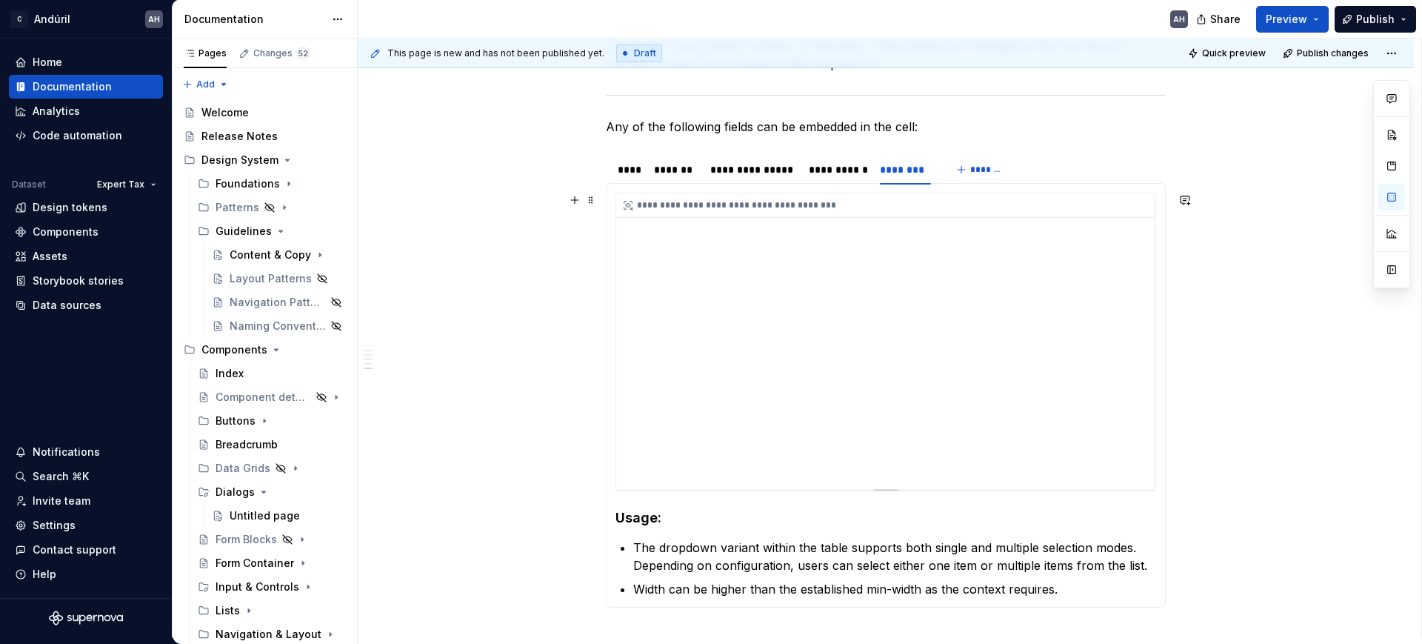
scroll to position [236, 0]
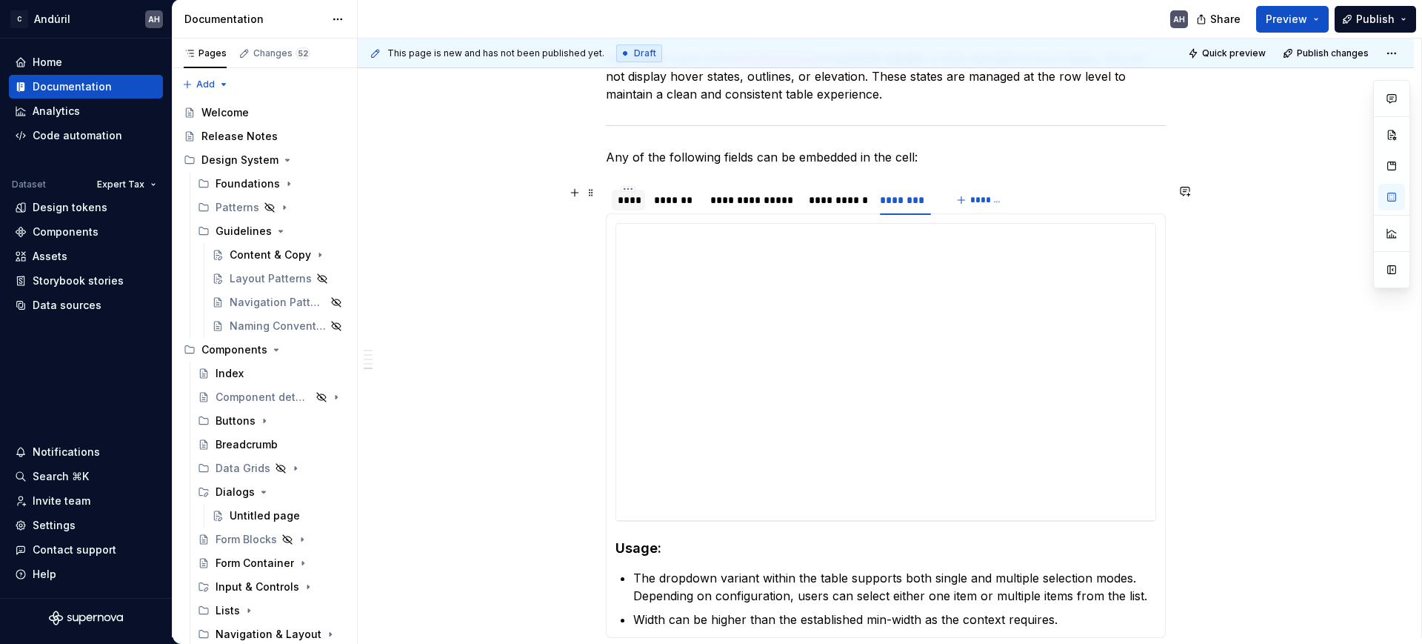
click at [632, 196] on div "****" at bounding box center [628, 200] width 21 height 15
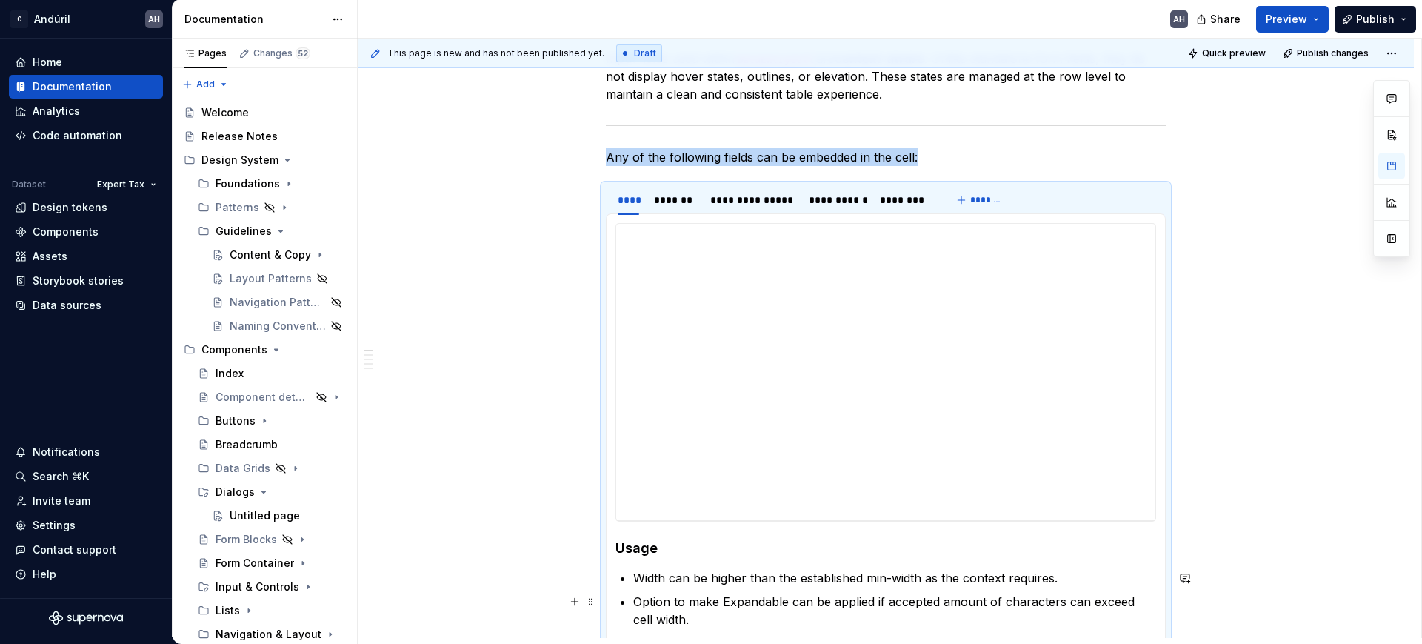
click at [633, 599] on p "Option to make Expandable can be applied if accepted amount of characters can e…" at bounding box center [894, 610] width 523 height 36
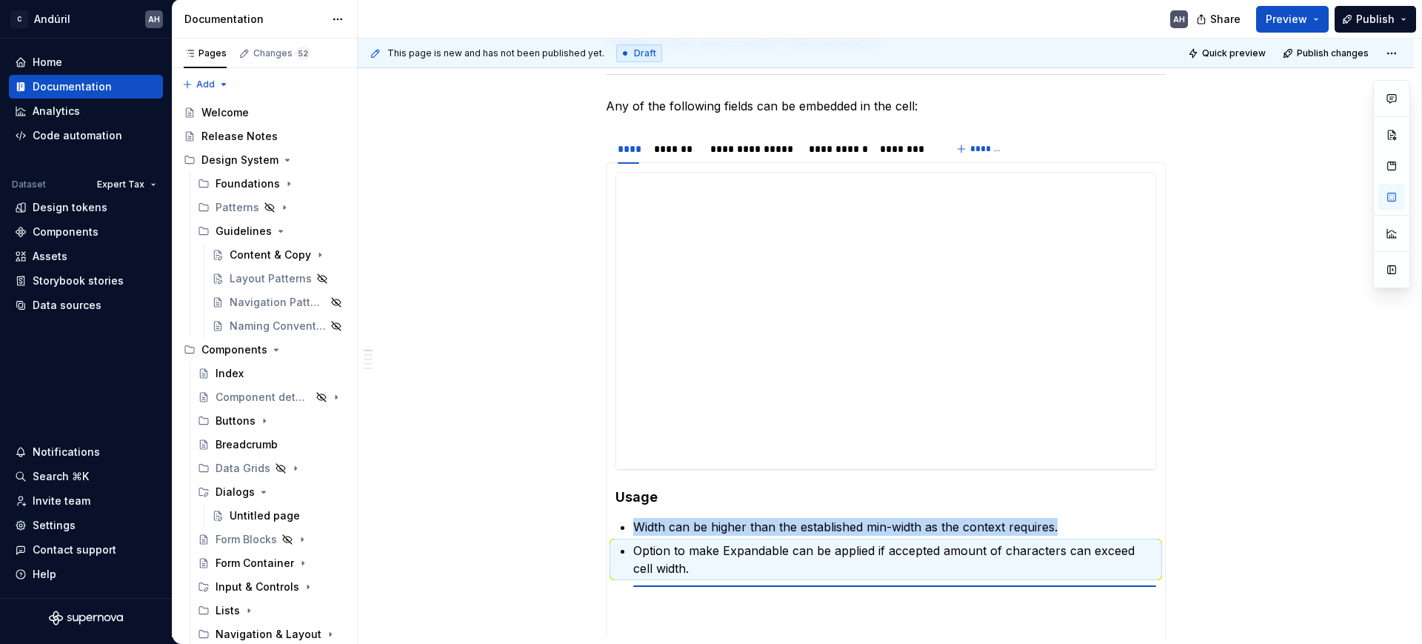
scroll to position [297, 0]
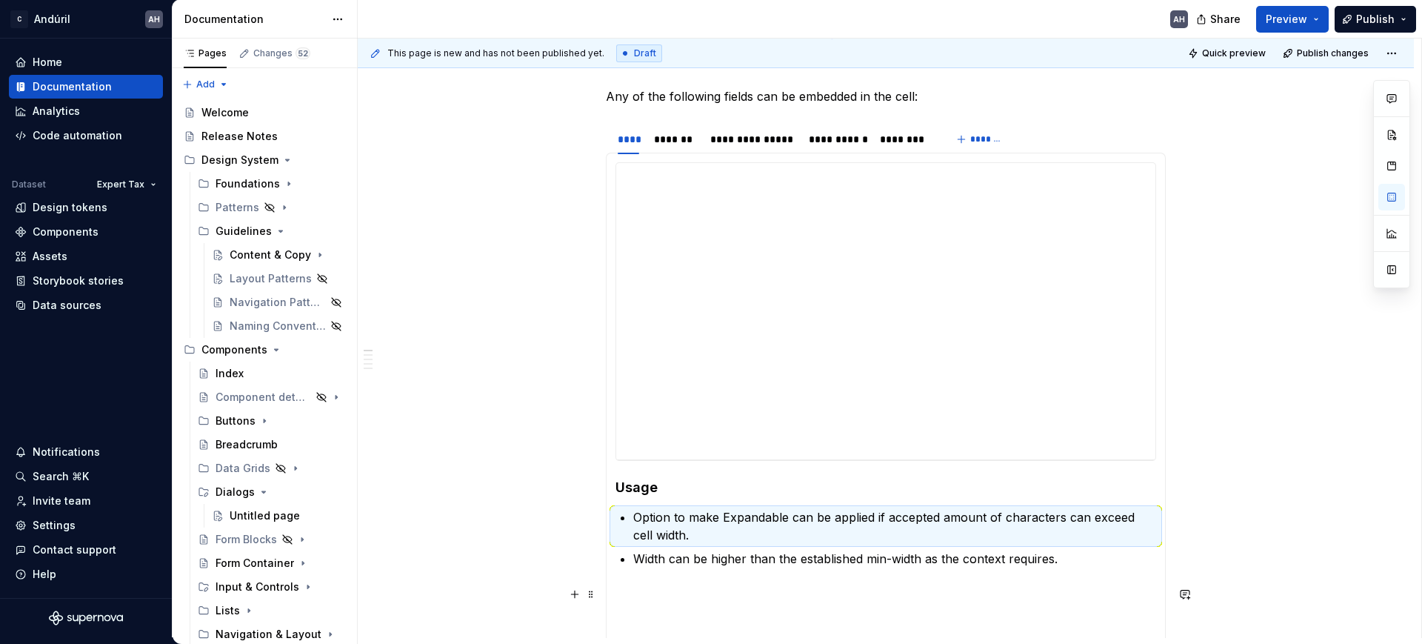
click at [691, 575] on section-item-column "**********" at bounding box center [885, 409] width 541 height 494
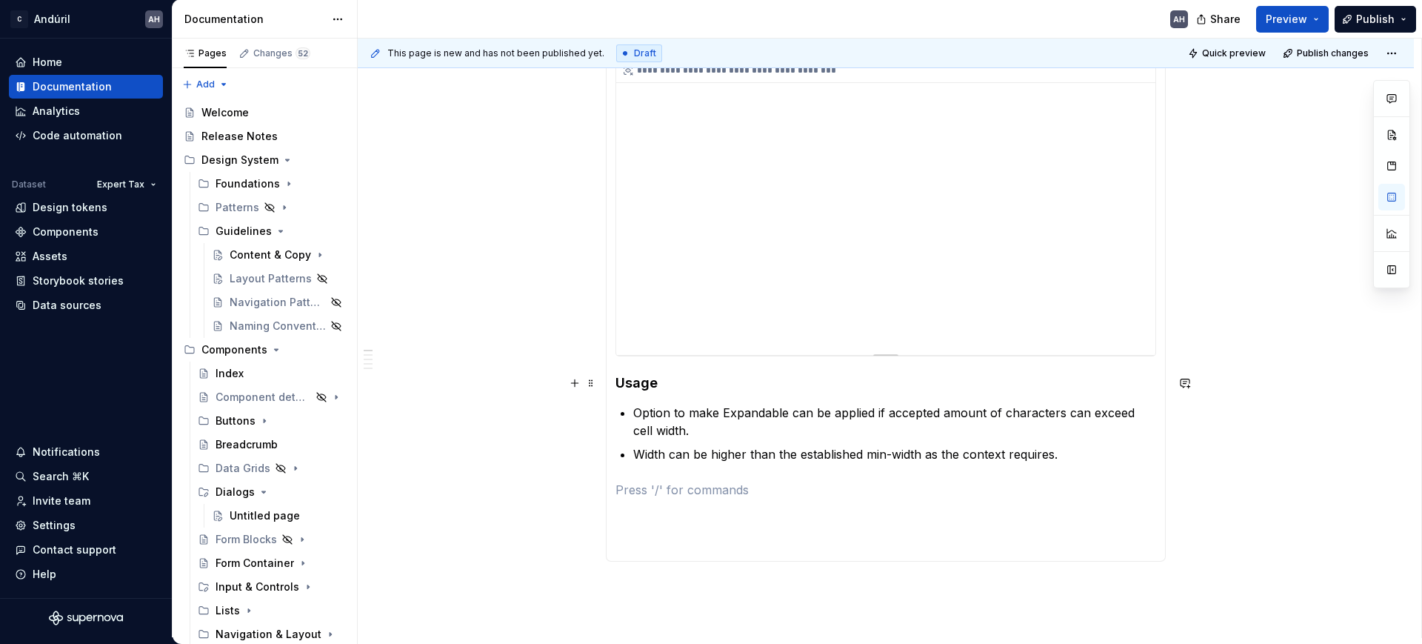
scroll to position [403, 0]
click at [681, 382] on h4 "Usage" at bounding box center [885, 381] width 541 height 18
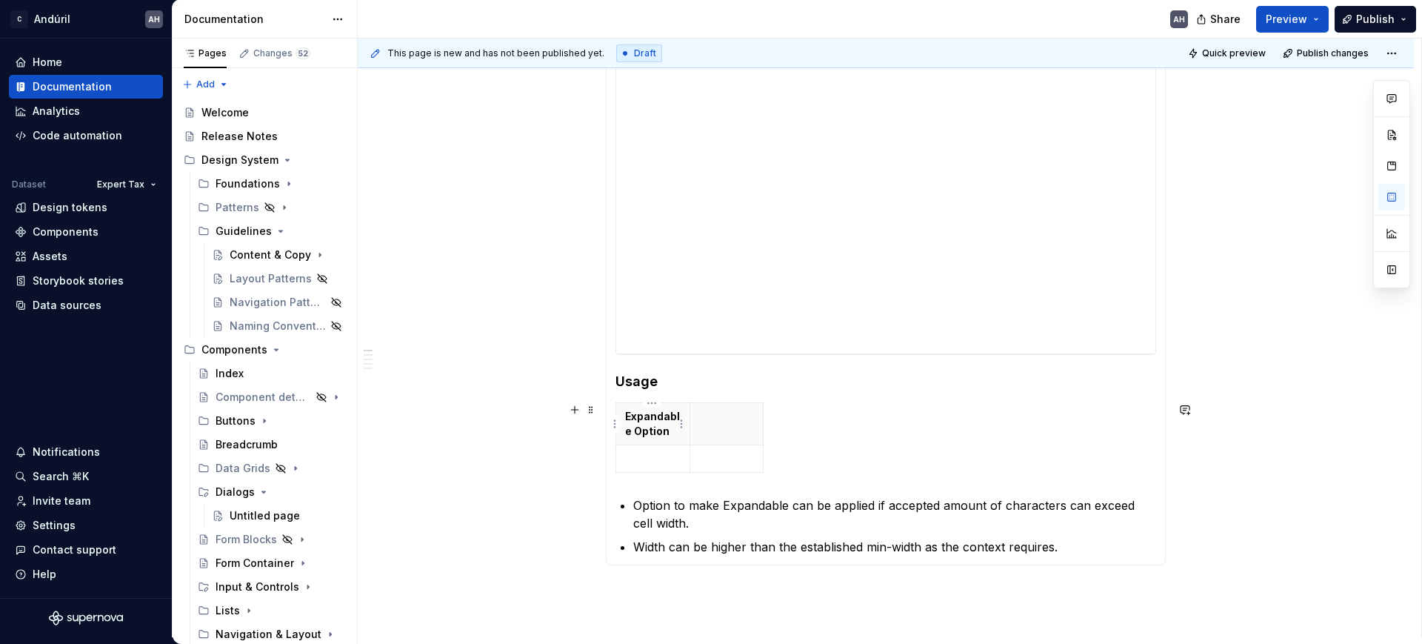
click at [655, 418] on p "Expandable Option" at bounding box center [653, 424] width 56 height 30
click at [649, 401] on html "C Andúril AH Home Documentation Analytics Code automation Dataset Expert Tax De…" at bounding box center [711, 322] width 1422 height 644
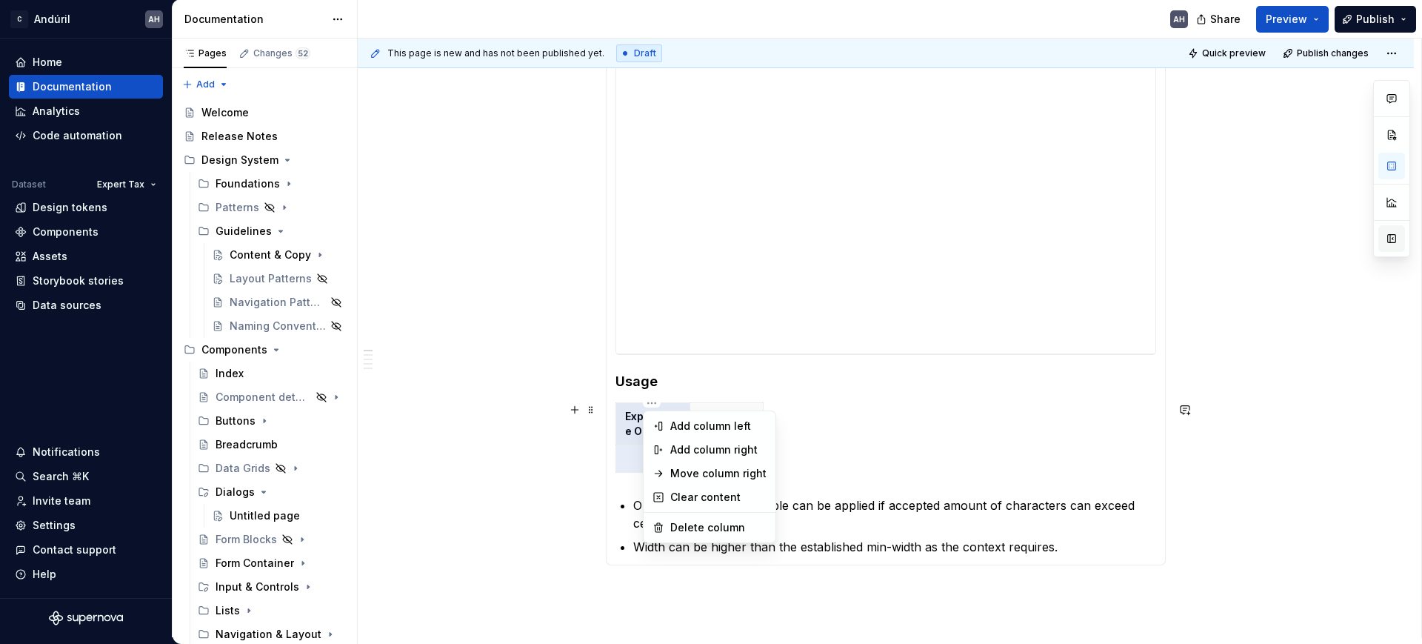
click at [1386, 237] on div at bounding box center [1391, 168] width 37 height 177
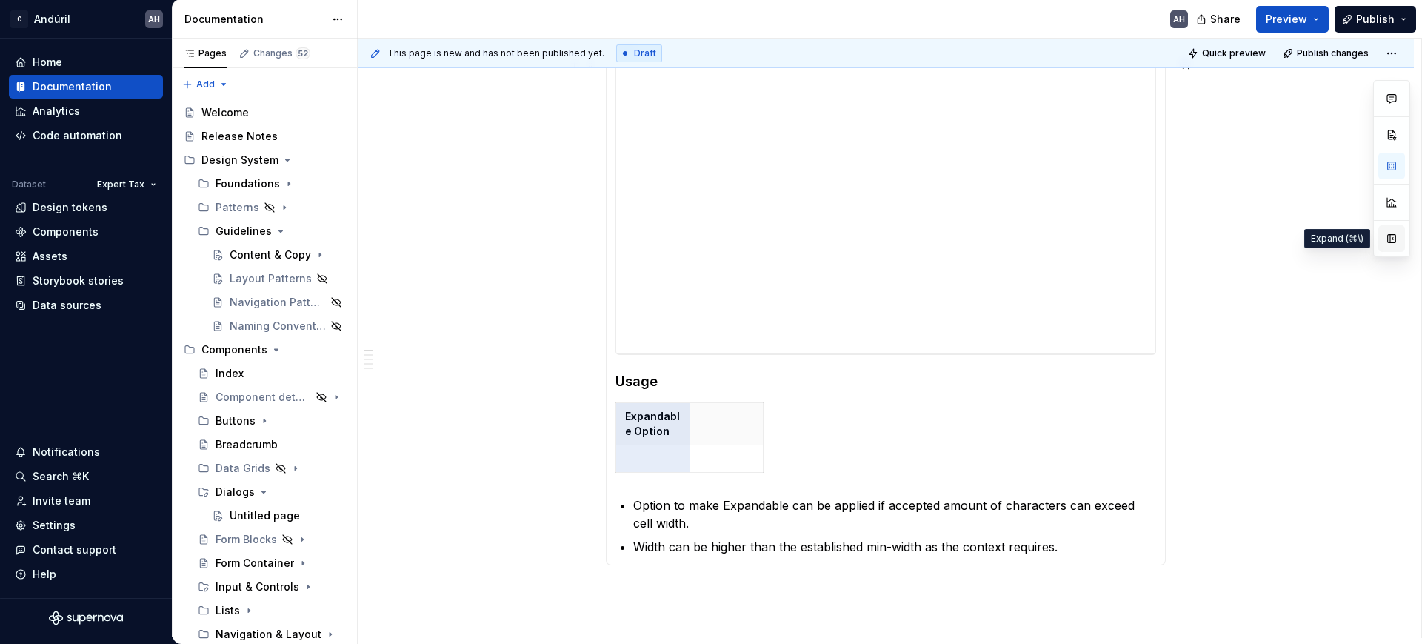
click at [1394, 238] on button "button" at bounding box center [1391, 238] width 27 height 27
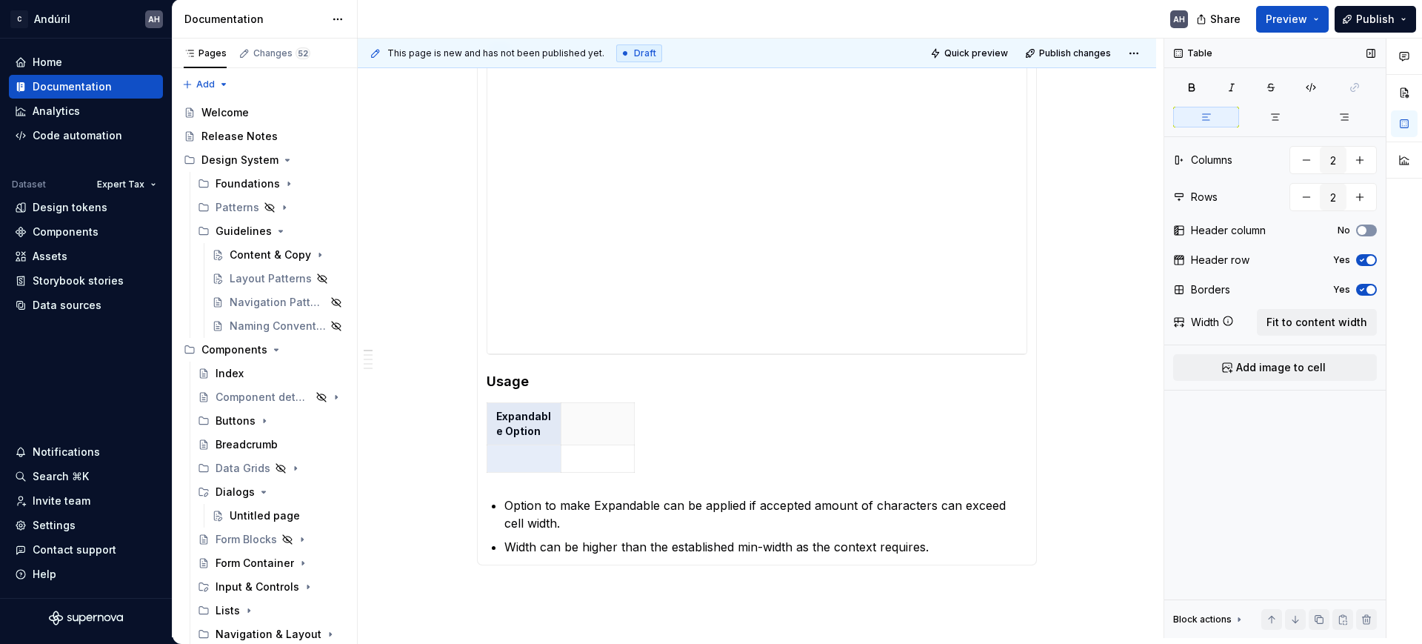
click at [1366, 232] on icon "button" at bounding box center [1362, 230] width 12 height 9
click at [1367, 256] on span "button" at bounding box center [1370, 259] width 9 height 9
click at [525, 446] on td at bounding box center [524, 458] width 74 height 27
click at [592, 423] on p at bounding box center [598, 416] width 56 height 15
click at [524, 400] on section-item-column "**********" at bounding box center [757, 305] width 541 height 499
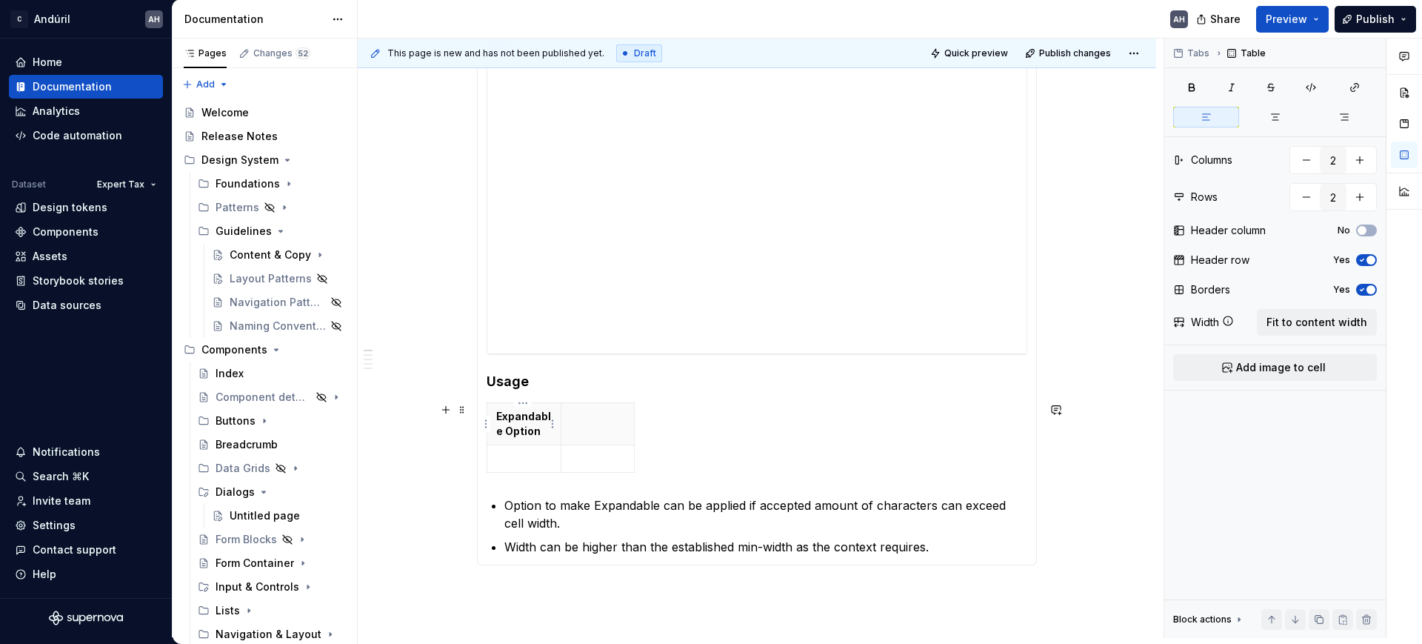
click at [521, 415] on p "Expandable Option" at bounding box center [524, 424] width 56 height 30
click at [525, 404] on html "C Andúril AH Home Documentation Analytics Code automation Dataset Expert Tax De…" at bounding box center [711, 322] width 1422 height 644
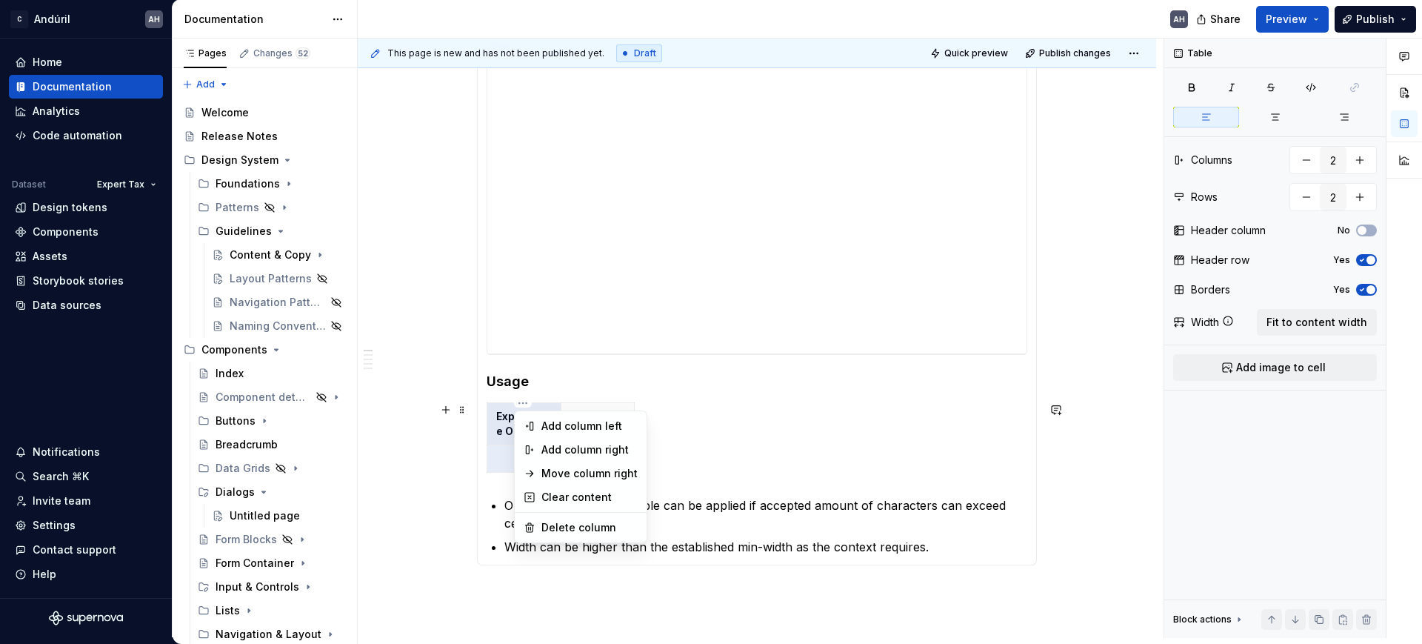
click at [1365, 258] on div "Comments Open comments No comments yet Select ‘Comment’ from the block context …" at bounding box center [1293, 338] width 258 height 599
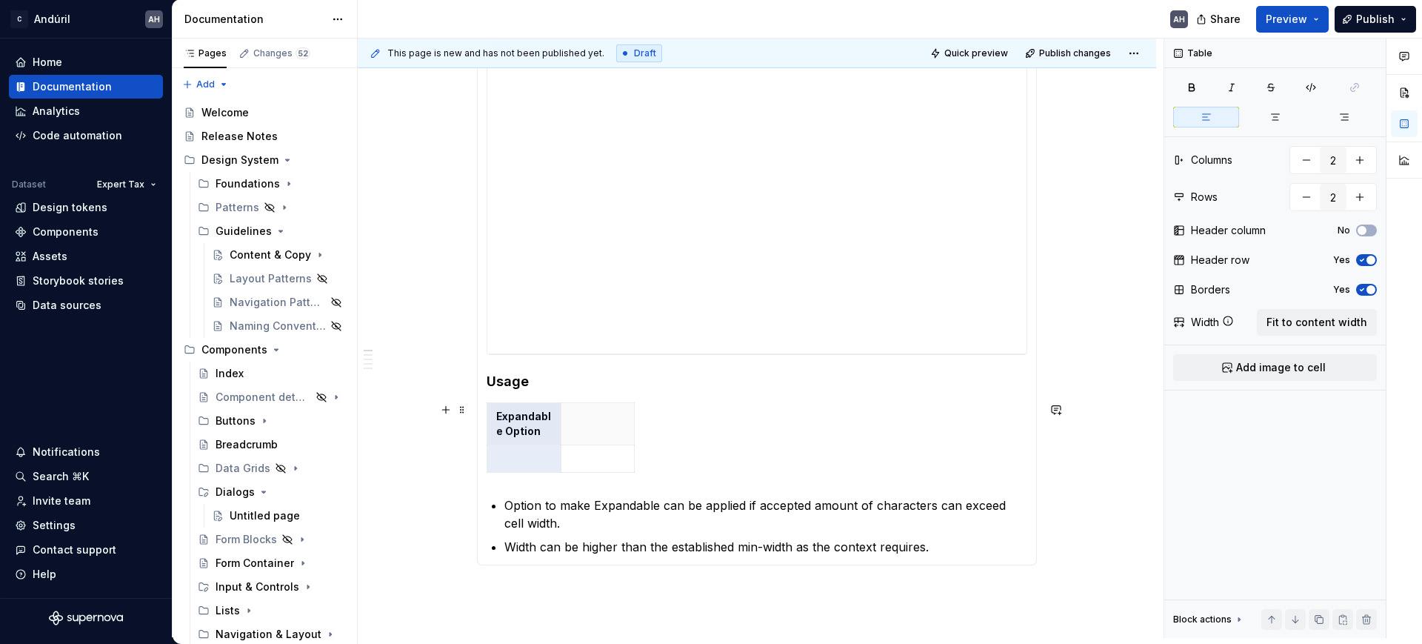
click at [1365, 258] on icon "button" at bounding box center [1362, 259] width 12 height 9
click at [1363, 230] on span "button" at bounding box center [1361, 230] width 9 height 9
click at [583, 421] on p at bounding box center [598, 416] width 56 height 15
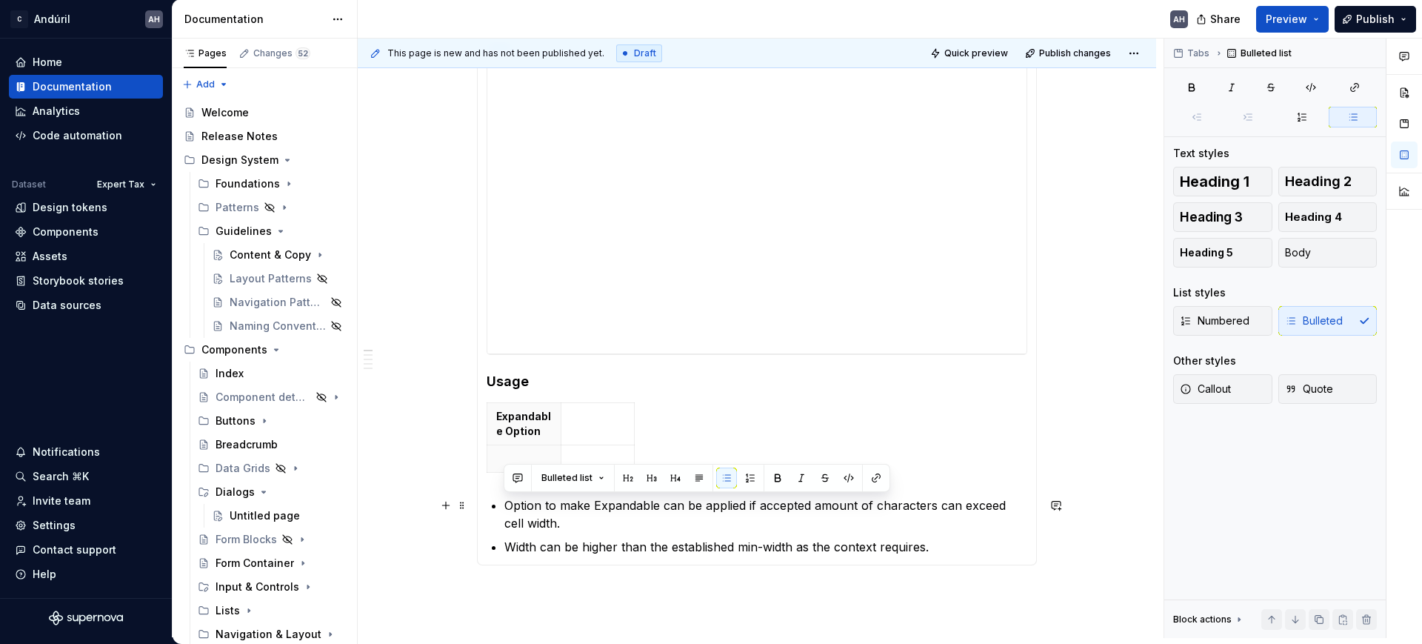
drag, startPoint x: 505, startPoint y: 503, endPoint x: 544, endPoint y: 520, distance: 42.8
click at [544, 520] on p "Option to make Expandable can be applied if accepted amount of characters can e…" at bounding box center [765, 514] width 523 height 36
copy p "Option to make Expandable can be applied if accepted amount of characters can e…"
click at [588, 401] on html "C Andúril AH Home Documentation Analytics Code automation Dataset Expert Tax De…" at bounding box center [711, 322] width 1422 height 644
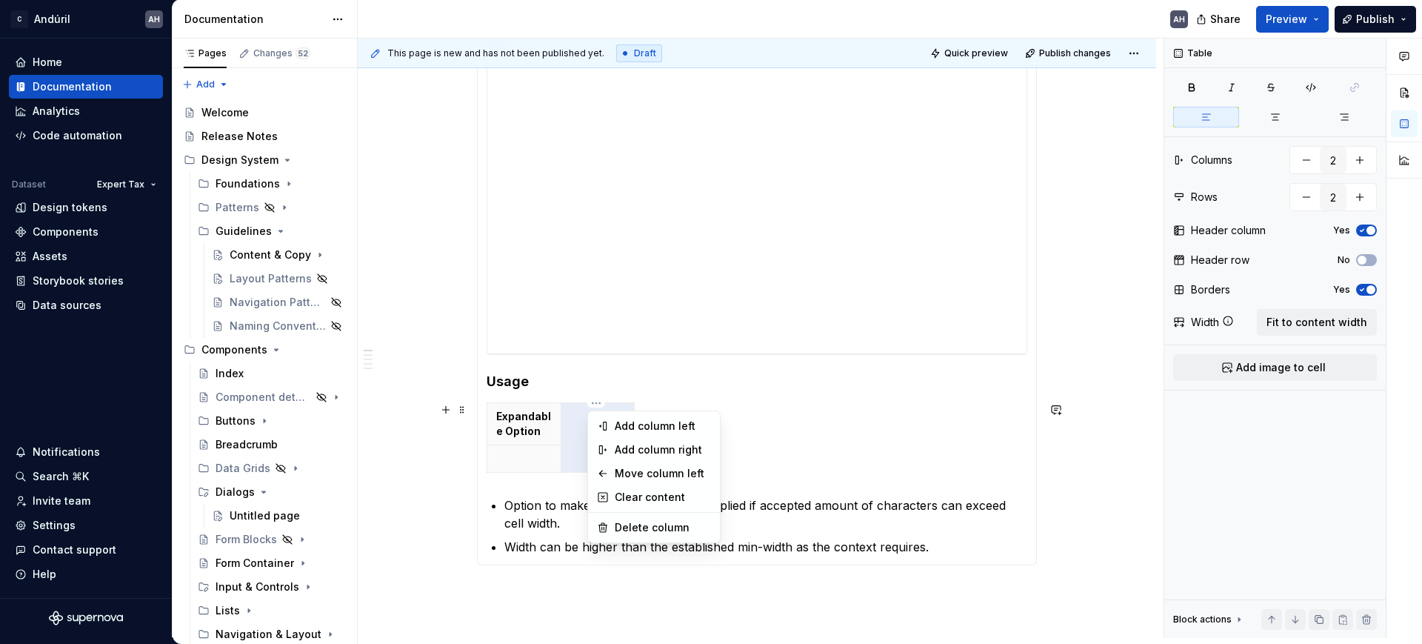
click at [575, 421] on html "C Andúril AH Home Documentation Analytics Code automation Dataset Expert Tax De…" at bounding box center [711, 322] width 1422 height 644
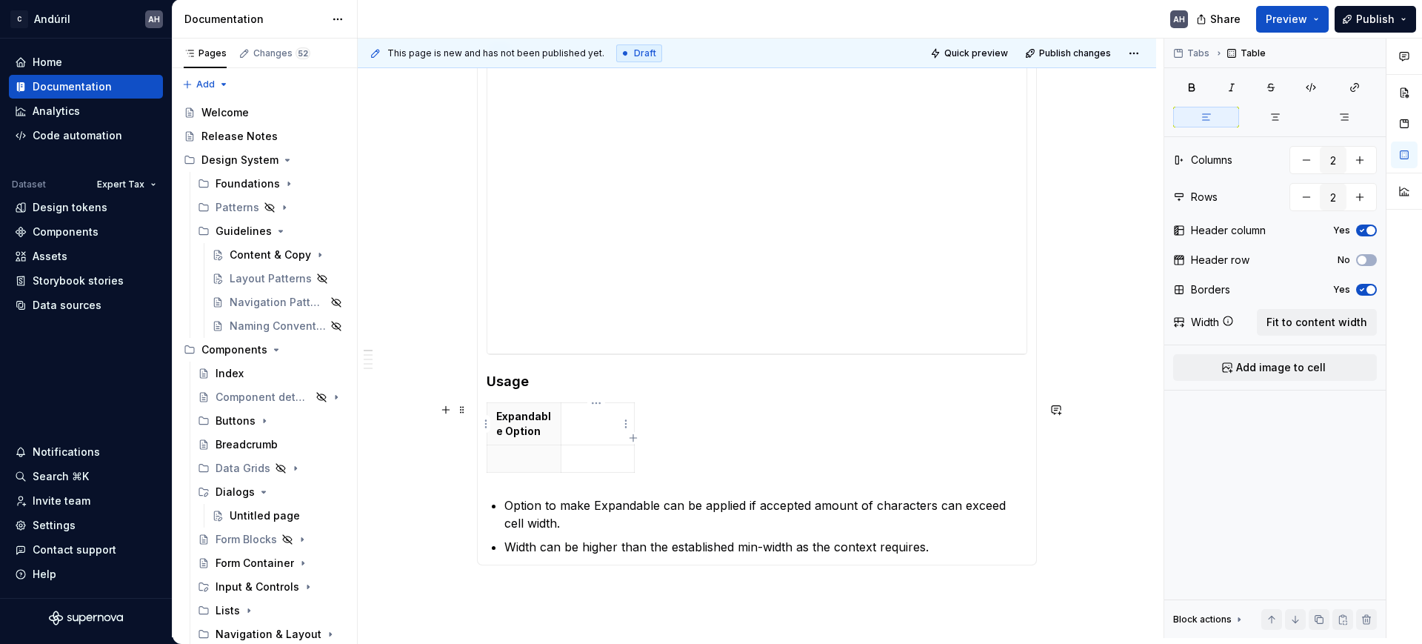
click at [567, 422] on td at bounding box center [598, 424] width 74 height 42
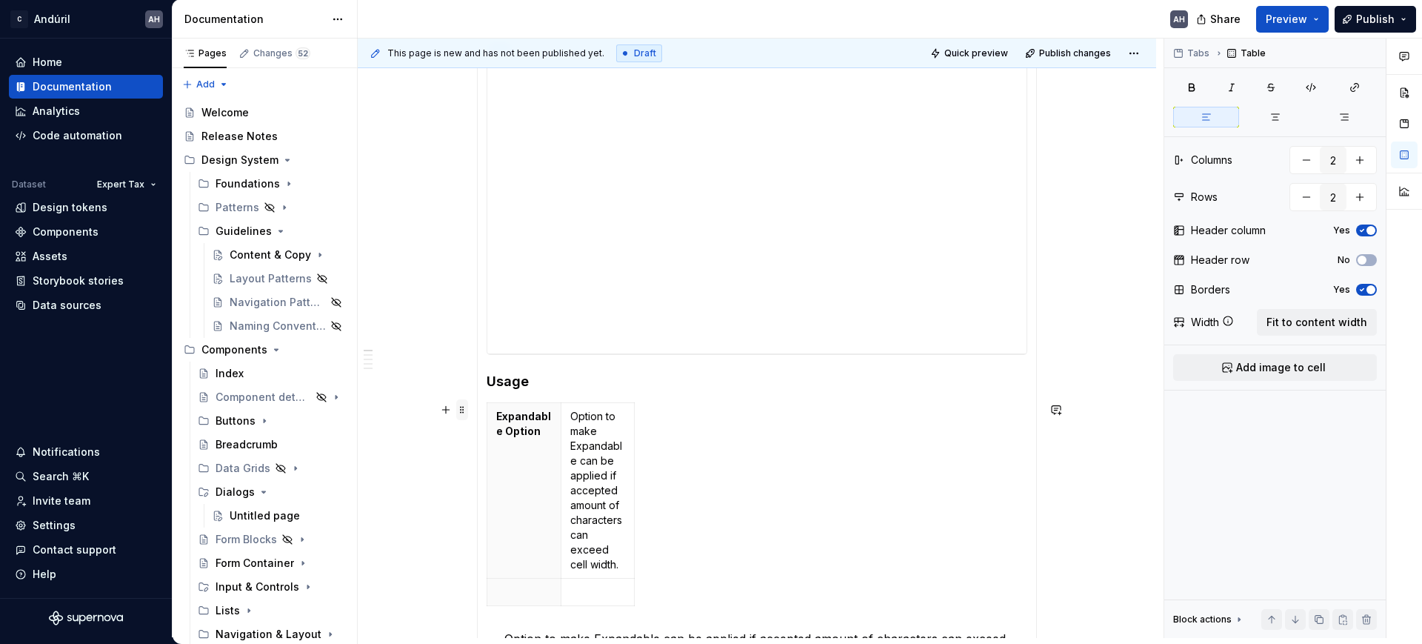
click at [461, 413] on span at bounding box center [462, 409] width 12 height 21
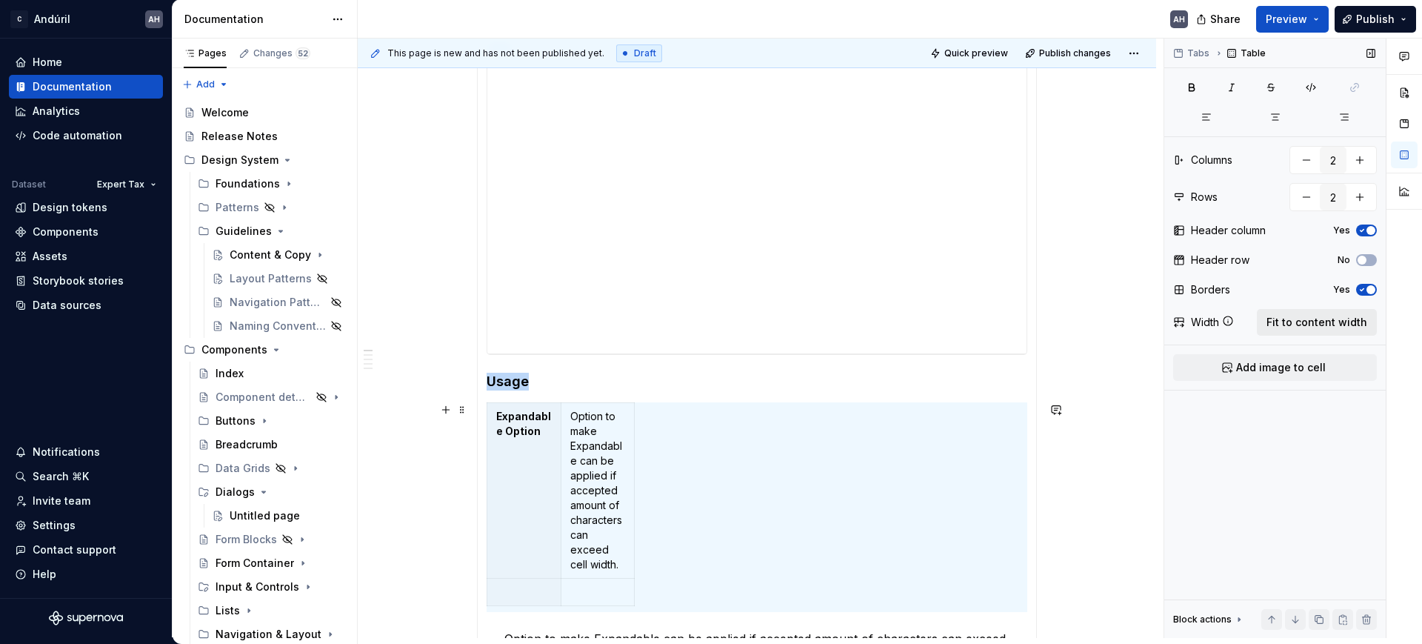
click at [1291, 323] on span "Fit to content width" at bounding box center [1316, 322] width 101 height 15
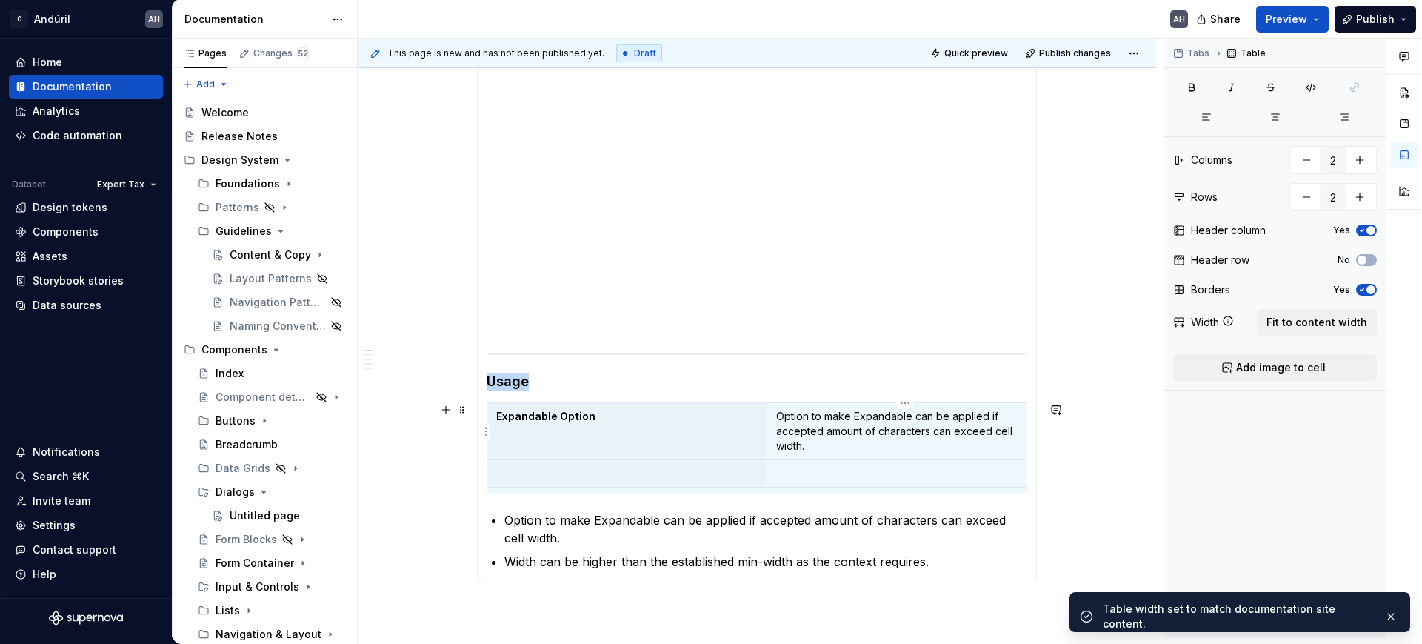
click at [806, 430] on p "Option to make Expandable can be applied if accepted amount of characters can e…" at bounding box center [906, 431] width 261 height 44
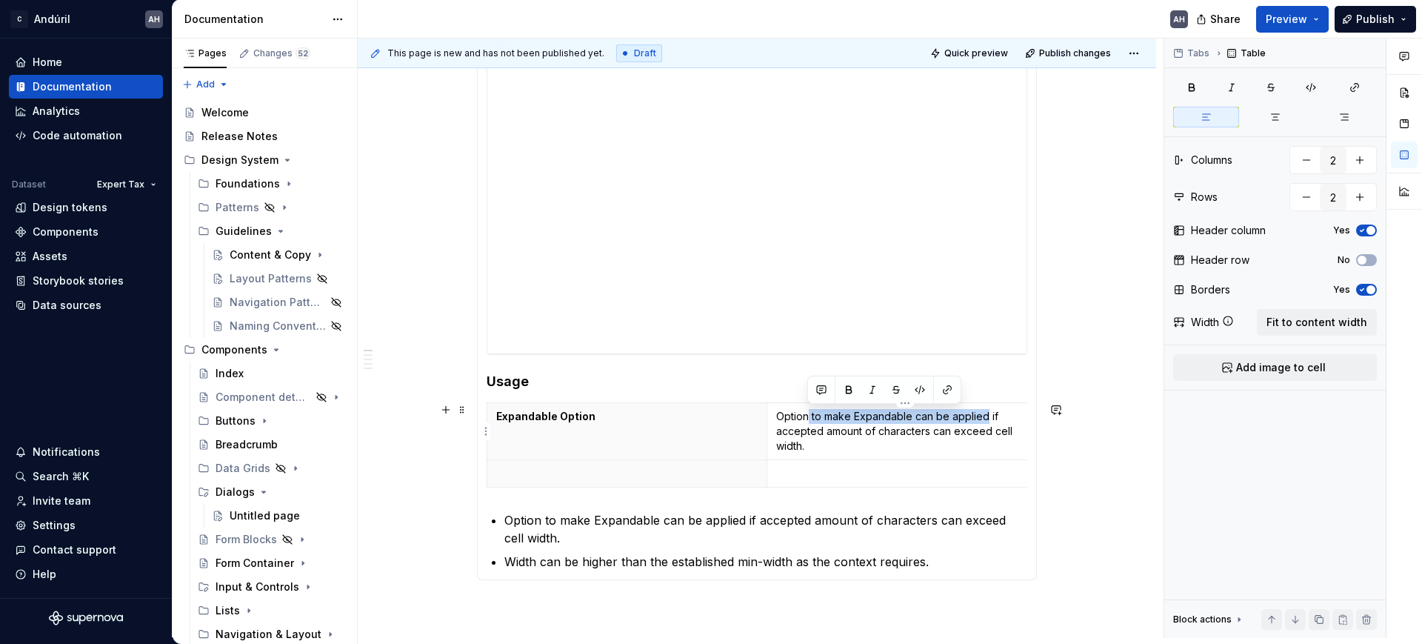
drag, startPoint x: 808, startPoint y: 418, endPoint x: 985, endPoint y: 416, distance: 177.0
click at [985, 416] on p "Option to make Expandable can be applied if accepted amount of characters can e…" at bounding box center [906, 431] width 261 height 44
click at [944, 430] on p "Option can be applied if: - Accepted amount of characters can exceed cell width." at bounding box center [906, 431] width 261 height 44
click at [847, 450] on p "Option can be applied if: - Accepted amount of characters may exceed cell width." at bounding box center [906, 431] width 261 height 44
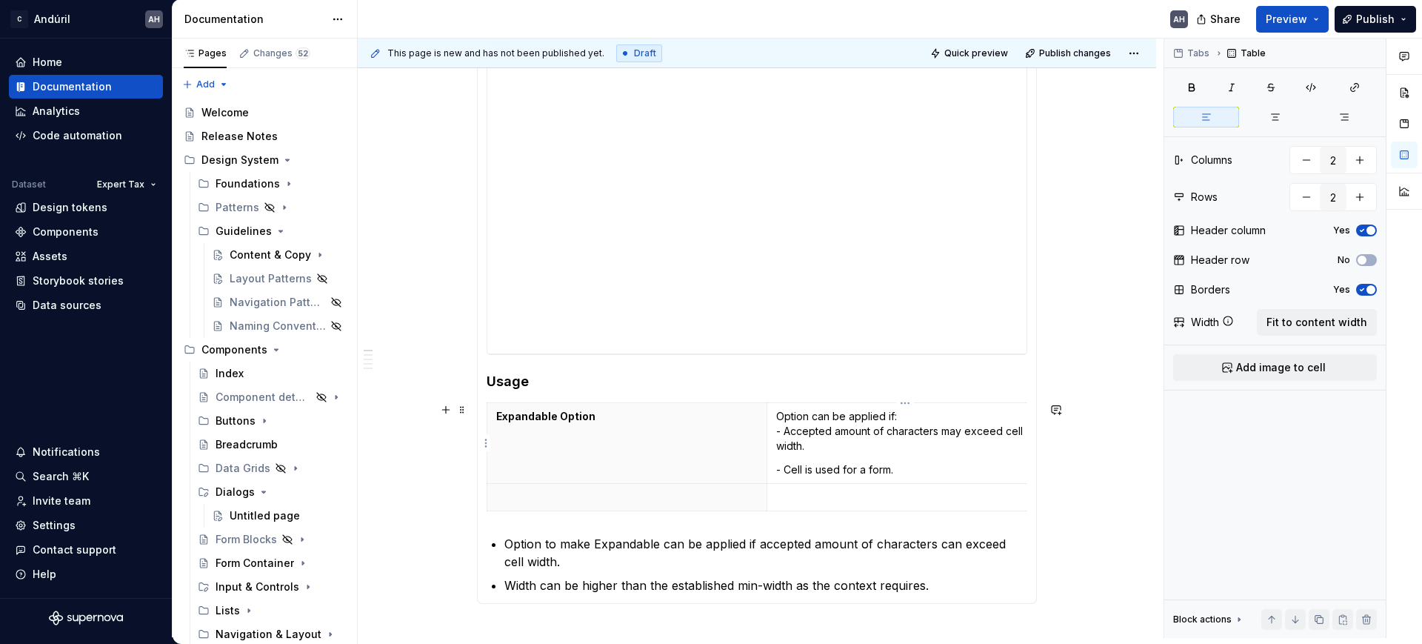
click at [838, 445] on p "Option can be applied if: - Accepted amount of characters may exceed cell width." at bounding box center [906, 431] width 261 height 44
click at [638, 501] on p at bounding box center [626, 496] width 261 height 15
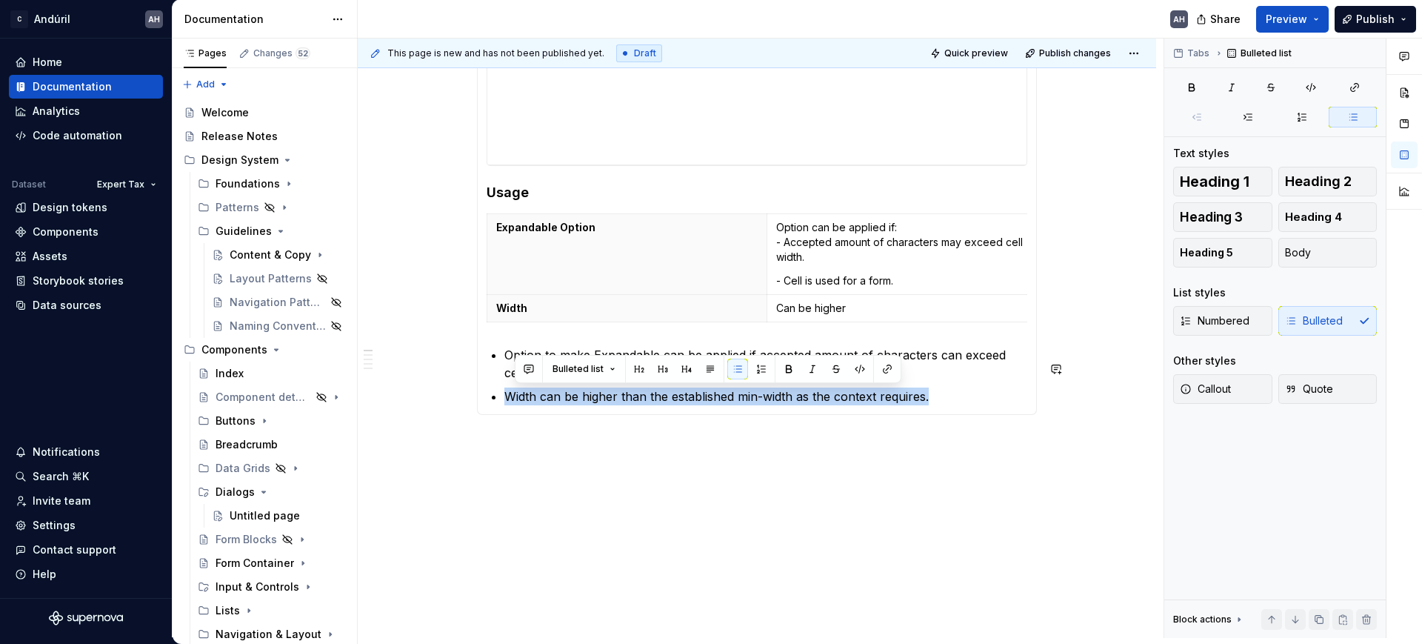
drag, startPoint x: 756, startPoint y: 592, endPoint x: 498, endPoint y: 475, distance: 283.0
click at [498, 475] on div "**********" at bounding box center [757, 148] width 798 height 979
copy p "Width can be higher than the established min-width as the context requires."
click at [518, 393] on p "Width can be higher than the established min-width as the context requires." at bounding box center [765, 396] width 523 height 18
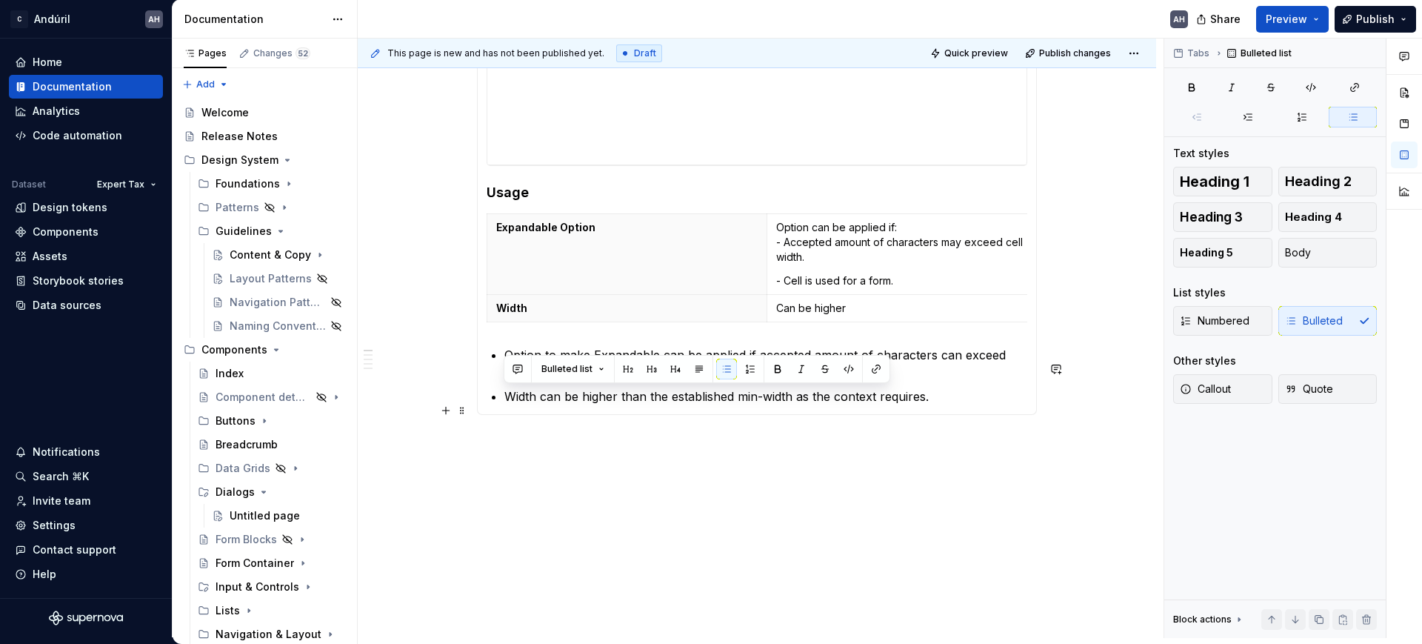
click at [518, 393] on p "Width can be higher than the established min-width as the context requires." at bounding box center [765, 396] width 523 height 18
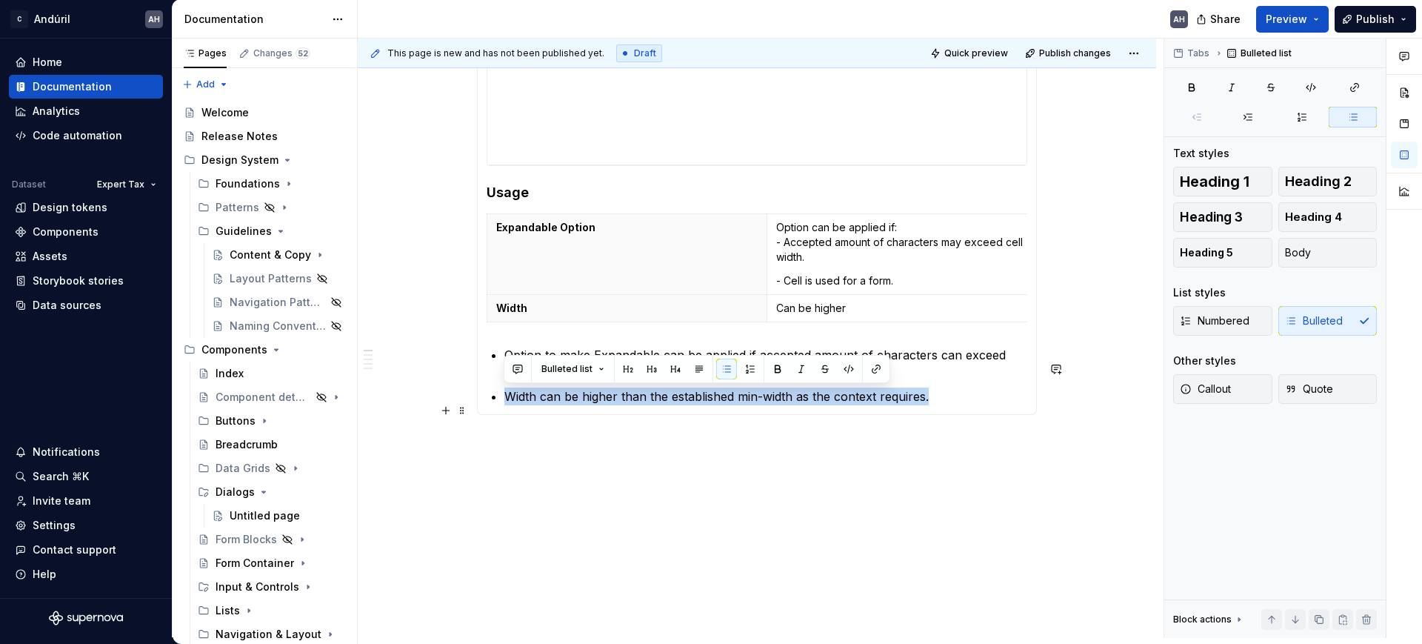
click at [518, 393] on p "Width can be higher than the established min-width as the context requires." at bounding box center [765, 396] width 523 height 18
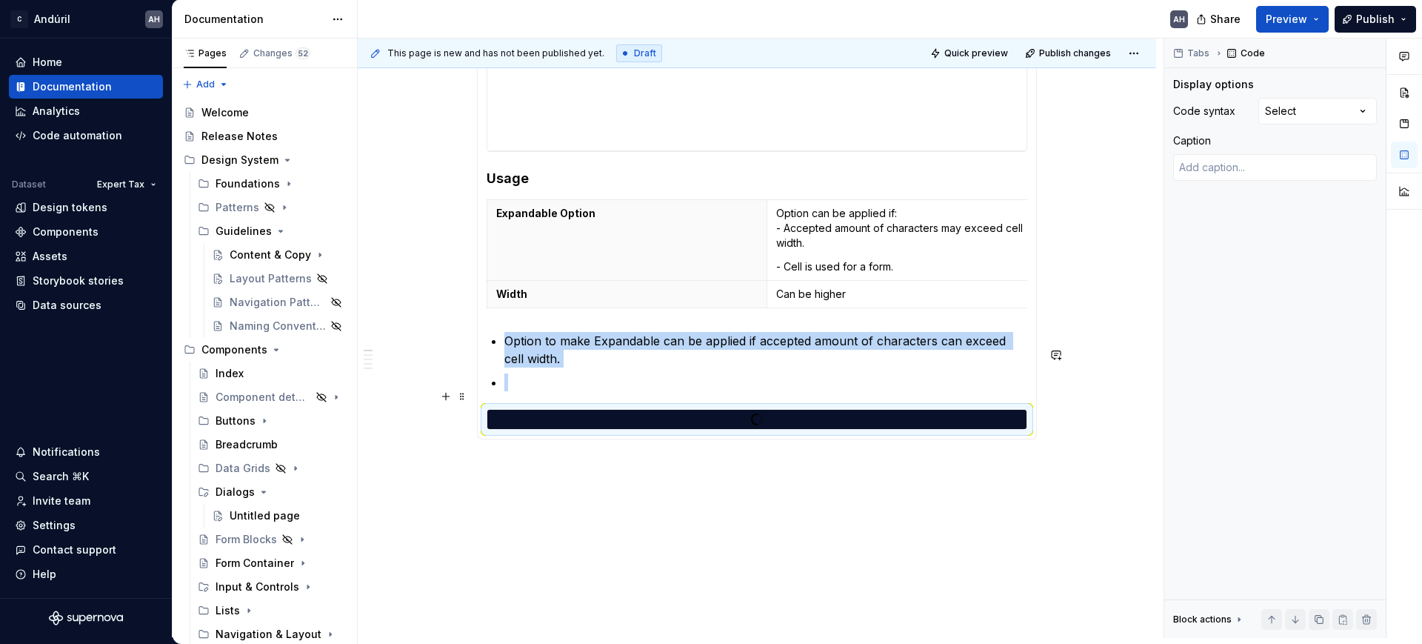
click at [528, 391] on p at bounding box center [765, 382] width 523 height 18
type textarea "*"
type textarea "*********"
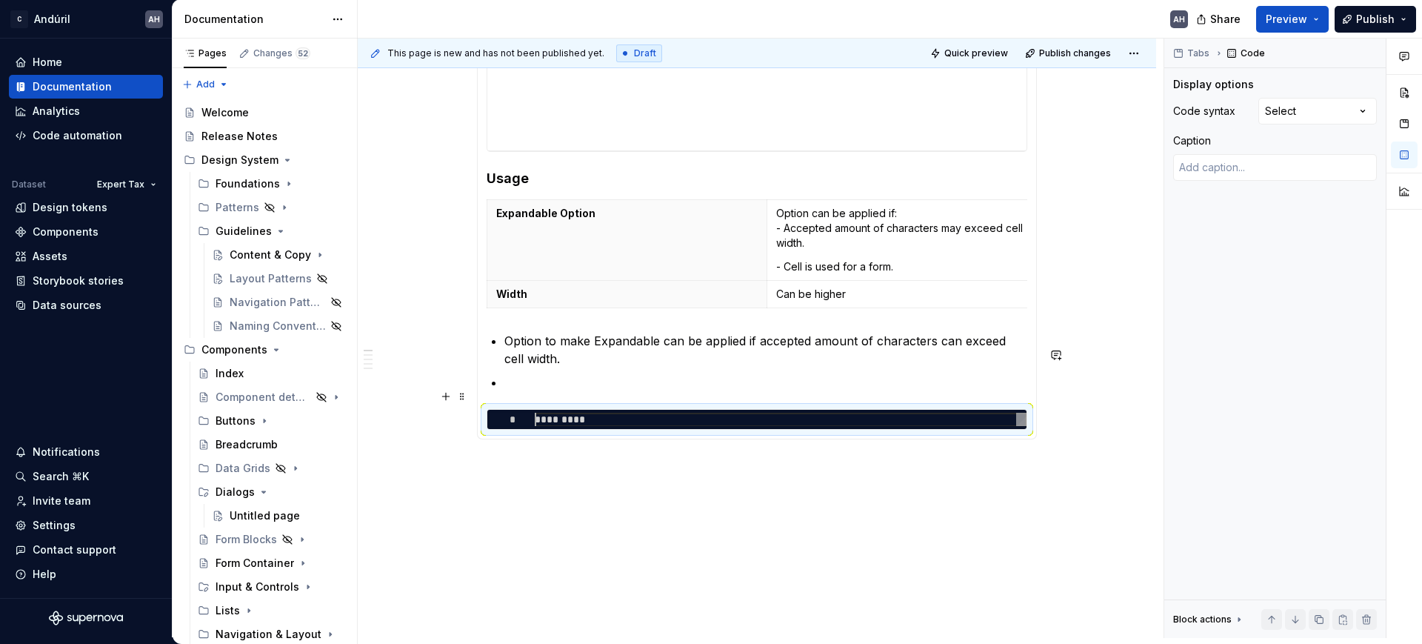
scroll to position [0, 50]
click at [529, 367] on p "Option to make Expandable can be applied if accepted amount of characters can e…" at bounding box center [765, 350] width 523 height 36
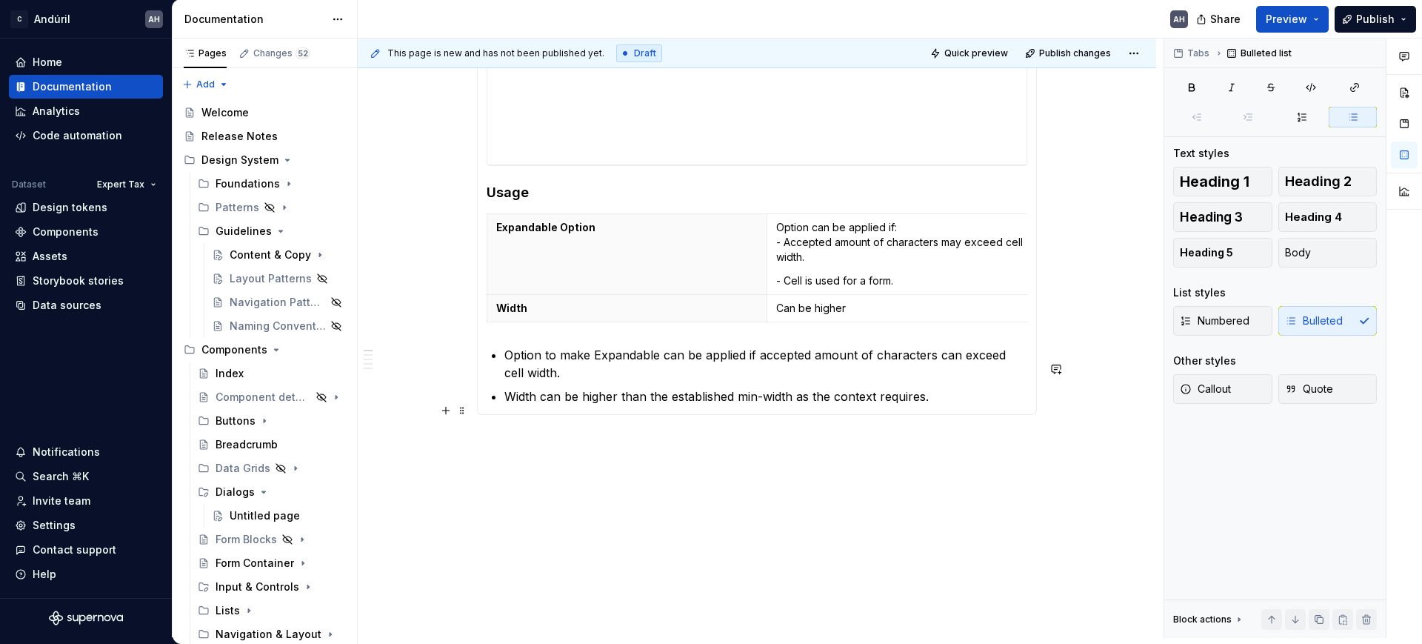
click at [498, 392] on section-item-column "**********" at bounding box center [757, 136] width 541 height 538
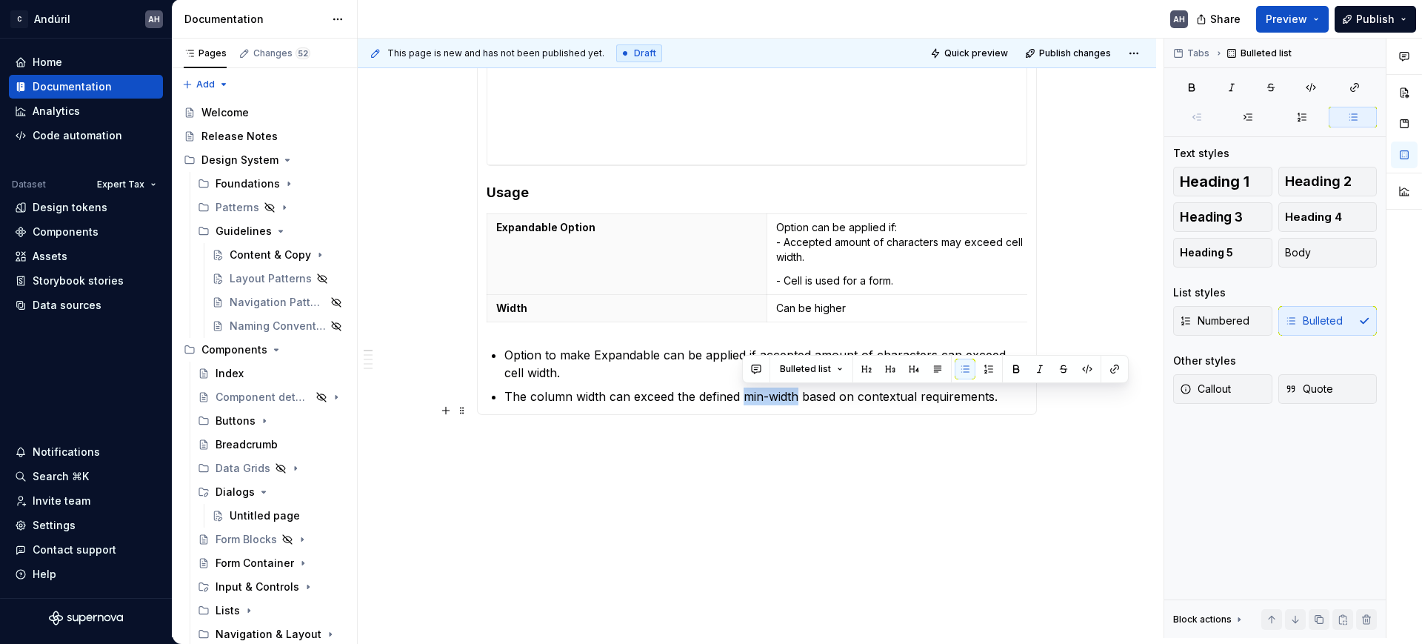
drag, startPoint x: 797, startPoint y: 395, endPoint x: 741, endPoint y: 396, distance: 56.3
click at [741, 396] on p "The column width can exceed the defined min-width based on contextual requireme…" at bounding box center [765, 396] width 523 height 18
click at [1080, 370] on button "button" at bounding box center [1087, 368] width 21 height 21
click at [678, 457] on div "**********" at bounding box center [761, 338] width 806 height 599
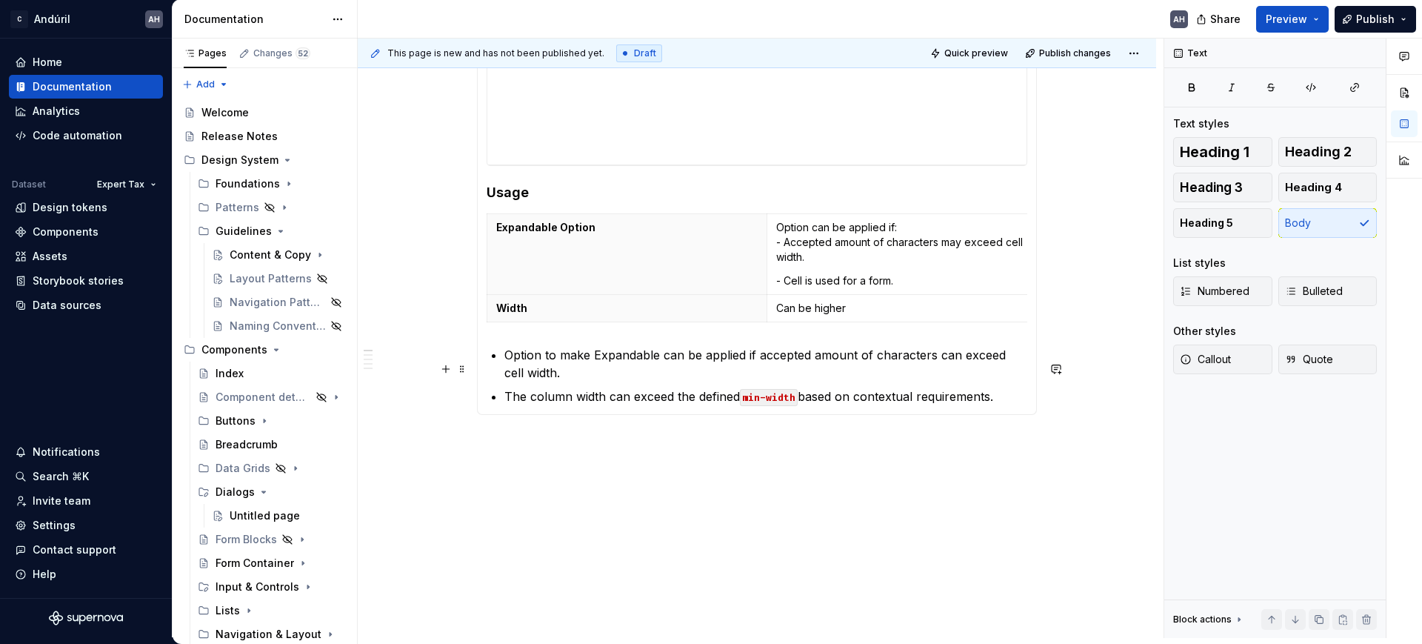
click at [569, 370] on p "Option to make Expandable can be applied if accepted amount of characters can e…" at bounding box center [765, 364] width 523 height 36
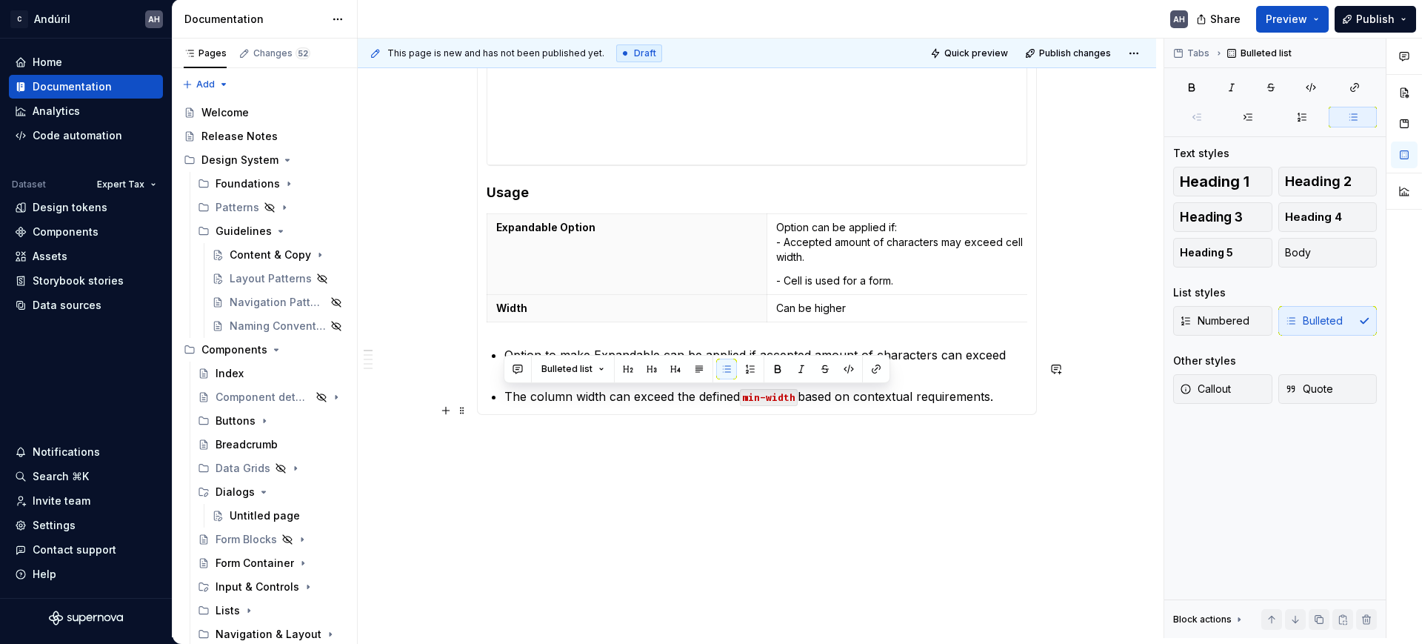
drag, startPoint x: 996, startPoint y: 395, endPoint x: 564, endPoint y: 385, distance: 432.6
click at [564, 385] on ul "Option to make Expandable can be applied if accepted amount of characters can e…" at bounding box center [765, 375] width 523 height 59
copy p "The column width can exceed the defined min-width based on contextual requireme…"
click at [838, 301] on p "Can be higher" at bounding box center [906, 308] width 261 height 15
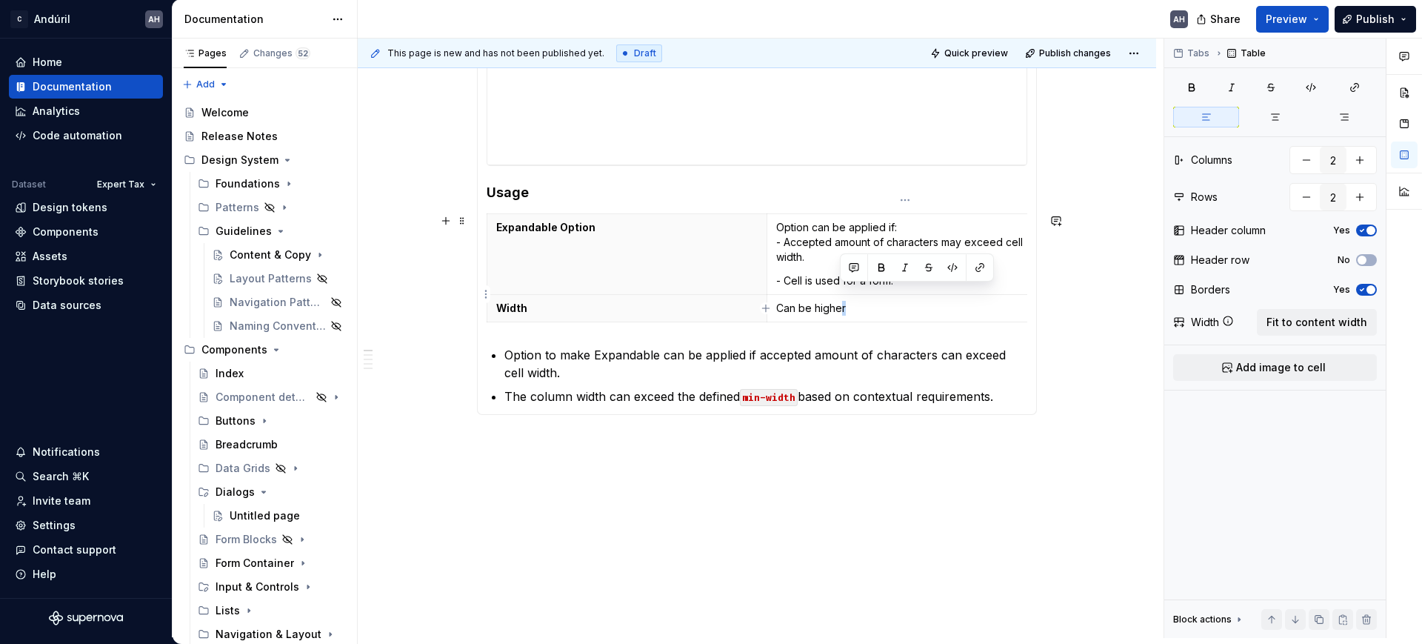
click at [841, 301] on p "Can be higher" at bounding box center [906, 308] width 261 height 15
click at [856, 301] on p "Can be higher" at bounding box center [906, 308] width 261 height 15
click at [795, 301] on p "Canr be highe" at bounding box center [906, 308] width 261 height 15
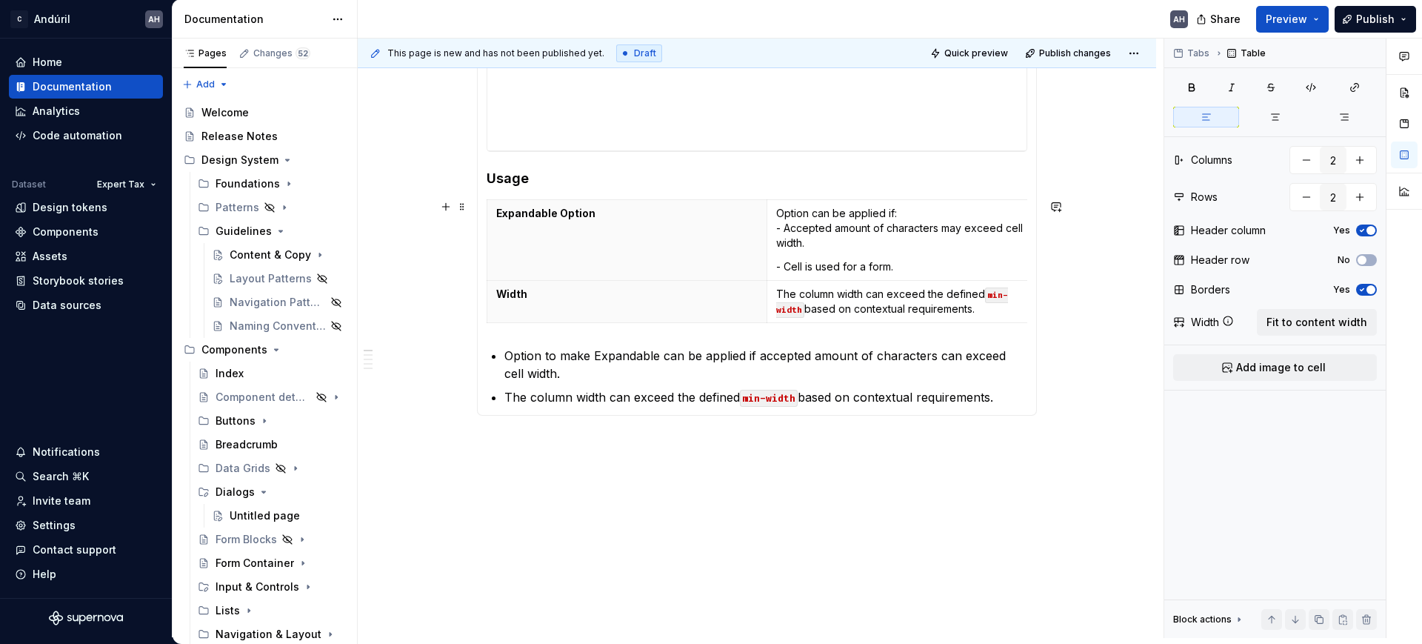
click at [833, 382] on p "Option to make Expandable can be applied if accepted amount of characters can e…" at bounding box center [765, 365] width 523 height 36
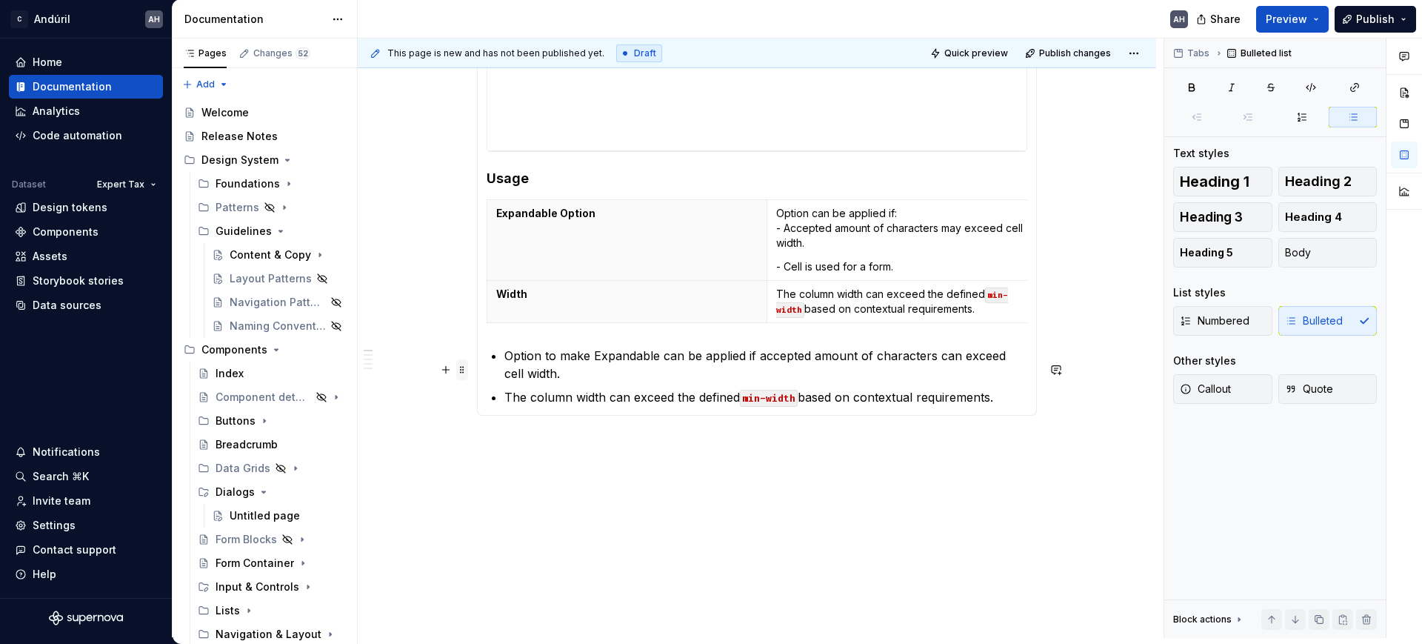
click at [461, 370] on span at bounding box center [462, 369] width 12 height 21
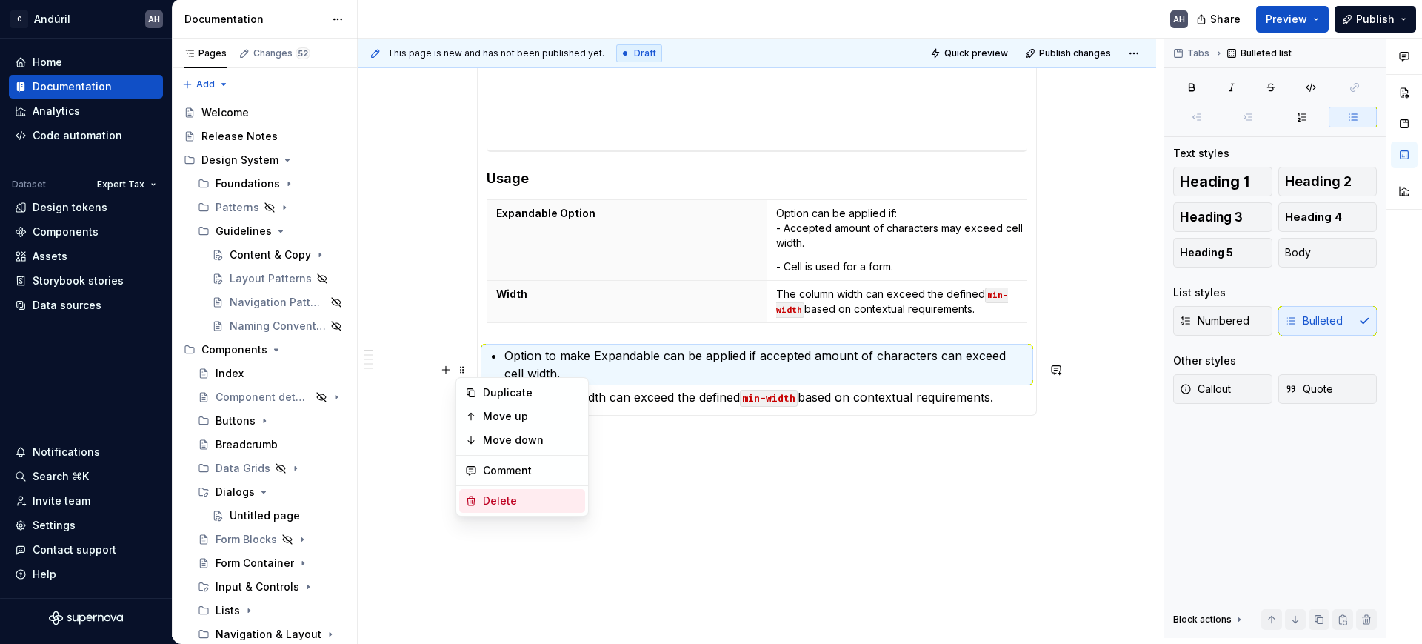
click at [509, 490] on div "Delete" at bounding box center [522, 501] width 126 height 24
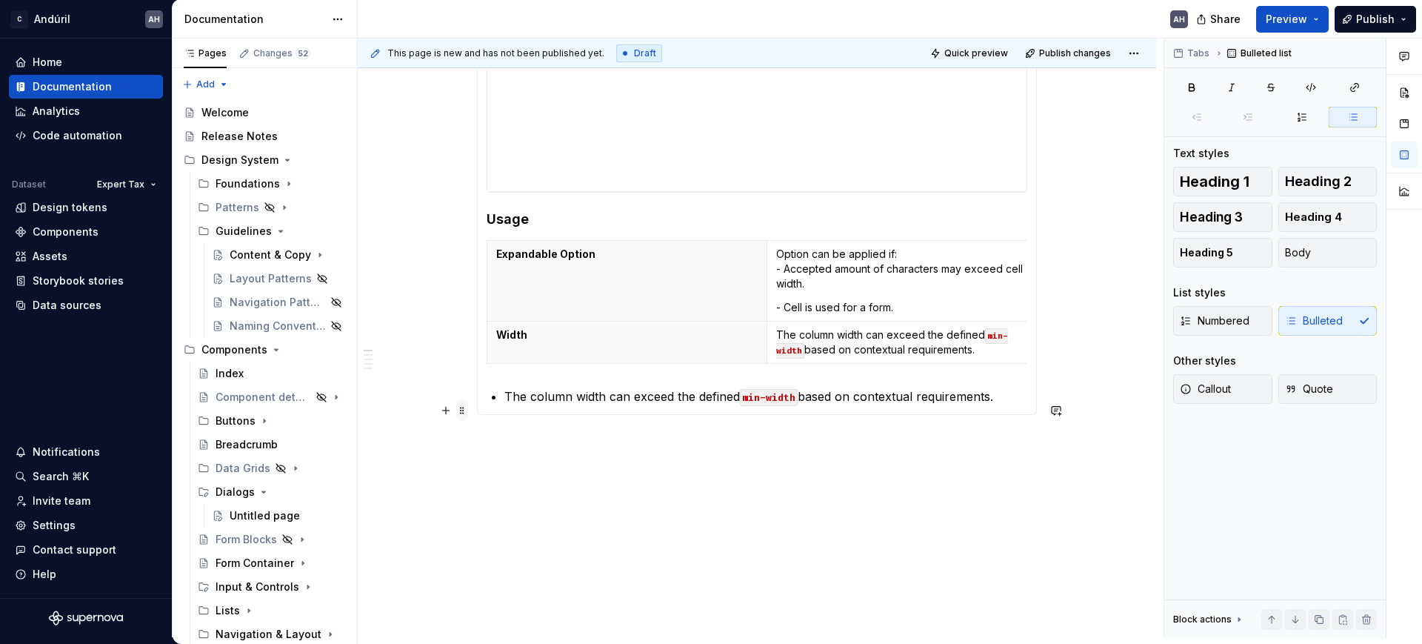
click at [462, 400] on span at bounding box center [462, 410] width 12 height 21
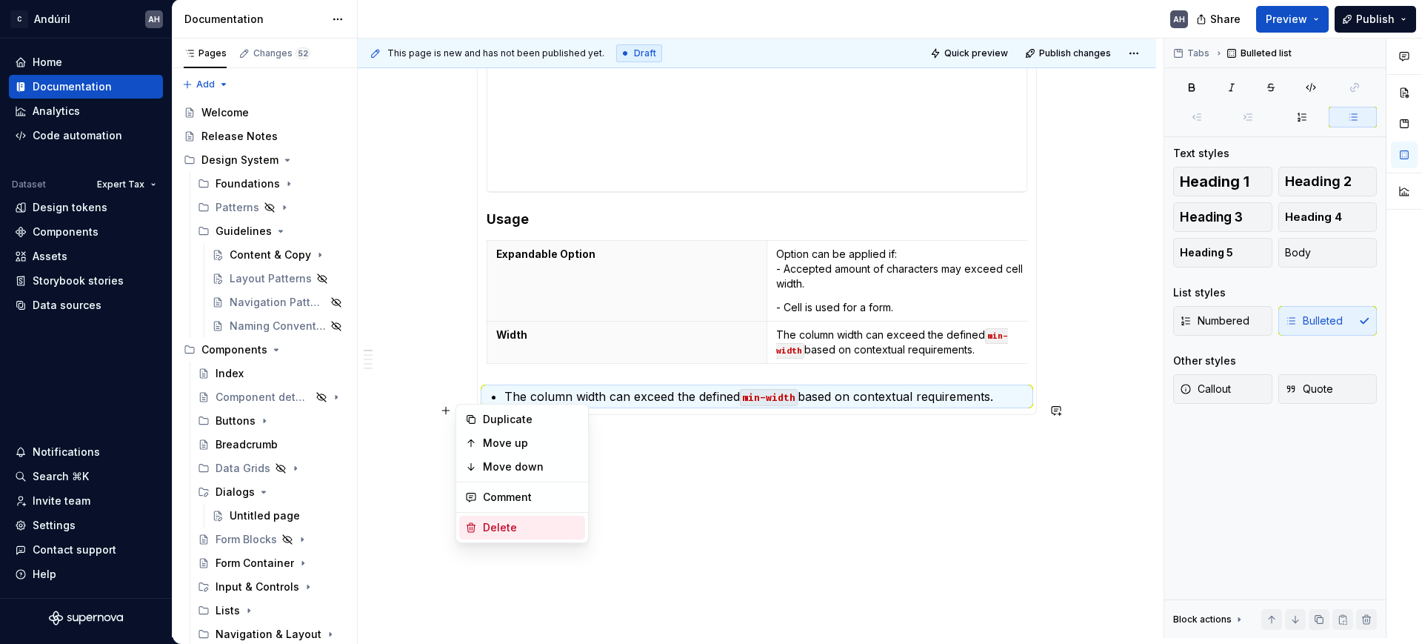
click at [498, 521] on div "Delete" at bounding box center [531, 527] width 96 height 15
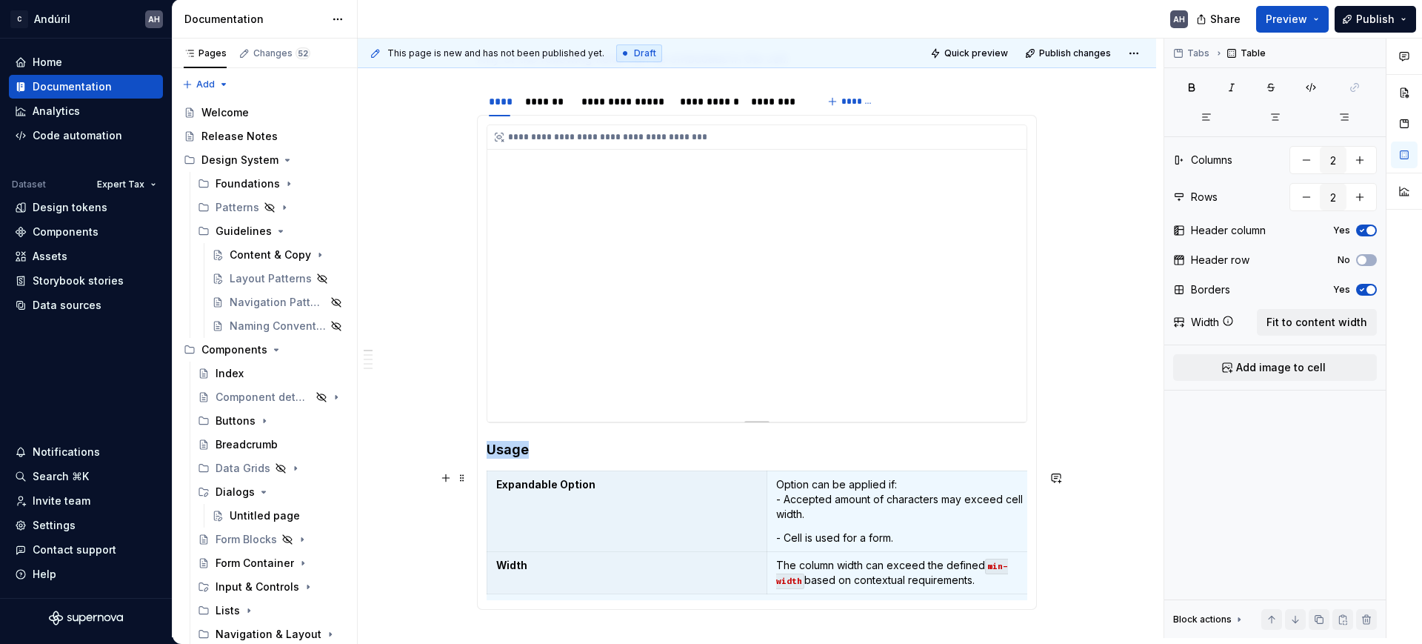
scroll to position [280, 0]
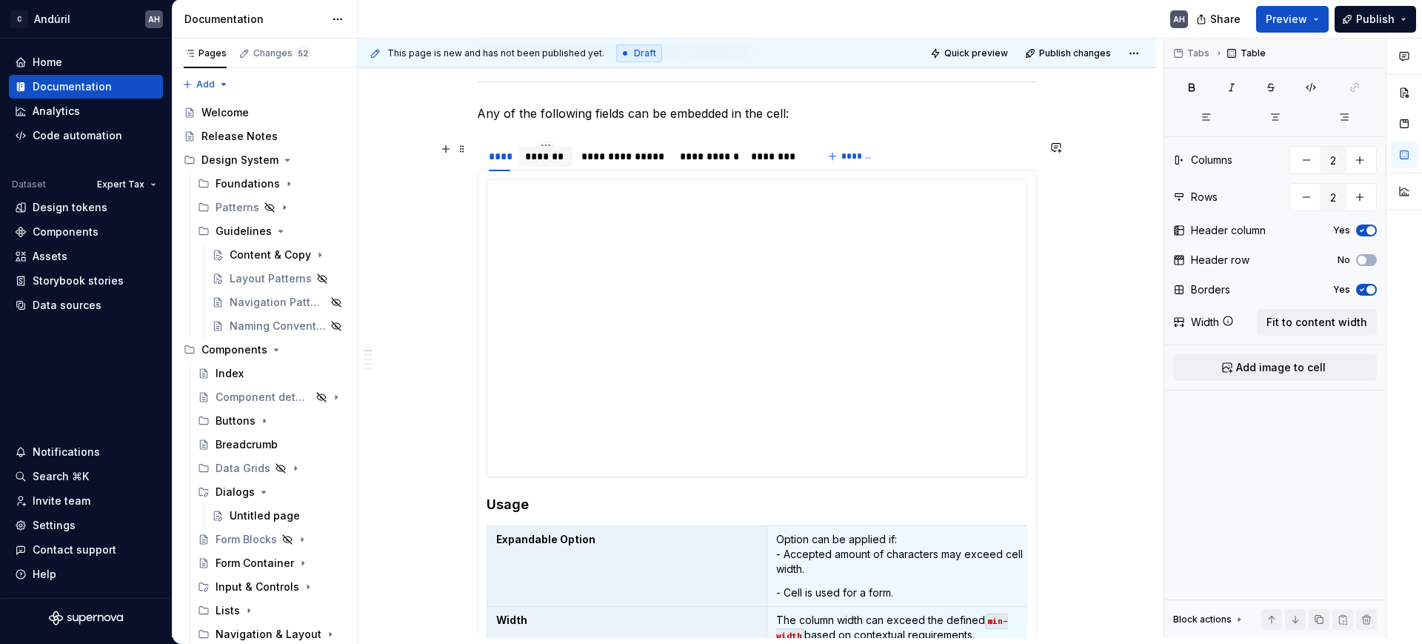
click at [552, 151] on div "*******" at bounding box center [546, 156] width 42 height 15
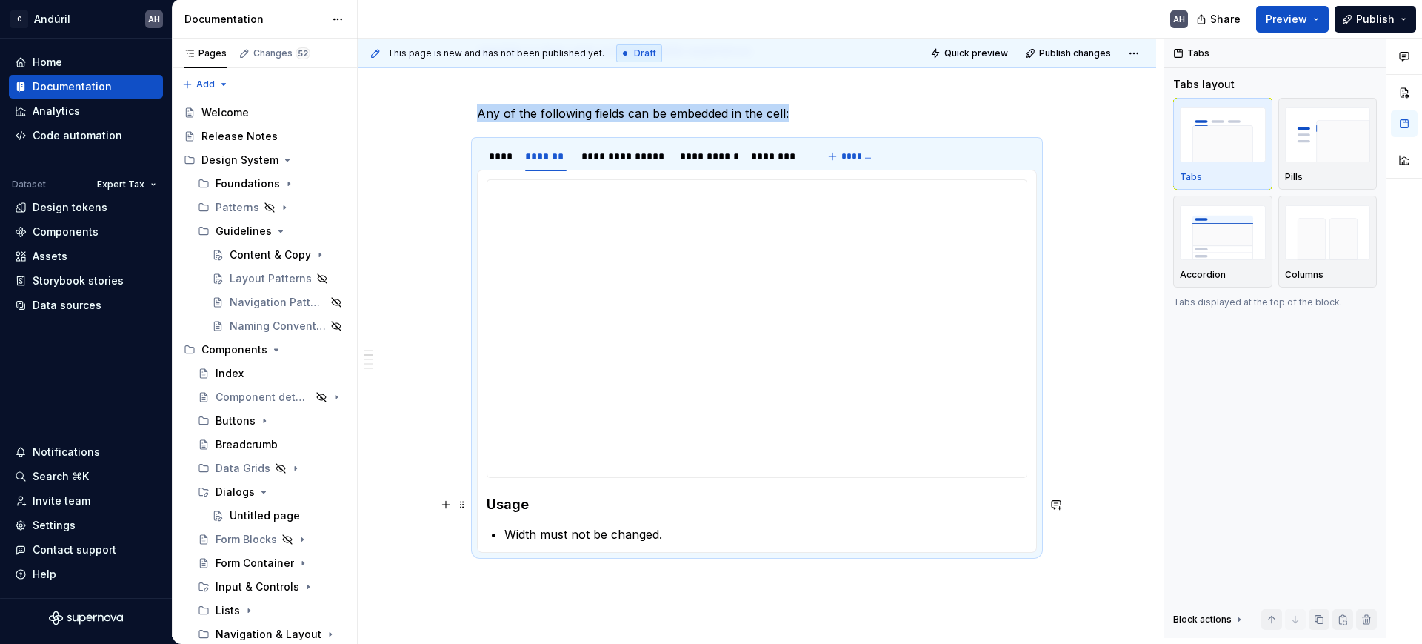
click at [551, 502] on h4 "Usage" at bounding box center [757, 504] width 541 height 18
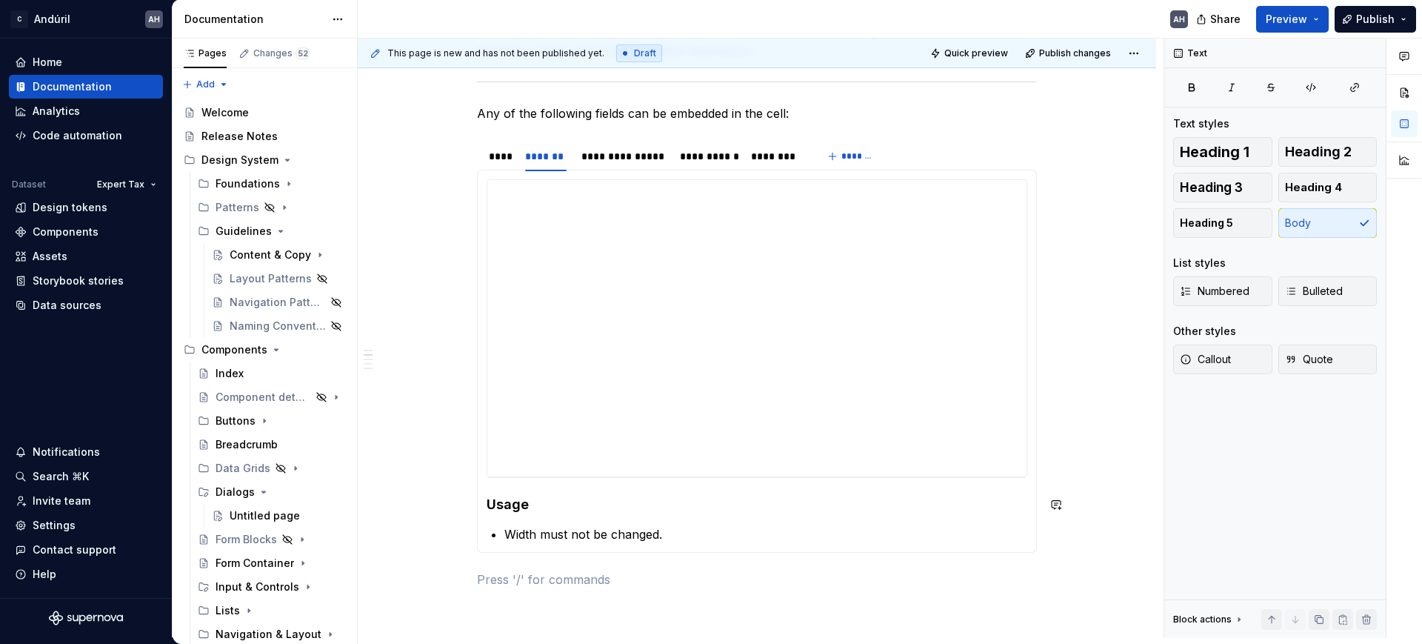
click at [551, 501] on h4 "Usage" at bounding box center [757, 504] width 541 height 18
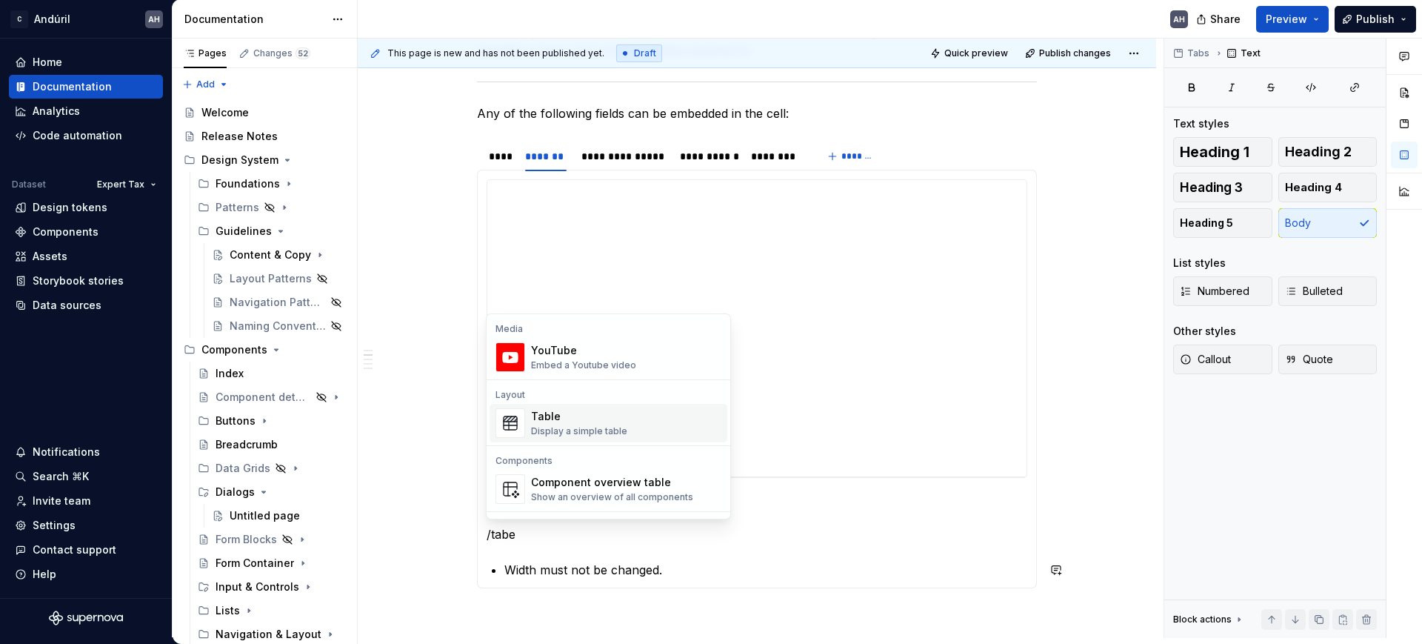
click at [564, 430] on div "Display a simple table" at bounding box center [579, 431] width 96 height 12
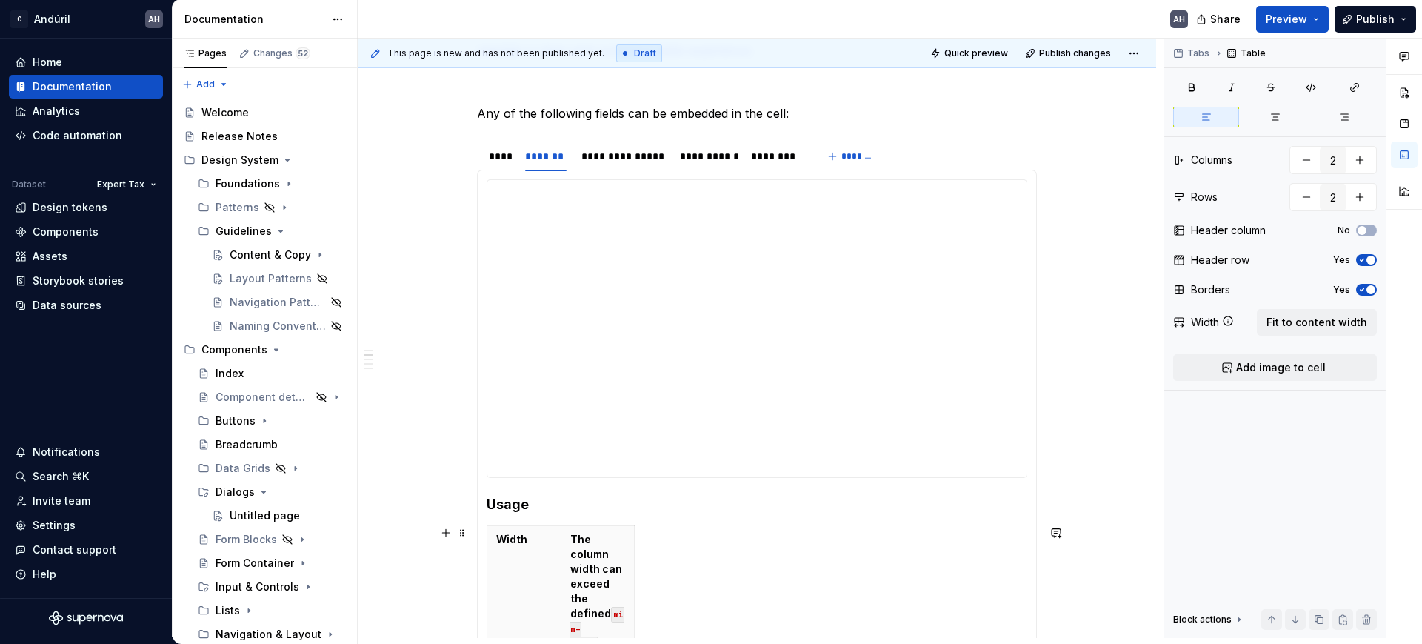
click at [689, 552] on div "Width The column width can exceed the defined min-width based on contextual req…" at bounding box center [757, 644] width 541 height 239
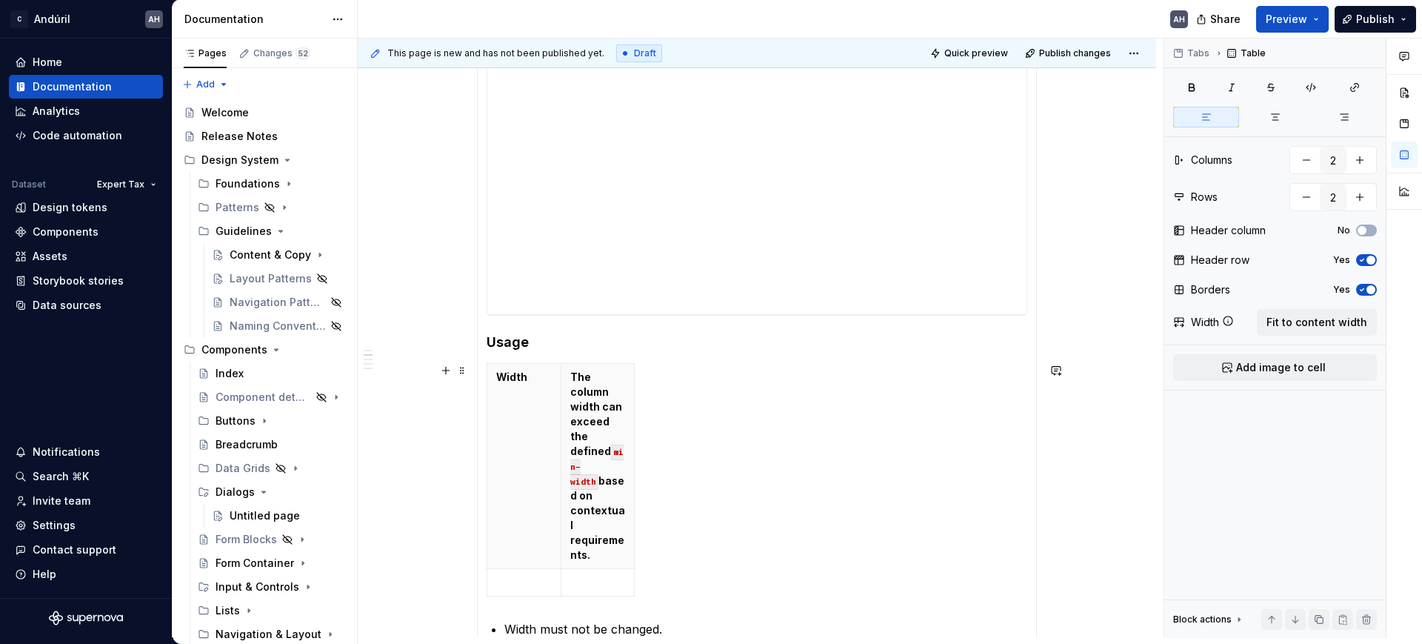
scroll to position [465, 0]
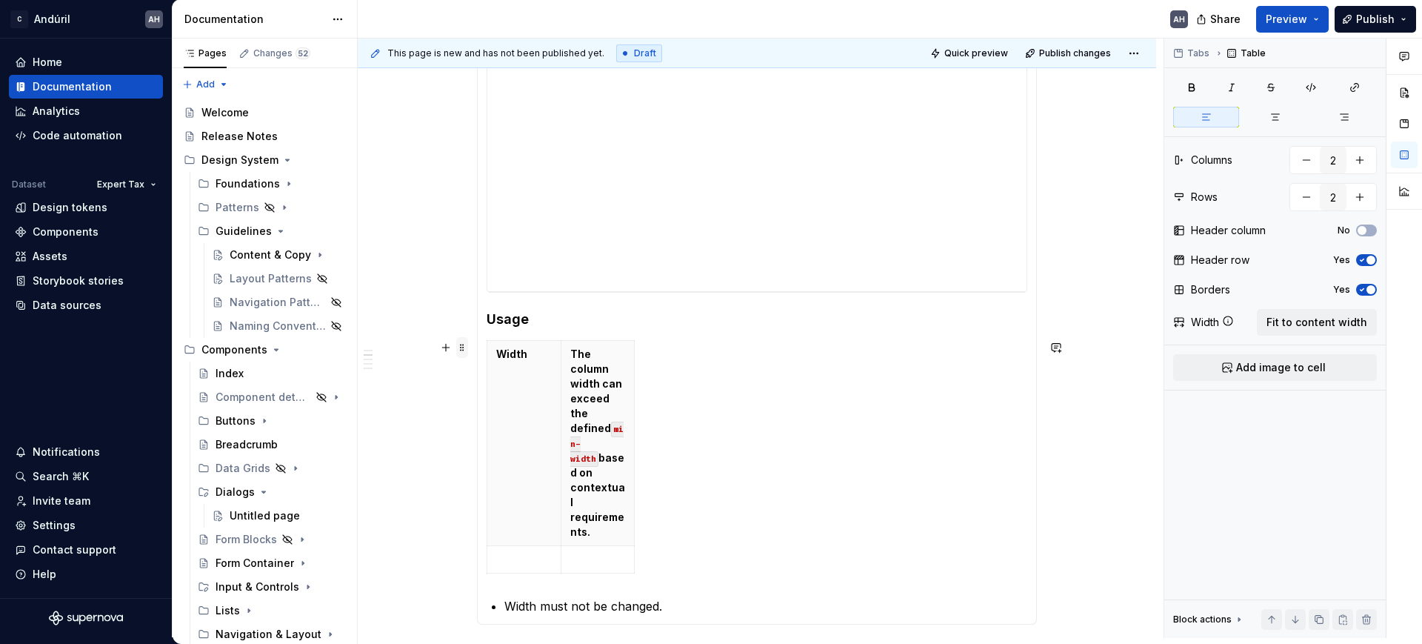
click at [461, 348] on span at bounding box center [462, 347] width 12 height 21
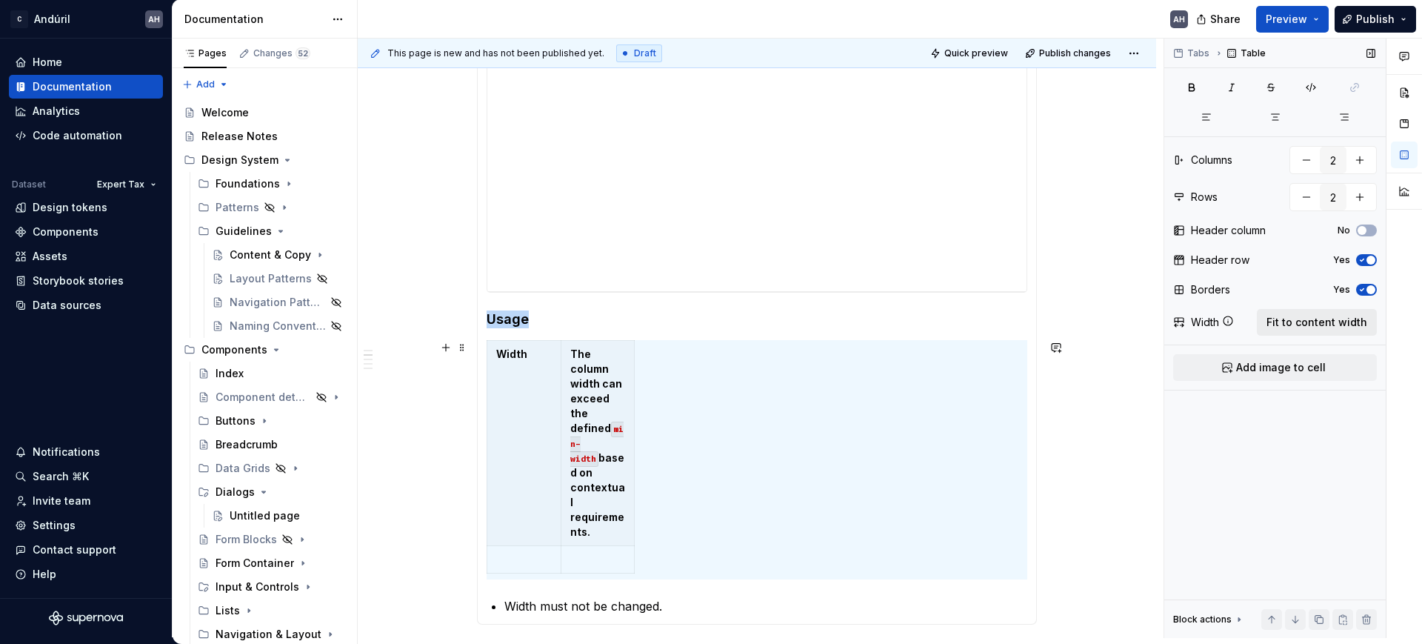
click at [1283, 324] on span "Fit to content width" at bounding box center [1316, 322] width 101 height 15
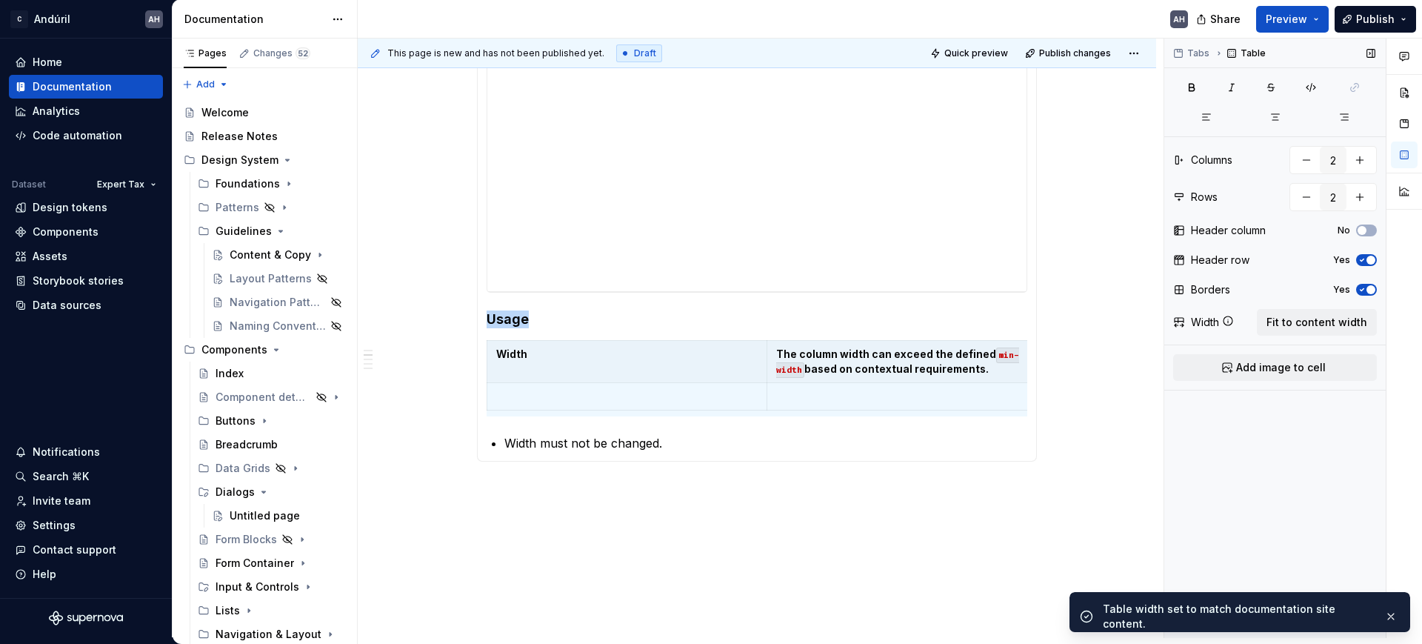
click at [1364, 259] on icon "button" at bounding box center [1362, 259] width 12 height 9
click at [1363, 224] on button "No" at bounding box center [1366, 230] width 21 height 12
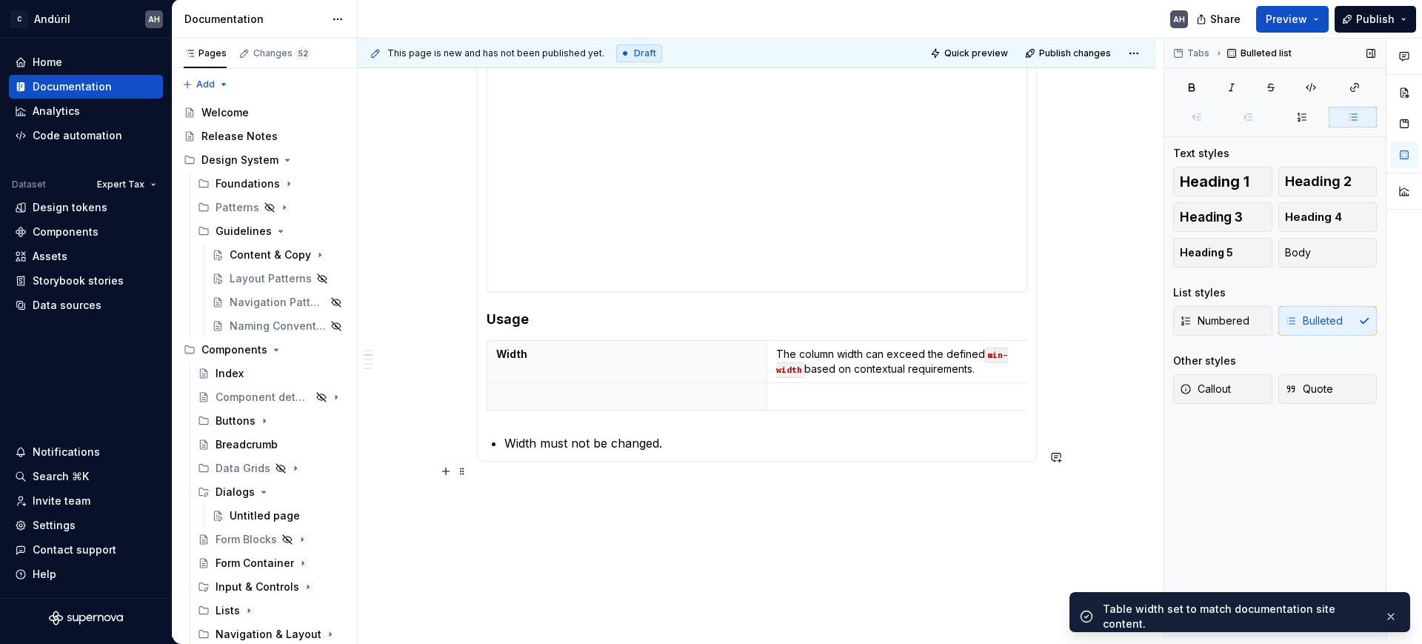
click at [604, 461] on div "**********" at bounding box center [757, 222] width 560 height 477
click at [575, 452] on p "Width must not be changed." at bounding box center [765, 443] width 523 height 18
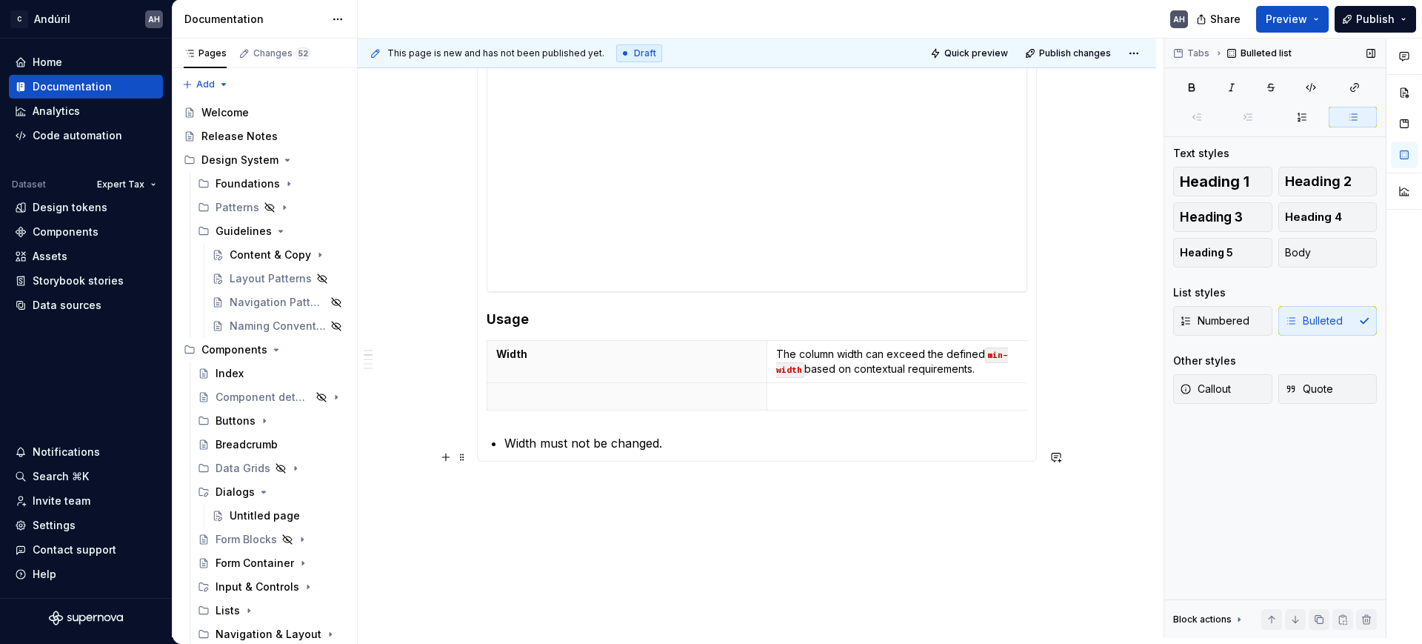
click at [575, 452] on p "Width must not be changed." at bounding box center [765, 443] width 523 height 18
type textarea "*"
click at [509, 391] on p at bounding box center [626, 396] width 261 height 15
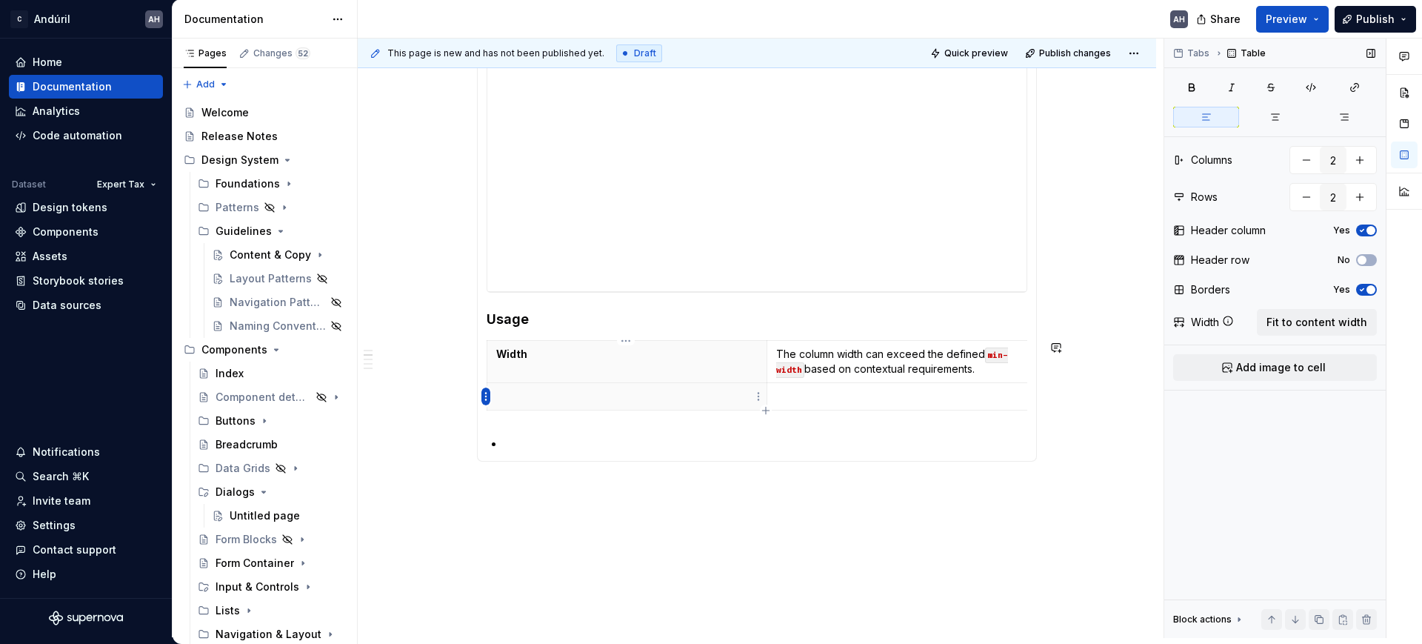
click at [486, 390] on html "C Andúril AH Home Documentation Analytics Code automation Dataset Expert Tax De…" at bounding box center [711, 322] width 1422 height 644
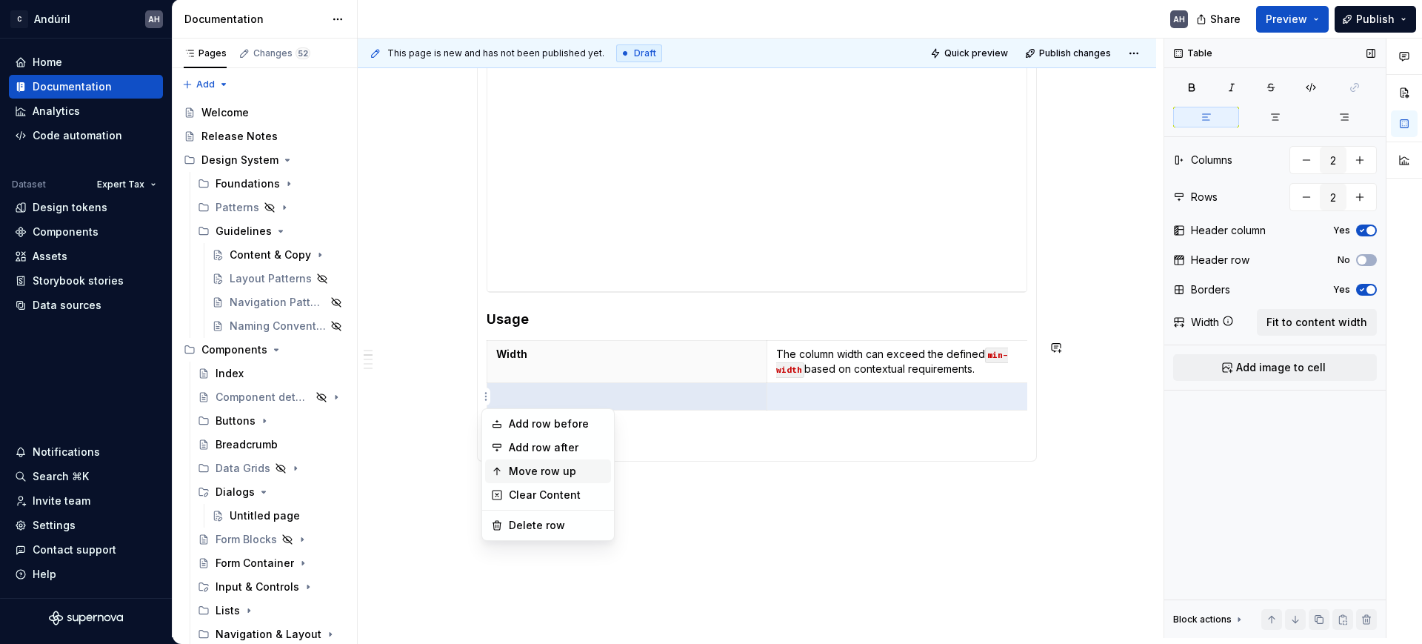
click at [554, 472] on div "Move row up" at bounding box center [557, 471] width 96 height 15
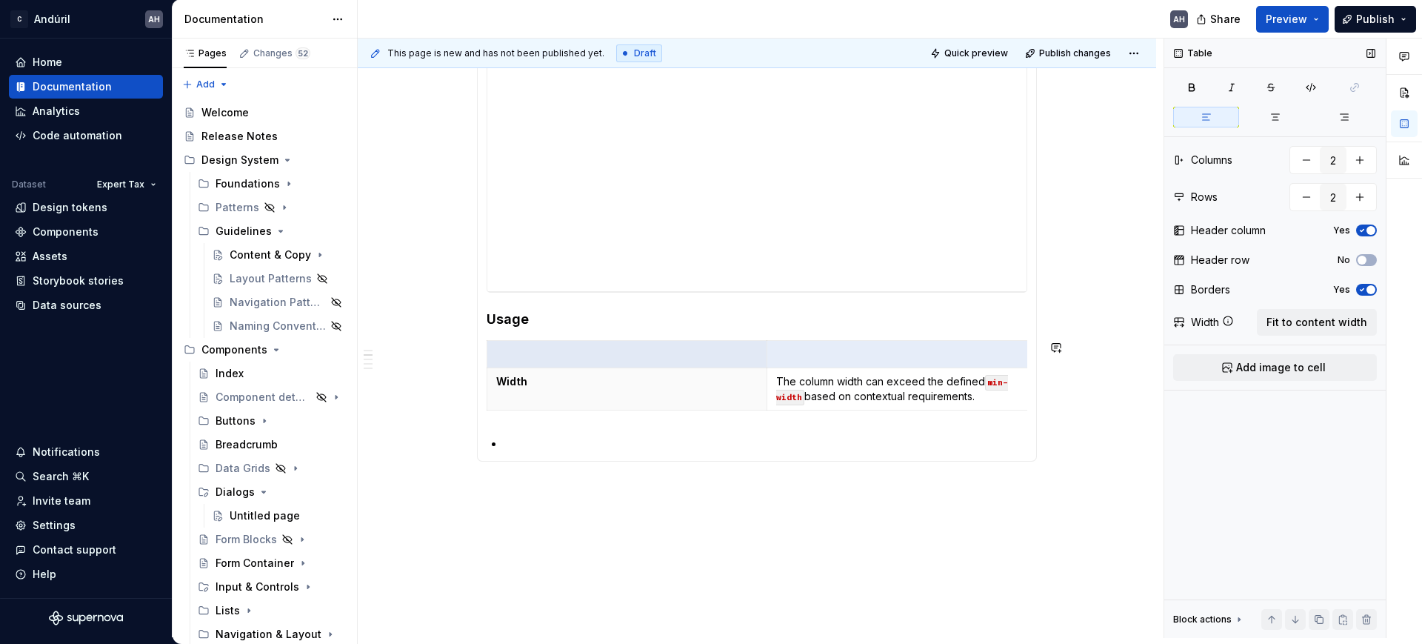
scroll to position [0, 13]
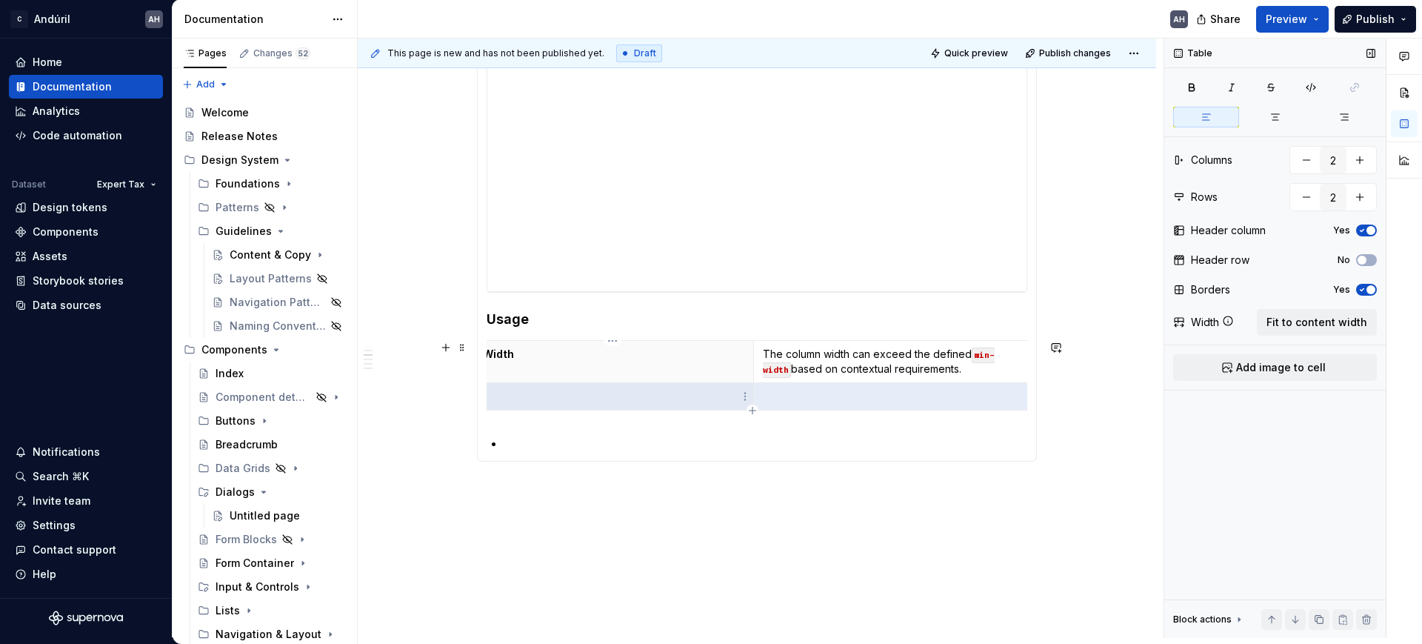
click at [500, 398] on p at bounding box center [613, 396] width 261 height 15
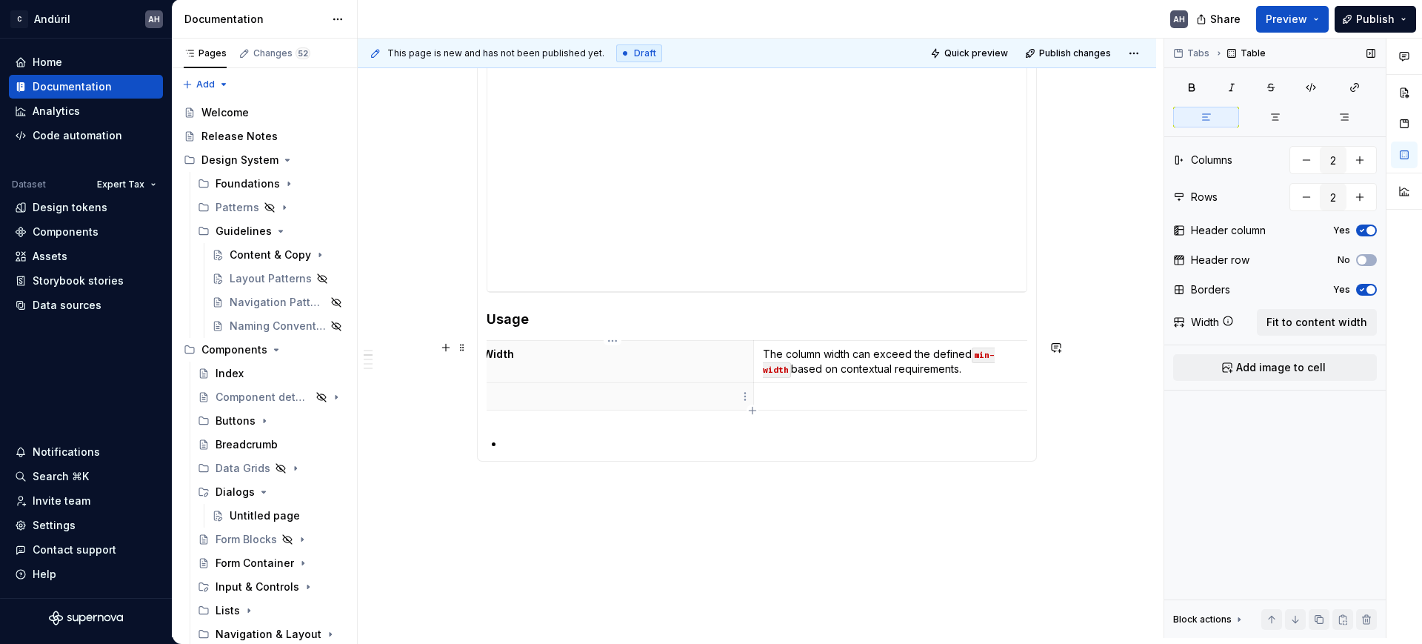
click at [485, 397] on p at bounding box center [613, 396] width 261 height 15
click at [524, 398] on p at bounding box center [626, 396] width 261 height 15
click at [484, 398] on html "C Andúril AH Home Documentation Analytics Code automation Dataset Expert Tax De…" at bounding box center [711, 322] width 1422 height 644
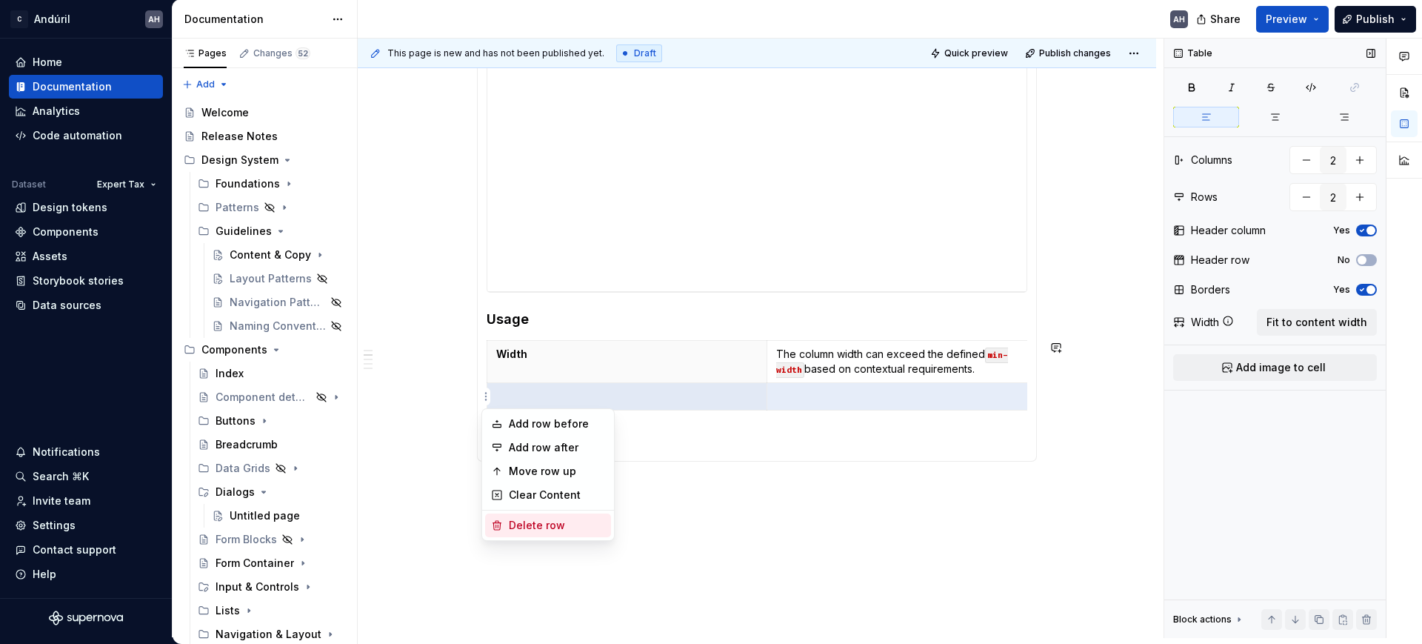
click at [521, 515] on div "Delete row" at bounding box center [548, 525] width 126 height 24
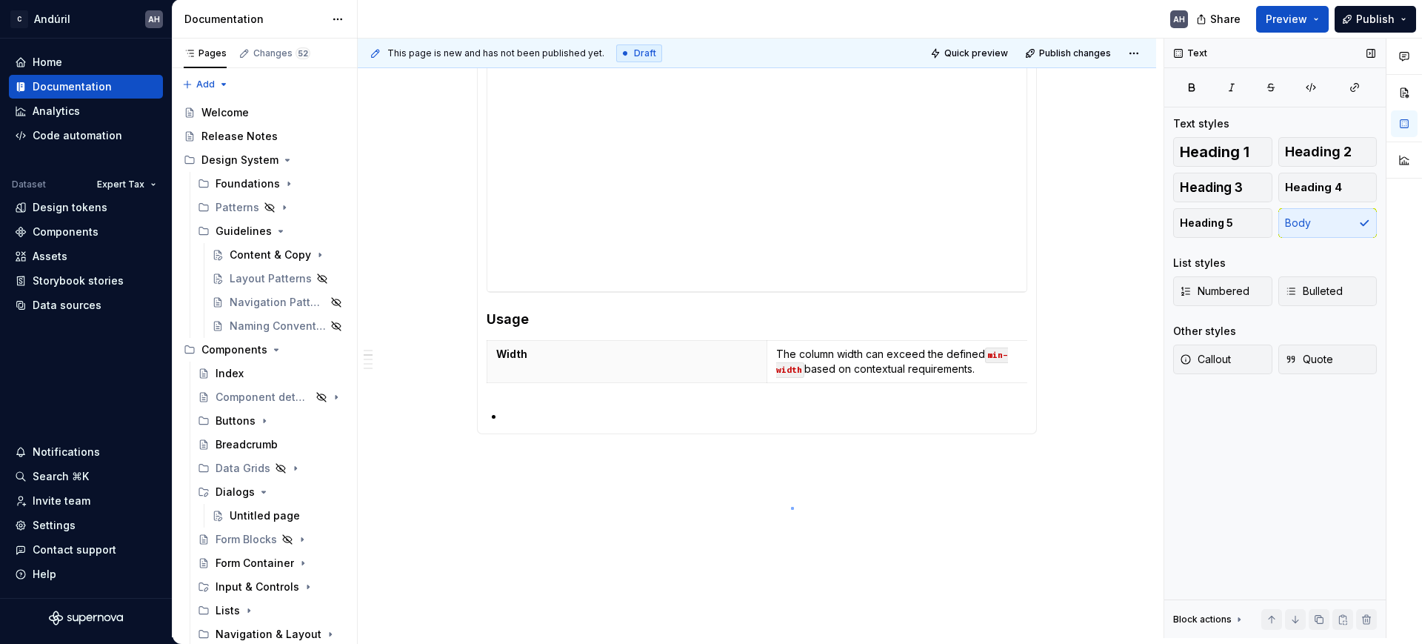
click at [791, 507] on div "**********" at bounding box center [761, 338] width 806 height 599
click at [526, 424] on p at bounding box center [765, 416] width 523 height 18
click at [458, 436] on span at bounding box center [462, 429] width 12 height 21
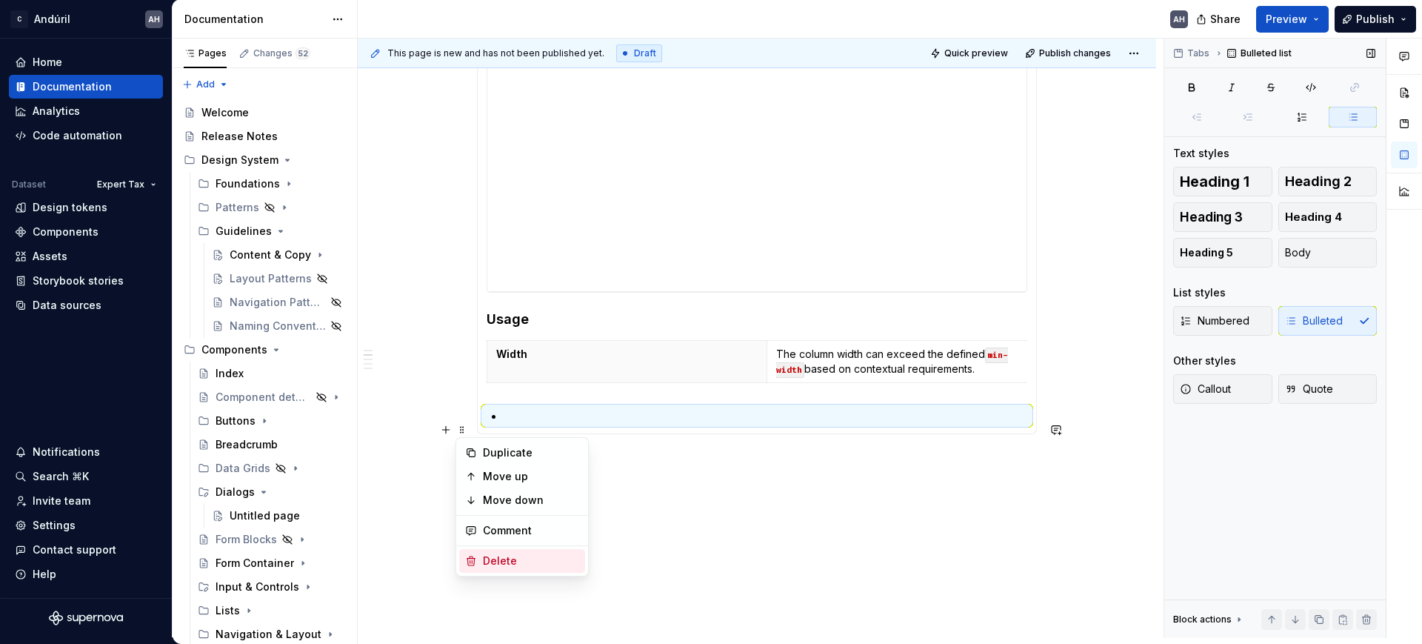
click at [497, 554] on div "Delete" at bounding box center [531, 560] width 96 height 15
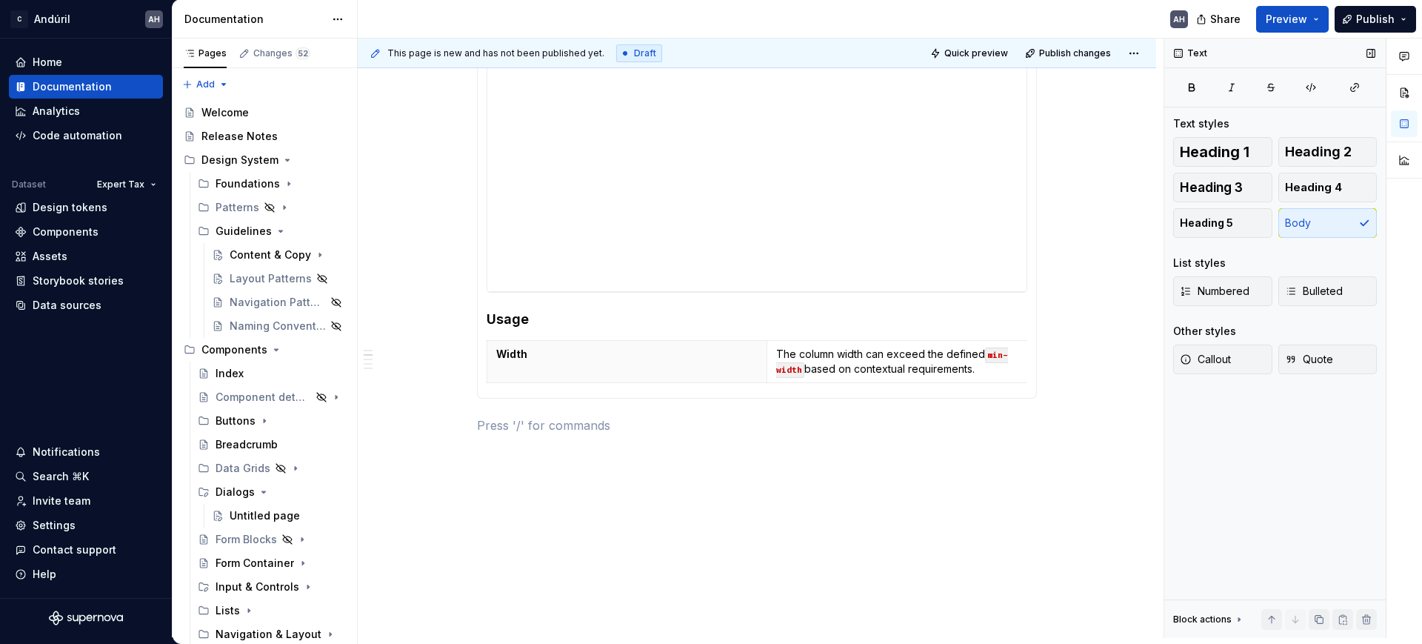
click at [692, 499] on div "**********" at bounding box center [761, 338] width 806 height 599
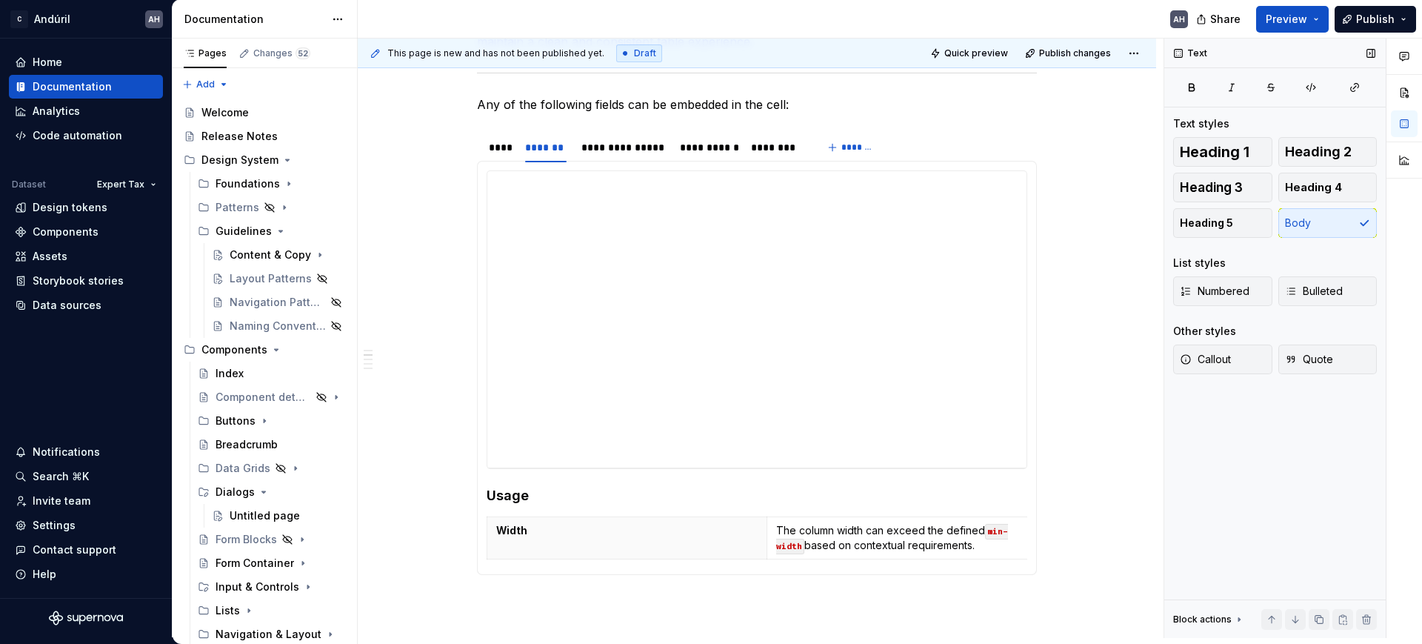
scroll to position [280, 0]
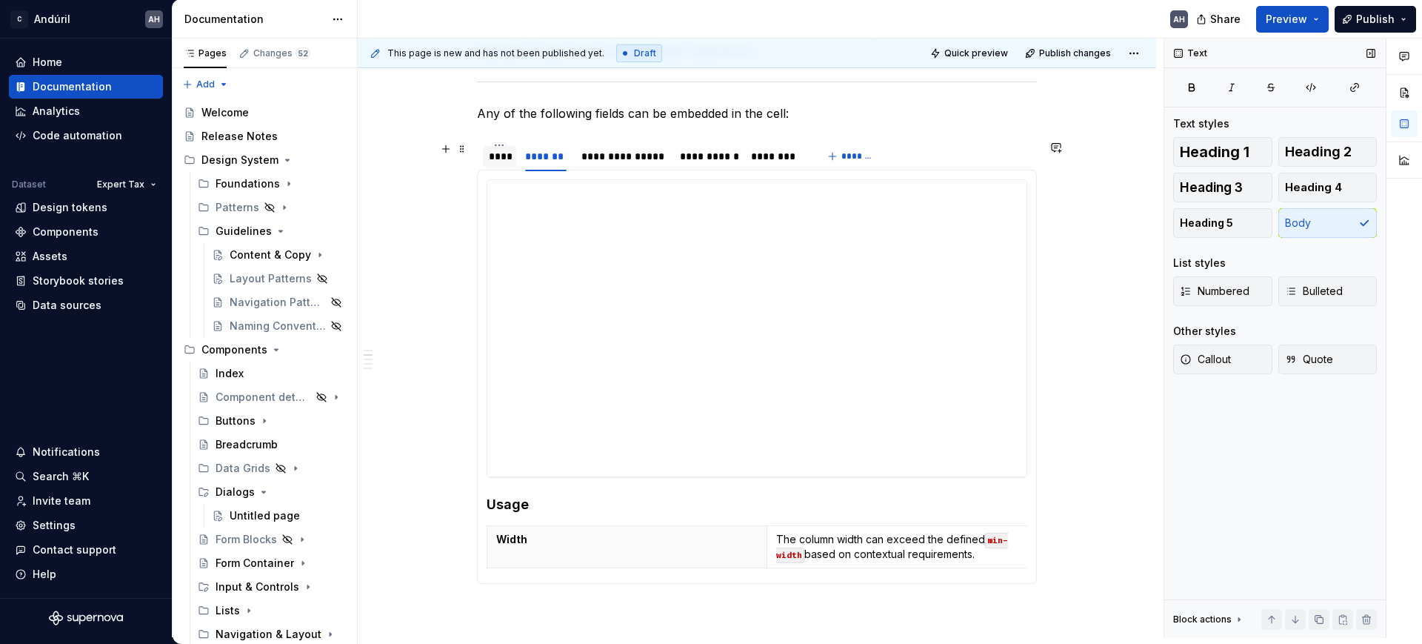
click at [504, 150] on div "****" at bounding box center [499, 156] width 21 height 15
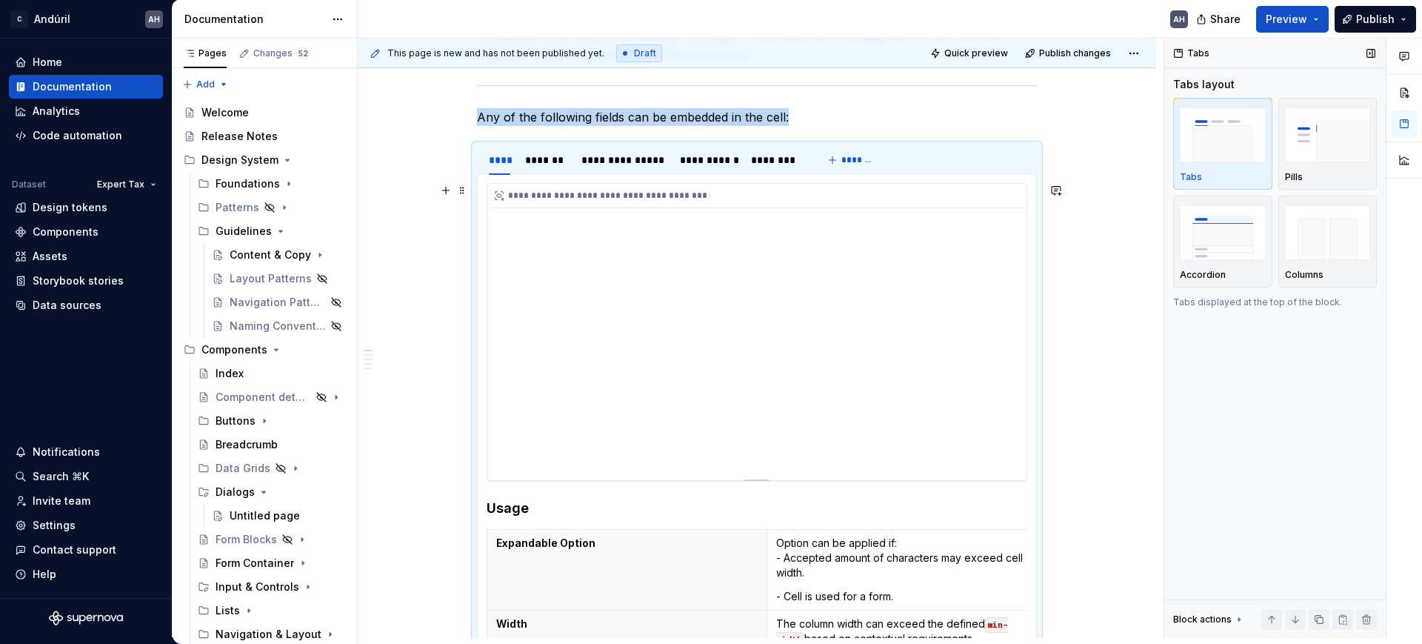
scroll to position [372, 0]
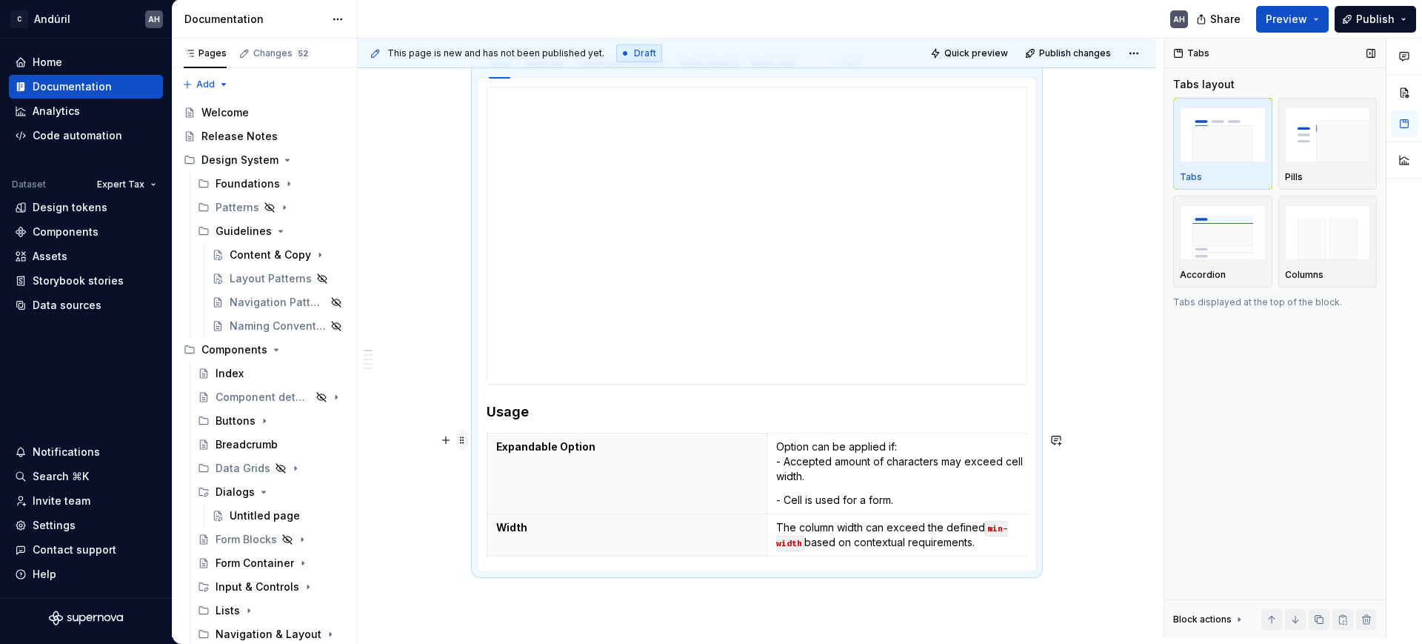
click at [459, 439] on span at bounding box center [462, 440] width 12 height 21
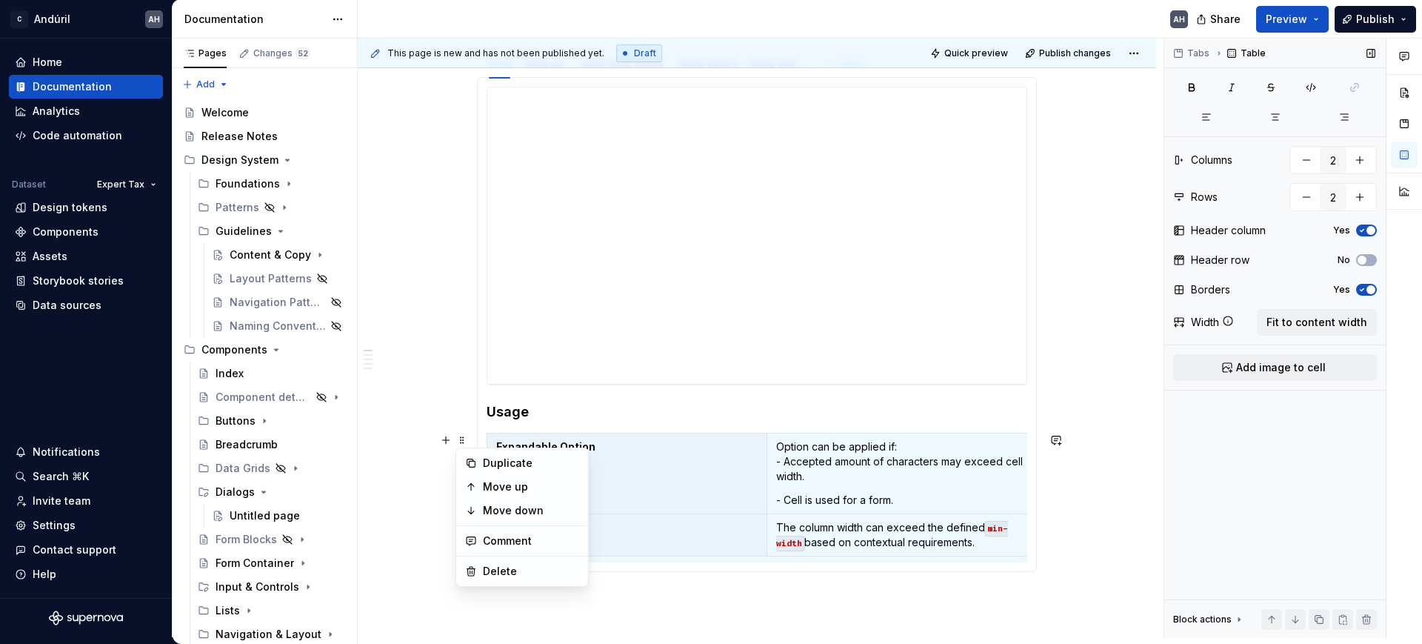
copy p "Any of the following fields can be embedded in the cell:"
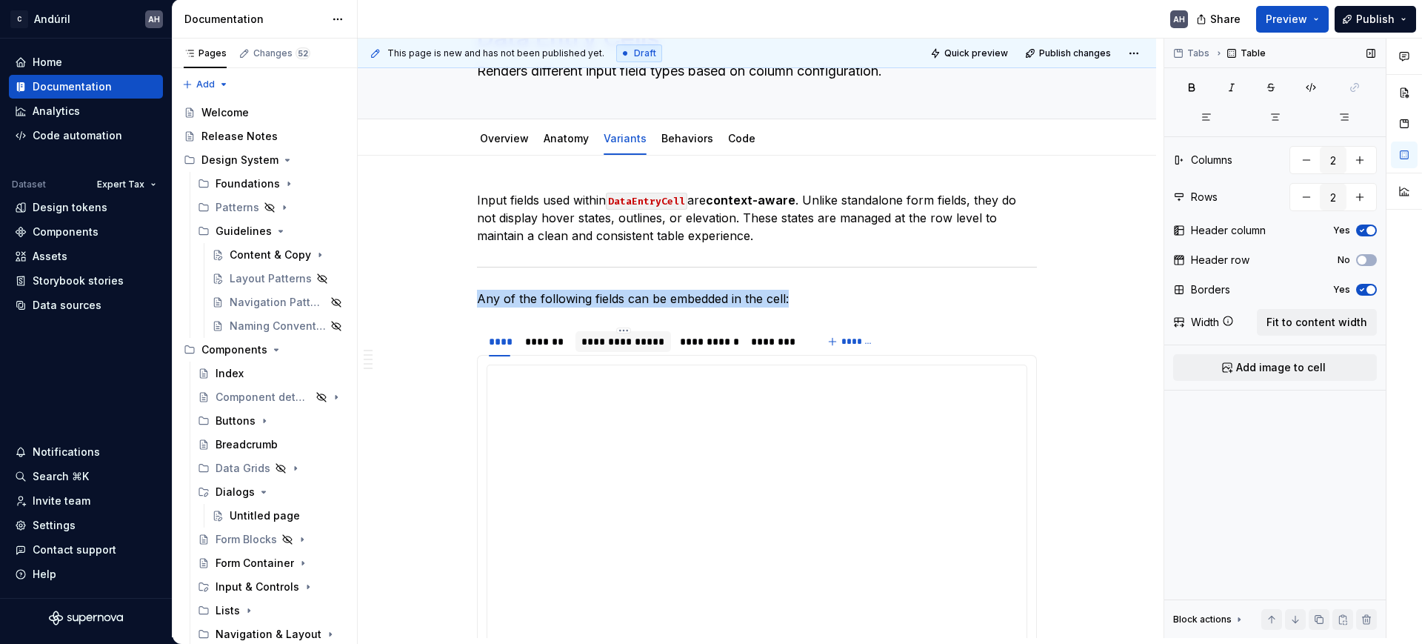
click at [618, 350] on section "**********" at bounding box center [757, 587] width 560 height 524
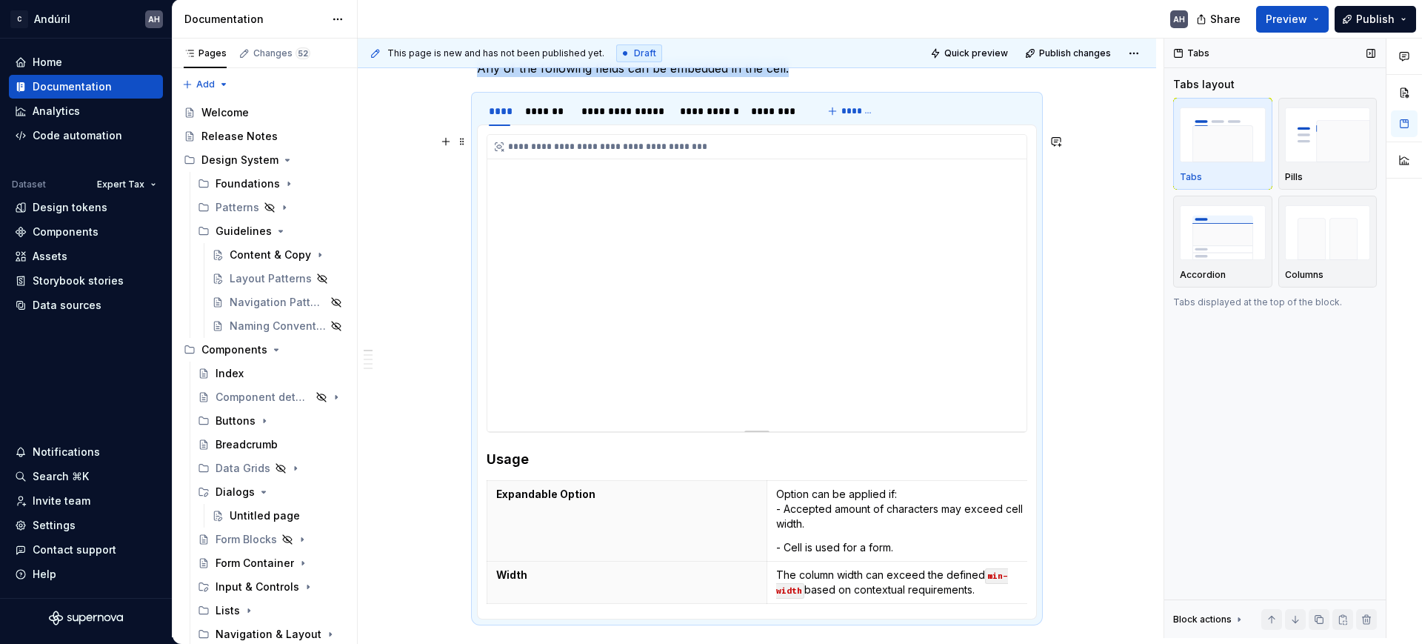
scroll to position [0, 0]
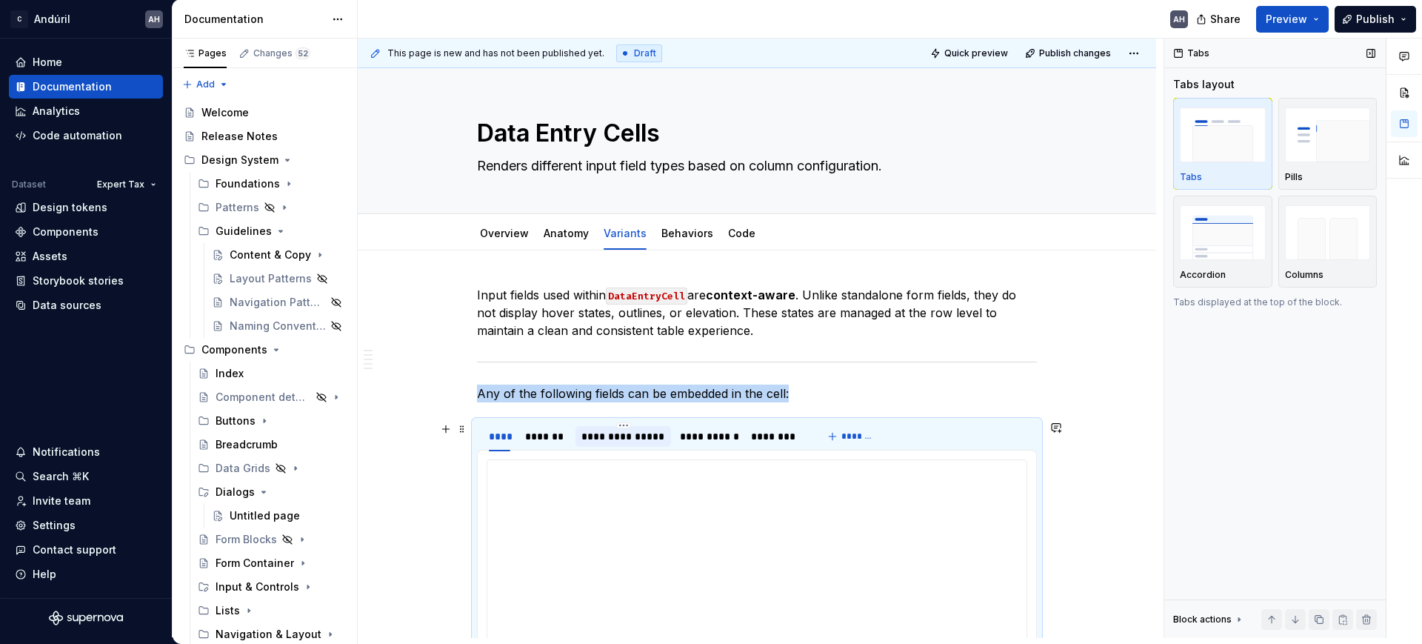
click at [622, 431] on div "**********" at bounding box center [623, 436] width 84 height 15
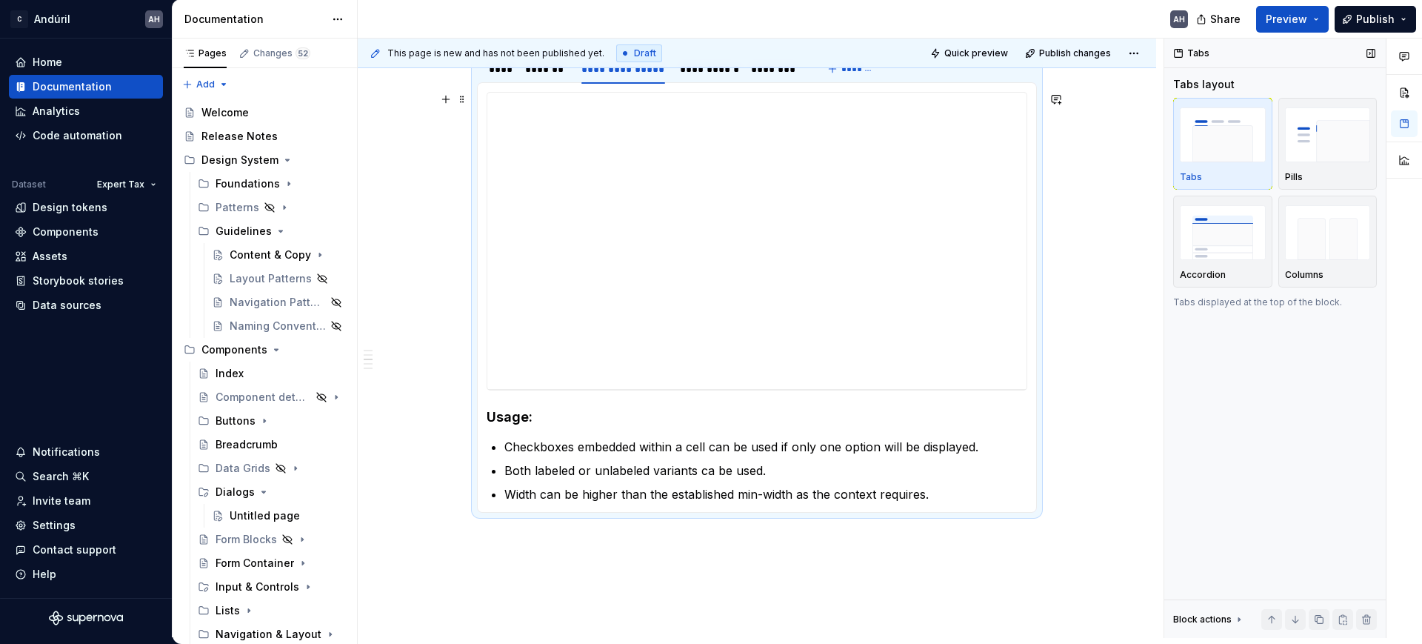
scroll to position [370, 0]
click at [544, 407] on h4 "Usage:" at bounding box center [757, 414] width 541 height 18
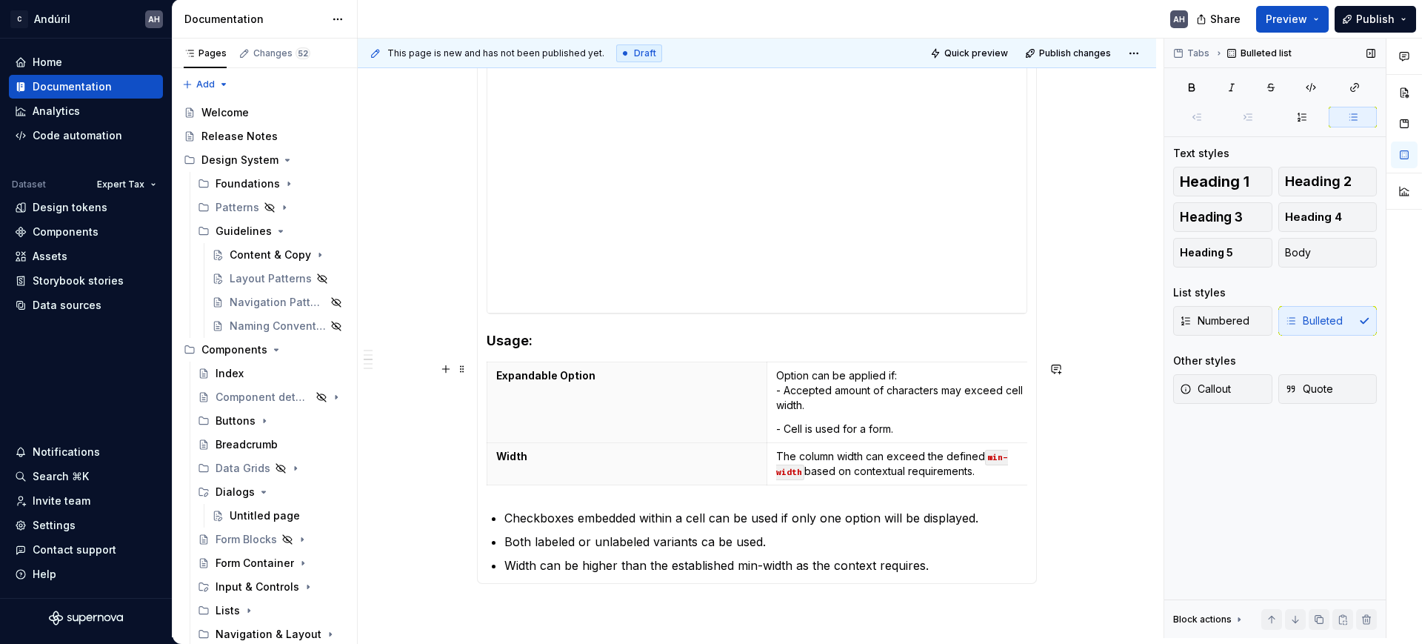
scroll to position [463, 0]
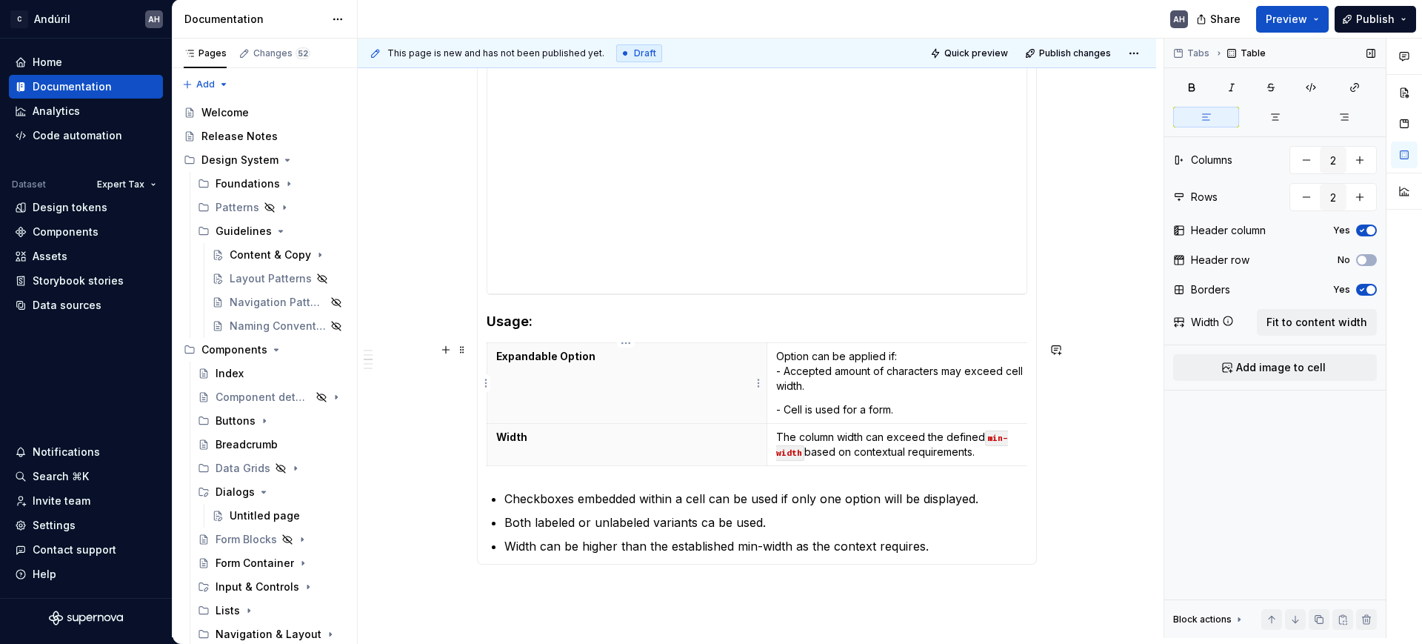
click at [591, 354] on p "Expandable Option" at bounding box center [626, 356] width 261 height 15
click at [501, 355] on p "Expandable Option" at bounding box center [626, 356] width 261 height 15
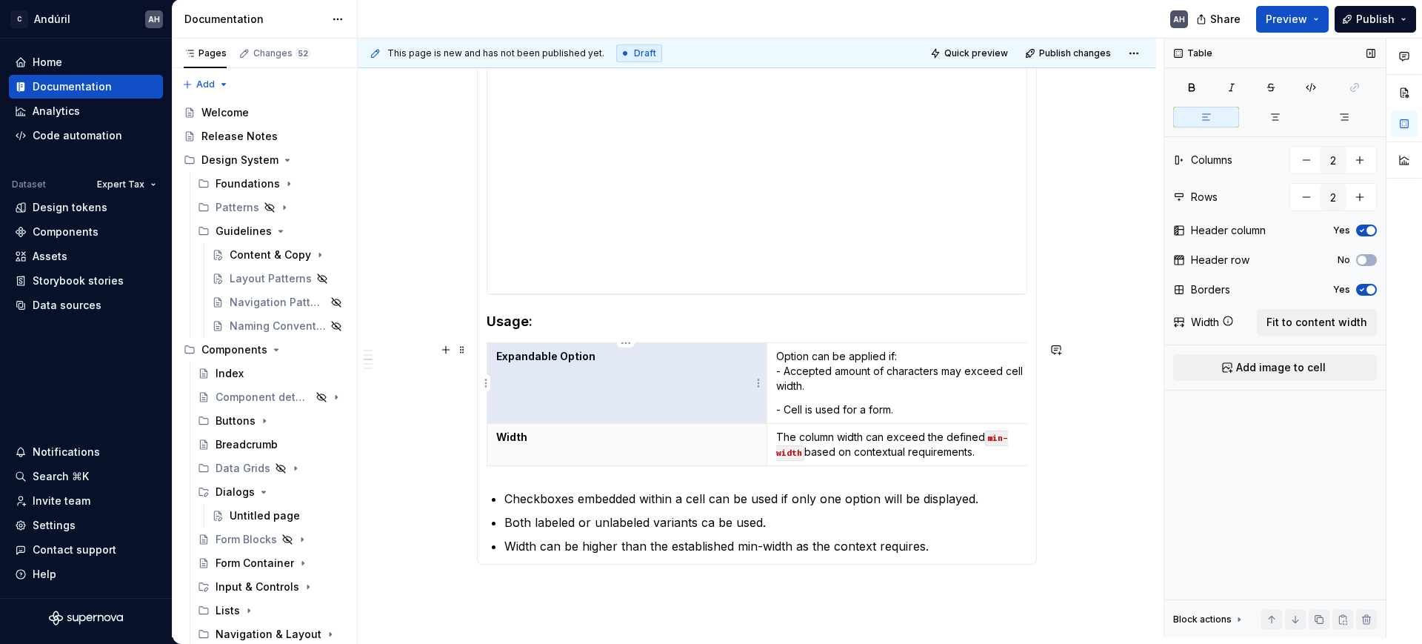
click at [501, 355] on p "Expandable Option" at bounding box center [626, 356] width 261 height 15
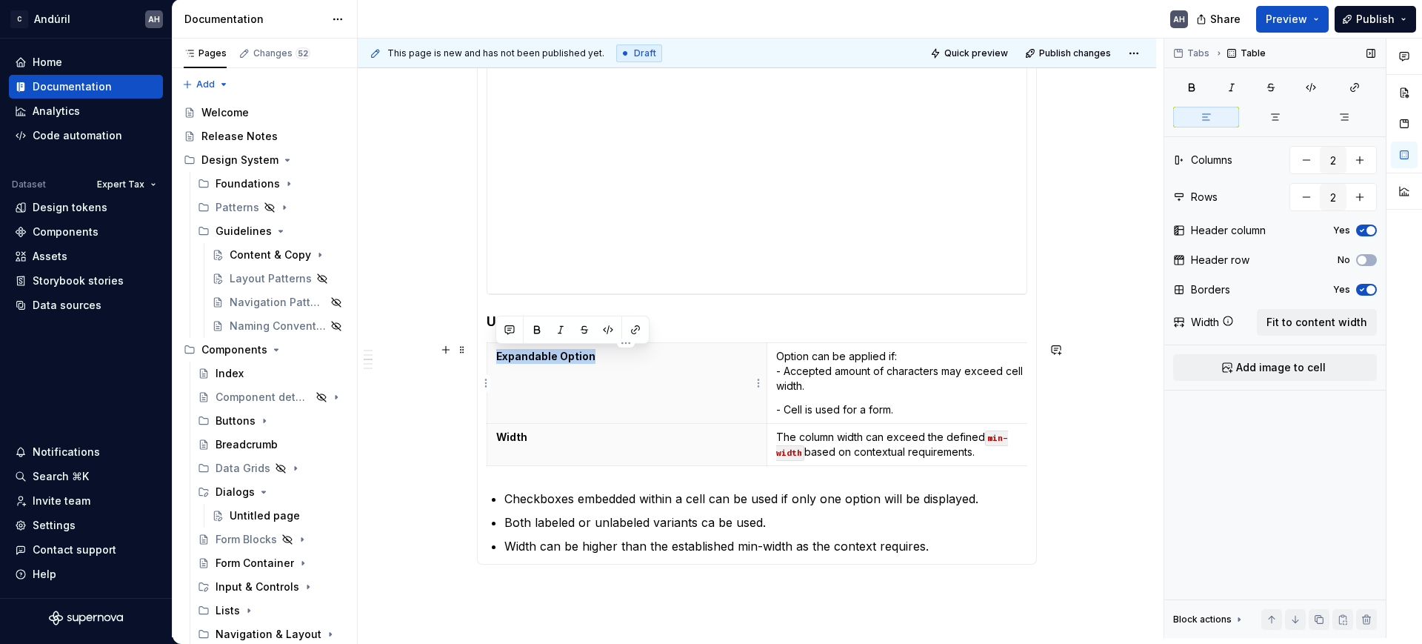
drag, startPoint x: 598, startPoint y: 352, endPoint x: 495, endPoint y: 357, distance: 102.3
click at [496, 357] on p "Expandable Option" at bounding box center [626, 356] width 261 height 15
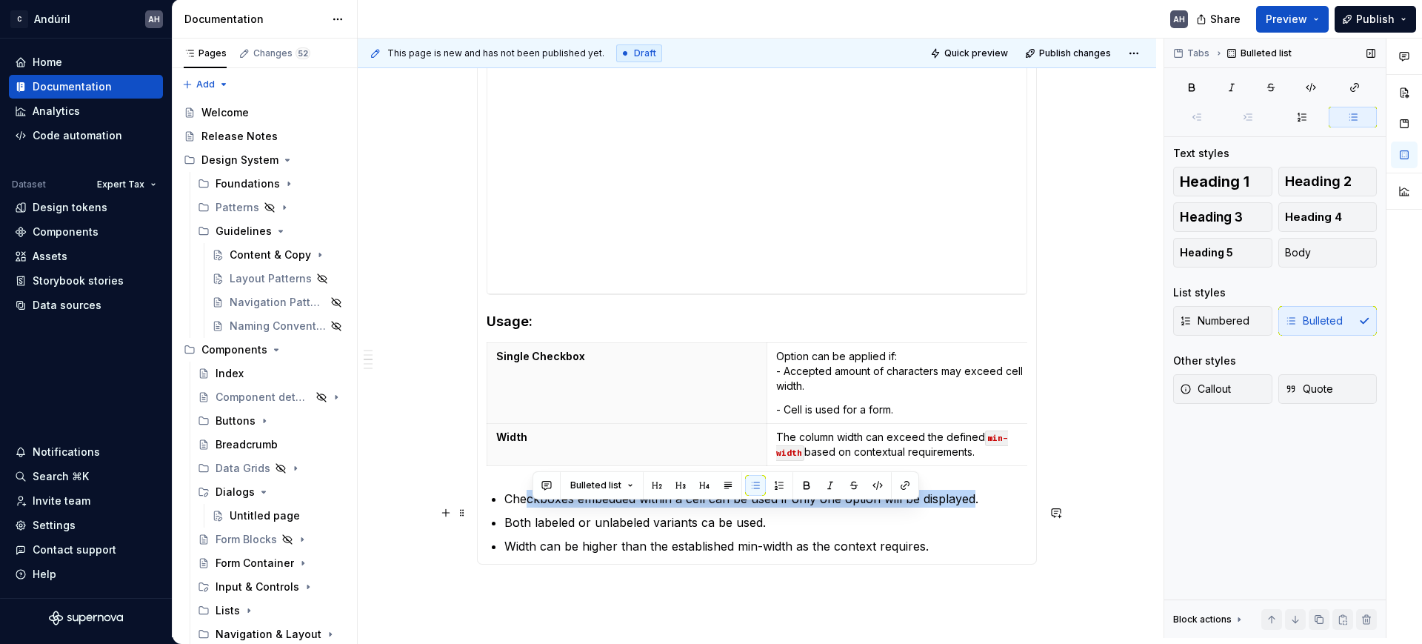
drag, startPoint x: 975, startPoint y: 512, endPoint x: 528, endPoint y: 521, distance: 447.4
click at [528, 507] on p "Checkboxes embedded within a cell can be used if only one option will be displa…" at bounding box center [765, 498] width 523 height 18
drag, startPoint x: 767, startPoint y: 542, endPoint x: 500, endPoint y: 514, distance: 268.8
click at [500, 514] on section-item-column "**********" at bounding box center [757, 275] width 541 height 558
copy ul "Checkboxes embedded within a cell can be used if only one option will be displa…"
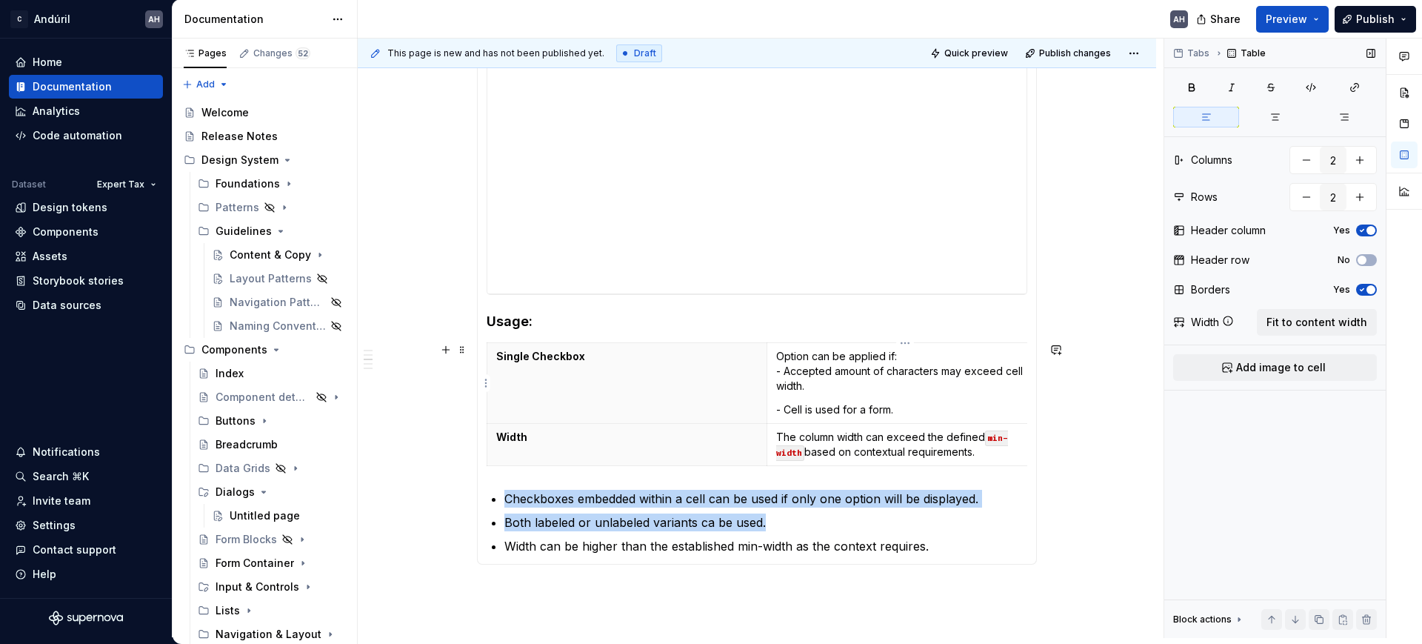
click at [855, 413] on p "- Cell is used for a form." at bounding box center [906, 409] width 261 height 15
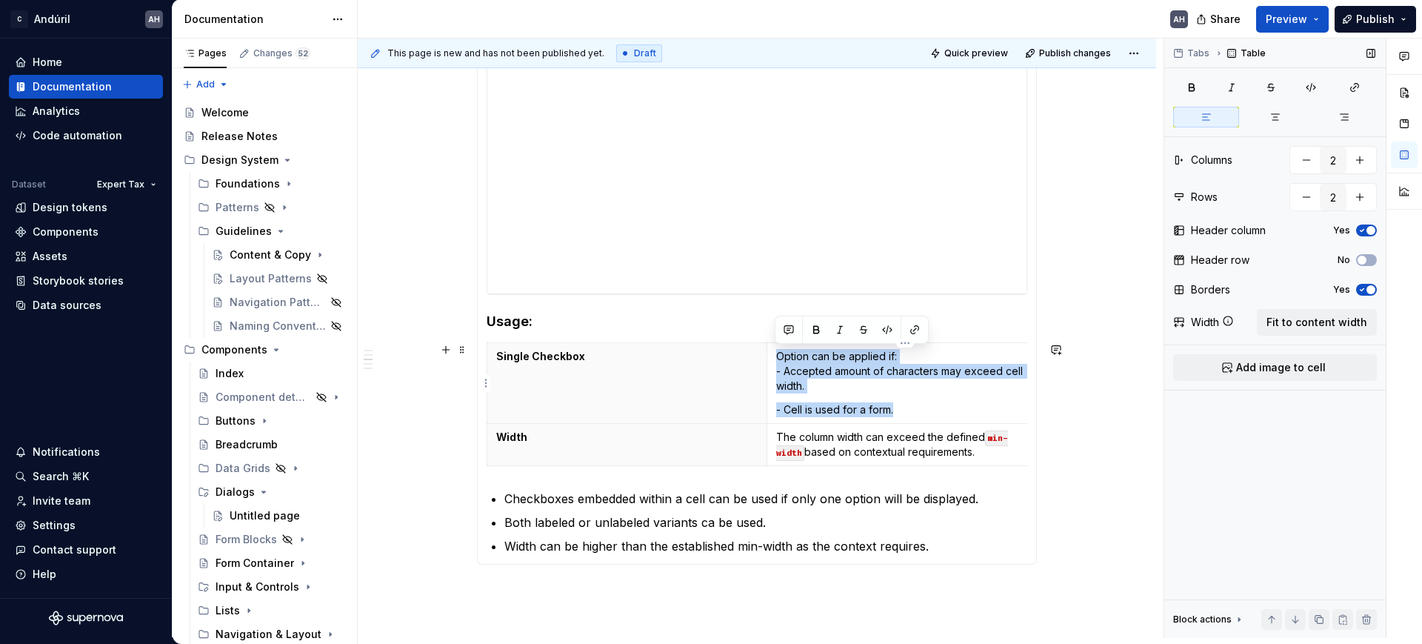
drag, startPoint x: 892, startPoint y: 410, endPoint x: 776, endPoint y: 355, distance: 128.5
click at [776, 355] on td "Option can be applied if: - Accepted amount of characters may exceed cell width…" at bounding box center [906, 383] width 280 height 81
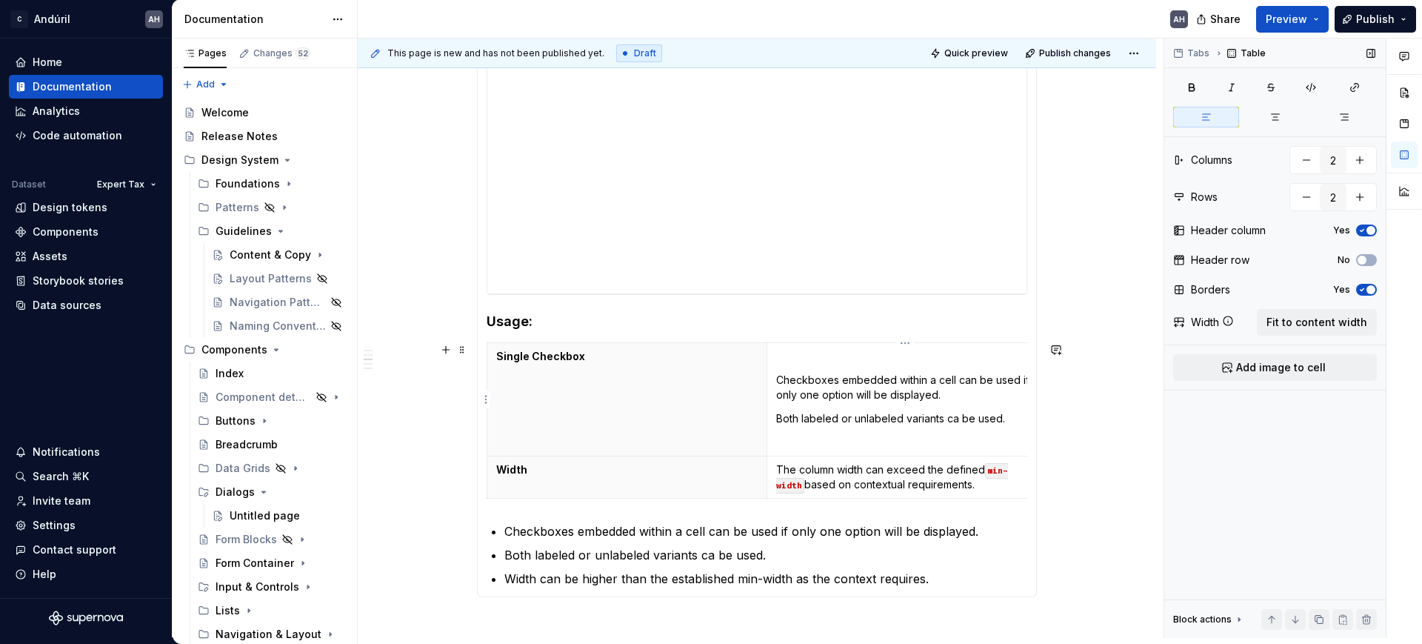
click at [776, 378] on p "Checkboxes embedded within a cell can be used if only one option will be displa…" at bounding box center [906, 387] width 261 height 30
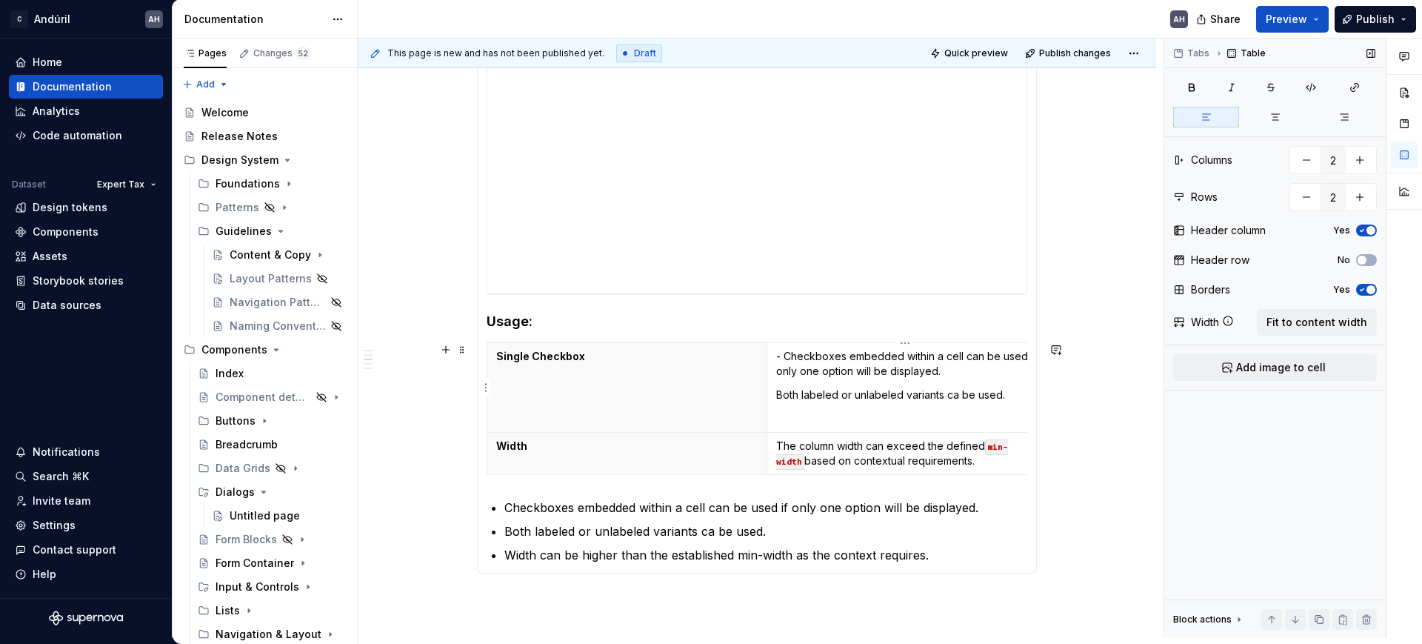
click at [779, 377] on p "- Checkboxes embedded within a cell can be used if only one option will be disp…" at bounding box center [906, 364] width 261 height 30
click at [769, 389] on td "- Checkboxes embedded within a cell can be used if only one option will be disp…" at bounding box center [906, 388] width 280 height 90
click at [1364, 198] on button "button" at bounding box center [1359, 197] width 27 height 27
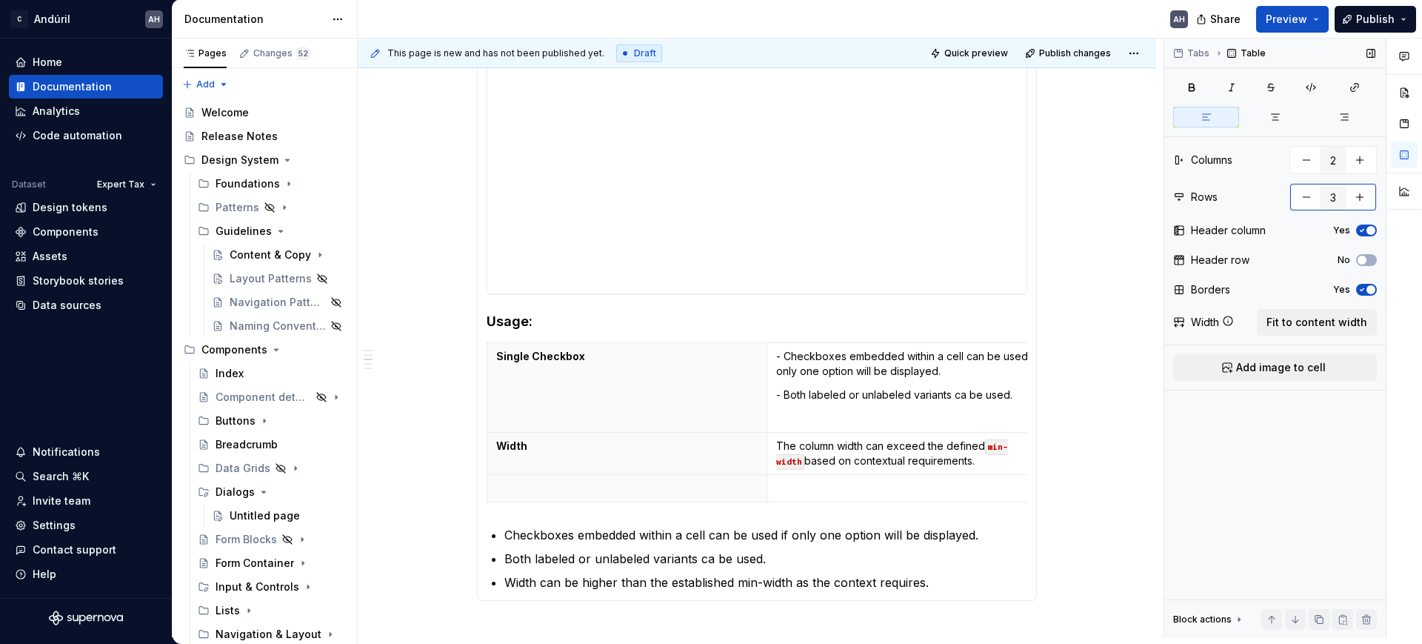
click at [1302, 196] on button "button" at bounding box center [1306, 197] width 27 height 27
type input "2"
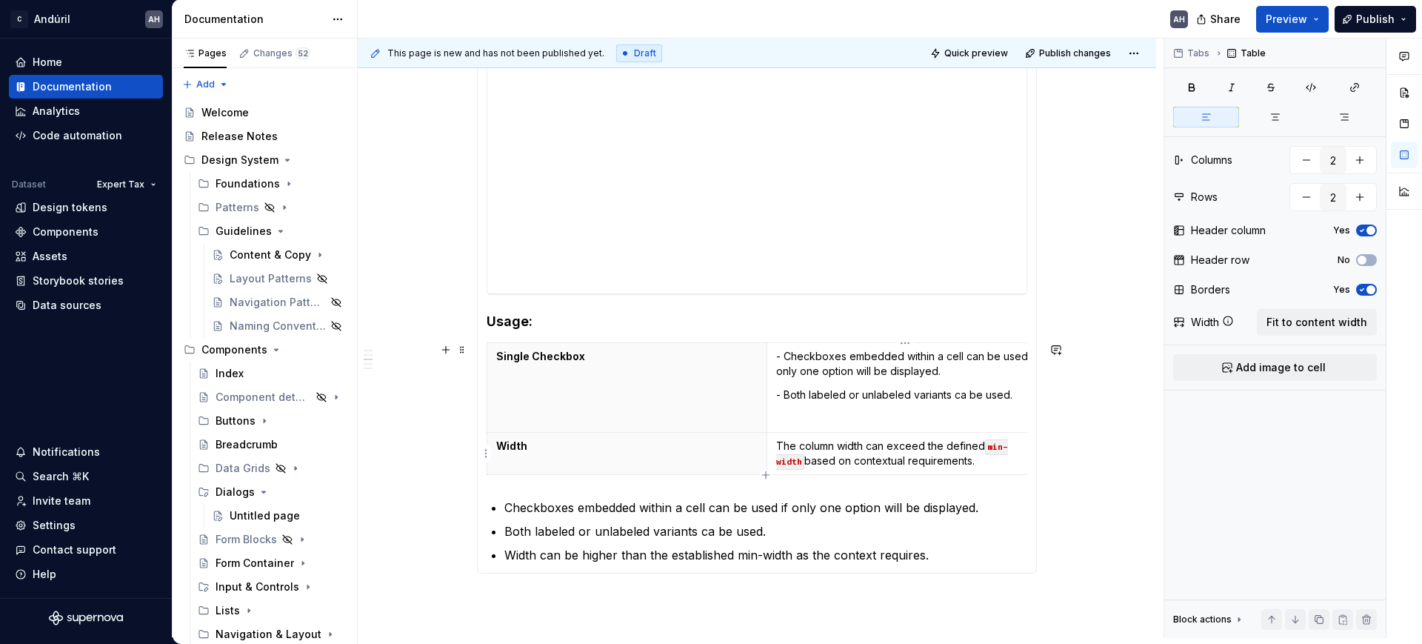
click at [838, 450] on p "The column width can exceed the defined min-width based on contextual requireme…" at bounding box center [906, 453] width 261 height 30
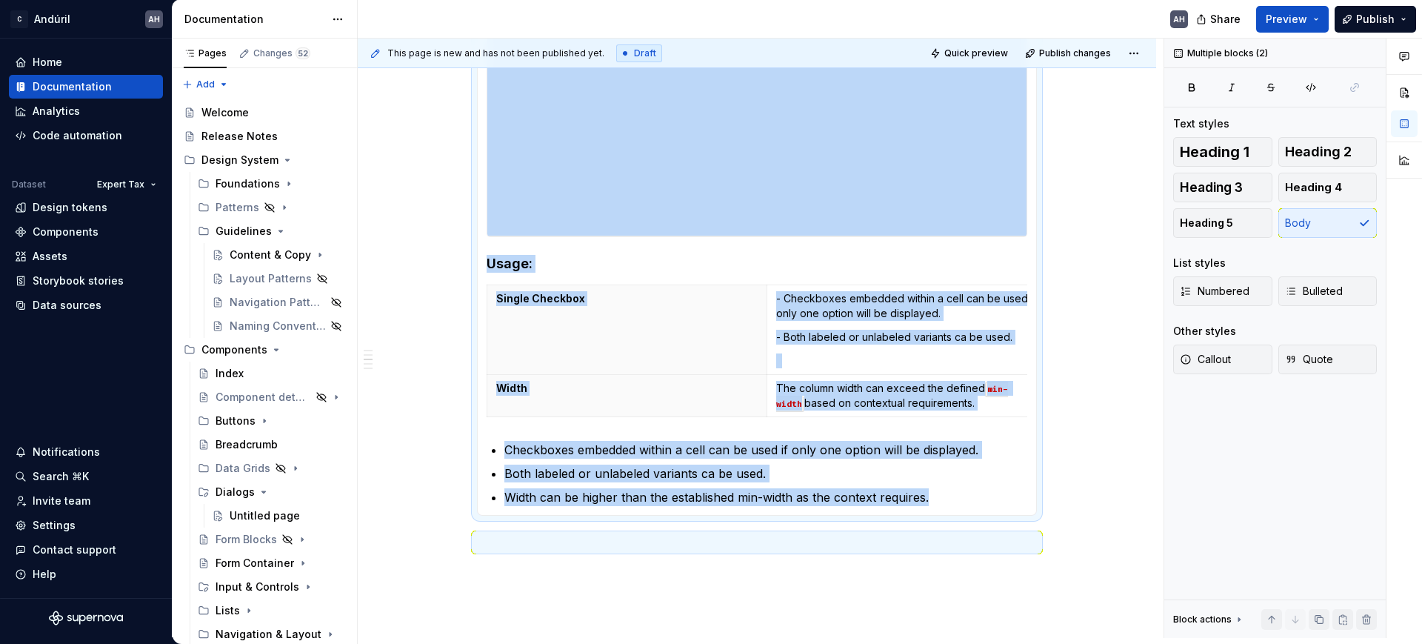
scroll to position [595, 0]
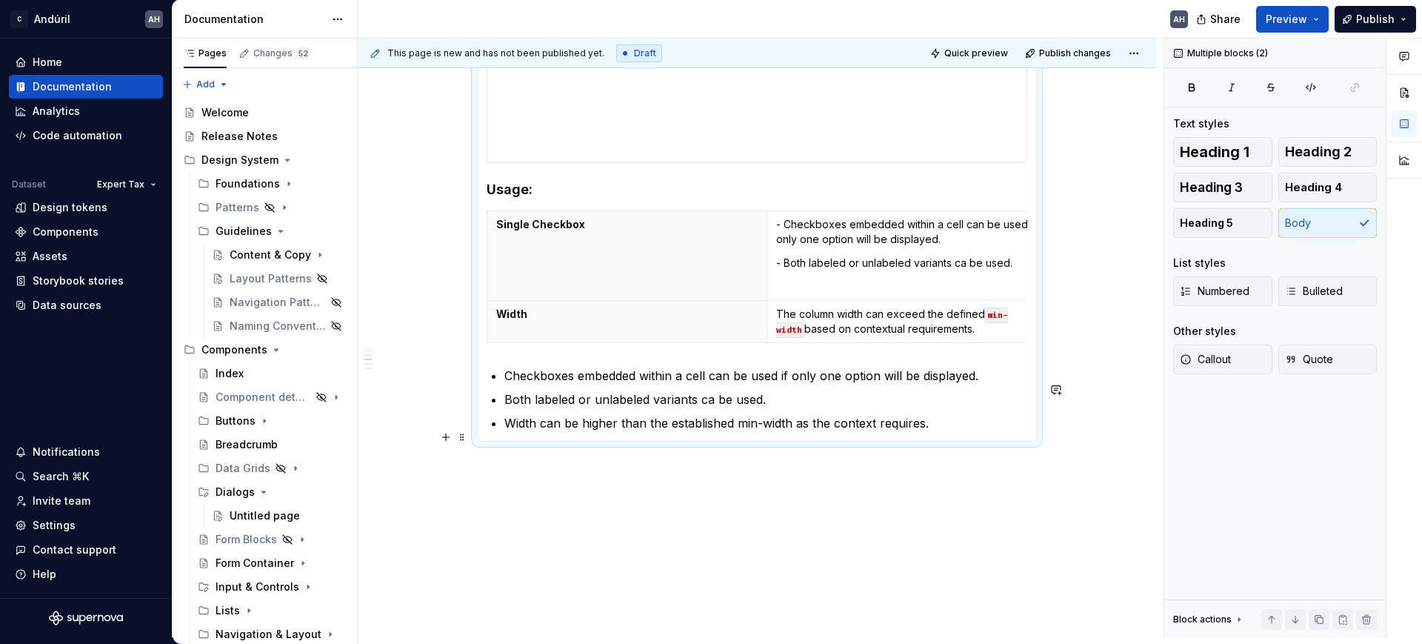
drag, startPoint x: 481, startPoint y: 521, endPoint x: 933, endPoint y: 438, distance: 459.4
click at [930, 441] on div "**********" at bounding box center [757, 148] width 560 height 587
click at [934, 432] on p "Width can be higher than the established min-width as the context requires." at bounding box center [765, 423] width 523 height 18
click at [945, 432] on p "Width can be higher than the established min-width as the context requires." at bounding box center [765, 423] width 523 height 18
click at [816, 408] on p "Both labeled or unlabeled variants ca be used." at bounding box center [765, 399] width 523 height 18
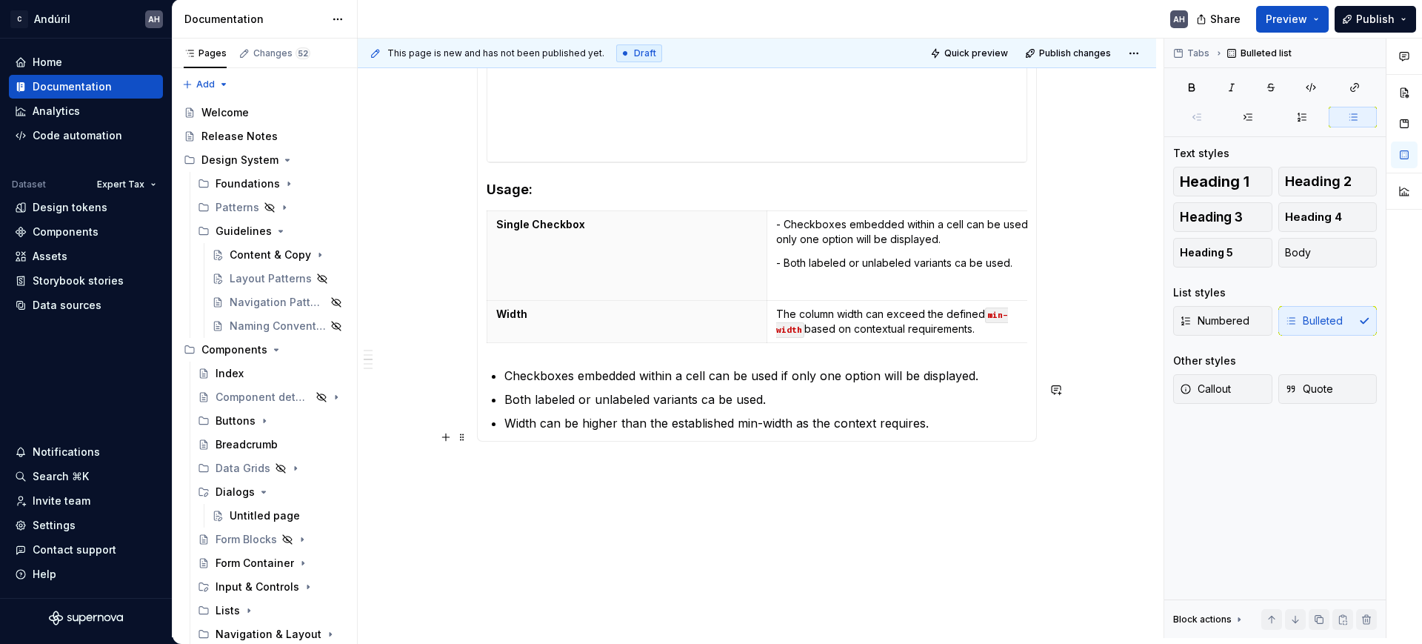
click at [932, 429] on p "Width can be higher than the established min-width as the context requires." at bounding box center [765, 423] width 523 height 18
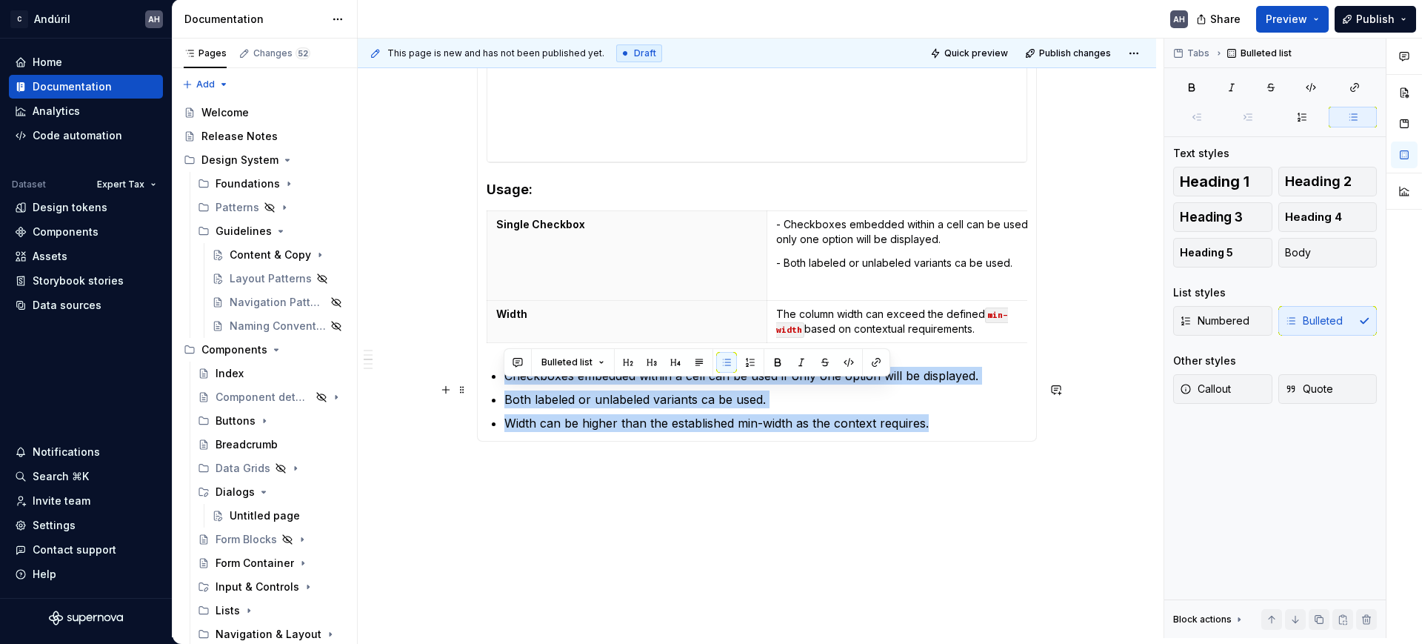
drag, startPoint x: 951, startPoint y: 434, endPoint x: 503, endPoint y: 381, distance: 451.1
click at [504, 381] on ul "Checkboxes embedded within a cell can be used if only one option will be displa…" at bounding box center [765, 399] width 523 height 65
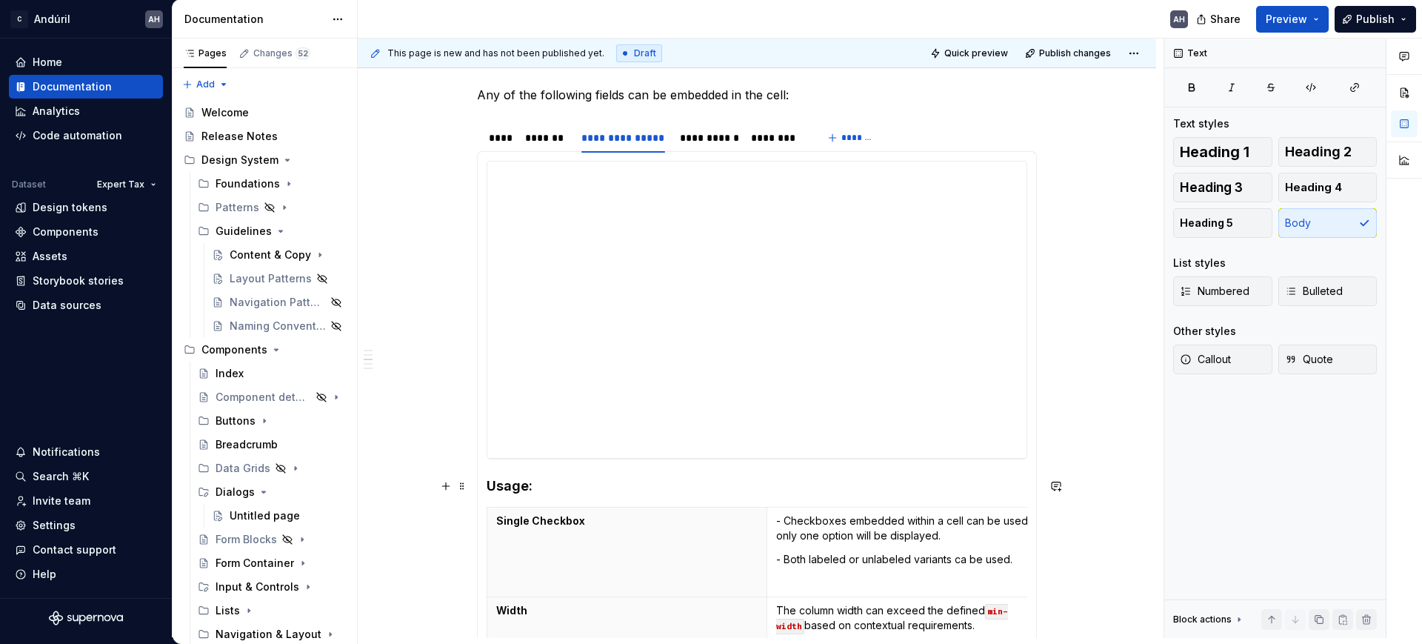
scroll to position [484, 0]
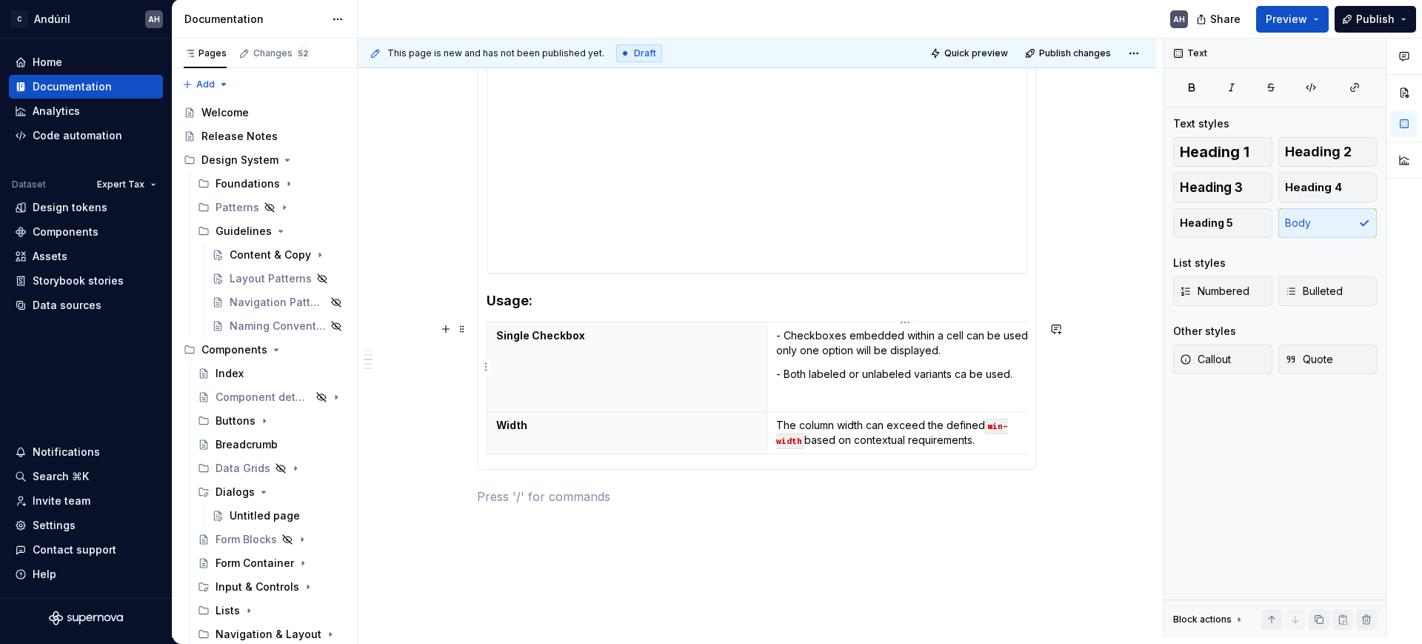
click at [854, 384] on td "- Checkboxes embedded within a cell can be used if only one option will be disp…" at bounding box center [906, 367] width 280 height 90
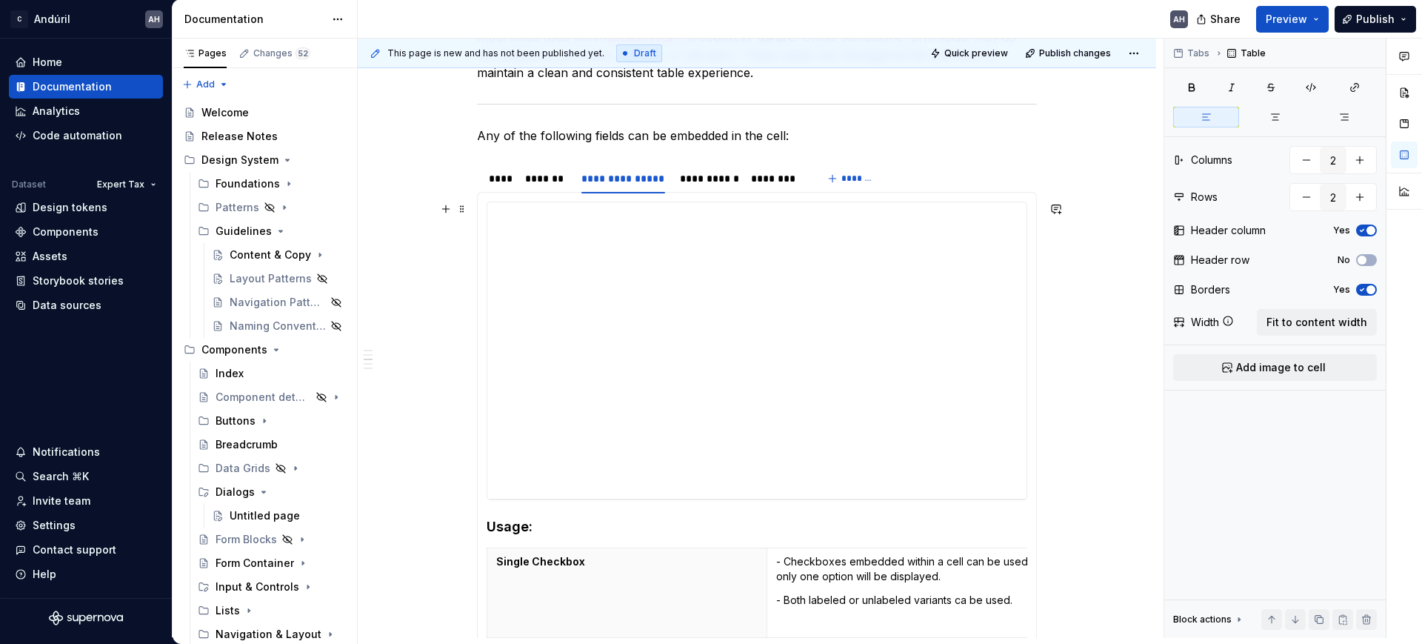
scroll to position [298, 0]
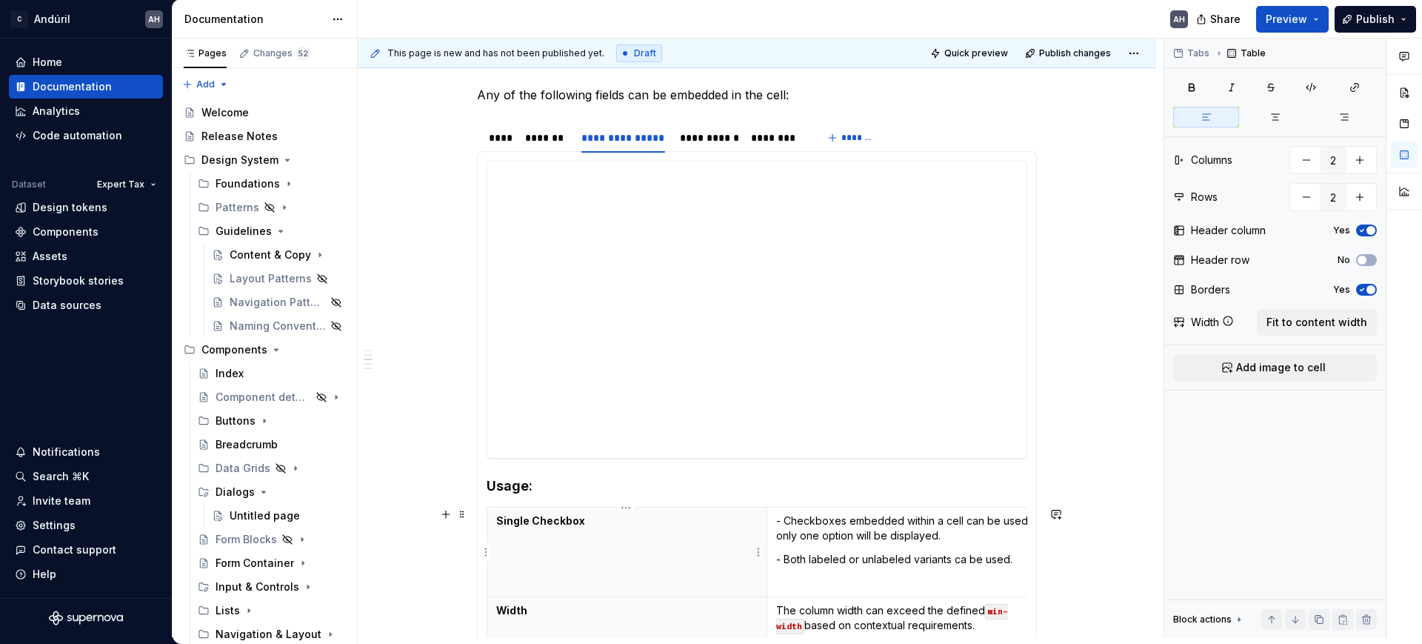
click at [609, 526] on p "Single Checkbox" at bounding box center [626, 520] width 261 height 15
click at [692, 138] on div "**********" at bounding box center [708, 137] width 56 height 15
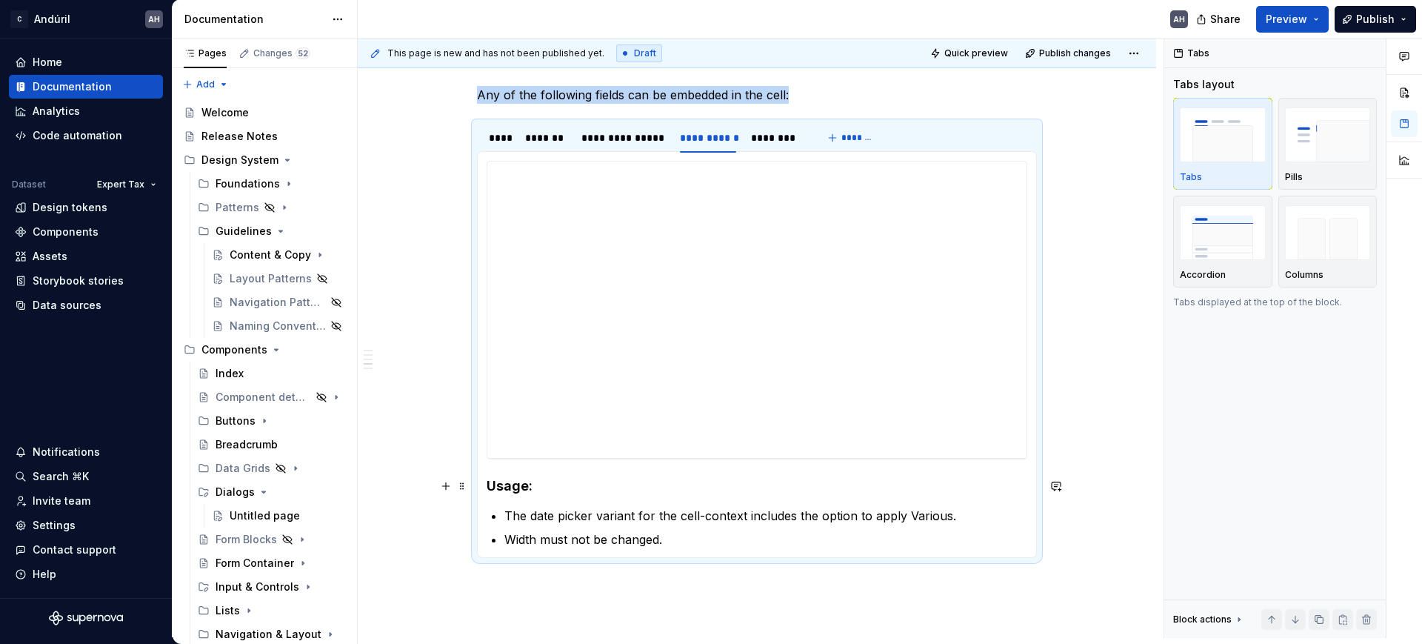
click at [567, 490] on h4 "Usage:" at bounding box center [757, 486] width 541 height 18
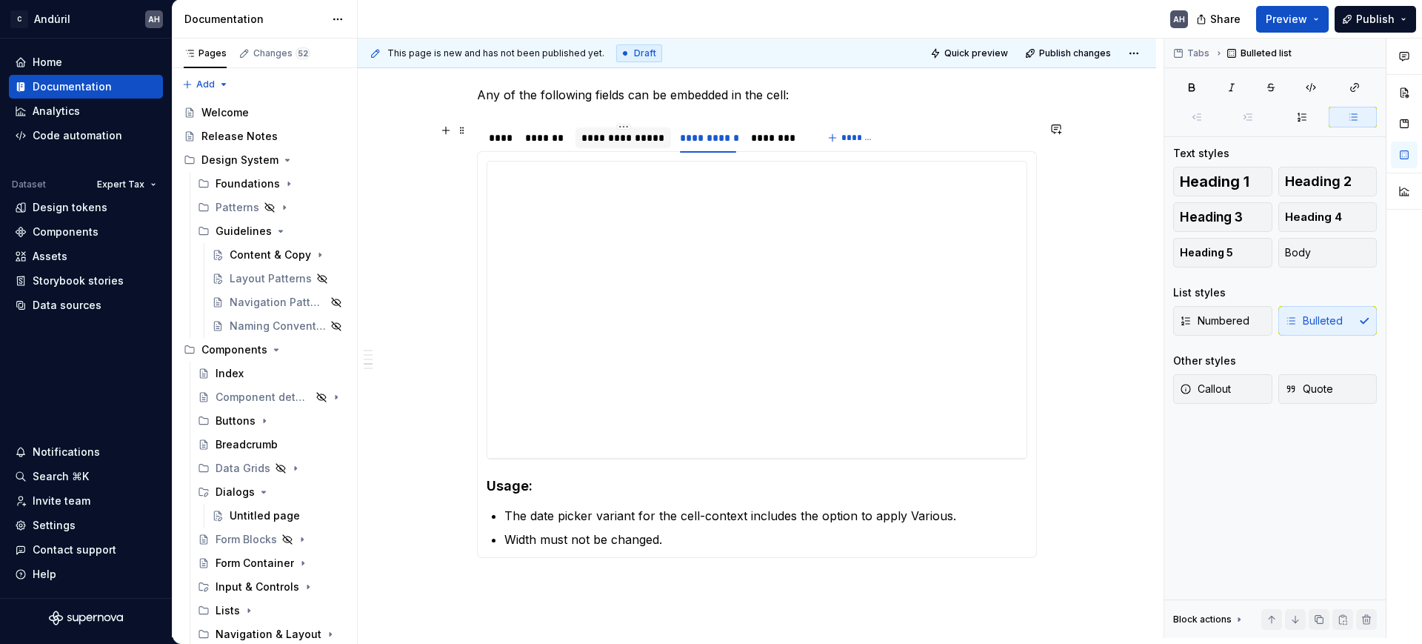
click at [621, 133] on div "**********" at bounding box center [623, 137] width 84 height 15
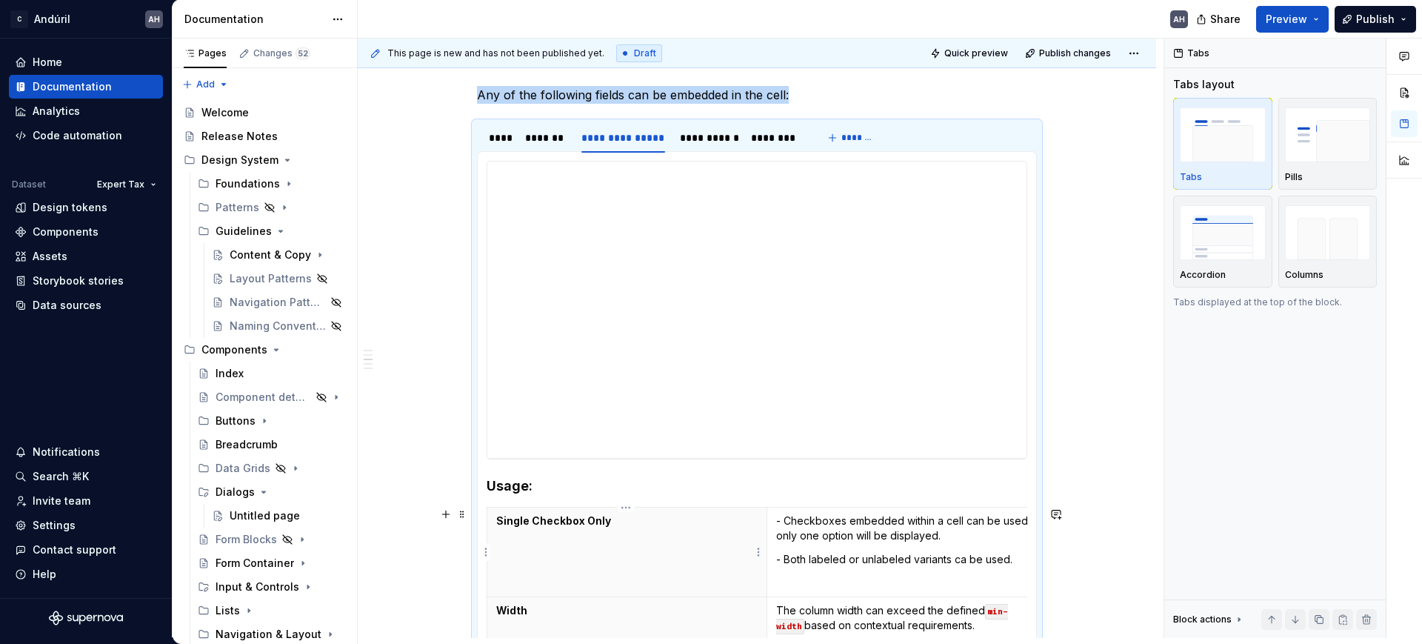
drag, startPoint x: 500, startPoint y: 529, endPoint x: 493, endPoint y: 526, distance: 7.6
click at [501, 529] on th "Single Checkbox Only" at bounding box center [627, 552] width 280 height 90
click at [456, 512] on span at bounding box center [462, 514] width 12 height 21
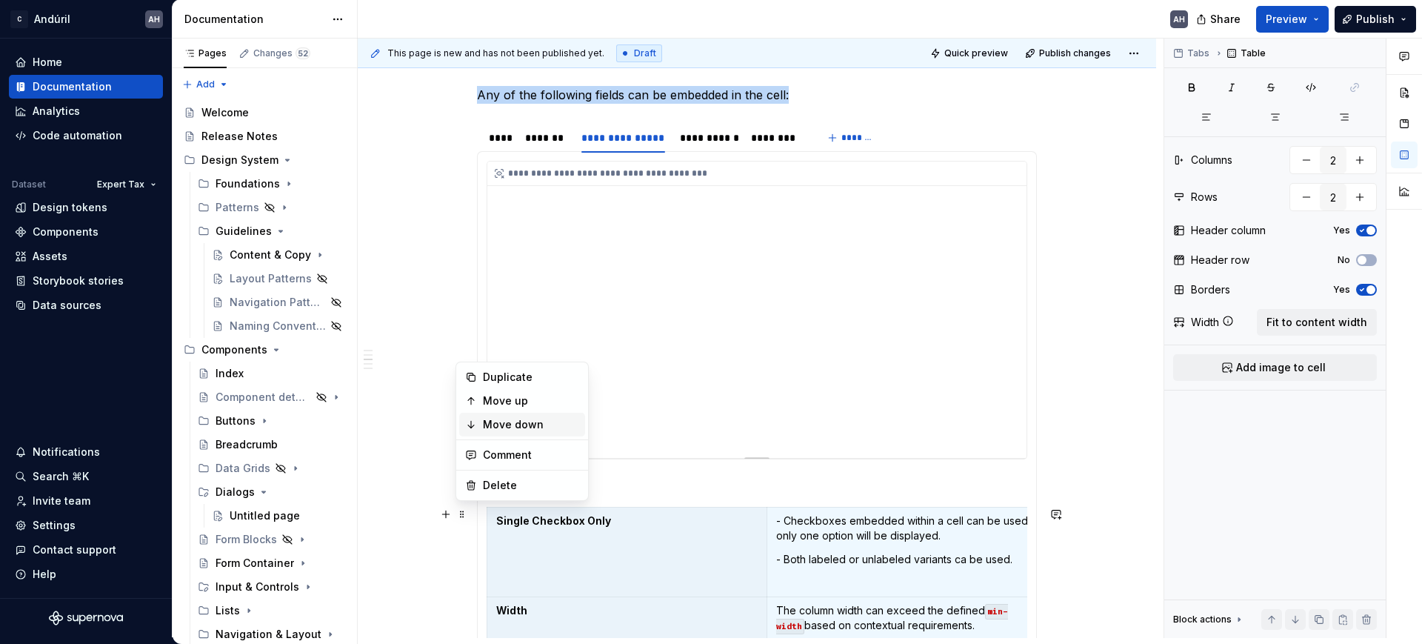
copy p "Any of the following fields can be embedded in the cell:"
click at [689, 139] on section "**********" at bounding box center [757, 387] width 560 height 533
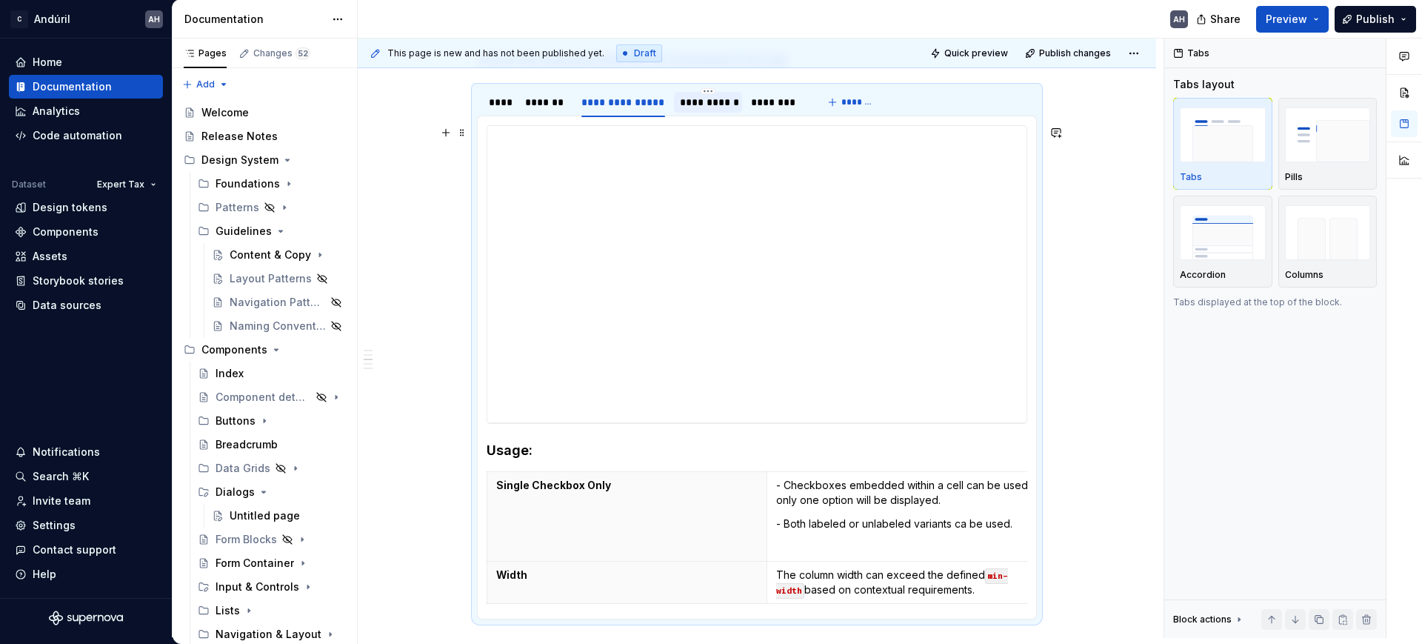
click at [706, 106] on div "**********" at bounding box center [708, 102] width 56 height 15
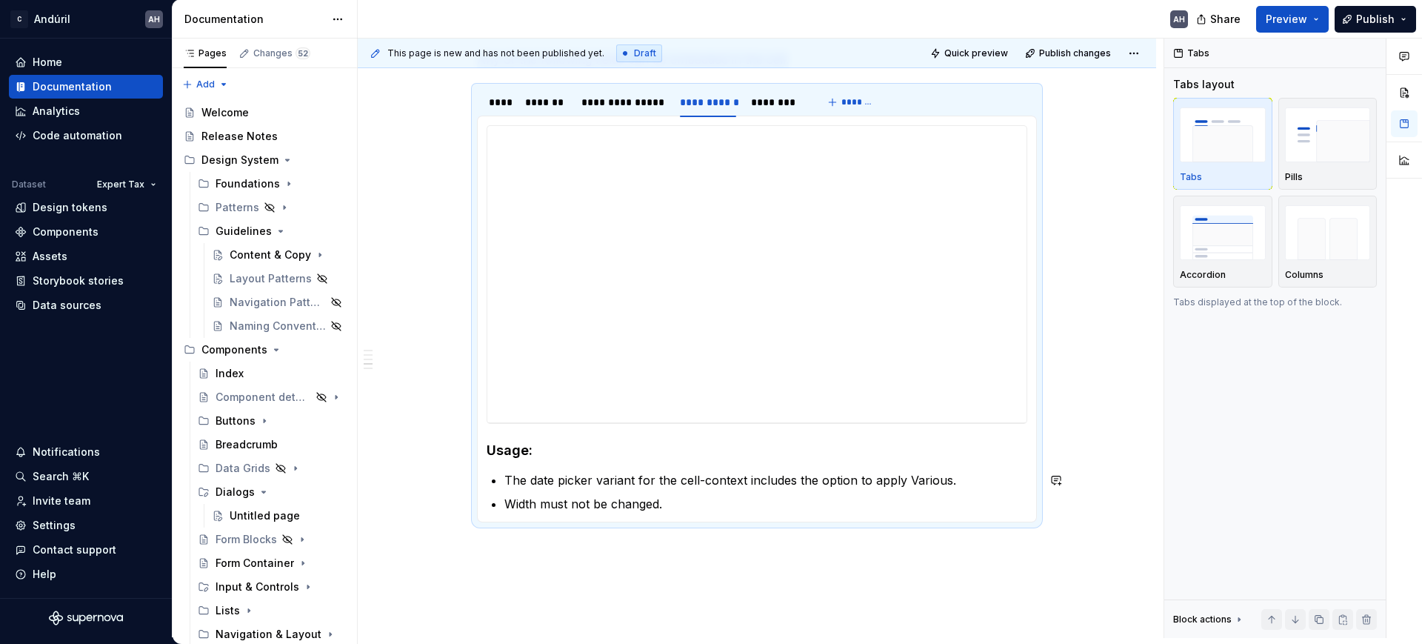
click at [534, 461] on section-item-column "**********" at bounding box center [757, 318] width 541 height 387
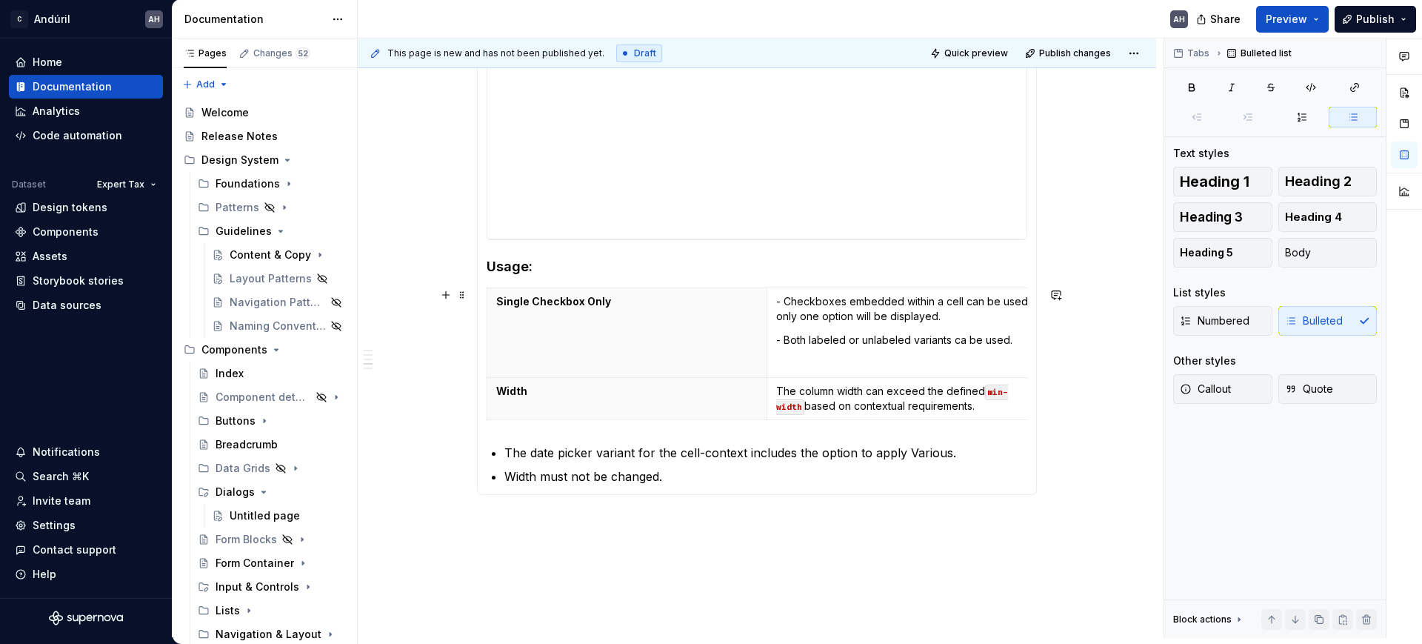
scroll to position [519, 0]
click at [563, 330] on th "Single Checkbox Only" at bounding box center [627, 332] width 280 height 90
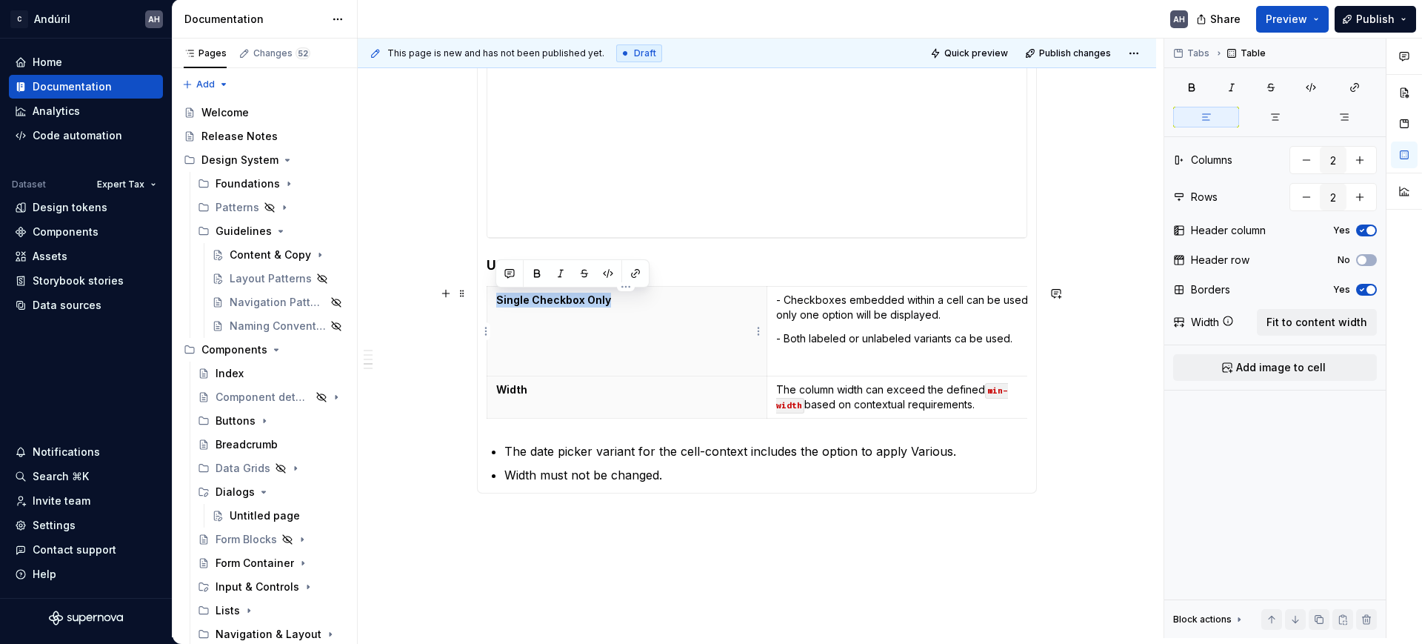
drag, startPoint x: 604, startPoint y: 301, endPoint x: 495, endPoint y: 293, distance: 109.2
click at [496, 293] on p "Single Checkbox Only" at bounding box center [626, 300] width 261 height 15
click at [638, 460] on p "The date picker variant for the cell-context includes the option to apply Vario…" at bounding box center [765, 451] width 523 height 18
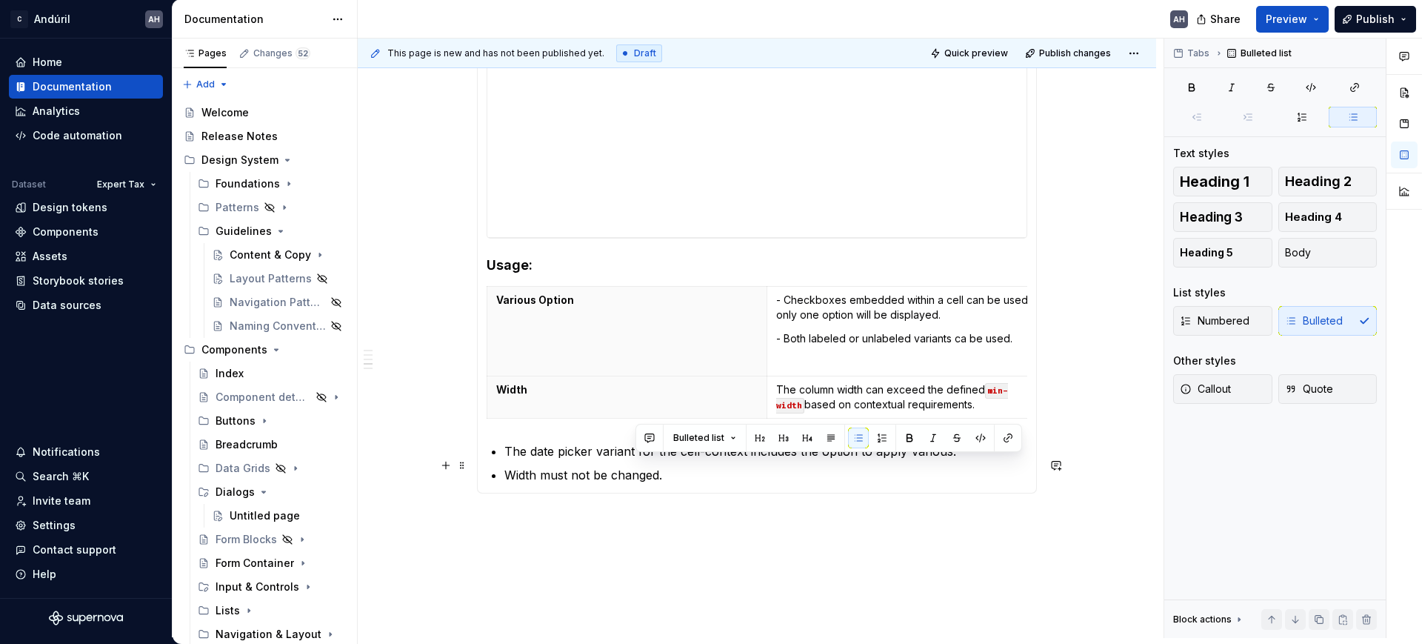
click at [638, 460] on p "The date picker variant for the cell-context includes the option to apply Vario…" at bounding box center [765, 451] width 523 height 18
copy p "The date picker variant for the cell-context includes the option to apply Vario…"
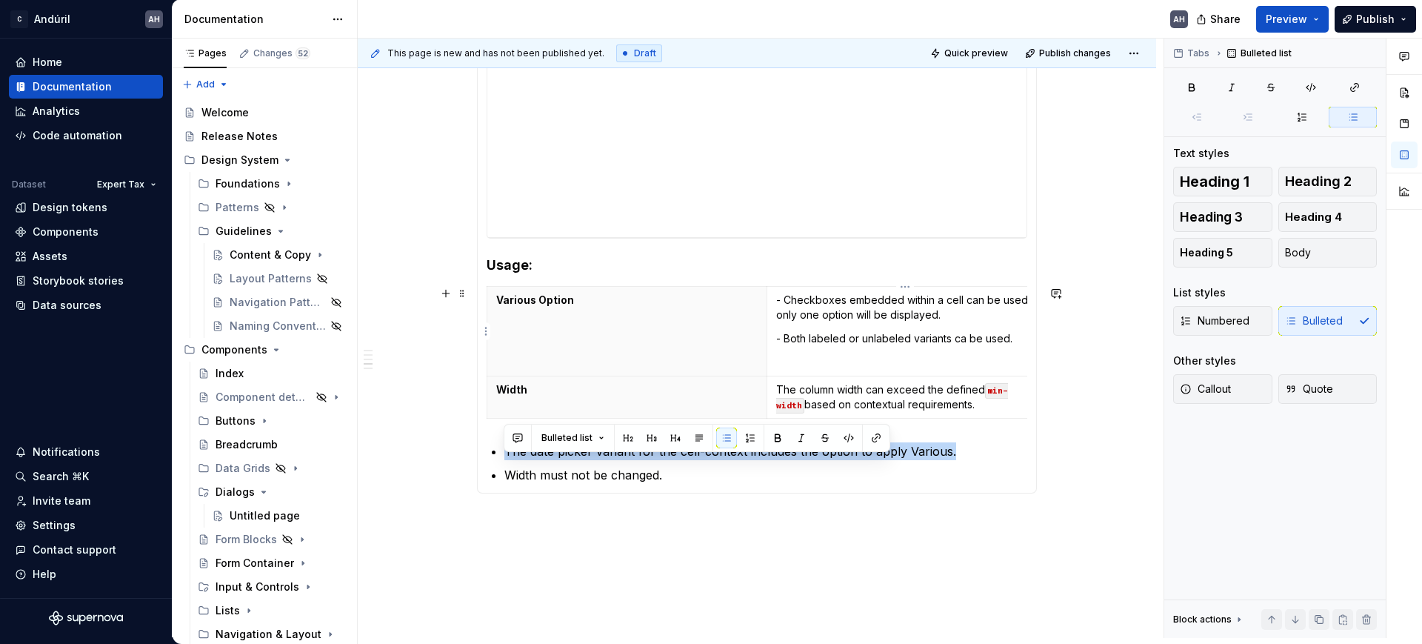
click at [844, 318] on p "- Checkboxes embedded within a cell can be used if only one option will be disp…" at bounding box center [906, 308] width 261 height 30
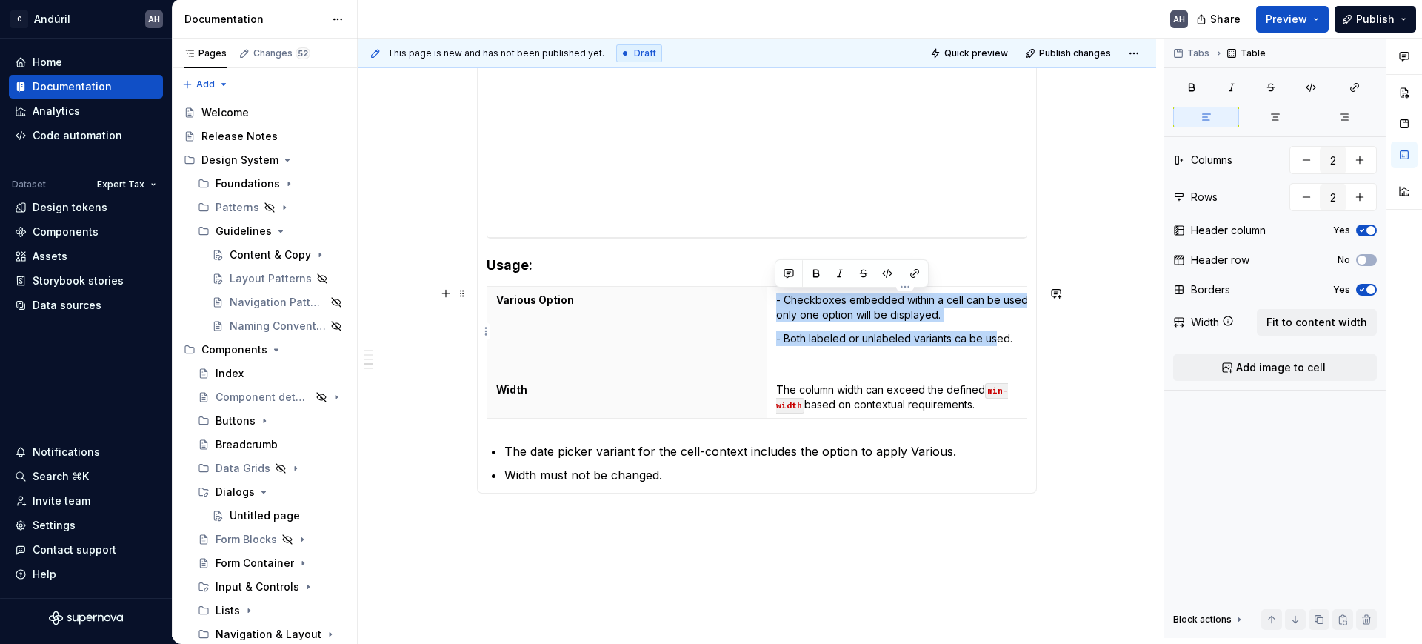
drag, startPoint x: 924, startPoint y: 324, endPoint x: 769, endPoint y: 300, distance: 156.7
click at [769, 300] on td "- Checkboxes embedded within a cell can be used if only one option will be disp…" at bounding box center [906, 332] width 280 height 90
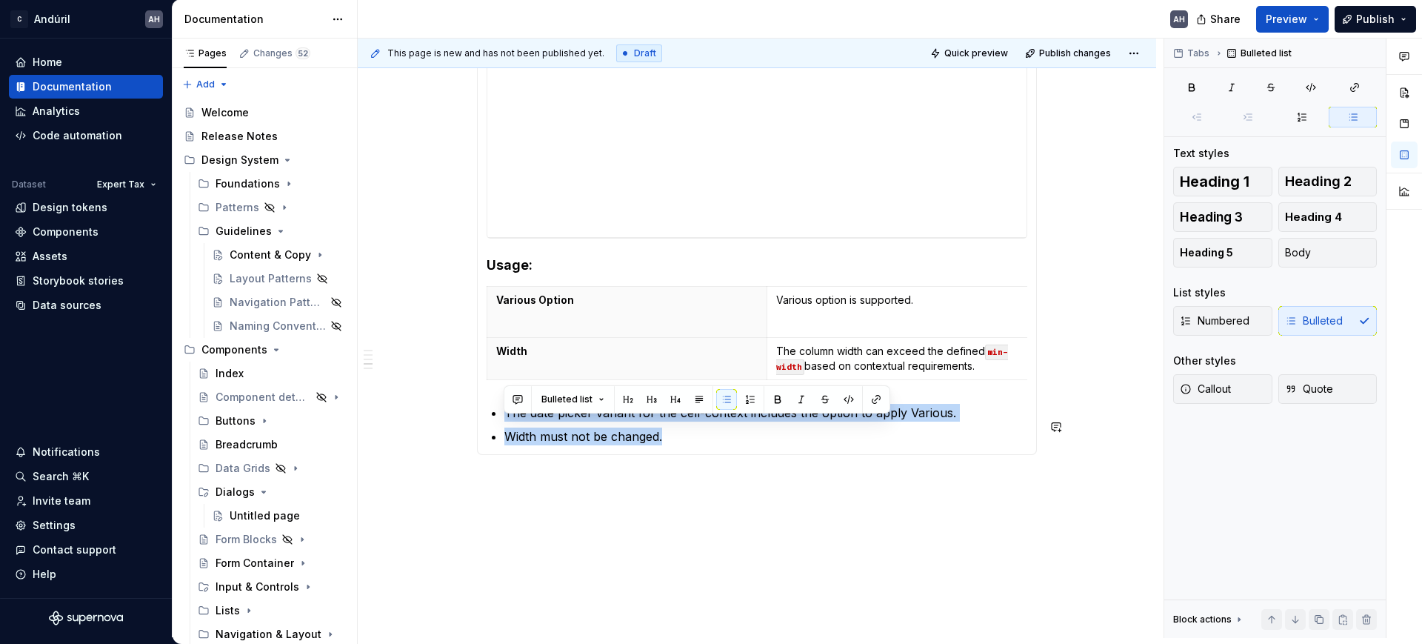
drag, startPoint x: 706, startPoint y: 443, endPoint x: 531, endPoint y: 410, distance: 177.9
click at [531, 410] on section-item-column "**********" at bounding box center [757, 192] width 541 height 505
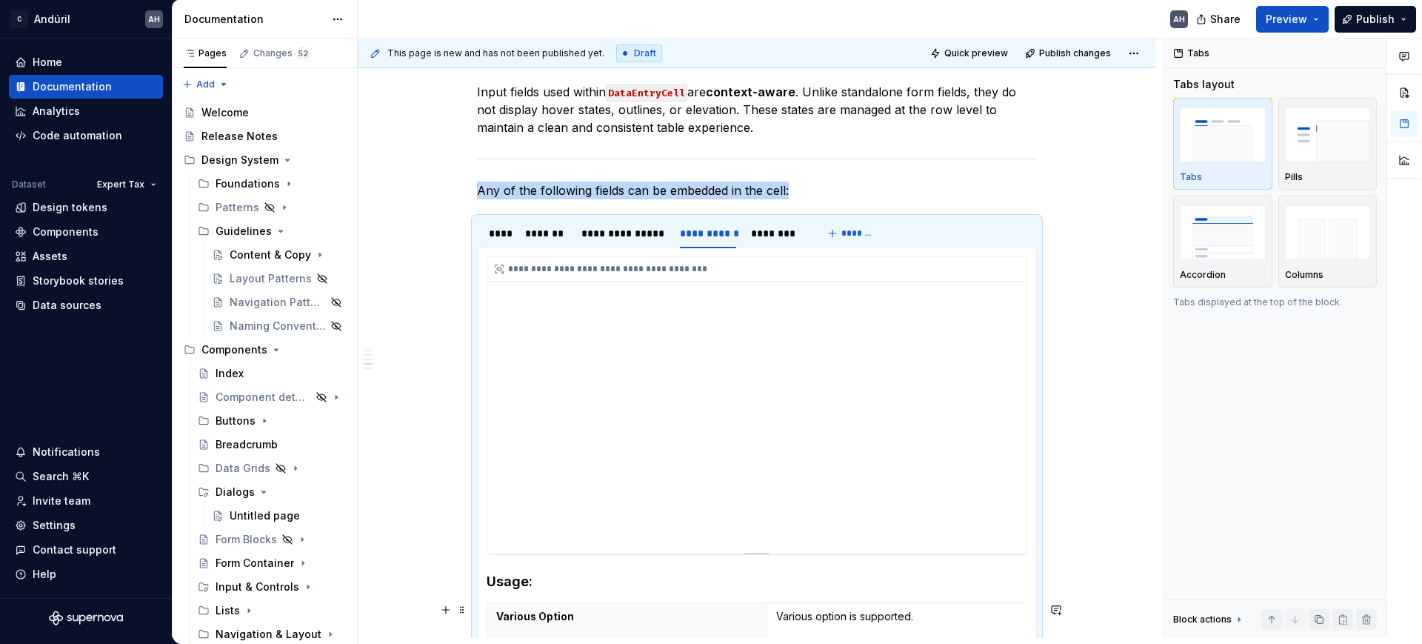
scroll to position [196, 0]
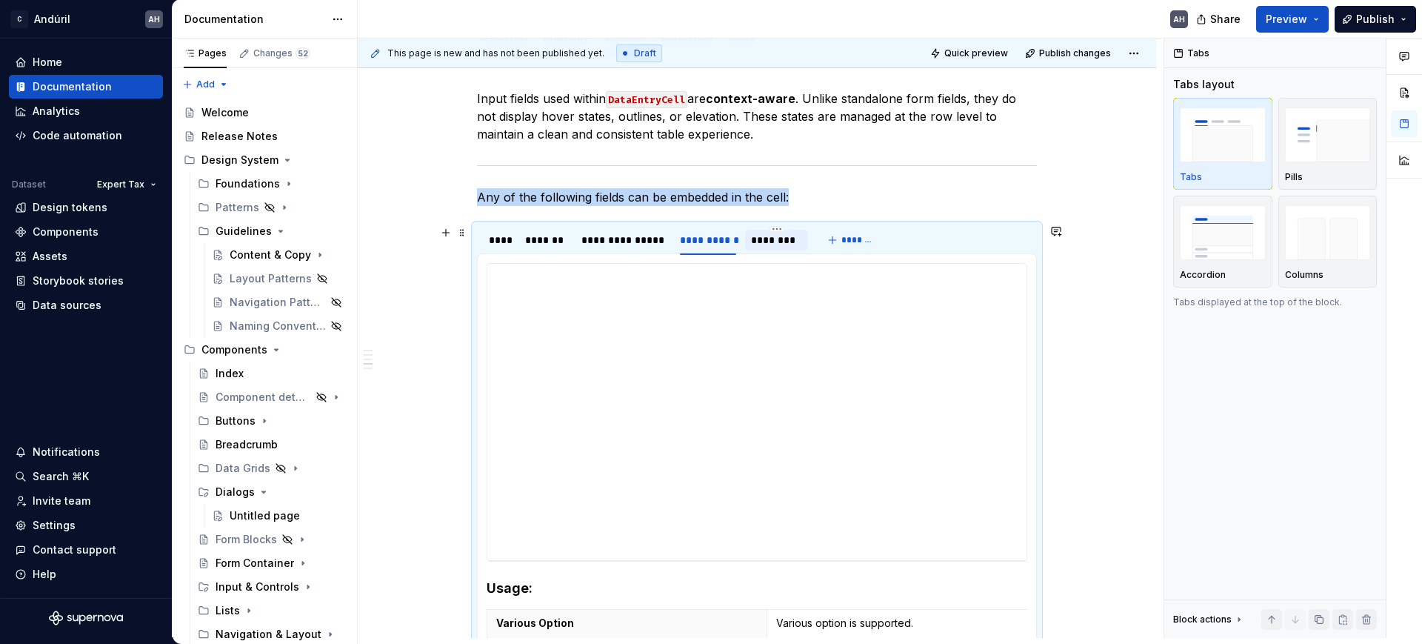
click at [778, 234] on div "********" at bounding box center [776, 240] width 51 height 15
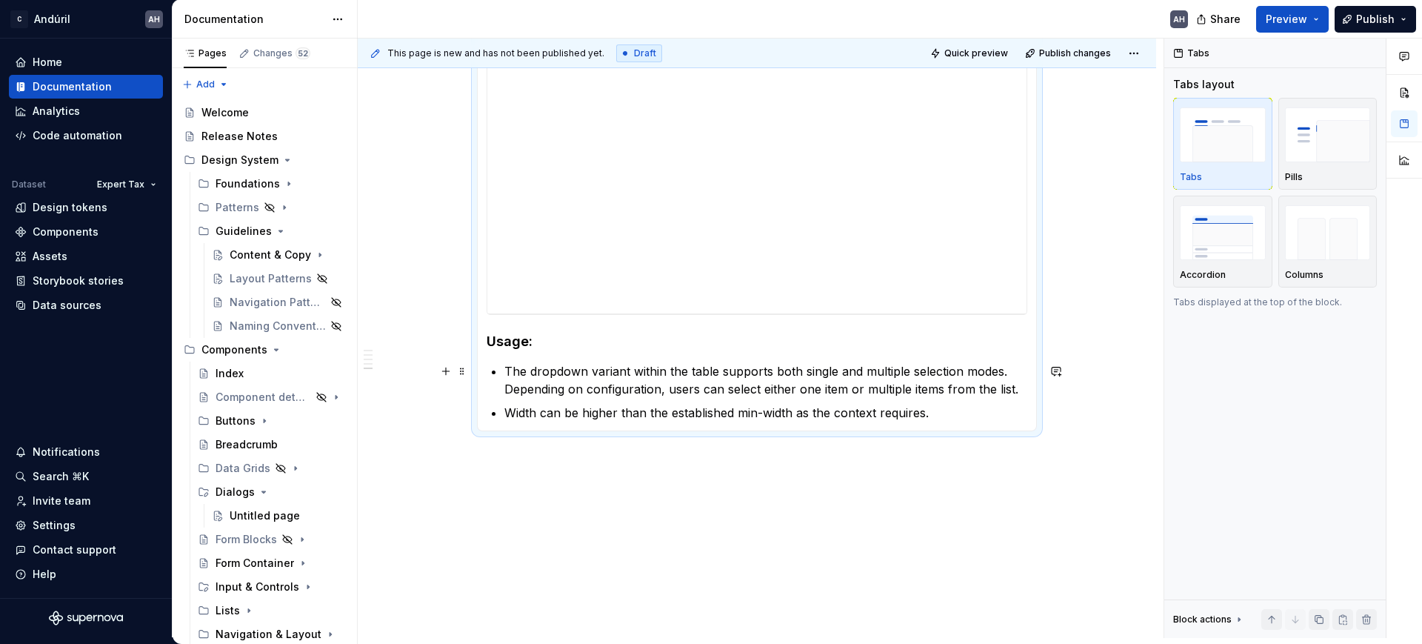
scroll to position [459, 0]
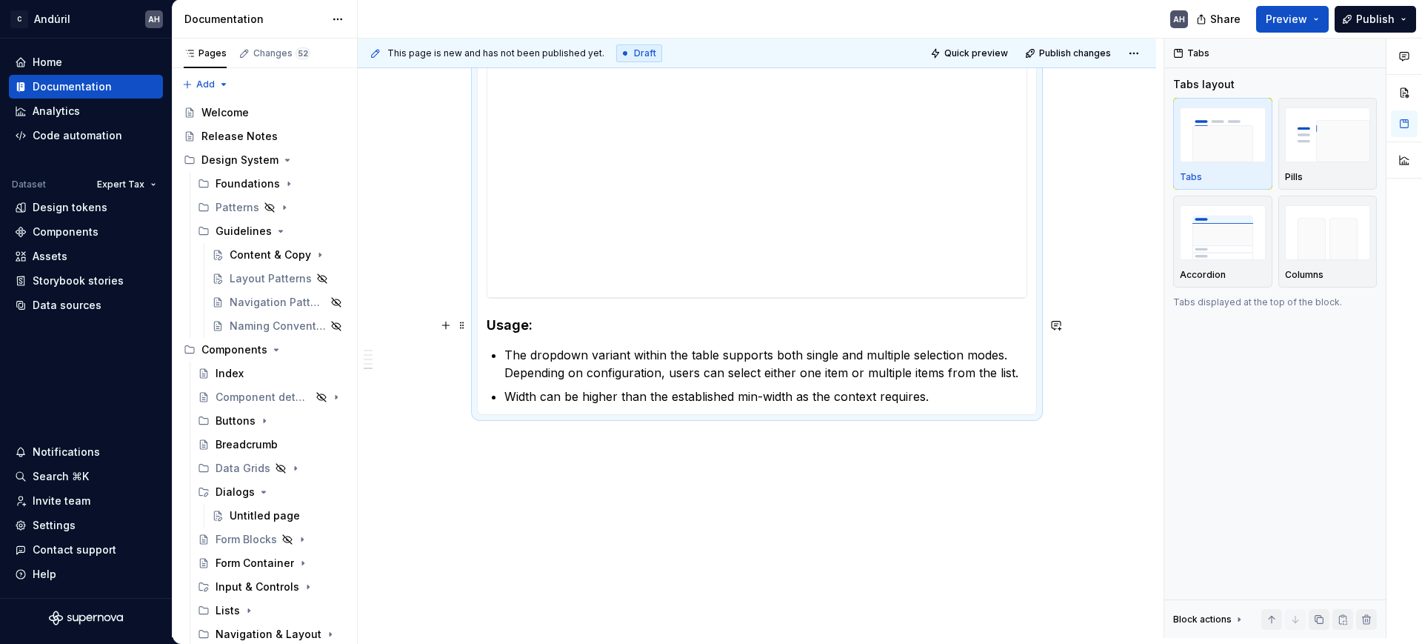
click at [553, 327] on h4 "Usage:" at bounding box center [757, 325] width 541 height 18
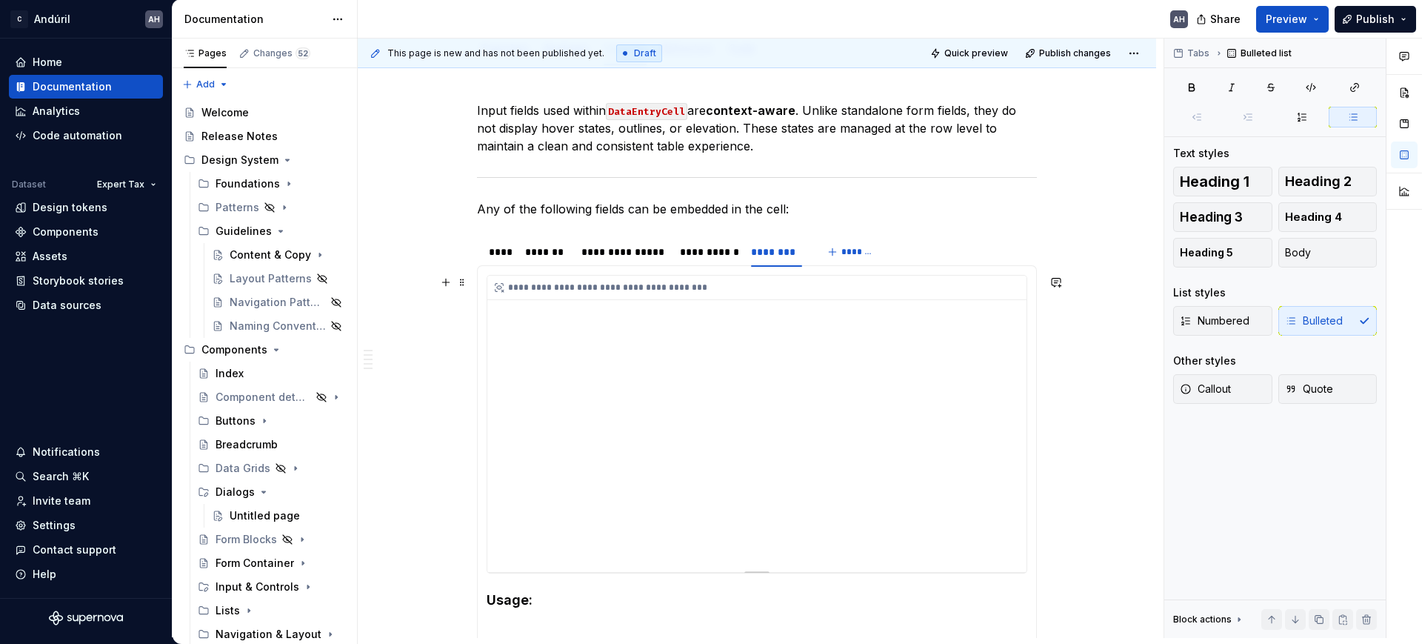
scroll to position [89, 0]
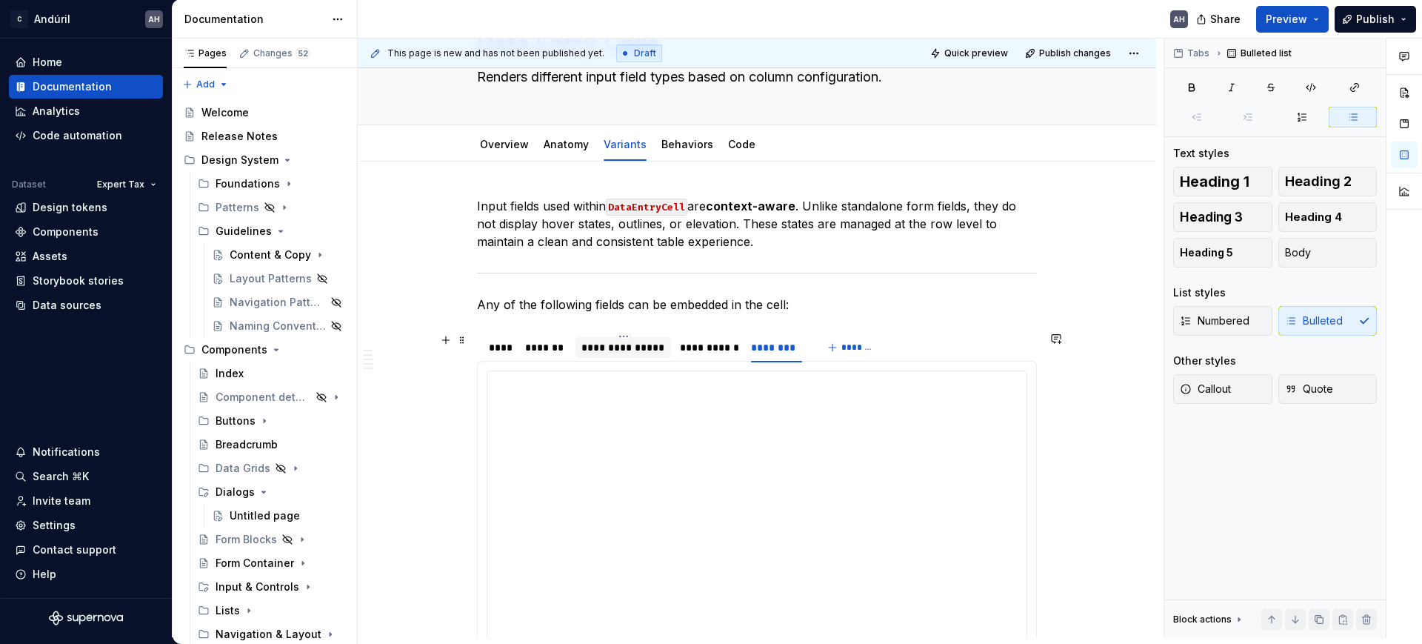
click at [618, 341] on div "**********" at bounding box center [623, 347] width 84 height 15
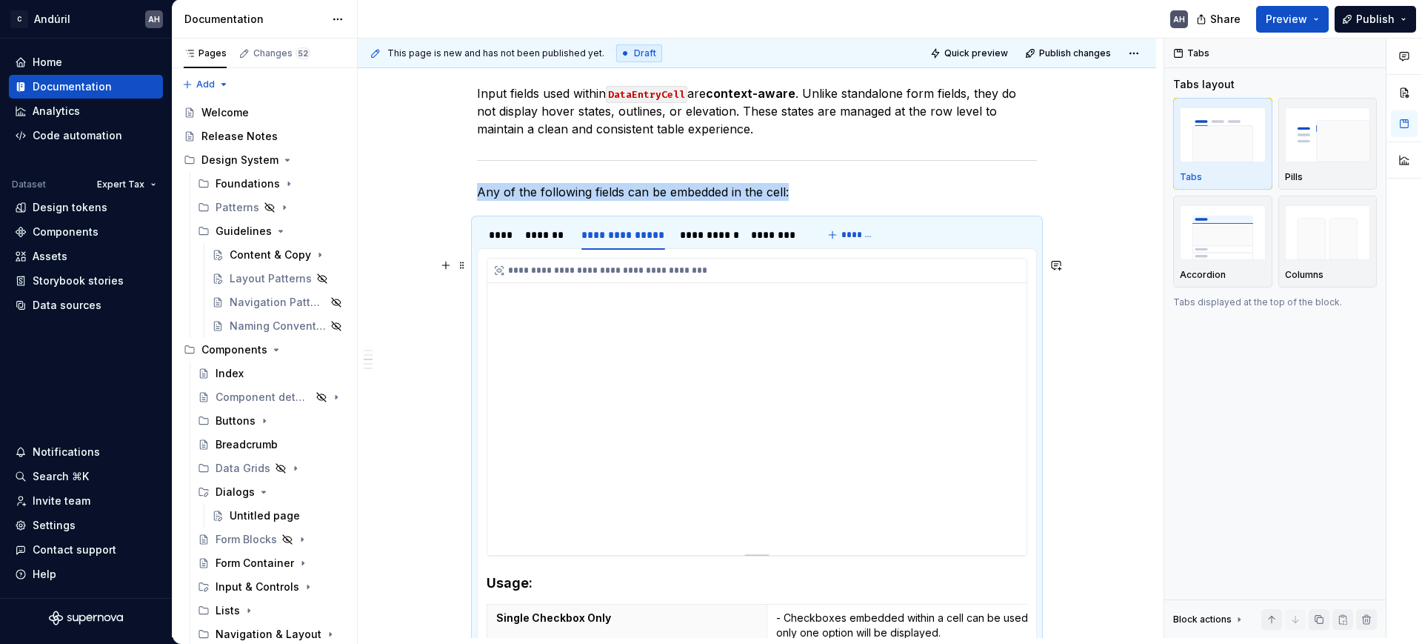
scroll to position [367, 0]
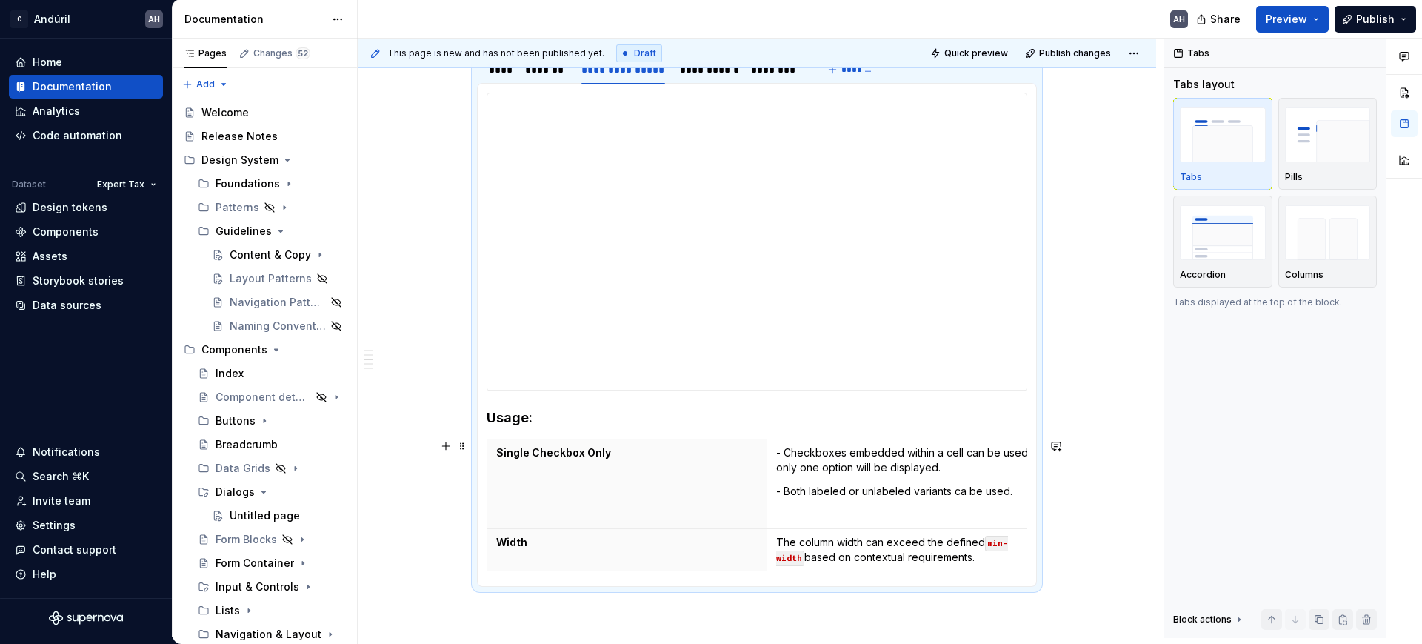
click at [515, 430] on section-item-column "**********" at bounding box center [757, 335] width 541 height 484
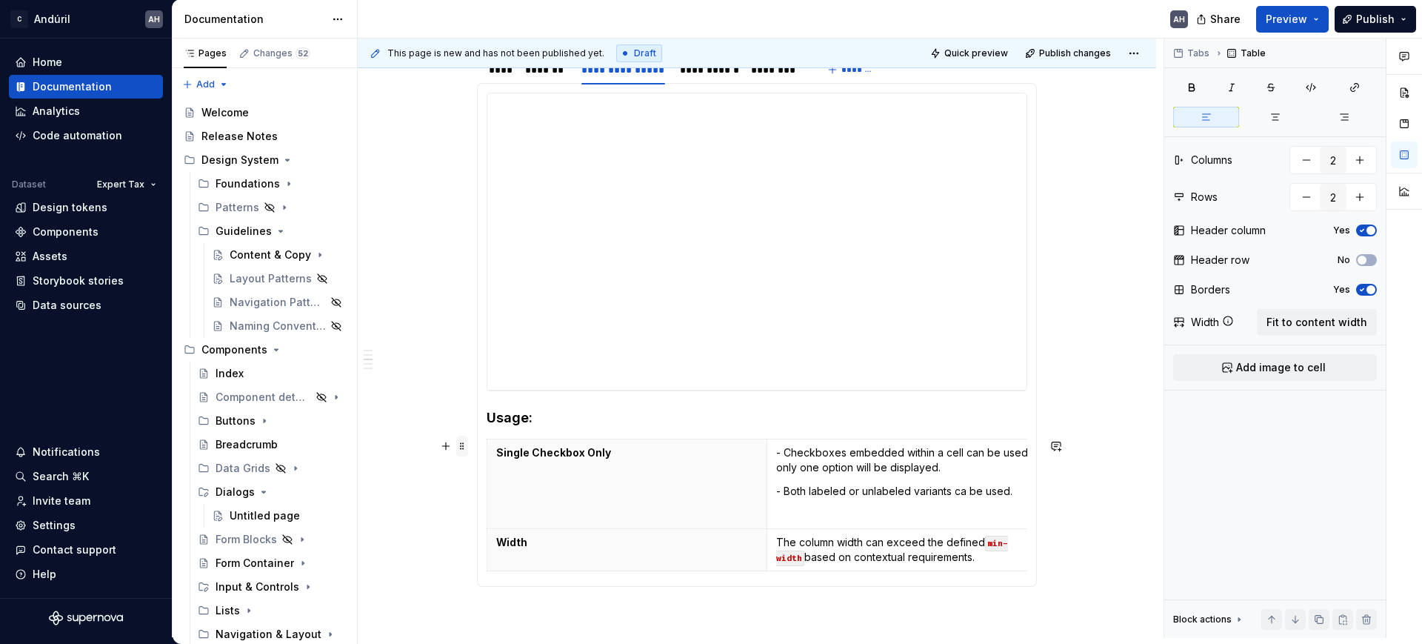
click at [458, 443] on span at bounding box center [462, 445] width 12 height 21
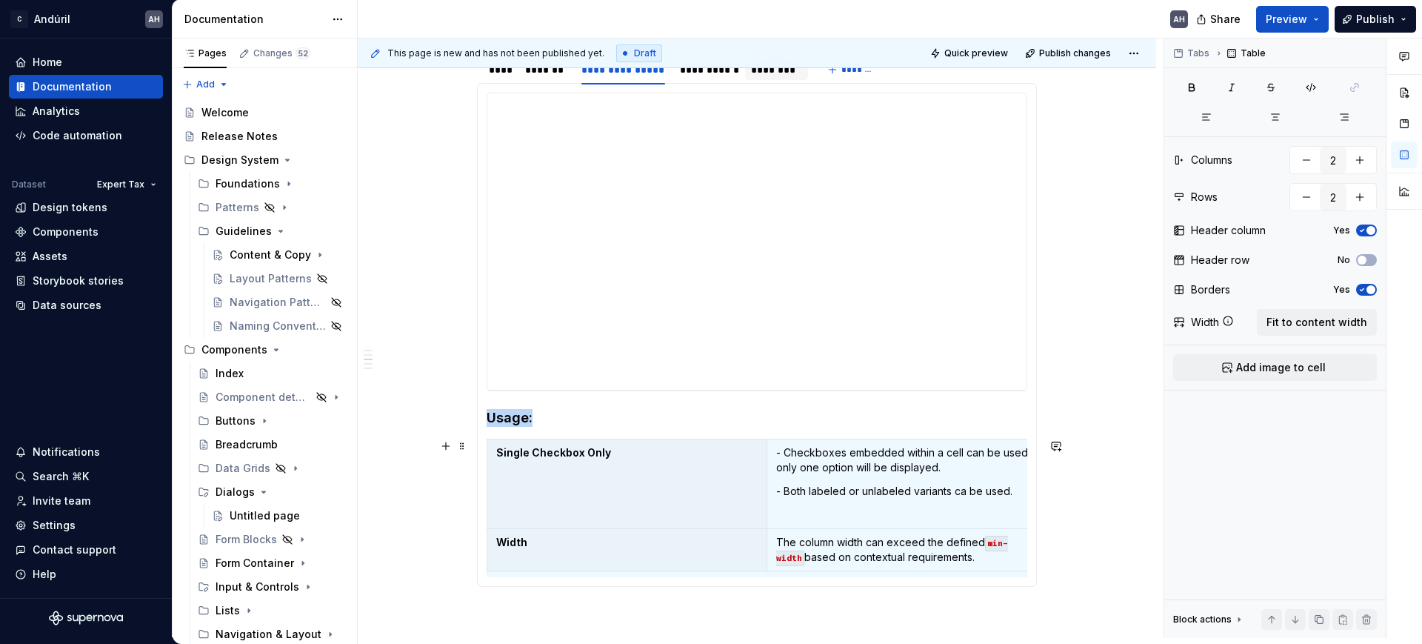
click at [792, 70] on div "********" at bounding box center [776, 69] width 51 height 15
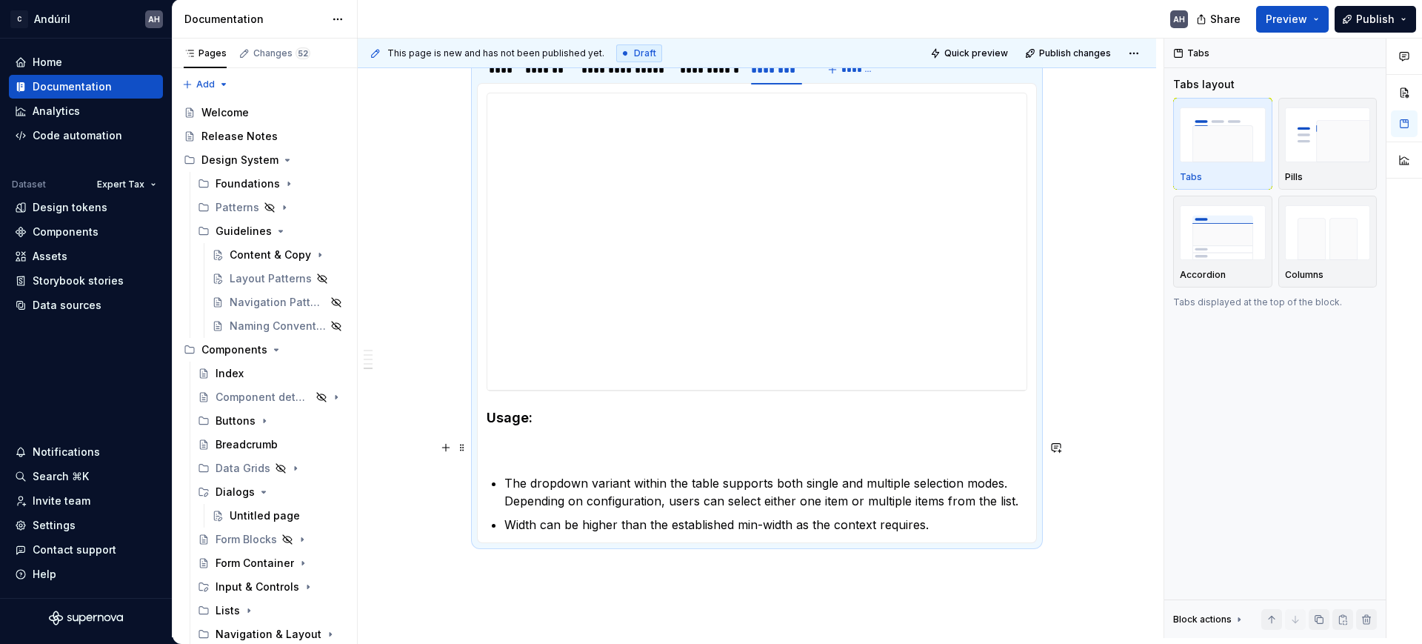
click at [524, 435] on section-item-column "**********" at bounding box center [757, 313] width 541 height 441
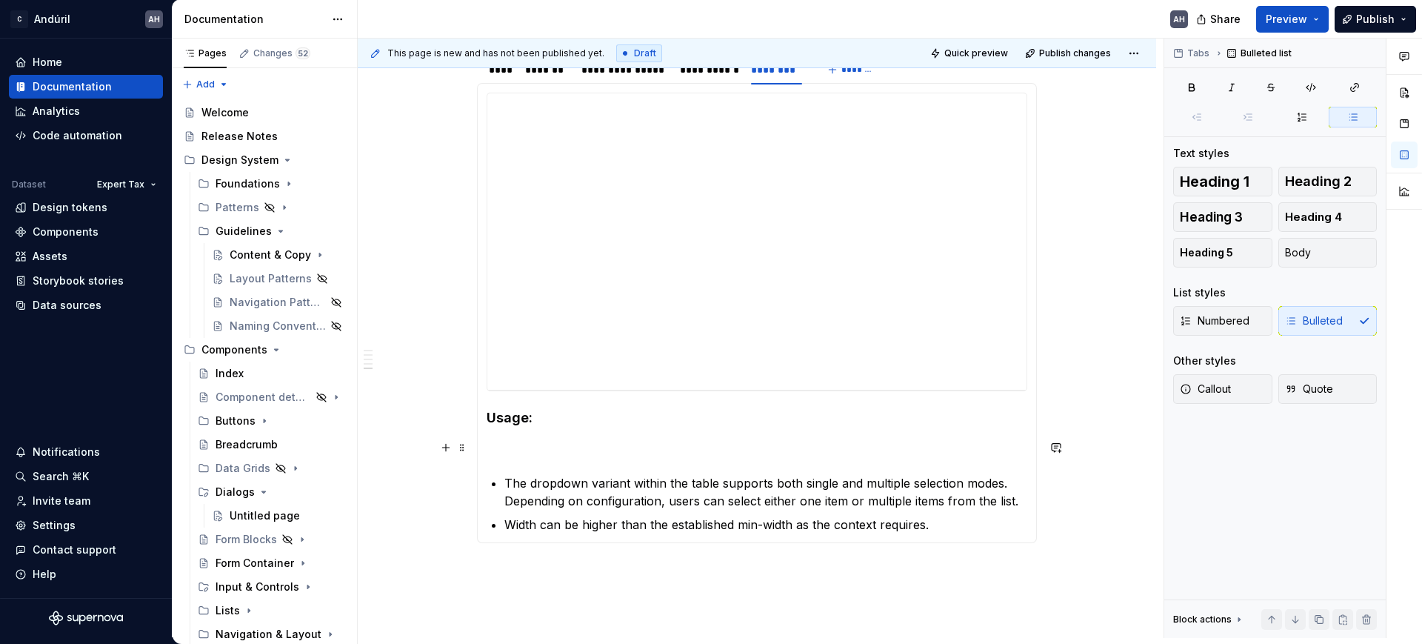
click at [541, 454] on p at bounding box center [757, 447] width 541 height 18
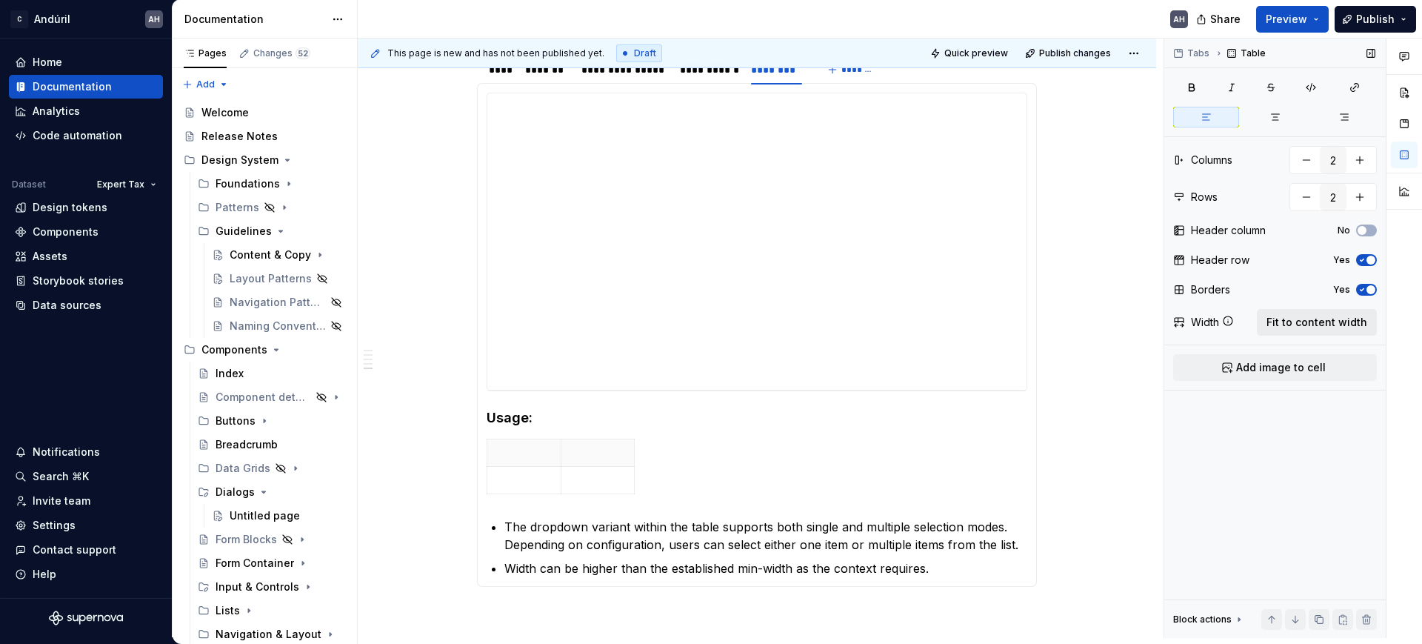
click at [1334, 327] on span "Fit to content width" at bounding box center [1316, 322] width 101 height 15
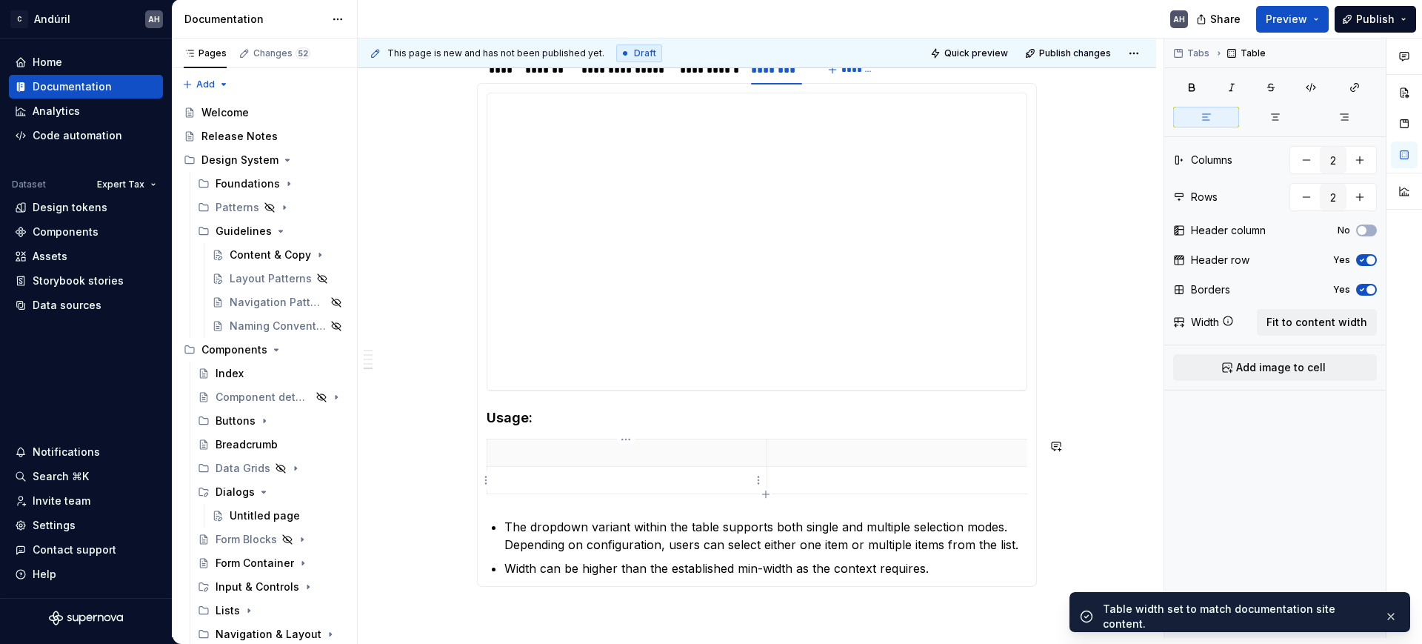
click at [551, 480] on p at bounding box center [626, 479] width 261 height 15
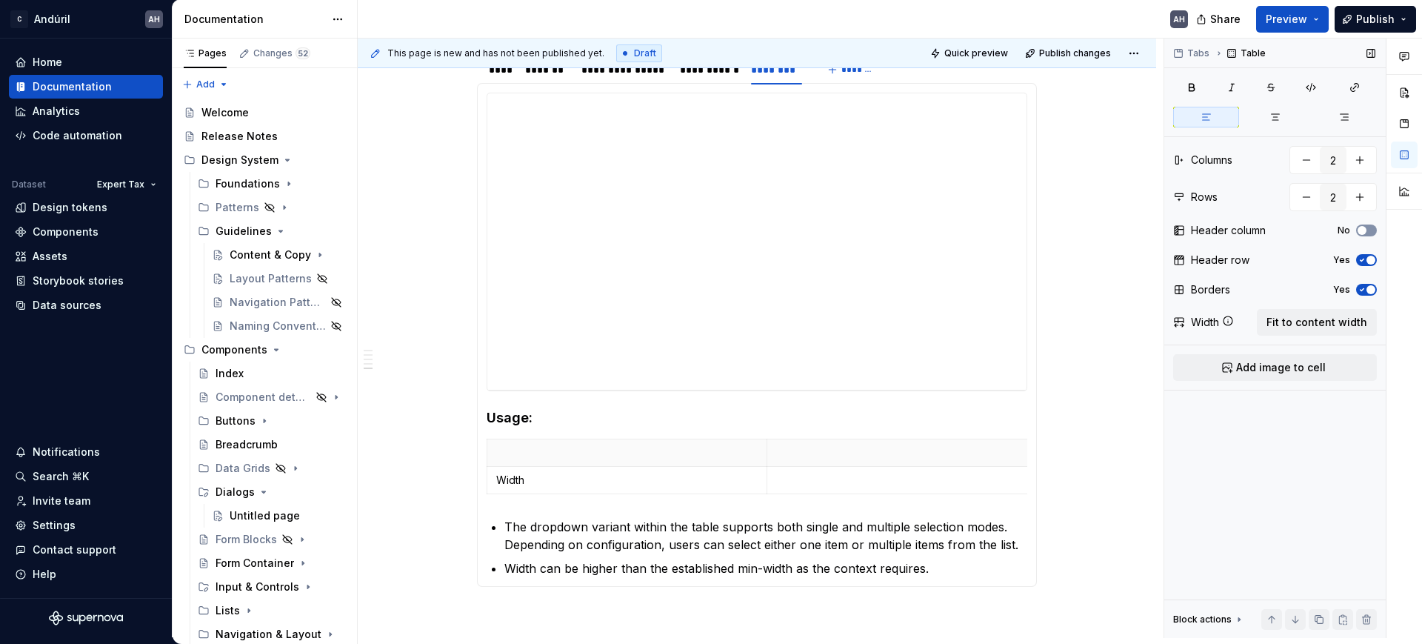
click at [1363, 230] on span "button" at bounding box center [1361, 230] width 9 height 9
click at [1367, 262] on button "Yes" at bounding box center [1366, 260] width 21 height 12
click at [1366, 293] on icon "button" at bounding box center [1362, 289] width 12 height 9
click at [1367, 293] on icon "button" at bounding box center [1362, 289] width 12 height 9
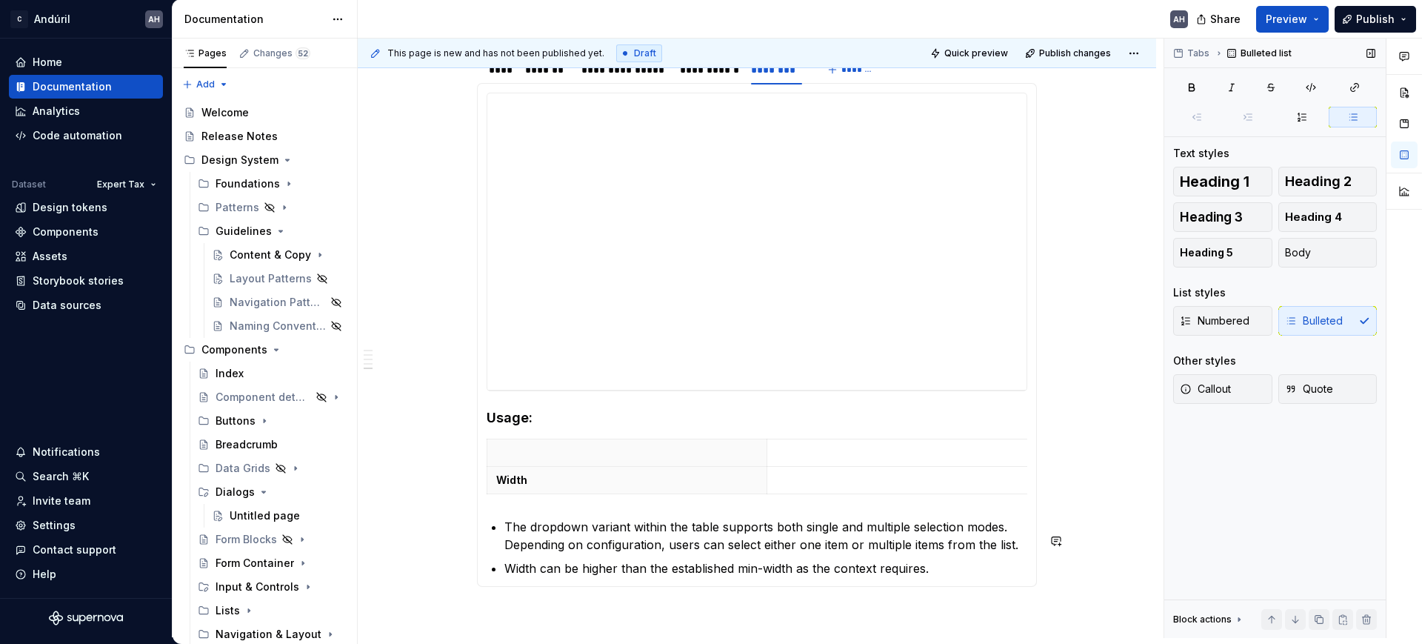
click at [689, 524] on section-item-column "**********" at bounding box center [757, 335] width 541 height 484
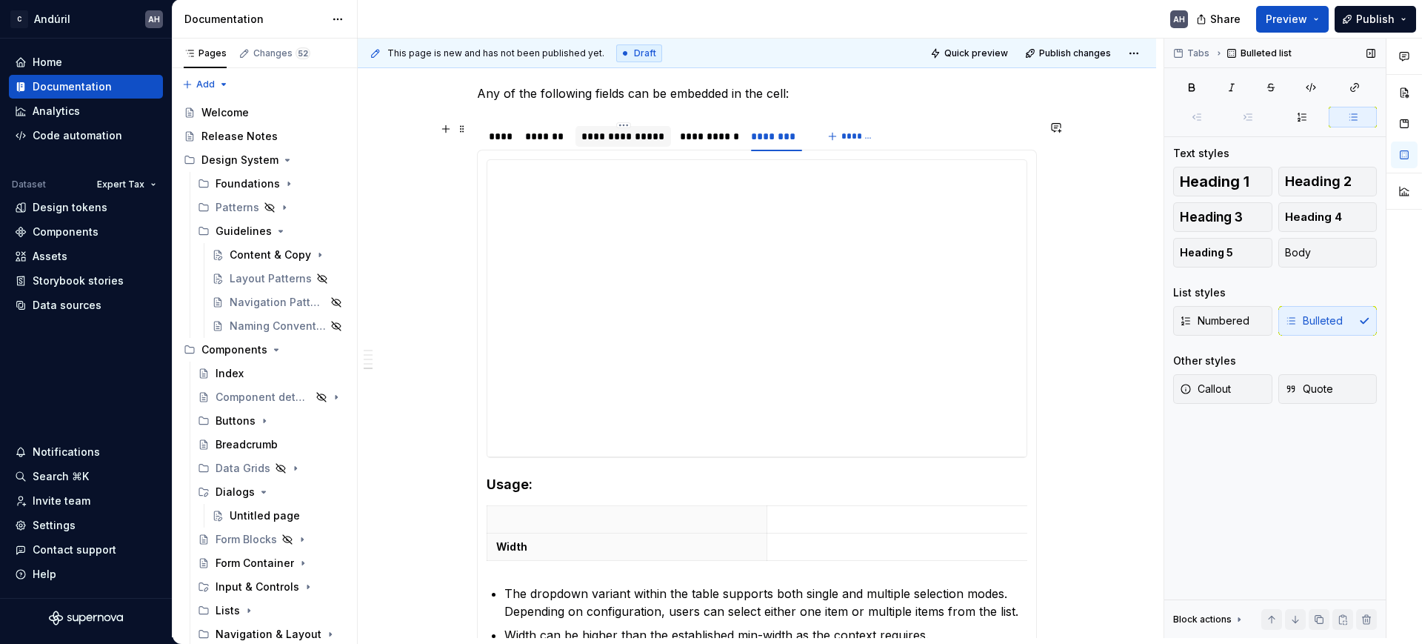
scroll to position [274, 0]
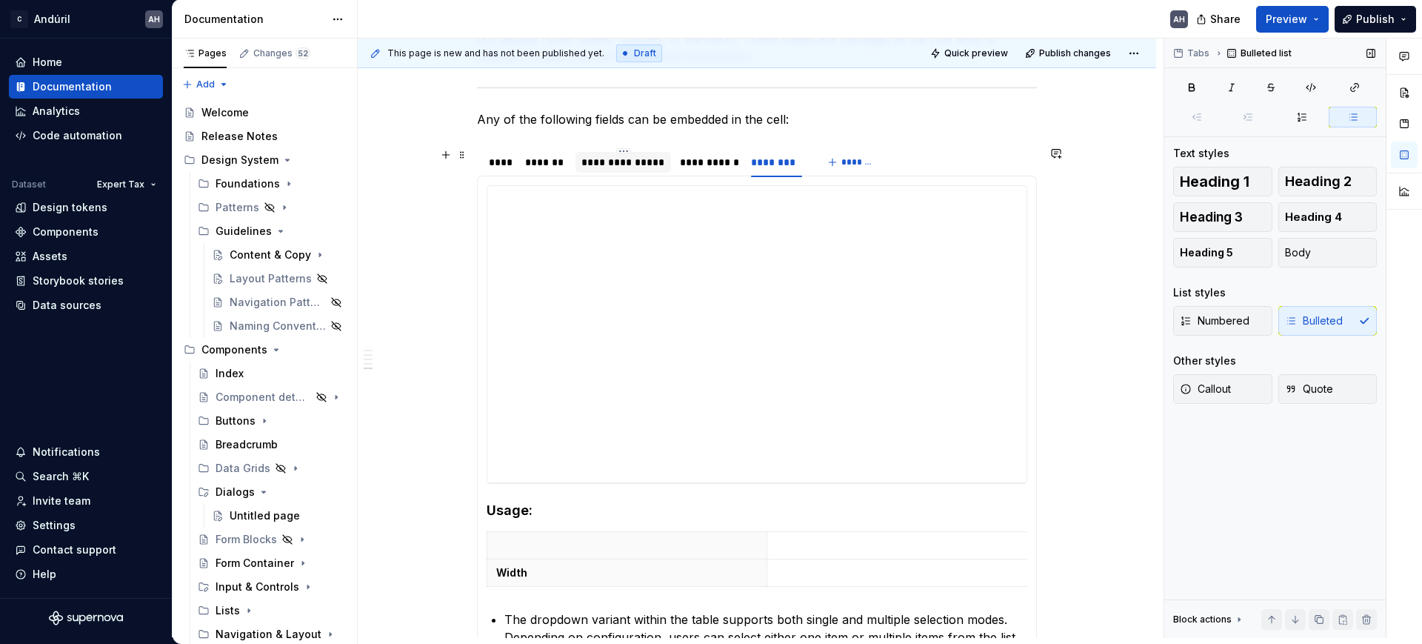
click at [601, 166] on div "**********" at bounding box center [623, 162] width 84 height 15
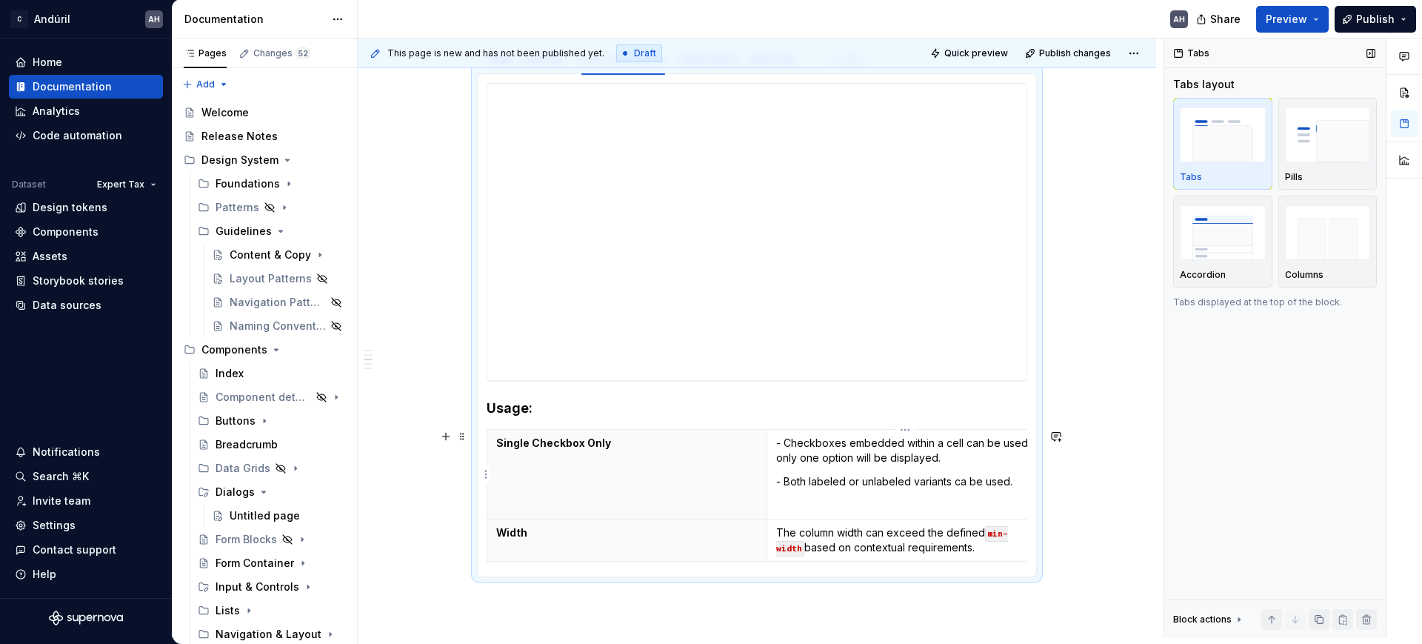
scroll to position [367, 0]
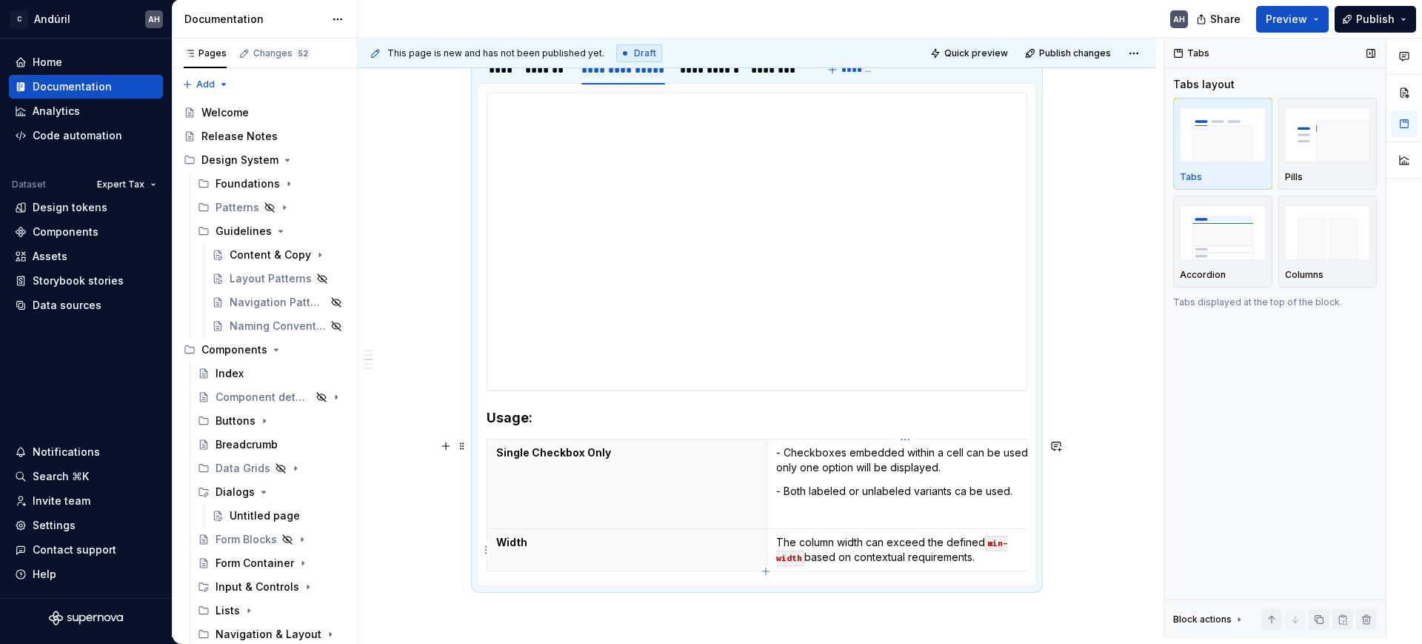
click at [940, 548] on p "The column width can exceed the defined min-width based on contextual requireme…" at bounding box center [906, 550] width 261 height 30
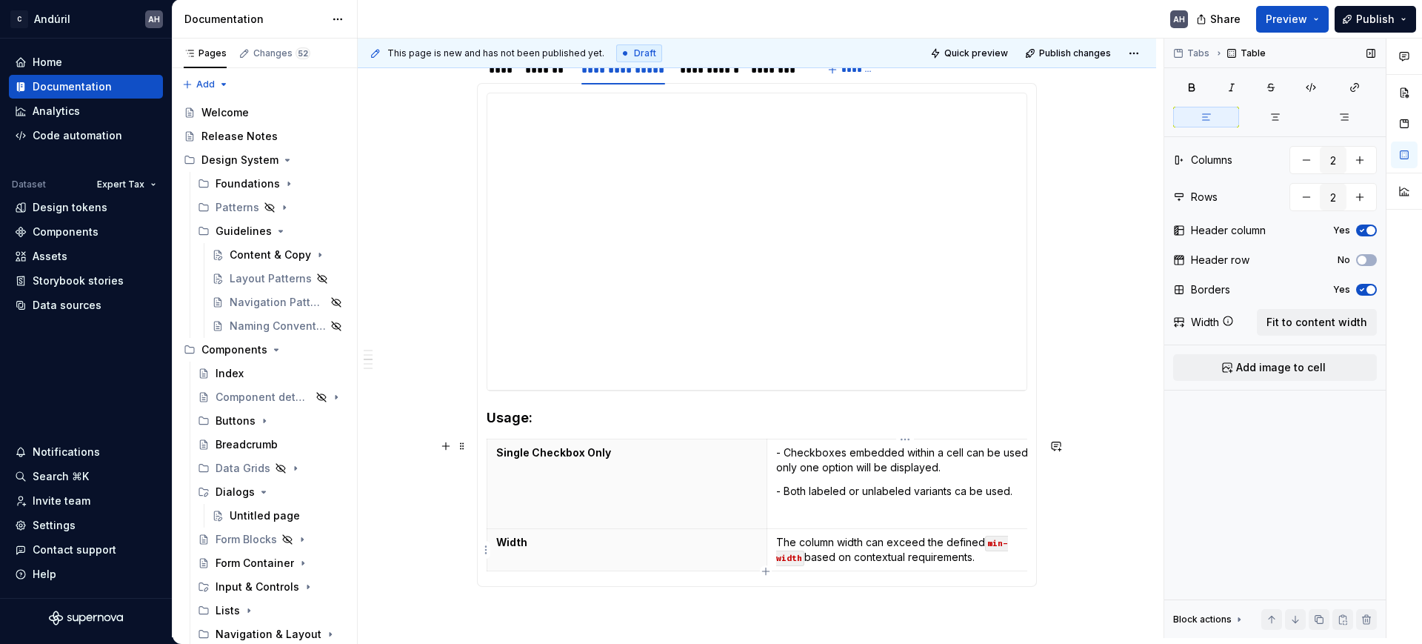
click at [956, 552] on p "The column width can exceed the defined min-width based on contextual requireme…" at bounding box center [906, 550] width 261 height 30
drag, startPoint x: 956, startPoint y: 557, endPoint x: 775, endPoint y: 531, distance: 183.3
click at [775, 531] on td "The column width can exceed the defined min-width based on contextual requireme…" at bounding box center [906, 550] width 280 height 42
copy p "The column width can exceed the defined min-width based on contextual requireme…"
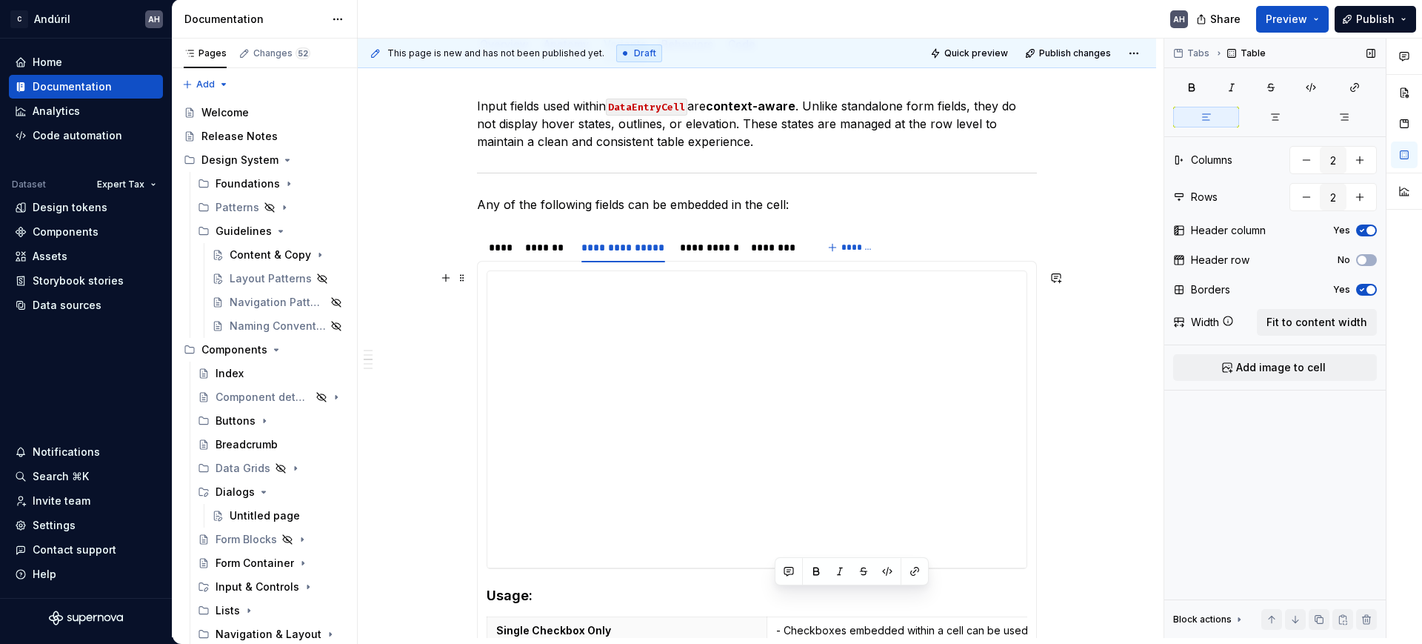
scroll to position [181, 0]
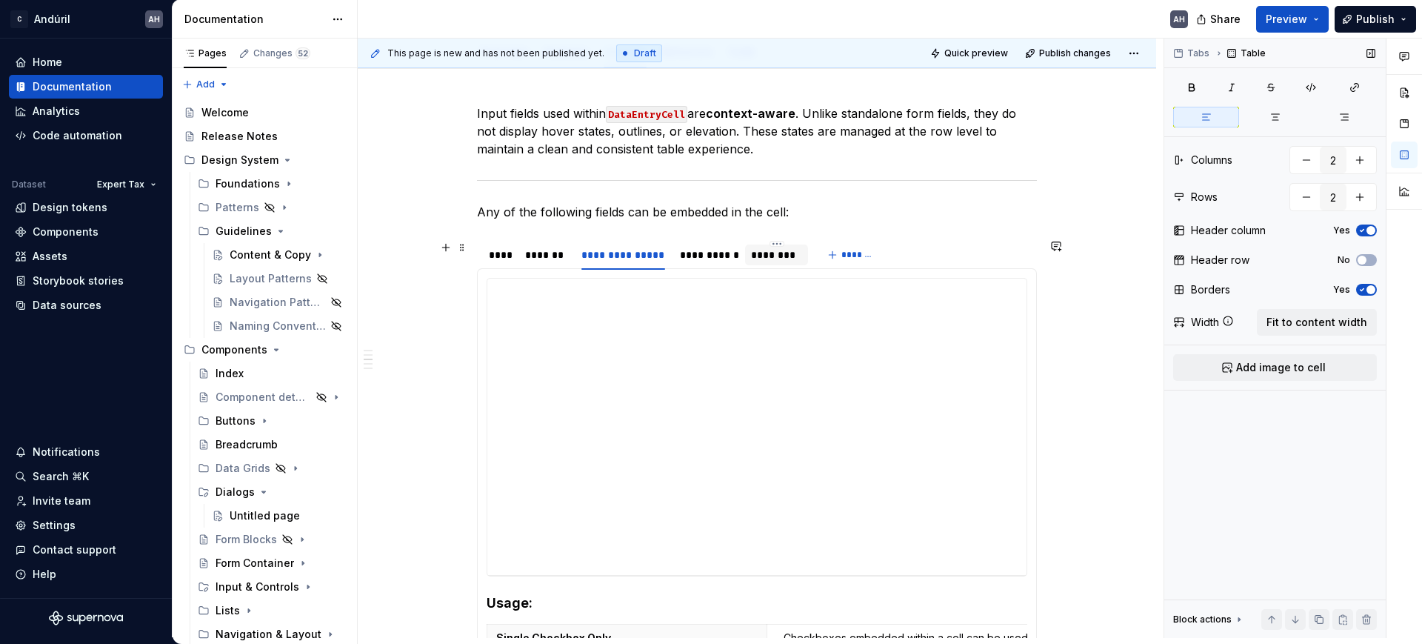
click at [778, 258] on div "********" at bounding box center [776, 254] width 51 height 15
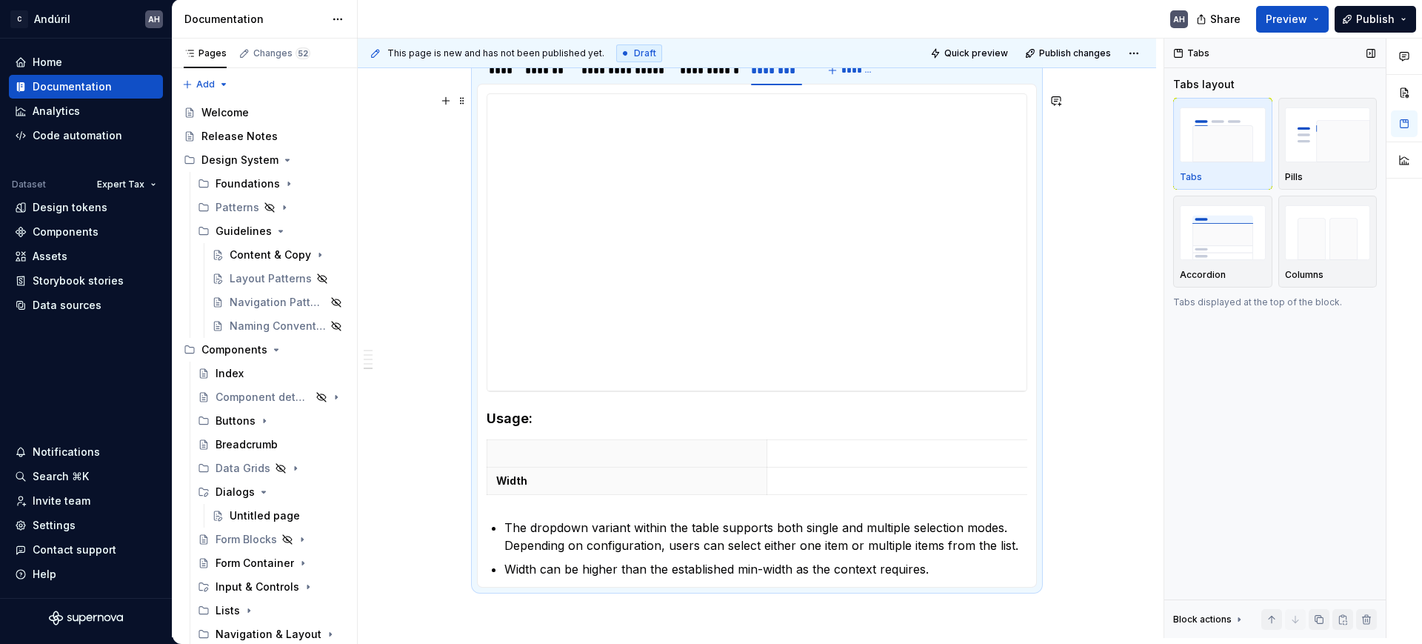
scroll to position [367, 0]
click at [671, 487] on th "Width" at bounding box center [627, 480] width 280 height 27
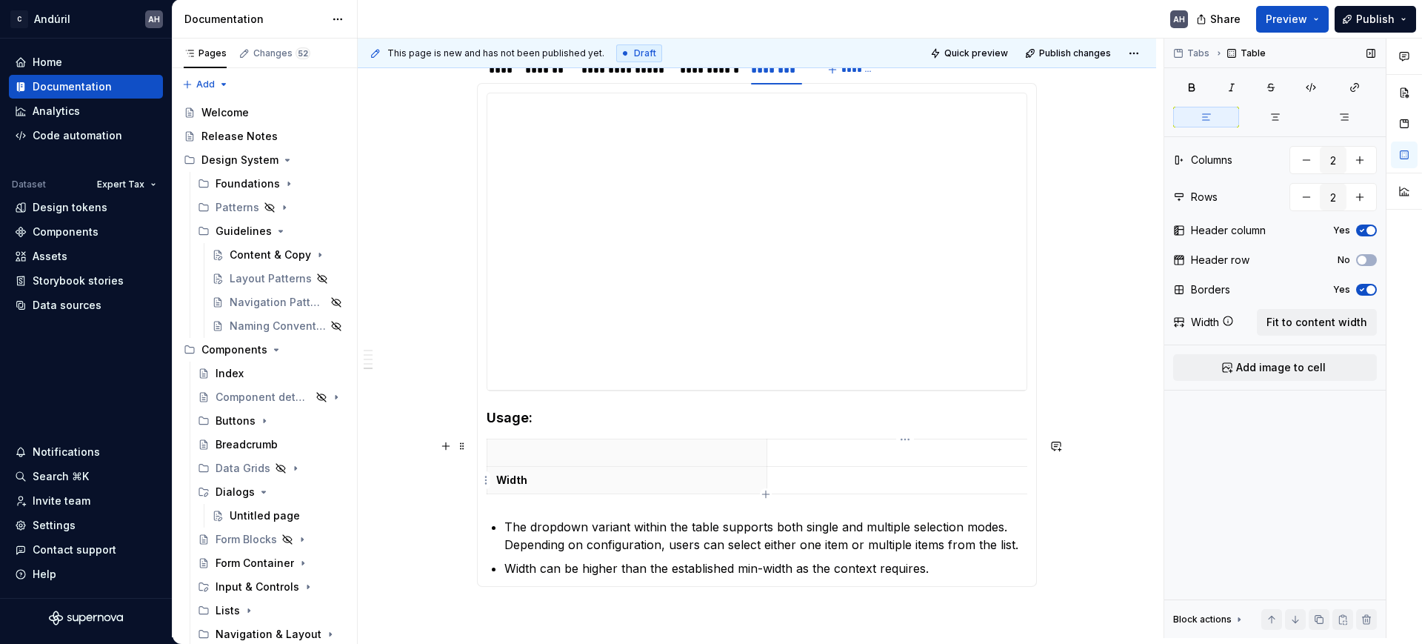
click at [839, 490] on td at bounding box center [906, 480] width 280 height 27
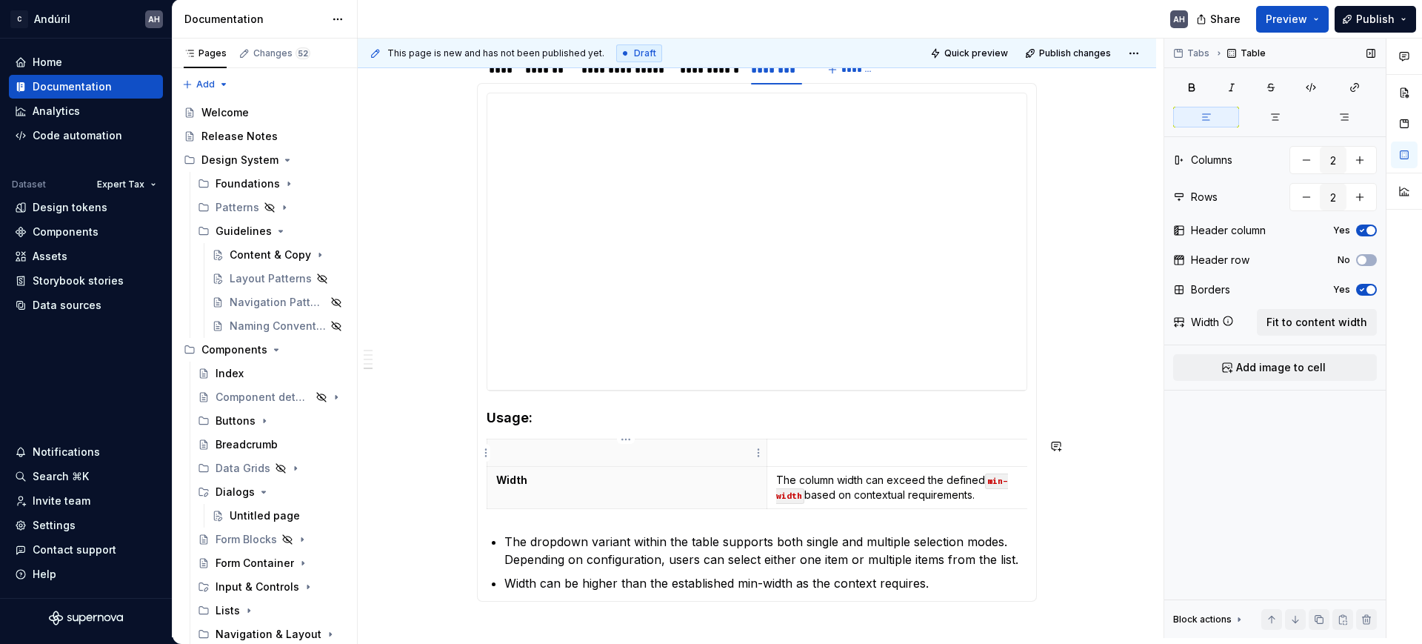
click at [582, 455] on p at bounding box center [626, 452] width 261 height 15
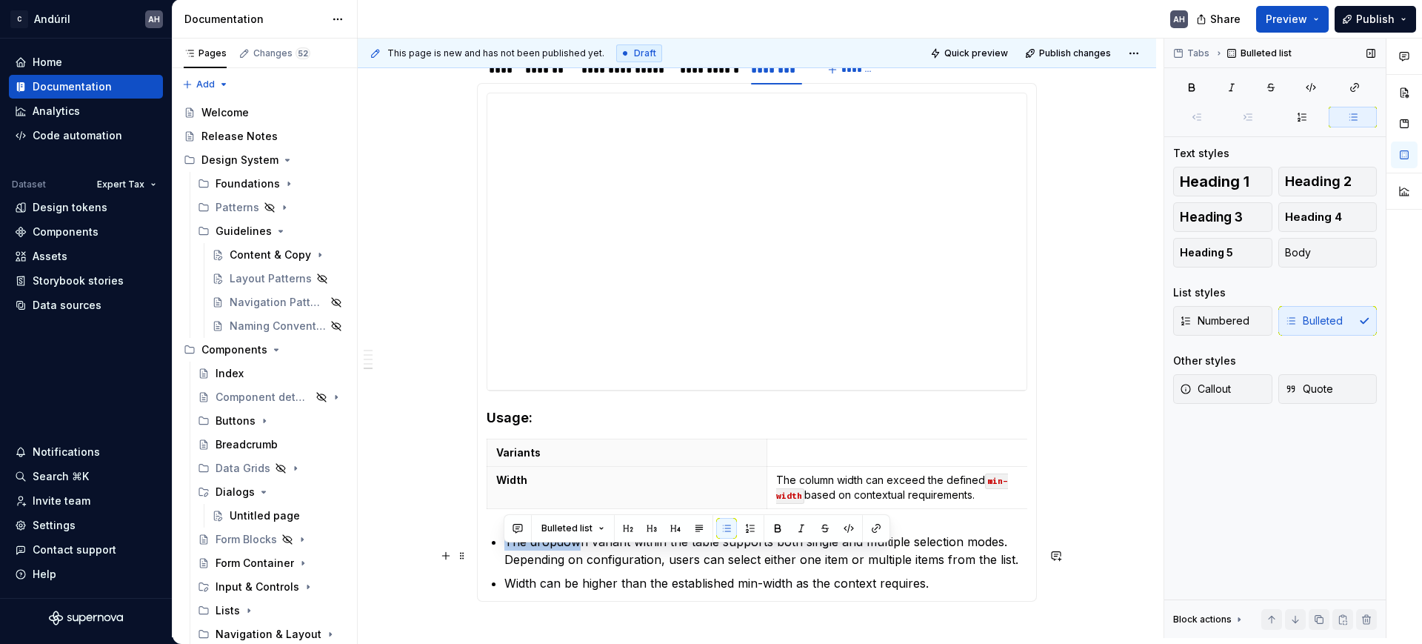
drag, startPoint x: 505, startPoint y: 554, endPoint x: 578, endPoint y: 557, distance: 72.6
click at [578, 557] on p "The dropdown variant within the table supports both single and multiple selecti…" at bounding box center [765, 550] width 523 height 36
click at [899, 563] on p "The dropdown variant within the table supports both single and multiple selecti…" at bounding box center [765, 550] width 523 height 36
click at [860, 453] on p at bounding box center [906, 452] width 261 height 15
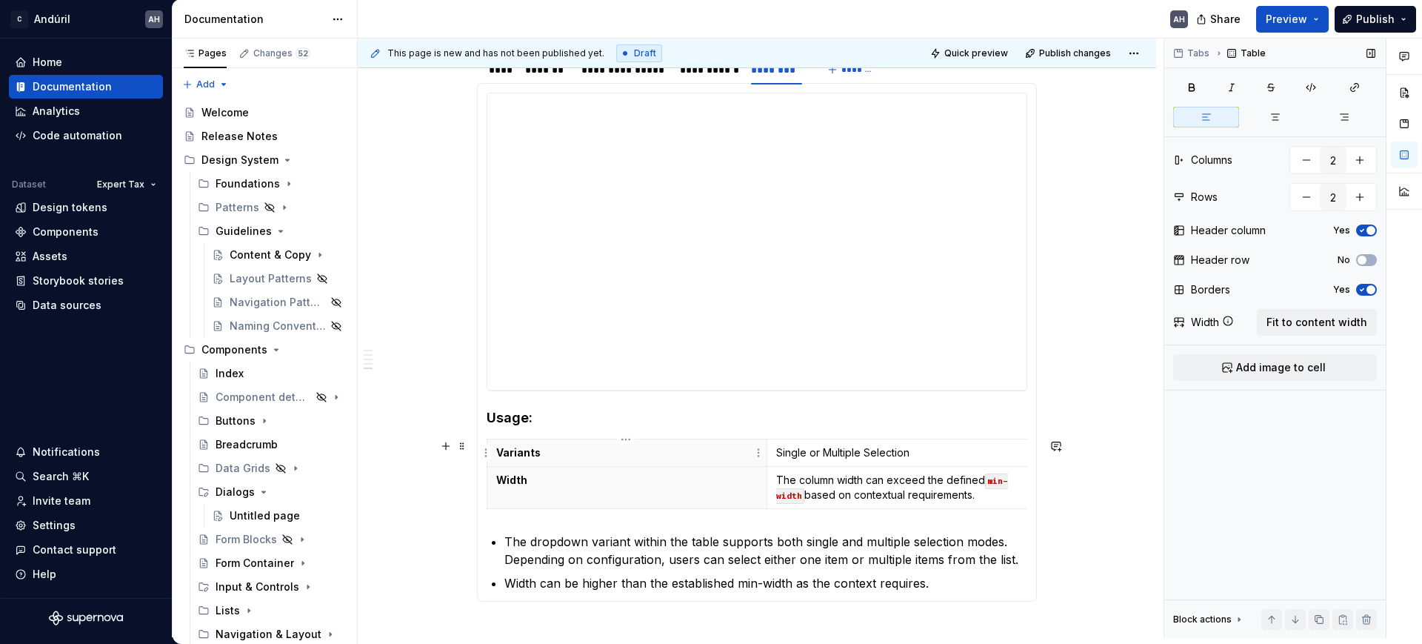
click at [513, 456] on p "Variants" at bounding box center [626, 452] width 261 height 15
click at [934, 458] on p "Single or Multiple Selection" at bounding box center [906, 452] width 261 height 15
click at [569, 455] on p "Selection Variants" at bounding box center [626, 452] width 261 height 15
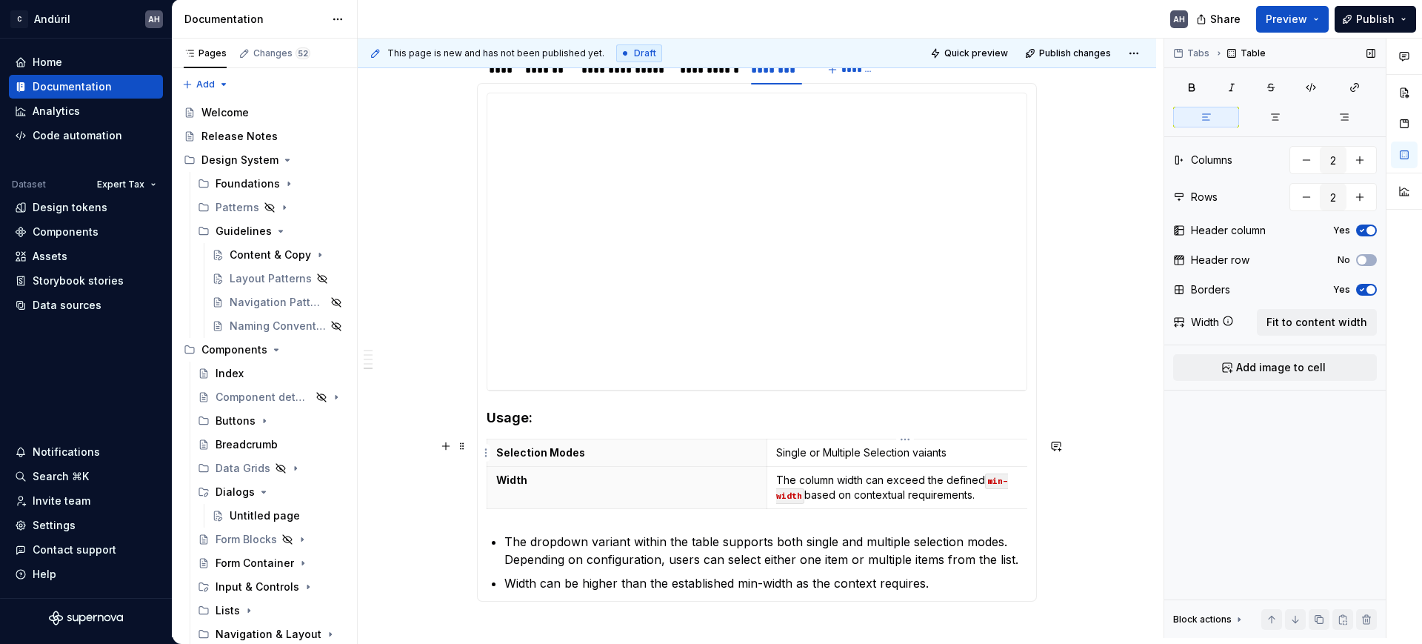
click at [947, 452] on p "Single or Multiple Selection vaiants" at bounding box center [906, 452] width 261 height 15
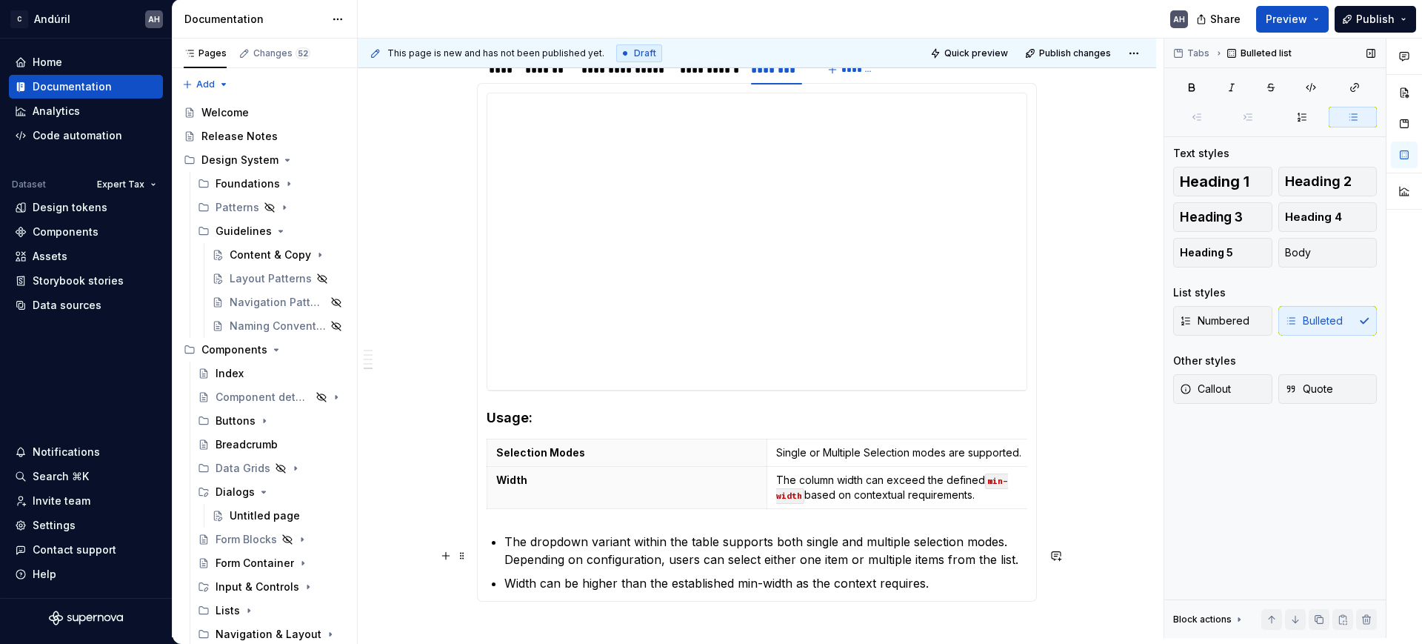
click at [940, 549] on p "The dropdown variant within the table supports both single and multiple selecti…" at bounding box center [765, 550] width 523 height 36
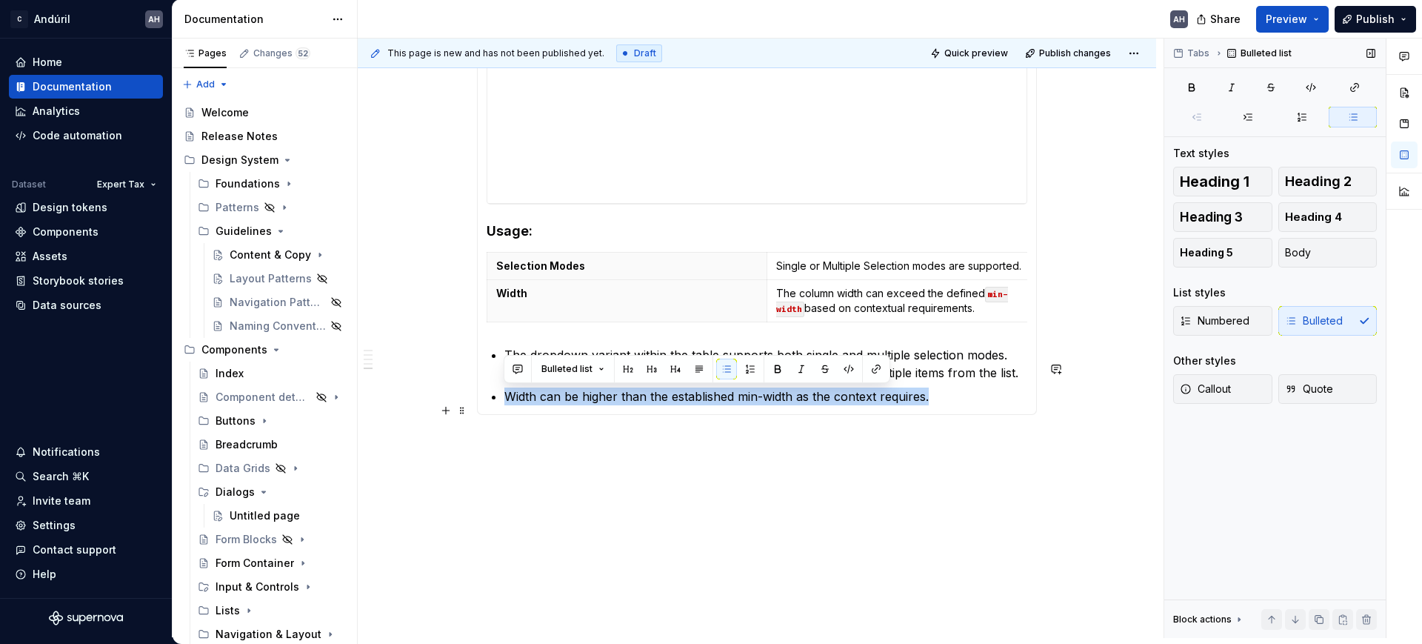
drag, startPoint x: 943, startPoint y: 592, endPoint x: 503, endPoint y: 382, distance: 487.6
click at [504, 382] on ul "The dropdown variant within the table supports both single and multiple selecti…" at bounding box center [765, 375] width 523 height 59
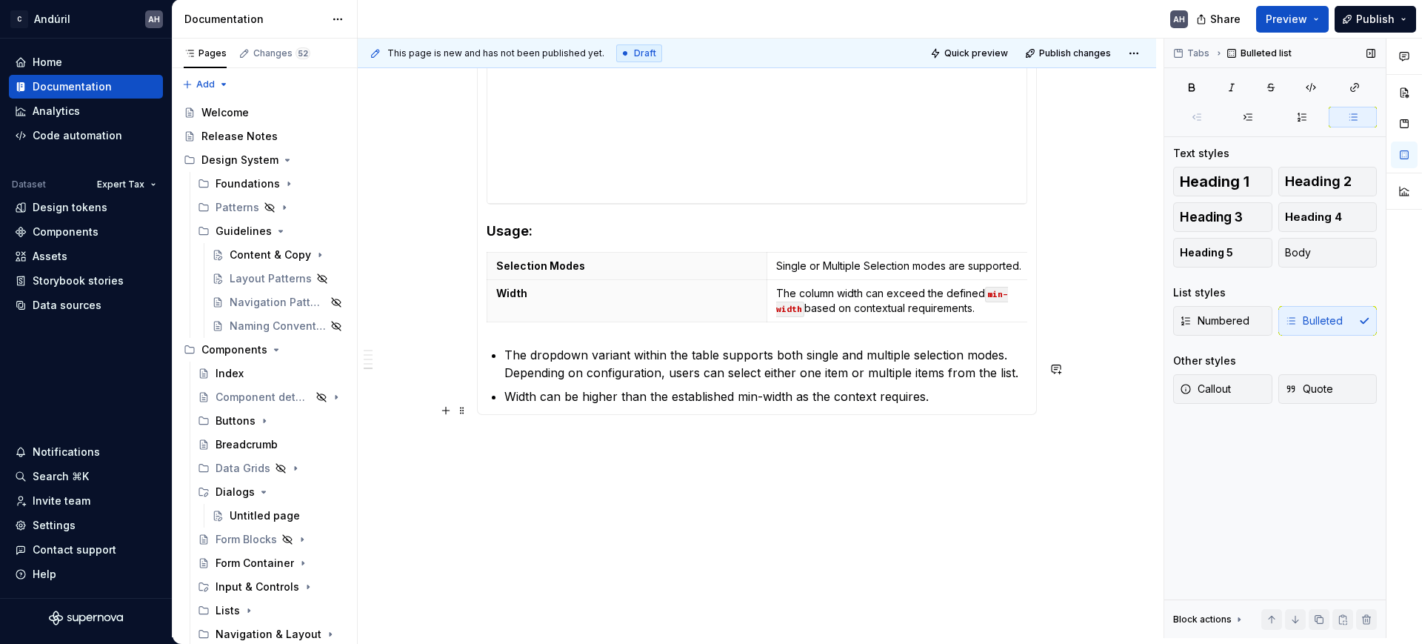
click at [575, 385] on ul "The dropdown variant within the table supports both single and multiple selecti…" at bounding box center [765, 375] width 523 height 59
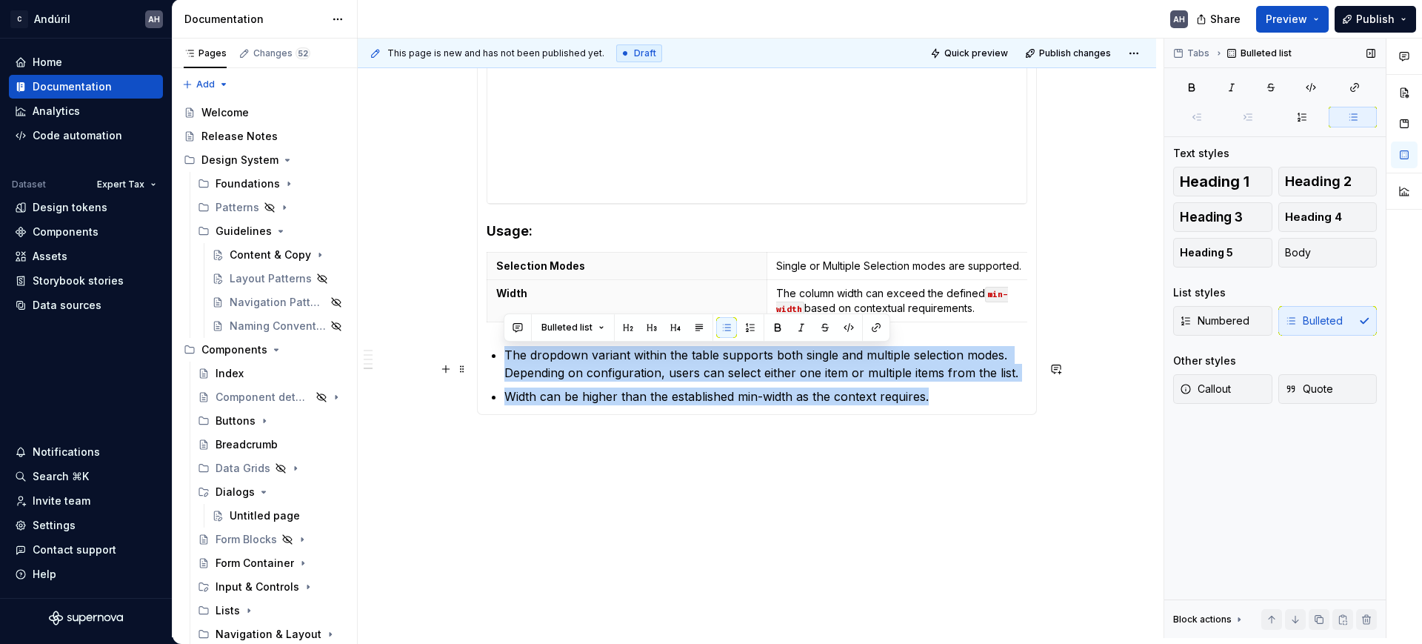
drag, startPoint x: 925, startPoint y: 397, endPoint x: 497, endPoint y: 352, distance: 430.4
click at [497, 352] on section-item-column "**********" at bounding box center [757, 155] width 541 height 499
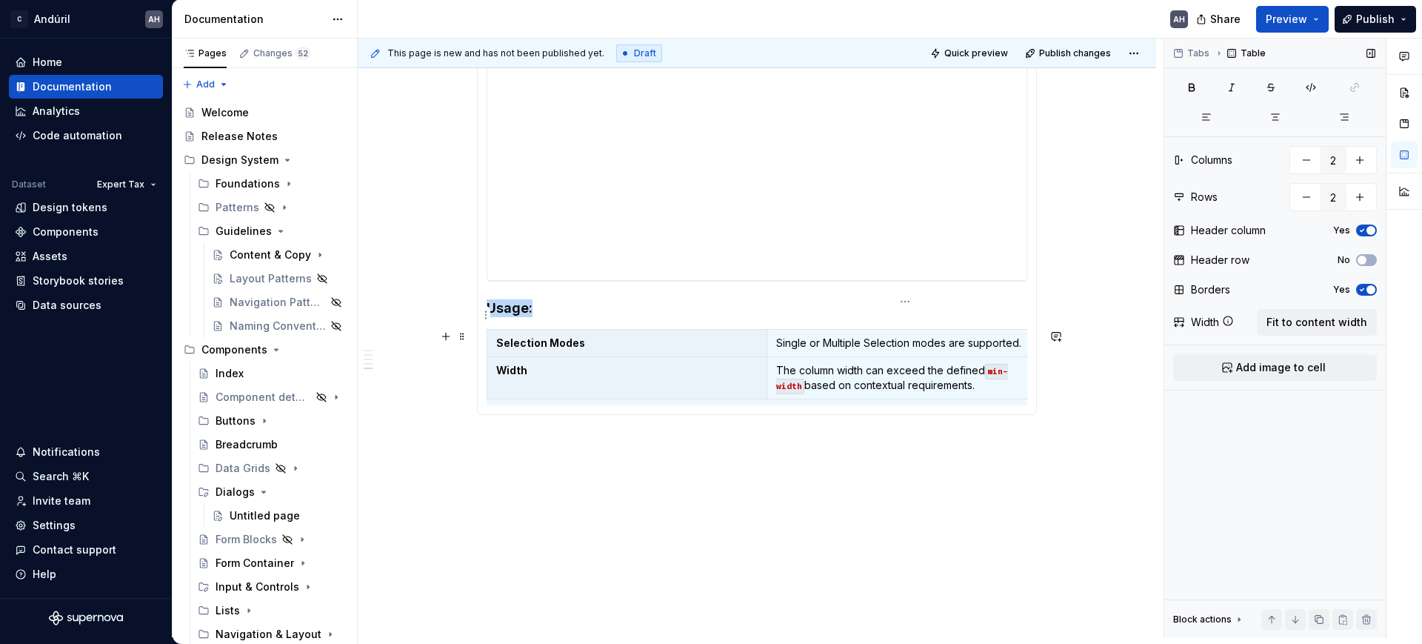
click at [880, 335] on p "Single or Multiple Selection modes are supported." at bounding box center [906, 342] width 261 height 15
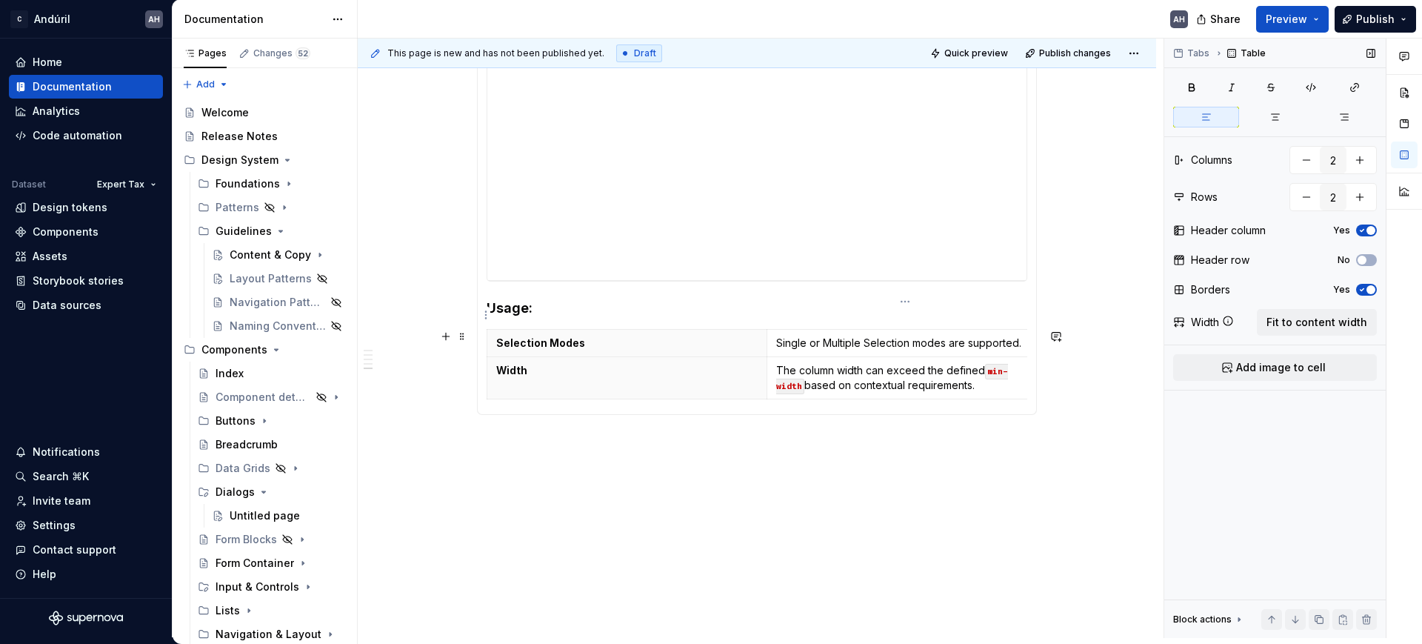
scroll to position [490, 0]
click at [880, 312] on section-item-column "**********" at bounding box center [757, 194] width 541 height 422
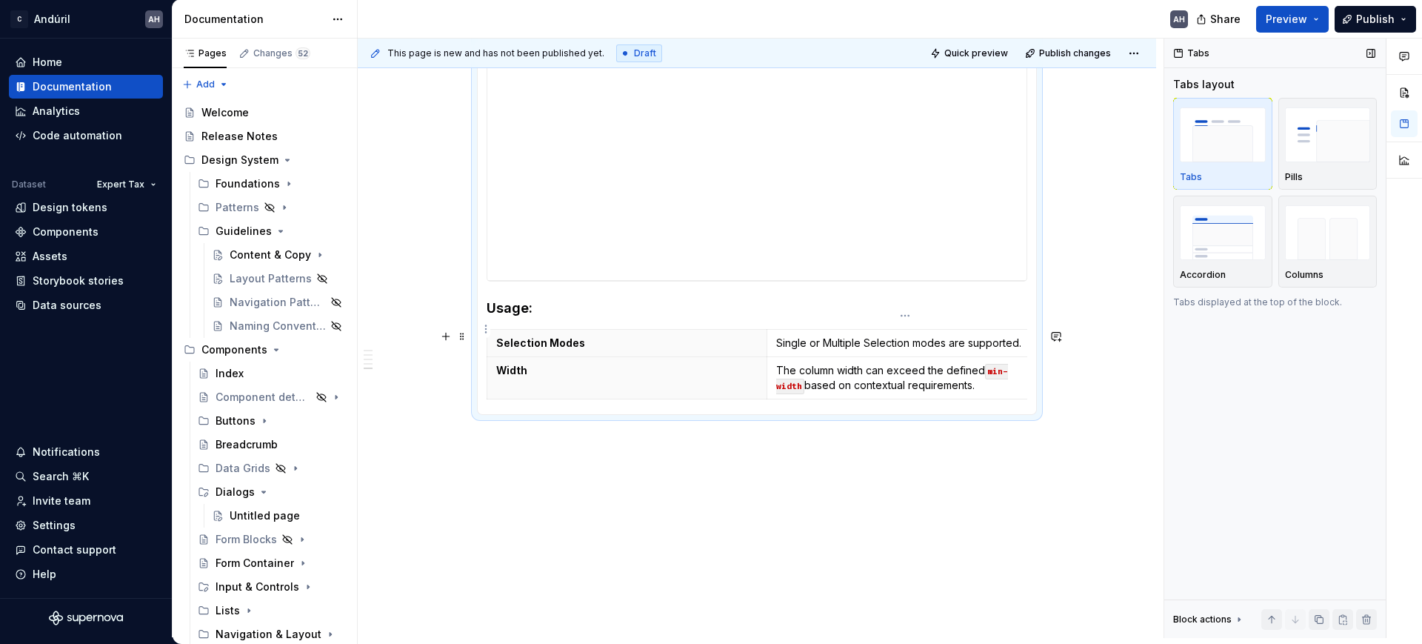
click at [858, 335] on p "Single or Multiple Selection modes are supported." at bounding box center [906, 342] width 261 height 15
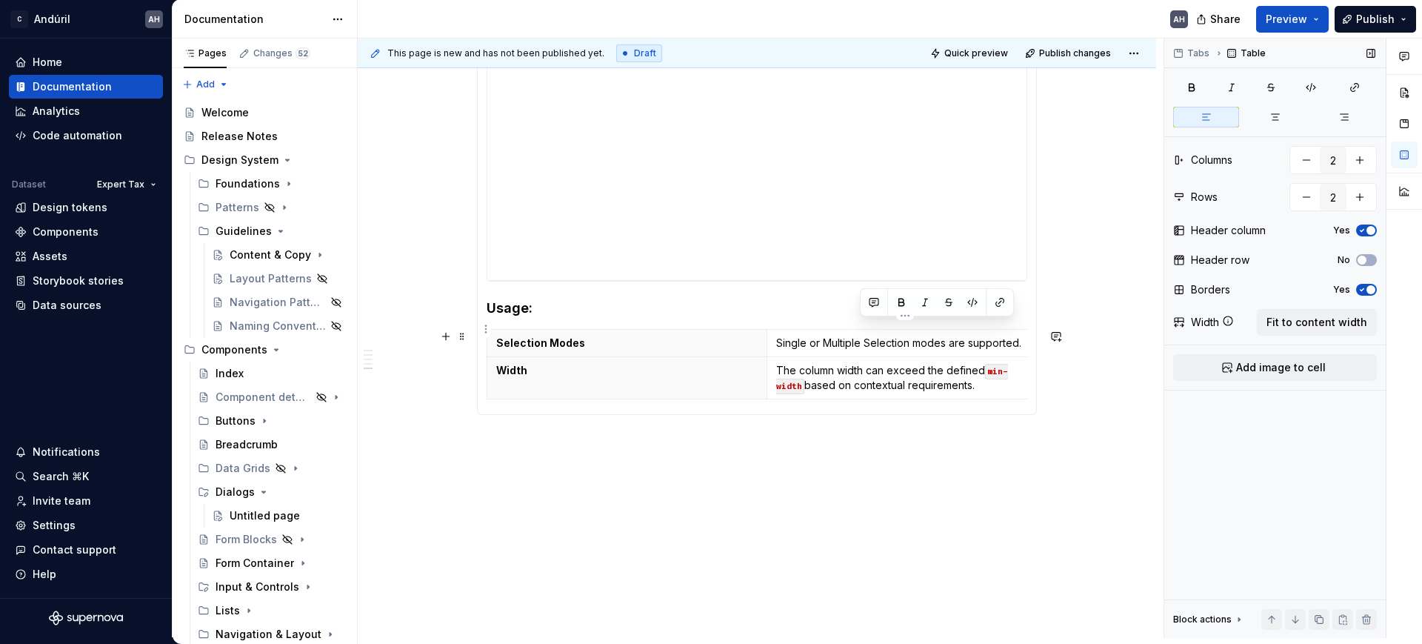
click at [858, 335] on p "Single or Multiple Selection modes are supported." at bounding box center [906, 342] width 261 height 15
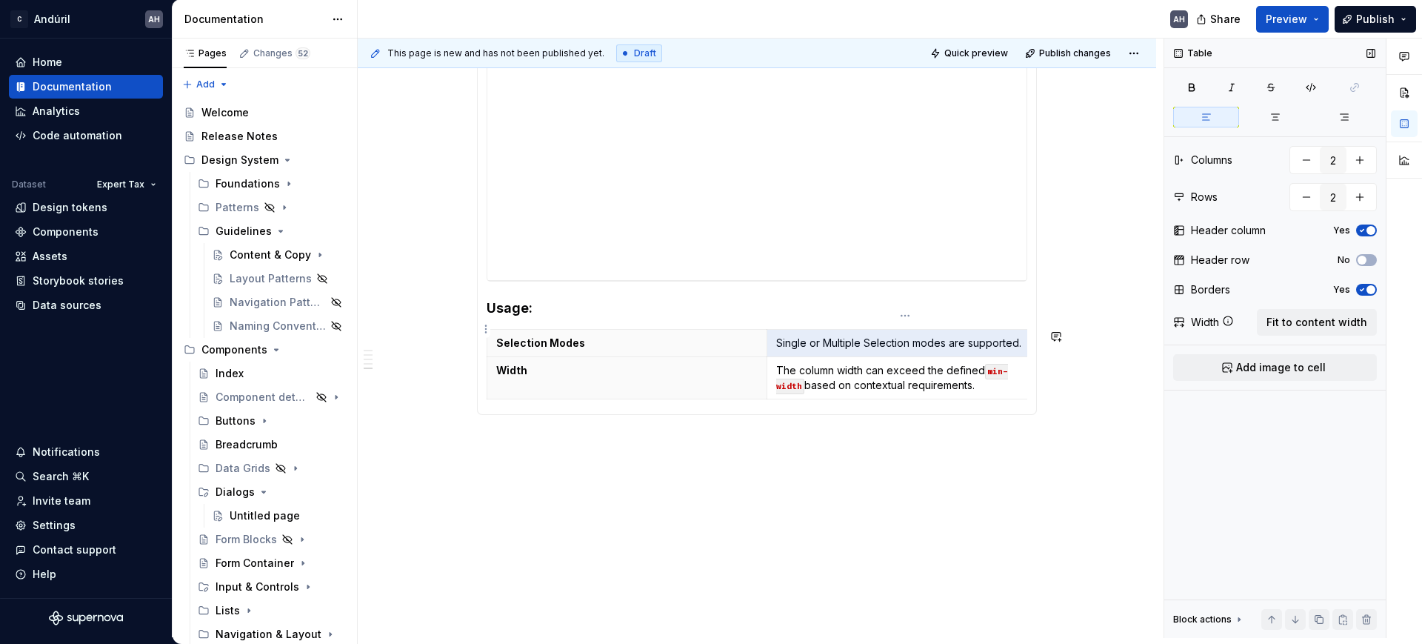
click at [858, 335] on p "Single or Multiple Selection modes are supported." at bounding box center [906, 342] width 261 height 15
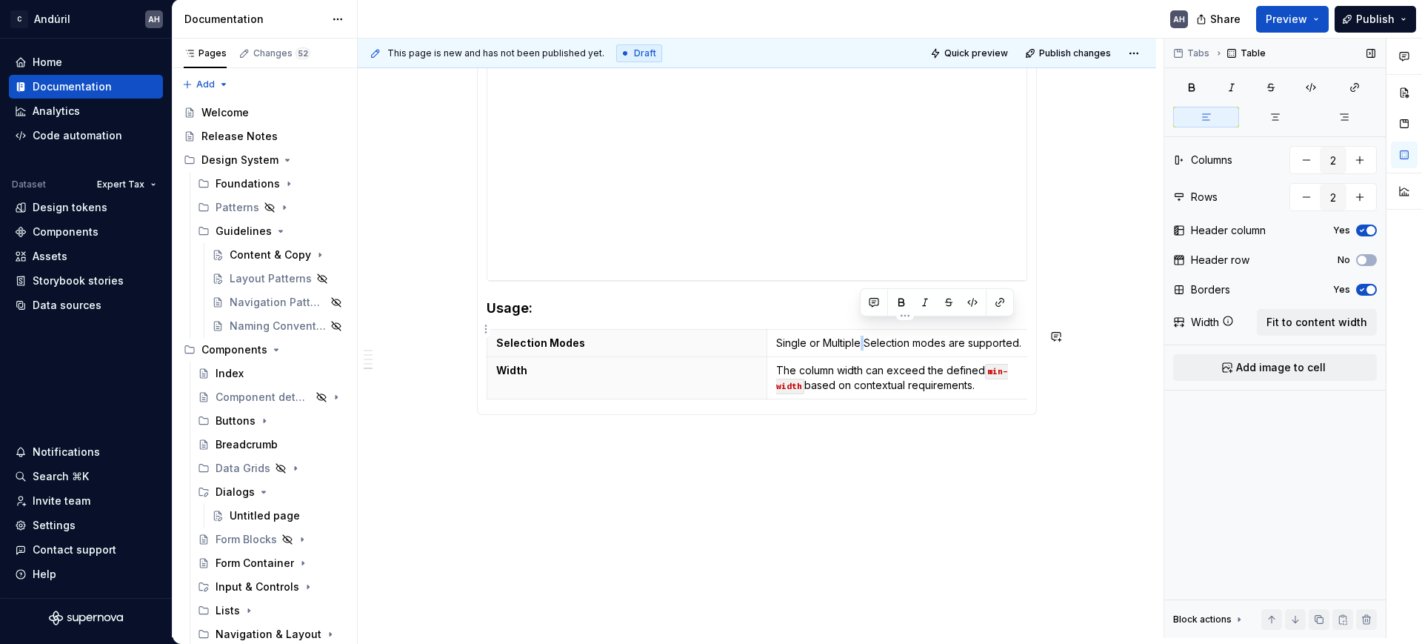
click at [858, 335] on p "Single or Multiple Selection modes are supported." at bounding box center [906, 342] width 261 height 15
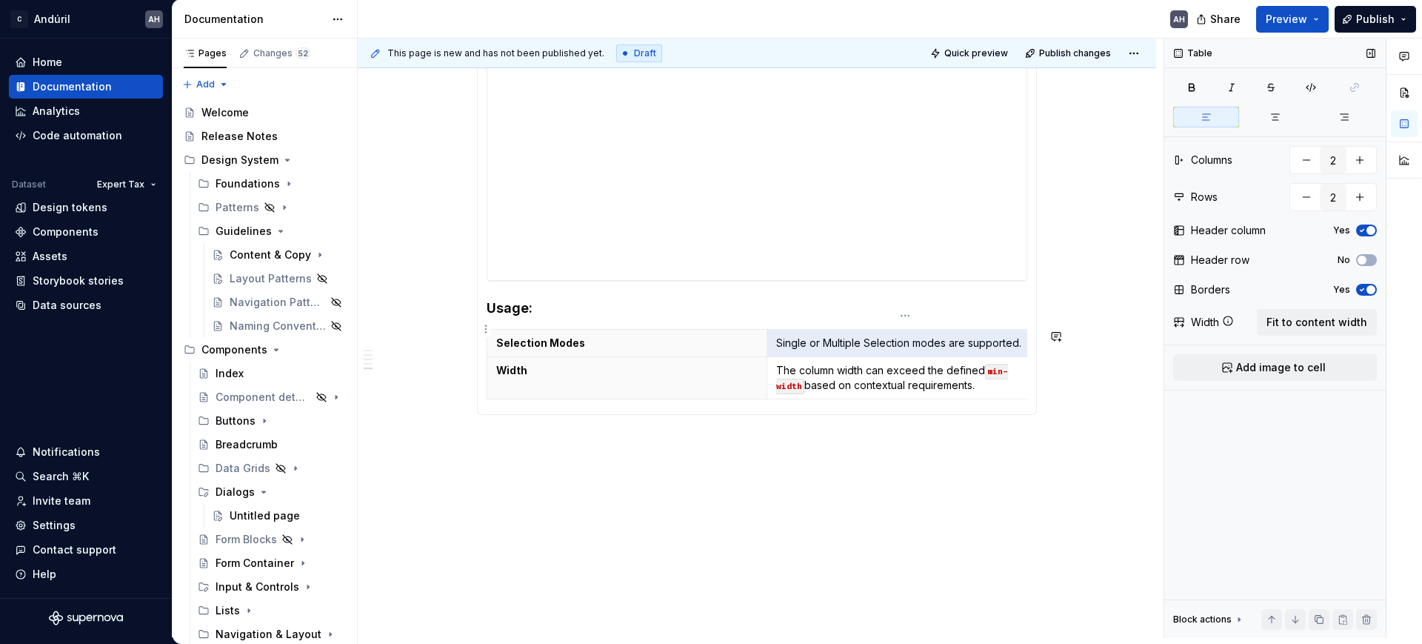
click at [858, 335] on p "Single or Multiple Selection modes are supported." at bounding box center [906, 342] width 261 height 15
click at [875, 335] on p "Single or Multiple Selection modes are supported." at bounding box center [906, 342] width 261 height 15
click at [772, 330] on td "Single or Multiple Selection modes are supported." at bounding box center [906, 343] width 280 height 27
click at [792, 335] on p "Single or Multiple Selection modes are supported." at bounding box center [906, 342] width 261 height 15
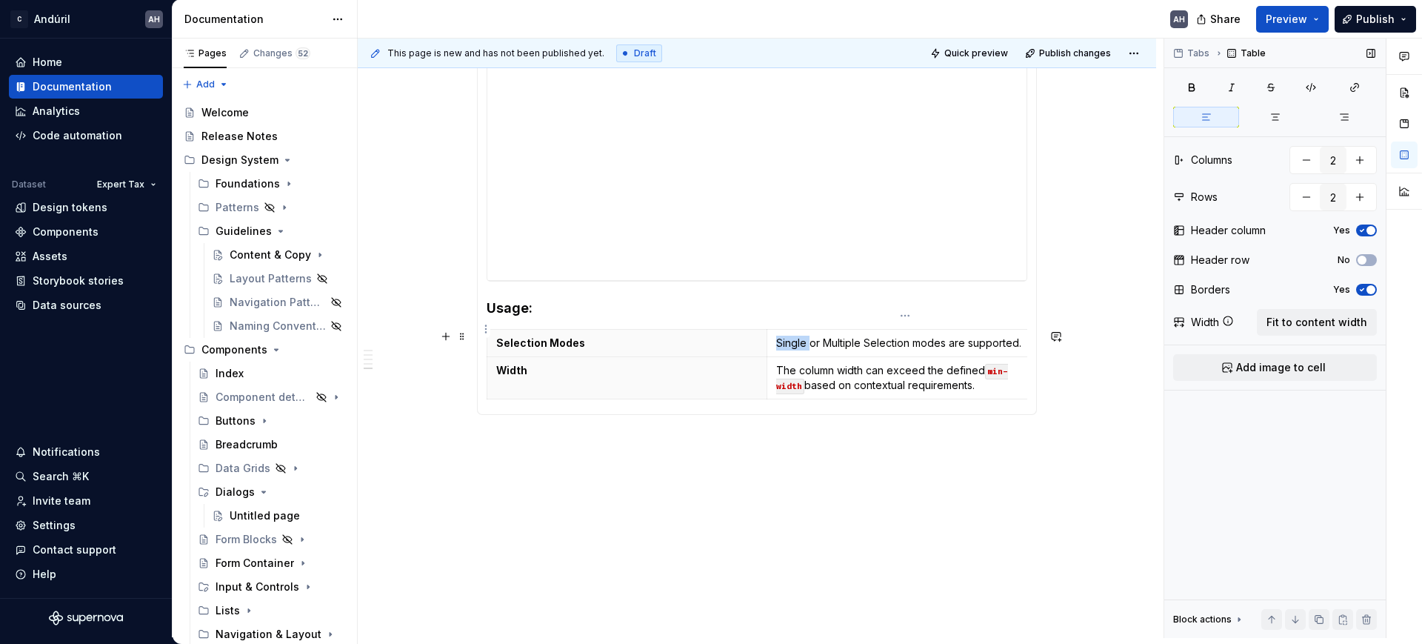
click at [792, 335] on p "Single or Multiple Selection modes are supported." at bounding box center [906, 342] width 261 height 15
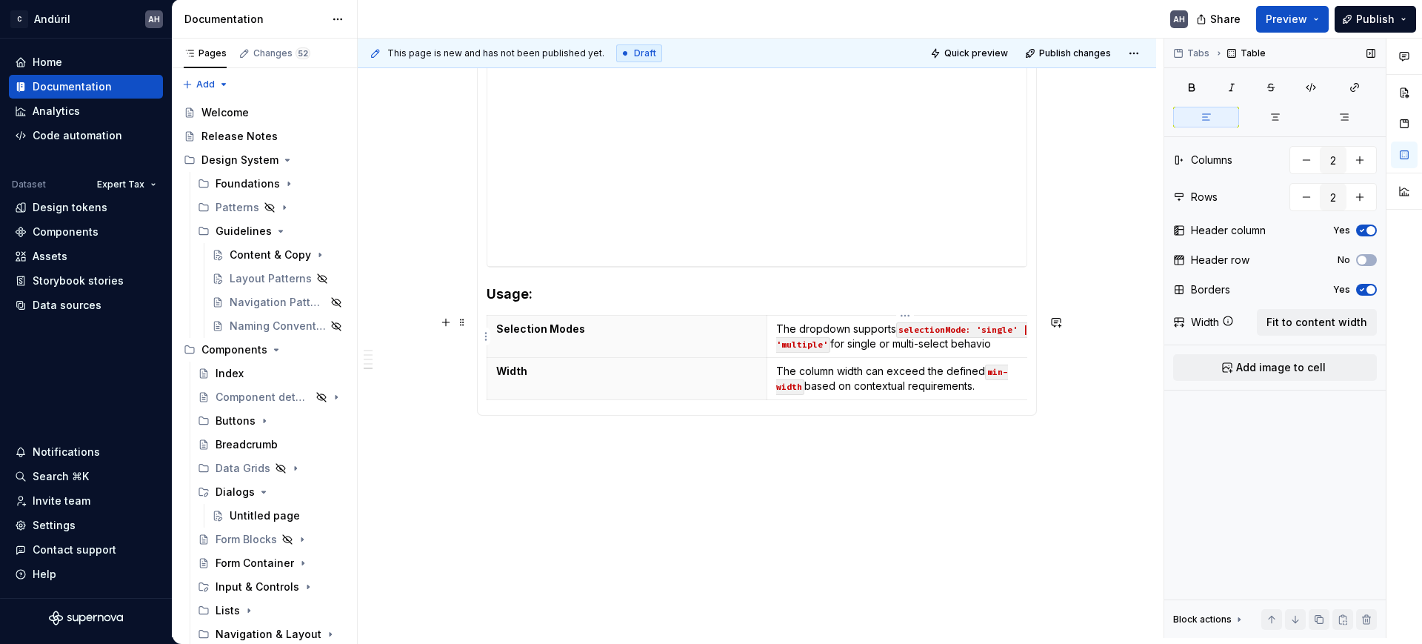
click at [995, 345] on p "The dropdown supports selectionMode: 'single' | 'multiple' for single or multi-…" at bounding box center [906, 336] width 261 height 30
drag, startPoint x: 851, startPoint y: 329, endPoint x: 776, endPoint y: 327, distance: 74.8
click at [776, 327] on p "The dropdown supports selectionMode: 'single' | 'multiple' for single or multi-…" at bounding box center [906, 336] width 261 height 30
click at [1015, 344] on p "The dropdown supports selectionMode: 'single' | 'multiple' for single or multi-…" at bounding box center [906, 336] width 261 height 30
click at [725, 507] on div "**********" at bounding box center [757, 199] width 798 height 878
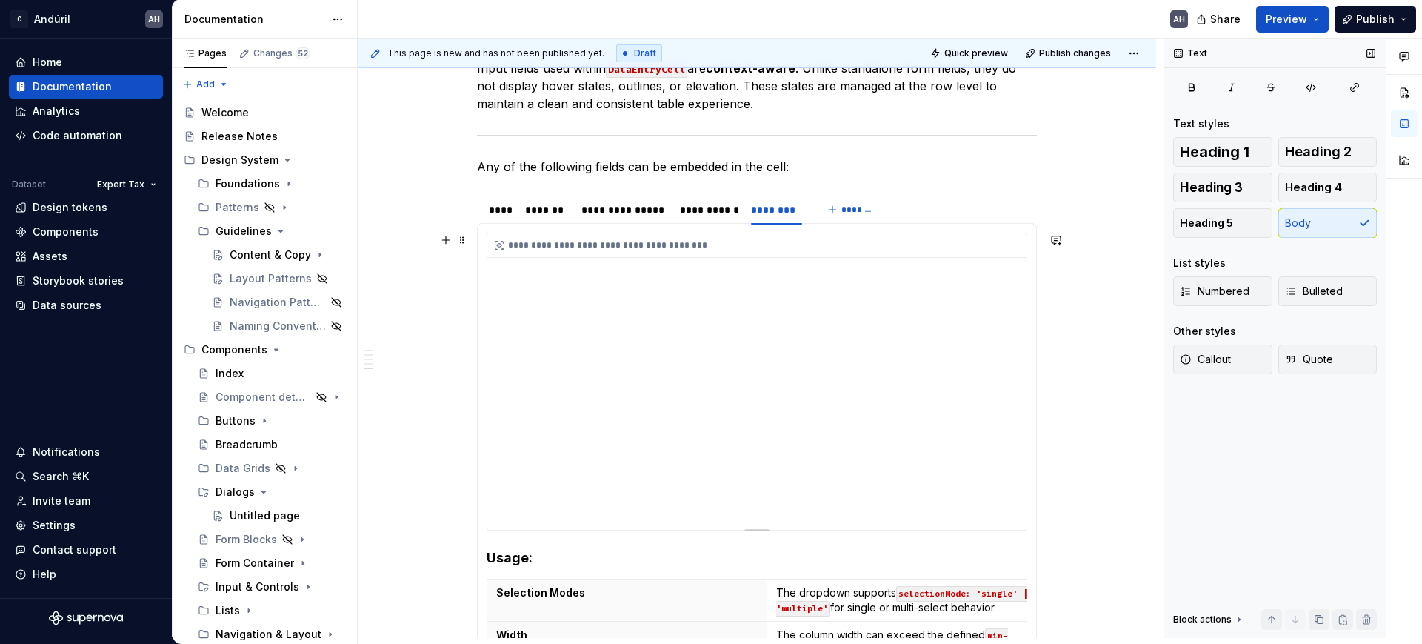
scroll to position [120, 0]
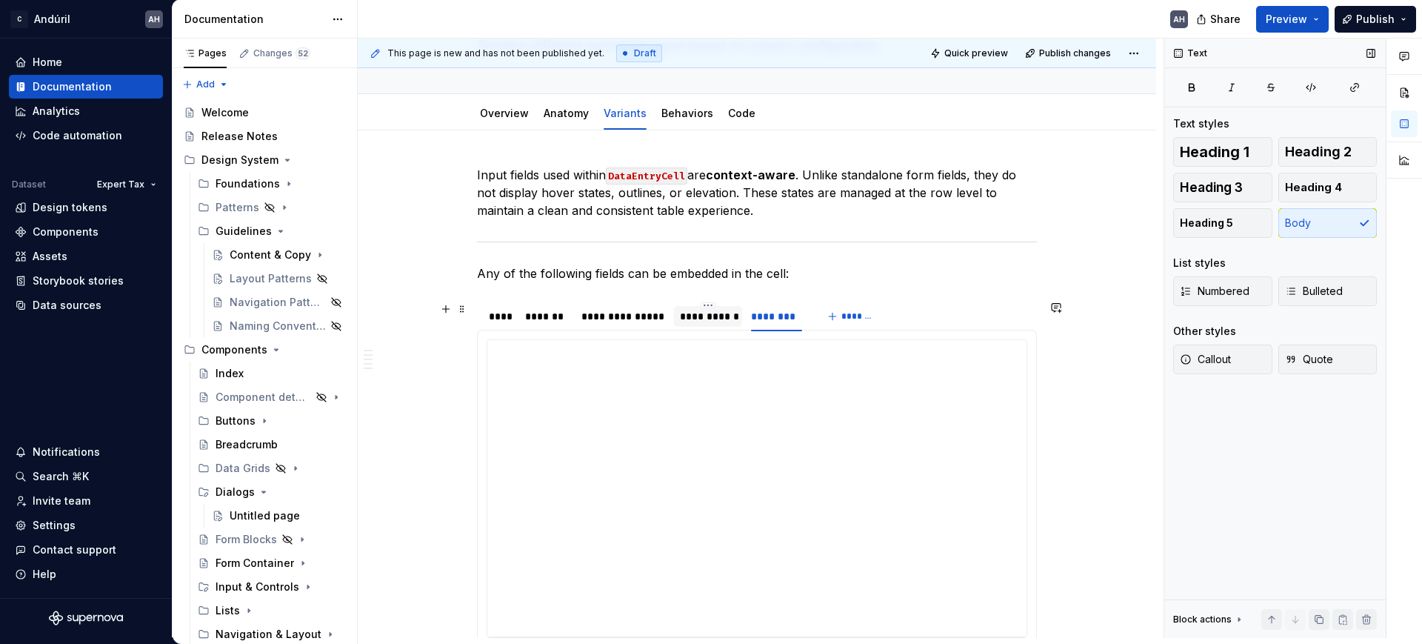
click at [710, 311] on div "**********" at bounding box center [708, 316] width 56 height 15
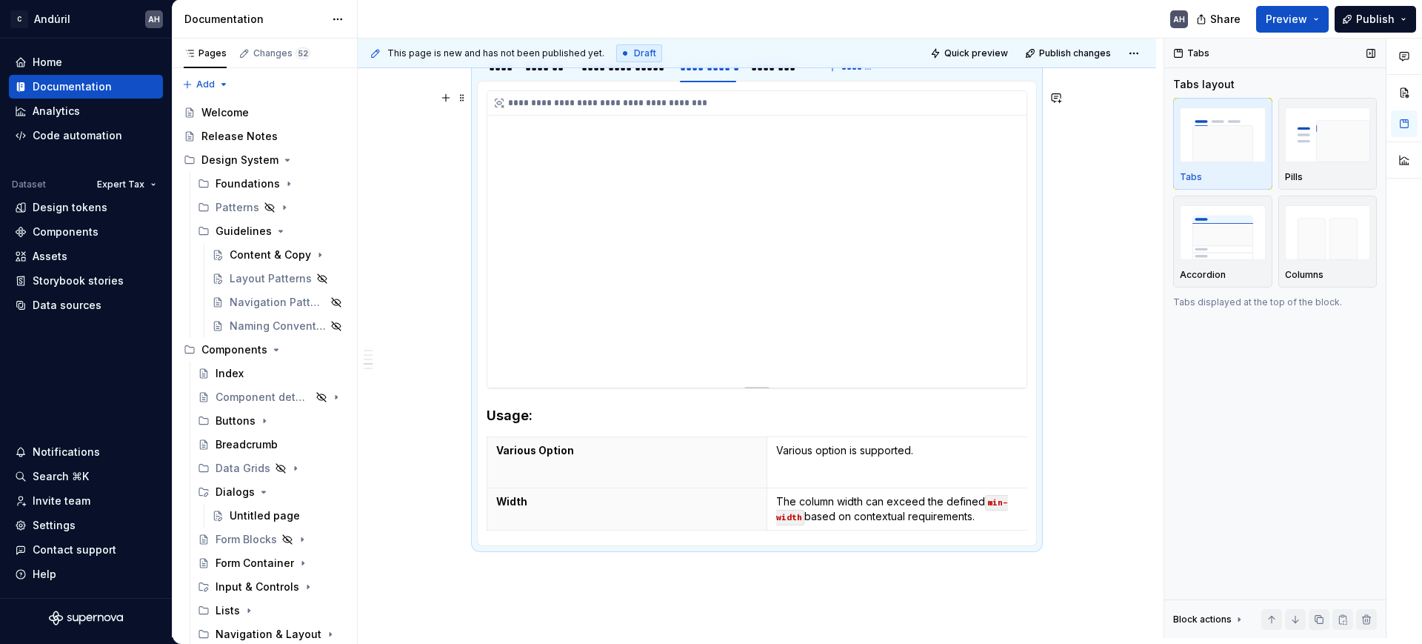
scroll to position [398, 0]
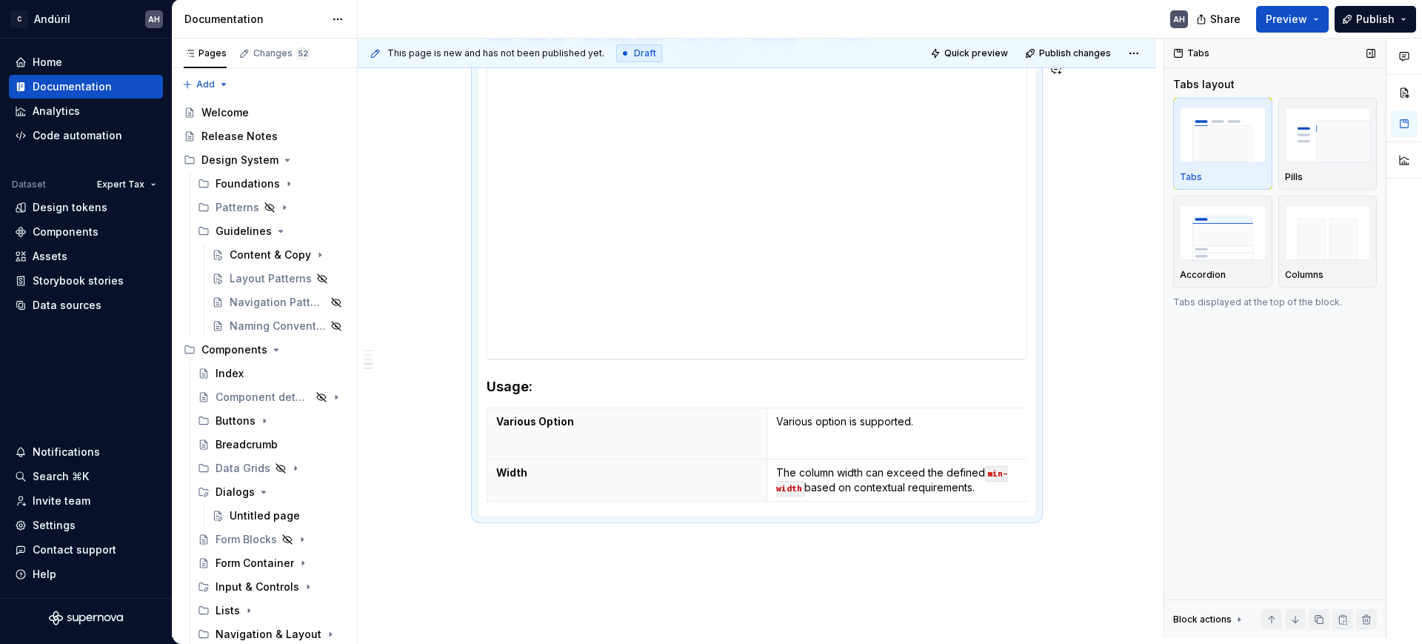
type textarea "*"
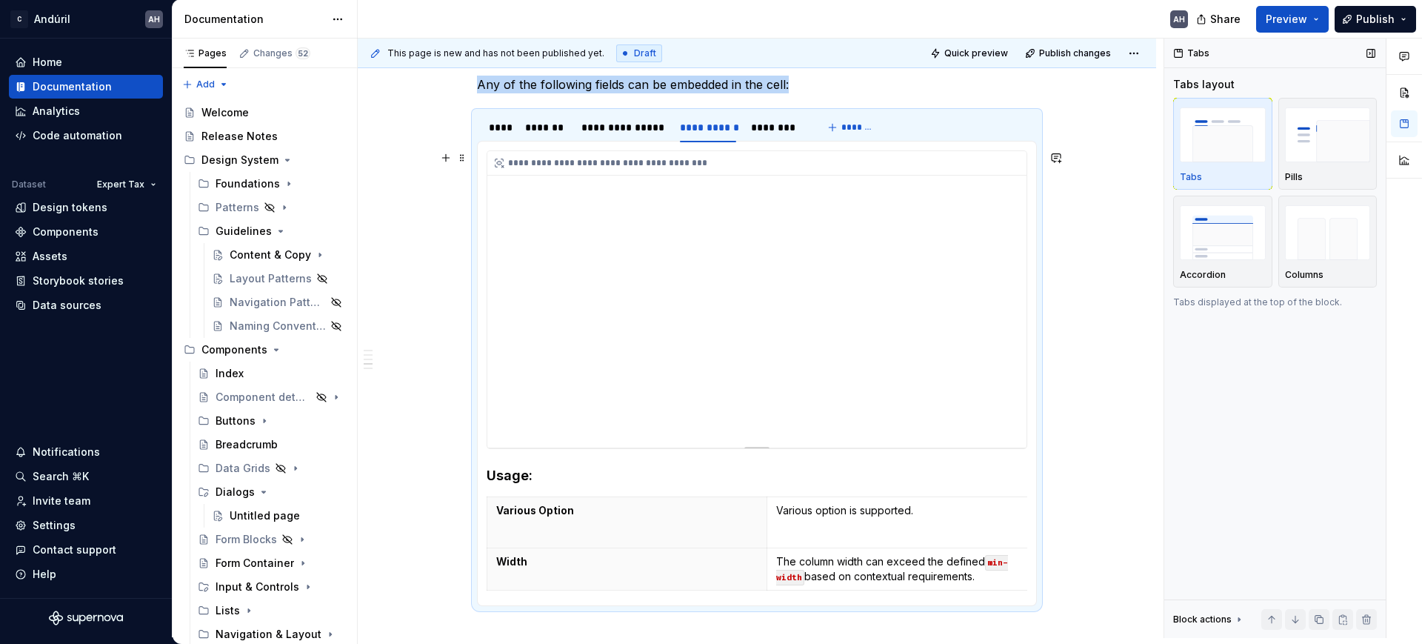
scroll to position [490, 0]
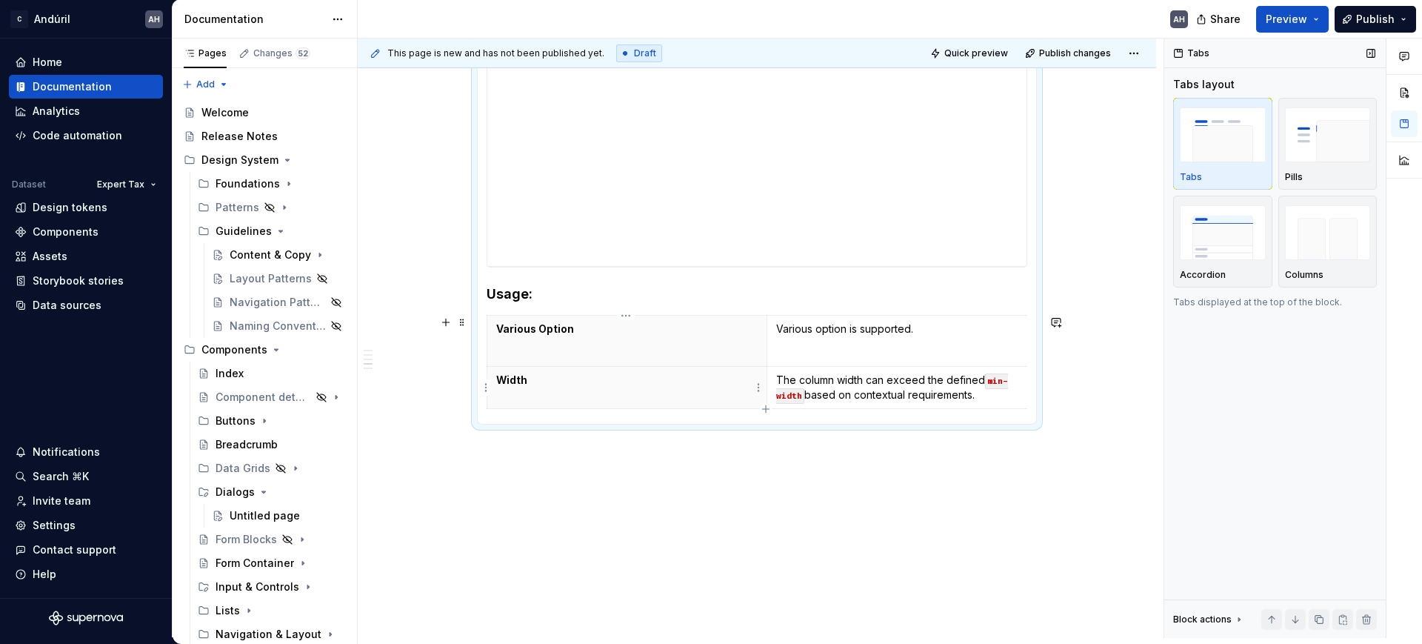
click at [641, 367] on th "Width" at bounding box center [627, 388] width 280 height 42
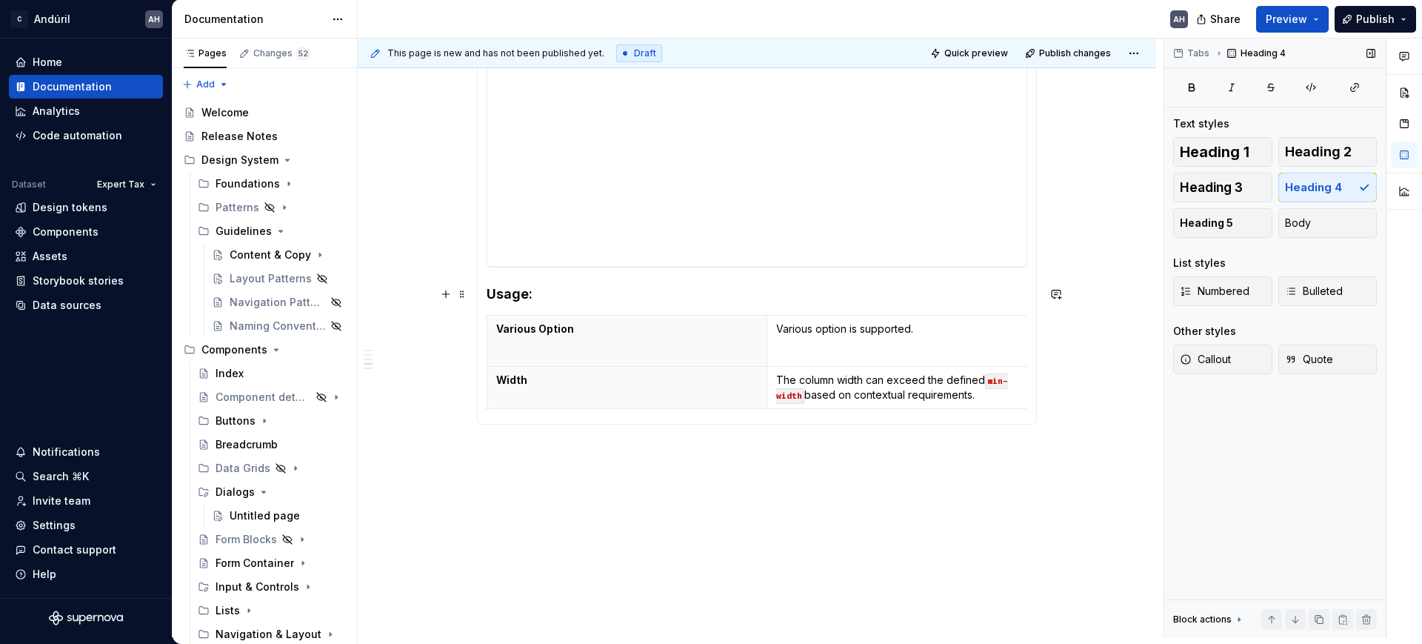
click at [604, 302] on h4 "Usage:" at bounding box center [757, 294] width 541 height 18
click at [961, 401] on p "The column width can exceed the defined min-width based on contextual requireme…" at bounding box center [906, 387] width 261 height 30
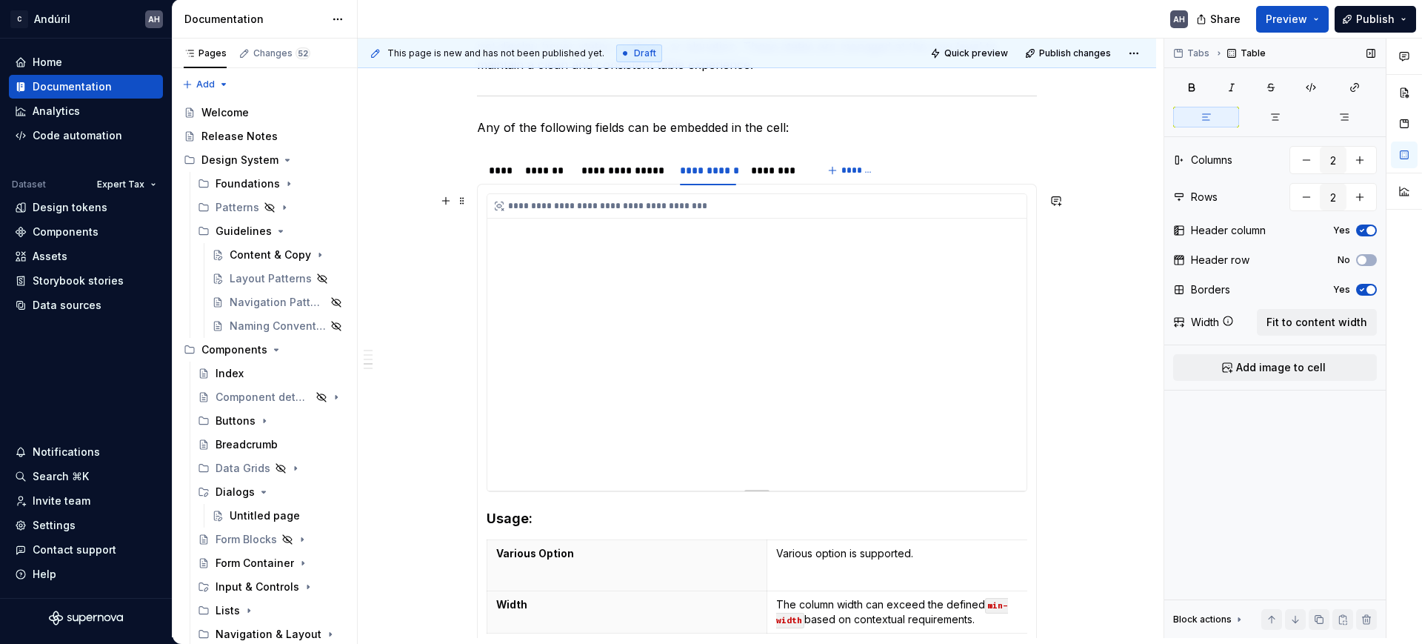
scroll to position [213, 0]
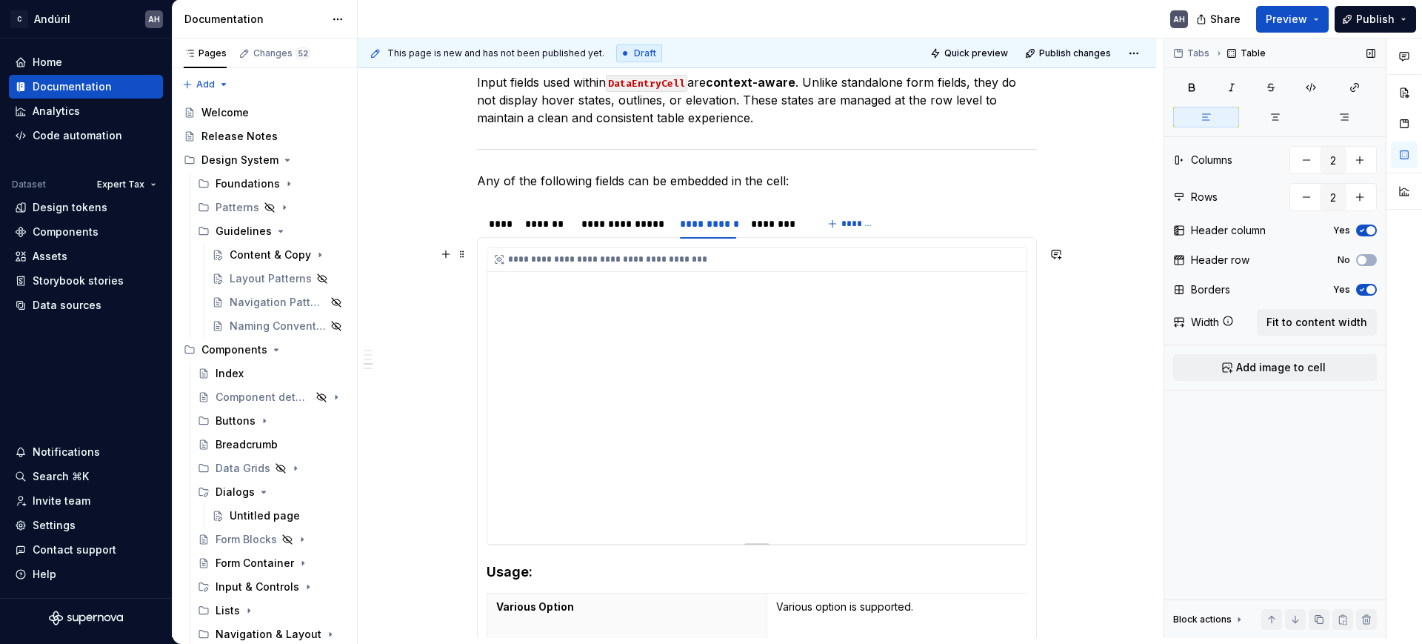
click at [741, 338] on div "**********" at bounding box center [756, 395] width 539 height 296
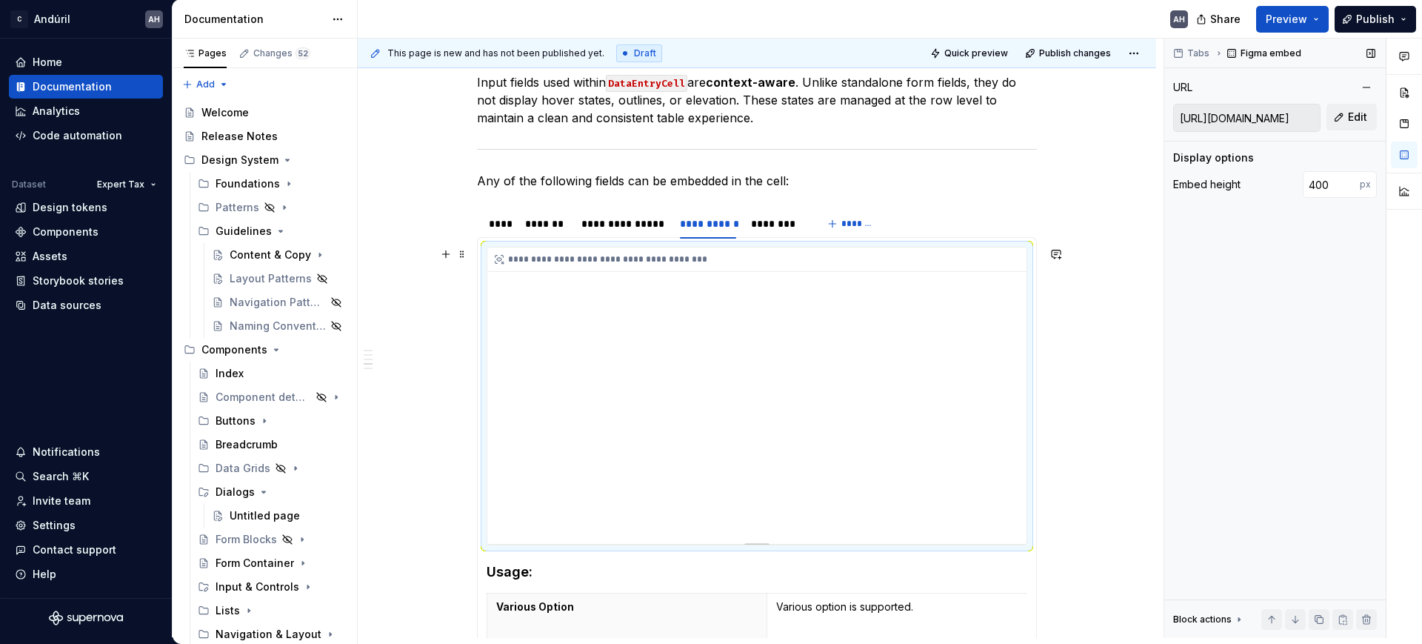
scroll to position [398, 0]
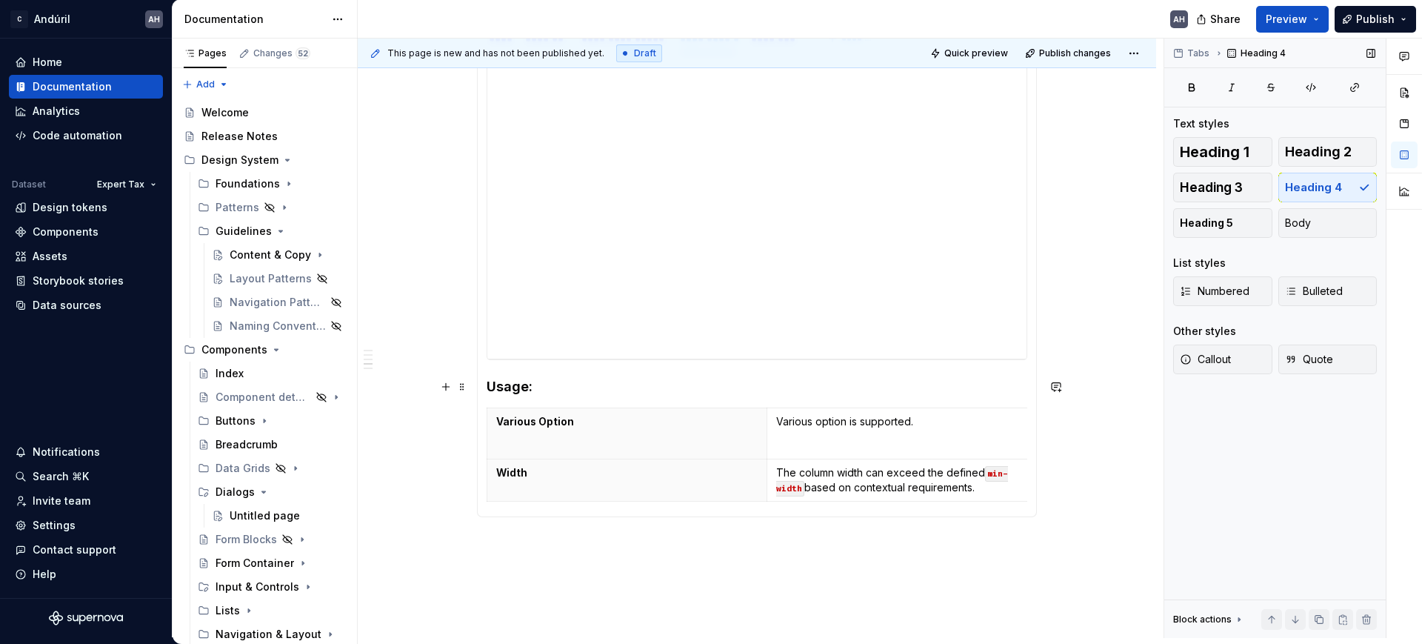
click at [496, 382] on h4 "Usage:" at bounding box center [757, 387] width 541 height 18
click at [487, 389] on h4 "Usage:" at bounding box center [757, 387] width 541 height 18
click at [731, 466] on p "Width" at bounding box center [626, 472] width 261 height 15
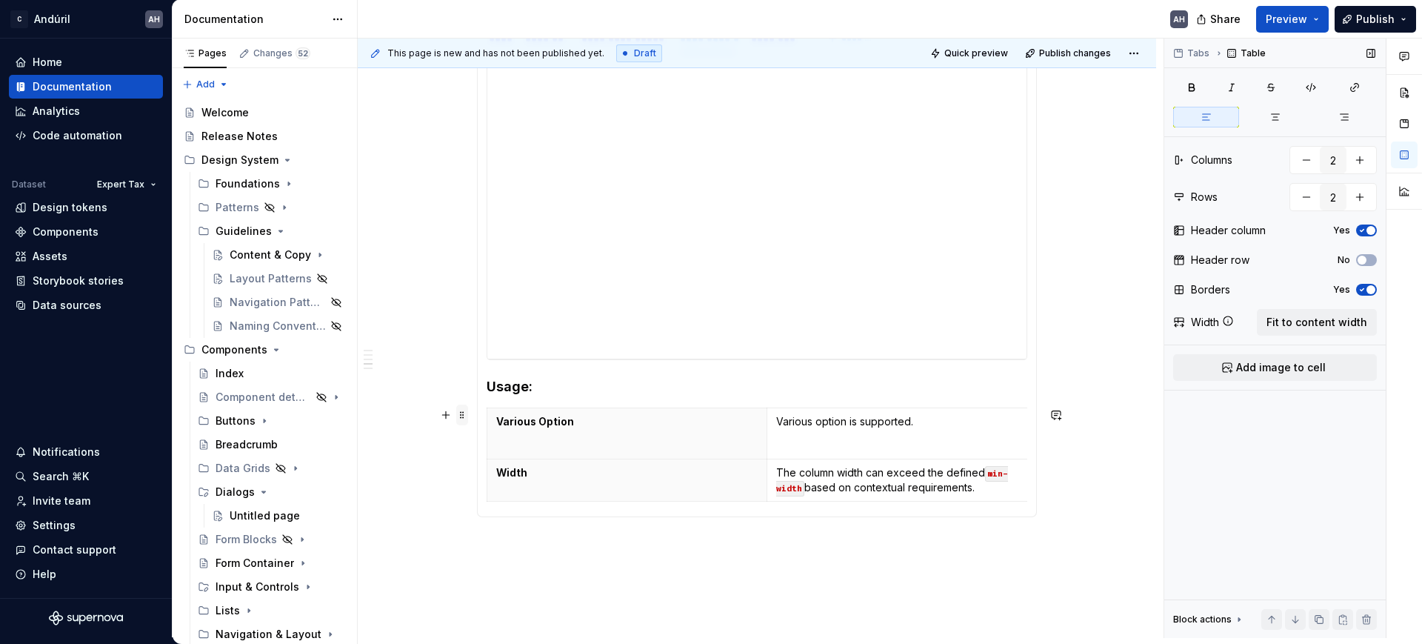
click at [462, 410] on span at bounding box center [462, 414] width 12 height 21
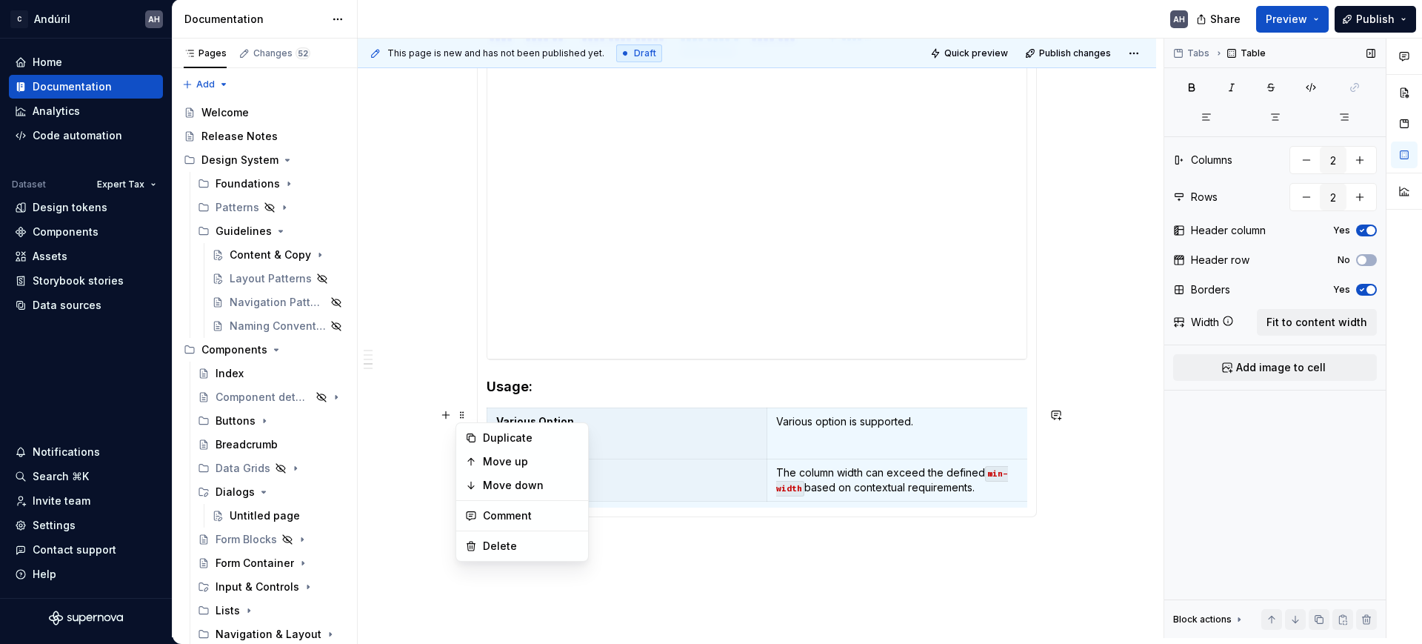
click at [579, 391] on h4 "Usage:" at bounding box center [757, 387] width 541 height 18
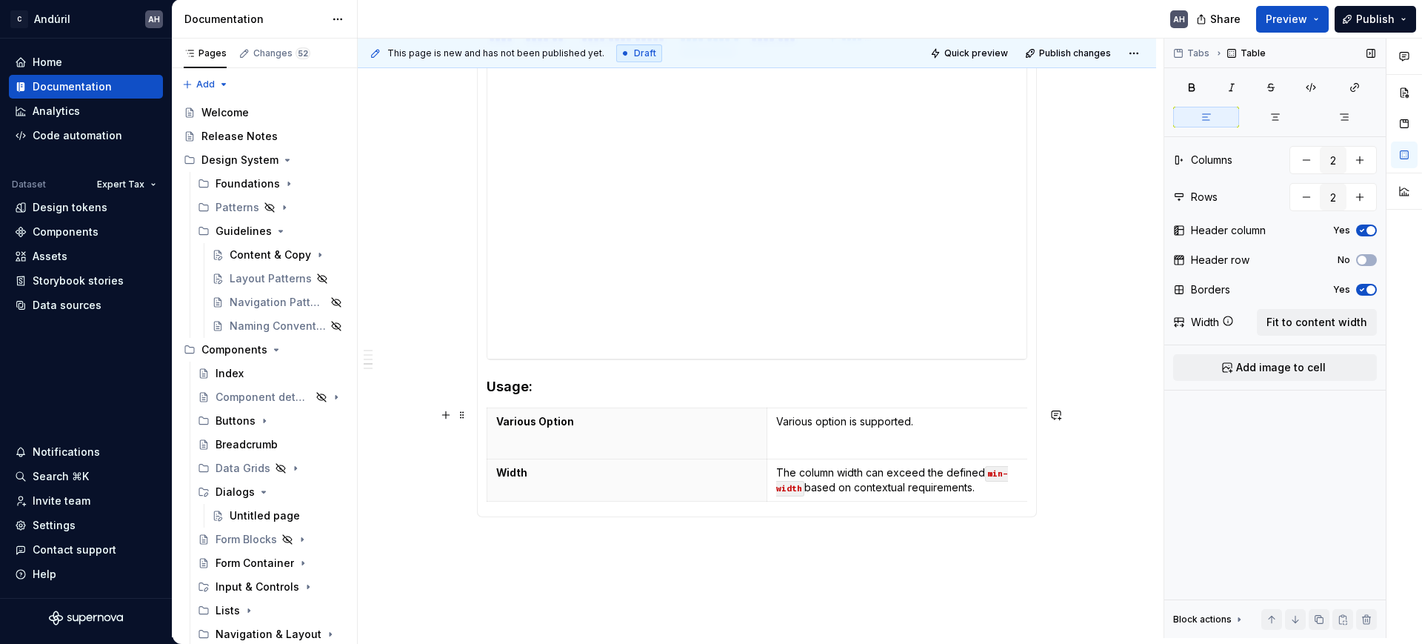
click at [972, 504] on div "Various Option Various option is supported. Width The column width can exceed t…" at bounding box center [757, 457] width 541 height 100
click at [978, 495] on td "The column width can exceed the defined min-width based on contextual requireme…" at bounding box center [906, 480] width 280 height 42
type input "2"
click at [546, 378] on h4 "Usage:" at bounding box center [757, 387] width 541 height 18
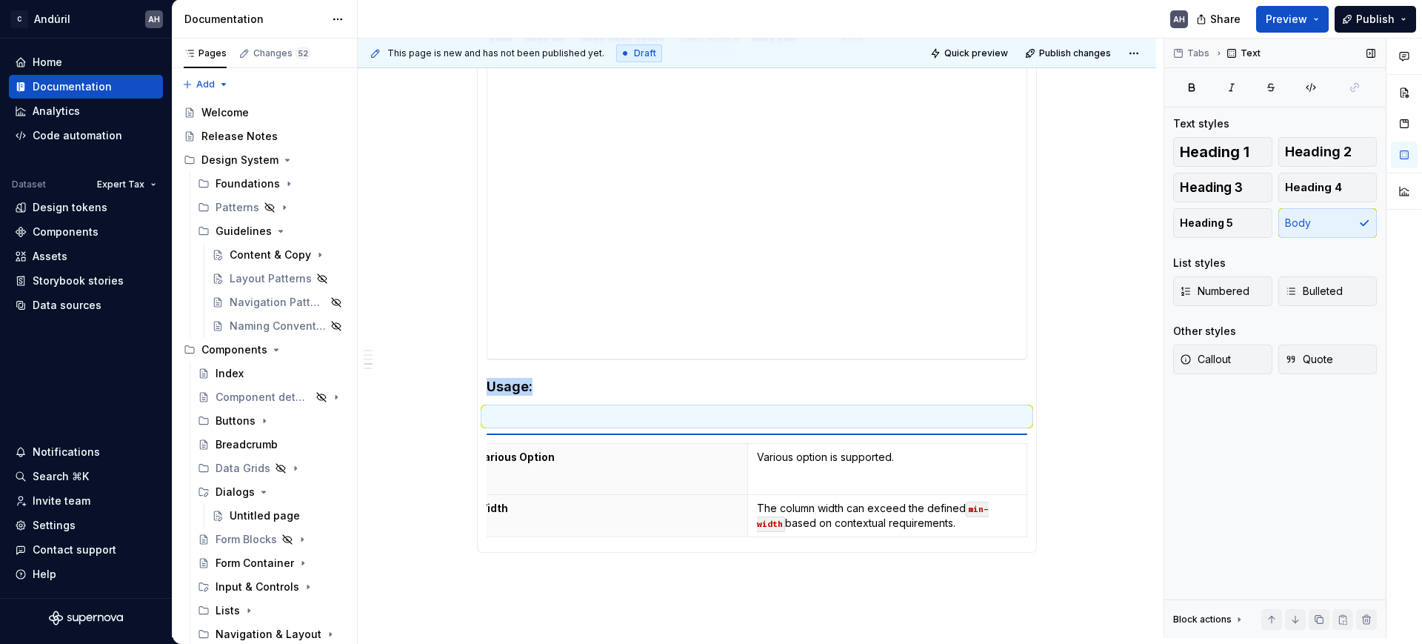
scroll to position [412, 0]
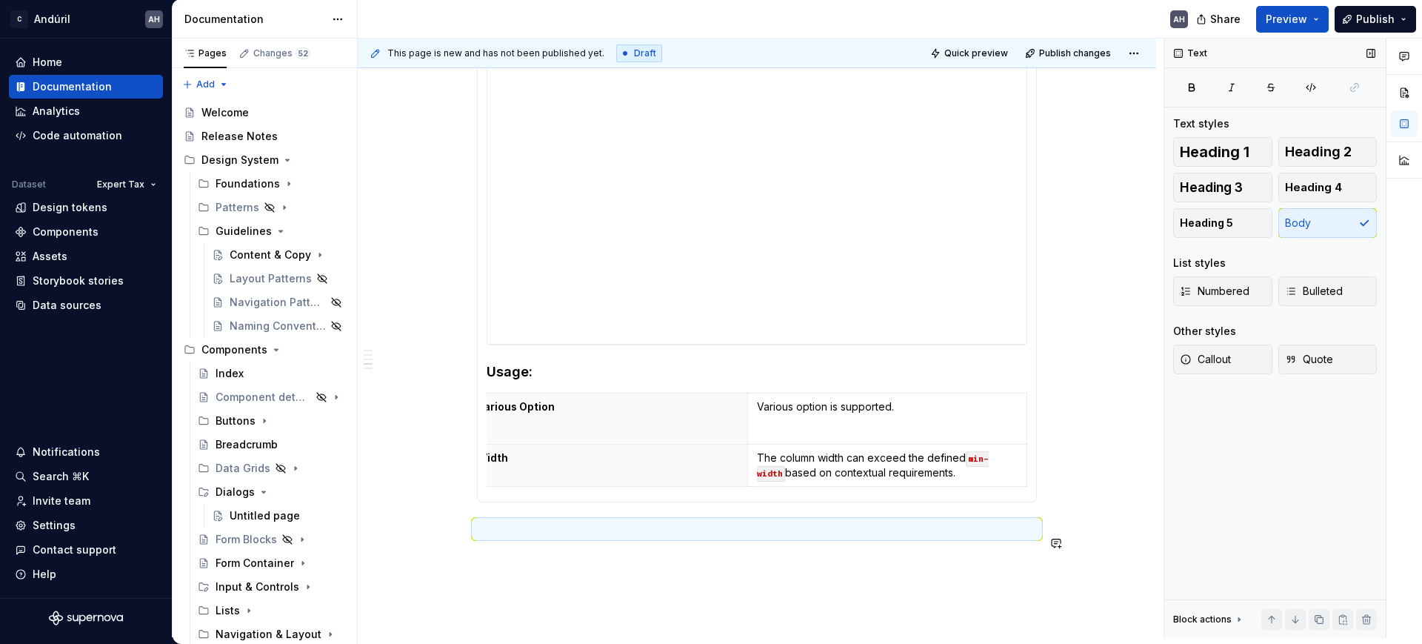
click at [514, 464] on p "Width" at bounding box center [607, 457] width 261 height 15
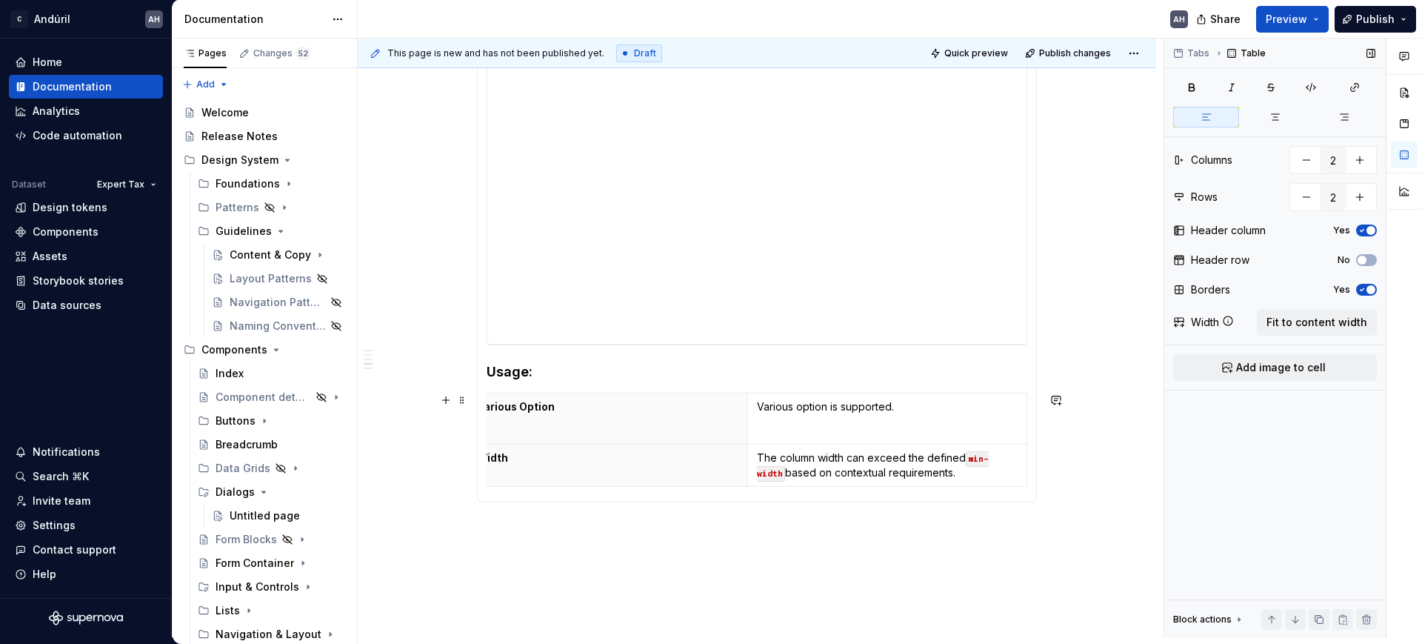
click at [525, 502] on section "**********" at bounding box center [757, 254] width 560 height 495
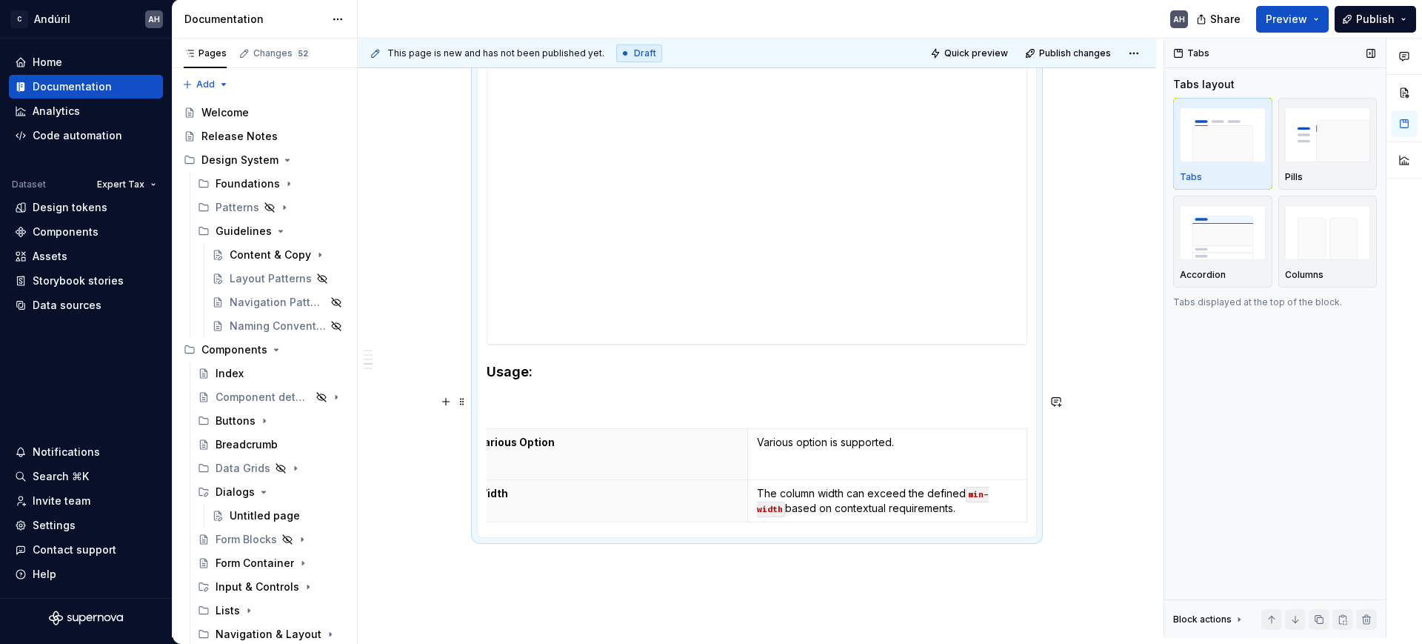
scroll to position [381, 0]
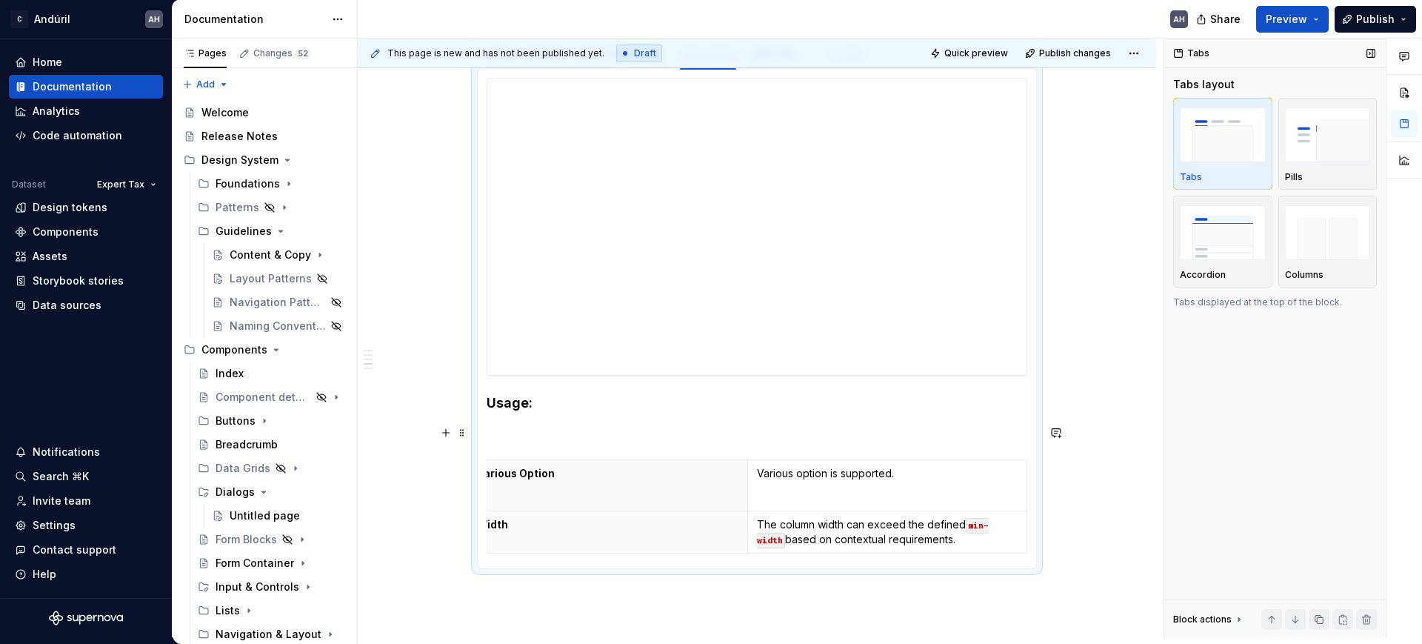
click at [528, 440] on p at bounding box center [757, 433] width 541 height 18
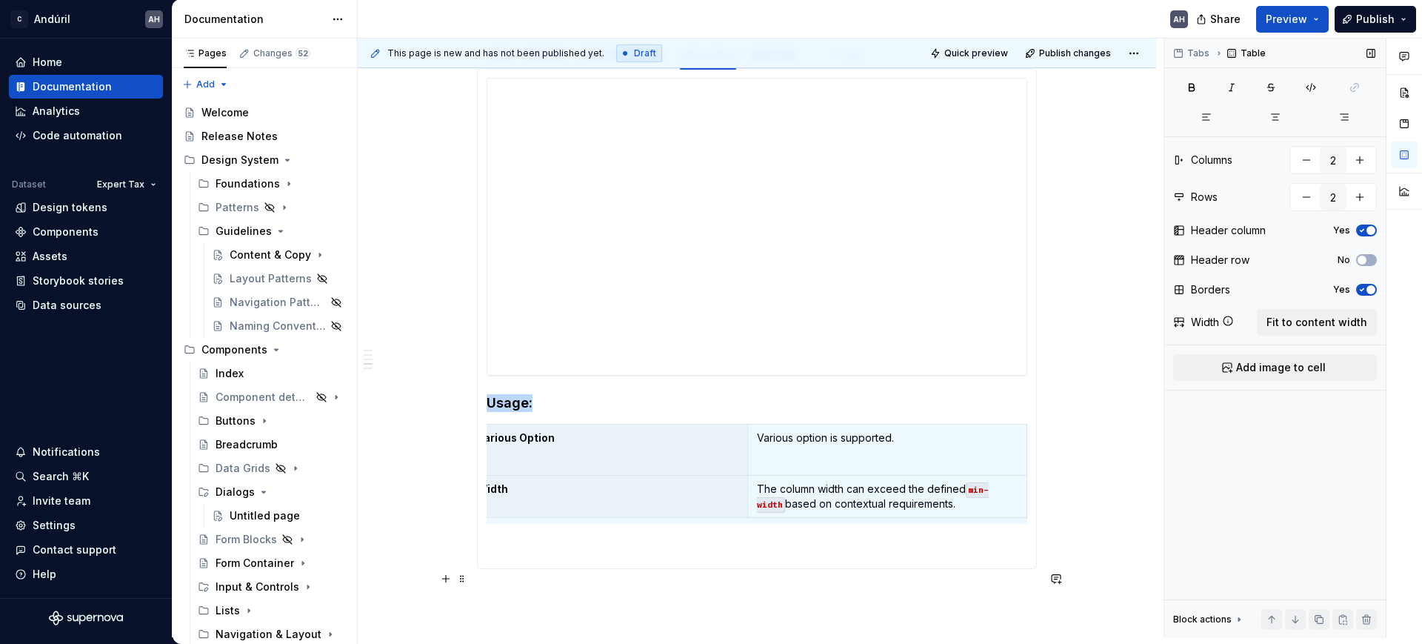
click at [528, 559] on section-item-column "**********" at bounding box center [757, 318] width 541 height 481
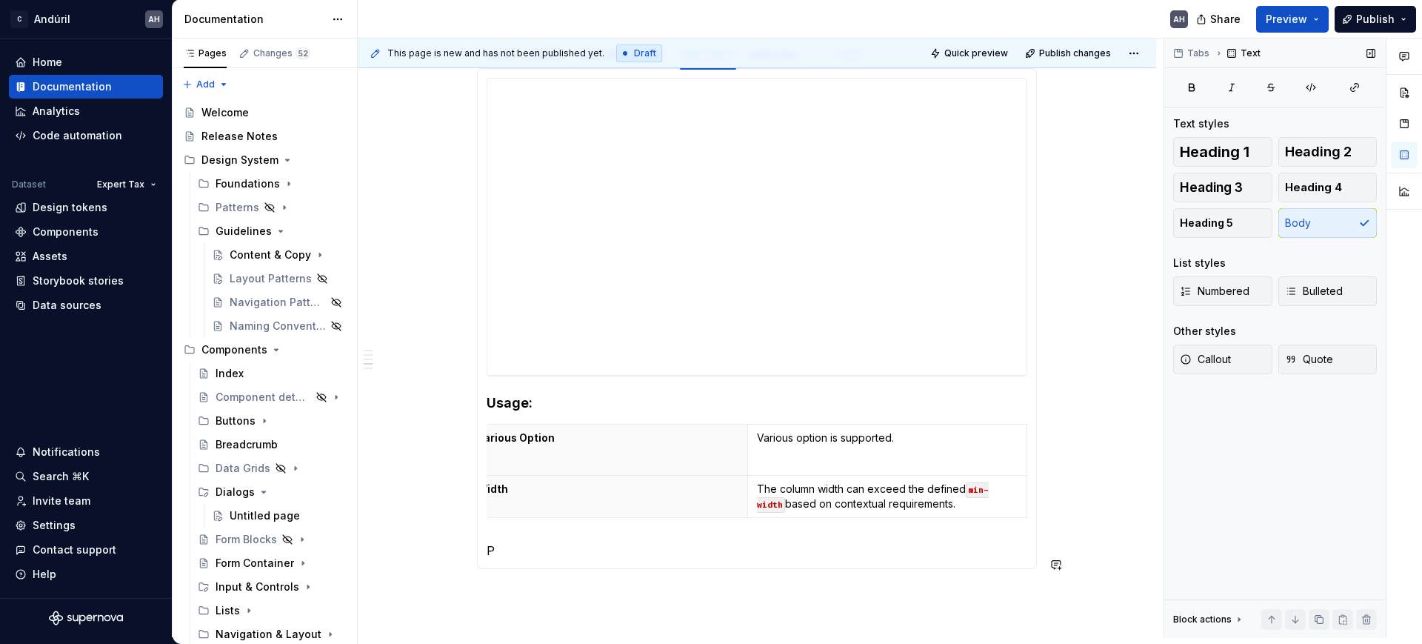
scroll to position [390, 0]
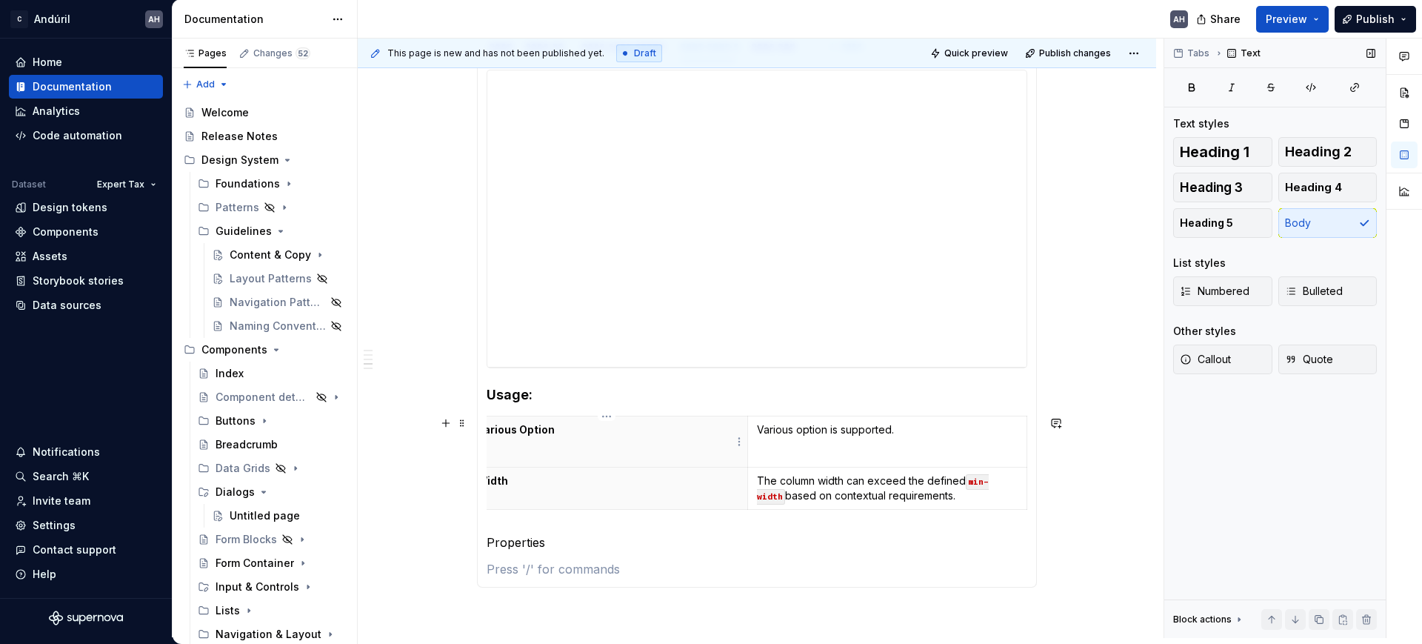
click at [500, 426] on p "Various Option" at bounding box center [607, 429] width 261 height 15
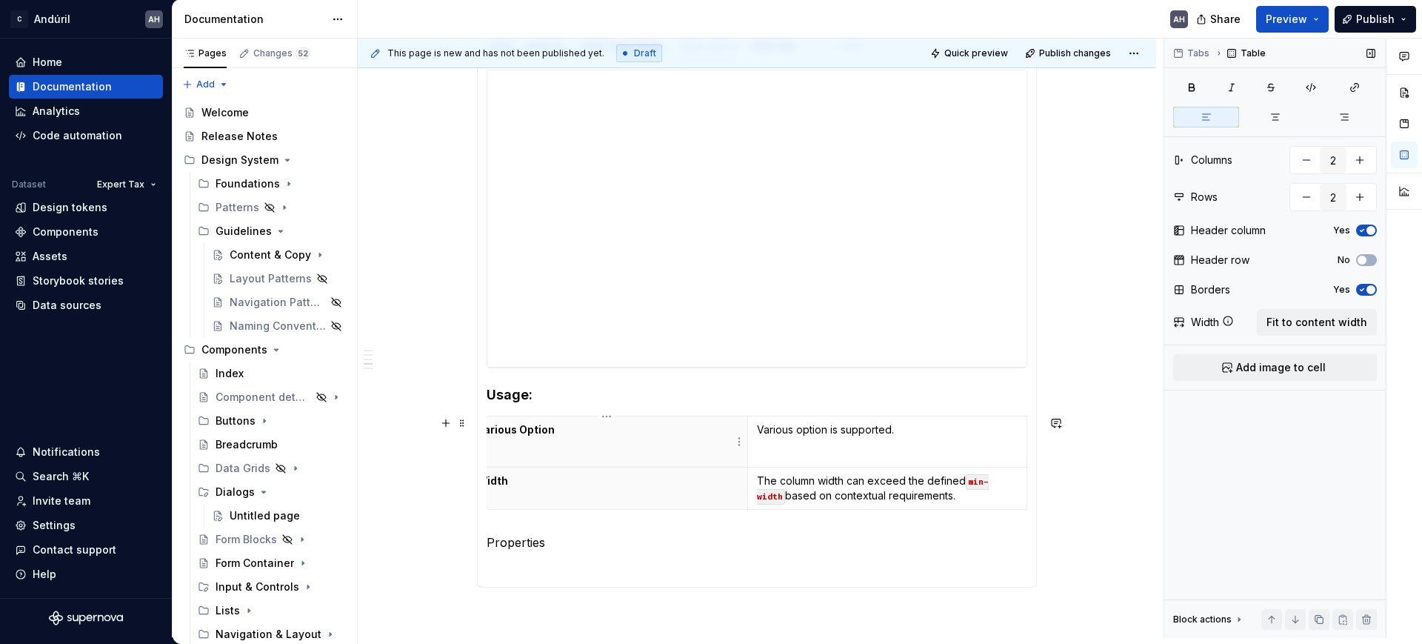
click at [500, 426] on p "Various Option" at bounding box center [607, 429] width 261 height 15
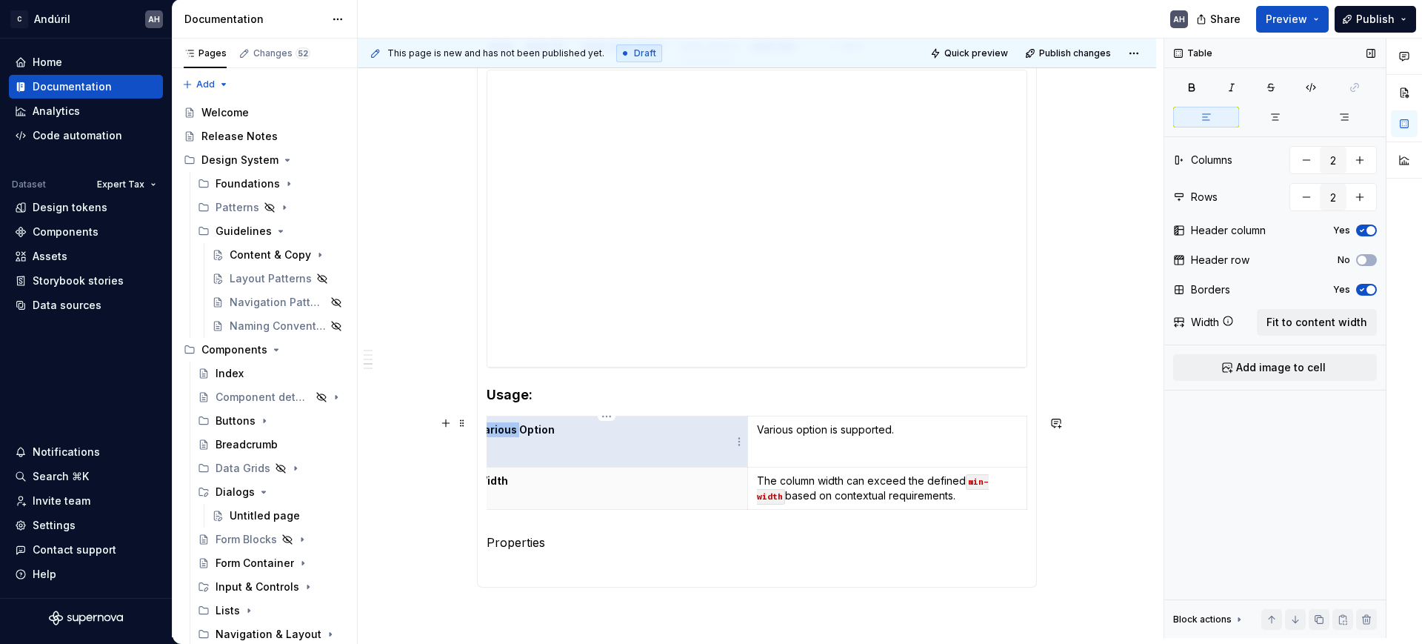
click at [500, 426] on p "Various Option" at bounding box center [607, 429] width 261 height 15
click at [526, 547] on p "Properties" at bounding box center [757, 542] width 541 height 18
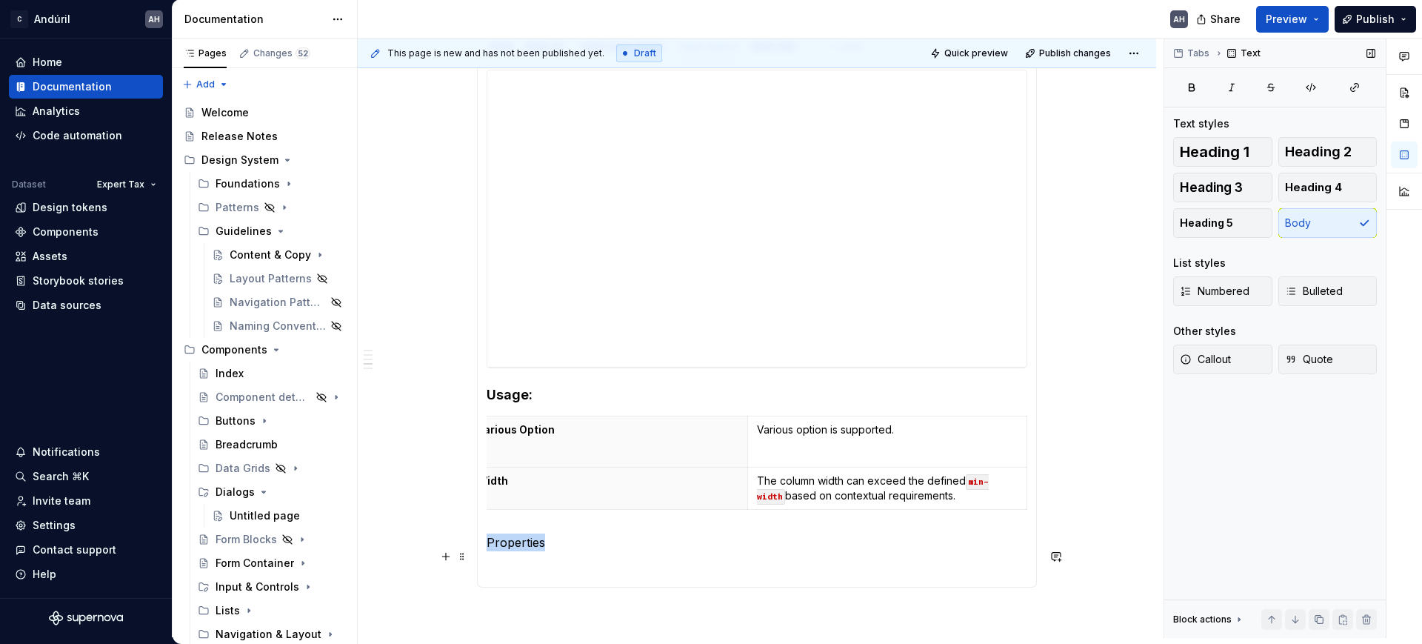
click at [526, 547] on p "Properties" at bounding box center [757, 542] width 541 height 18
click at [626, 526] on button "button" at bounding box center [626, 528] width 21 height 21
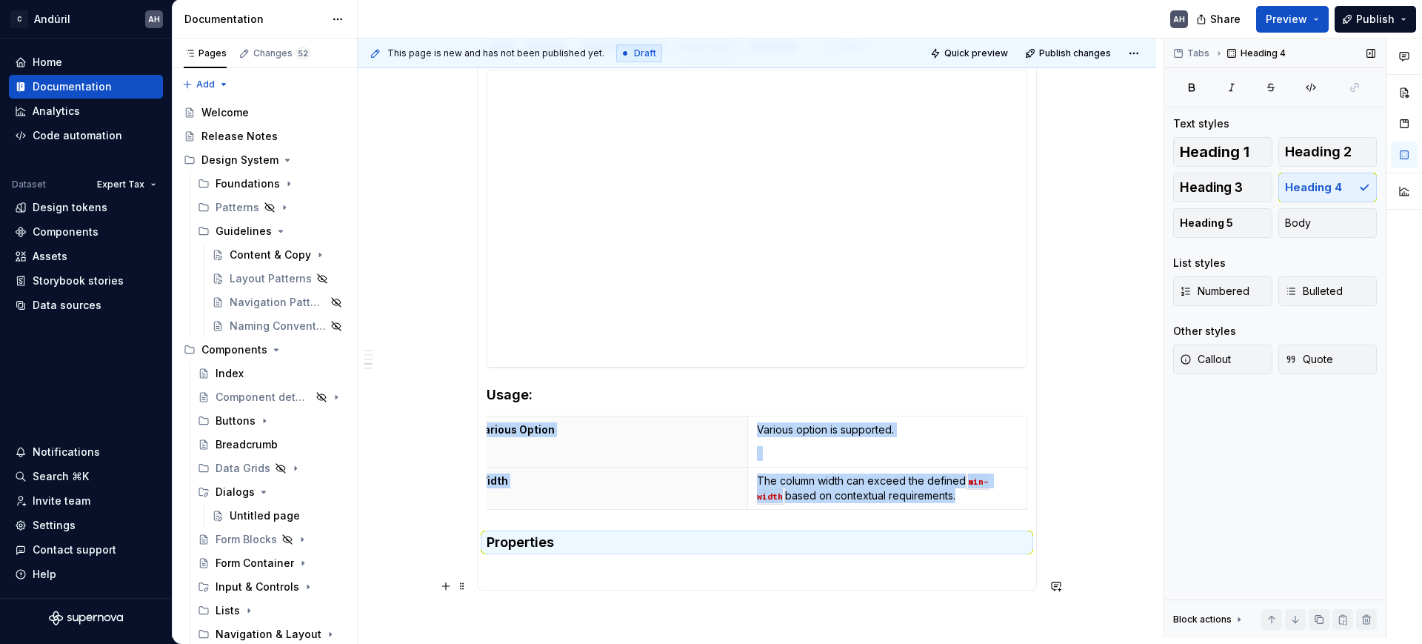
click at [550, 575] on section-item-column "**********" at bounding box center [757, 325] width 541 height 511
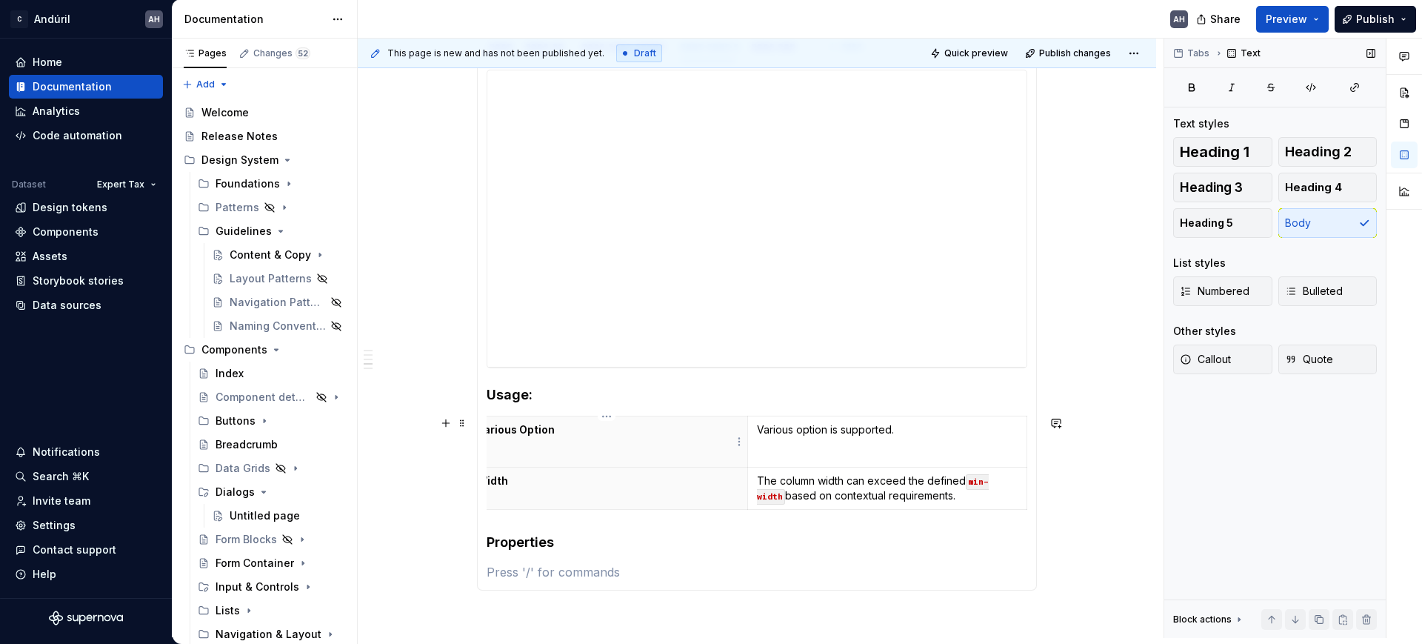
click at [518, 441] on th "Various Option" at bounding box center [608, 441] width 280 height 51
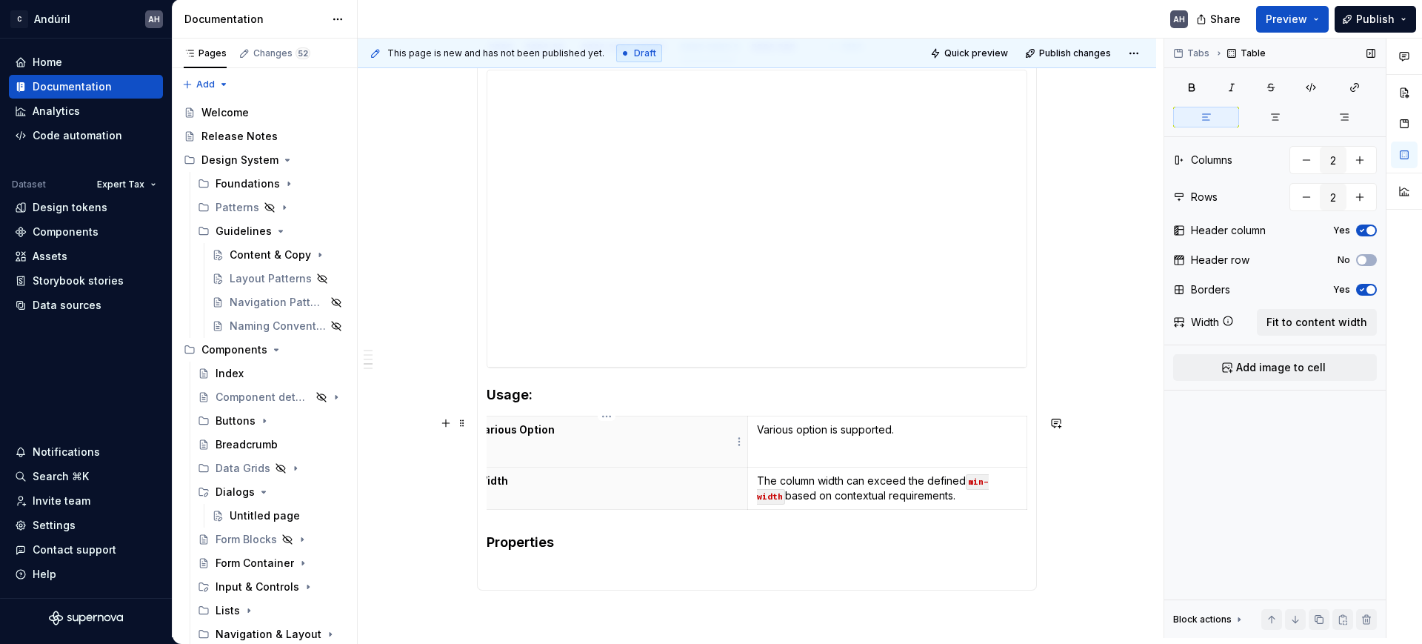
click at [515, 432] on p "Various Option" at bounding box center [607, 429] width 261 height 15
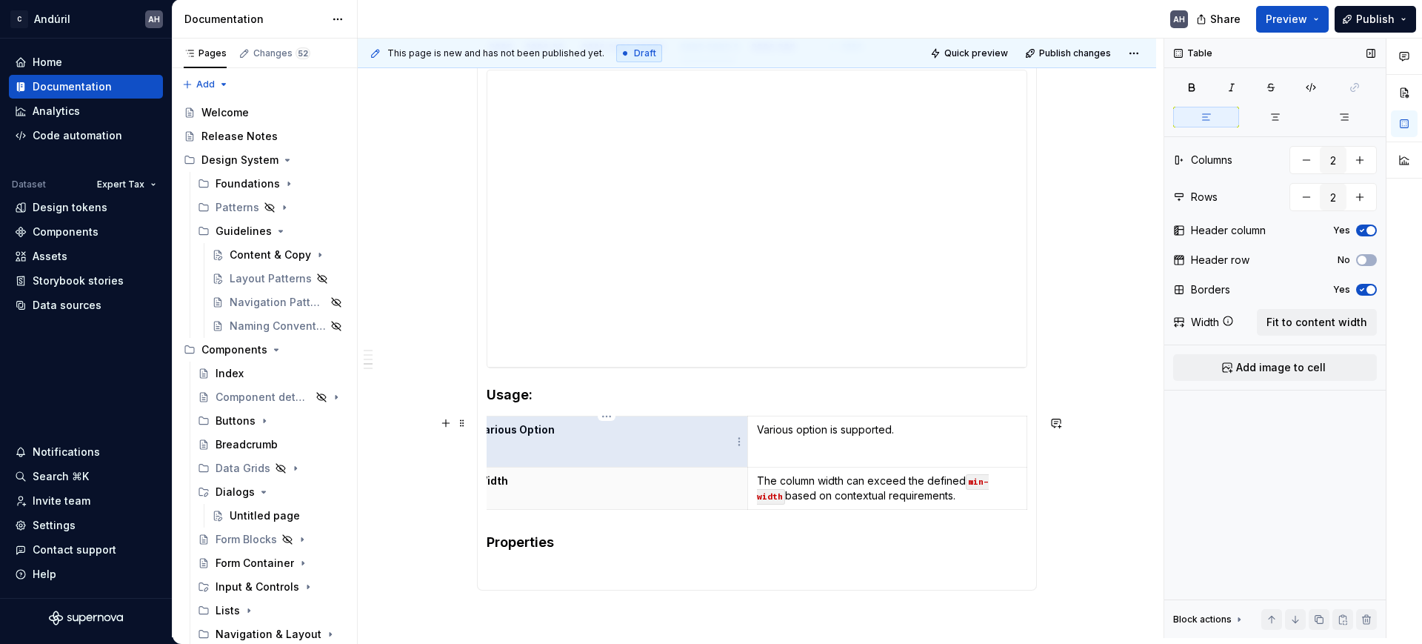
click at [549, 422] on p "Various Option" at bounding box center [607, 429] width 261 height 15
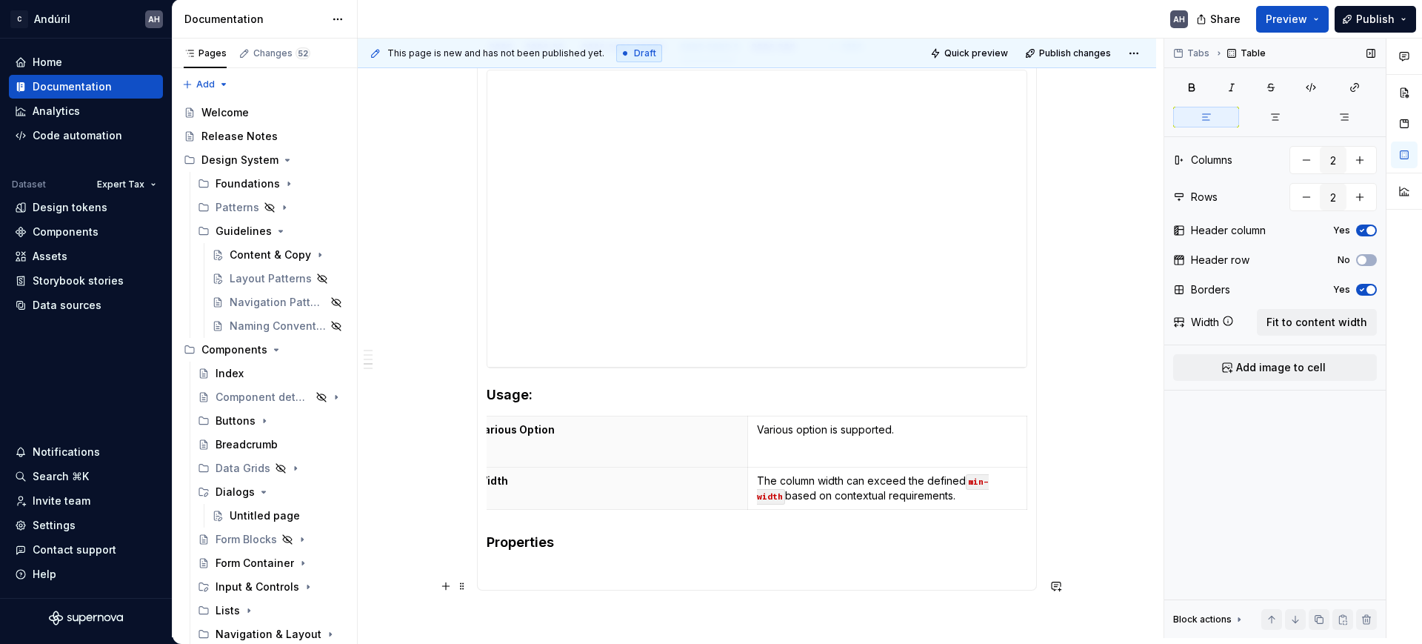
click at [526, 573] on section-item-column "**********" at bounding box center [757, 325] width 541 height 511
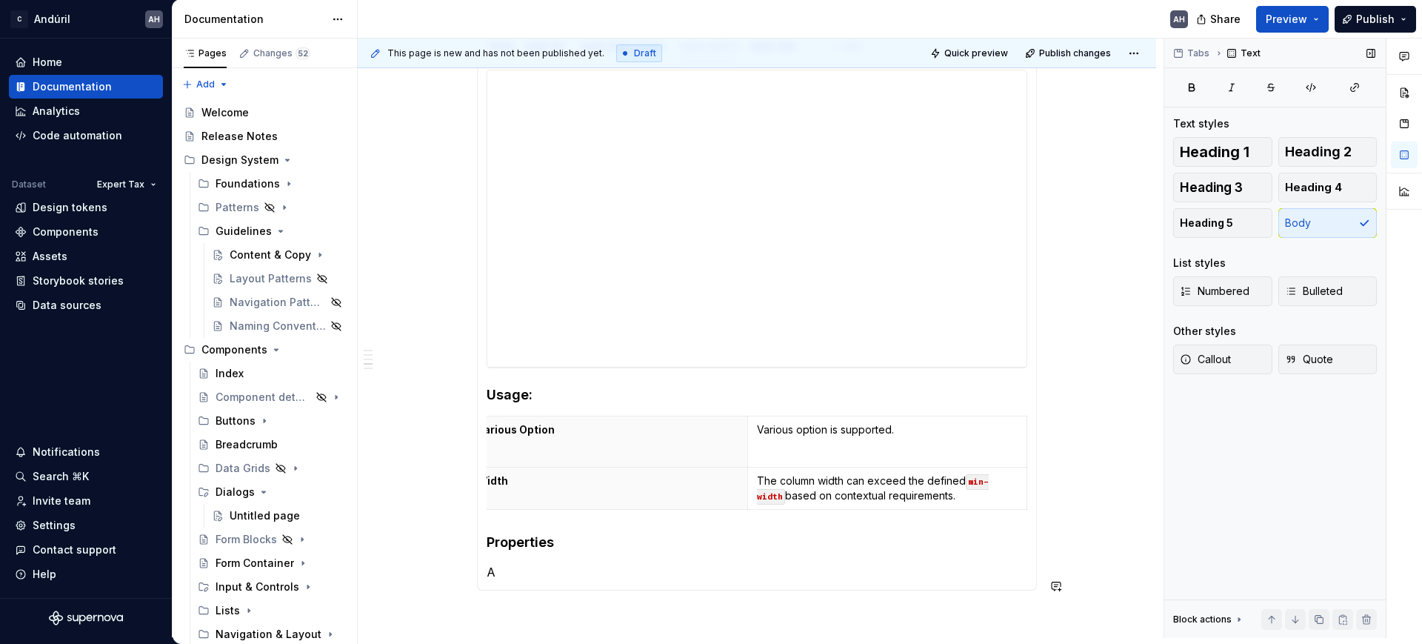
scroll to position [419, 0]
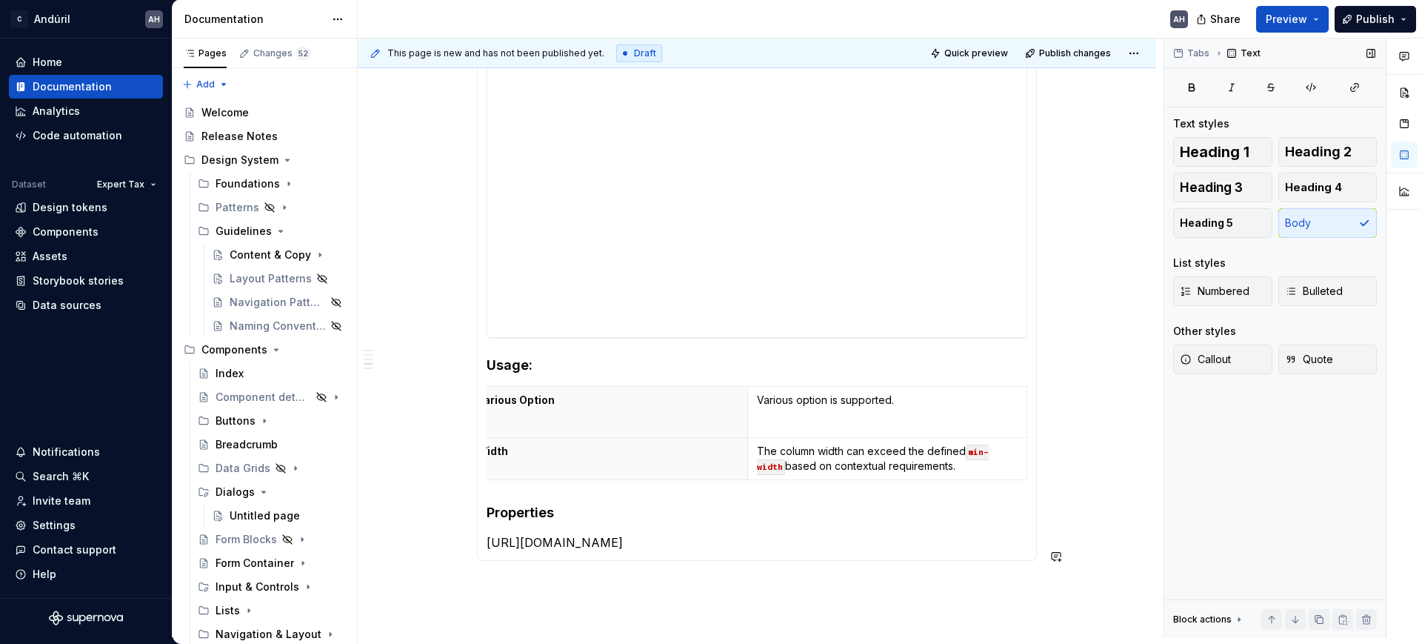
click at [526, 551] on p "[URL][DOMAIN_NAME]" at bounding box center [757, 542] width 541 height 18
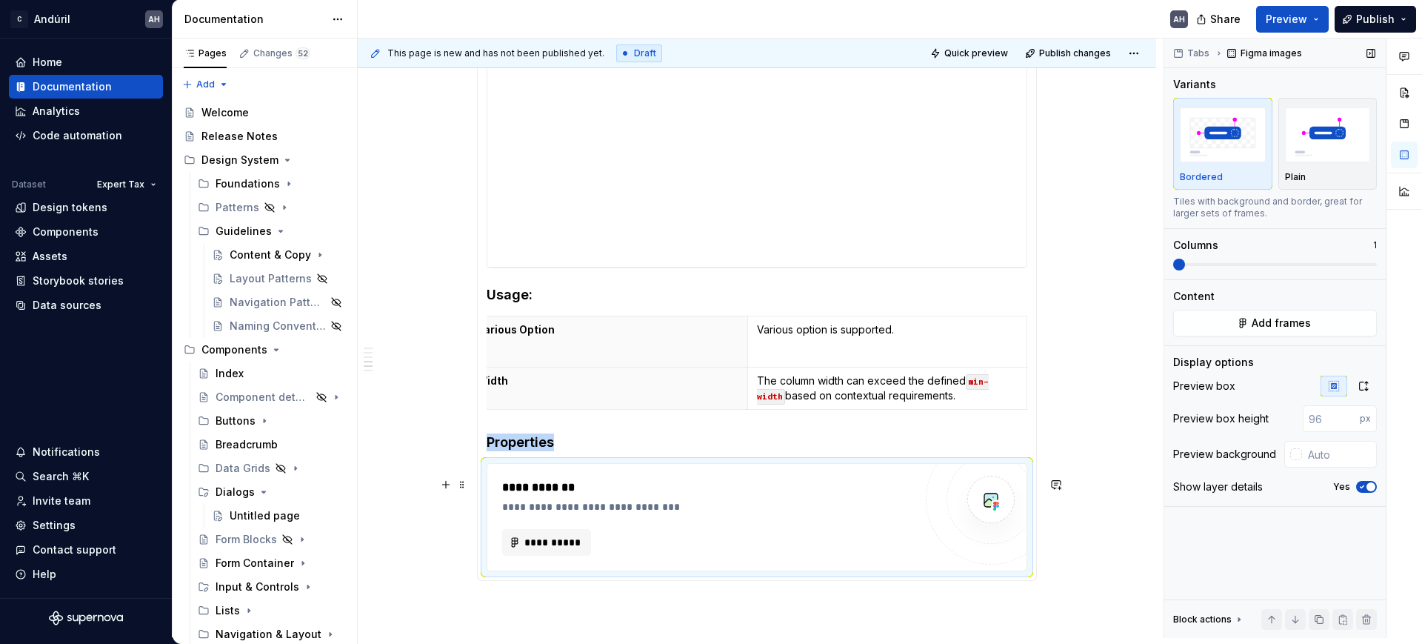
scroll to position [512, 0]
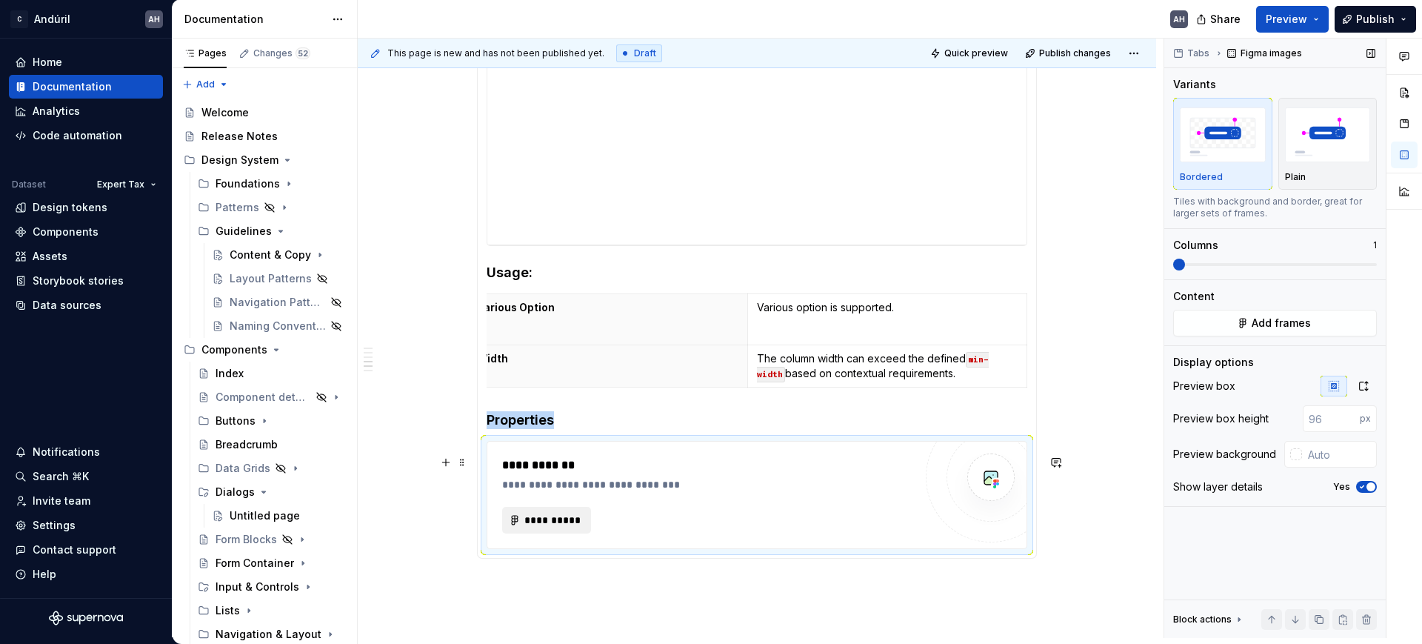
click at [541, 527] on span "**********" at bounding box center [553, 519] width 58 height 15
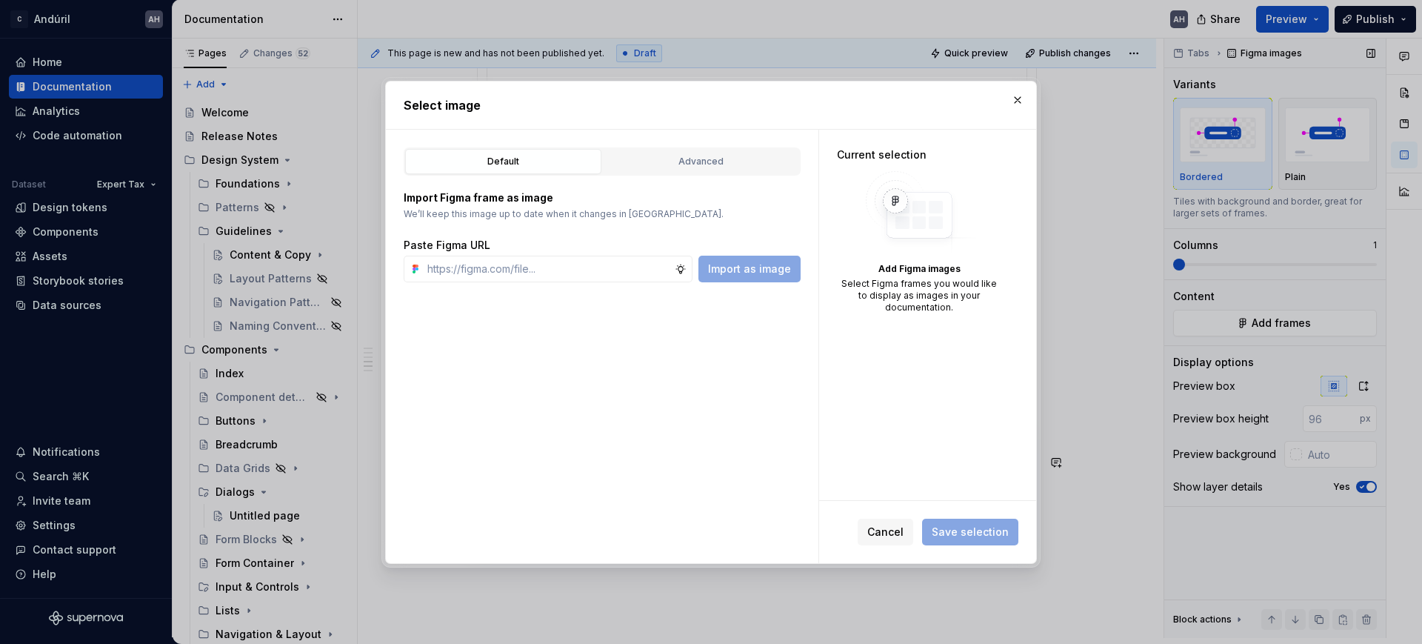
type textarea "*"
type input "[URL][DOMAIN_NAME]"
type textarea "*"
type input "[URL][DOMAIN_NAME]"
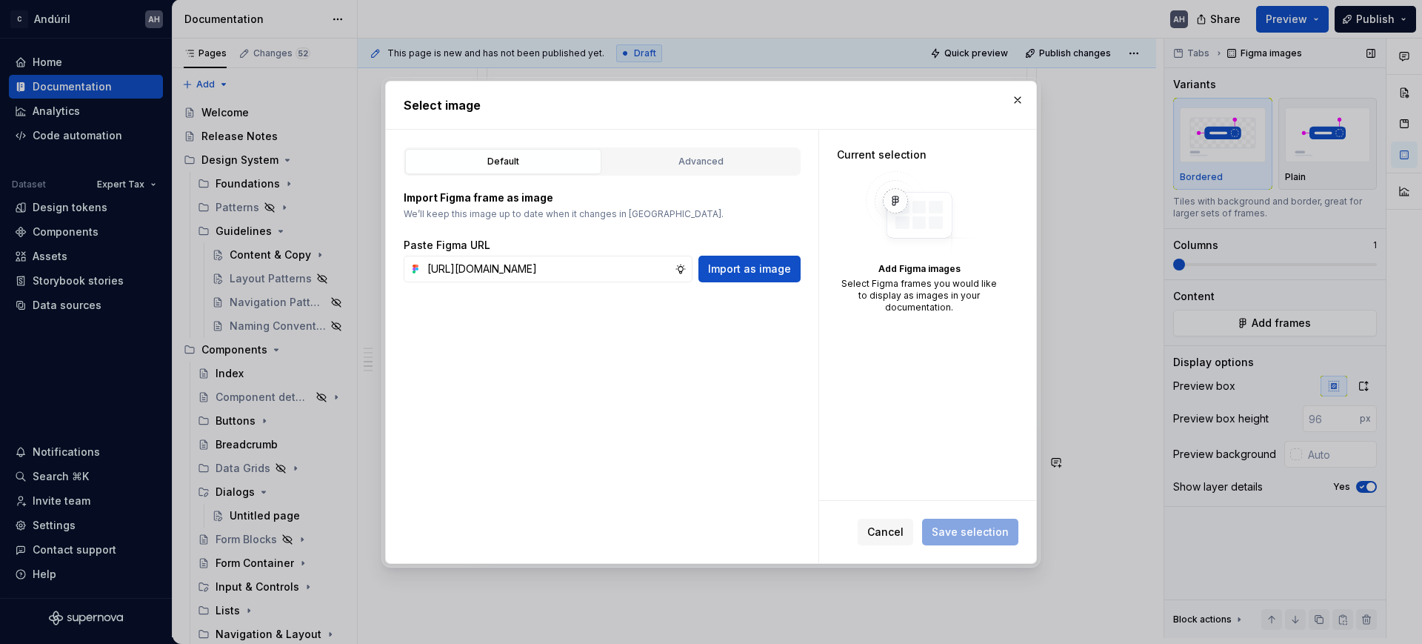
click at [756, 274] on span "Import as image" at bounding box center [749, 268] width 83 height 15
click at [614, 253] on div "Paste Figma URL Import as image" at bounding box center [602, 260] width 397 height 44
click at [605, 270] on input "text" at bounding box center [547, 268] width 253 height 27
click at [1009, 98] on button "button" at bounding box center [1017, 100] width 21 height 21
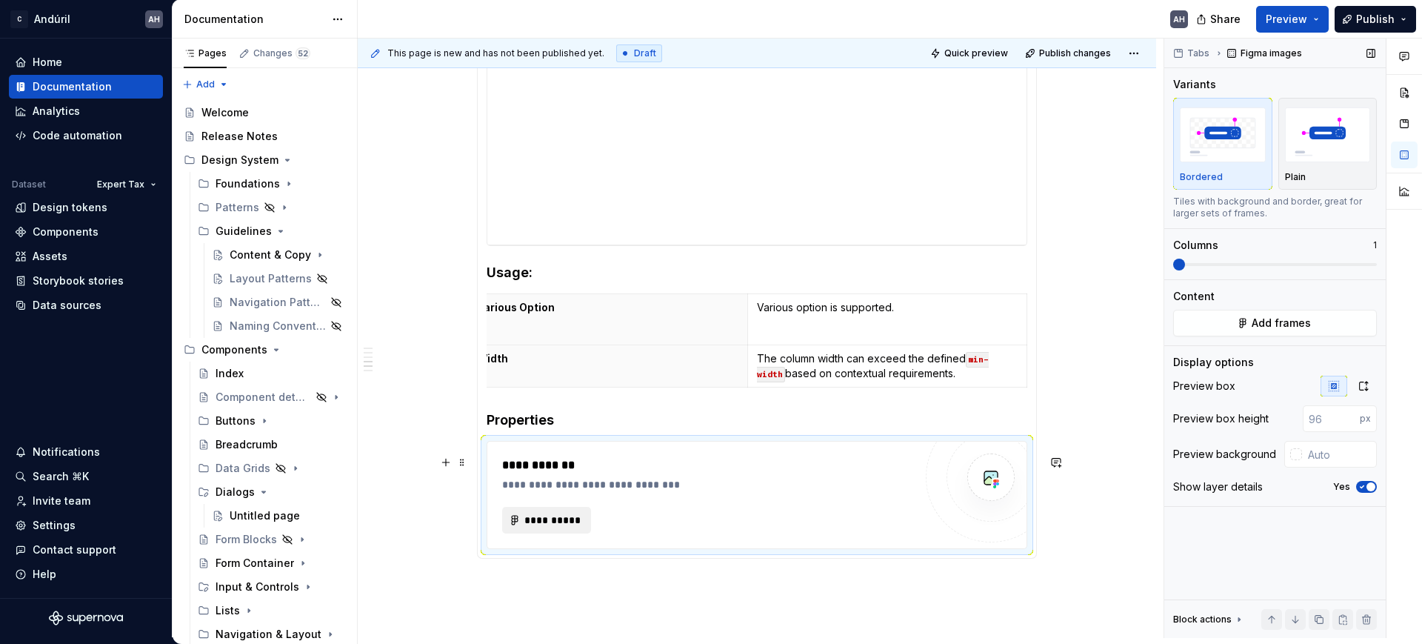
click at [564, 525] on button "**********" at bounding box center [546, 520] width 89 height 27
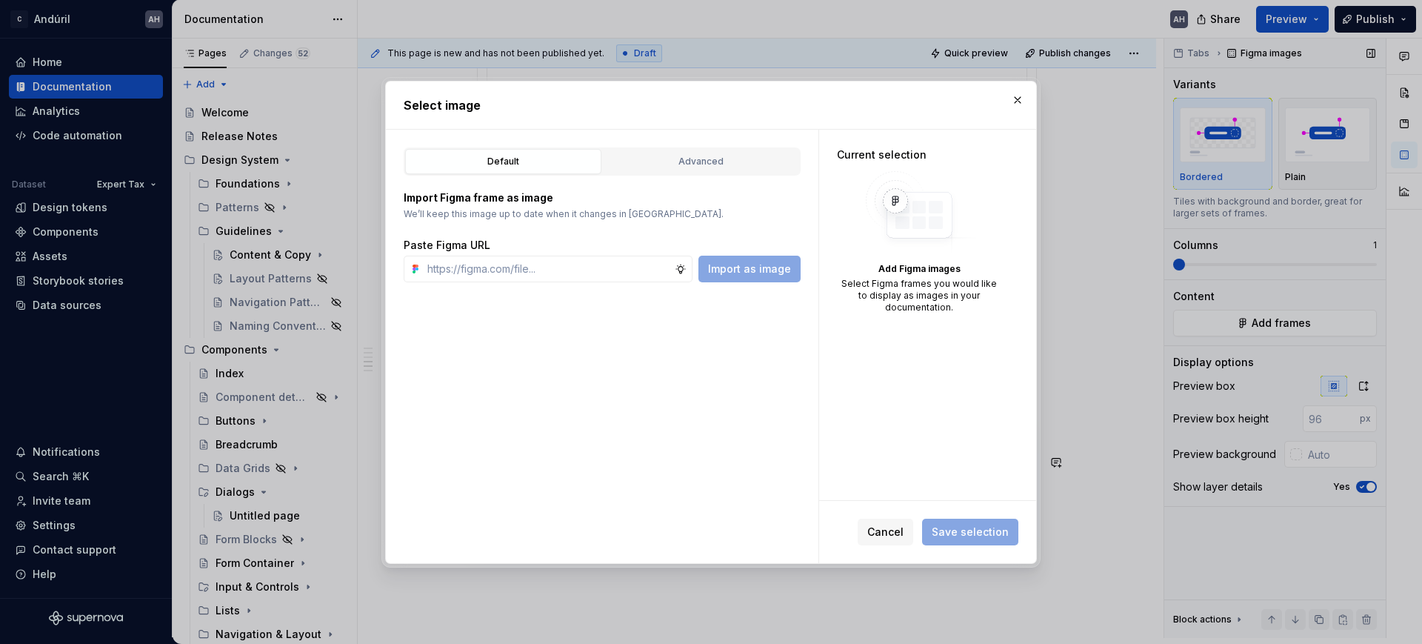
click at [720, 333] on div "Default Advanced Import Figma frame as image We’ll keep this image up to date w…" at bounding box center [602, 346] width 432 height 433
type textarea "*"
click at [1016, 98] on button "button" at bounding box center [1017, 100] width 21 height 21
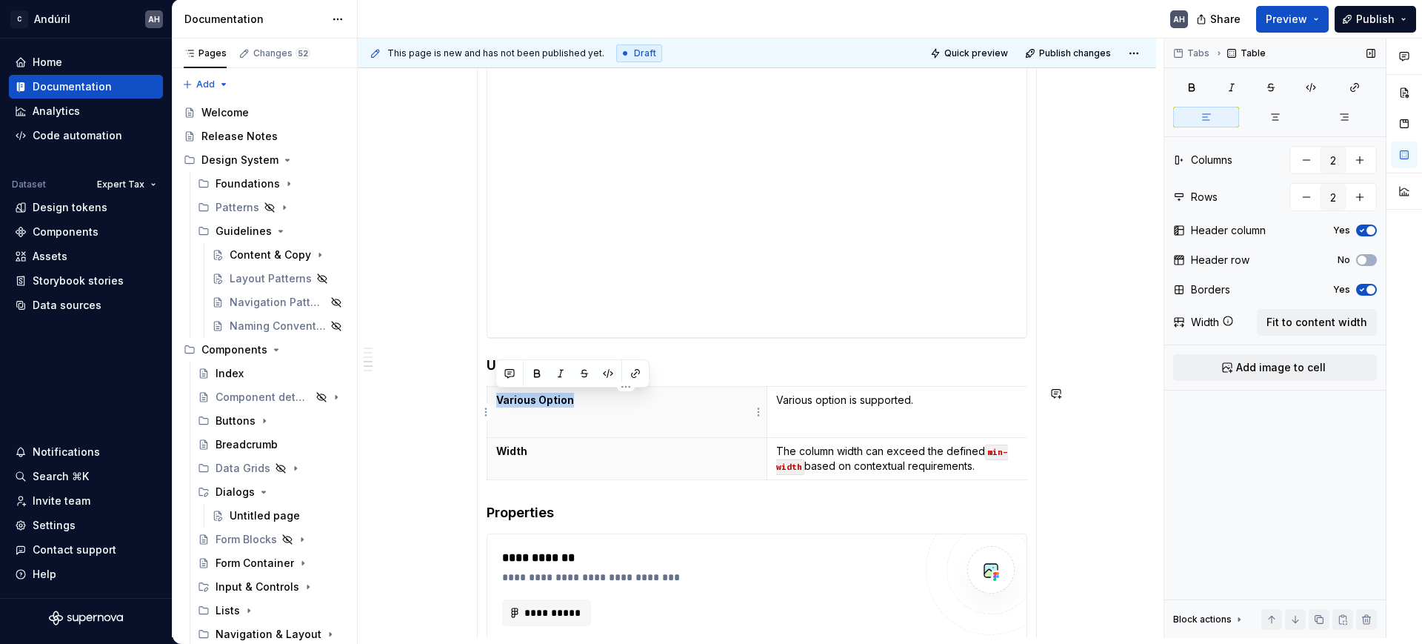
drag, startPoint x: 580, startPoint y: 400, endPoint x: 497, endPoint y: 404, distance: 83.0
click at [497, 404] on p "Various Option" at bounding box center [626, 399] width 261 height 15
click at [561, 441] on th "Width" at bounding box center [627, 459] width 280 height 42
click at [512, 407] on p "all" at bounding box center [626, 399] width 261 height 15
click at [481, 407] on div "**********" at bounding box center [757, 340] width 560 height 621
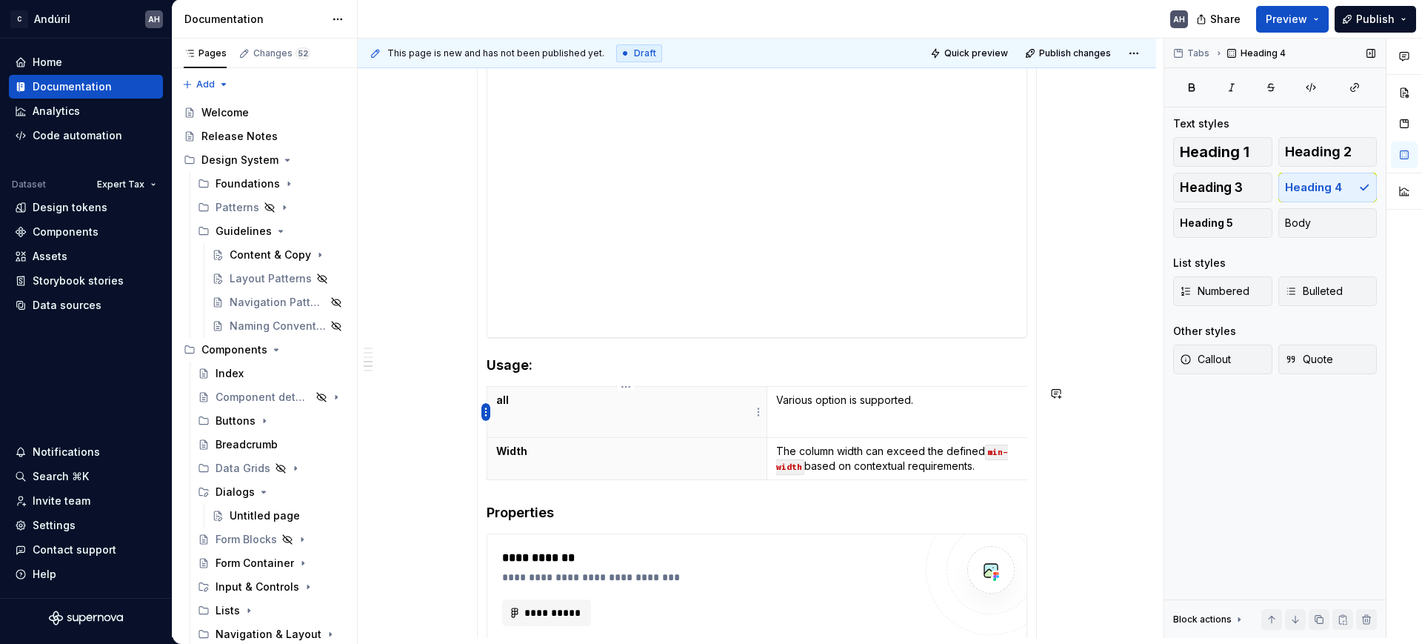
click at [484, 407] on html "C Andúril AH Home Documentation Analytics Code automation Dataset Expert Tax De…" at bounding box center [711, 322] width 1422 height 644
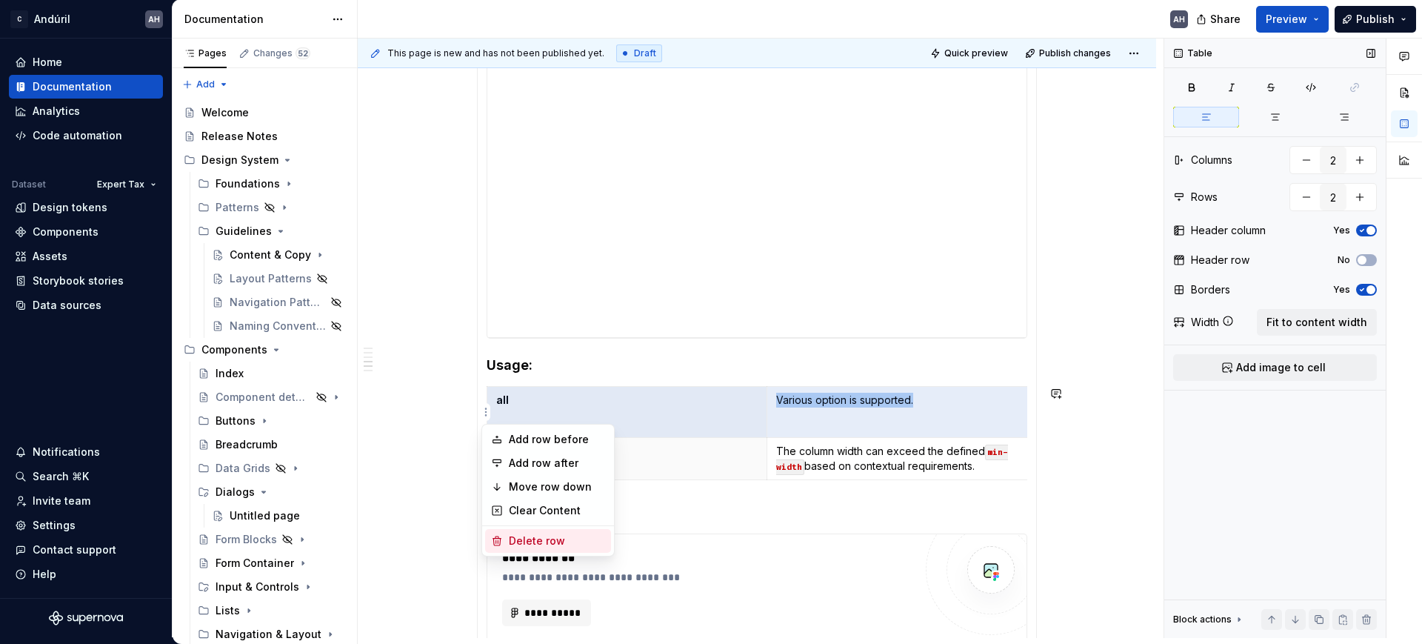
click at [528, 534] on div "Delete row" at bounding box center [557, 540] width 96 height 15
type input "1"
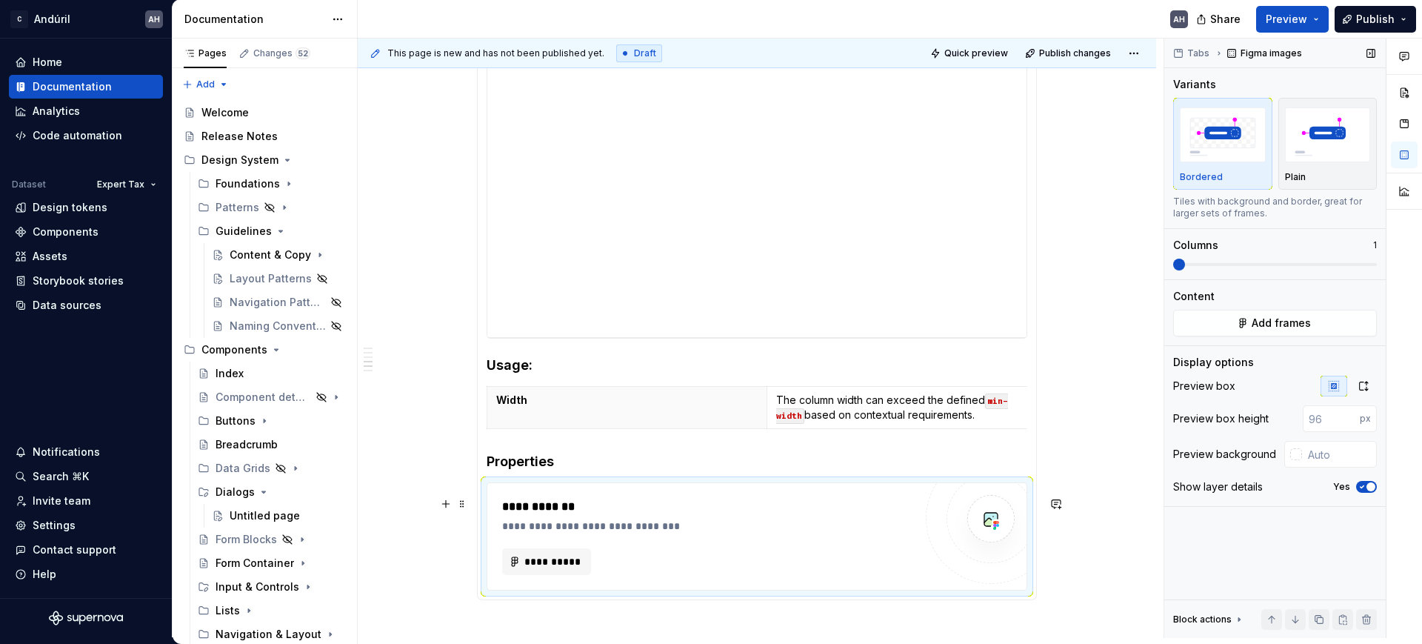
click at [581, 533] on div "**********" at bounding box center [708, 525] width 412 height 15
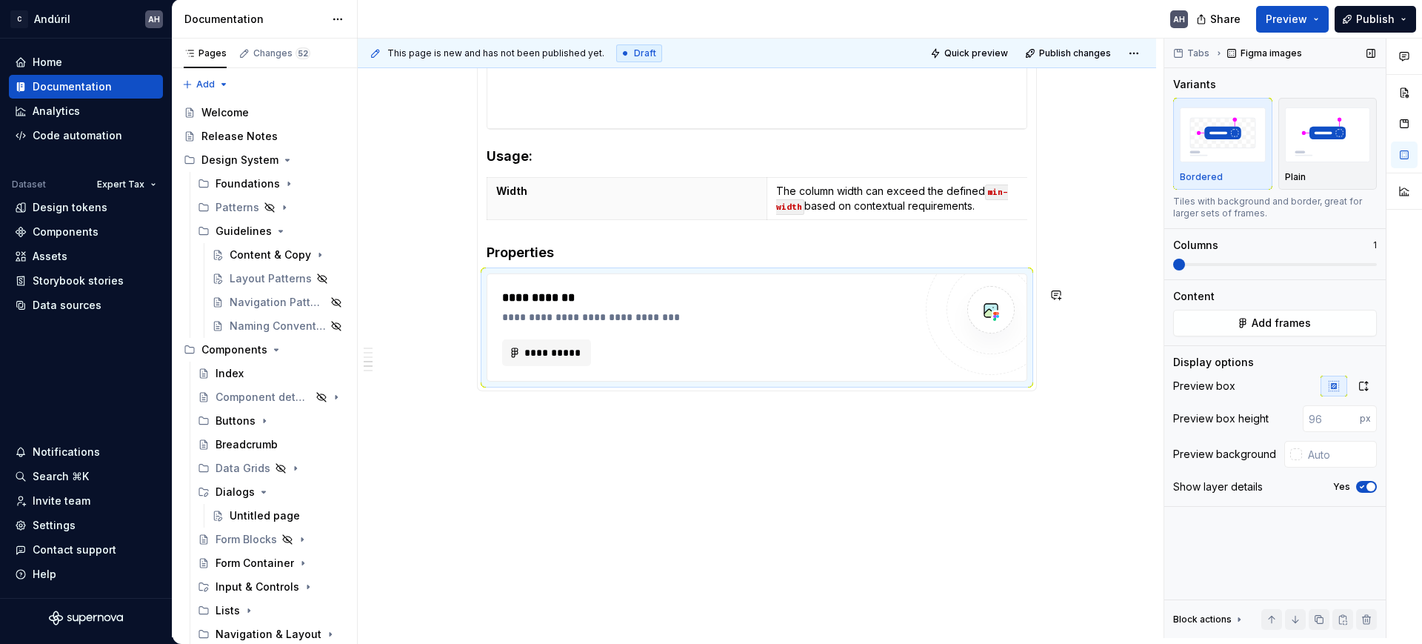
scroll to position [642, 0]
click at [590, 464] on div "**********" at bounding box center [757, 129] width 798 height 1015
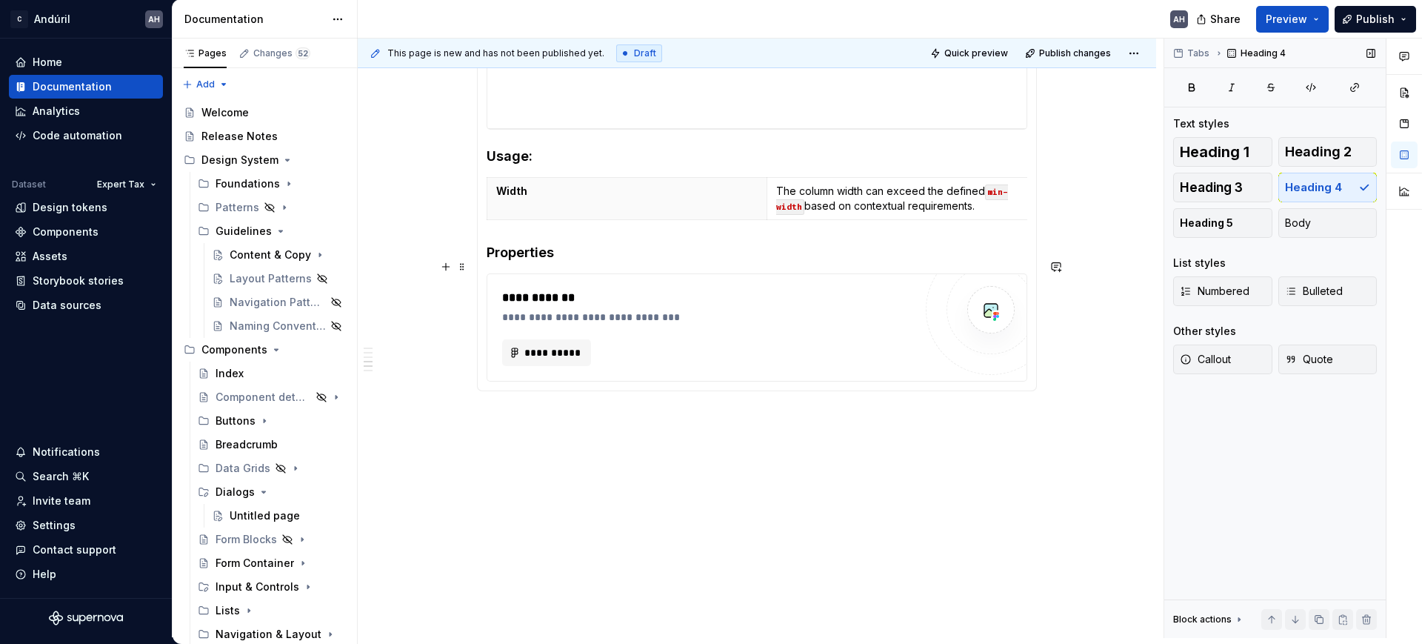
click at [566, 249] on h4 "Properties" at bounding box center [757, 253] width 541 height 18
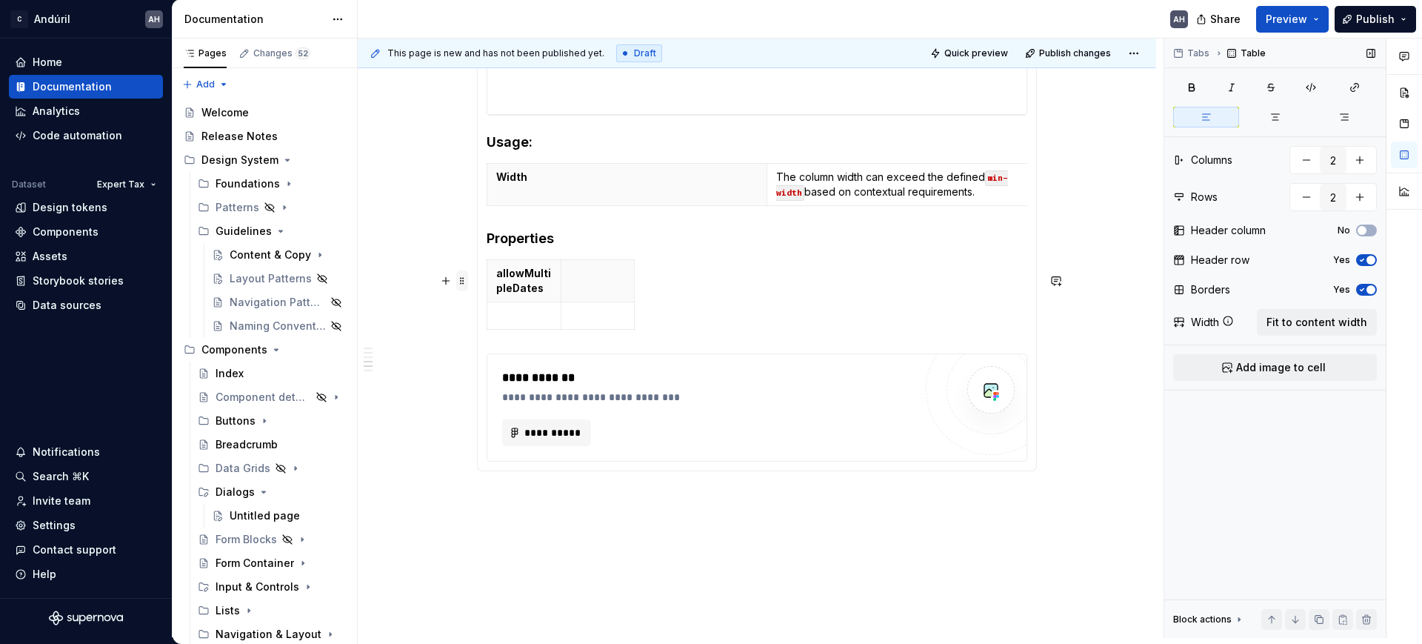
click at [464, 282] on span at bounding box center [462, 280] width 12 height 21
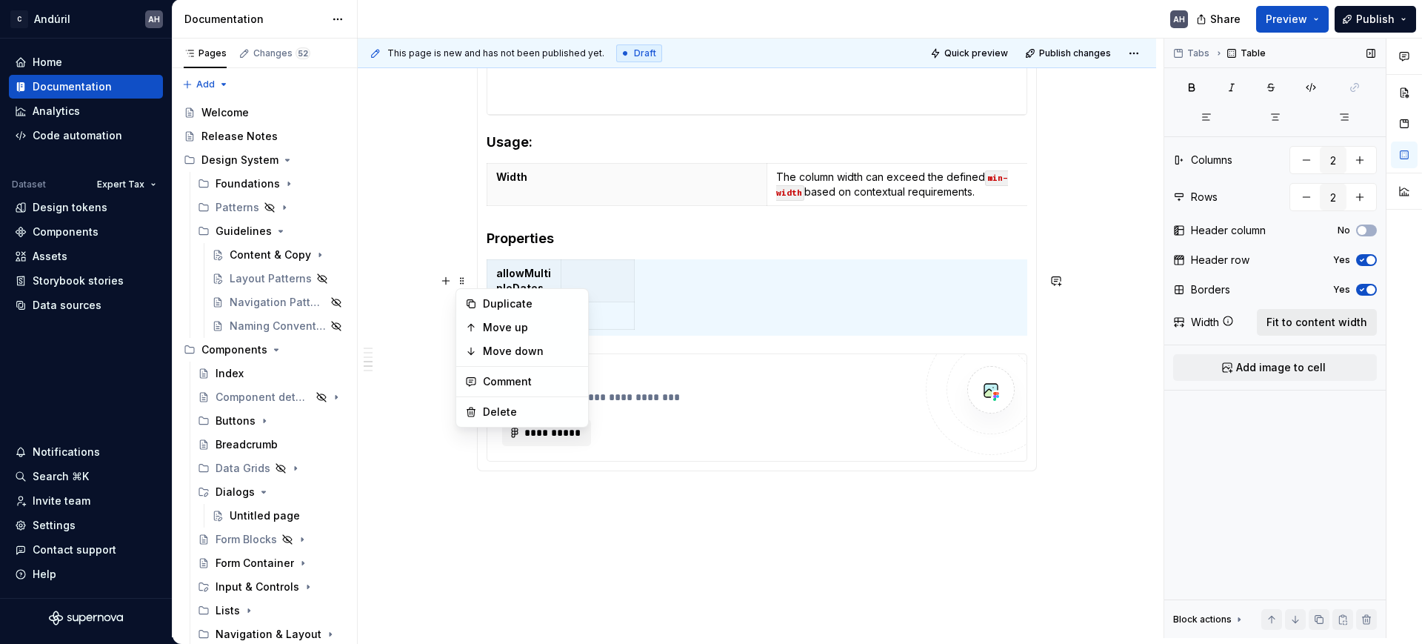
click at [1284, 321] on span "Fit to content width" at bounding box center [1316, 322] width 101 height 15
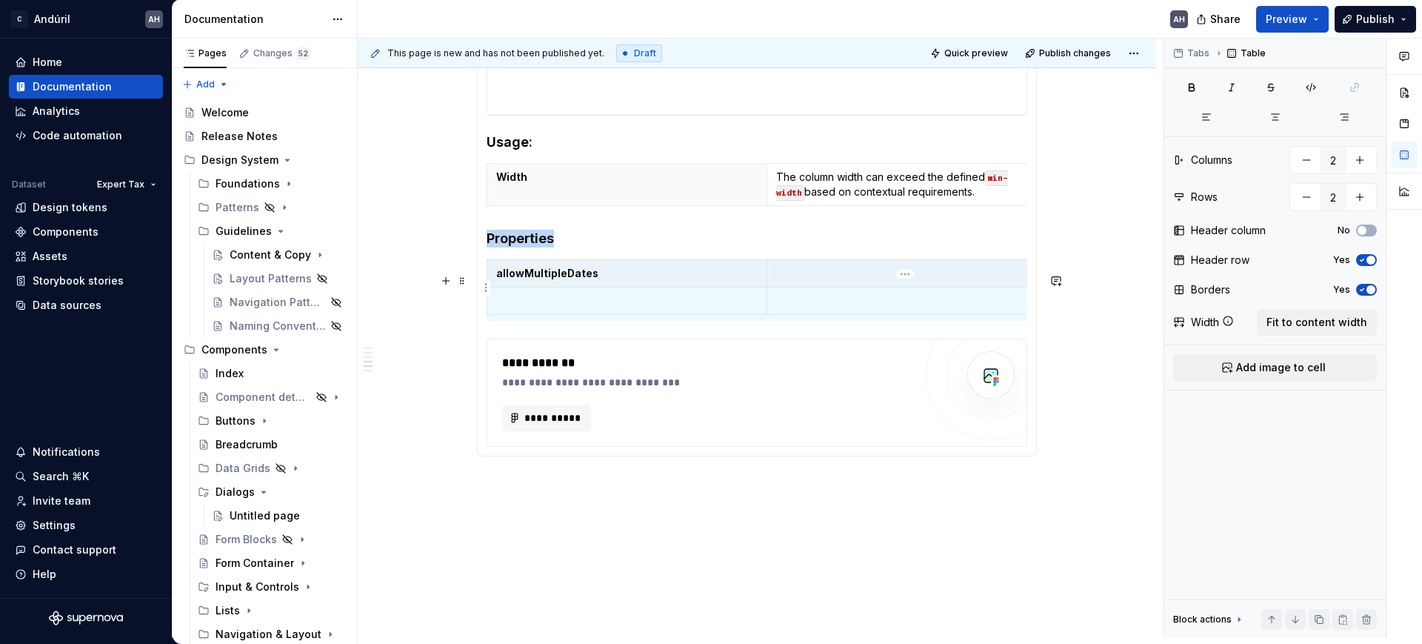
click at [814, 287] on th at bounding box center [906, 273] width 280 height 27
click at [807, 281] on p at bounding box center [906, 273] width 261 height 15
click at [846, 281] on p at bounding box center [906, 273] width 261 height 15
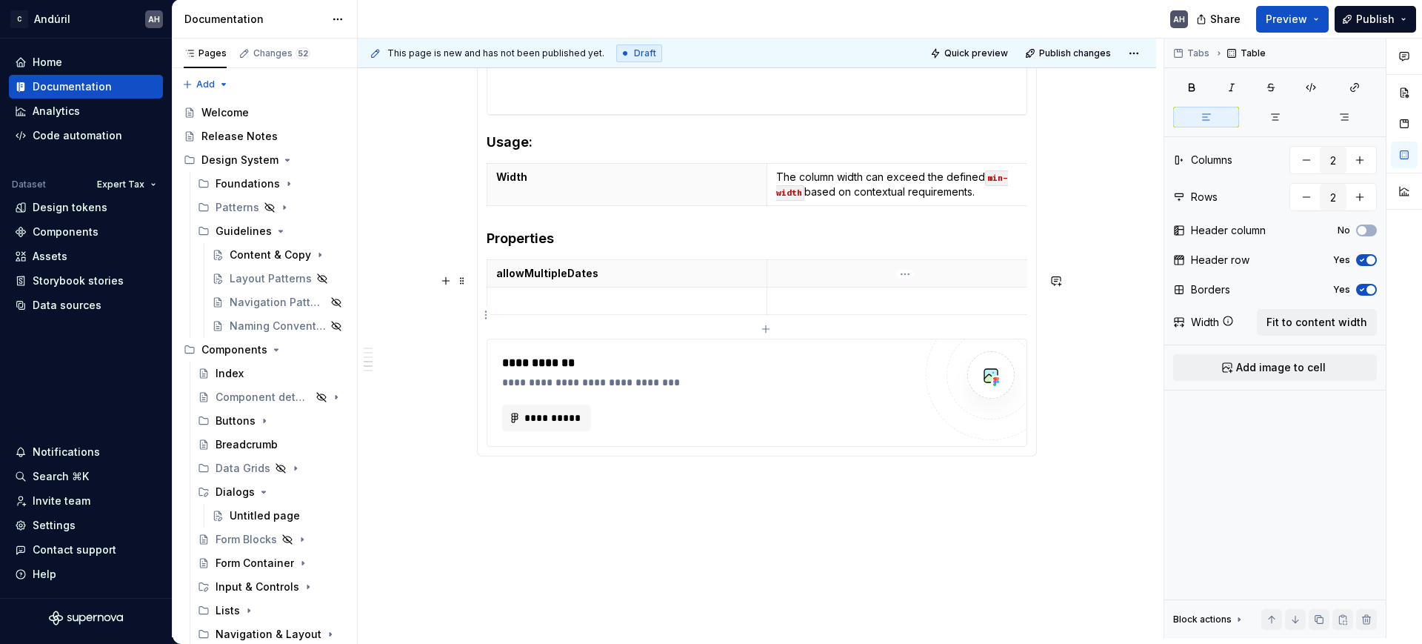
click at [830, 308] on p at bounding box center [906, 300] width 261 height 15
click at [826, 281] on p at bounding box center [906, 273] width 261 height 15
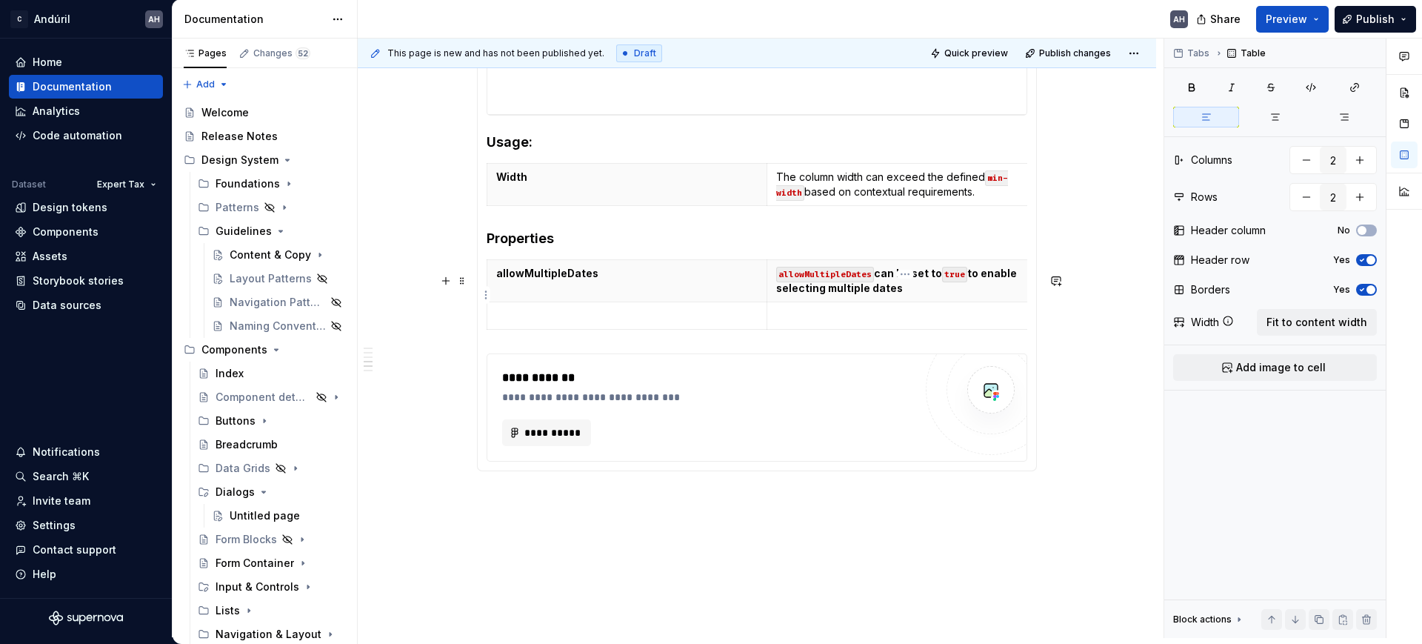
click at [902, 295] on p "allowMultipleDates can be set to true to enable selecting multiple dates" at bounding box center [906, 281] width 261 height 30
click at [1363, 261] on icon "button" at bounding box center [1362, 259] width 12 height 9
click at [1368, 224] on button "No" at bounding box center [1366, 230] width 21 height 12
click at [890, 295] on p "allowMultipleDates can be set to true to enable selecting multiple dates" at bounding box center [906, 281] width 261 height 30
click at [918, 293] on p "allowMultipleDates can be set to true to enable selecting multiple dates" at bounding box center [906, 281] width 261 height 30
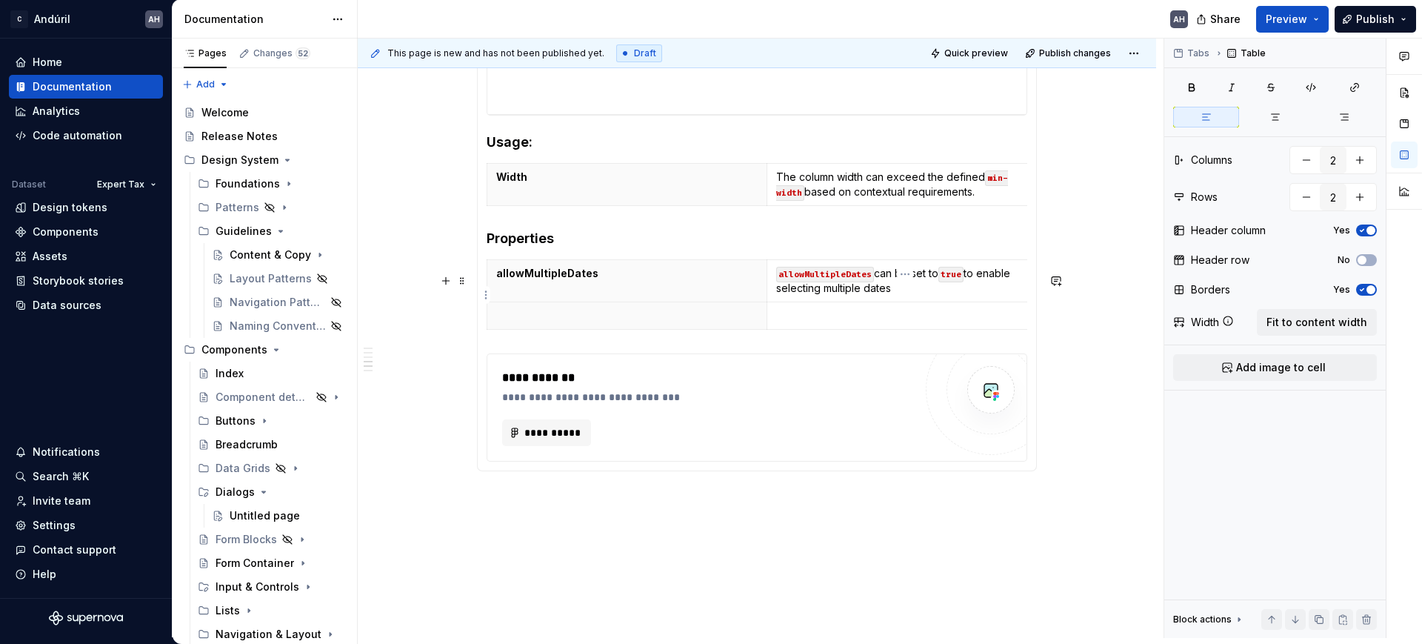
click at [979, 292] on p "allowMultipleDates can be set to true to enable selecting multiple dates" at bounding box center [906, 281] width 261 height 30
click at [942, 295] on p "allowMultipleDates can be set to true to enable selecting multiple dates" at bounding box center [906, 281] width 261 height 30
click at [915, 295] on p "allowMultipleDates can be set to true to enable selecting multiple dates" at bounding box center [906, 281] width 261 height 30
drag, startPoint x: 969, startPoint y: 288, endPoint x: 1015, endPoint y: 282, distance: 47.0
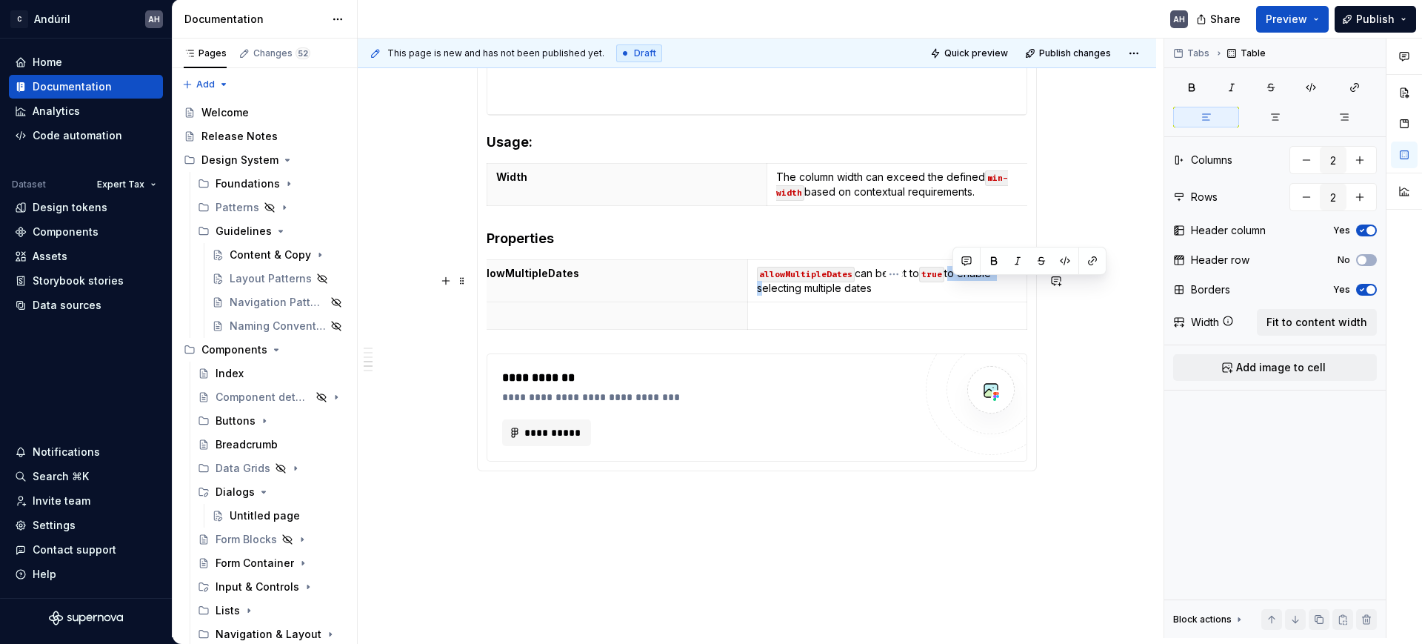
click at [1015, 282] on p "allowMultipleDates can be set to true to enable selecting multiple dates" at bounding box center [887, 281] width 261 height 30
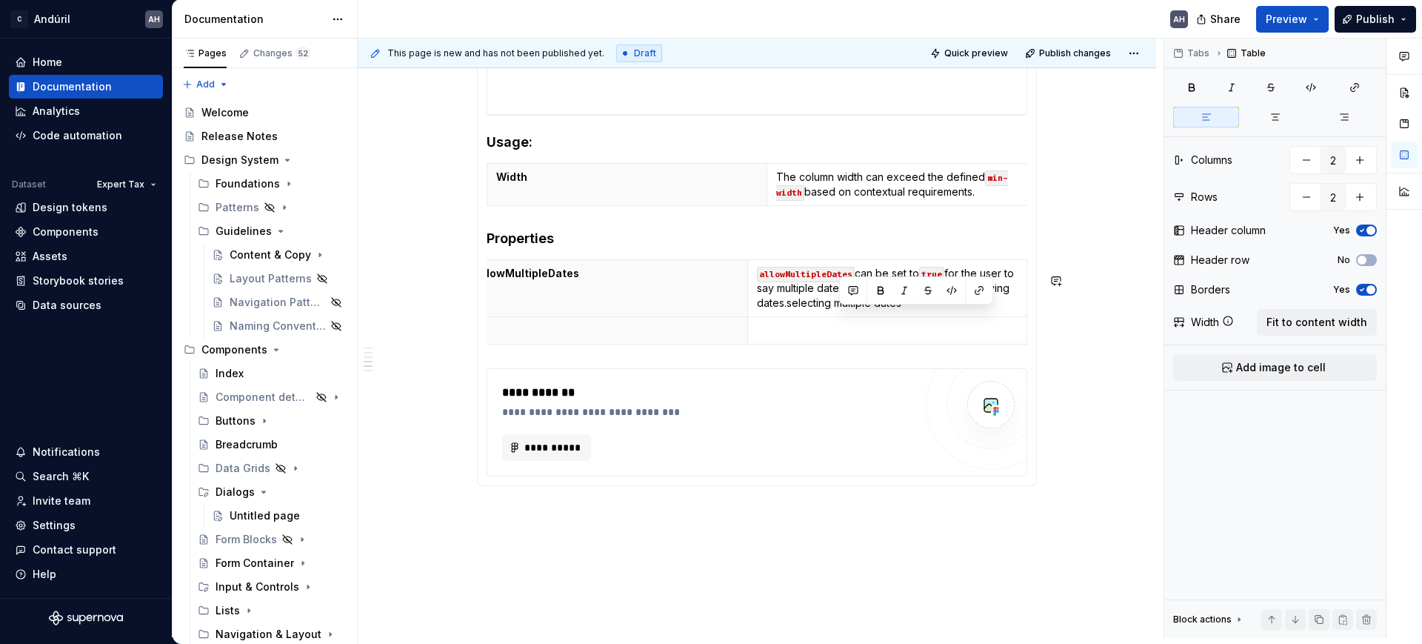
scroll to position [0, 10]
click at [980, 310] on p "allowMultipleDates can be set to true for the user to say multiple dates are ap…" at bounding box center [896, 288] width 261 height 44
drag, startPoint x: 966, startPoint y: 320, endPoint x: 848, endPoint y: 325, distance: 118.6
click at [848, 317] on td "allowMultipleDates can be set to true for the user to say multiple dates are ap…" at bounding box center [897, 288] width 280 height 57
drag, startPoint x: 857, startPoint y: 314, endPoint x: 768, endPoint y: 288, distance: 92.6
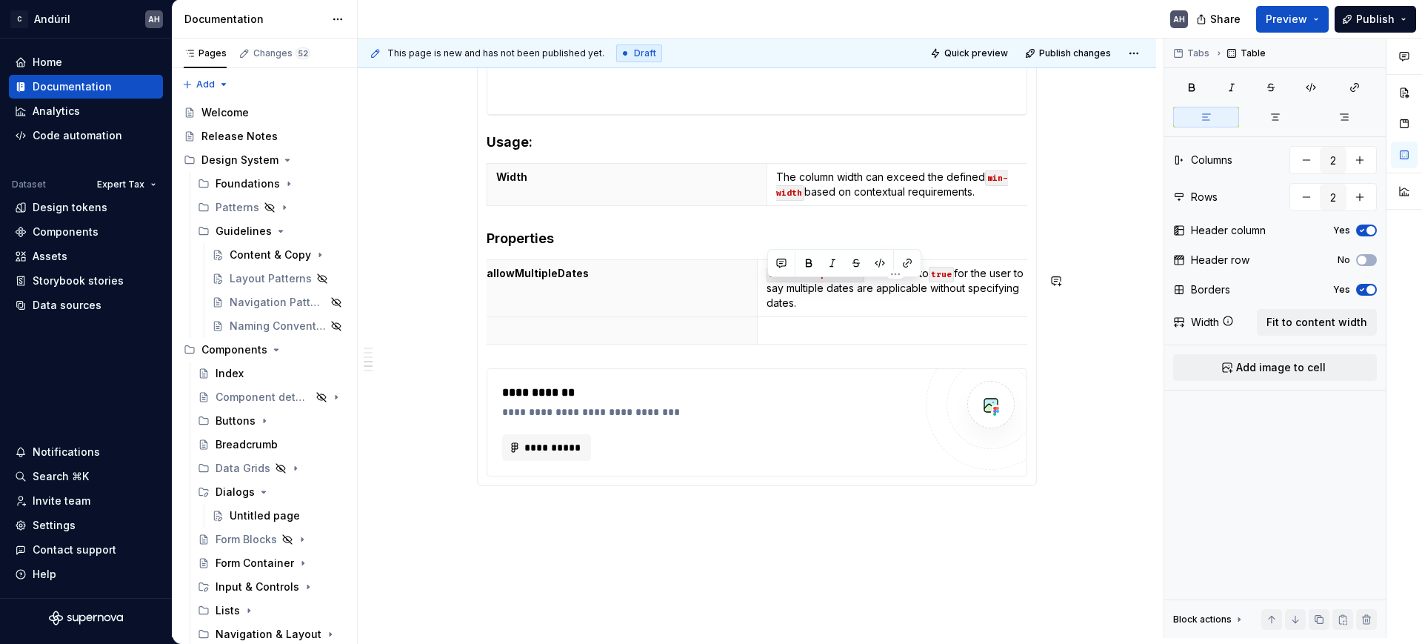
click at [768, 288] on p "allowMultipleDates can be set to true for the user to say multiple dates are ap…" at bounding box center [896, 288] width 261 height 44
copy p "allowMultipleDates can be set to true for the user to say multiple dates are ap…"
click at [874, 317] on td "allowMultipleDates can be set to true for the user to say multiple dates are ap…" at bounding box center [897, 288] width 280 height 57
drag, startPoint x: 875, startPoint y: 321, endPoint x: 768, endPoint y: 287, distance: 112.9
click at [768, 287] on p "allowMultipleDates can be set to true for the user to say multiple dates are ap…" at bounding box center [896, 288] width 261 height 44
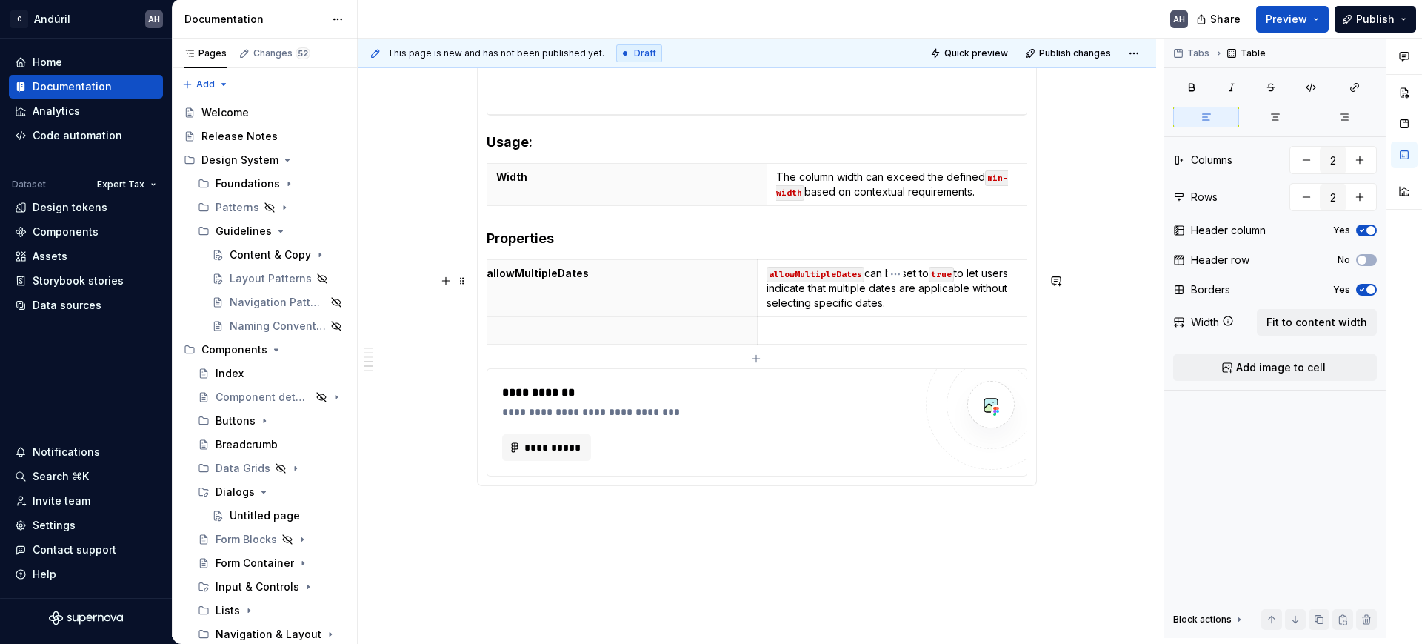
click at [860, 338] on p at bounding box center [896, 330] width 261 height 15
click at [559, 338] on p at bounding box center [617, 330] width 261 height 15
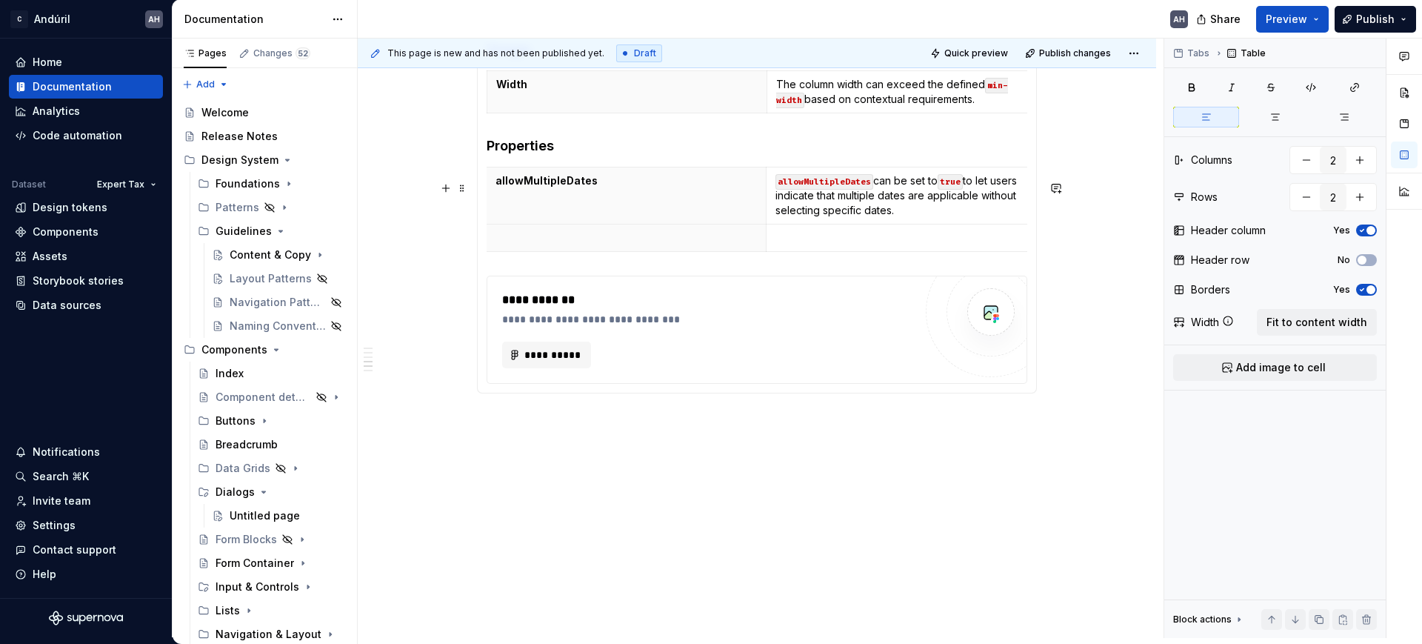
scroll to position [0, 0]
click at [553, 252] on th at bounding box center [627, 237] width 280 height 27
click at [487, 253] on html "C Andúril AH Home Documentation Analytics Code automation Dataset Expert Tax De…" at bounding box center [711, 322] width 1422 height 644
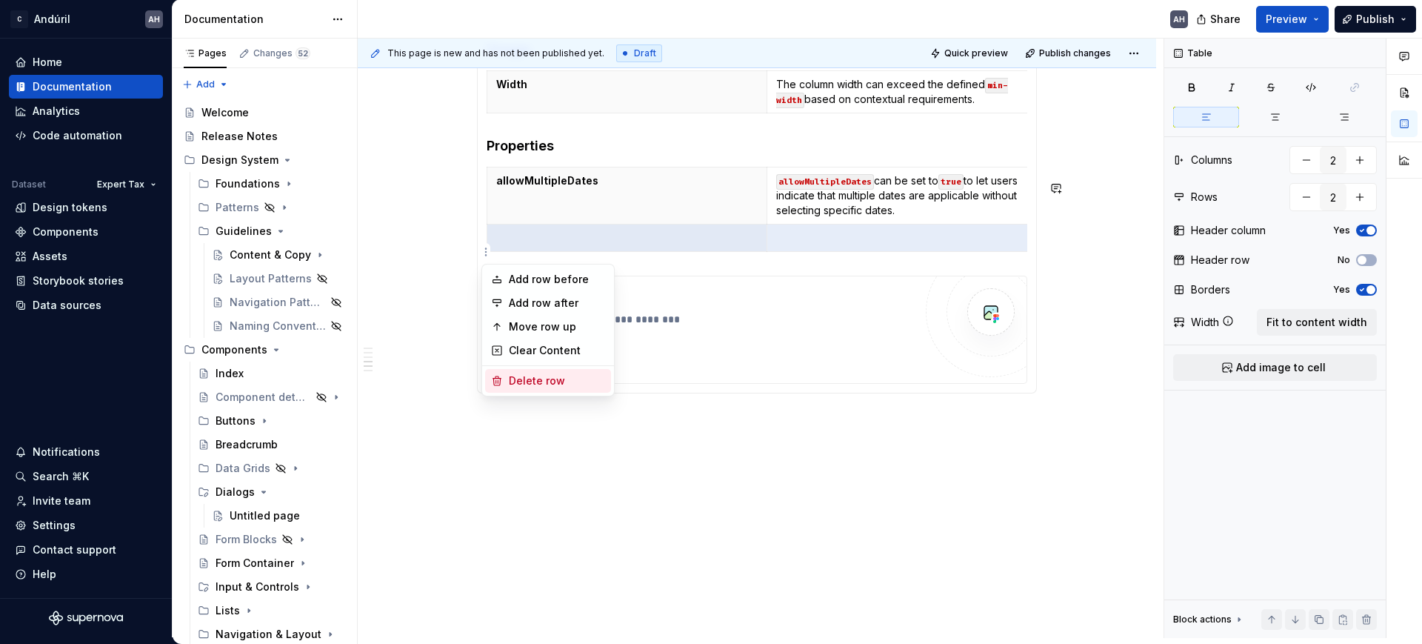
click at [532, 377] on div "Delete row" at bounding box center [557, 380] width 96 height 15
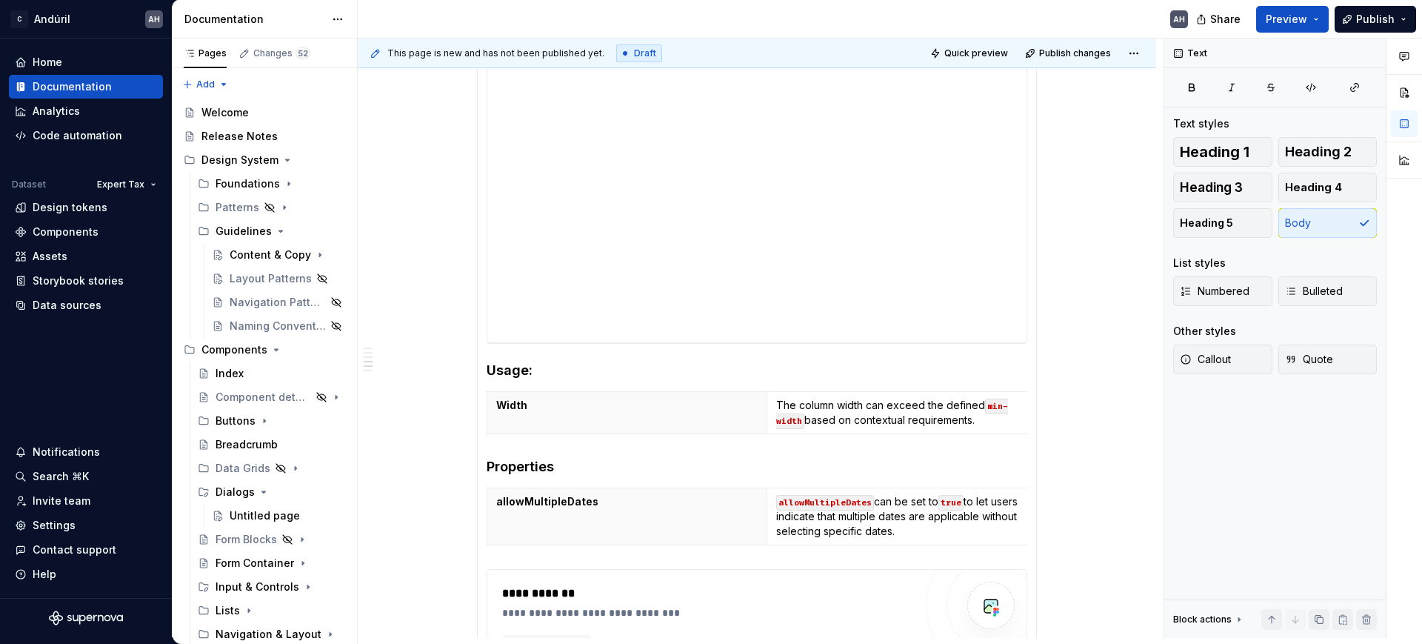
scroll to position [549, 0]
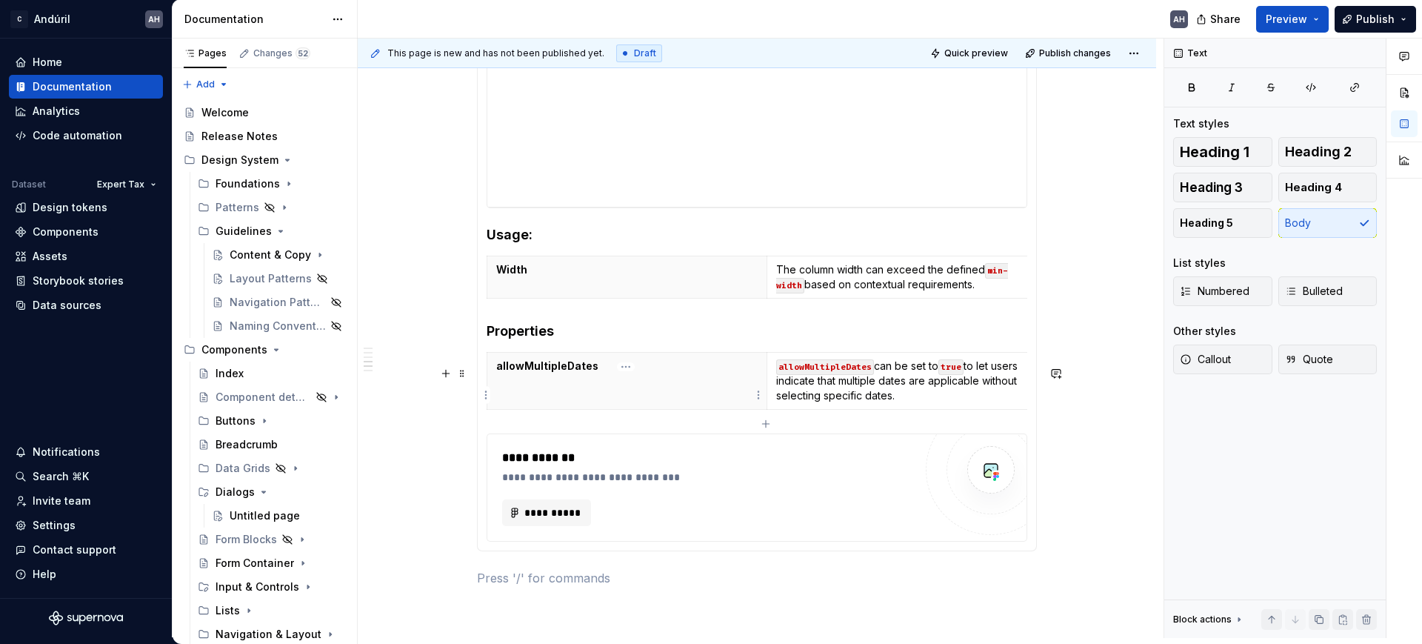
click at [672, 373] on p "allowMultipleDates" at bounding box center [626, 365] width 261 height 15
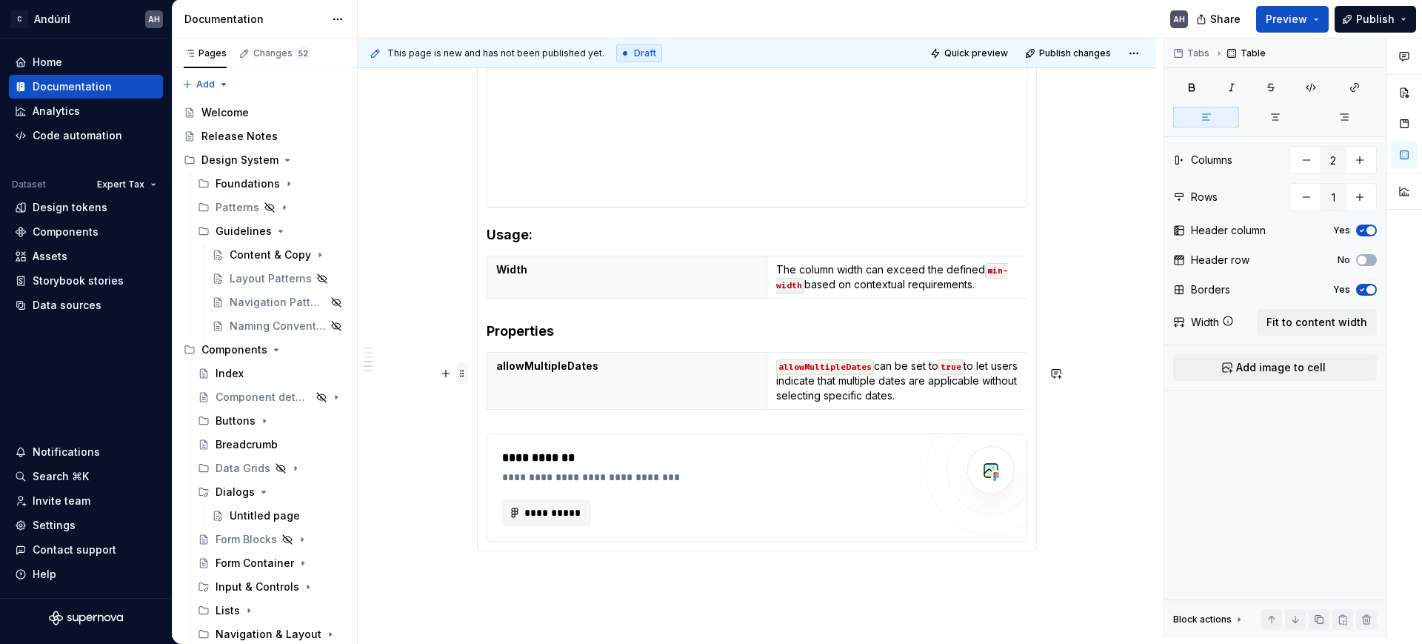
click at [458, 378] on span at bounding box center [462, 373] width 12 height 21
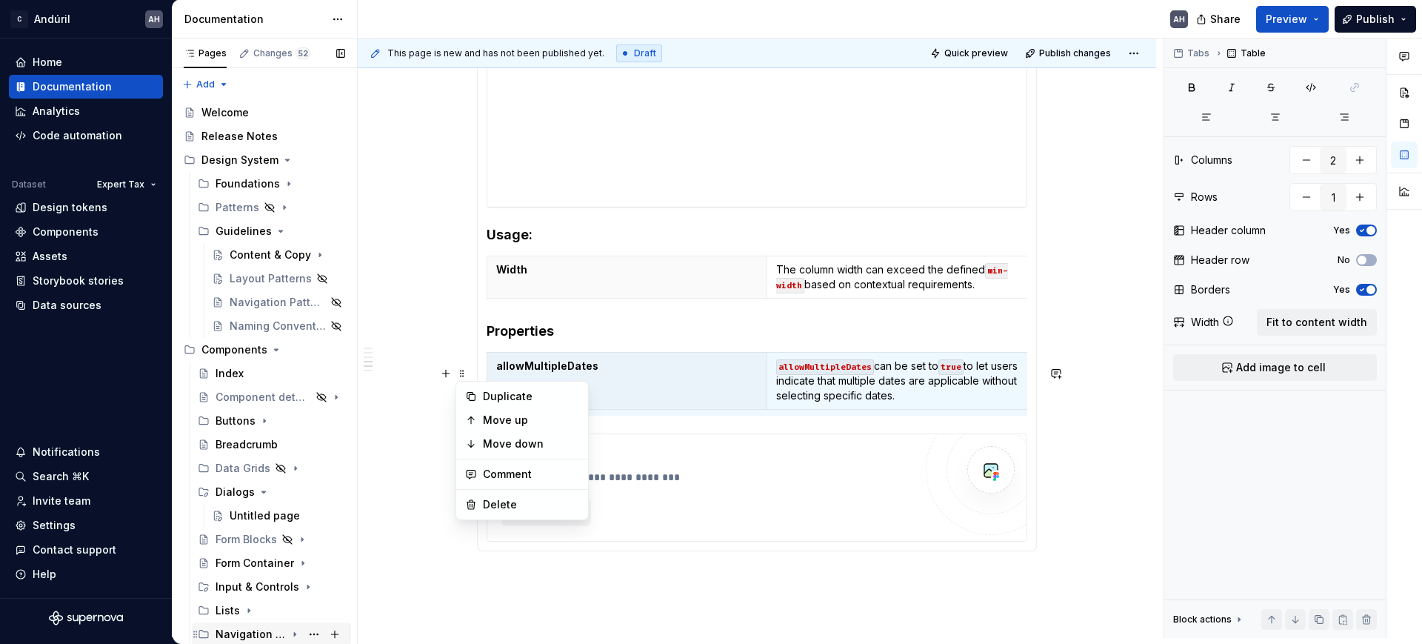
scroll to position [93, 0]
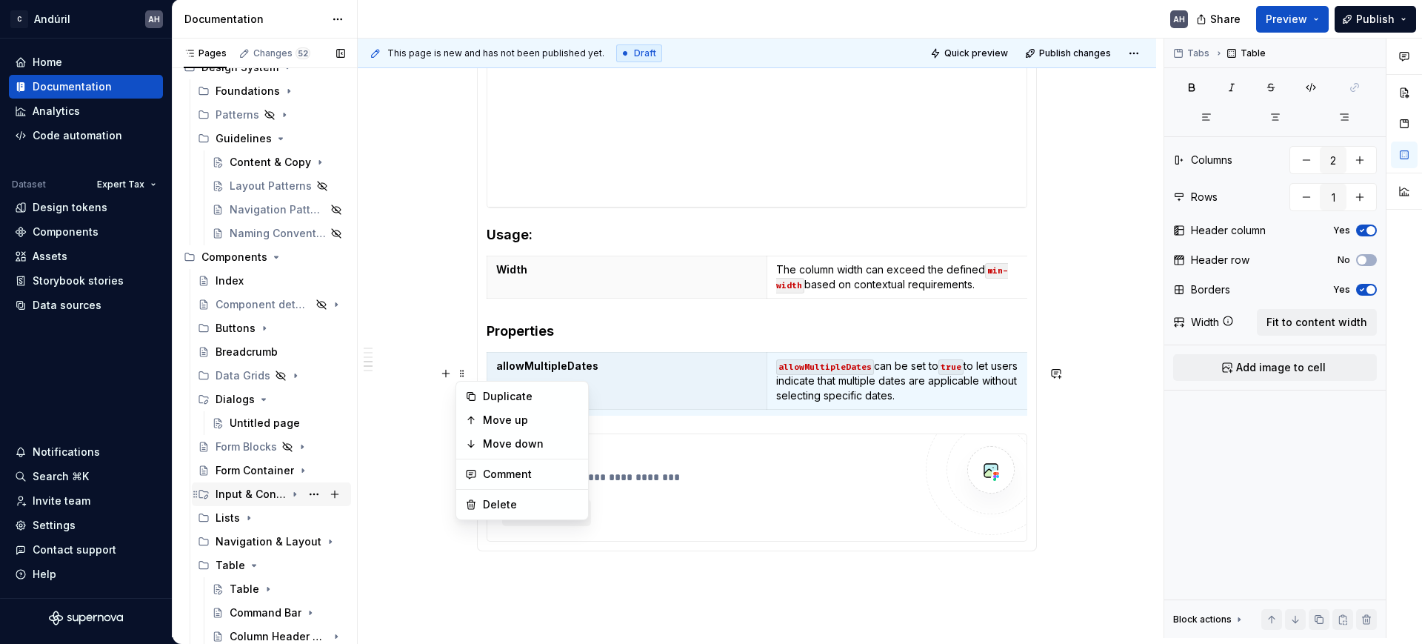
click at [294, 493] on icon "Page tree" at bounding box center [294, 494] width 1 height 4
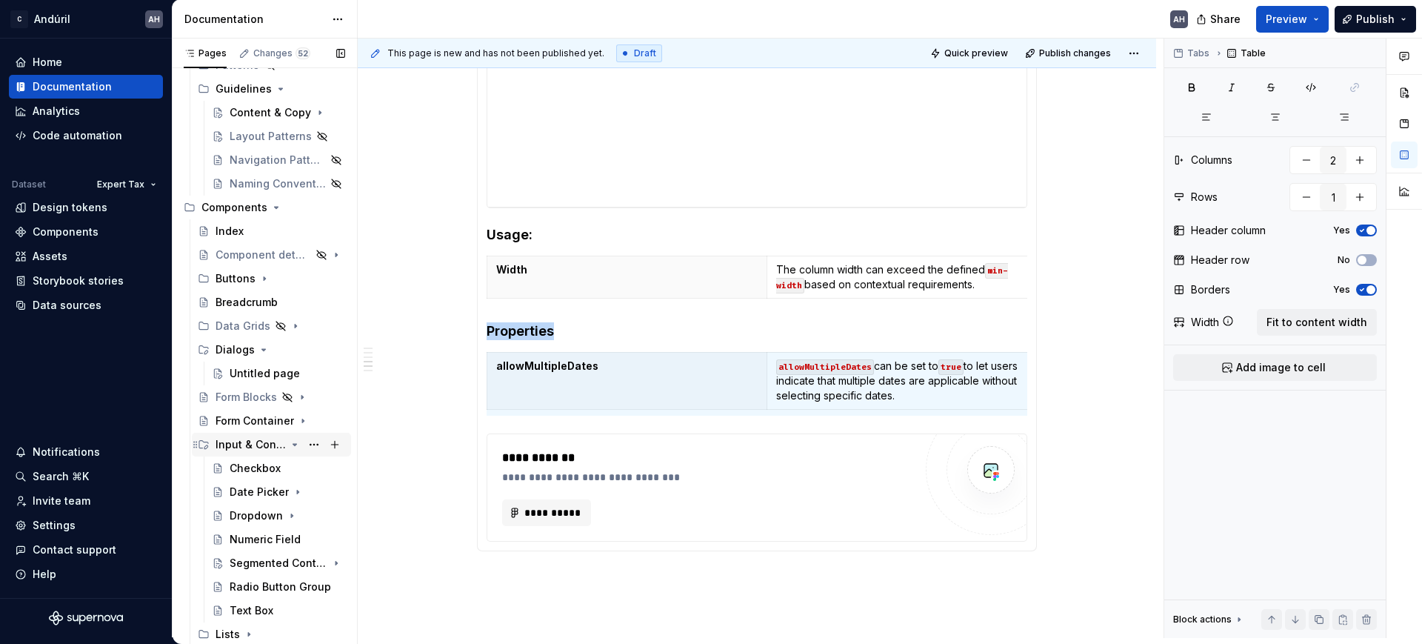
scroll to position [185, 0]
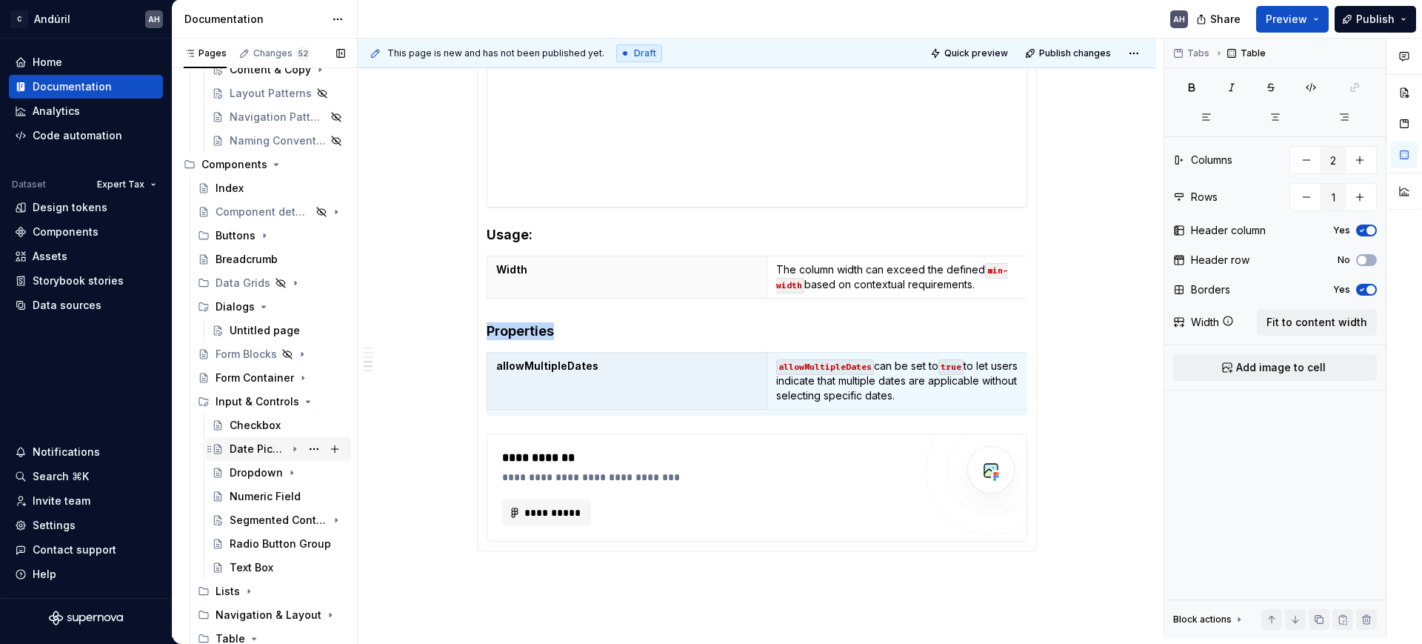
click at [289, 447] on icon "Page tree" at bounding box center [295, 449] width 12 height 12
click at [260, 459] on div "Date Picker" at bounding box center [278, 449] width 145 height 24
click at [258, 472] on div "Overview" at bounding box center [268, 472] width 49 height 15
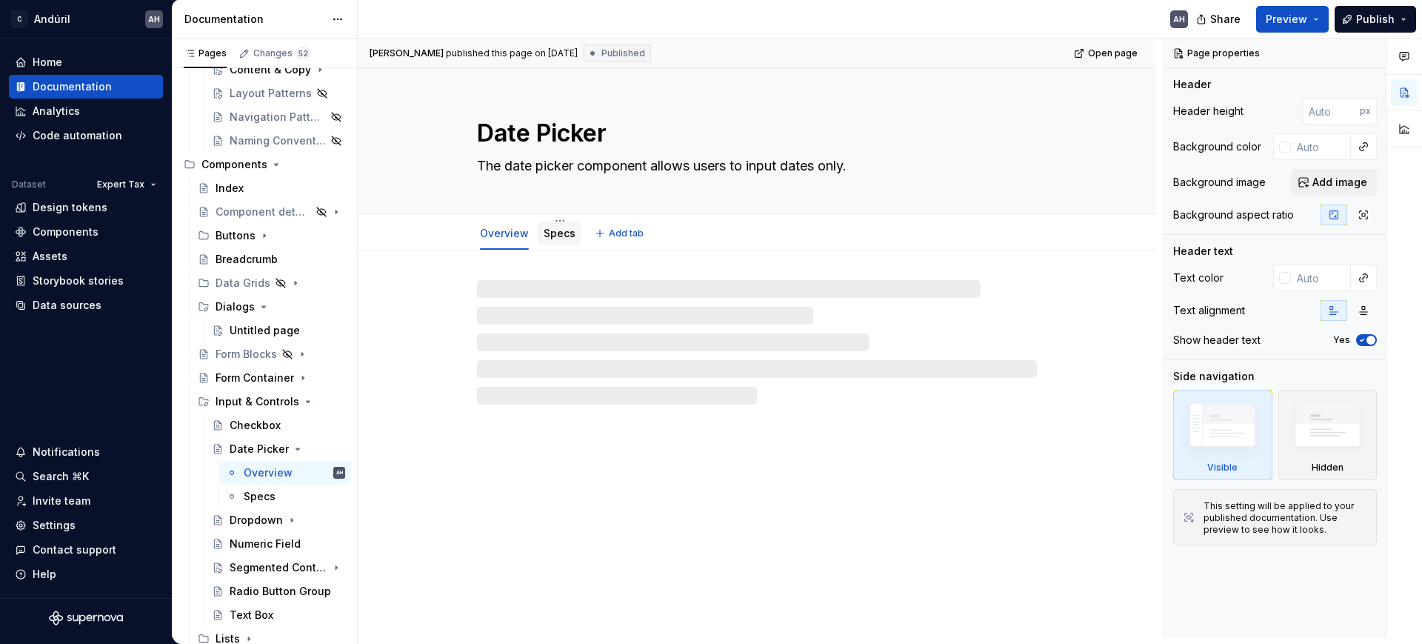
click at [552, 235] on link "Specs" at bounding box center [560, 233] width 32 height 13
click at [546, 230] on link "Specs" at bounding box center [560, 233] width 32 height 13
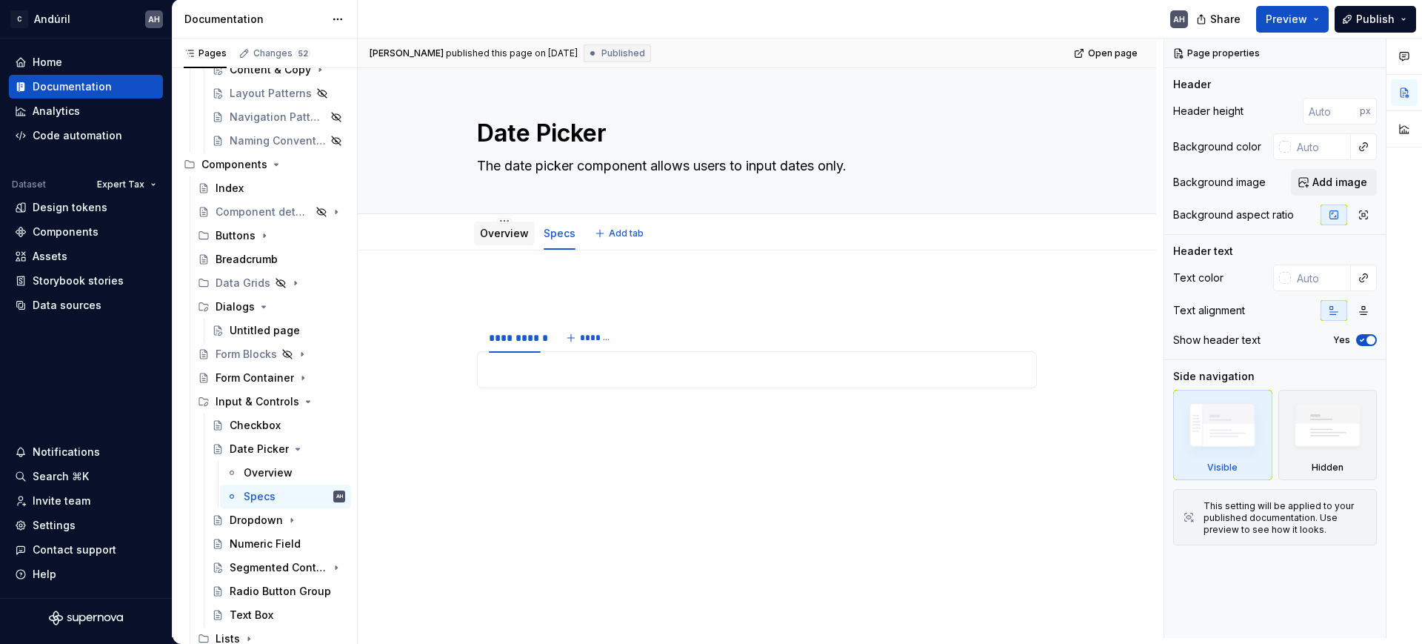
click at [510, 233] on link "Overview" at bounding box center [504, 233] width 49 height 13
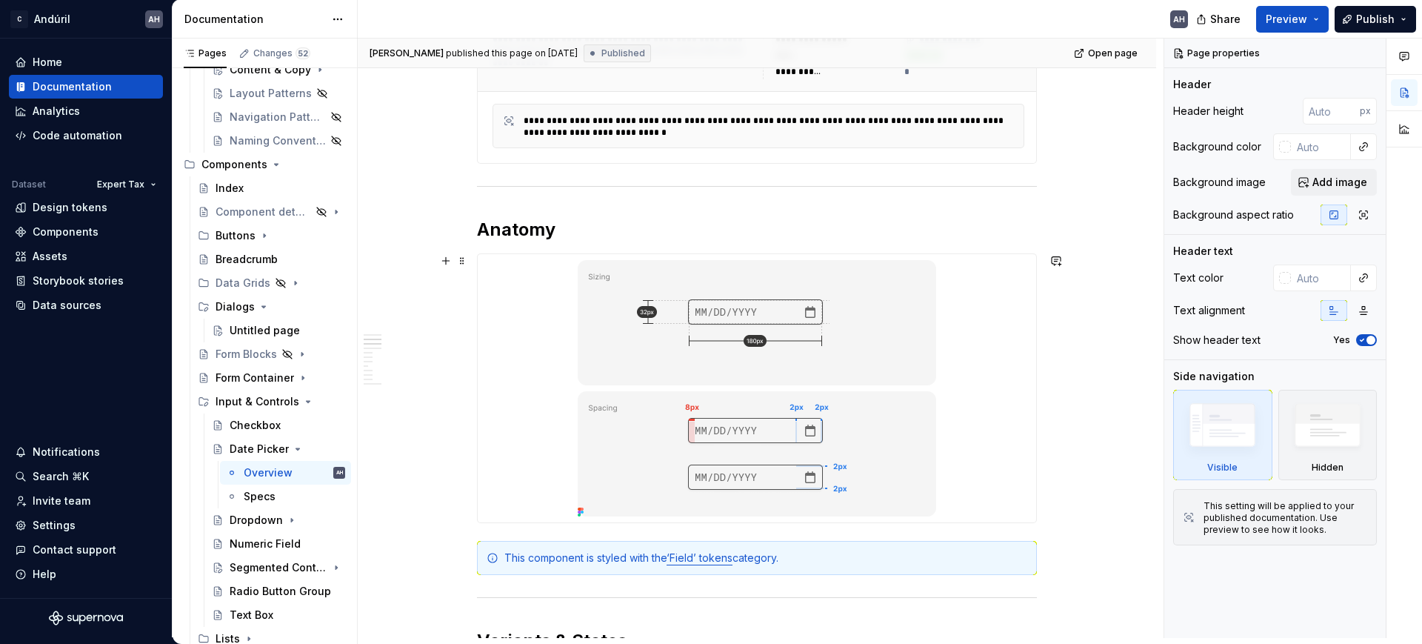
scroll to position [734, 0]
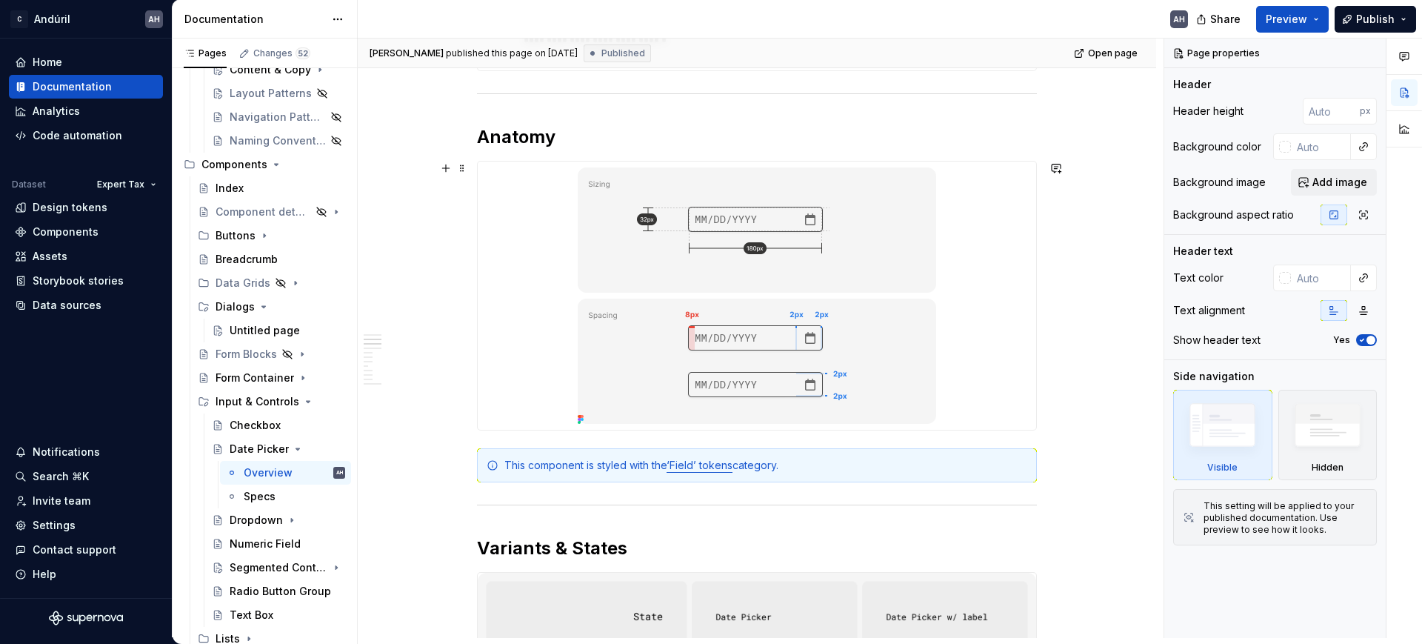
type textarea "*"
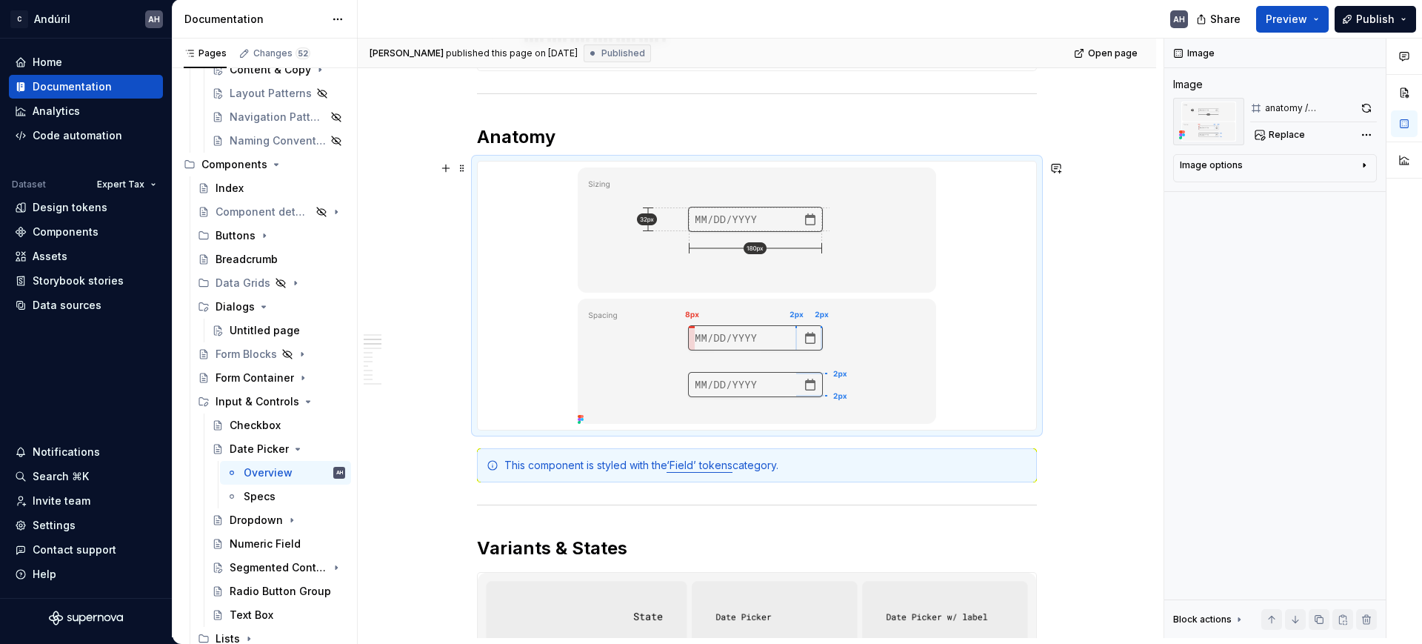
click at [994, 402] on div at bounding box center [757, 295] width 558 height 268
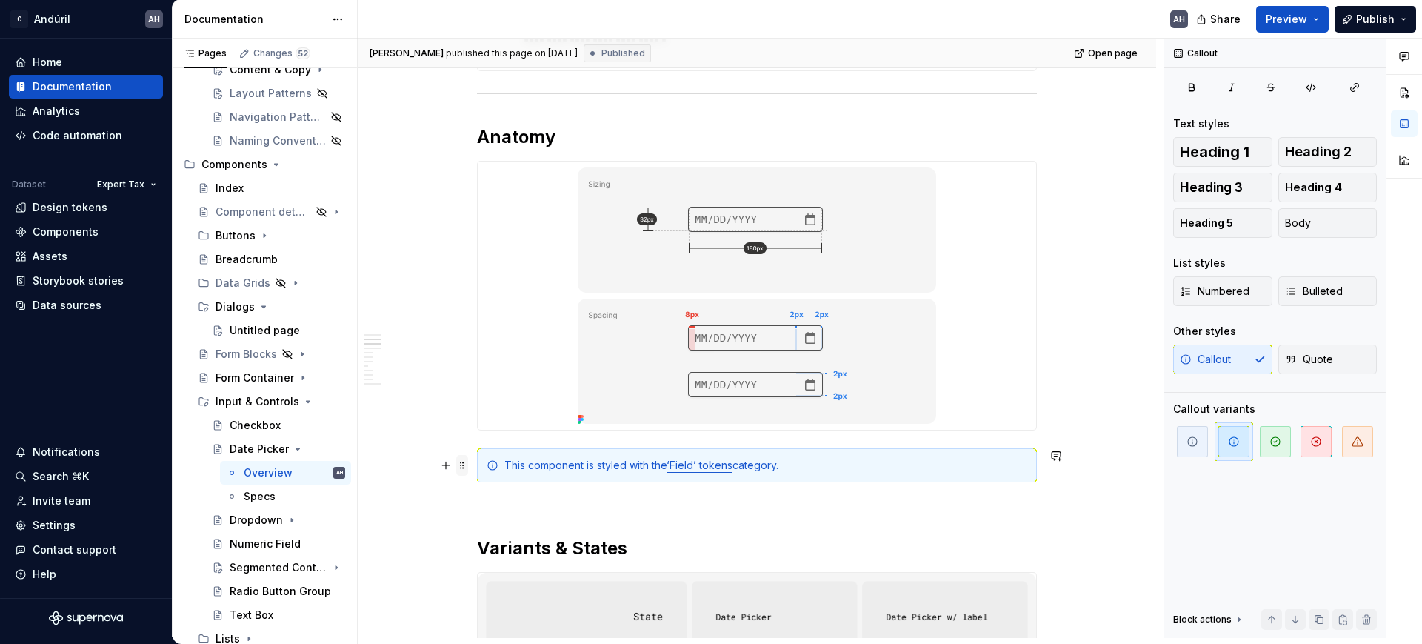
click at [461, 466] on span at bounding box center [462, 465] width 12 height 21
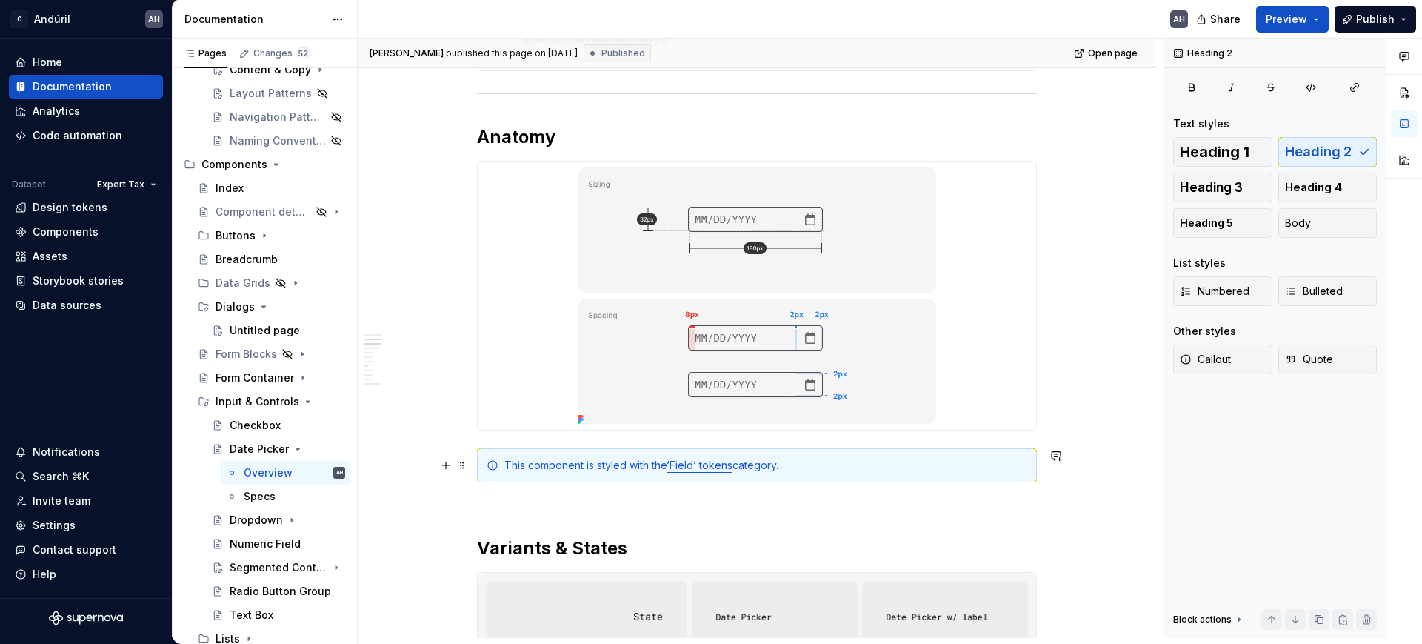
click at [709, 538] on h2 "Variants & States" at bounding box center [757, 548] width 560 height 24
click at [694, 501] on div at bounding box center [757, 505] width 560 height 10
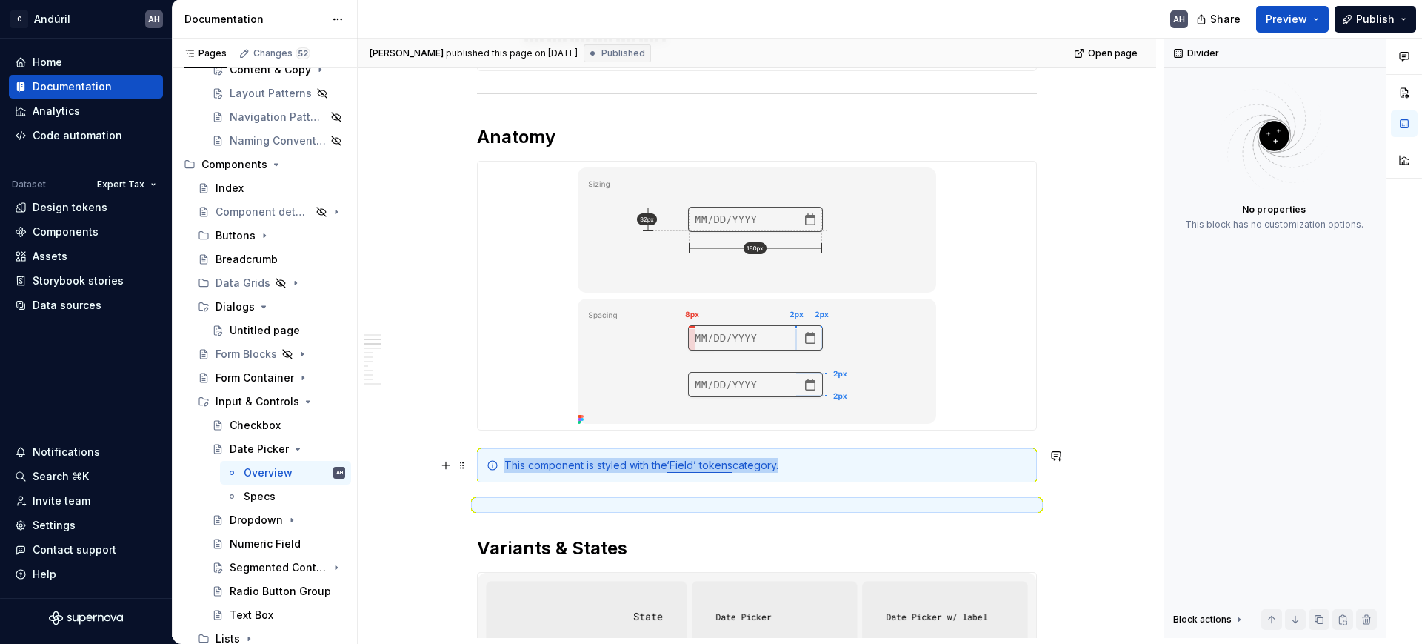
click at [858, 464] on div "This component is styled with the ‘Field’ tokens category." at bounding box center [765, 465] width 523 height 15
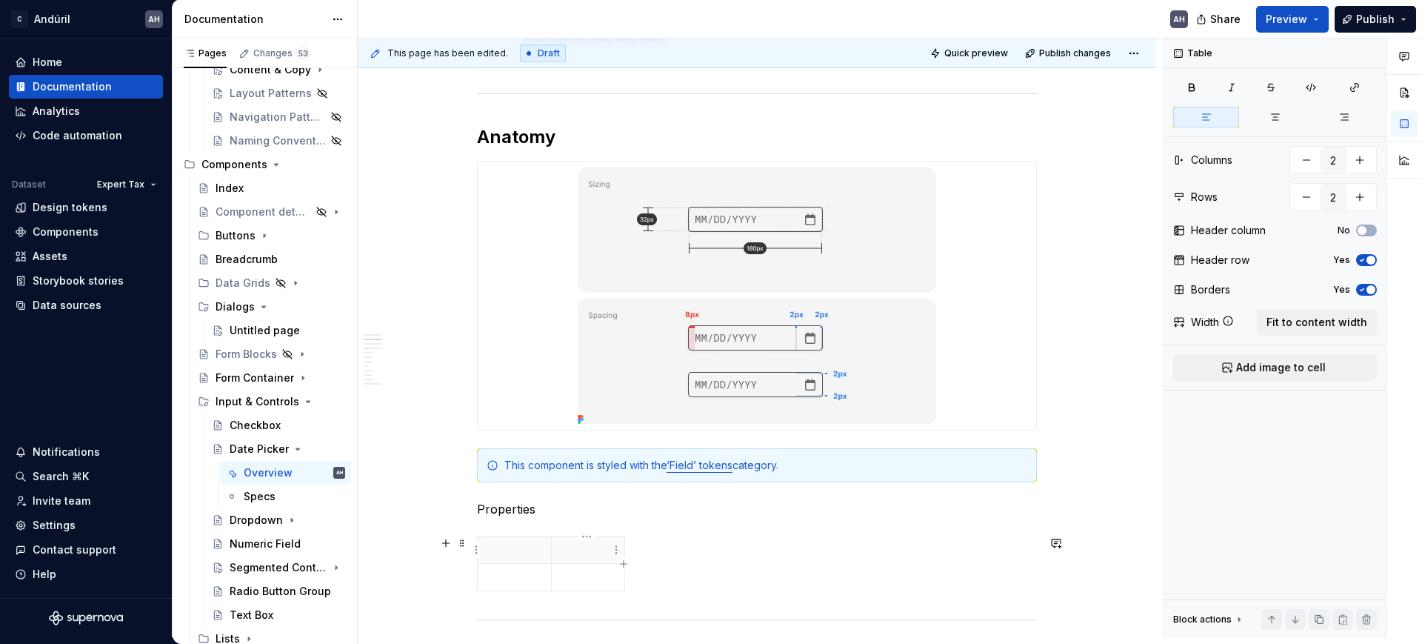
click at [585, 547] on p at bounding box center [589, 549] width 56 height 15
click at [512, 550] on p at bounding box center [514, 549] width 55 height 15
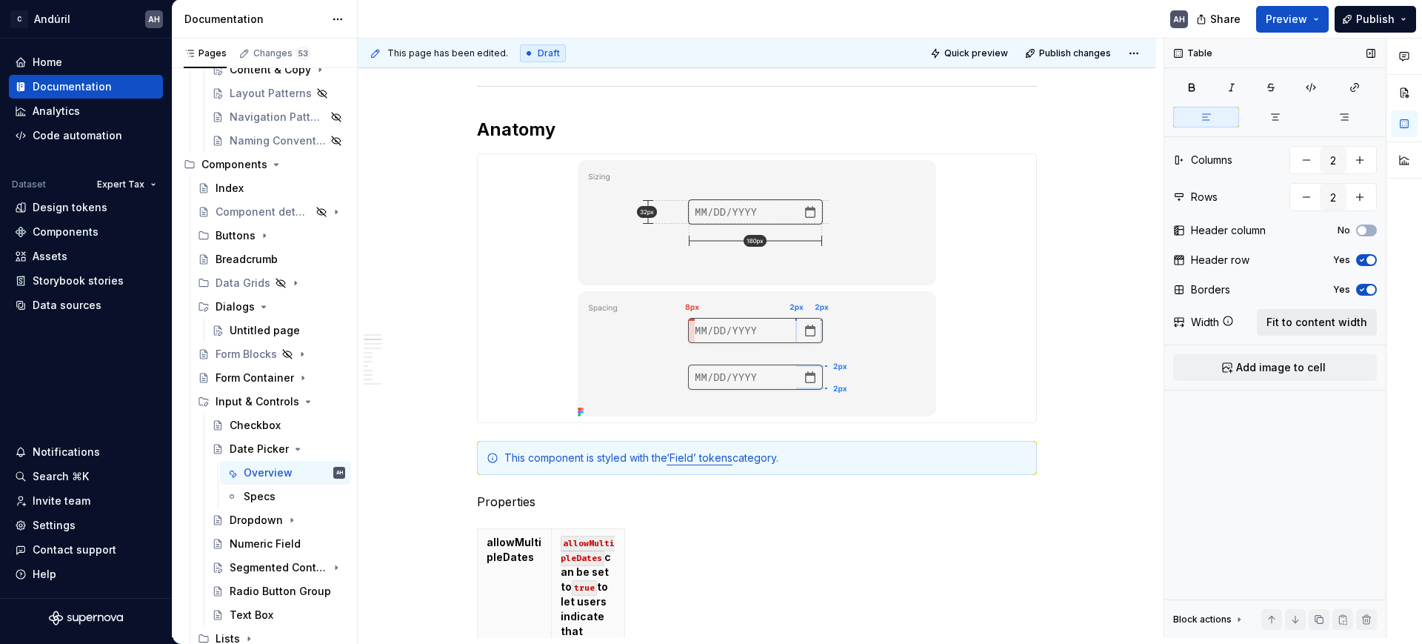
click at [1321, 318] on span "Fit to content width" at bounding box center [1316, 322] width 101 height 15
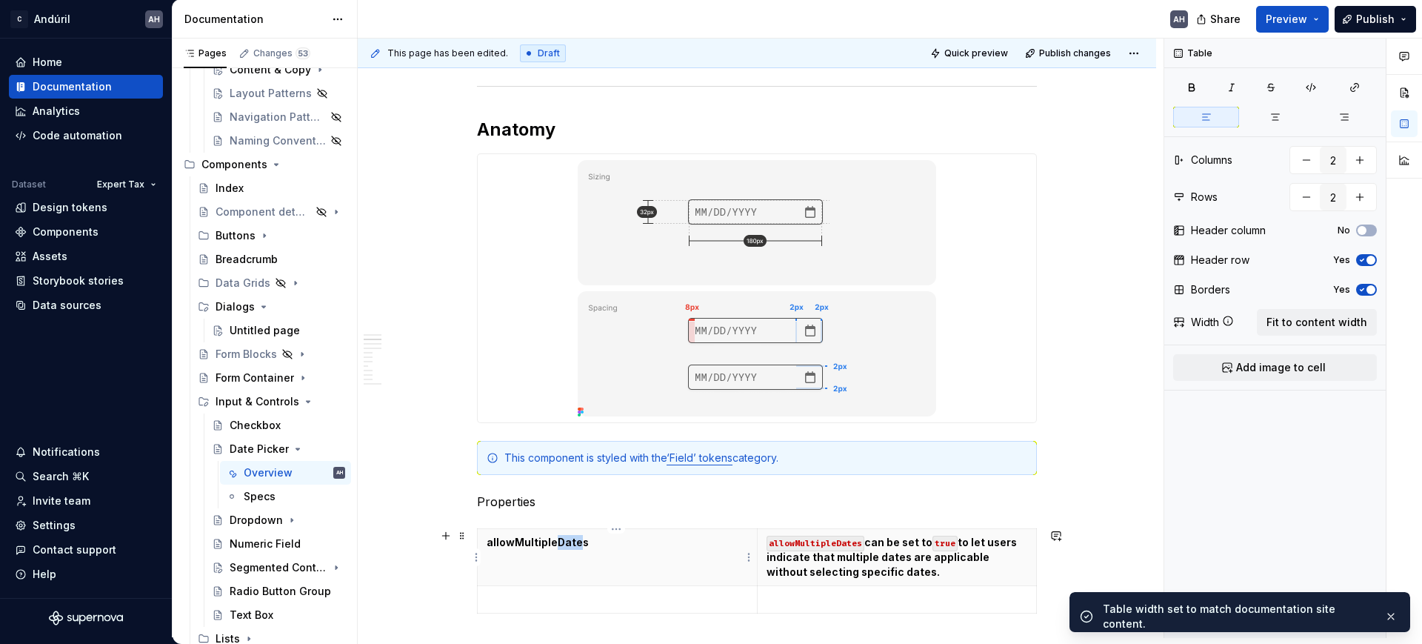
drag, startPoint x: 575, startPoint y: 547, endPoint x: 556, endPoint y: 546, distance: 19.3
click at [556, 546] on p "allowMultipleDates" at bounding box center [617, 542] width 261 height 15
click at [589, 549] on p "allowMultipleDates" at bounding box center [617, 542] width 261 height 15
drag, startPoint x: 576, startPoint y: 545, endPoint x: 561, endPoint y: 545, distance: 15.6
click at [561, 545] on p "allowMultipleDates" at bounding box center [617, 542] width 261 height 15
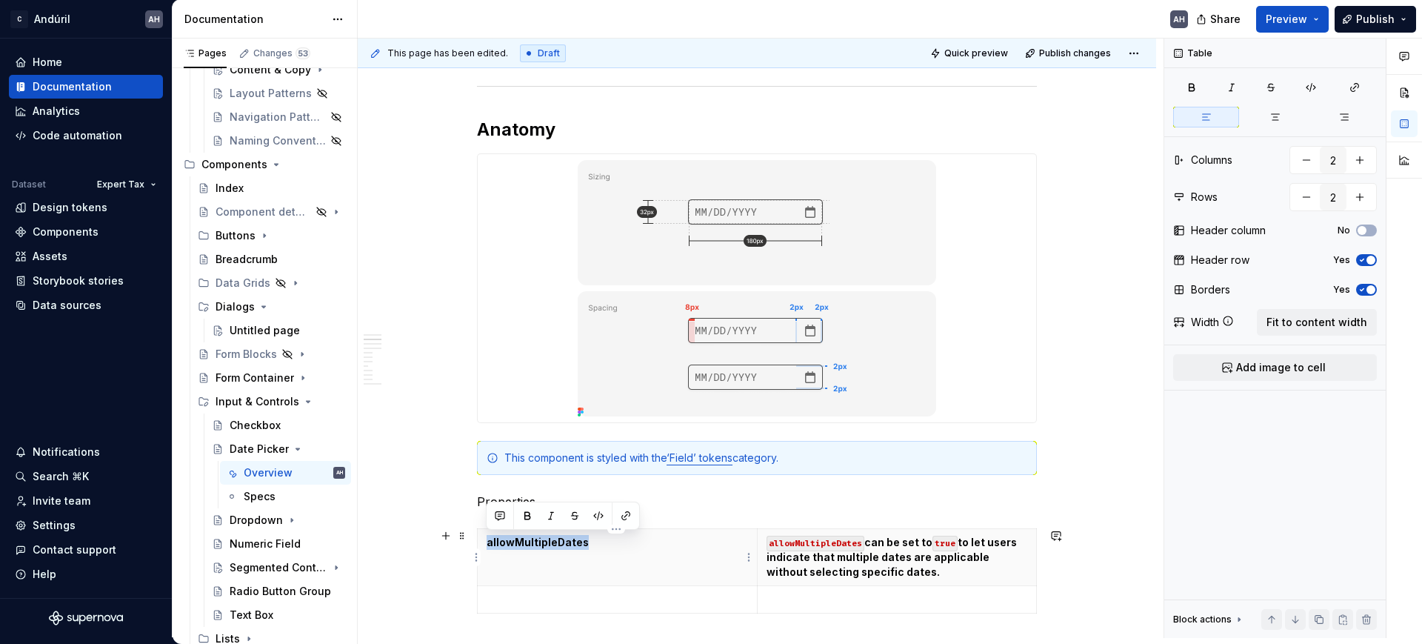
drag, startPoint x: 588, startPoint y: 547, endPoint x: 484, endPoint y: 543, distance: 103.7
click at [484, 543] on th "allowMultipleDates" at bounding box center [618, 557] width 280 height 57
click at [595, 513] on button "button" at bounding box center [598, 515] width 21 height 21
click at [879, 569] on th "allowMultipleDates can be set to true to let users indicate that multiple dates…" at bounding box center [897, 557] width 280 height 57
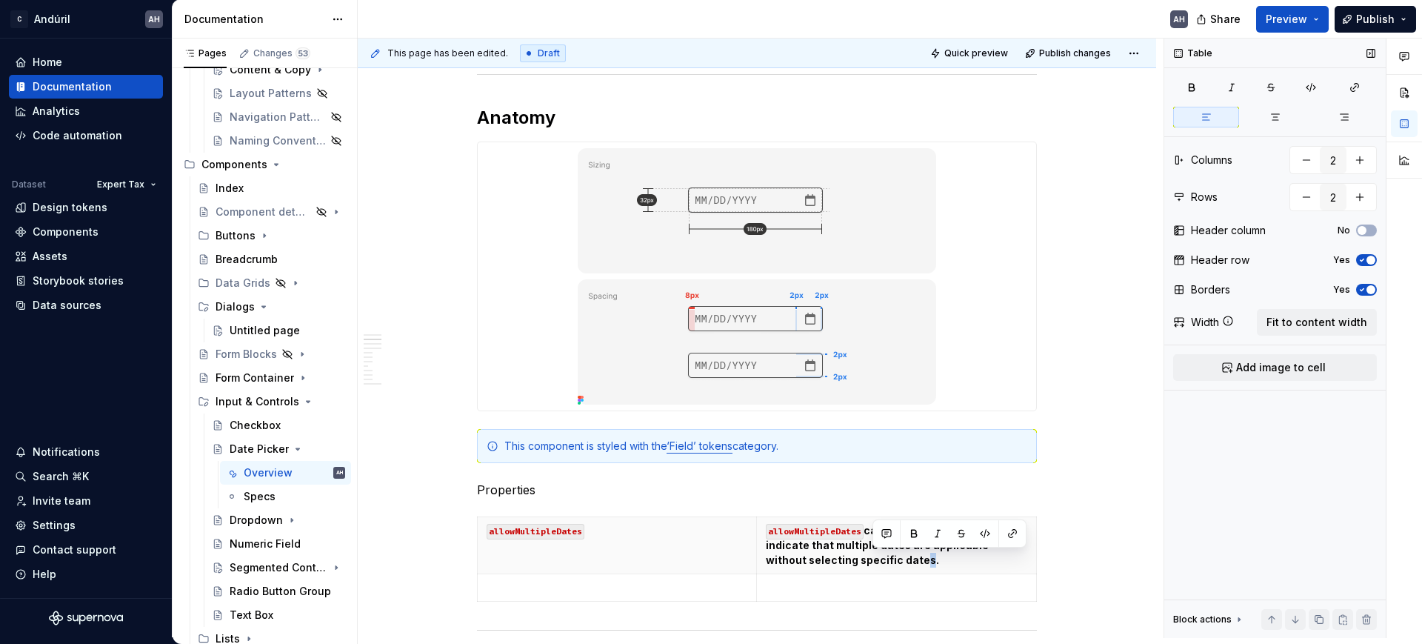
click at [1369, 254] on button "Yes" at bounding box center [1366, 260] width 21 height 12
click at [1365, 230] on span "button" at bounding box center [1361, 230] width 9 height 9
click at [525, 580] on p at bounding box center [617, 587] width 261 height 15
click at [473, 589] on html "C Andúril AH Home Documentation Analytics Code automation Dataset Expert Tax De…" at bounding box center [711, 322] width 1422 height 644
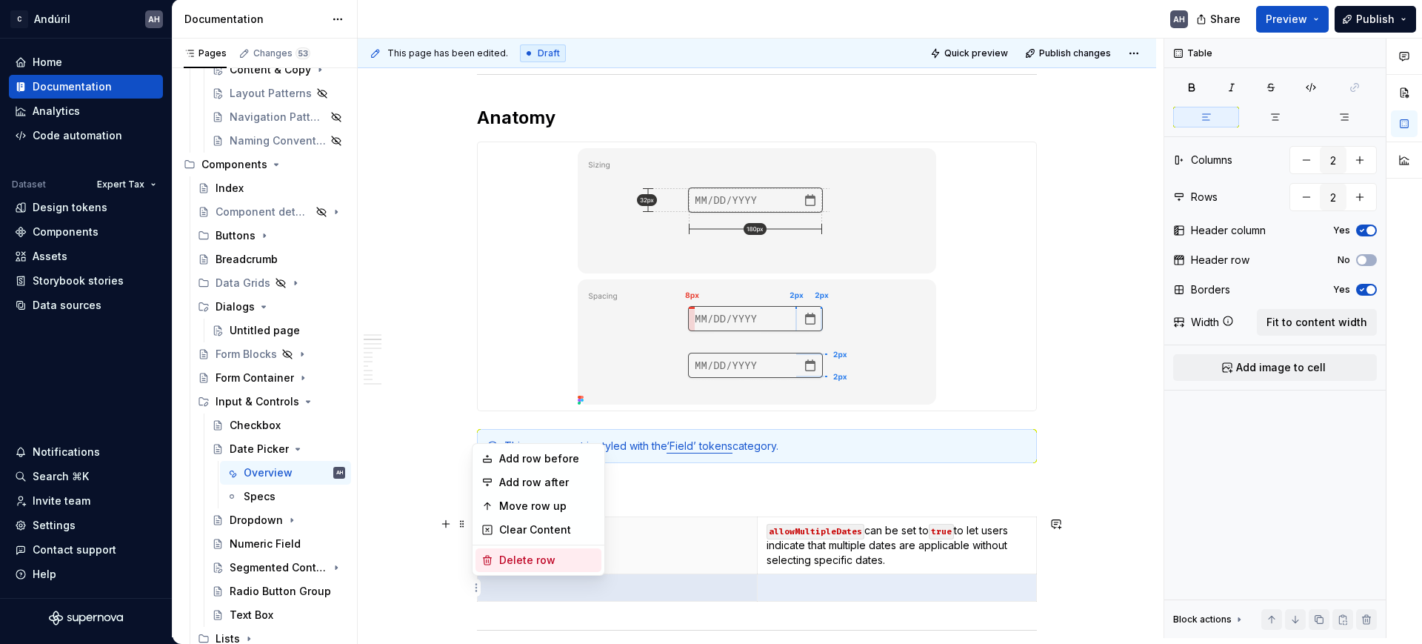
click at [536, 561] on div "Delete row" at bounding box center [547, 559] width 96 height 15
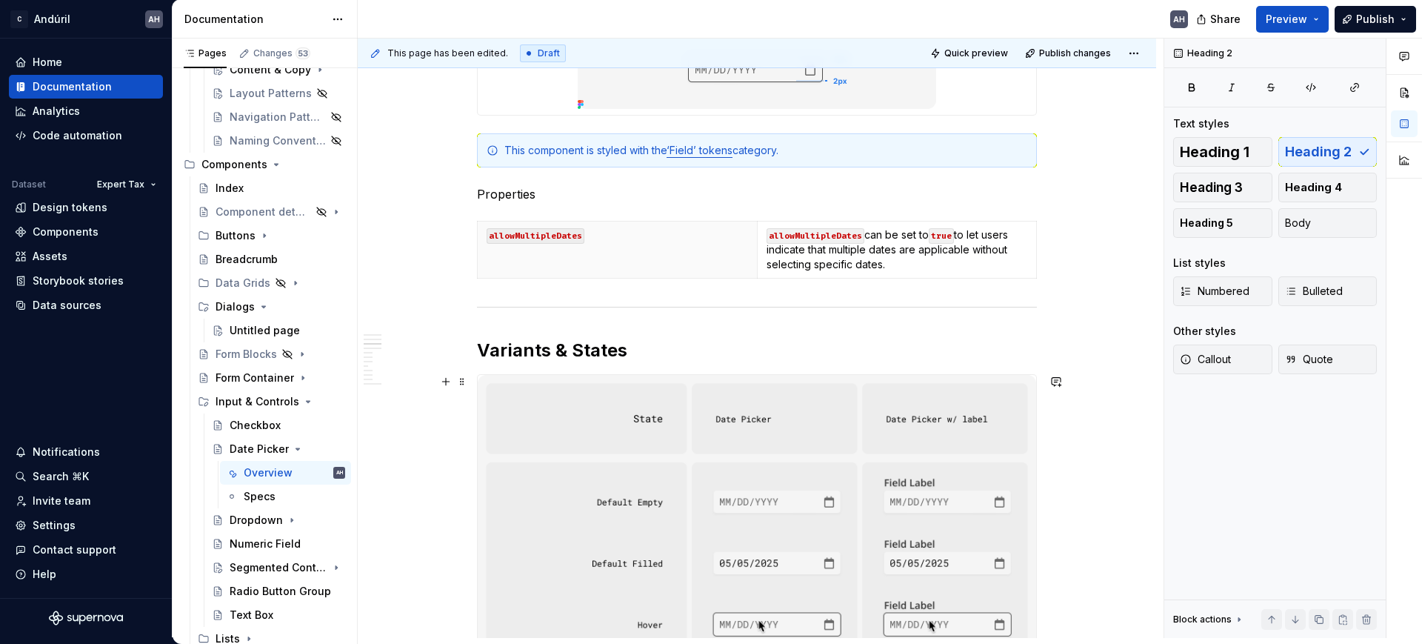
scroll to position [1053, 0]
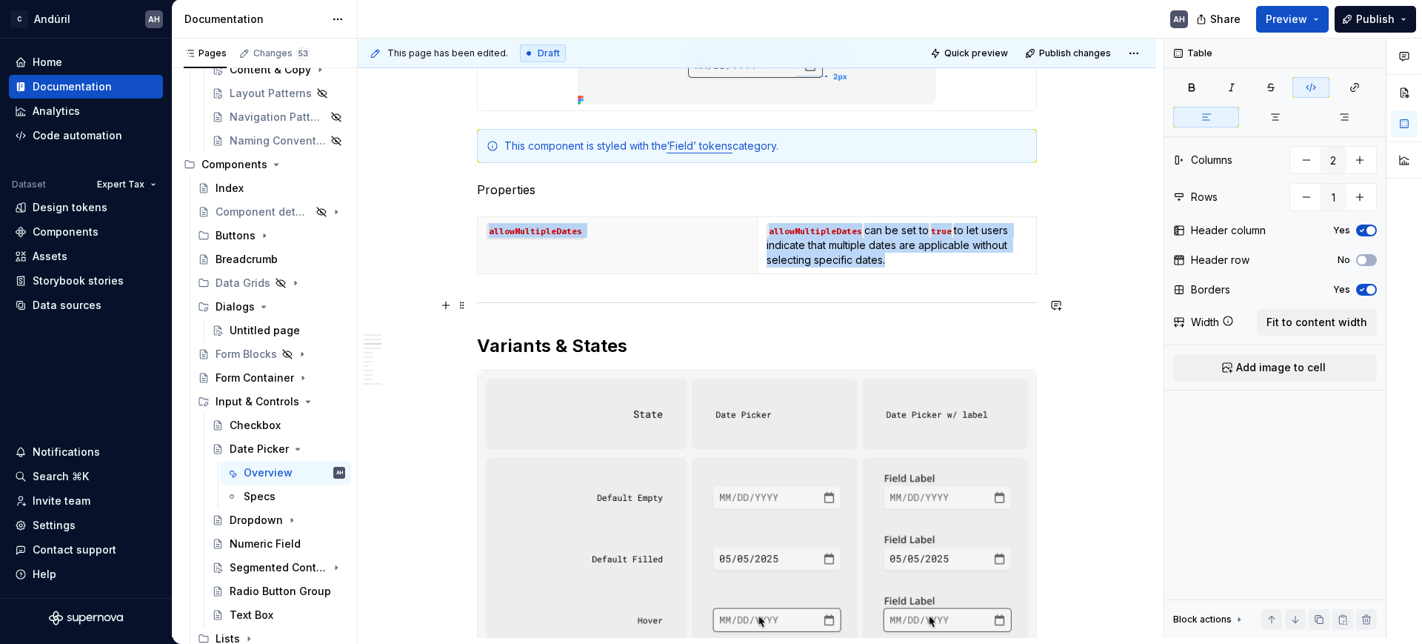
click at [576, 300] on div at bounding box center [757, 303] width 560 height 10
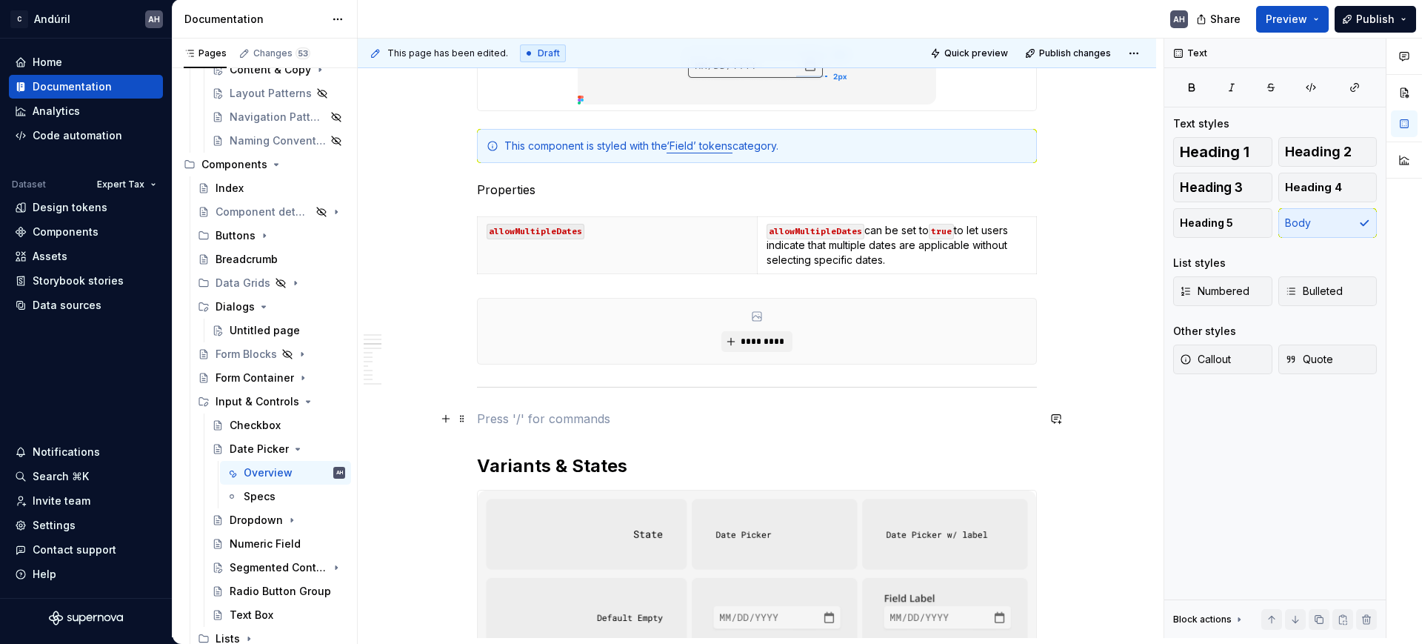
drag, startPoint x: 550, startPoint y: 421, endPoint x: 509, endPoint y: 428, distance: 42.1
click at [549, 421] on p at bounding box center [757, 419] width 560 height 18
click at [477, 461] on h2 "Variants & States" at bounding box center [757, 466] width 560 height 24
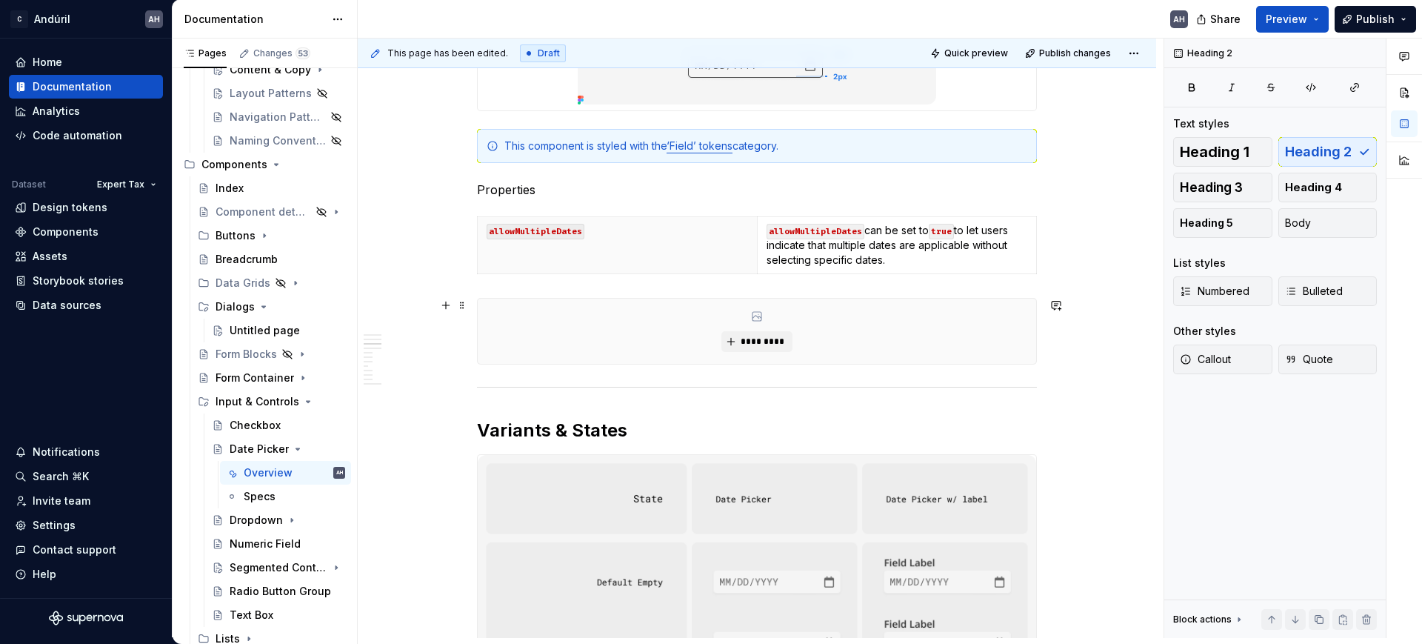
click at [898, 344] on div "*********" at bounding box center [757, 330] width 558 height 65
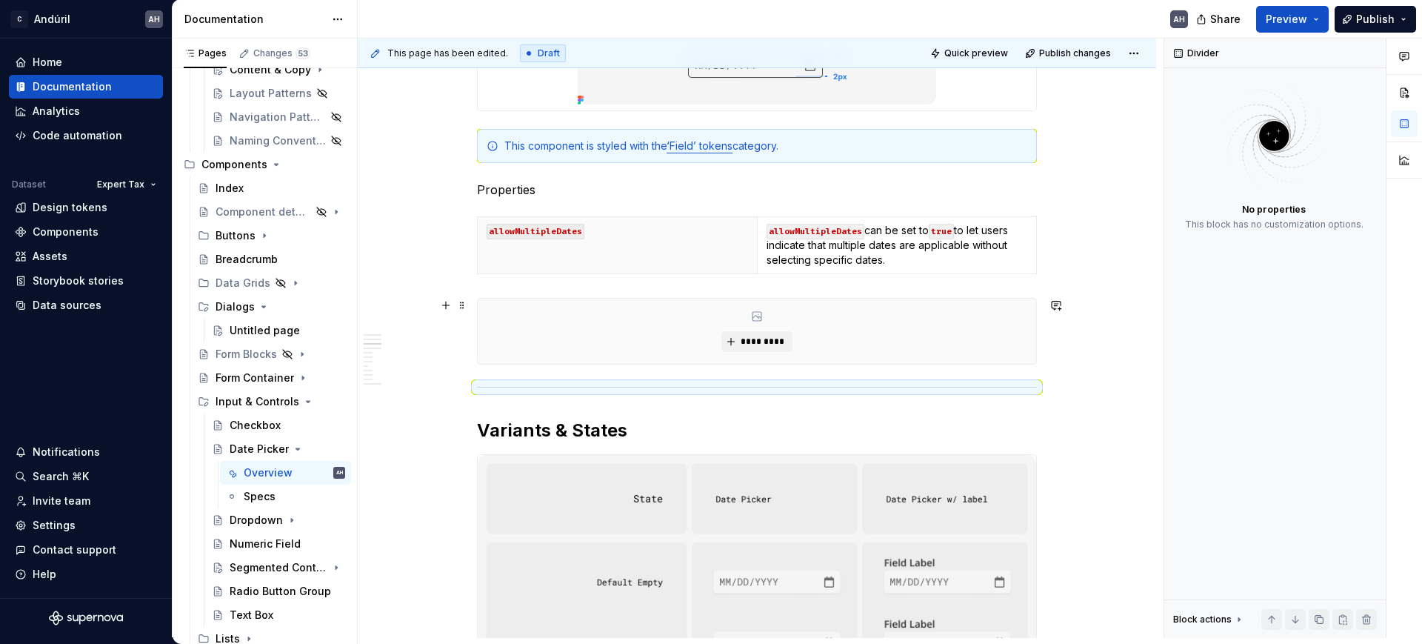
click at [905, 330] on div "*********" at bounding box center [757, 330] width 558 height 65
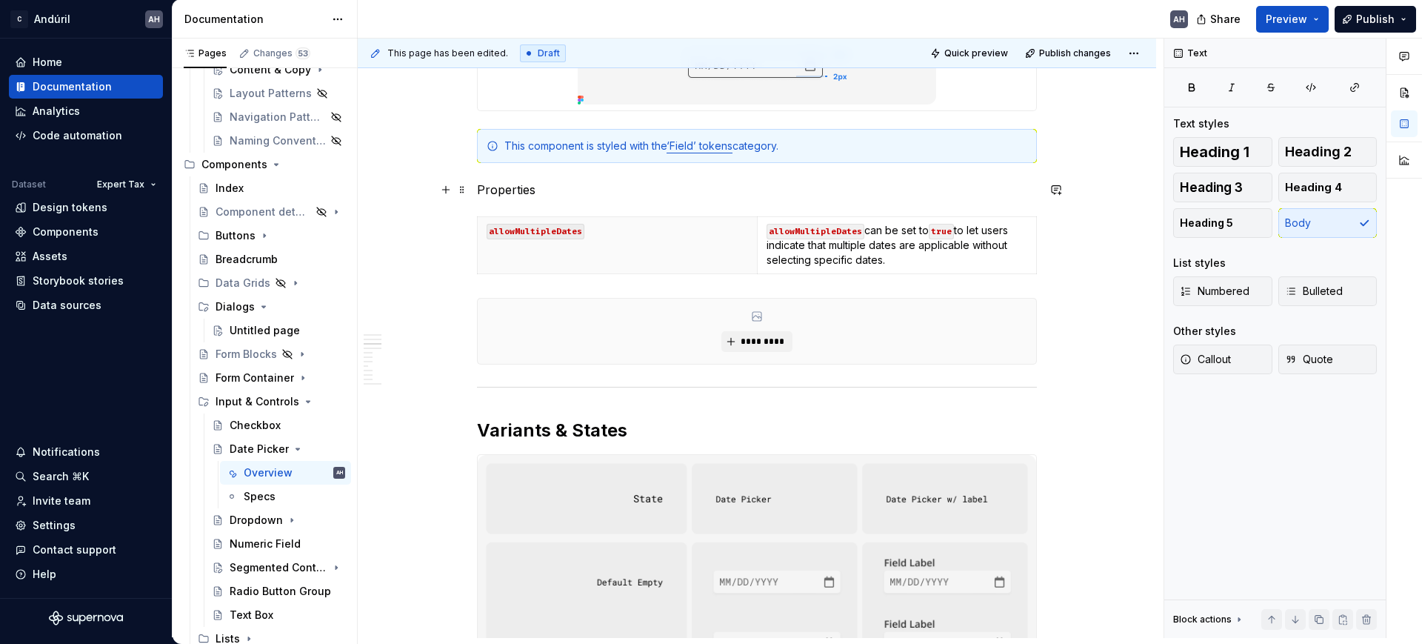
click at [497, 186] on p "Properties" at bounding box center [757, 190] width 560 height 18
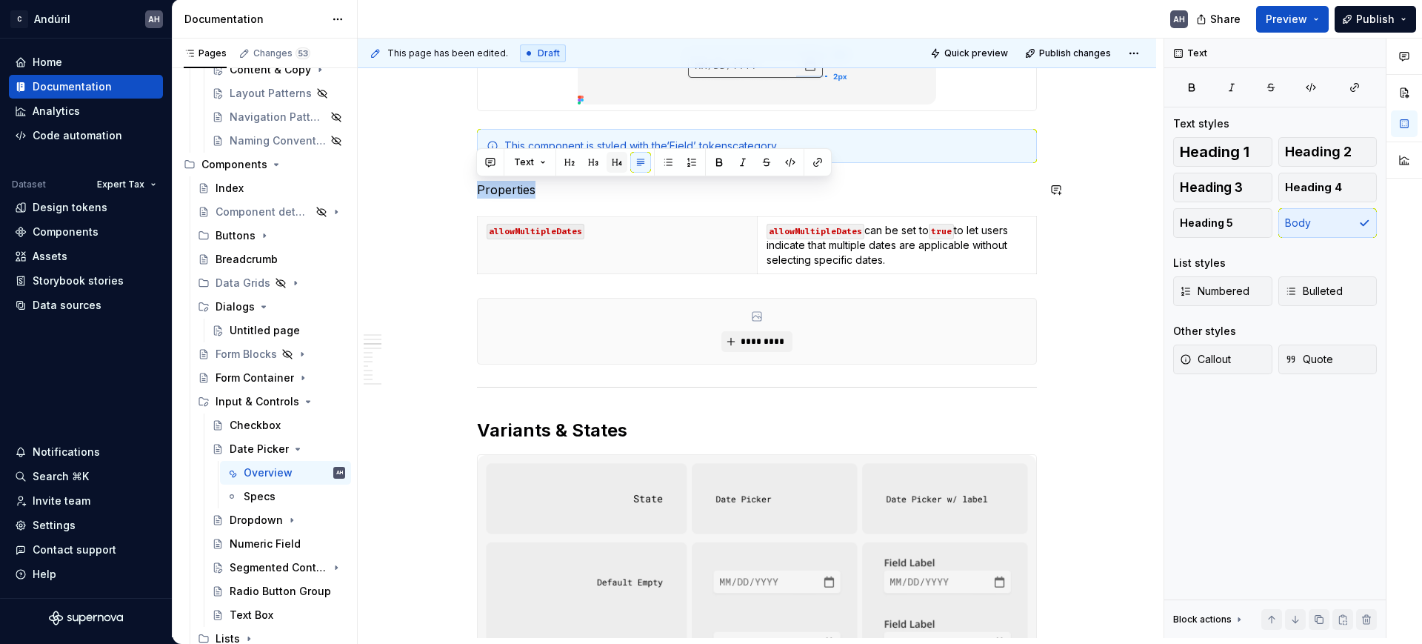
click at [612, 157] on button "button" at bounding box center [616, 162] width 21 height 21
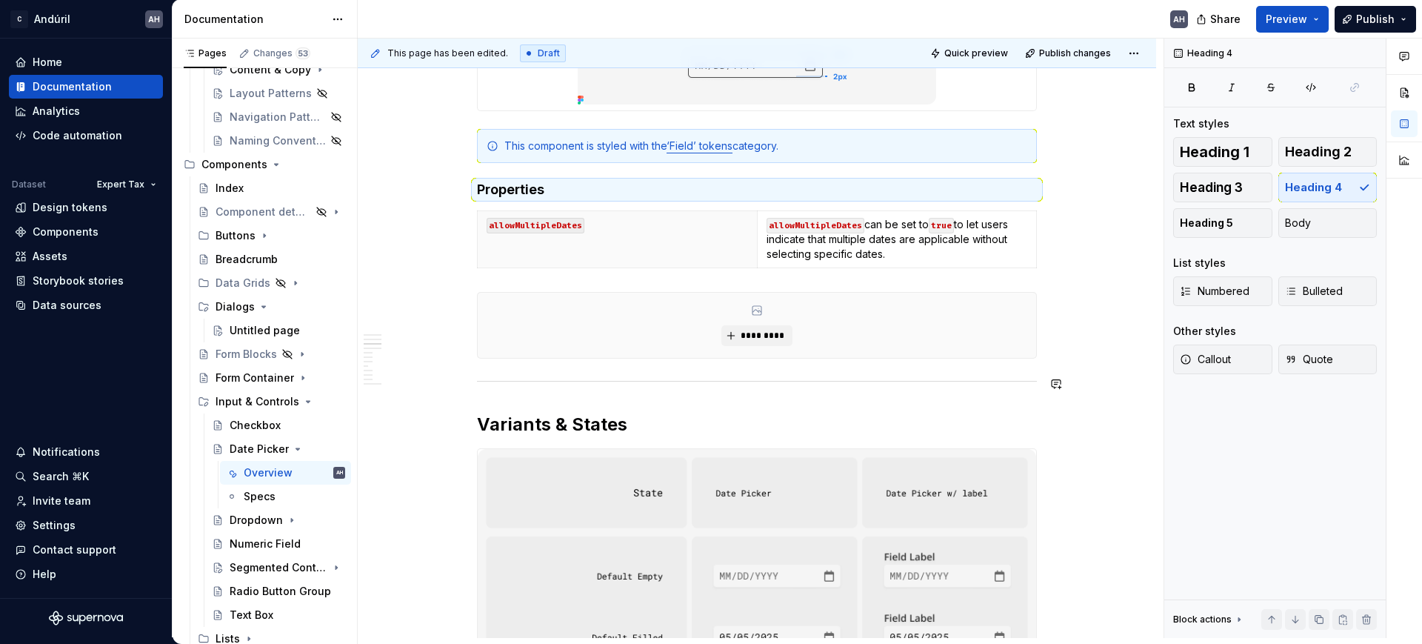
click at [529, 418] on h2 "Variants & States" at bounding box center [757, 424] width 560 height 24
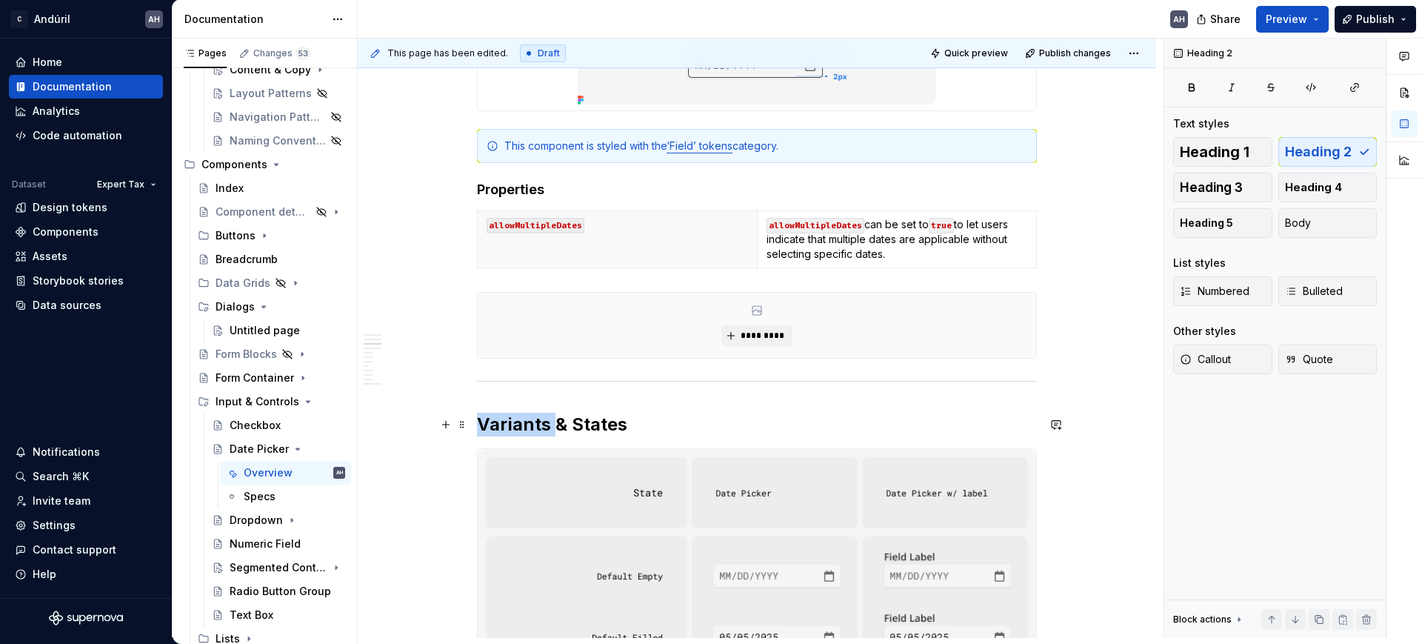
click at [529, 418] on h2 "Variants & States" at bounding box center [757, 424] width 560 height 24
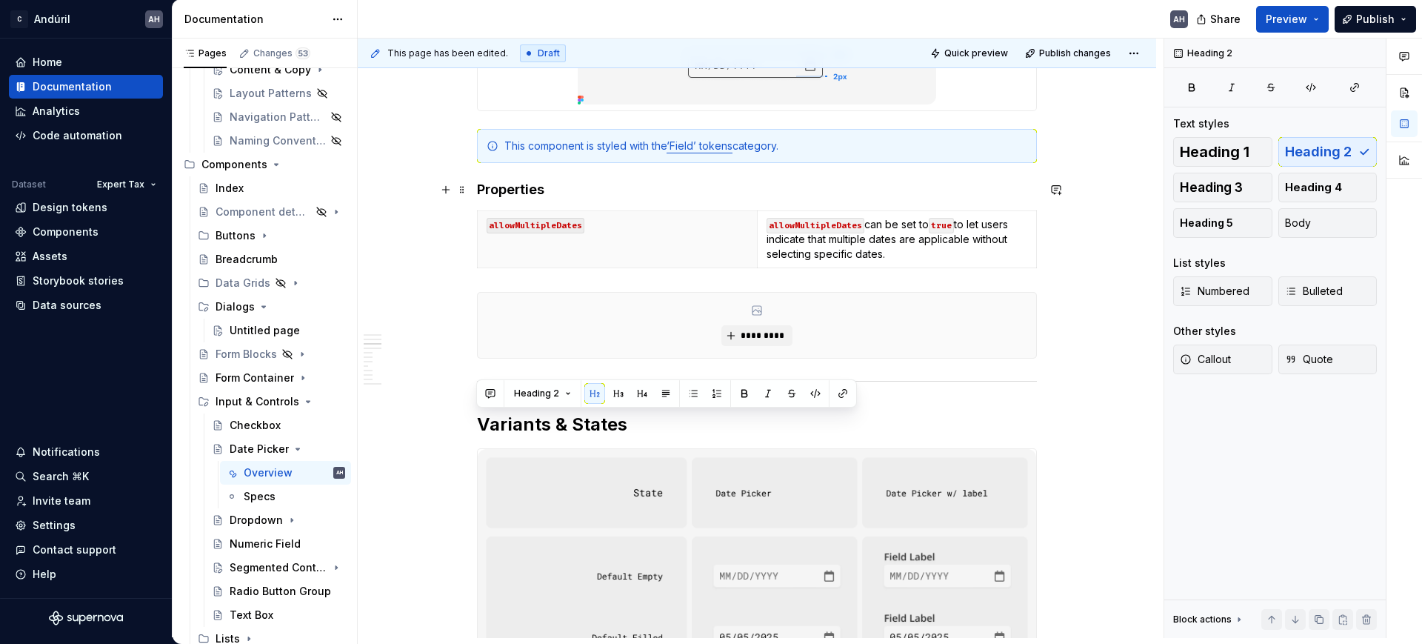
click at [512, 188] on h4 "Properties" at bounding box center [757, 190] width 560 height 18
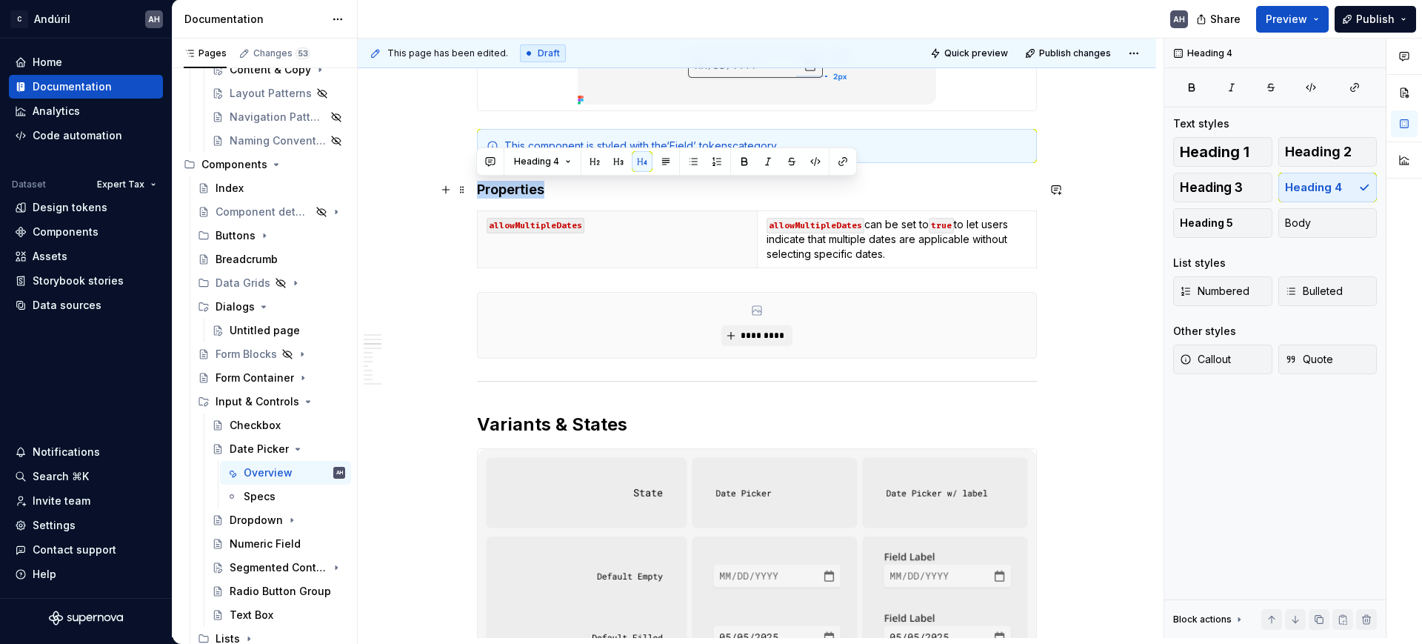
click at [512, 188] on h4 "Properties" at bounding box center [757, 190] width 560 height 18
click at [600, 160] on button "button" at bounding box center [594, 161] width 21 height 21
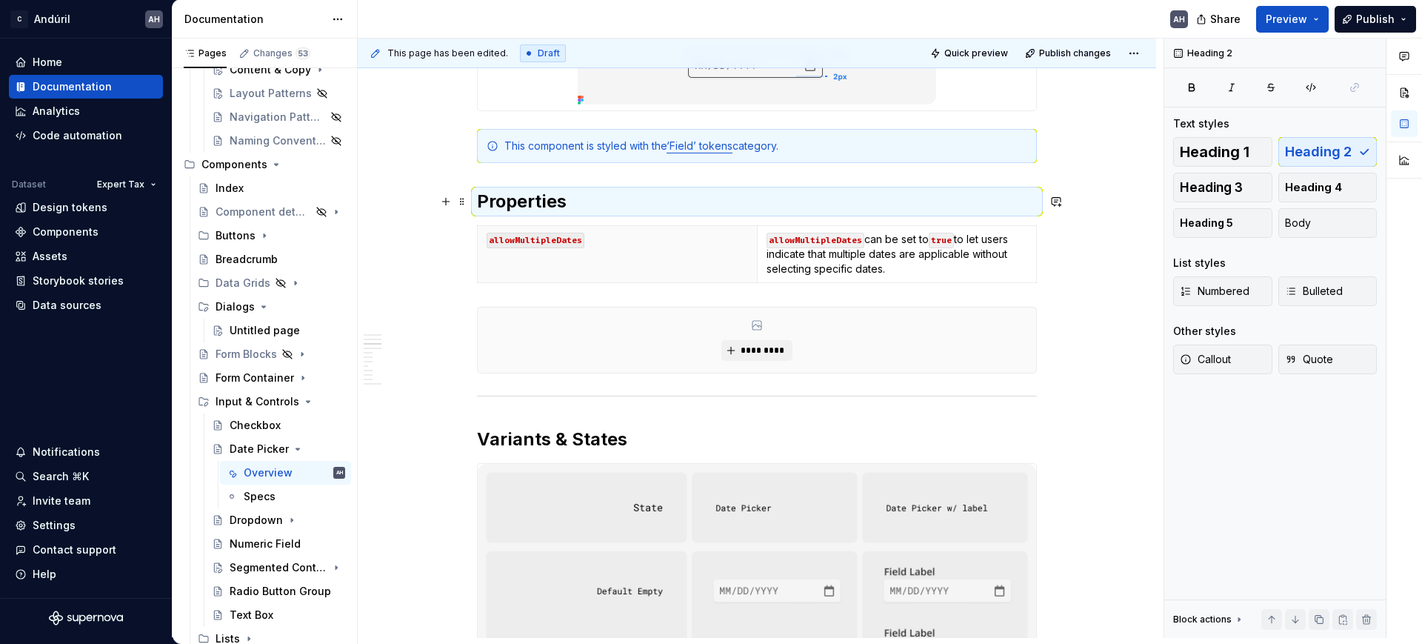
click at [578, 198] on h2 "Properties" at bounding box center [757, 202] width 560 height 24
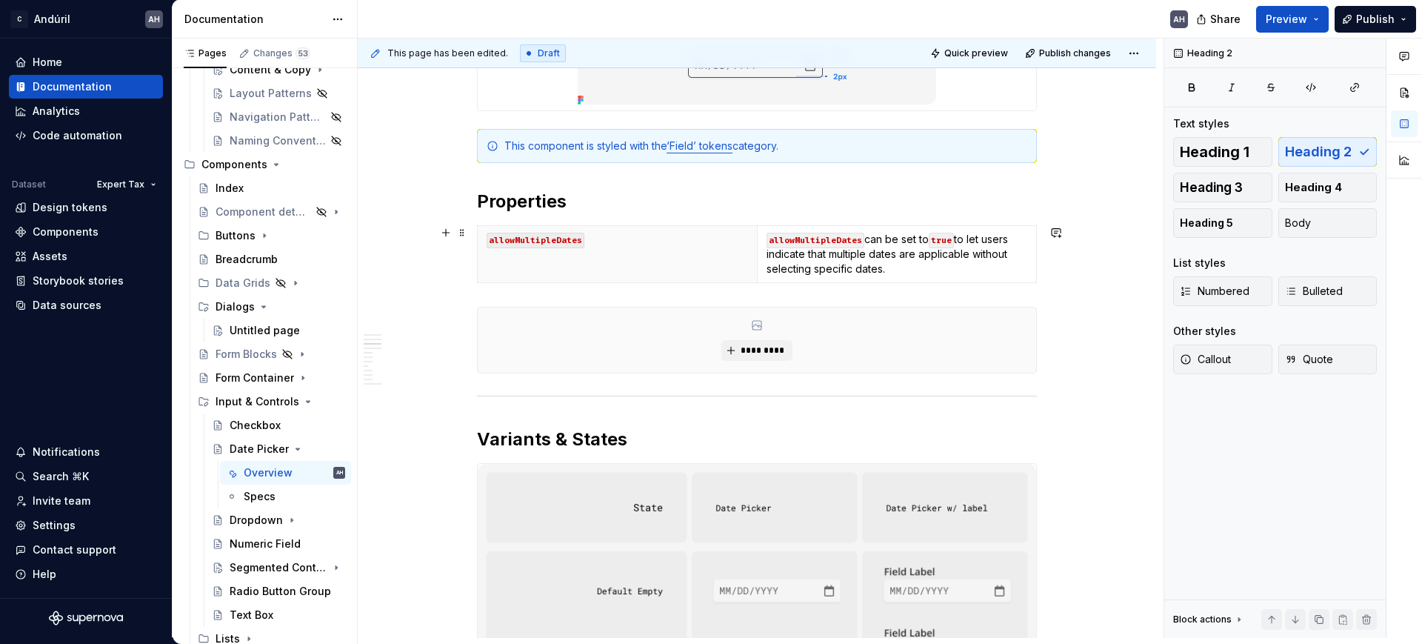
scroll to position [960, 0]
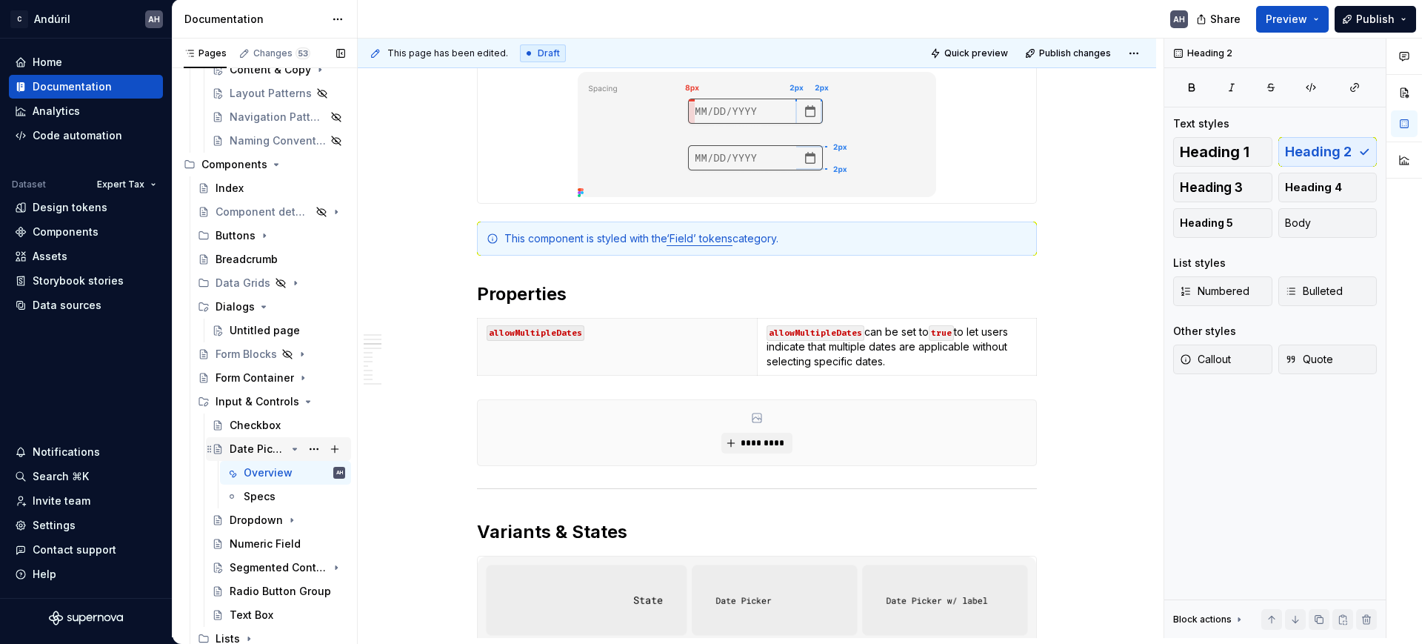
click at [289, 450] on icon "Page tree" at bounding box center [295, 449] width 12 height 12
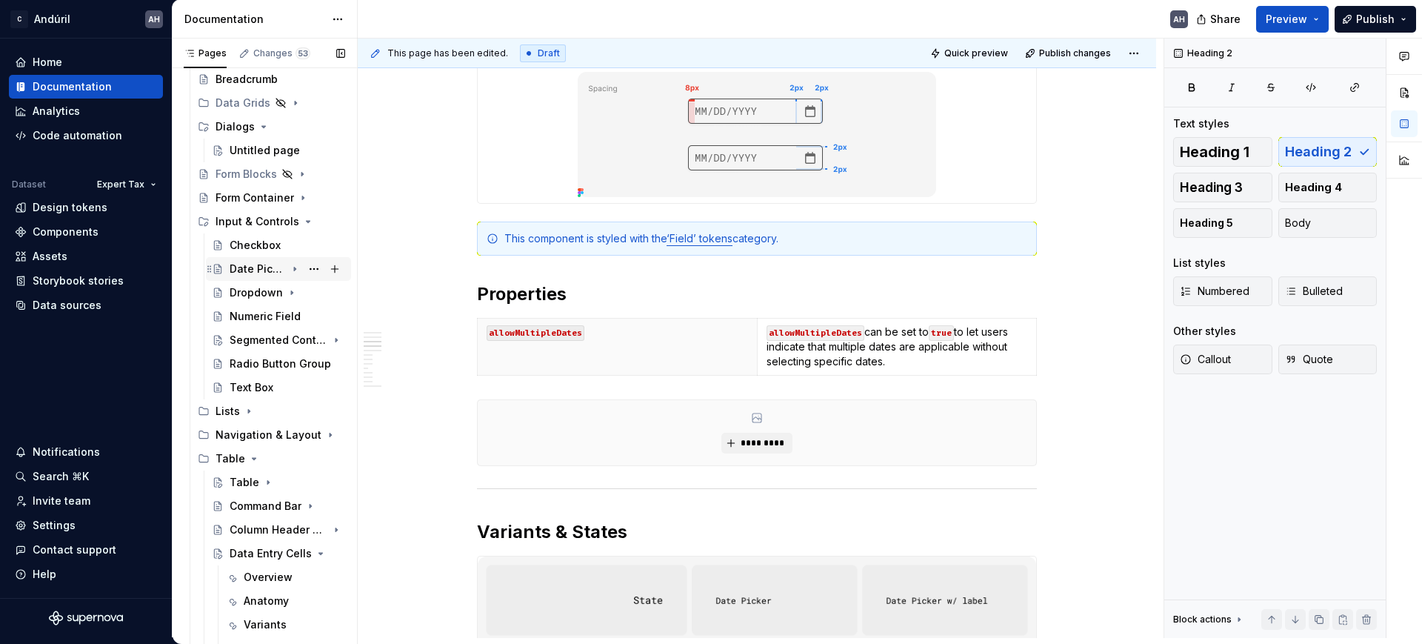
scroll to position [370, 0]
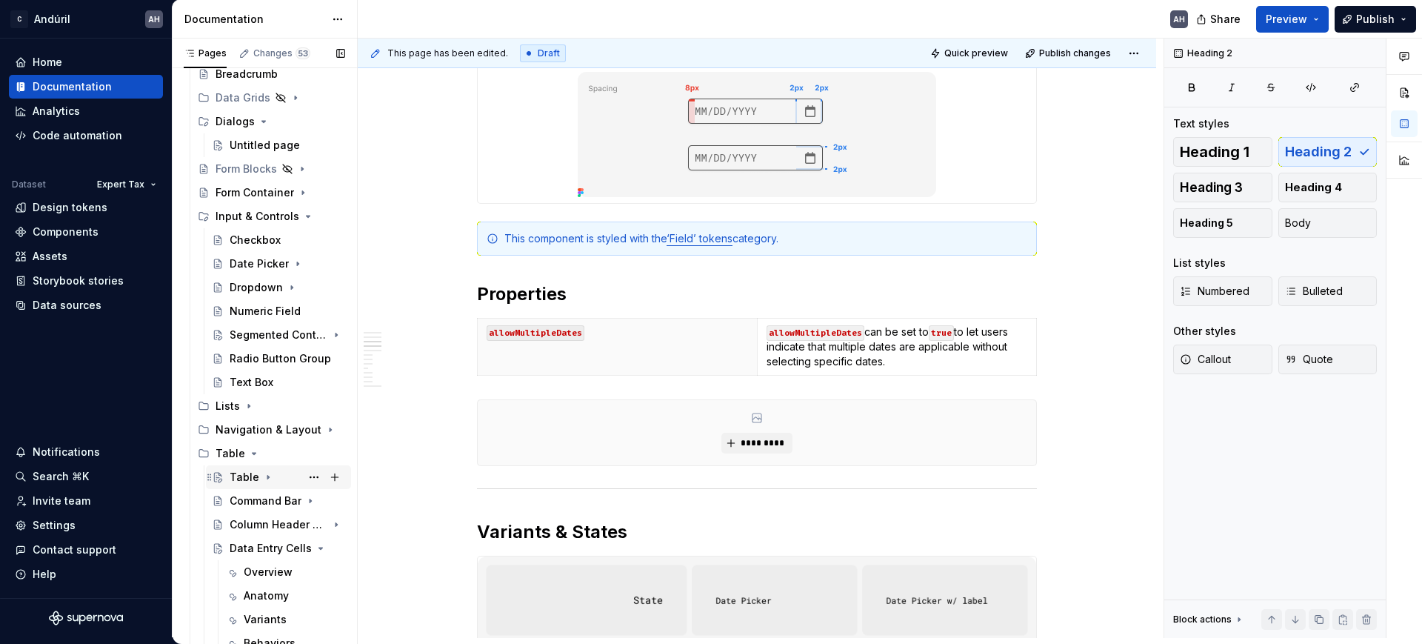
click at [251, 477] on div "Table" at bounding box center [245, 476] width 30 height 15
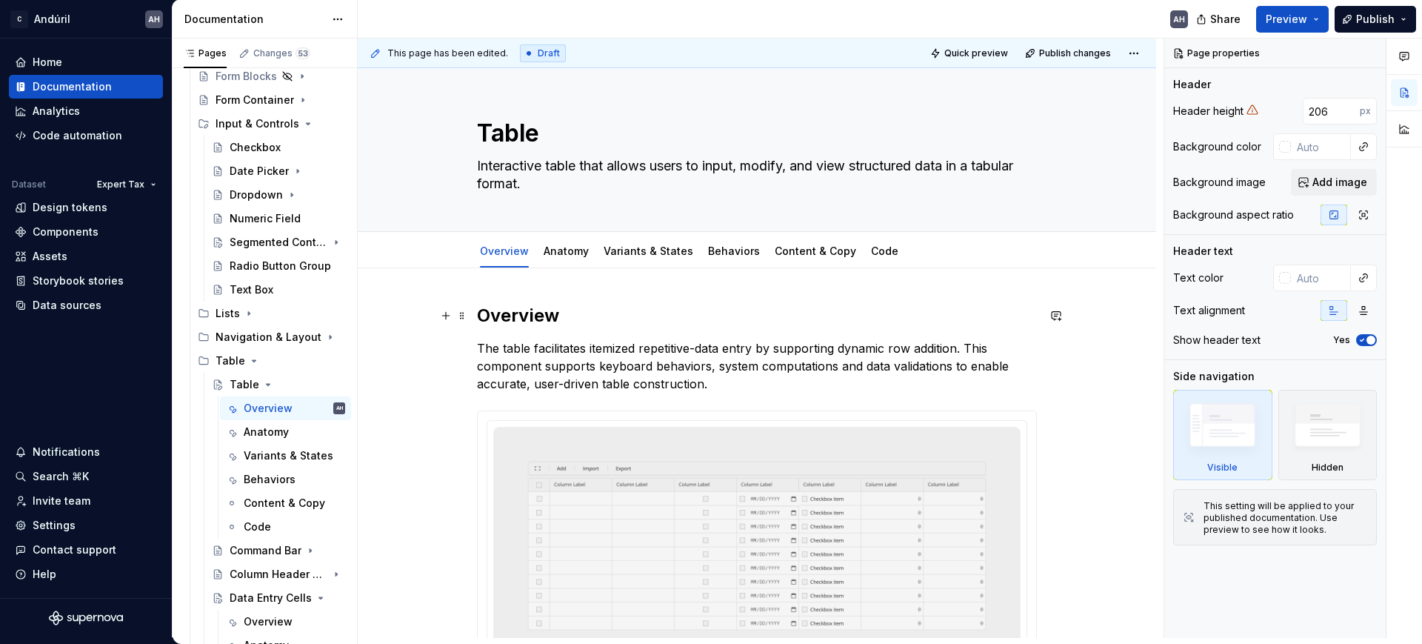
scroll to position [93, 0]
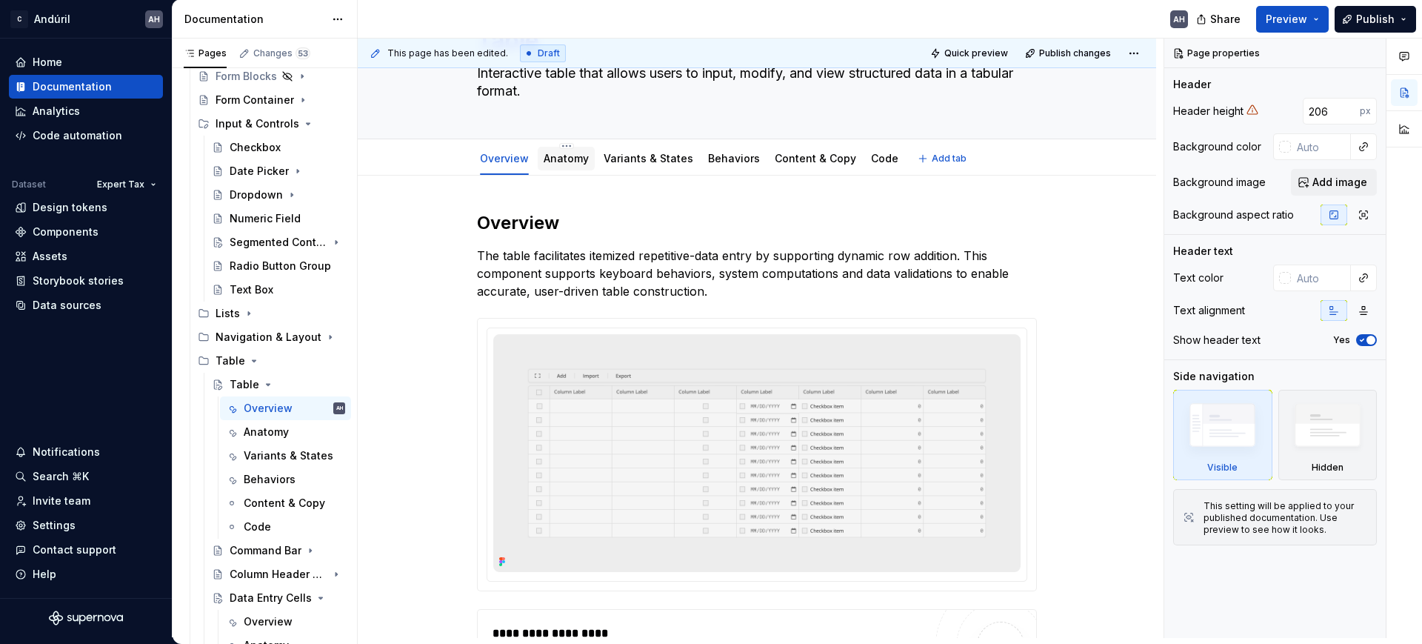
click at [561, 155] on link "Anatomy" at bounding box center [566, 158] width 45 height 13
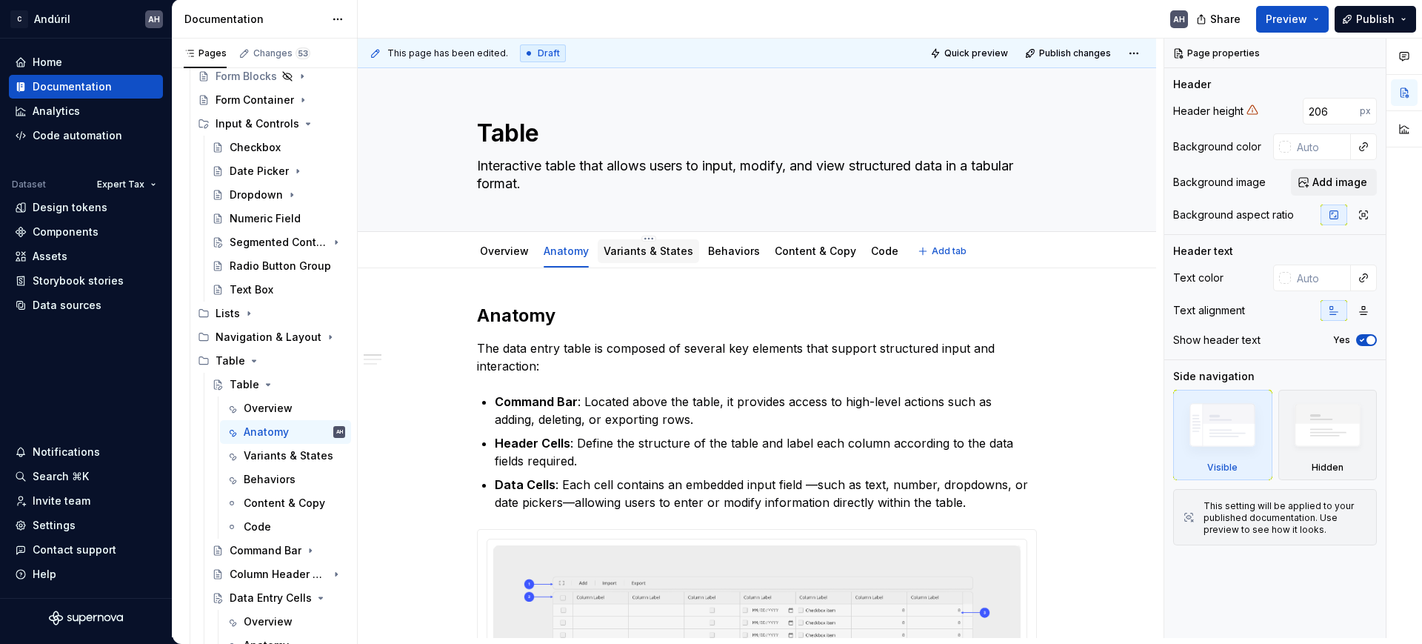
click at [638, 257] on div "Variants & States" at bounding box center [649, 251] width 90 height 15
click at [618, 244] on link "Variants & States" at bounding box center [649, 250] width 90 height 13
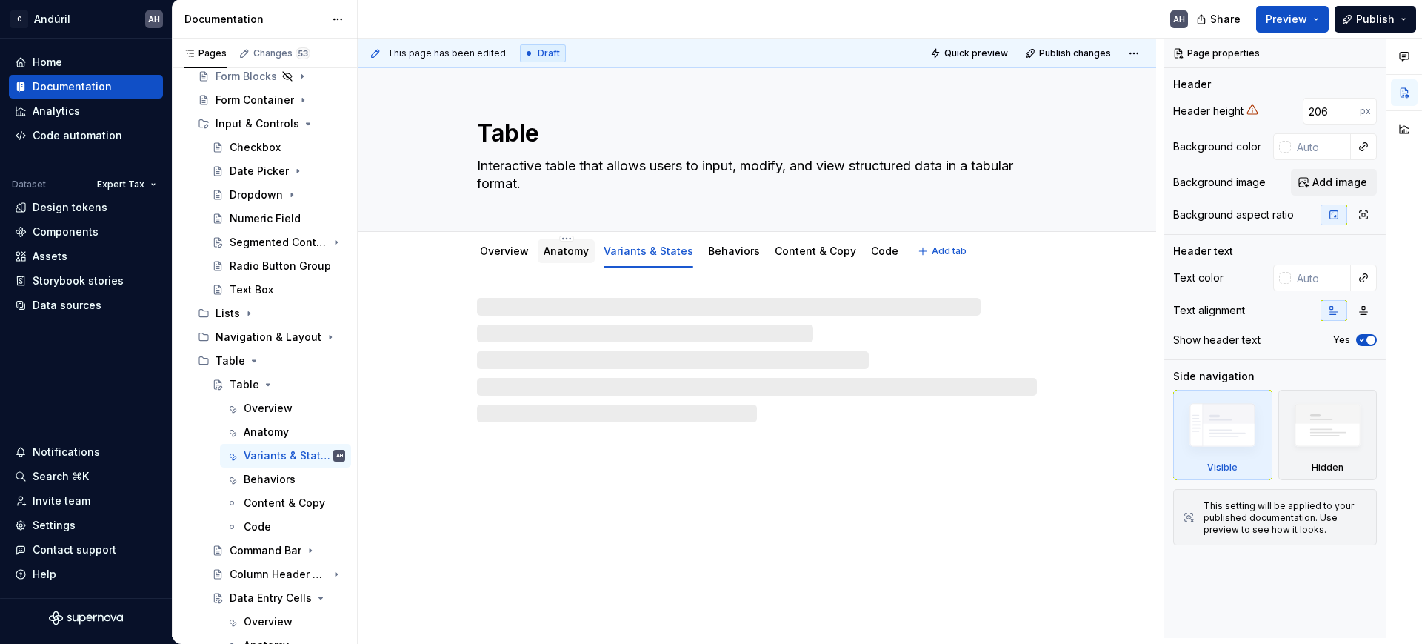
click at [569, 247] on link "Anatomy" at bounding box center [566, 250] width 45 height 13
type textarea "*"
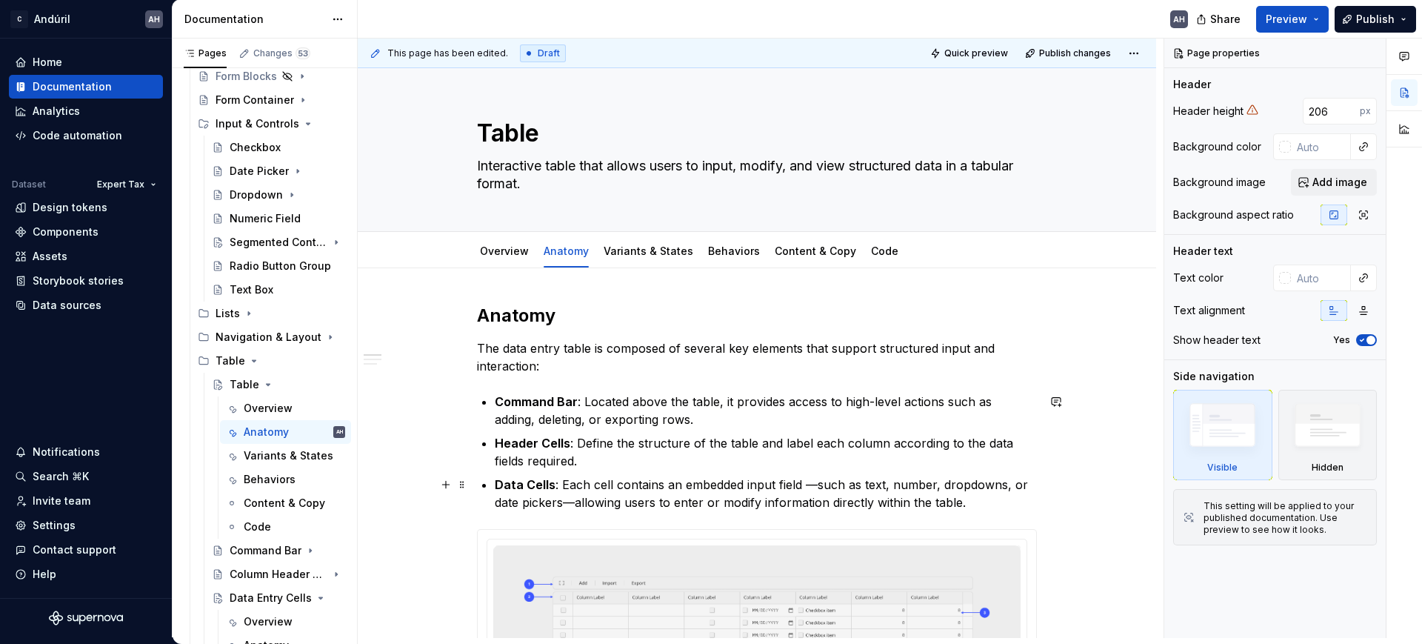
click at [527, 481] on strong "Data Cells" at bounding box center [525, 484] width 61 height 15
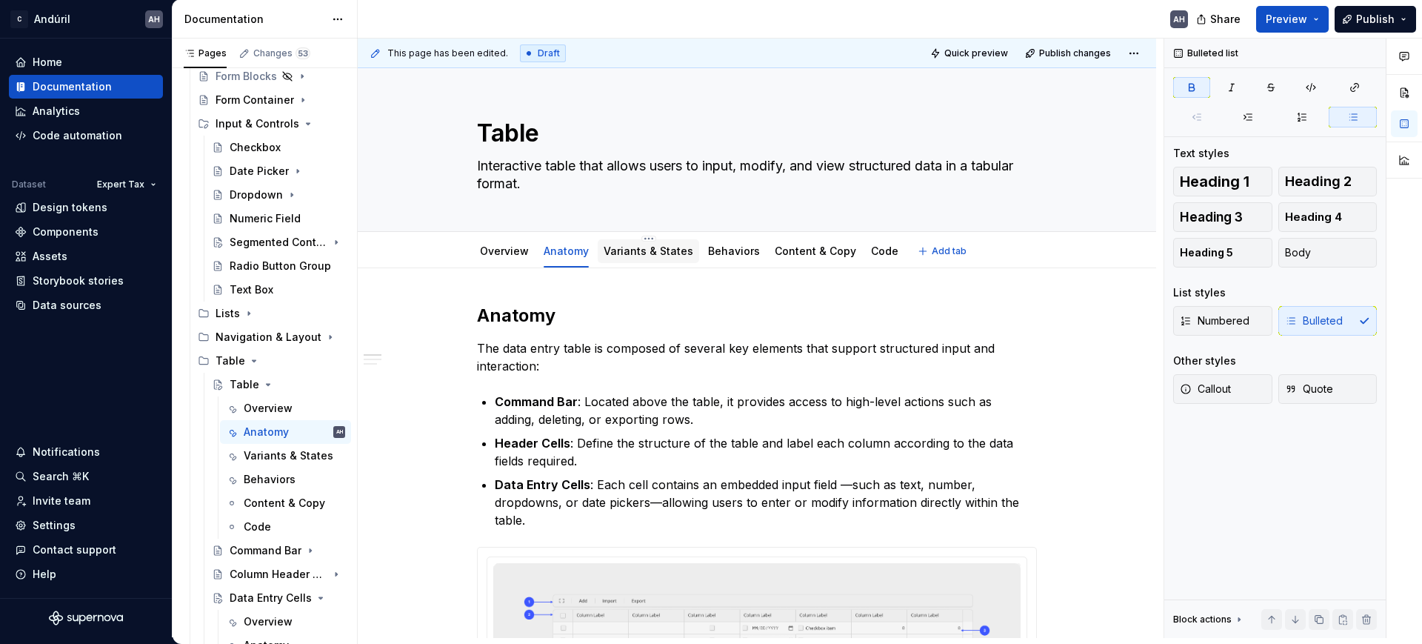
click at [626, 248] on link "Variants & States" at bounding box center [649, 250] width 90 height 13
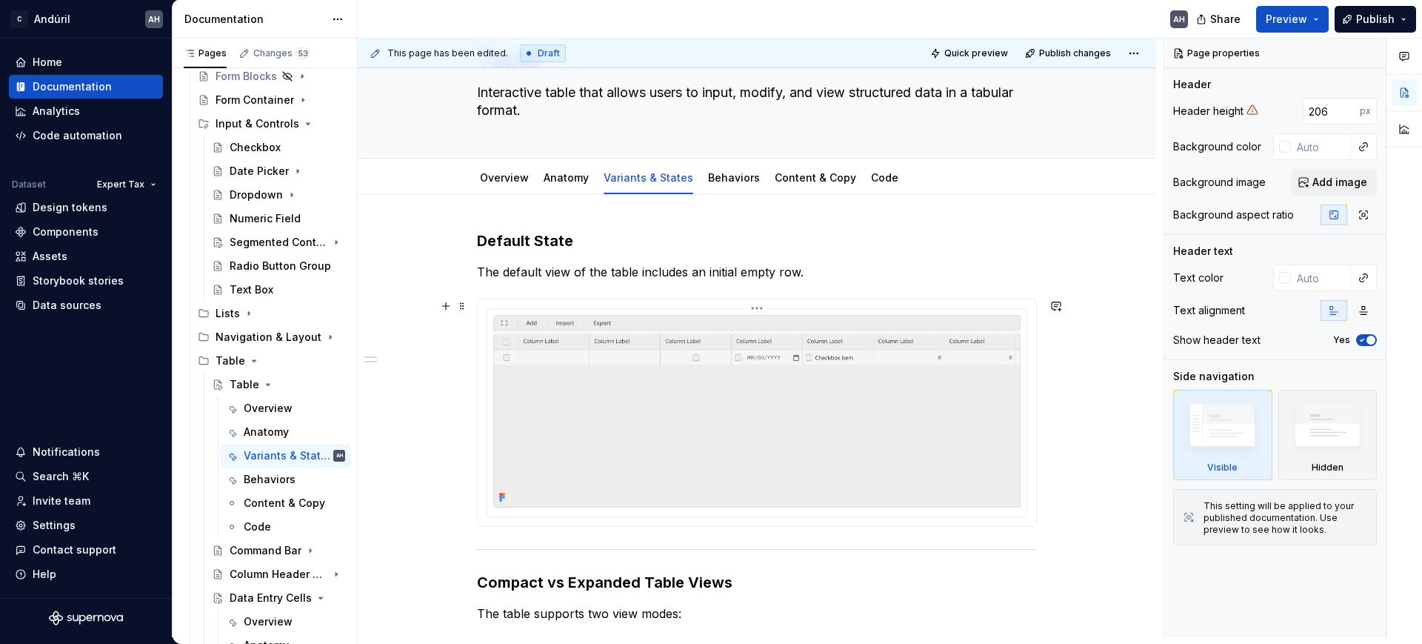
scroll to position [93, 0]
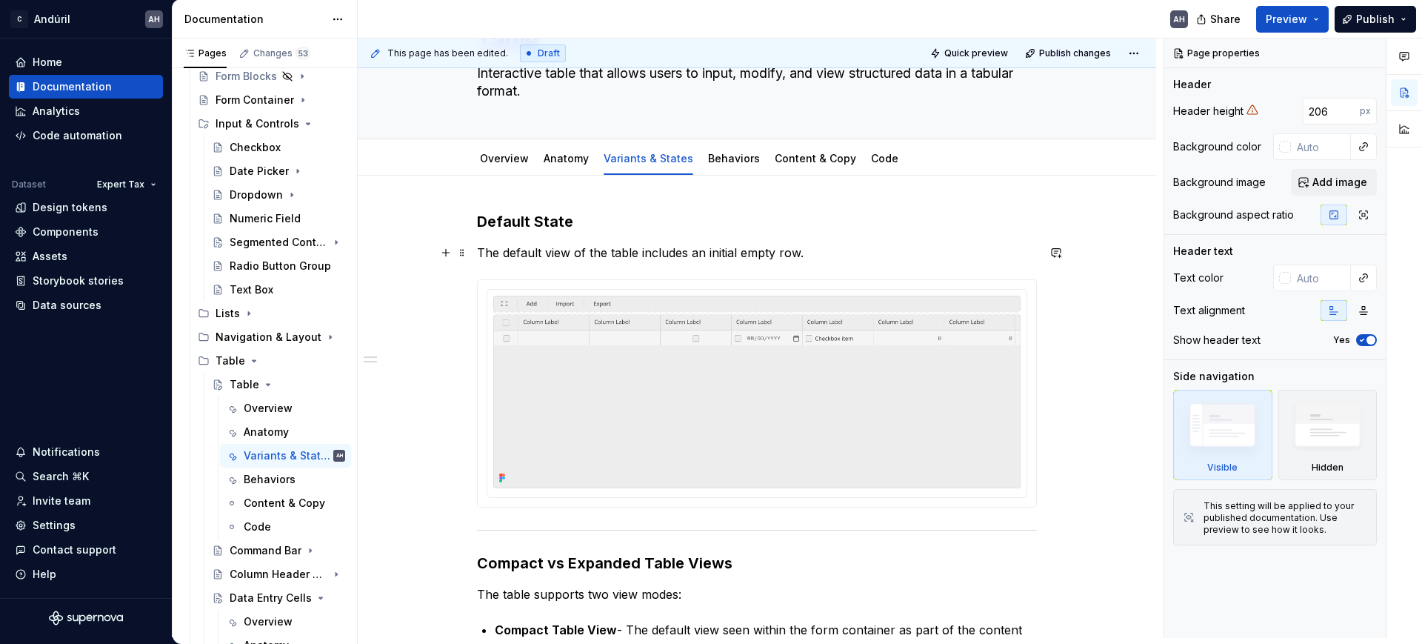
click at [634, 254] on commenthighlight "The default view of the table includes an initial empty row." at bounding box center [640, 252] width 327 height 15
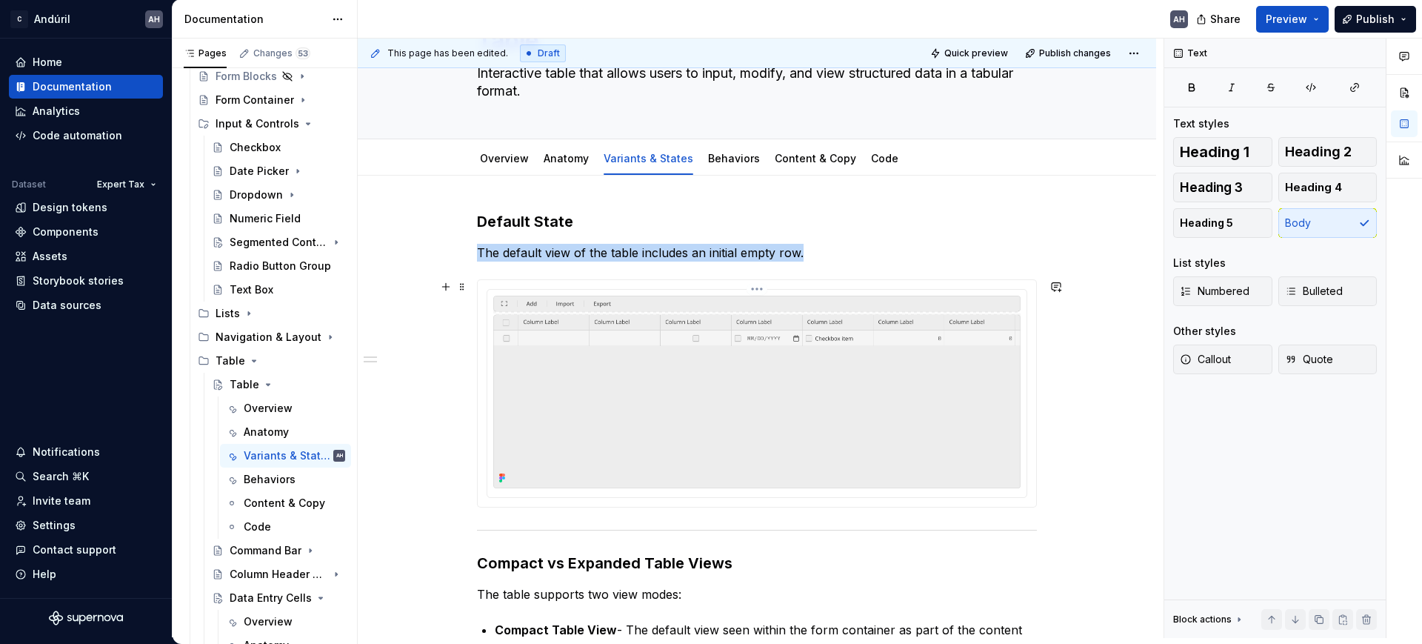
click at [655, 398] on img at bounding box center [756, 391] width 527 height 193
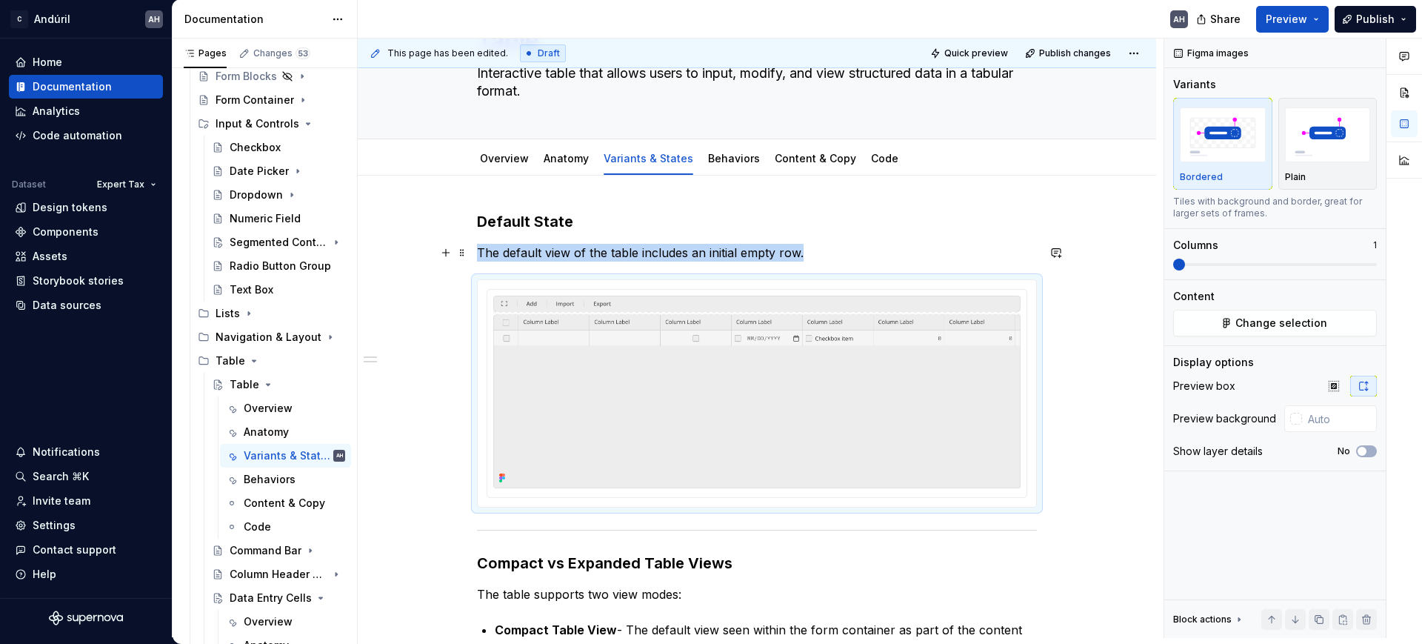
click at [835, 249] on p "The default view of the table includes an initial empty row." at bounding box center [757, 253] width 560 height 18
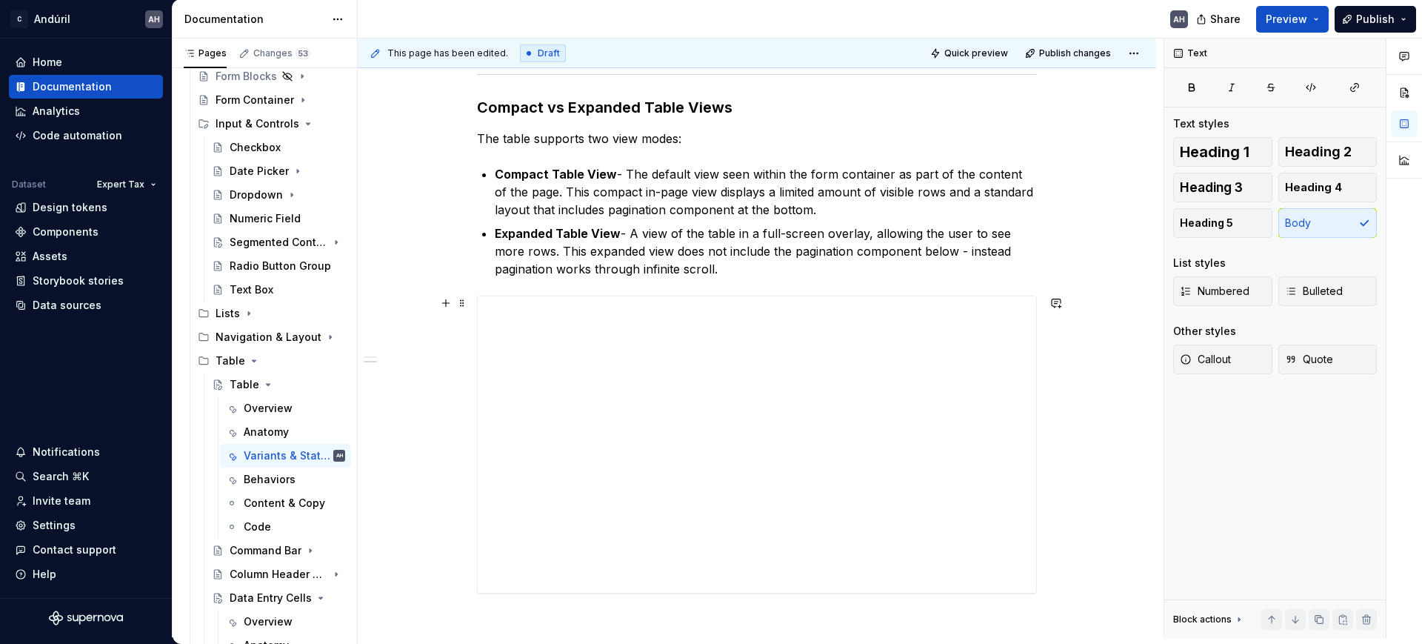
scroll to position [0, 0]
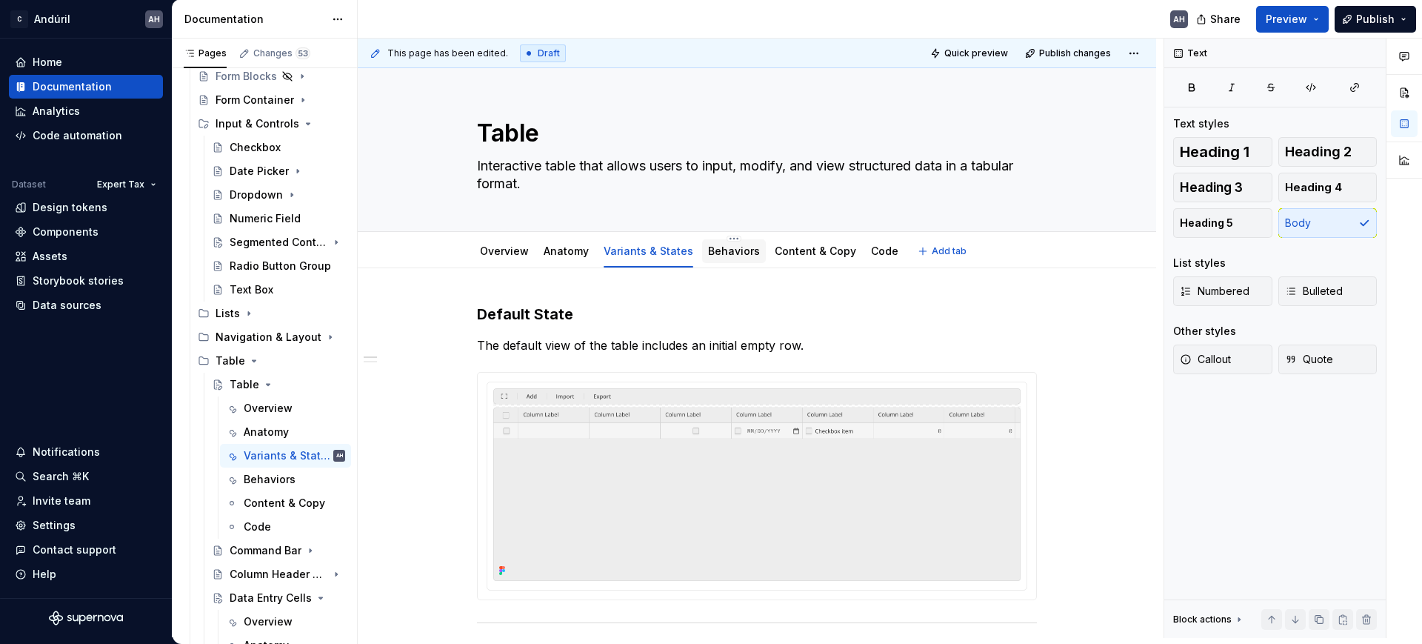
click at [715, 257] on div "Behaviors" at bounding box center [734, 251] width 52 height 15
click at [718, 244] on link "Behaviors" at bounding box center [734, 250] width 52 height 13
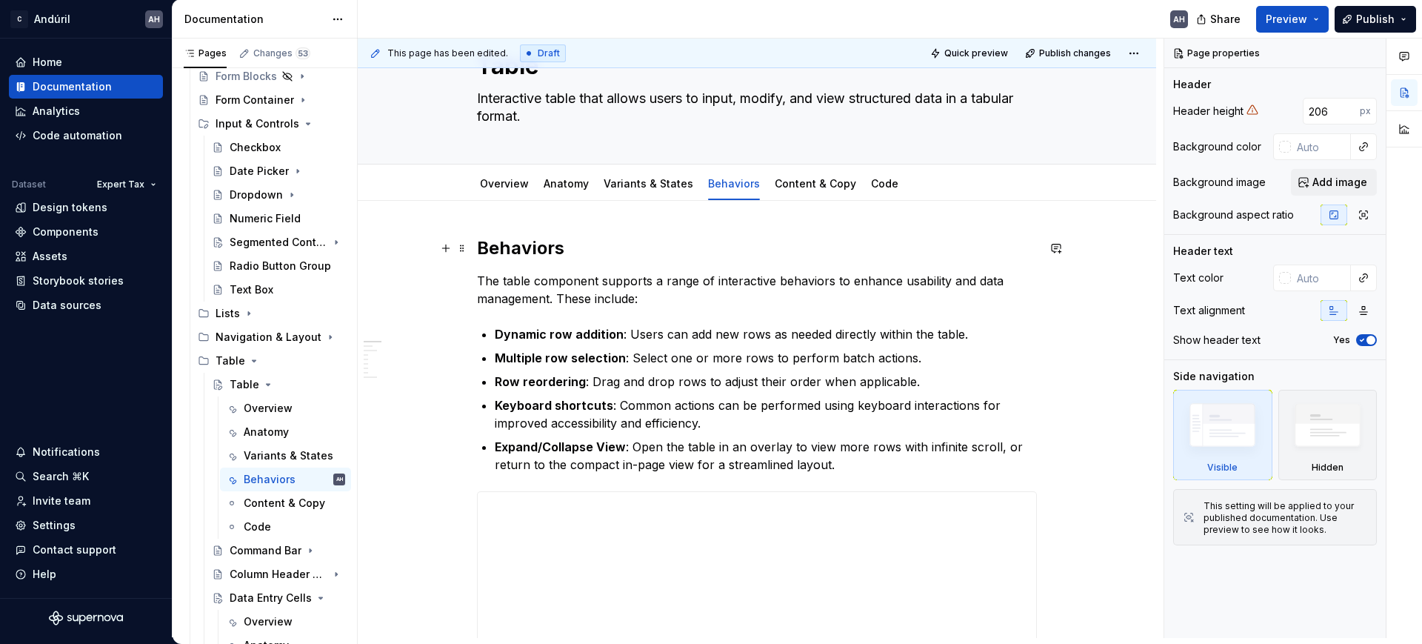
scroll to position [93, 0]
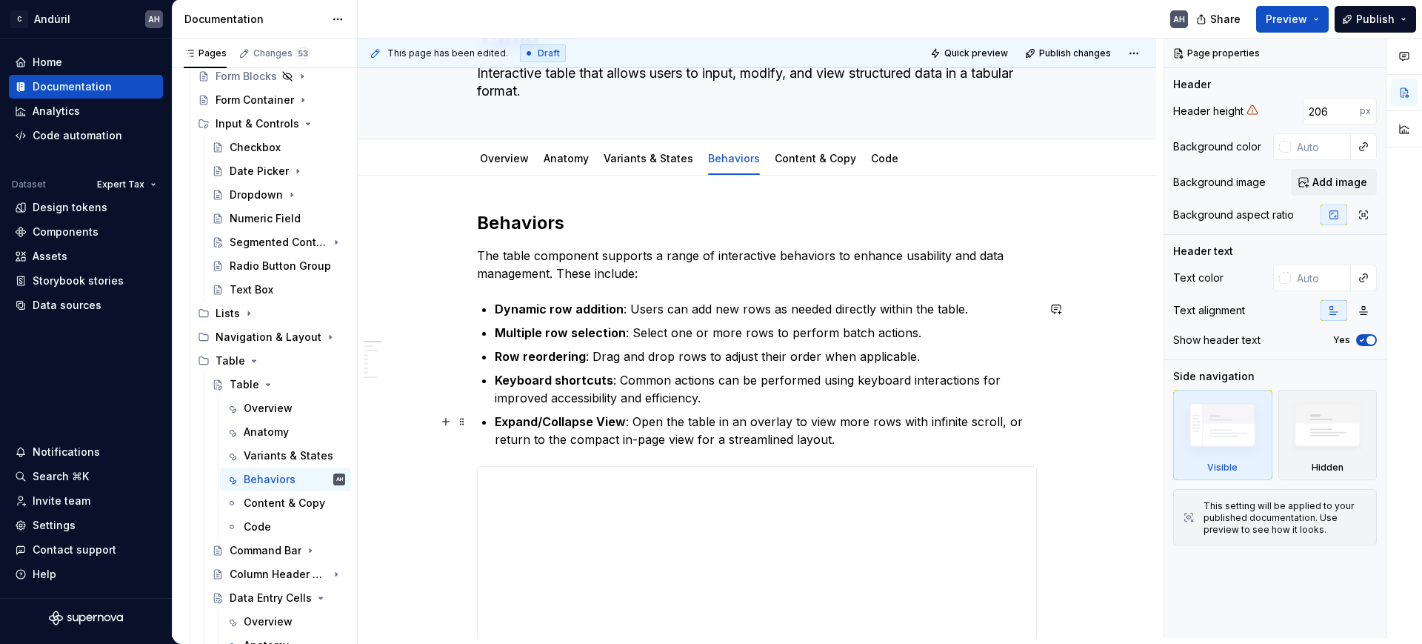
click at [858, 438] on p "Expand/Collapse View : Open the table in an overlay to view more rows with infi…" at bounding box center [766, 430] width 542 height 36
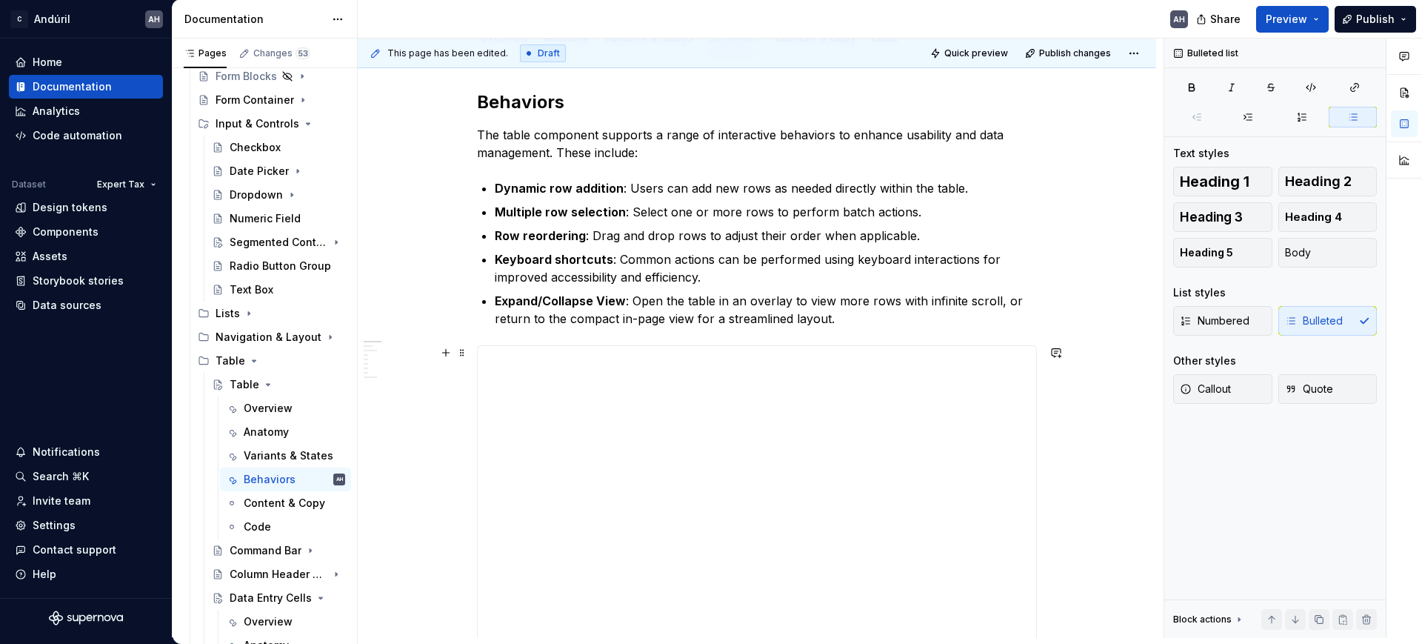
scroll to position [185, 0]
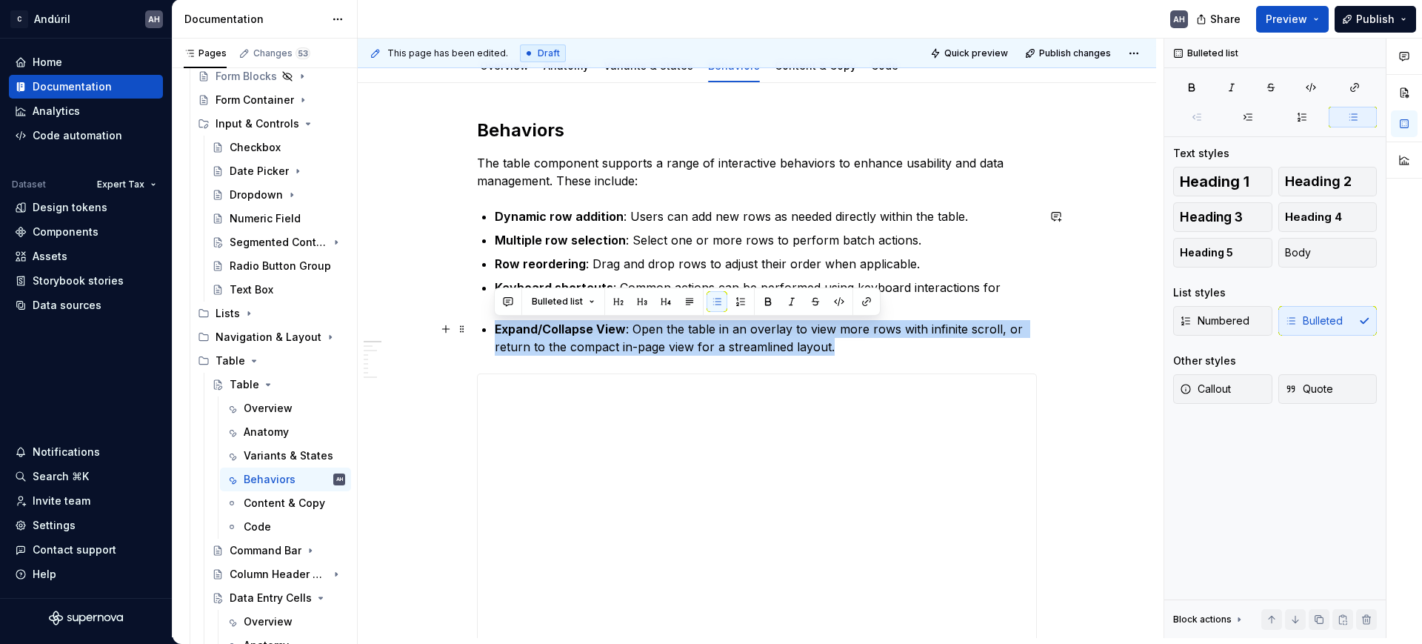
drag, startPoint x: 858, startPoint y: 344, endPoint x: 478, endPoint y: 332, distance: 379.3
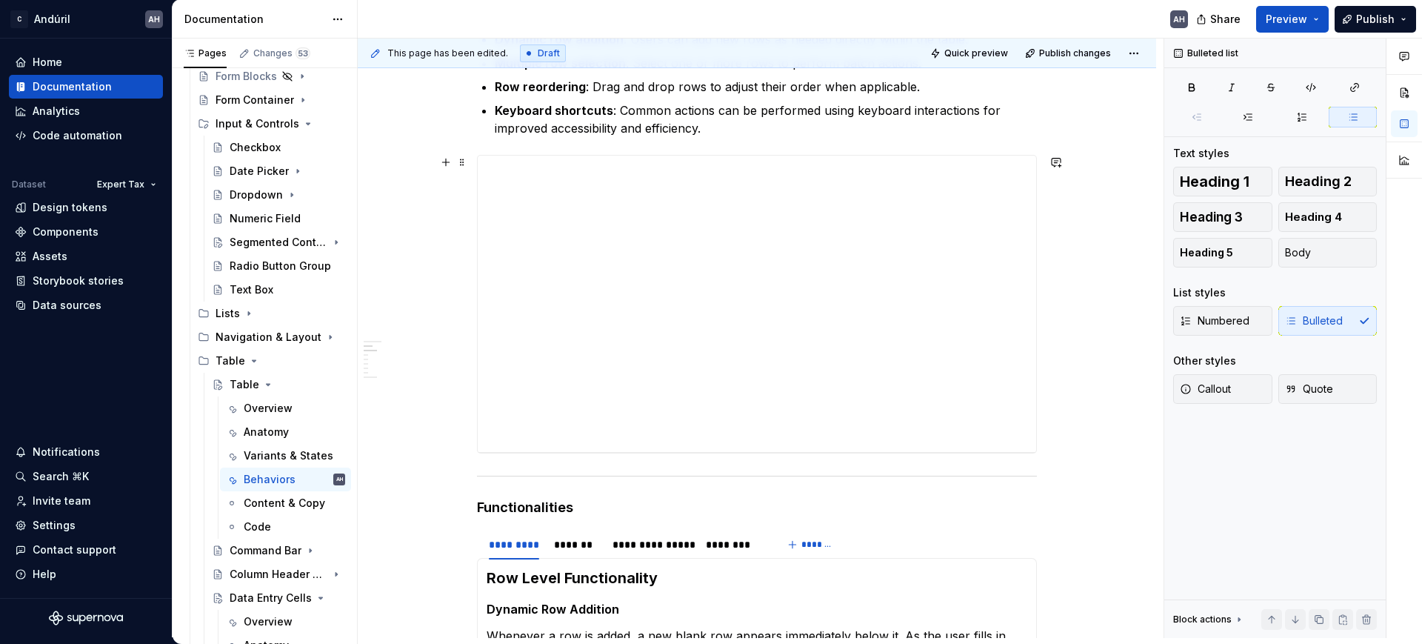
scroll to position [463, 0]
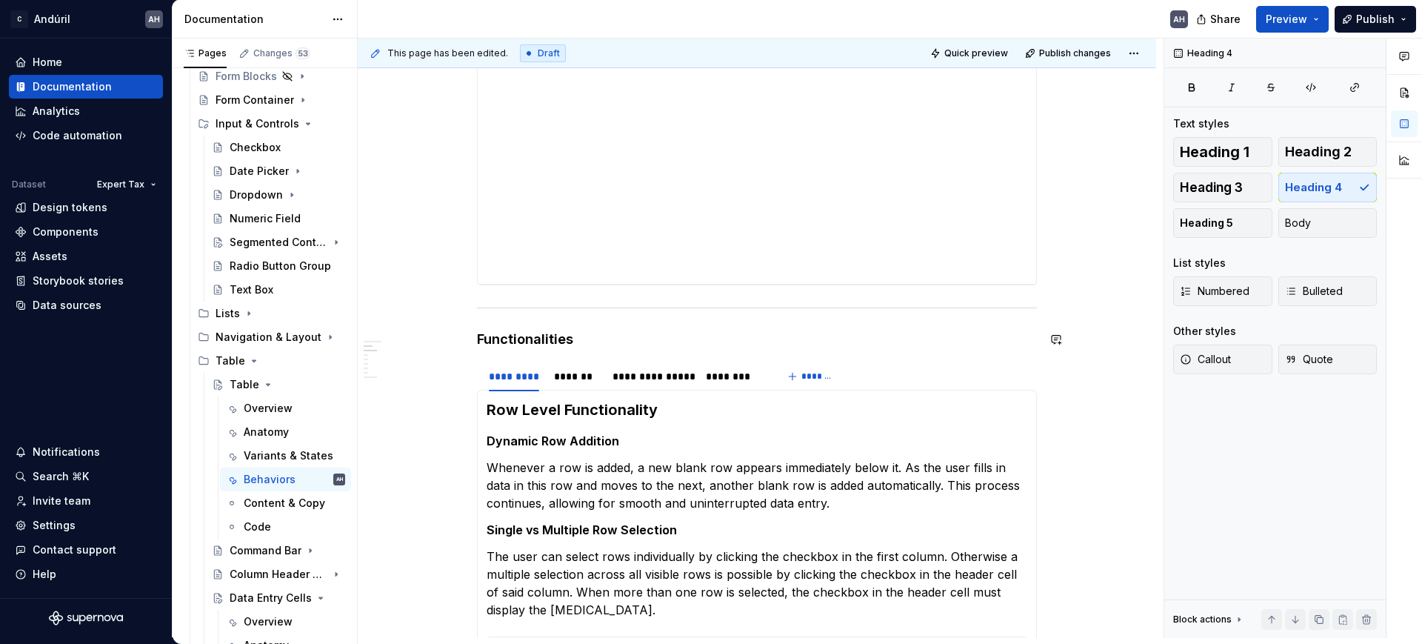
scroll to position [555, 0]
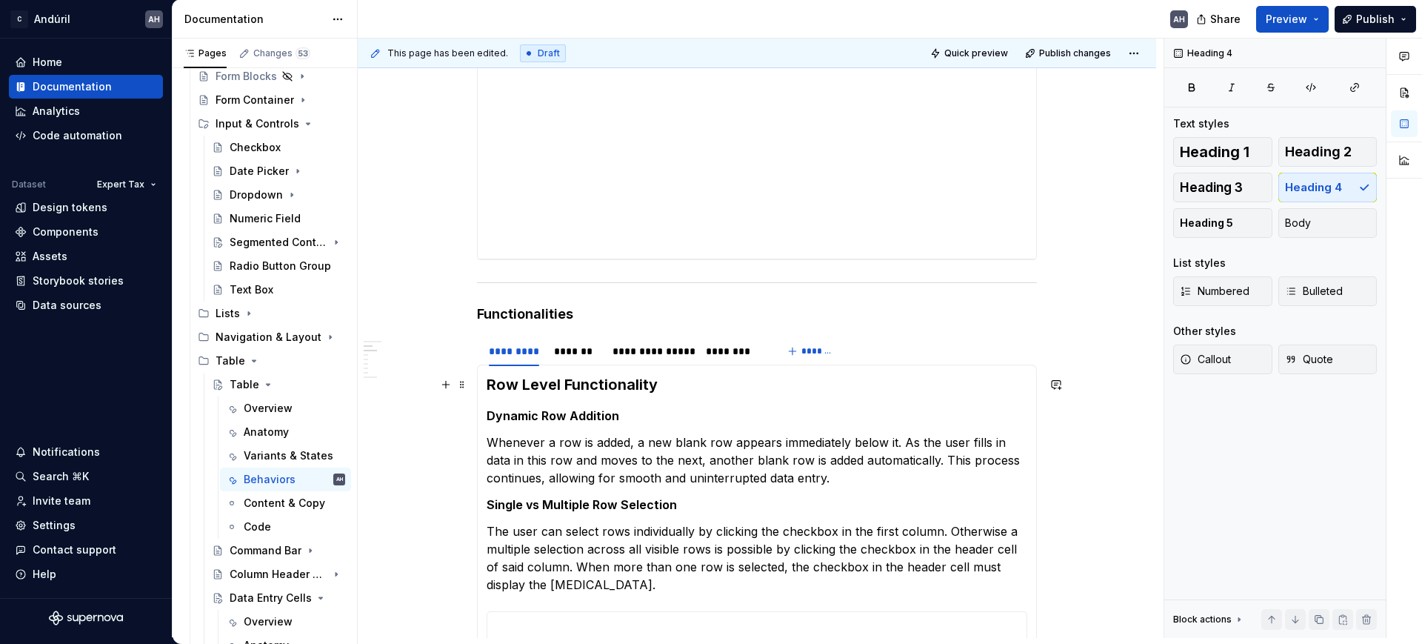
type textarea "*"
click at [578, 349] on div "*******" at bounding box center [576, 351] width 44 height 15
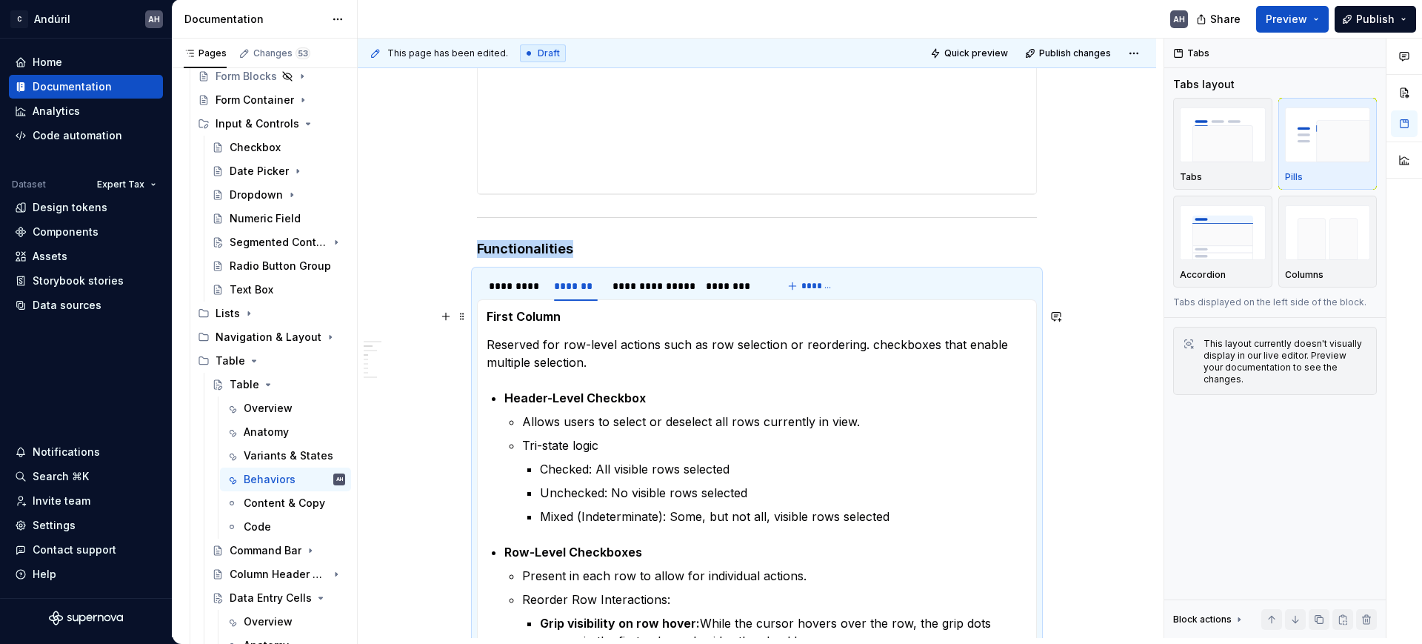
scroll to position [648, 0]
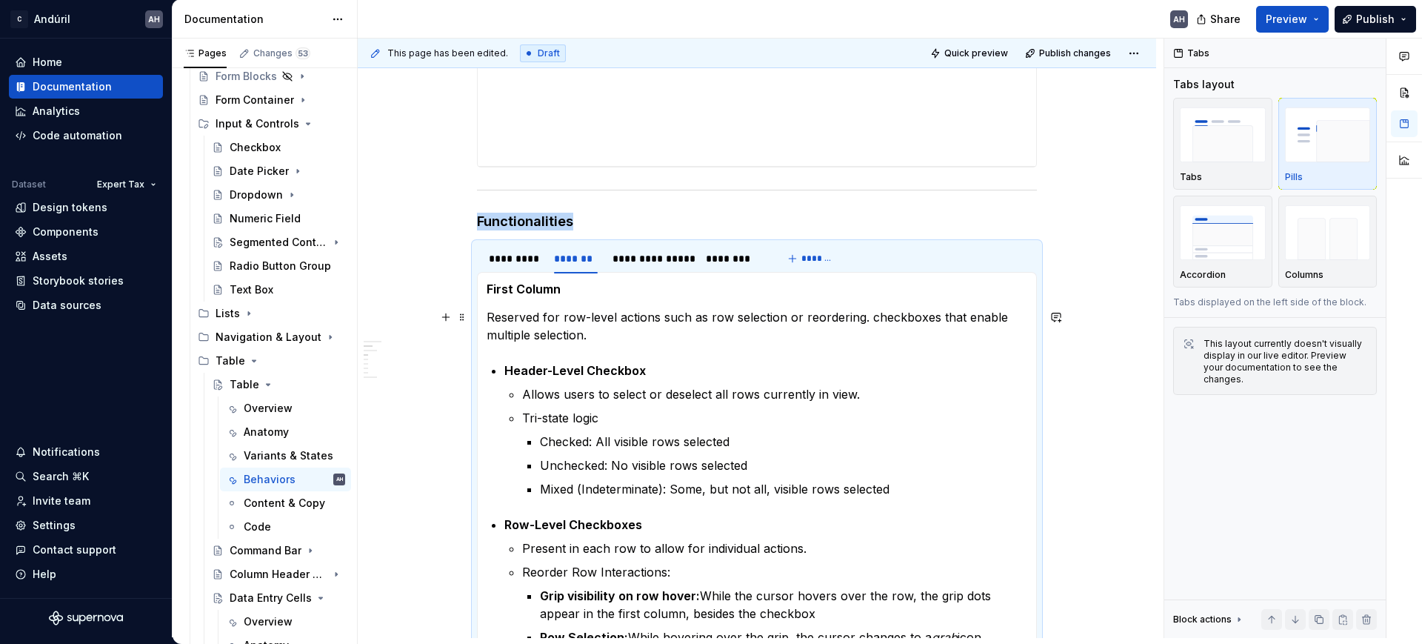
click at [487, 321] on p "Reserved for row-level actions such as row selection or reordering. checkboxes …" at bounding box center [757, 326] width 541 height 36
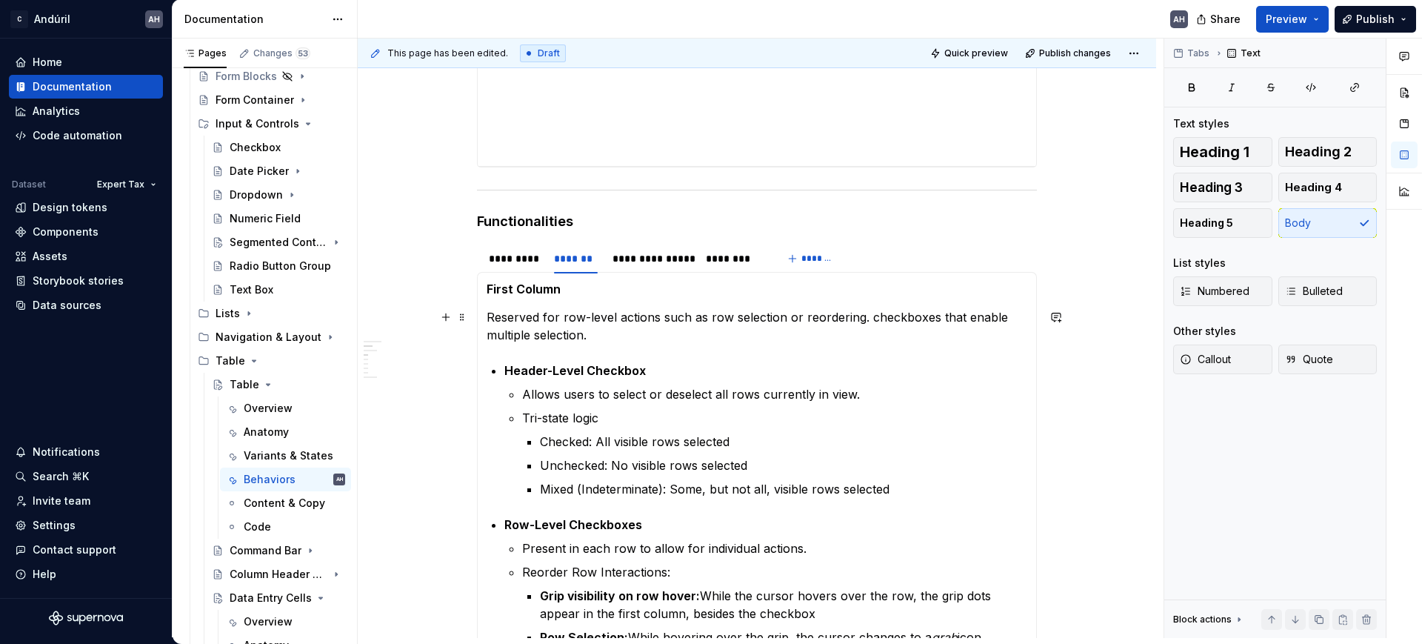
click at [498, 318] on p "Reserved for row-level actions such as row selection or reordering. checkboxes …" at bounding box center [757, 326] width 541 height 36
click at [755, 337] on p "The first column is reserved for row-level actions such as row selection or reo…" at bounding box center [757, 326] width 541 height 36
click at [919, 321] on p "The first column is reserved for row-level actions such as row selection or reo…" at bounding box center [757, 326] width 541 height 36
click at [565, 341] on p "The first column is reserved for row-level actions such as row selection or reo…" at bounding box center [757, 326] width 541 height 36
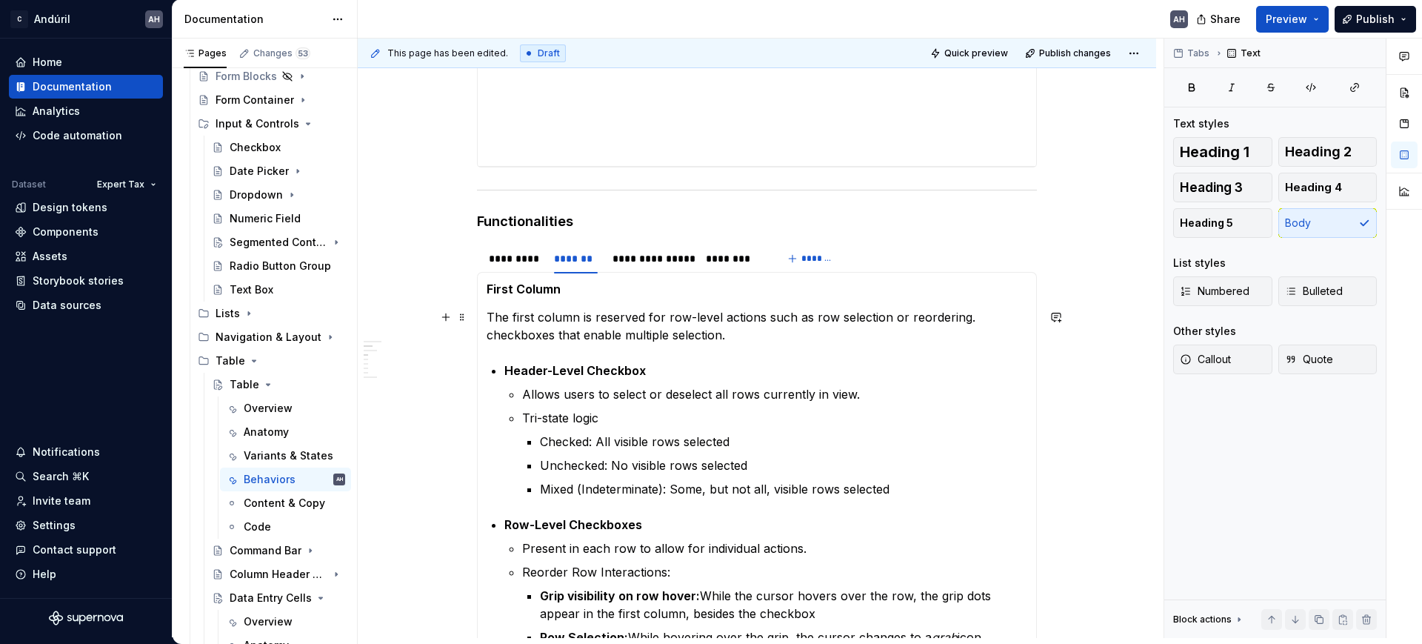
click at [769, 330] on p "The first column is reserved for row-level actions such as row selection or reo…" at bounding box center [757, 326] width 541 height 36
drag, startPoint x: 754, startPoint y: 334, endPoint x: 478, endPoint y: 338, distance: 275.5
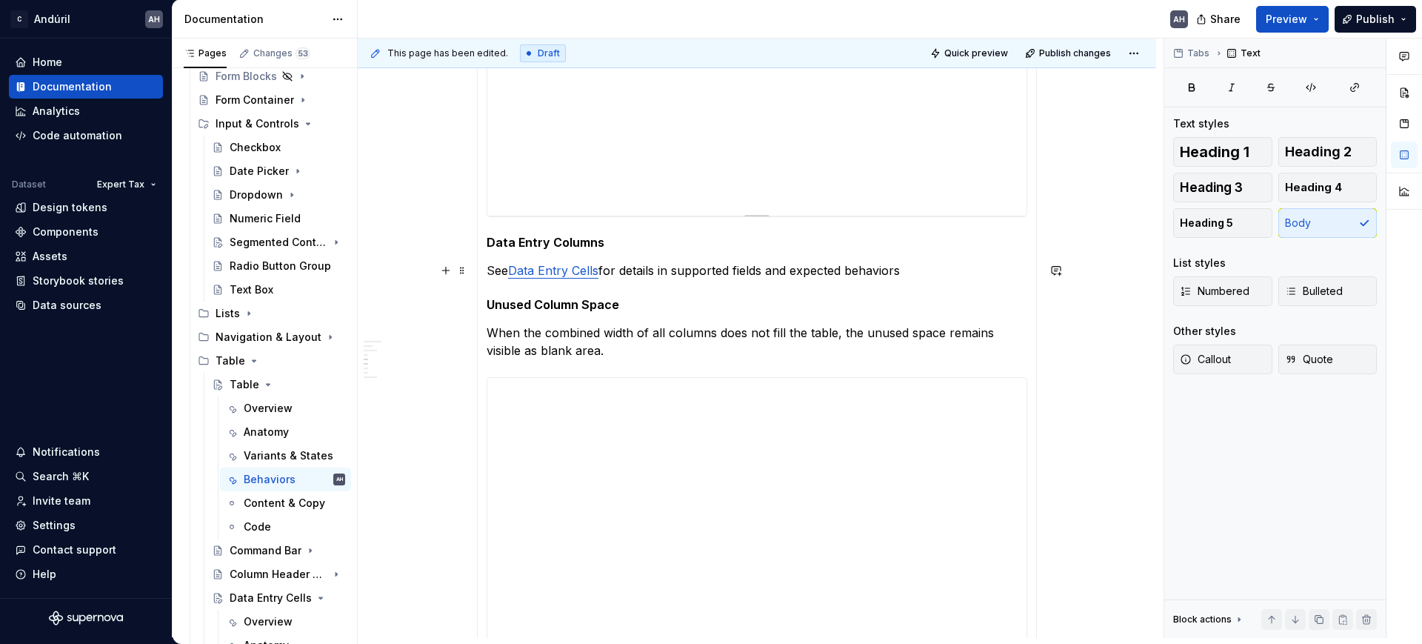
scroll to position [1481, 0]
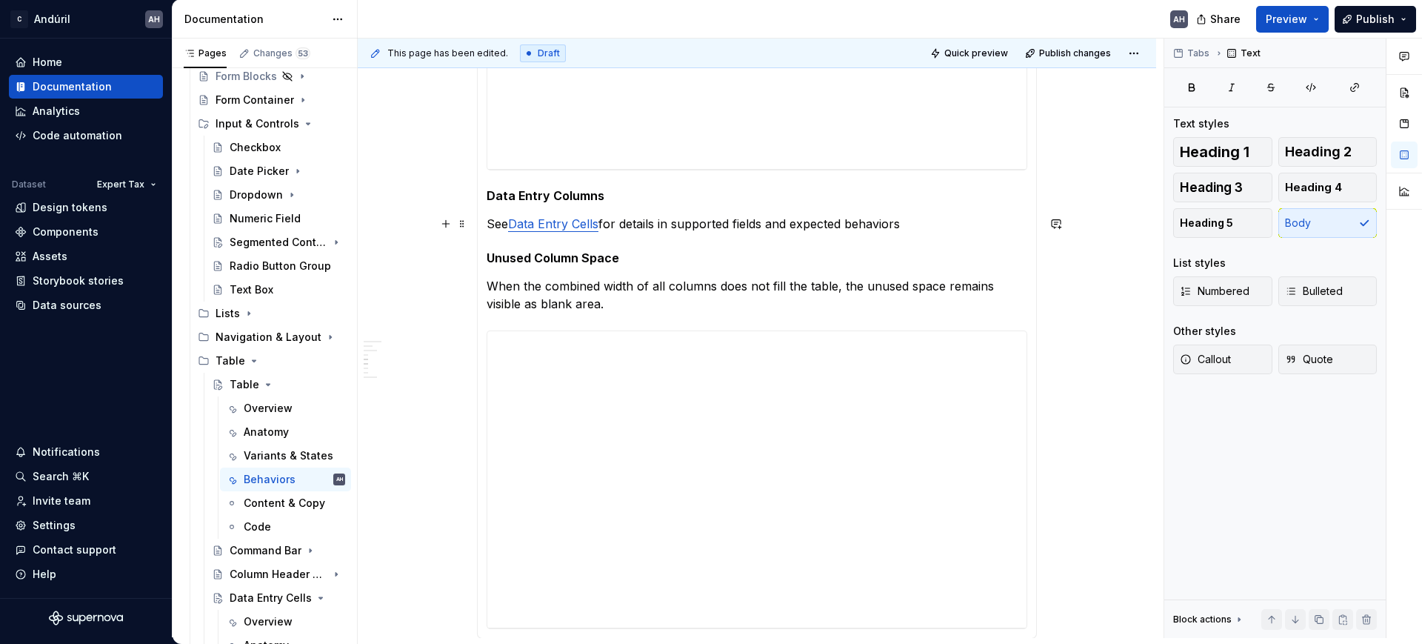
click at [612, 204] on section-item-column "**********" at bounding box center [757, 38] width 541 height 1180
click at [629, 264] on h5 "Unused Column Space" at bounding box center [757, 257] width 541 height 15
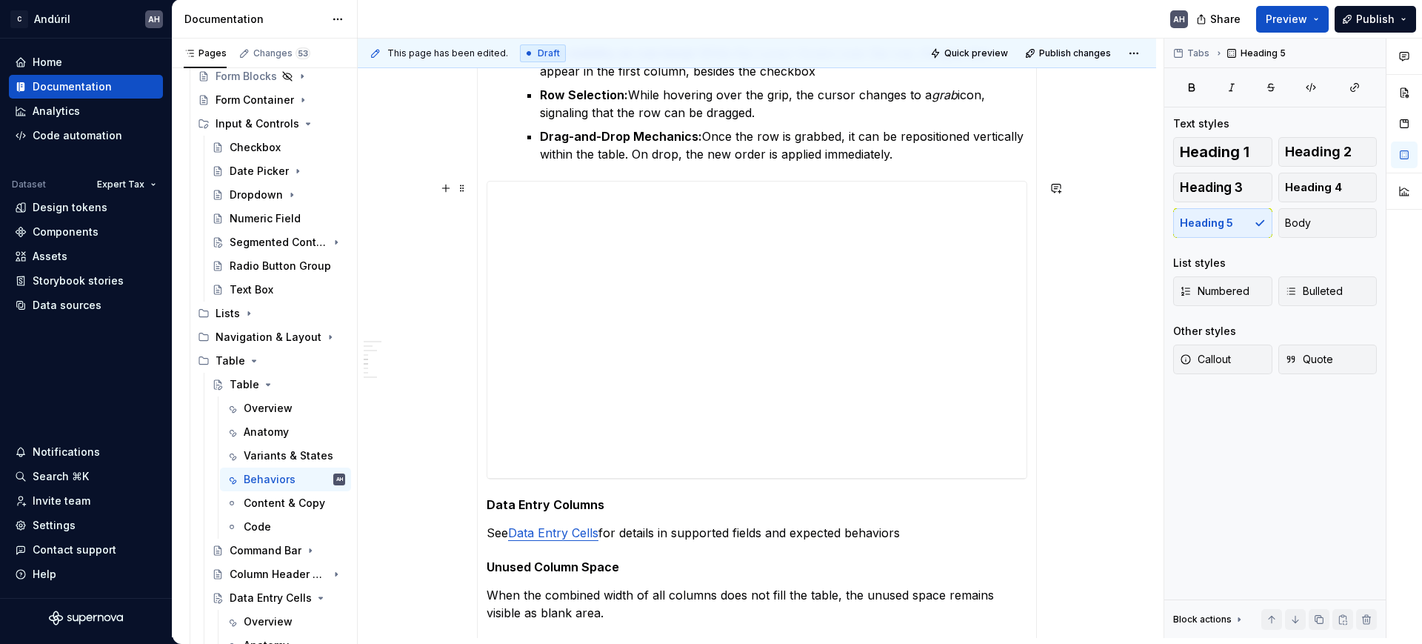
scroll to position [1203, 0]
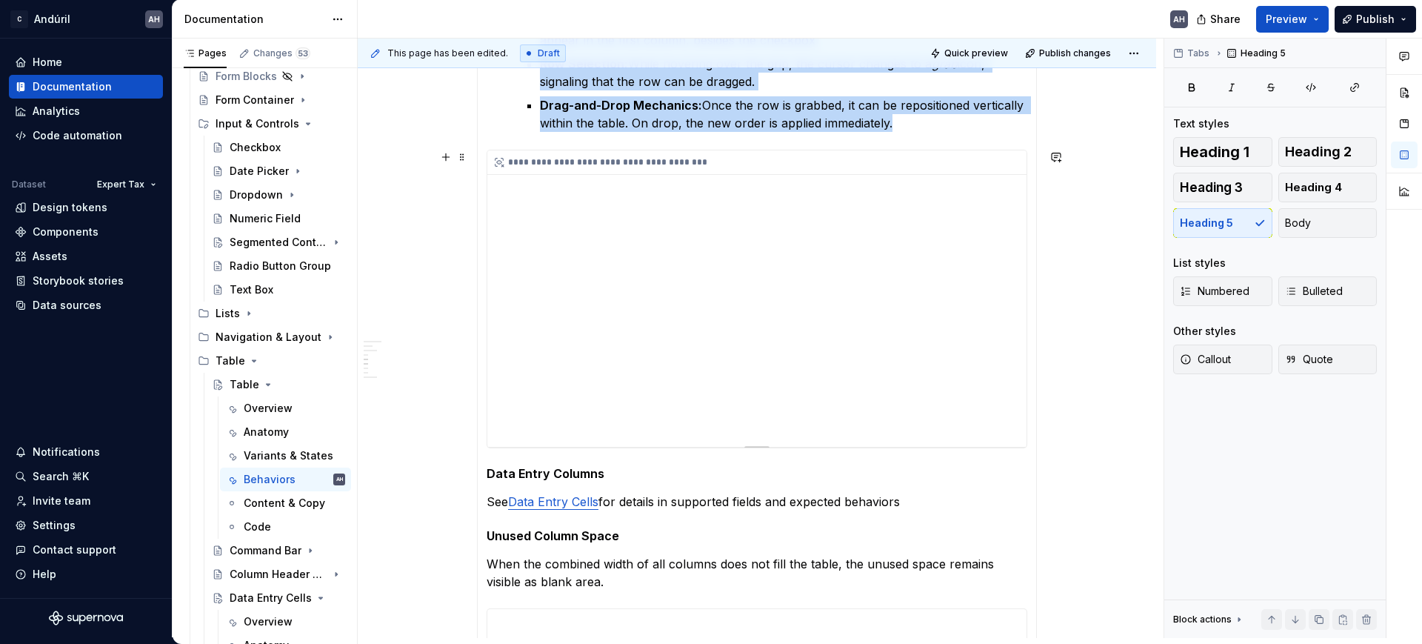
click at [696, 290] on div "**********" at bounding box center [756, 298] width 539 height 296
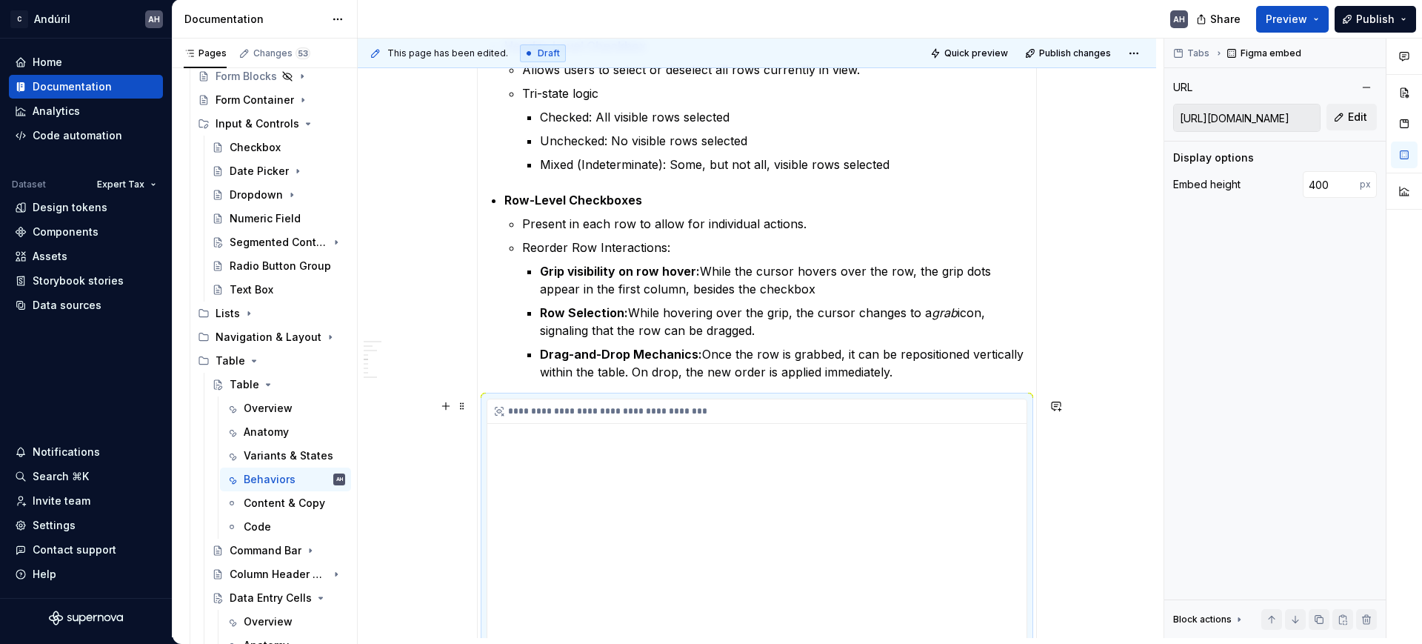
scroll to position [926, 0]
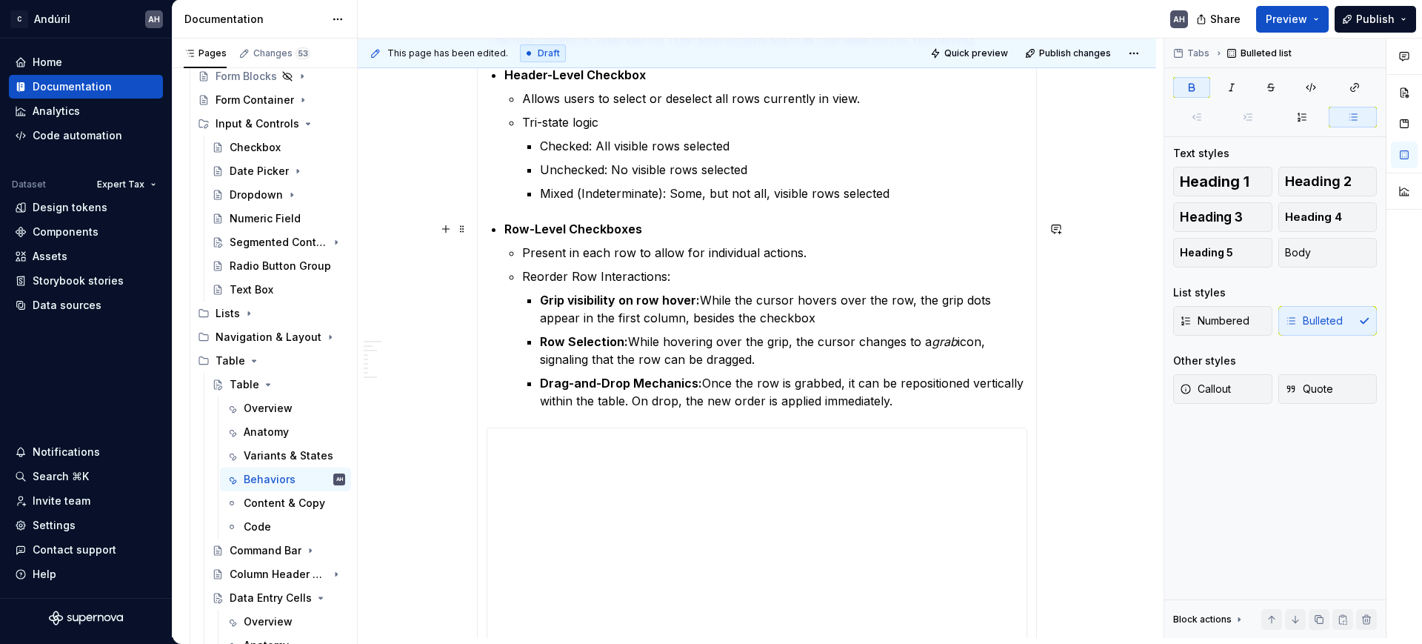
click at [651, 235] on p "Row-Level Checkboxes" at bounding box center [765, 229] width 523 height 18
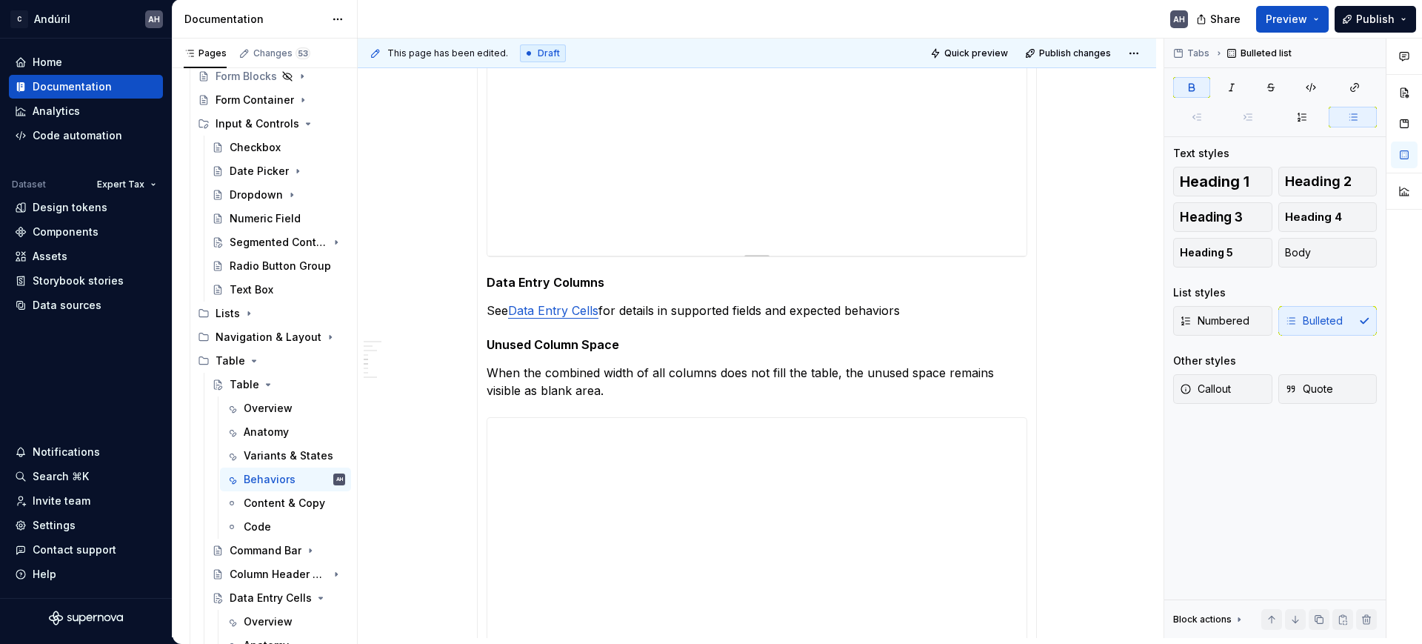
scroll to position [1481, 0]
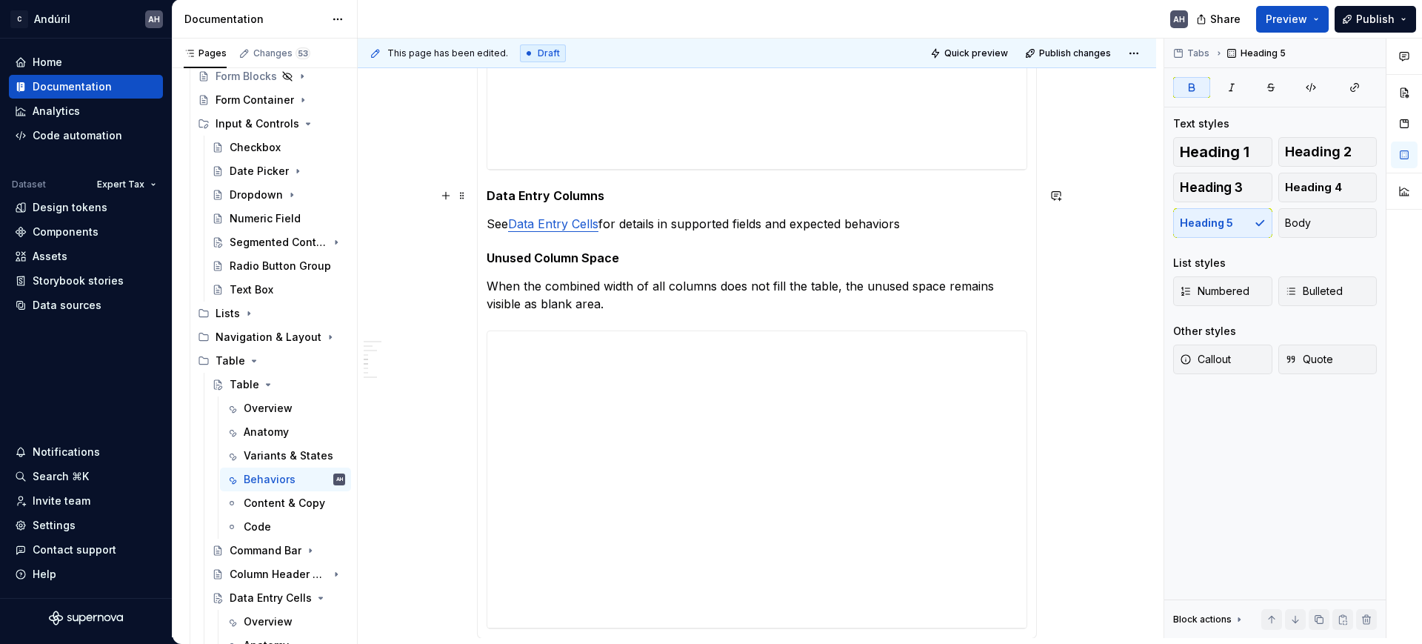
click at [611, 189] on h5 "Data Entry Columns" at bounding box center [757, 195] width 541 height 15
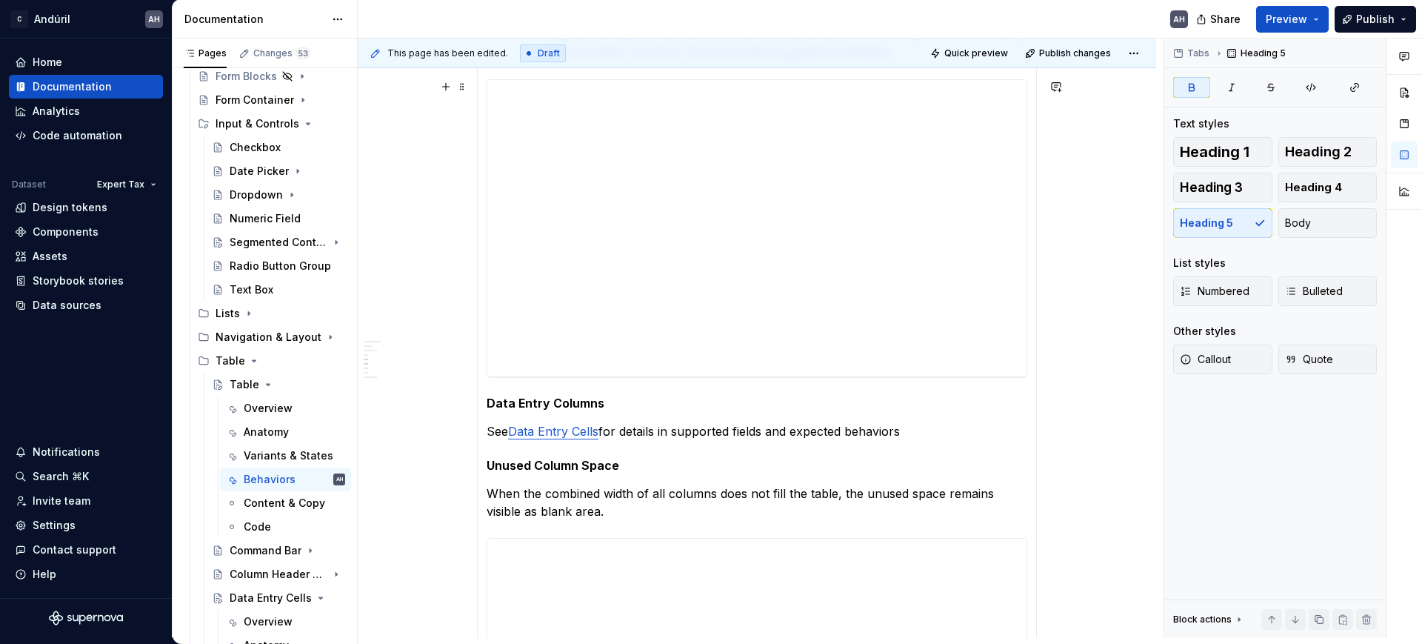
scroll to position [1296, 0]
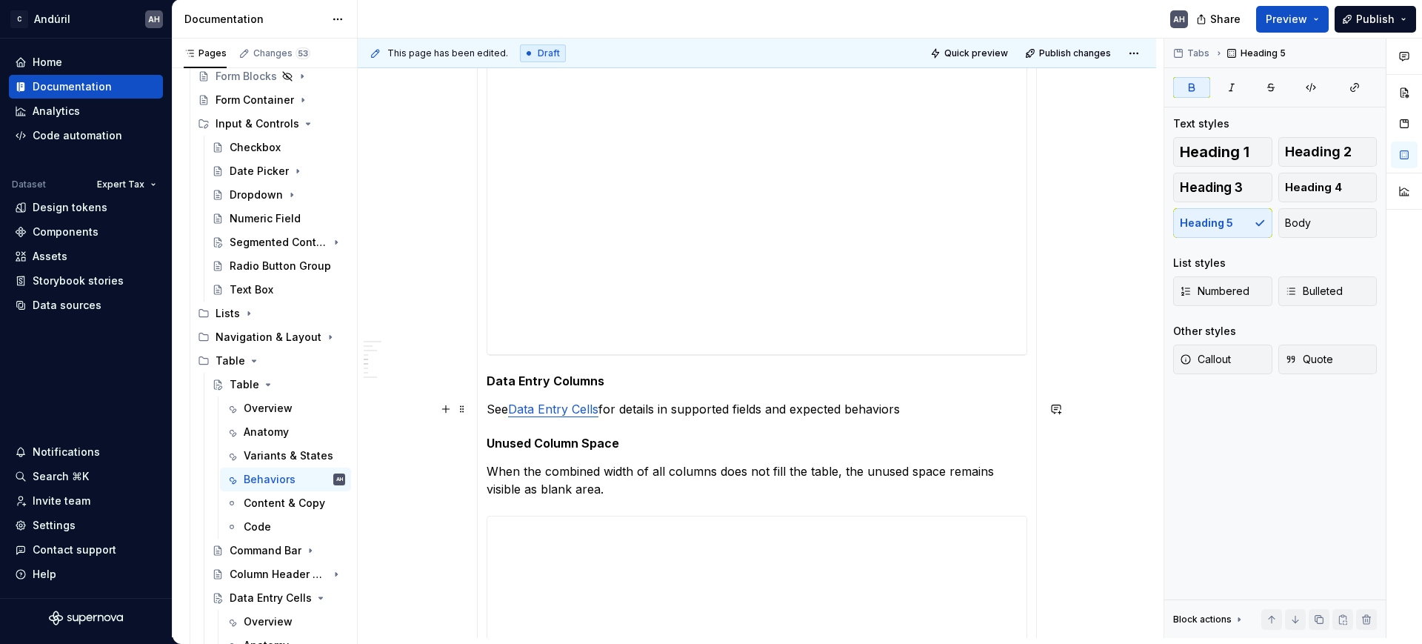
click at [911, 406] on p "See Data Entry Cells for details in supported fields and expected behaviors" at bounding box center [757, 409] width 541 height 18
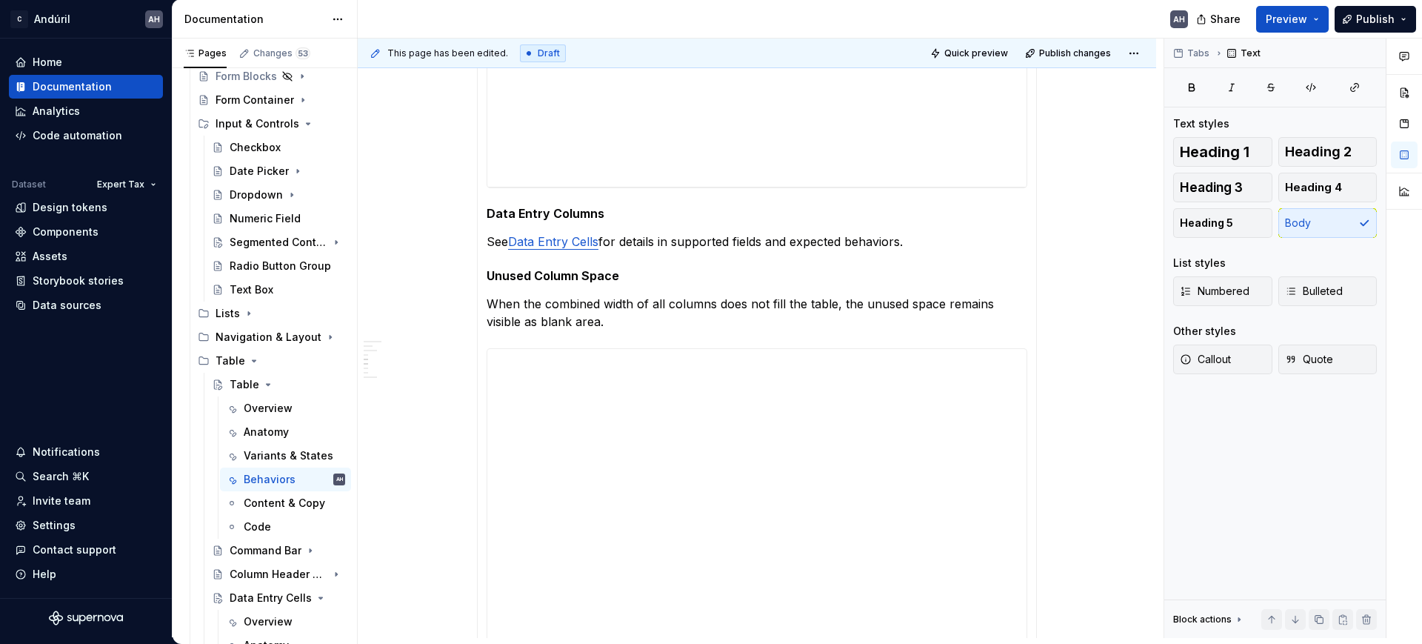
scroll to position [1481, 0]
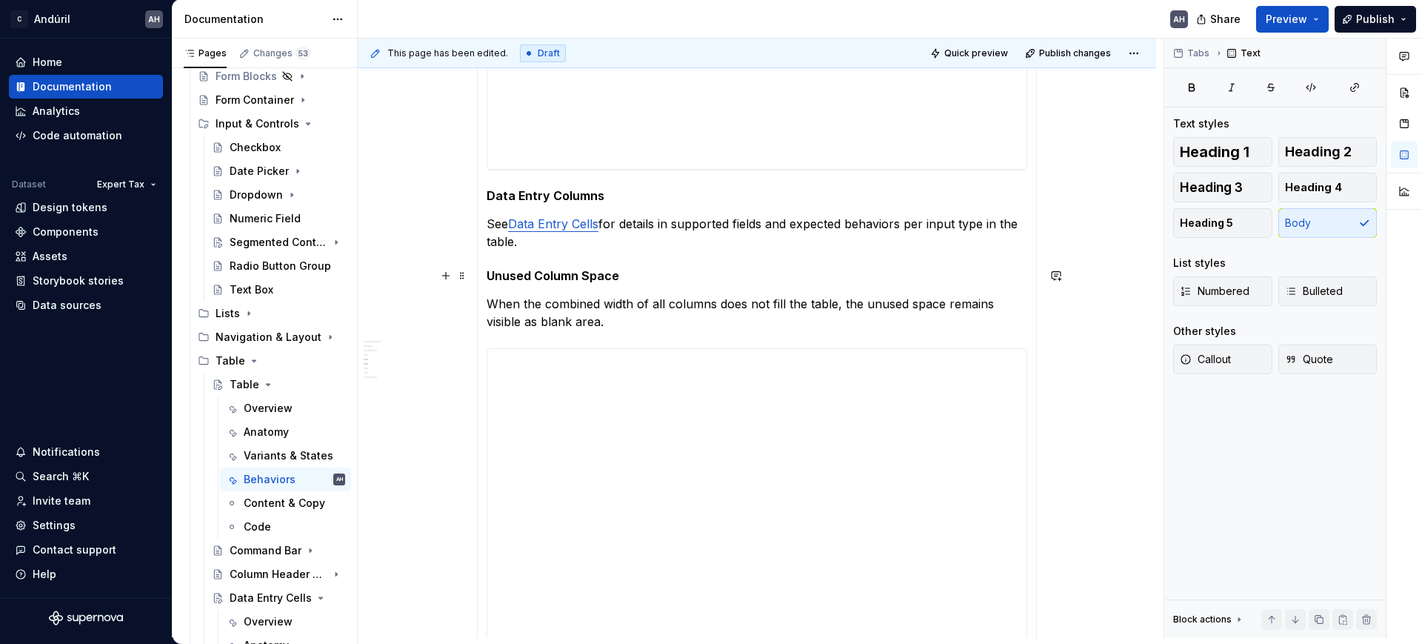
click at [615, 272] on h5 "Unused Column Space" at bounding box center [757, 275] width 541 height 15
click at [621, 313] on p "When the combined width of all columns does not fill the table, the unused spac…" at bounding box center [757, 313] width 541 height 36
click at [634, 307] on p "When the combined width of all columns does not fill the table, the unused spac…" at bounding box center [757, 313] width 541 height 36
click at [652, 330] on section-item-column "**********" at bounding box center [757, 47] width 541 height 1198
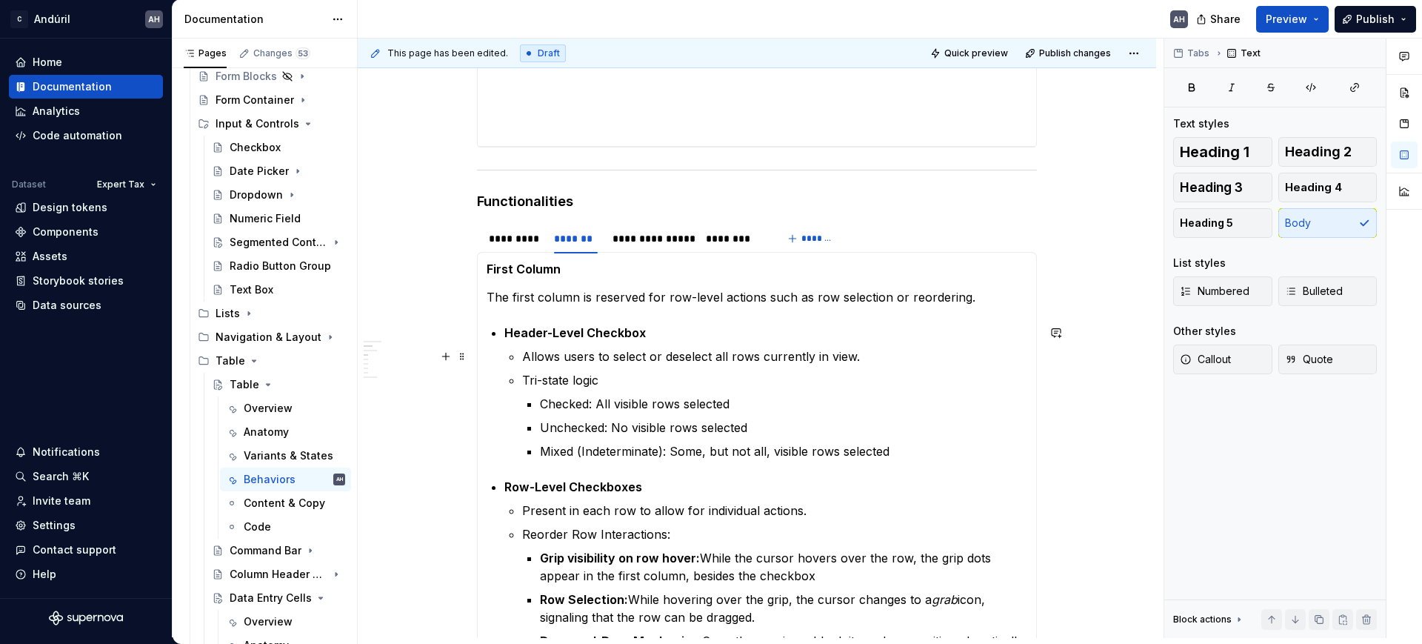
scroll to position [555, 0]
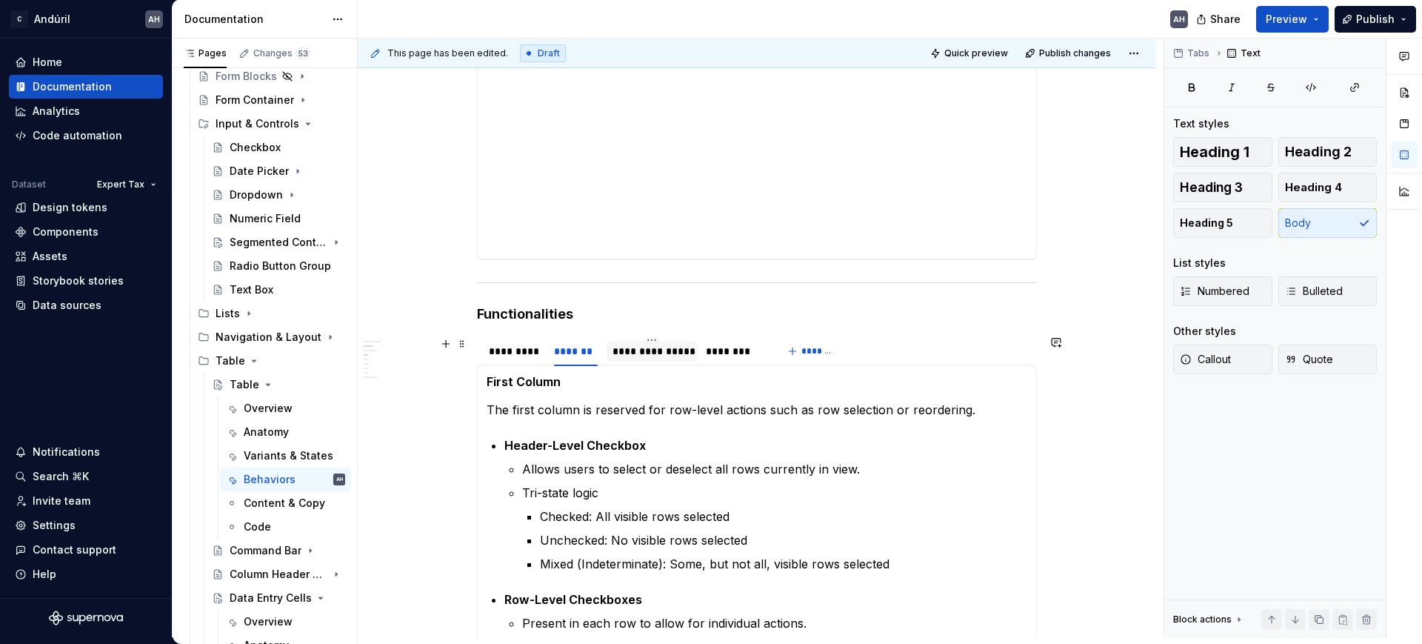
click at [669, 358] on div "**********" at bounding box center [651, 351] width 90 height 21
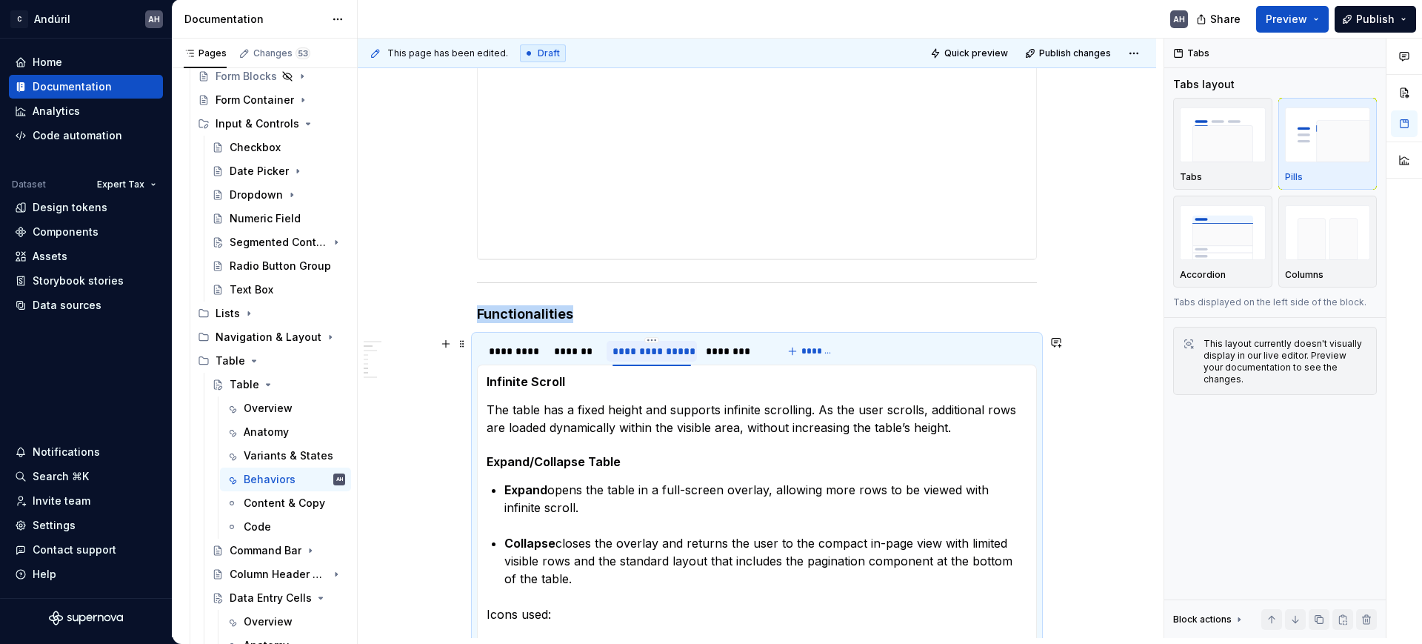
scroll to position [648, 0]
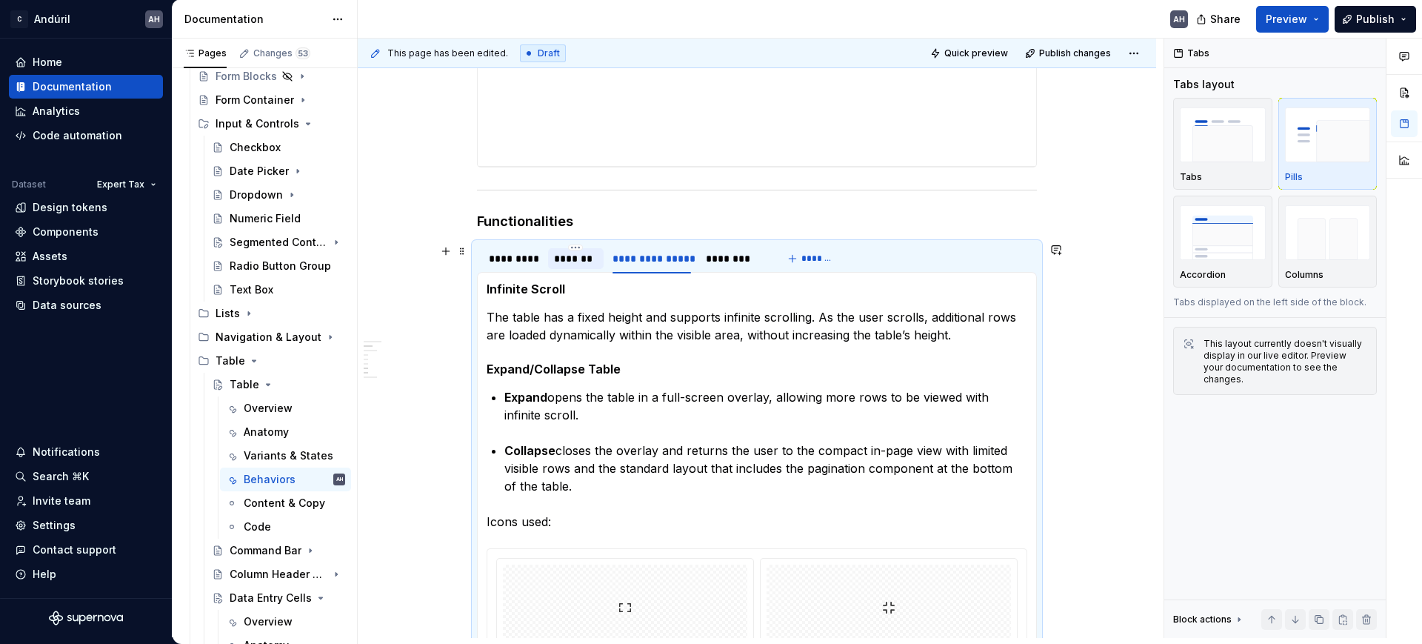
click at [562, 261] on div "*******" at bounding box center [576, 258] width 44 height 15
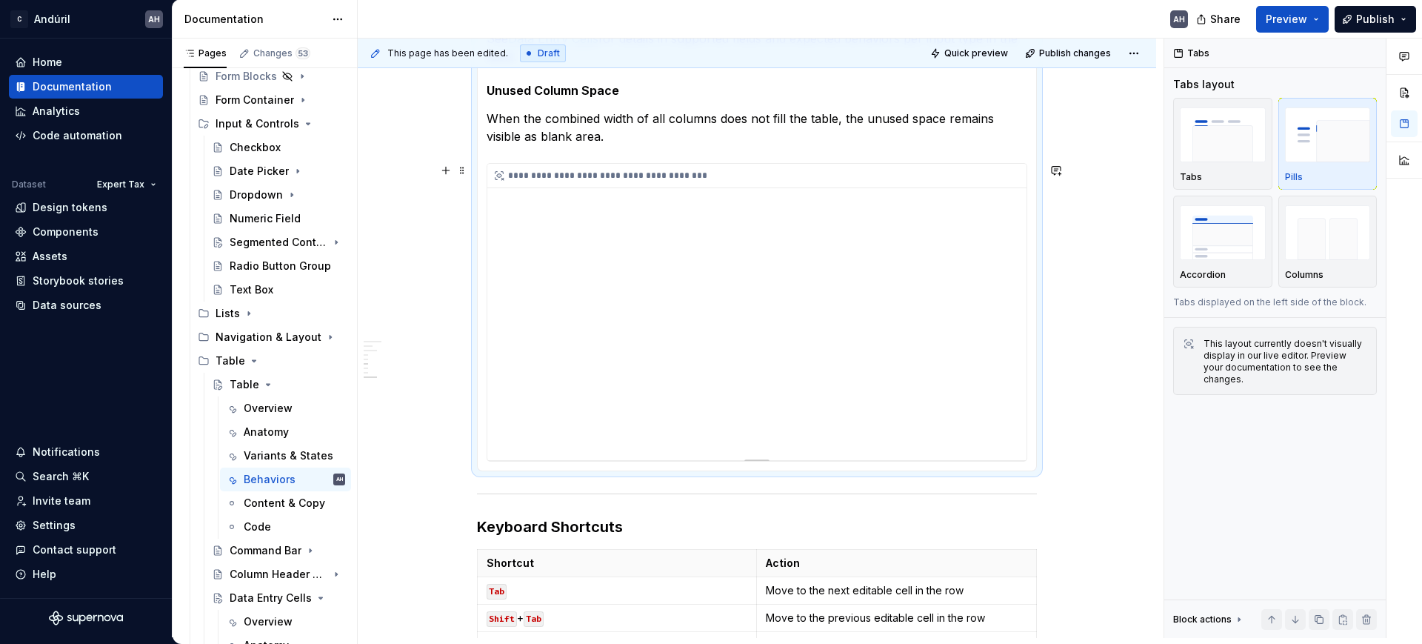
scroll to position [1481, 0]
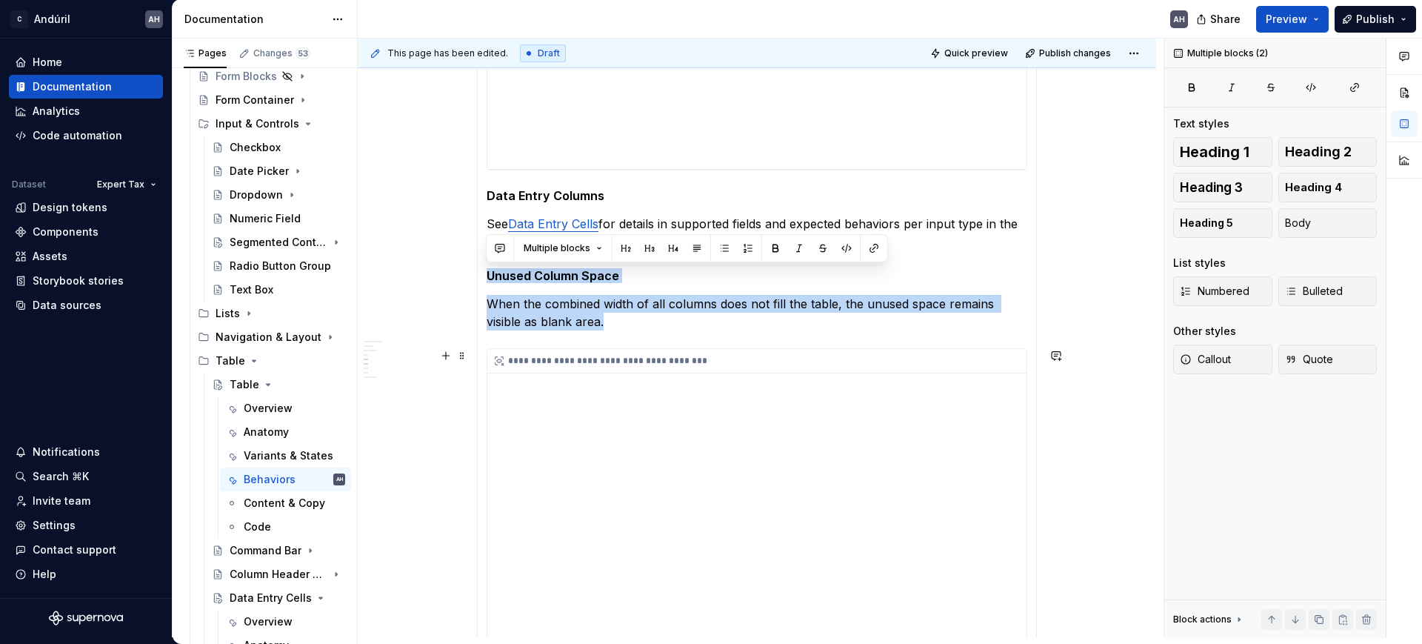
drag, startPoint x: 479, startPoint y: 272, endPoint x: 727, endPoint y: 520, distance: 350.8
click at [727, 520] on div "**********" at bounding box center [757, 47] width 560 height 1217
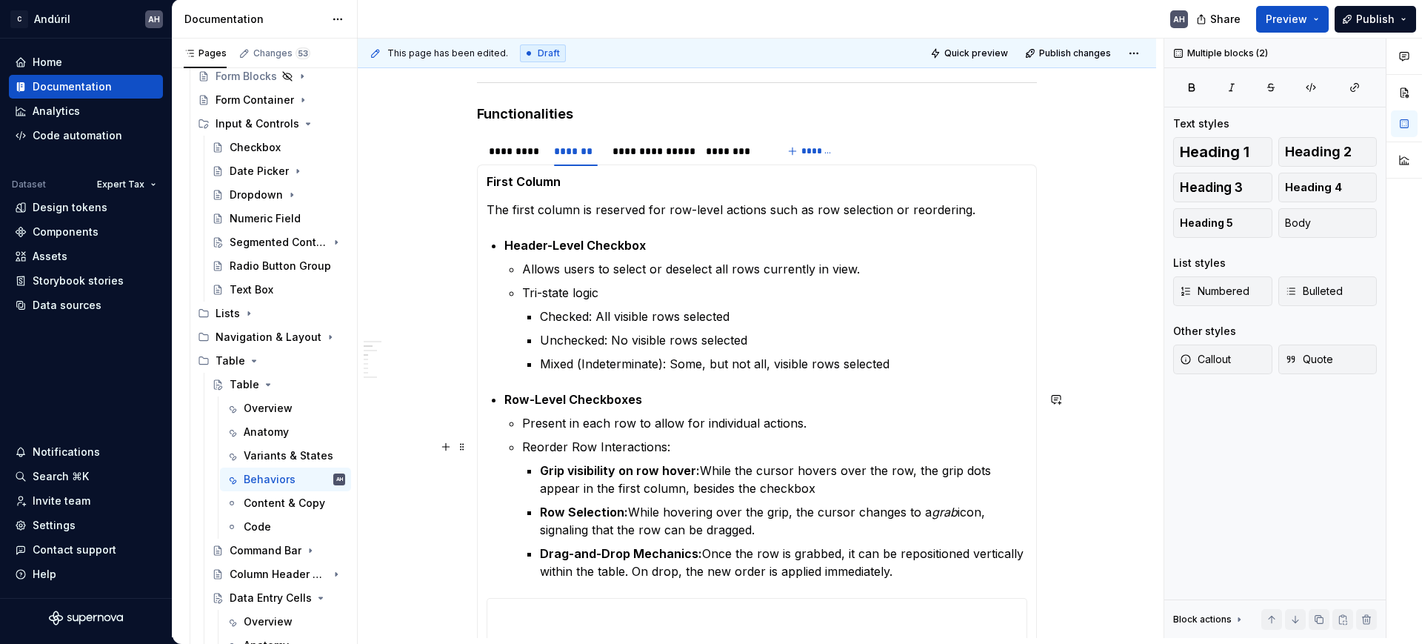
scroll to position [648, 0]
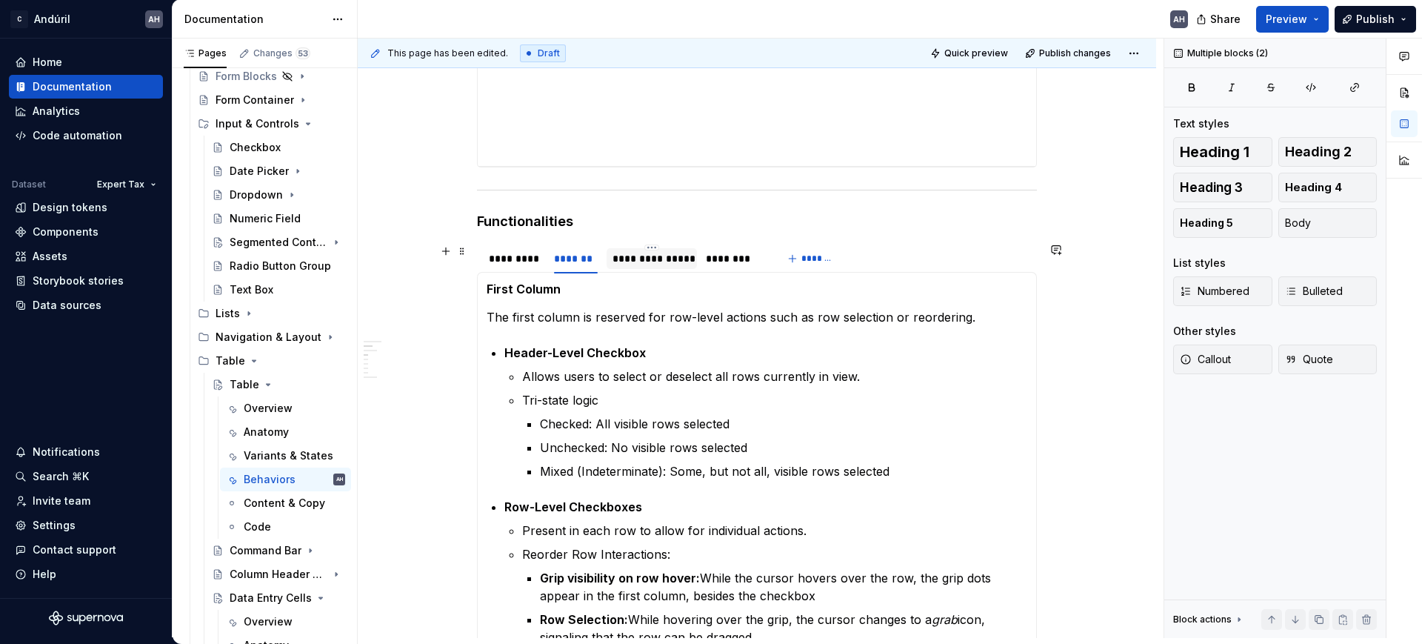
click at [678, 264] on div "**********" at bounding box center [651, 258] width 78 height 15
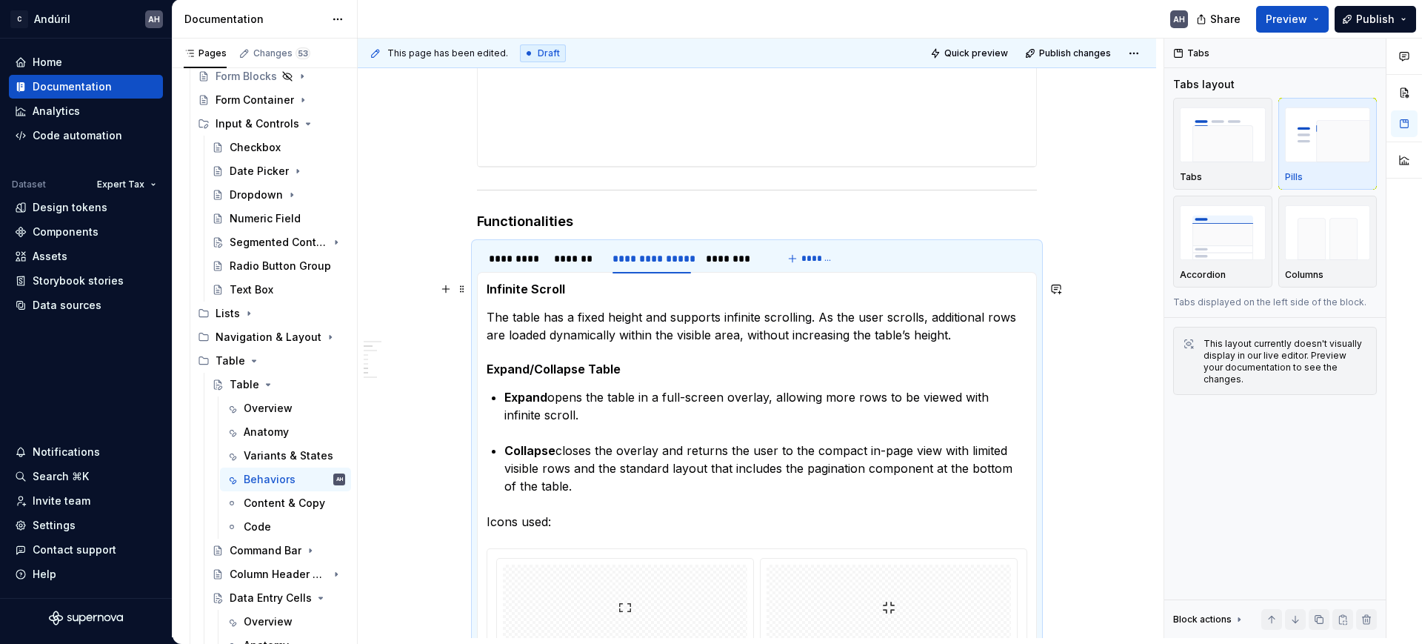
click at [600, 293] on h5 "Infinite Scroll" at bounding box center [757, 288] width 541 height 15
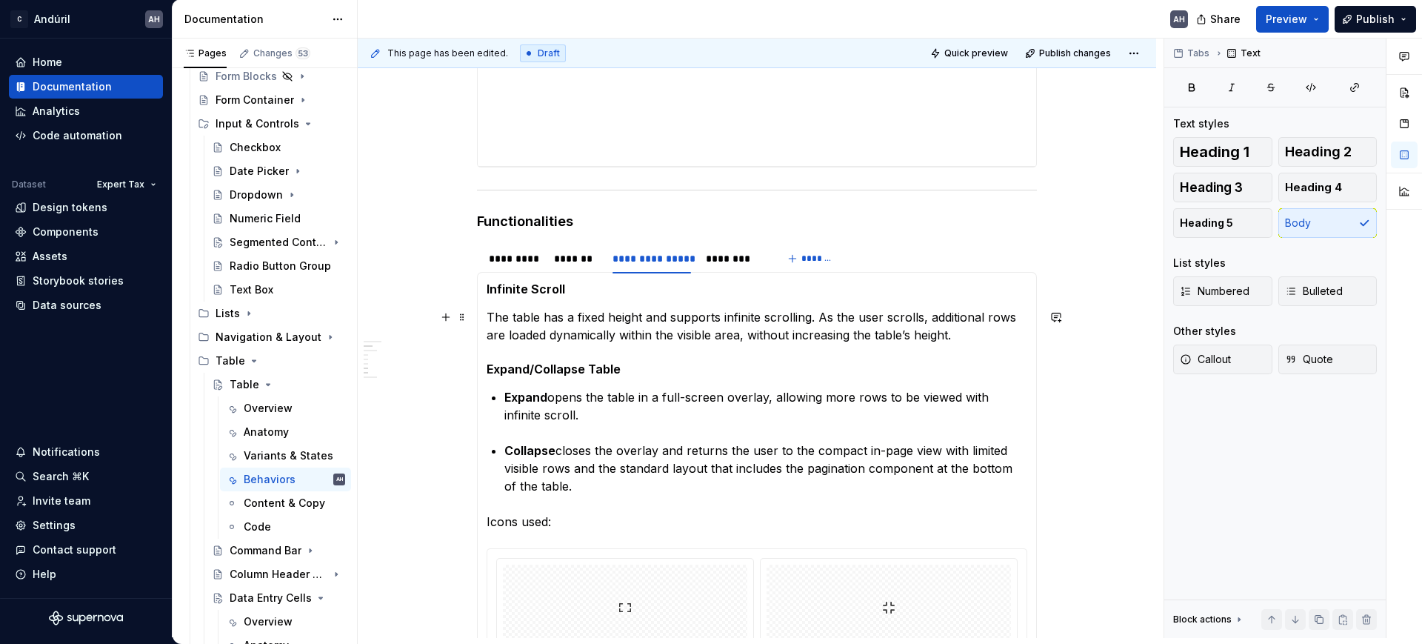
click at [958, 338] on p "The table has a fixed height and supports infinite scrolling. As the user scrol…" at bounding box center [757, 326] width 541 height 36
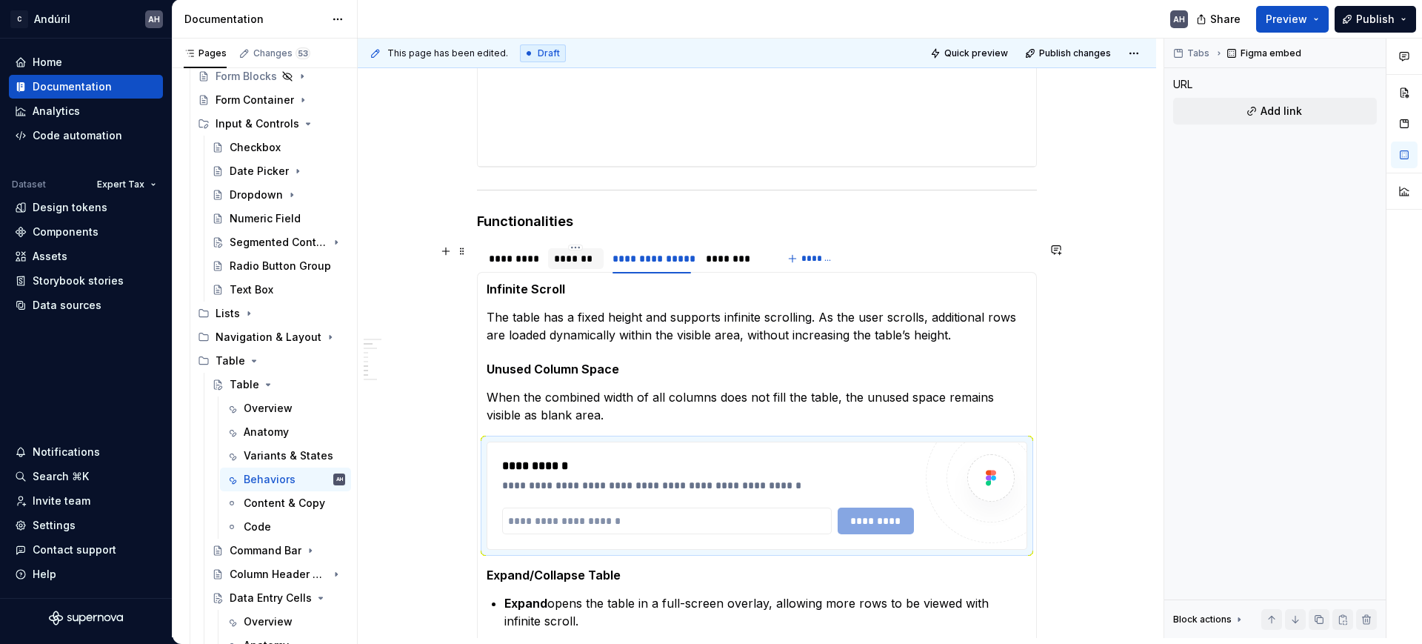
click at [571, 254] on div "*******" at bounding box center [576, 258] width 44 height 15
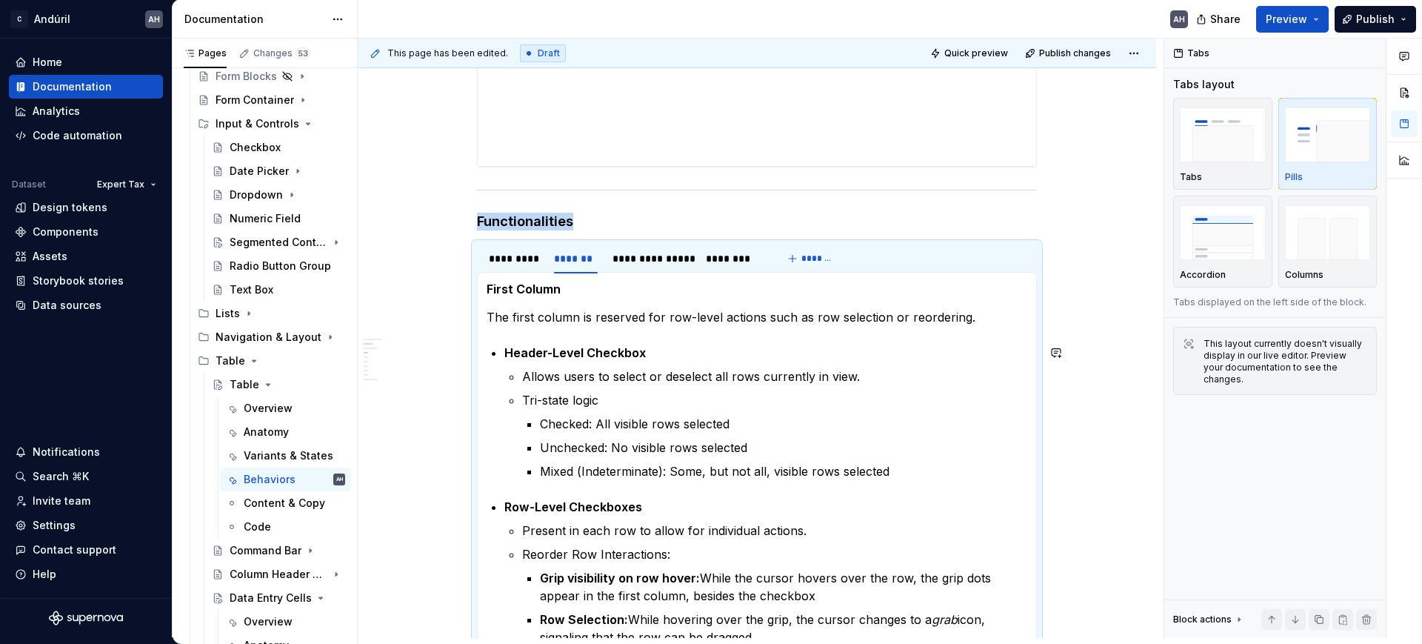
type textarea "*"
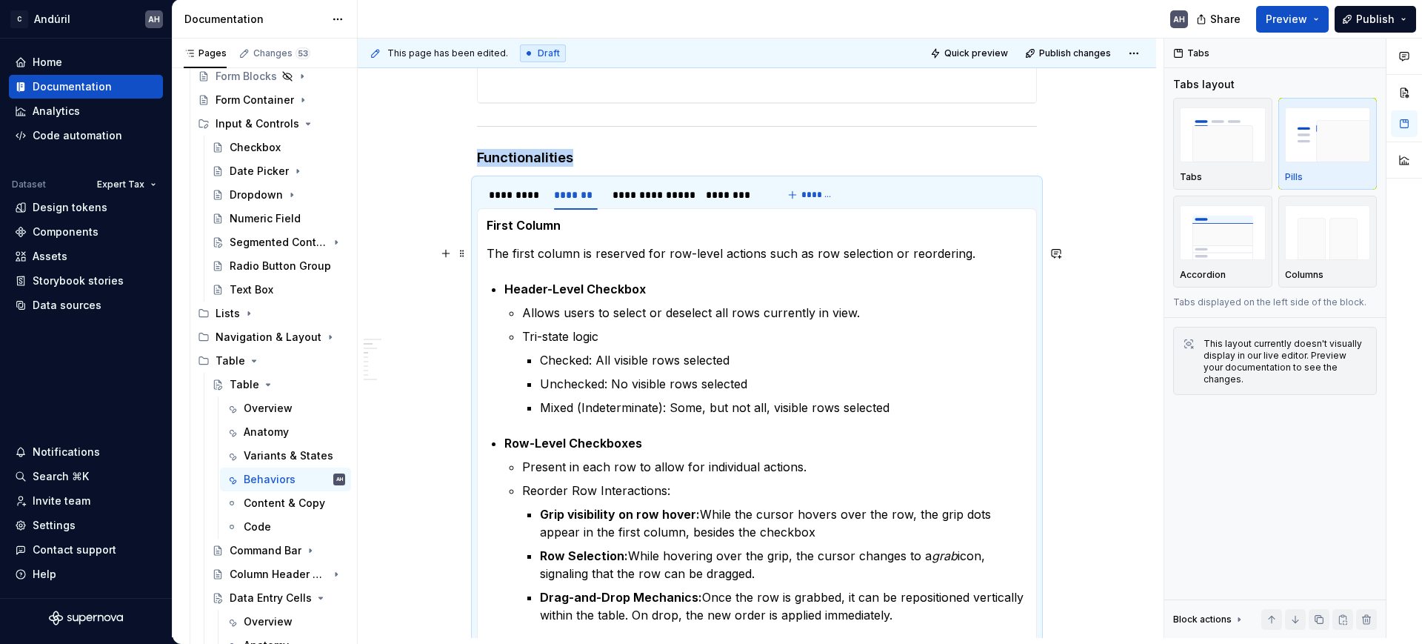
scroll to position [741, 0]
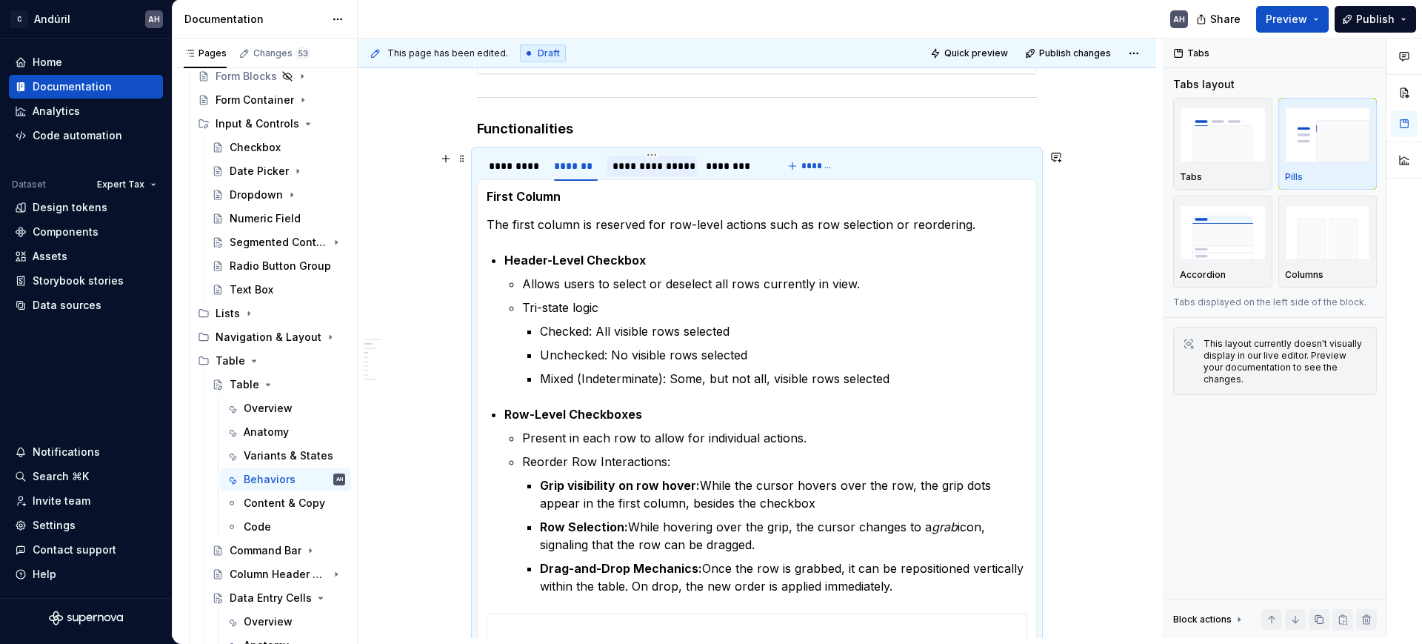
click at [655, 164] on div "**********" at bounding box center [651, 165] width 78 height 15
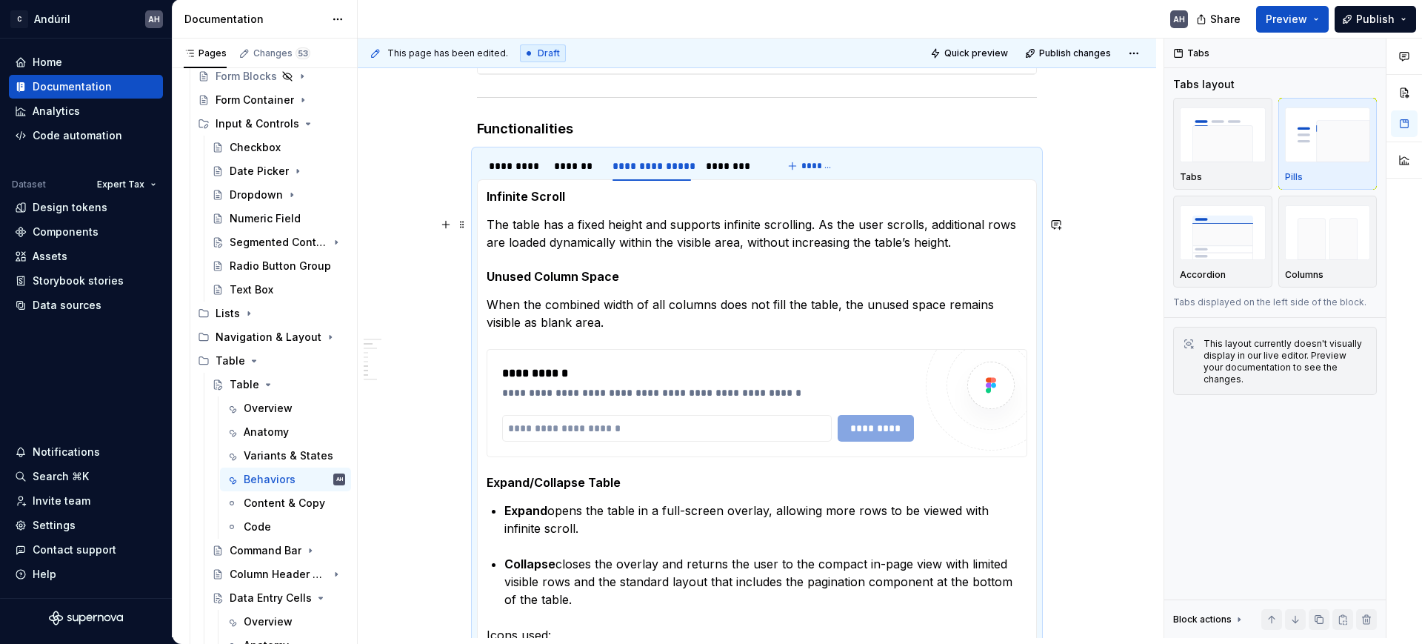
click at [618, 214] on section-item-column "**********" at bounding box center [757, 493] width 541 height 609
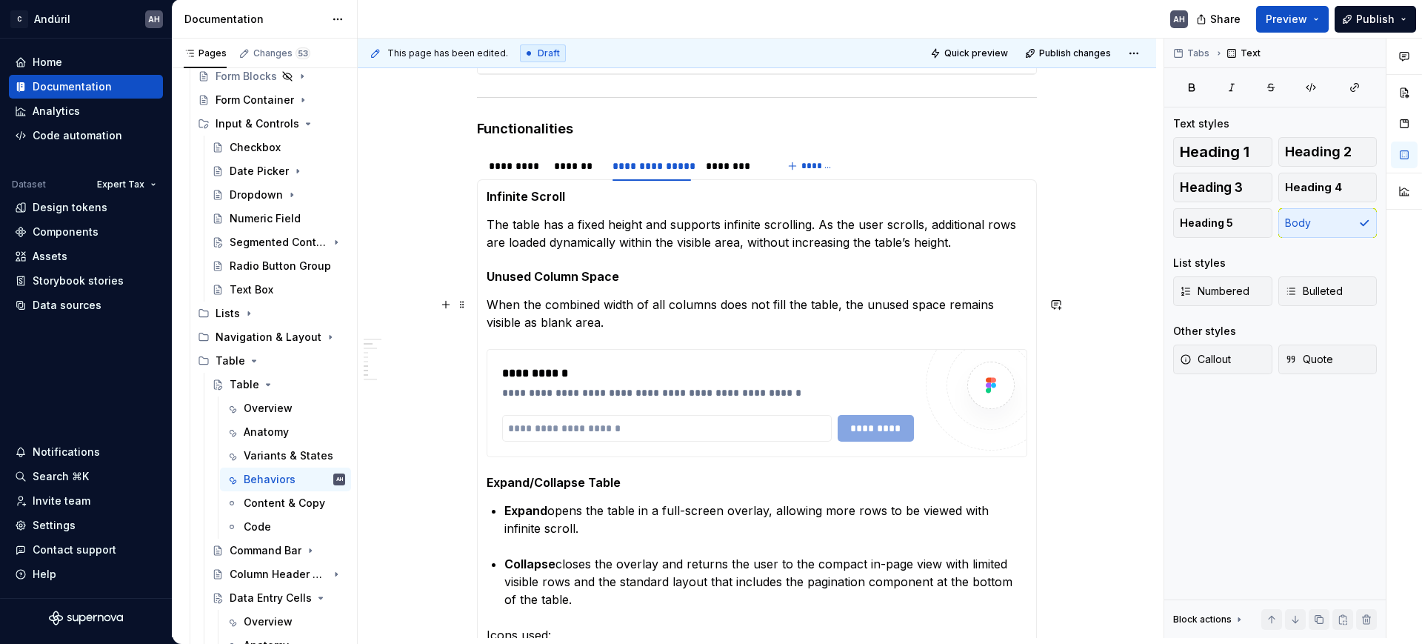
click at [621, 315] on p "When the combined width of all columns does not fill the table, the unused spac…" at bounding box center [757, 313] width 541 height 36
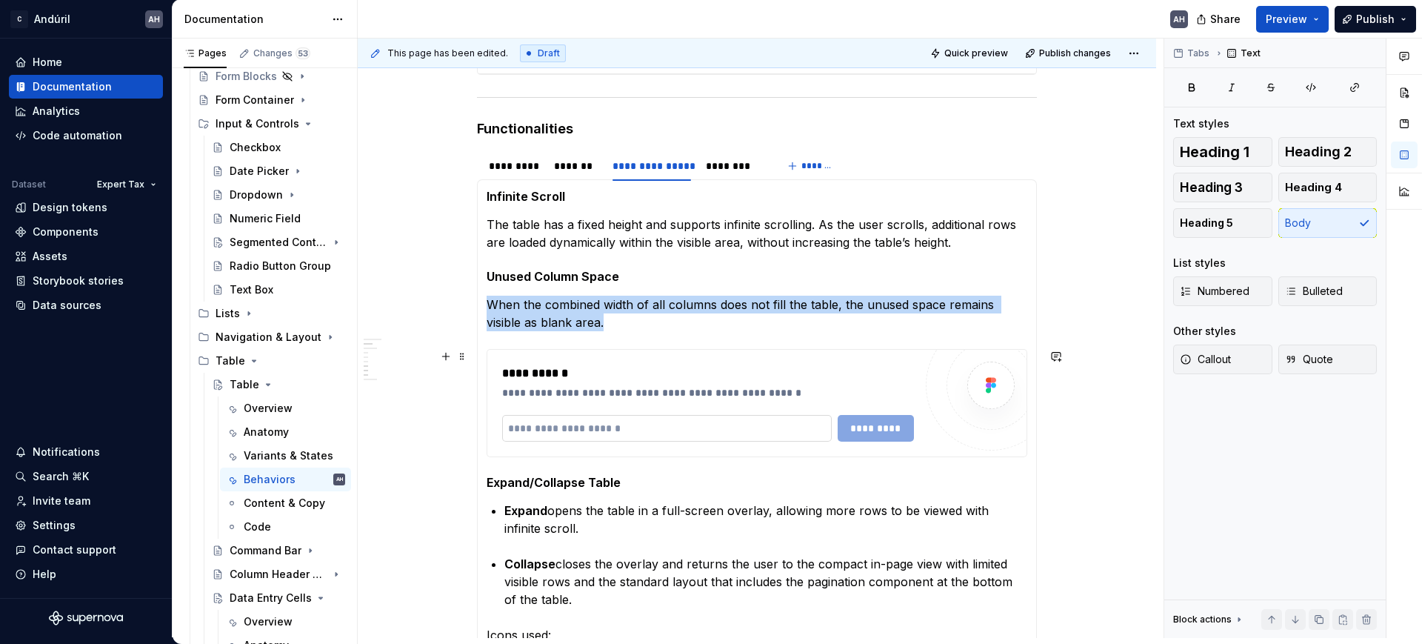
click at [575, 433] on input "text" at bounding box center [667, 428] width 330 height 27
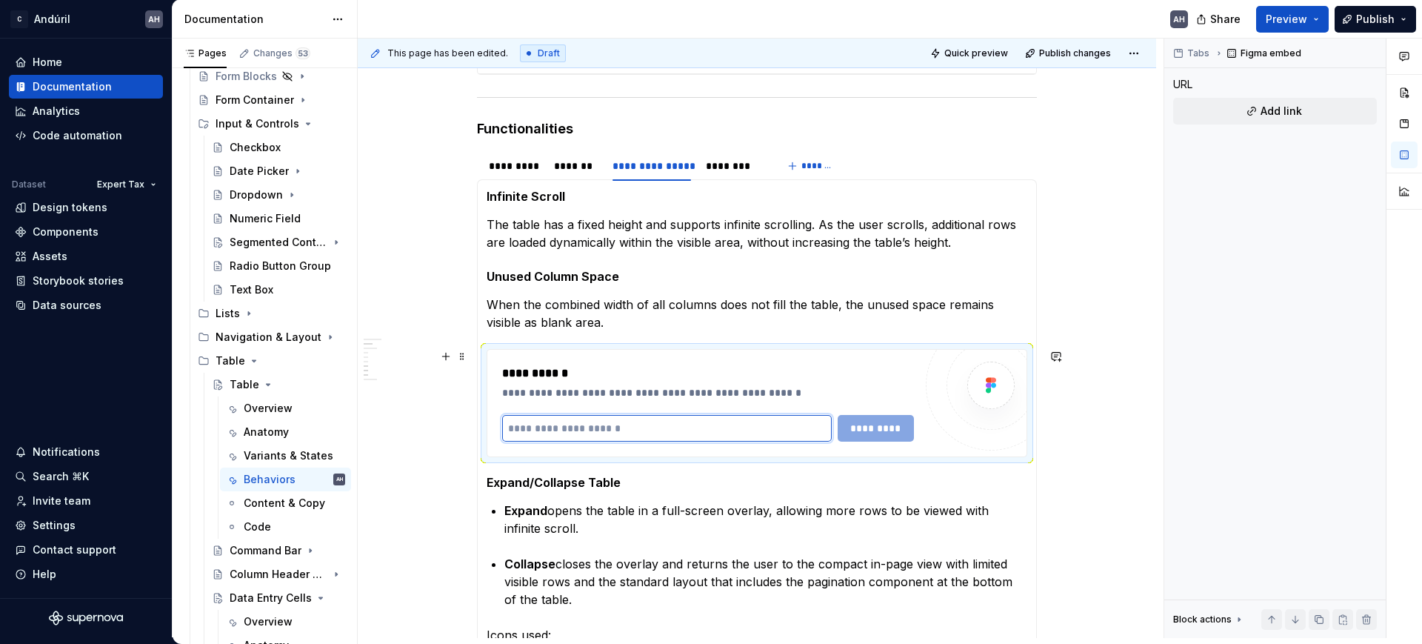
paste input "**********"
type input "**********"
paste input "**********"
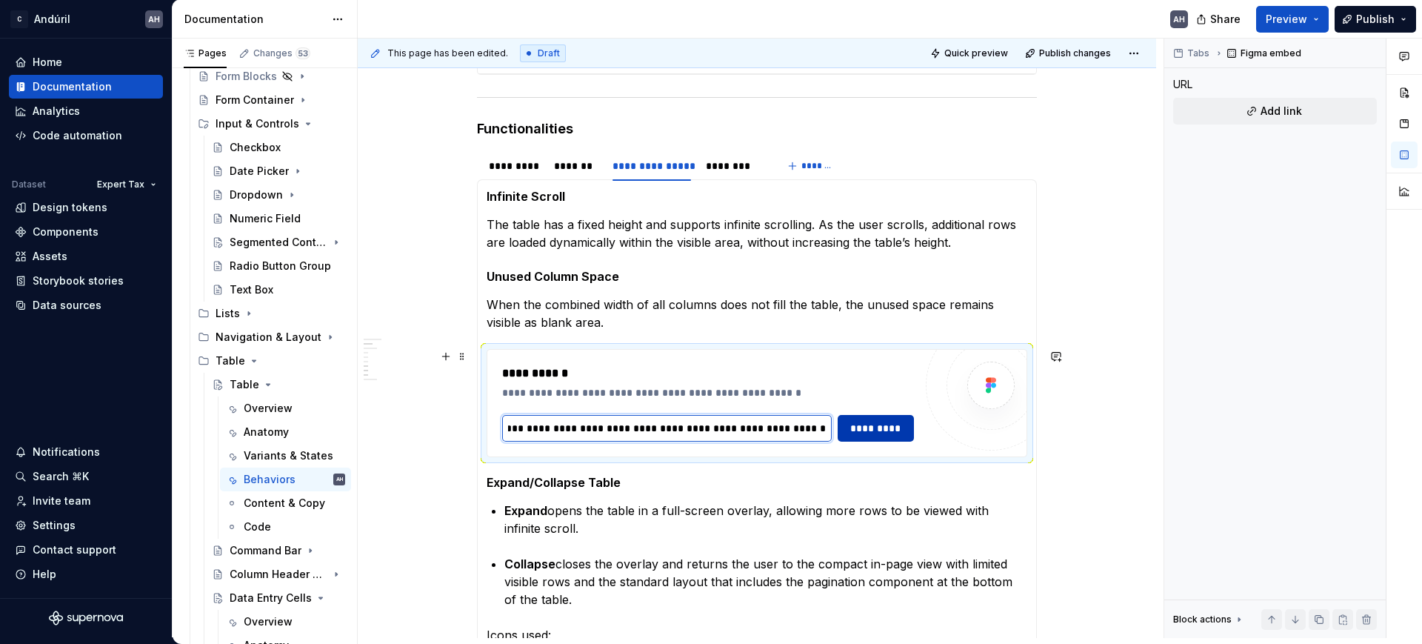
type input "**********"
click at [872, 432] on span "*********" at bounding box center [876, 428] width 58 height 15
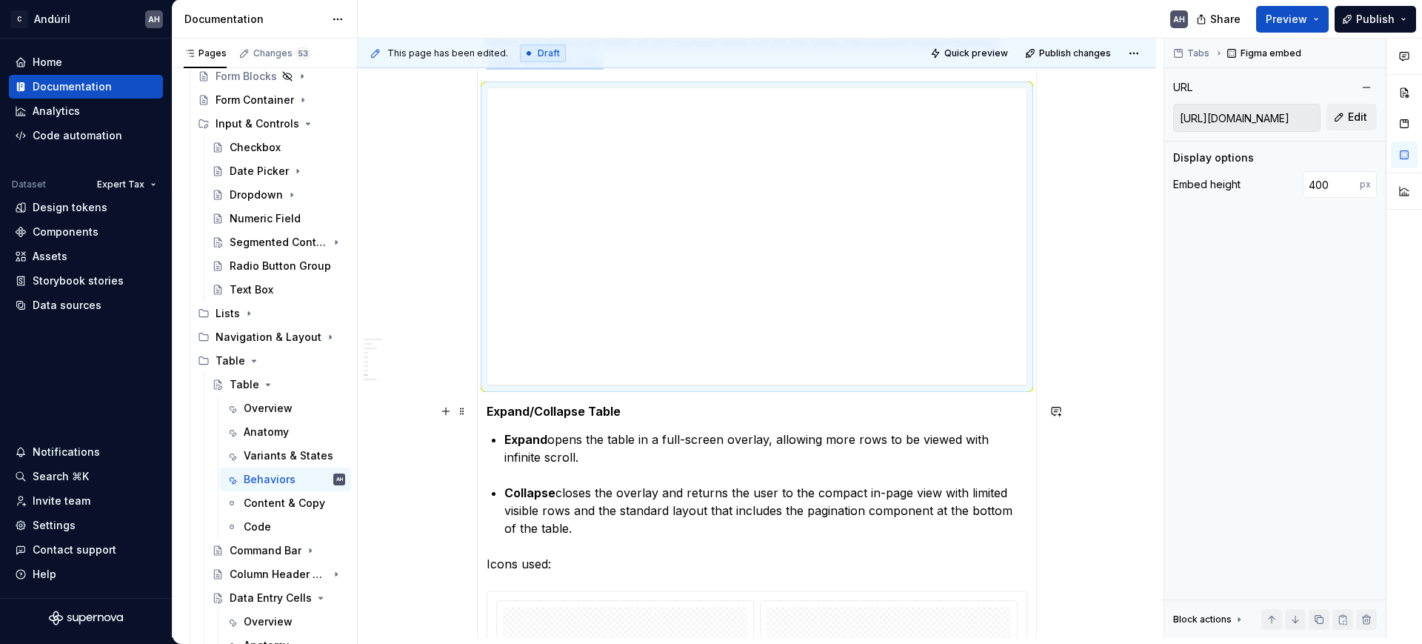
scroll to position [1028, 0]
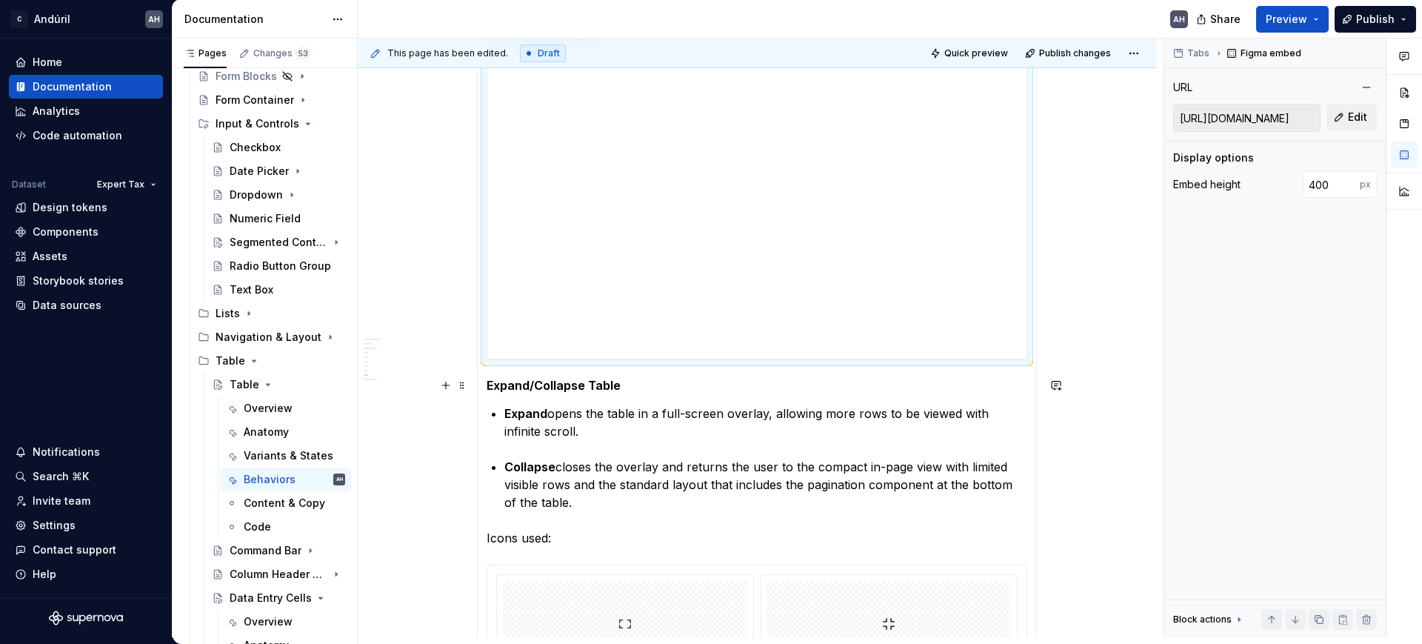
click at [487, 384] on strong "Expand/Collapse Table" at bounding box center [554, 385] width 134 height 15
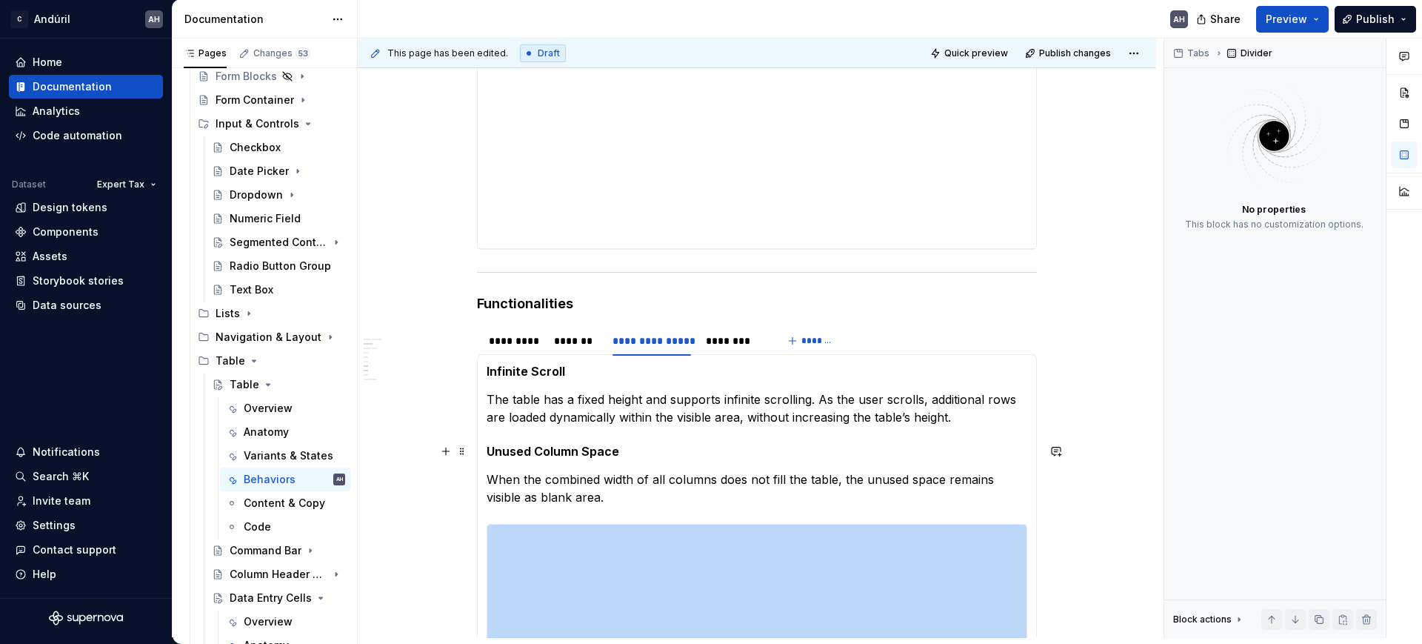
scroll to position [565, 0]
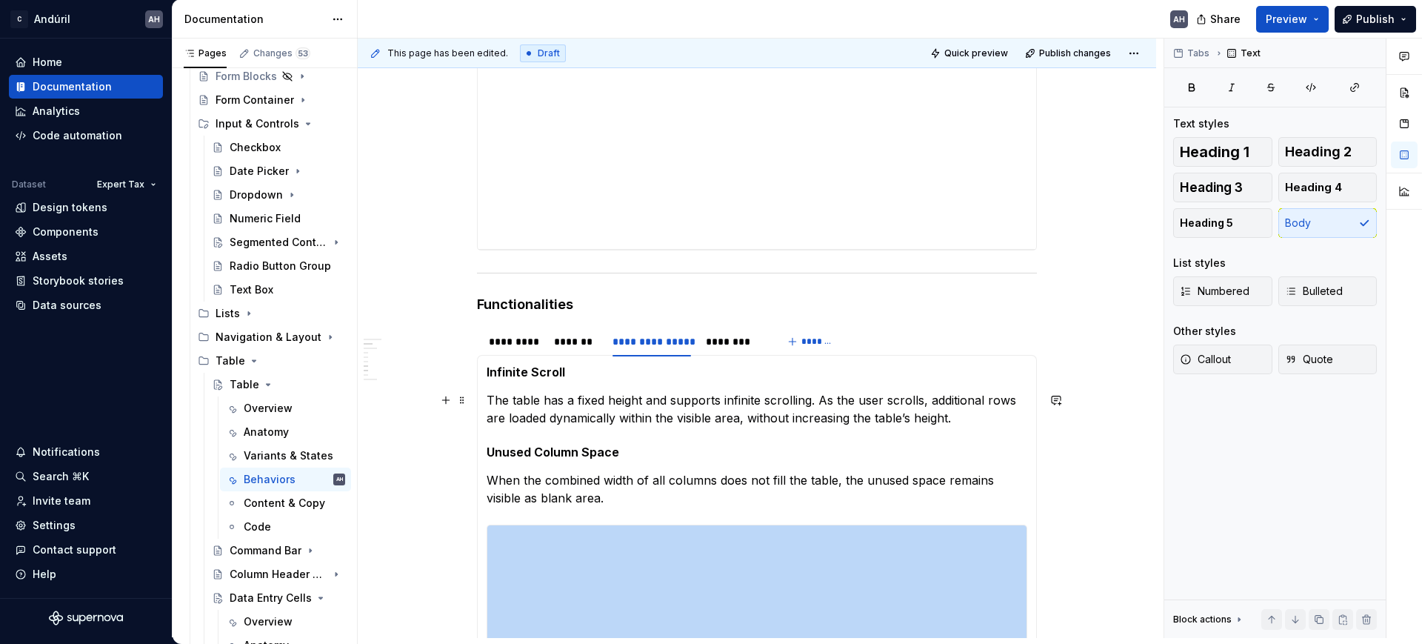
click at [966, 424] on p "The table has a fixed height and supports infinite scrolling. As the user scrol…" at bounding box center [757, 409] width 541 height 36
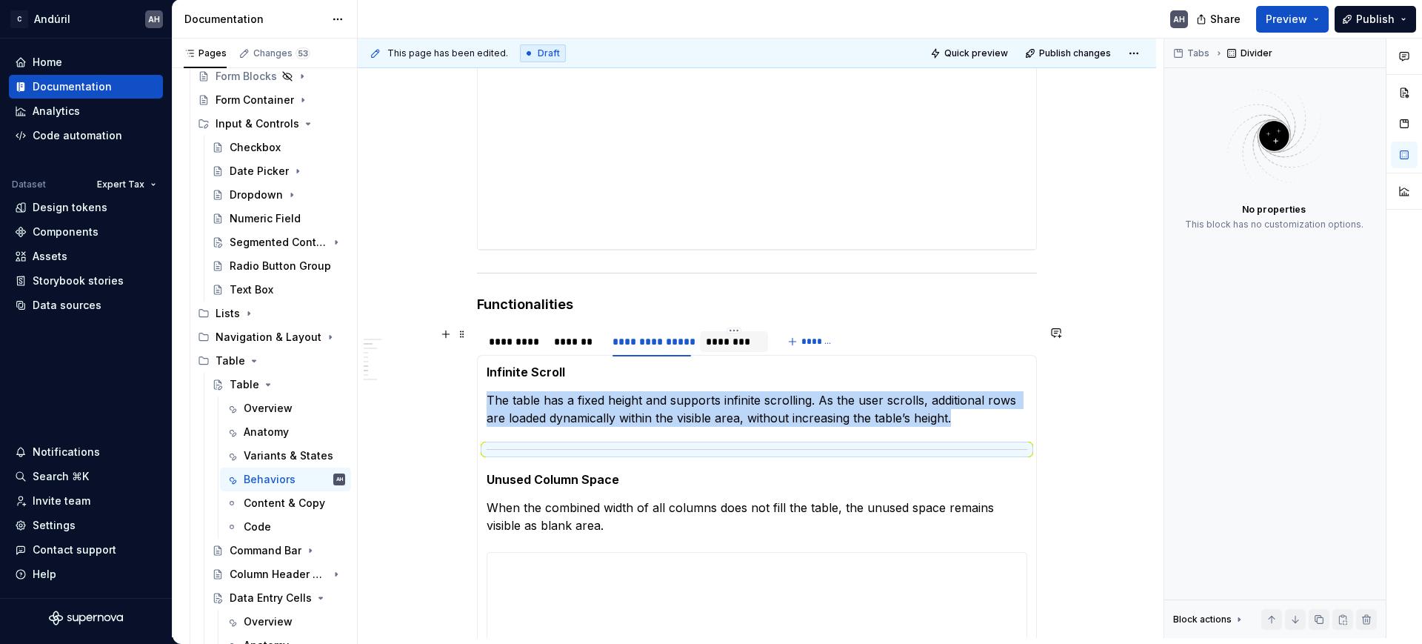
click at [730, 341] on div "********" at bounding box center [734, 341] width 56 height 15
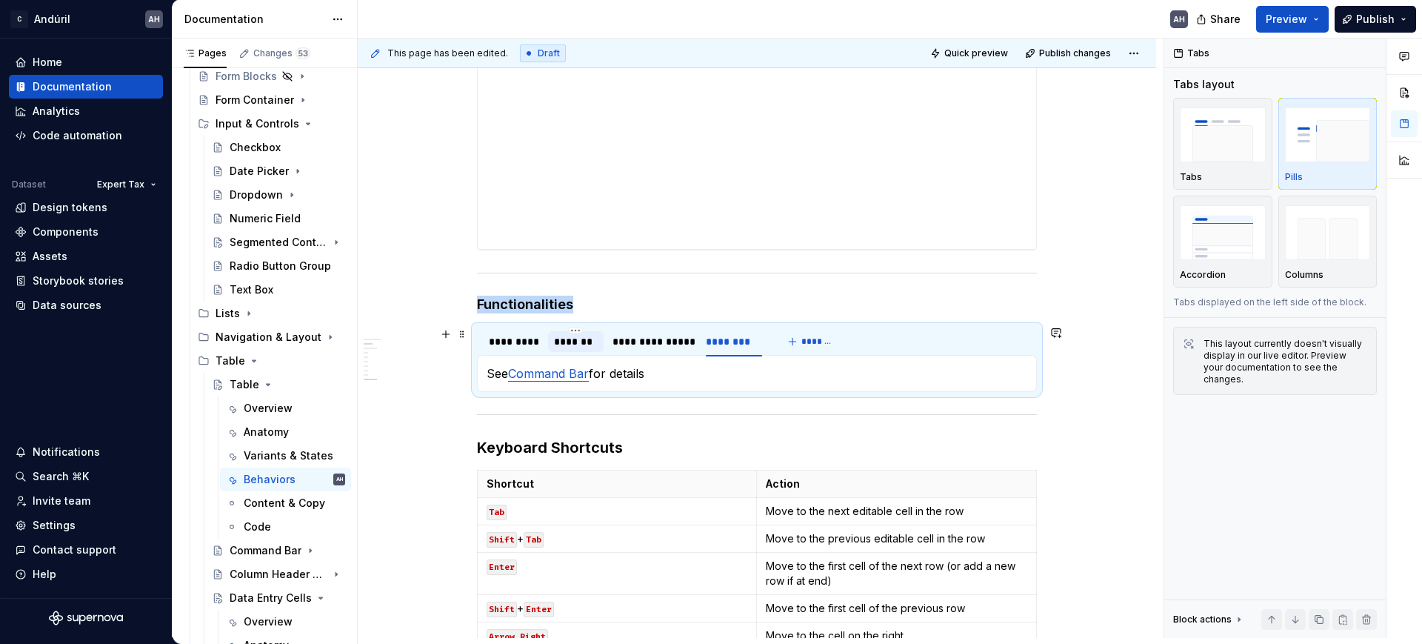
click at [578, 343] on div "*******" at bounding box center [576, 341] width 44 height 15
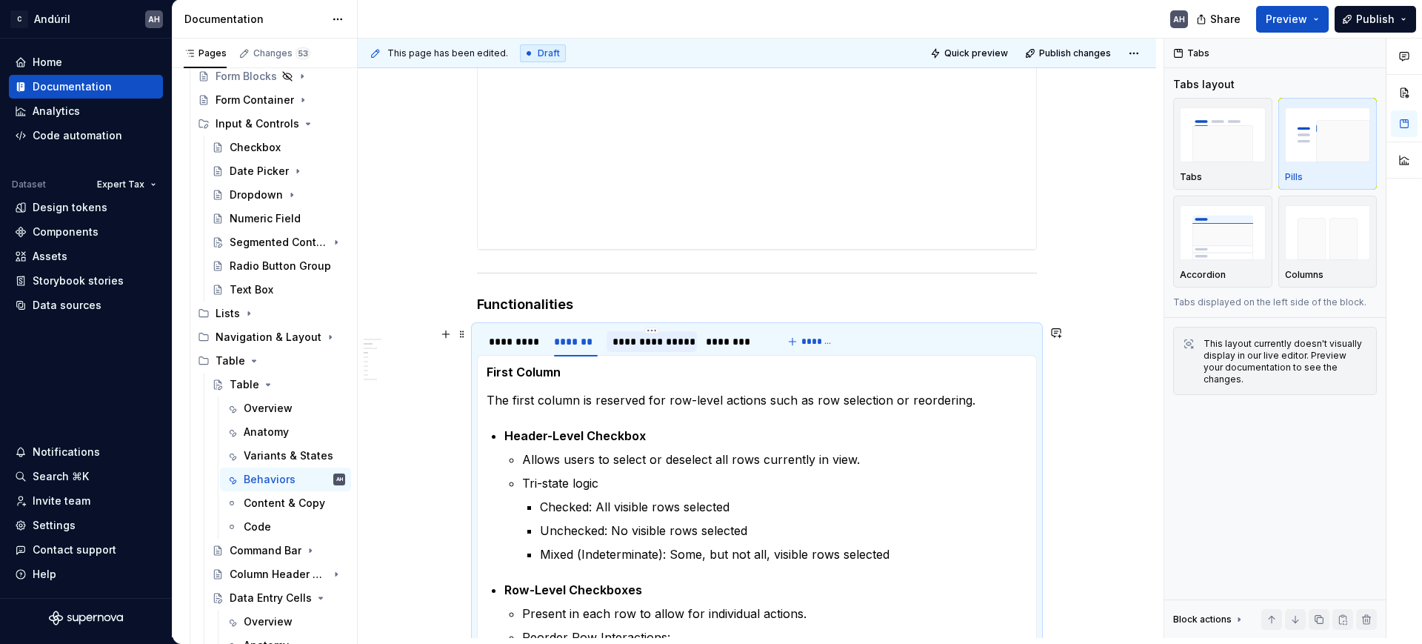
click at [622, 342] on div "**********" at bounding box center [651, 341] width 78 height 15
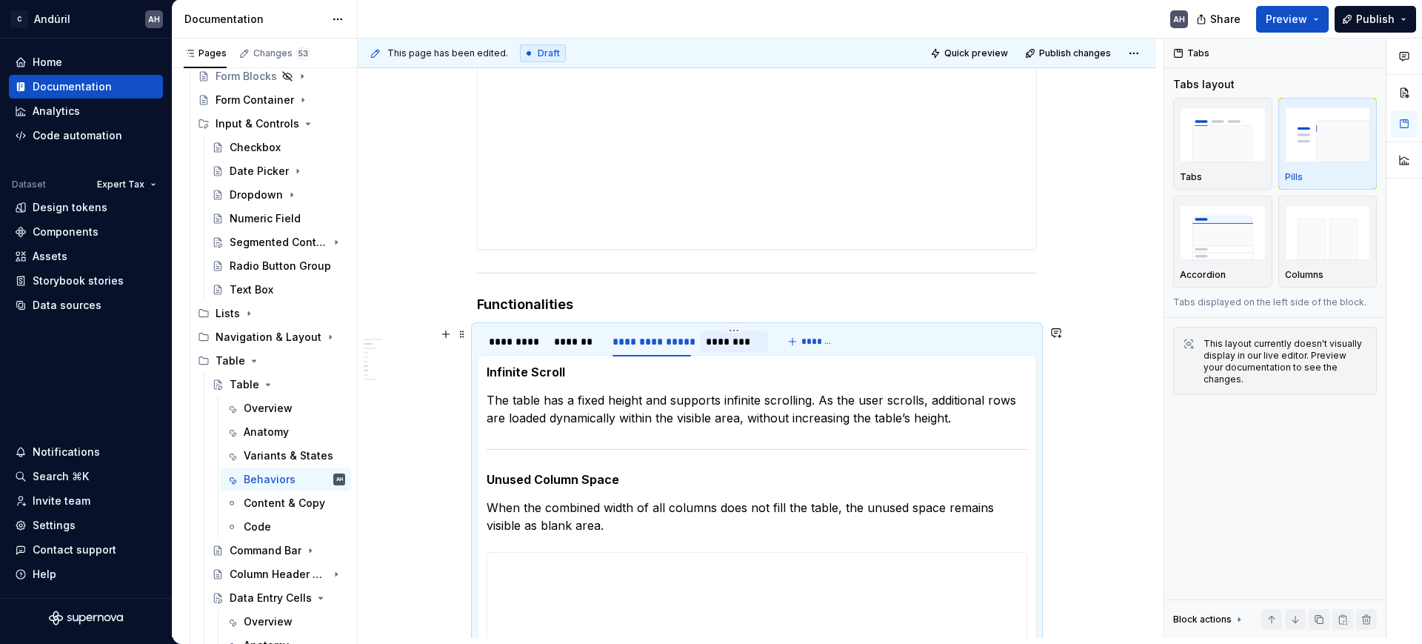
click at [718, 339] on div "********" at bounding box center [734, 341] width 56 height 15
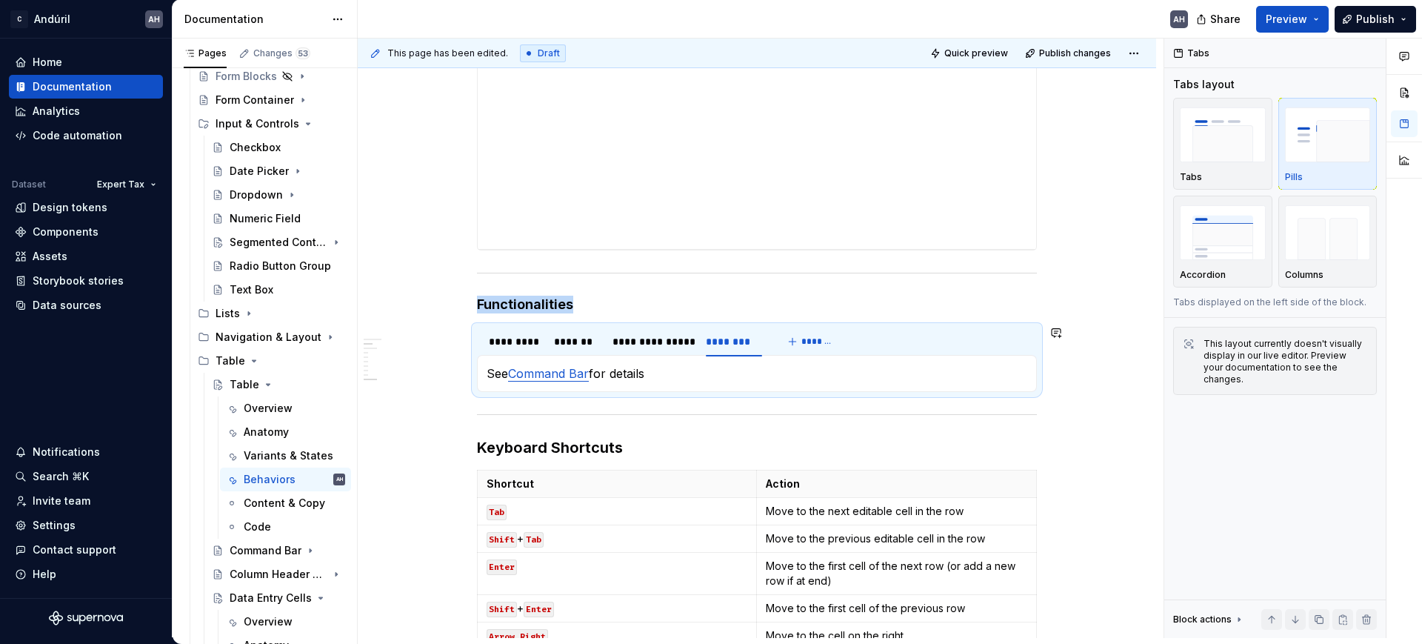
click at [680, 382] on div "**********" at bounding box center [757, 373] width 560 height 37
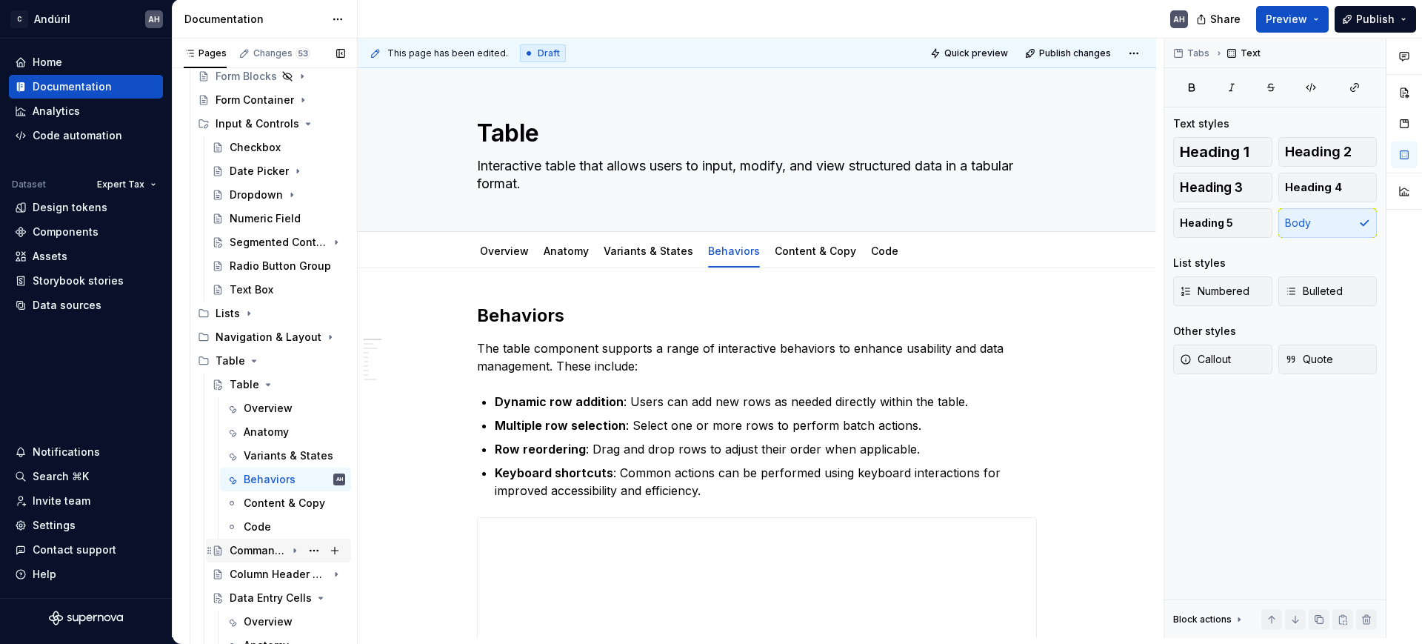
scroll to position [555, 0]
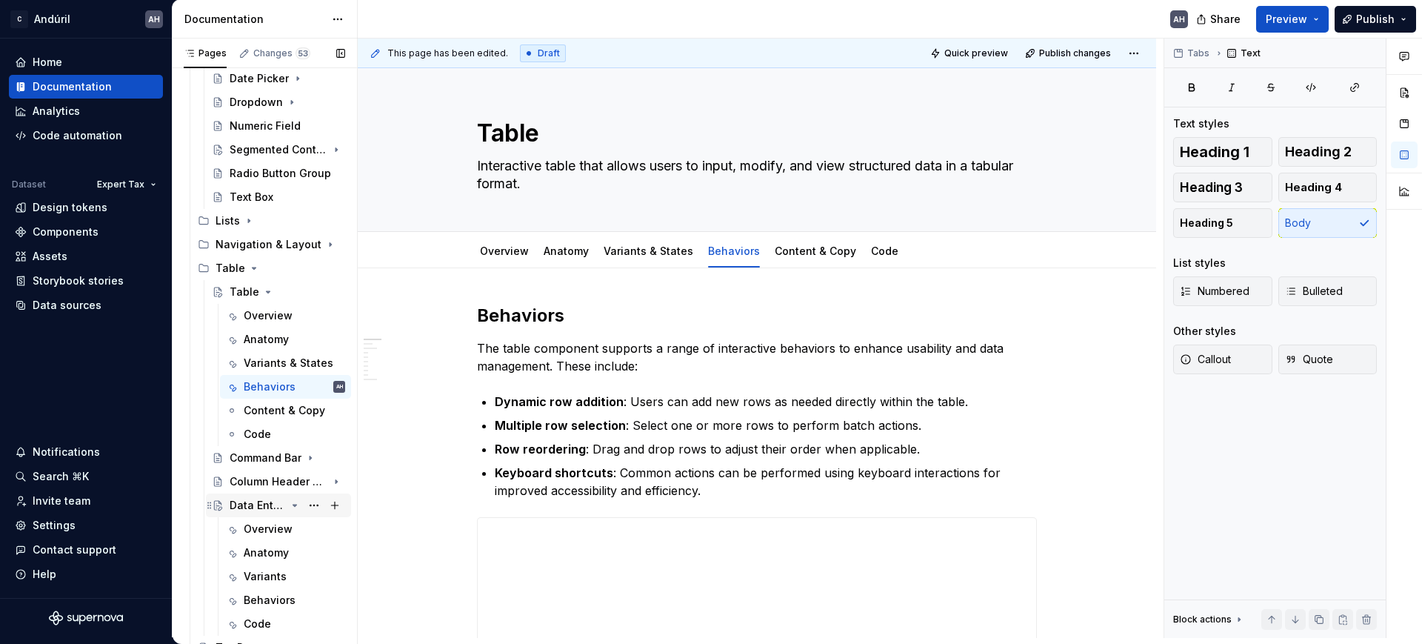
click at [246, 511] on div "Data Entry Cells" at bounding box center [258, 505] width 56 height 15
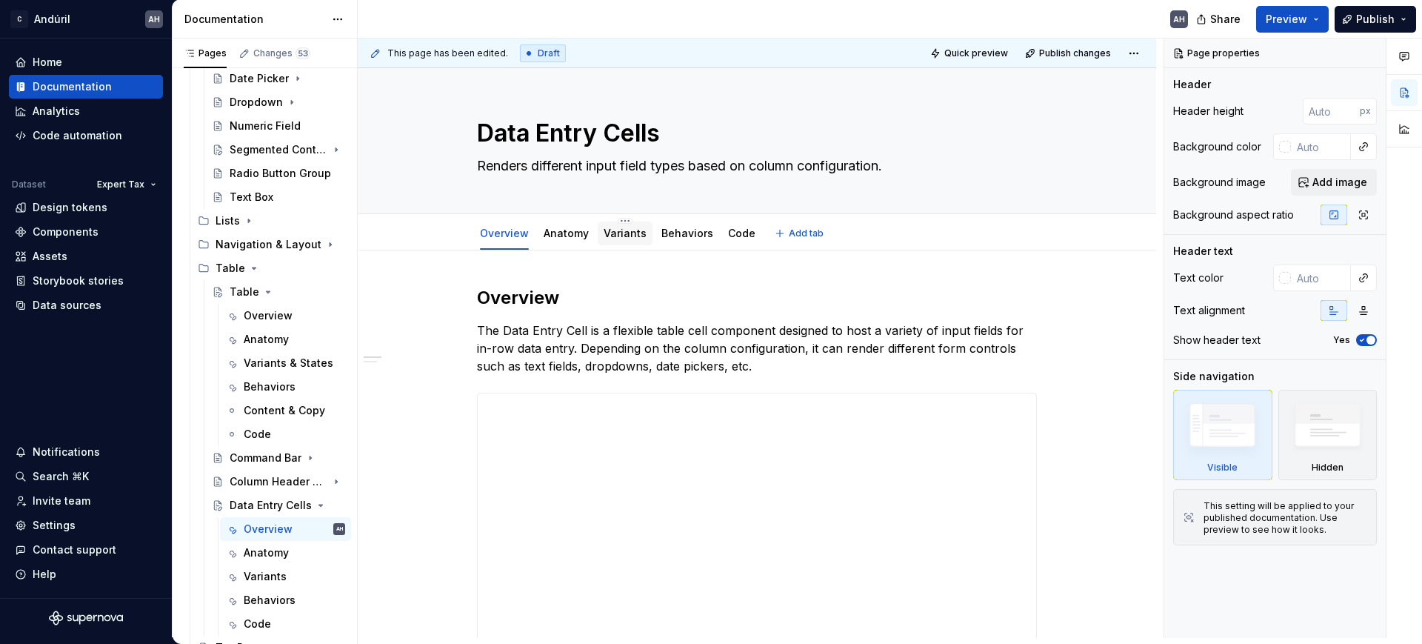
click at [621, 235] on link "Variants" at bounding box center [625, 233] width 43 height 13
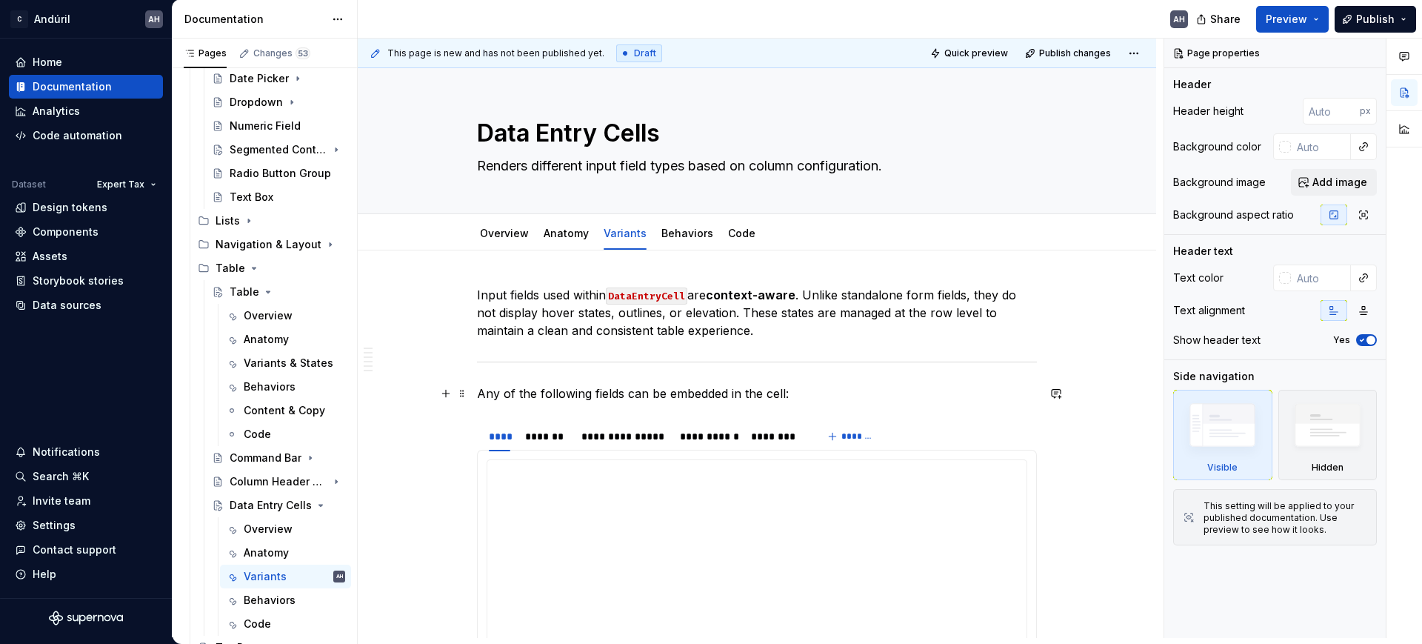
click at [577, 384] on p "Any of the following fields can be embedded in the cell:" at bounding box center [757, 393] width 560 height 18
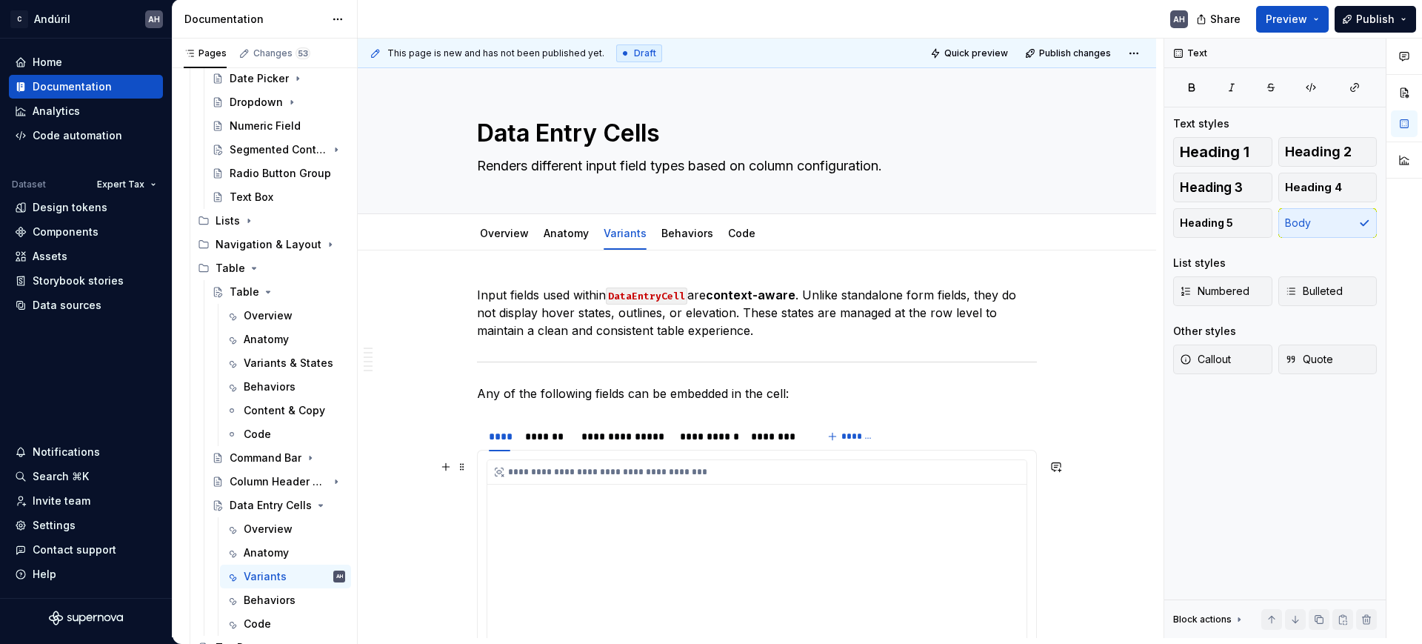
click at [549, 496] on div "**********" at bounding box center [756, 608] width 539 height 296
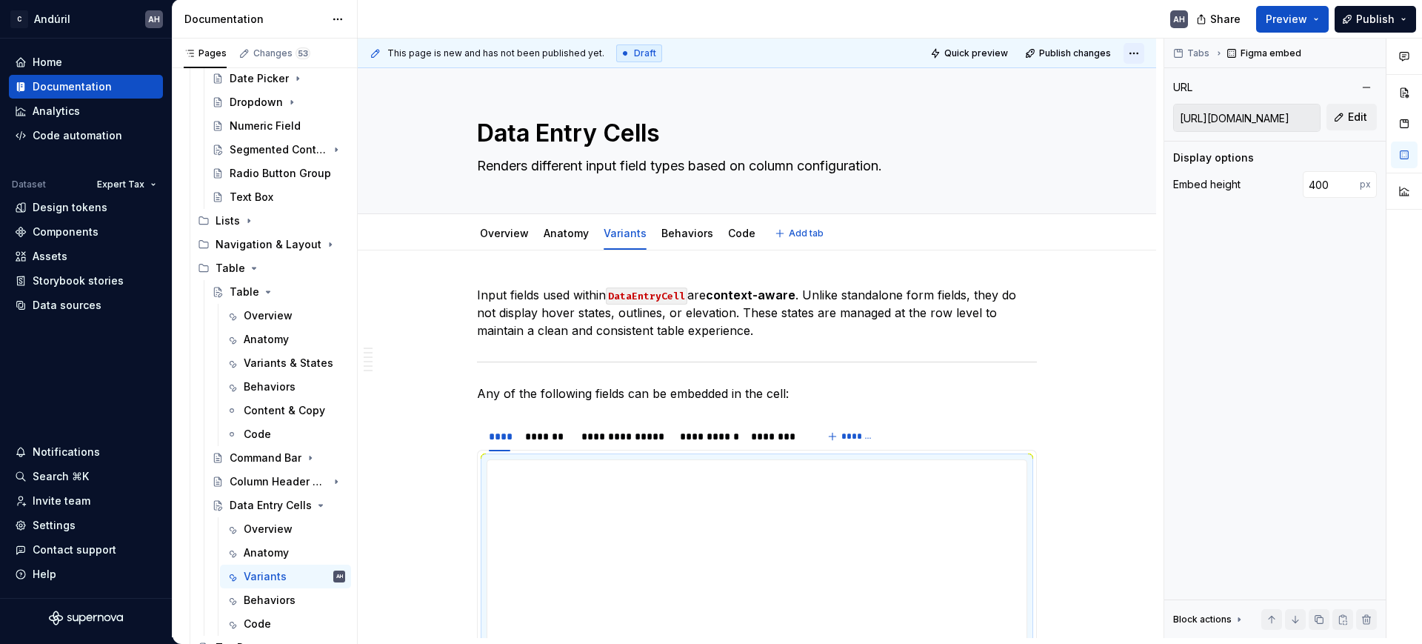
type textarea "*"
click at [1186, 57] on button "Tabs" at bounding box center [1192, 53] width 47 height 21
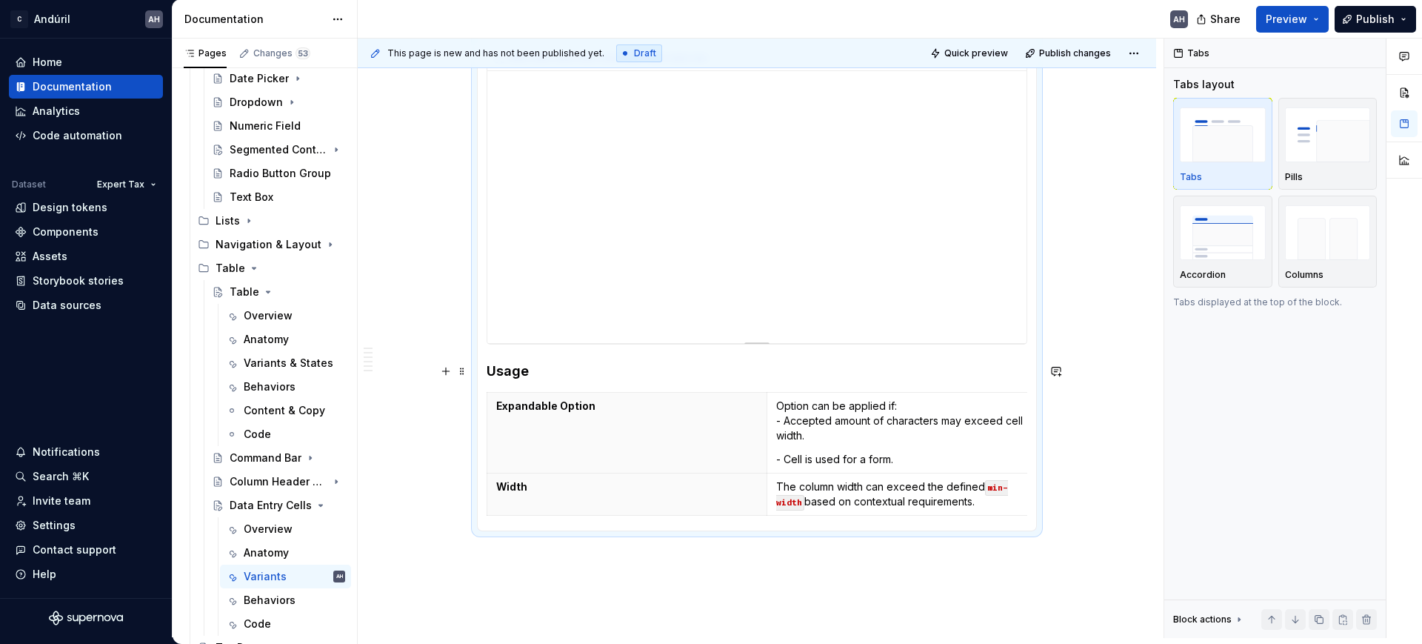
scroll to position [321, 0]
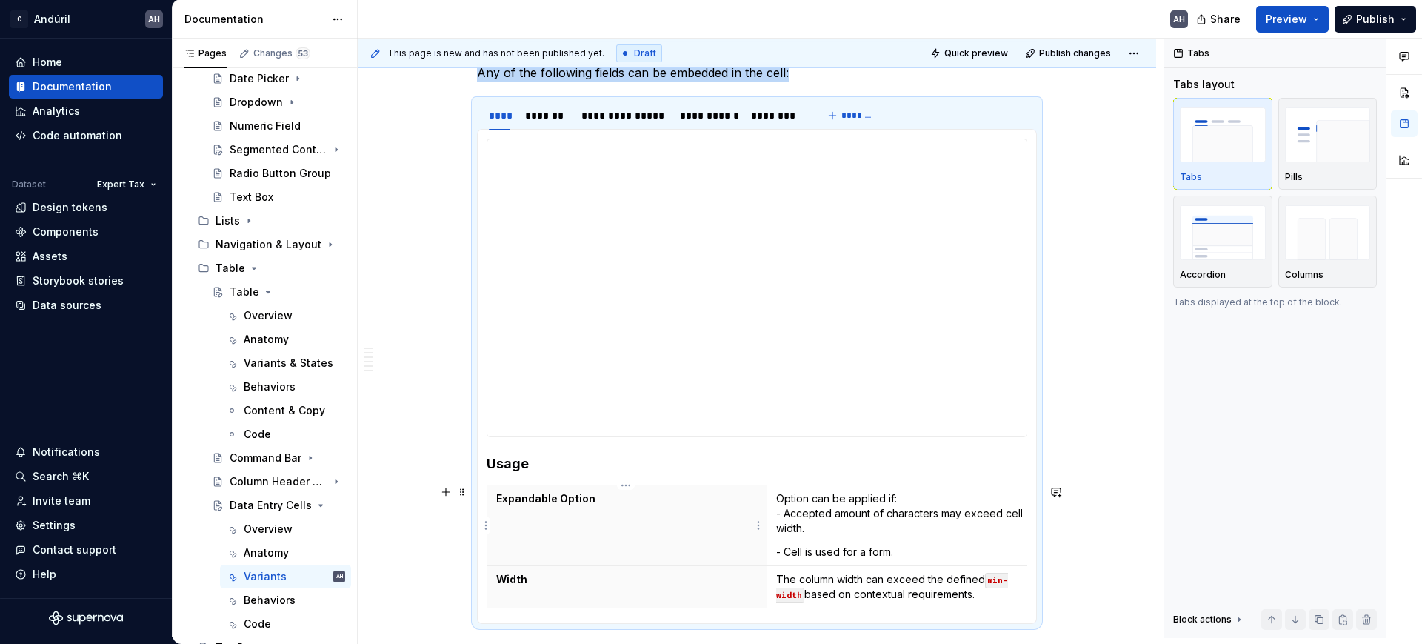
click at [567, 501] on p "Expandable Option" at bounding box center [626, 498] width 261 height 15
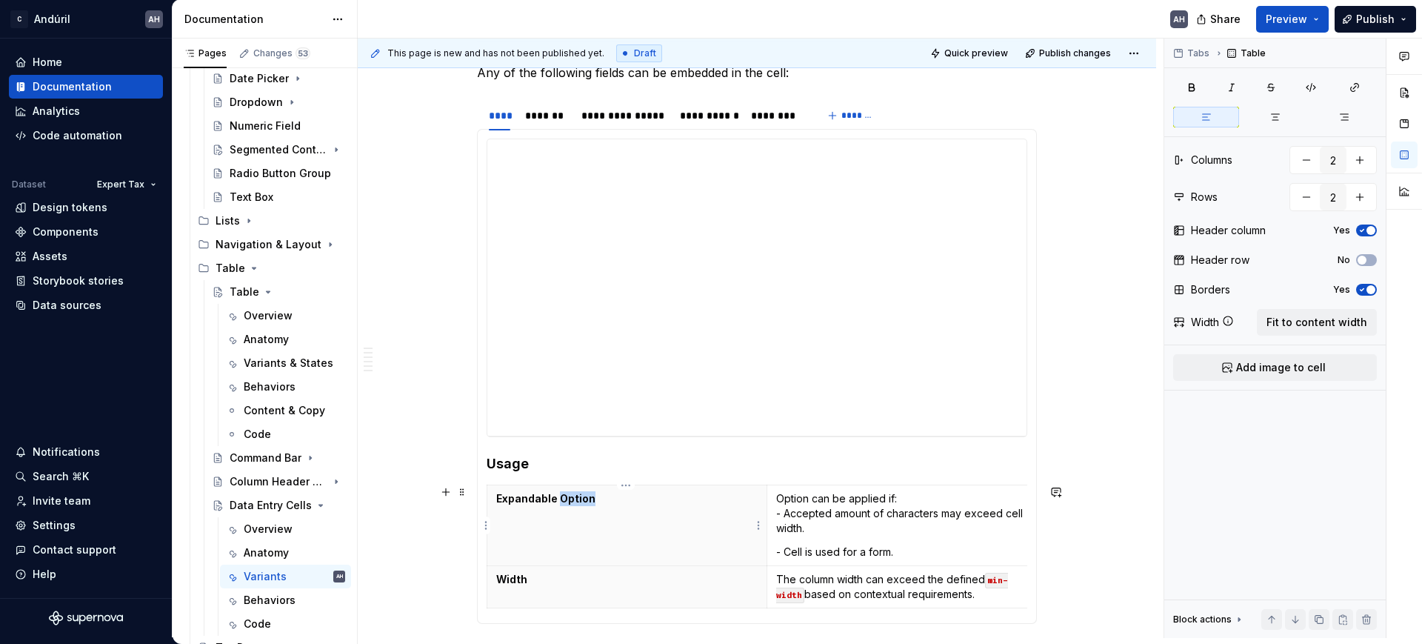
click at [567, 501] on p "Expandable Option" at bounding box center [626, 498] width 261 height 15
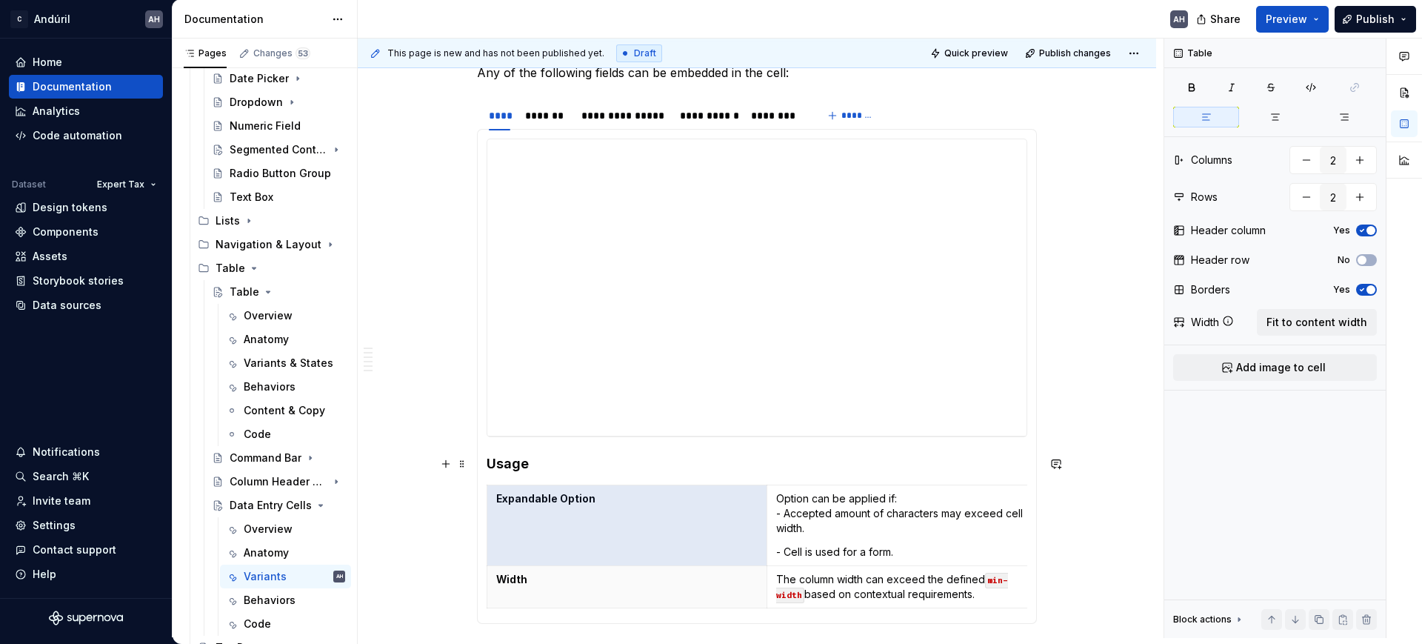
click at [520, 465] on h4 "Usage" at bounding box center [757, 464] width 541 height 18
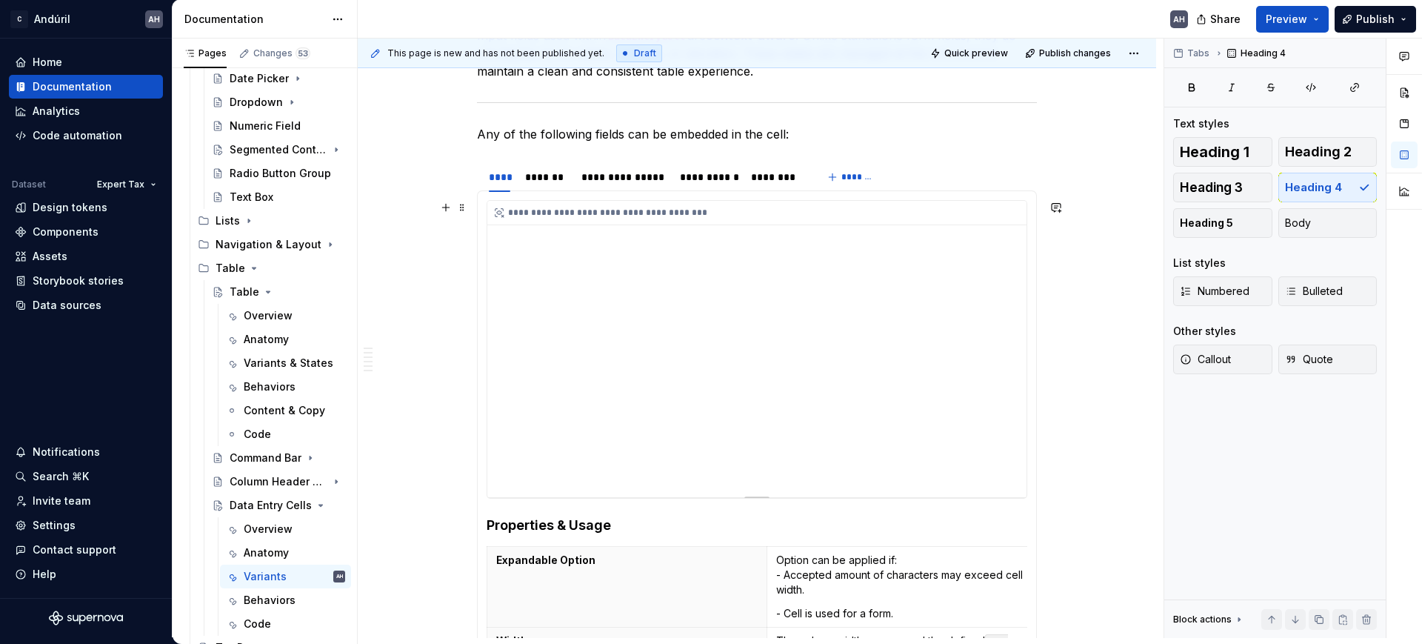
scroll to position [228, 0]
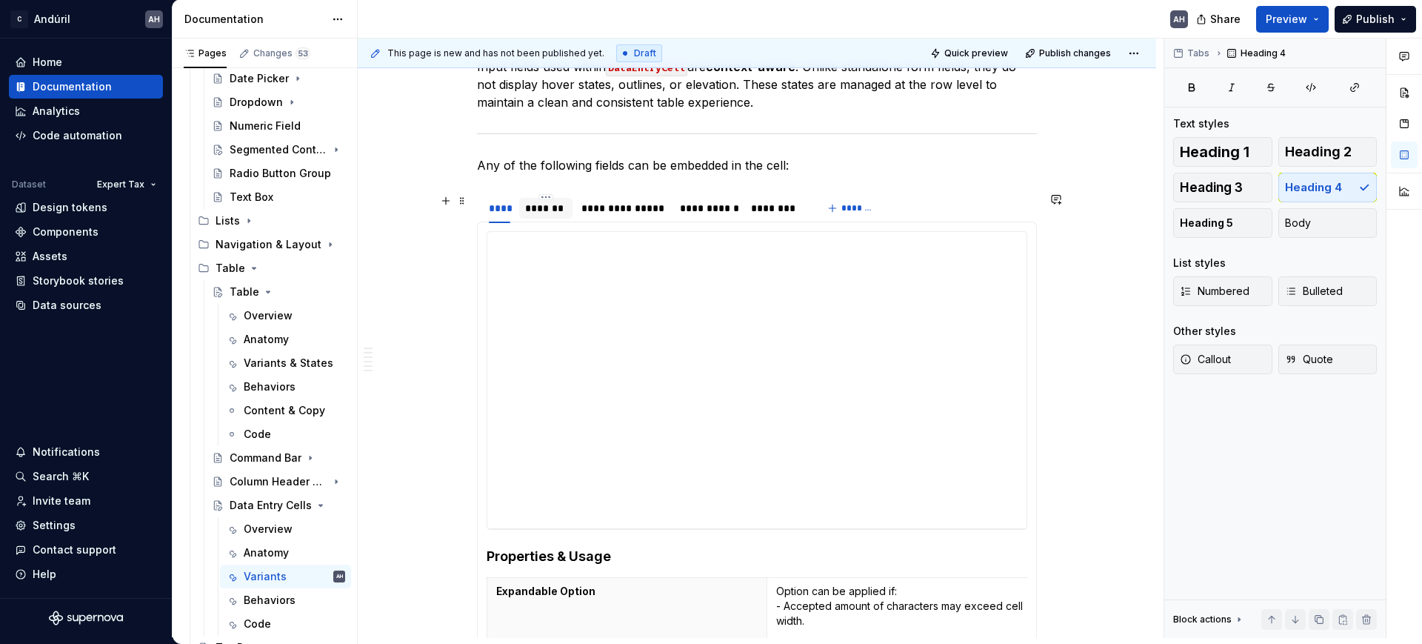
click at [549, 209] on div "*******" at bounding box center [546, 208] width 42 height 15
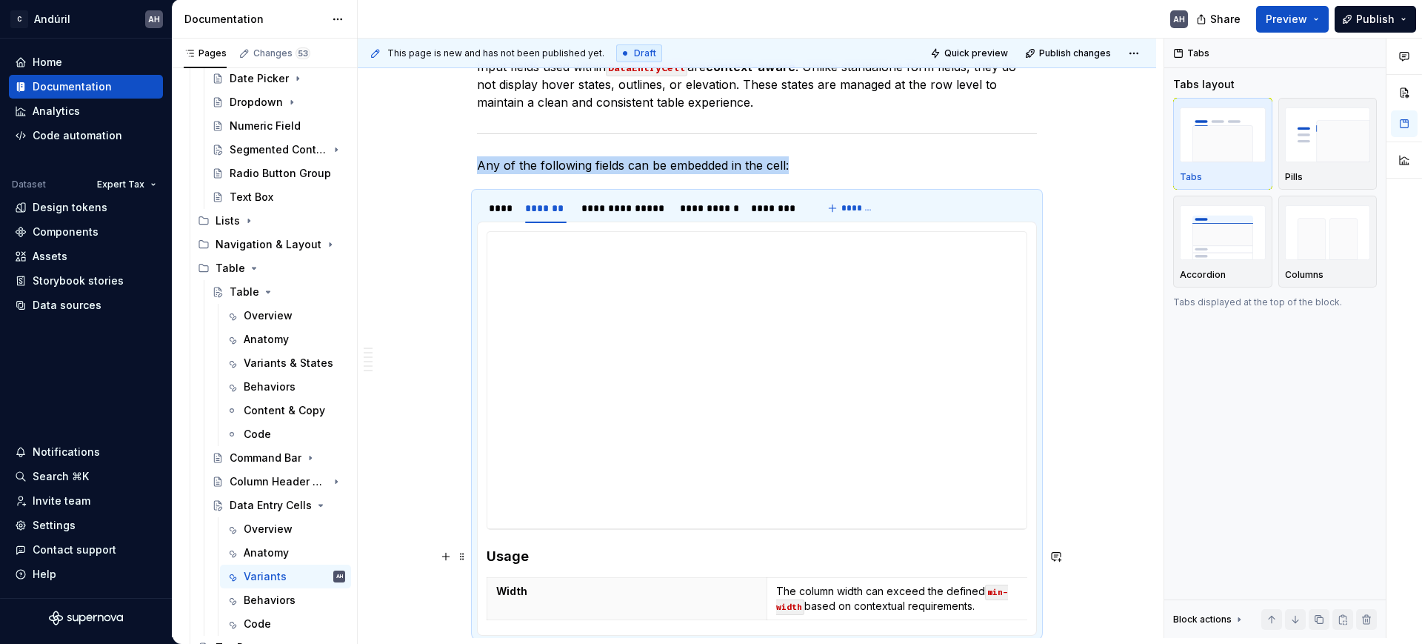
click at [495, 560] on h4 "Usage" at bounding box center [757, 556] width 541 height 18
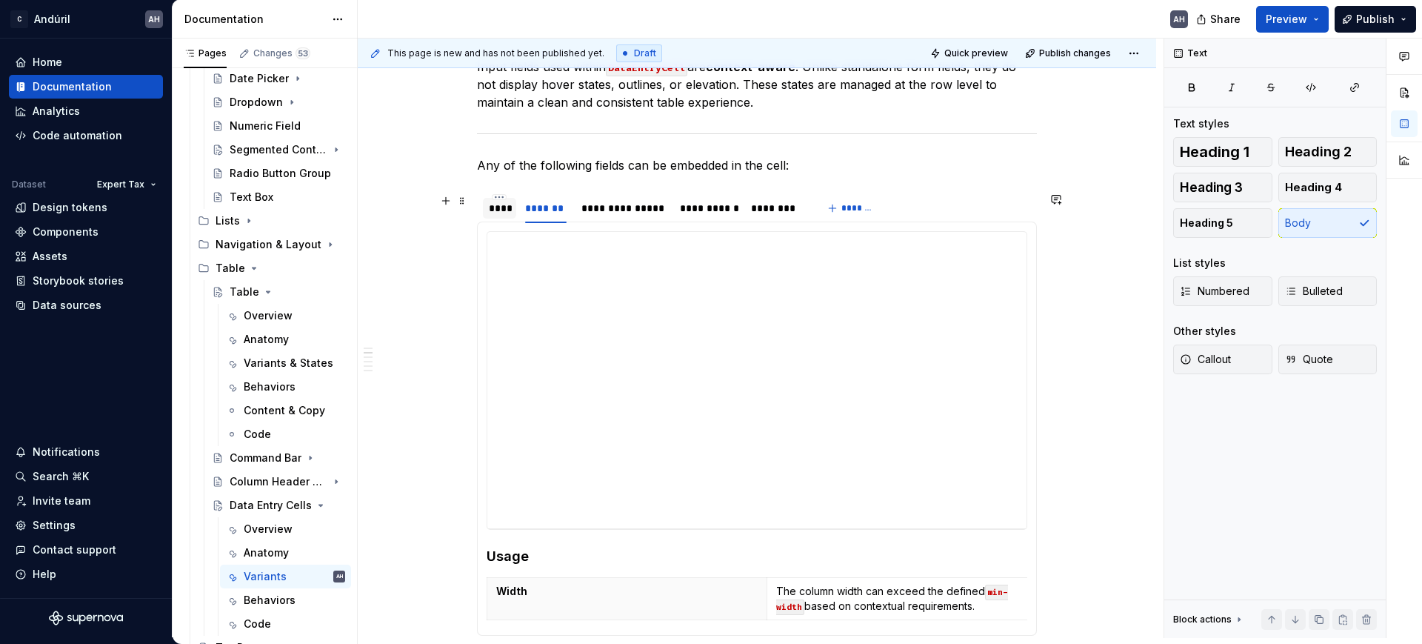
click at [509, 207] on div "****" at bounding box center [499, 208] width 33 height 21
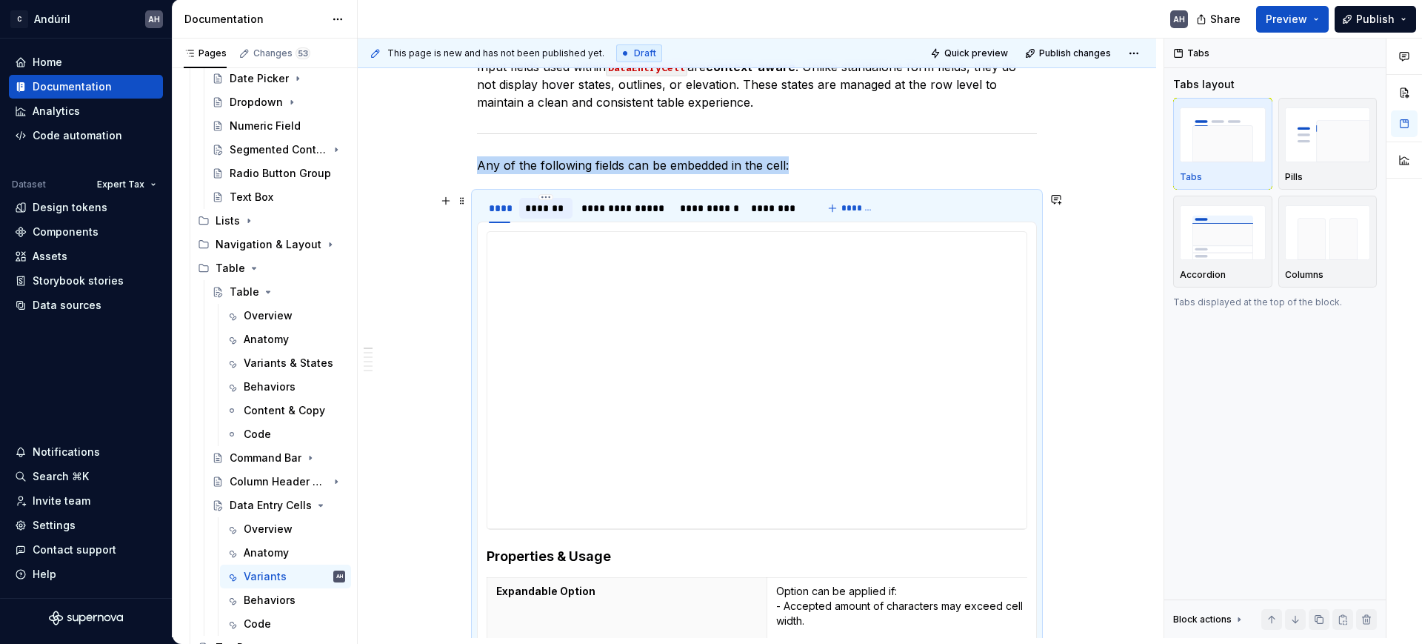
click at [547, 207] on div "*******" at bounding box center [546, 208] width 42 height 15
click at [487, 564] on h4 "Usage" at bounding box center [757, 556] width 541 height 18
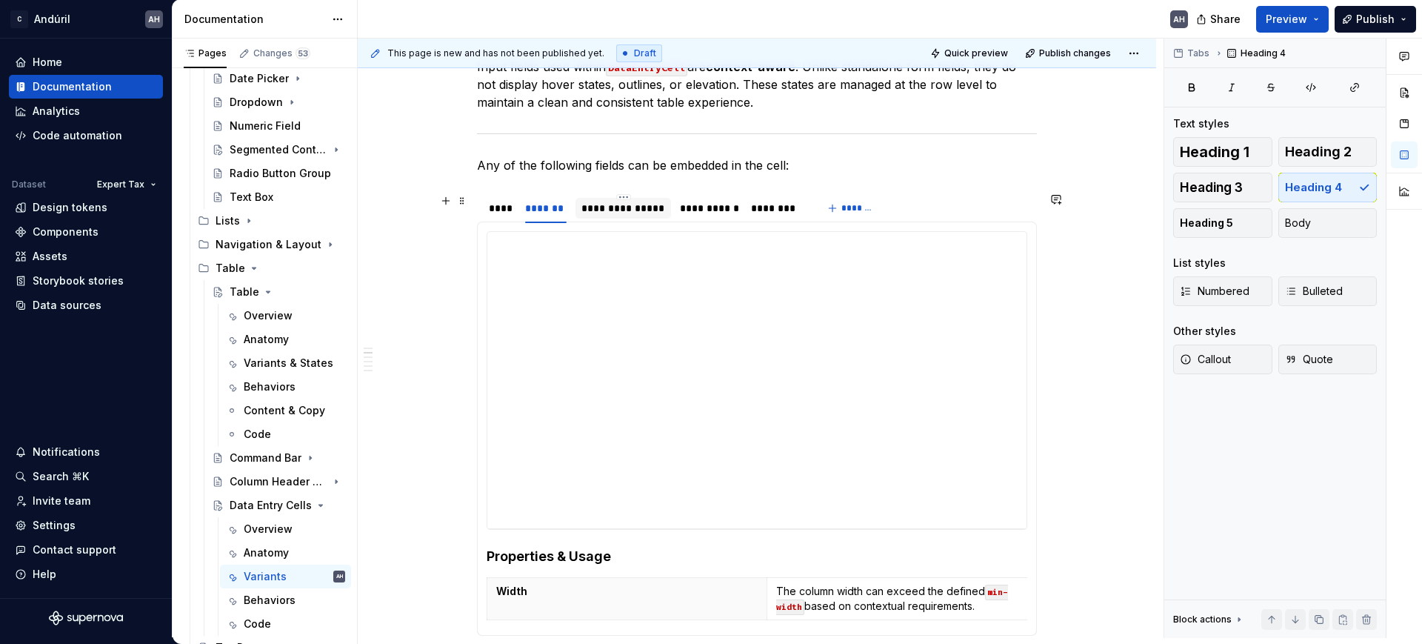
click at [615, 214] on div "**********" at bounding box center [623, 208] width 84 height 15
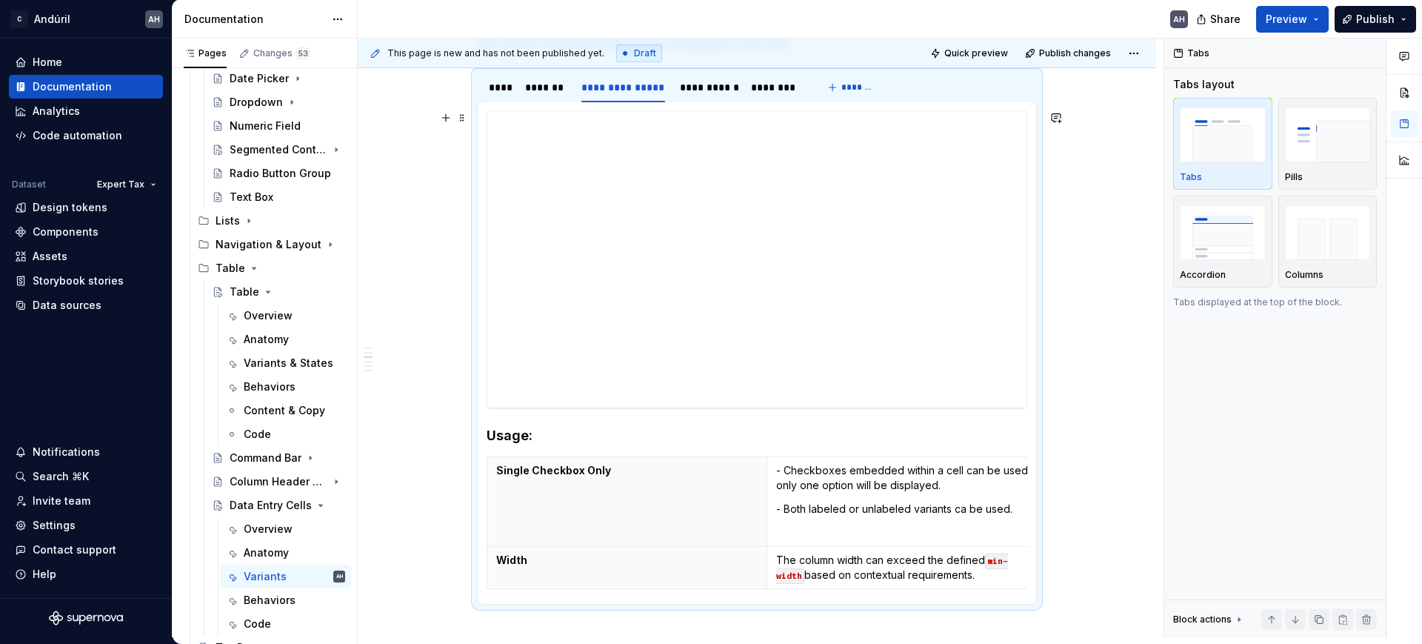
scroll to position [413, 0]
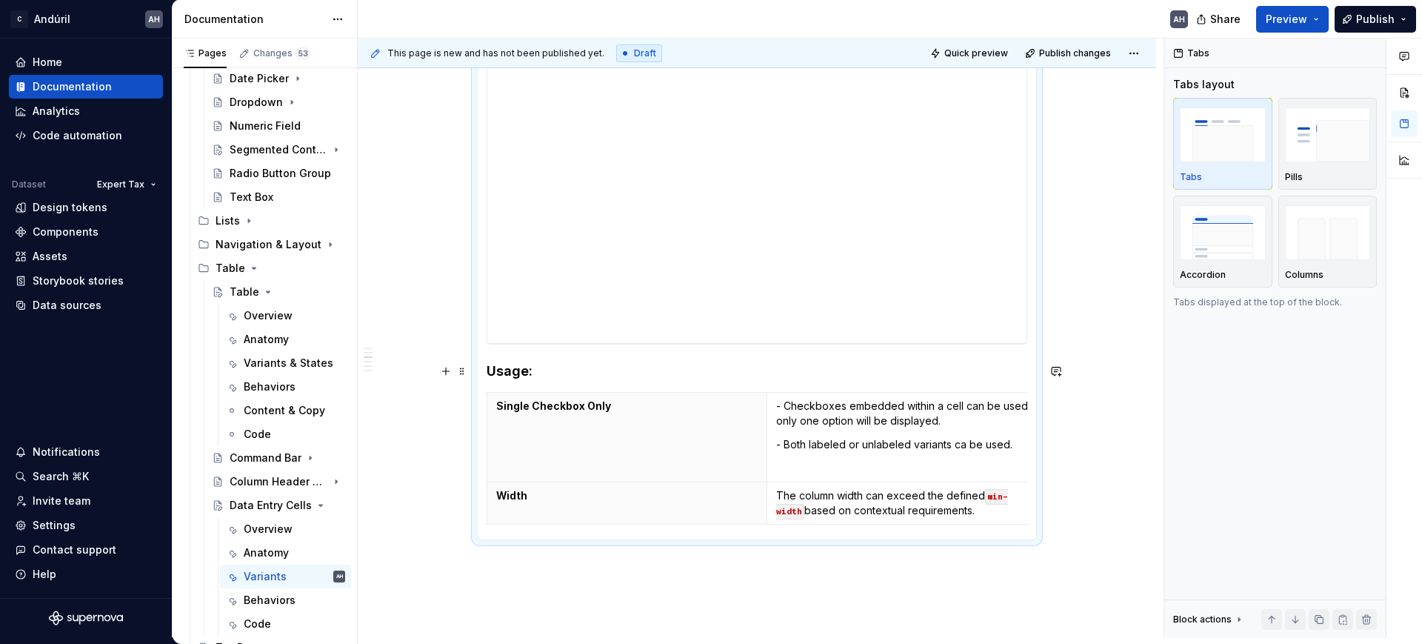
click at [484, 363] on div "**********" at bounding box center [757, 288] width 560 height 504
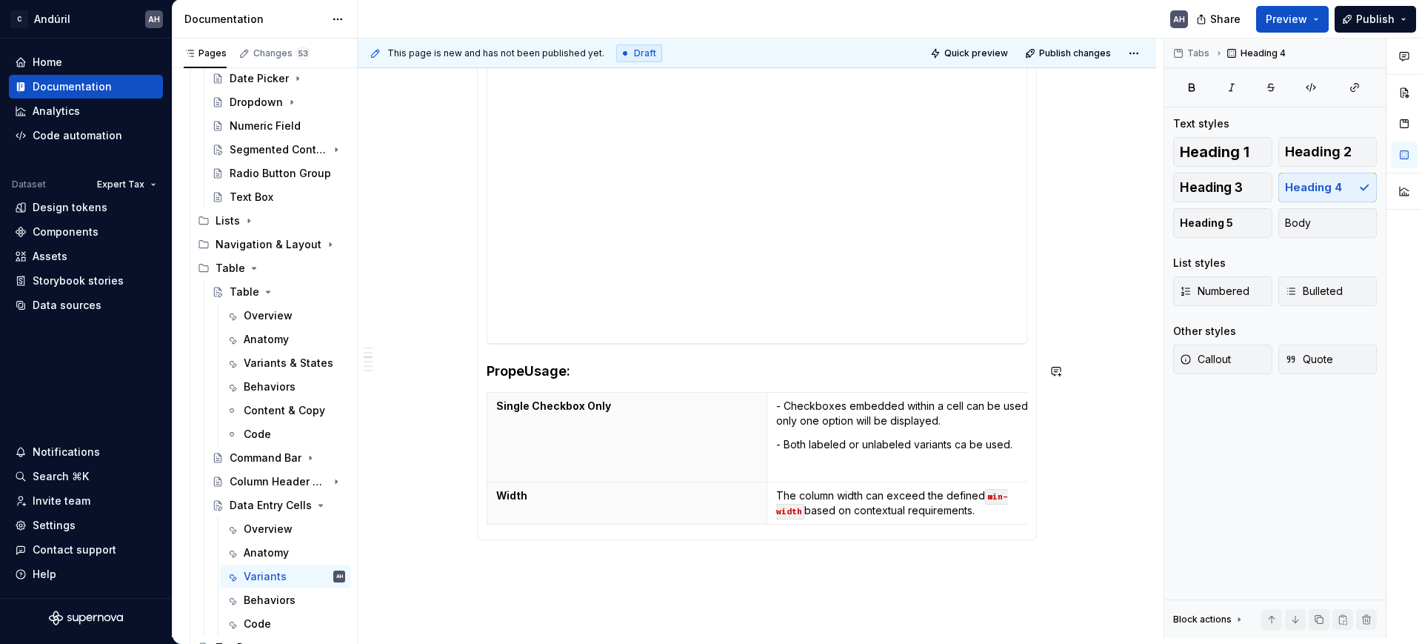
type textarea "*"
click at [600, 446] on th "Single Checkbox Only" at bounding box center [627, 437] width 280 height 90
click at [657, 367] on h4 "Properties & Usage:" at bounding box center [757, 371] width 541 height 18
click at [637, 404] on p "Single Checkbox Only" at bounding box center [626, 405] width 261 height 15
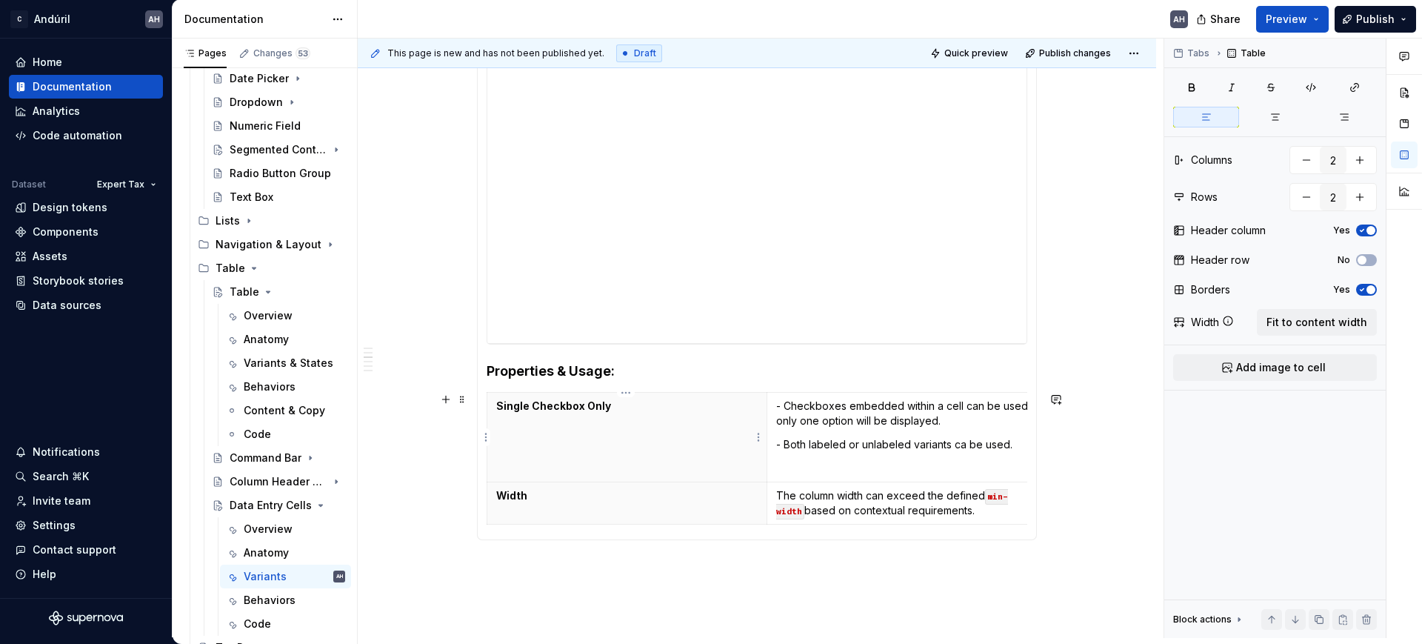
click at [632, 484] on th "Width" at bounding box center [627, 503] width 280 height 42
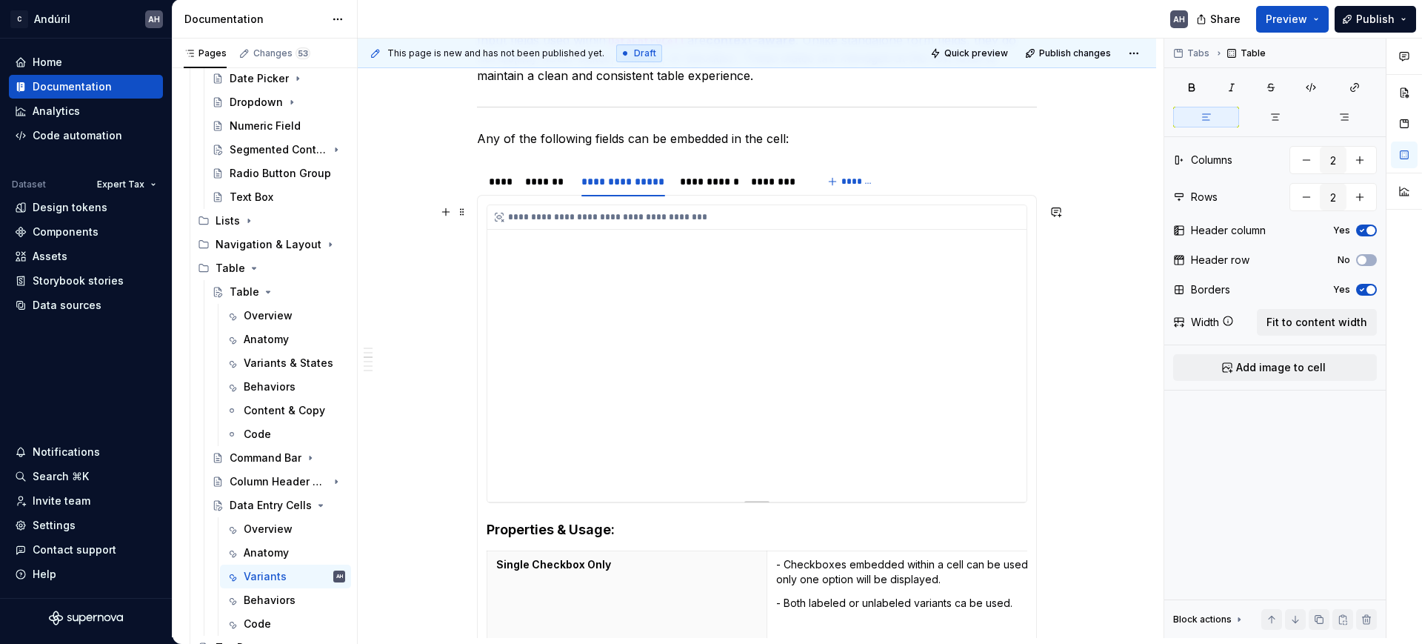
scroll to position [228, 0]
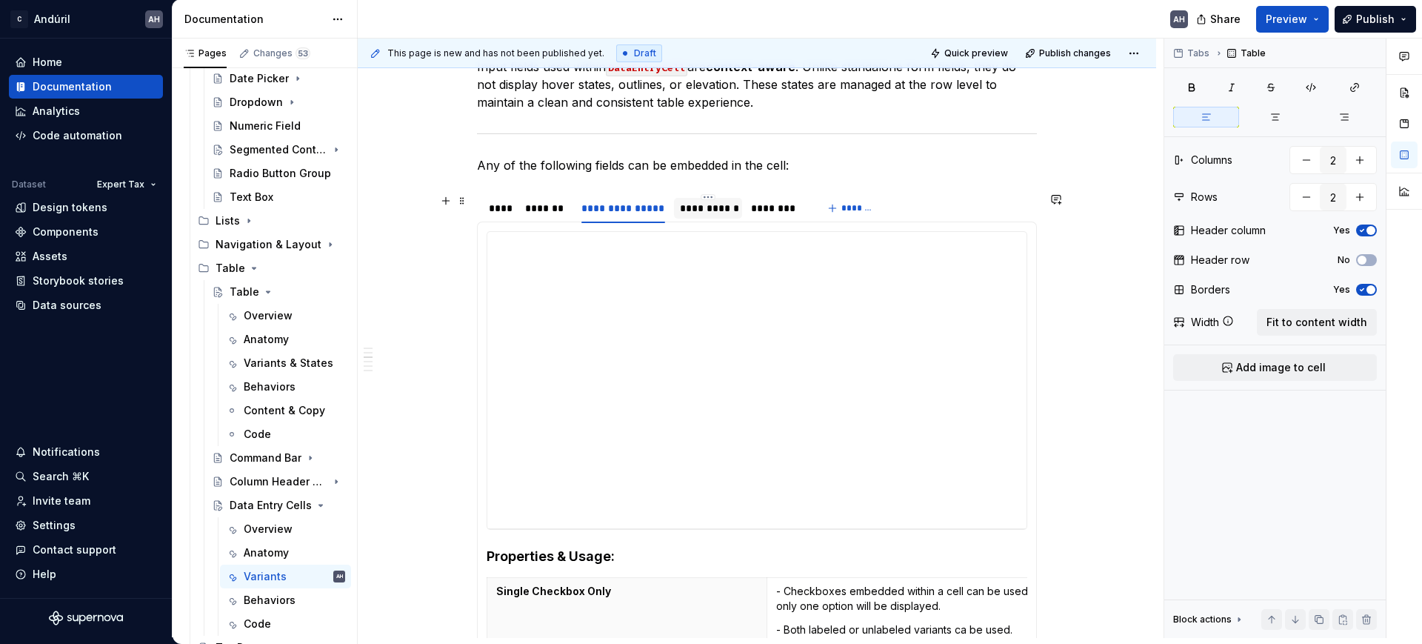
click at [705, 210] on div "**********" at bounding box center [708, 208] width 56 height 15
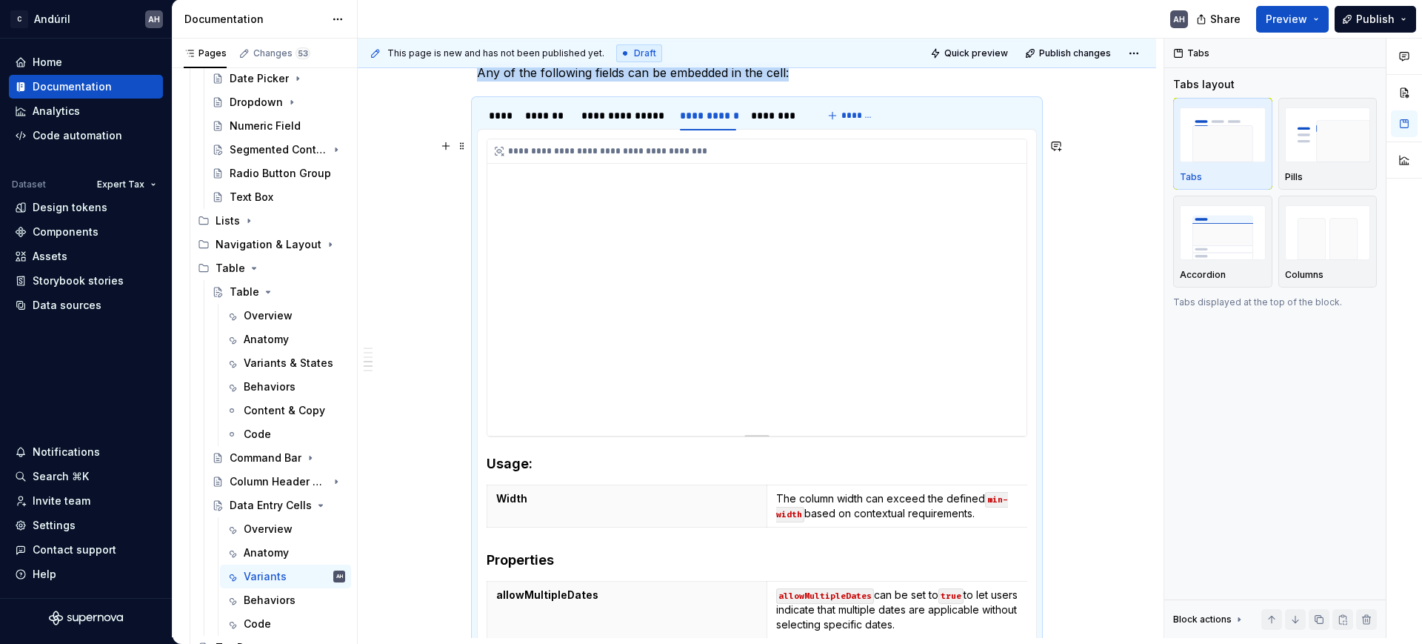
scroll to position [413, 0]
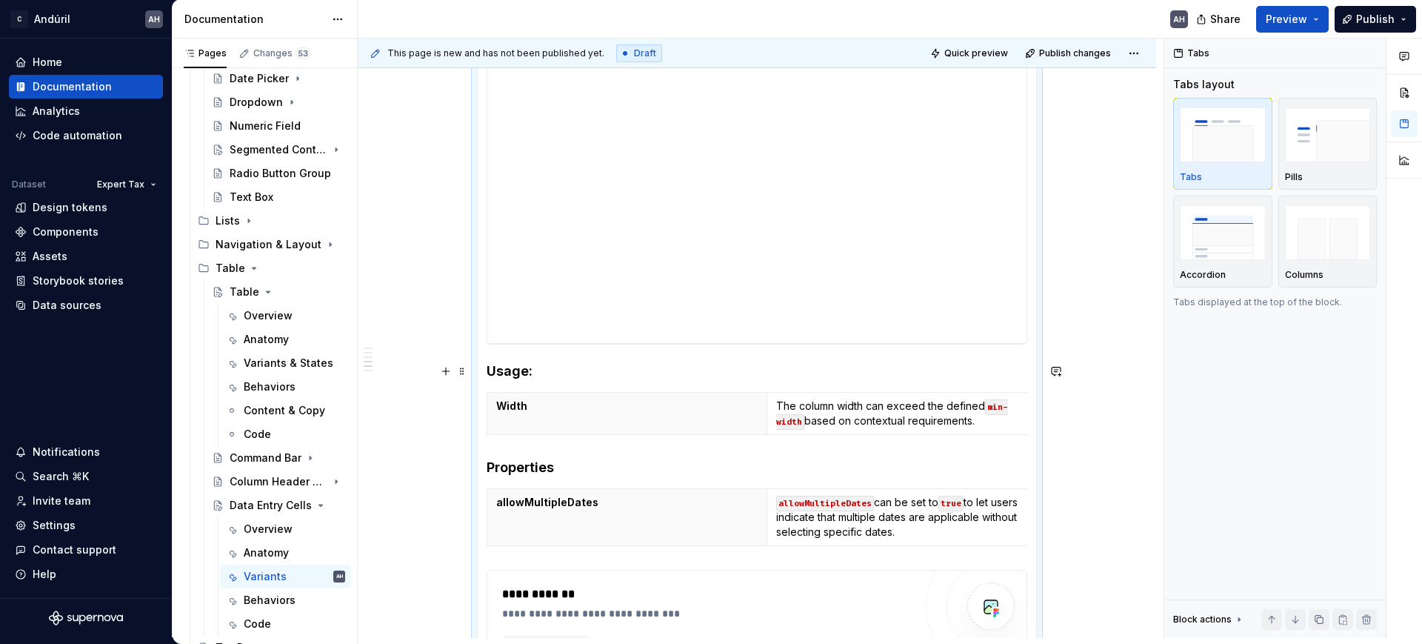
click at [492, 374] on h4 "Usage:" at bounding box center [757, 371] width 541 height 18
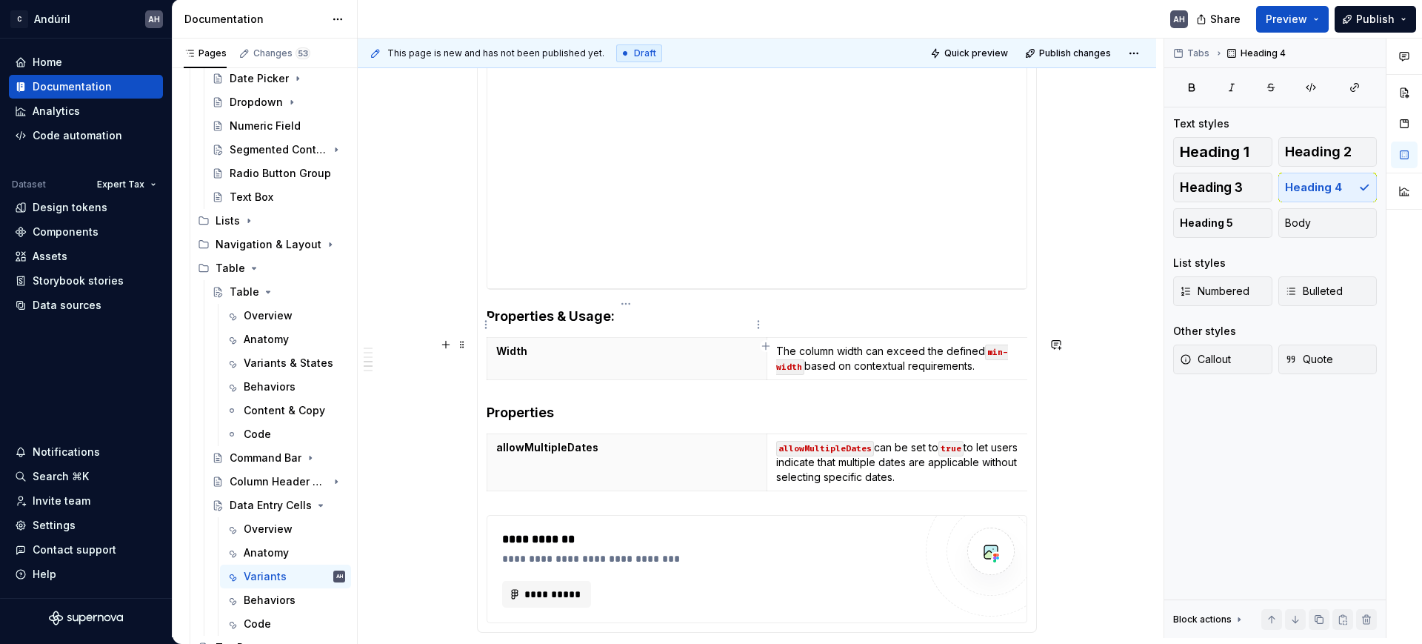
scroll to position [506, 0]
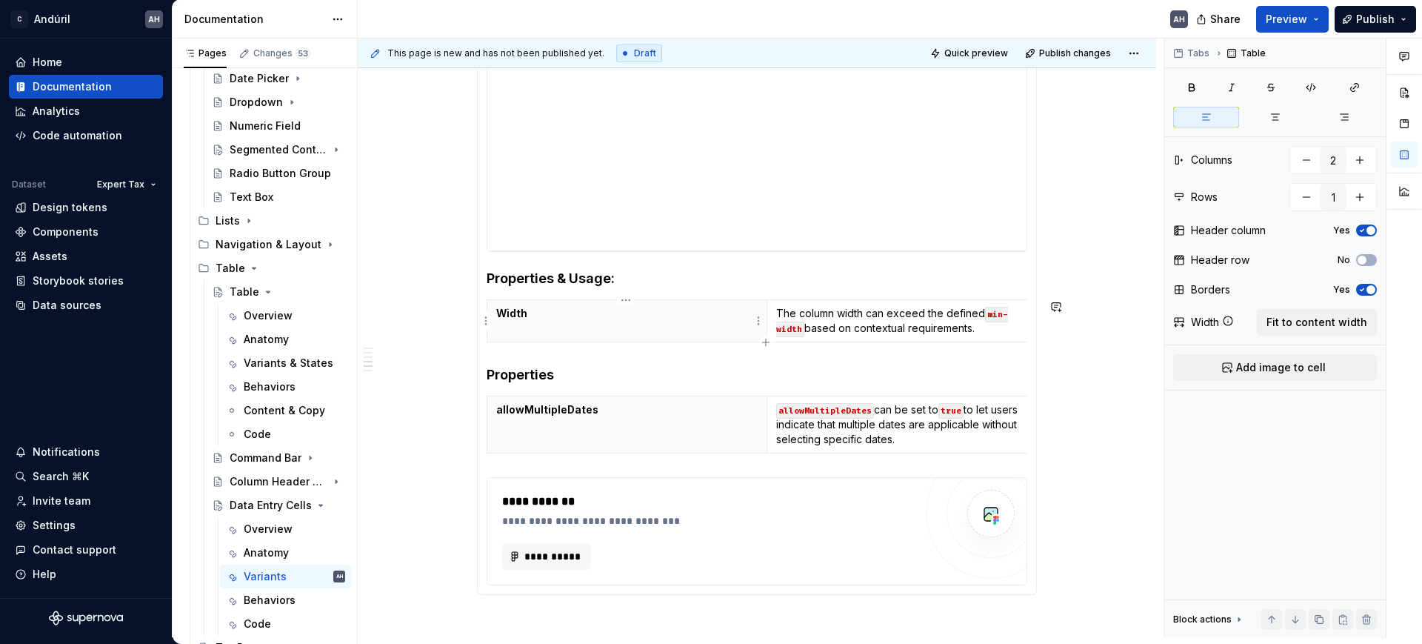
click at [679, 324] on th "Width" at bounding box center [627, 321] width 280 height 42
click at [541, 417] on p "allowMultipleDates" at bounding box center [626, 409] width 261 height 15
click at [852, 320] on p "The column width can exceed the defined min-width based on contextual requireme…" at bounding box center [906, 321] width 261 height 30
click at [764, 341] on icon "button" at bounding box center [766, 342] width 12 height 12
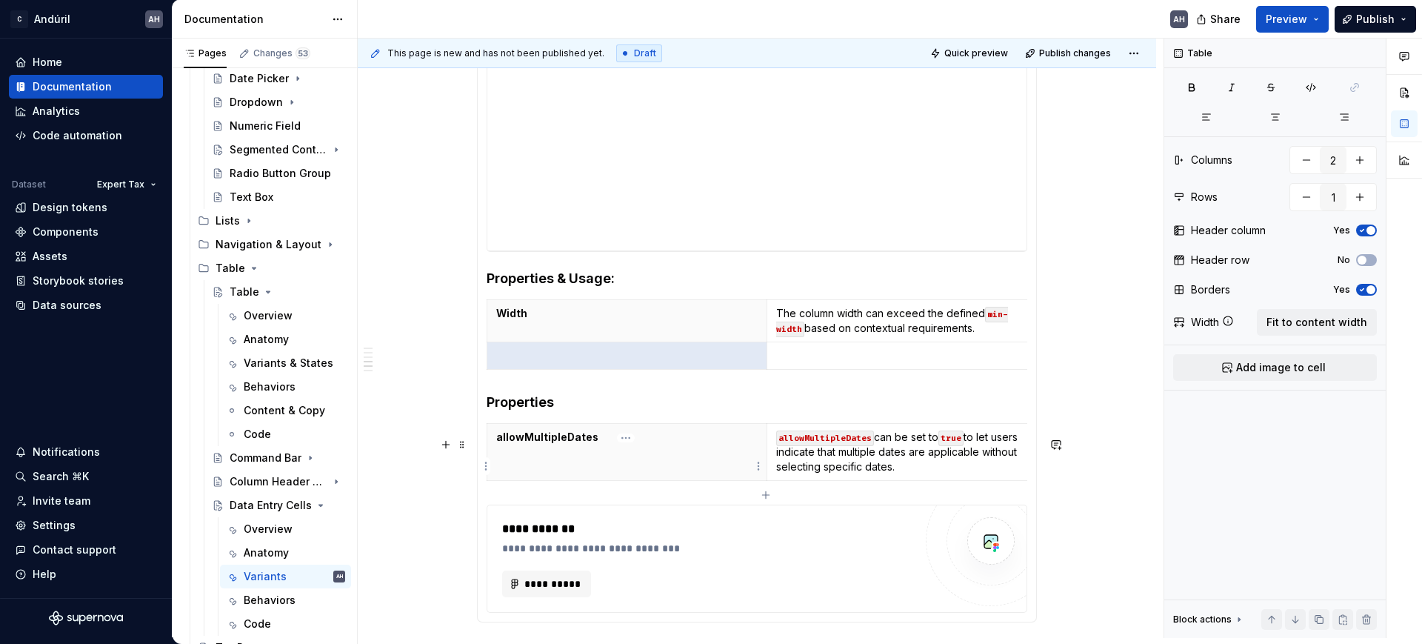
click at [573, 444] on p "allowMultipleDates" at bounding box center [626, 437] width 261 height 15
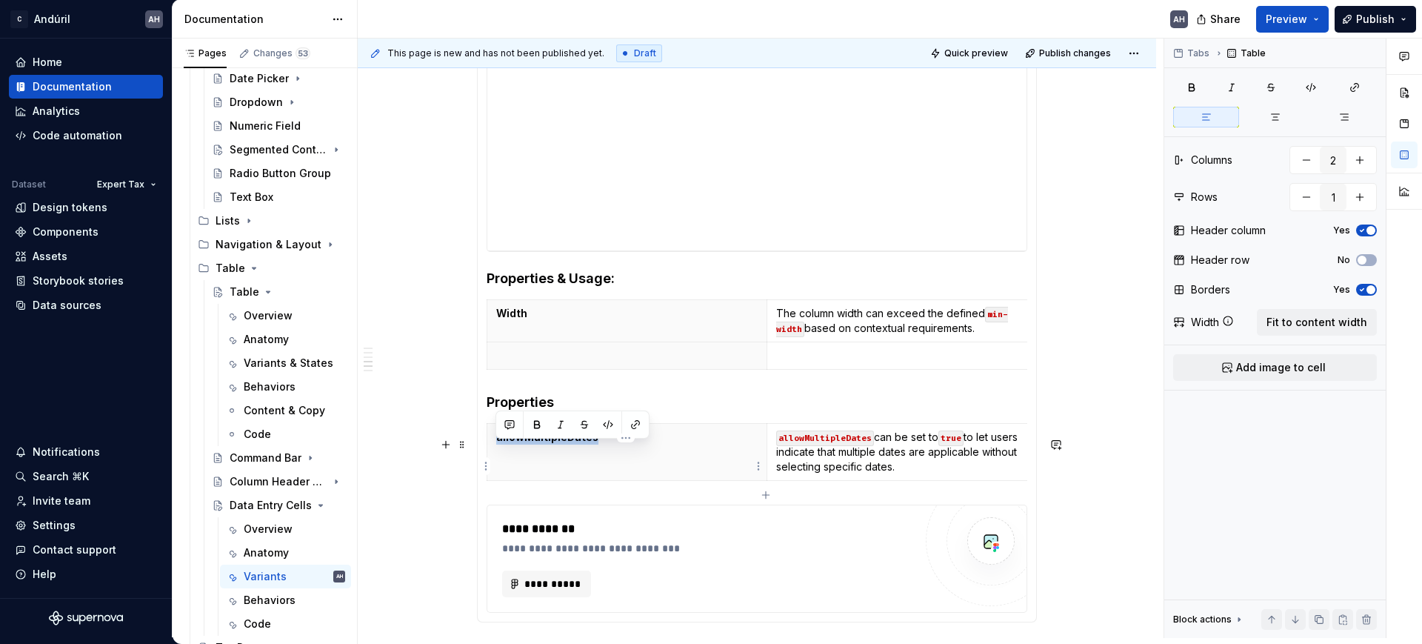
click at [573, 444] on p "allowMultipleDates" at bounding box center [626, 437] width 261 height 15
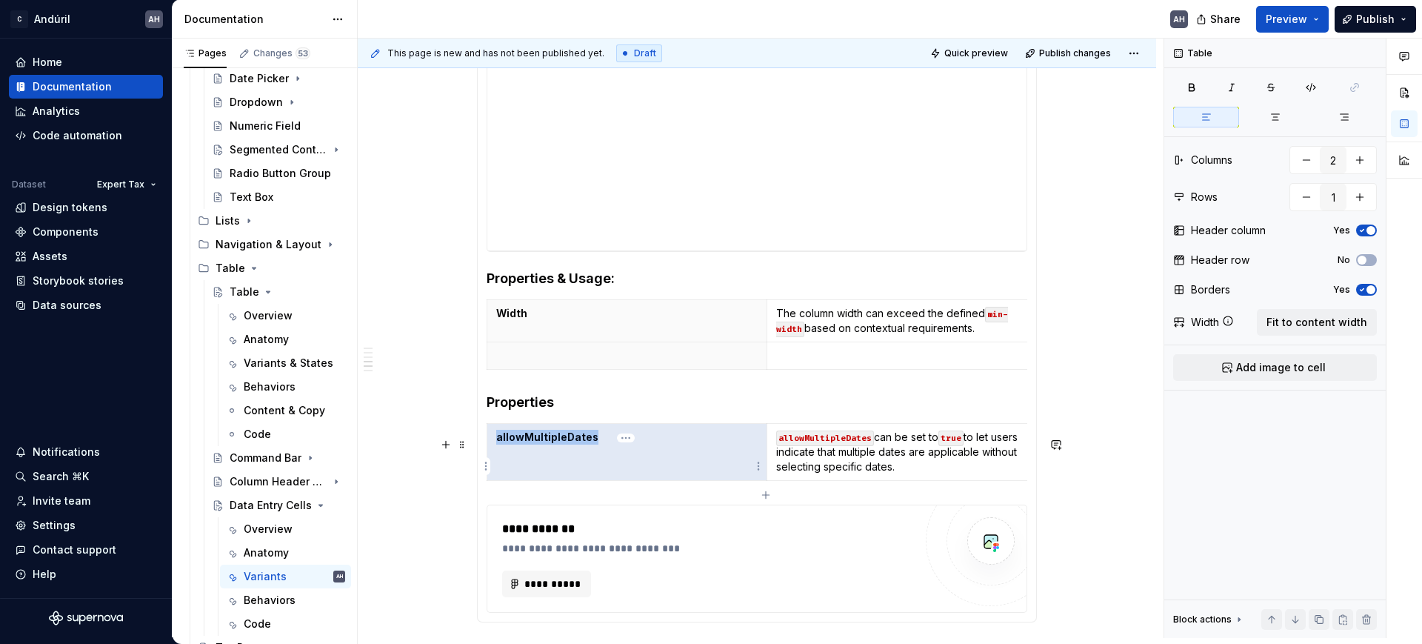
click at [557, 444] on p "allowMultipleDates" at bounding box center [626, 437] width 261 height 15
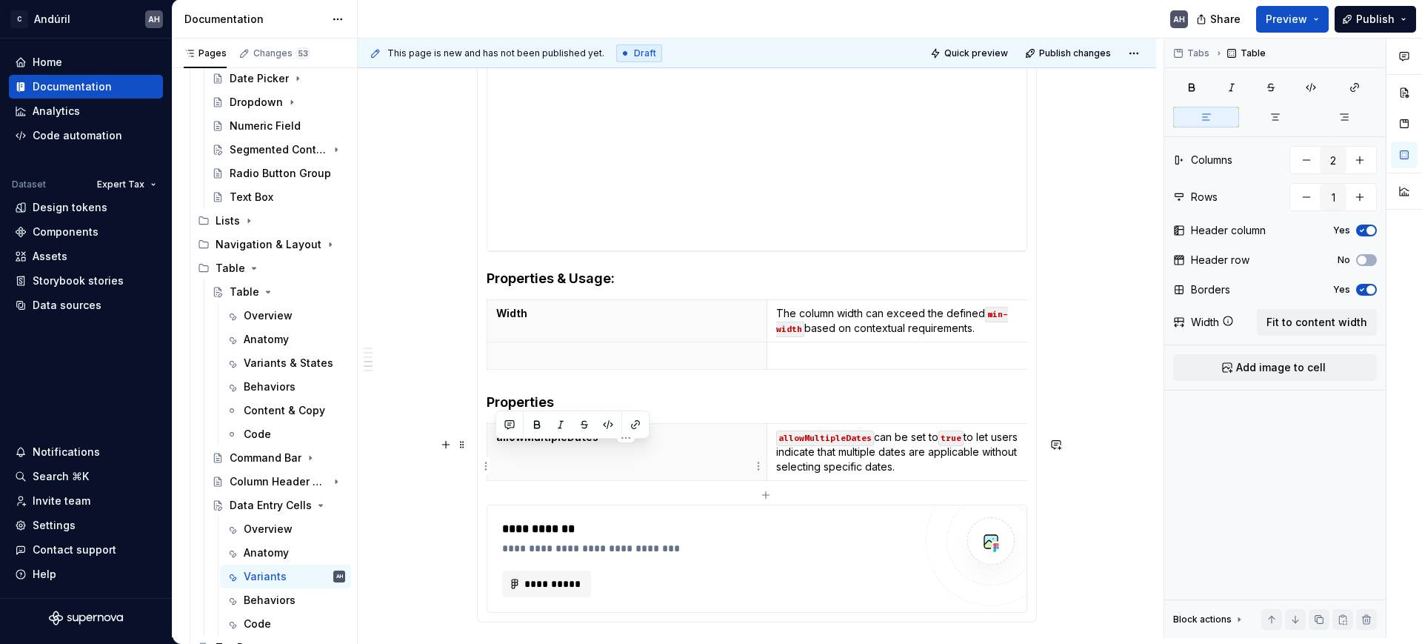
click at [557, 444] on p "allowMultipleDates" at bounding box center [626, 437] width 261 height 15
click at [556, 355] on p at bounding box center [626, 355] width 261 height 15
drag, startPoint x: 814, startPoint y: 450, endPoint x: 774, endPoint y: 447, distance: 40.1
click at [774, 447] on td "allowMultipleDates can be set to true to let users indicate that multiple dates…" at bounding box center [906, 452] width 280 height 57
type input "2"
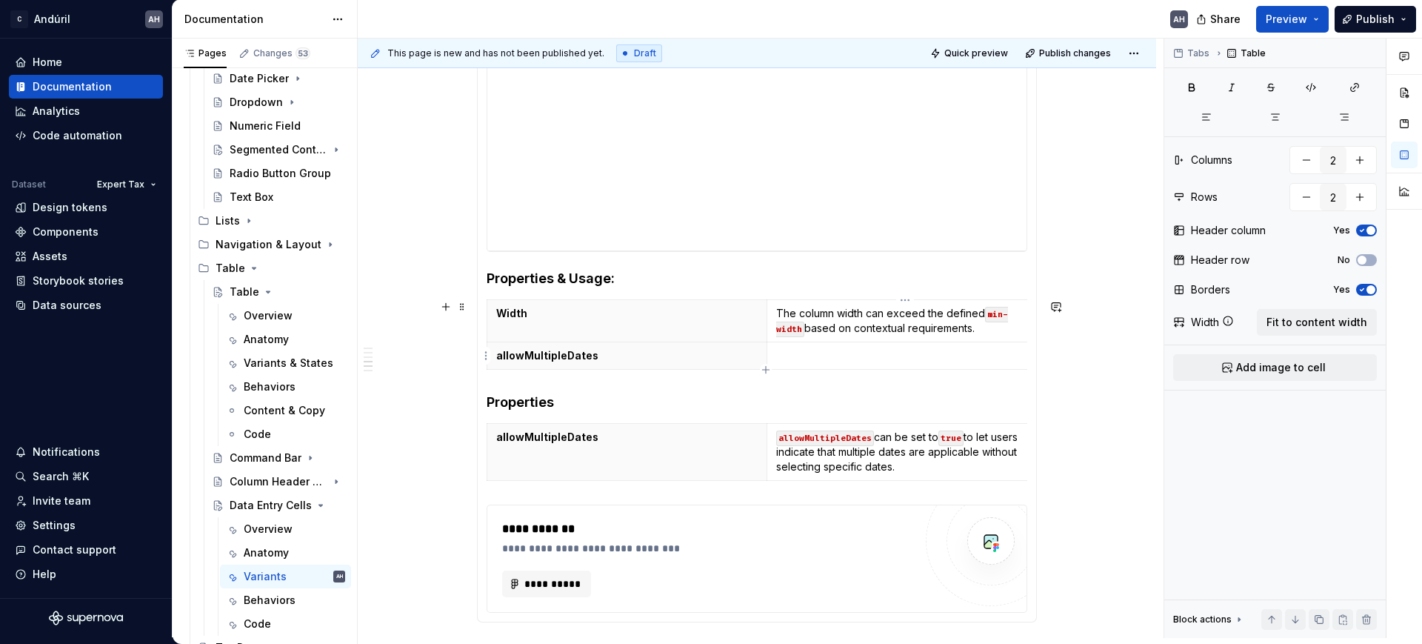
click at [802, 350] on p at bounding box center [906, 355] width 261 height 15
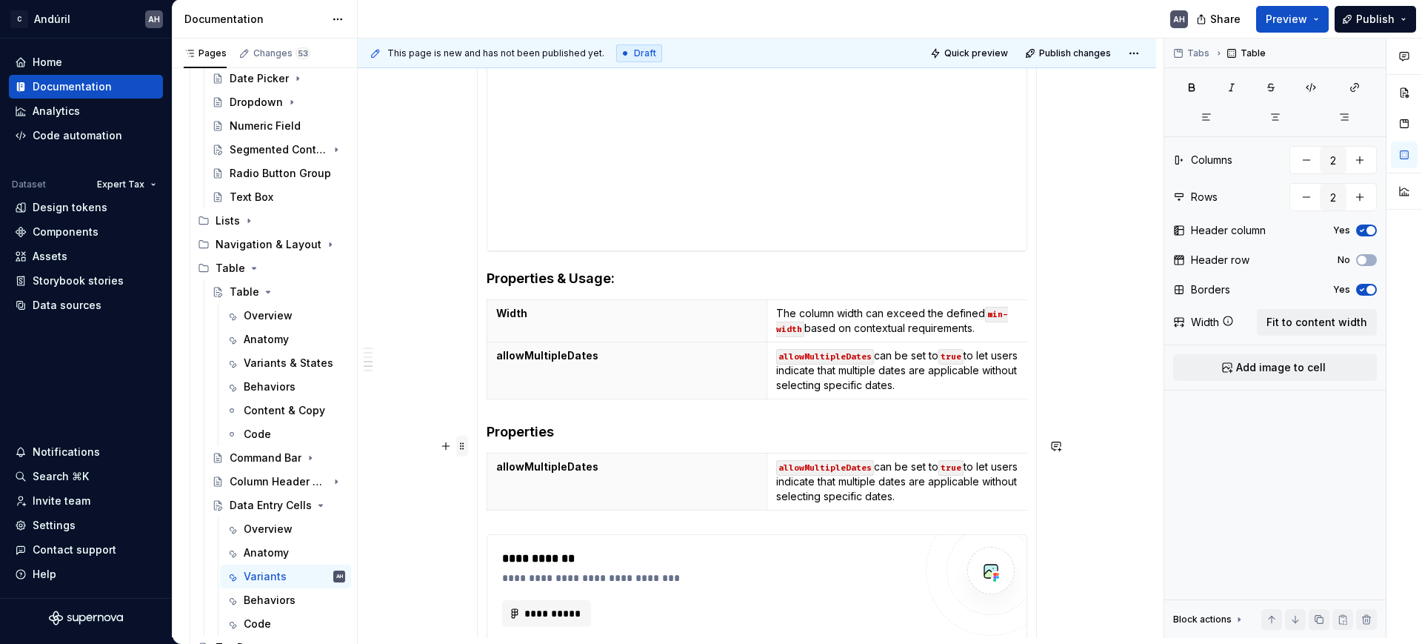
click at [465, 442] on span at bounding box center [462, 445] width 12 height 21
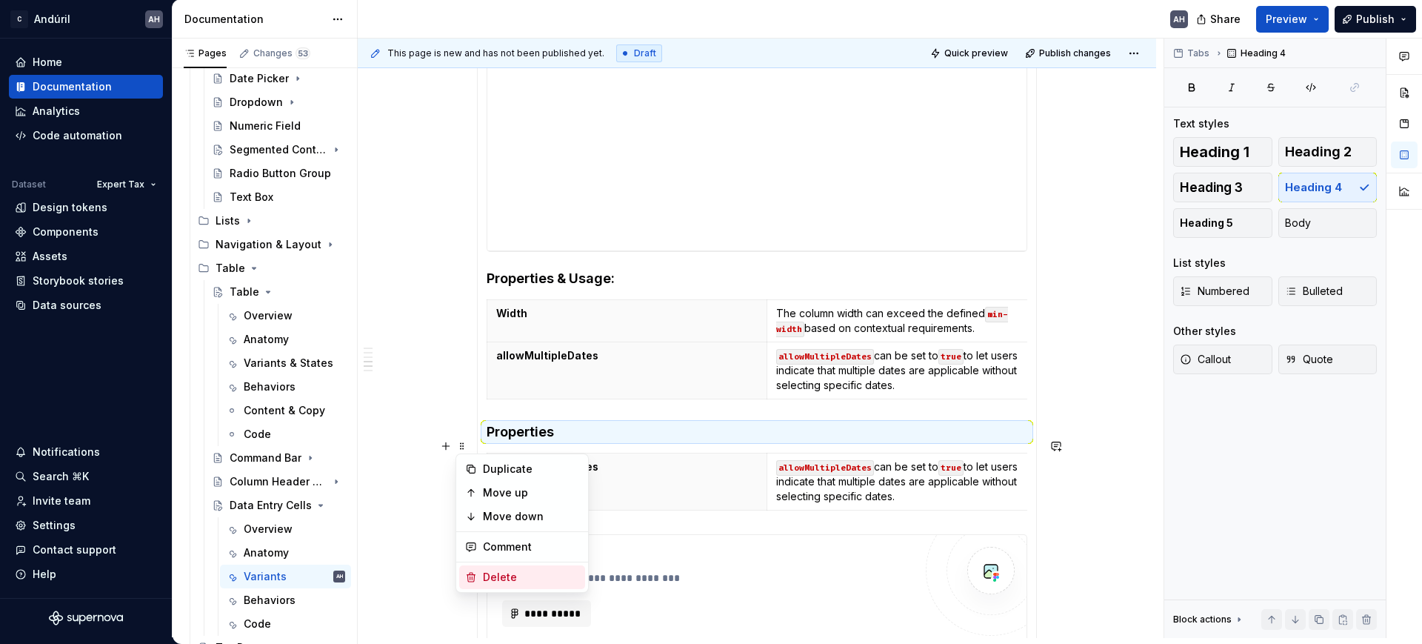
click at [512, 575] on div "Delete" at bounding box center [531, 576] width 96 height 15
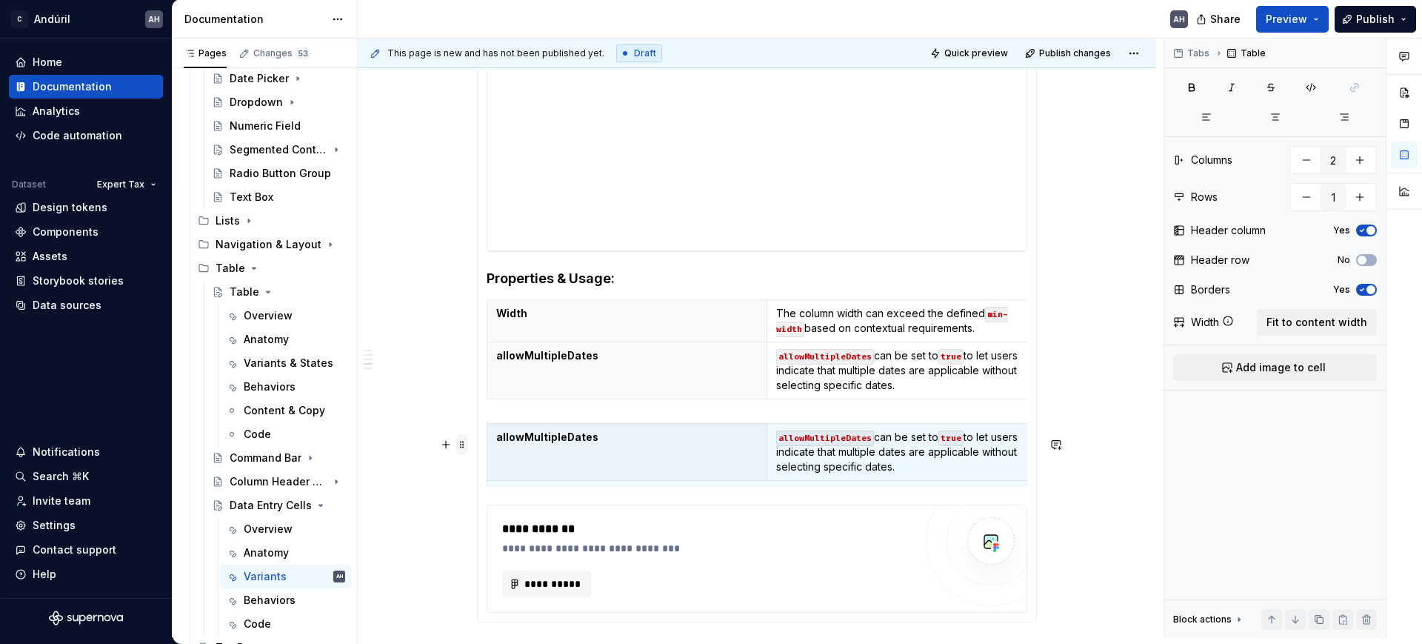
click at [461, 450] on span at bounding box center [462, 444] width 12 height 21
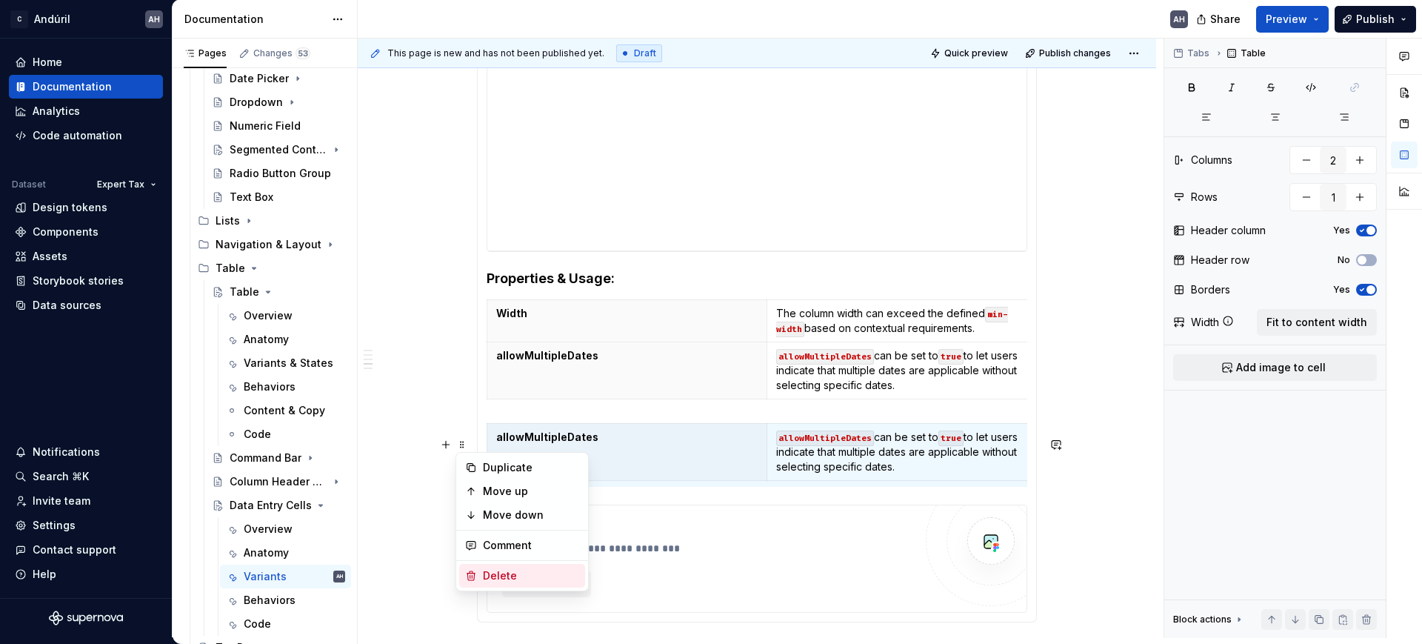
click at [533, 575] on div "Delete" at bounding box center [531, 575] width 96 height 15
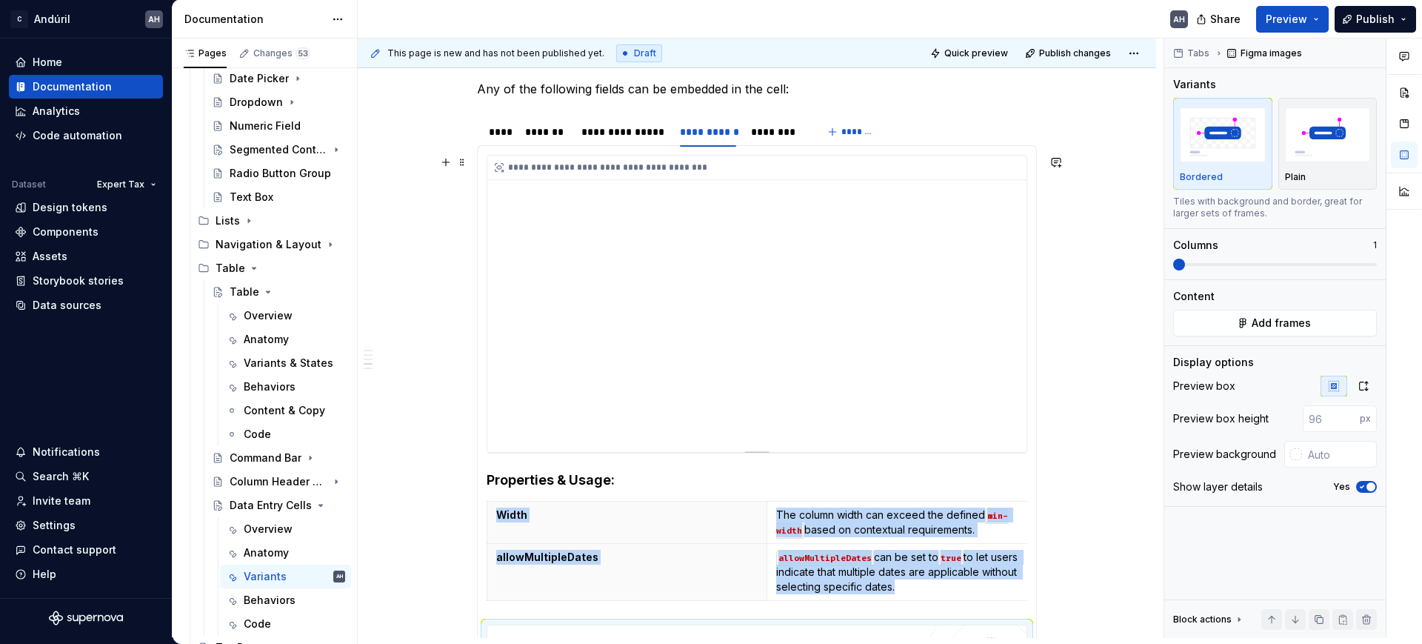
scroll to position [321, 0]
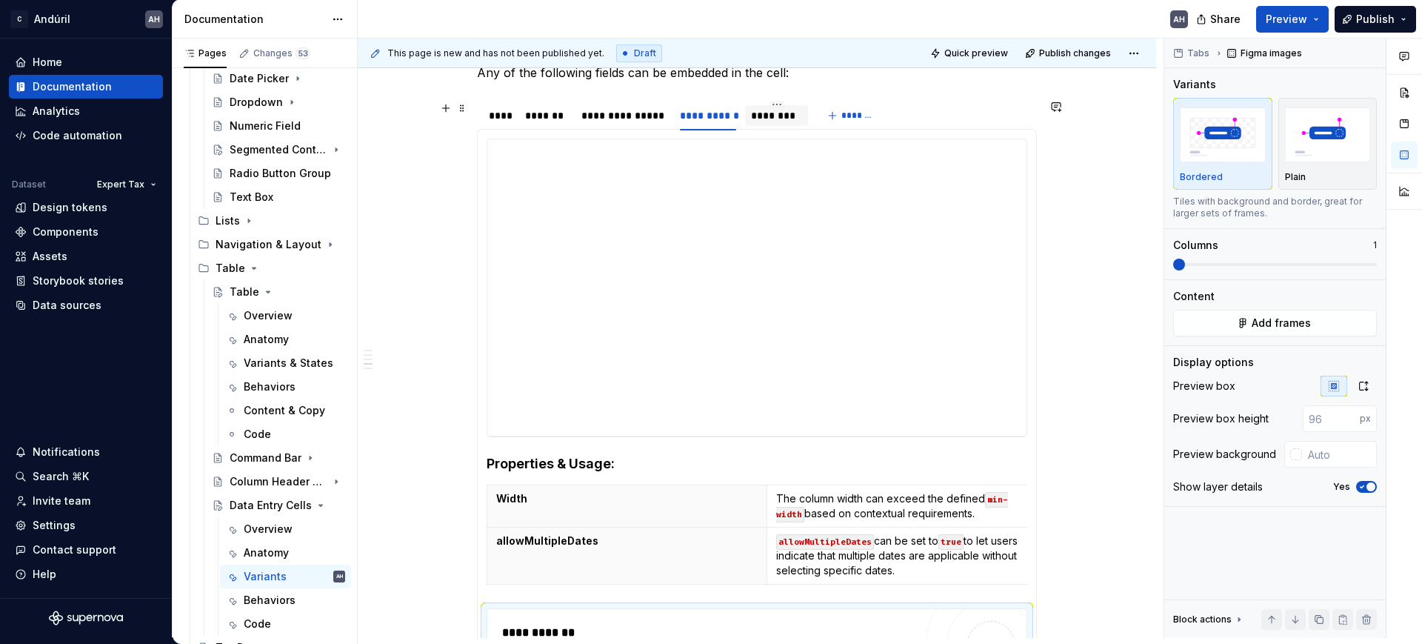
click at [777, 124] on div "********" at bounding box center [776, 115] width 63 height 21
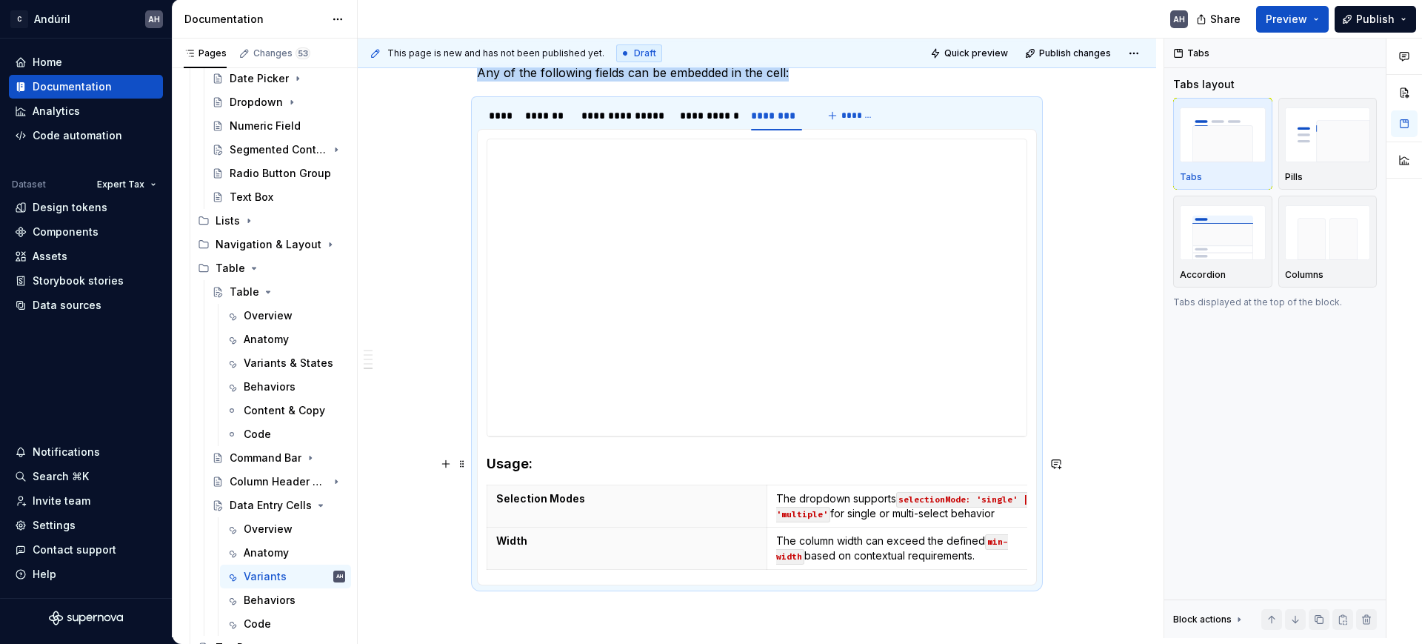
click at [477, 460] on div "**********" at bounding box center [757, 357] width 560 height 456
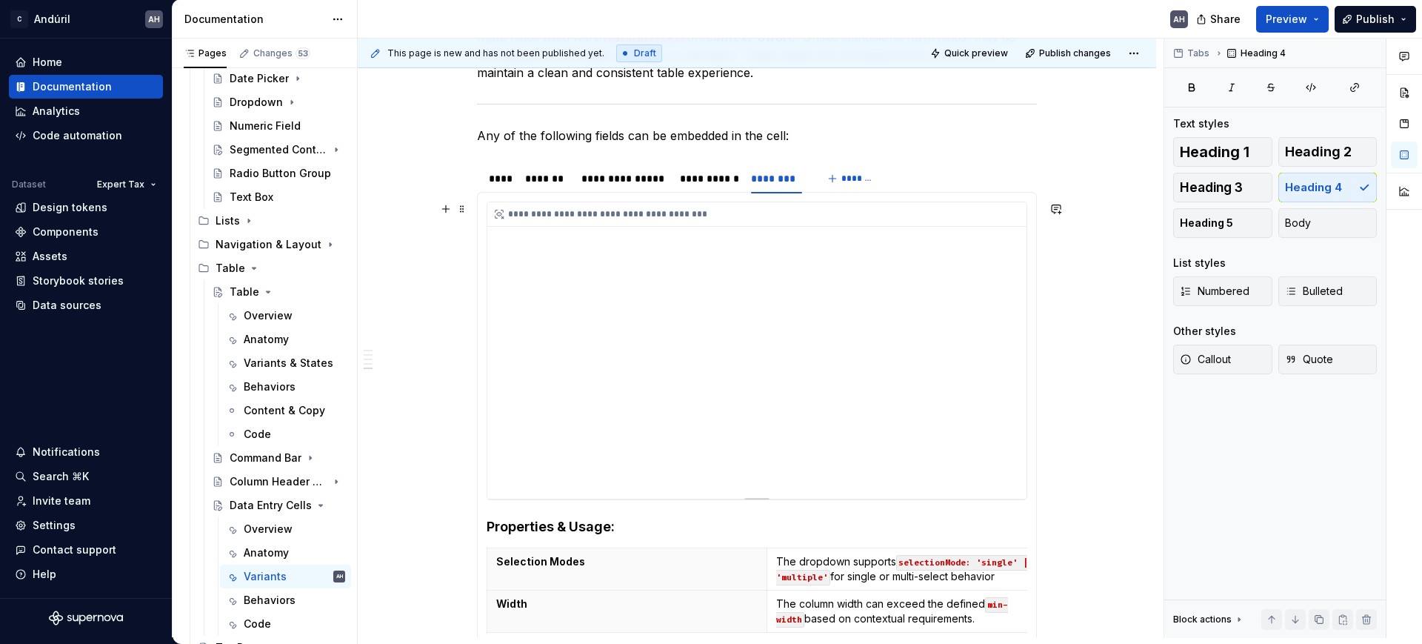
scroll to position [228, 0]
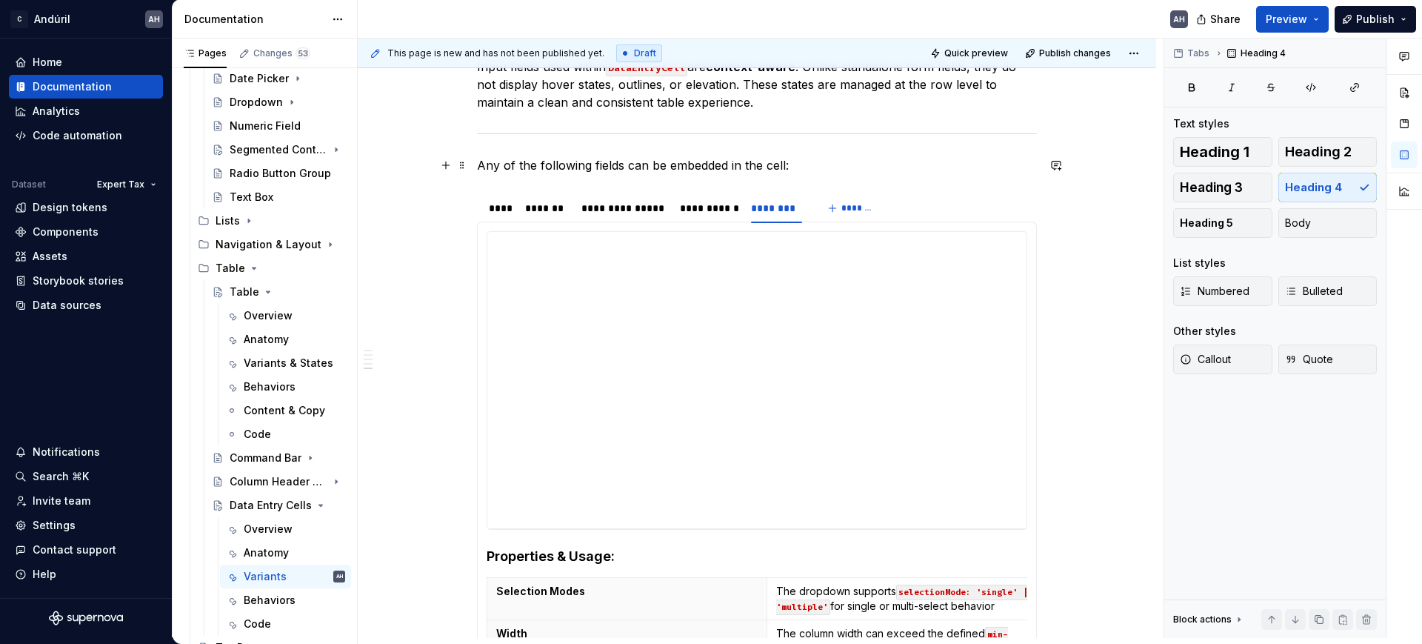
click at [814, 159] on p "Any of the following fields can be embedded in the cell:" at bounding box center [757, 165] width 560 height 18
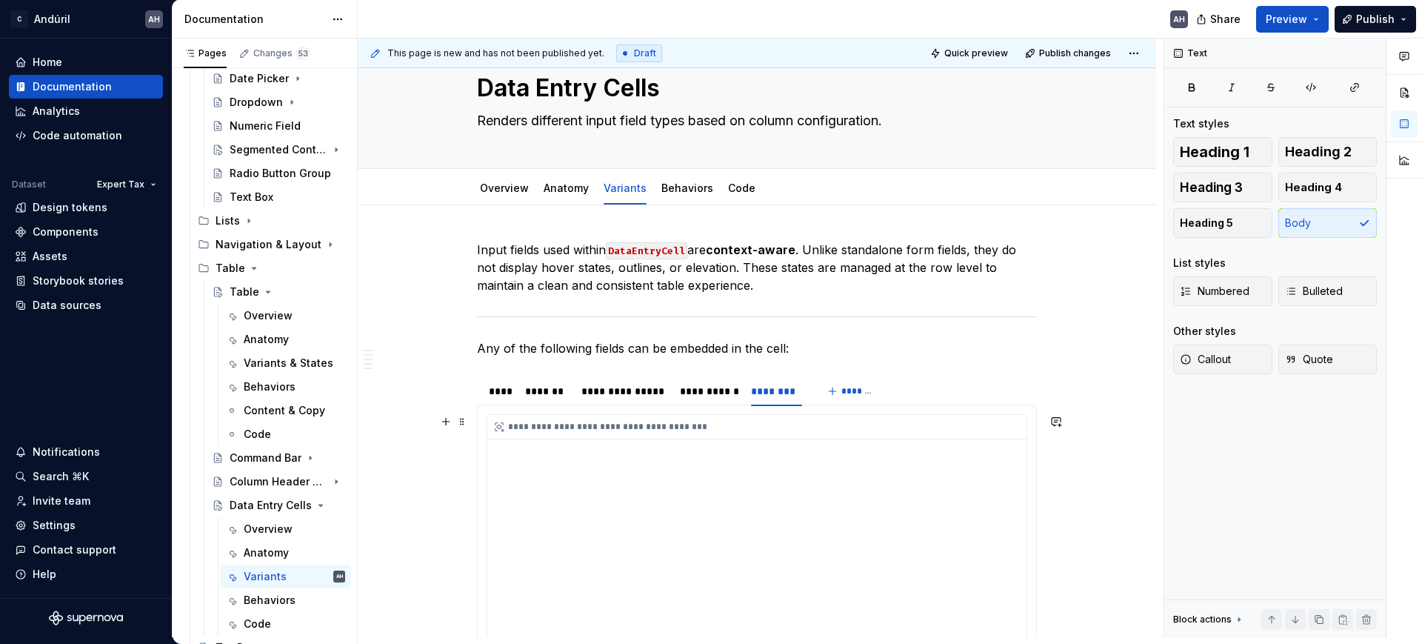
scroll to position [43, 0]
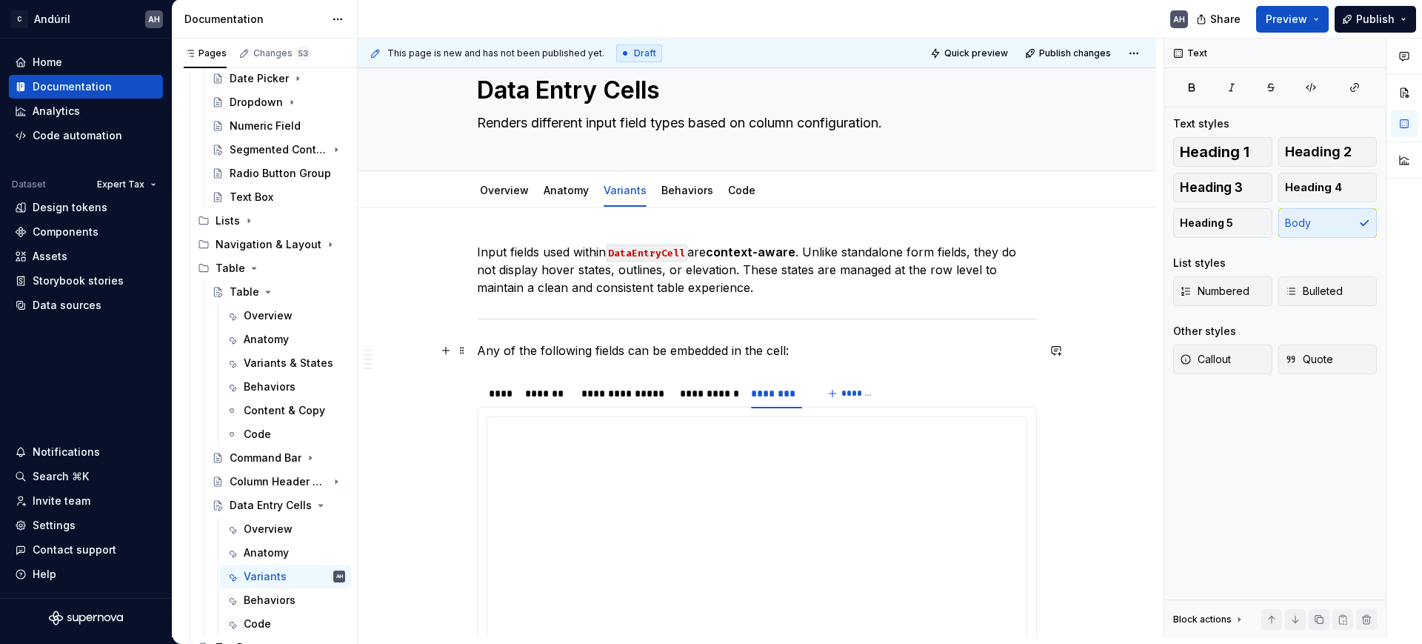
click at [746, 348] on p "Any of the following fields can be embedded in the cell:" at bounding box center [757, 350] width 560 height 18
click at [746, 350] on p "Any of the following fields can be embedded in the cell:" at bounding box center [757, 350] width 560 height 18
click at [795, 341] on p "Any of the following fields can be embedded in a cell:" at bounding box center [757, 350] width 560 height 18
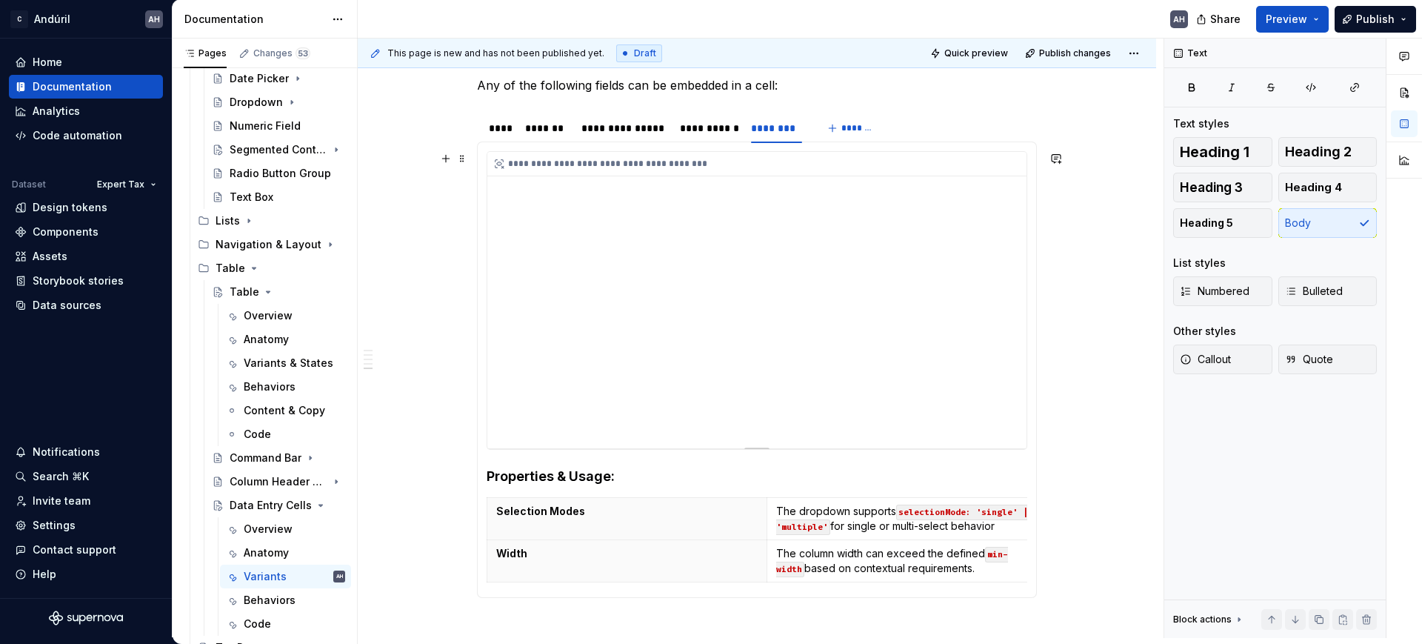
scroll to position [413, 0]
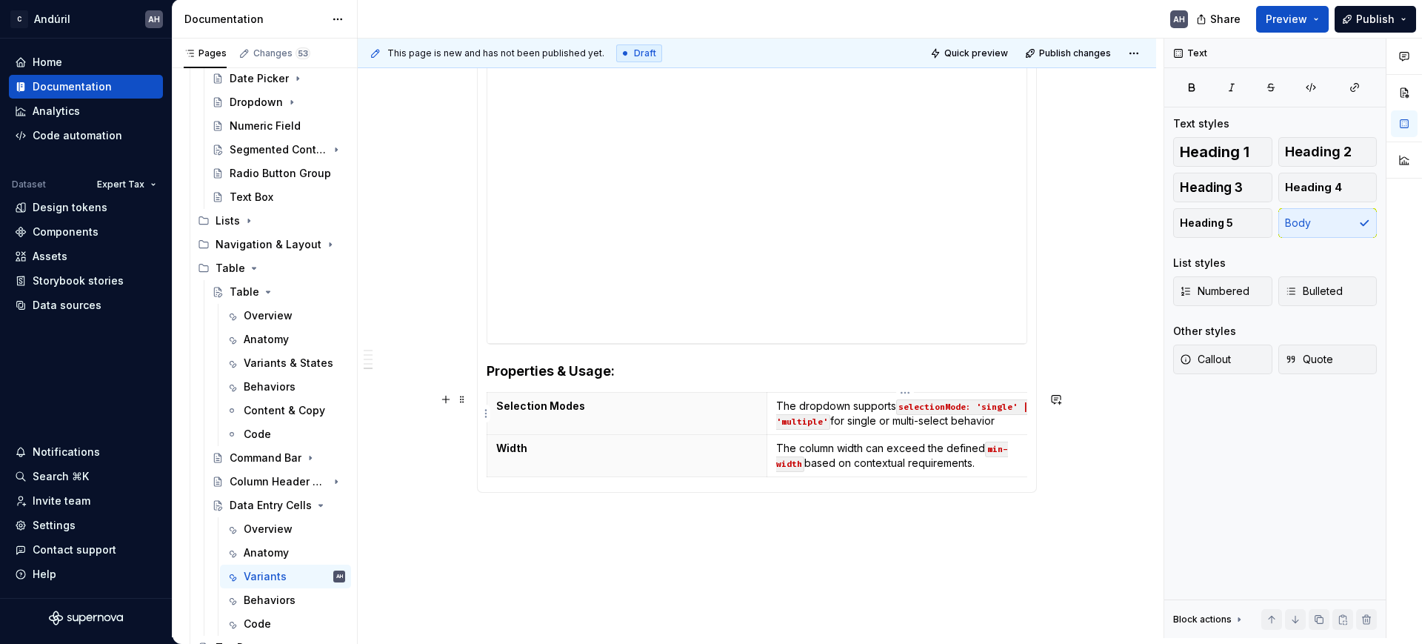
click at [1005, 425] on p "The dropdown supports selectionMode: 'single' | 'multiple' for single or multi-…" at bounding box center [906, 413] width 261 height 30
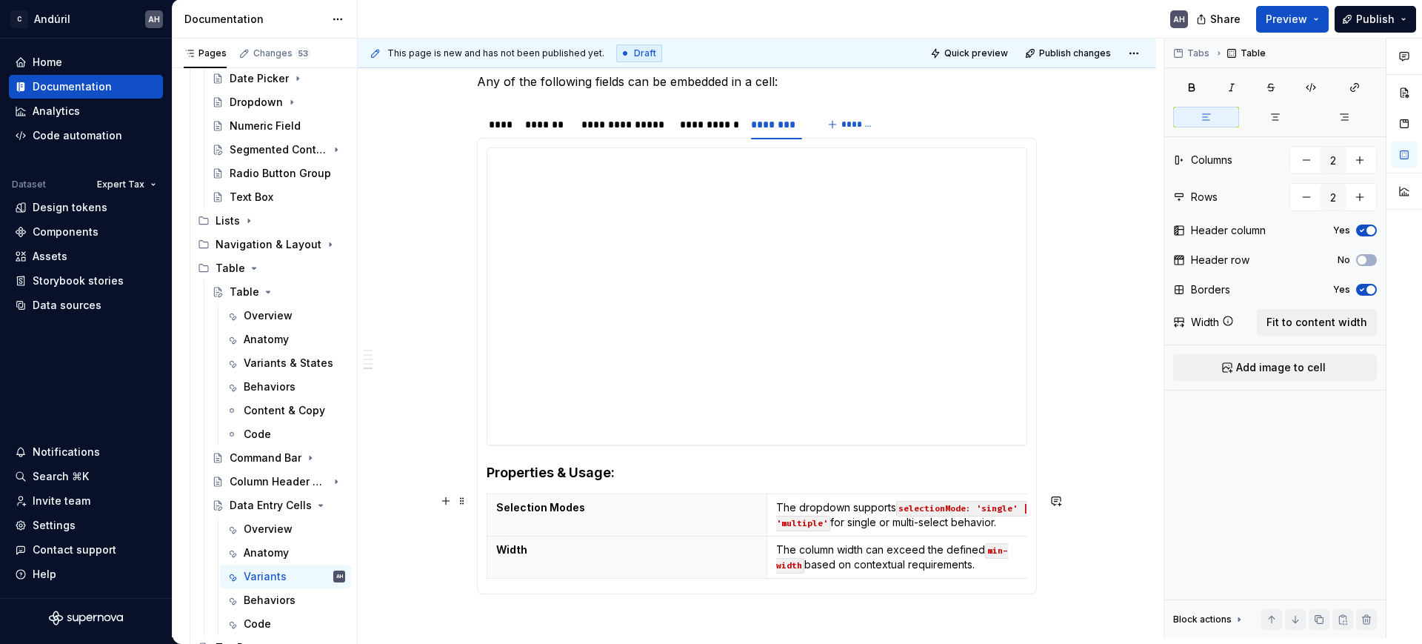
scroll to position [136, 0]
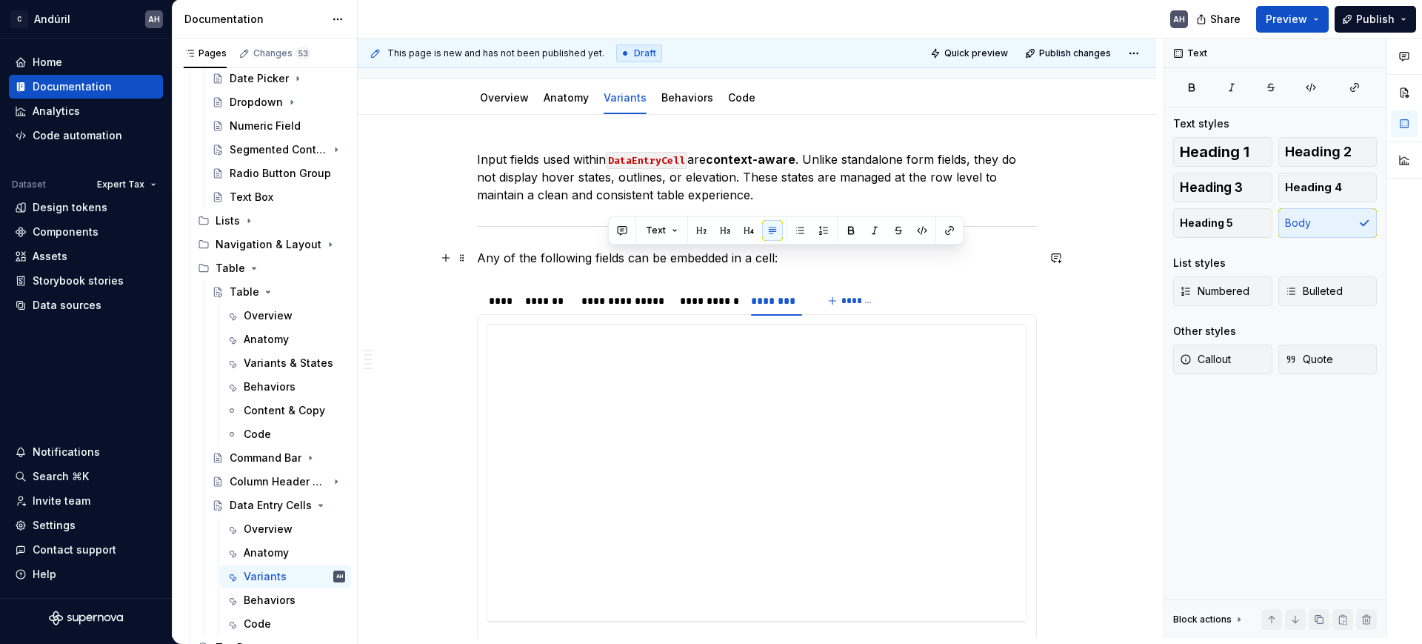
drag, startPoint x: 802, startPoint y: 253, endPoint x: 608, endPoint y: 255, distance: 194.0
click at [608, 255] on p "Any of the following fields can be embedded in a cell:" at bounding box center [757, 258] width 560 height 18
click at [770, 251] on p "Any of the following fields can be embedded in a cell:" at bounding box center [757, 258] width 560 height 18
click at [692, 300] on div "**********" at bounding box center [708, 300] width 56 height 15
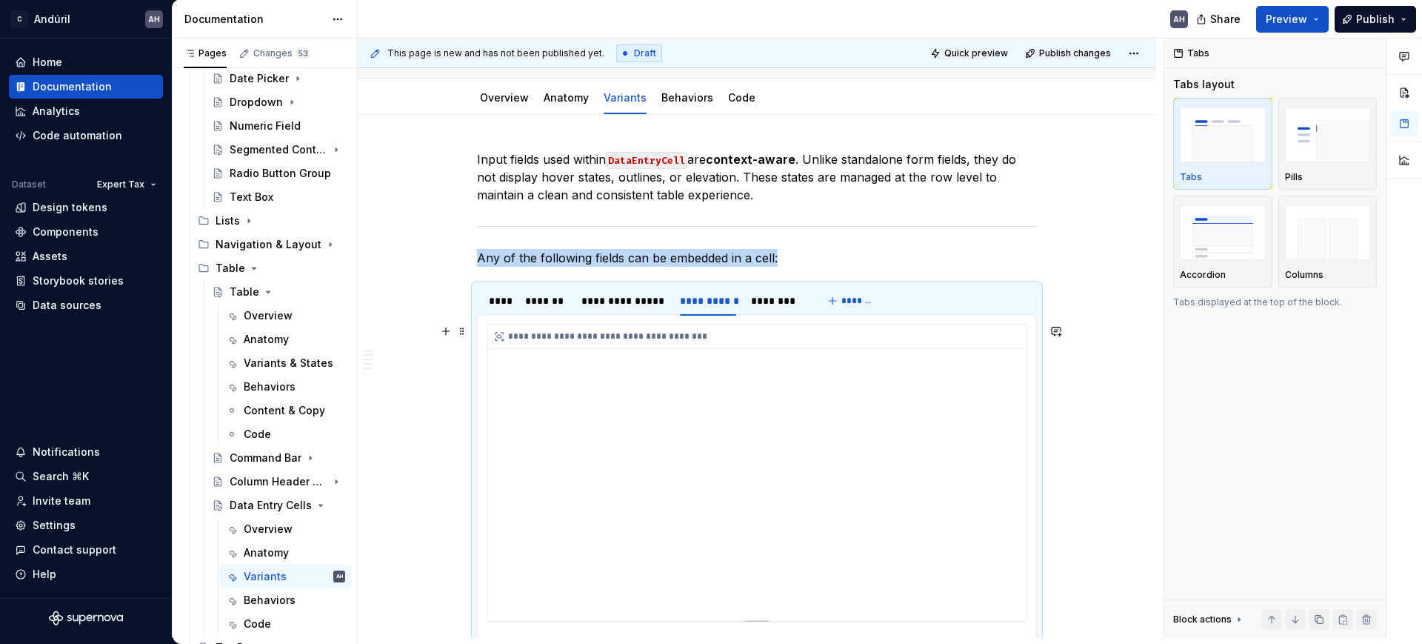
scroll to position [321, 0]
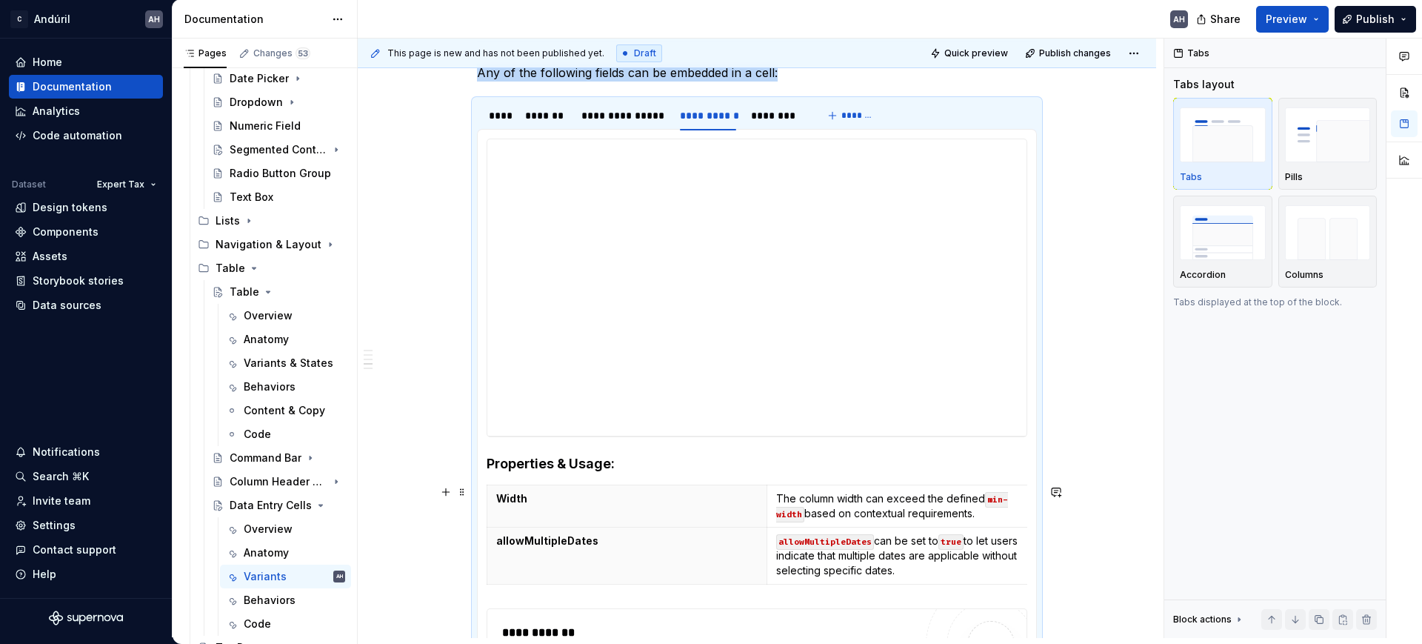
click at [704, 529] on th "allowMultipleDates" at bounding box center [627, 555] width 280 height 57
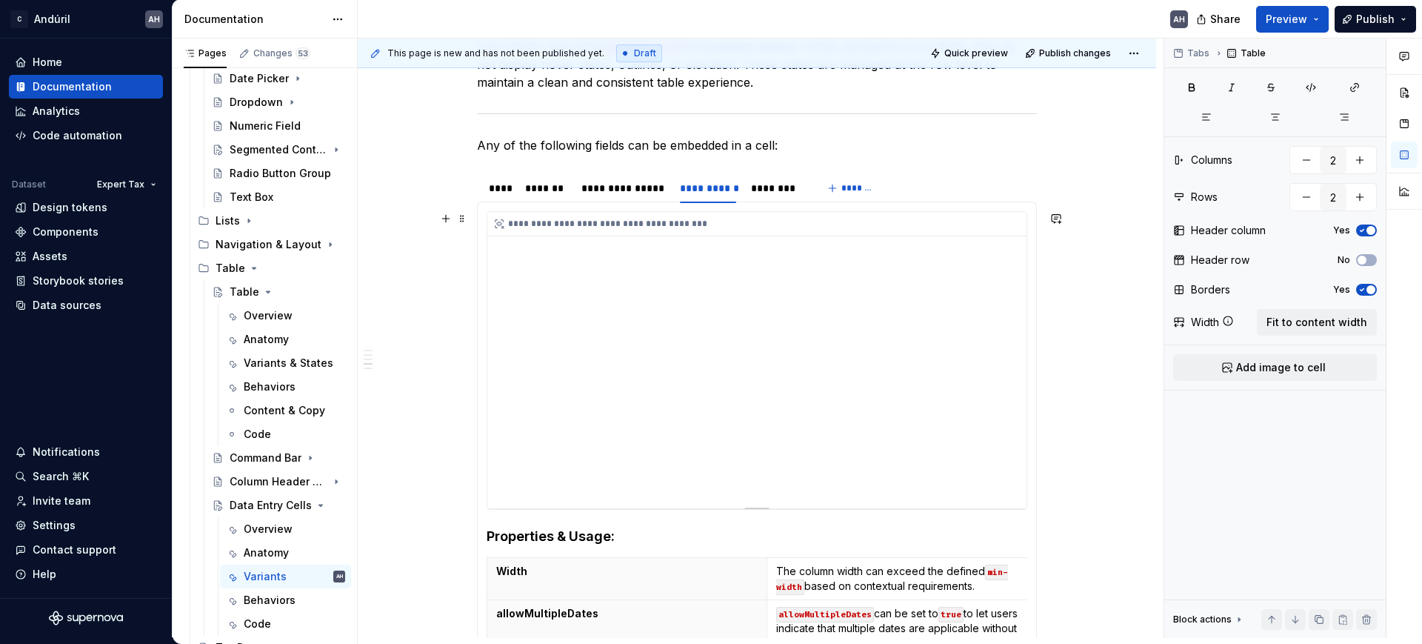
scroll to position [136, 0]
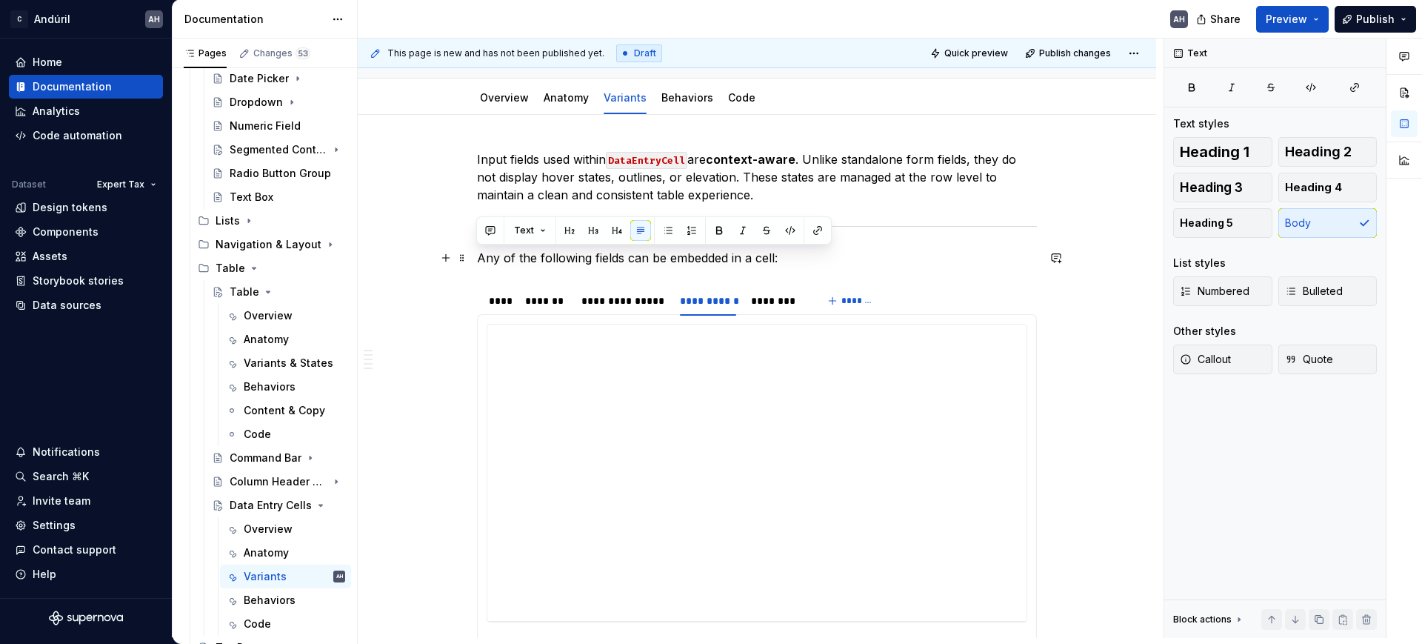
drag, startPoint x: 783, startPoint y: 260, endPoint x: 477, endPoint y: 258, distance: 306.6
click at [477, 258] on p "Any of the following fields can be embedded in a cell:" at bounding box center [757, 258] width 560 height 18
click at [520, 247] on div "**********" at bounding box center [757, 548] width 560 height 796
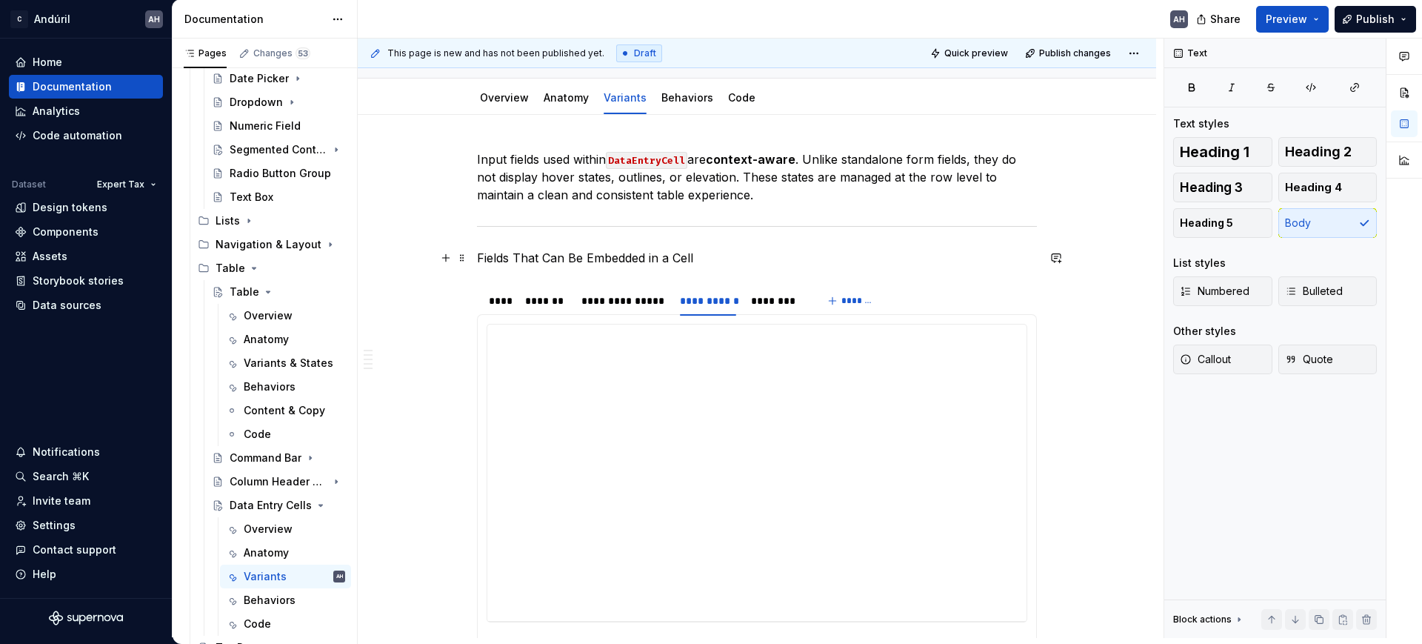
click at [618, 259] on p "Fields That Can Be Embedded in a Cell" at bounding box center [757, 258] width 560 height 18
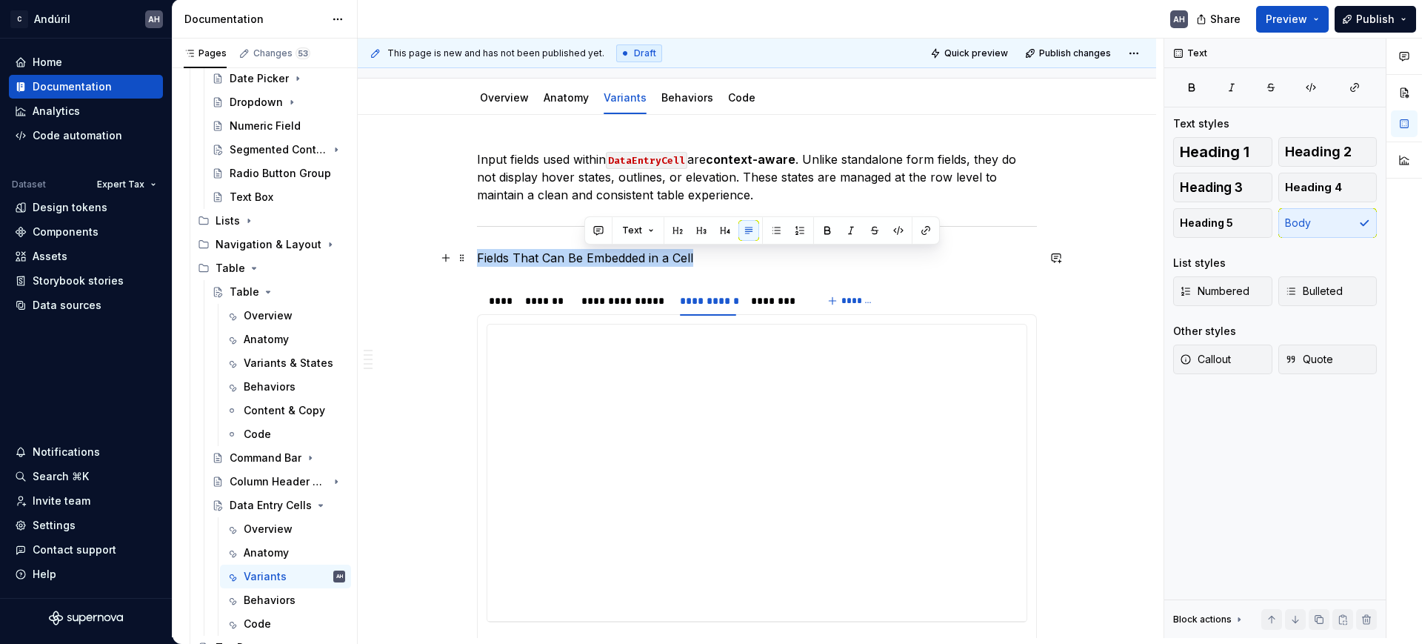
click at [618, 259] on p "Fields That Can Be Embedded in a Cell" at bounding box center [757, 258] width 560 height 18
click at [606, 233] on button "button" at bounding box center [616, 230] width 21 height 21
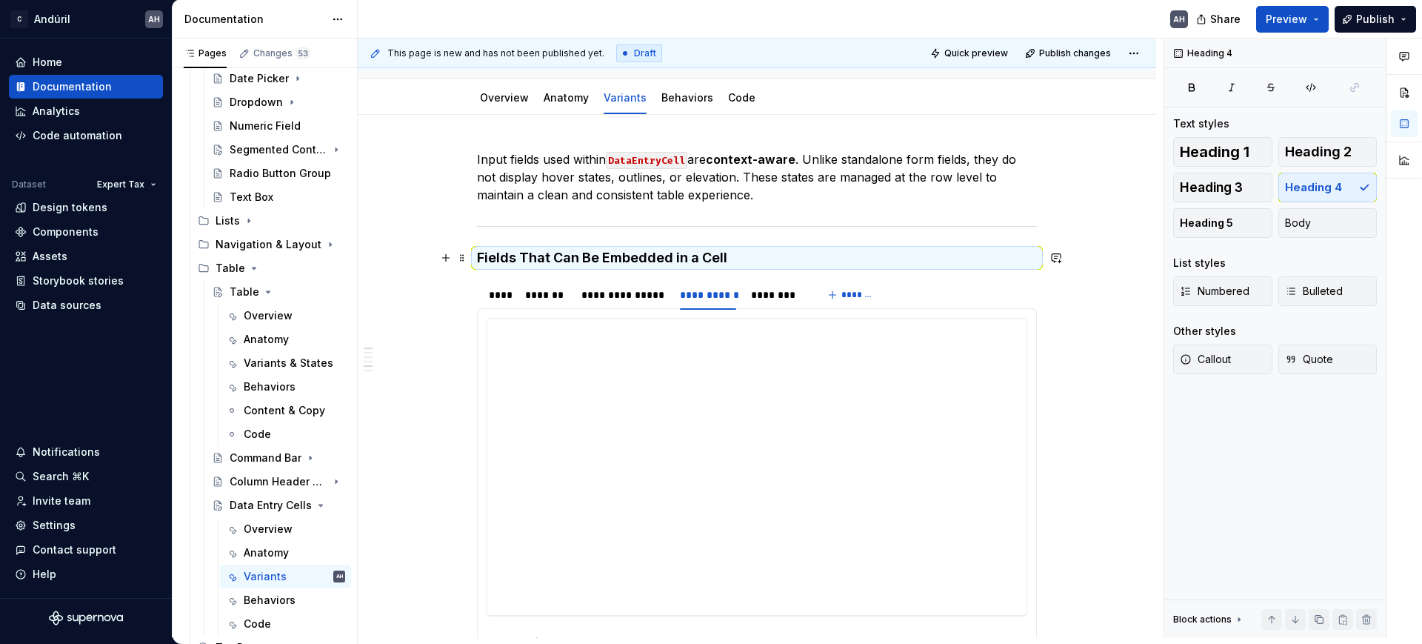
click at [717, 254] on h4 "Fields That Can Be Embedded in a Cell" at bounding box center [757, 258] width 560 height 18
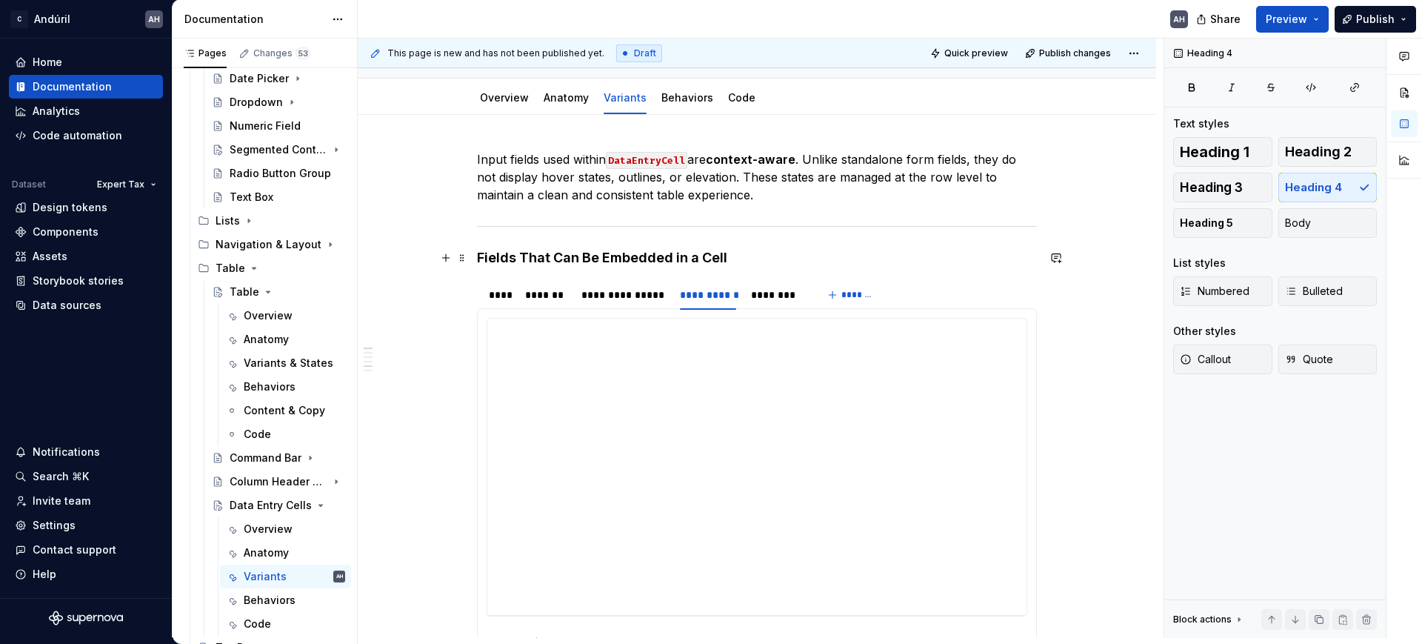
click at [806, 253] on h4 "Fields That Can Be Embedded in a Cell" at bounding box center [757, 258] width 560 height 18
click at [507, 291] on div "****" at bounding box center [499, 294] width 21 height 15
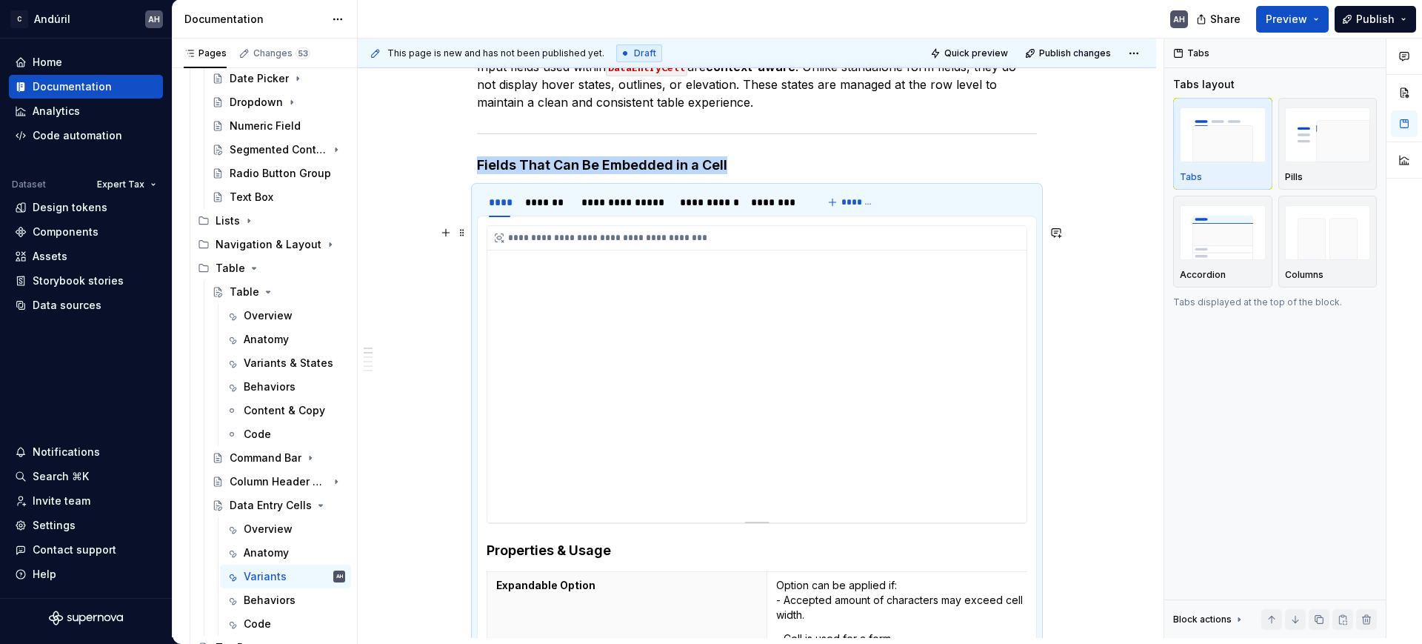
scroll to position [413, 0]
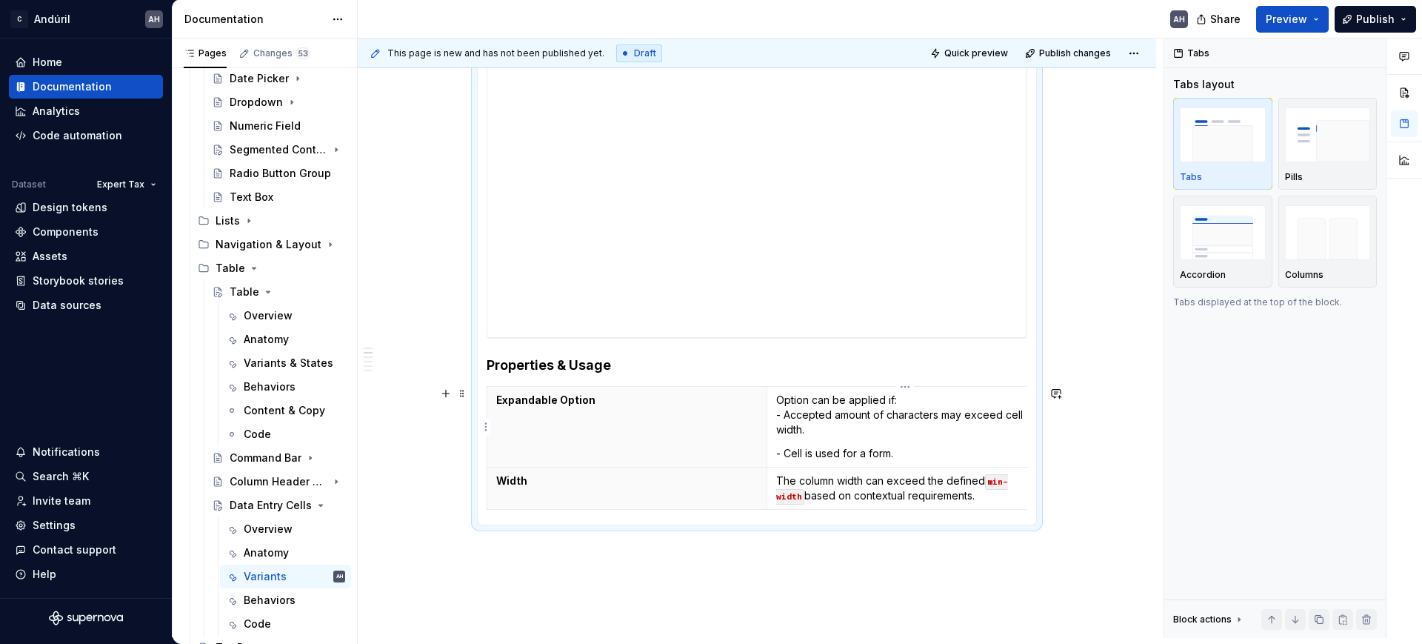
click at [883, 446] on p "- Cell is used for a form." at bounding box center [906, 453] width 261 height 15
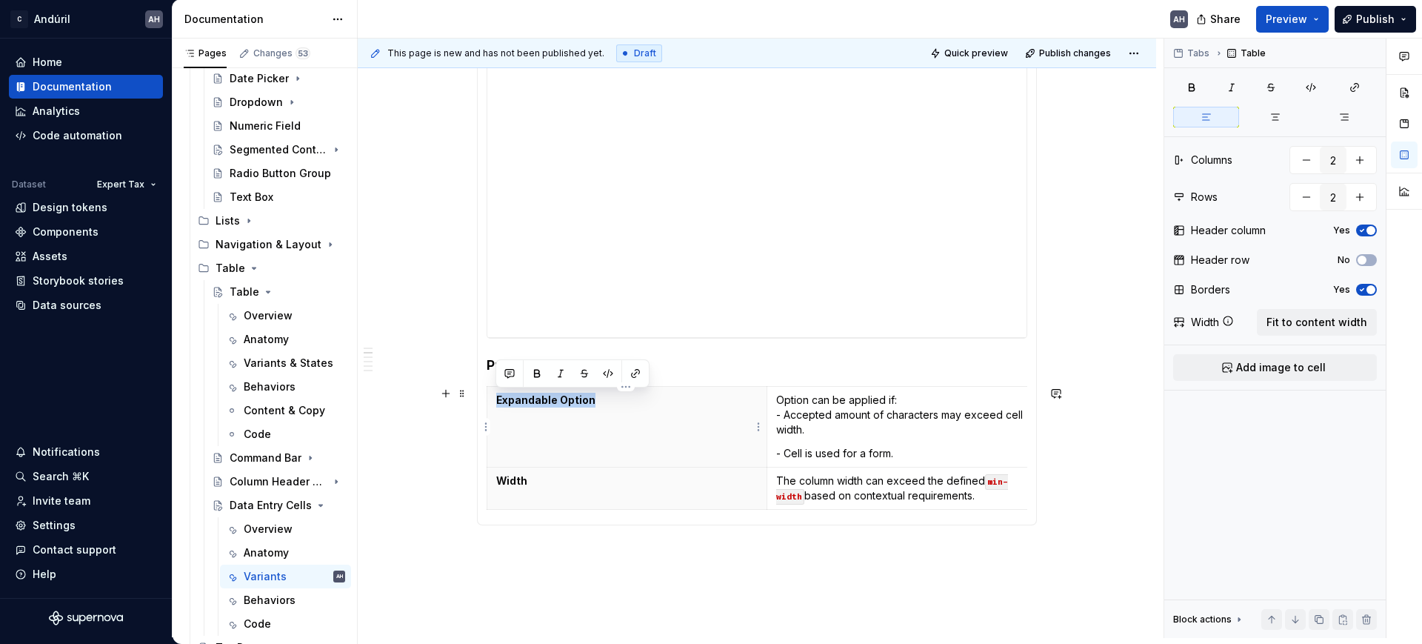
drag, startPoint x: 600, startPoint y: 406, endPoint x: 498, endPoint y: 404, distance: 102.2
click at [498, 404] on p "Expandable Option" at bounding box center [626, 399] width 261 height 15
click at [791, 420] on p "Option can be applied if: - Accepted amount of characters may exceed cell width." at bounding box center [906, 414] width 261 height 44
click at [777, 399] on p "Option can be applied if: - Accepted amount of characters may exceed cell width." at bounding box center [906, 414] width 261 height 44
drag, startPoint x: 783, startPoint y: 412, endPoint x: 829, endPoint y: 411, distance: 45.2
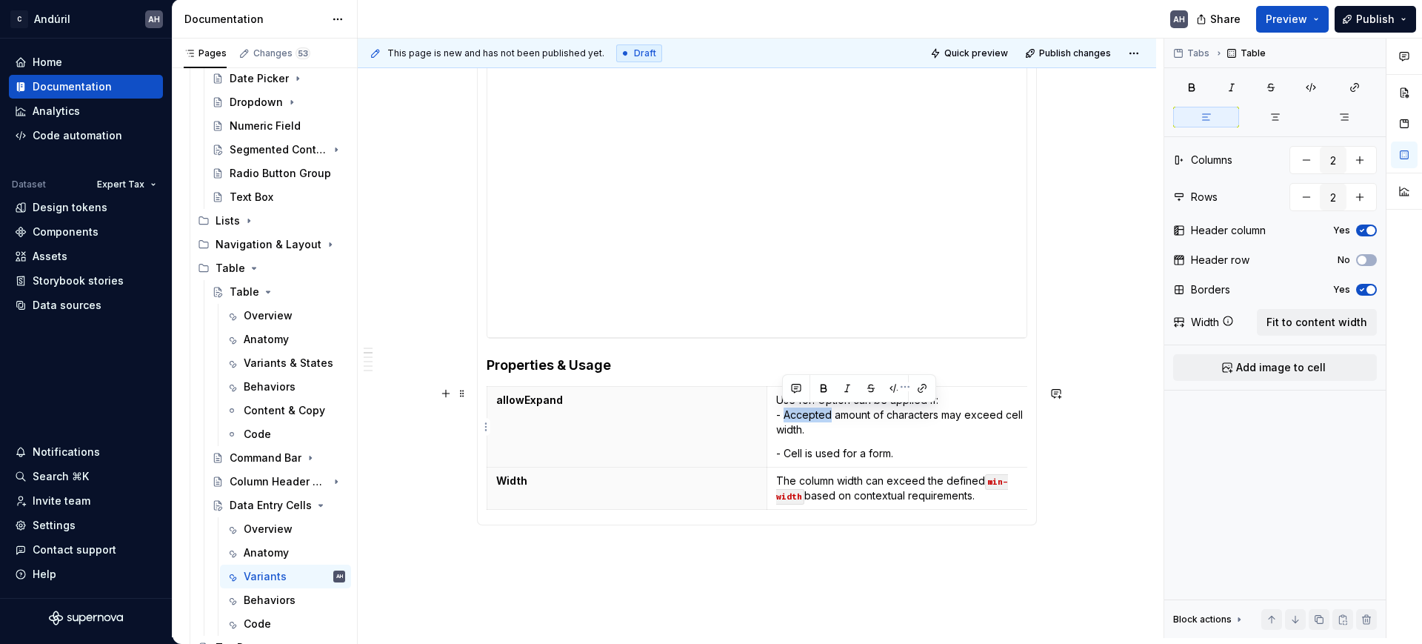
click at [829, 411] on p "Use for: Option can be applied if: - Accepted amount of characters may exceed c…" at bounding box center [906, 414] width 261 height 44
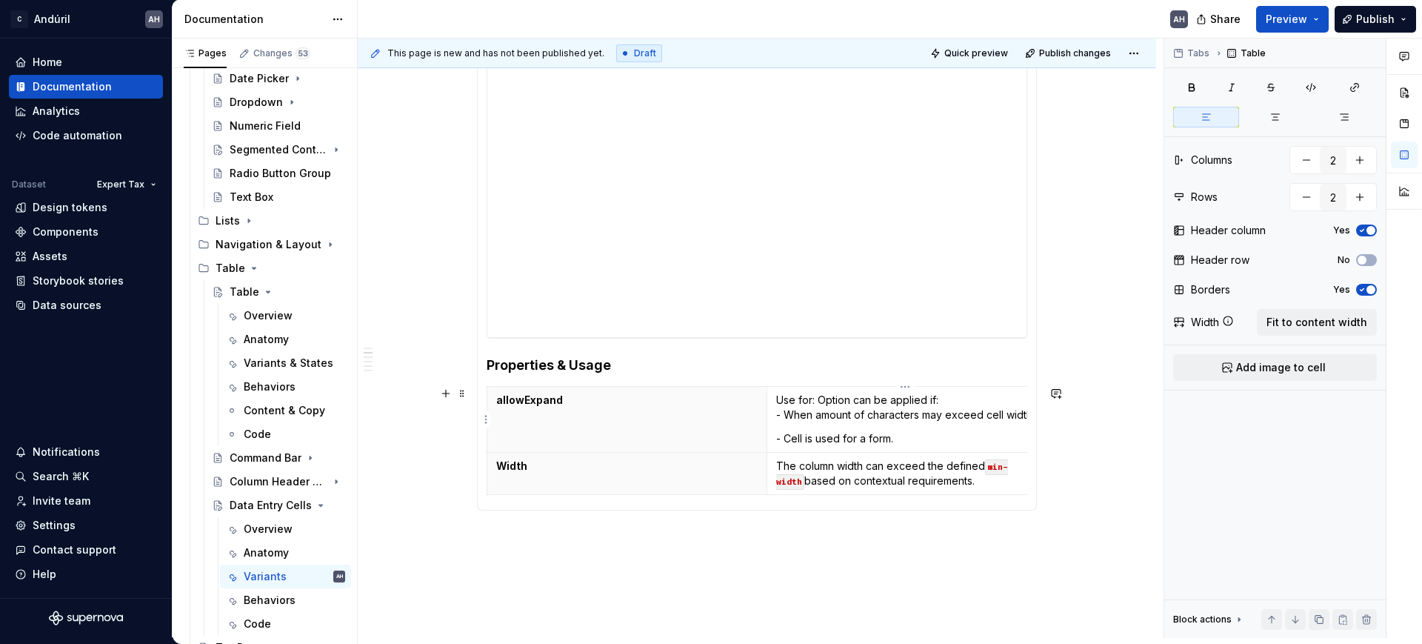
click at [899, 439] on p "- Cell is used for a form." at bounding box center [906, 438] width 261 height 15
drag, startPoint x: 912, startPoint y: 393, endPoint x: 816, endPoint y: 389, distance: 96.4
click at [816, 389] on td "Use for: Option can be applied if: - When amount of characters may exceed cell …" at bounding box center [906, 420] width 280 height 66
drag, startPoint x: 879, startPoint y: 439, endPoint x: 784, endPoint y: 432, distance: 95.0
click at [784, 432] on p "- Cell is used for a form." at bounding box center [906, 438] width 261 height 15
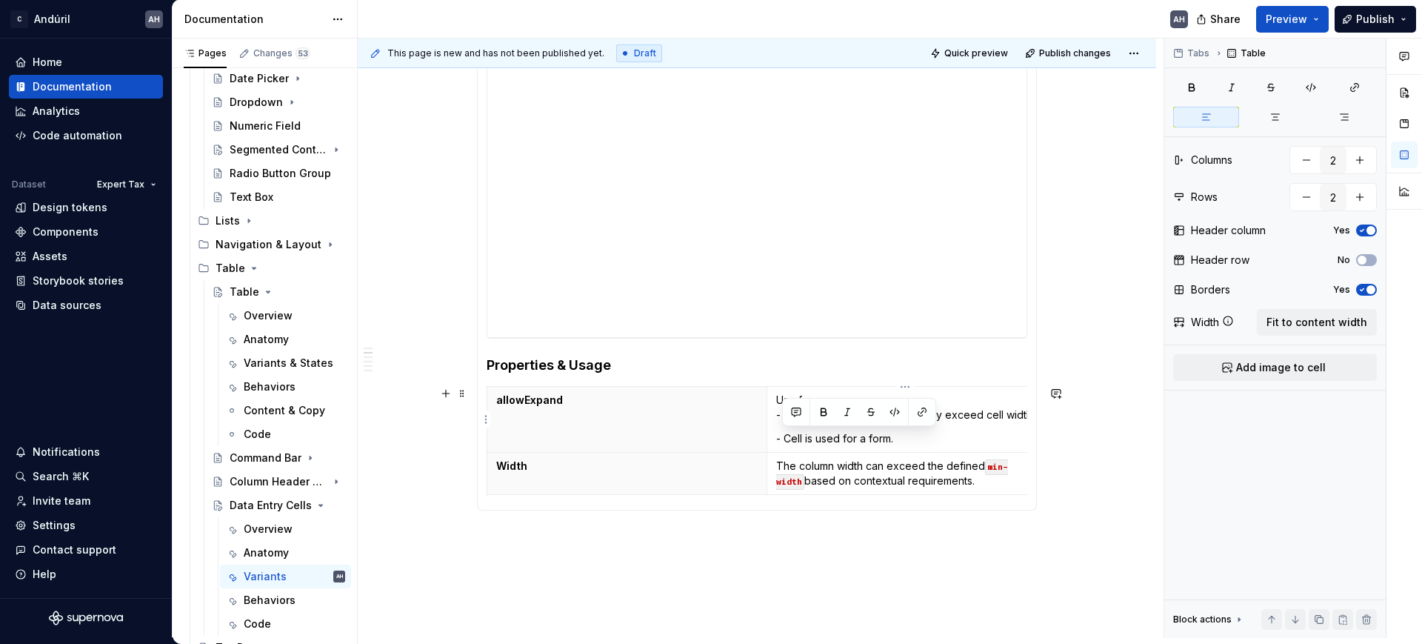
drag, startPoint x: 849, startPoint y: 439, endPoint x: 784, endPoint y: 437, distance: 64.5
click at [784, 437] on p "- Cell is used for a form." at bounding box center [906, 438] width 261 height 15
click at [786, 437] on p "- Multiple fields of data are required for that column." at bounding box center [900, 438] width 261 height 15
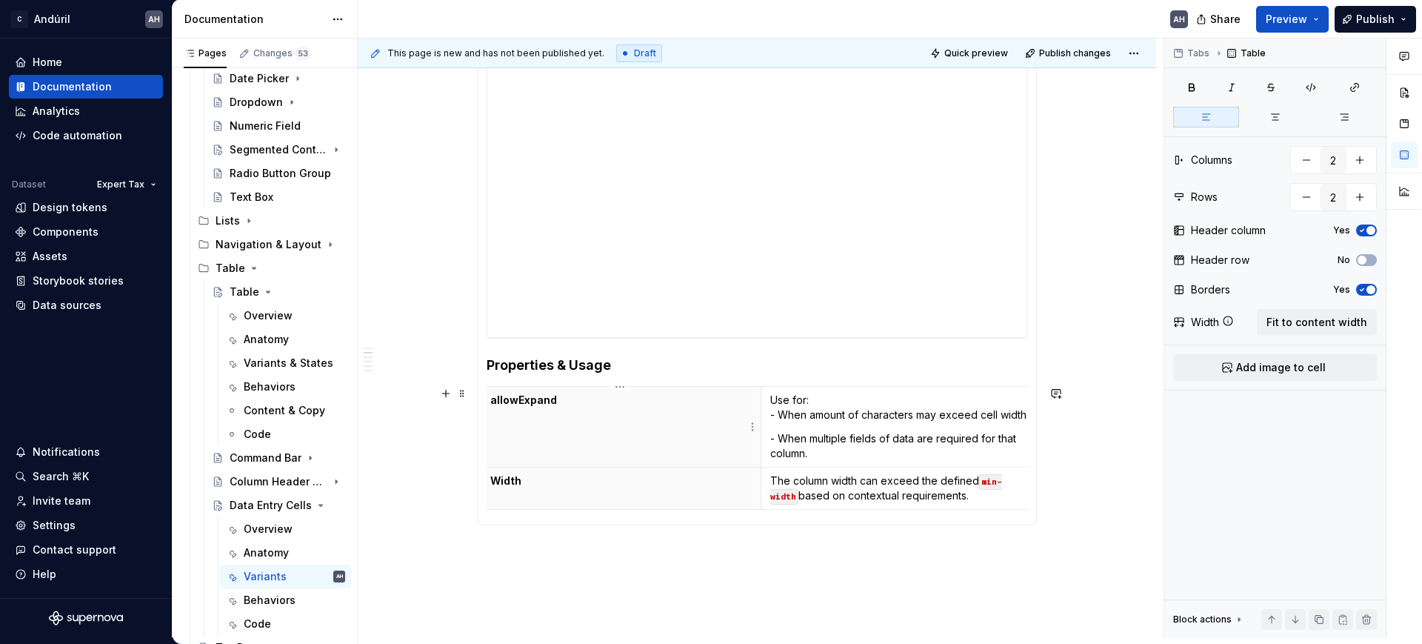
click at [571, 397] on p "allowExpand" at bounding box center [620, 399] width 261 height 15
click at [551, 495] on th "Width" at bounding box center [621, 488] width 280 height 42
click at [817, 451] on p "- When multiple fields of data are required for that column." at bounding box center [900, 446] width 261 height 30
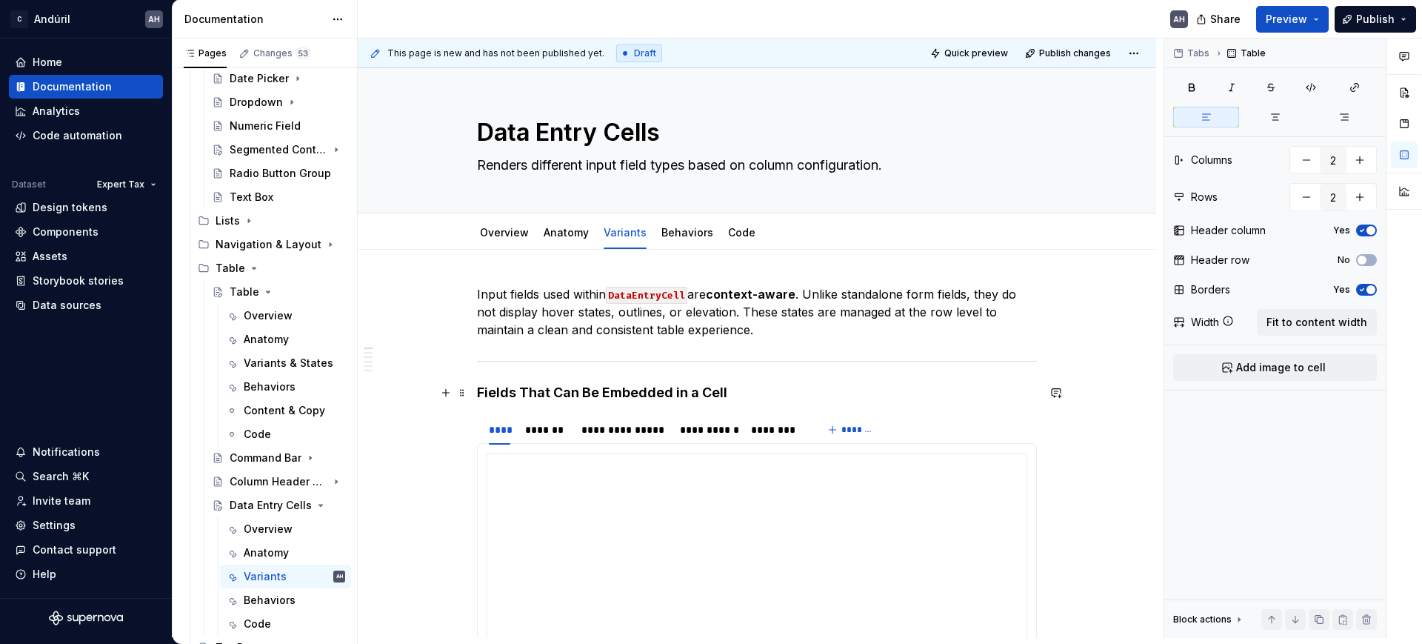
scroll to position [0, 0]
click at [676, 234] on link "Behaviors" at bounding box center [687, 233] width 52 height 13
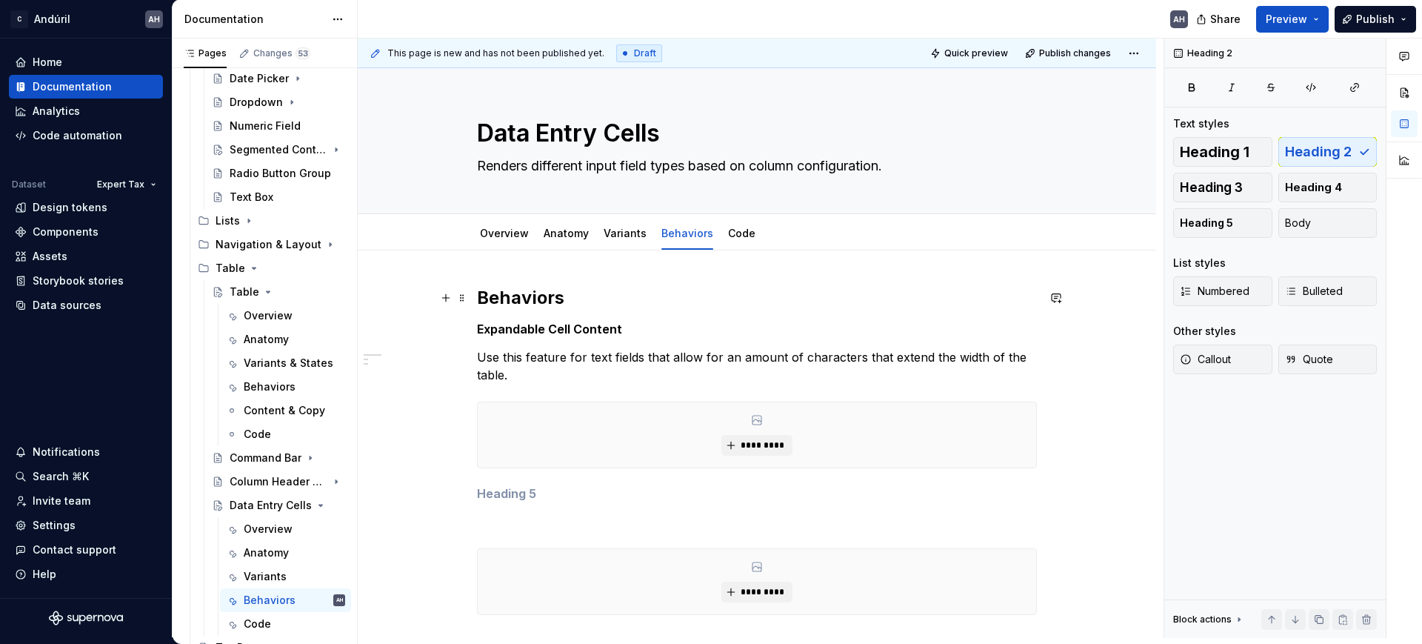
click at [673, 287] on h2 "Behaviors" at bounding box center [757, 298] width 560 height 24
click at [575, 314] on div "Behaviors Expandable Cell Content Use this feature for text fields that allow f…" at bounding box center [757, 450] width 560 height 329
click at [573, 369] on p "Use this feature for text fields that allow for an amount of characters that ex…" at bounding box center [757, 366] width 560 height 36
click at [610, 307] on h2 "Behaviors" at bounding box center [757, 298] width 560 height 24
click at [609, 238] on link "Variants" at bounding box center [625, 233] width 43 height 13
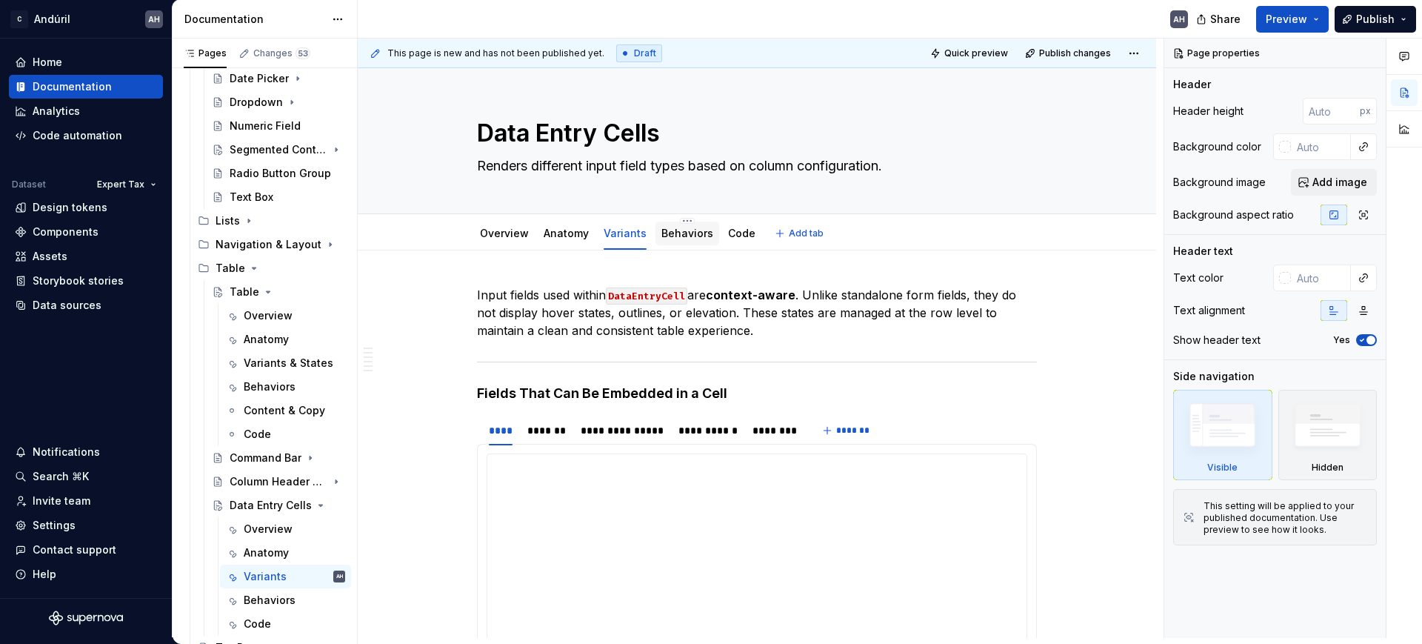
click at [692, 234] on link "Behaviors" at bounding box center [687, 233] width 52 height 13
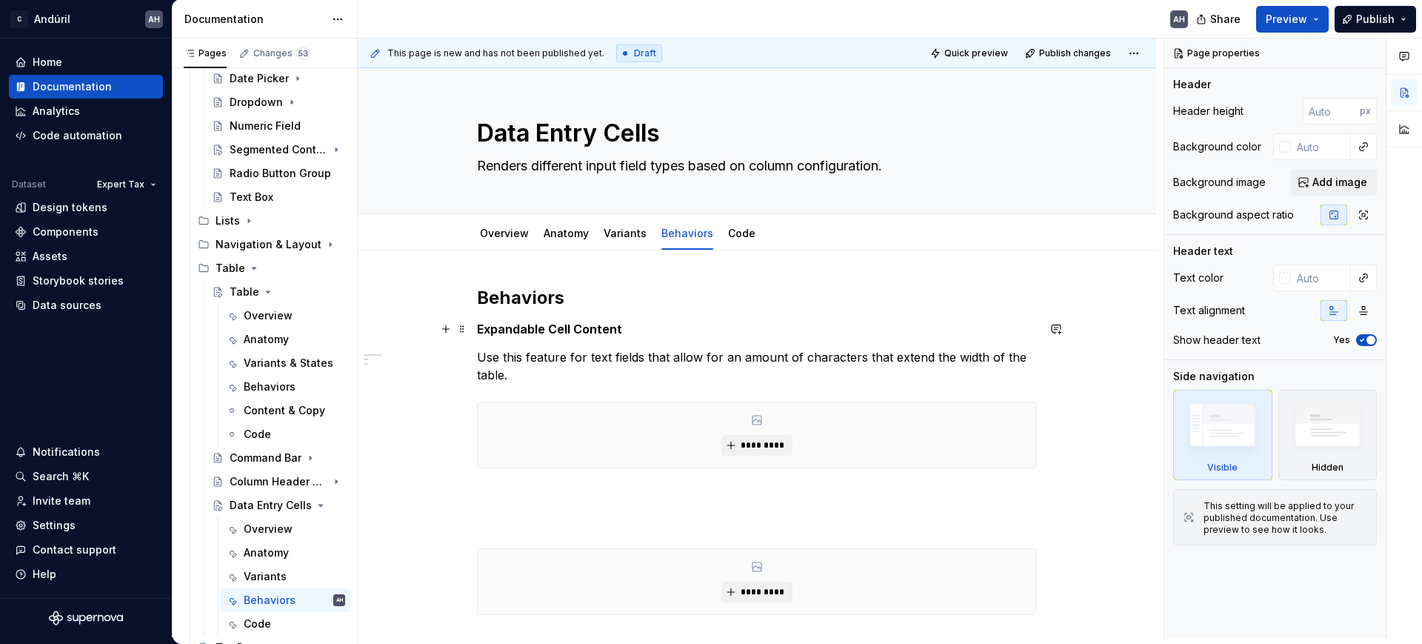
click at [628, 332] on h5 "Expandable Cell Content" at bounding box center [757, 328] width 560 height 15
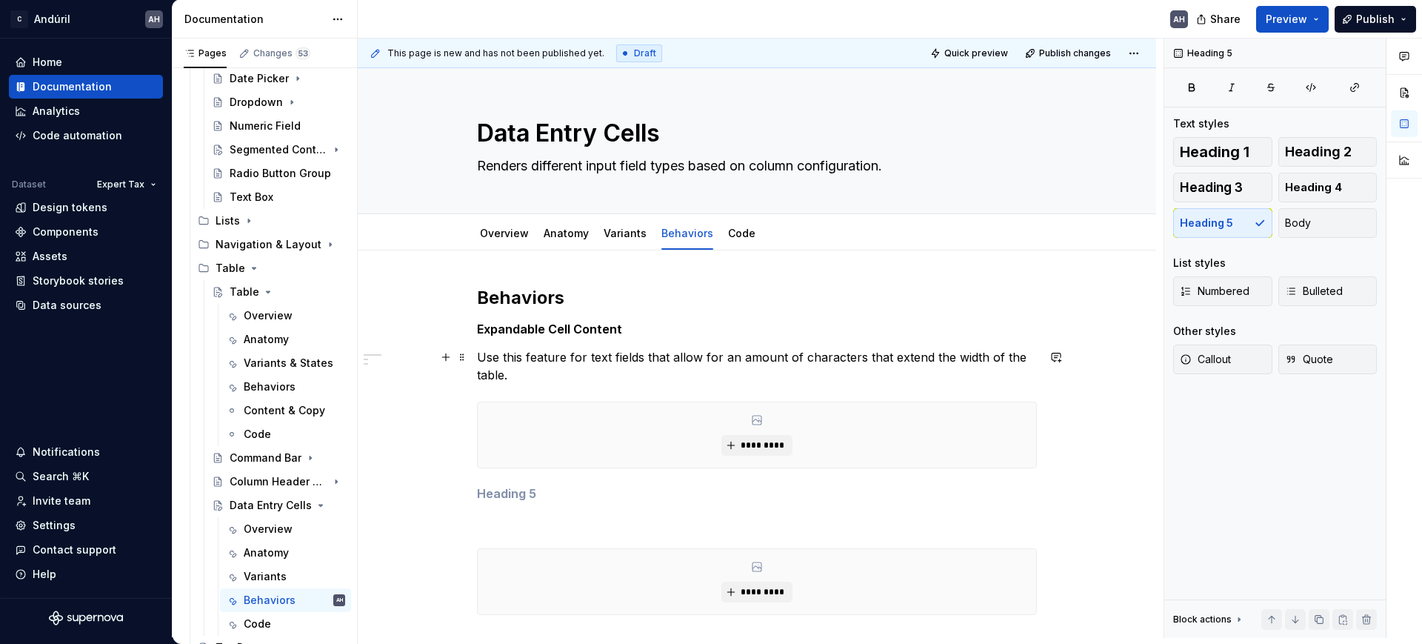
click at [614, 368] on p "Use this feature for text fields that allow for an amount of characters that ex…" at bounding box center [757, 366] width 560 height 36
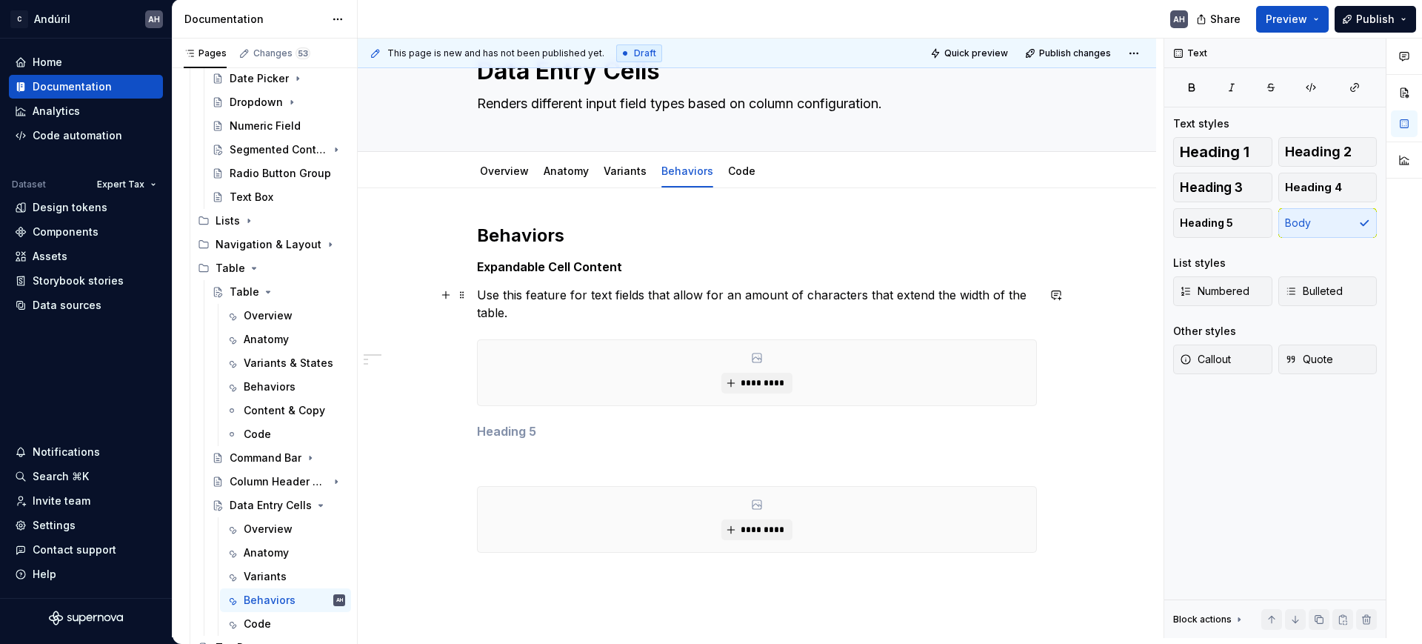
scroll to position [93, 0]
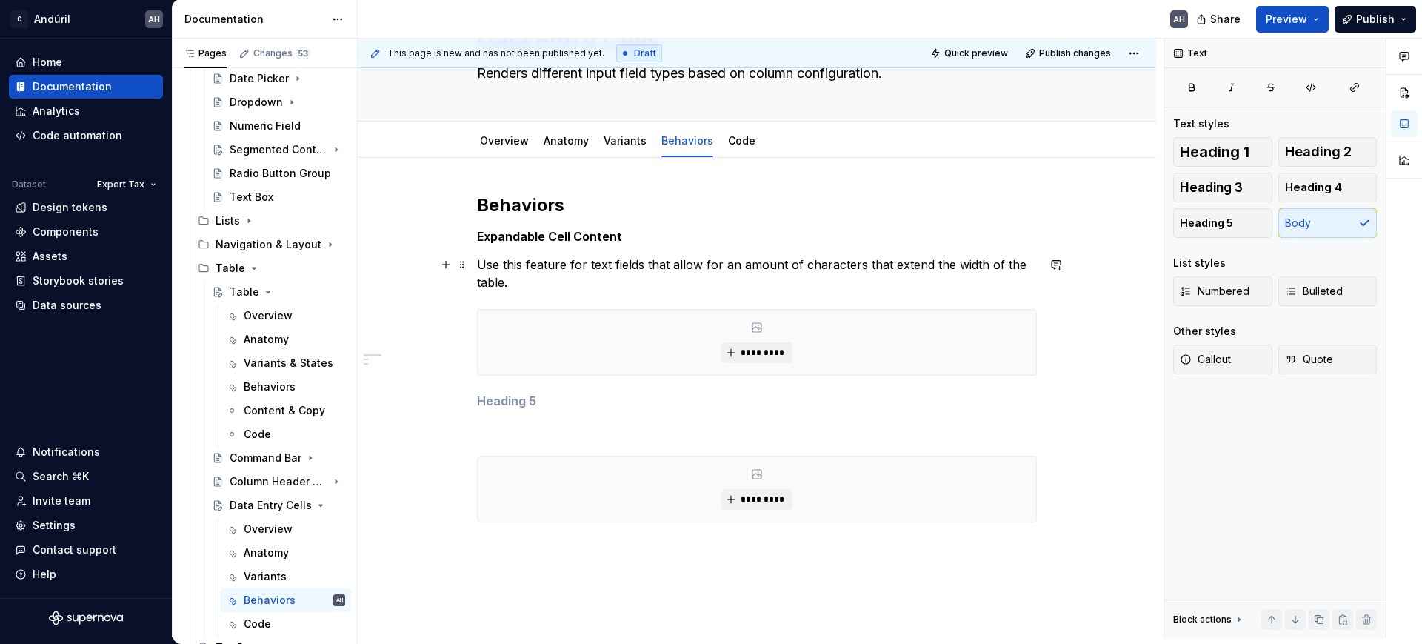
click at [481, 266] on p "Use this feature for text fields that allow for an amount of characters that ex…" at bounding box center [757, 273] width 560 height 36
click at [524, 277] on p "Use this feature for text fields that allow for an amount of characters that ex…" at bounding box center [757, 273] width 560 height 36
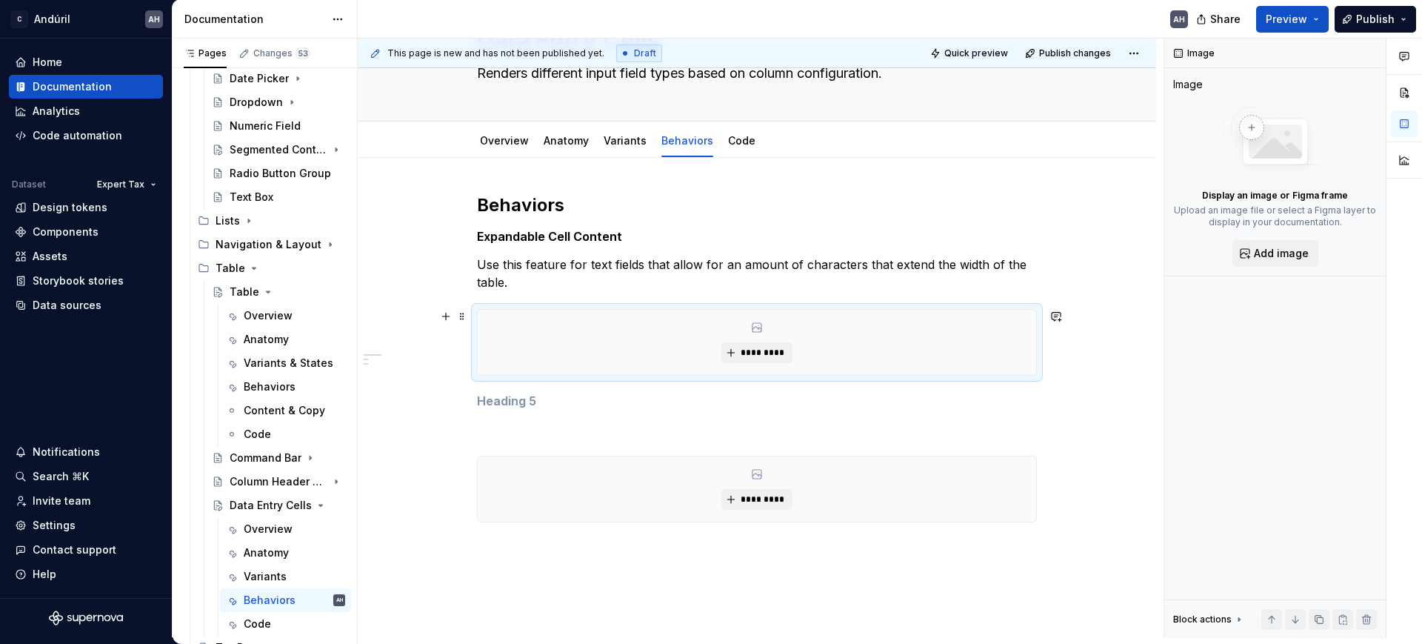
click at [575, 358] on div "*********" at bounding box center [757, 342] width 558 height 65
click at [735, 540] on div "Behaviors Expandable Cell Content Use this feature for text fields that allow f…" at bounding box center [757, 445] width 798 height 575
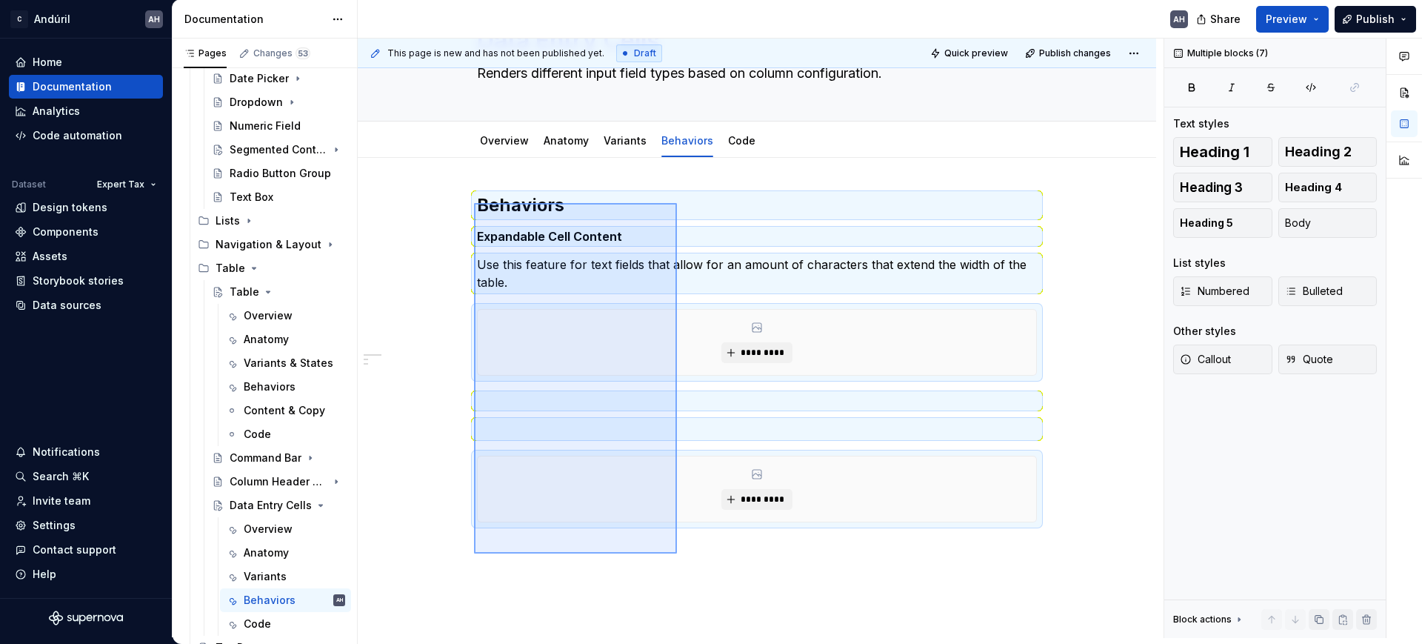
drag, startPoint x: 610, startPoint y: 494, endPoint x: 474, endPoint y: 203, distance: 321.3
click at [474, 203] on div "This page is new and has not been published yet. Draft Quick preview Publish ch…" at bounding box center [761, 338] width 806 height 599
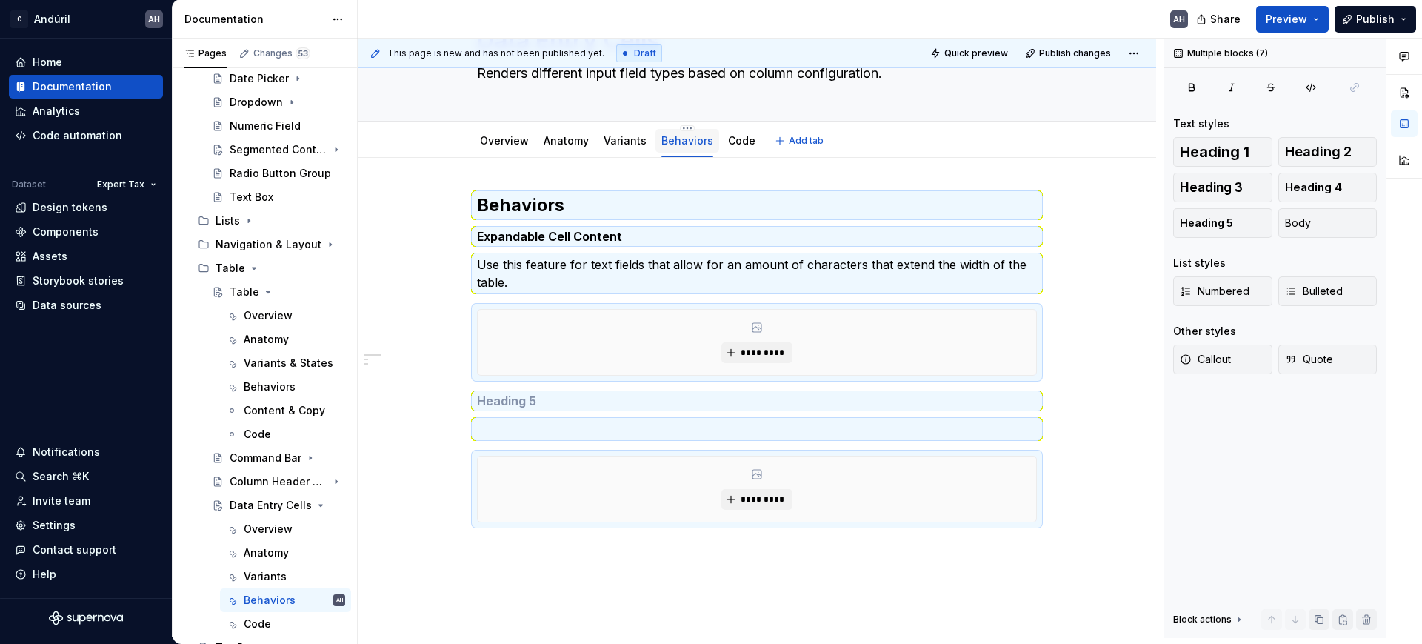
scroll to position [0, 0]
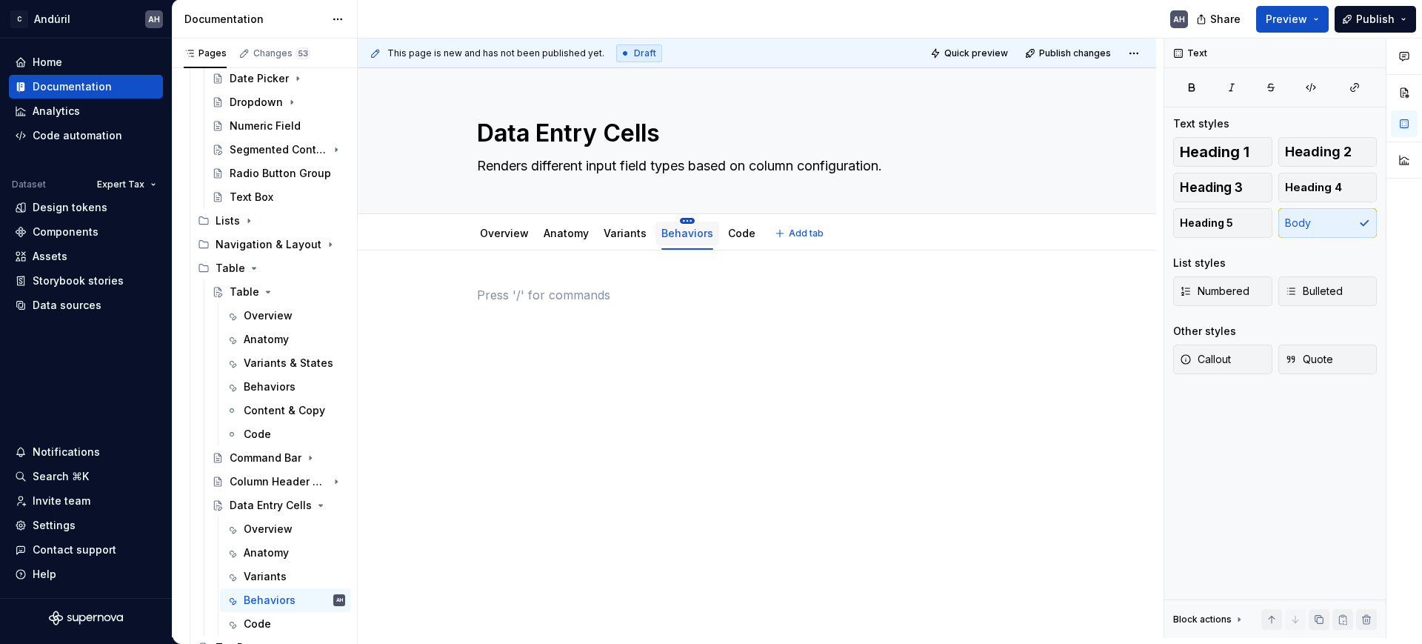
click at [681, 218] on html "C Andúril AH Home Documentation Analytics Code automation Dataset Expert Tax De…" at bounding box center [711, 322] width 1422 height 644
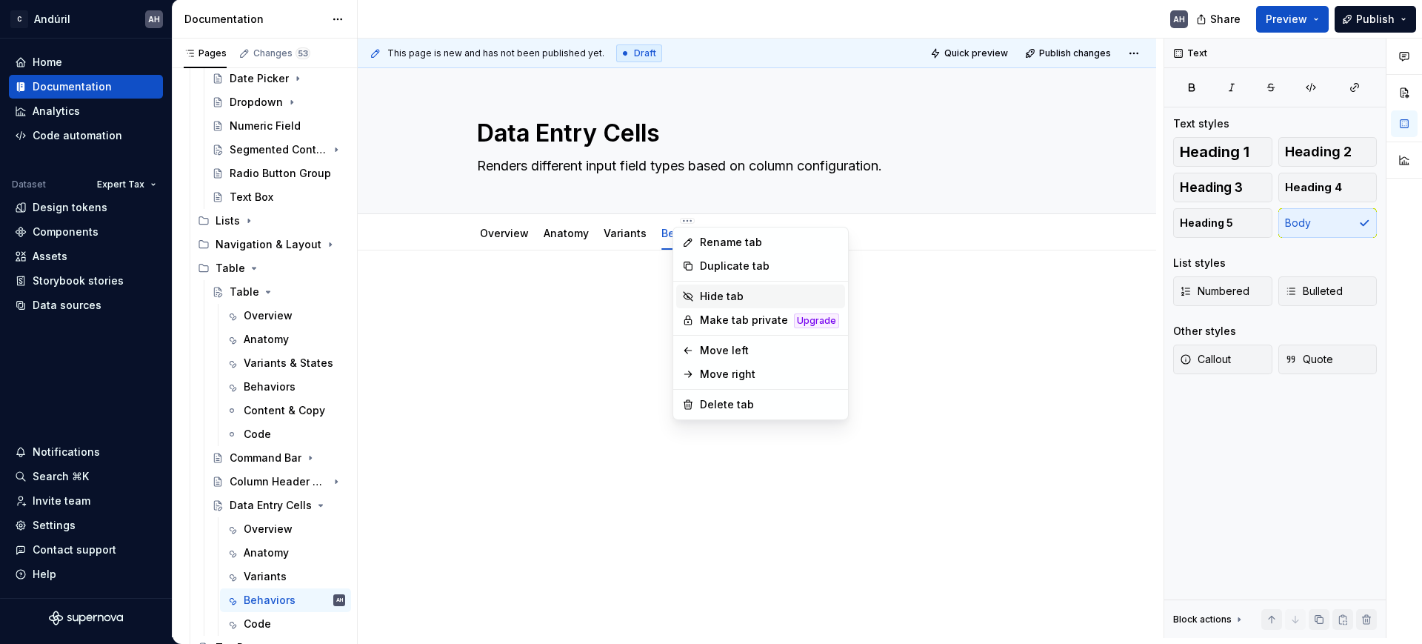
click at [722, 295] on div "Hide tab" at bounding box center [769, 296] width 139 height 15
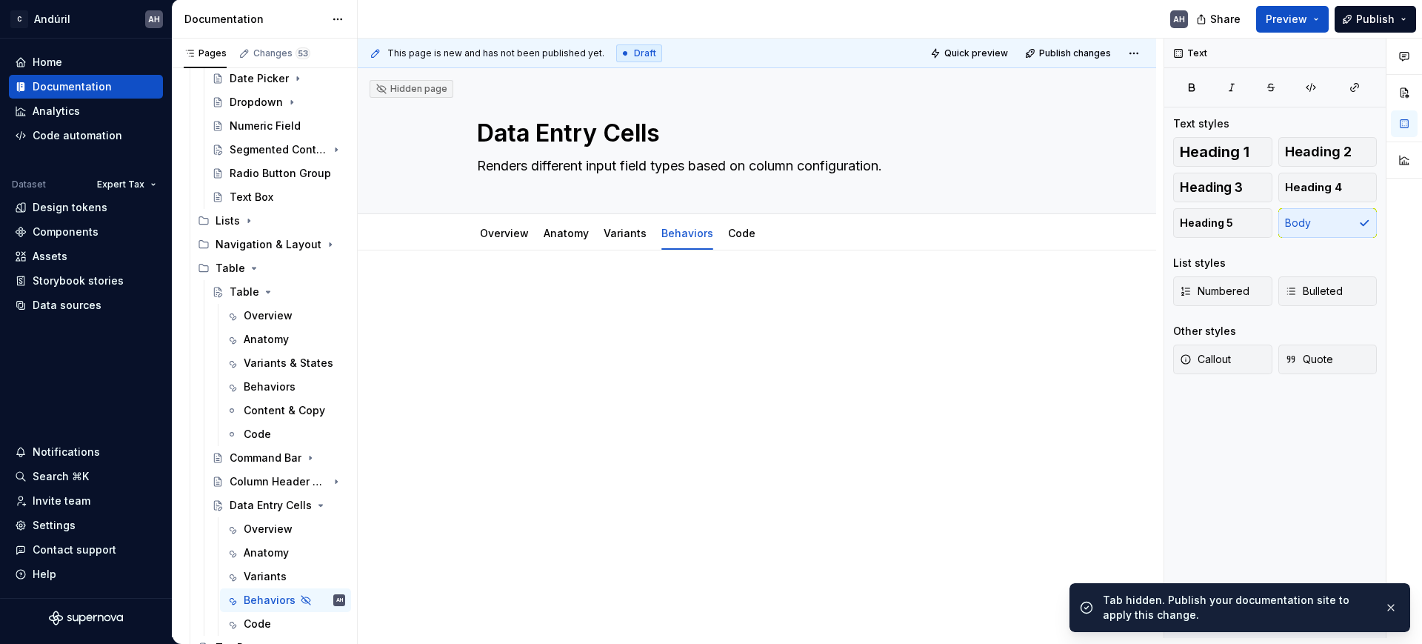
click at [749, 410] on div at bounding box center [757, 401] width 798 height 303
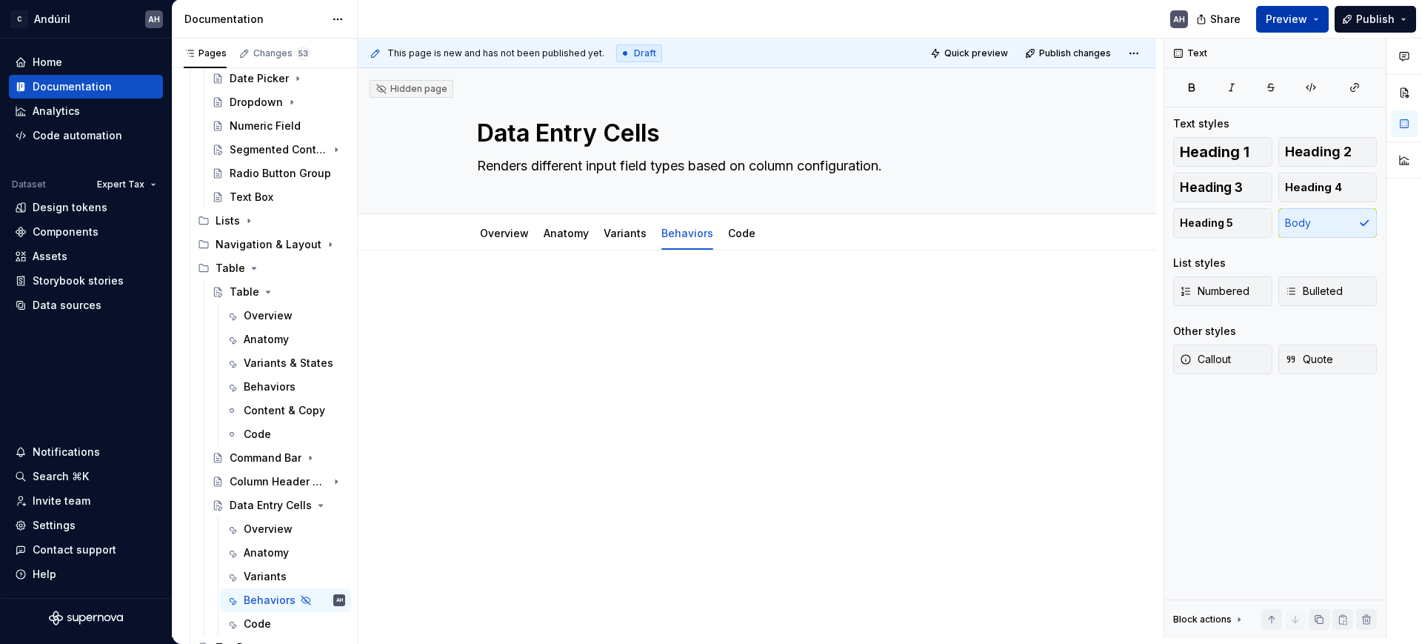
click at [1277, 21] on span "Preview" at bounding box center [1286, 19] width 41 height 15
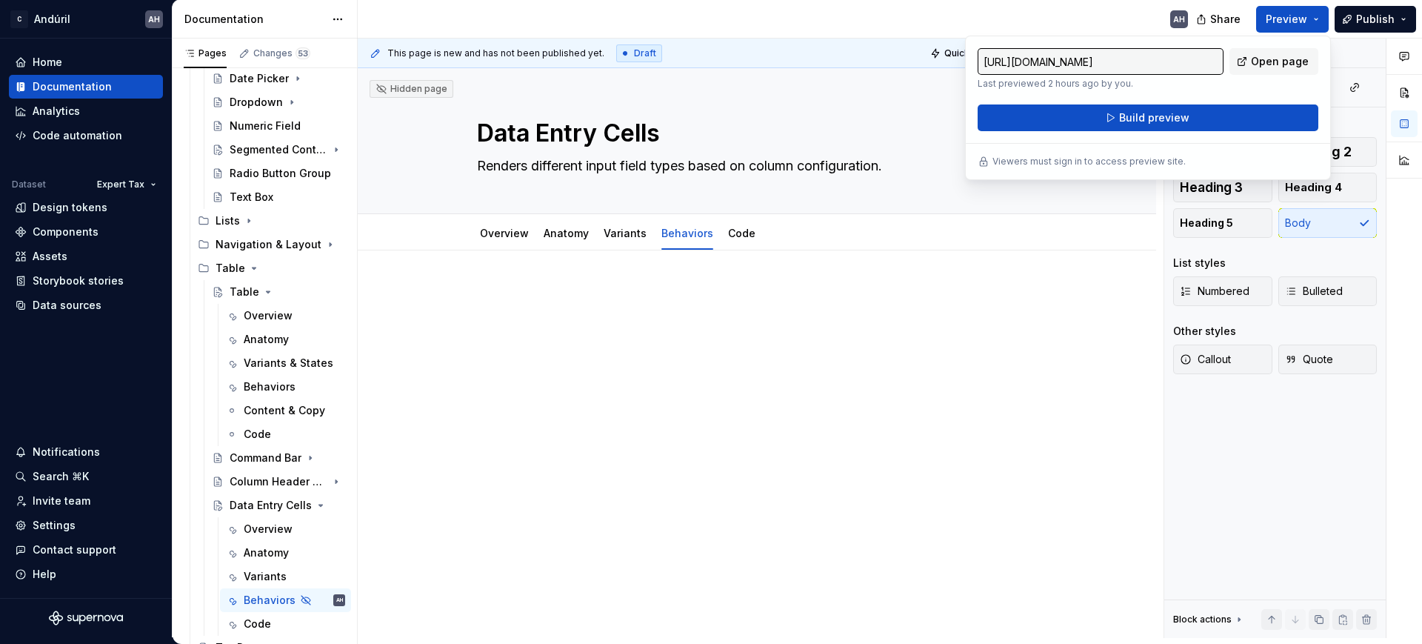
click at [598, 304] on div at bounding box center [757, 314] width 560 height 56
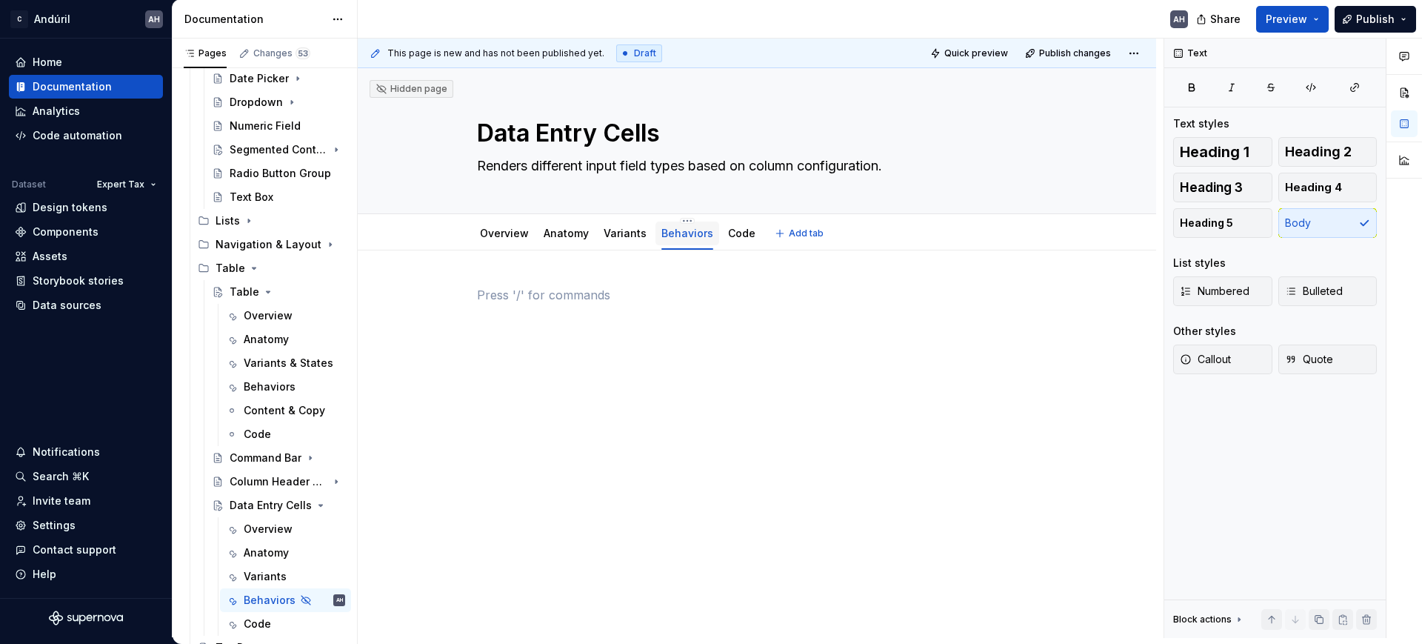
click at [672, 230] on link "Behaviors" at bounding box center [687, 233] width 52 height 13
click at [681, 218] on html "C Andúril AH Home Documentation Analytics Code automation Dataset Expert Tax De…" at bounding box center [711, 322] width 1422 height 644
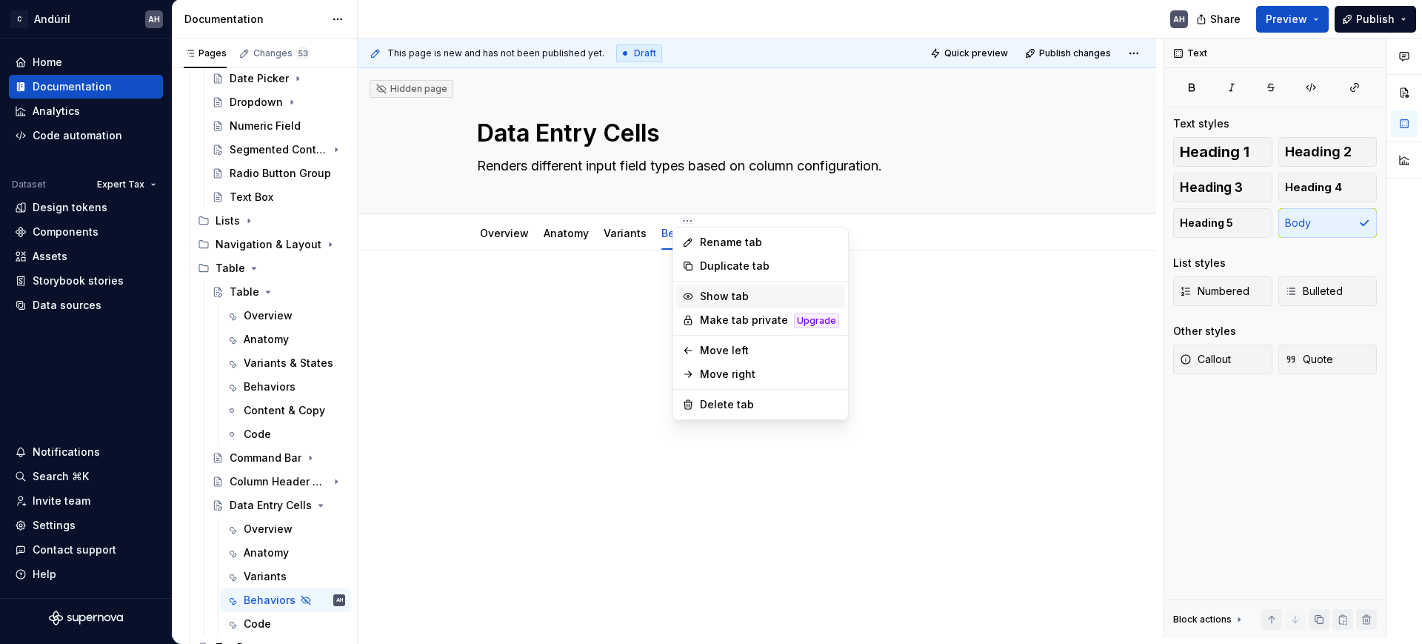
drag, startPoint x: 746, startPoint y: 290, endPoint x: 693, endPoint y: 290, distance: 53.3
click at [746, 292] on div "Show tab" at bounding box center [769, 296] width 139 height 15
type textarea "*"
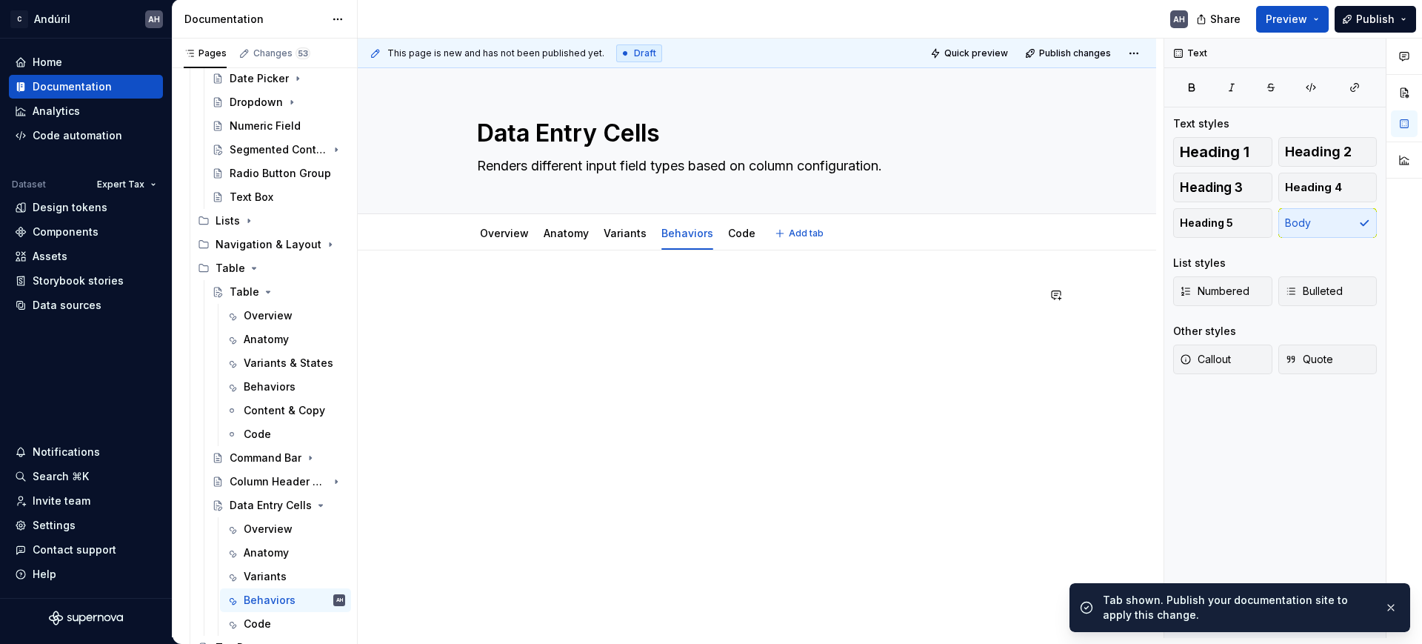
click at [566, 284] on div at bounding box center [757, 401] width 798 height 303
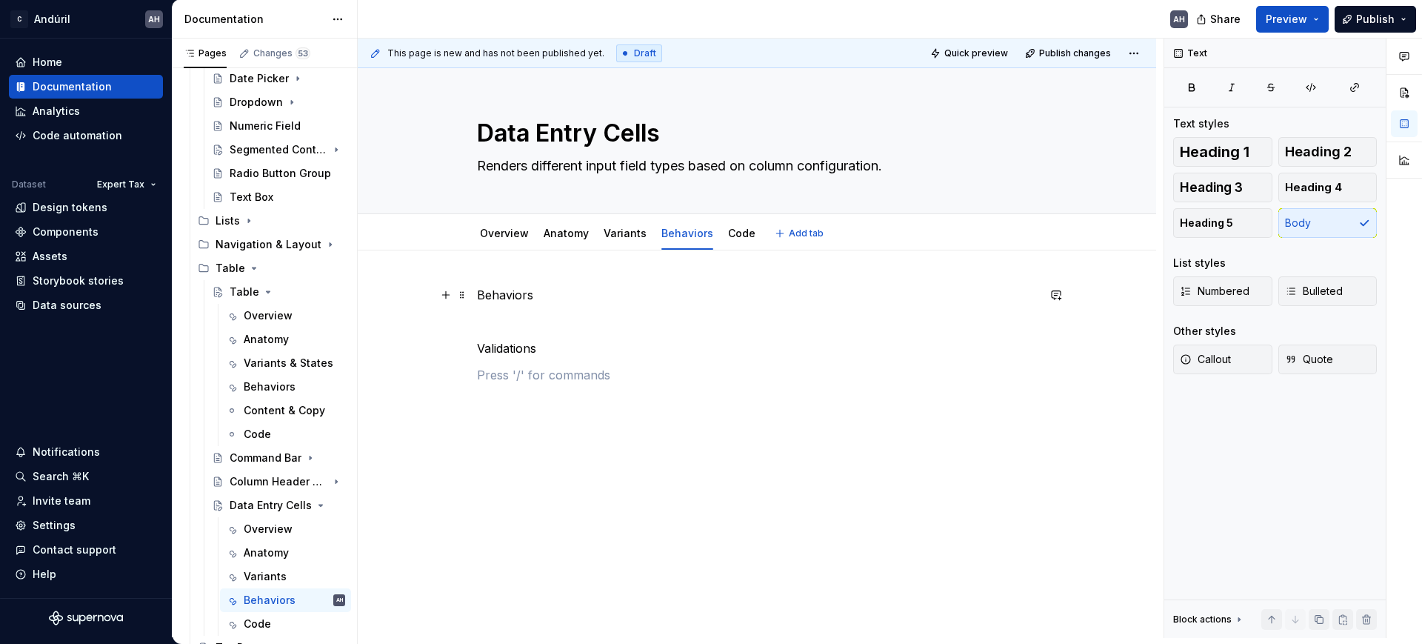
click at [487, 295] on p "Behaviors" at bounding box center [757, 295] width 560 height 18
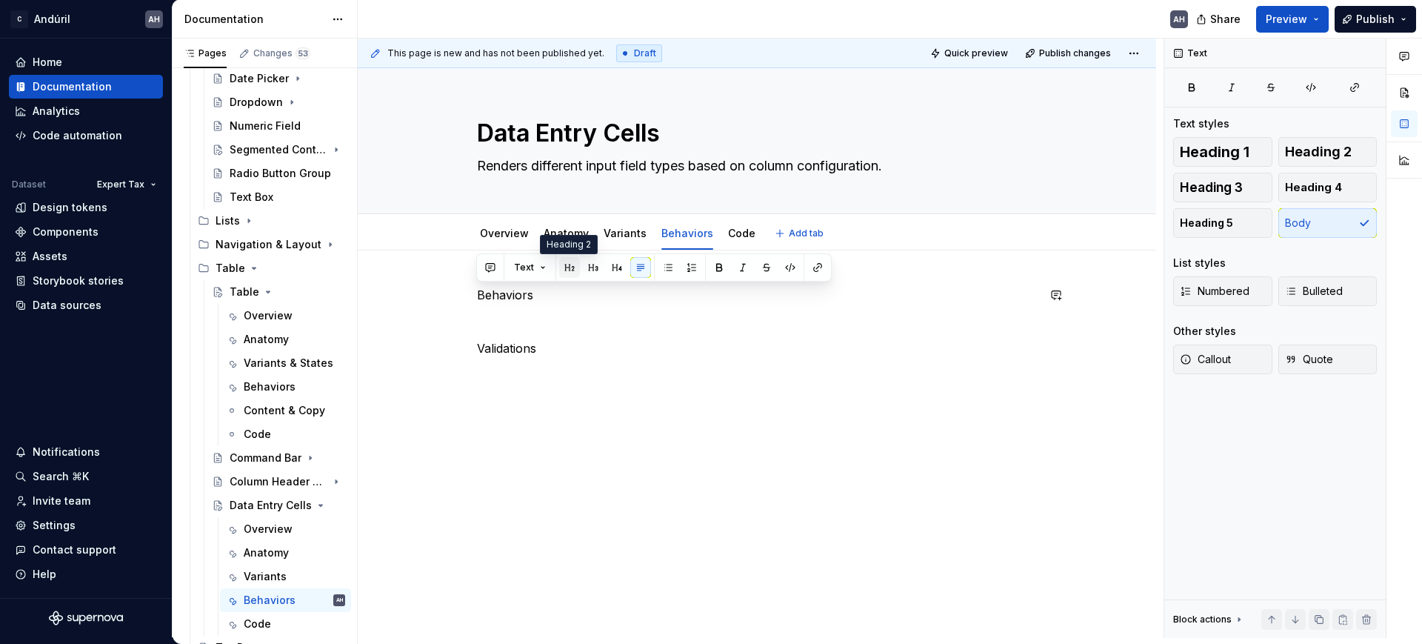
click at [575, 271] on button "button" at bounding box center [569, 267] width 21 height 21
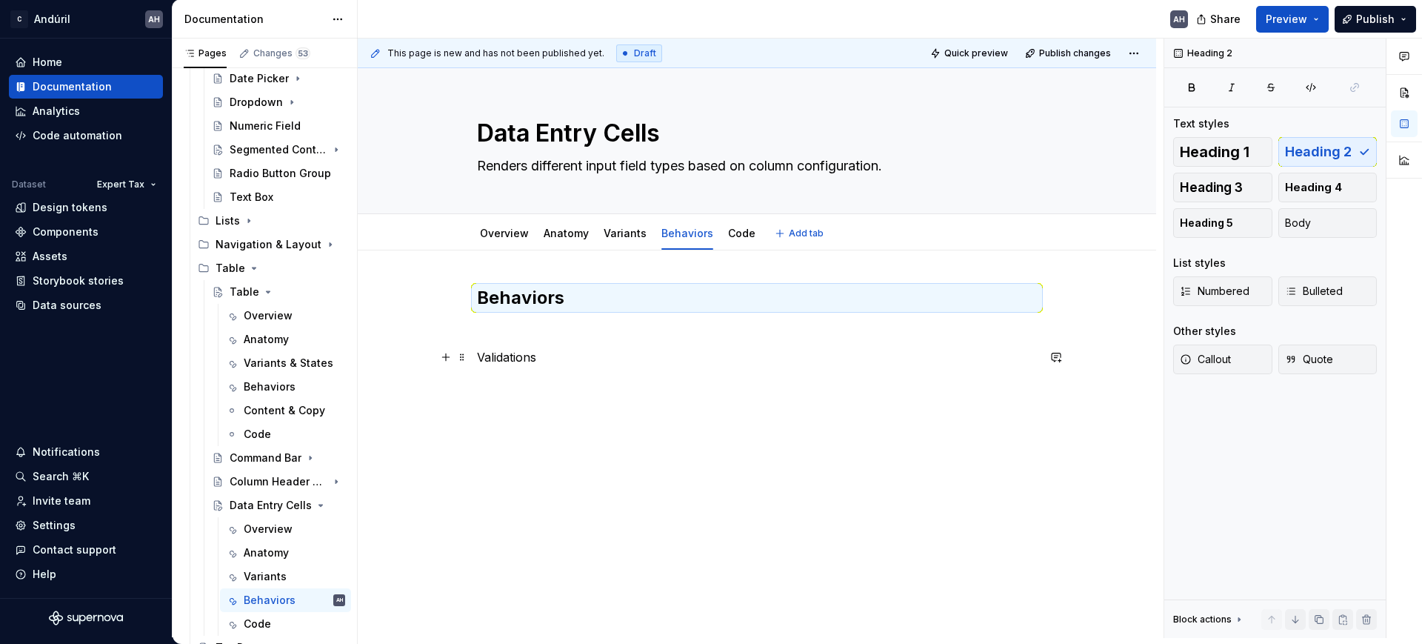
click at [504, 358] on p "Validations" at bounding box center [757, 357] width 560 height 18
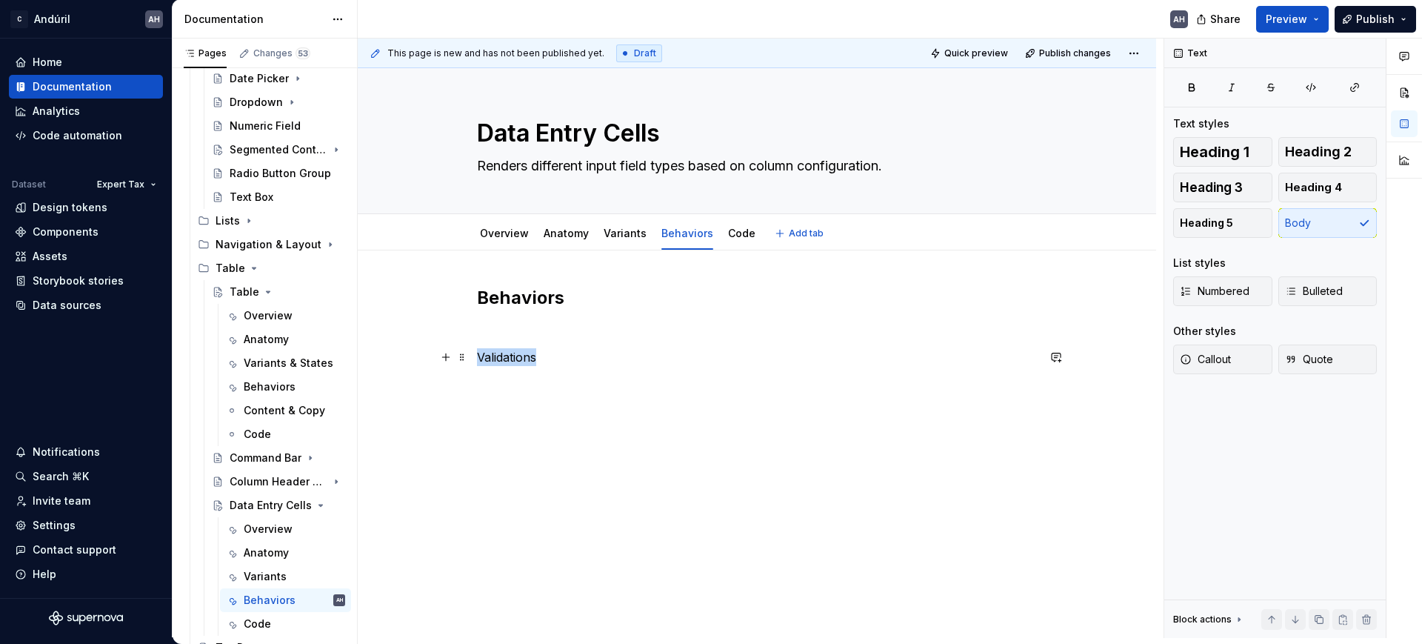
click at [504, 358] on p "Validations" at bounding box center [757, 357] width 560 height 18
drag, startPoint x: 616, startPoint y: 327, endPoint x: 578, endPoint y: 350, distance: 44.6
click at [617, 327] on button "button" at bounding box center [616, 329] width 21 height 21
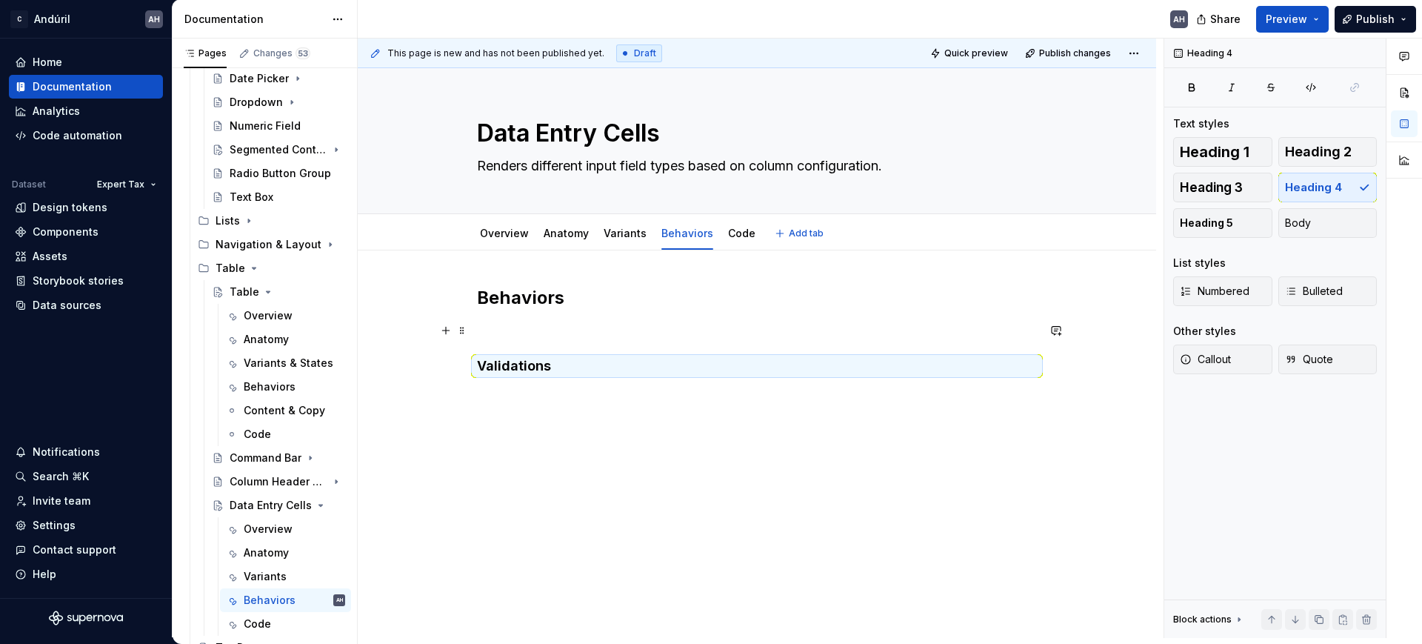
click at [536, 336] on p at bounding box center [757, 330] width 560 height 18
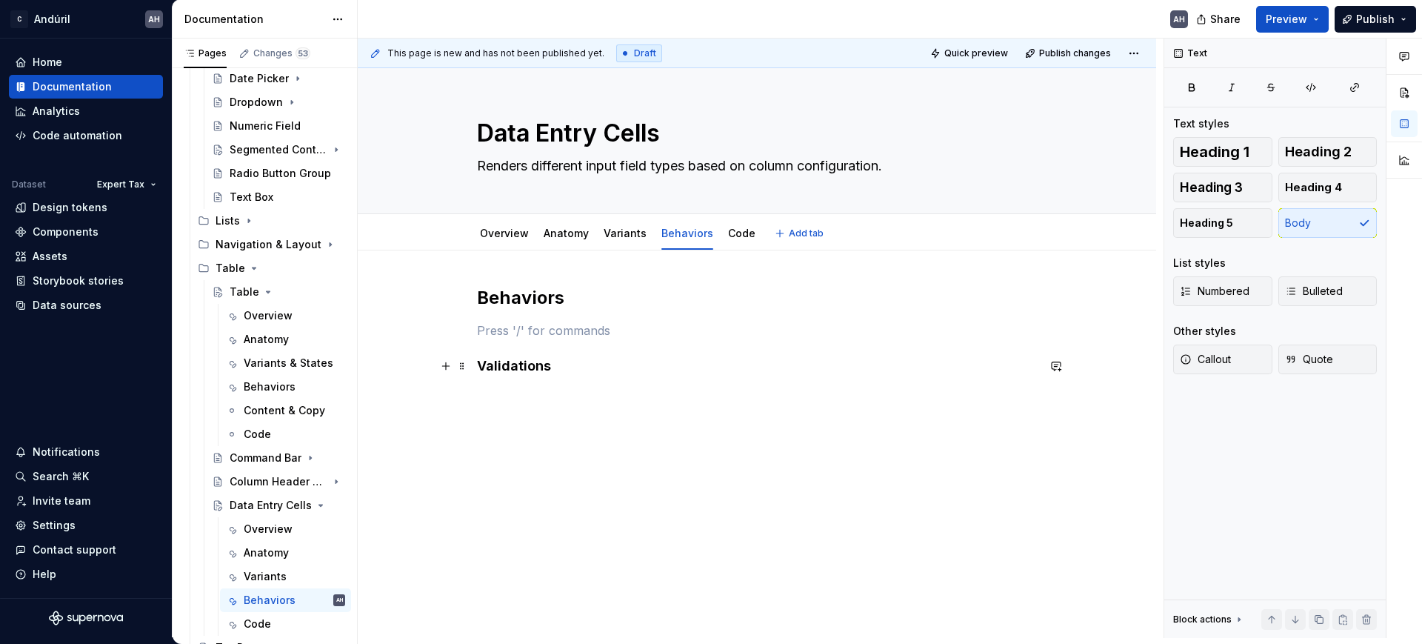
click at [603, 378] on div "Behaviors Validations" at bounding box center [757, 345] width 560 height 118
click at [516, 400] on p "Validations" at bounding box center [757, 396] width 560 height 18
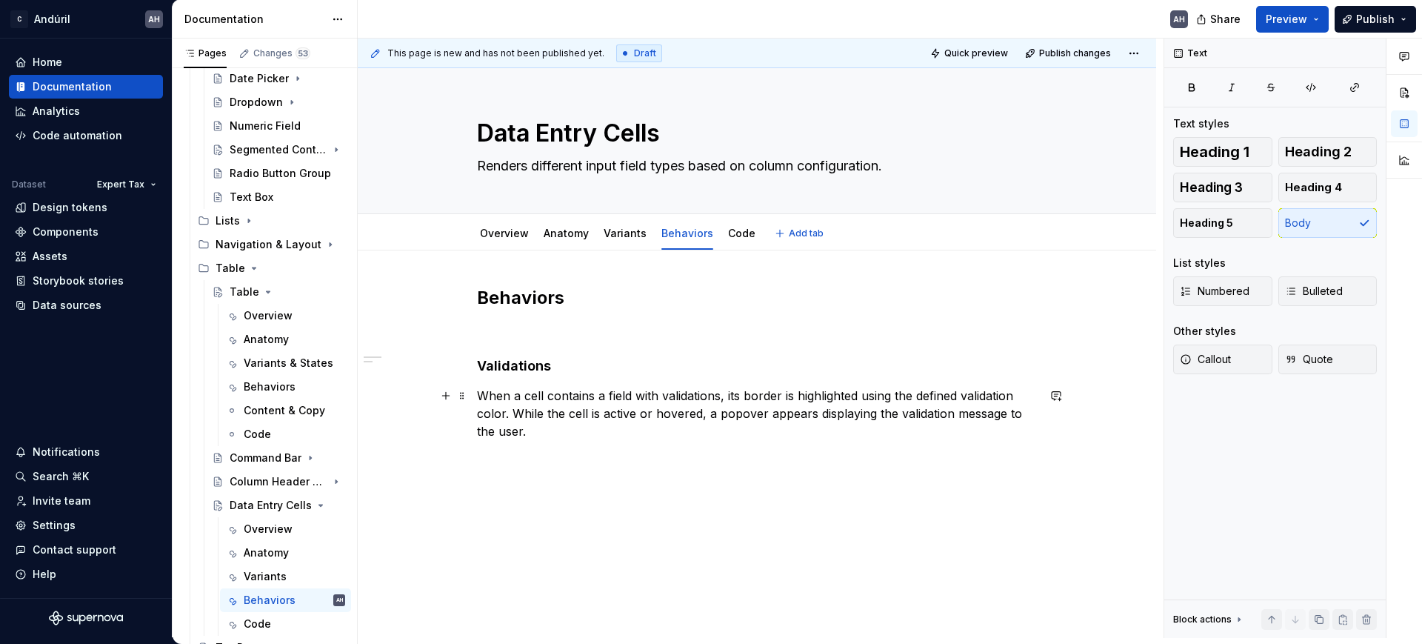
click at [724, 393] on p "When a cell contains a field with validations, its border is highlighted using …" at bounding box center [757, 413] width 560 height 53
click at [792, 390] on p "When a cell contains a field with validations, its border is highlighted using …" at bounding box center [757, 413] width 560 height 53
click at [932, 397] on p "When a cell contains a field with validations, its border is highlighted using …" at bounding box center [757, 413] width 560 height 53
click at [998, 392] on p "When a cell contains a field with validations, its border is highlighted using …" at bounding box center [757, 413] width 560 height 53
click at [534, 409] on p "When a cell contains a field with validations, its border is highlighted using …" at bounding box center [757, 413] width 560 height 53
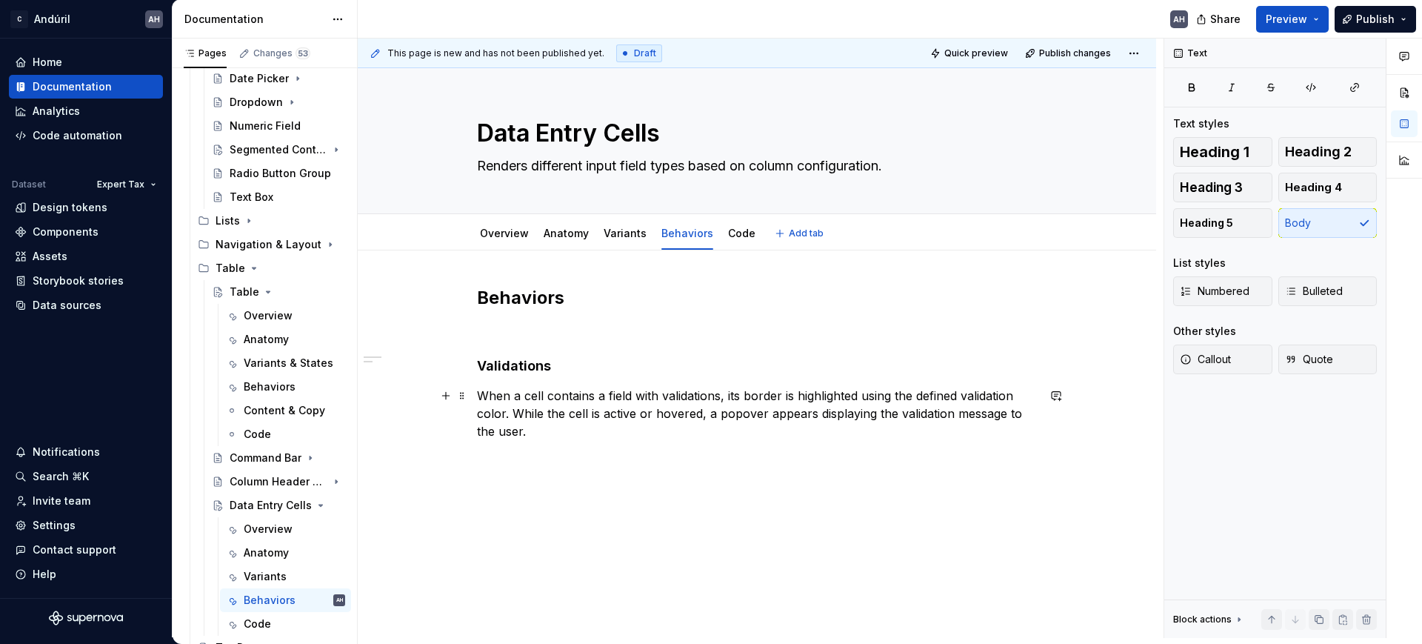
click at [704, 419] on p "When a cell contains a field with validations, its border is highlighted using …" at bounding box center [757, 413] width 560 height 53
click at [665, 441] on div "Behaviors Validations When a cell contains a field with validations, its border…" at bounding box center [757, 372] width 560 height 172
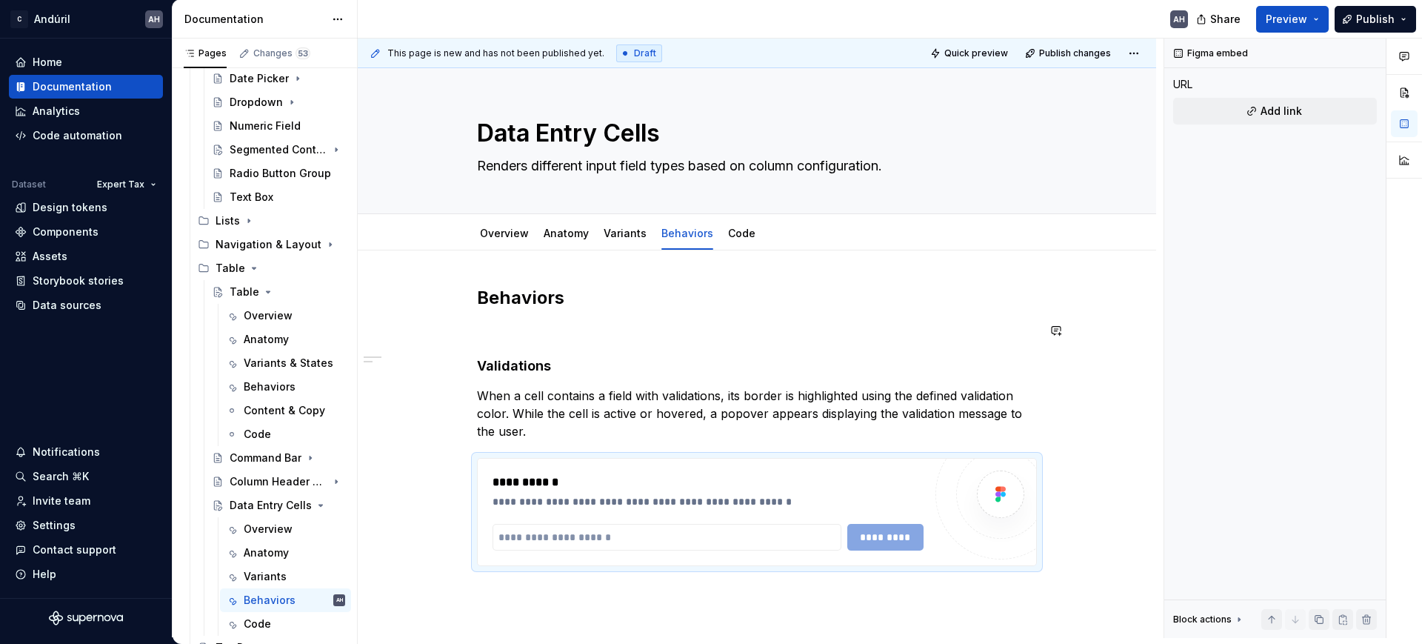
click at [628, 349] on div "**********" at bounding box center [757, 426] width 560 height 280
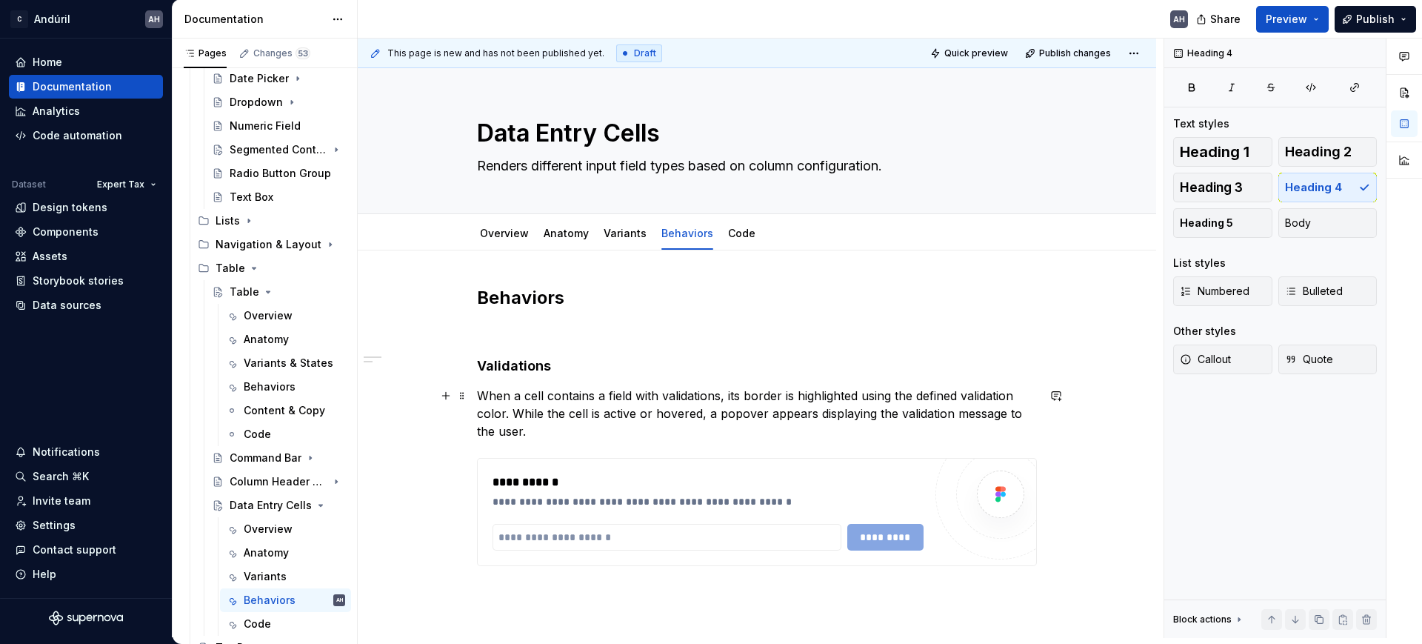
scroll to position [139, 0]
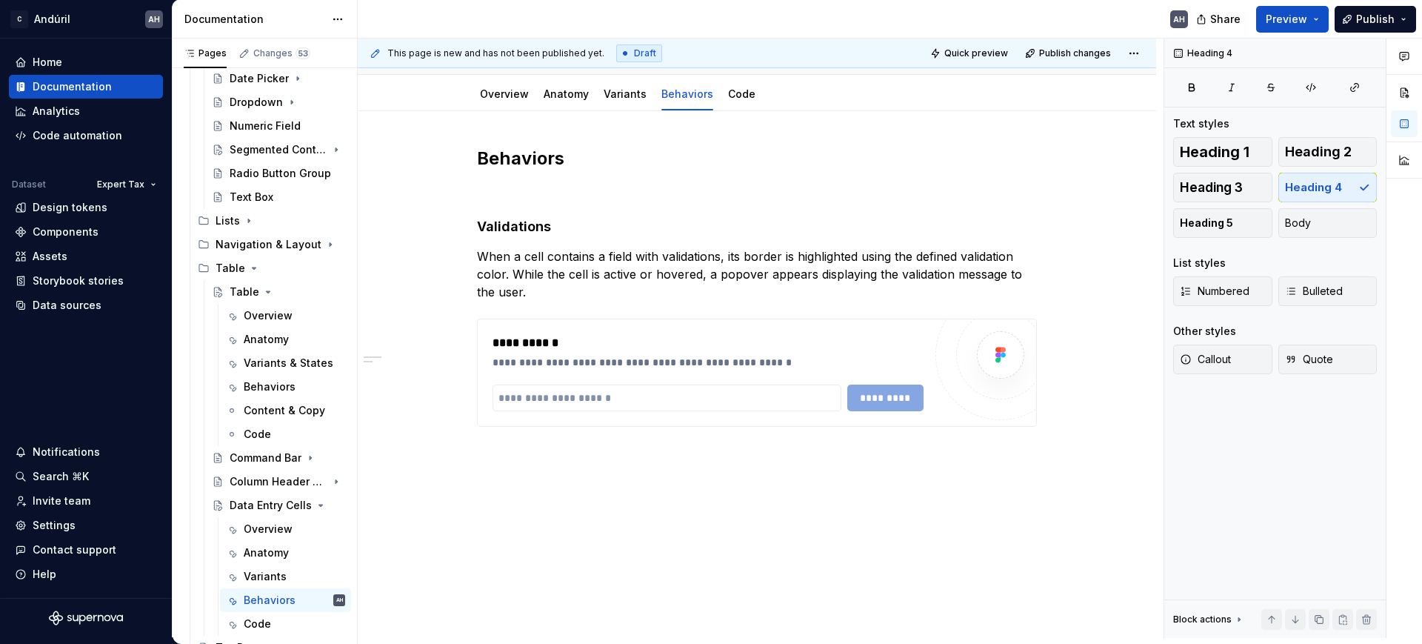
type textarea "*"
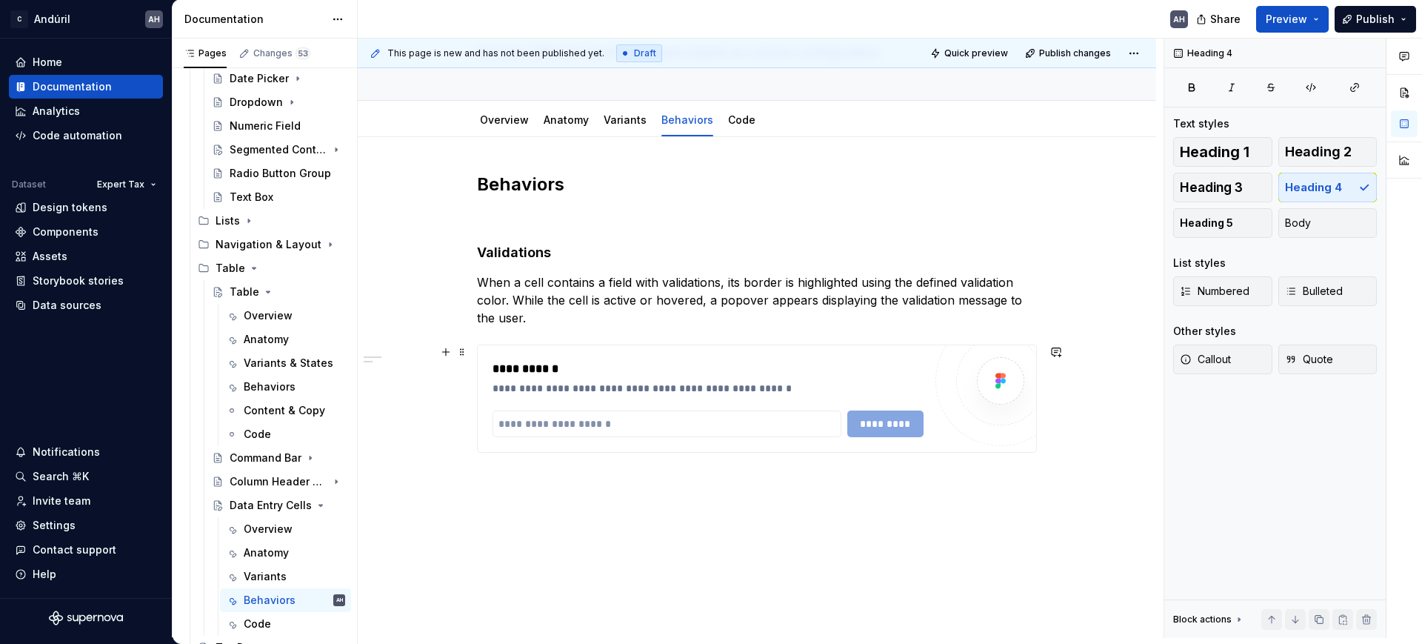
scroll to position [113, 0]
